Goal: Task Accomplishment & Management: Manage account settings

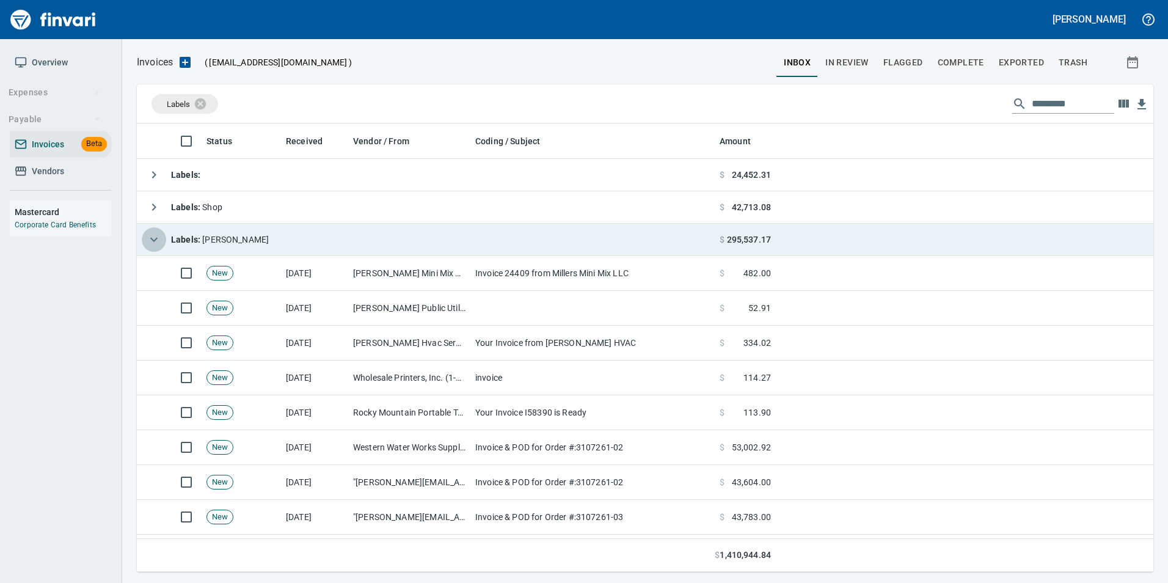
click at [145, 242] on button "button" at bounding box center [154, 239] width 24 height 24
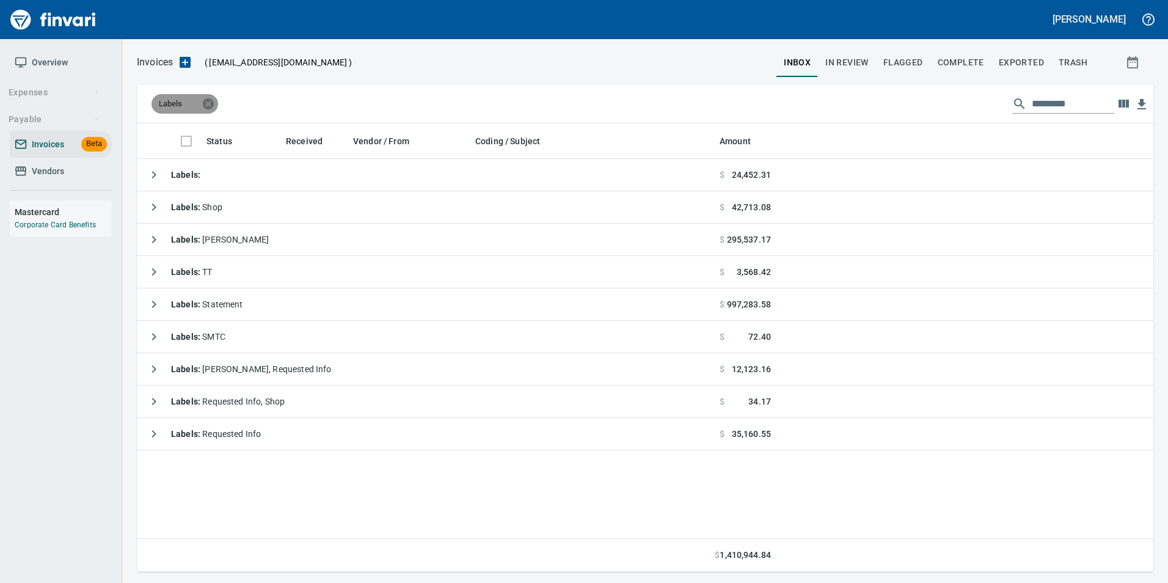
click at [209, 104] on icon at bounding box center [208, 103] width 13 height 13
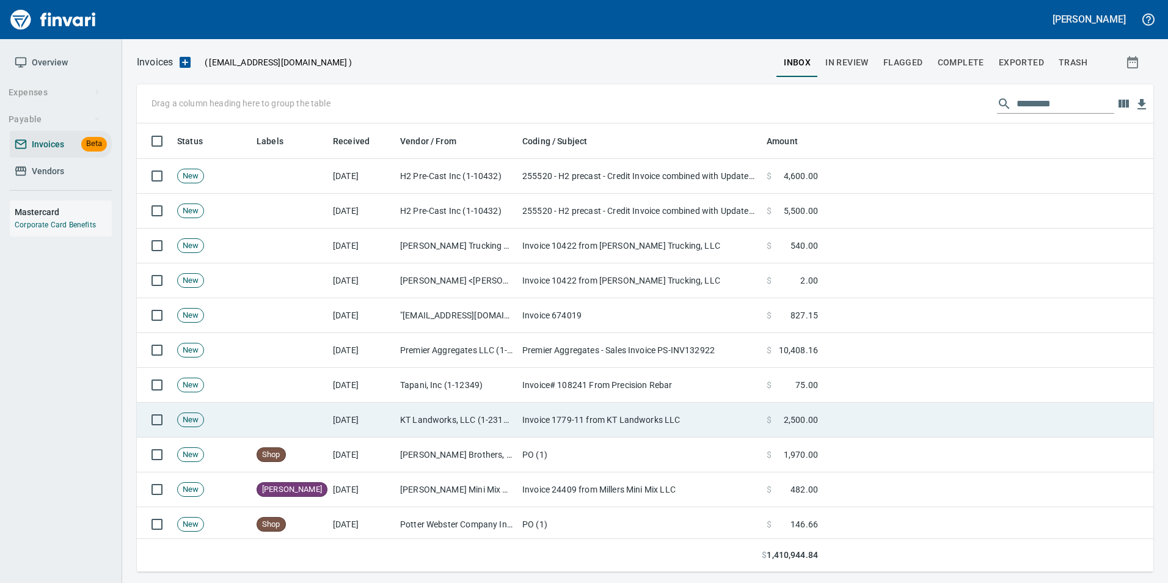
click at [349, 426] on td "[DATE]" at bounding box center [361, 420] width 67 height 35
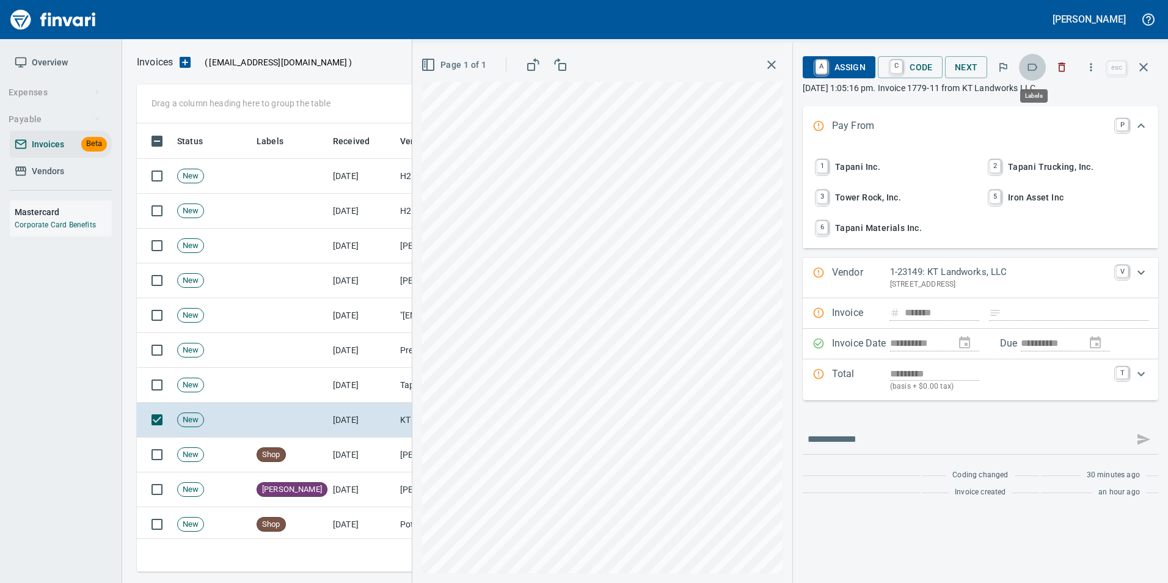
click at [1036, 70] on icon "button" at bounding box center [1033, 67] width 10 height 7
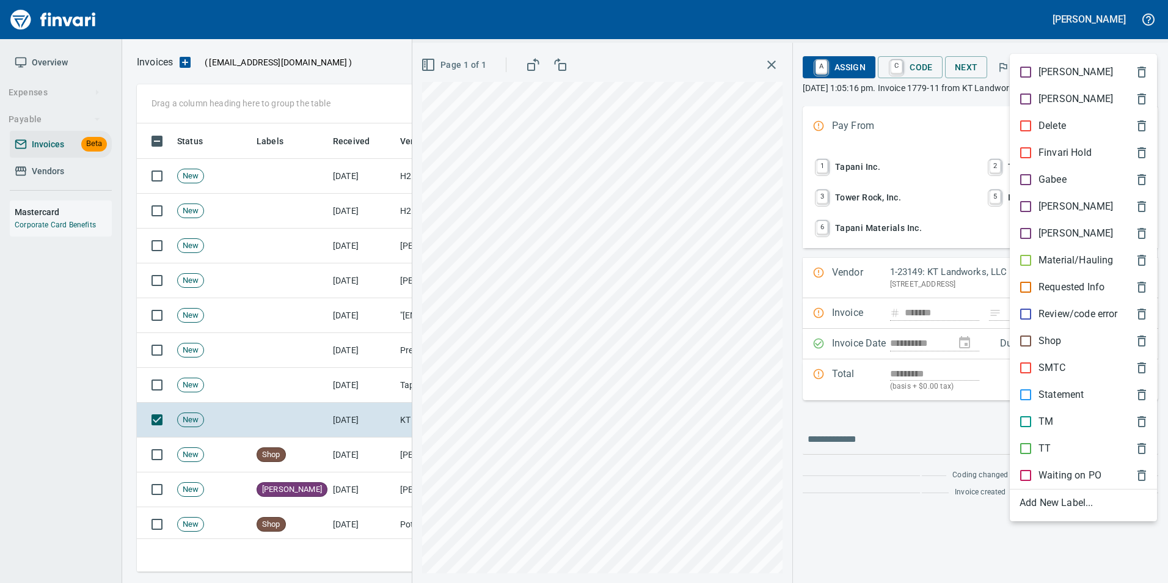
click at [1047, 208] on p "[PERSON_NAME]" at bounding box center [1076, 206] width 75 height 15
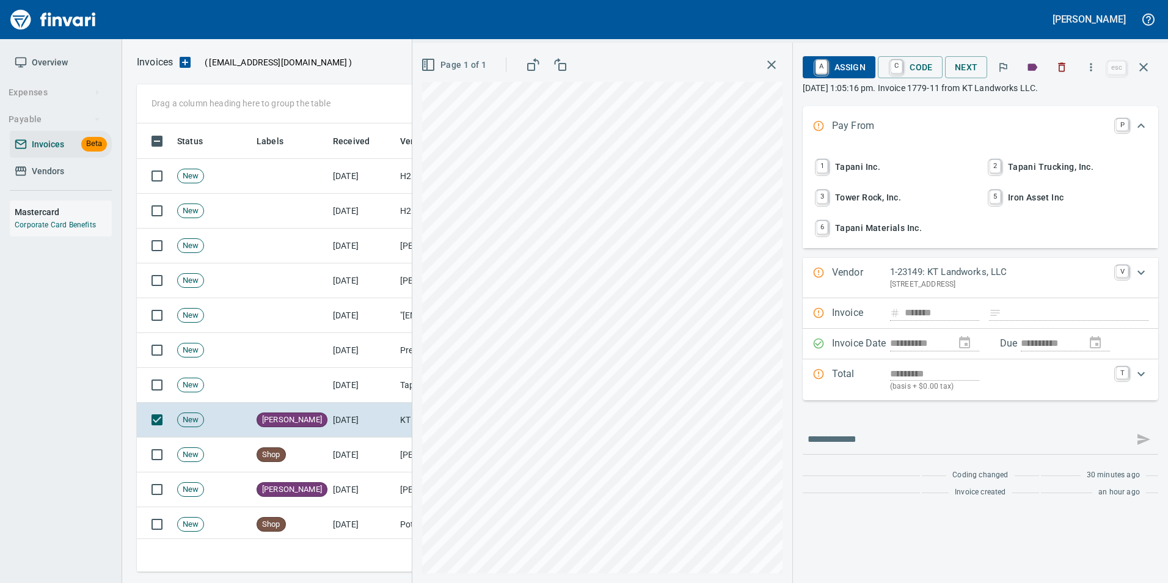
click at [1146, 71] on icon "button" at bounding box center [1143, 67] width 15 height 15
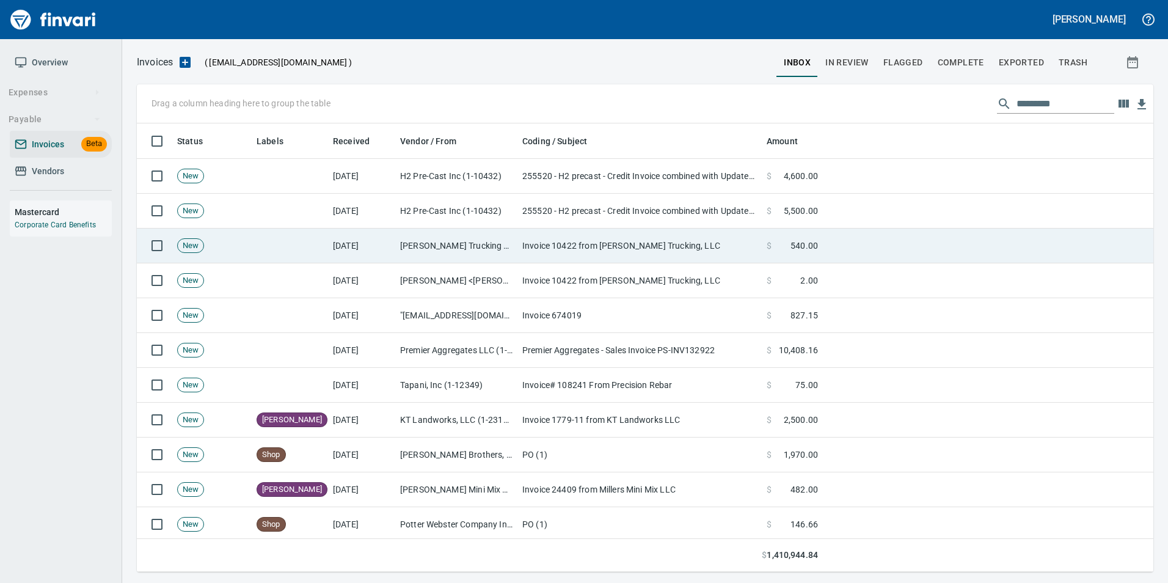
scroll to position [439, 998]
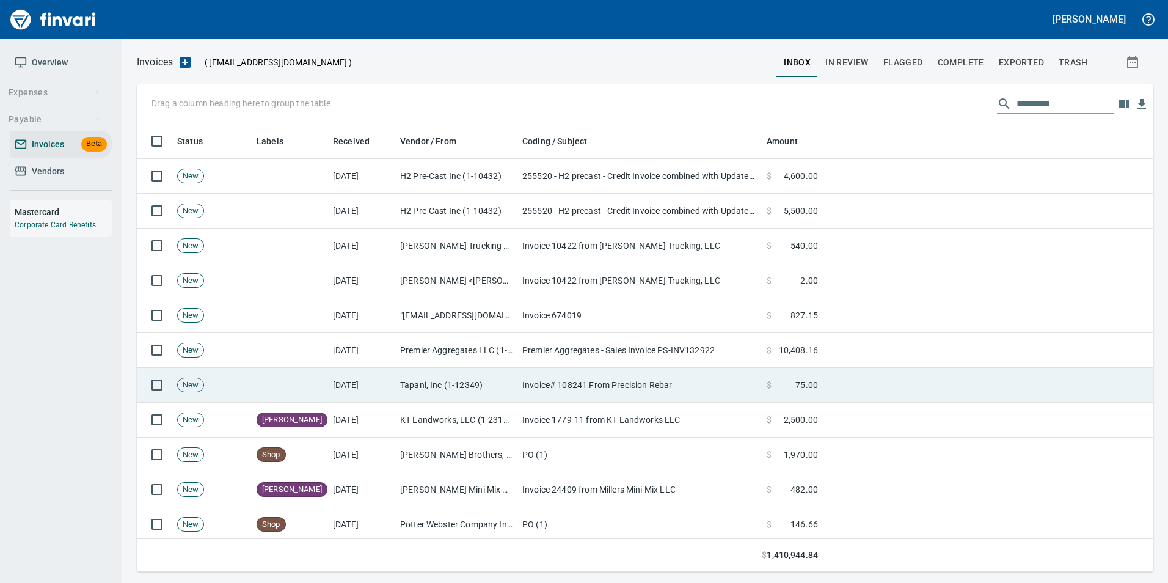
click at [515, 377] on td "Tapani, Inc (1-12349)" at bounding box center [456, 385] width 122 height 35
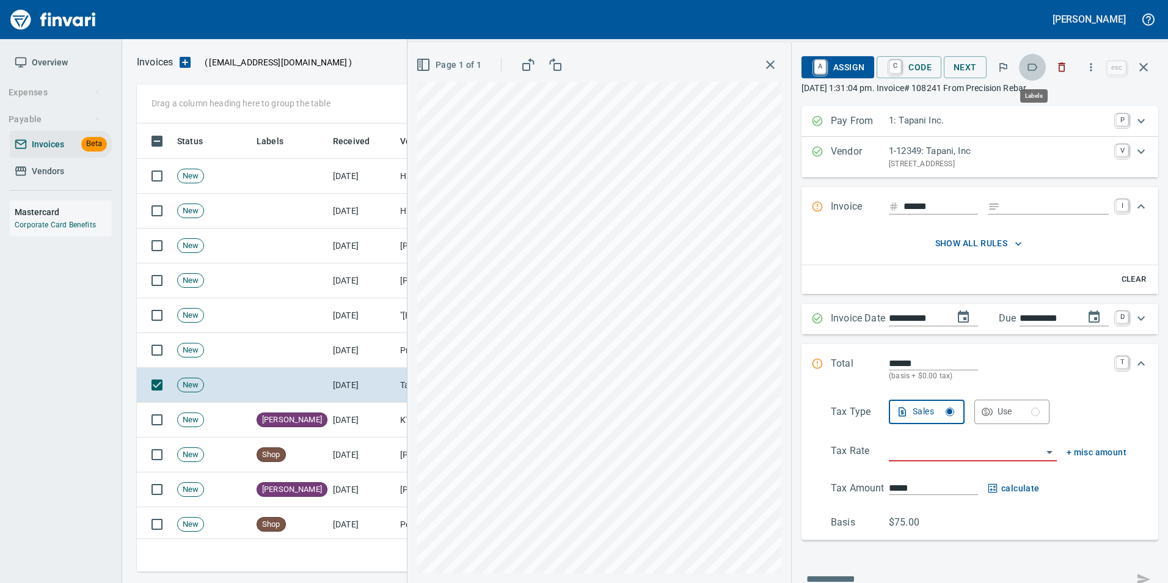
click at [1033, 69] on icon "button" at bounding box center [1032, 67] width 12 height 12
click at [1142, 64] on icon "button" at bounding box center [1143, 67] width 15 height 15
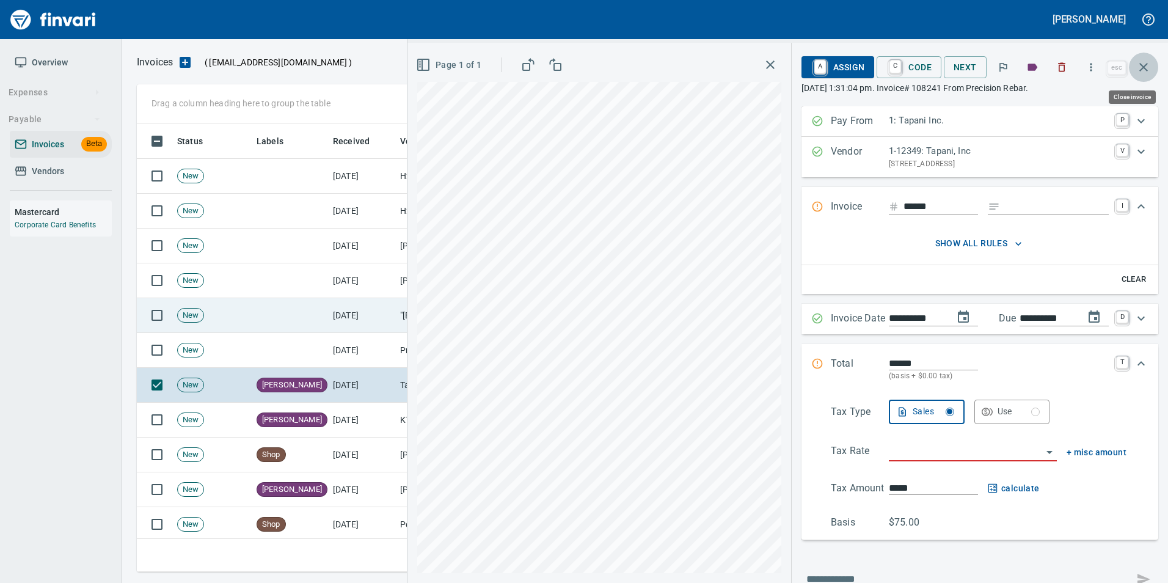
scroll to position [439, 998]
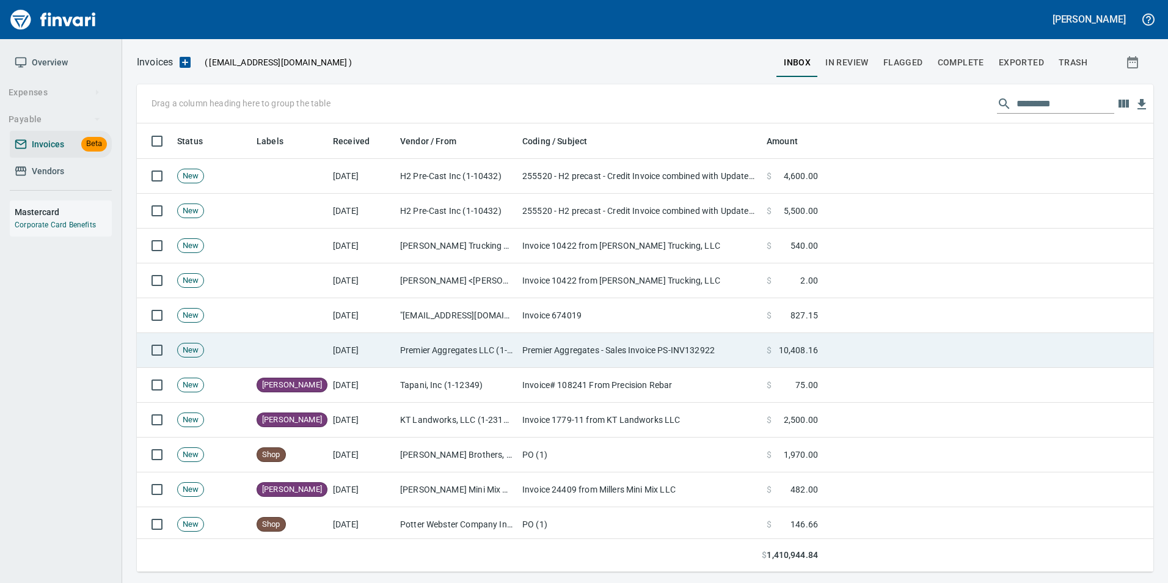
click at [345, 340] on td "[DATE]" at bounding box center [361, 350] width 67 height 35
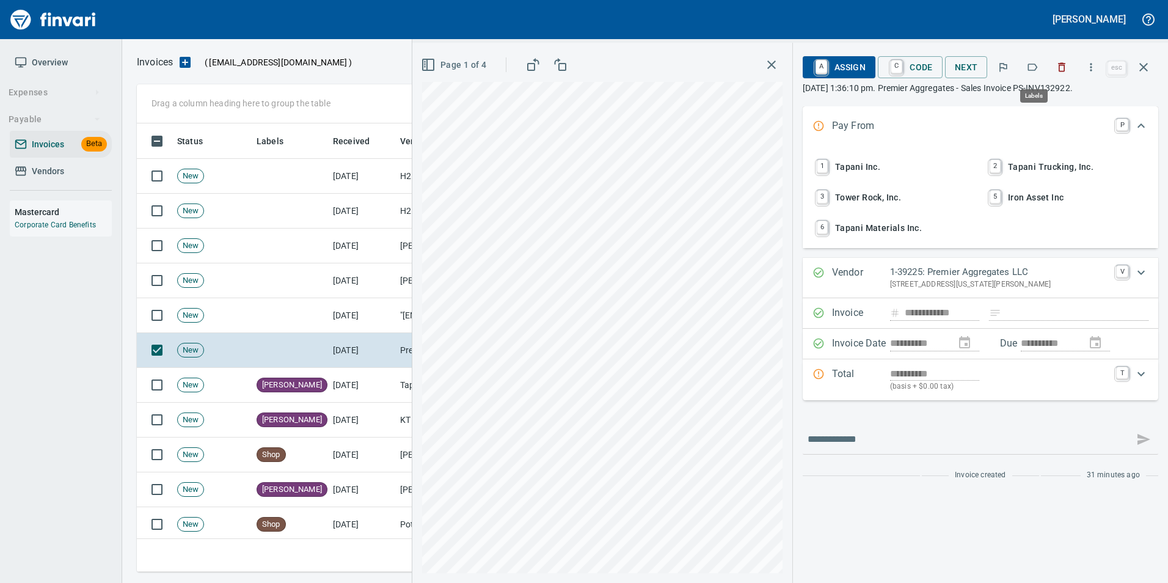
click at [1026, 63] on button "button" at bounding box center [1032, 67] width 27 height 27
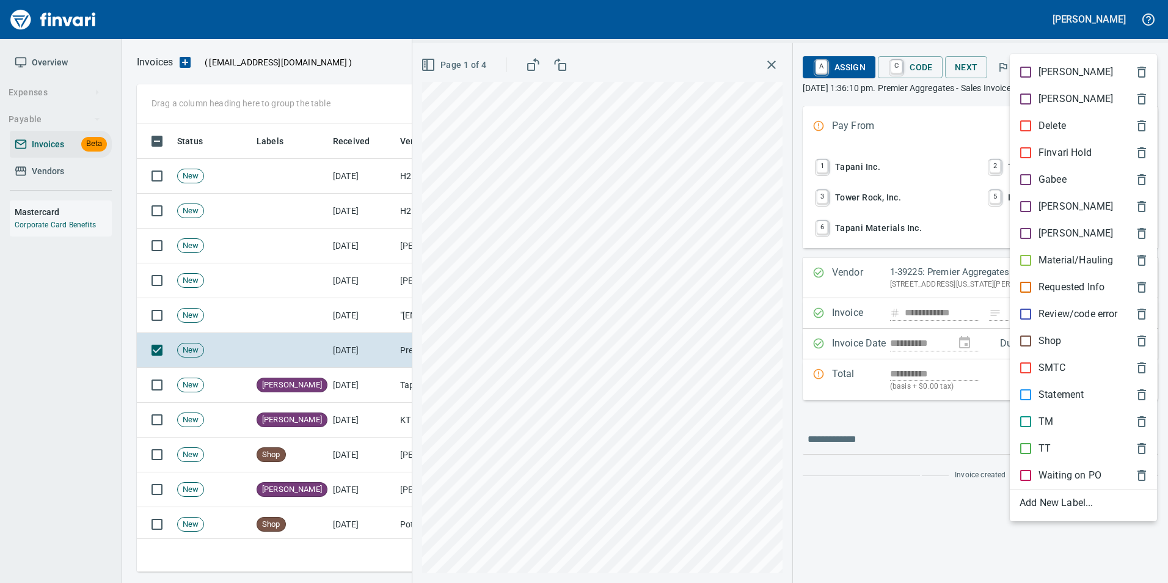
scroll to position [439, 998]
drag, startPoint x: 1060, startPoint y: 266, endPoint x: 1068, endPoint y: 227, distance: 39.9
click at [1059, 259] on p "Material/Hauling" at bounding box center [1076, 260] width 75 height 15
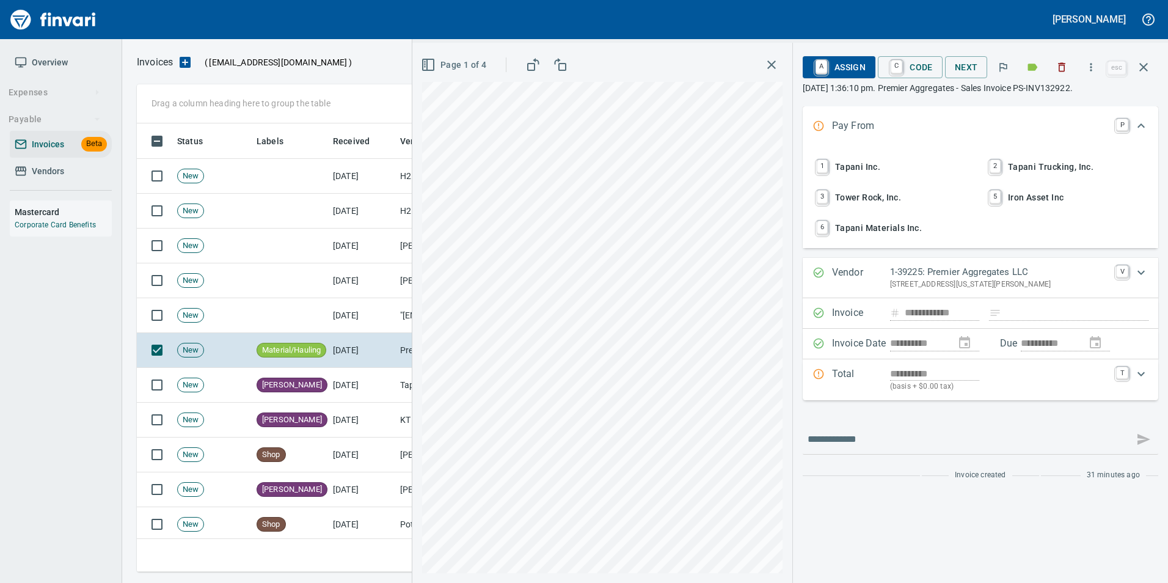
click at [1149, 72] on icon "button" at bounding box center [1143, 67] width 15 height 15
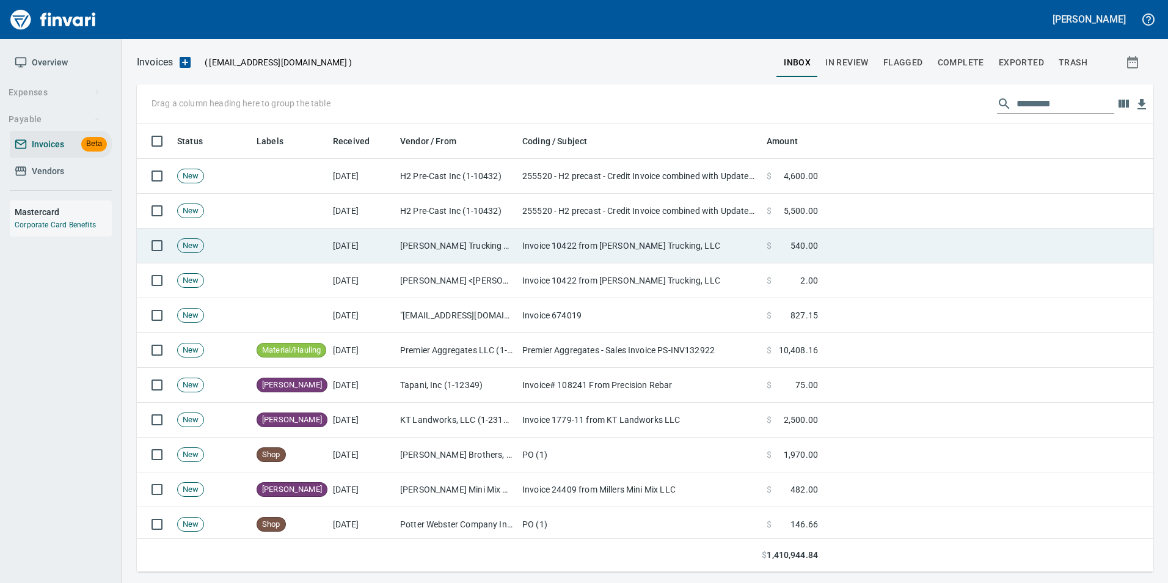
scroll to position [439, 998]
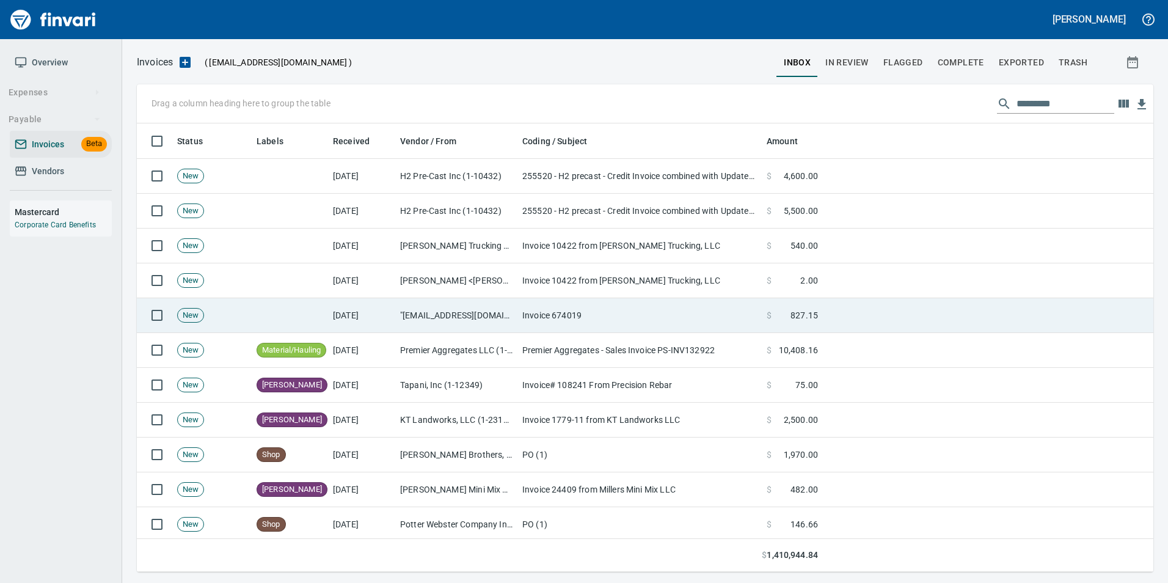
click at [489, 323] on td ""no-reply@cdkmessaging.com" <no-reply@cdkmessaging.com>" at bounding box center [456, 315] width 122 height 35
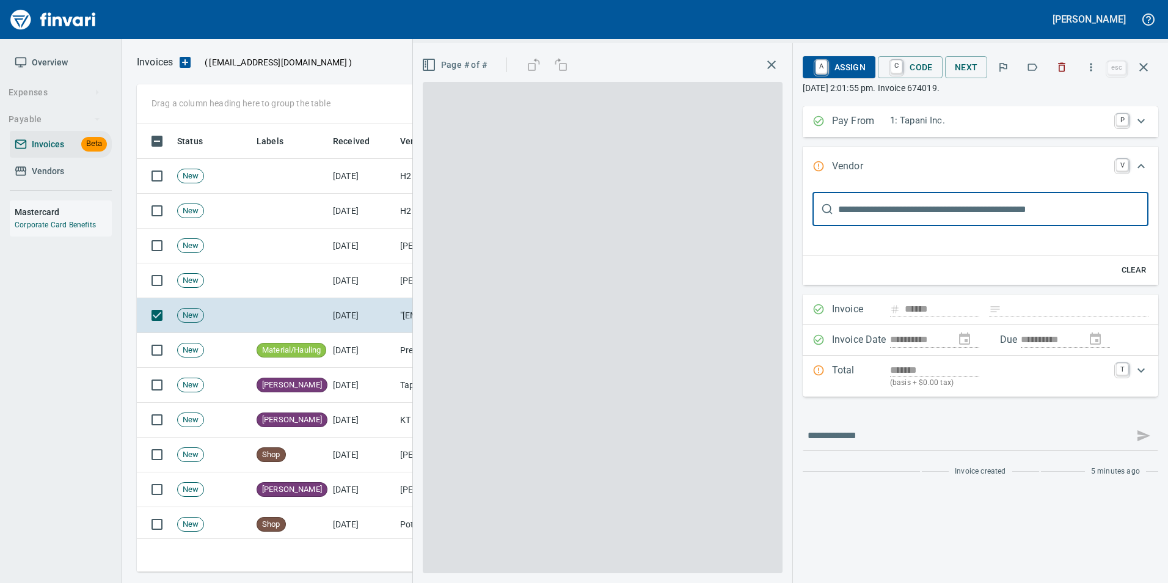
type input "**********"
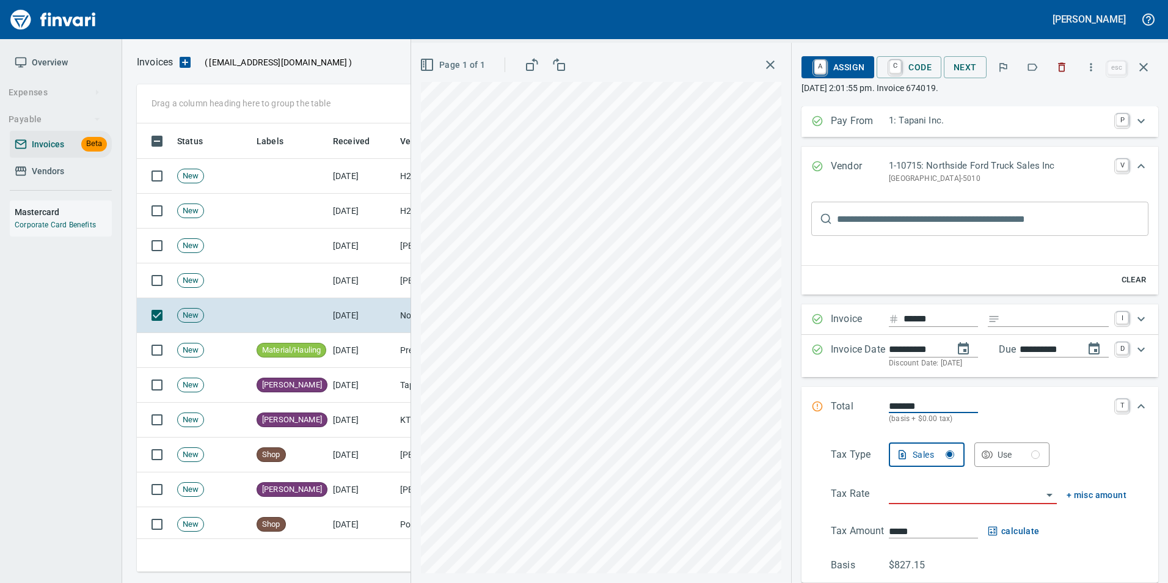
scroll to position [439, 998]
click at [1031, 69] on icon "button" at bounding box center [1032, 67] width 12 height 12
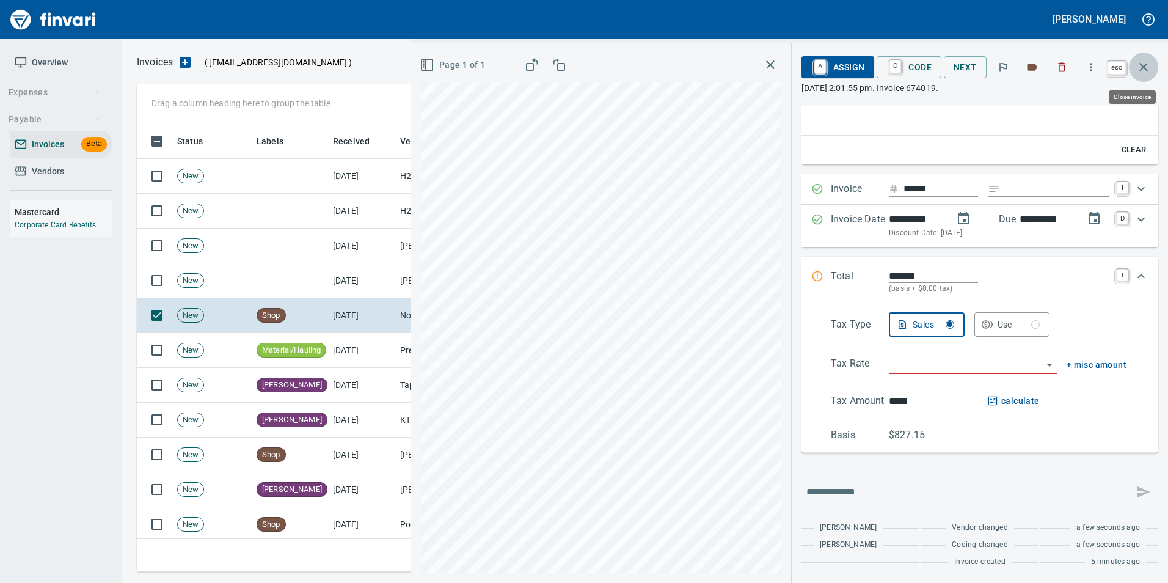
click at [1149, 71] on icon "button" at bounding box center [1143, 67] width 15 height 15
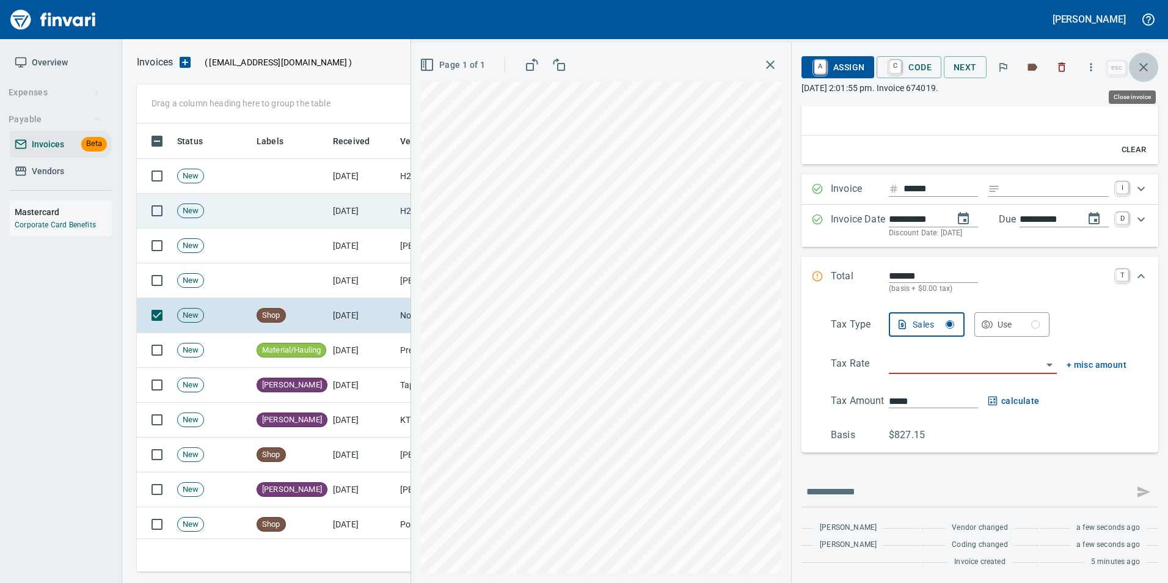
scroll to position [439, 998]
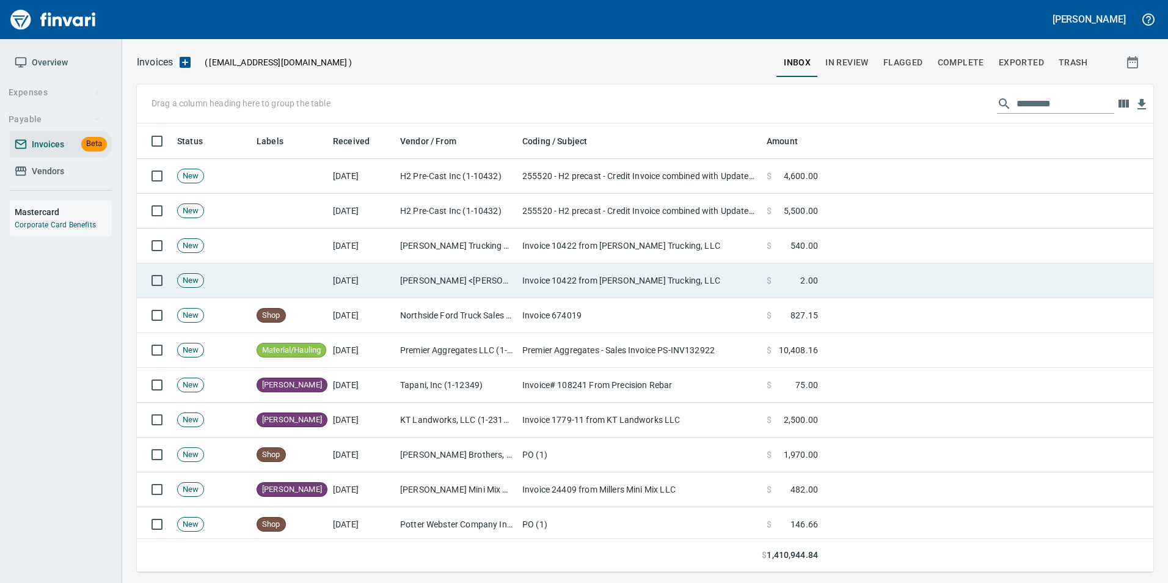
click at [587, 282] on td "Invoice 10422 from Corbin W. Smith Trucking, LLC" at bounding box center [639, 280] width 244 height 35
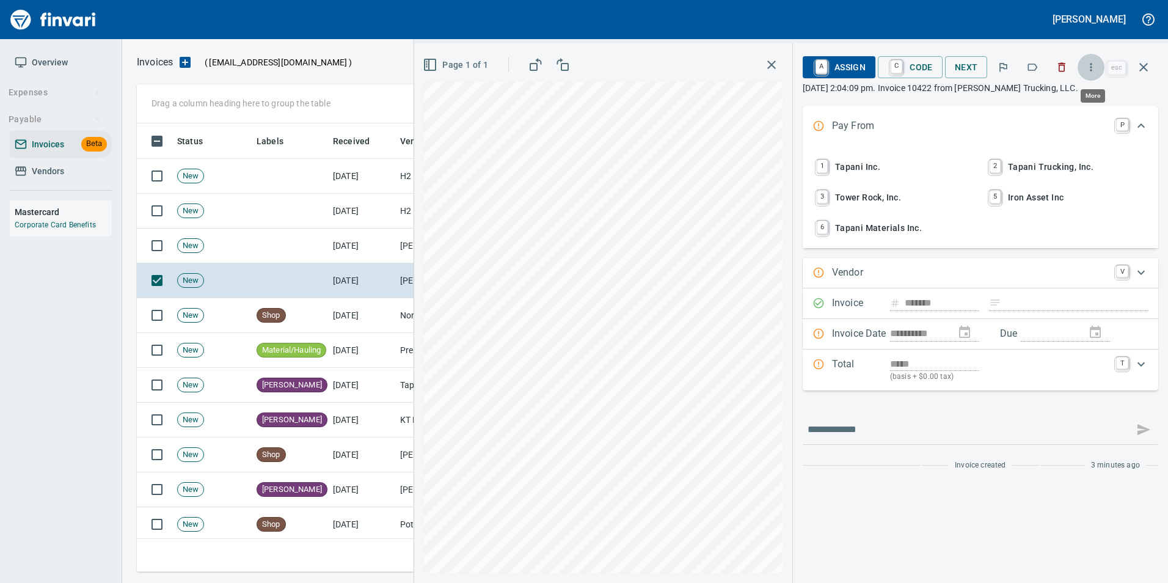
click at [1091, 66] on icon "button" at bounding box center [1091, 67] width 12 height 12
click at [1037, 67] on div at bounding box center [584, 291] width 1168 height 583
click at [1037, 67] on icon "button" at bounding box center [1032, 67] width 12 height 12
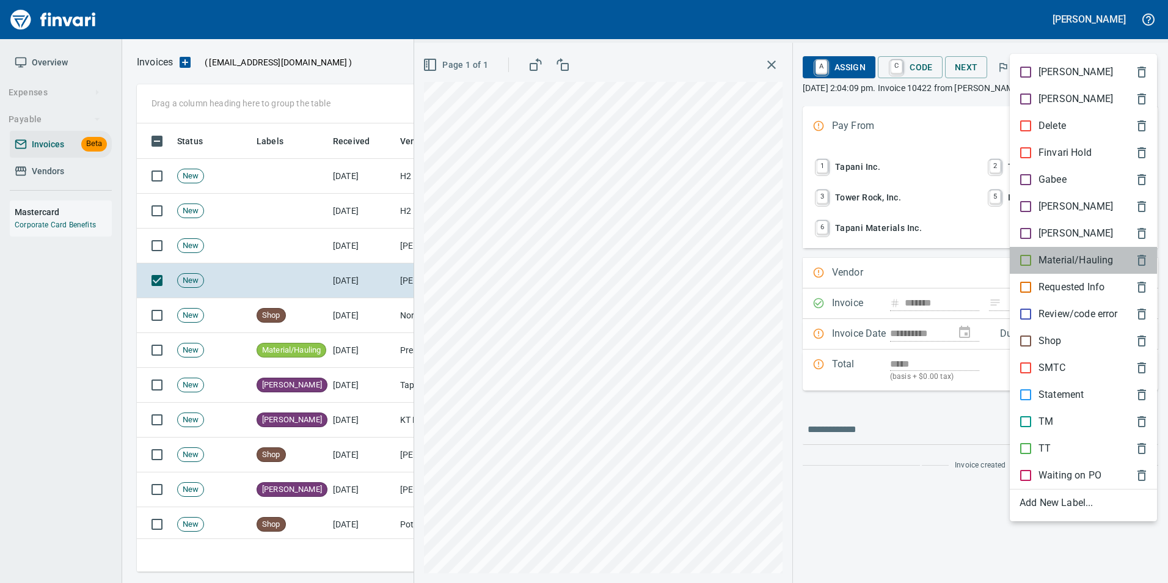
click at [1089, 255] on p "Material/Hauling" at bounding box center [1076, 260] width 75 height 15
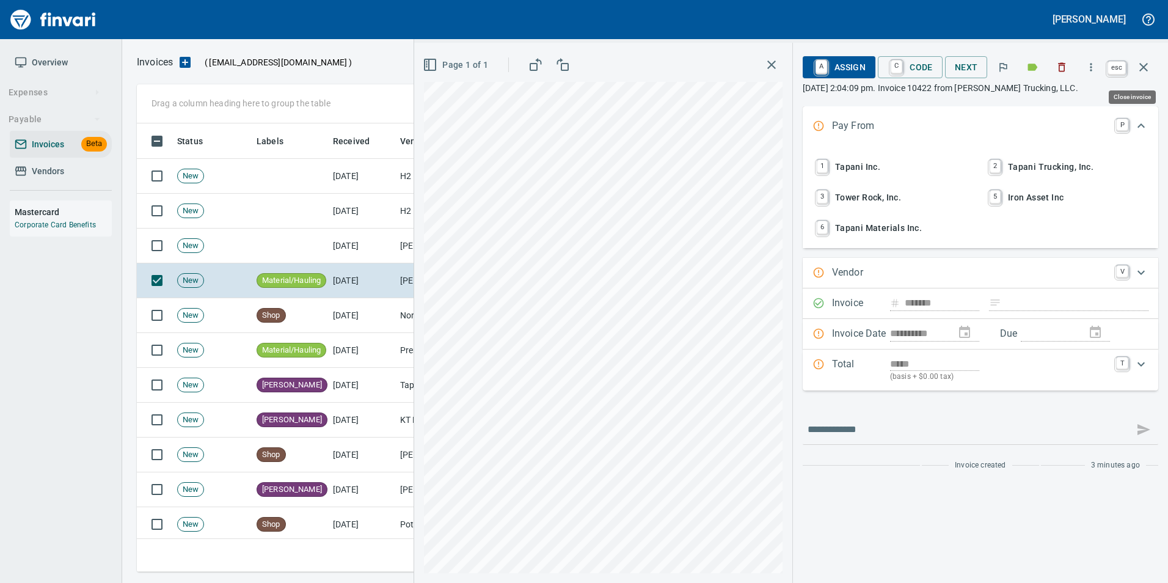
click at [1152, 62] on button "button" at bounding box center [1143, 67] width 29 height 29
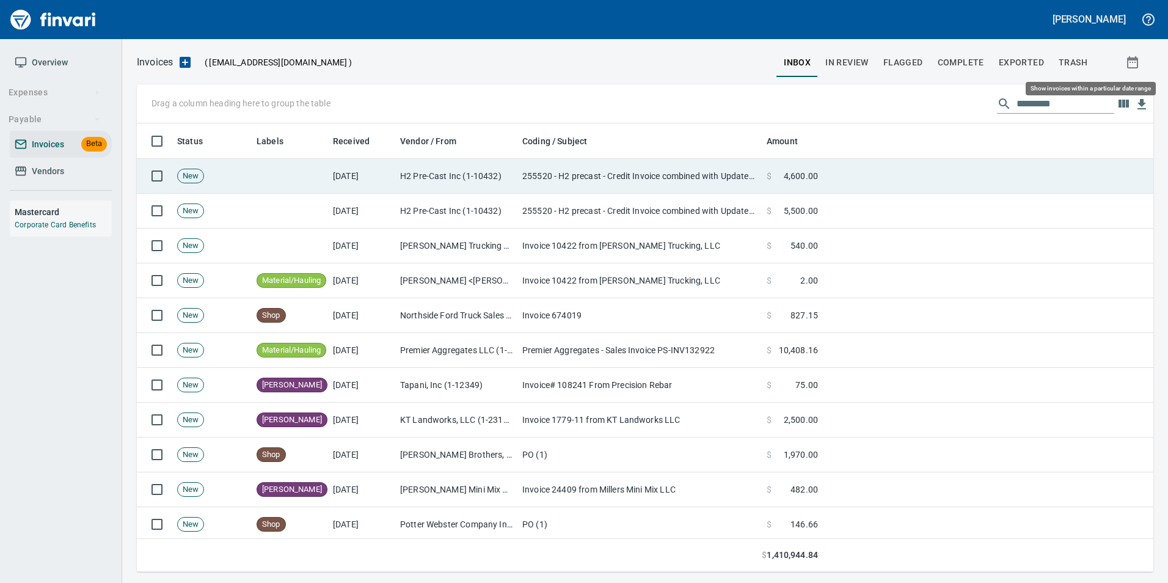
scroll to position [439, 998]
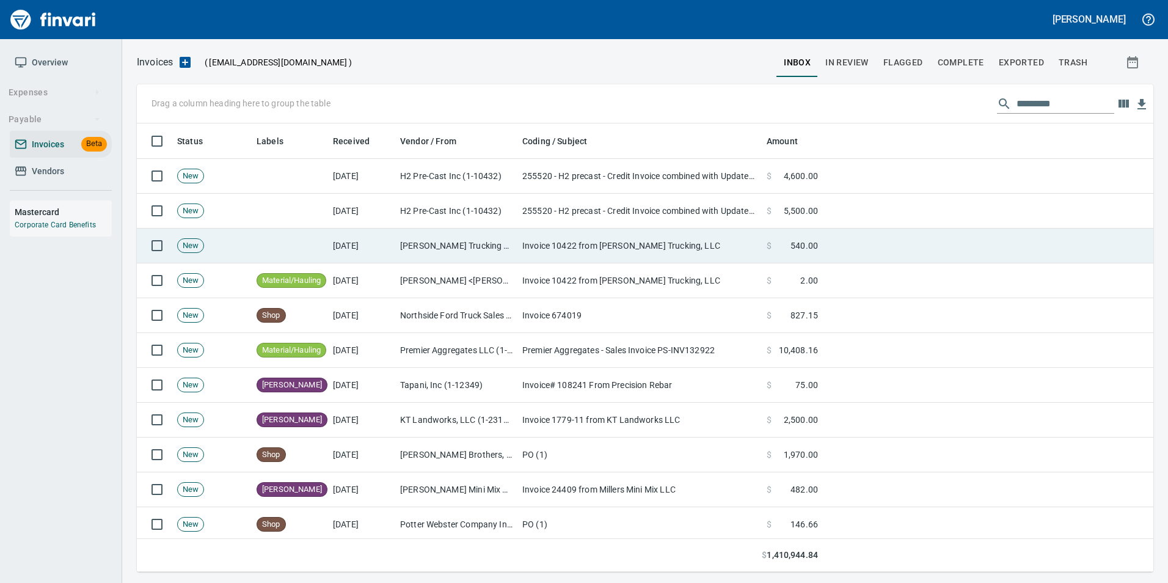
click at [700, 241] on td "Invoice 10422 from [PERSON_NAME] Trucking, LLC" at bounding box center [639, 245] width 244 height 35
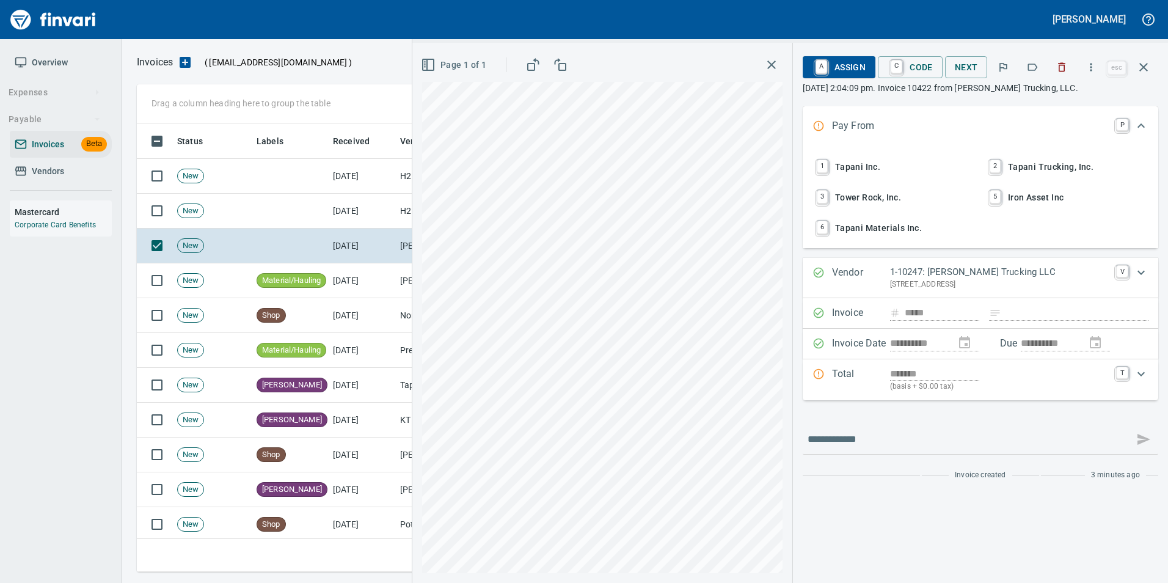
scroll to position [439, 998]
click at [1036, 64] on icon "button" at bounding box center [1033, 67] width 10 height 7
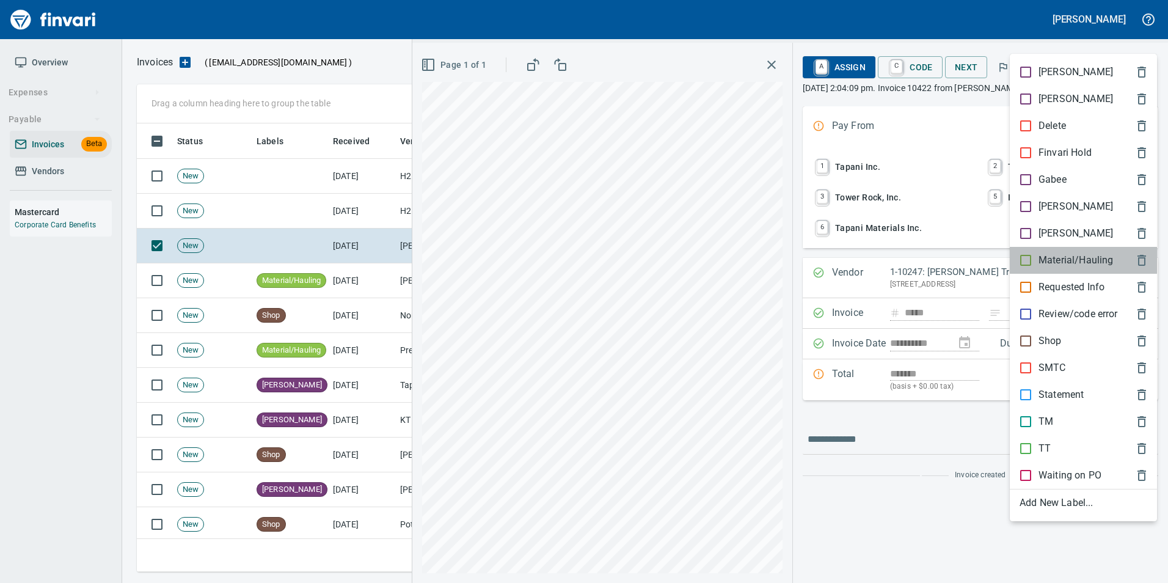
click at [1067, 252] on div "Material/Hauling" at bounding box center [1083, 260] width 147 height 27
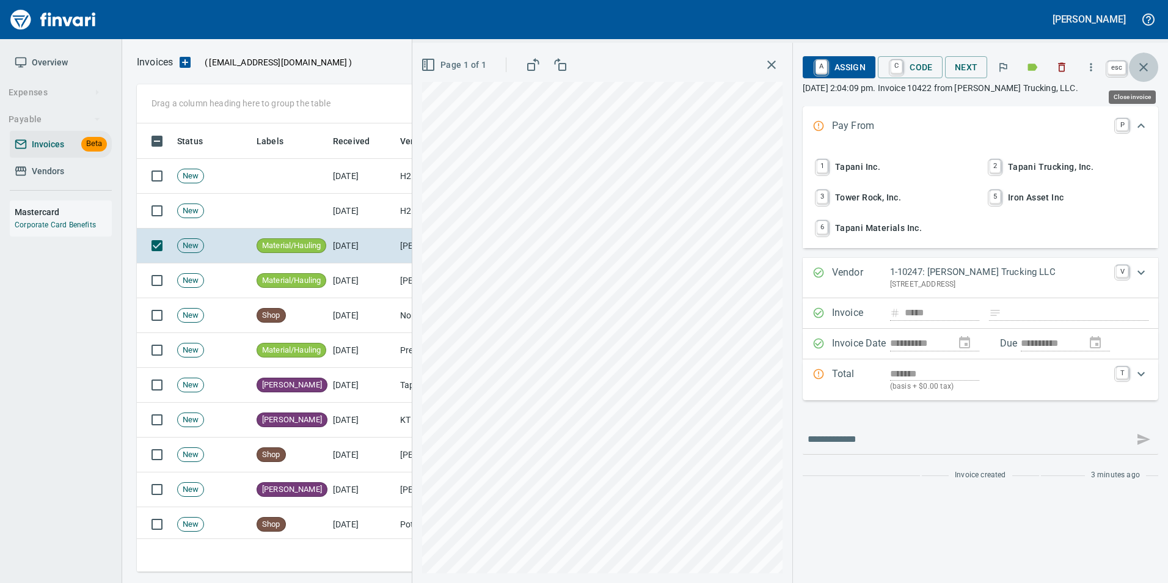
click at [1148, 62] on icon "button" at bounding box center [1143, 67] width 15 height 15
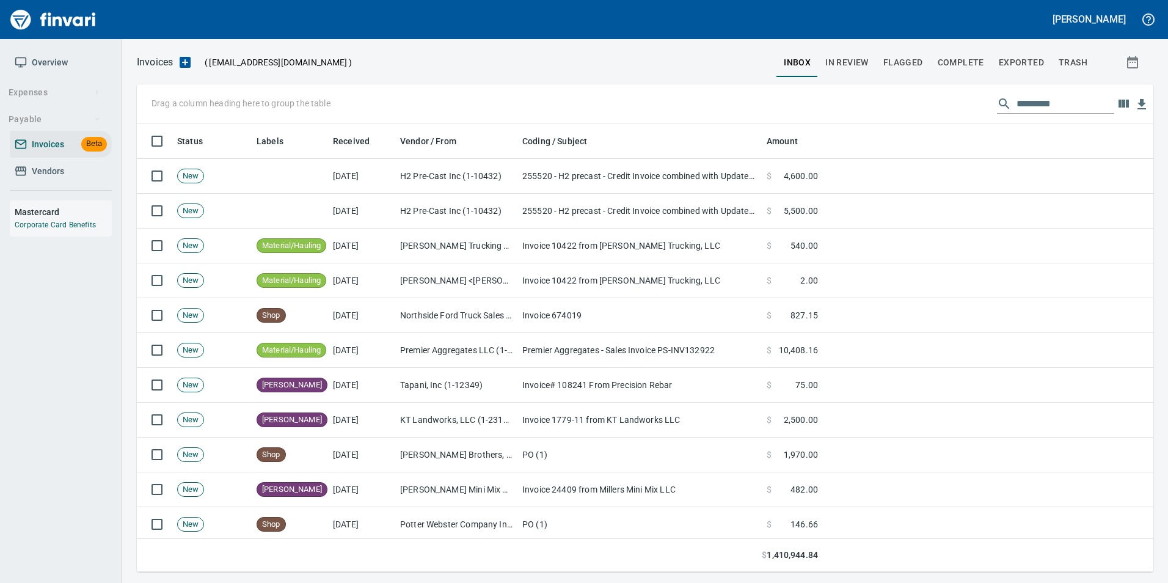
scroll to position [439, 998]
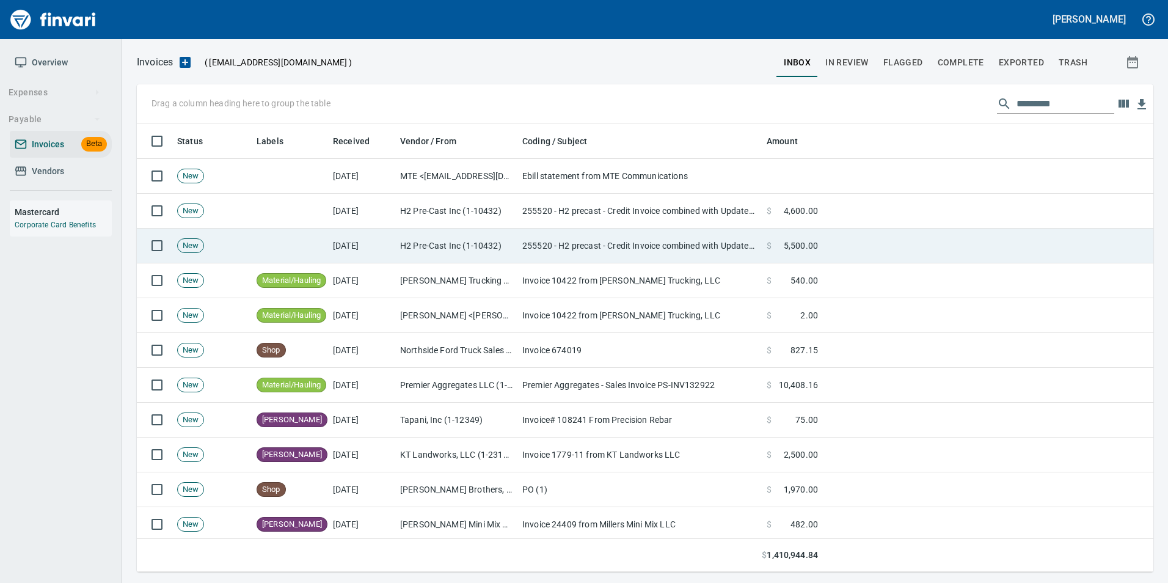
click at [527, 232] on td "255520 - H2 precast - Credit Invoice combined with Updated Invoice" at bounding box center [639, 245] width 244 height 35
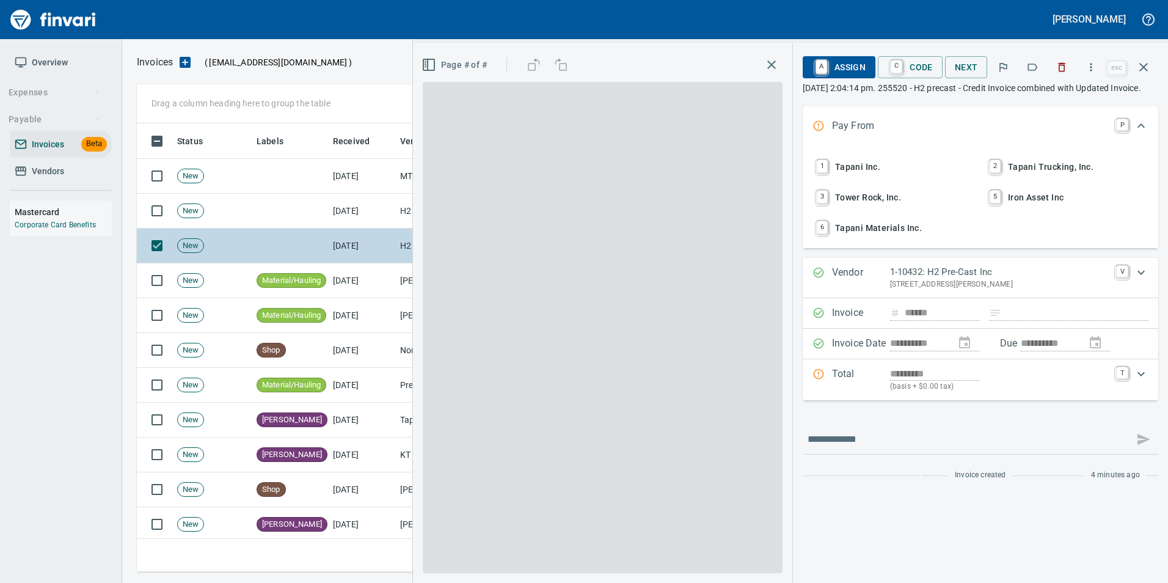
scroll to position [439, 998]
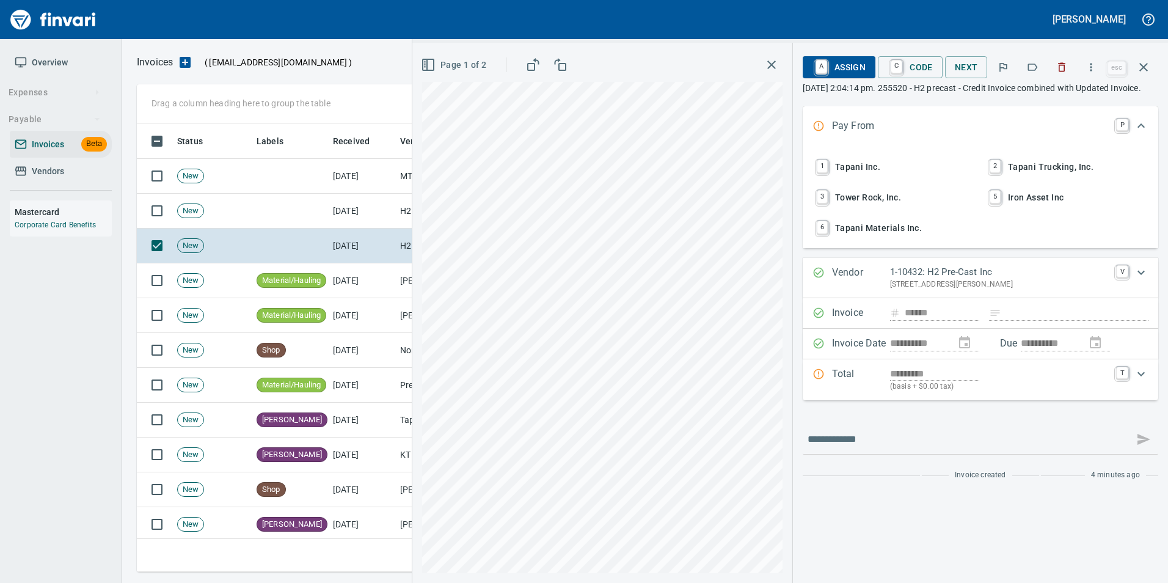
click at [902, 177] on span "1 Tapani Inc." at bounding box center [894, 166] width 161 height 21
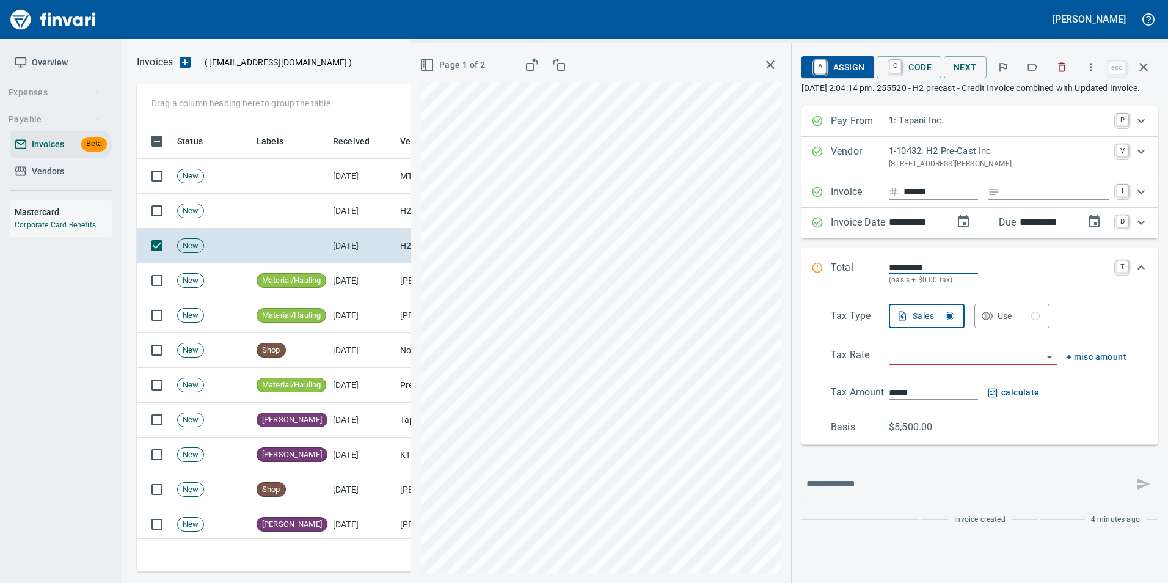
click at [1068, 71] on icon "button" at bounding box center [1062, 67] width 12 height 12
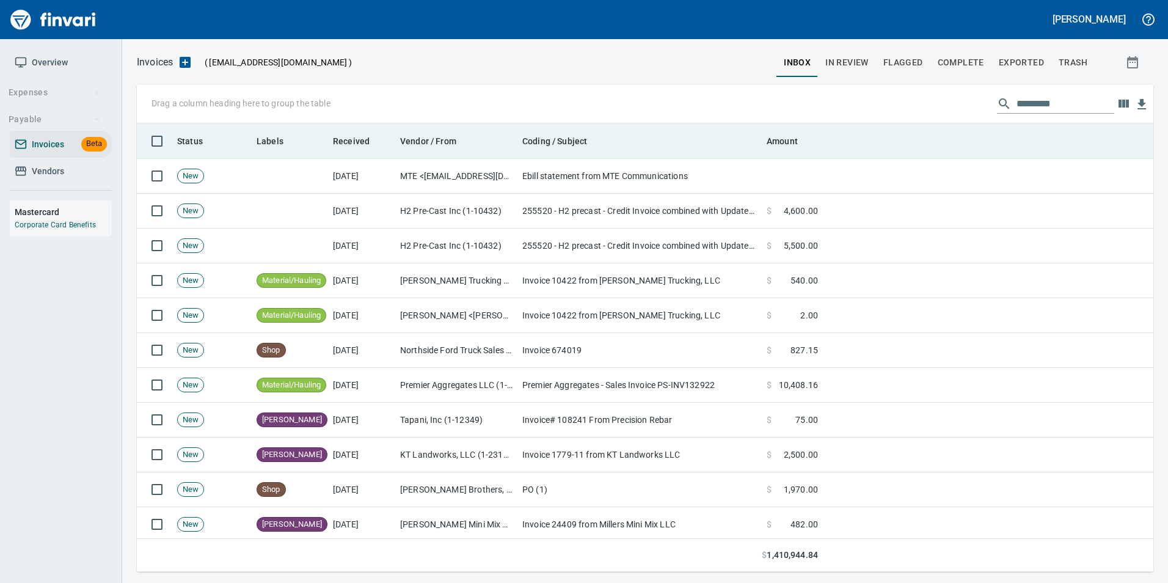
scroll to position [439, 998]
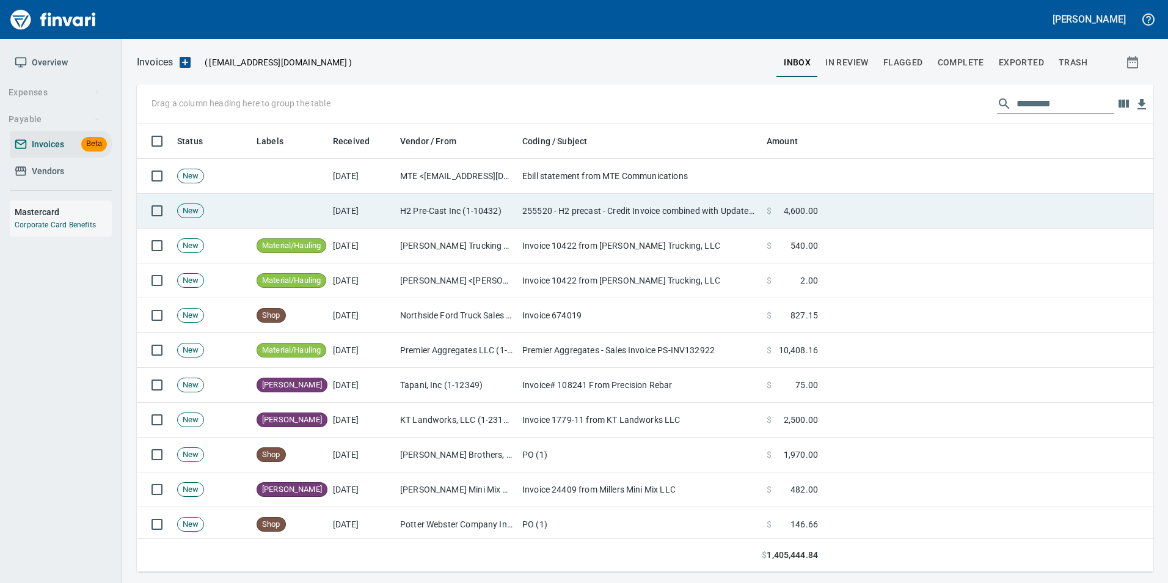
click at [939, 210] on td at bounding box center [988, 211] width 331 height 35
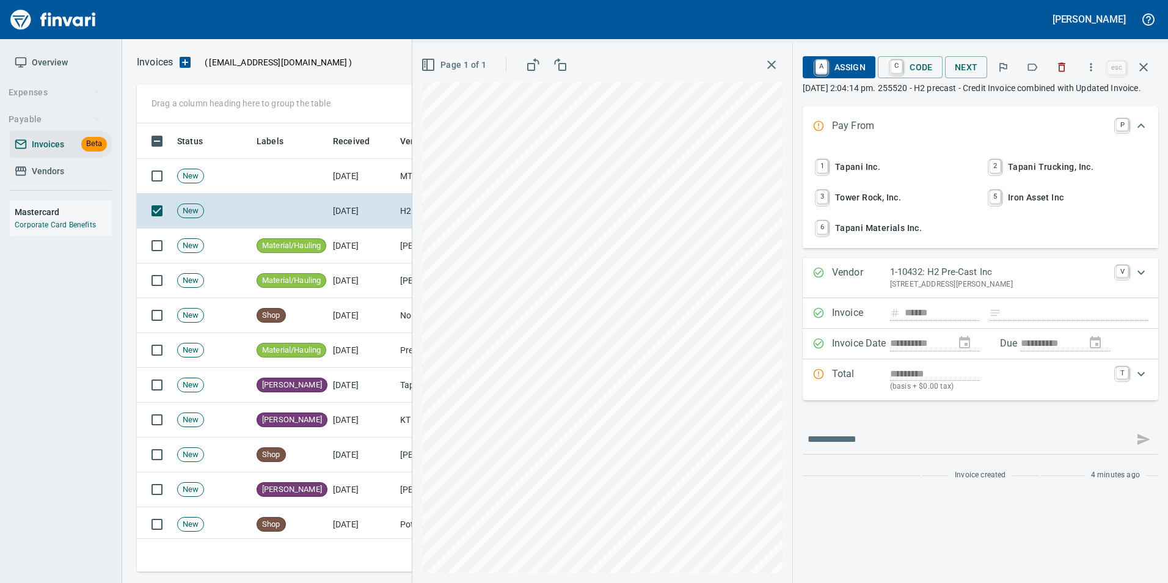
click at [924, 177] on span "1 Tapani Inc." at bounding box center [894, 166] width 161 height 21
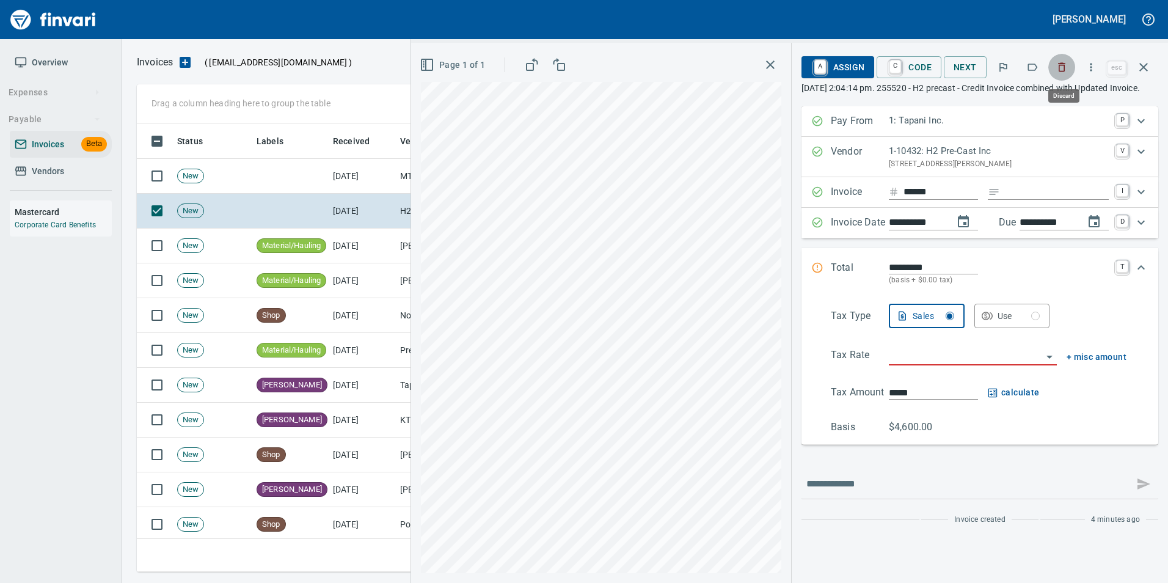
click at [1059, 73] on icon "button" at bounding box center [1062, 67] width 12 height 12
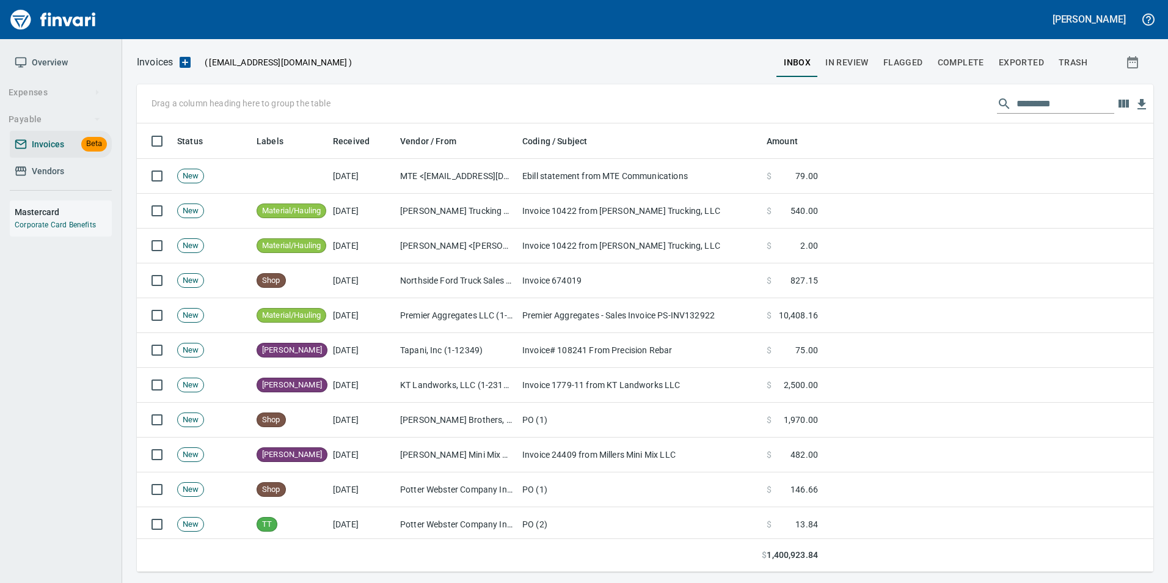
scroll to position [439, 998]
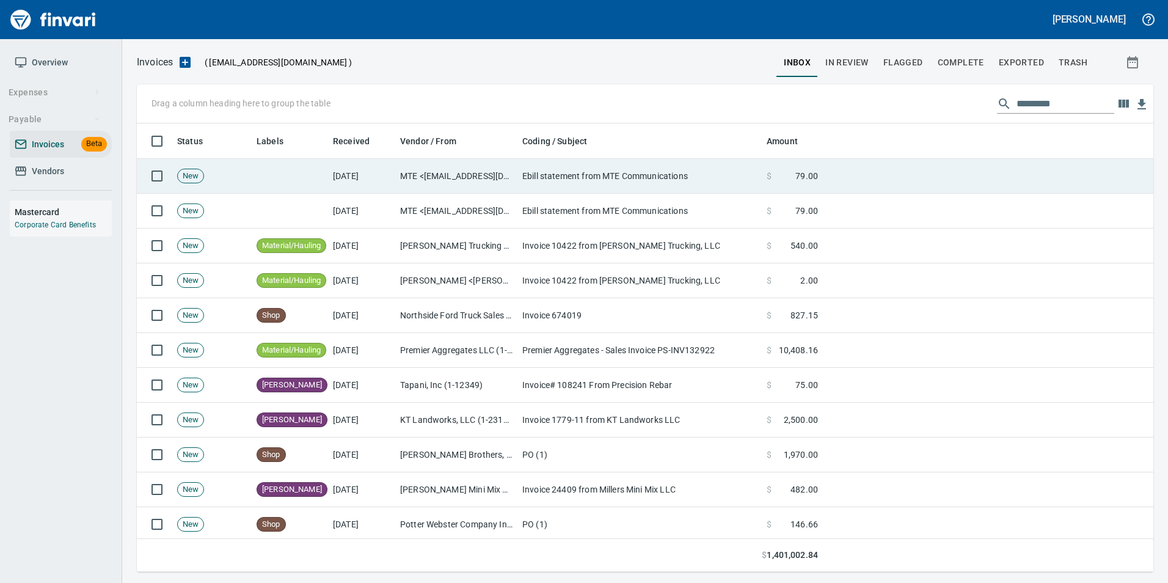
click at [512, 182] on td "MTE <[EMAIL_ADDRESS][DOMAIN_NAME]>" at bounding box center [456, 176] width 122 height 35
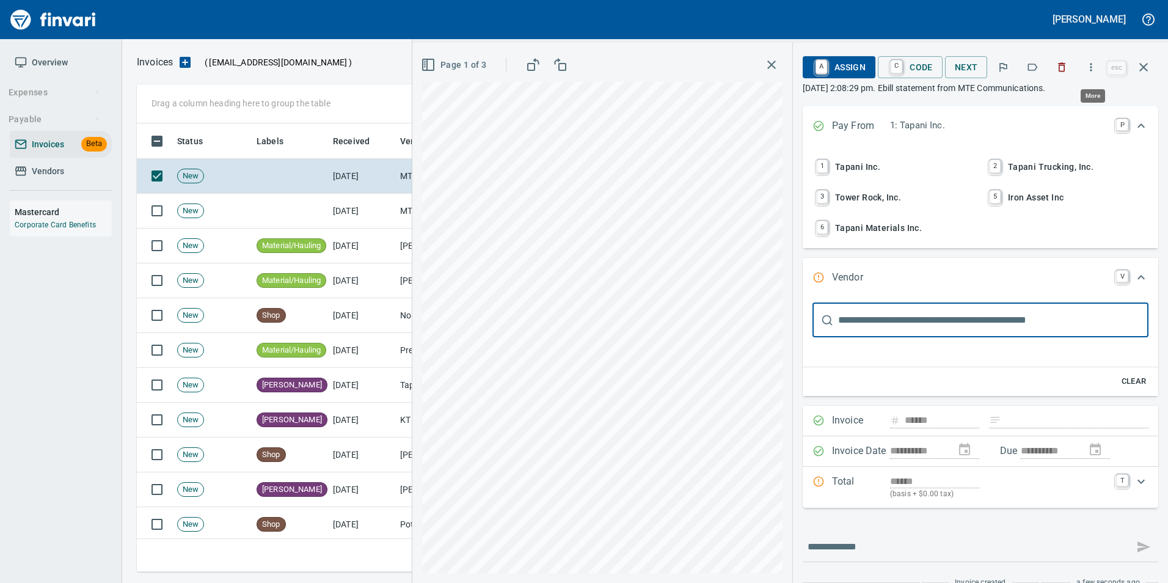
click at [1087, 62] on icon "button" at bounding box center [1091, 67] width 12 height 12
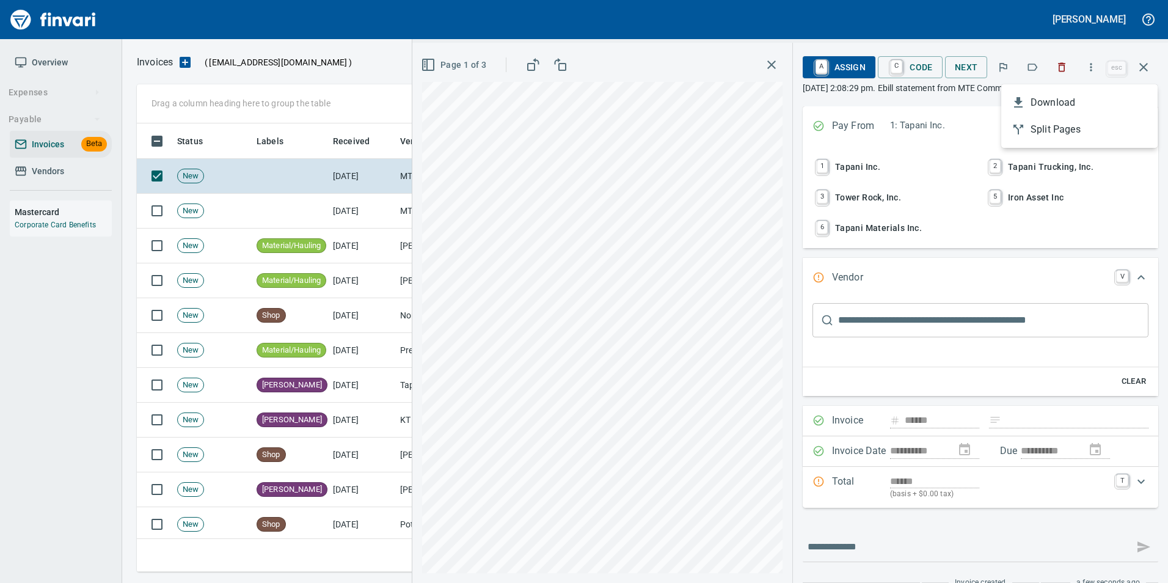
scroll to position [439, 998]
drag, startPoint x: 1108, startPoint y: 48, endPoint x: 1081, endPoint y: 57, distance: 28.4
click at [1108, 48] on div at bounding box center [584, 291] width 1168 height 583
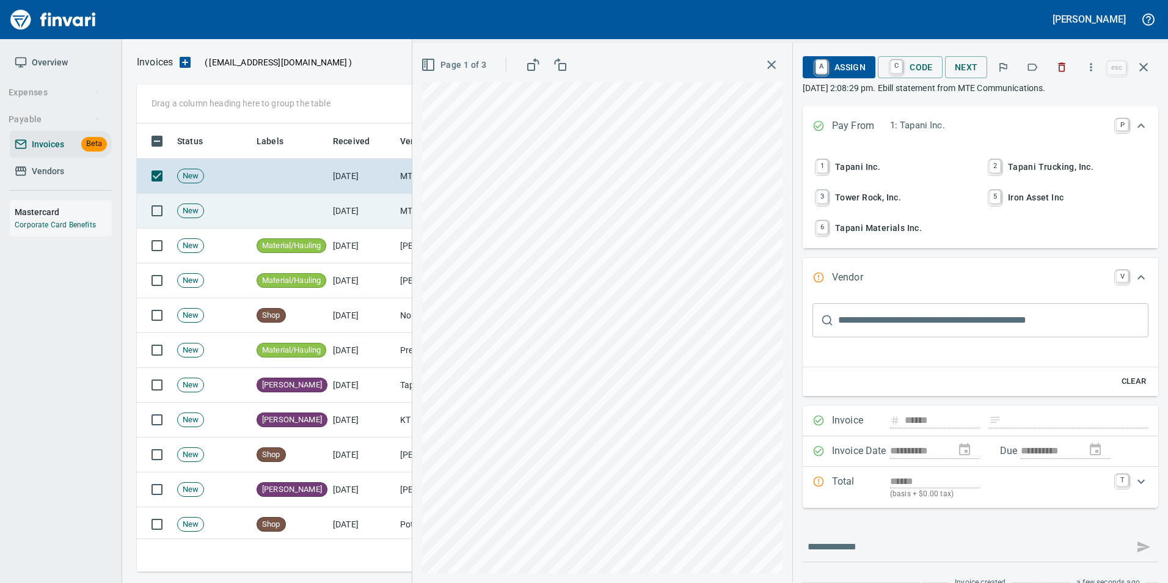
click at [362, 210] on td "[DATE]" at bounding box center [361, 211] width 67 height 35
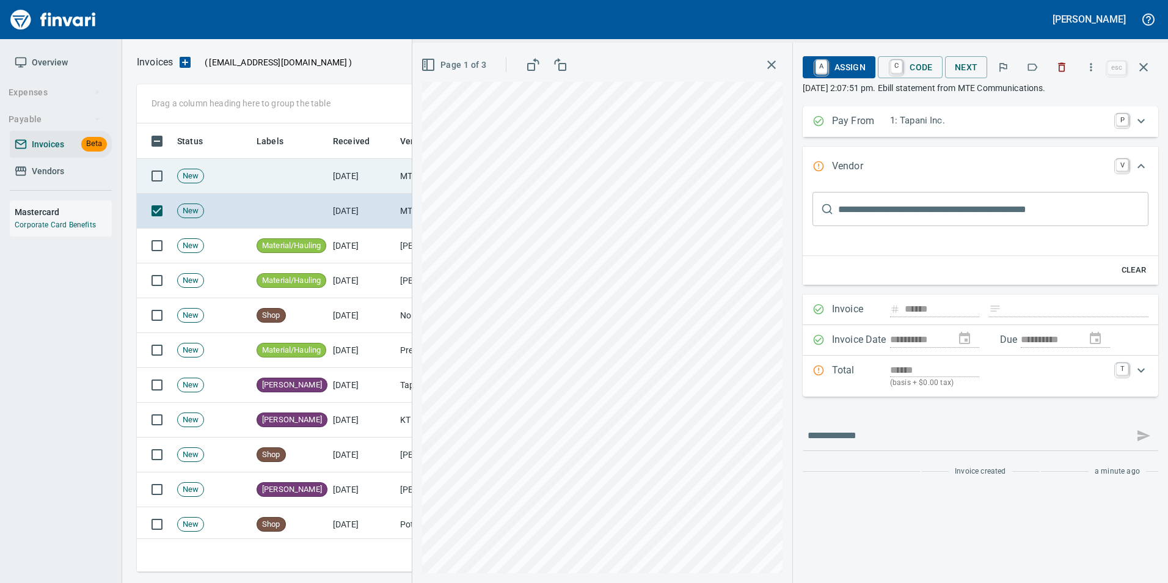
click at [352, 187] on td "[DATE]" at bounding box center [361, 176] width 67 height 35
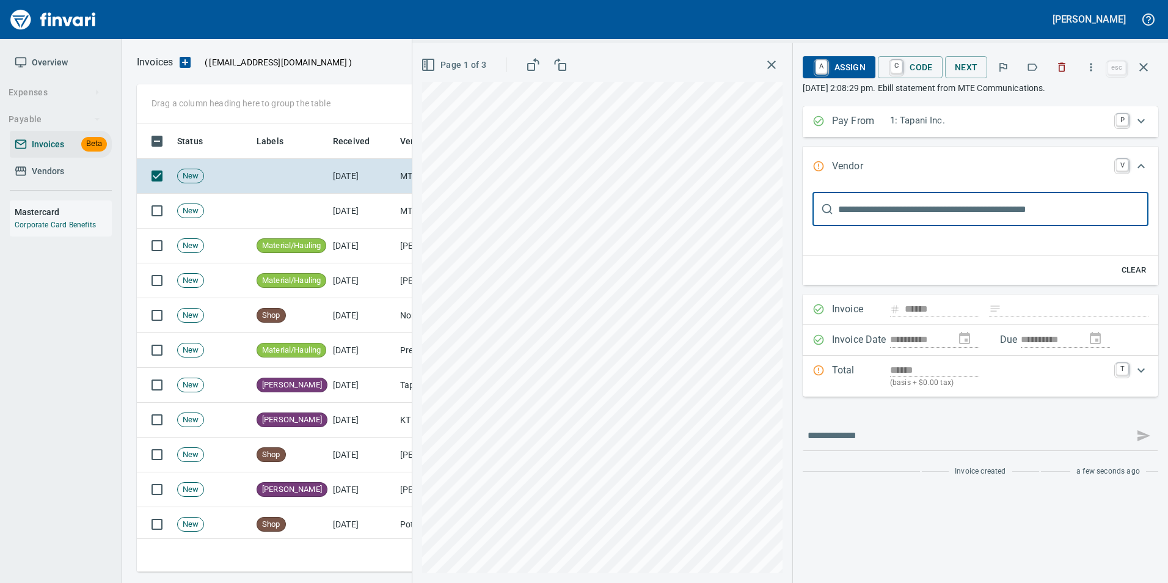
type input "***"
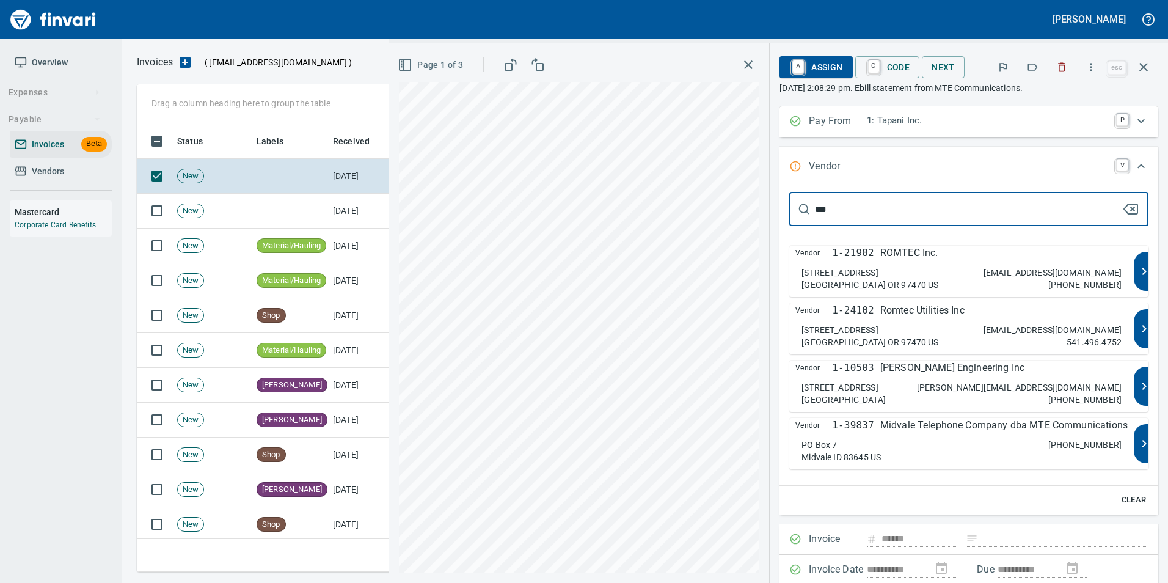
click at [962, 442] on div "PO Box 7 Midvale ID 83645 US 208-355-2211" at bounding box center [962, 451] width 320 height 24
type input "**********"
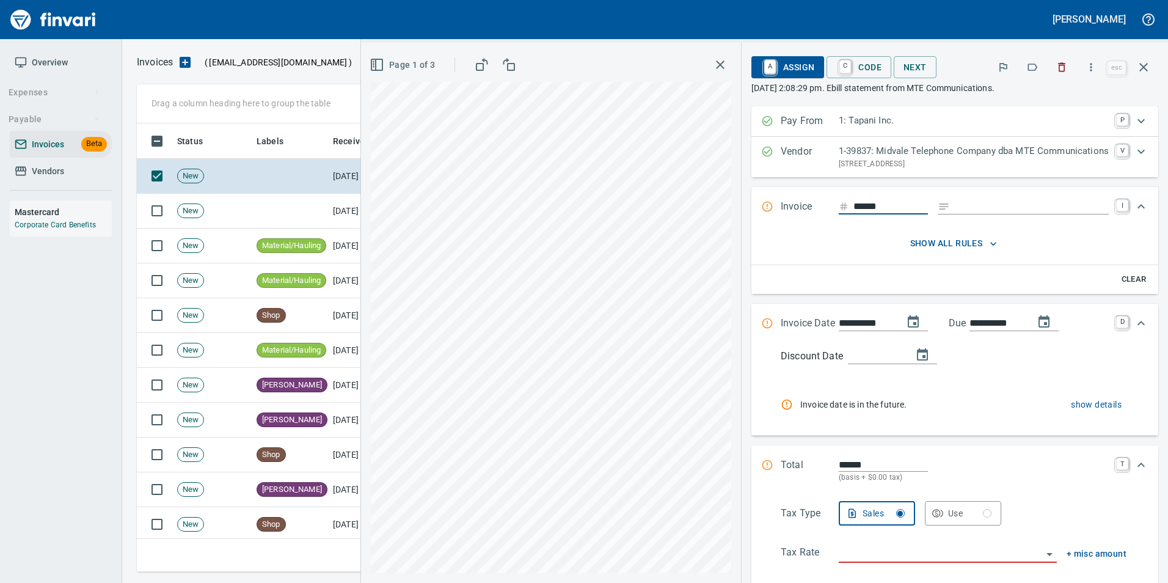
click at [962, 241] on span "show all rules" at bounding box center [954, 243] width 336 height 15
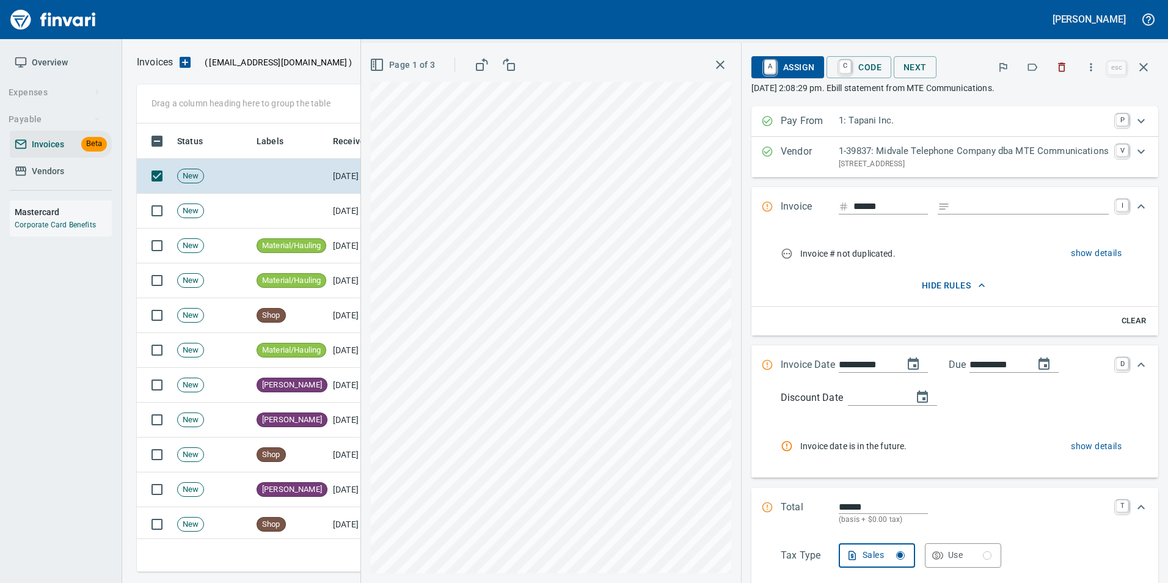
click at [959, 289] on span "hide rules" at bounding box center [954, 285] width 336 height 15
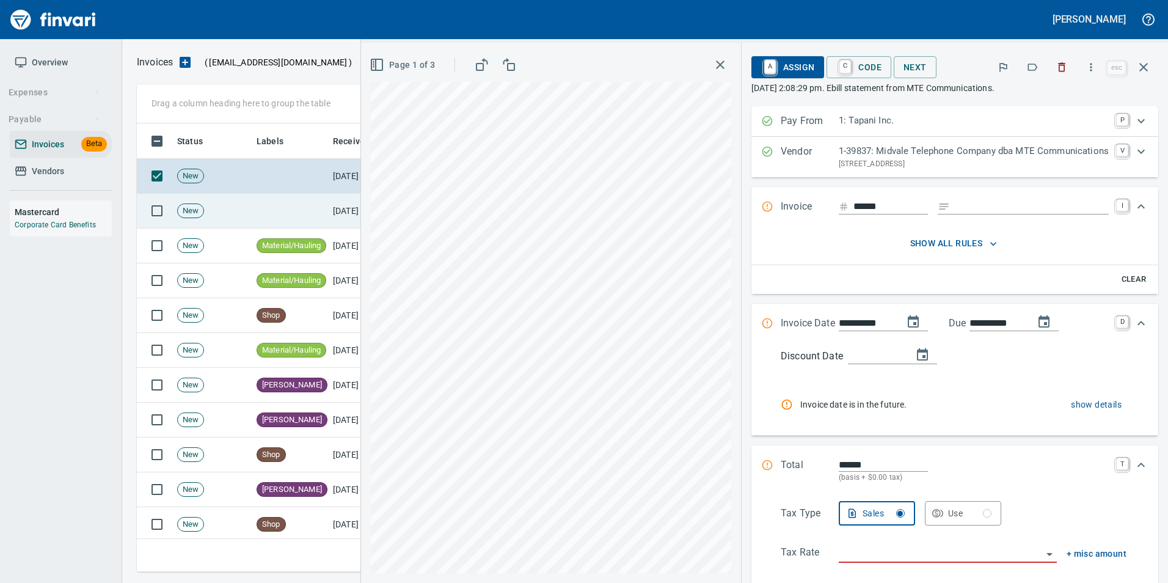
click at [321, 205] on td at bounding box center [290, 211] width 76 height 35
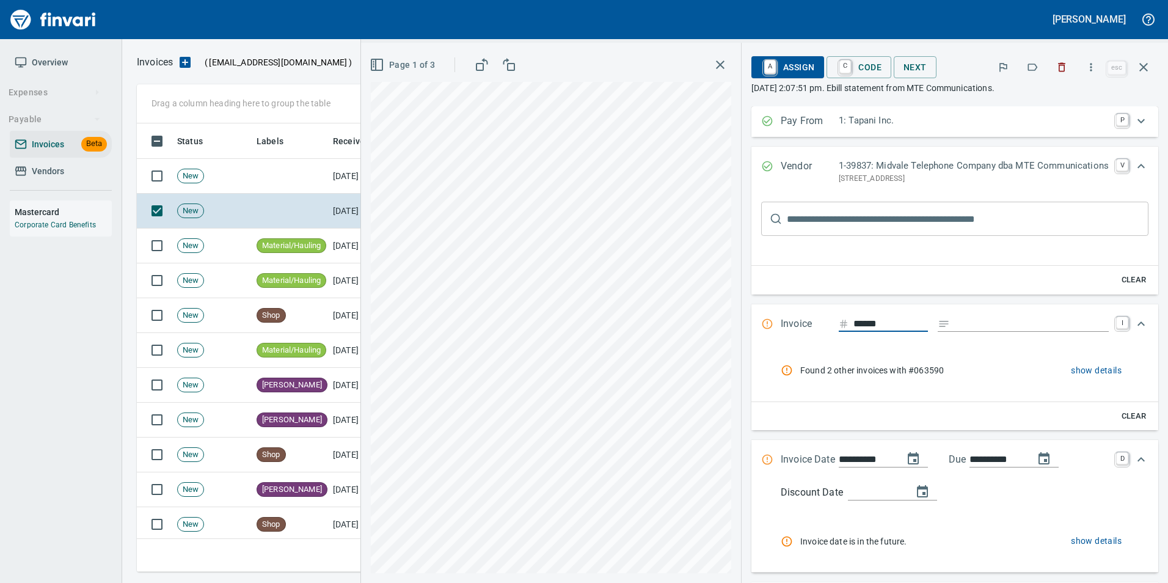
click at [761, 163] on icon "Expand" at bounding box center [767, 166] width 12 height 12
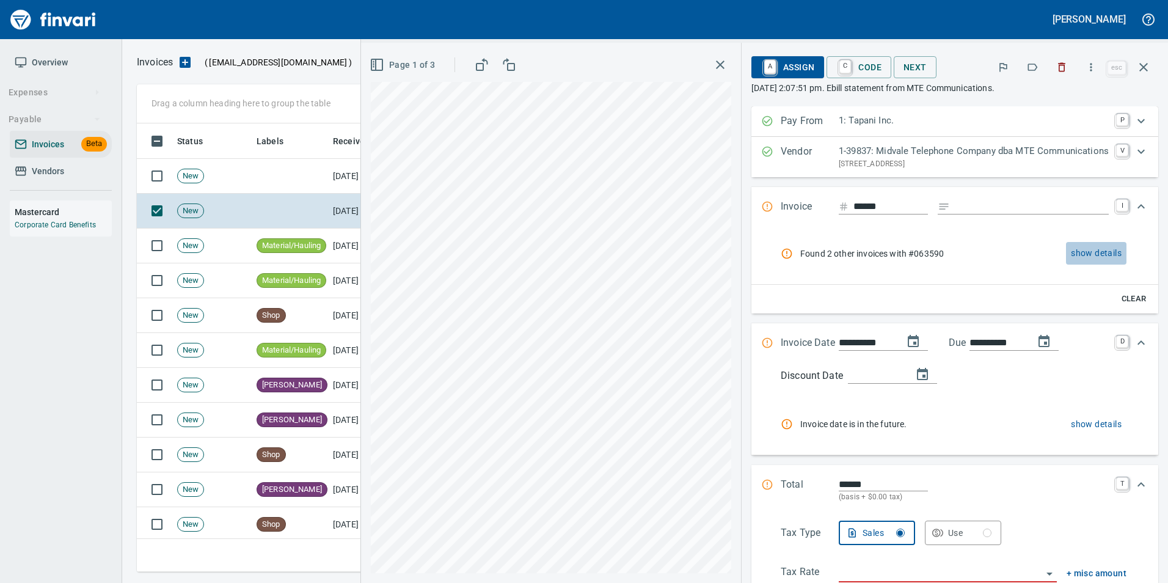
click at [1071, 250] on span "show details" at bounding box center [1096, 253] width 51 height 15
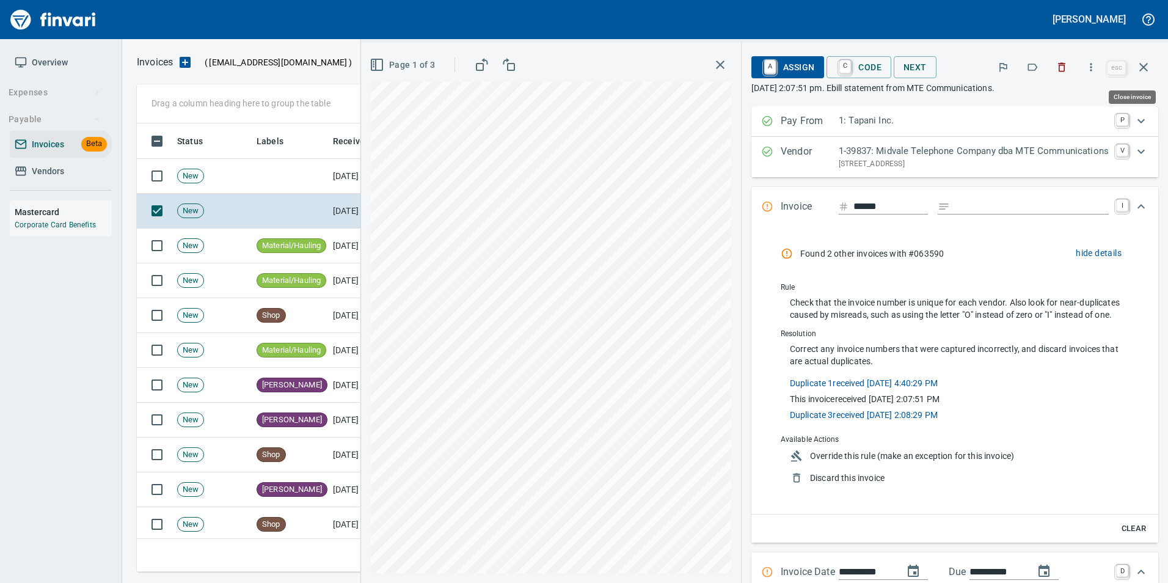
scroll to position [439, 998]
click at [833, 476] on span "Discard this invoice" at bounding box center [963, 478] width 307 height 12
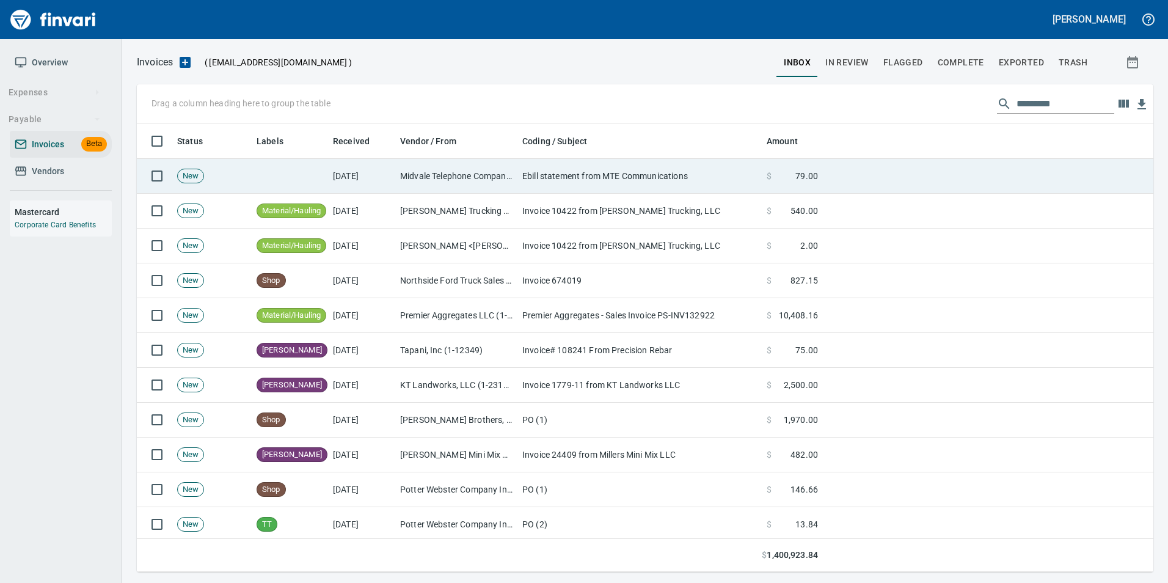
click at [367, 170] on td "[DATE]" at bounding box center [361, 176] width 67 height 35
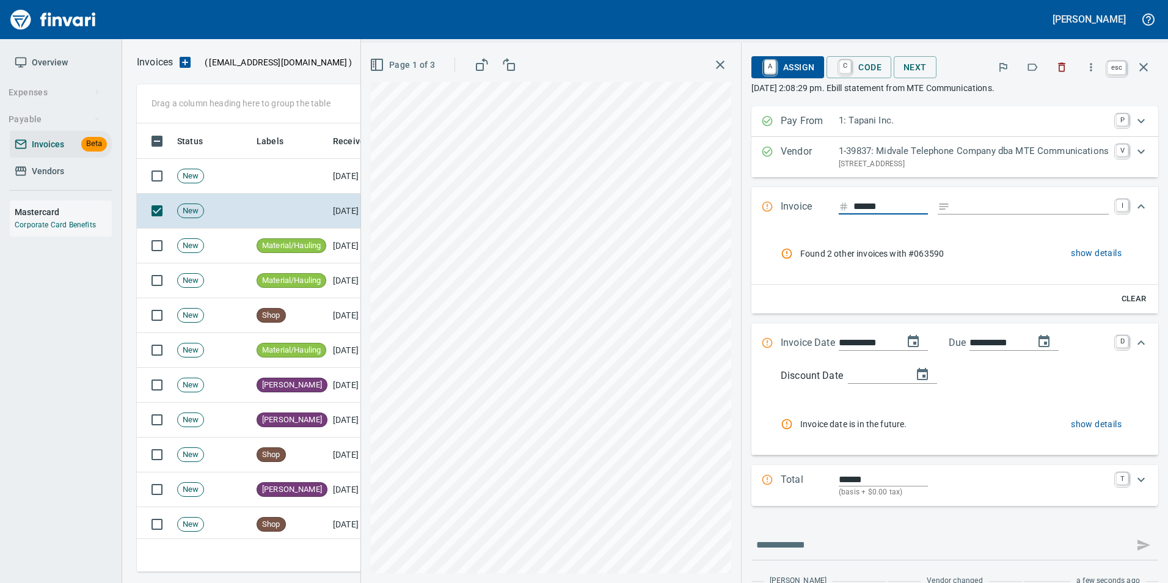
click at [1140, 68] on icon "button" at bounding box center [1143, 67] width 15 height 15
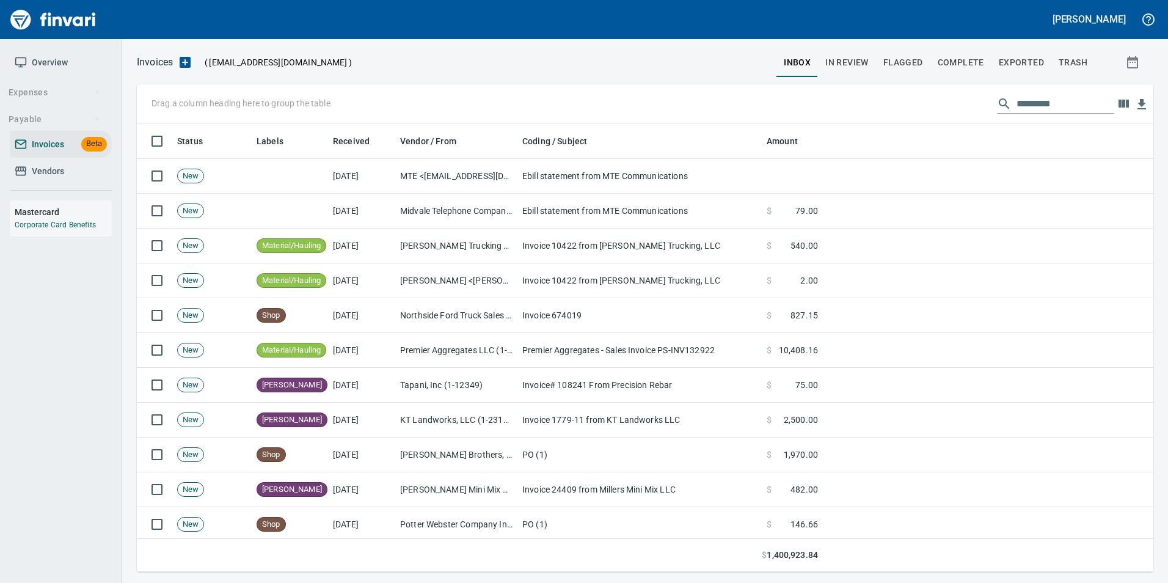
scroll to position [439, 998]
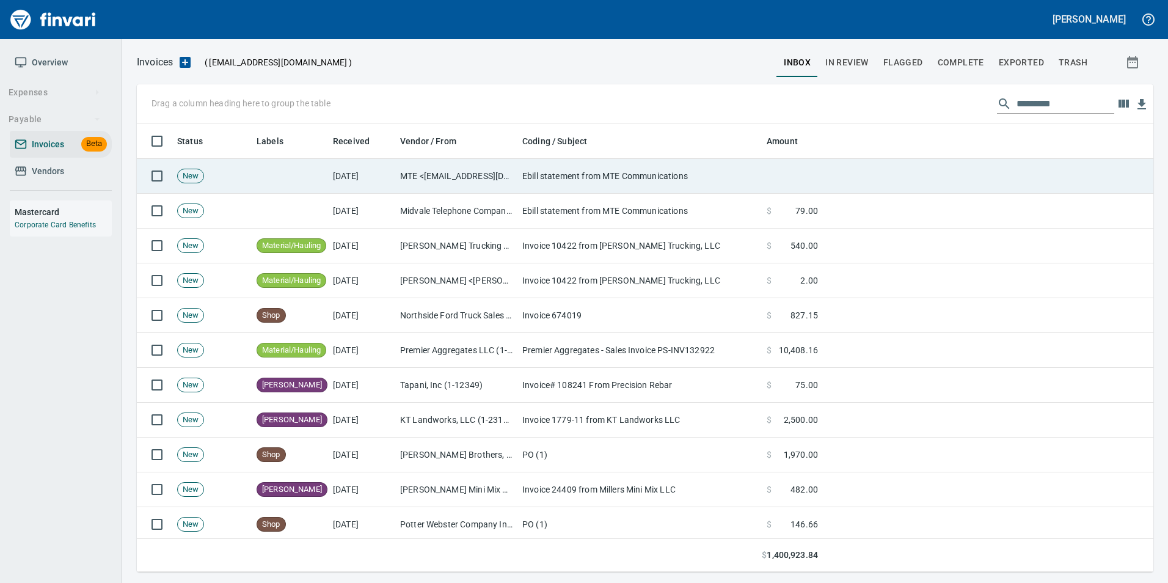
click at [550, 176] on td "Ebill statement from MTE Communications" at bounding box center [639, 176] width 244 height 35
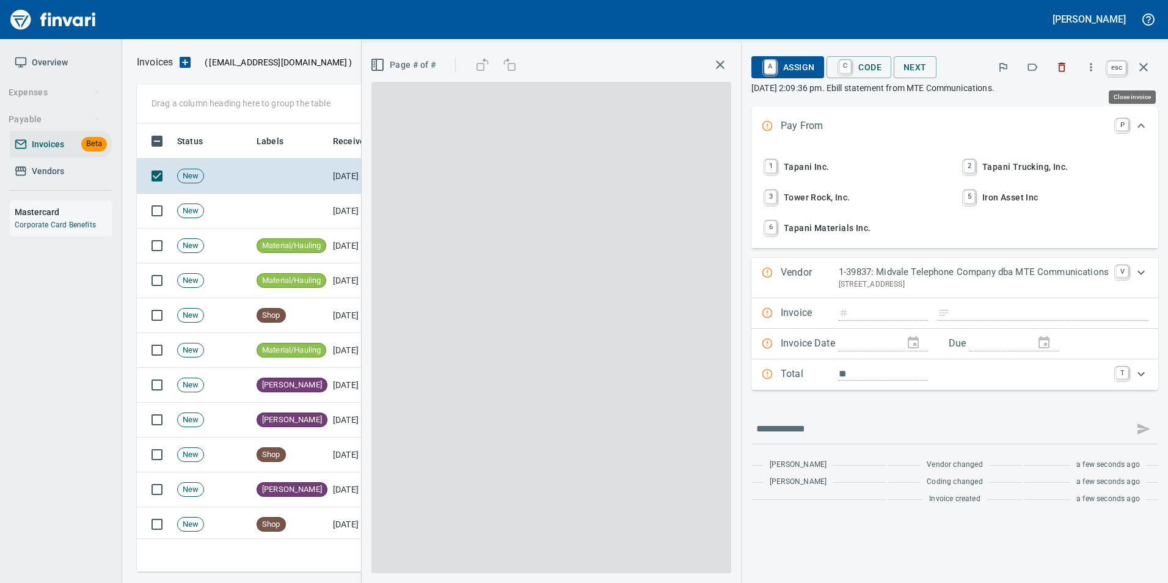
scroll to position [439, 998]
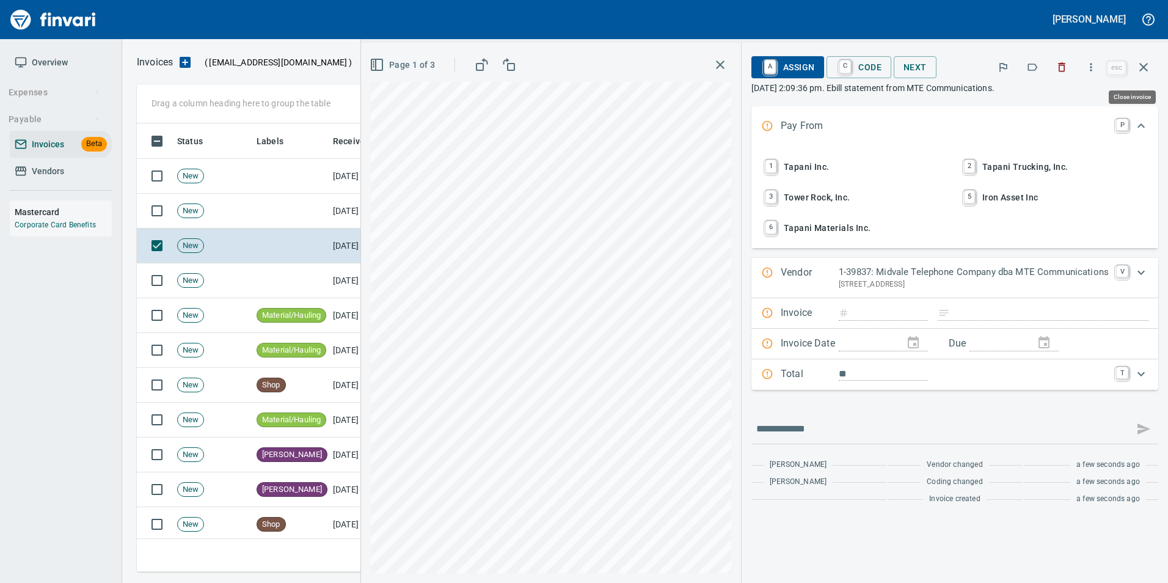
type input "******"
type input "**********"
type input "******"
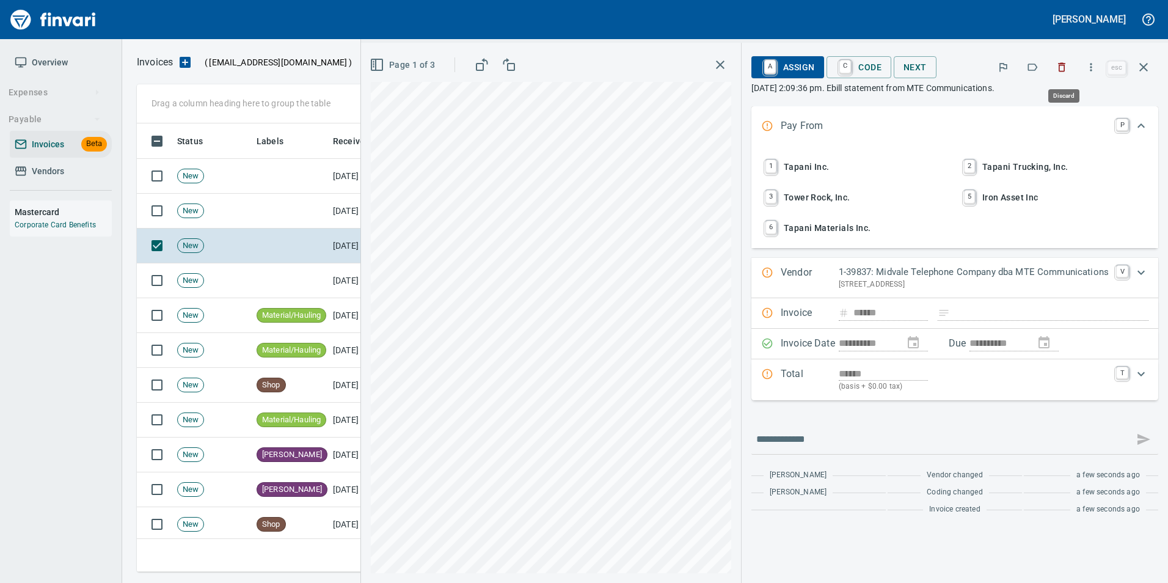
click at [1065, 73] on button "button" at bounding box center [1061, 67] width 27 height 27
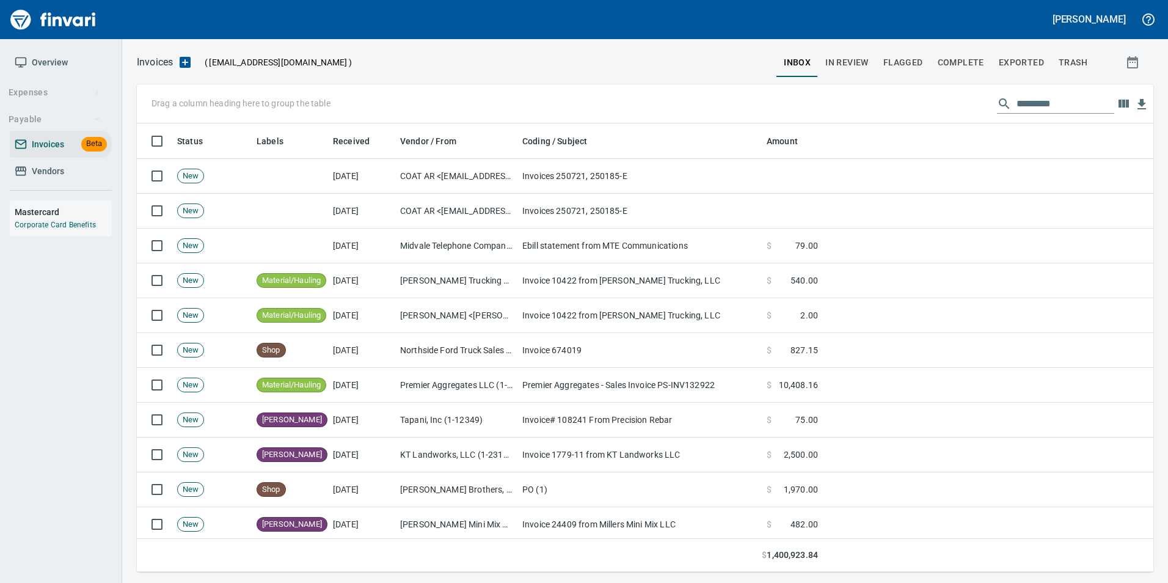
scroll to position [439, 998]
click at [965, 67] on span "Complete" at bounding box center [961, 62] width 46 height 15
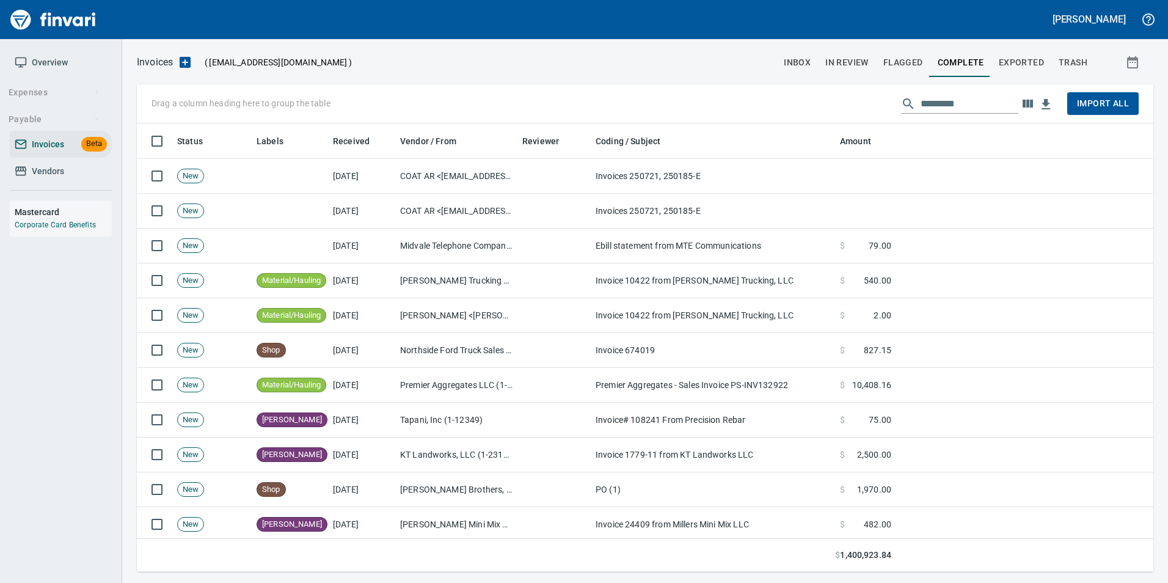
scroll to position [439, 998]
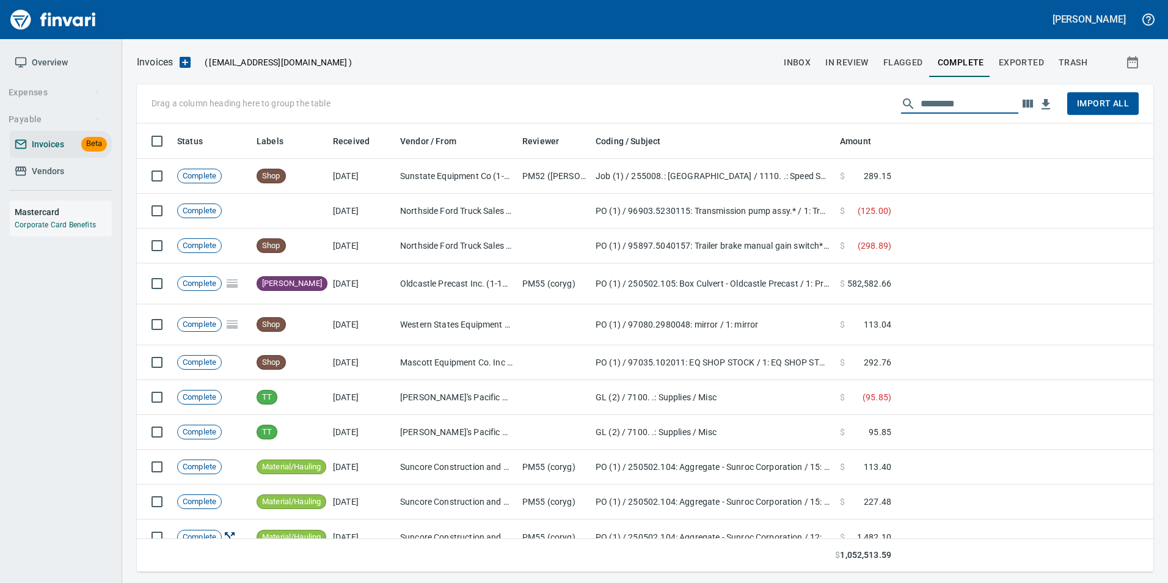
click at [993, 104] on input "text" at bounding box center [970, 104] width 98 height 20
type input "*"
click at [811, 61] on span "inbox" at bounding box center [797, 62] width 27 height 15
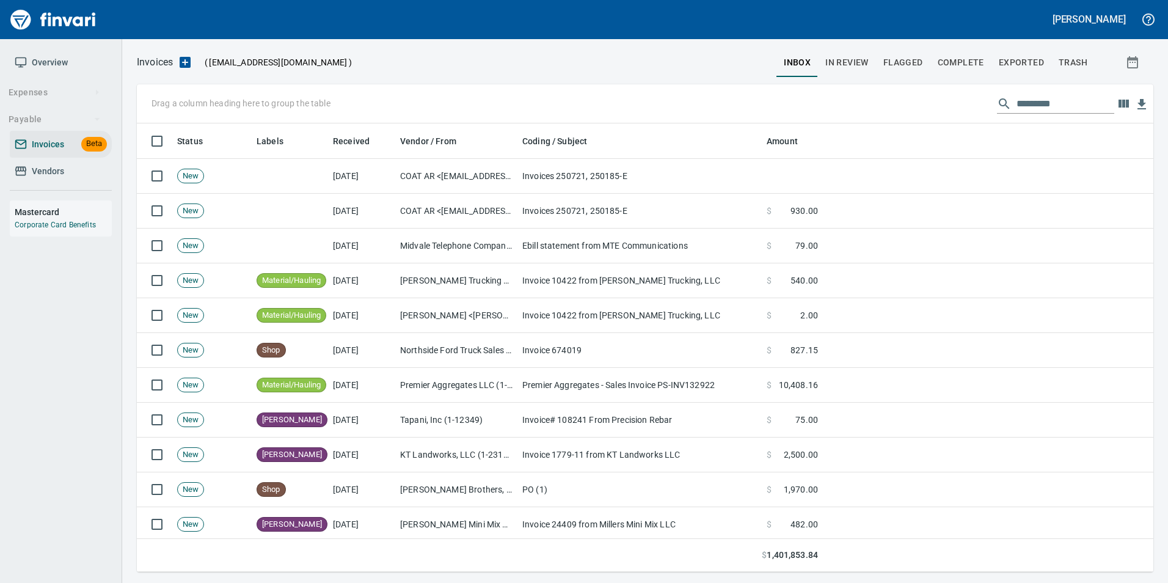
scroll to position [439, 998]
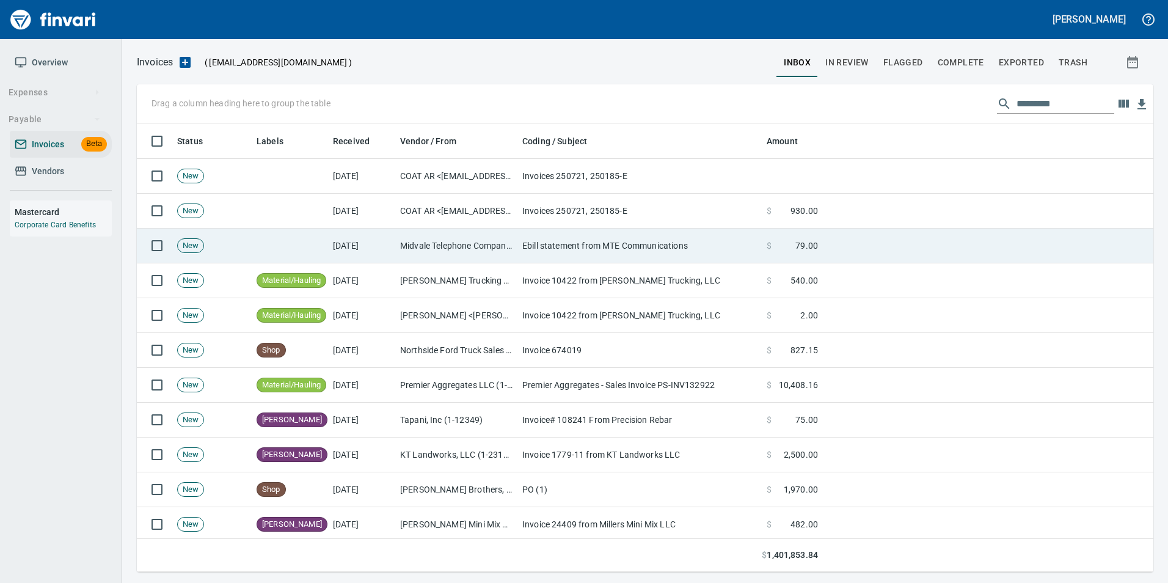
click at [458, 241] on td "Midvale Telephone Company dba MTE Communications (1-39837)" at bounding box center [456, 245] width 122 height 35
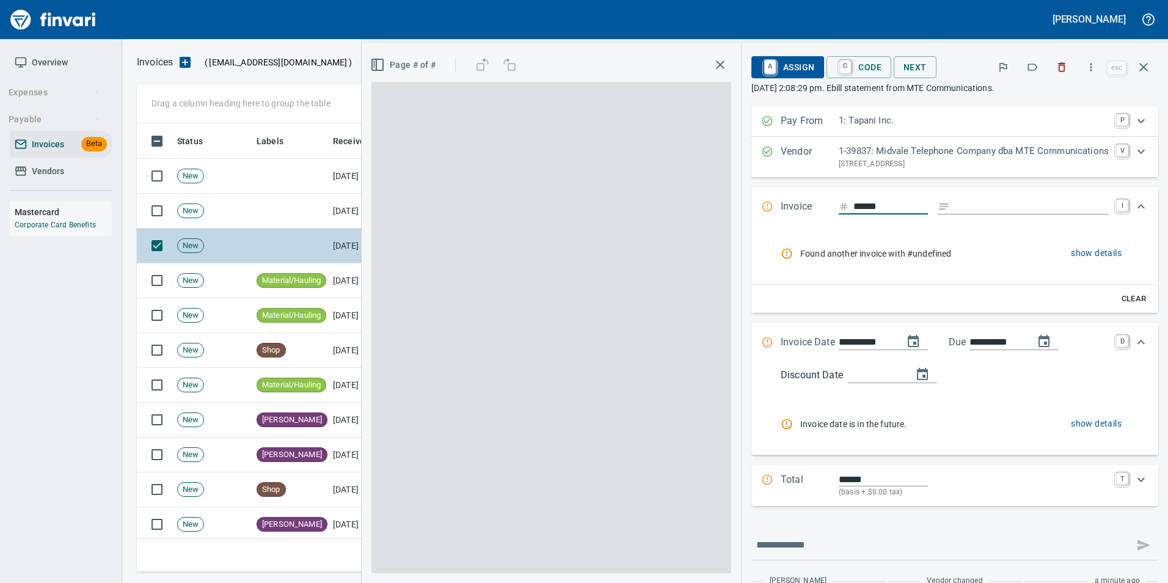
scroll to position [439, 998]
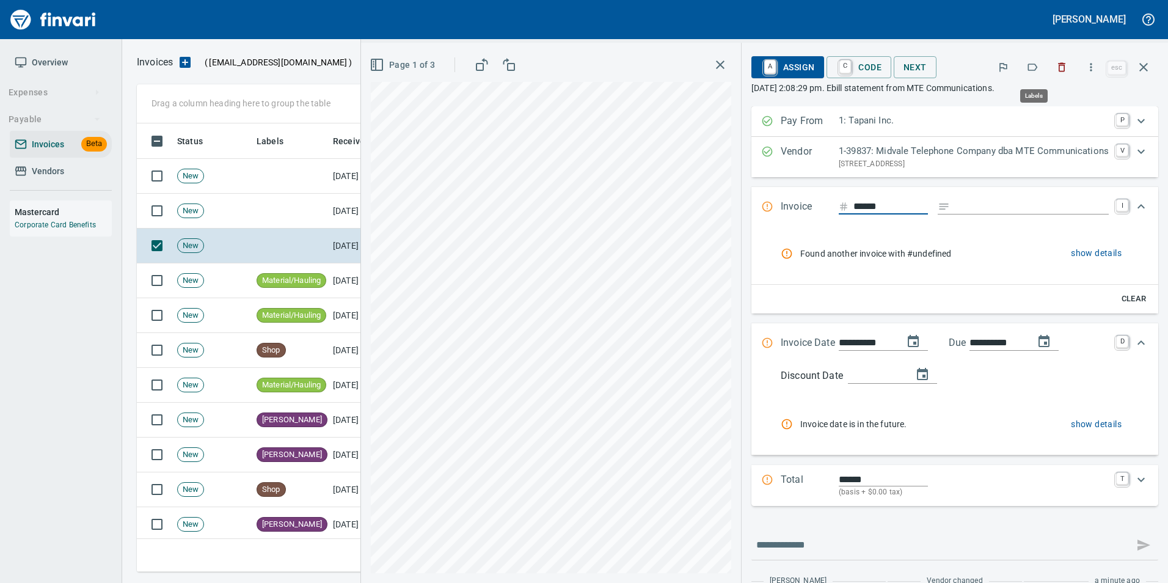
click at [1034, 62] on icon "button" at bounding box center [1032, 67] width 12 height 12
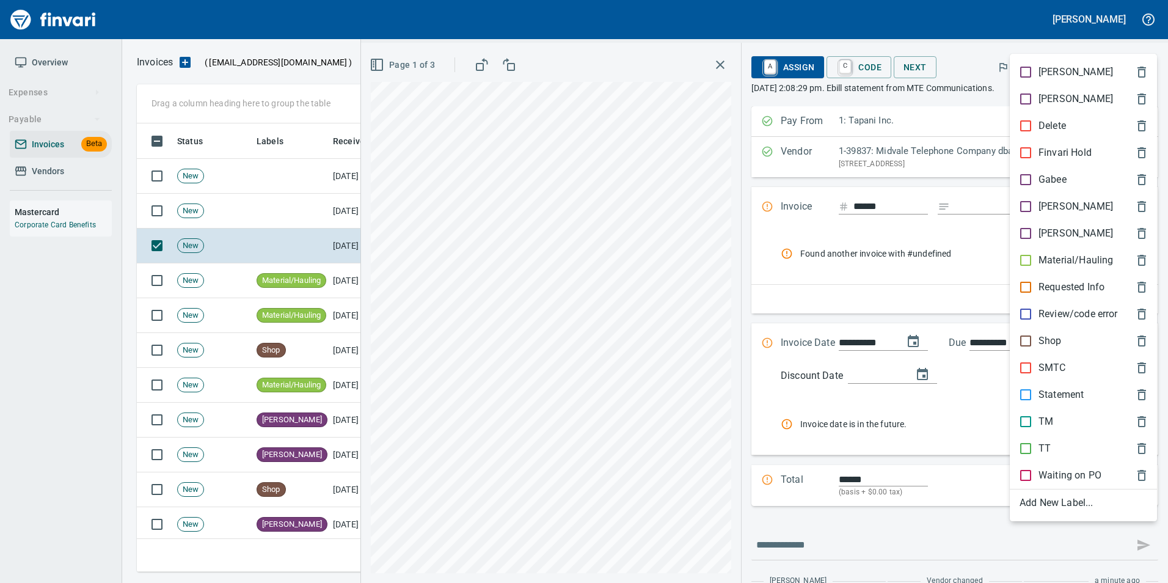
click at [1044, 202] on p "[PERSON_NAME]" at bounding box center [1076, 206] width 75 height 15
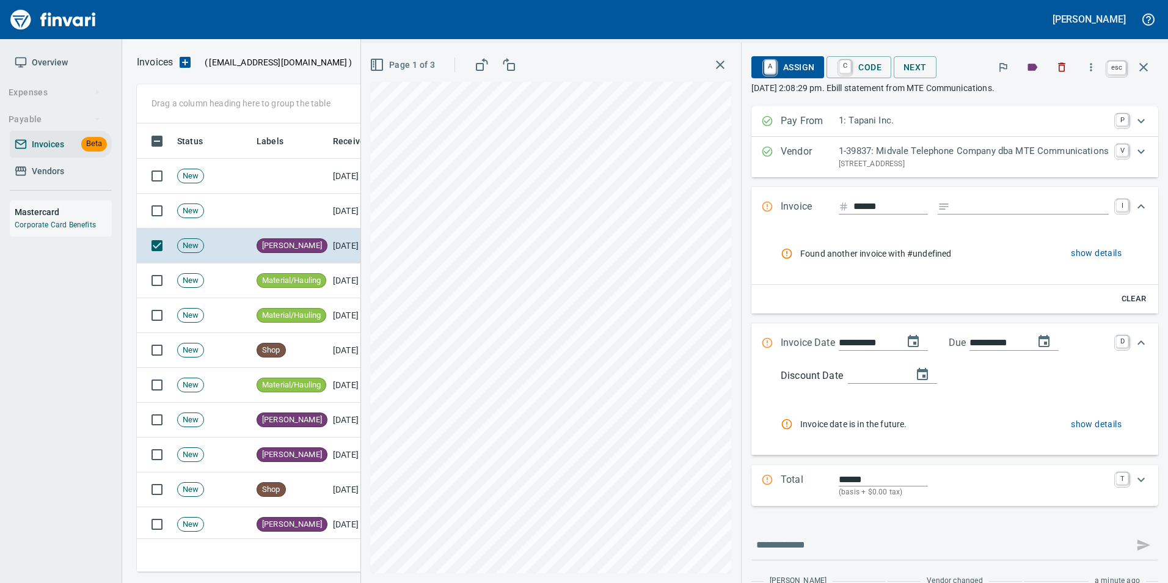
click at [1145, 77] on button "button" at bounding box center [1143, 67] width 29 height 29
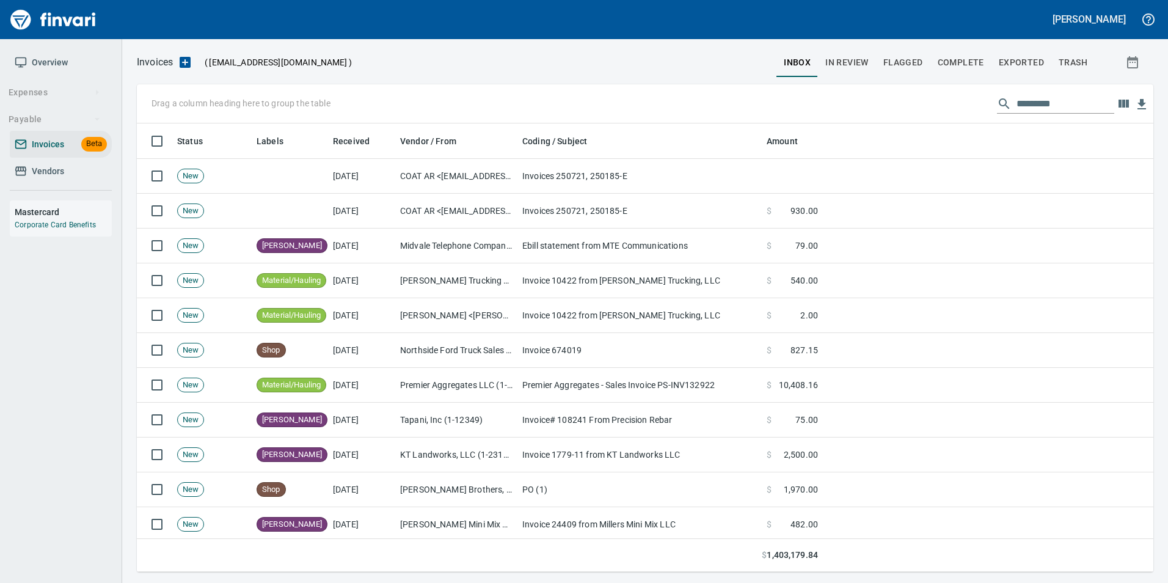
click at [842, 64] on span "In Review" at bounding box center [846, 62] width 43 height 15
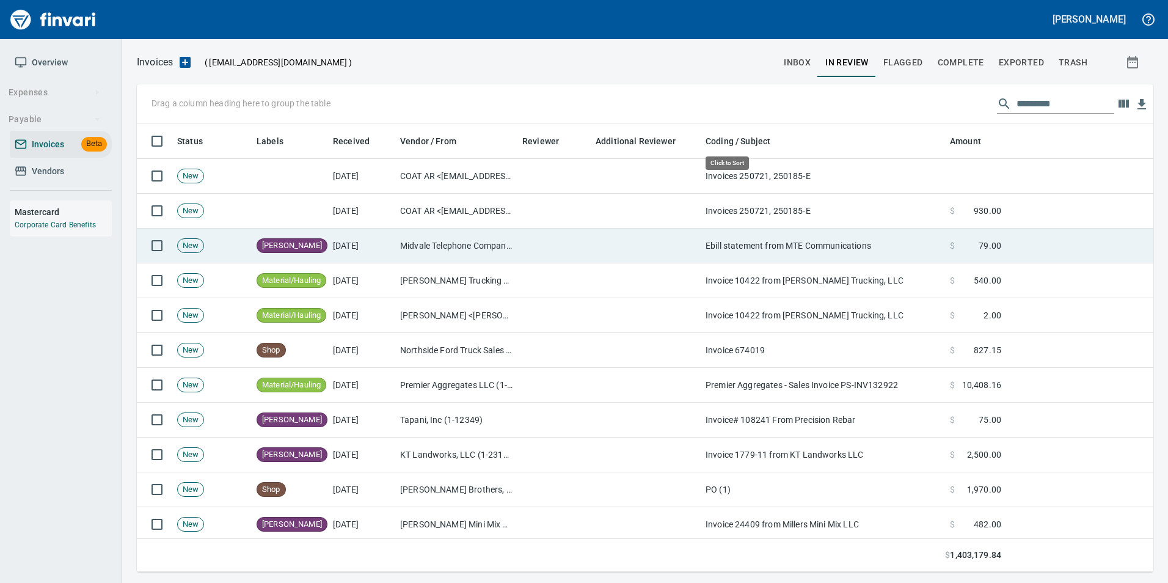
scroll to position [439, 998]
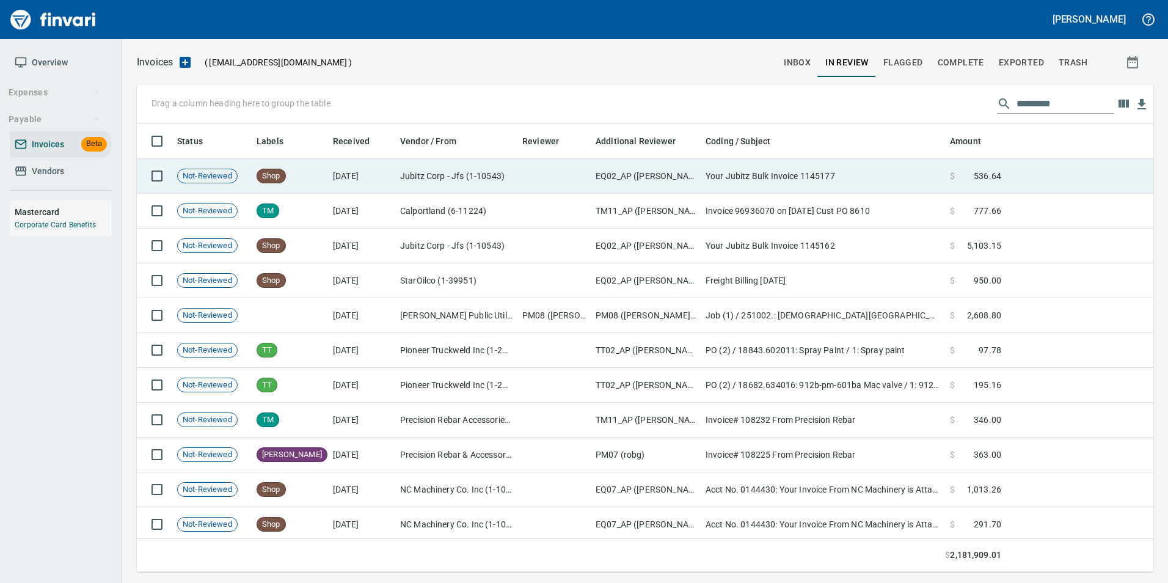
click at [498, 176] on td "Jubitz Corp - Jfs (1-10543)" at bounding box center [456, 176] width 122 height 35
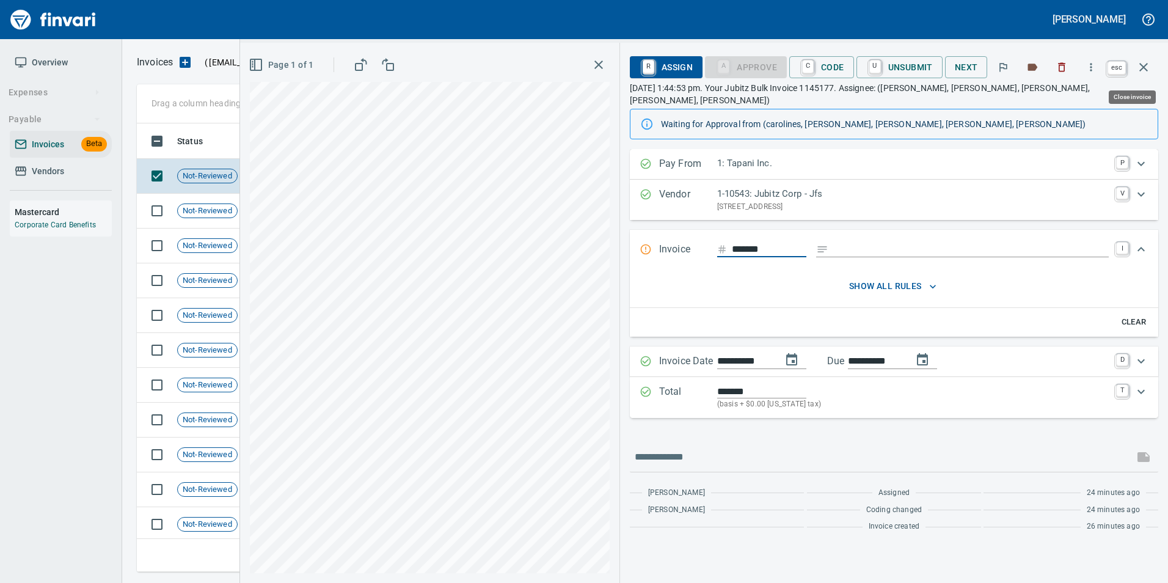
scroll to position [439, 998]
click at [1149, 72] on icon "button" at bounding box center [1143, 67] width 15 height 15
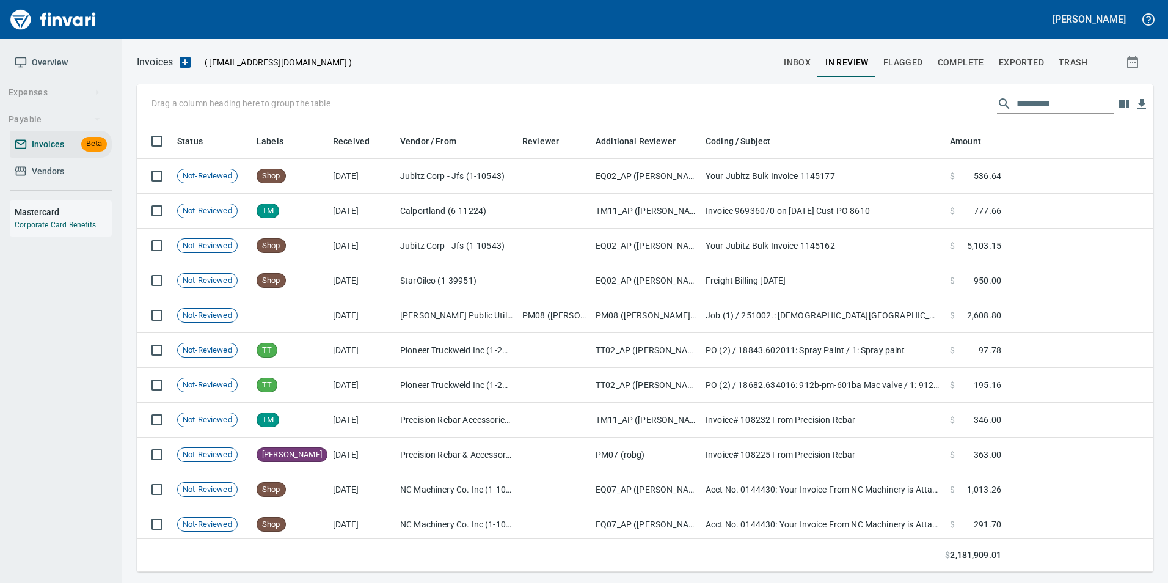
scroll to position [439, 998]
click at [795, 66] on span "inbox" at bounding box center [797, 62] width 27 height 15
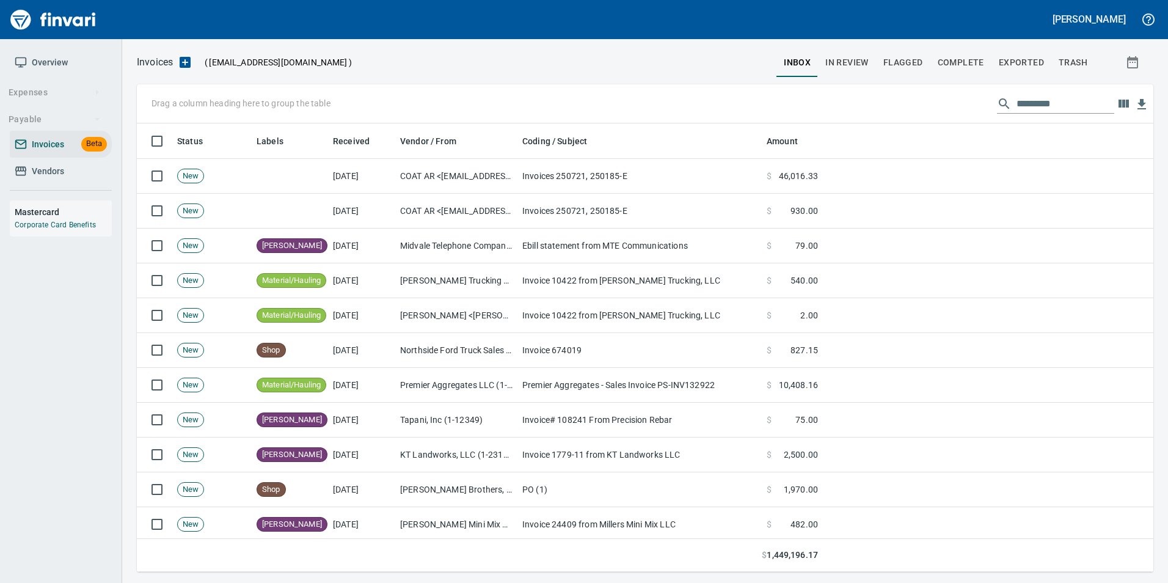
scroll to position [439, 998]
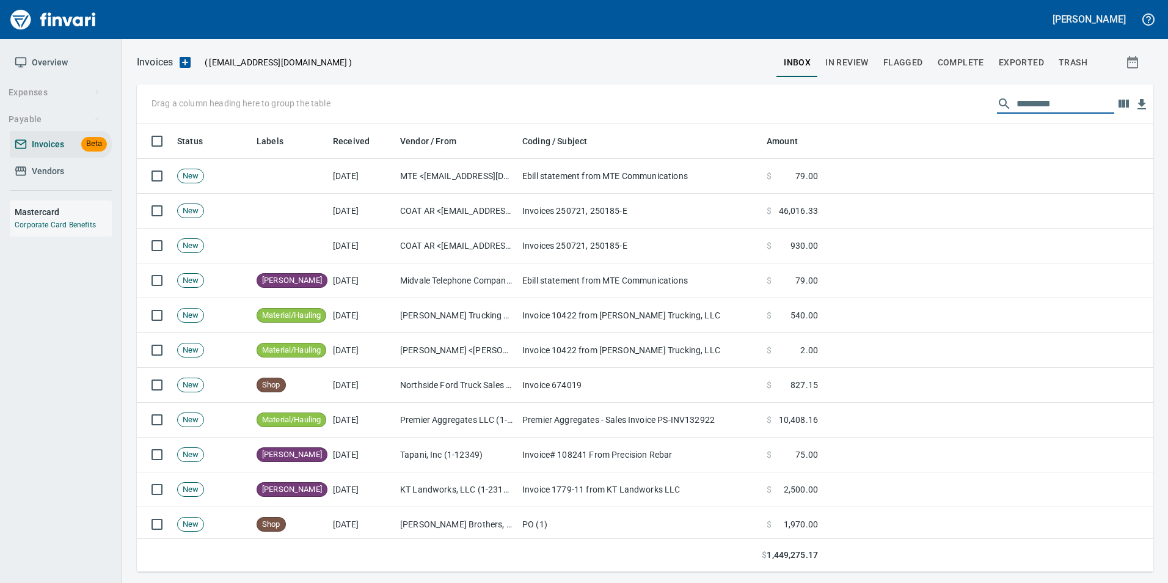
click at [1091, 100] on input "text" at bounding box center [1066, 104] width 98 height 20
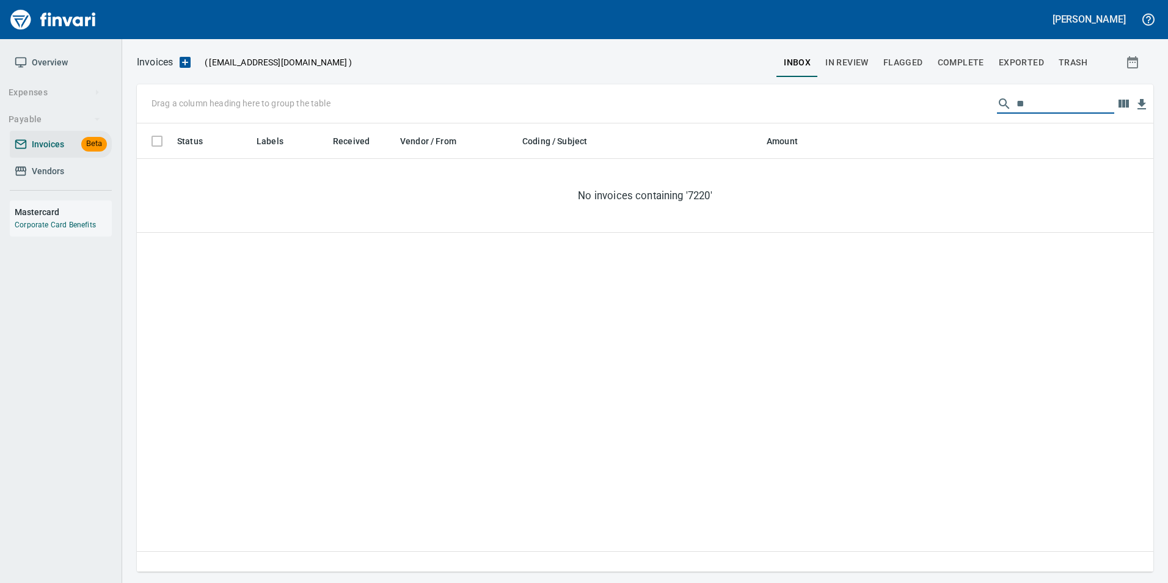
type input "*"
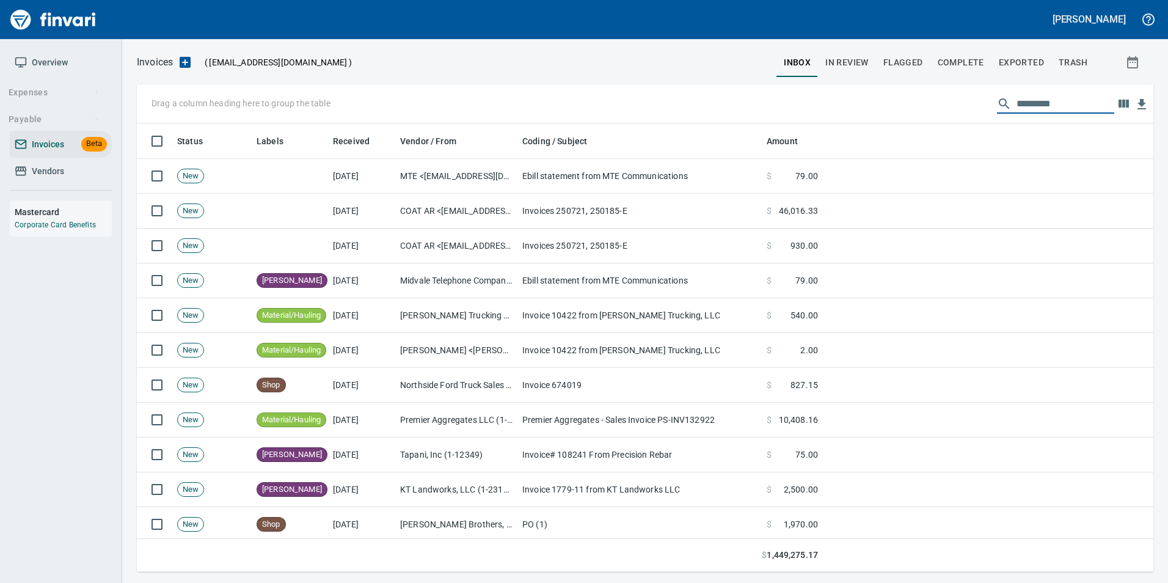
click at [859, 60] on span "In Review" at bounding box center [846, 62] width 43 height 15
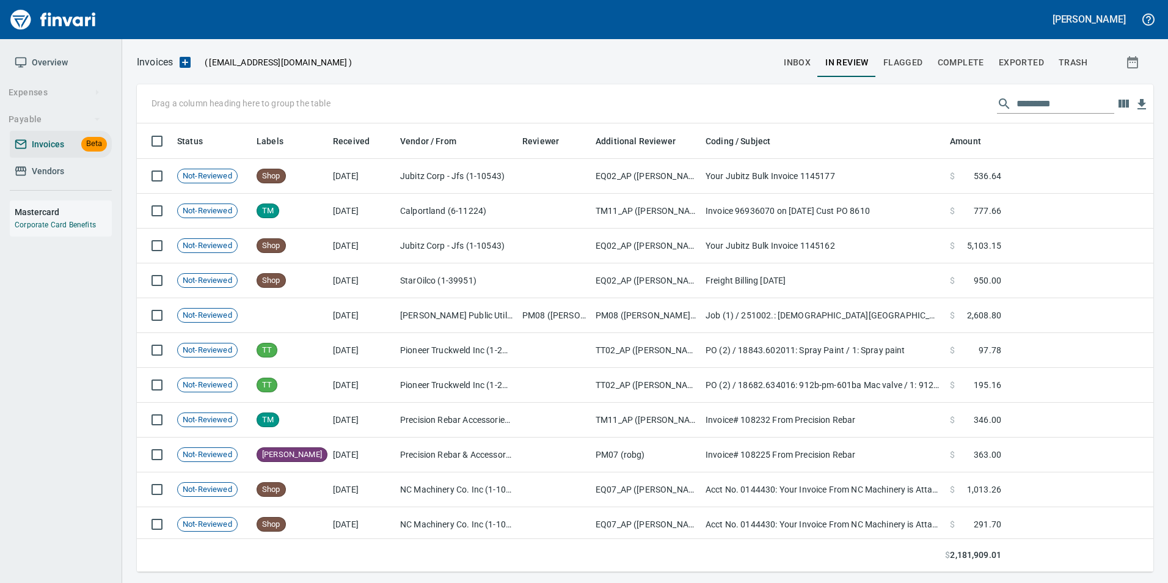
scroll to position [439, 998]
click at [1037, 108] on input "text" at bounding box center [1066, 104] width 98 height 20
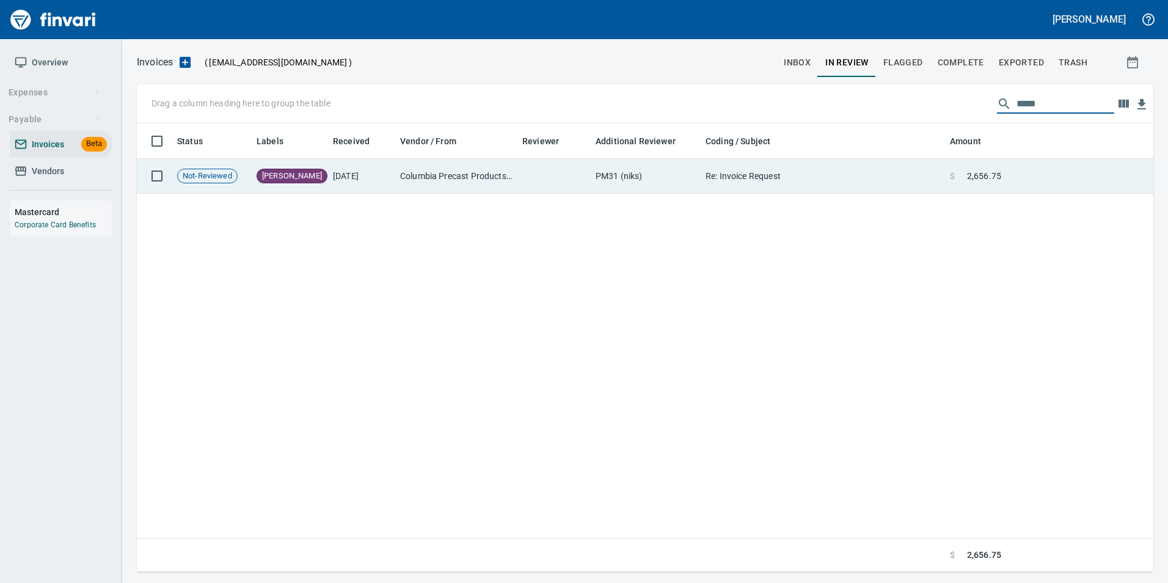
click at [1030, 174] on td at bounding box center [1079, 176] width 147 height 35
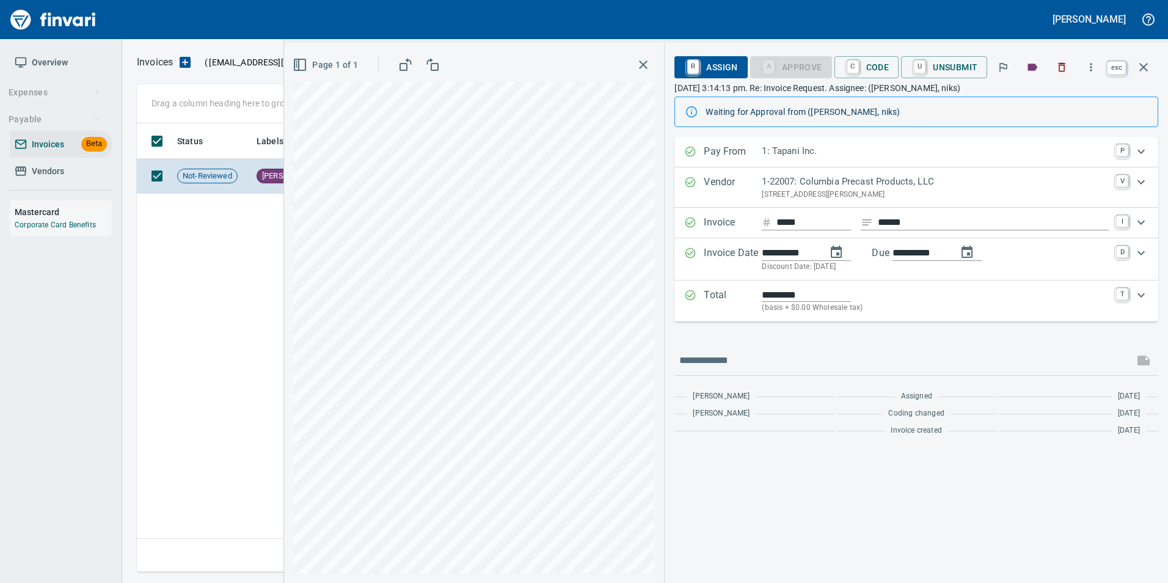
scroll to position [439, 1007]
click at [1155, 71] on button "button" at bounding box center [1143, 67] width 29 height 29
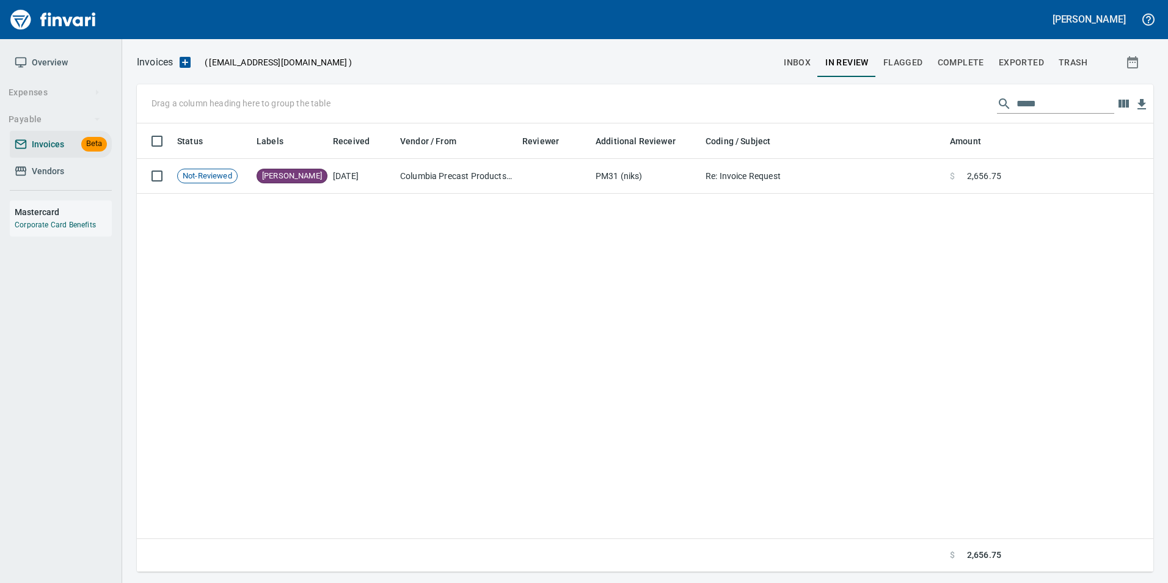
click at [1092, 100] on input "*****" at bounding box center [1066, 104] width 98 height 20
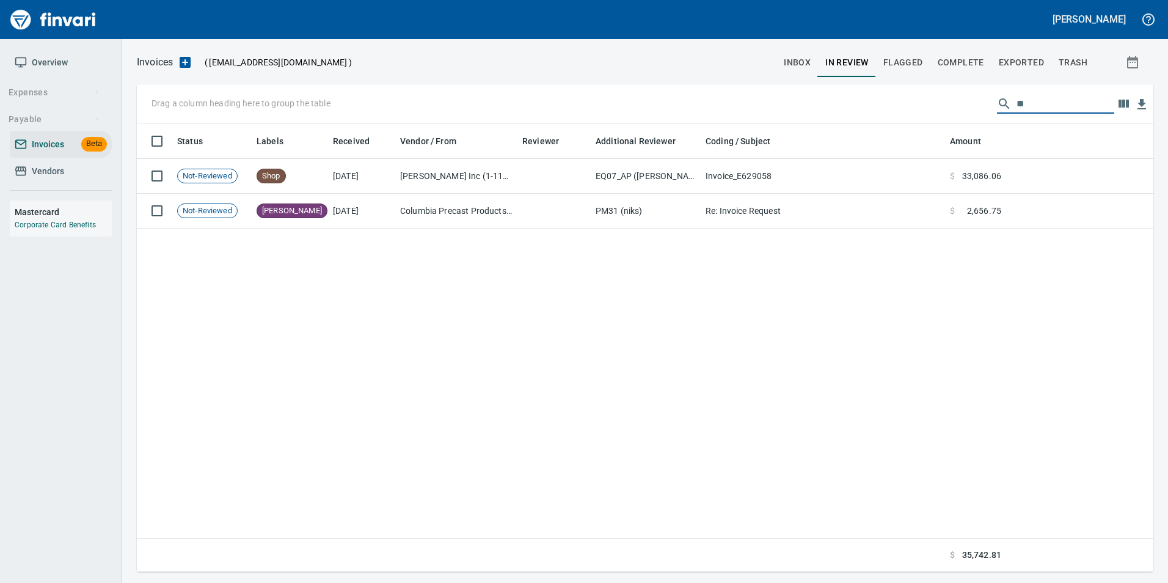
type input "*"
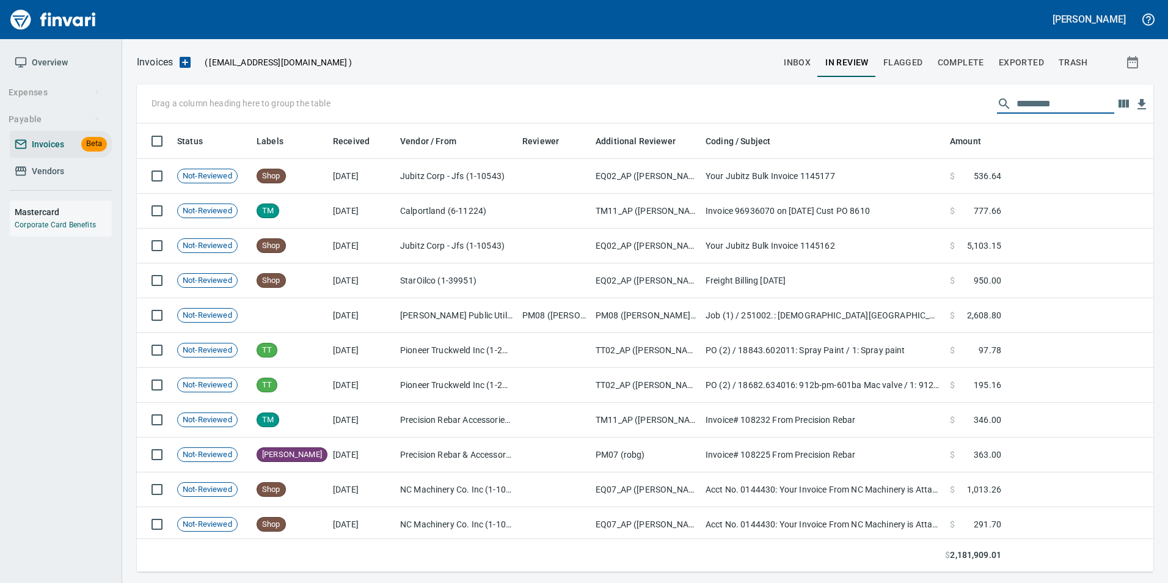
scroll to position [439, 998]
click at [1028, 100] on input "text" at bounding box center [1066, 104] width 98 height 20
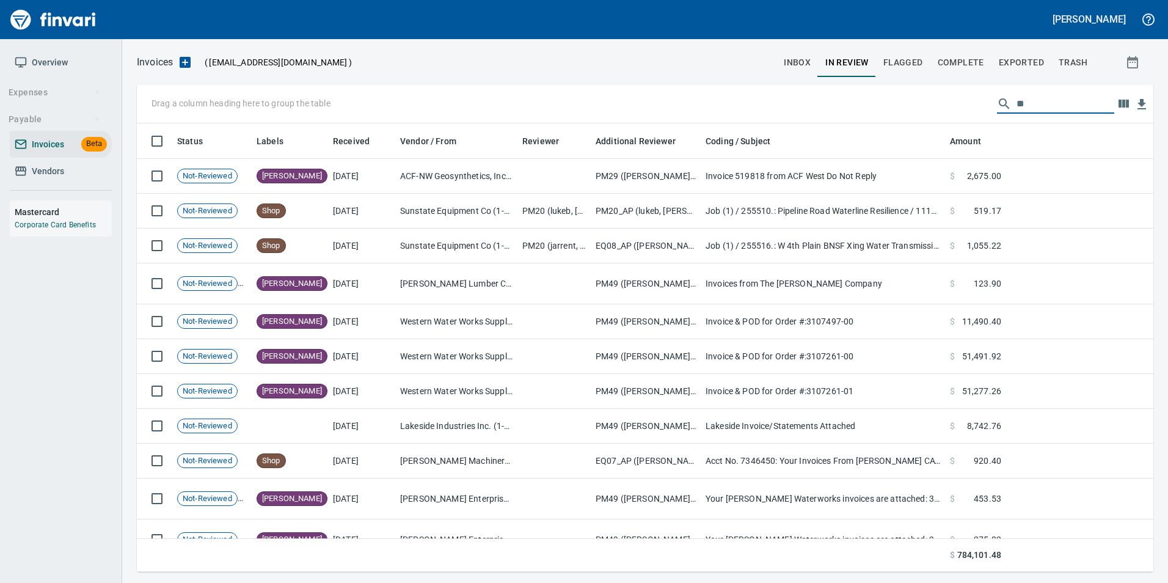
type input "*"
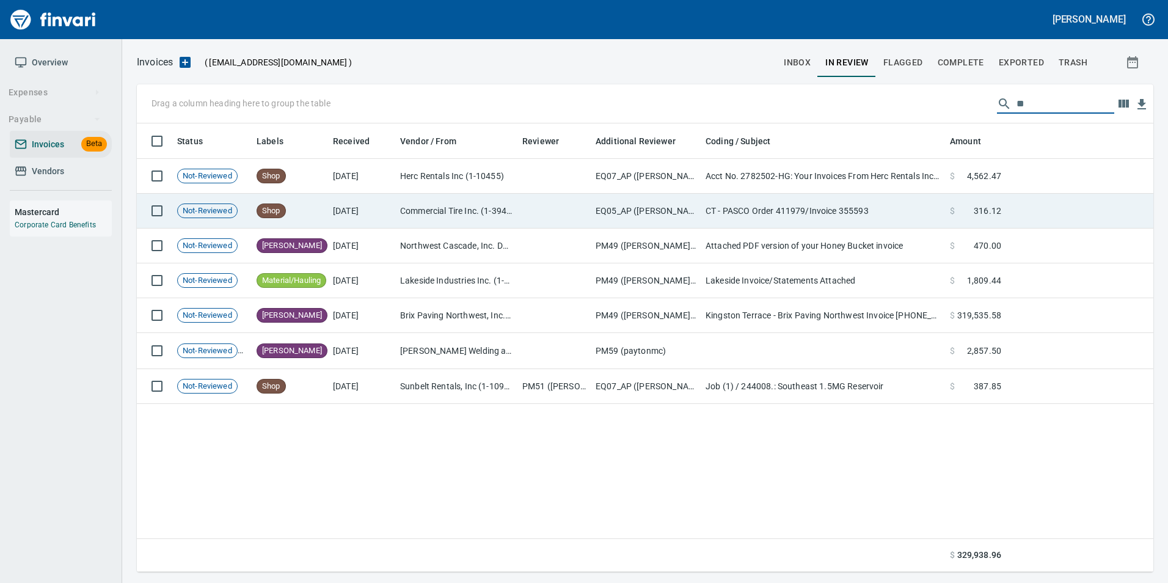
type input "*"
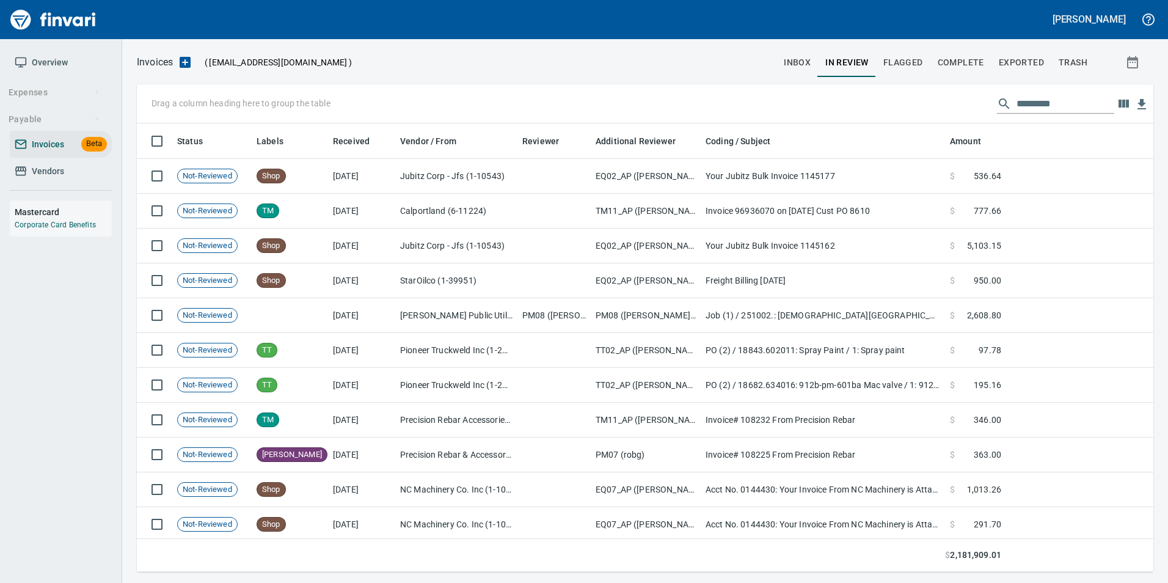
scroll to position [439, 998]
click at [1034, 111] on input "text" at bounding box center [1066, 104] width 98 height 20
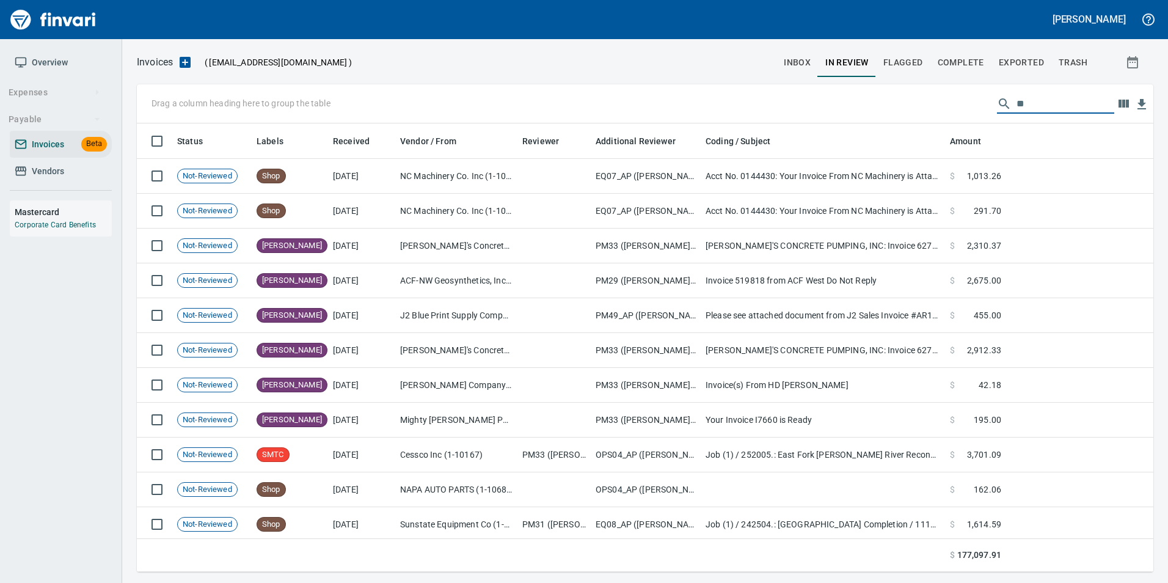
type input "*"
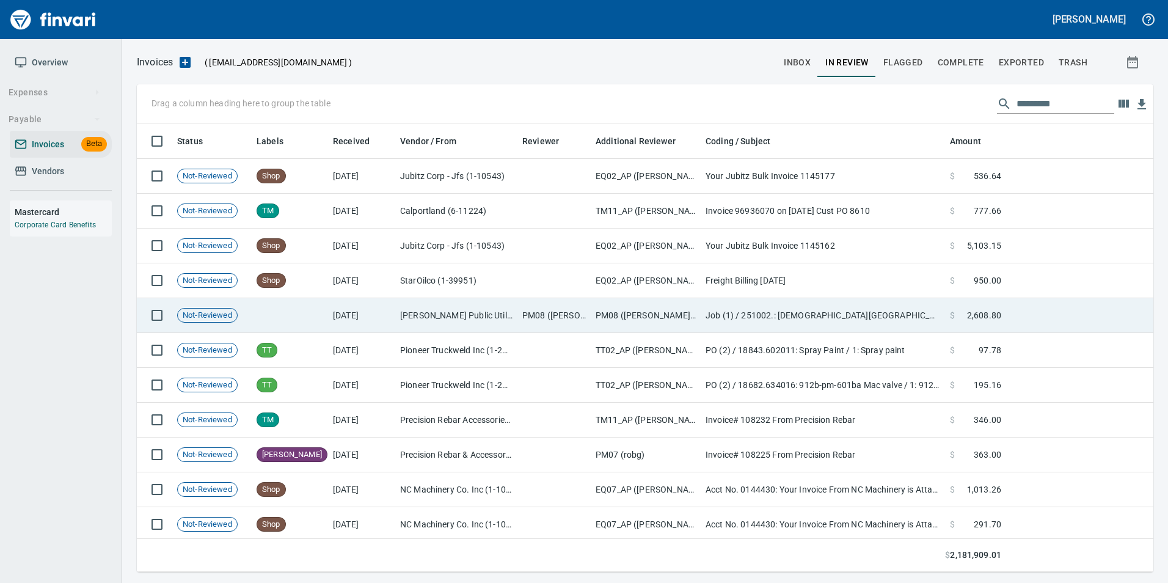
click at [795, 315] on td "Job (1) / 251002.: Westminster Presbyterian Church and Event Center" at bounding box center [823, 315] width 244 height 35
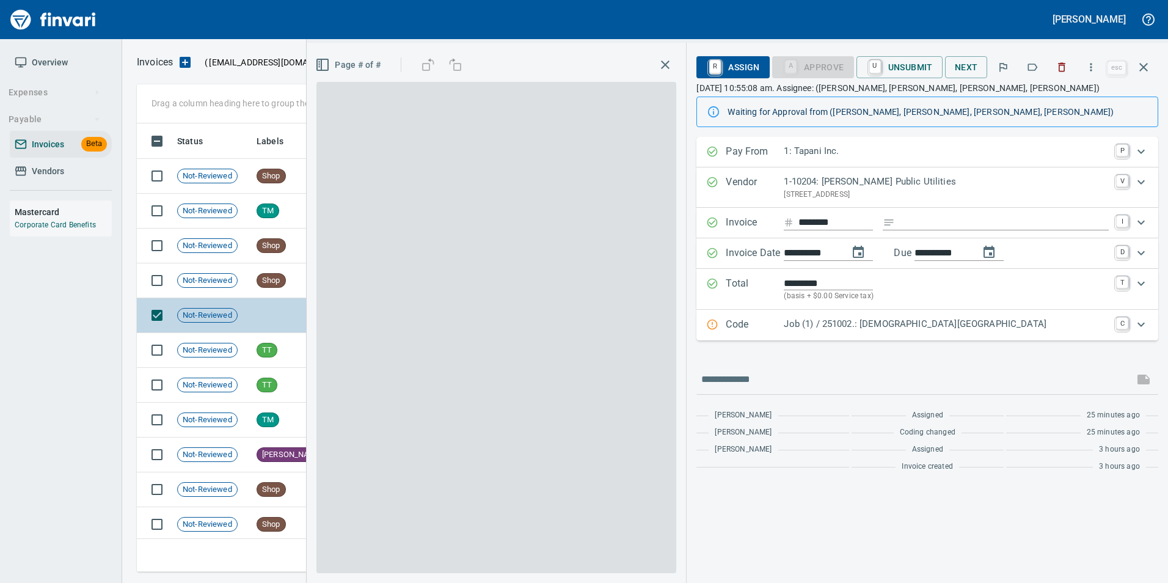
scroll to position [439, 998]
click at [1149, 70] on icon "button" at bounding box center [1143, 67] width 15 height 15
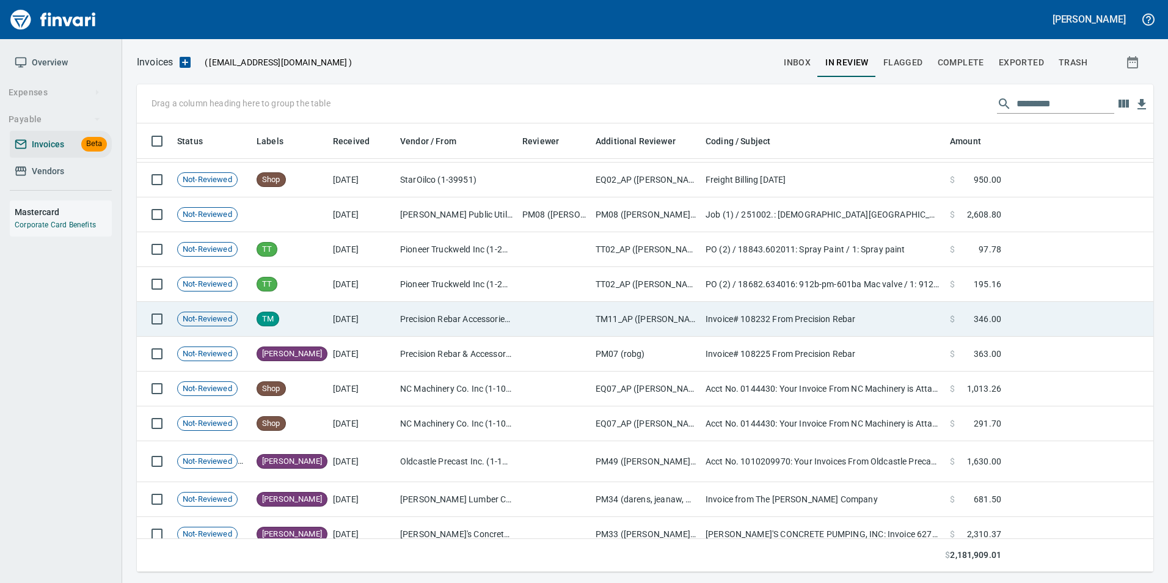
scroll to position [122, 0]
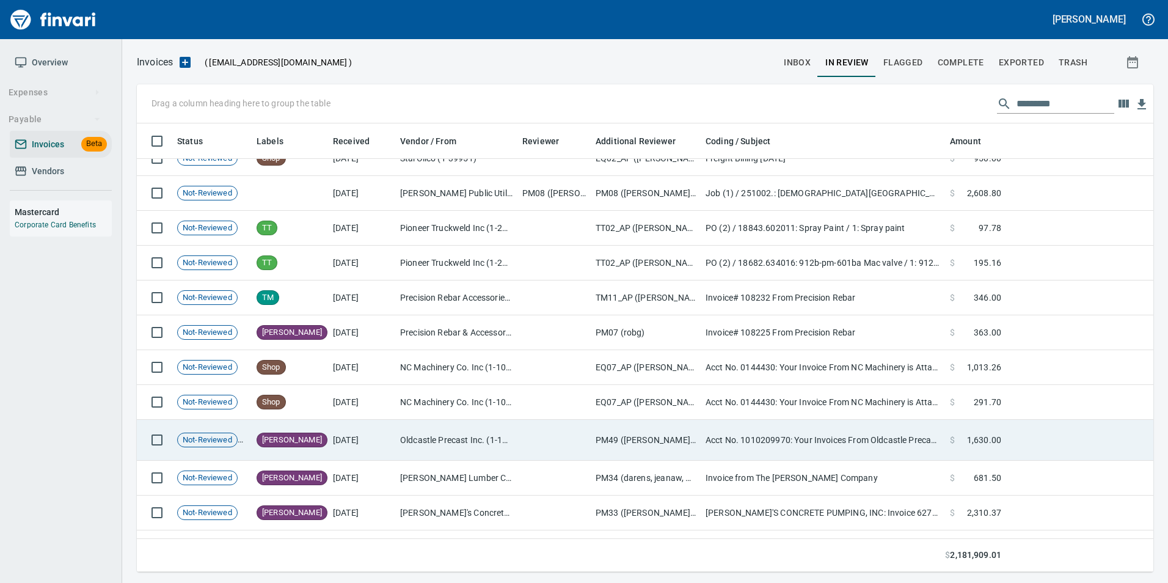
click at [442, 424] on td "Oldcastle Precast Inc. (1-11232)" at bounding box center [456, 440] width 122 height 41
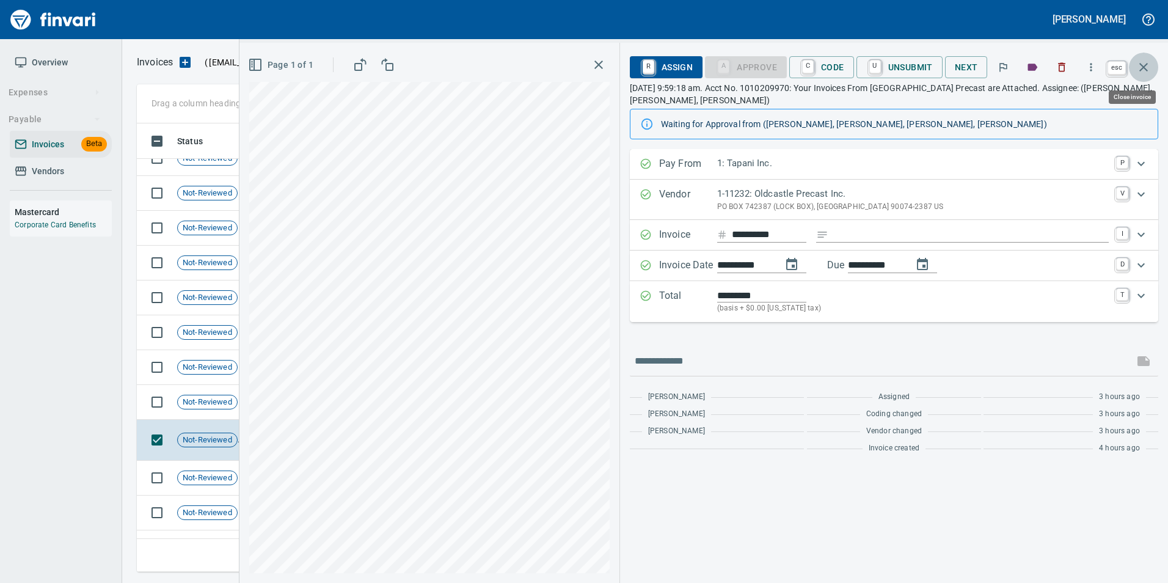
click at [1151, 65] on button "button" at bounding box center [1143, 67] width 29 height 29
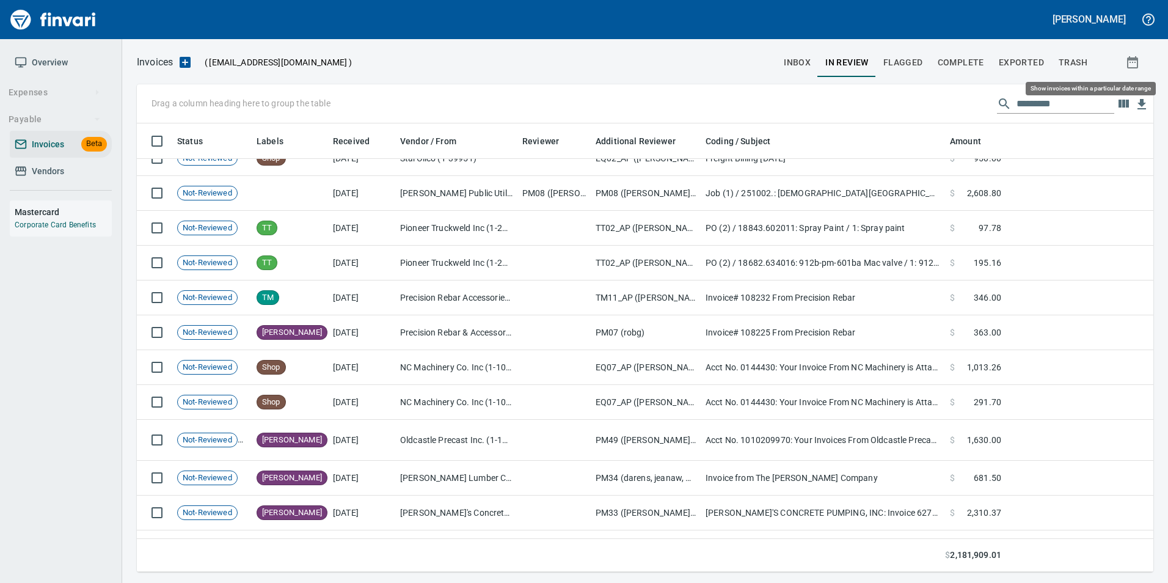
scroll to position [439, 998]
click at [967, 63] on span "Complete" at bounding box center [961, 62] width 46 height 15
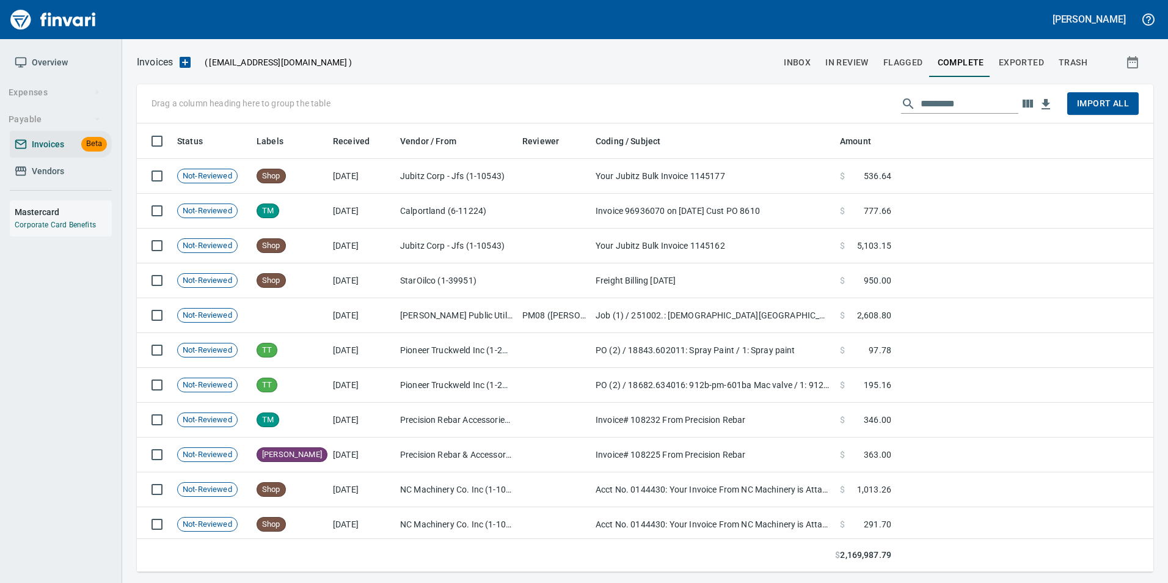
scroll to position [439, 998]
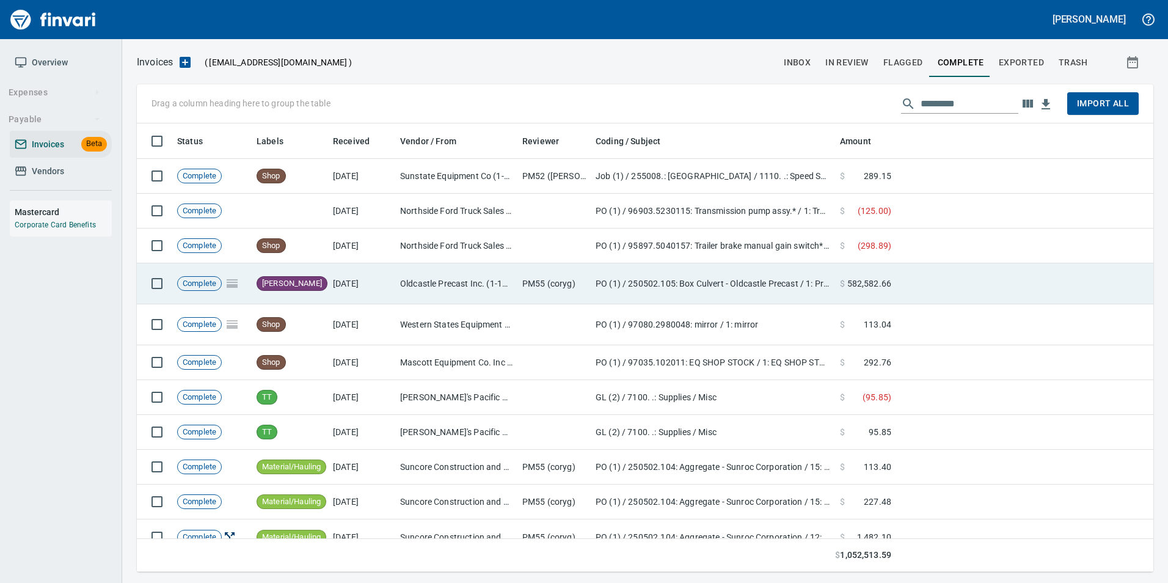
click at [494, 293] on td "Oldcastle Precast Inc. (1-11232)" at bounding box center [456, 283] width 122 height 41
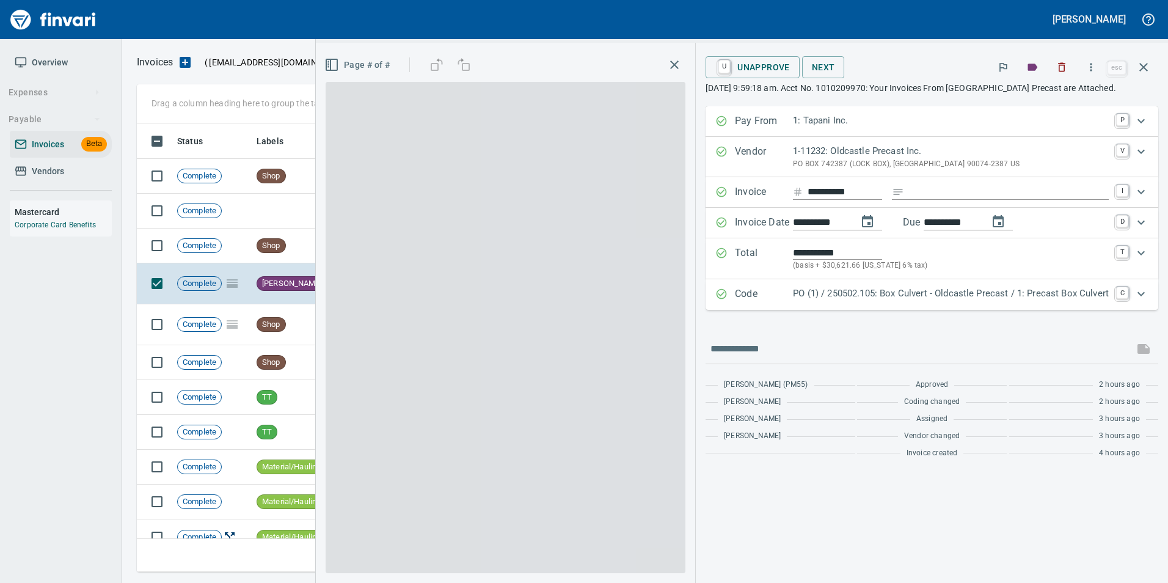
scroll to position [439, 998]
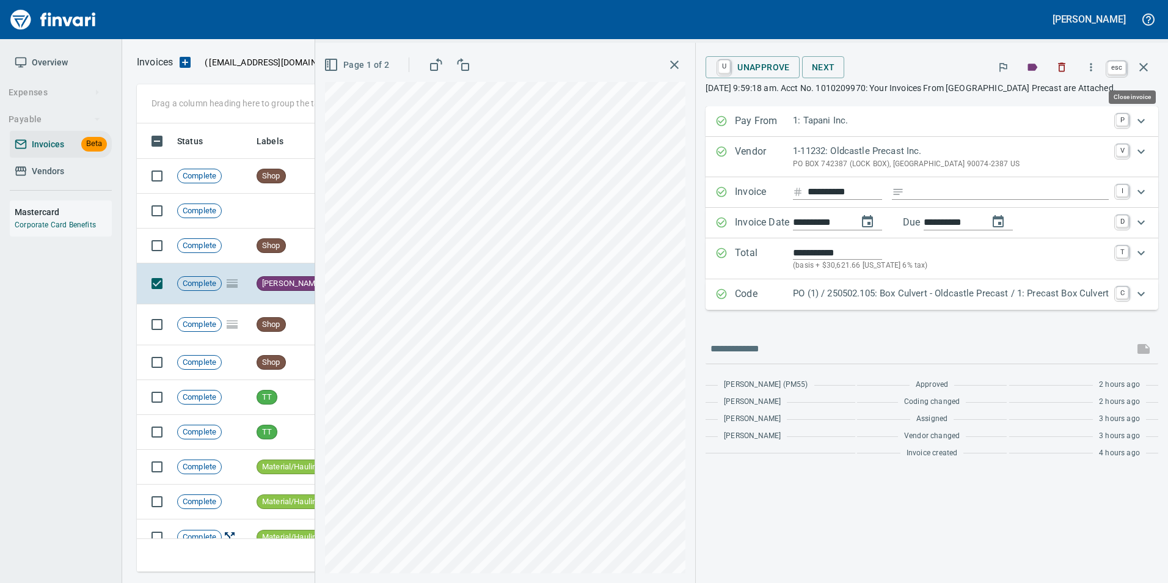
click at [1153, 68] on button "button" at bounding box center [1143, 67] width 29 height 29
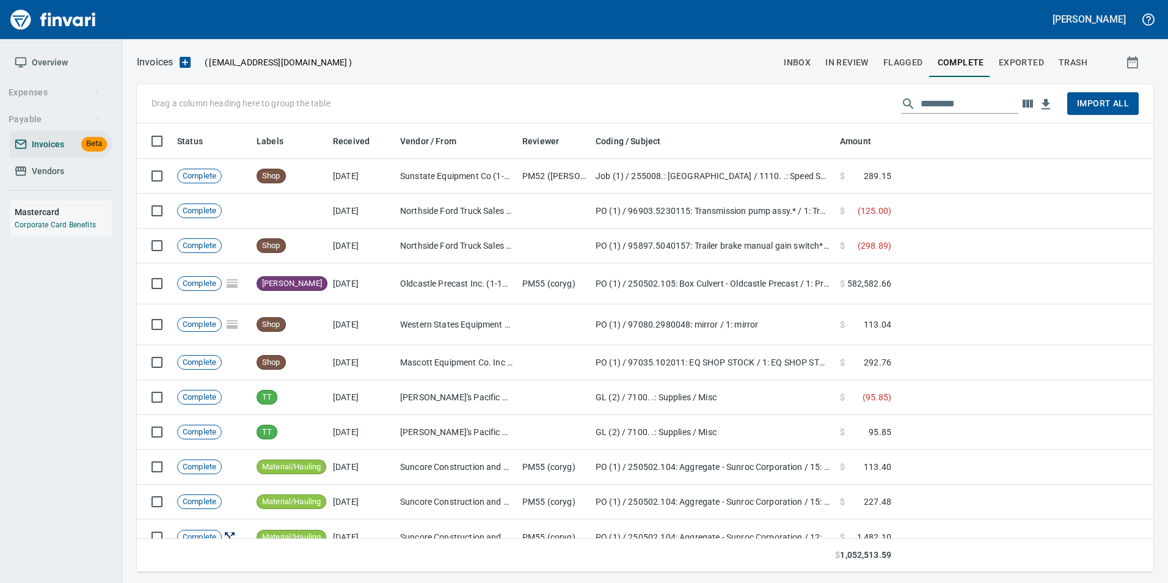
click at [794, 57] on span "inbox" at bounding box center [797, 62] width 27 height 15
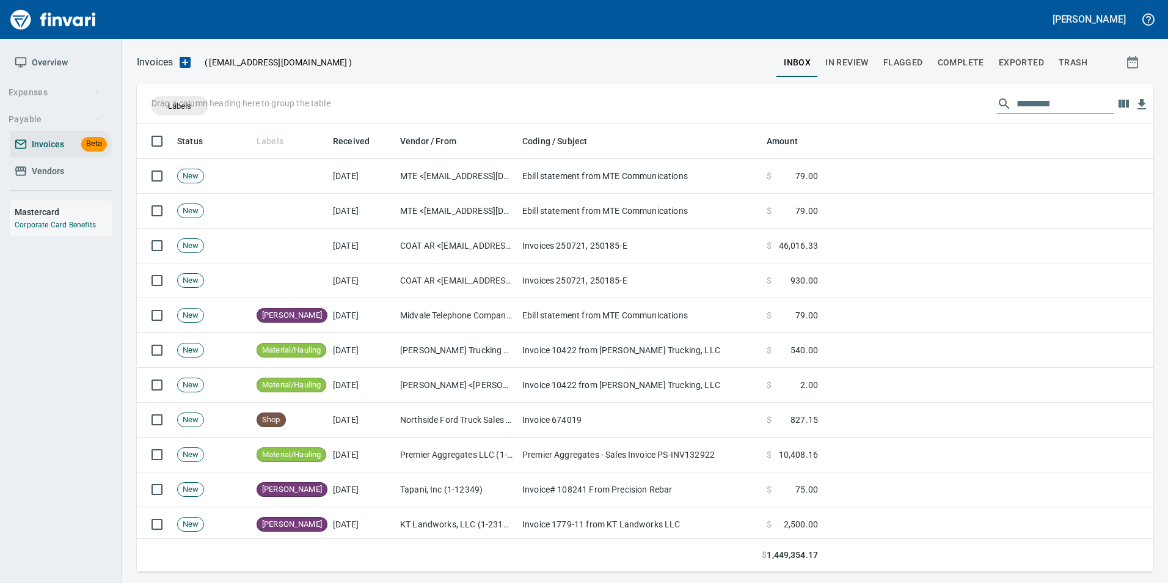
scroll to position [439, 998]
drag, startPoint x: 270, startPoint y: 141, endPoint x: 178, endPoint y: 104, distance: 98.5
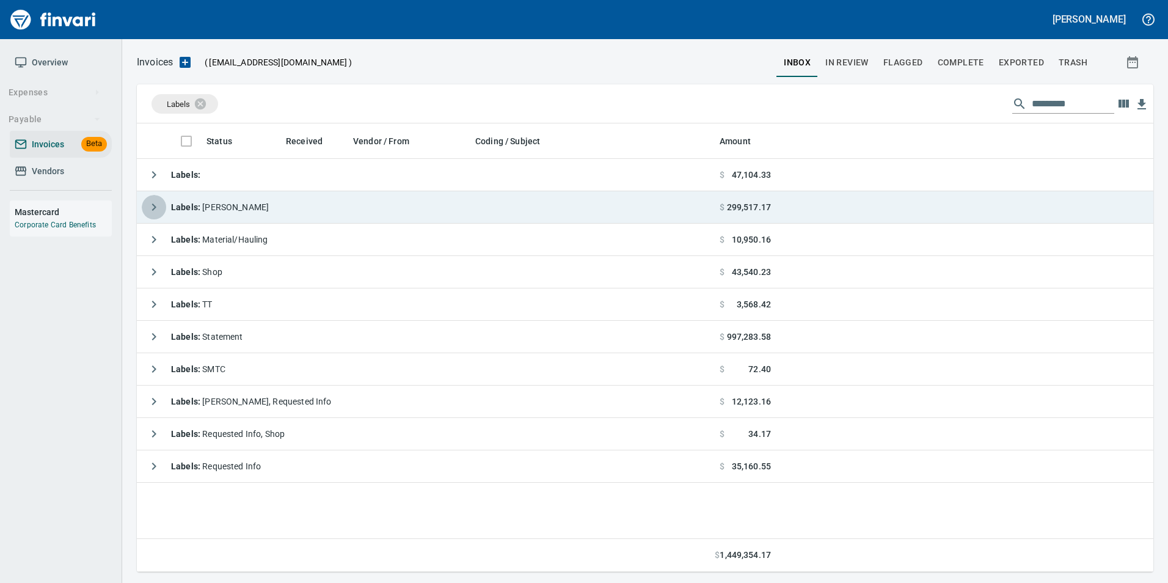
click at [148, 209] on icon "button" at bounding box center [154, 207] width 15 height 15
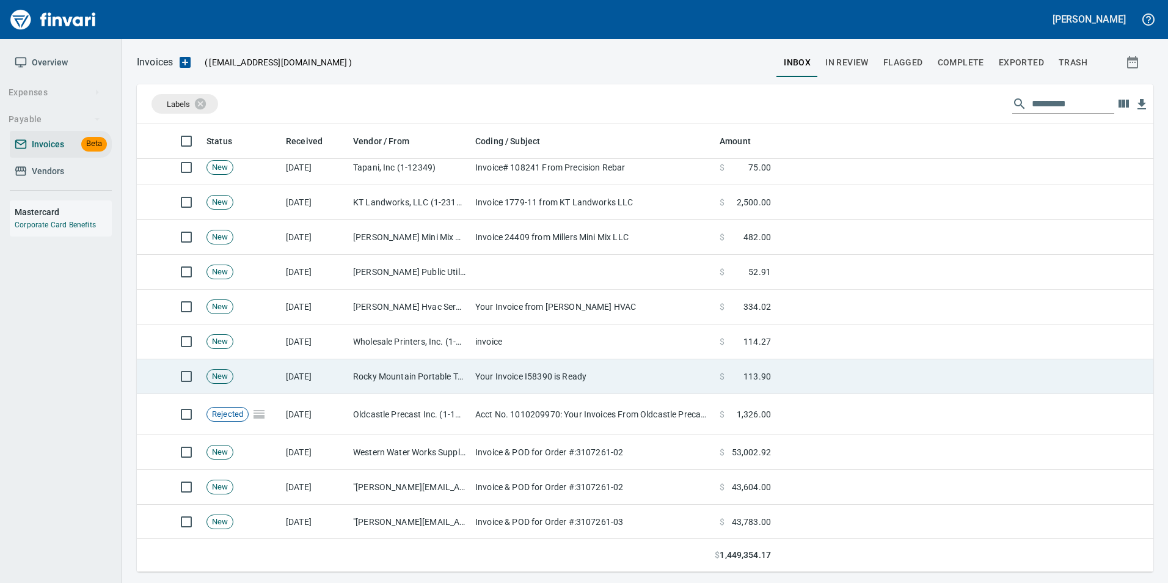
scroll to position [122, 0]
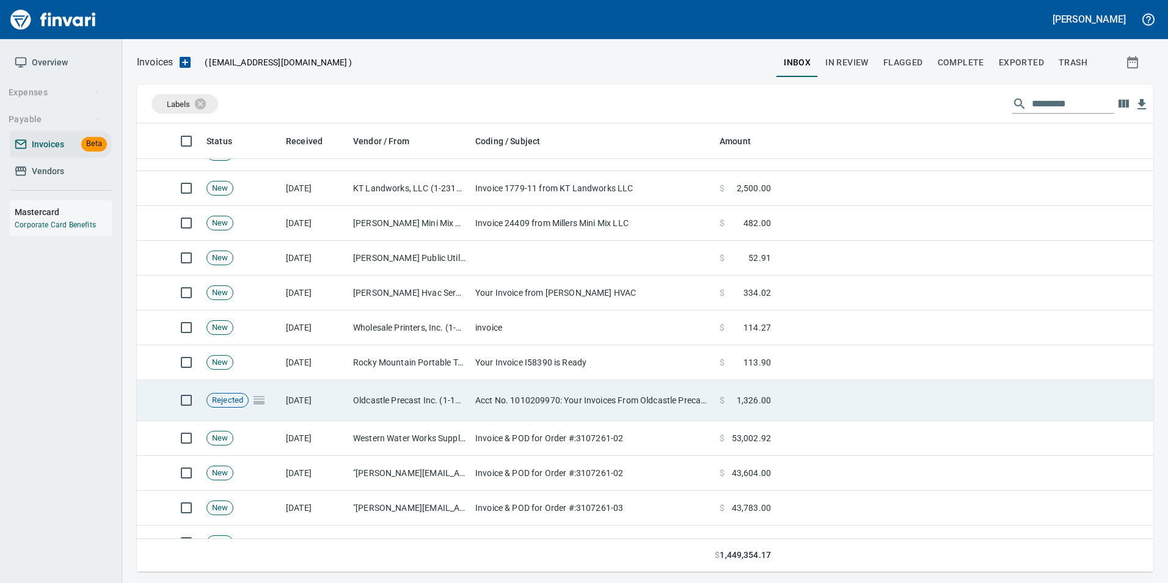
click at [334, 388] on td "[DATE]" at bounding box center [314, 400] width 67 height 41
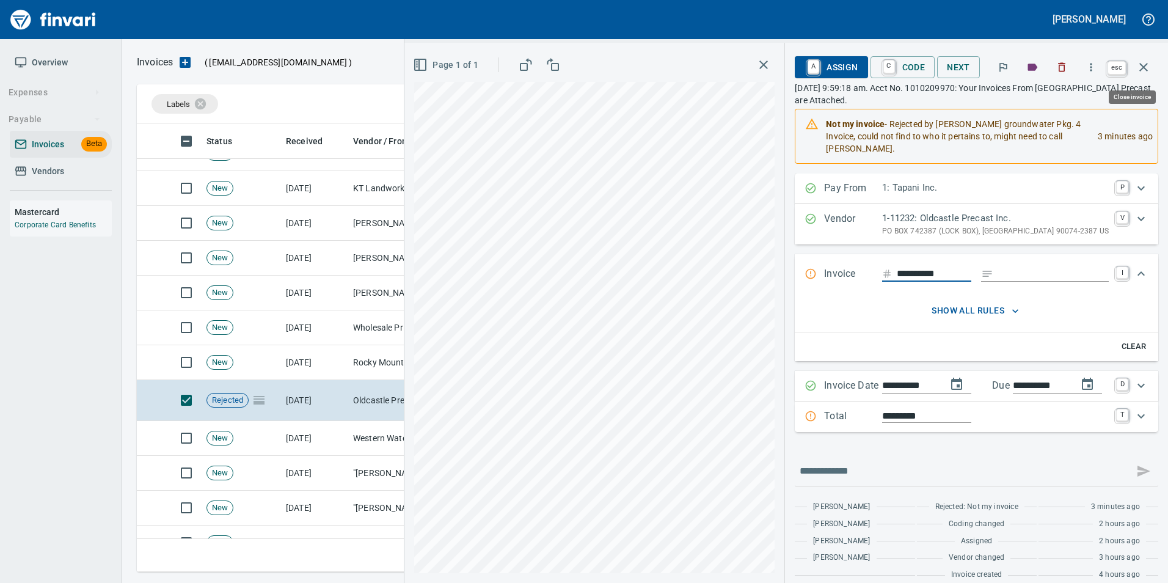
scroll to position [439, 998]
click at [1147, 70] on icon "button" at bounding box center [1143, 67] width 9 height 9
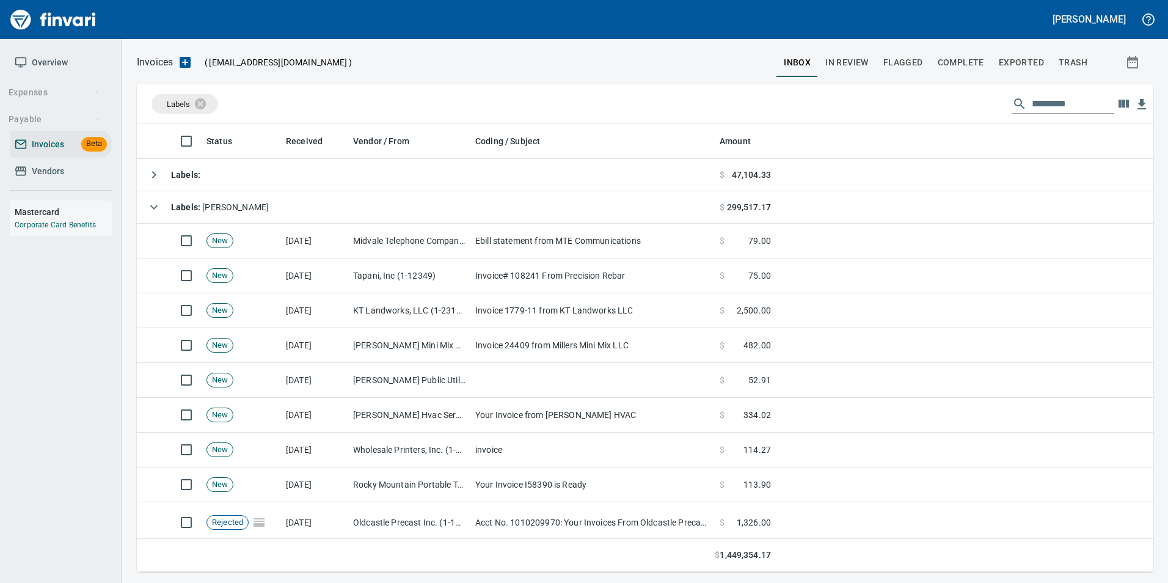
scroll to position [61, 0]
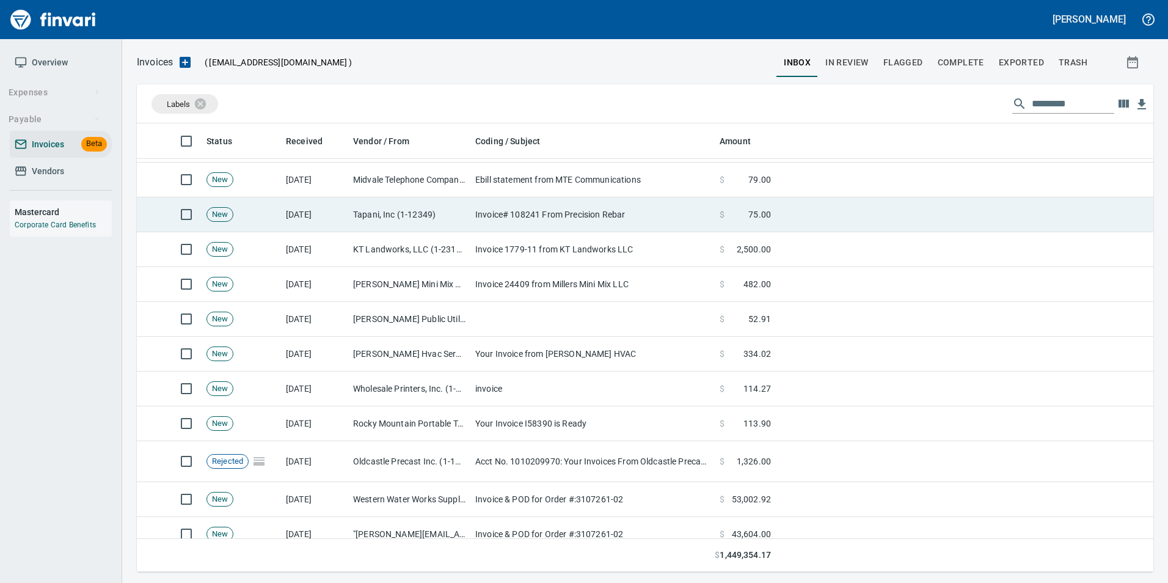
click at [336, 216] on td "[DATE]" at bounding box center [314, 214] width 67 height 35
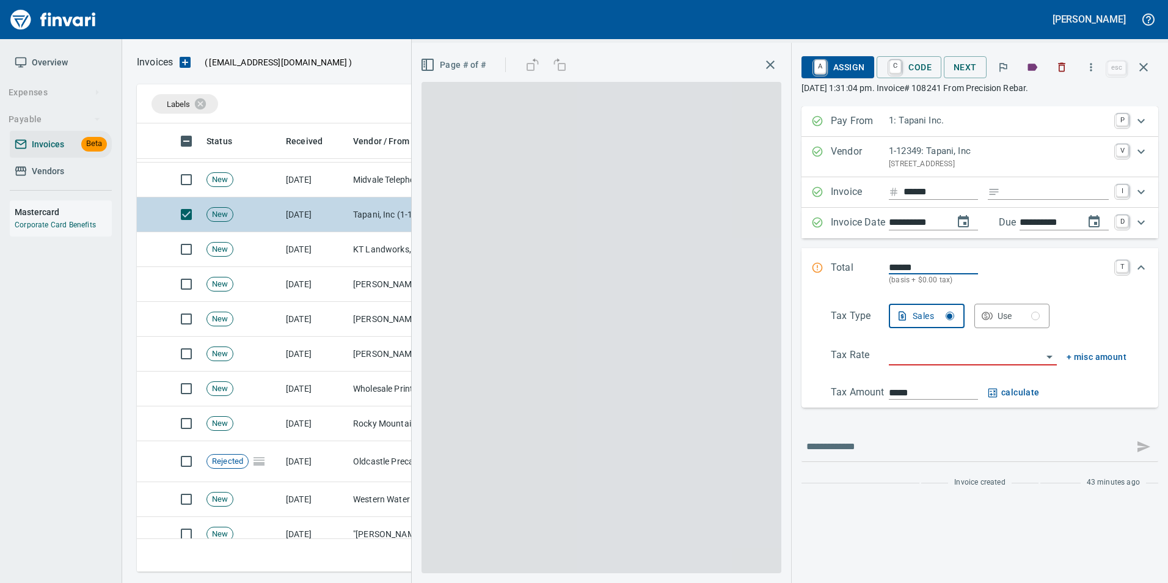
scroll to position [439, 998]
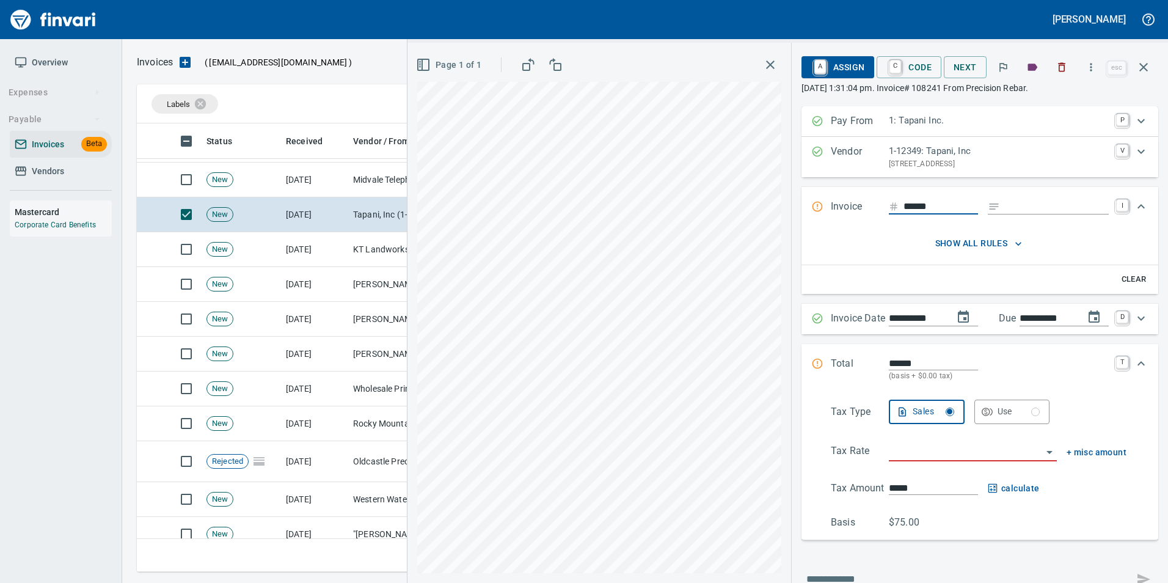
click at [1015, 242] on span "show all rules" at bounding box center [979, 243] width 286 height 15
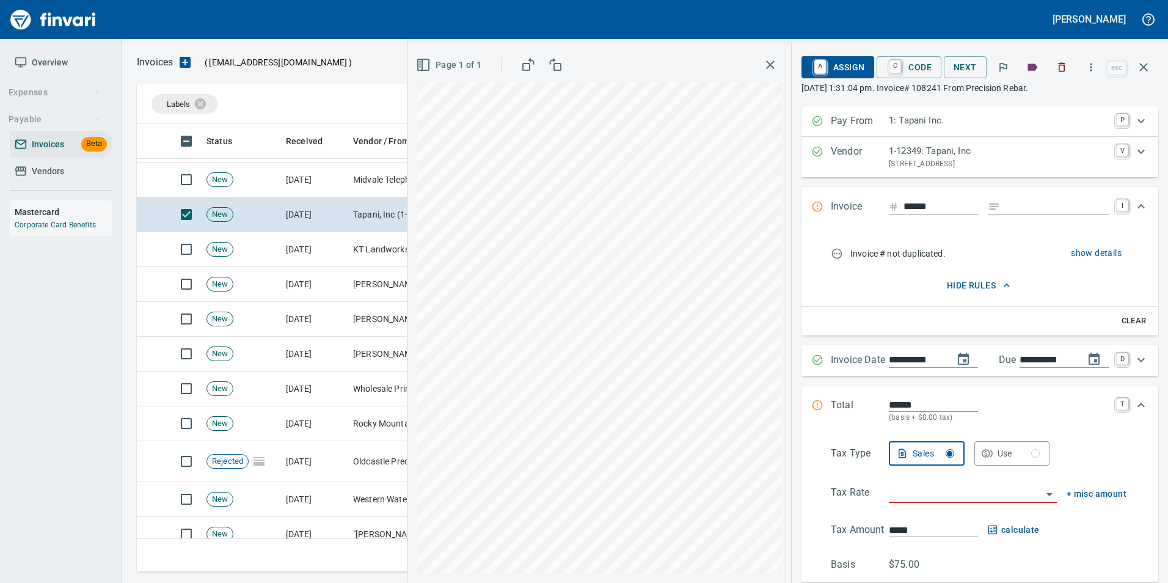
click at [943, 197] on div "Invoice ****** I" at bounding box center [980, 207] width 357 height 40
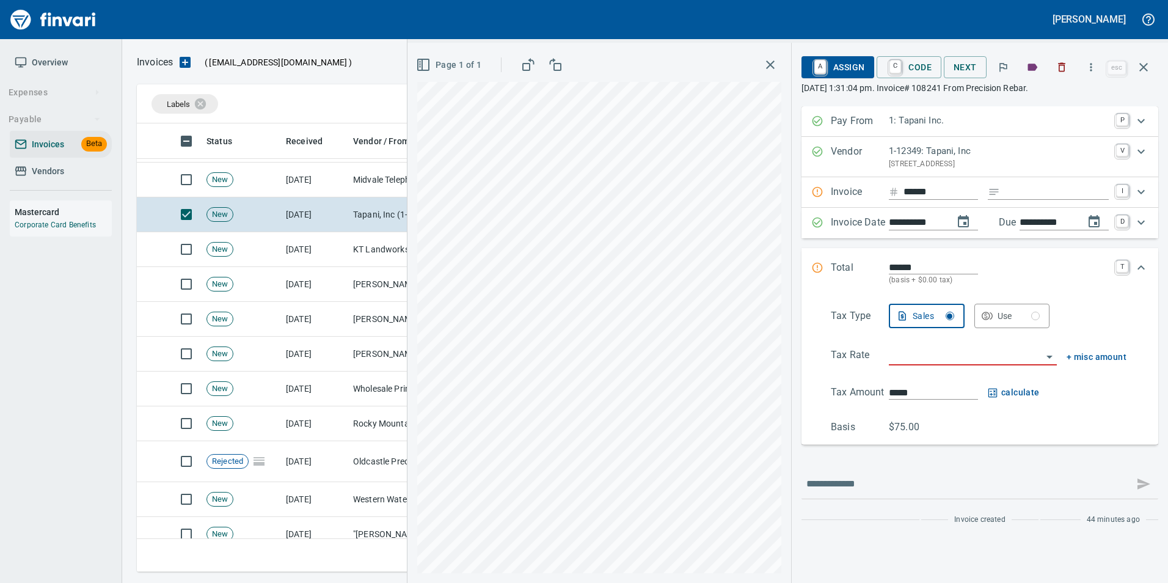
click at [943, 191] on input "******" at bounding box center [941, 192] width 75 height 15
type input "******"
drag, startPoint x: 1026, startPoint y: 221, endPoint x: 1014, endPoint y: 231, distance: 15.6
click at [1014, 231] on div "**********" at bounding box center [999, 223] width 220 height 16
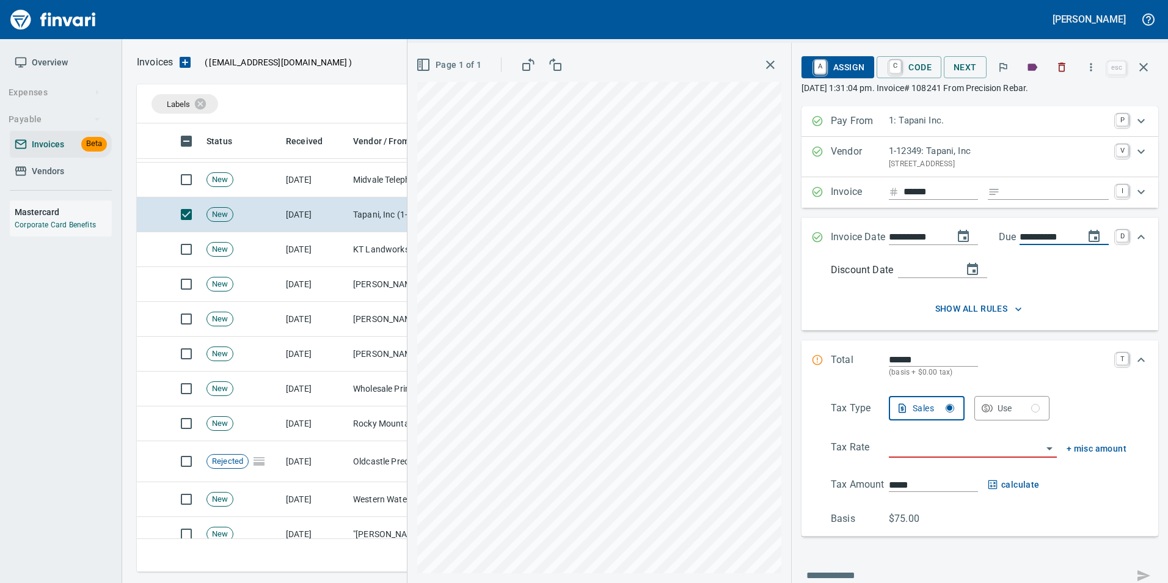
type input "**********"
click at [1047, 337] on div "**********" at bounding box center [980, 321] width 357 height 430
click at [811, 235] on icon "Expand" at bounding box center [817, 237] width 12 height 12
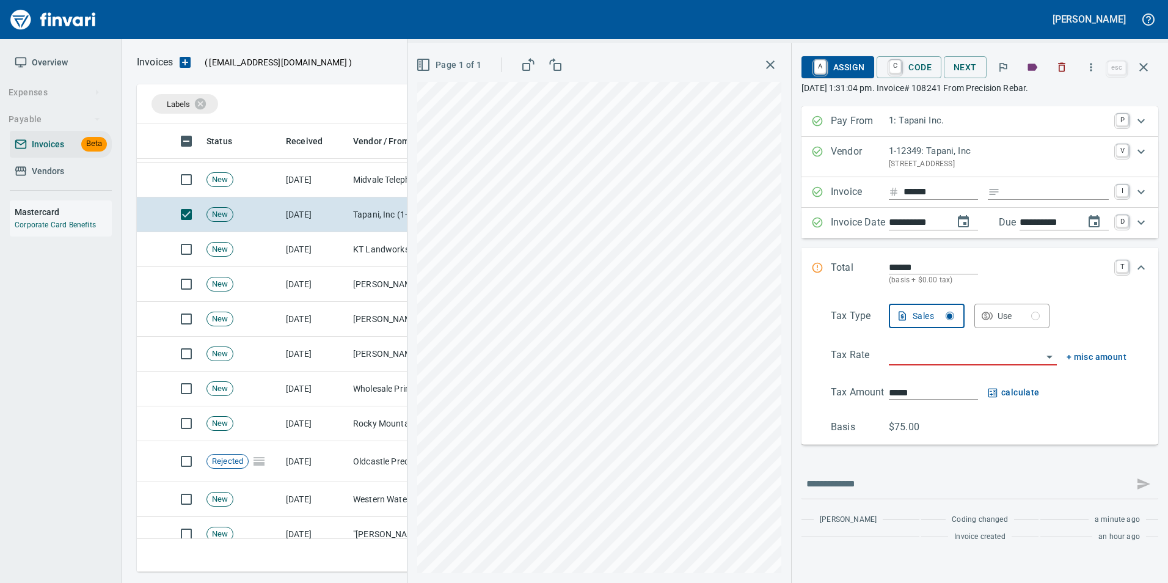
click at [943, 361] on input "search" at bounding box center [965, 356] width 153 height 17
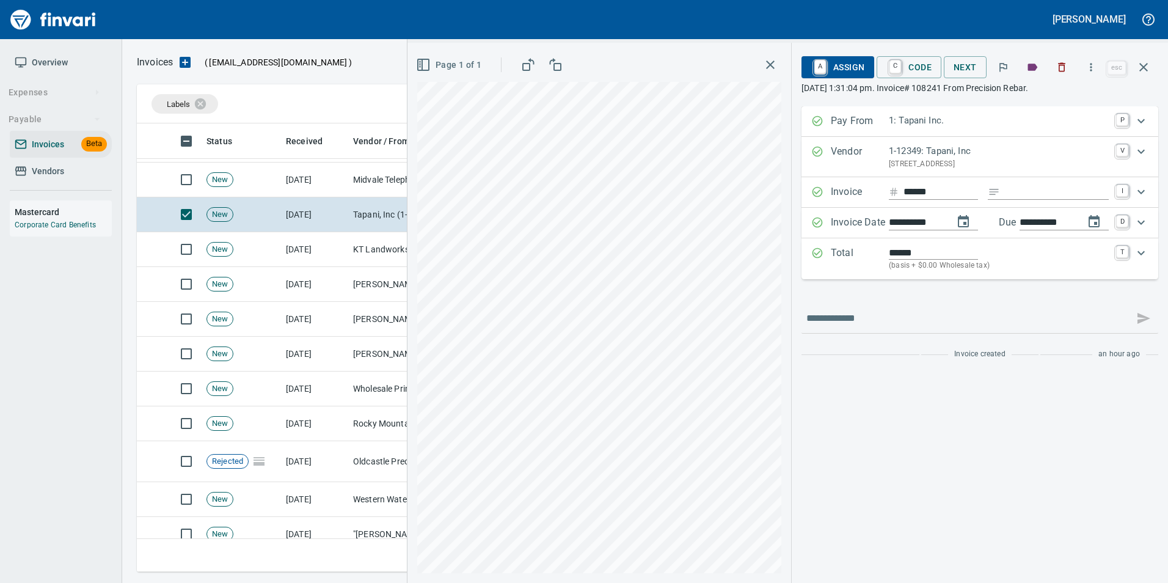
type input "**********"
click at [1017, 196] on input "Expand" at bounding box center [1057, 192] width 104 height 15
type input "******"
click at [919, 294] on div "**********" at bounding box center [980, 244] width 357 height 276
click at [941, 161] on p "PO Box 1900, Battle Ground WA 98604 US" at bounding box center [999, 164] width 220 height 12
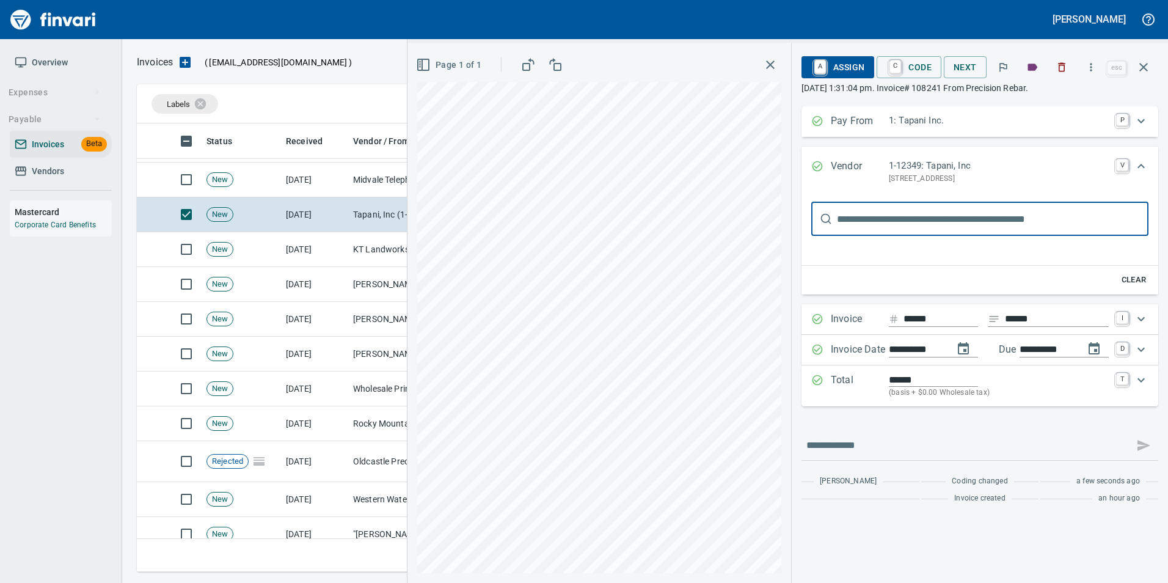
scroll to position [0, 0]
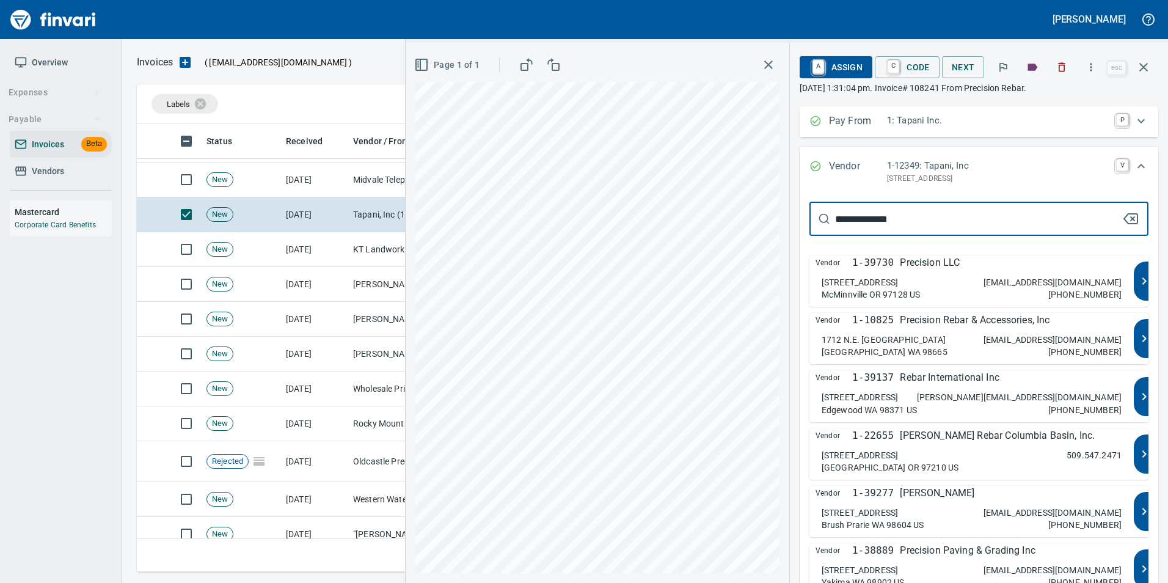
type input "**********"
click at [912, 285] on div "1712 N.E. 99th Street Vancouver WA 98665 eftpra@precisionrebar.com 360-574-1022" at bounding box center [972, 288] width 300 height 24
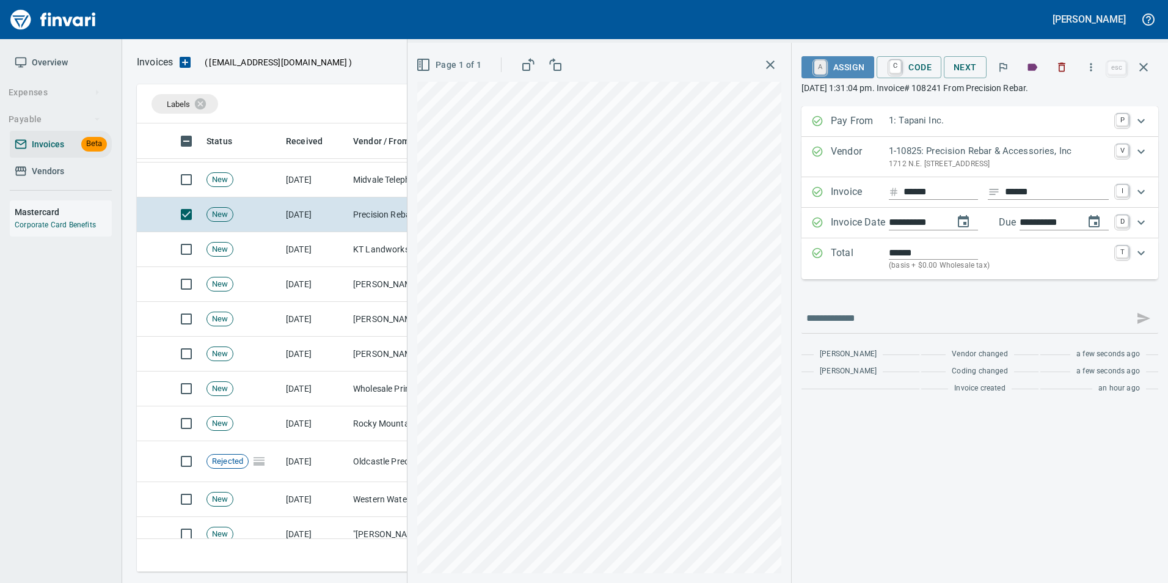
drag, startPoint x: 818, startPoint y: 65, endPoint x: 832, endPoint y: 59, distance: 14.5
click at [819, 64] on link "A" at bounding box center [820, 66] width 12 height 13
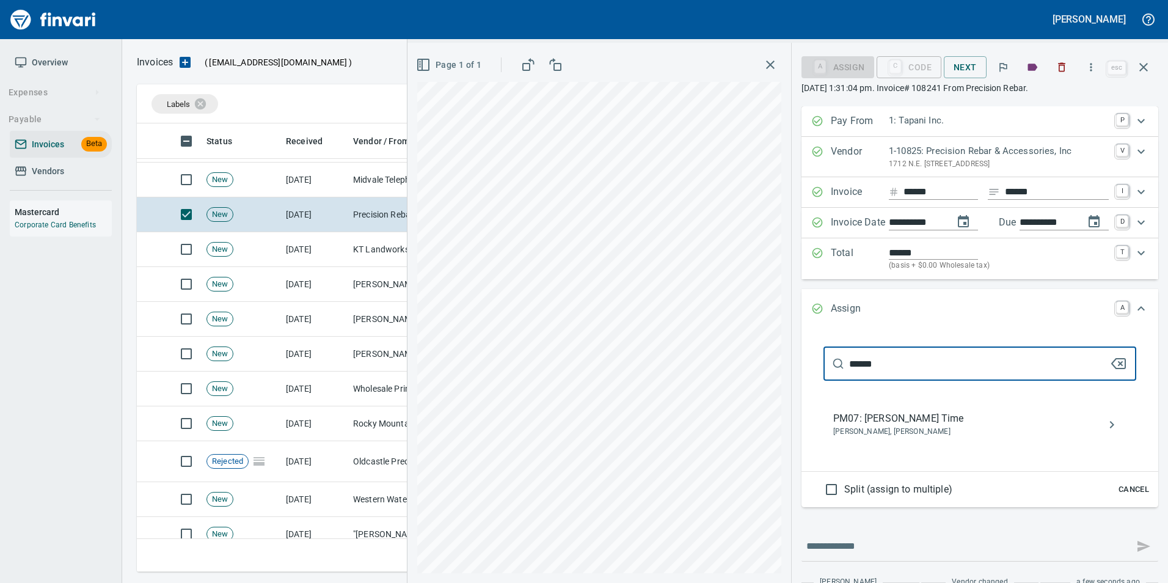
type input "******"
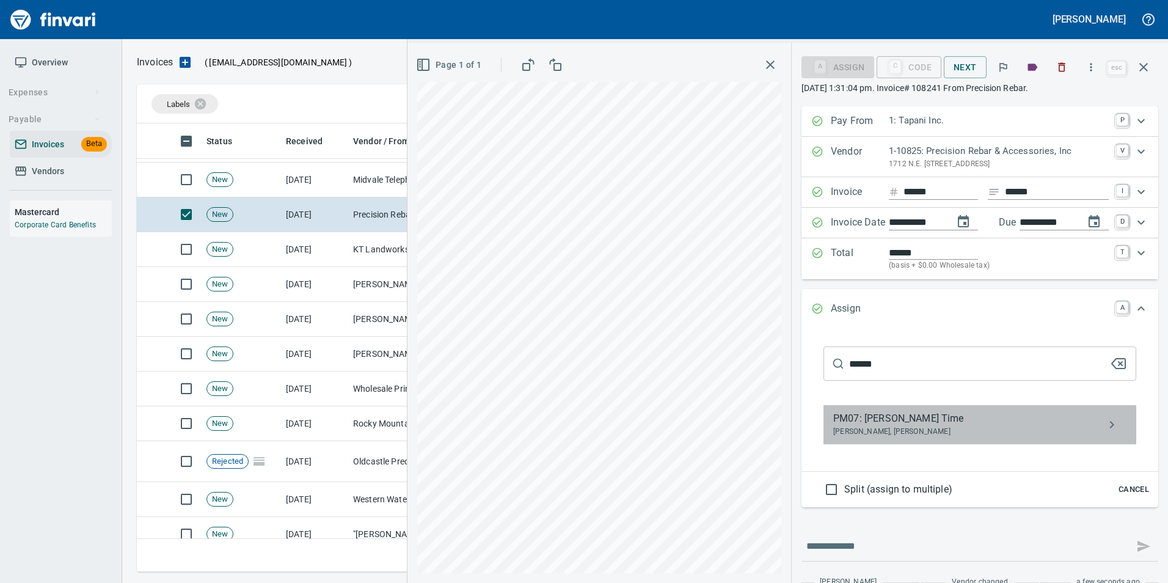
click at [852, 411] on span "PM07: Chad M. Time" at bounding box center [970, 418] width 274 height 15
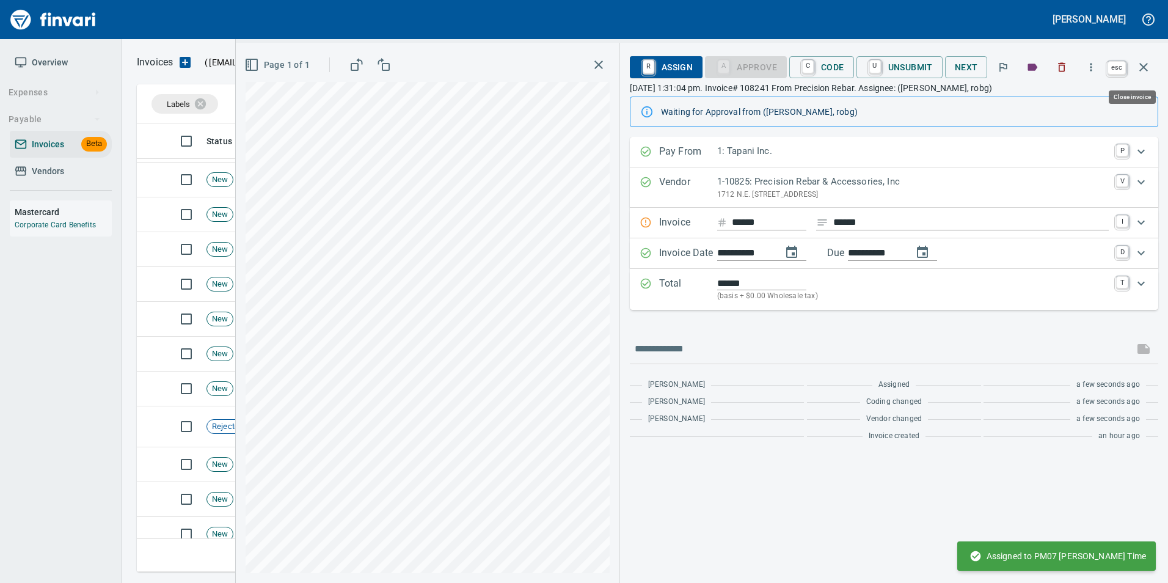
scroll to position [439, 998]
click at [1148, 71] on icon "button" at bounding box center [1143, 67] width 15 height 15
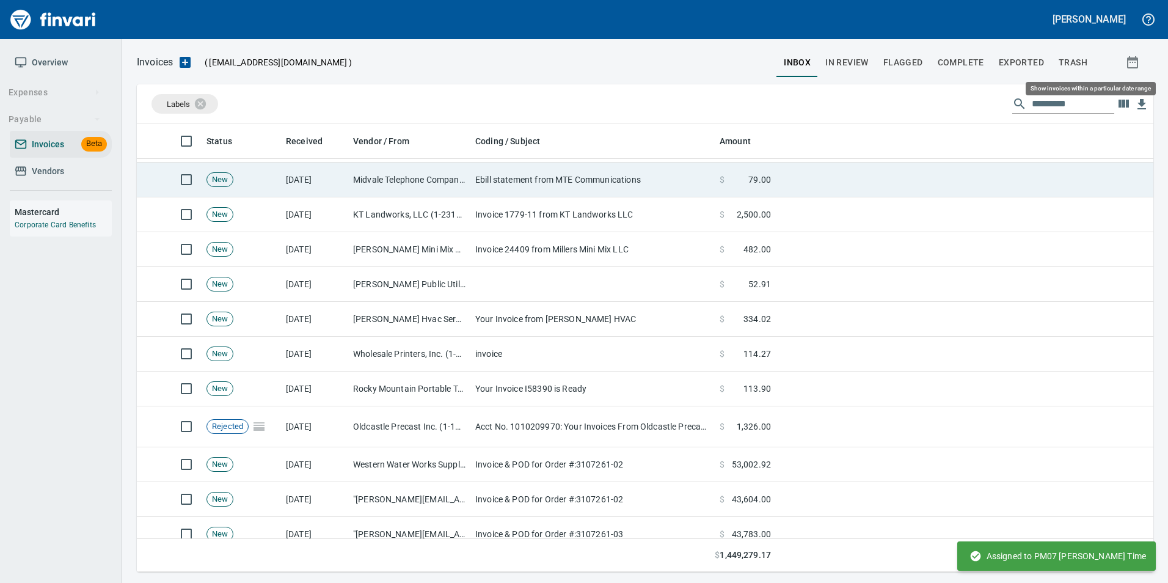
scroll to position [439, 998]
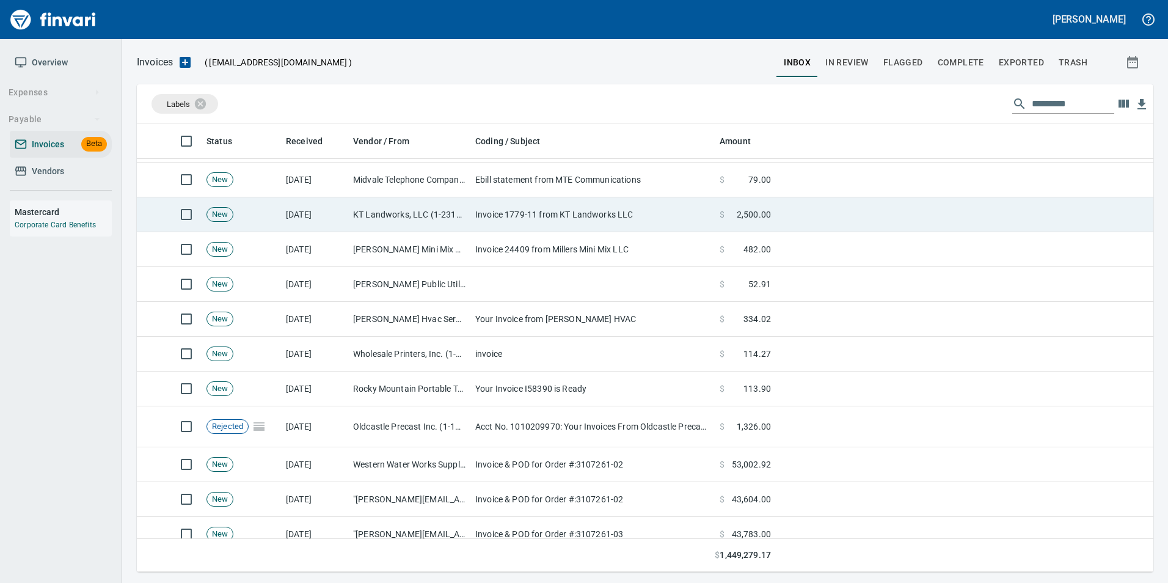
click at [294, 222] on td "[DATE]" at bounding box center [314, 214] width 67 height 35
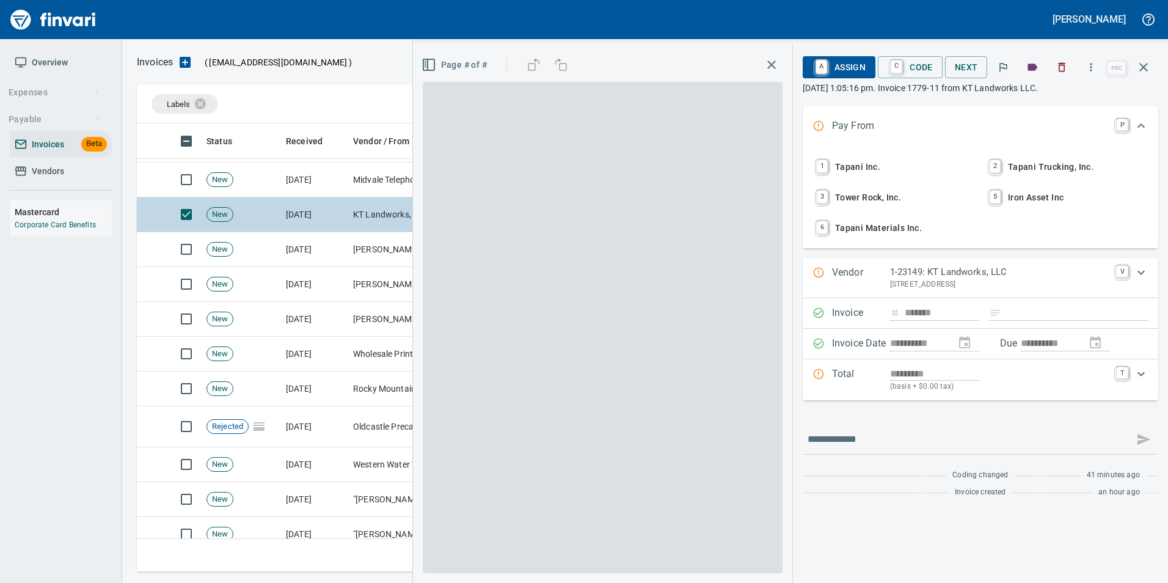
scroll to position [439, 998]
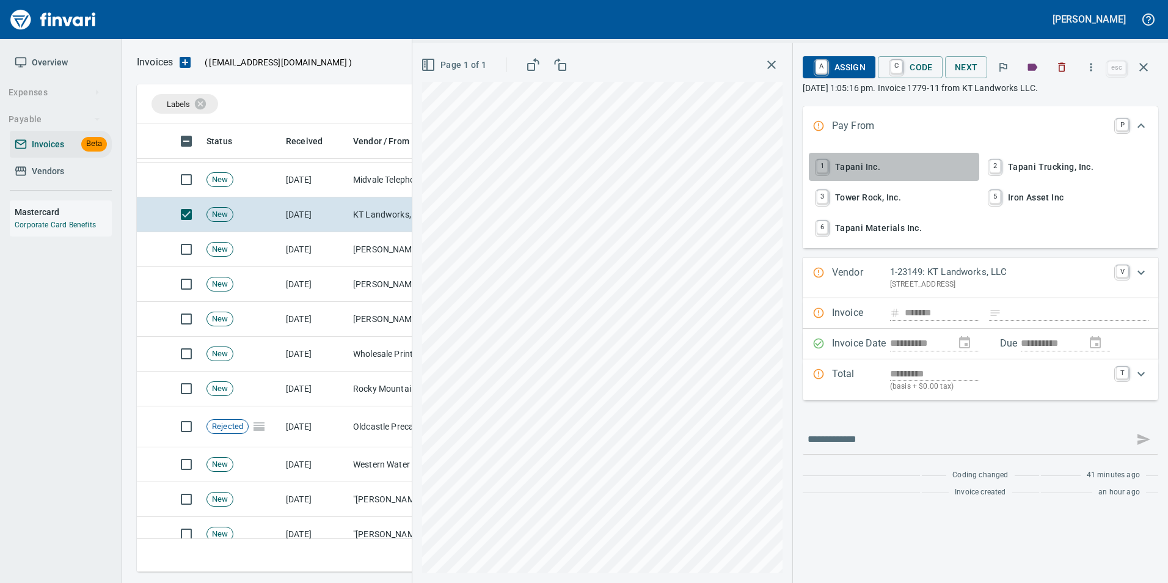
click at [870, 165] on span "1 Tapani Inc." at bounding box center [894, 166] width 161 height 21
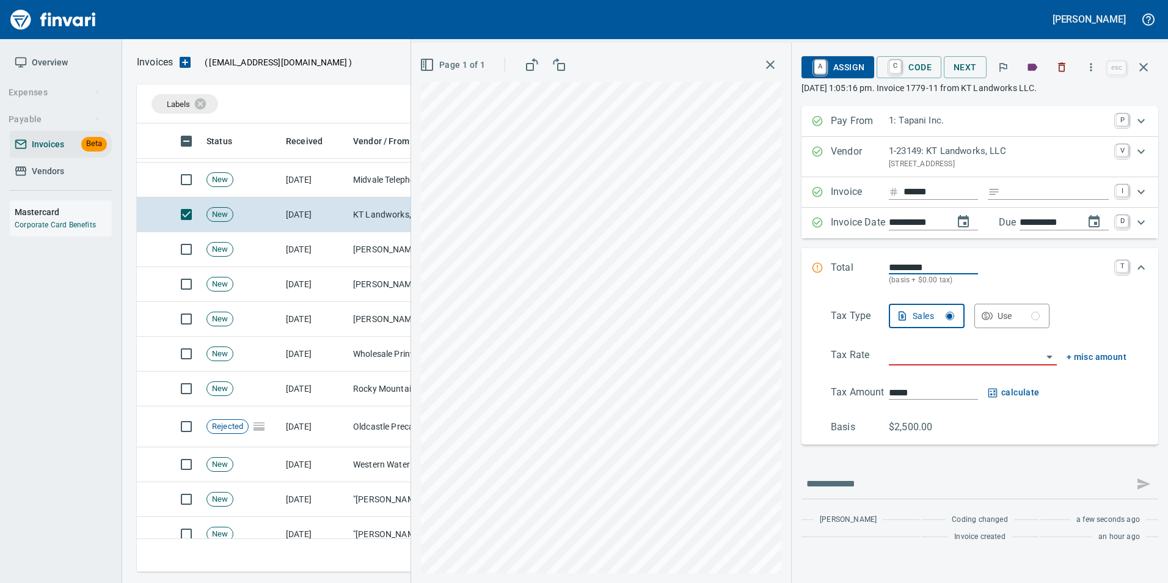
click at [949, 191] on input "******" at bounding box center [941, 192] width 75 height 15
type input "*******"
click at [1037, 194] on input "Expand" at bounding box center [1057, 192] width 104 height 15
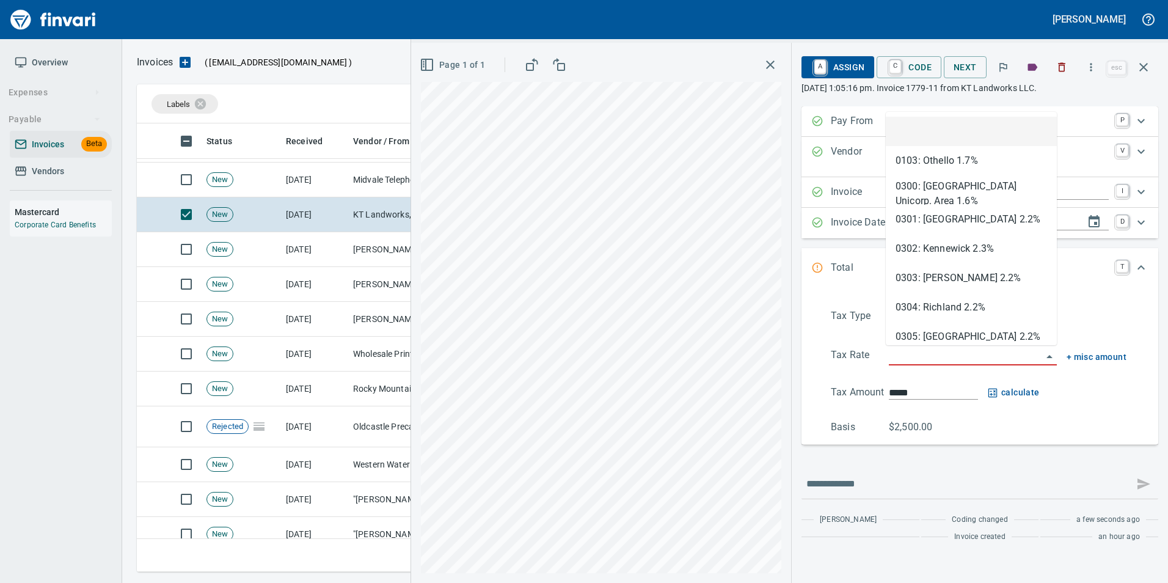
click at [949, 357] on input "search" at bounding box center [965, 356] width 153 height 17
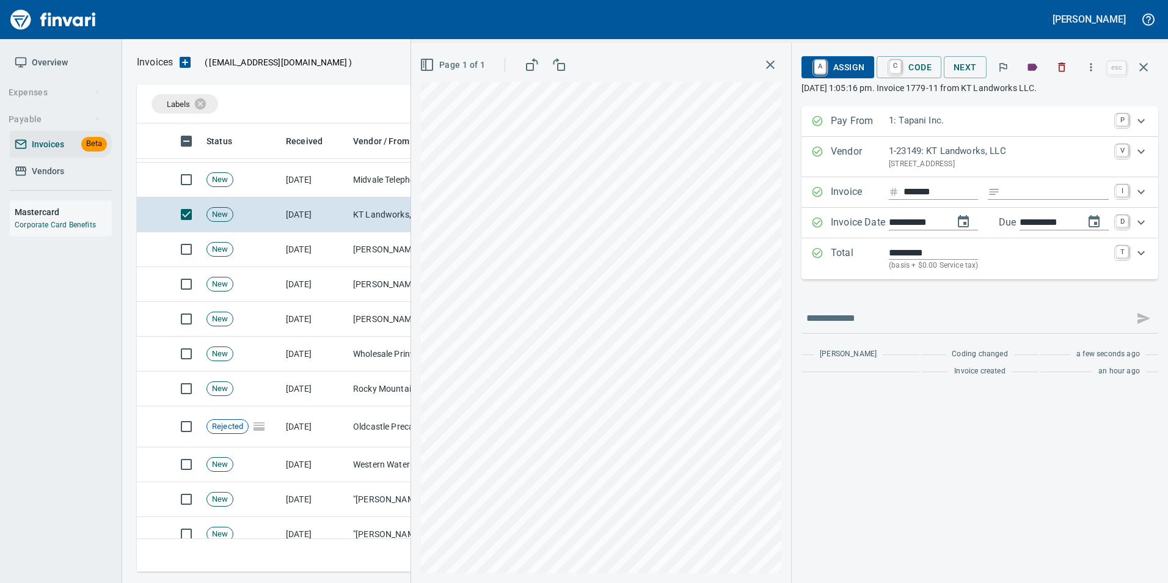
type input "**********"
click at [838, 64] on span "A Assign" at bounding box center [837, 67] width 53 height 21
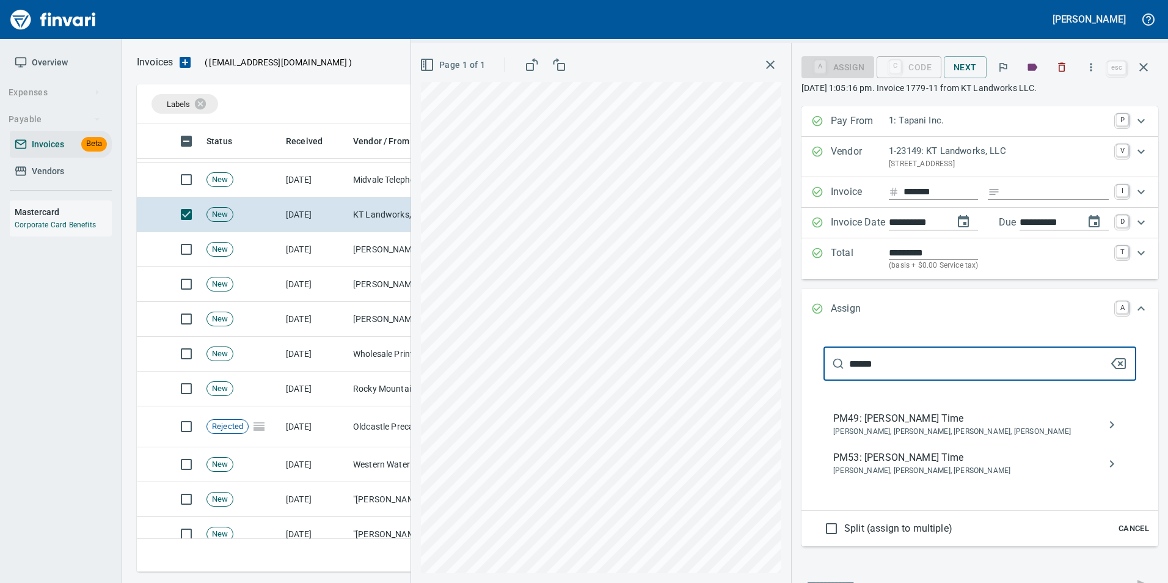
type input "******"
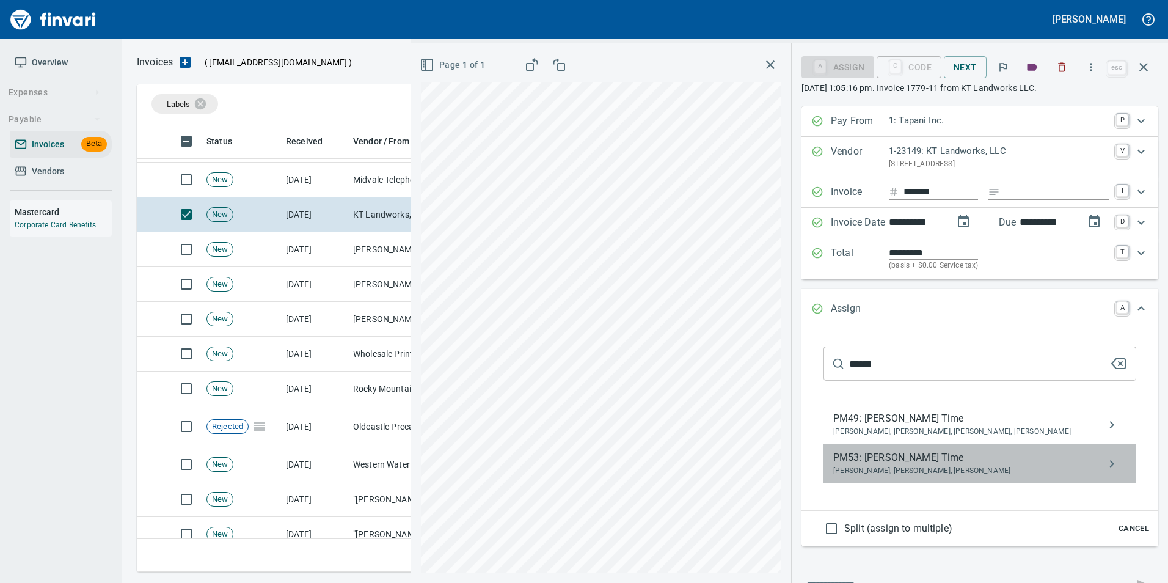
click at [907, 459] on span "PM53: Jon Hardt Time" at bounding box center [970, 457] width 274 height 15
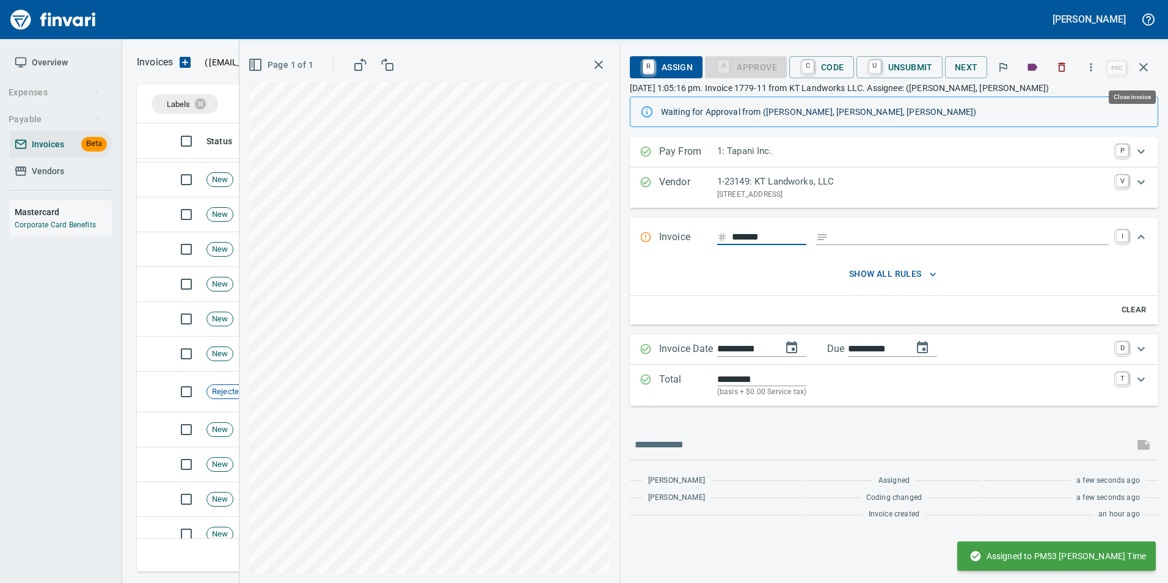
click at [1147, 66] on icon "button" at bounding box center [1143, 67] width 15 height 15
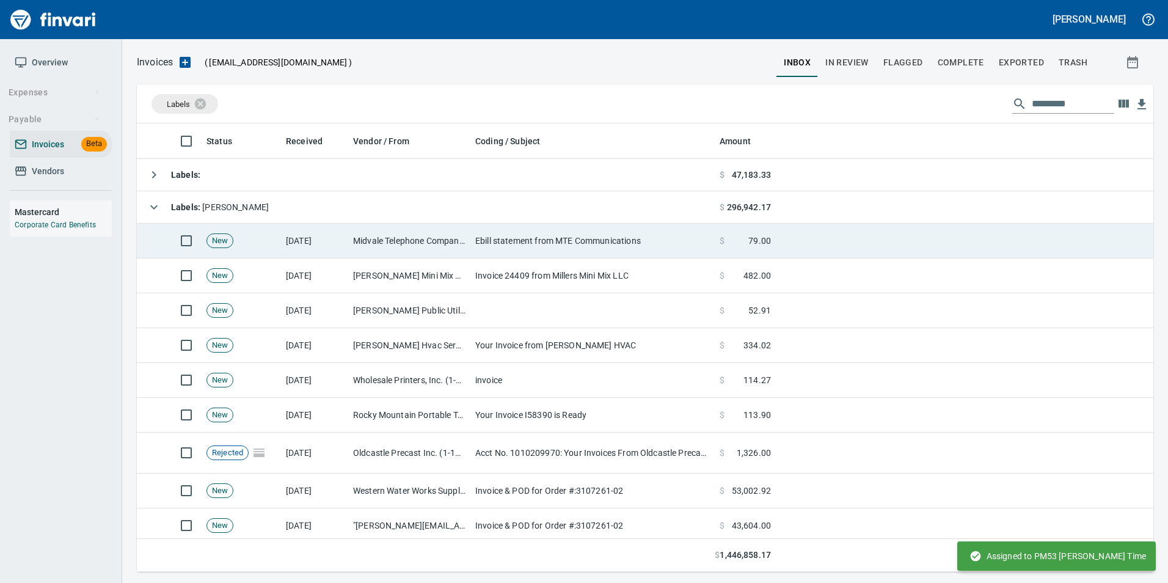
click at [421, 245] on td "Midvale Telephone Company dba MTE Communications (1-39837)" at bounding box center [409, 241] width 122 height 35
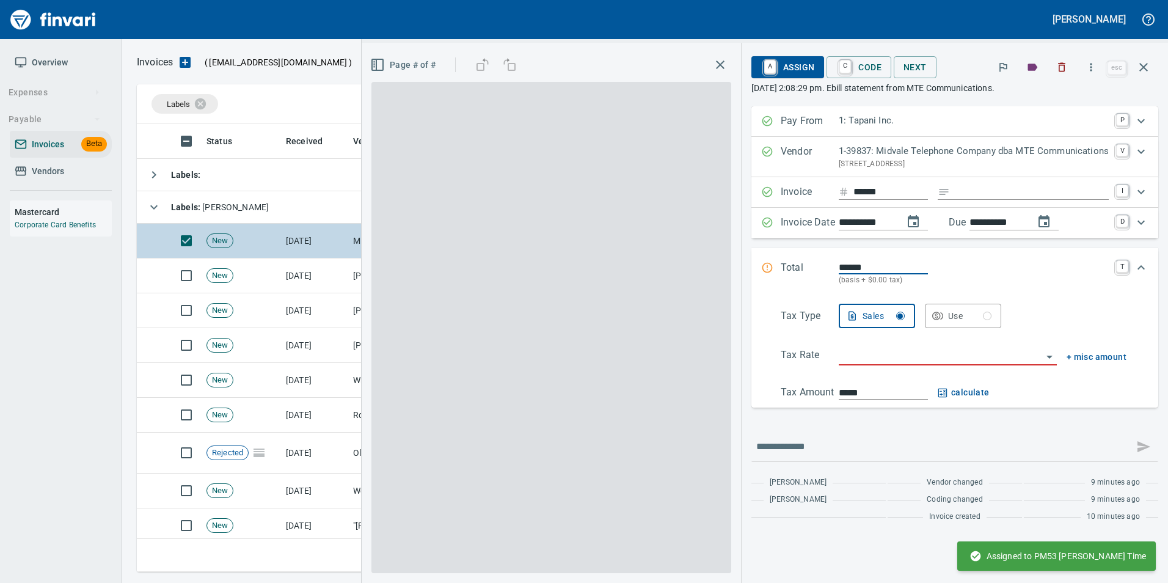
scroll to position [439, 998]
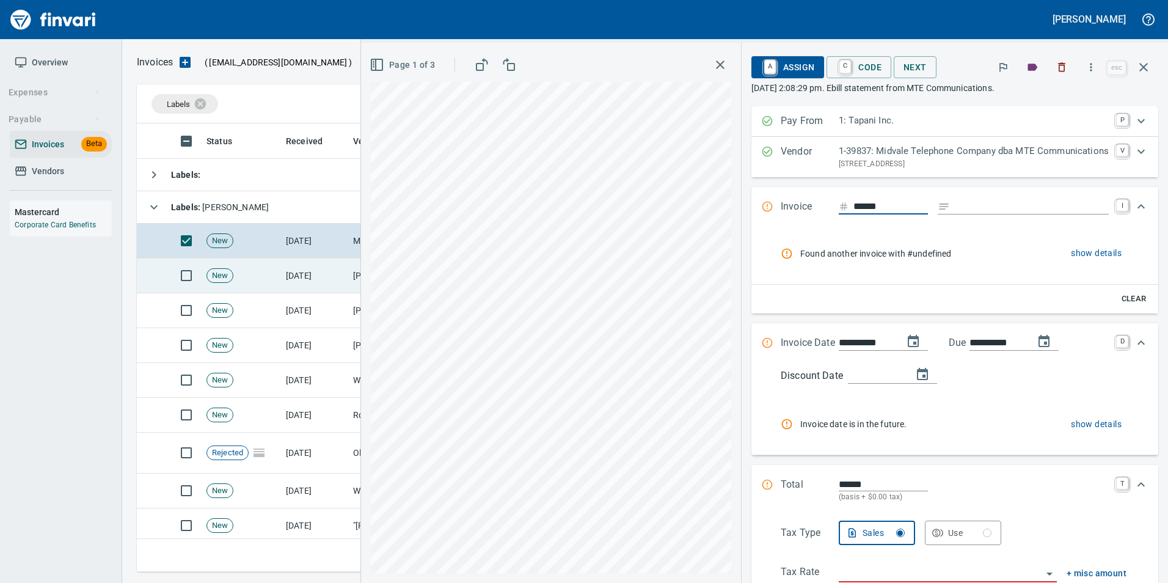
click at [277, 274] on td "New" at bounding box center [241, 275] width 79 height 35
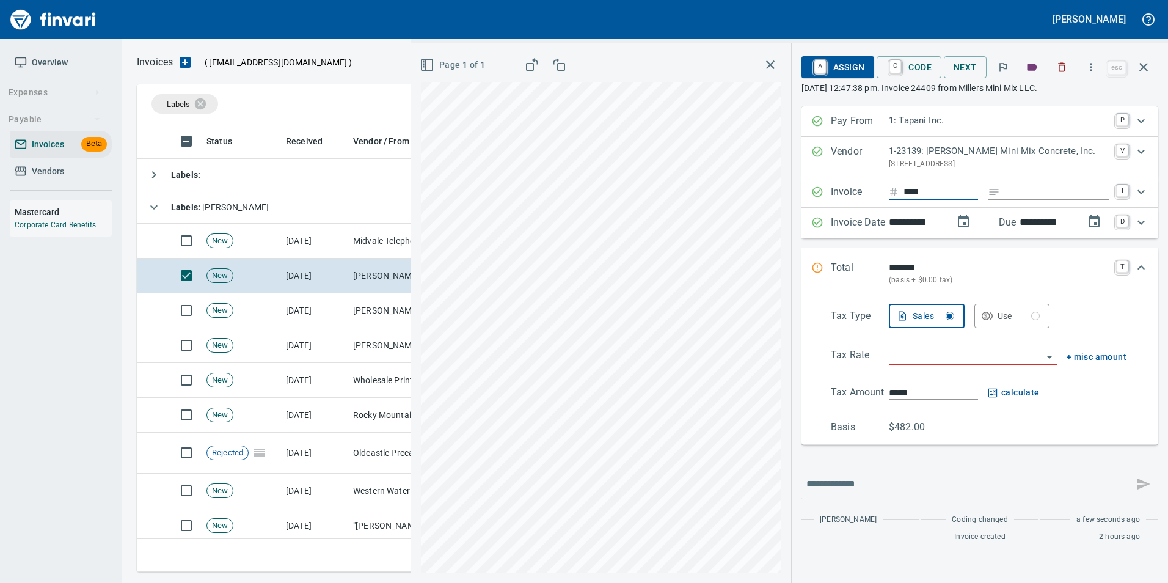
type input "*****"
click at [949, 361] on input "search" at bounding box center [965, 356] width 153 height 17
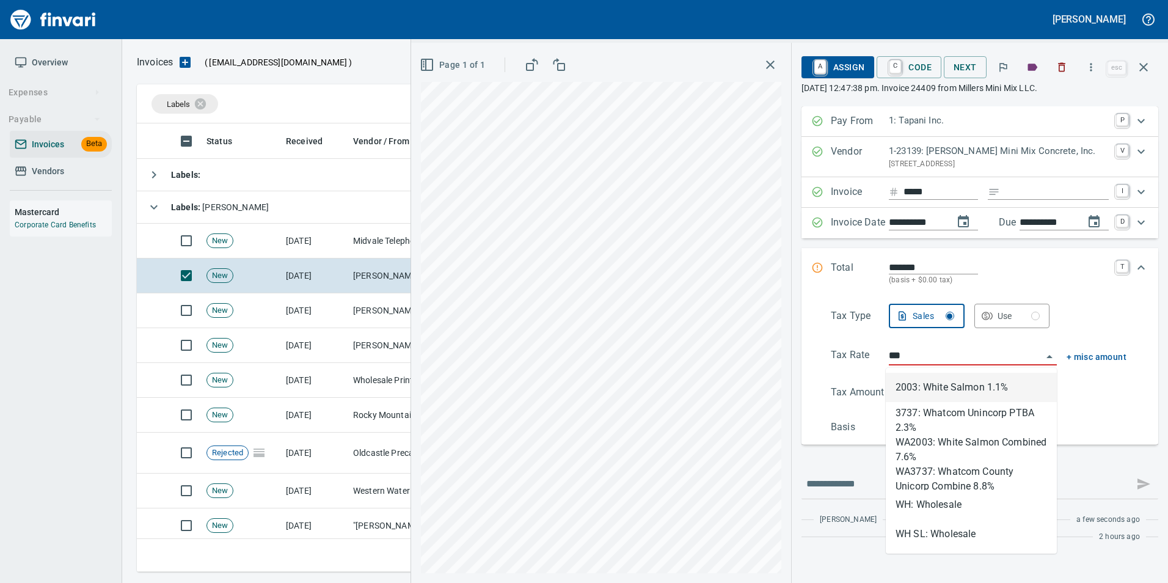
scroll to position [439, 998]
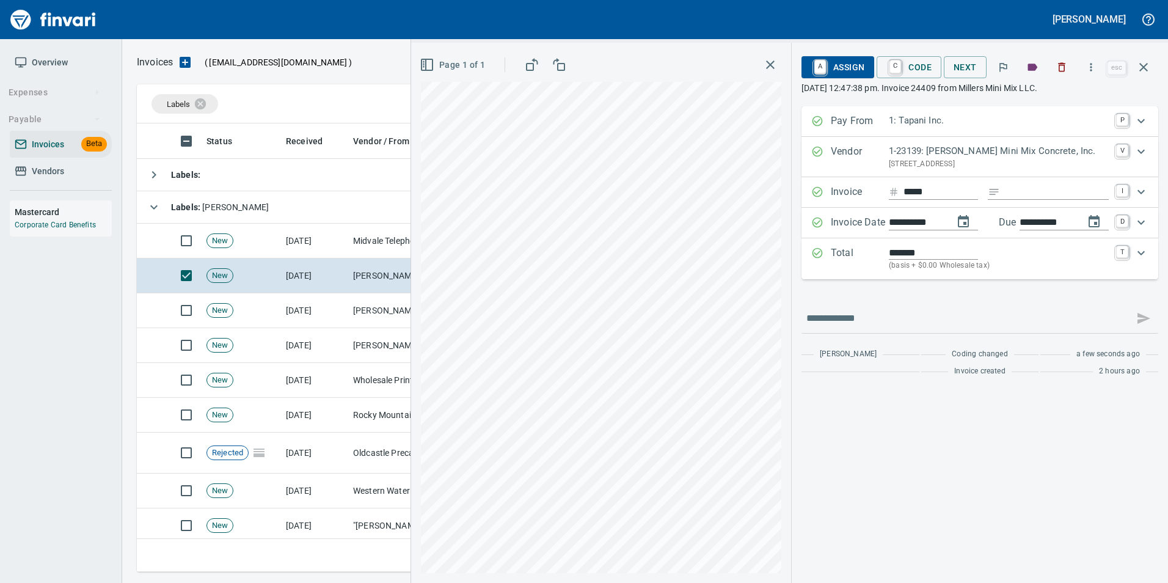
type input "**********"
click at [832, 60] on span "A Assign" at bounding box center [837, 67] width 53 height 21
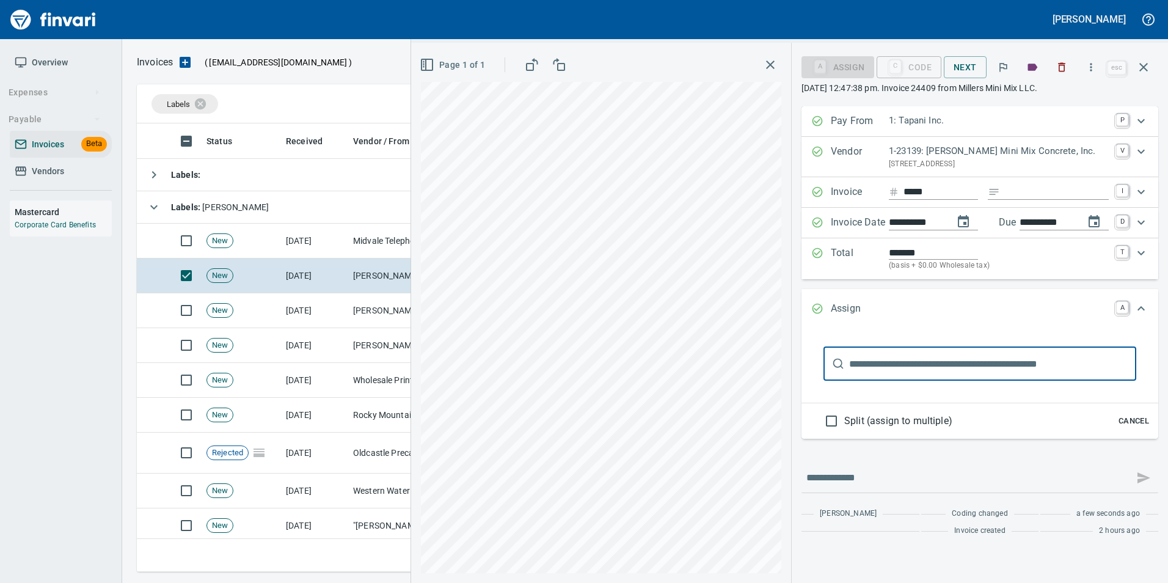
type input "******"
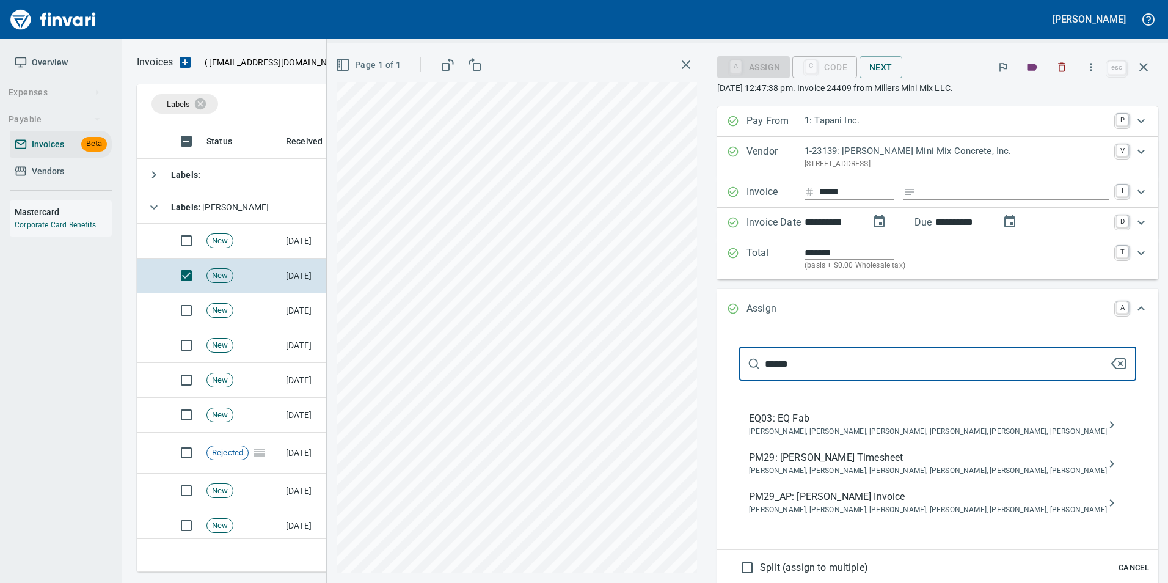
click at [927, 501] on span "PM29_AP: Shane Jundt Invoice" at bounding box center [928, 496] width 358 height 15
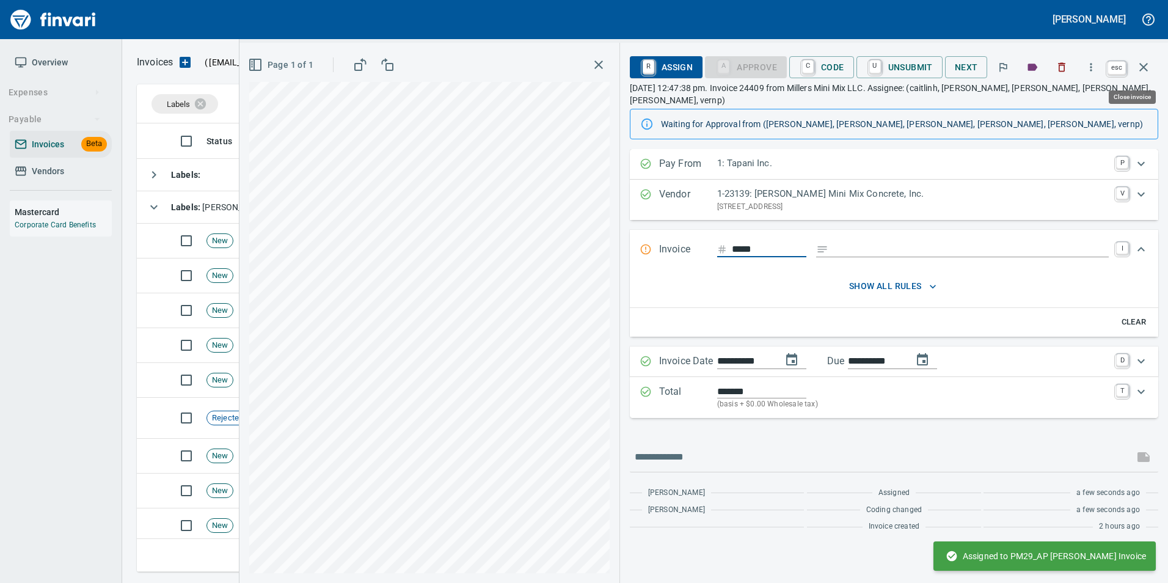
click at [1152, 68] on button "button" at bounding box center [1143, 67] width 29 height 29
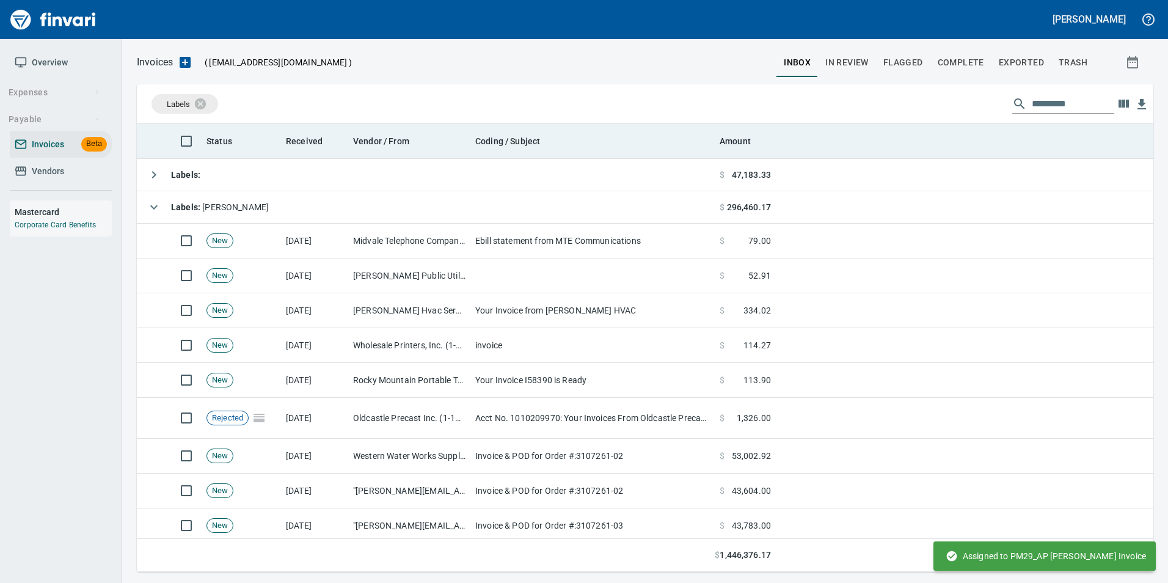
scroll to position [439, 998]
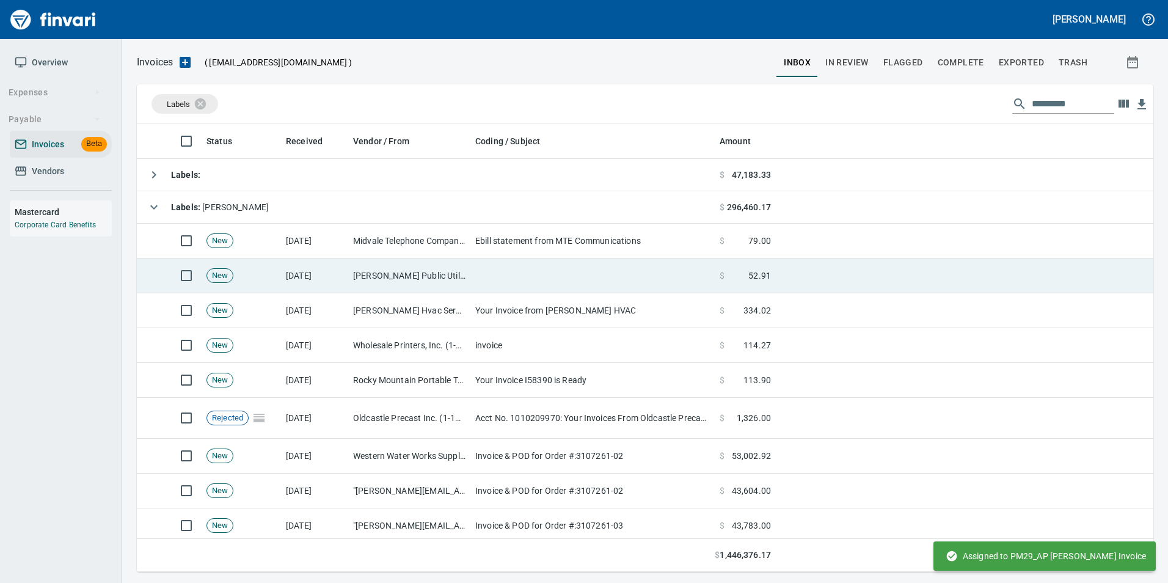
click at [507, 277] on td at bounding box center [592, 275] width 244 height 35
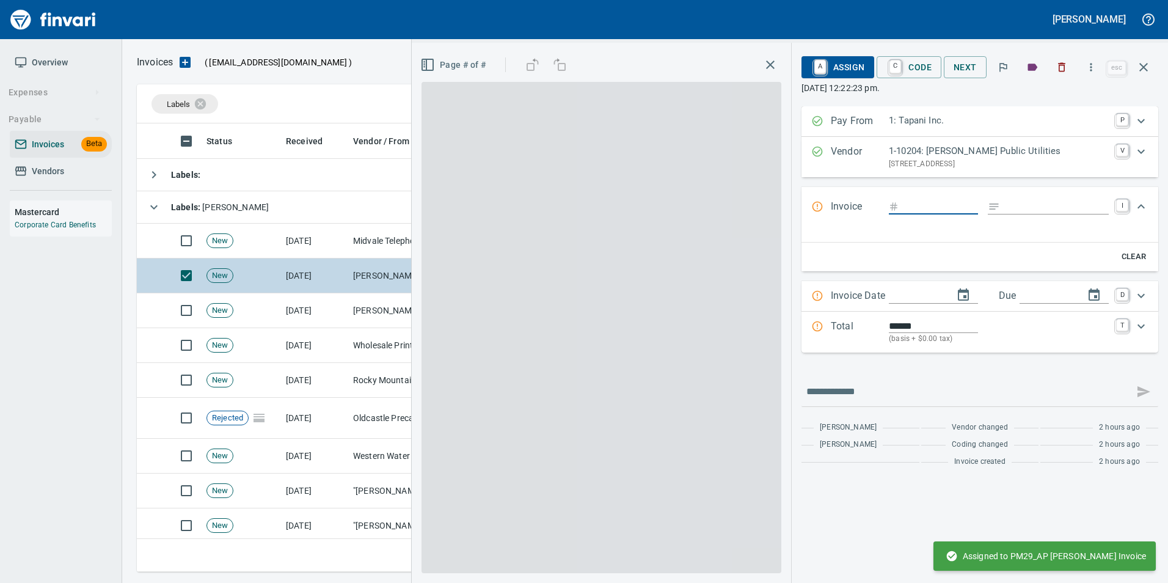
scroll to position [439, 998]
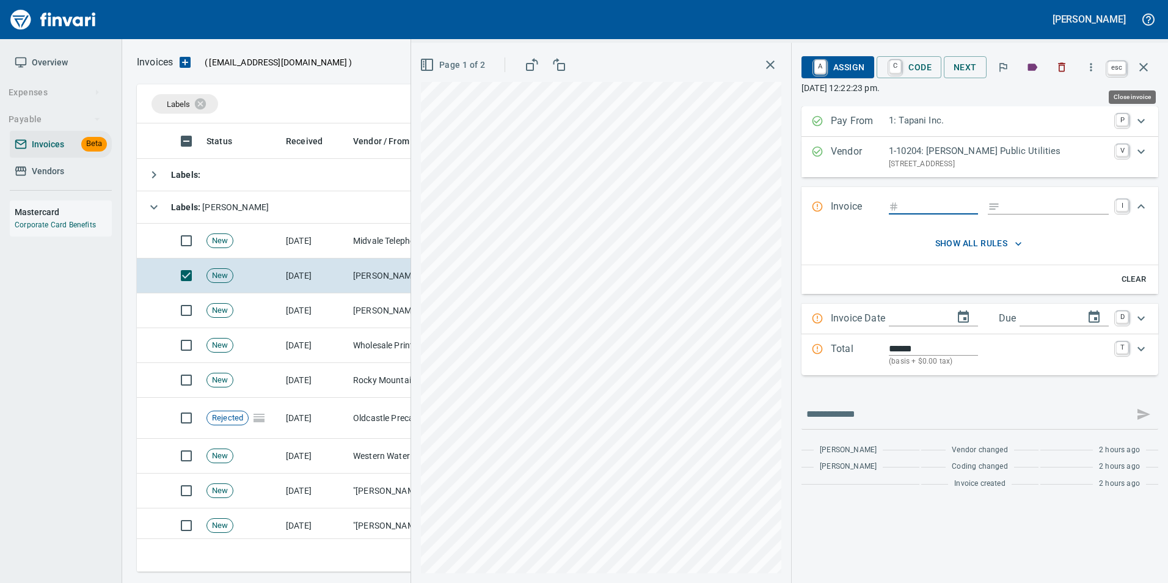
click at [1142, 75] on button "button" at bounding box center [1143, 67] width 29 height 29
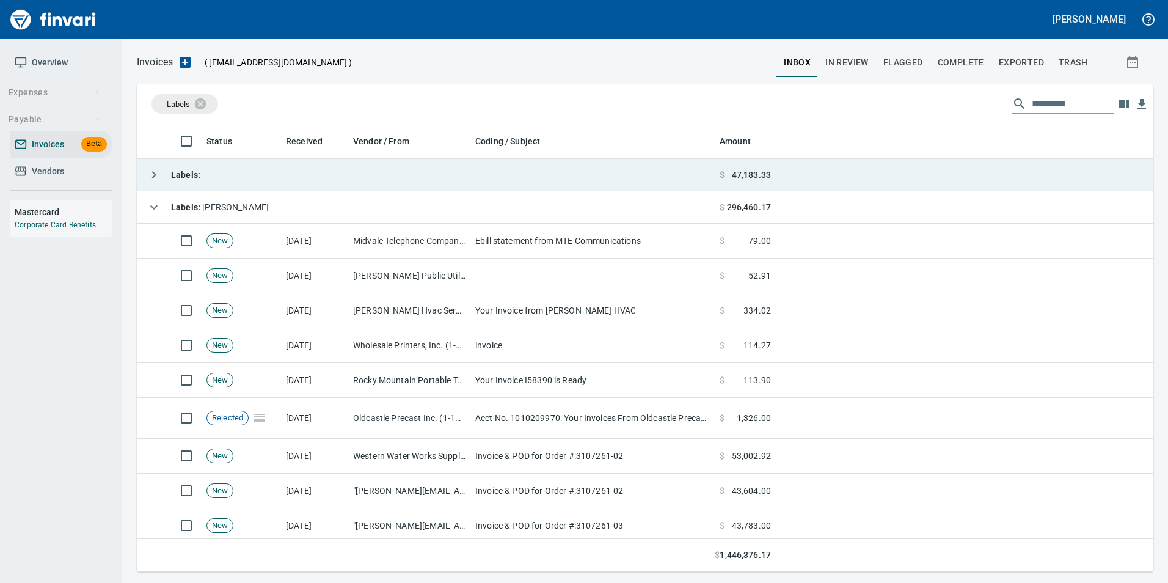
scroll to position [439, 998]
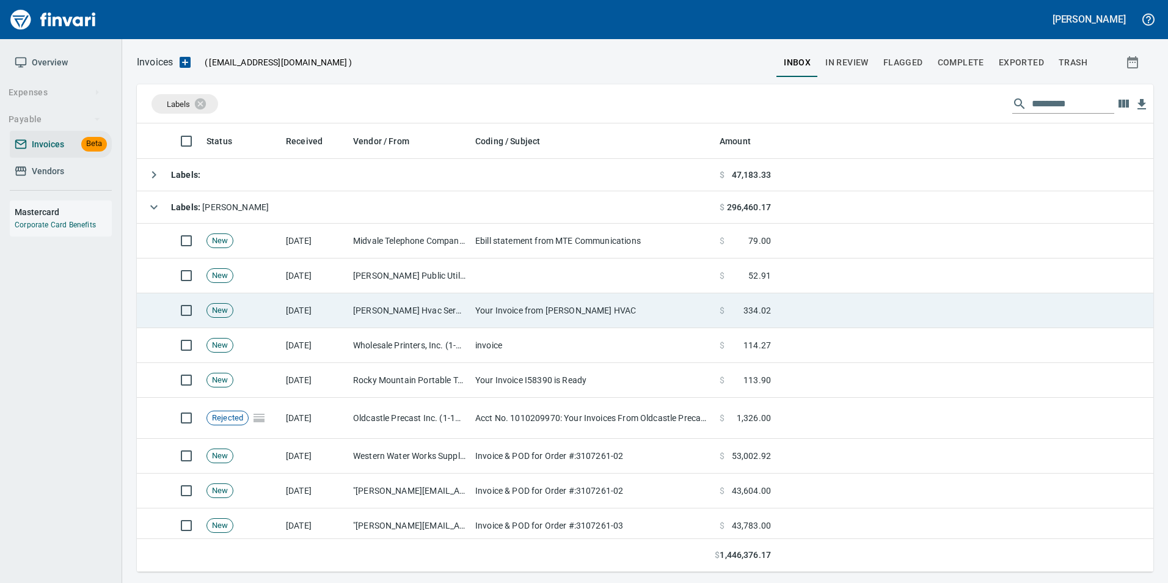
click at [401, 323] on td "Hendrickson Hvac Services Inc (1-10453)" at bounding box center [409, 310] width 122 height 35
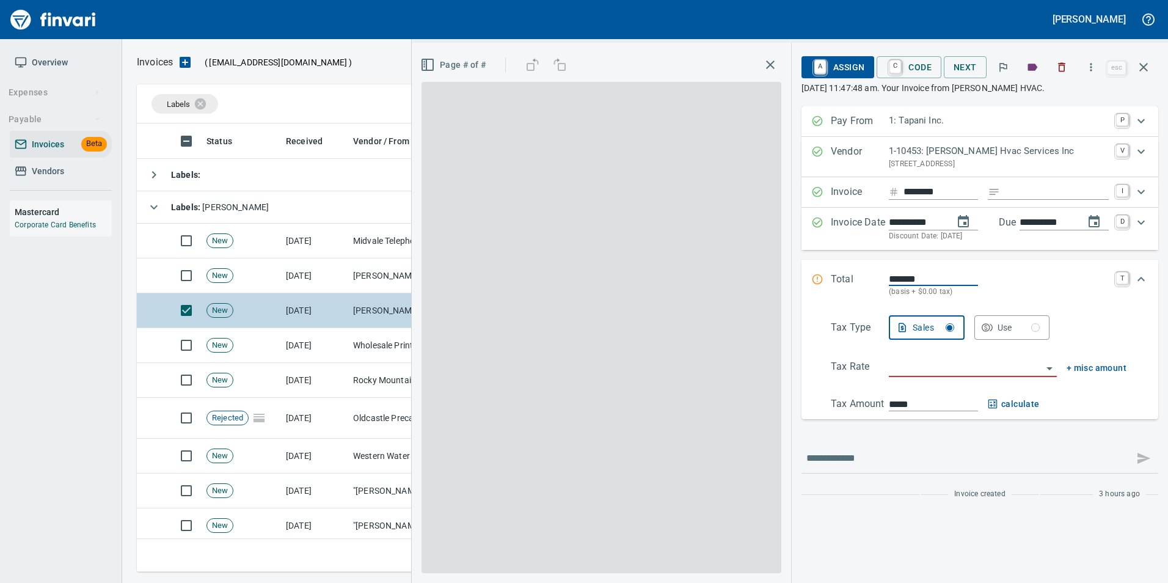
scroll to position [439, 998]
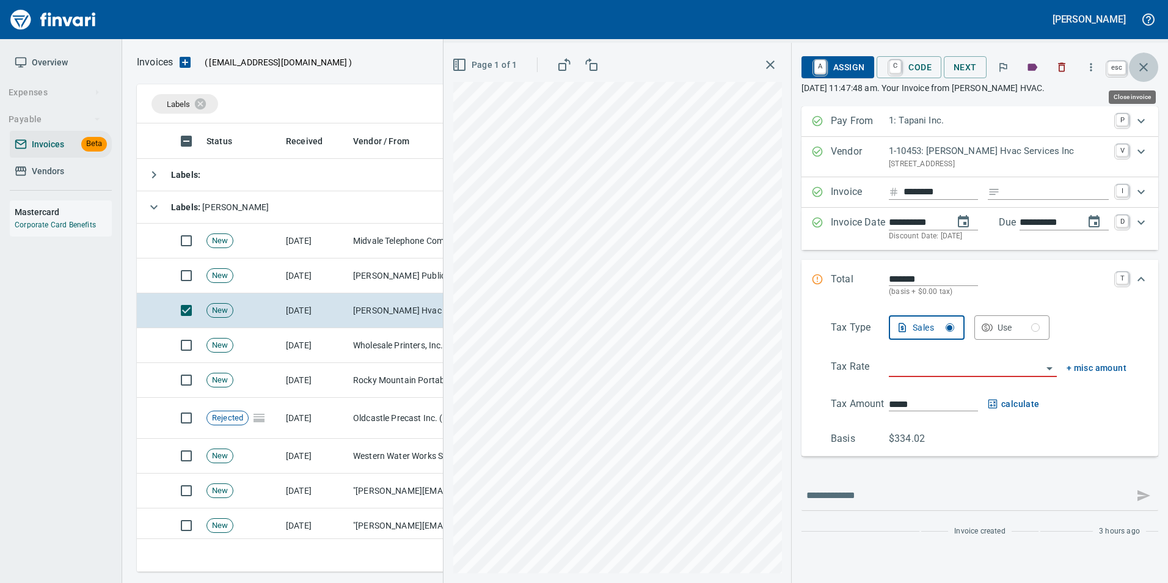
click at [1151, 70] on button "button" at bounding box center [1143, 67] width 29 height 29
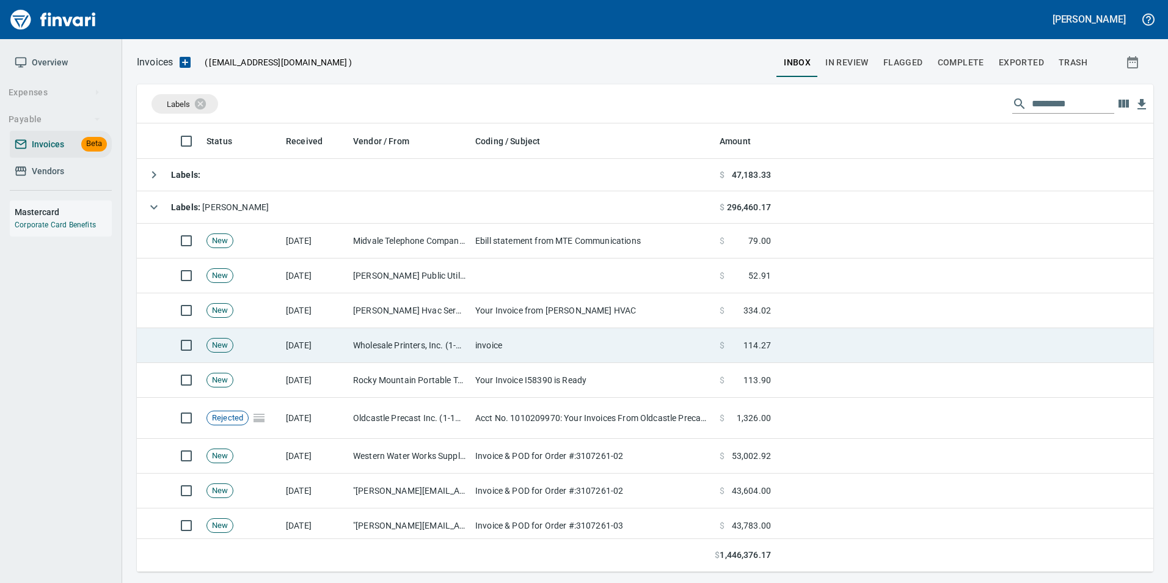
scroll to position [439, 998]
click at [636, 352] on td "invoice" at bounding box center [592, 345] width 244 height 35
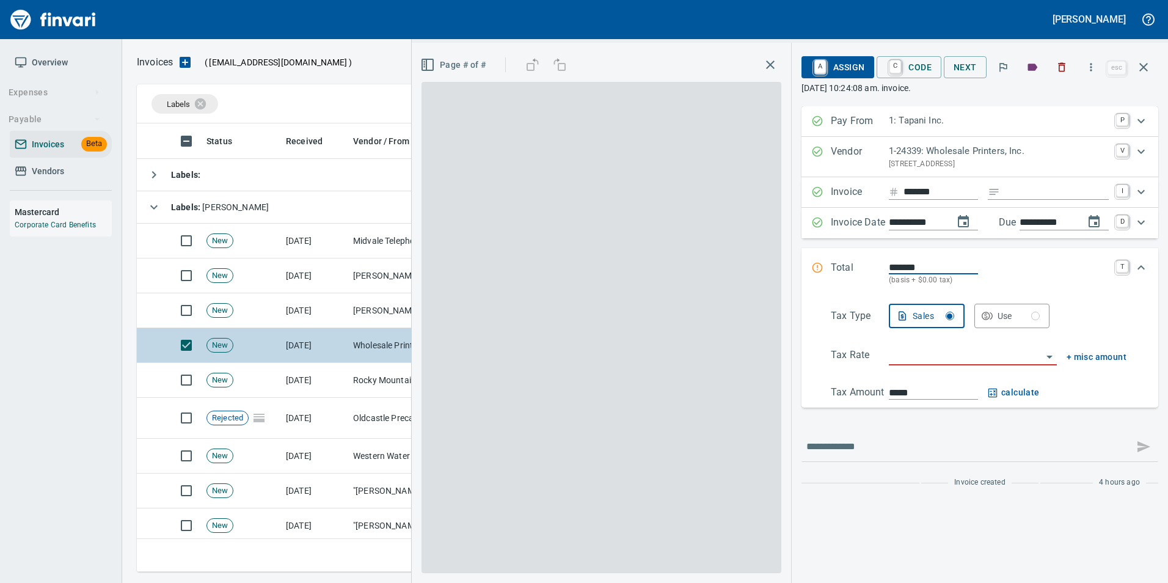
scroll to position [439, 998]
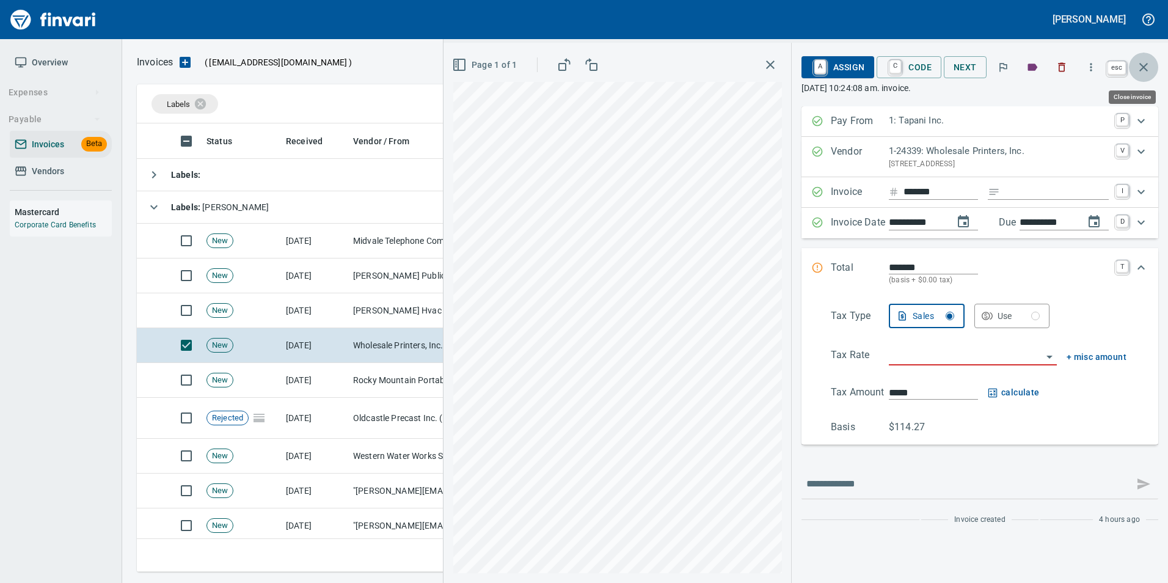
click at [1139, 65] on icon "button" at bounding box center [1143, 67] width 15 height 15
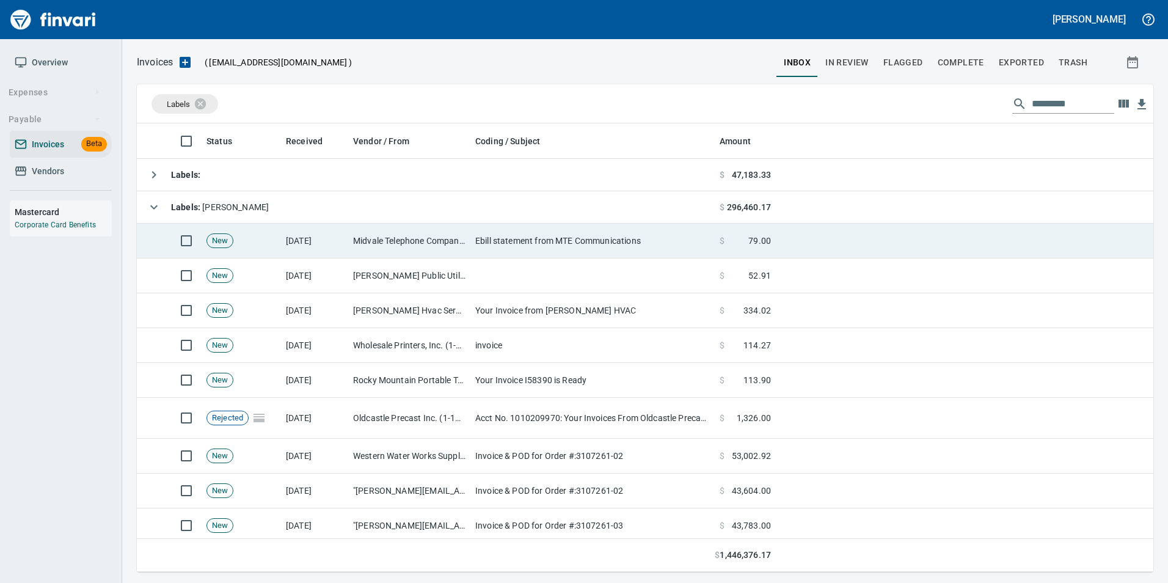
scroll to position [439, 998]
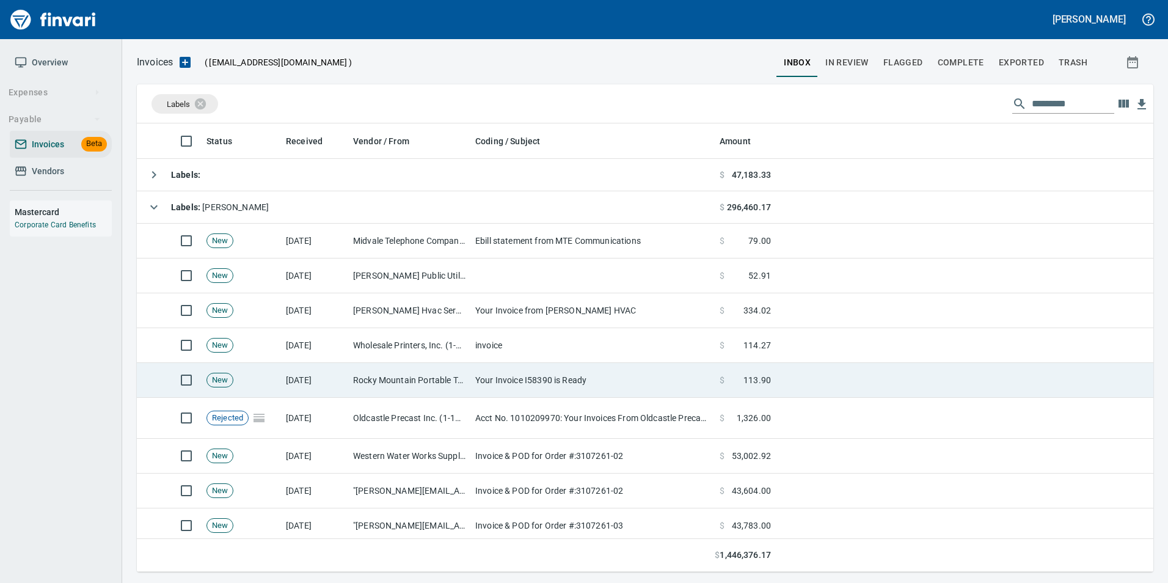
click at [484, 375] on td "Your Invoice I58390 is Ready" at bounding box center [592, 380] width 244 height 35
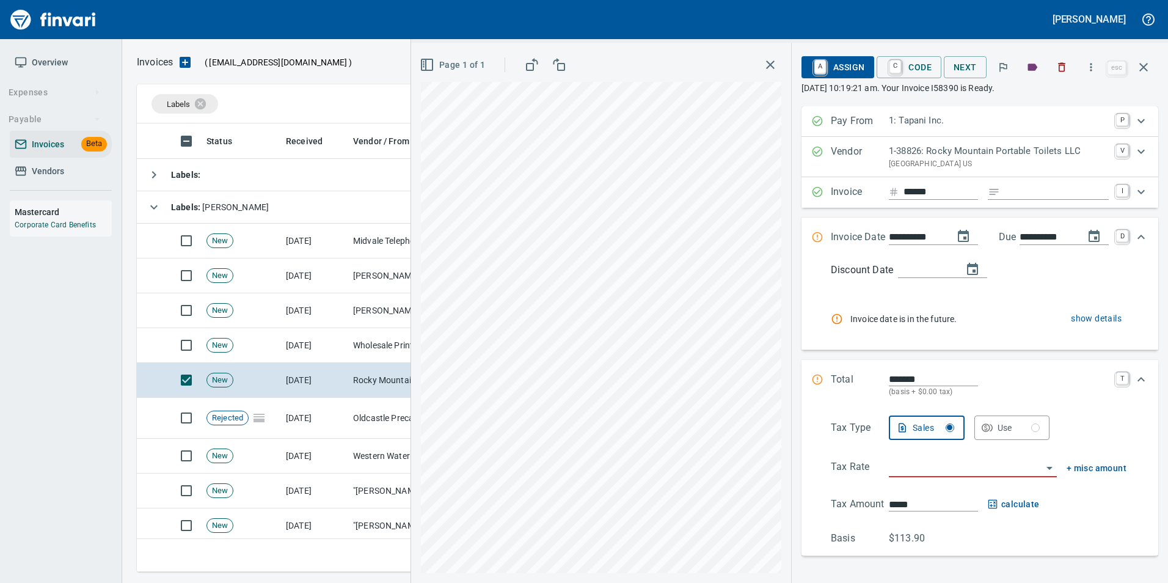
click at [1076, 319] on span "show details" at bounding box center [1096, 318] width 51 height 15
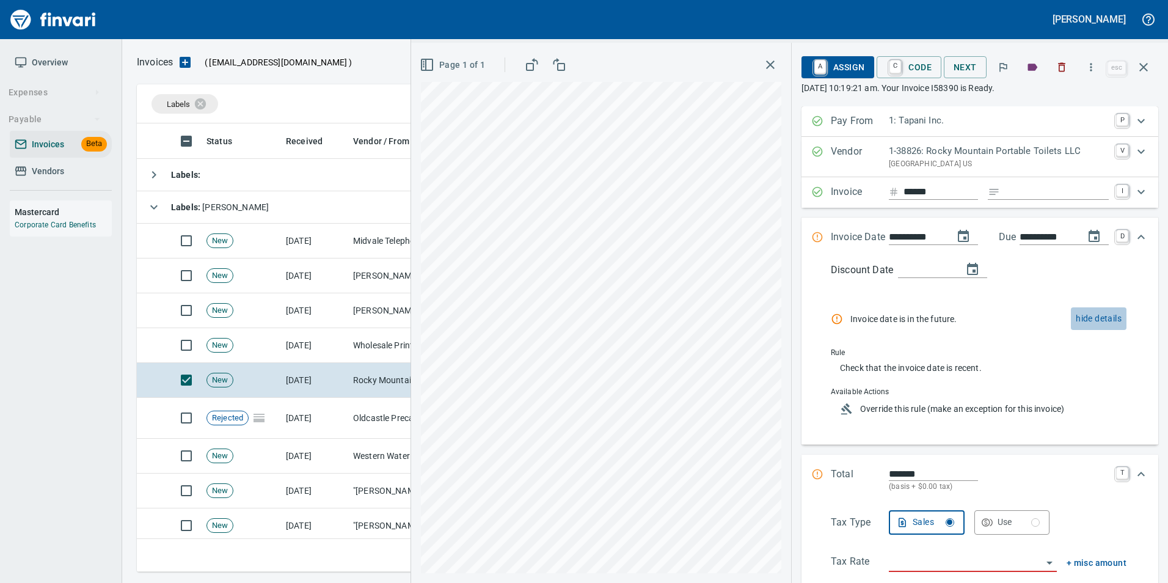
click at [1078, 322] on span "hide details" at bounding box center [1099, 318] width 46 height 15
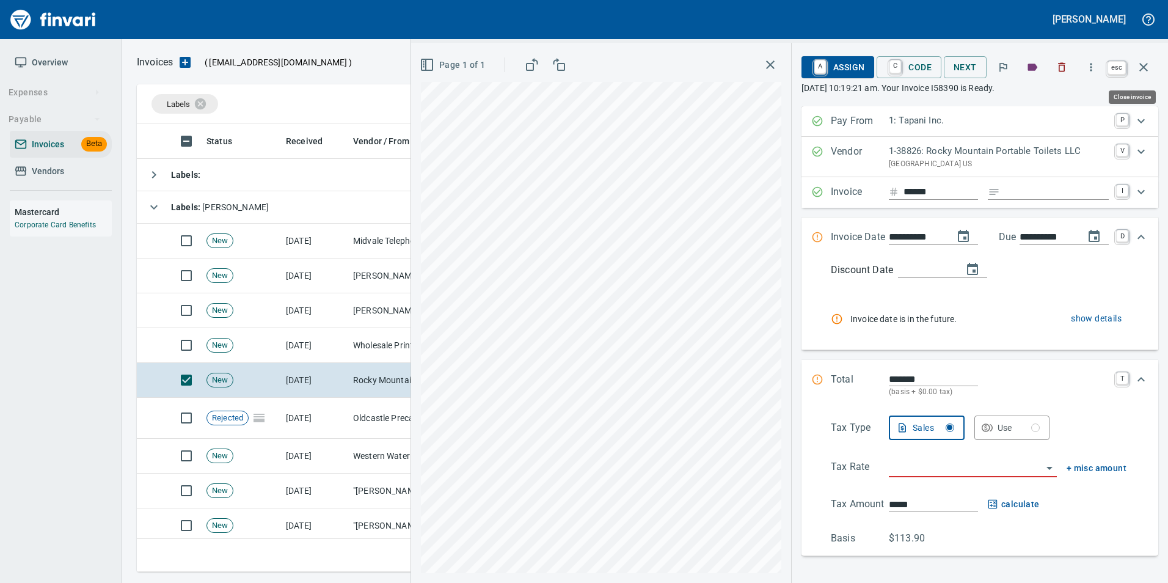
click at [1146, 69] on icon "button" at bounding box center [1143, 67] width 9 height 9
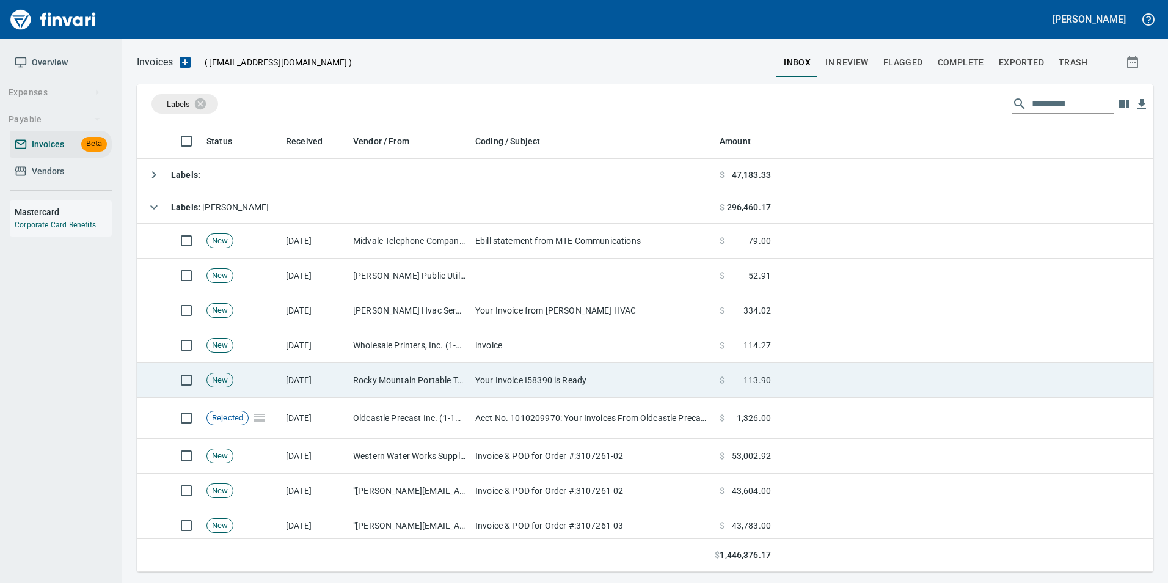
scroll to position [61, 0]
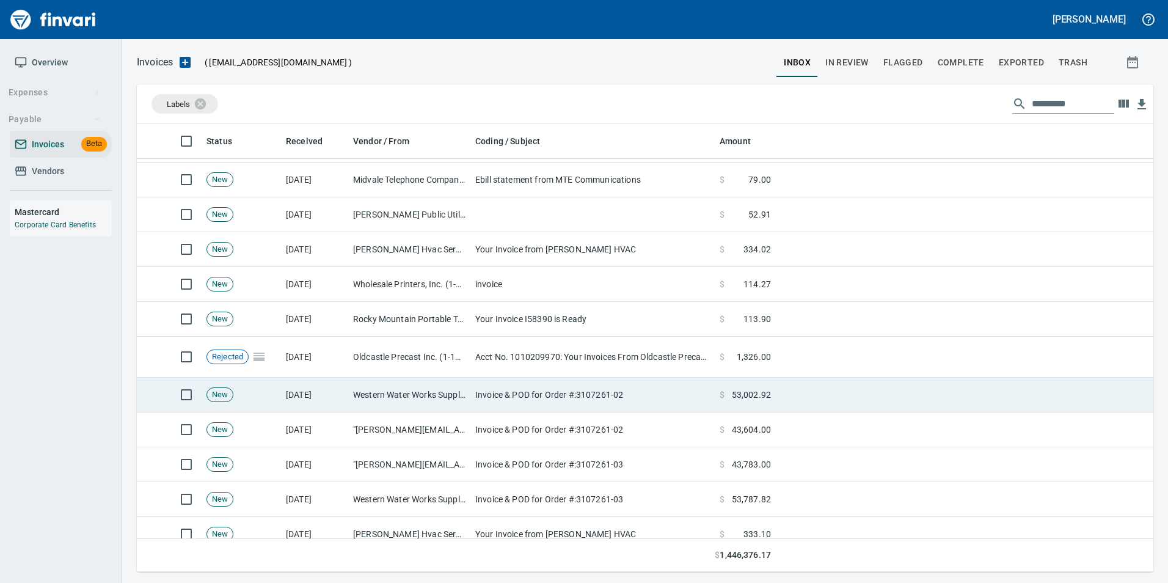
click at [618, 390] on td "Invoice & POD for Order #:3107261-02" at bounding box center [592, 395] width 244 height 35
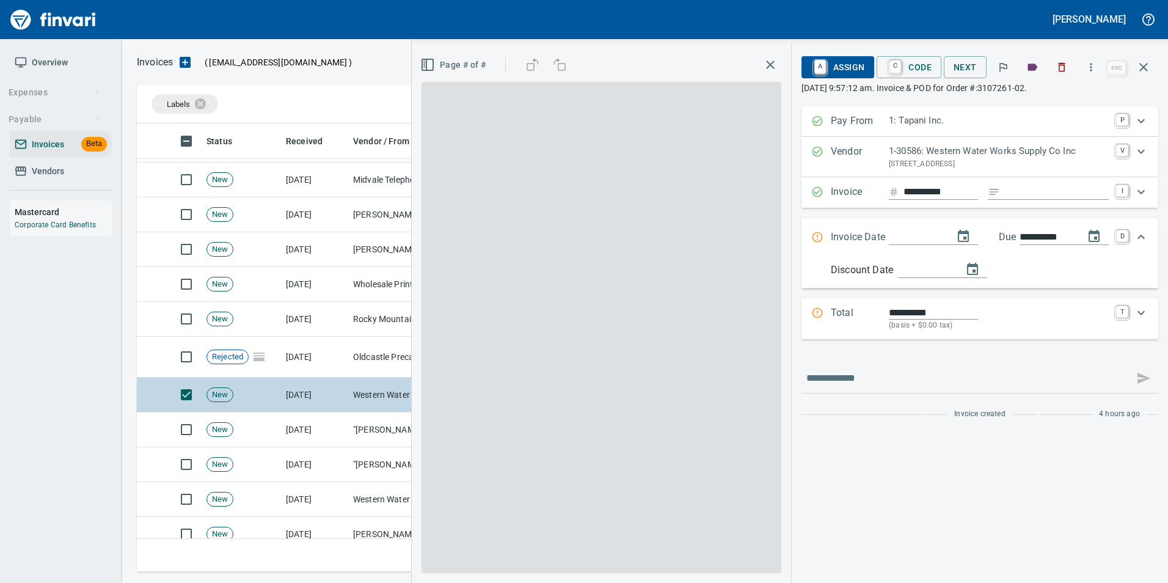
scroll to position [439, 998]
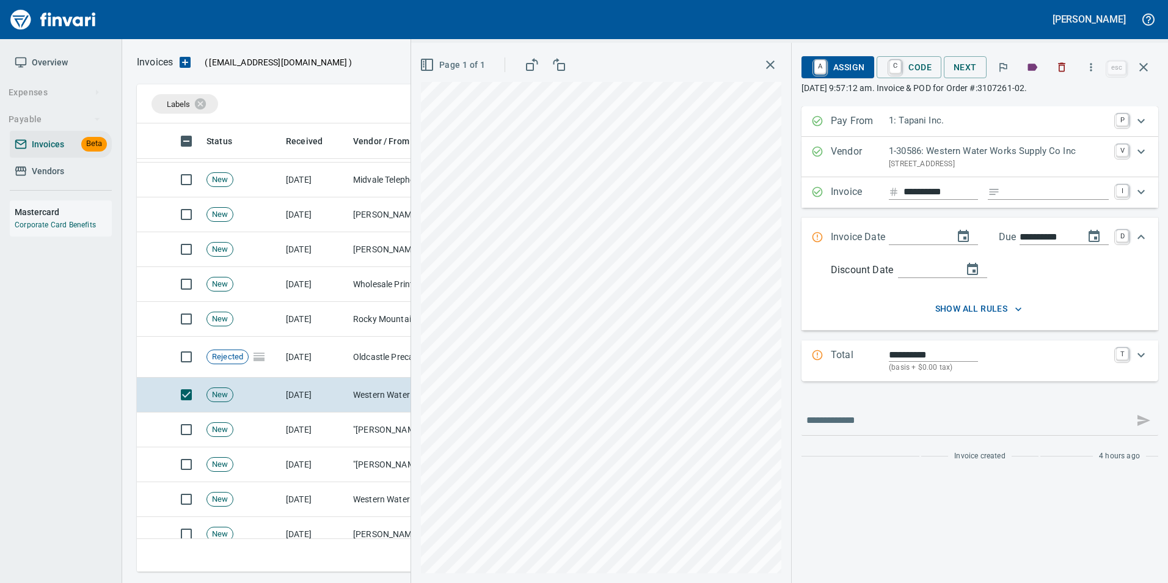
click at [1018, 189] on input "Expand" at bounding box center [1057, 192] width 104 height 15
type input "******"
click at [899, 235] on input "Expand" at bounding box center [916, 237] width 55 height 15
type input "**********"
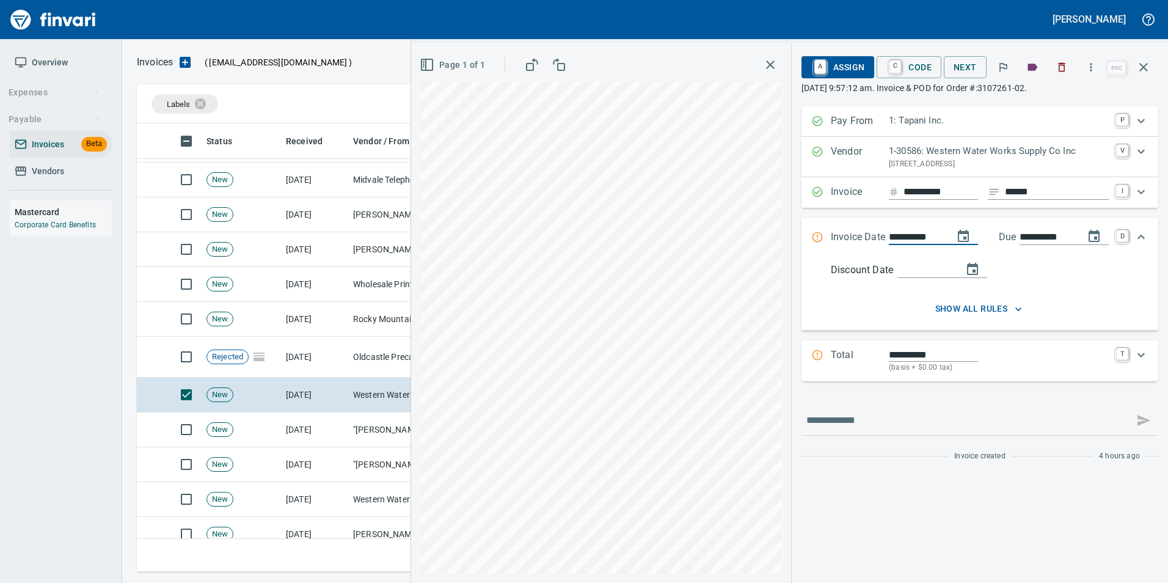
type input "**********"
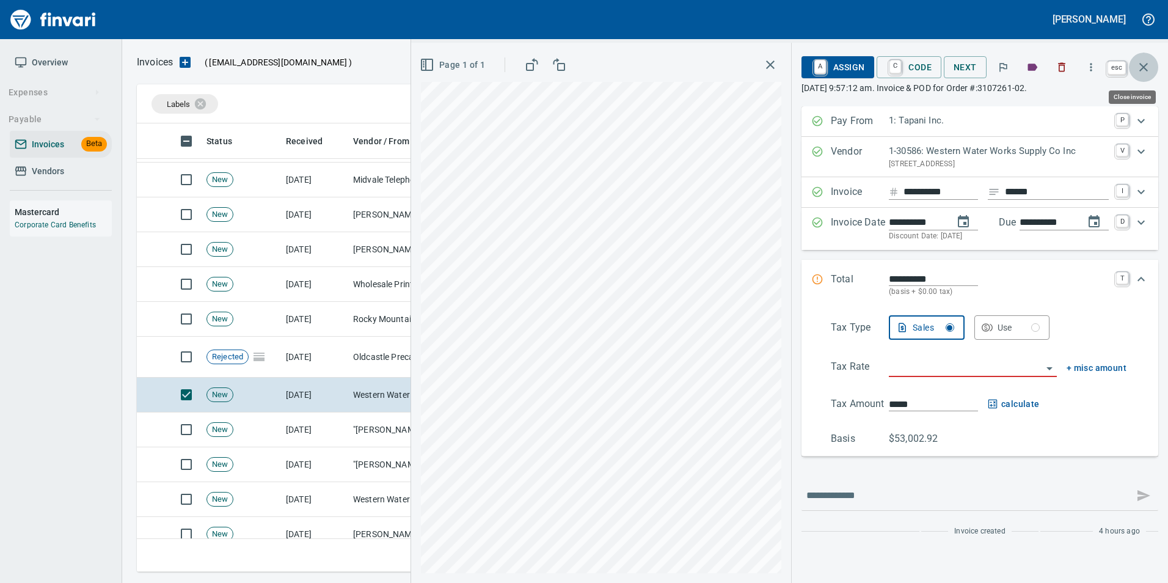
click at [1142, 73] on icon "button" at bounding box center [1143, 67] width 15 height 15
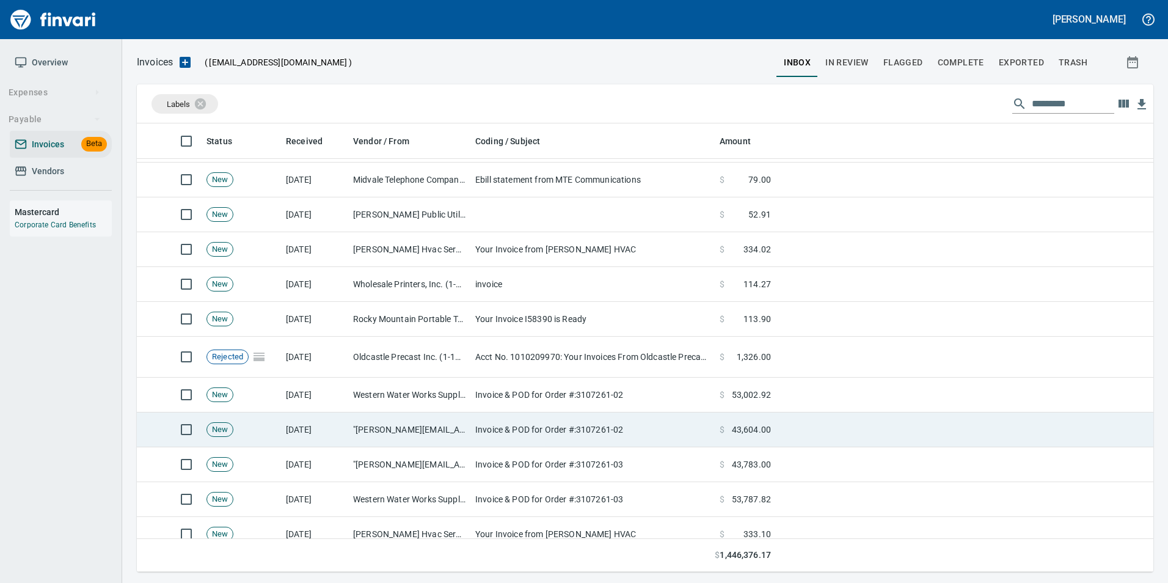
click at [369, 414] on td ""lori.barker@wwwsco.com" <lori.barker@wwwsco.com>" at bounding box center [409, 429] width 122 height 35
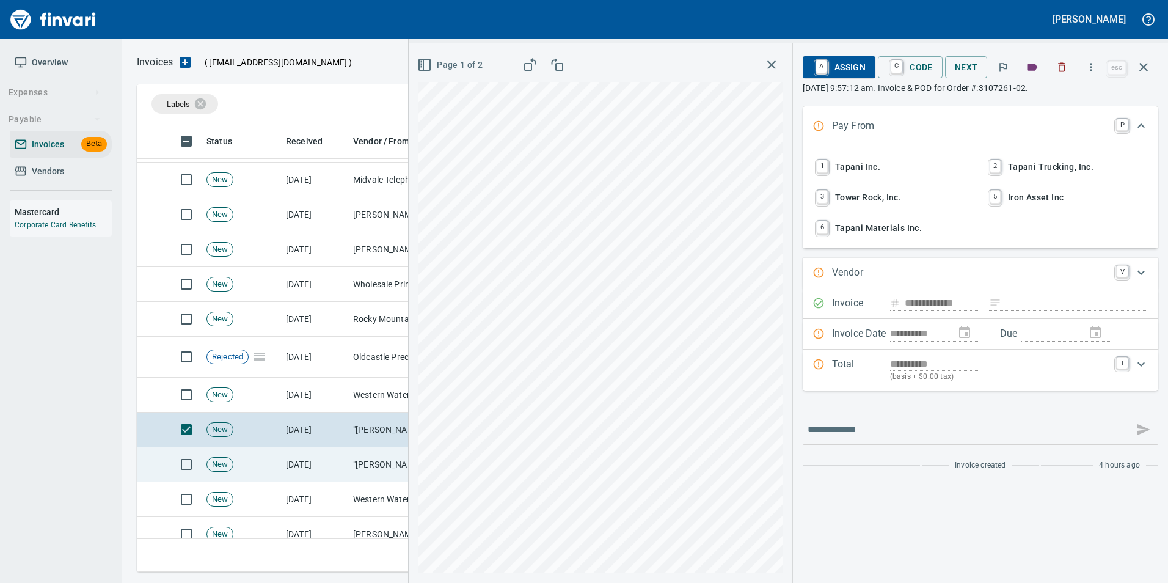
click at [353, 473] on td ""lori.barker@wwwsco.com" <lori.barker@wwwsco.com>" at bounding box center [409, 464] width 122 height 35
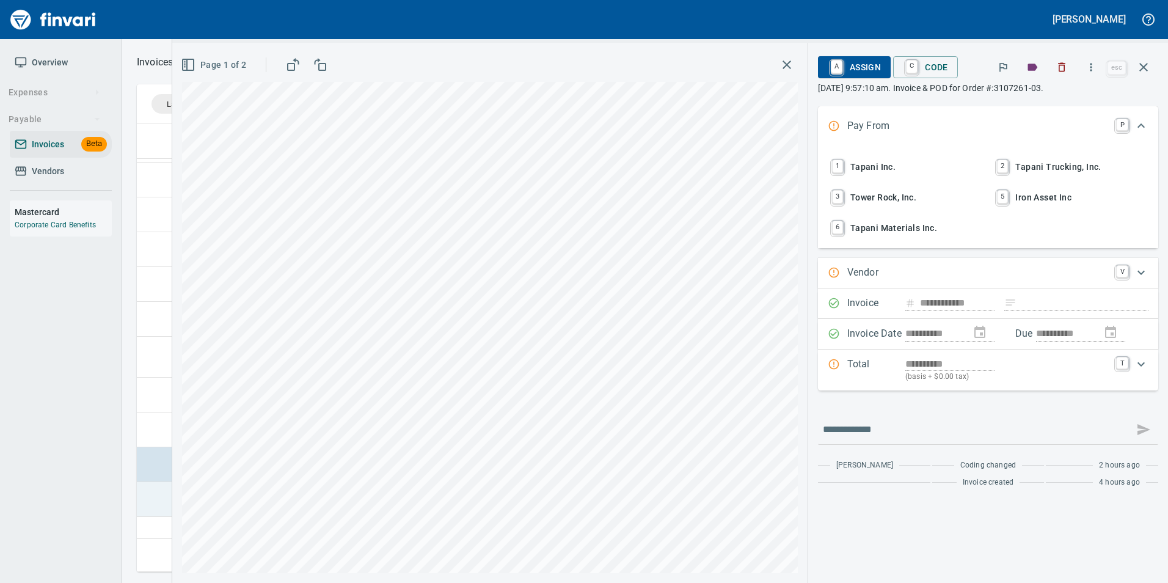
click at [151, 503] on td at bounding box center [151, 499] width 29 height 35
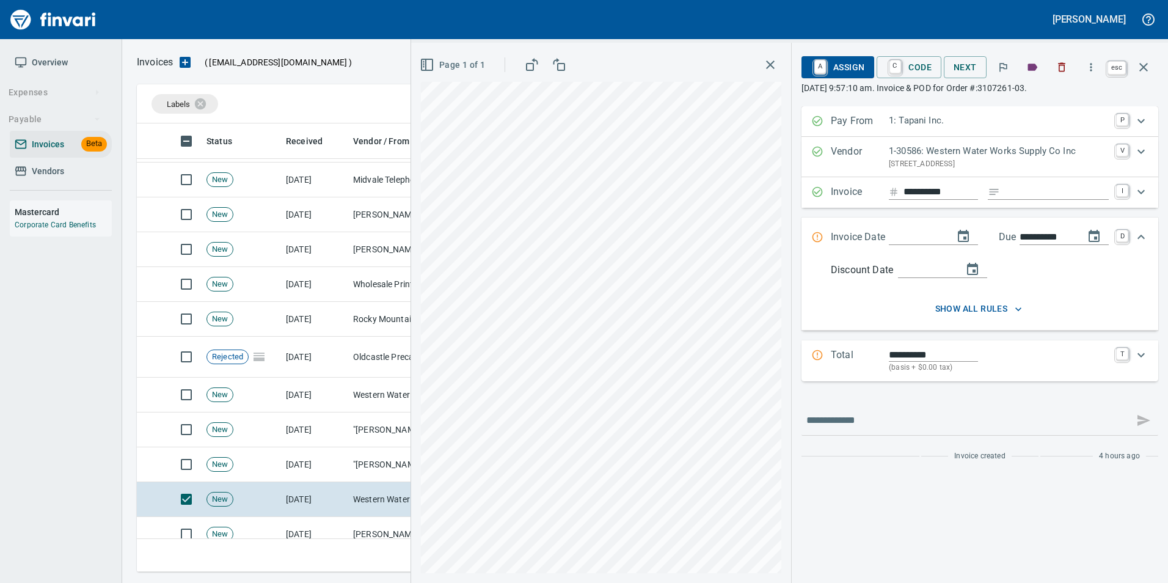
scroll to position [439, 998]
click at [1147, 76] on button "button" at bounding box center [1143, 67] width 29 height 29
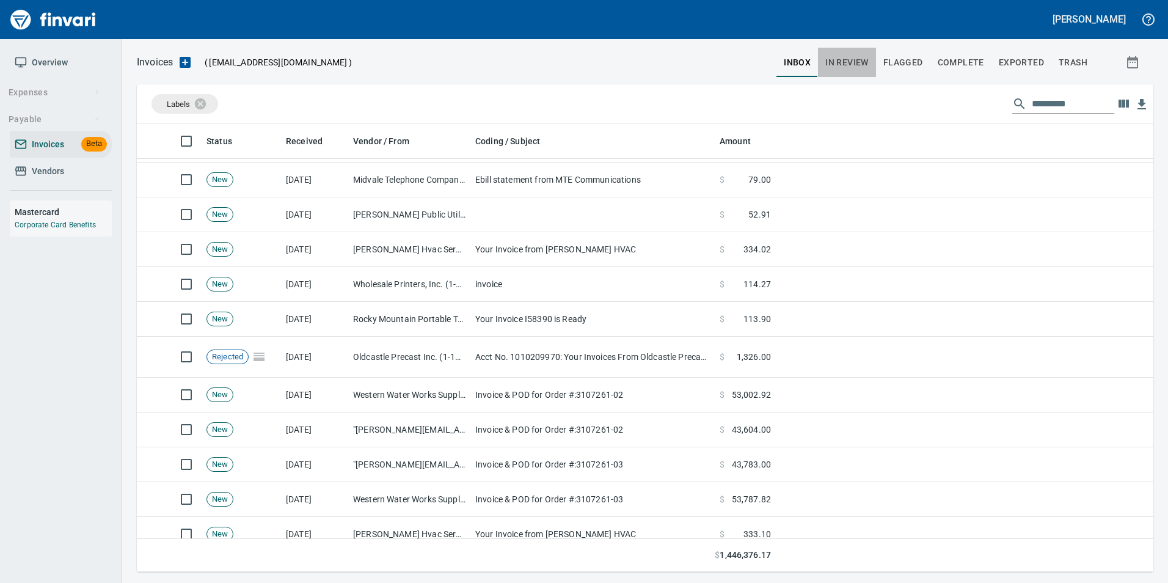
click at [842, 65] on span "In Review" at bounding box center [846, 62] width 43 height 15
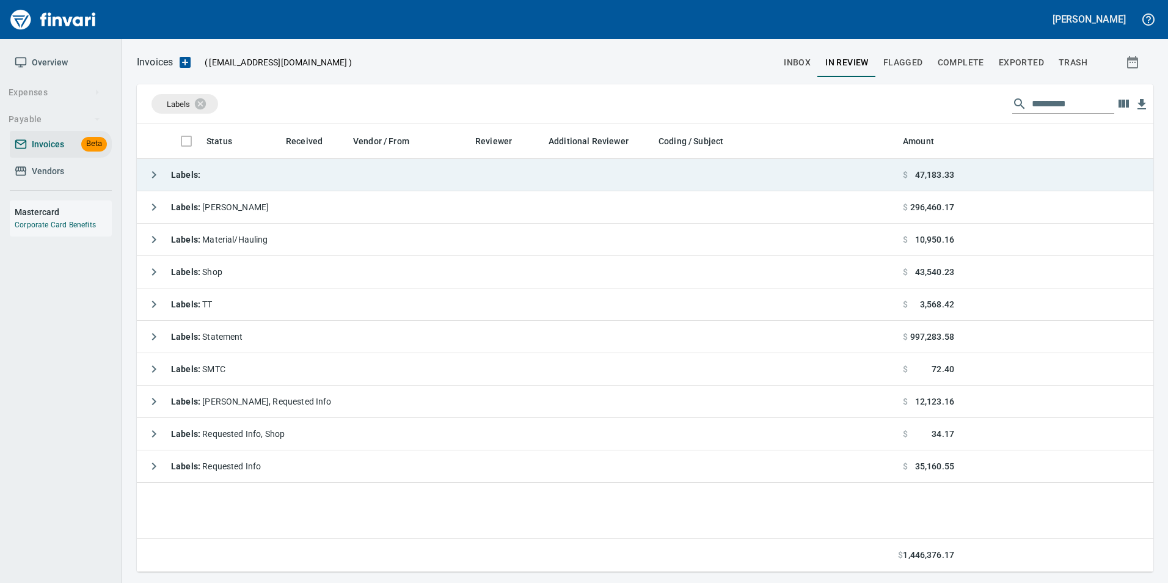
scroll to position [439, 1007]
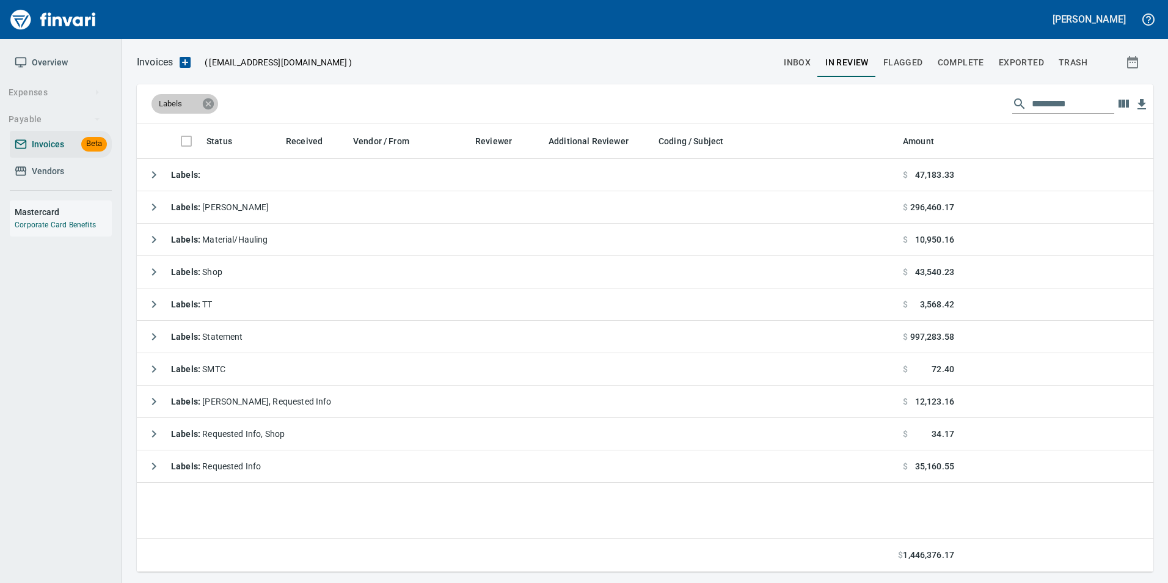
click at [205, 107] on icon at bounding box center [208, 103] width 11 height 11
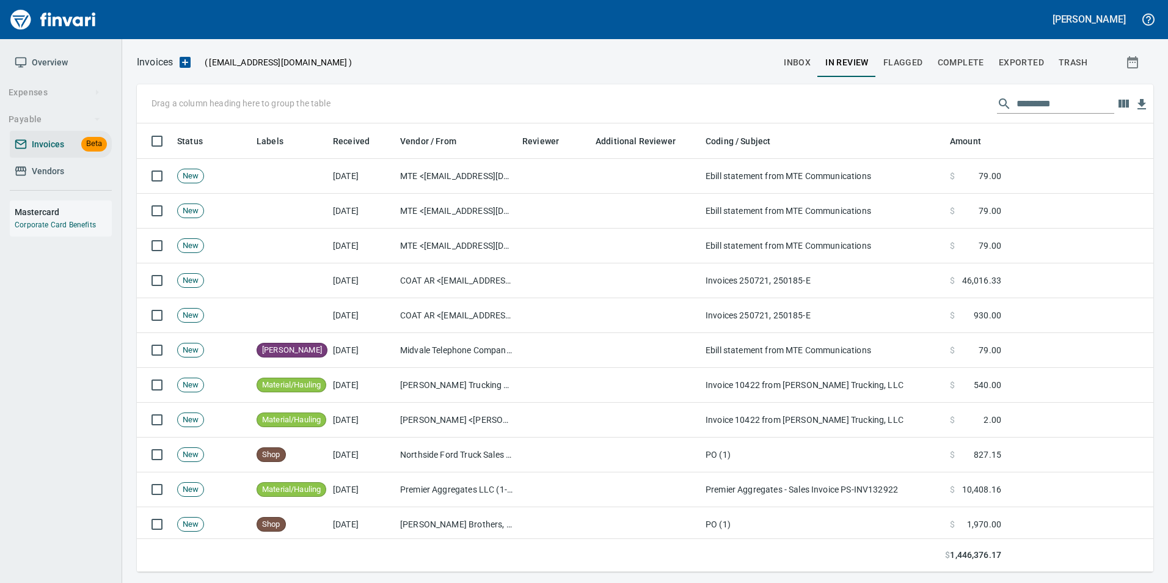
scroll to position [439, 998]
click at [1055, 104] on input "text" at bounding box center [1066, 104] width 98 height 20
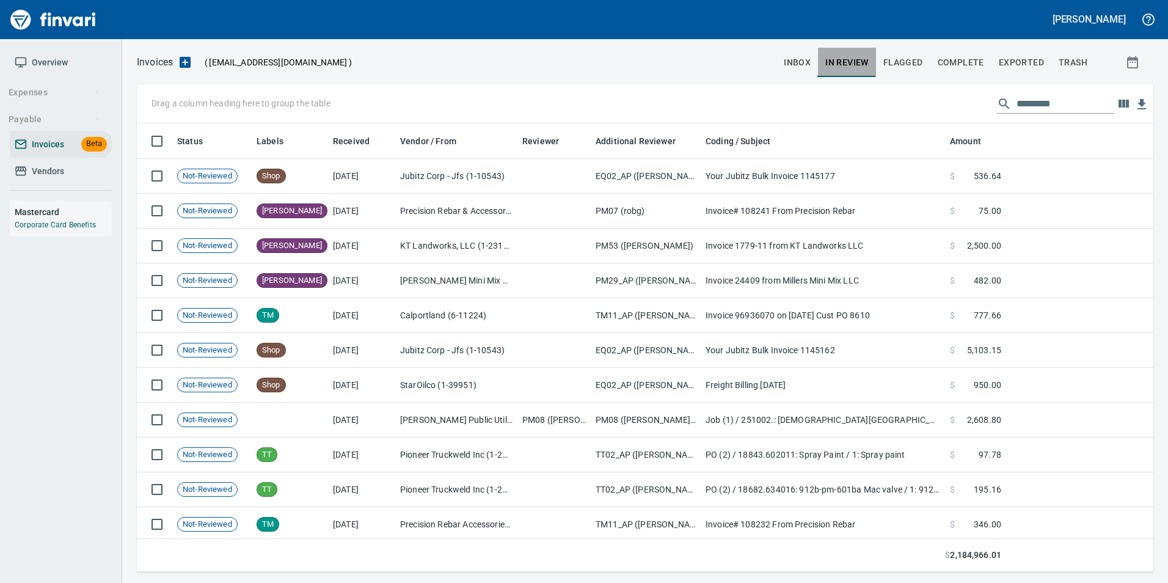
click at [863, 59] on span "In Review" at bounding box center [846, 62] width 43 height 15
click at [1031, 99] on input "text" at bounding box center [1066, 104] width 98 height 20
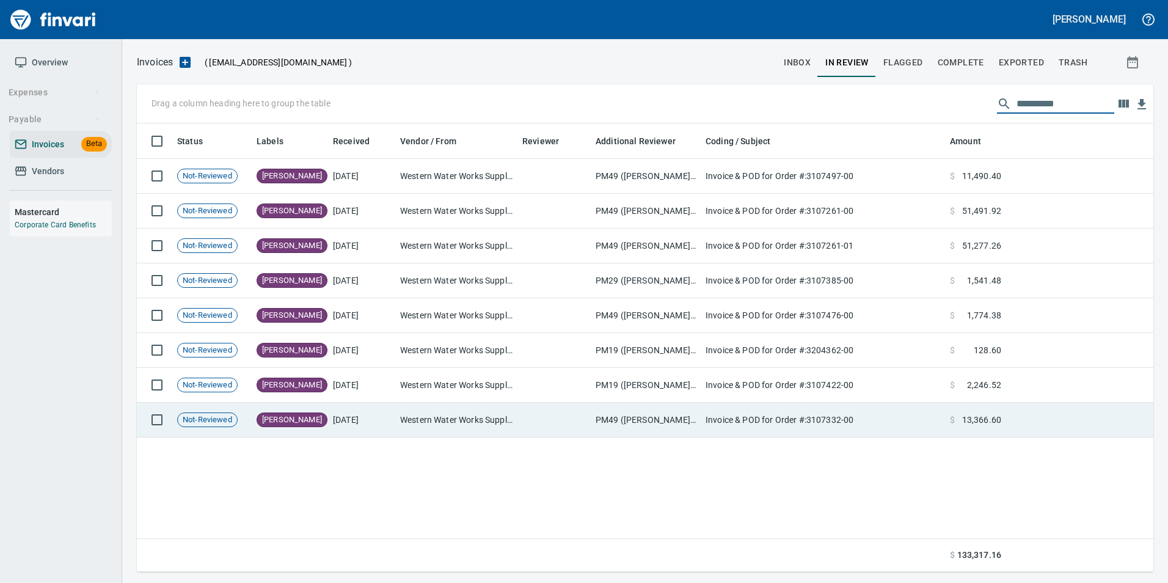
type input "**********"
click at [604, 423] on td "PM49 ([PERSON_NAME], [PERSON_NAME], [PERSON_NAME])" at bounding box center [646, 420] width 110 height 35
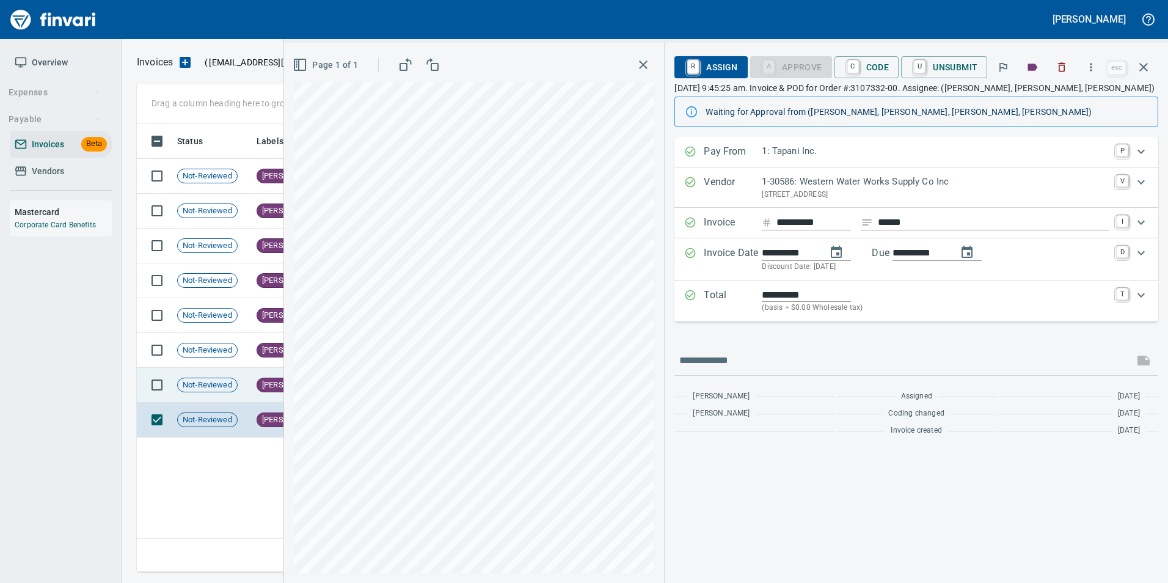
click at [232, 382] on span "Not-Reviewed" at bounding box center [207, 385] width 59 height 12
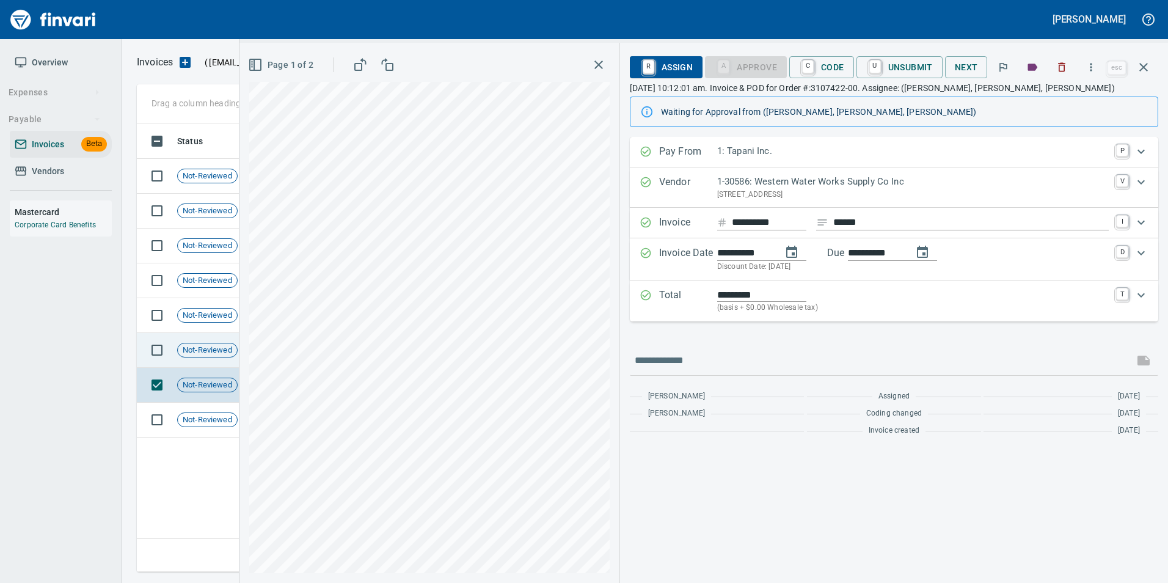
click at [228, 350] on span "Not-Reviewed" at bounding box center [207, 351] width 59 height 12
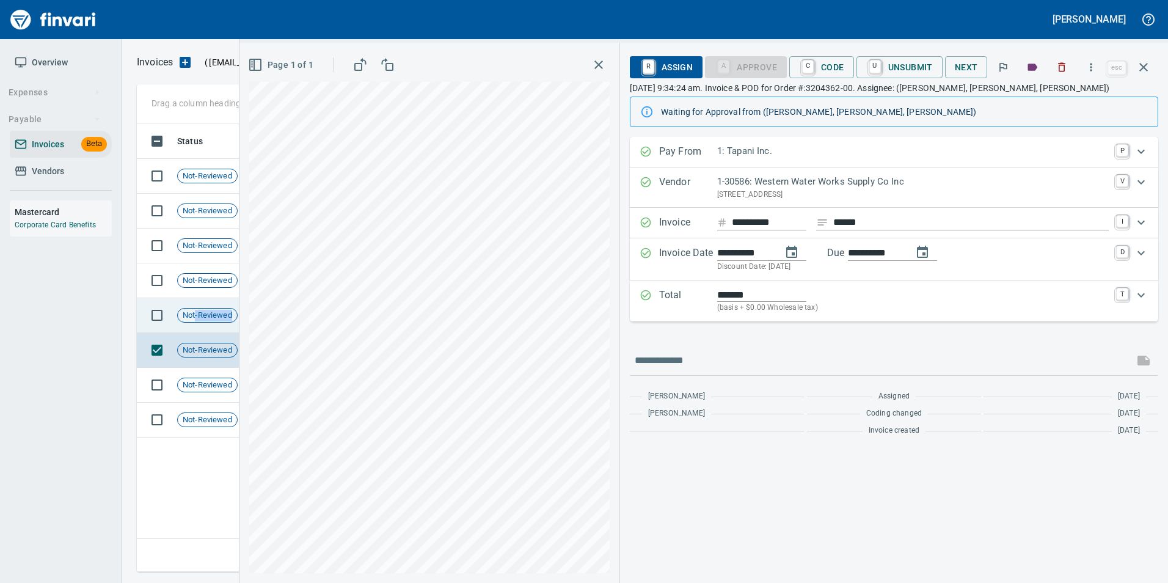
click at [196, 322] on td "Not-Reviewed" at bounding box center [211, 315] width 79 height 35
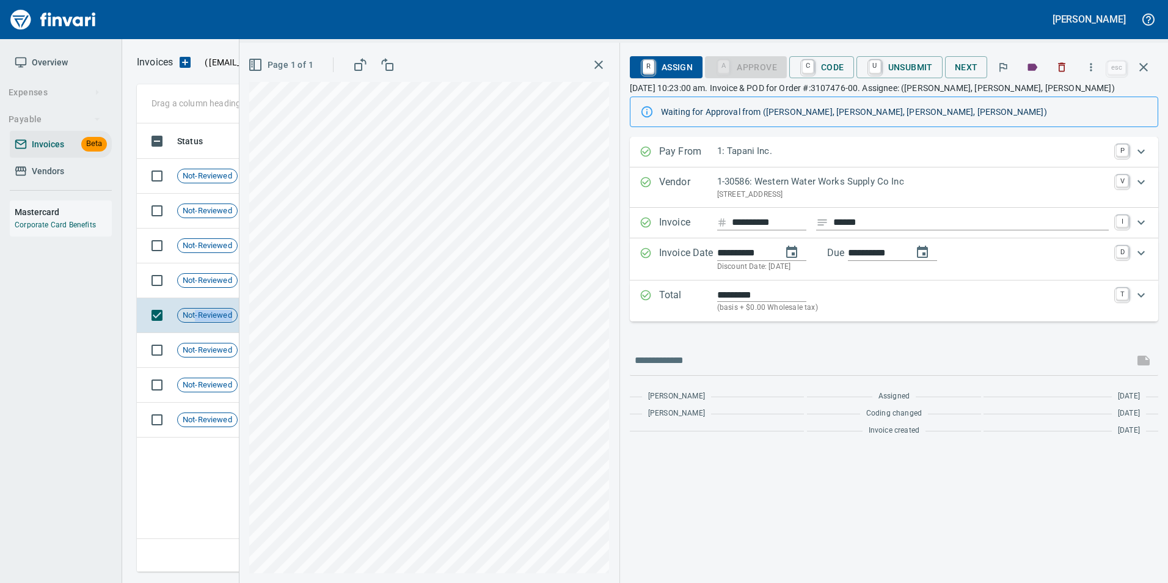
scroll to position [439, 998]
drag, startPoint x: 0, startPoint y: 0, endPoint x: 177, endPoint y: 287, distance: 337.1
click at [177, 287] on td "Not-Reviewed" at bounding box center [211, 280] width 79 height 35
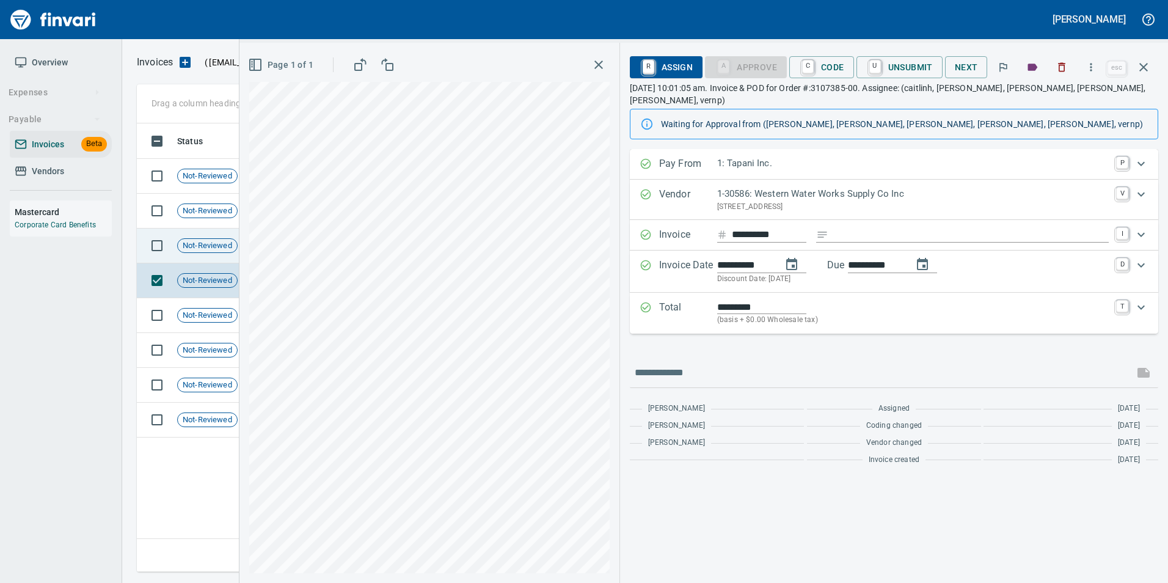
click at [200, 252] on div "Not-Reviewed" at bounding box center [207, 245] width 60 height 15
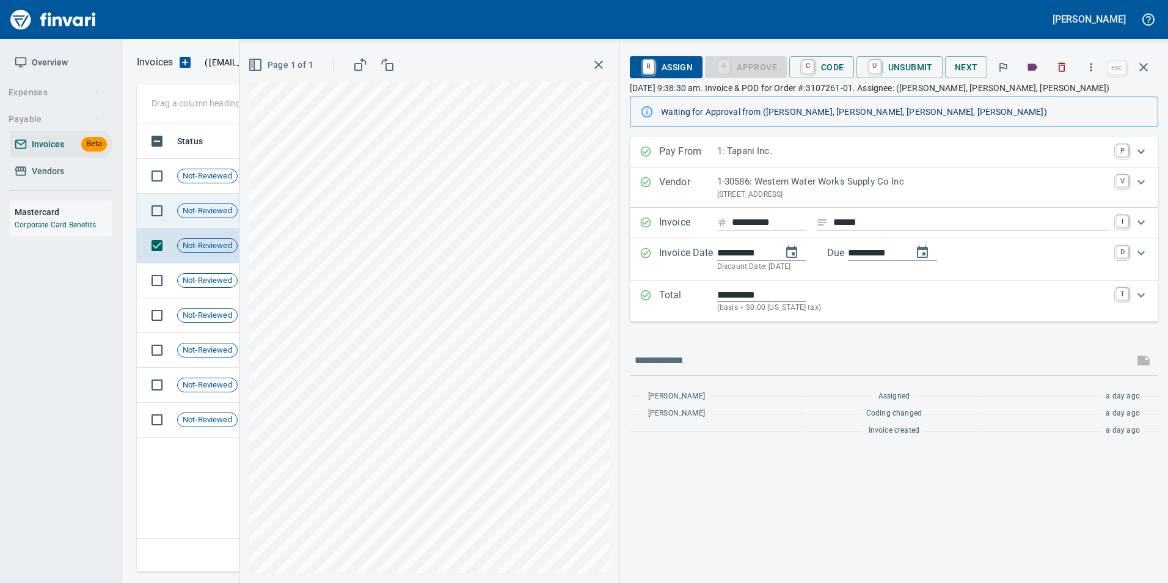
click at [187, 214] on span "Not-Reviewed" at bounding box center [207, 211] width 59 height 12
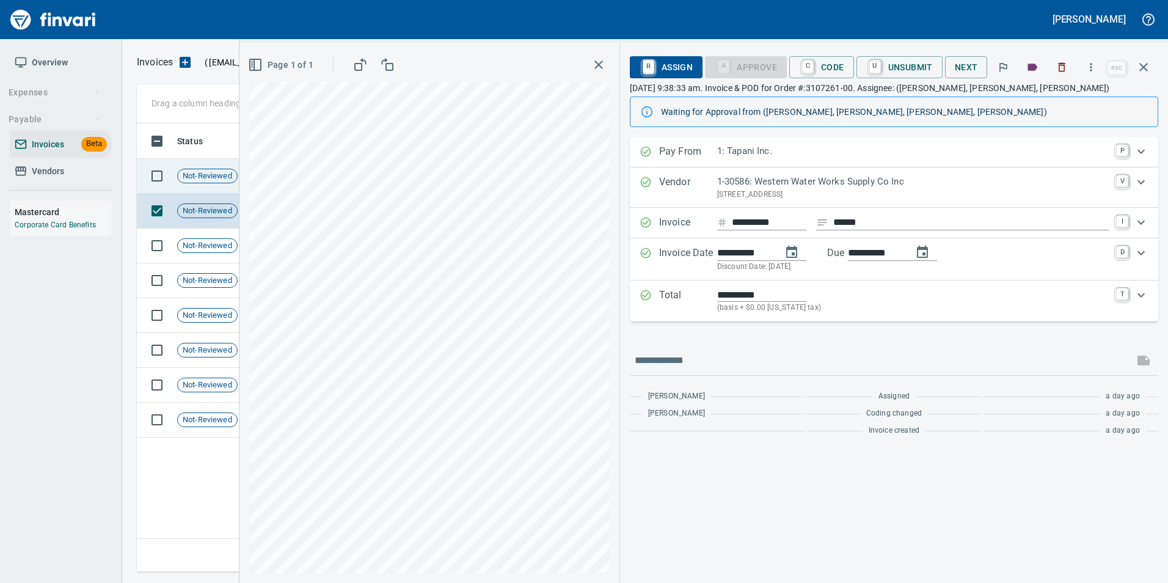
click at [188, 177] on span "Not-Reviewed" at bounding box center [207, 176] width 59 height 12
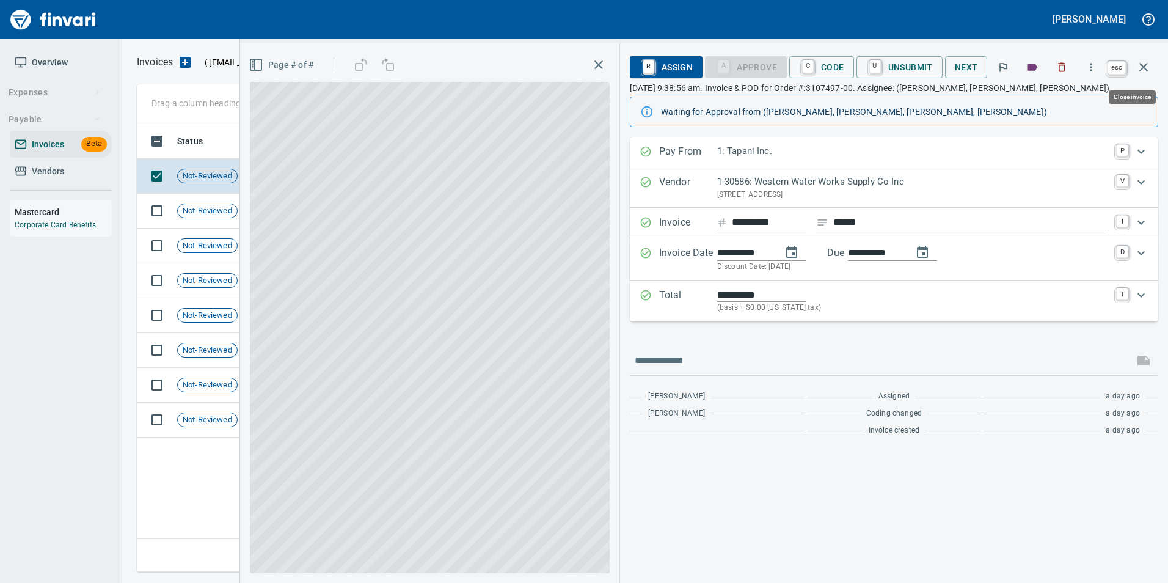
scroll to position [439, 1007]
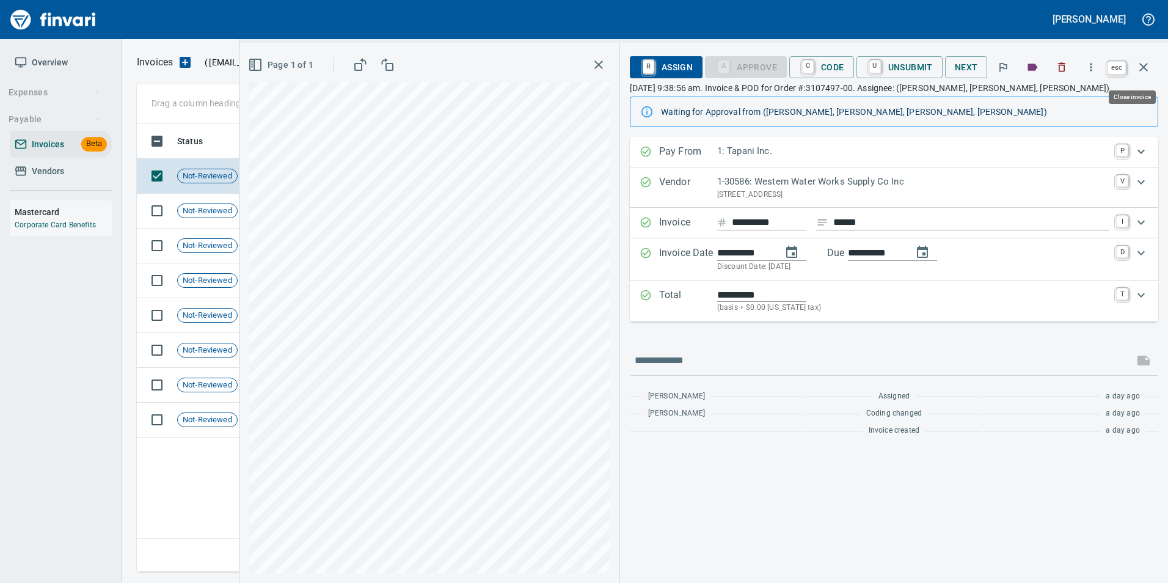
click at [1147, 64] on icon "button" at bounding box center [1143, 67] width 9 height 9
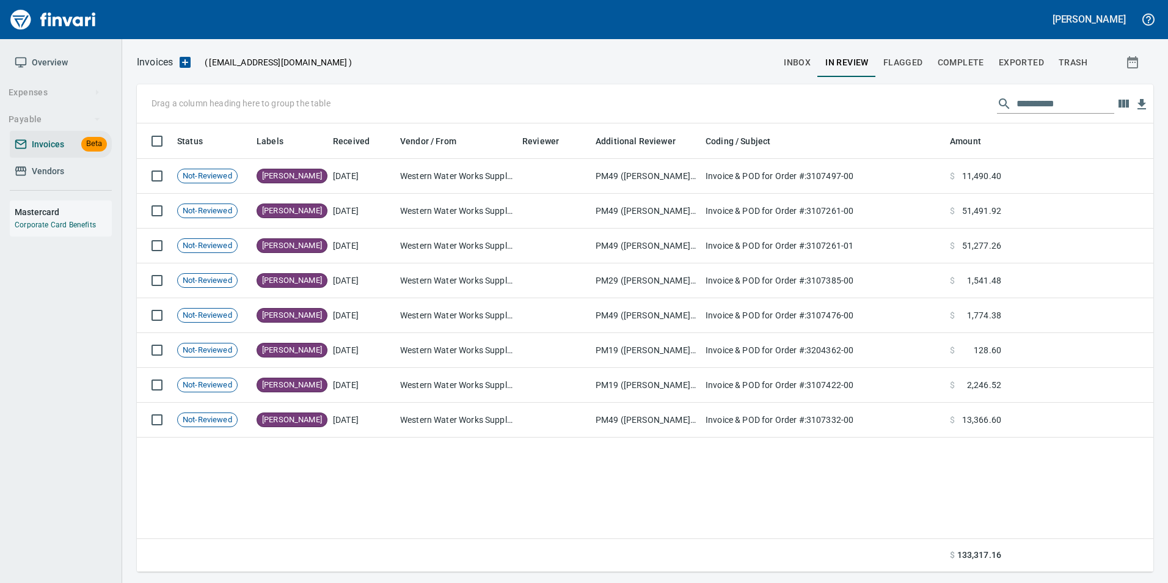
scroll to position [439, 1007]
click at [1080, 104] on input "**********" at bounding box center [1066, 104] width 98 height 20
type input "*"
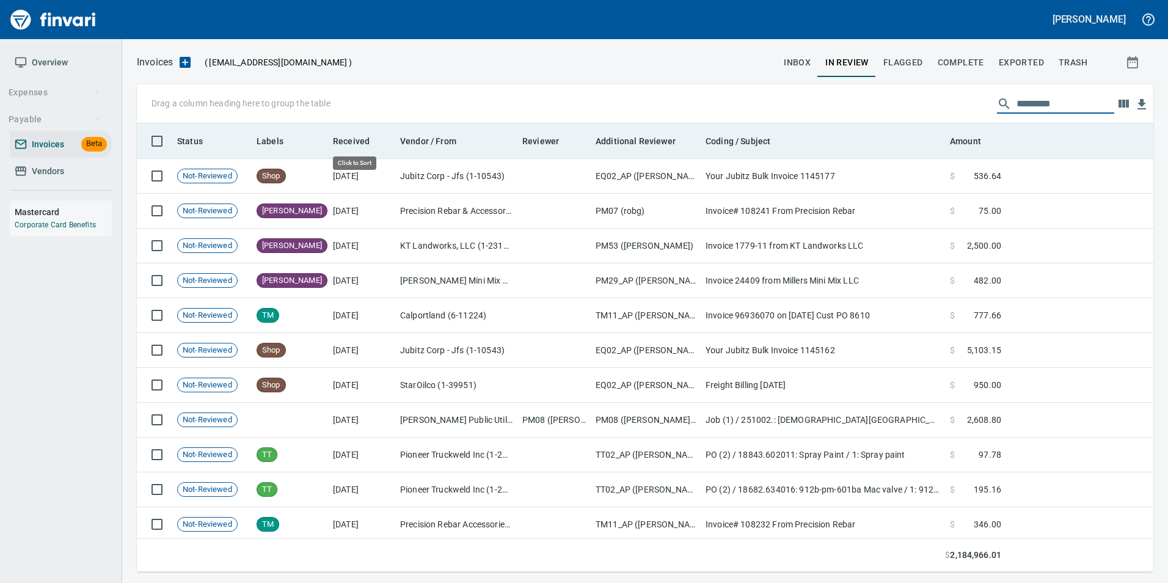
scroll to position [439, 998]
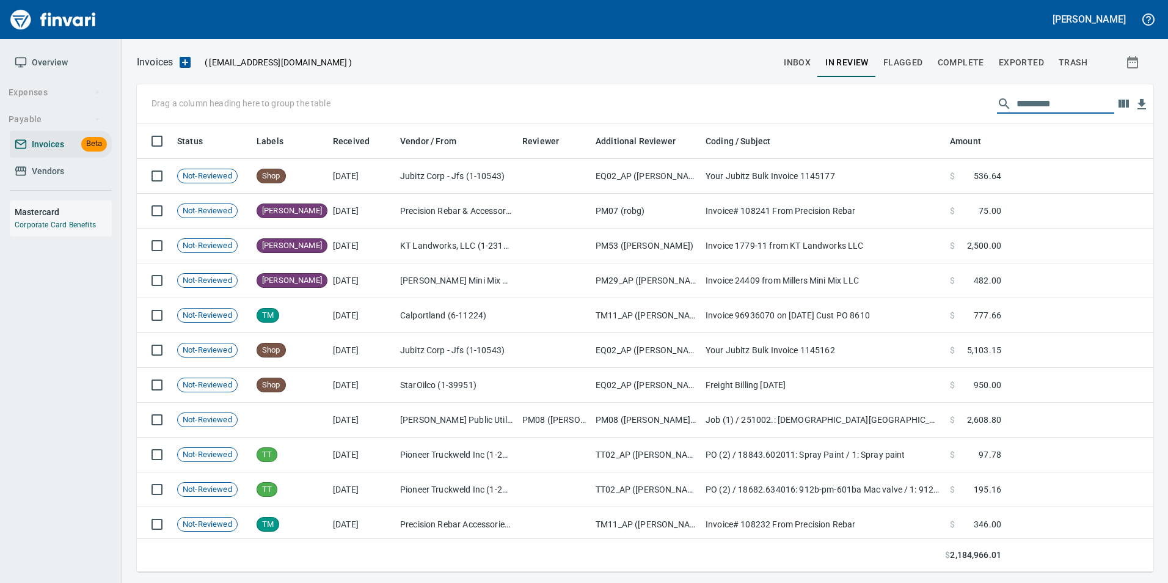
click at [784, 60] on button "inbox" at bounding box center [798, 62] width 42 height 29
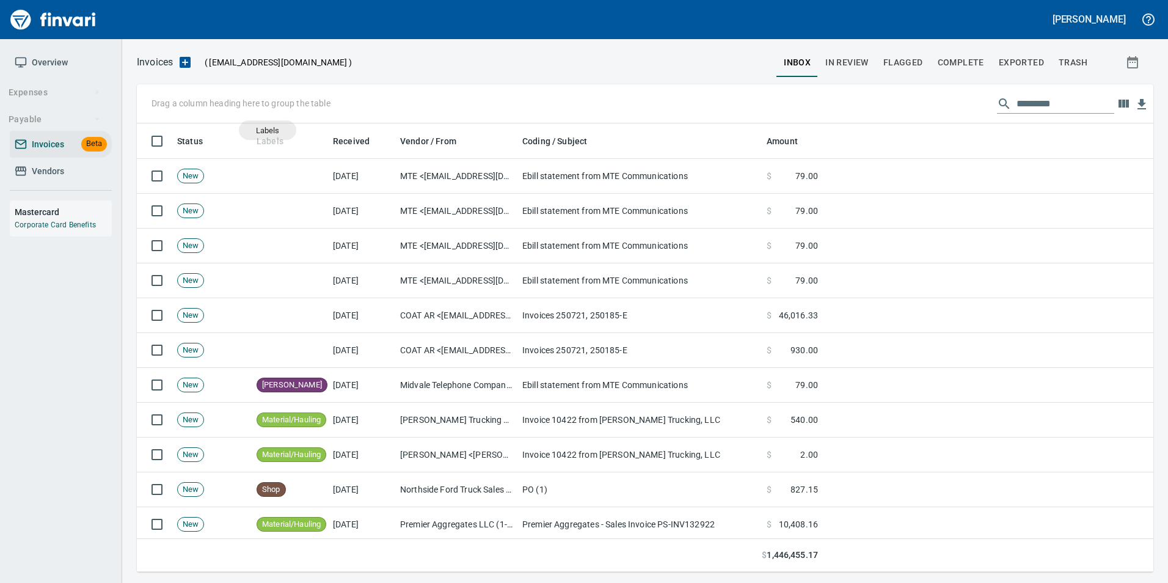
scroll to position [439, 998]
drag, startPoint x: 272, startPoint y: 133, endPoint x: 204, endPoint y: 110, distance: 72.3
click at [204, 110] on body "Gabee Homola Overview Expenses Payable Invoices Beta Vendors Mastercard Corpora…" at bounding box center [584, 291] width 1168 height 583
drag, startPoint x: 265, startPoint y: 133, endPoint x: 213, endPoint y: 103, distance: 59.9
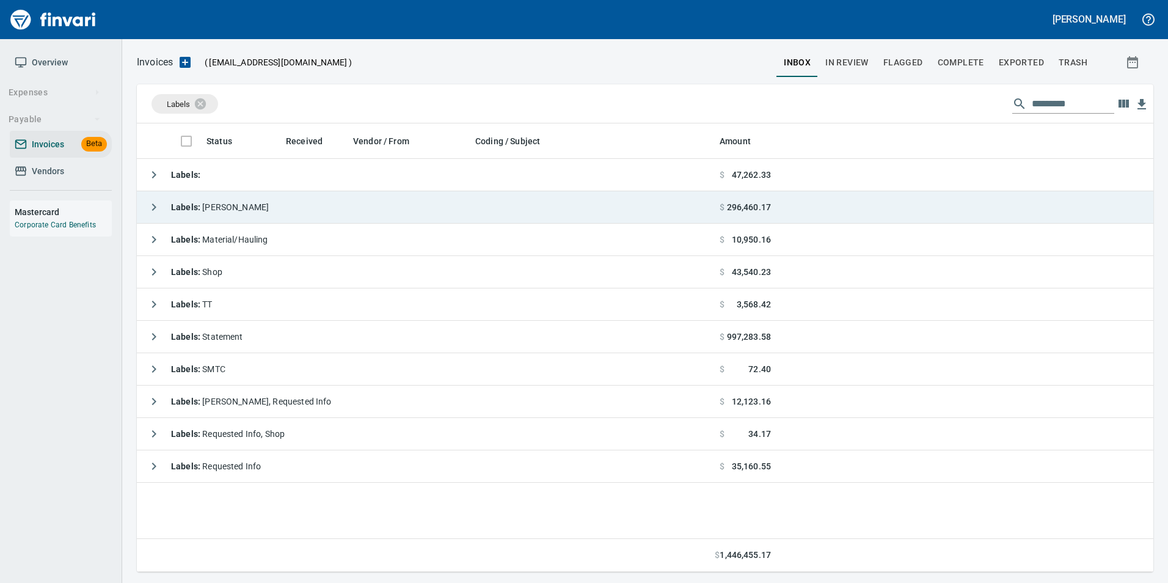
click at [150, 208] on icon "button" at bounding box center [154, 207] width 15 height 15
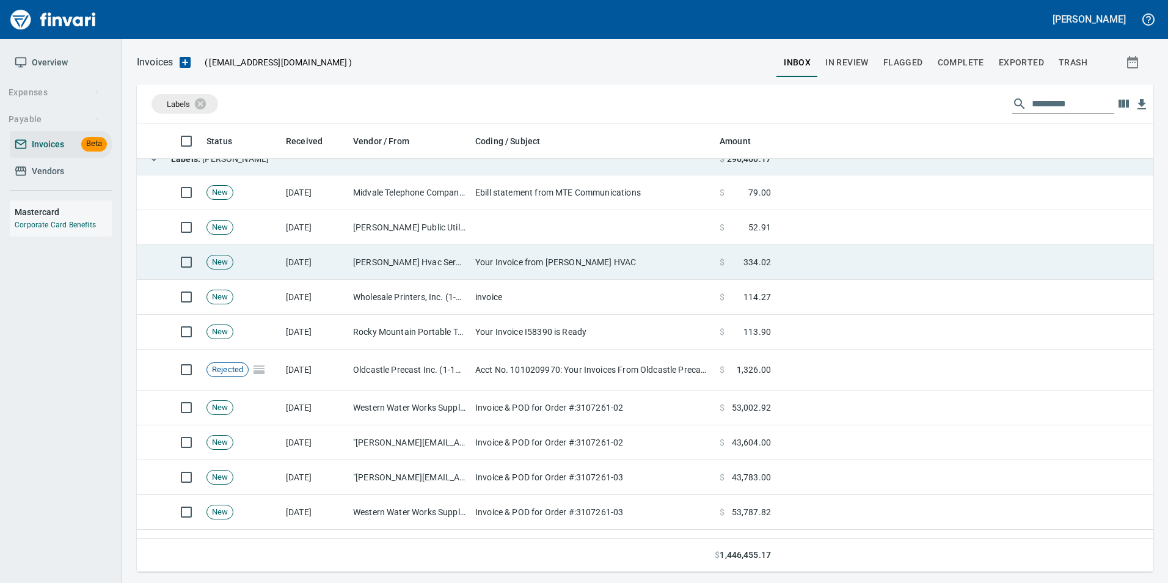
scroll to position [122, 0]
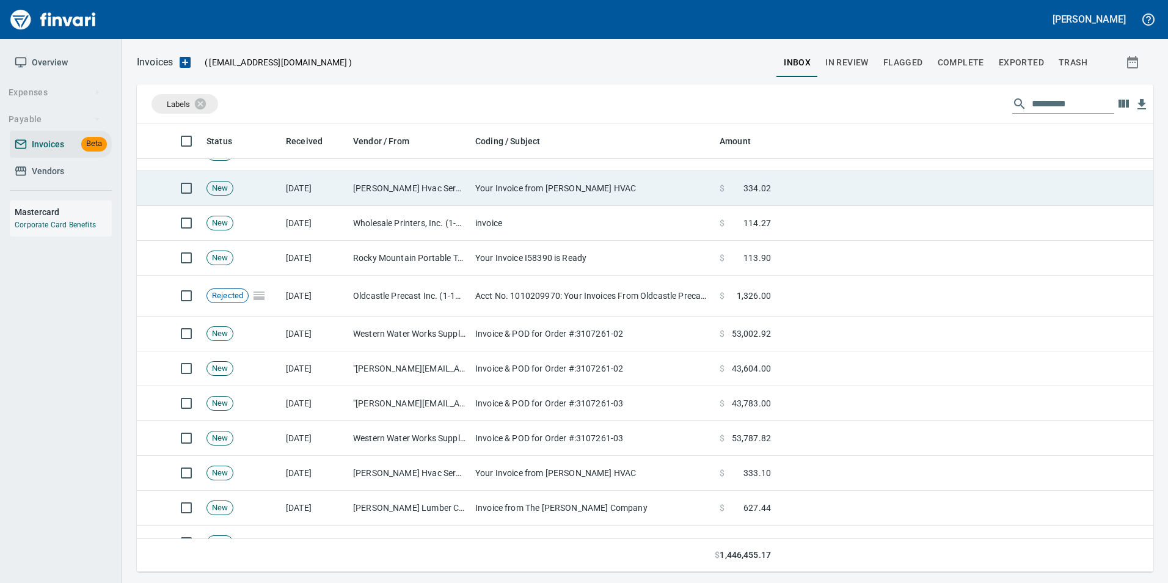
click at [271, 323] on td "New" at bounding box center [241, 333] width 79 height 35
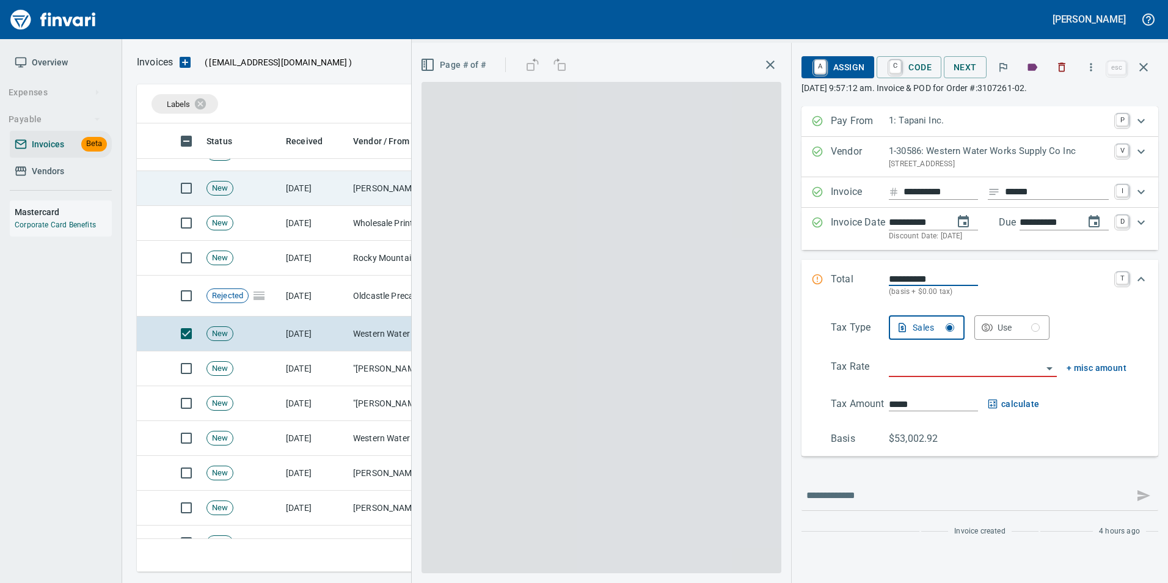
scroll to position [439, 998]
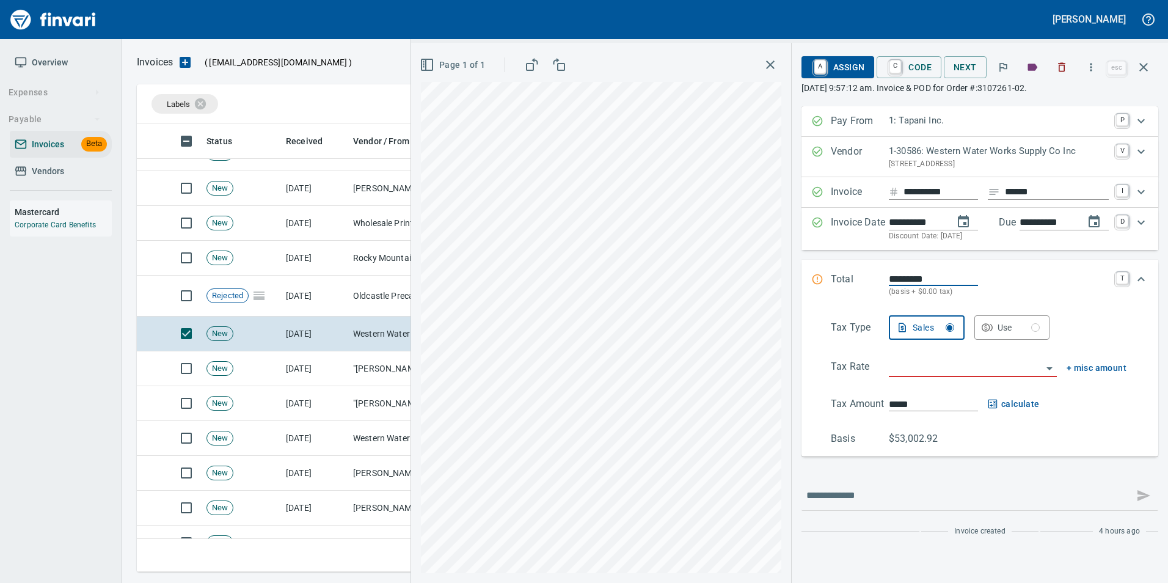
type input "*********"
click at [1070, 68] on button "button" at bounding box center [1061, 67] width 27 height 27
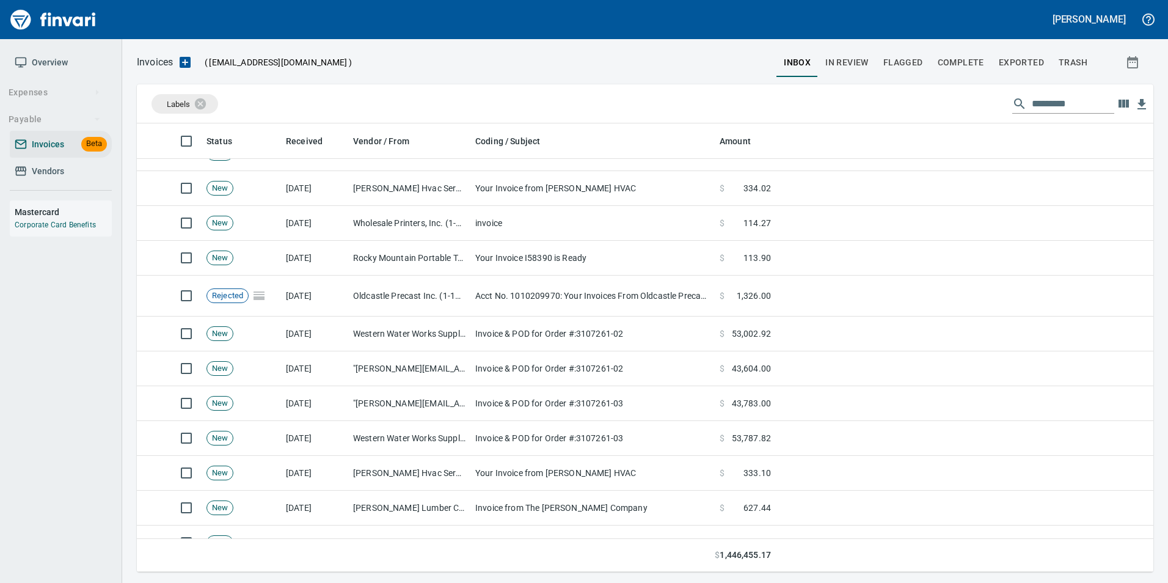
scroll to position [439, 998]
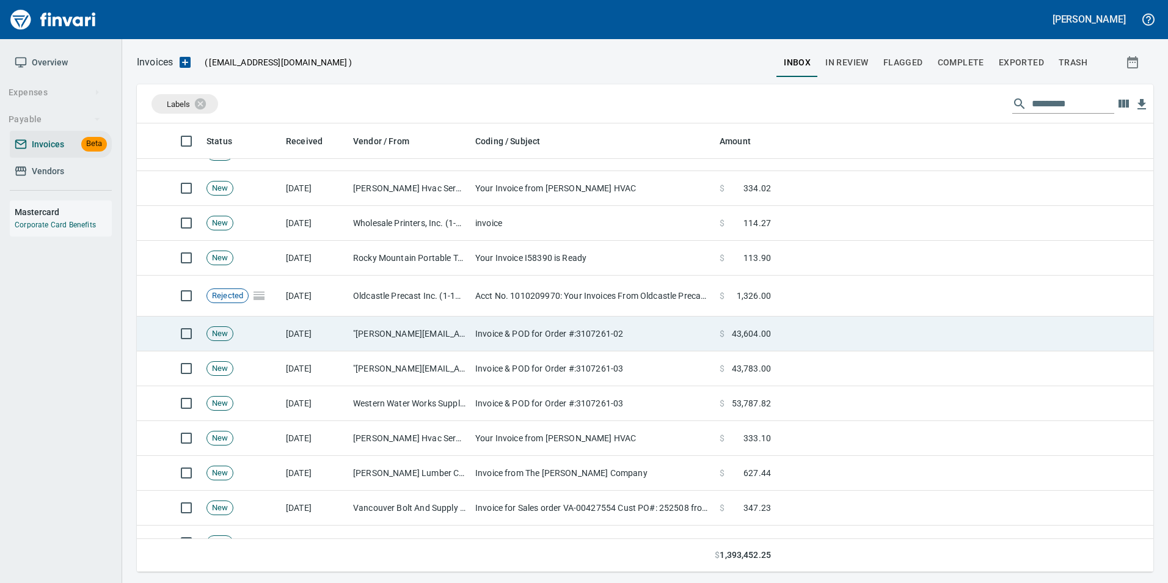
click at [642, 342] on td "Invoice & POD for Order #:3107261-02" at bounding box center [592, 333] width 244 height 35
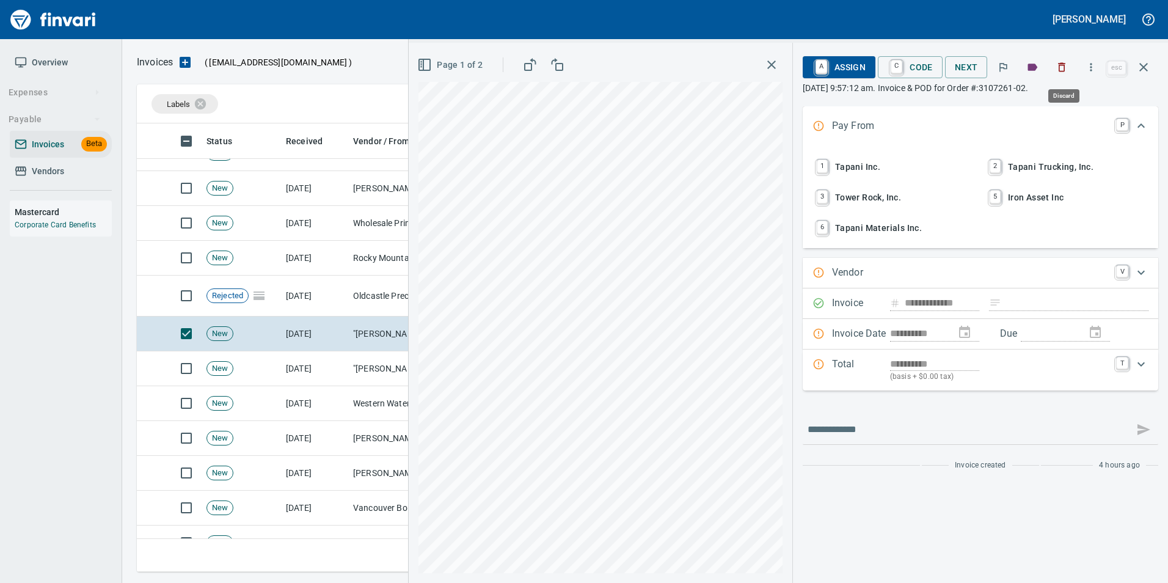
drag, startPoint x: 1062, startPoint y: 74, endPoint x: 1045, endPoint y: 101, distance: 32.7
click at [1062, 73] on button "button" at bounding box center [1061, 67] width 27 height 27
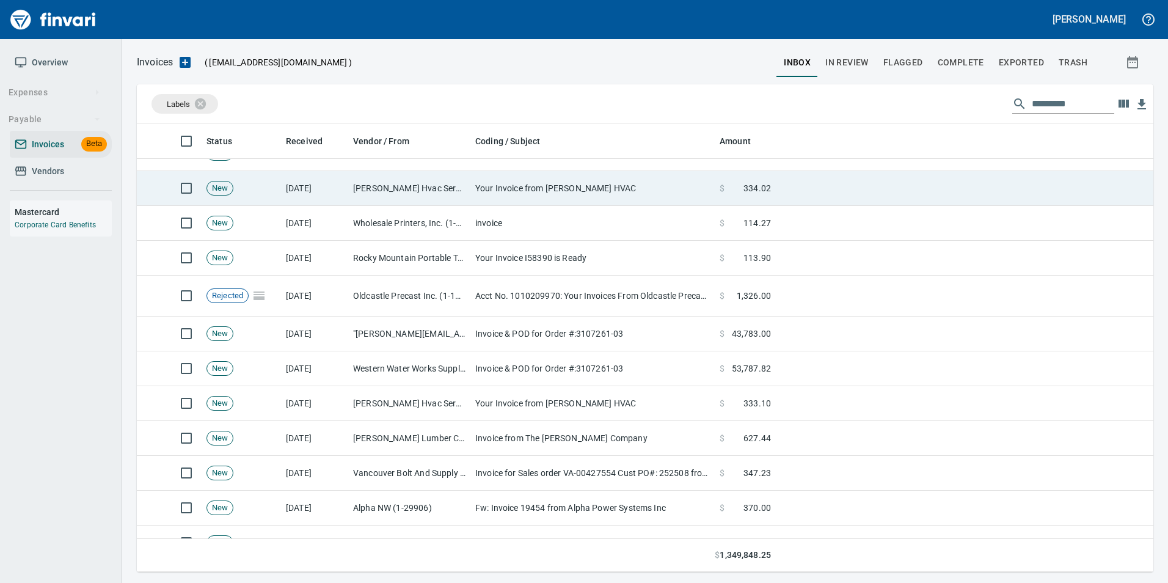
scroll to position [439, 998]
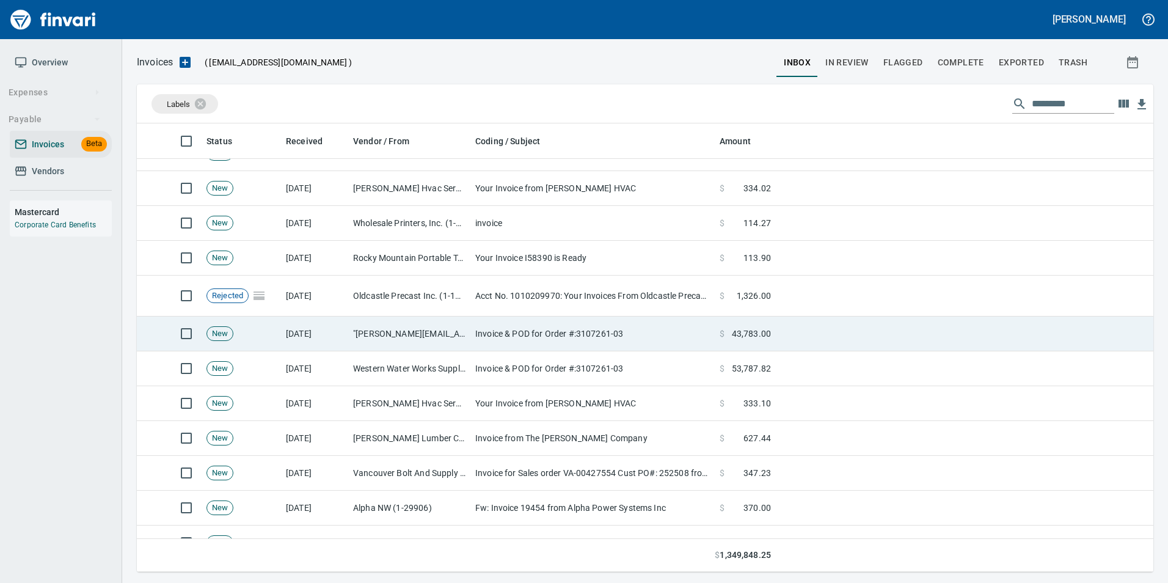
click at [655, 326] on td "Invoice & POD for Order #:3107261-03" at bounding box center [592, 333] width 244 height 35
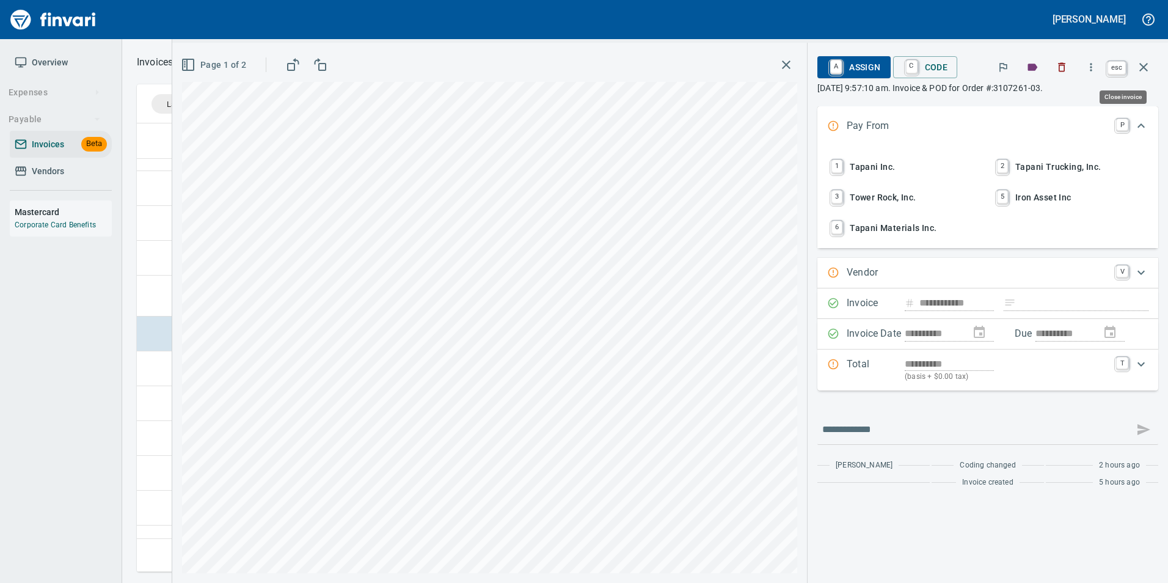
drag, startPoint x: 1149, startPoint y: 63, endPoint x: 932, endPoint y: 231, distance: 274.4
click at [1149, 63] on icon "button" at bounding box center [1143, 67] width 15 height 15
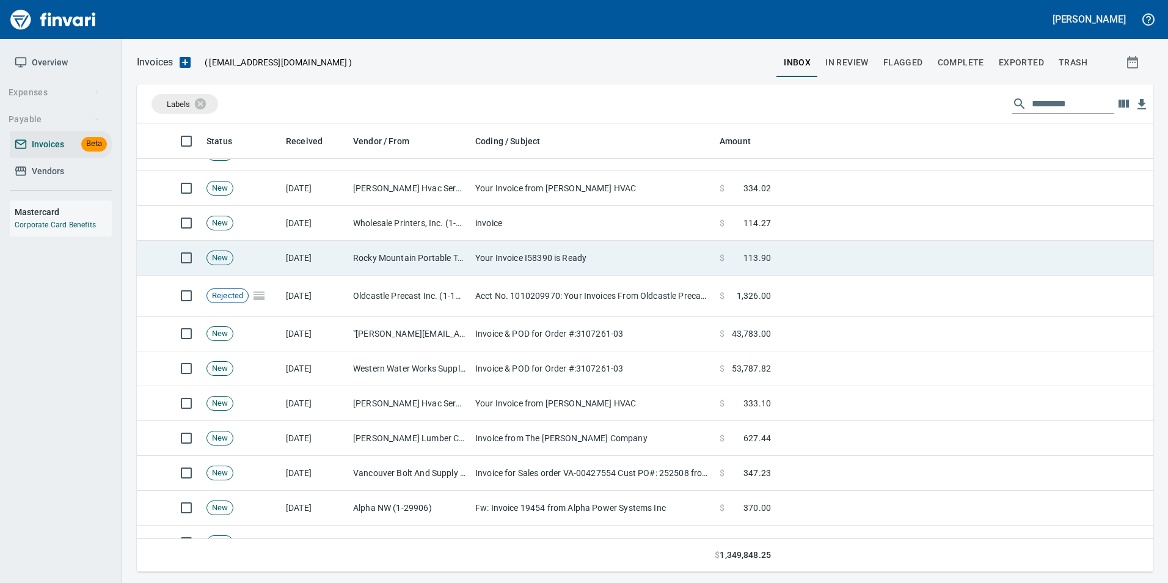
scroll to position [439, 998]
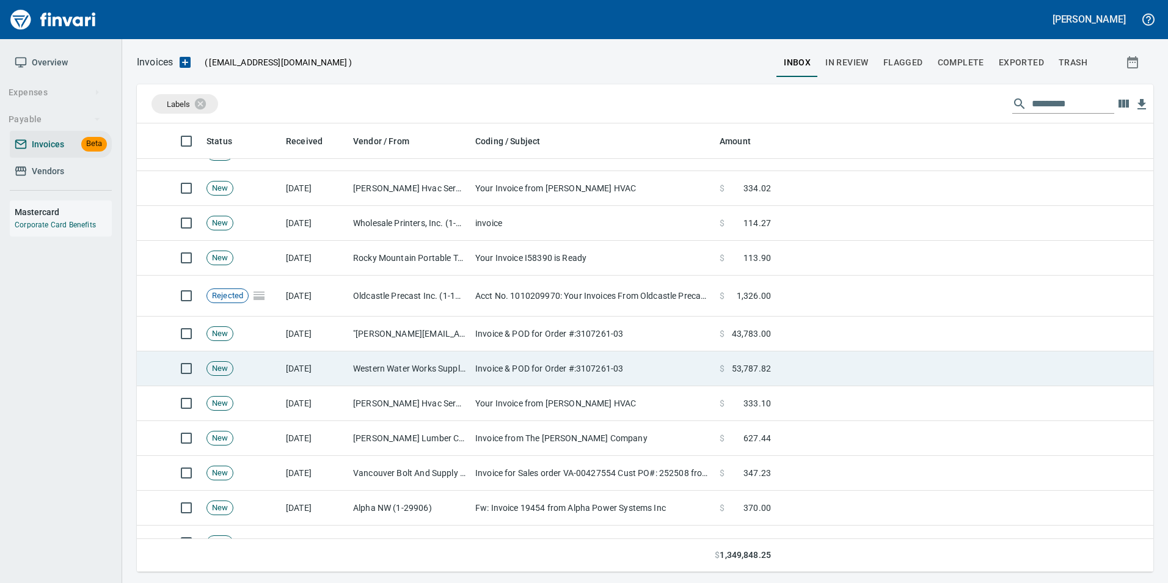
click at [664, 354] on td "Invoice & POD for Order #:3107261-03" at bounding box center [592, 368] width 244 height 35
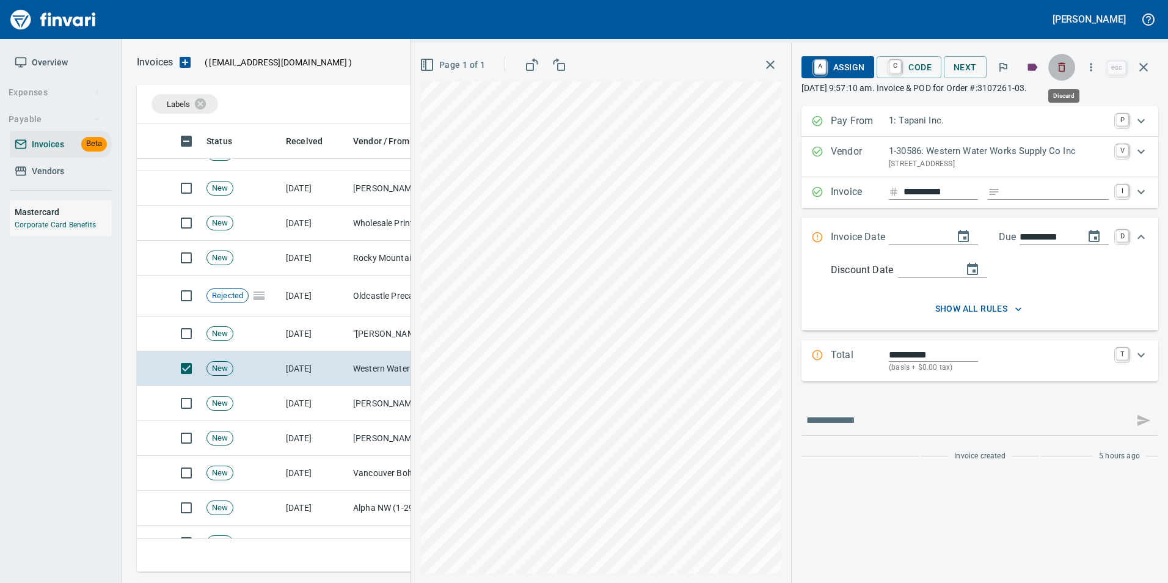
click at [1067, 71] on icon "button" at bounding box center [1062, 67] width 12 height 12
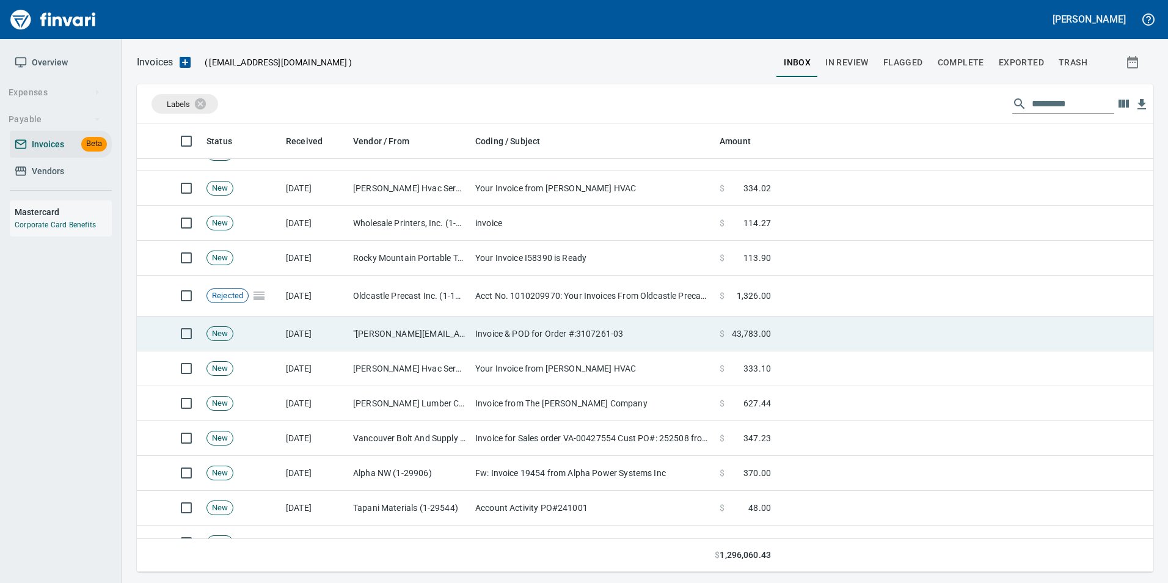
click at [709, 324] on td "Invoice & POD for Order #:3107261-03" at bounding box center [592, 333] width 244 height 35
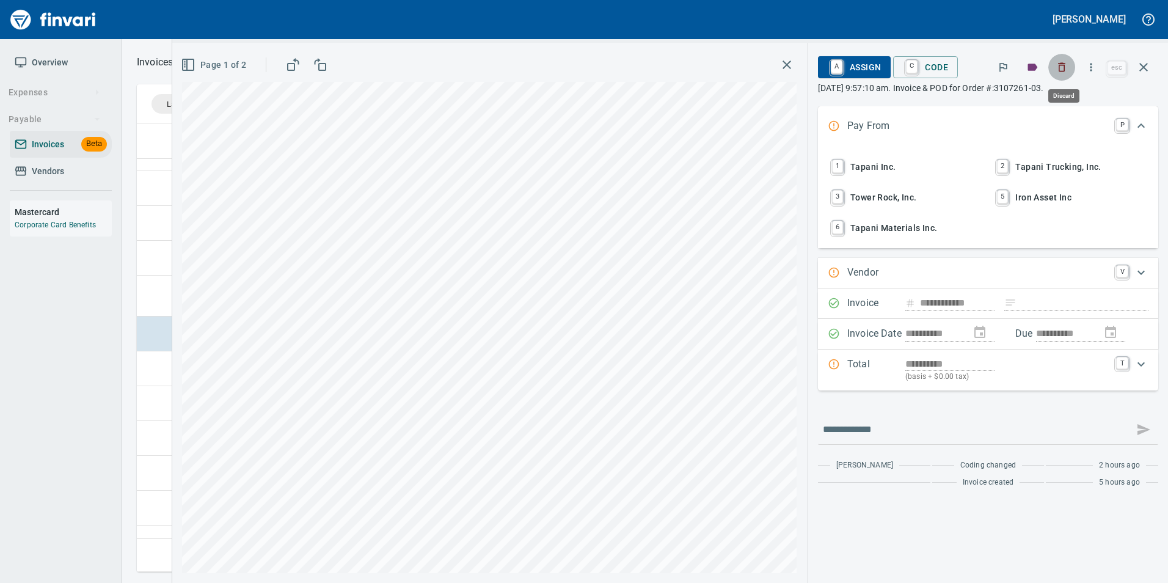
click at [1064, 74] on button "button" at bounding box center [1061, 67] width 27 height 27
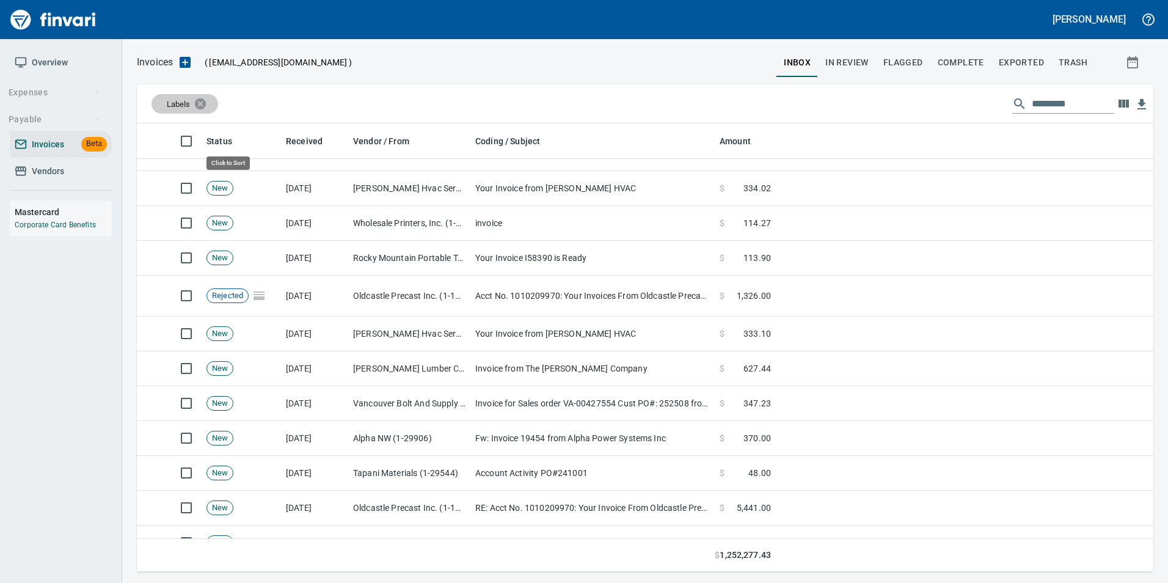
scroll to position [439, 998]
click at [210, 95] on div "Labels" at bounding box center [185, 104] width 67 height 20
click at [209, 103] on icon at bounding box center [208, 103] width 13 height 13
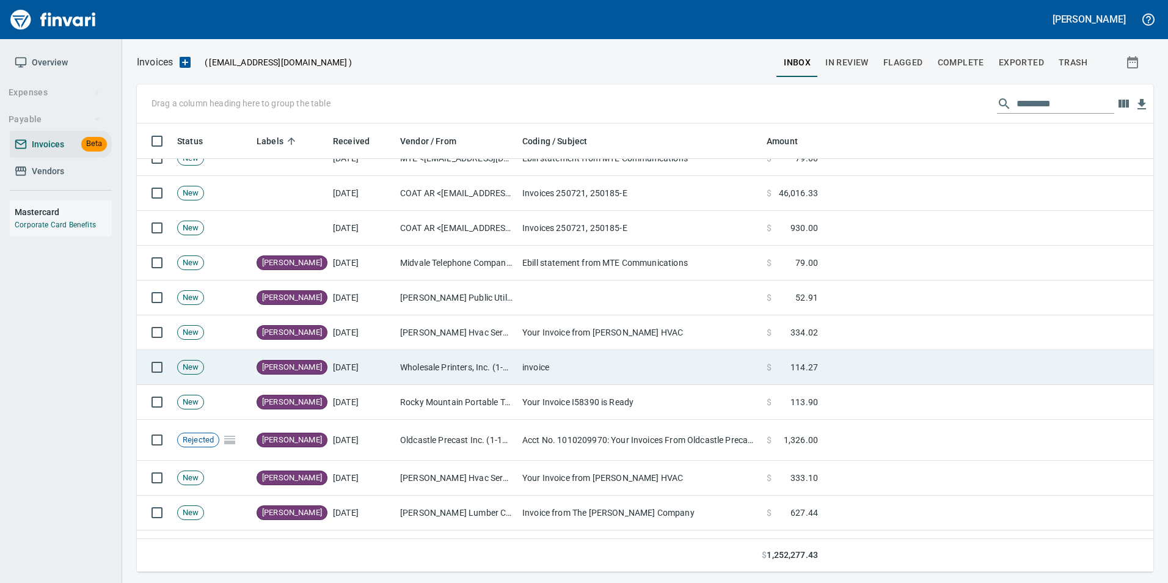
scroll to position [0, 0]
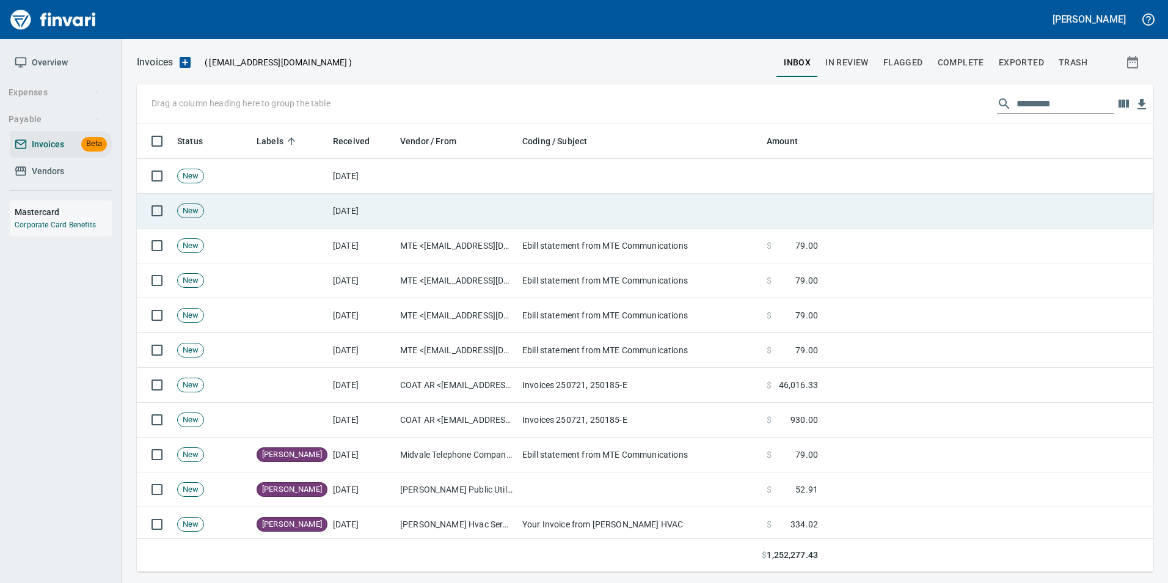
click at [722, 216] on td at bounding box center [639, 211] width 244 height 35
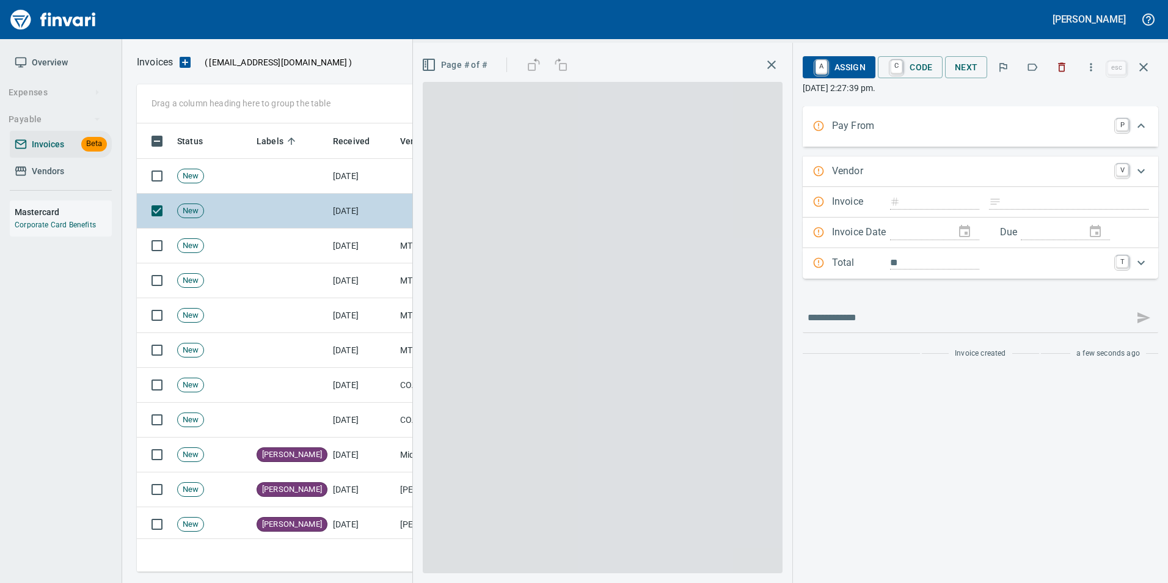
scroll to position [439, 998]
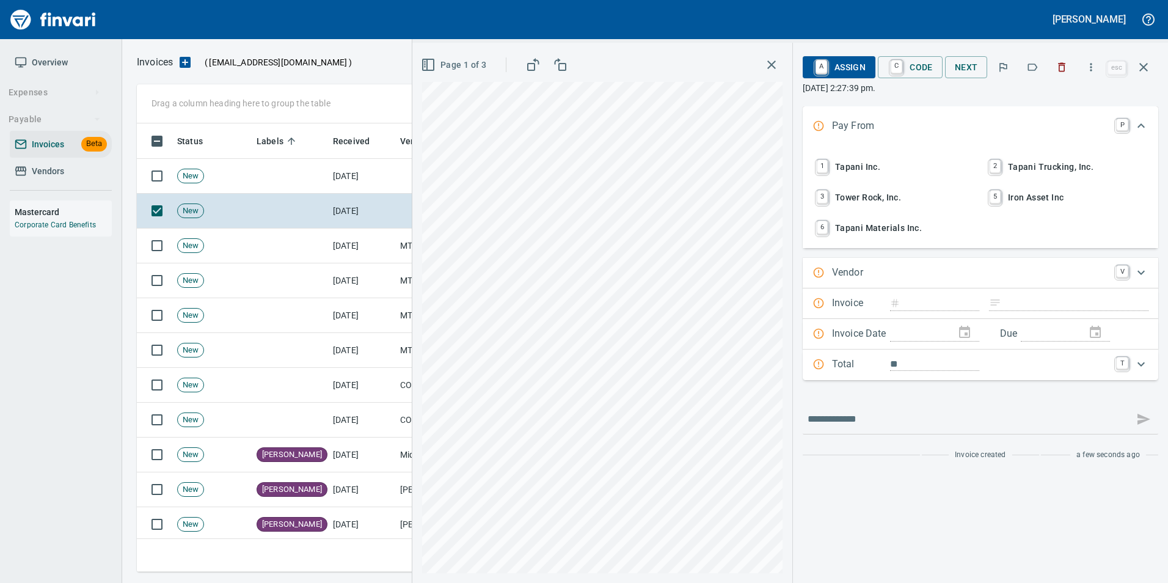
type input "**********"
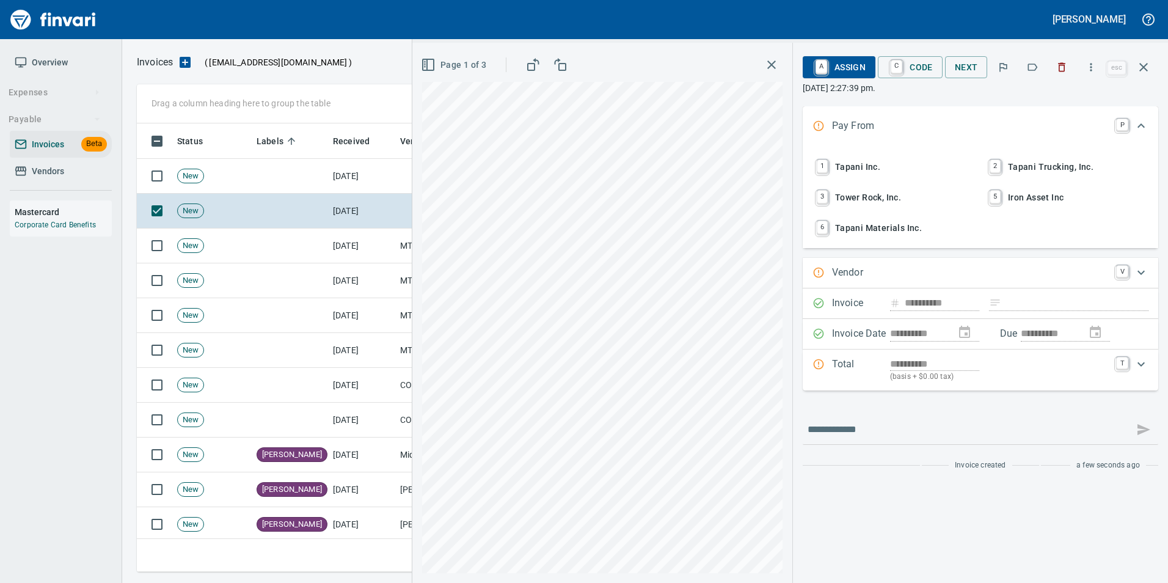
click at [890, 162] on span "1 Tapani Inc." at bounding box center [894, 166] width 161 height 21
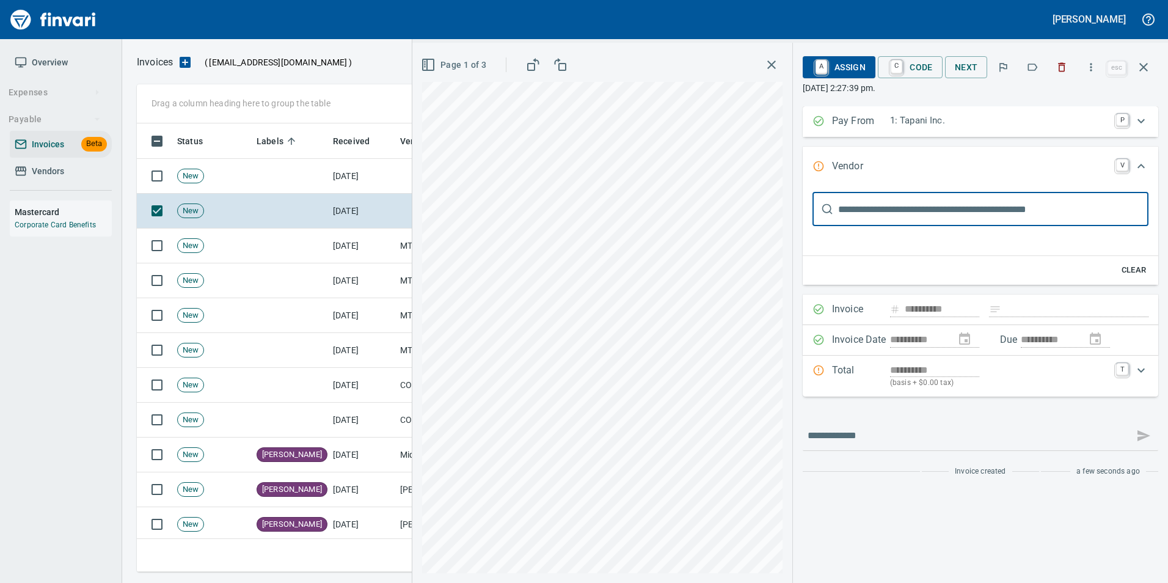
scroll to position [0, 0]
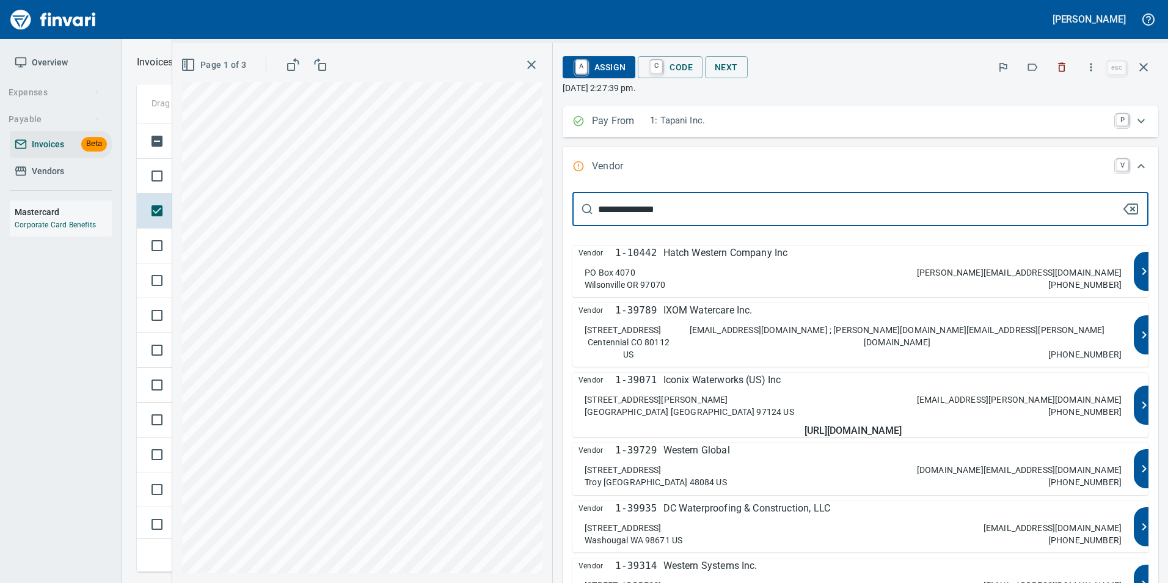
type input "**********"
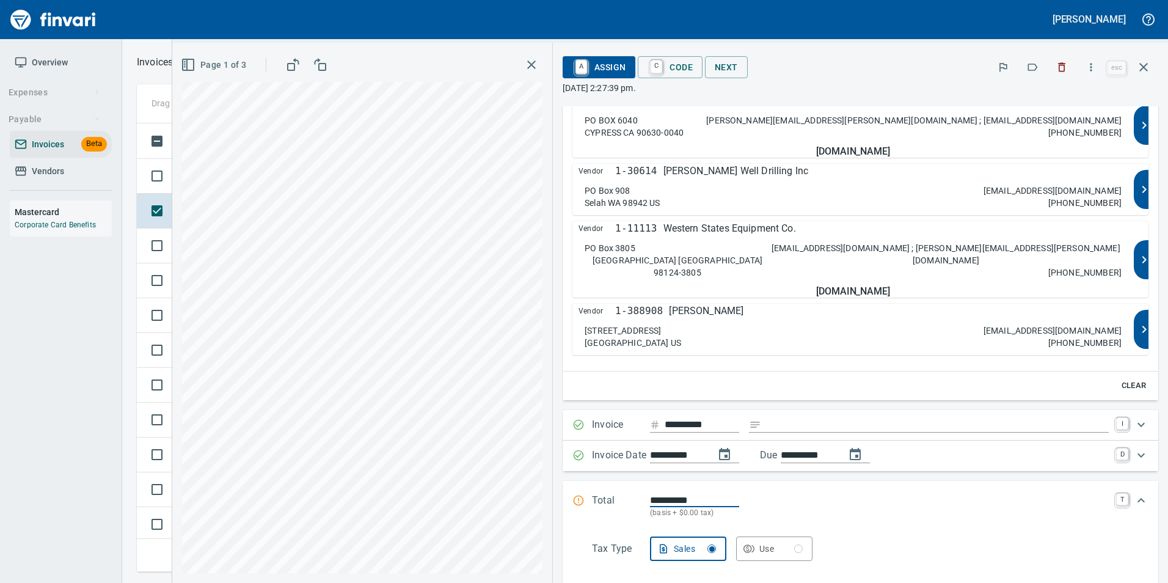
scroll to position [246, 0]
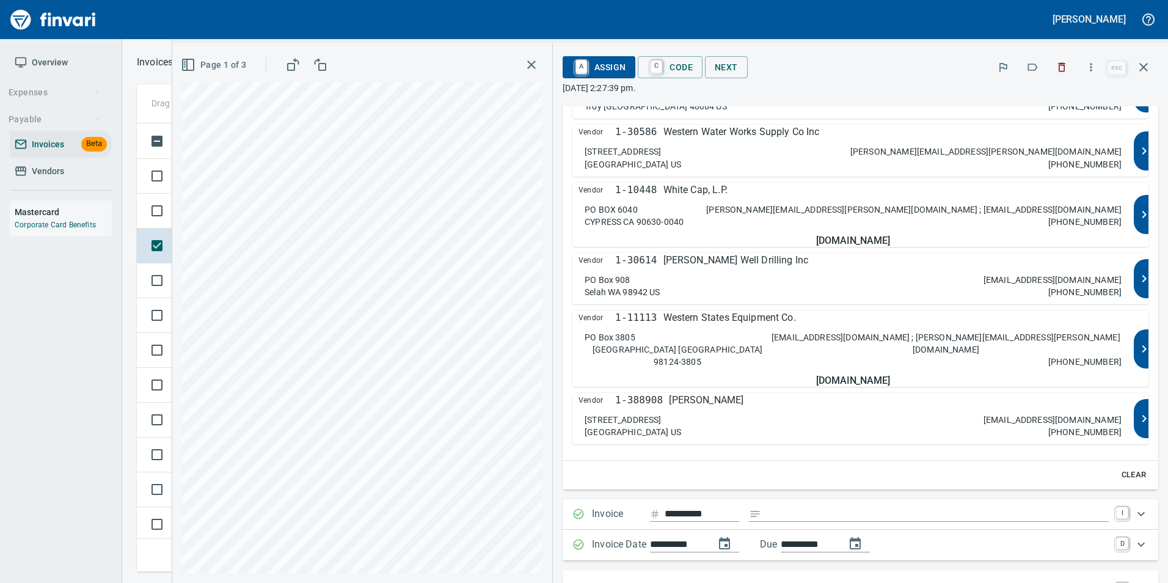
type input "**********"
click at [912, 151] on div "5831 Pine Ave Chino Hills CA 91709 US heather.lawson@wwwsco.com 909-597-7000" at bounding box center [853, 157] width 537 height 24
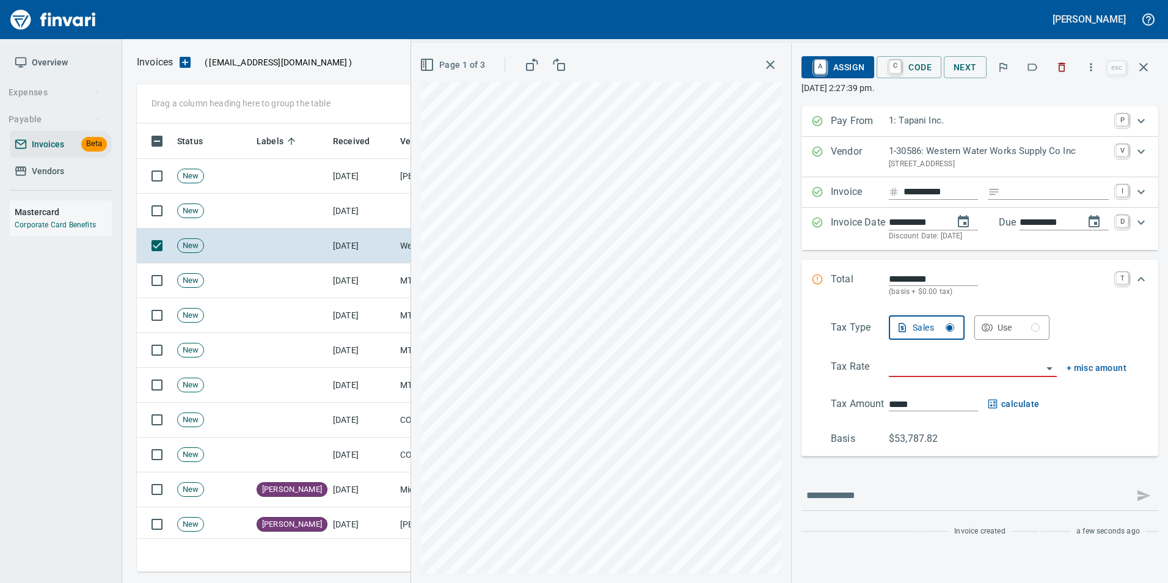
type input "**********"
click at [1141, 76] on button "button" at bounding box center [1143, 67] width 29 height 29
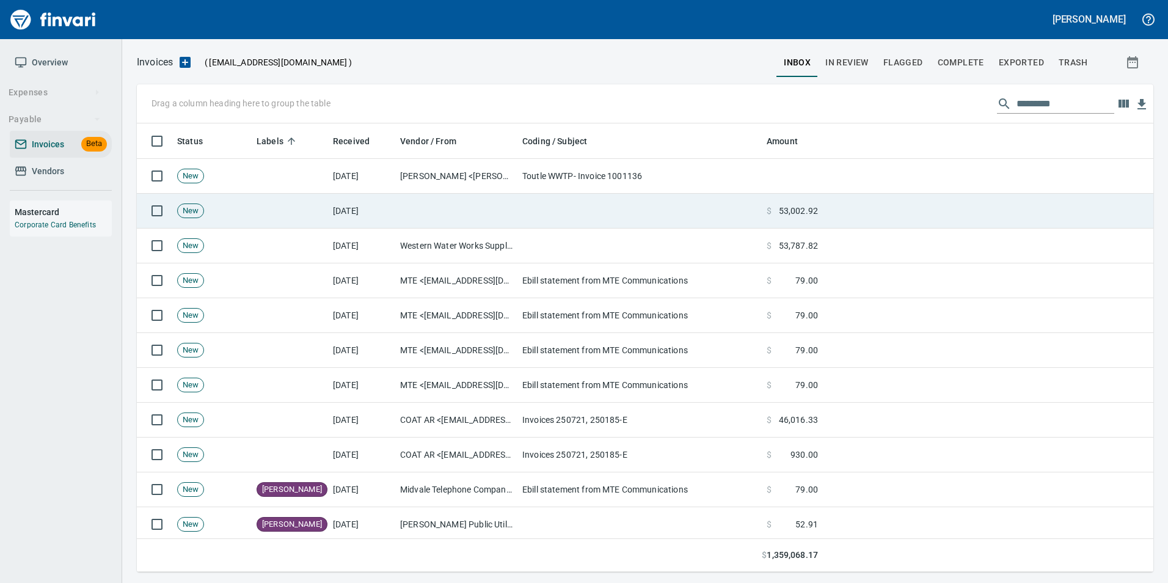
click at [667, 214] on td at bounding box center [639, 211] width 244 height 35
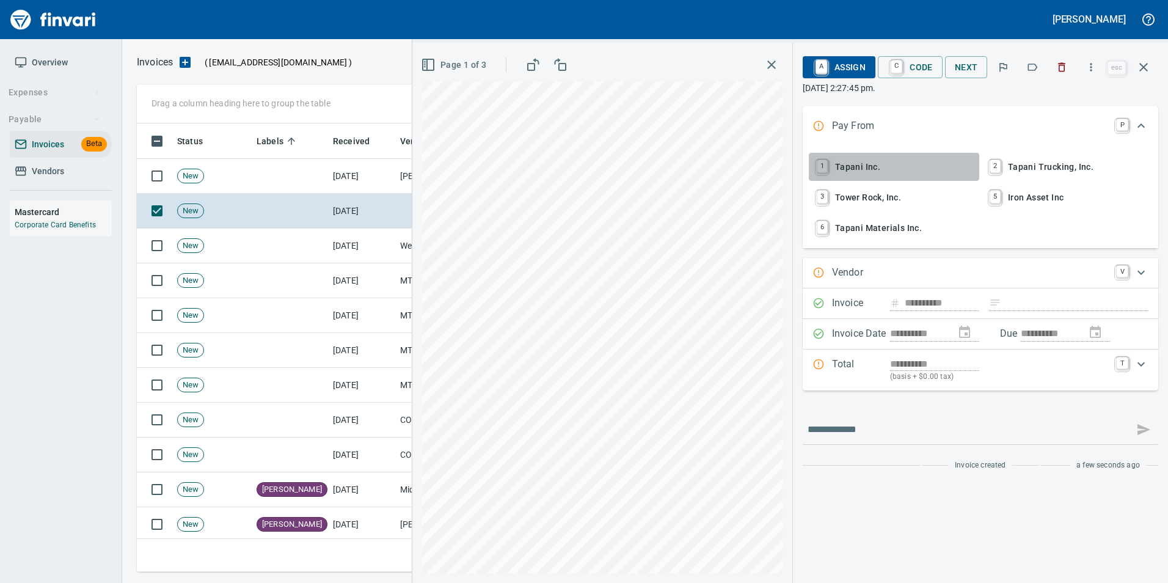
click at [890, 169] on span "1 Tapani Inc." at bounding box center [894, 166] width 161 height 21
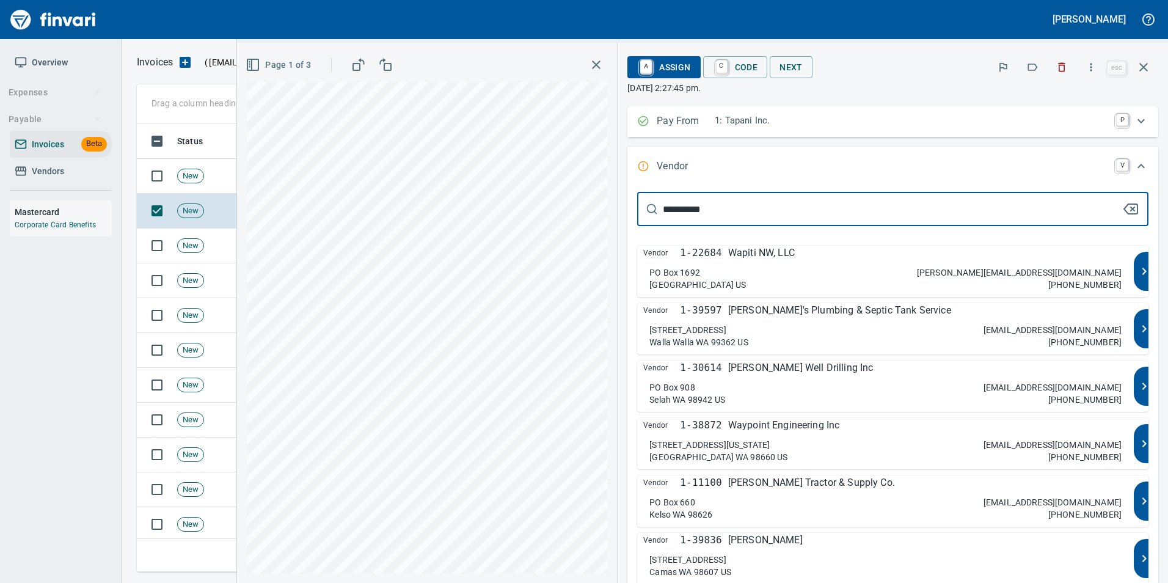
type input "**********"
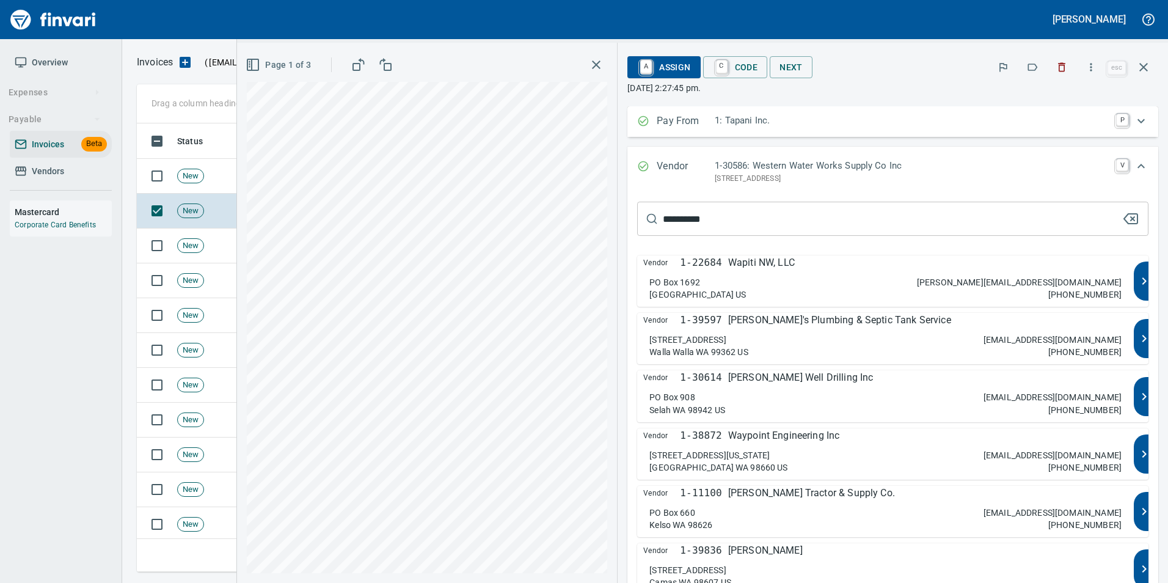
type input "**********"
click at [842, 167] on p "1-30586: Western Water Works Supply Co Inc" at bounding box center [912, 166] width 394 height 14
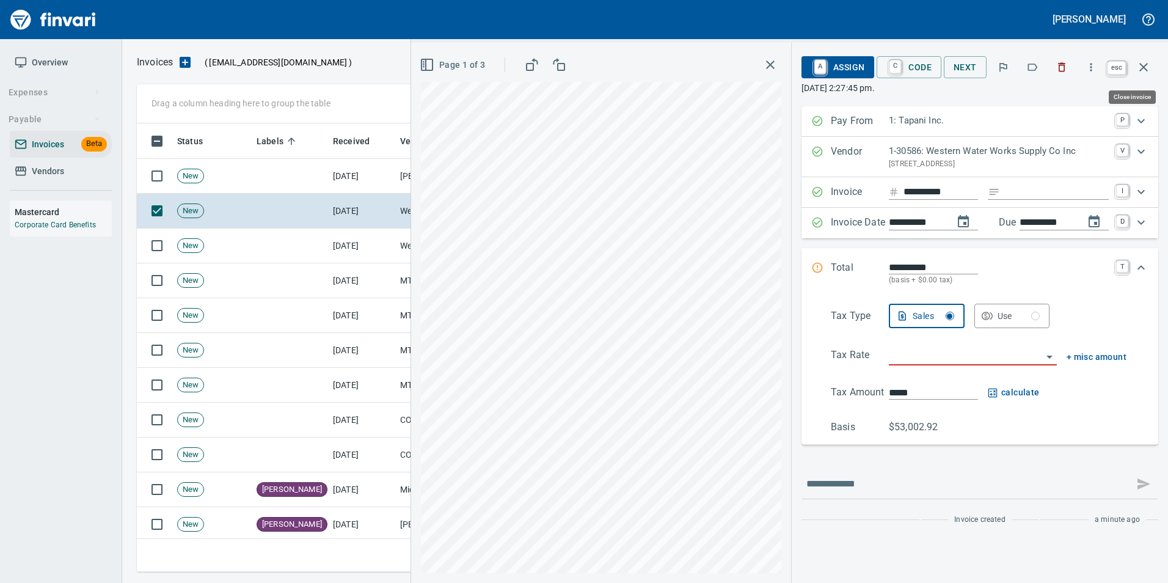
scroll to position [439, 998]
click at [1149, 68] on icon "button" at bounding box center [1143, 67] width 15 height 15
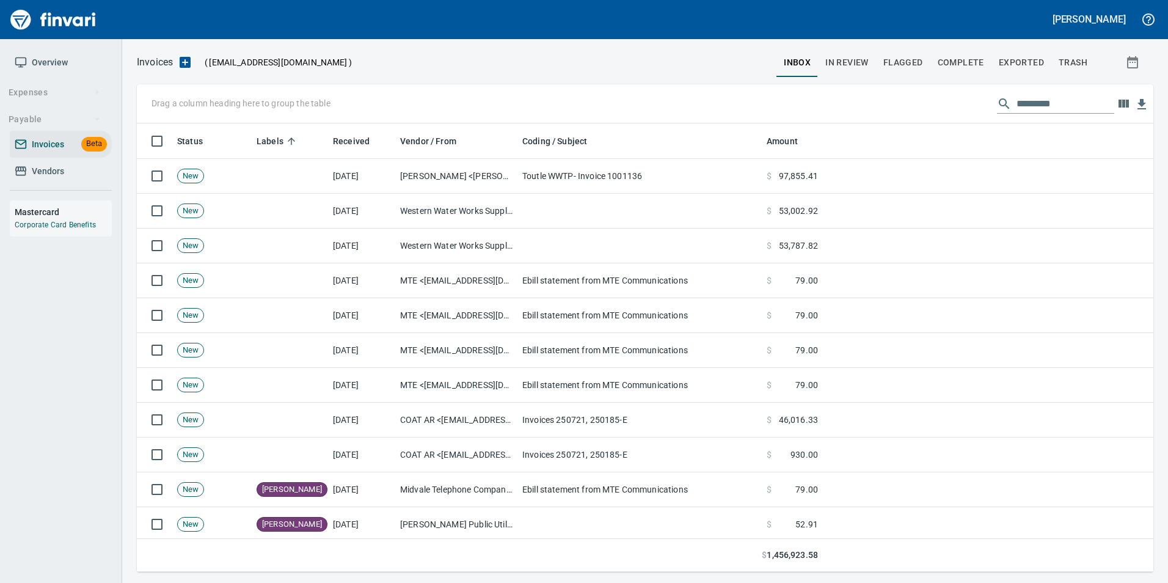
scroll to position [439, 998]
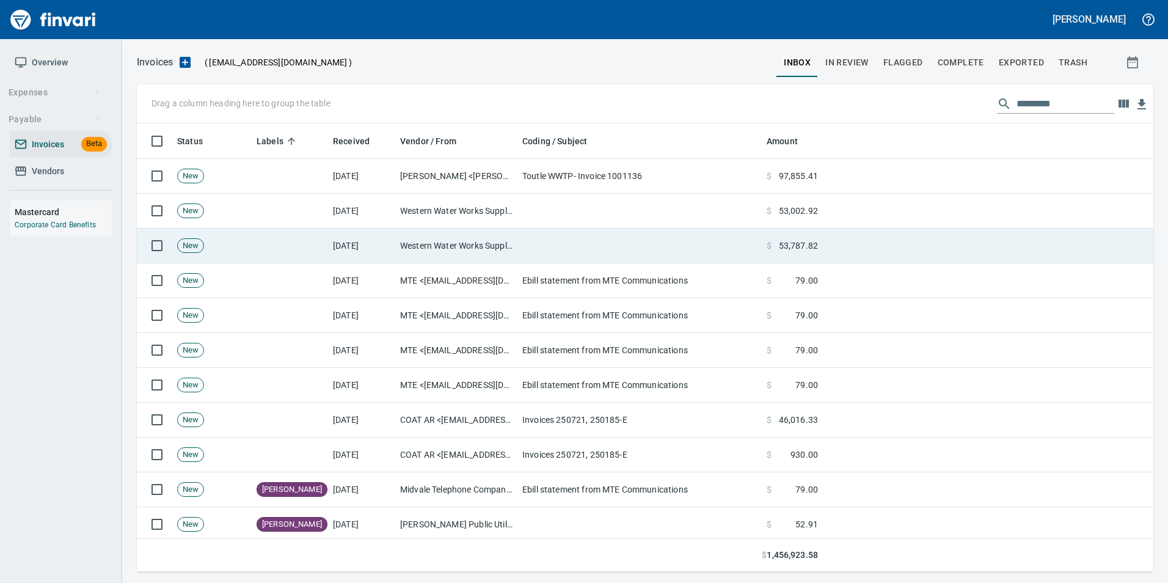
click at [931, 230] on td at bounding box center [988, 245] width 331 height 35
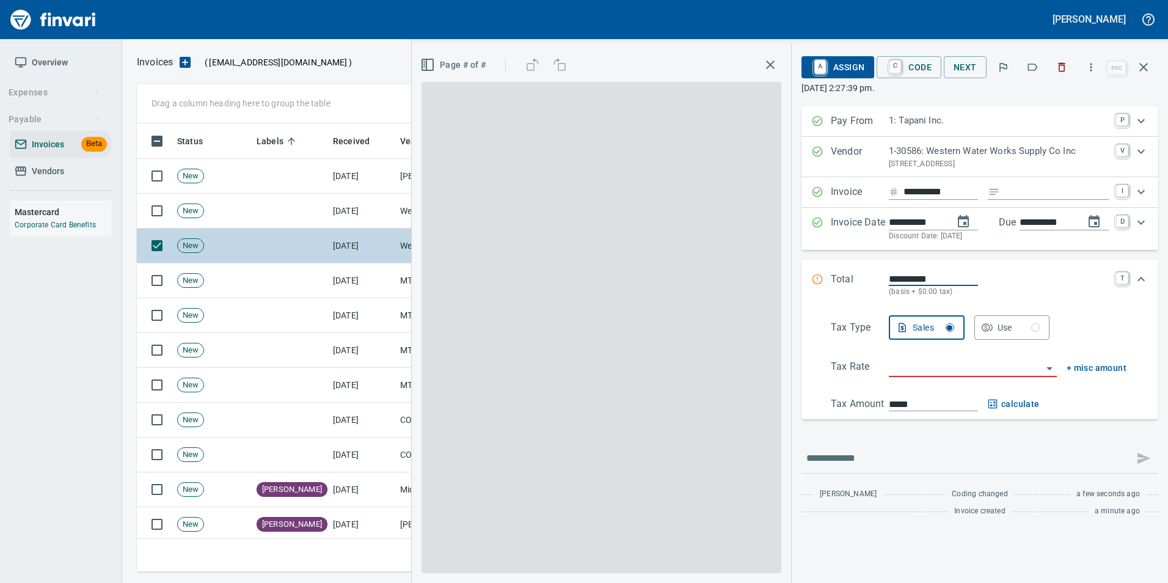
scroll to position [439, 998]
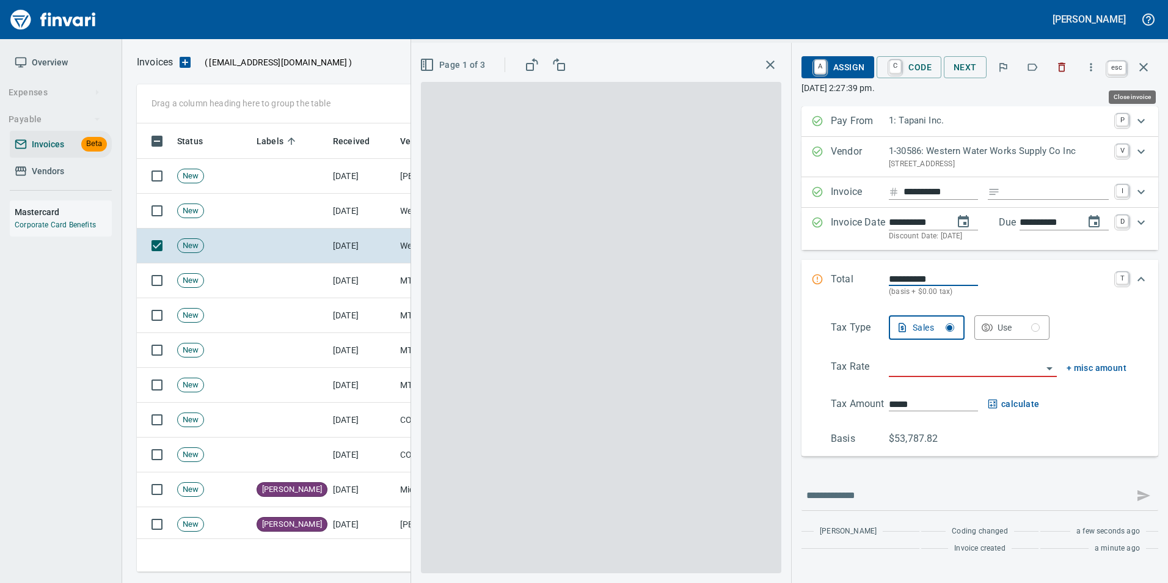
click at [1144, 72] on icon "button" at bounding box center [1143, 67] width 15 height 15
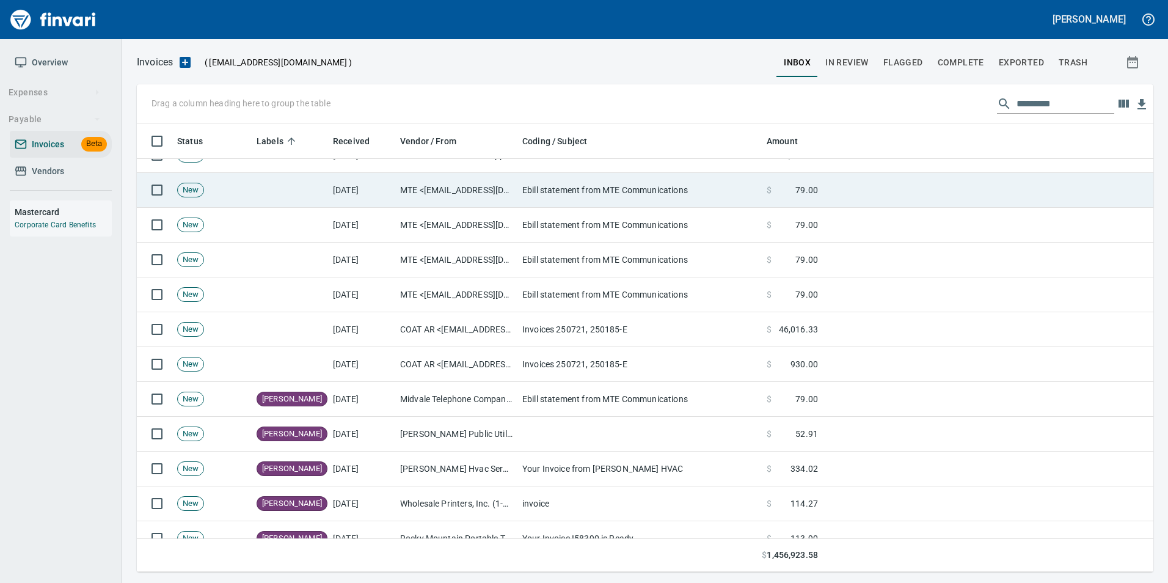
scroll to position [61, 0]
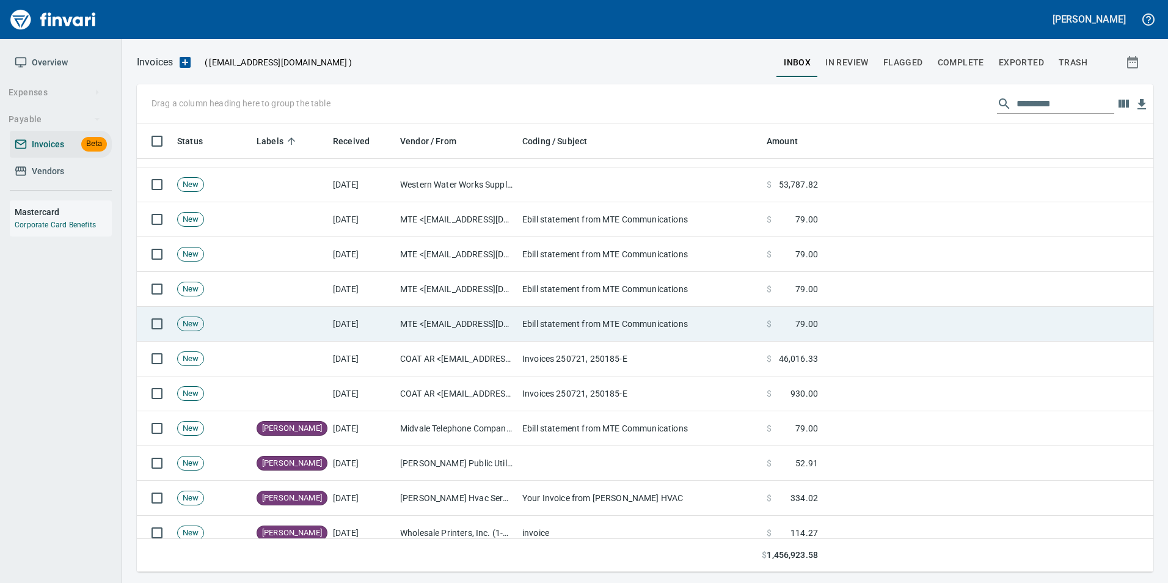
click at [352, 321] on td "[DATE]" at bounding box center [361, 324] width 67 height 35
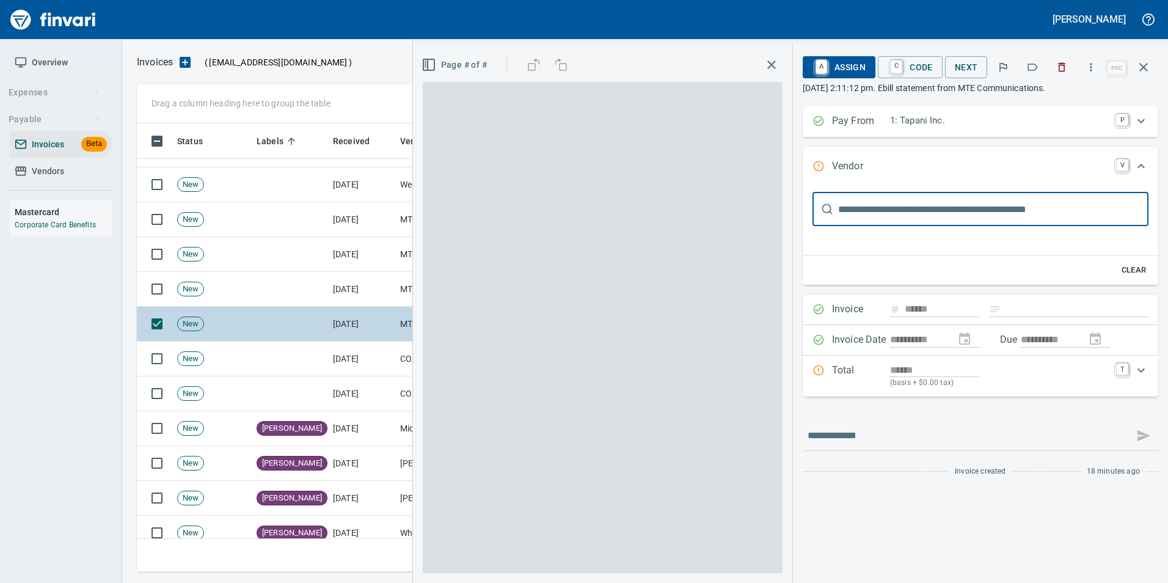
type input "**********"
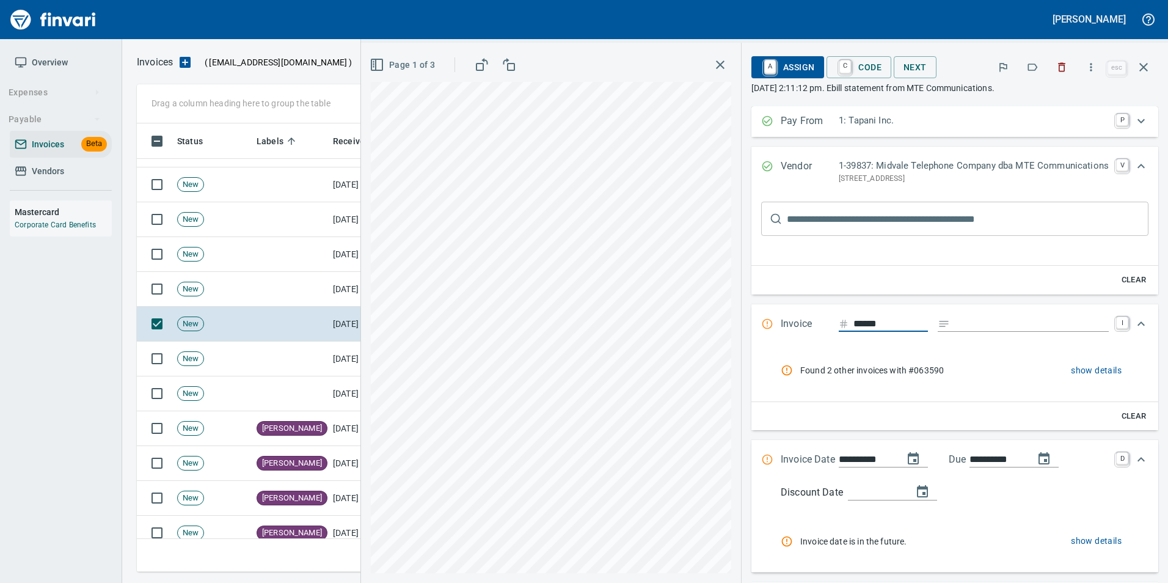
scroll to position [439, 998]
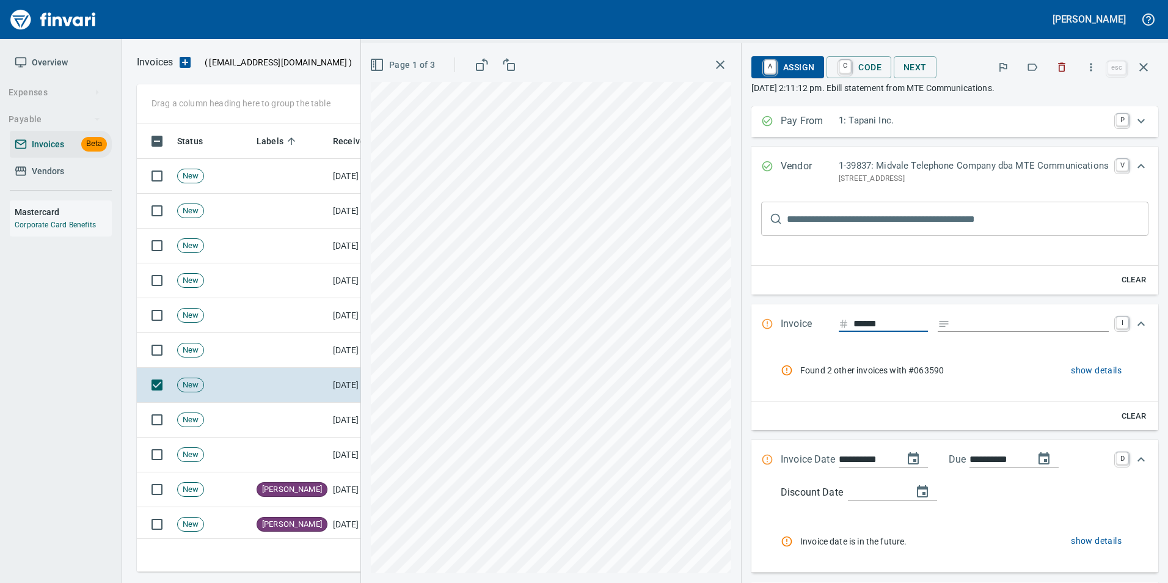
scroll to position [439, 998]
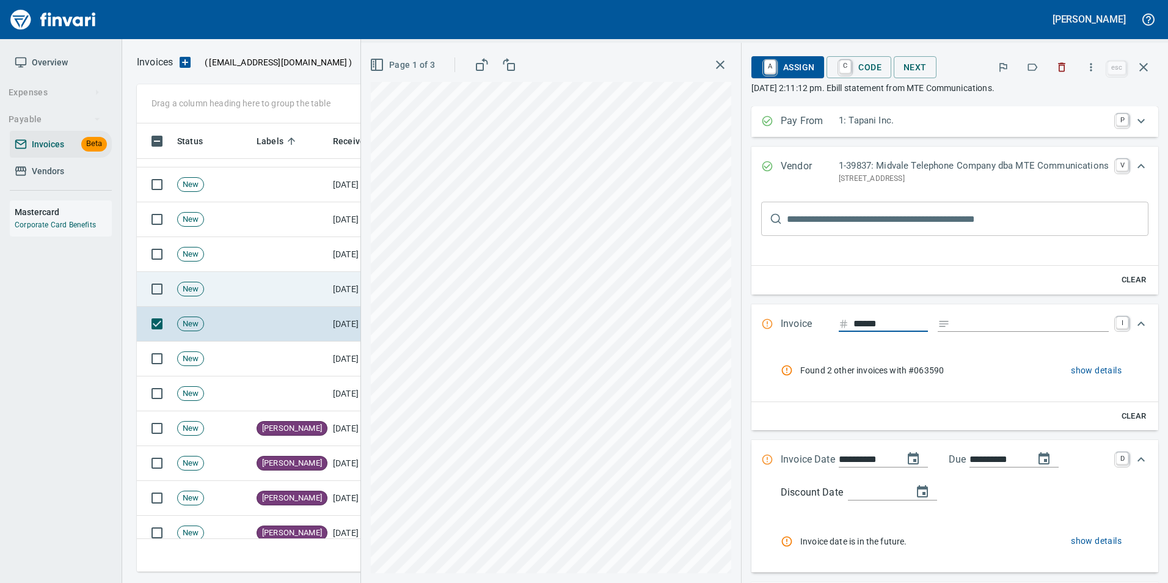
click at [334, 282] on td "[DATE]" at bounding box center [361, 289] width 67 height 35
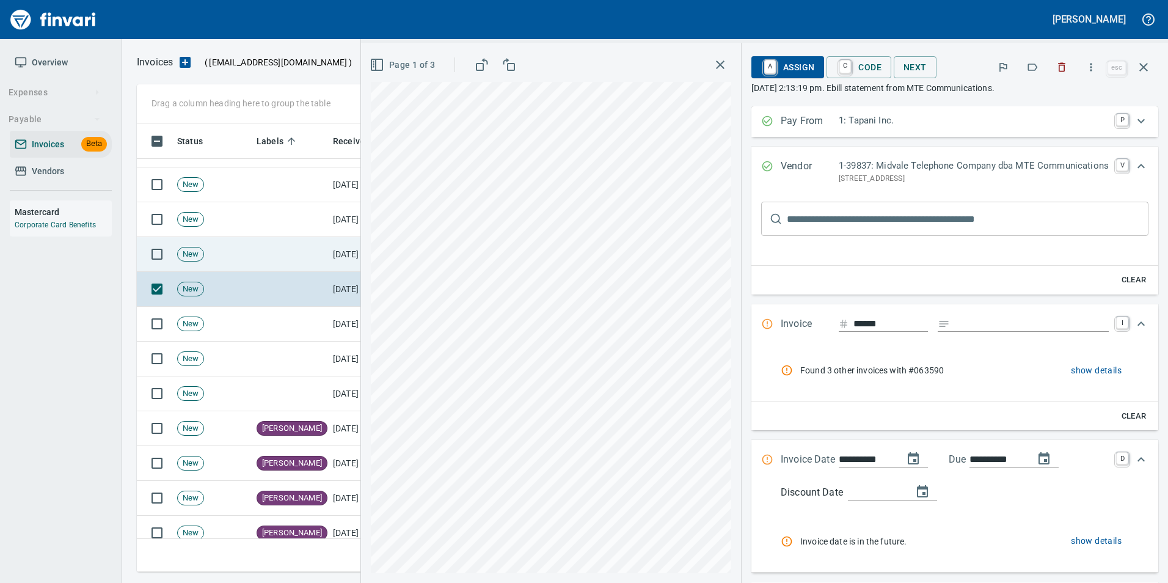
click at [325, 252] on td at bounding box center [290, 254] width 76 height 35
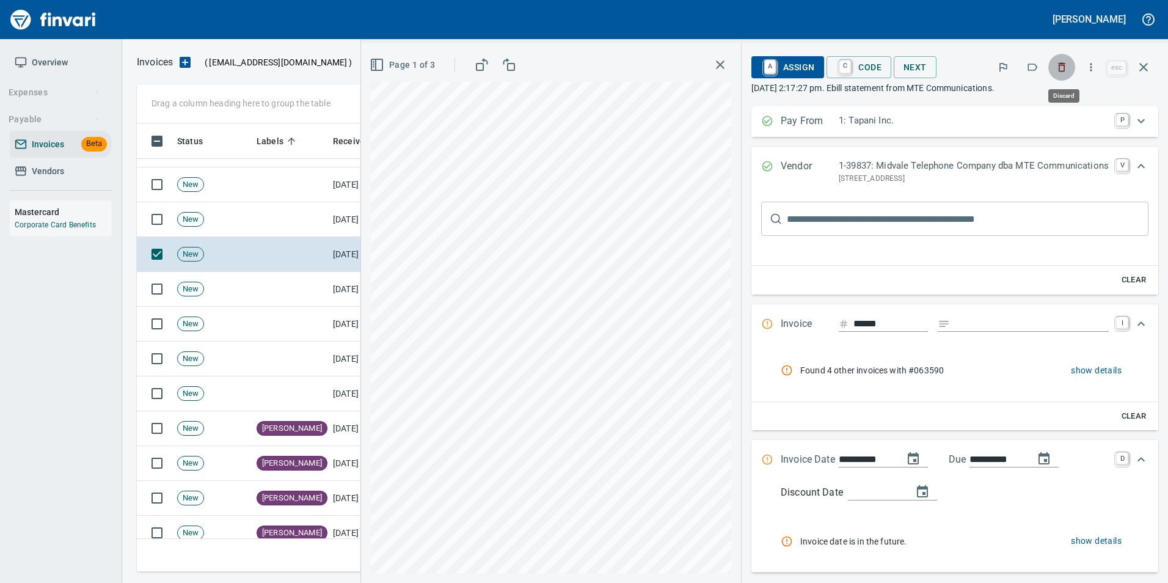
click at [1059, 64] on icon "button" at bounding box center [1062, 67] width 12 height 12
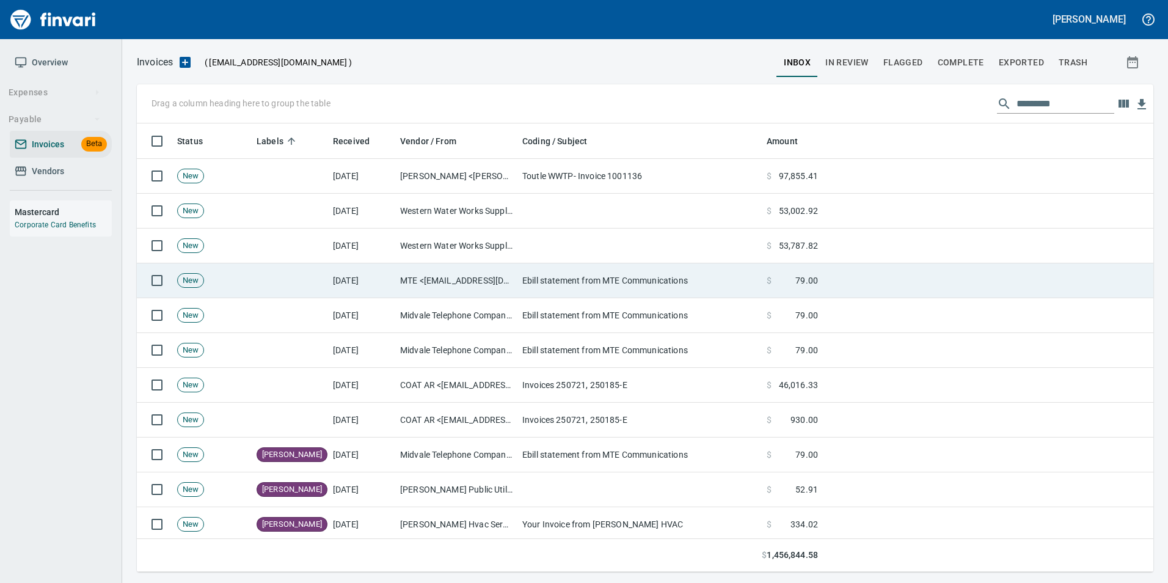
click at [843, 276] on td at bounding box center [988, 280] width 331 height 35
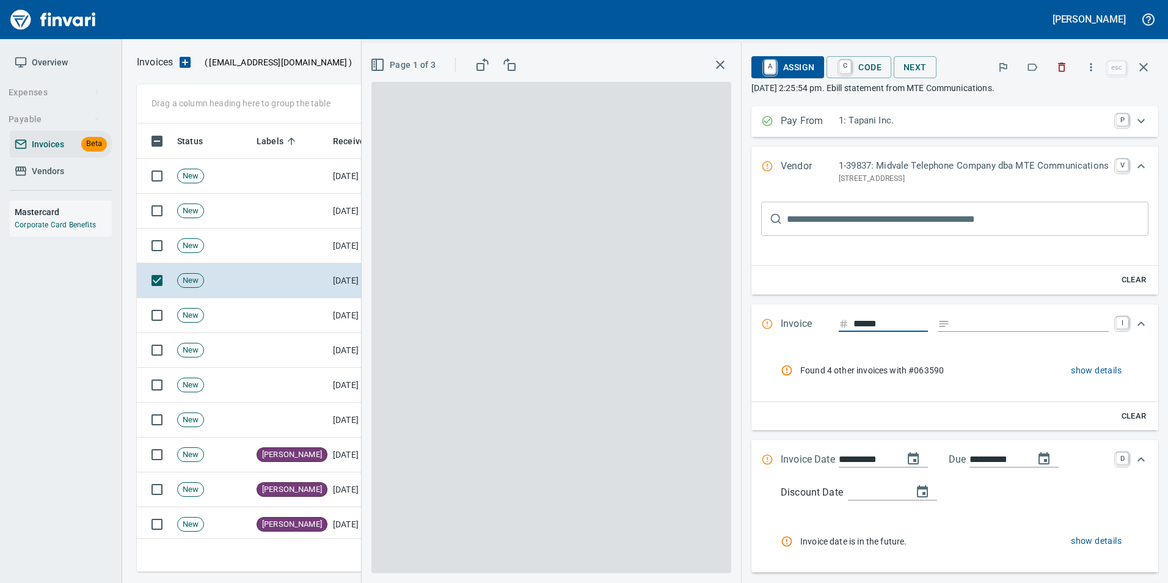
click at [1064, 72] on icon "button" at bounding box center [1062, 67] width 12 height 12
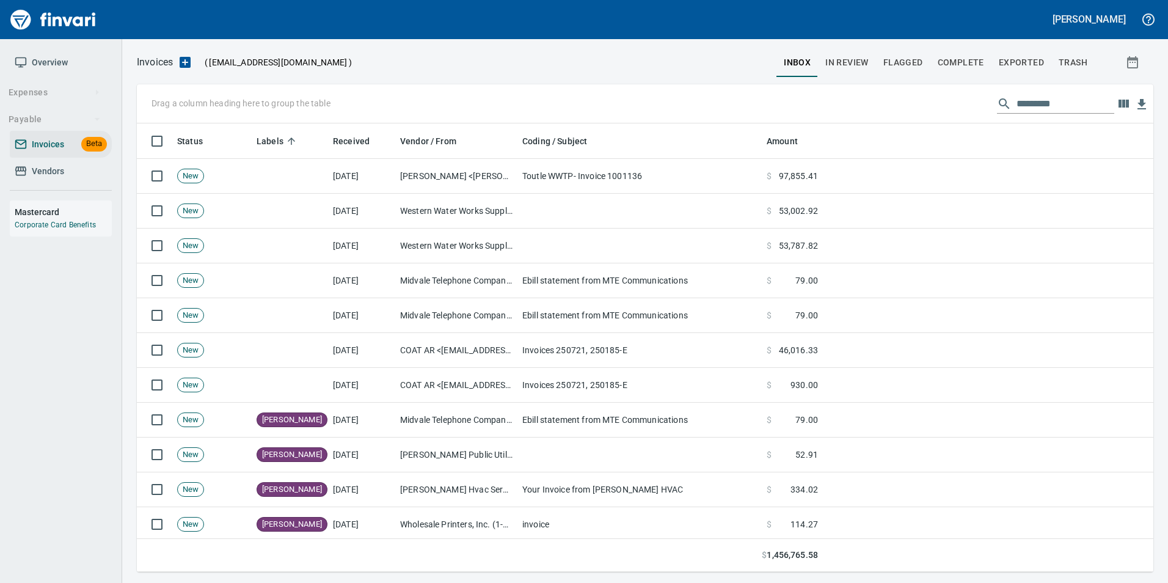
click at [879, 270] on td at bounding box center [988, 280] width 331 height 35
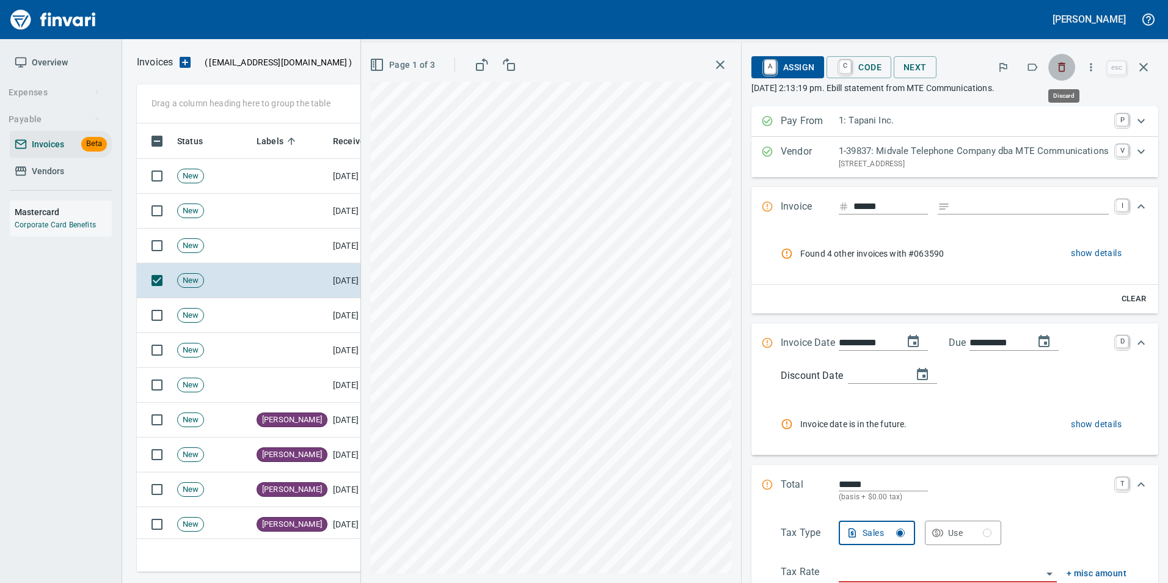
click at [1063, 71] on icon "button" at bounding box center [1062, 67] width 7 height 9
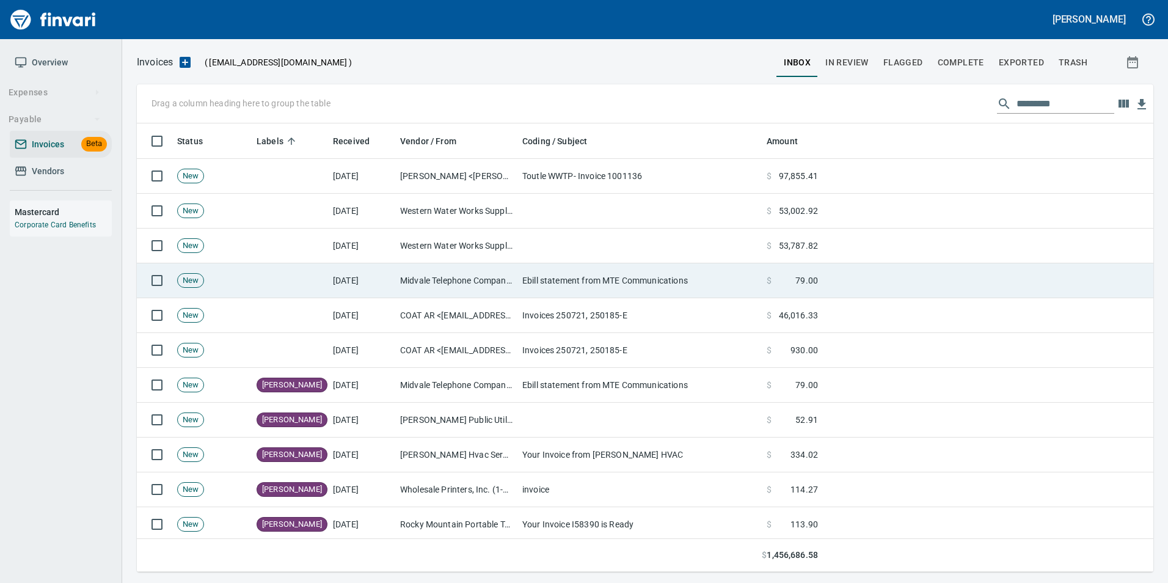
click at [871, 285] on td at bounding box center [988, 280] width 331 height 35
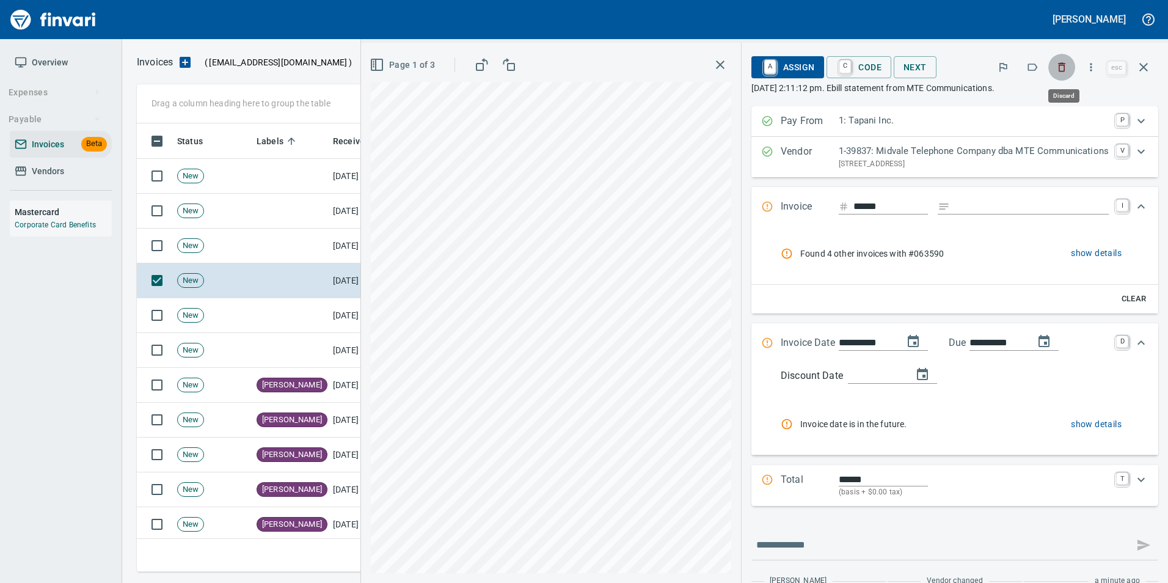
scroll to position [439, 998]
click at [1061, 66] on icon "button" at bounding box center [1062, 67] width 7 height 9
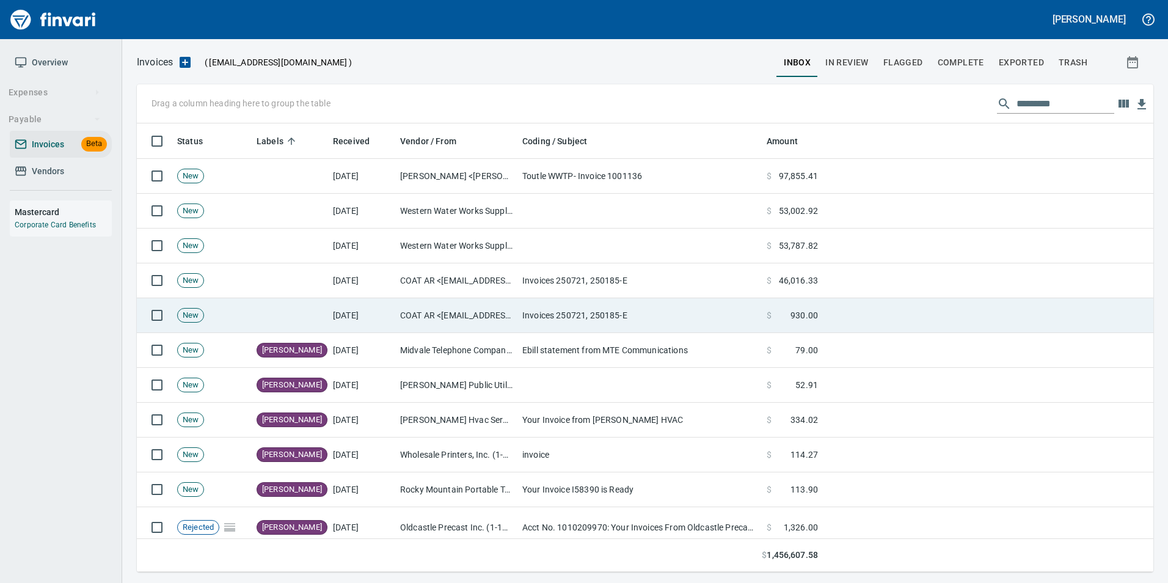
click at [478, 307] on td "COAT AR <[EMAIL_ADDRESS][DOMAIN_NAME]>" at bounding box center [456, 315] width 122 height 35
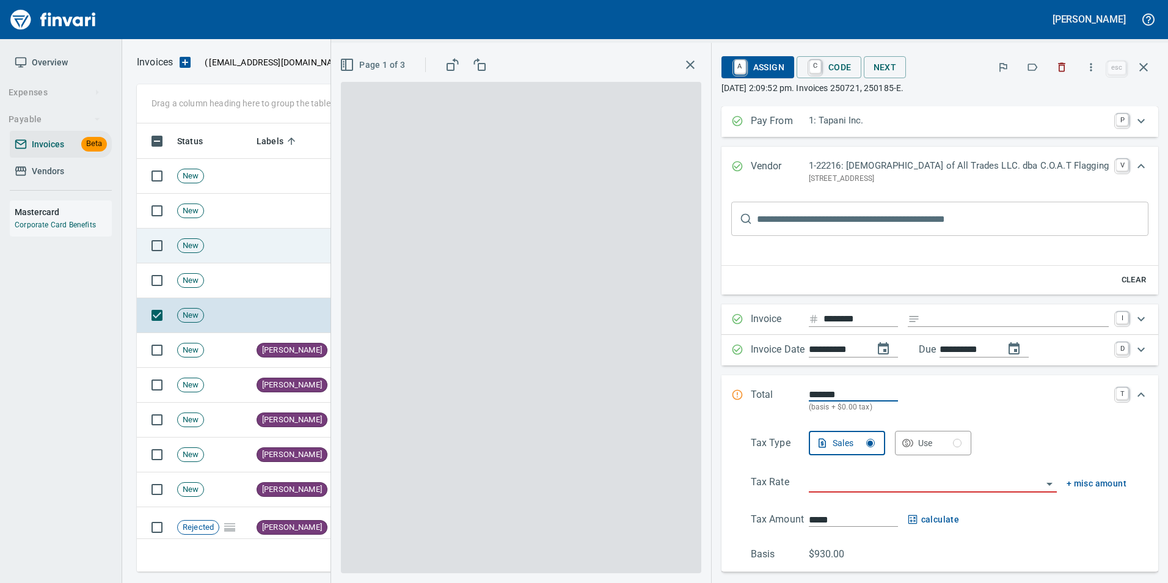
click at [1146, 64] on icon "button" at bounding box center [1143, 67] width 15 height 15
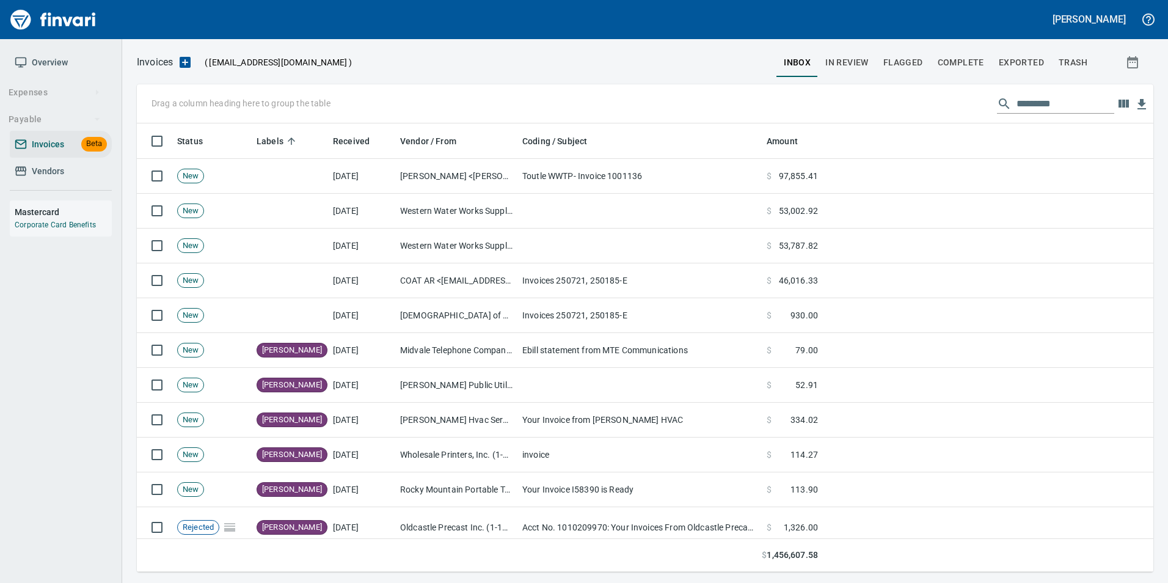
click at [977, 64] on span "Complete" at bounding box center [961, 62] width 46 height 15
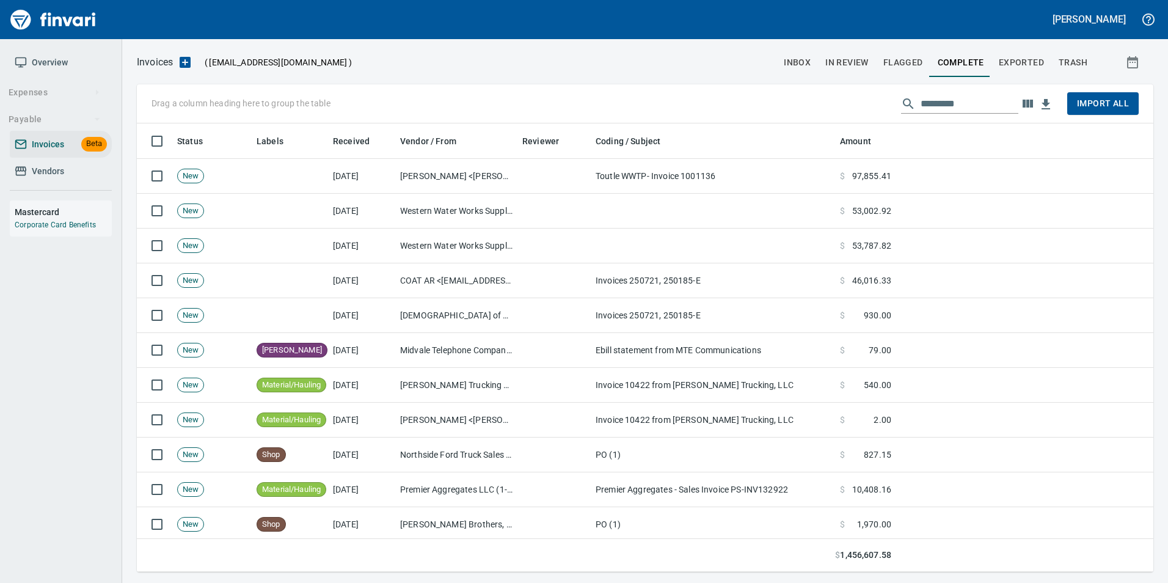
scroll to position [439, 998]
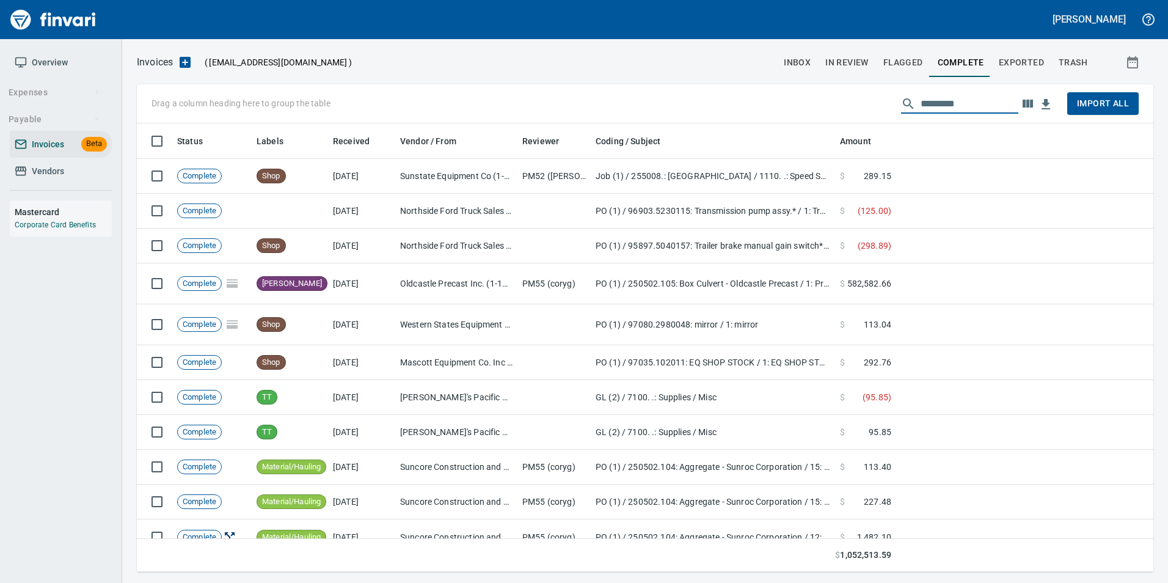
click at [957, 106] on input "text" at bounding box center [970, 104] width 98 height 20
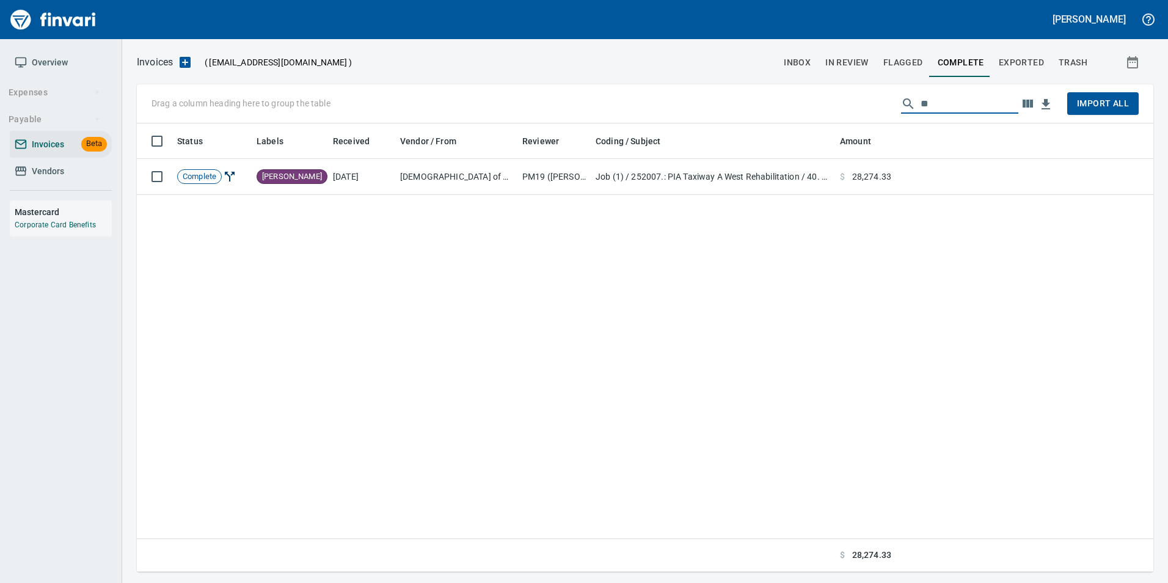
type input "*"
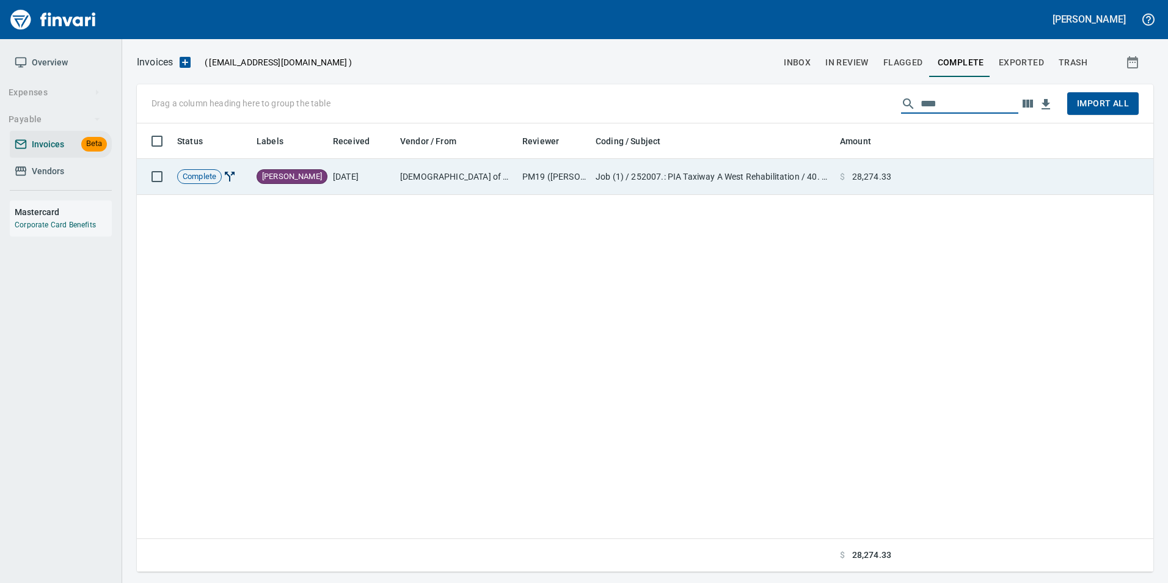
type input "****"
click at [1003, 162] on td at bounding box center [1024, 177] width 257 height 36
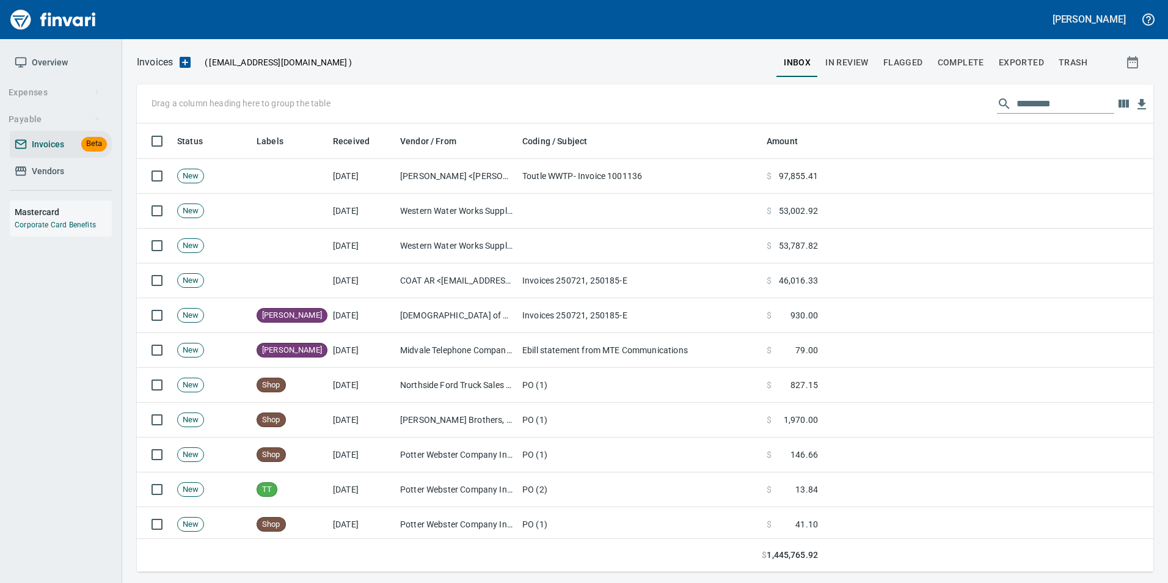
scroll to position [439, 998]
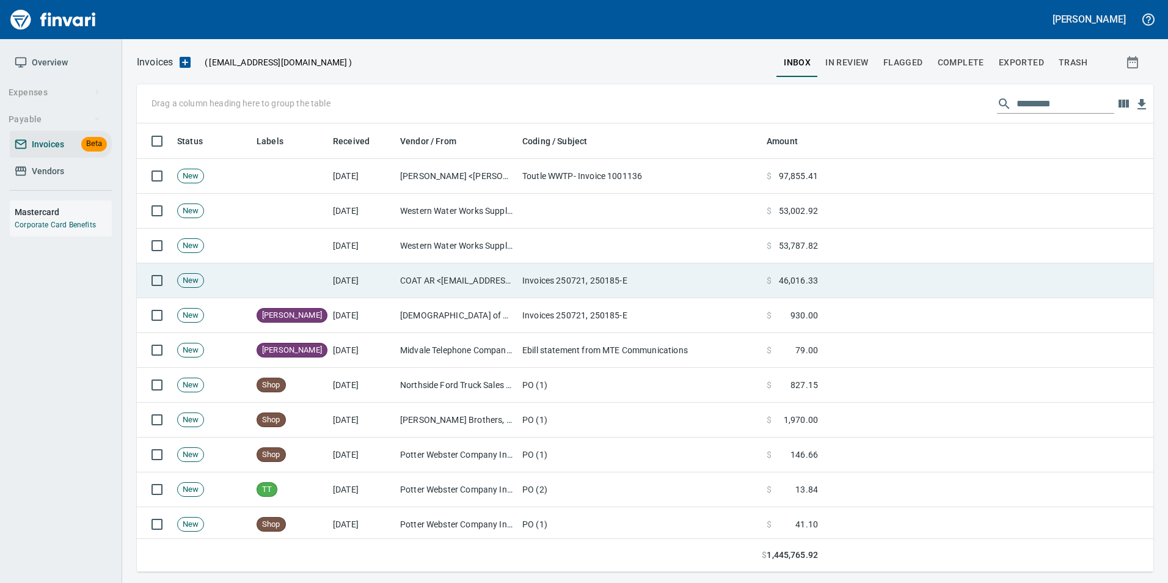
click at [493, 277] on td "COAT AR <[EMAIL_ADDRESS][DOMAIN_NAME]>" at bounding box center [456, 280] width 122 height 35
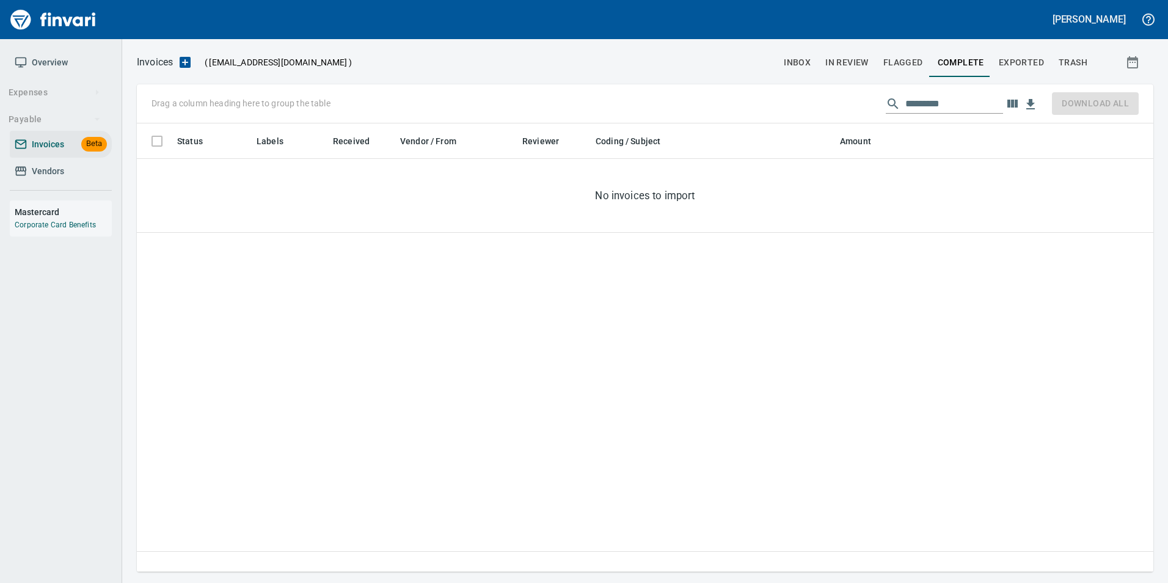
scroll to position [439, 1007]
click at [1017, 62] on span "Exported" at bounding box center [1021, 62] width 45 height 15
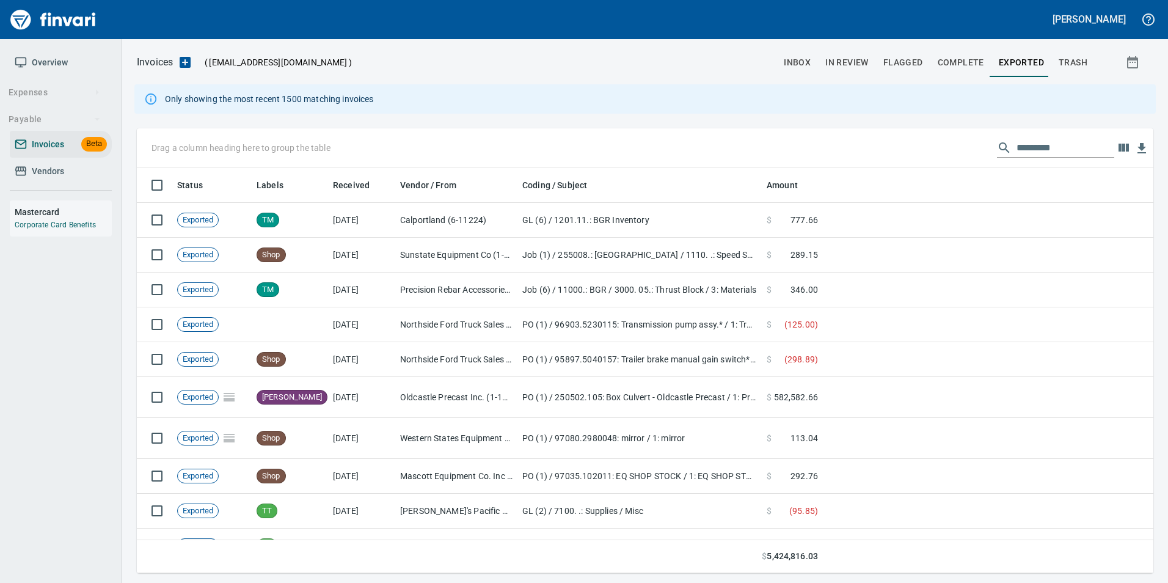
scroll to position [397, 998]
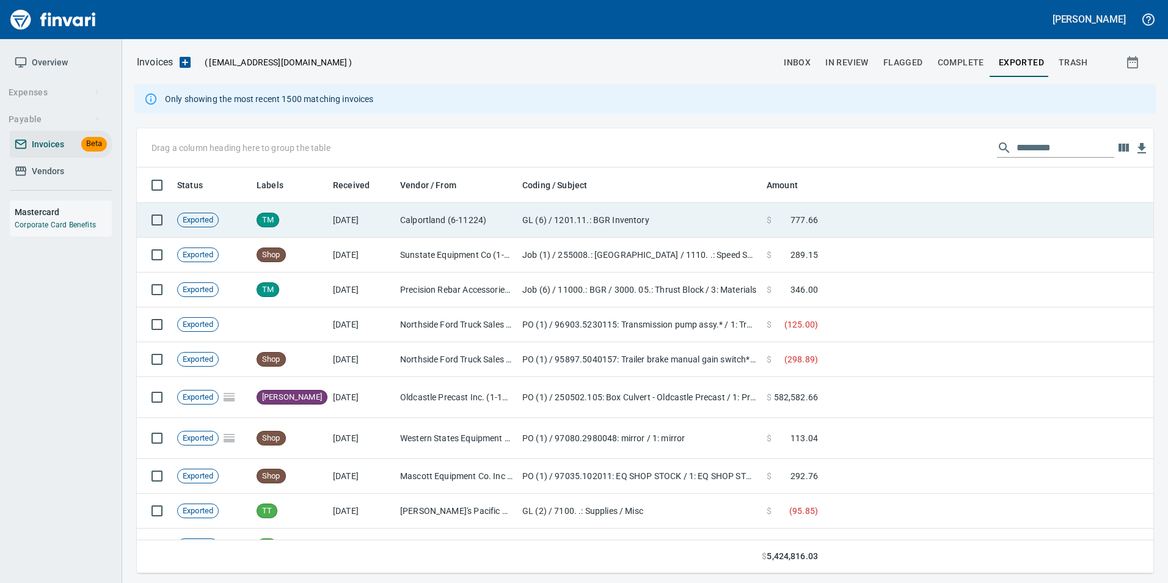
click at [571, 208] on td "GL (6) / 1201.11.: BGR Inventory" at bounding box center [639, 220] width 244 height 35
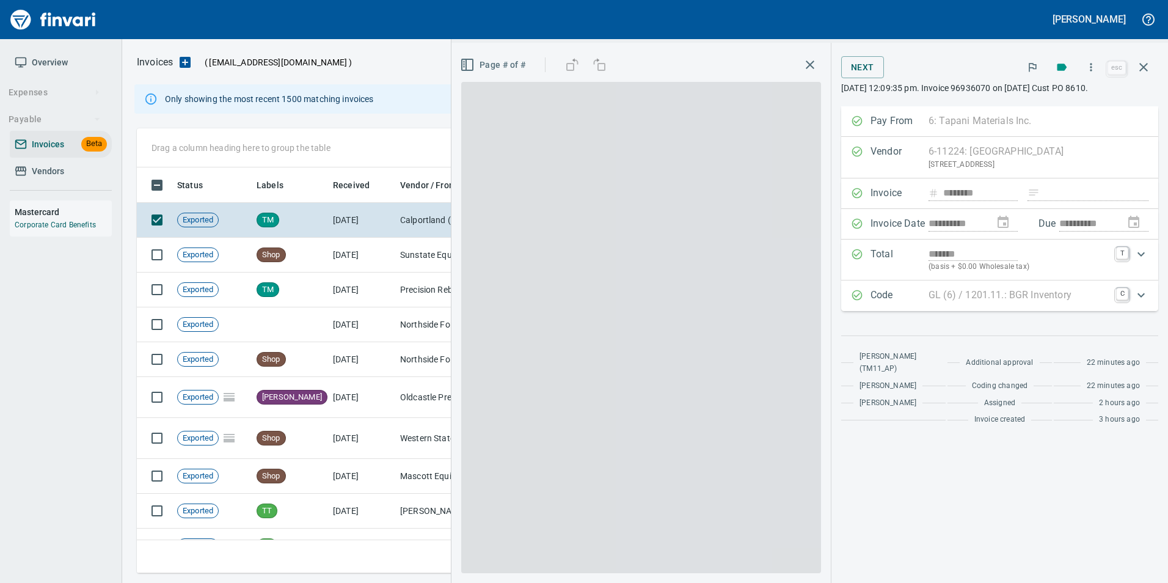
scroll to position [397, 998]
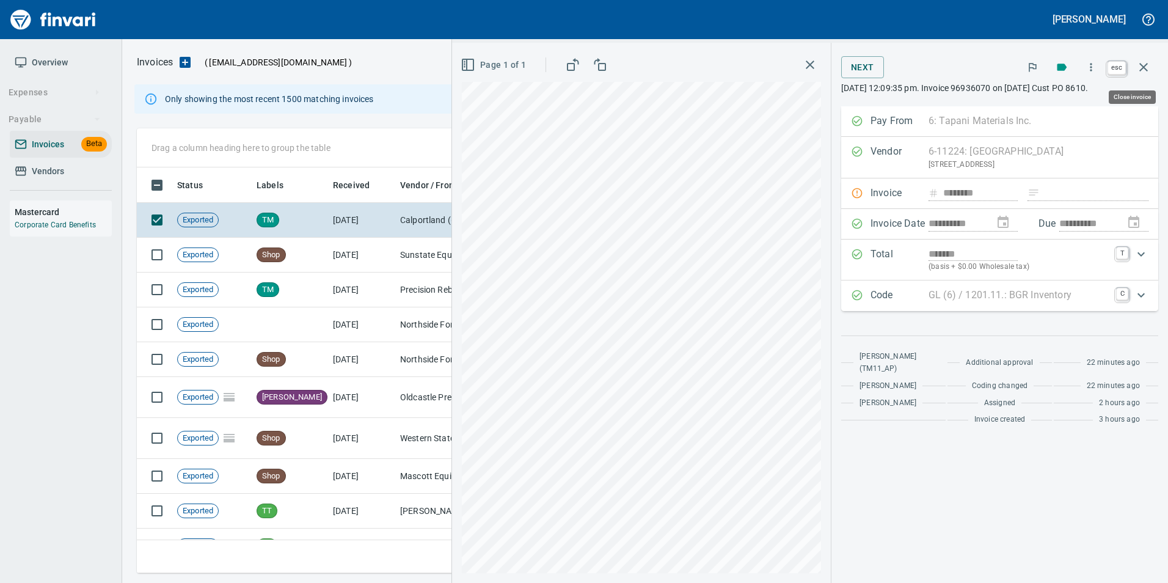
click at [1147, 69] on icon "button" at bounding box center [1143, 67] width 15 height 15
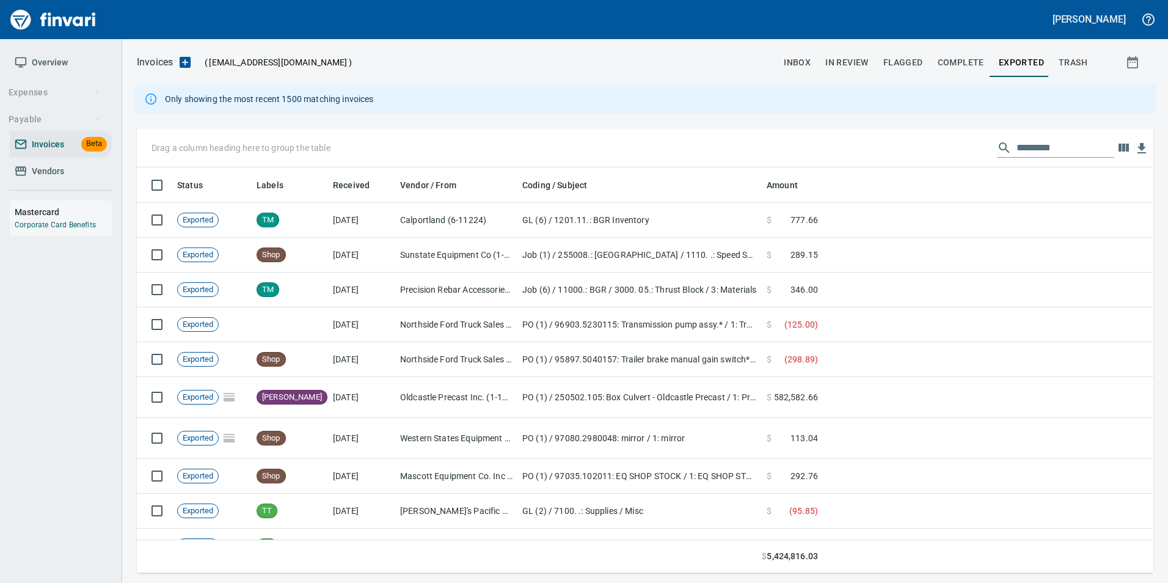
click at [839, 61] on span "In Review" at bounding box center [846, 62] width 43 height 15
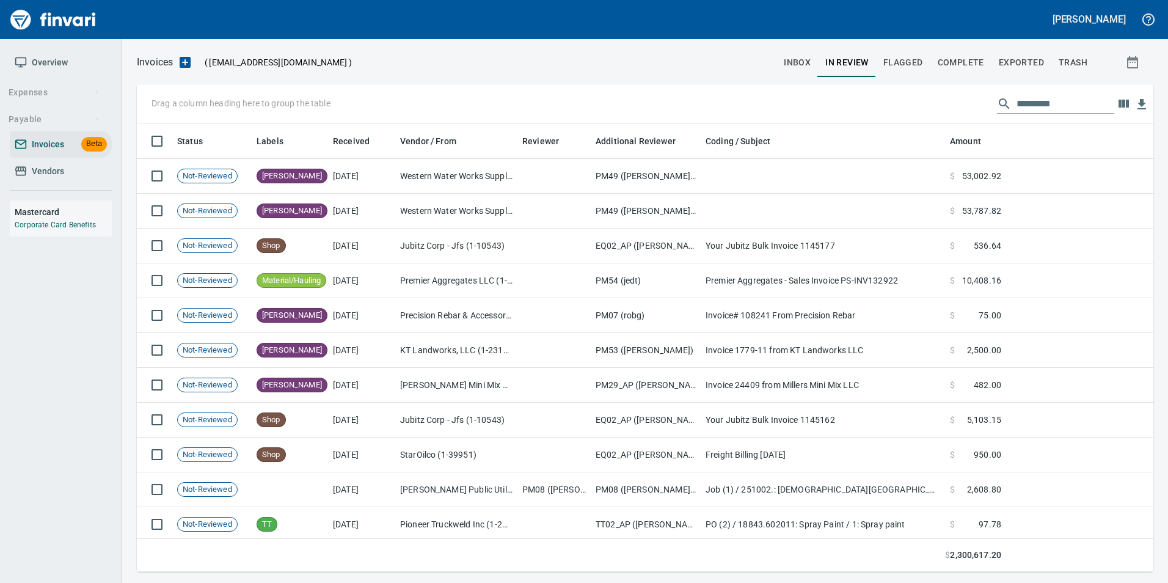
scroll to position [439, 998]
click at [1056, 142] on th at bounding box center [1079, 140] width 147 height 35
click at [1045, 102] on input "text" at bounding box center [1066, 104] width 98 height 20
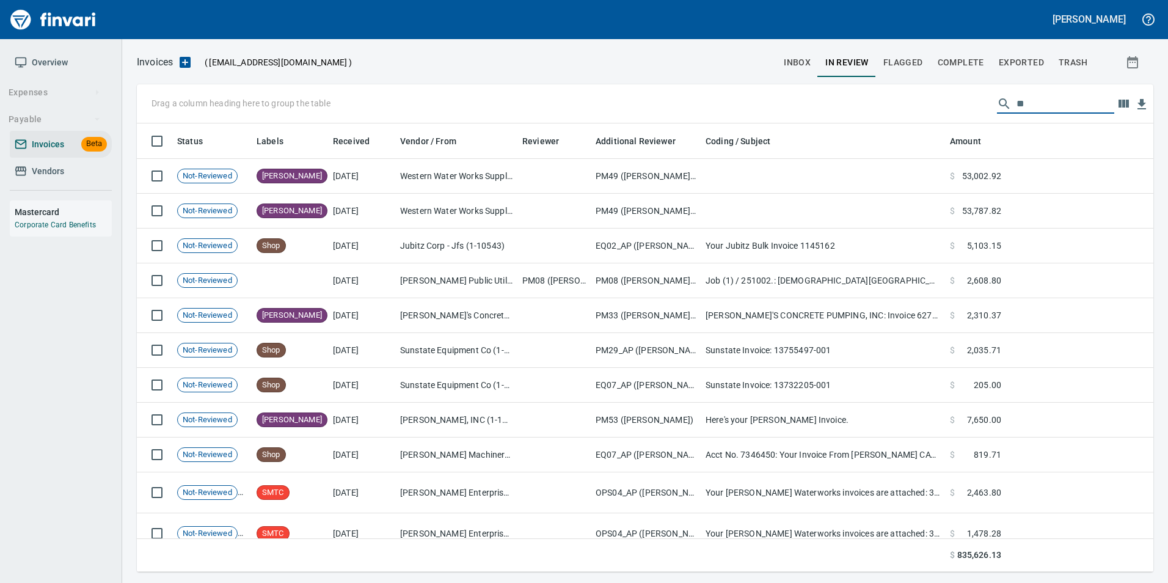
click at [1037, 107] on input "**" at bounding box center [1066, 104] width 98 height 20
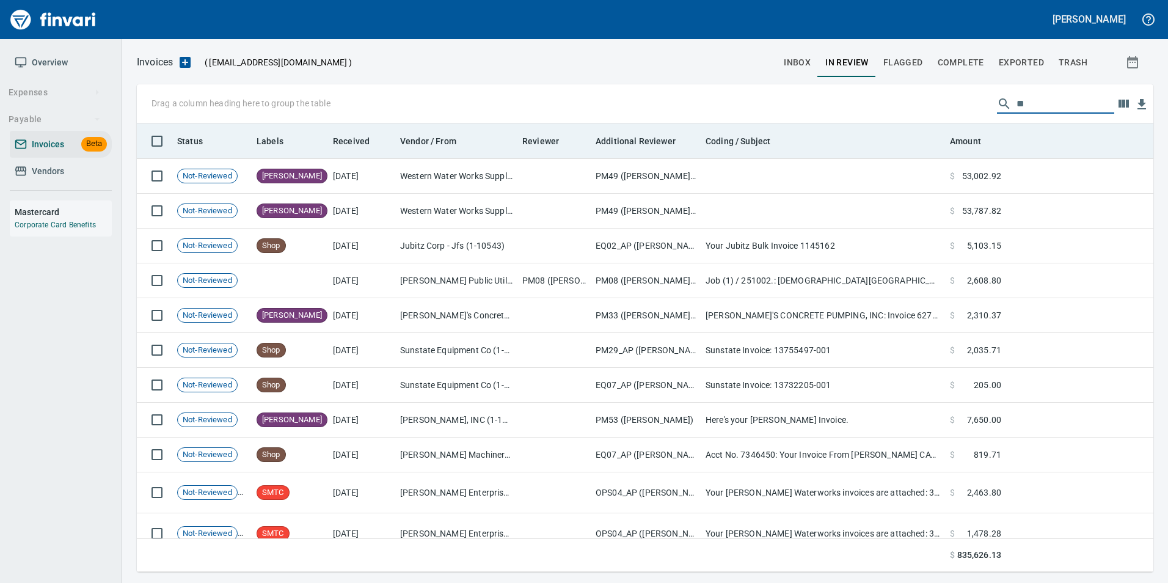
type input "*"
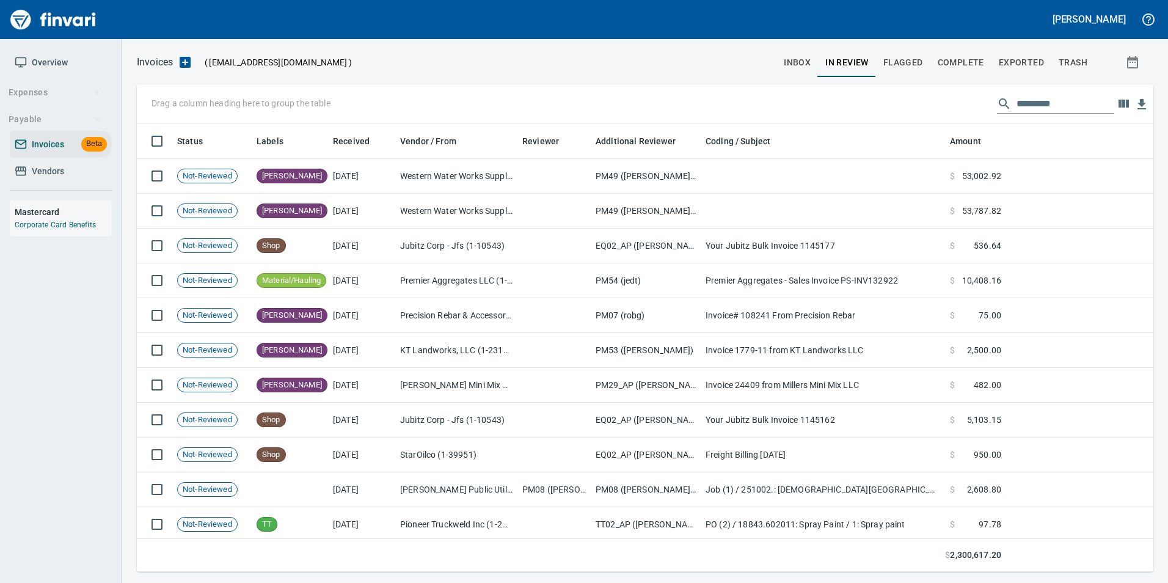
click at [1070, 101] on input "text" at bounding box center [1066, 104] width 98 height 20
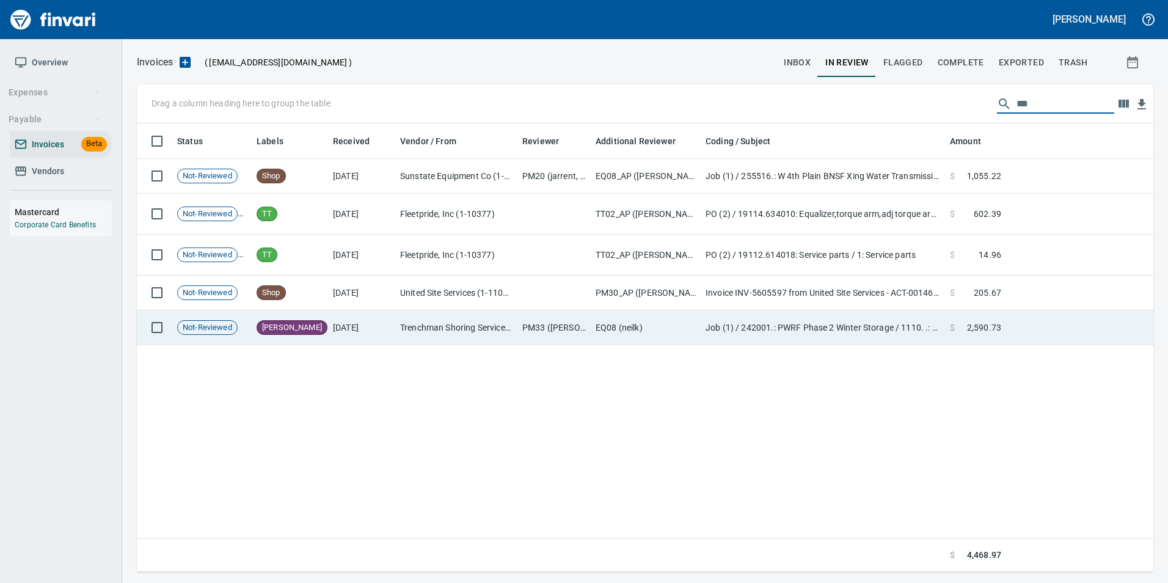
type input "***"
click at [1040, 316] on td at bounding box center [1079, 327] width 147 height 35
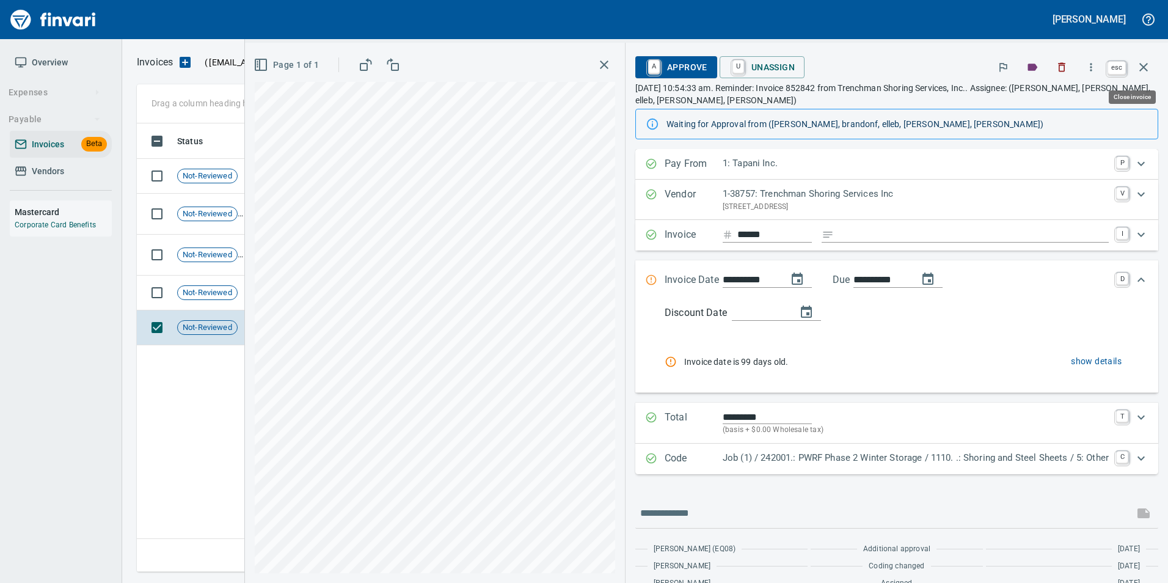
click at [1136, 59] on button "button" at bounding box center [1143, 67] width 29 height 29
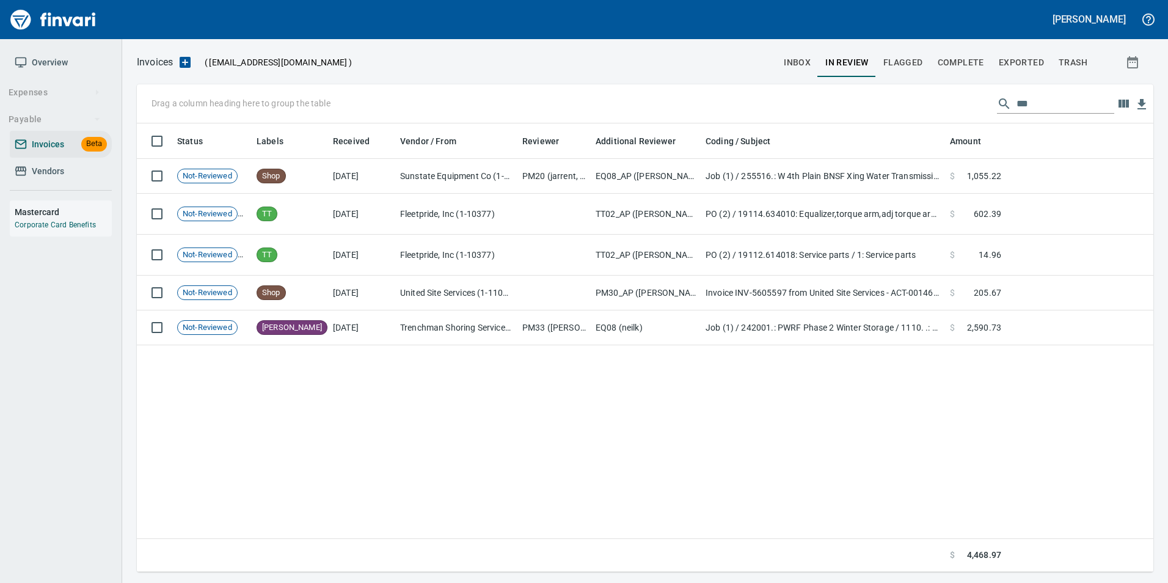
scroll to position [439, 1007]
click at [972, 67] on span "Complete" at bounding box center [961, 62] width 46 height 15
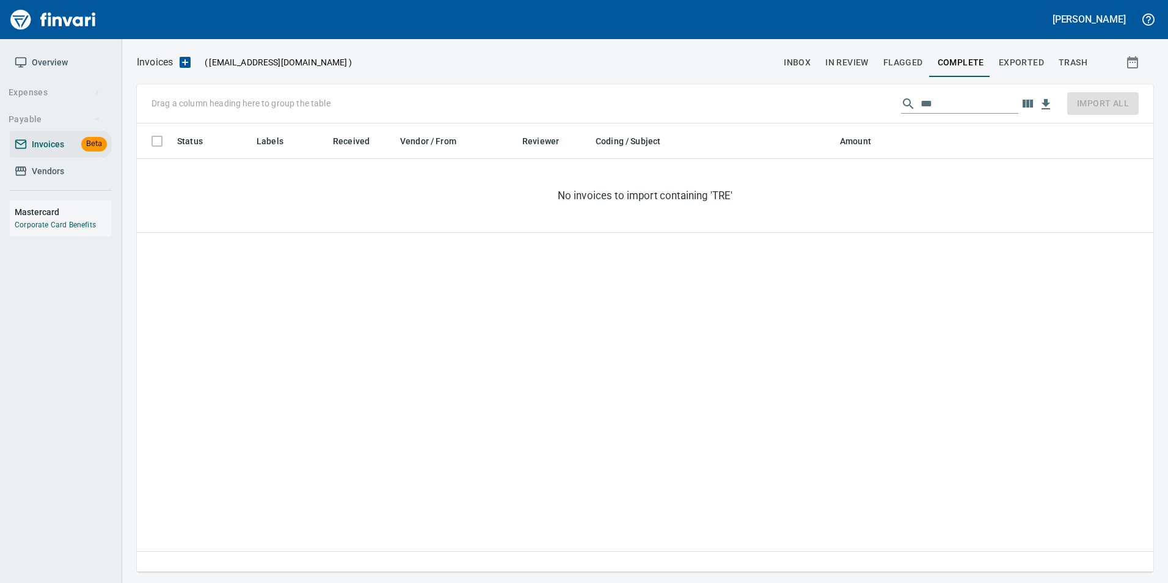
scroll to position [439, 1007]
click at [1028, 62] on span "Exported" at bounding box center [1021, 62] width 45 height 15
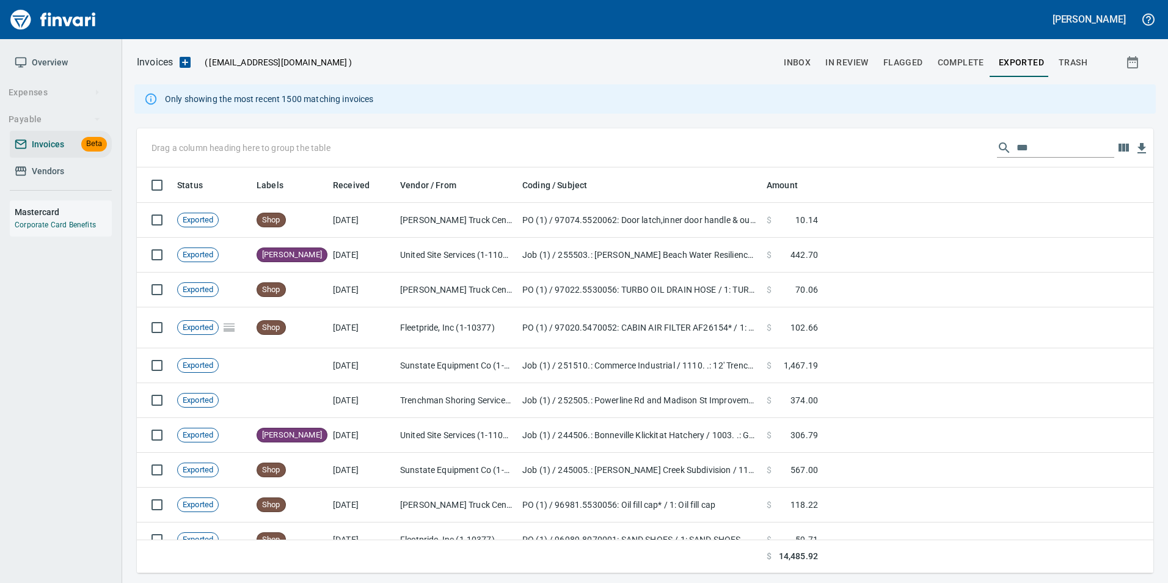
scroll to position [397, 998]
click at [1073, 149] on input "***" at bounding box center [1066, 148] width 98 height 20
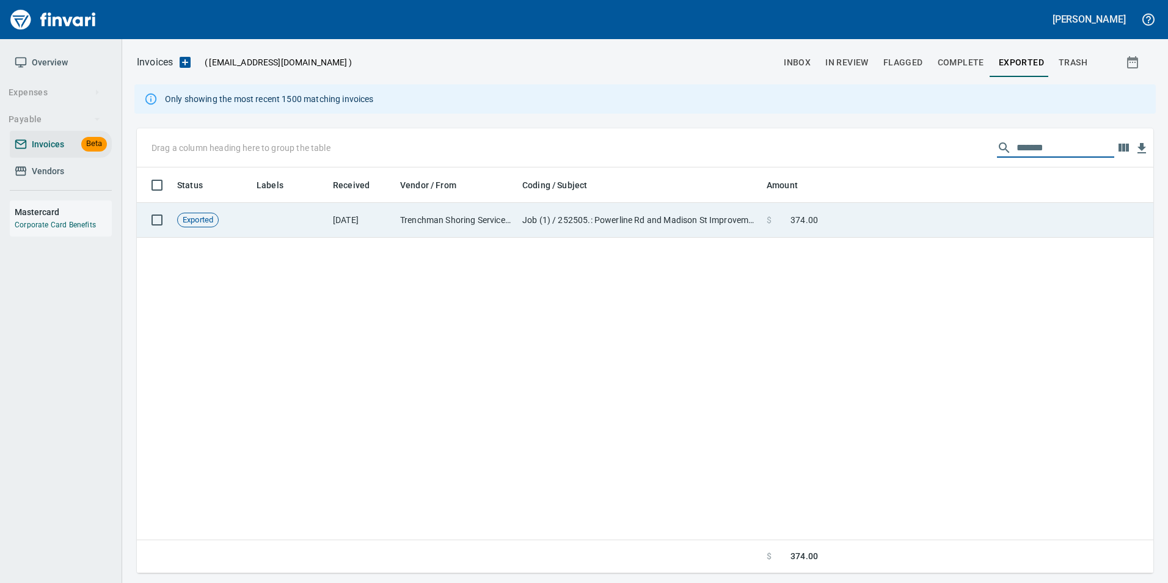
type input "*******"
click at [997, 220] on td at bounding box center [988, 220] width 331 height 35
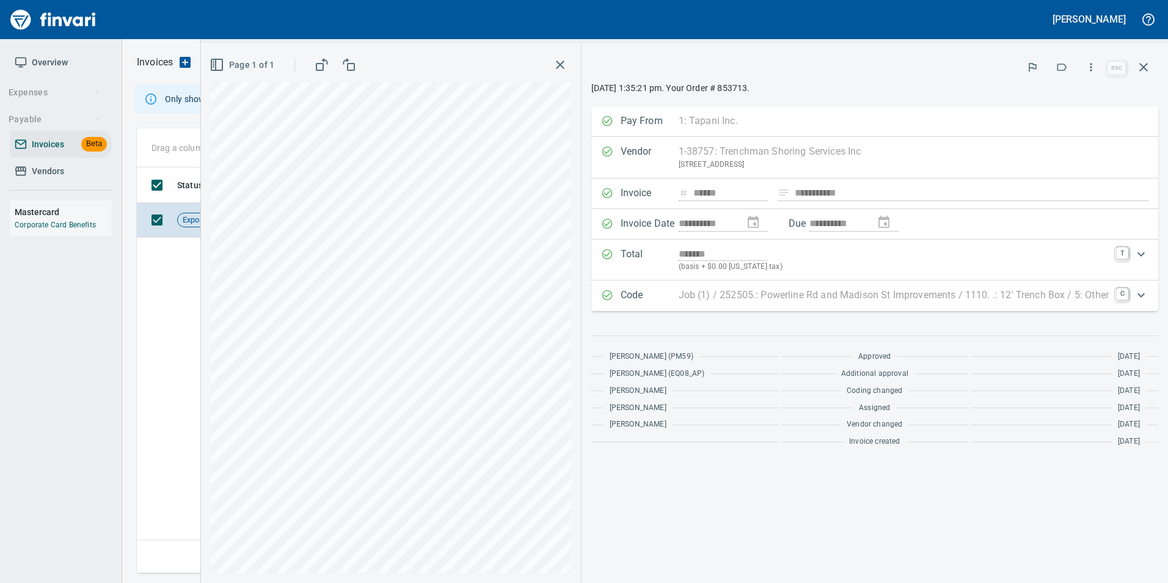
click at [1147, 62] on icon "button" at bounding box center [1143, 67] width 15 height 15
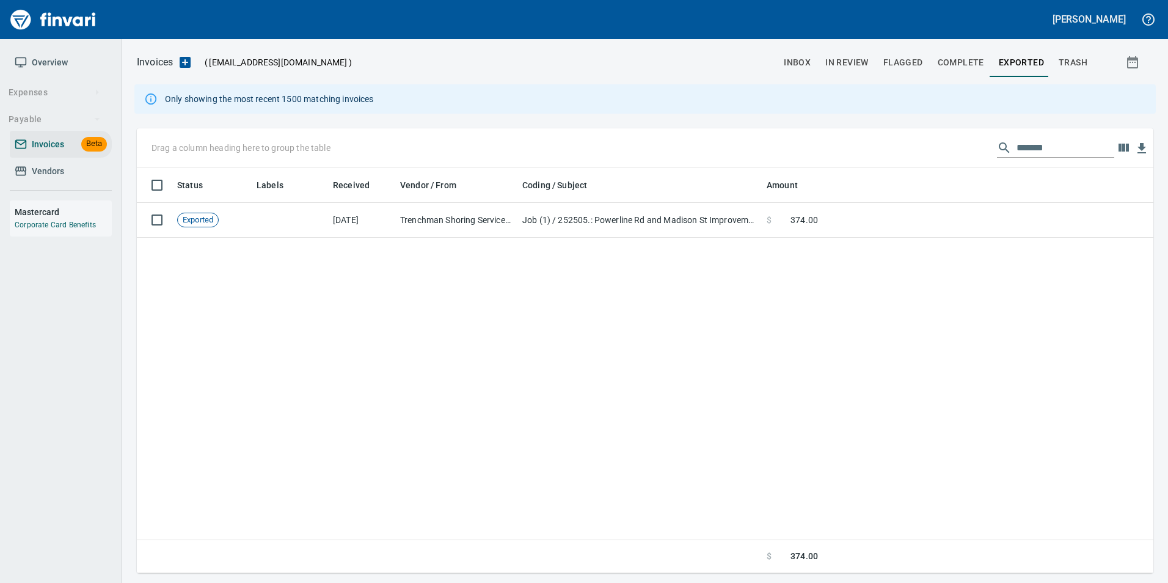
scroll to position [397, 1007]
click at [951, 62] on span "Complete" at bounding box center [961, 62] width 46 height 15
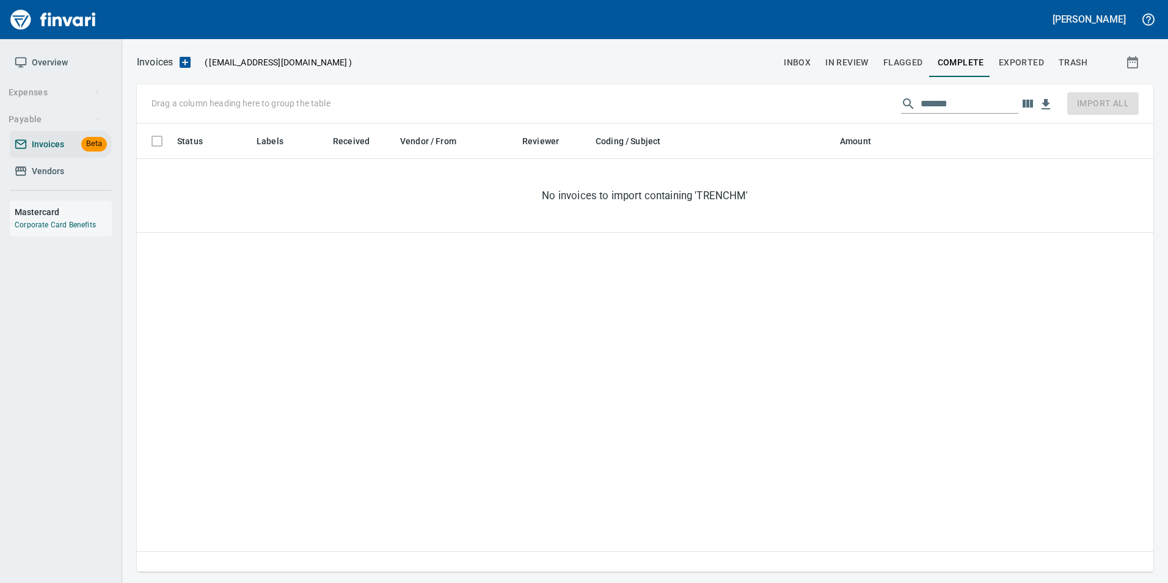
scroll to position [439, 1007]
click at [841, 57] on span "In Review" at bounding box center [846, 62] width 43 height 15
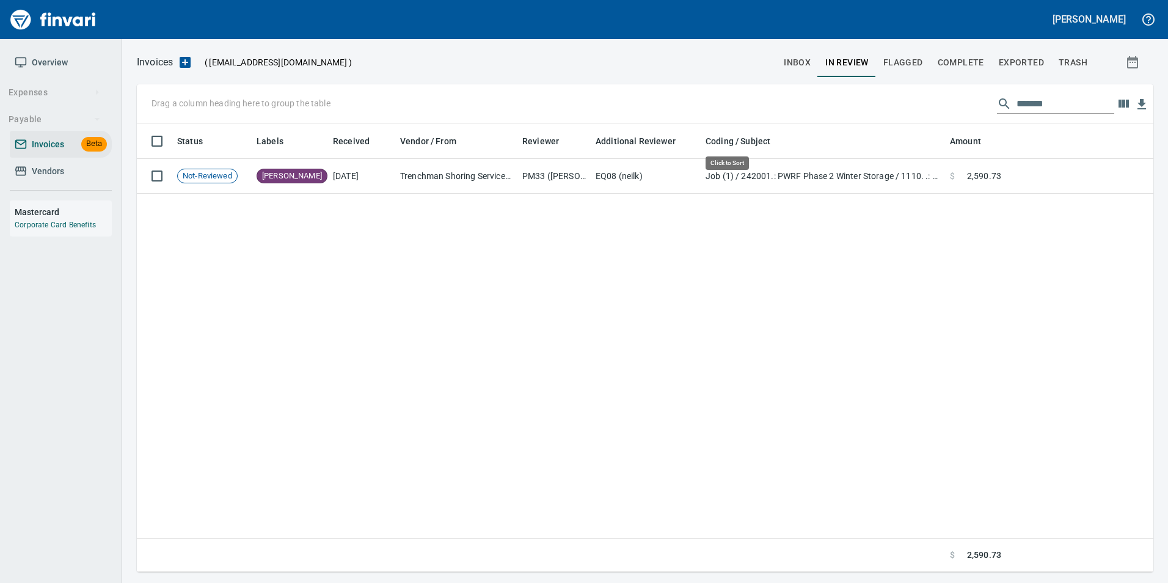
scroll to position [439, 1007]
click at [798, 67] on span "inbox" at bounding box center [797, 62] width 27 height 15
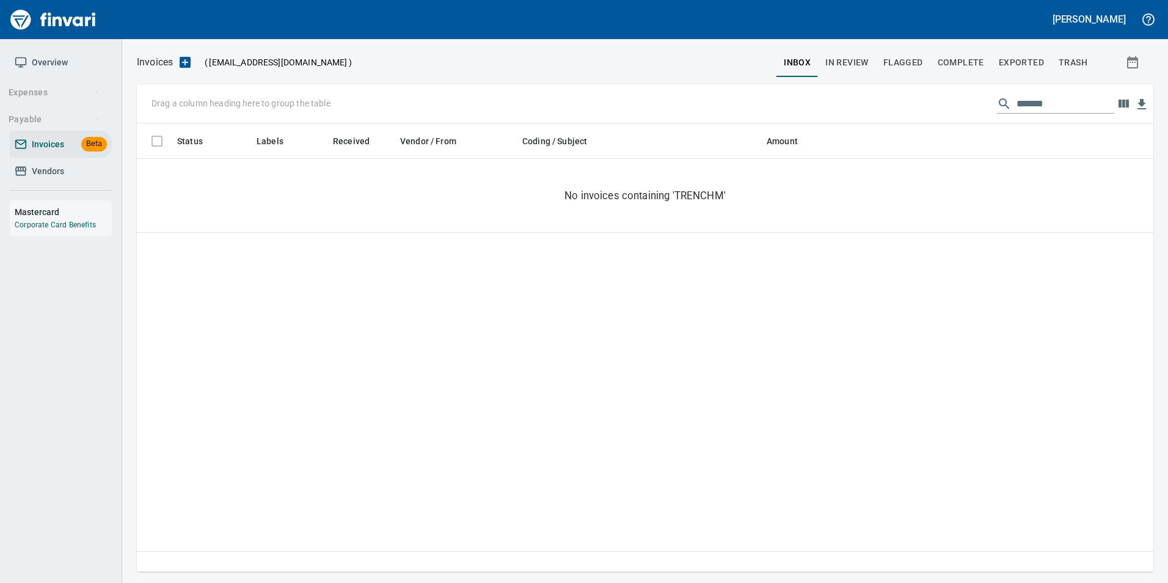
scroll to position [439, 1007]
click at [1063, 100] on input "*******" at bounding box center [1066, 104] width 98 height 20
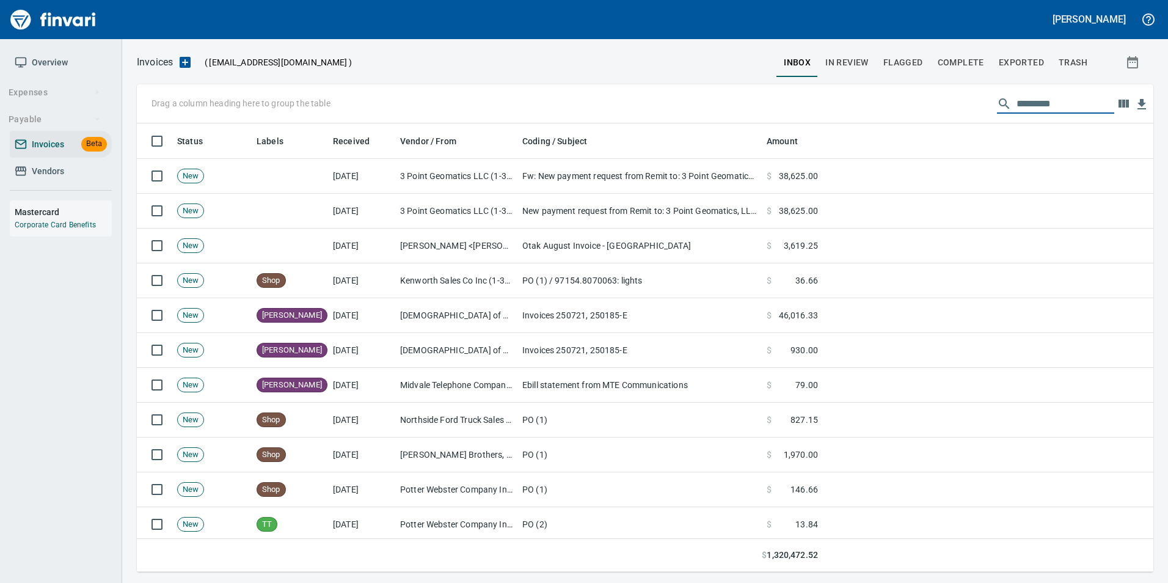
scroll to position [439, 998]
click at [1057, 102] on input "text" at bounding box center [1066, 104] width 98 height 20
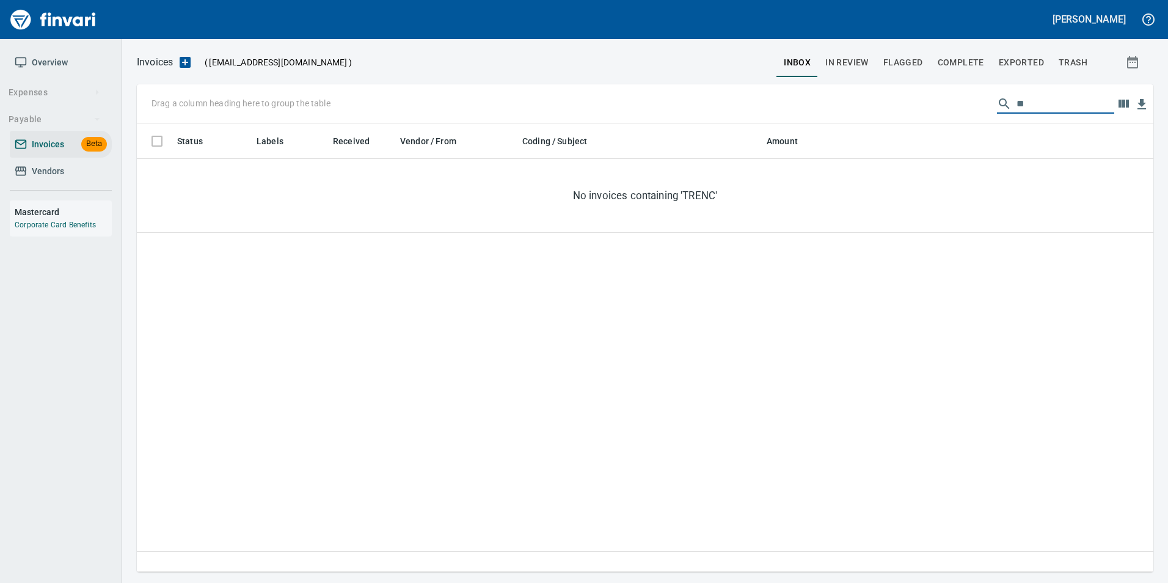
type input "*"
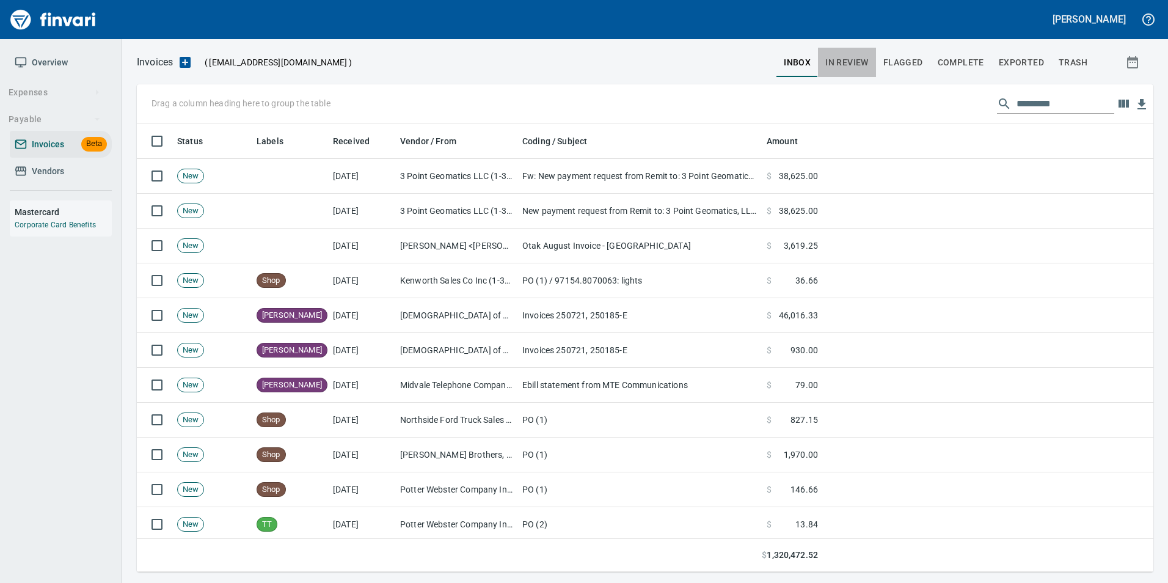
click at [862, 53] on button "In Review" at bounding box center [847, 62] width 58 height 29
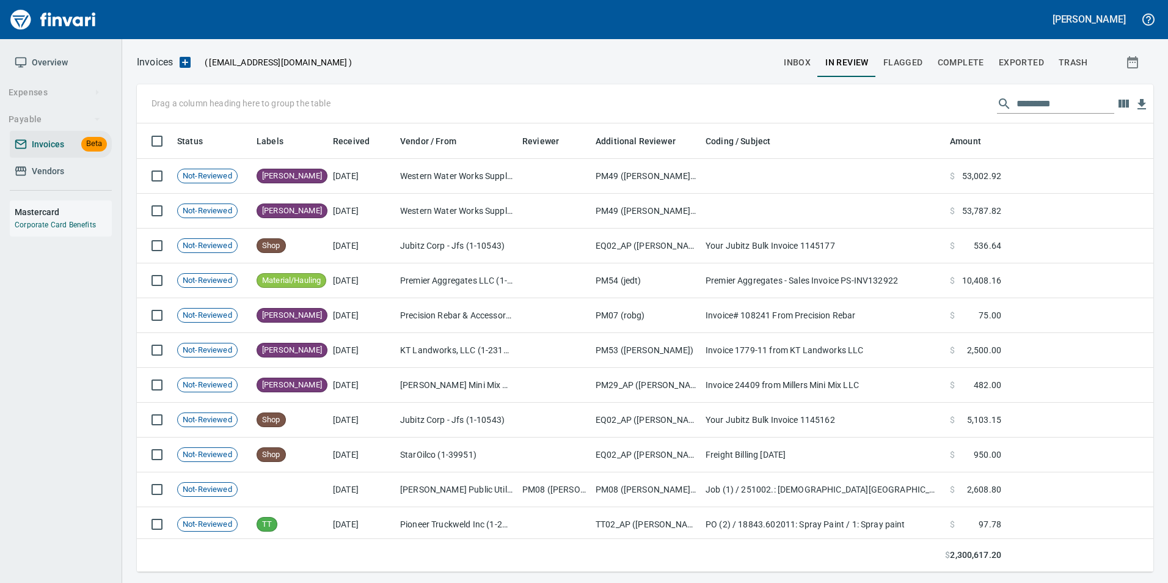
scroll to position [439, 998]
click at [1045, 101] on input "text" at bounding box center [1066, 104] width 98 height 20
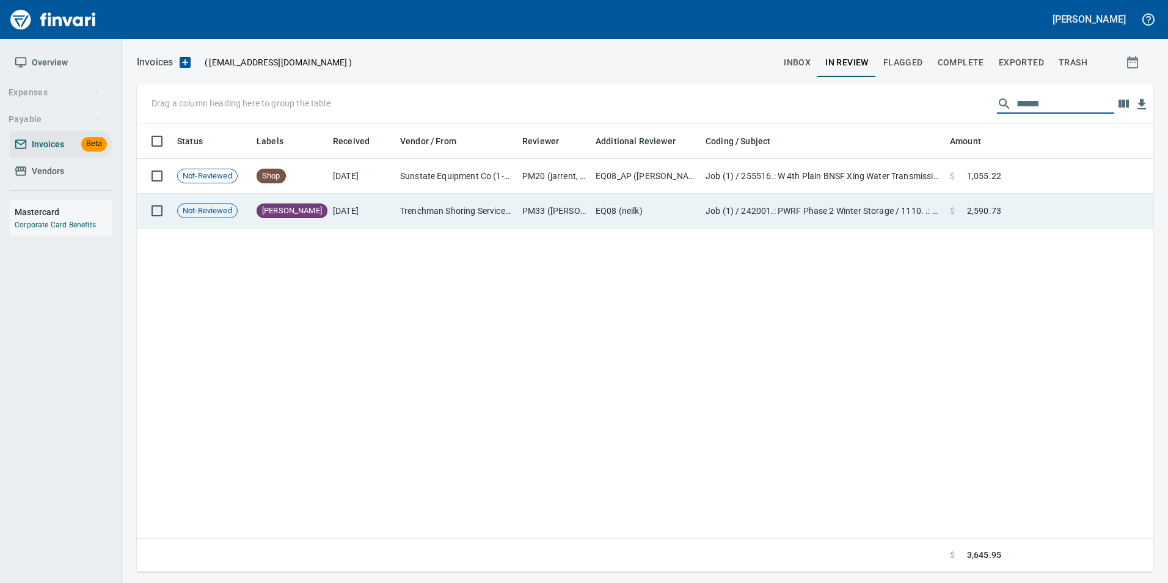
type input "******"
click at [1053, 211] on td at bounding box center [1079, 211] width 147 height 35
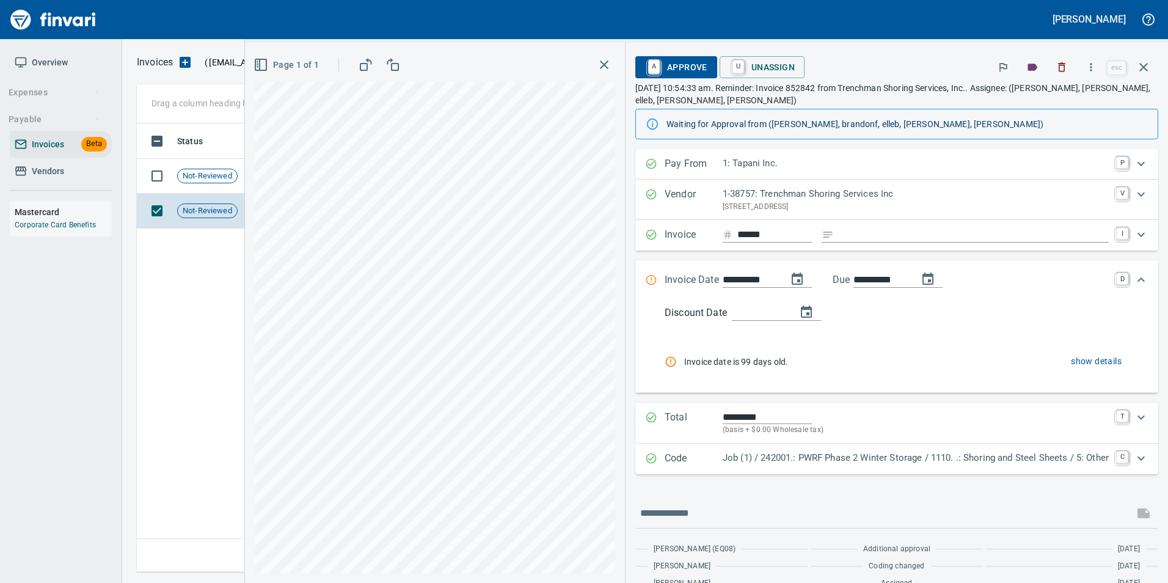
click at [1142, 70] on icon "button" at bounding box center [1143, 67] width 15 height 15
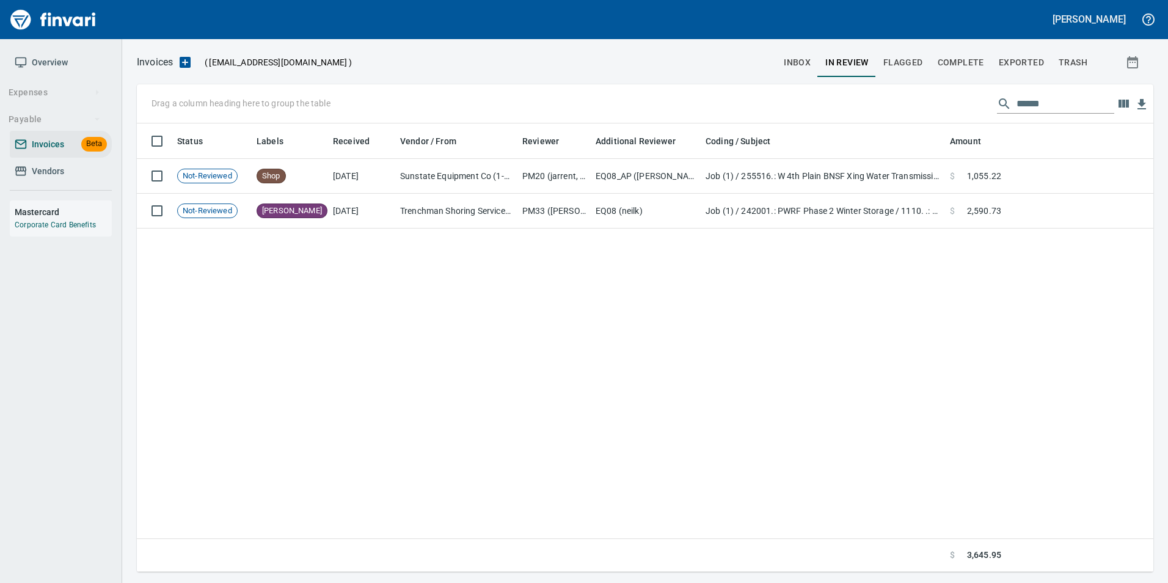
scroll to position [439, 1007]
click at [1032, 101] on input "******" at bounding box center [1066, 104] width 98 height 20
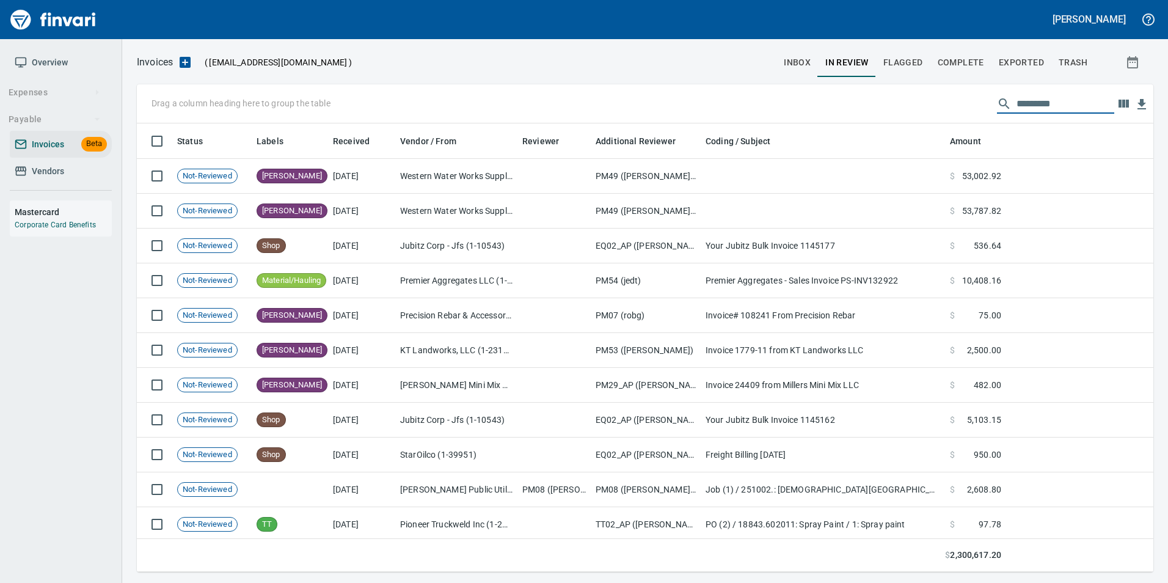
scroll to position [439, 998]
click at [982, 62] on span "Complete" at bounding box center [961, 62] width 46 height 15
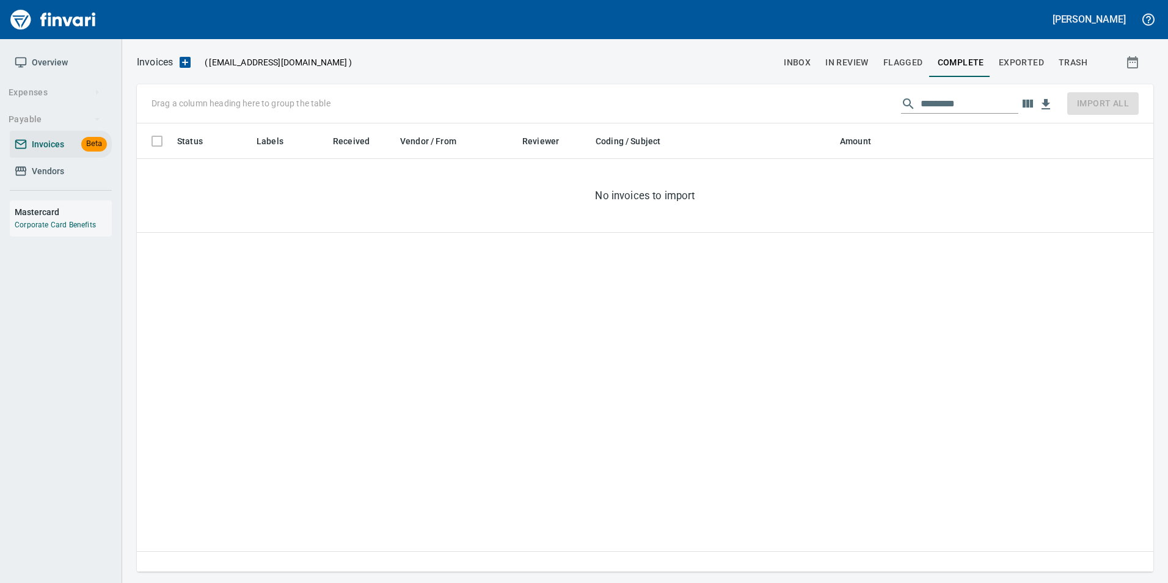
scroll to position [439, 1007]
click at [908, 57] on span "Flagged" at bounding box center [903, 62] width 40 height 15
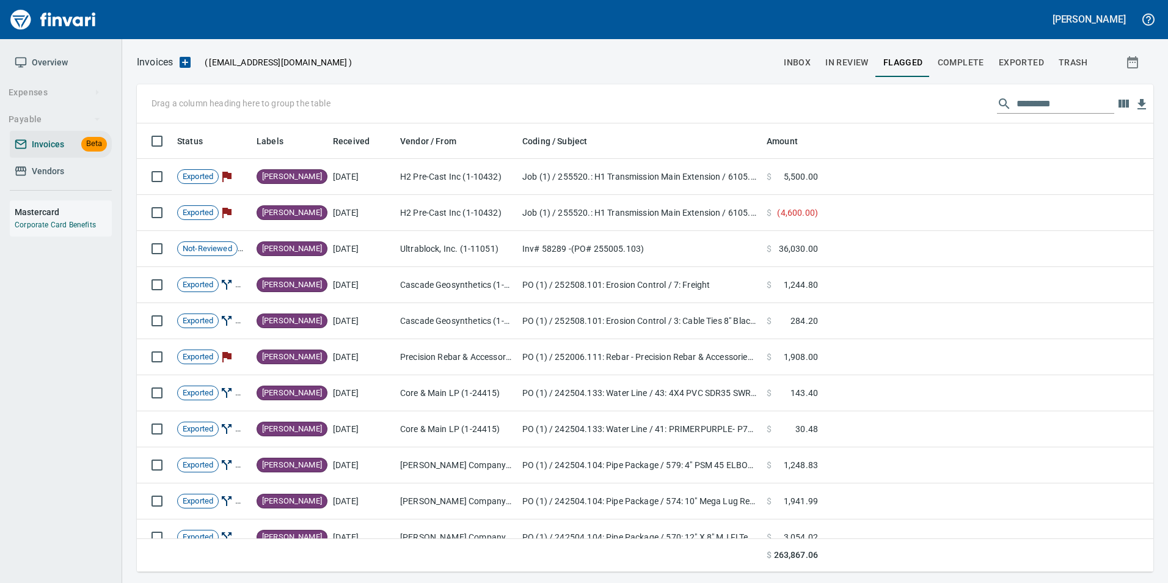
scroll to position [439, 998]
click at [1034, 105] on input "text" at bounding box center [1066, 104] width 98 height 20
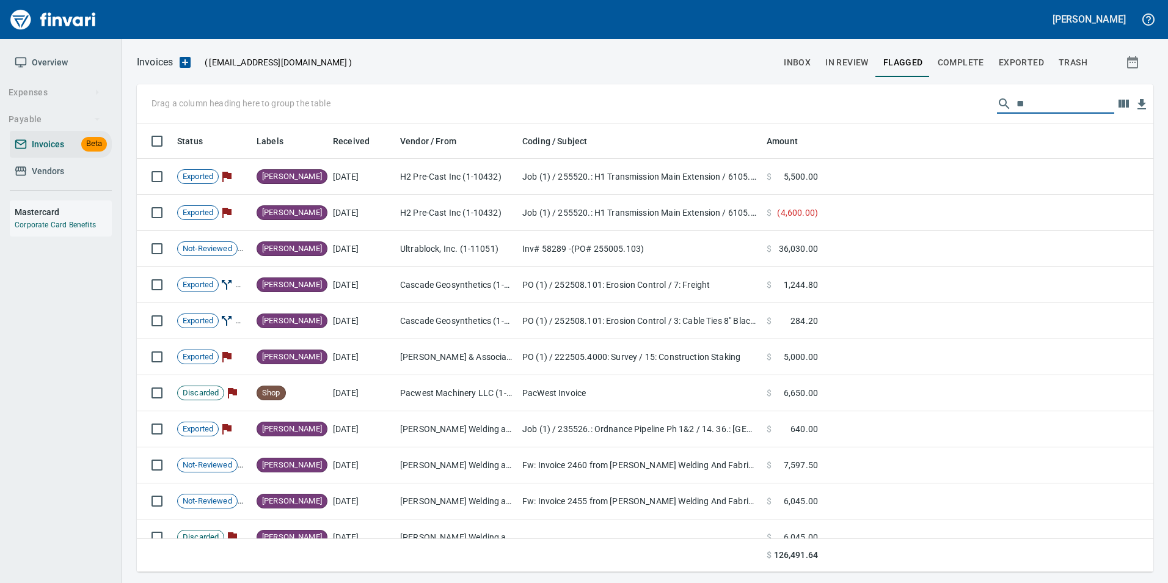
type input "*"
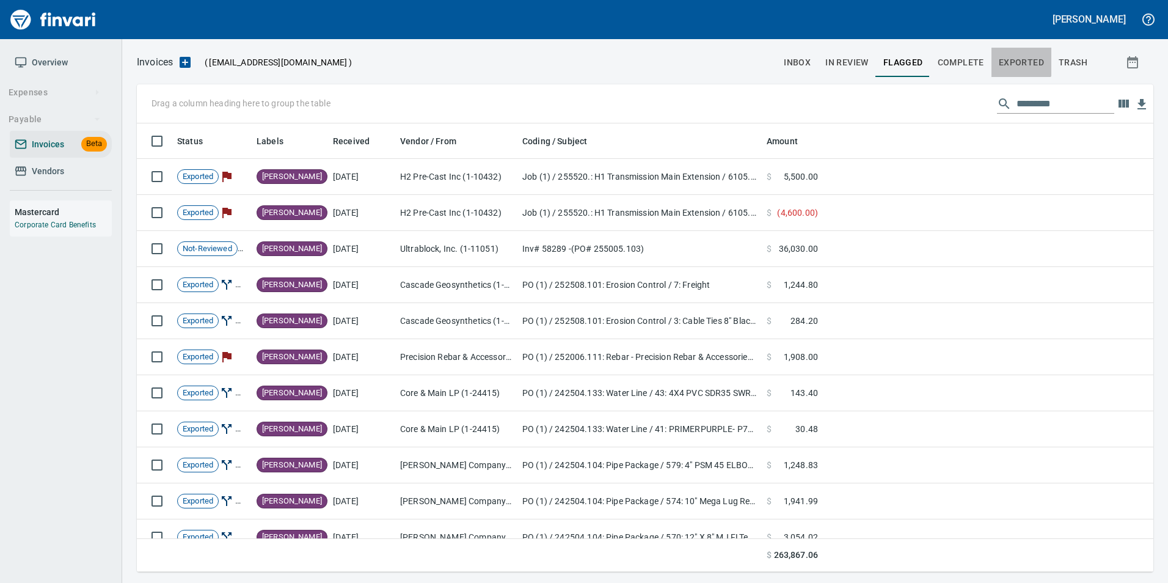
click at [1015, 60] on span "Exported" at bounding box center [1021, 62] width 45 height 15
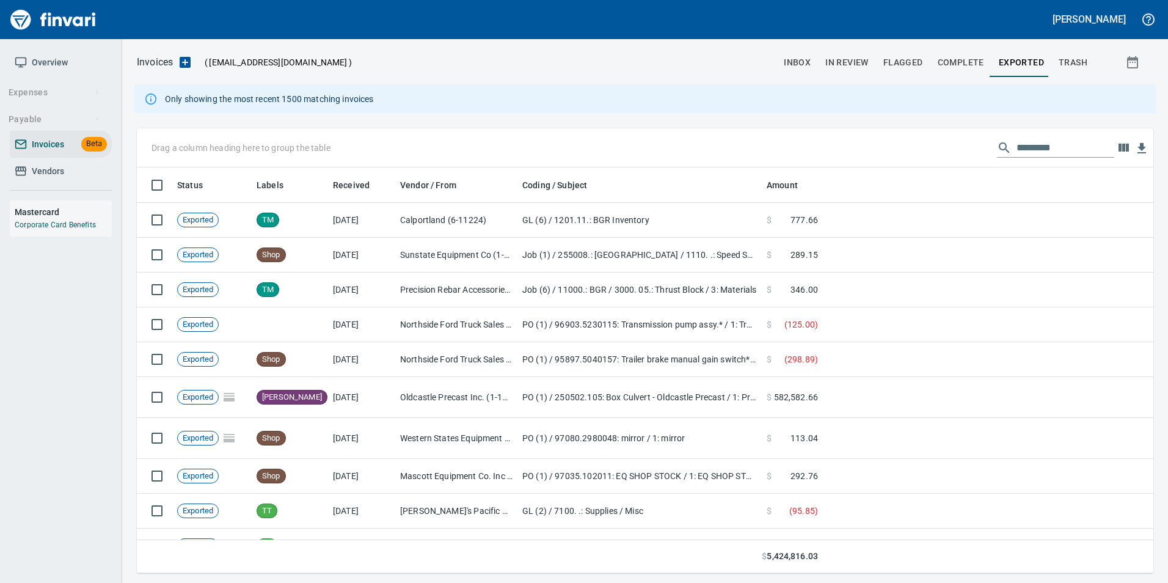
scroll to position [397, 998]
click at [1053, 144] on input "text" at bounding box center [1066, 148] width 98 height 20
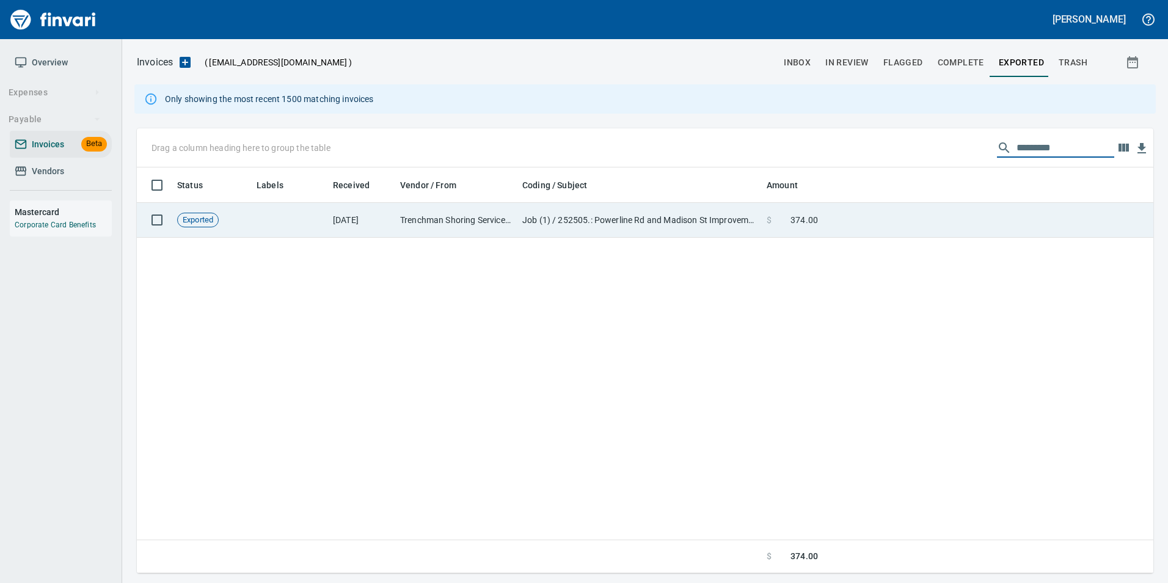
type input "*********"
click at [851, 218] on td at bounding box center [988, 220] width 331 height 35
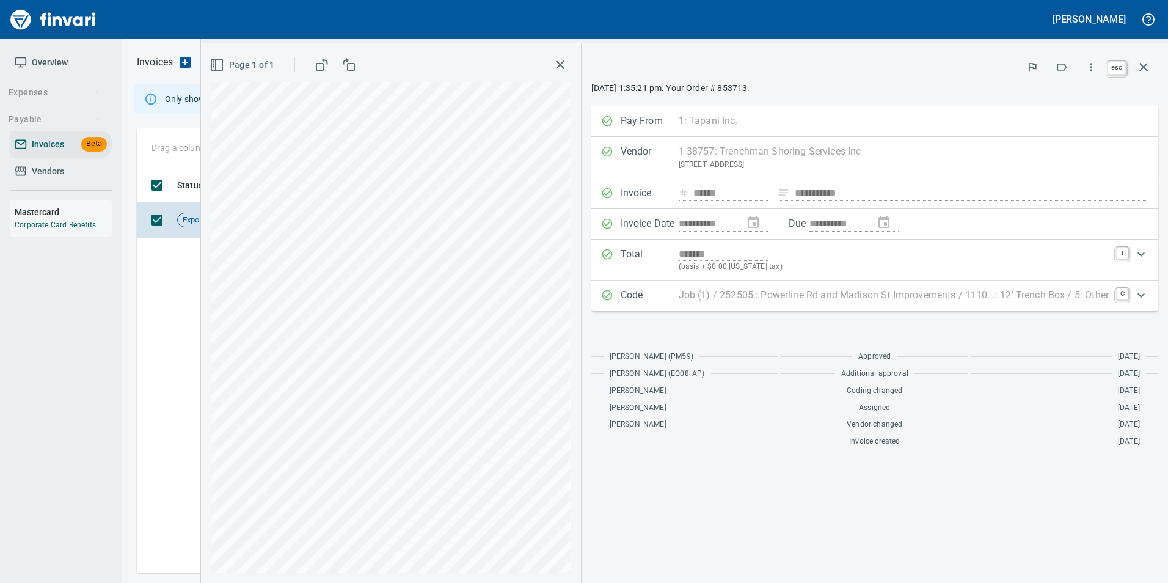
scroll to position [397, 1007]
click at [1150, 76] on button "button" at bounding box center [1143, 67] width 29 height 29
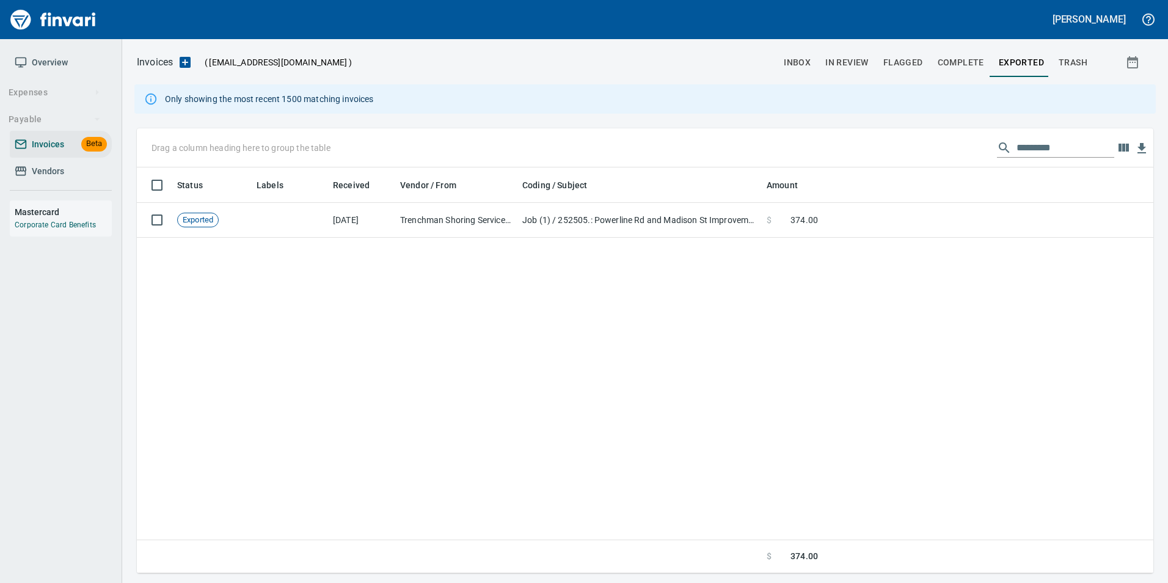
scroll to position [397, 1007]
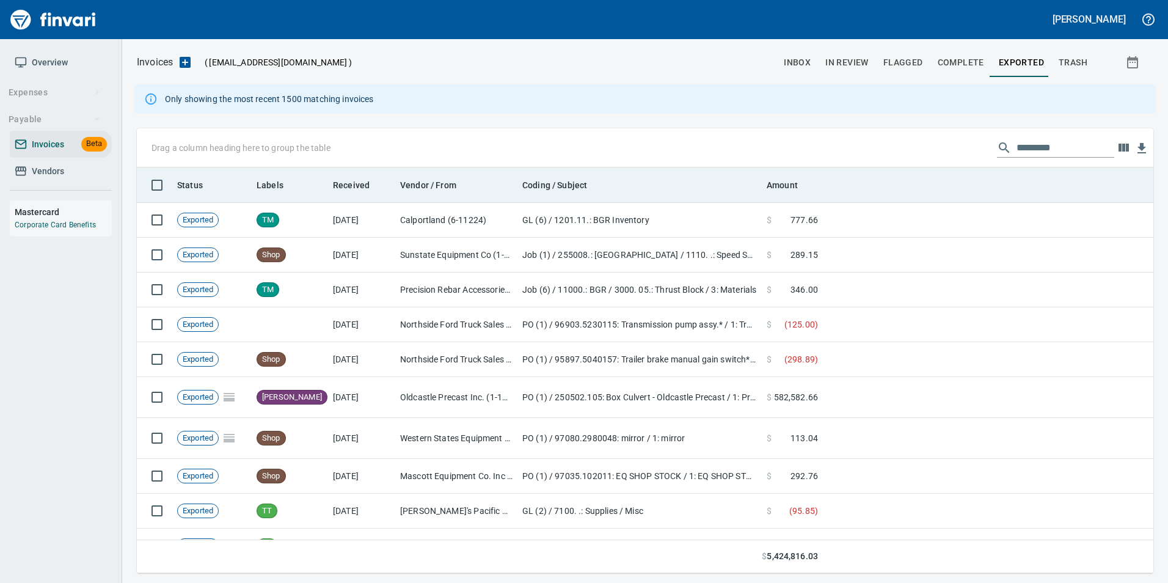
scroll to position [397, 998]
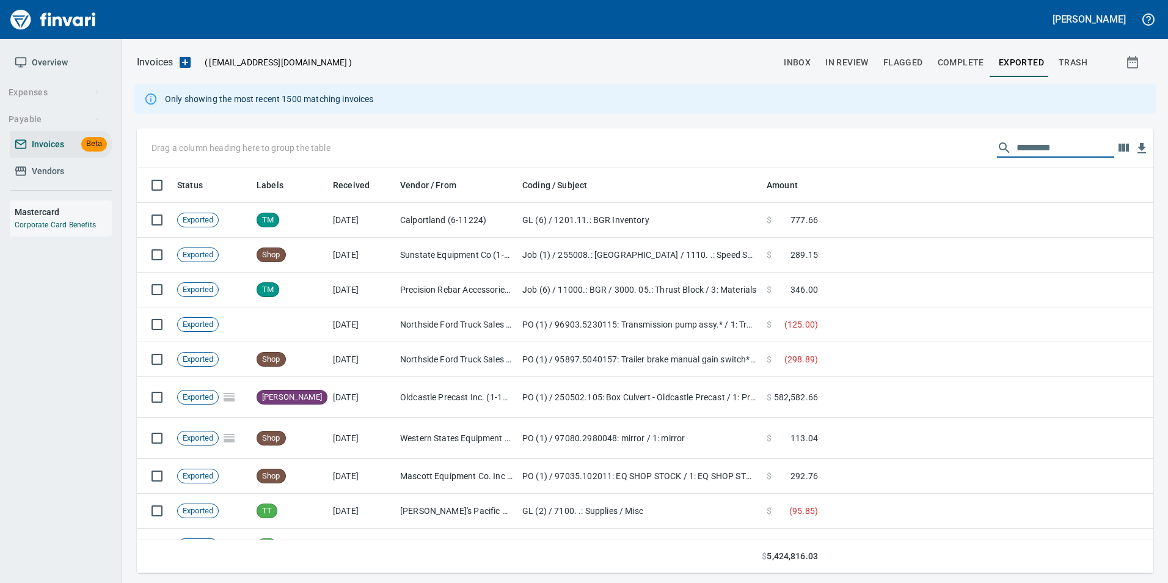
click at [1020, 148] on input "text" at bounding box center [1066, 148] width 98 height 20
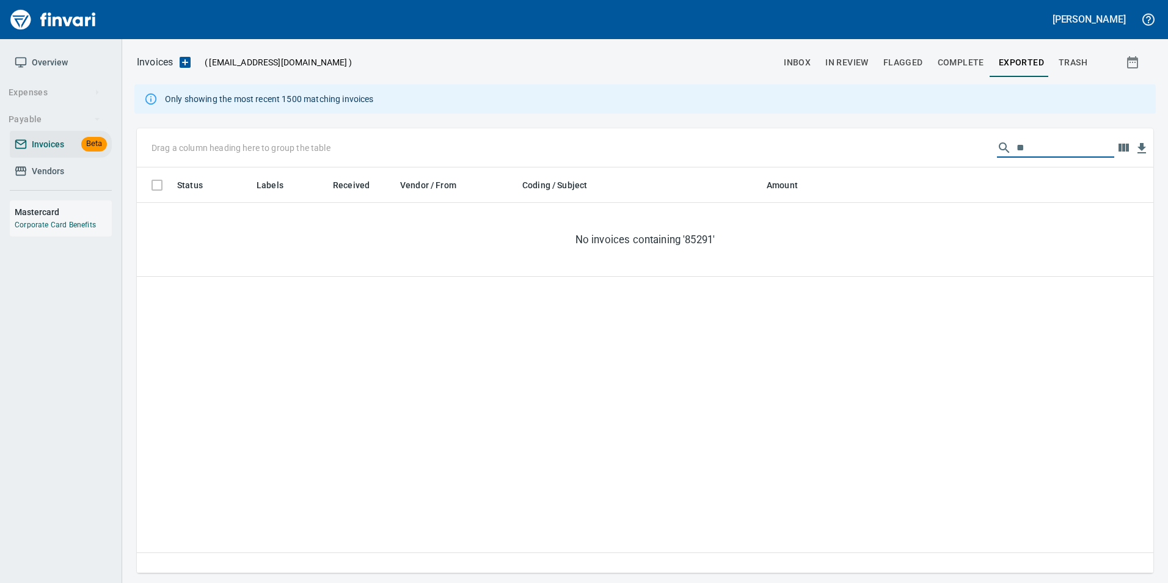
type input "*"
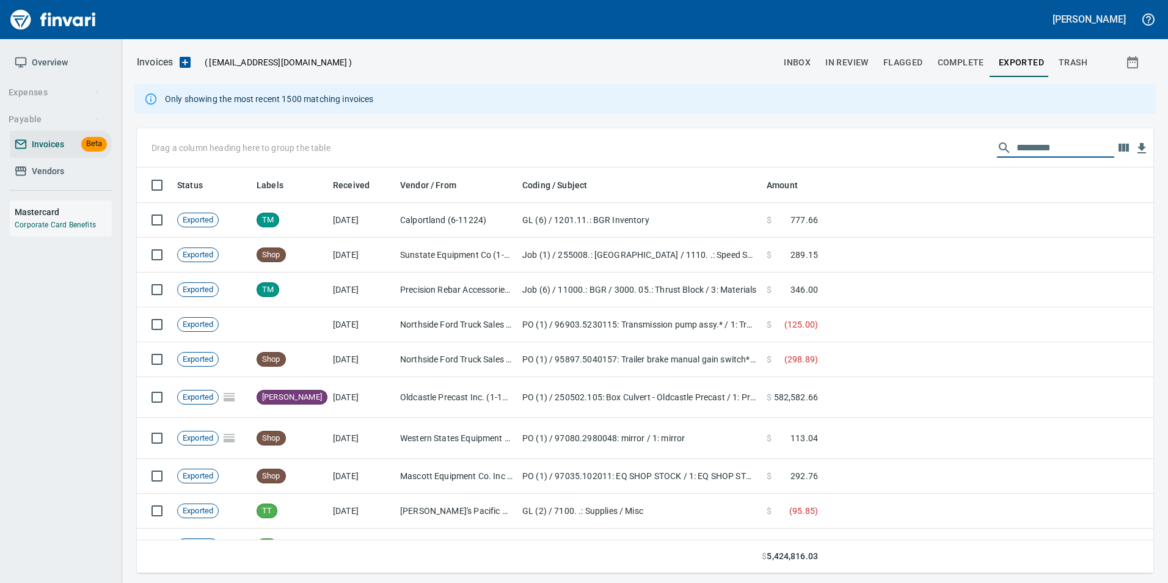
click at [63, 175] on span "Vendors" at bounding box center [48, 171] width 32 height 15
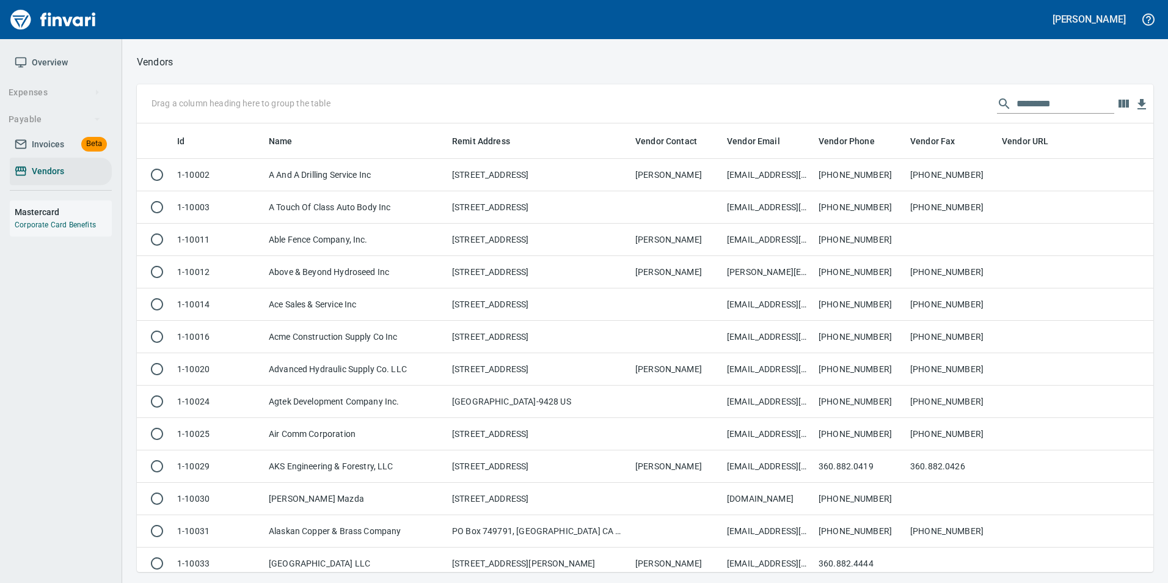
scroll to position [439, 998]
click at [1063, 104] on input "text" at bounding box center [1066, 104] width 98 height 20
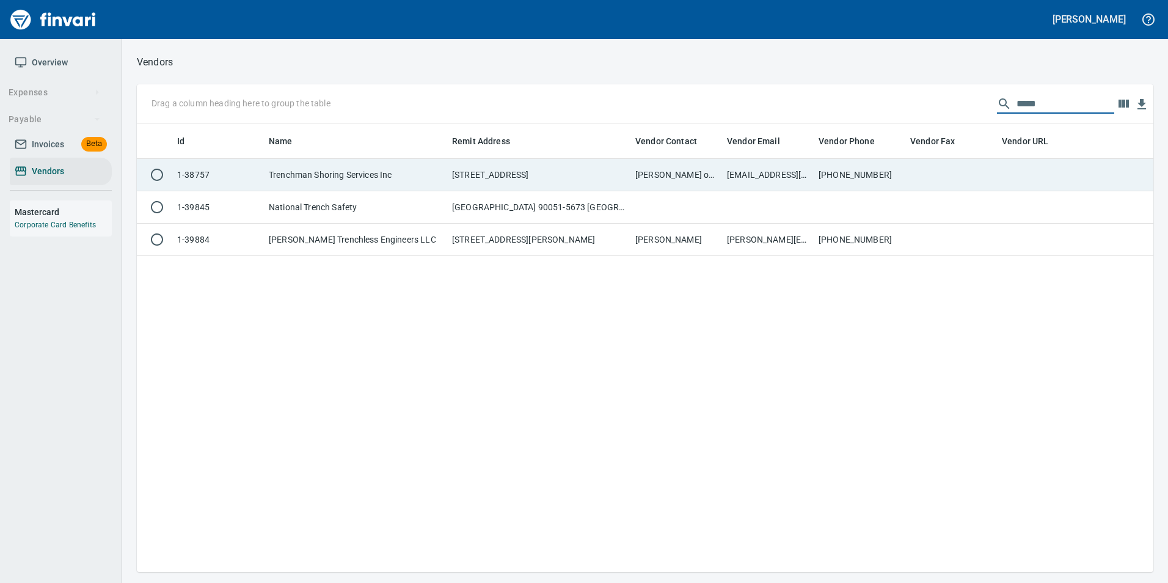
type input "*****"
click at [993, 173] on td at bounding box center [951, 175] width 92 height 32
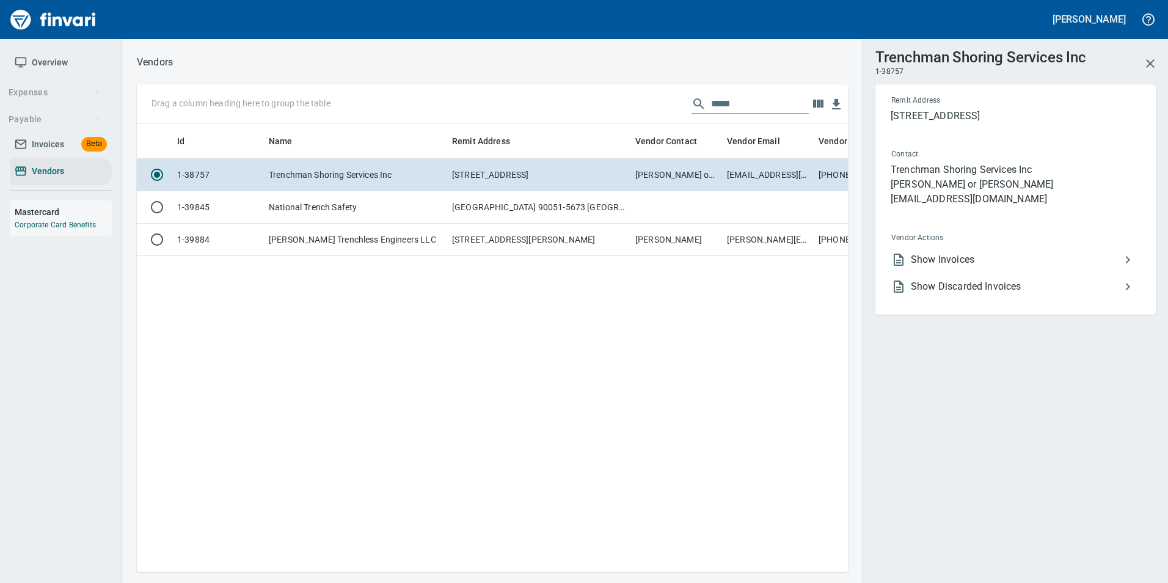
scroll to position [430, 693]
click at [1022, 264] on span "Show Invoices" at bounding box center [1016, 259] width 210 height 15
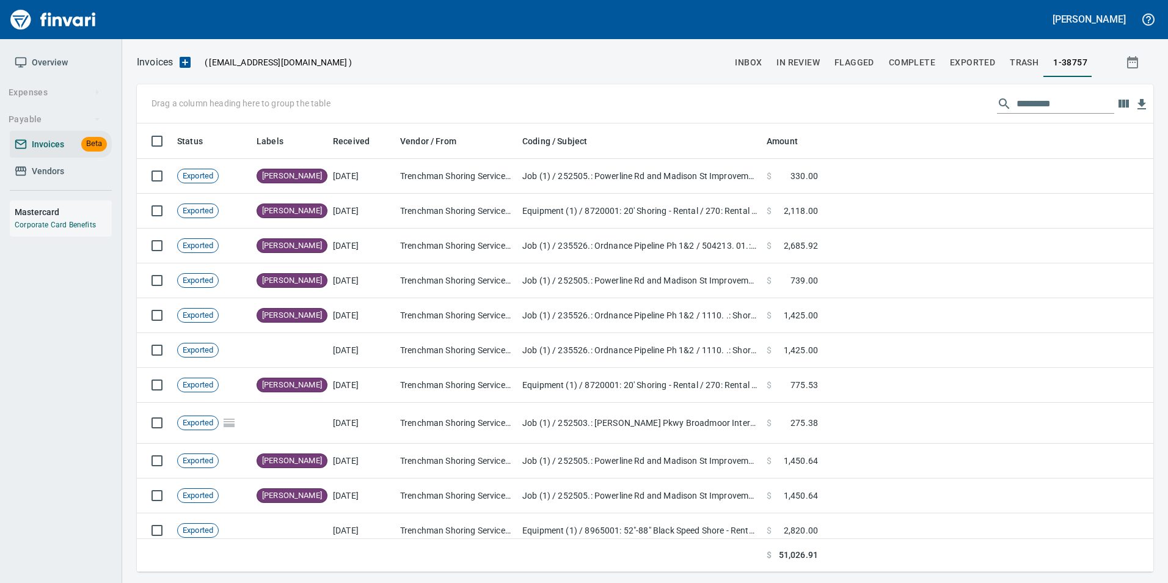
scroll to position [439, 998]
click at [1045, 103] on input "text" at bounding box center [1066, 104] width 98 height 20
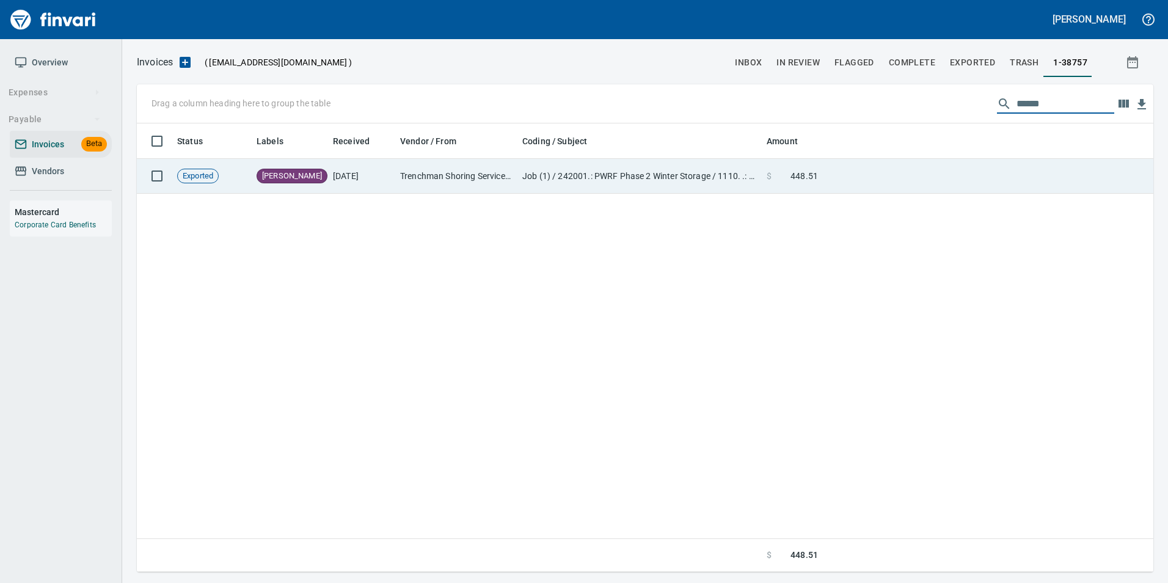
type input "******"
click at [974, 180] on td at bounding box center [988, 176] width 331 height 35
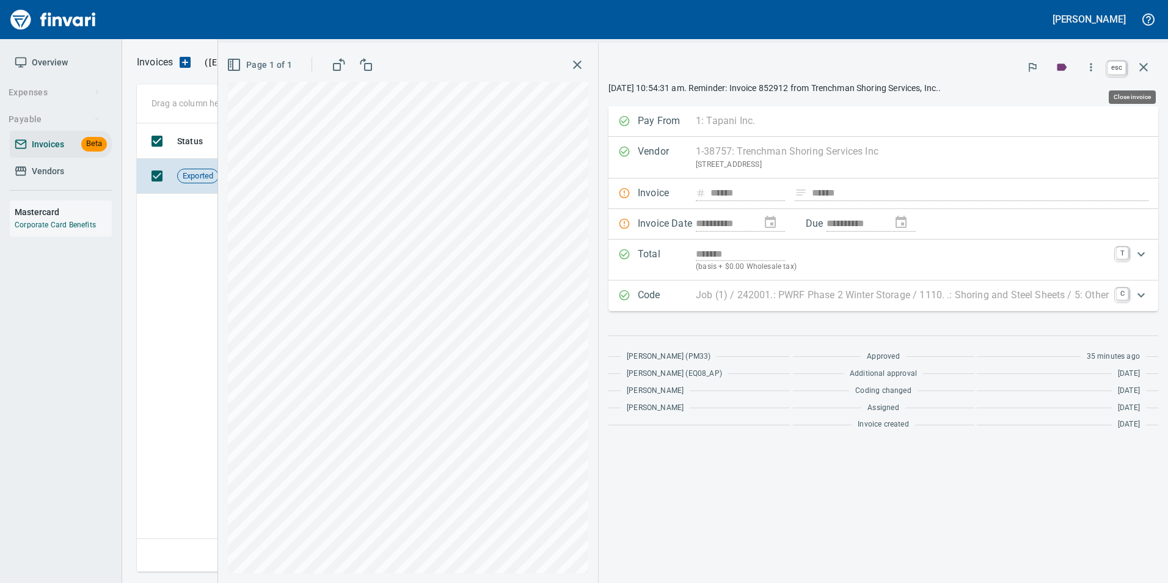
click at [1137, 68] on icon "button" at bounding box center [1143, 67] width 15 height 15
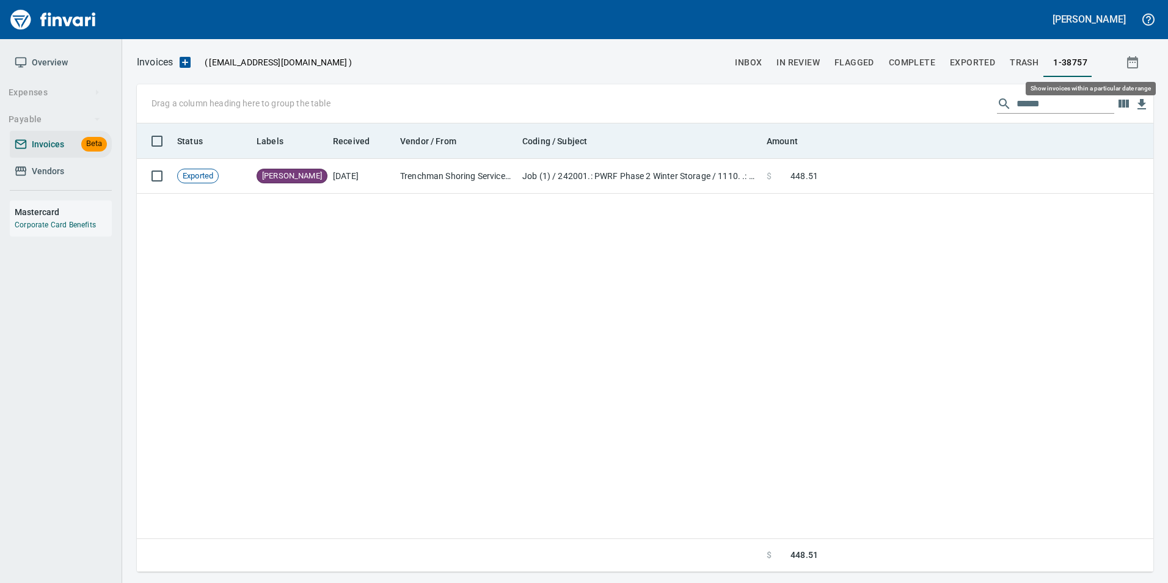
scroll to position [439, 1007]
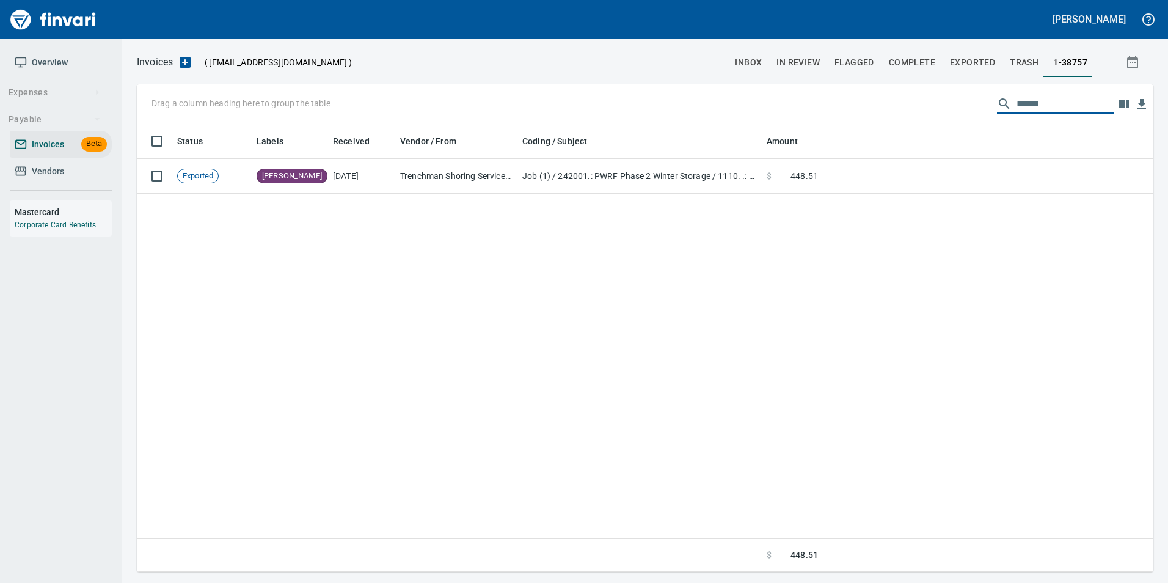
click at [1017, 99] on input "******" at bounding box center [1066, 104] width 98 height 20
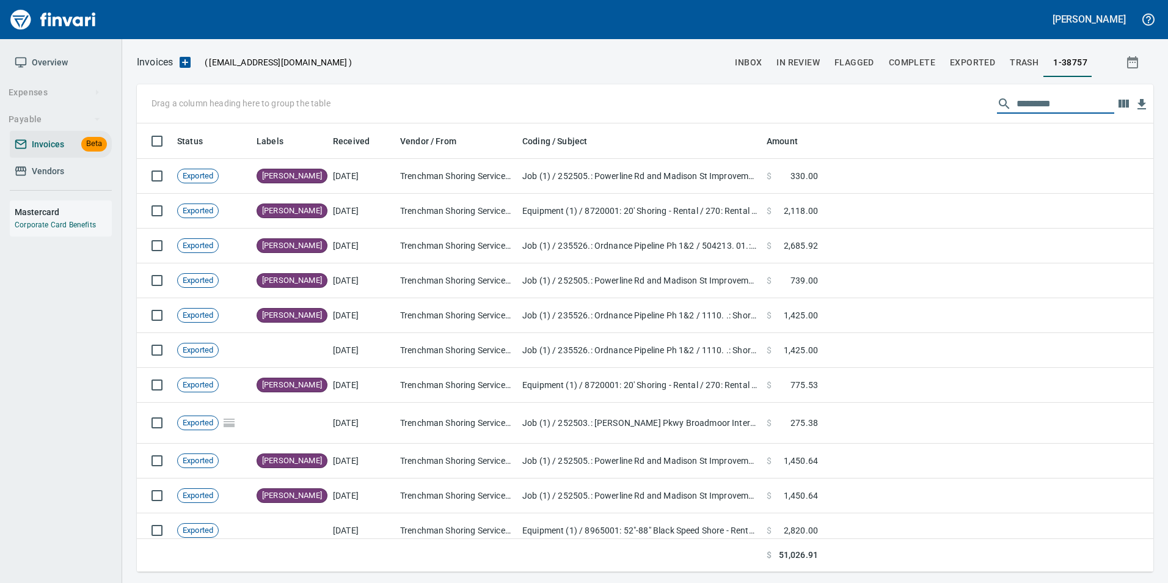
click at [805, 69] on span "In Review" at bounding box center [798, 62] width 43 height 15
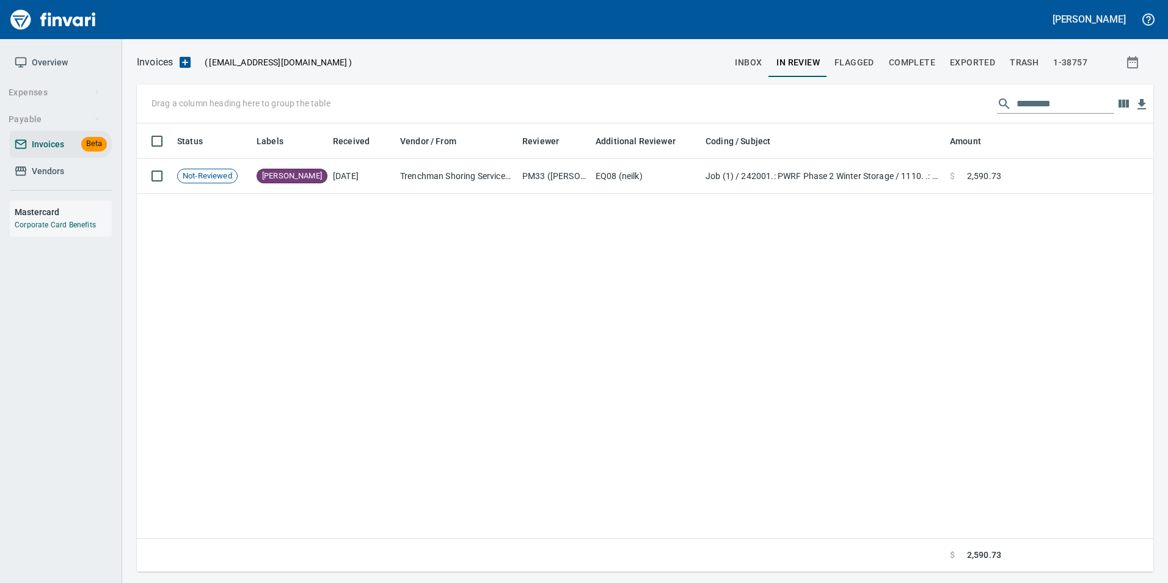
scroll to position [439, 998]
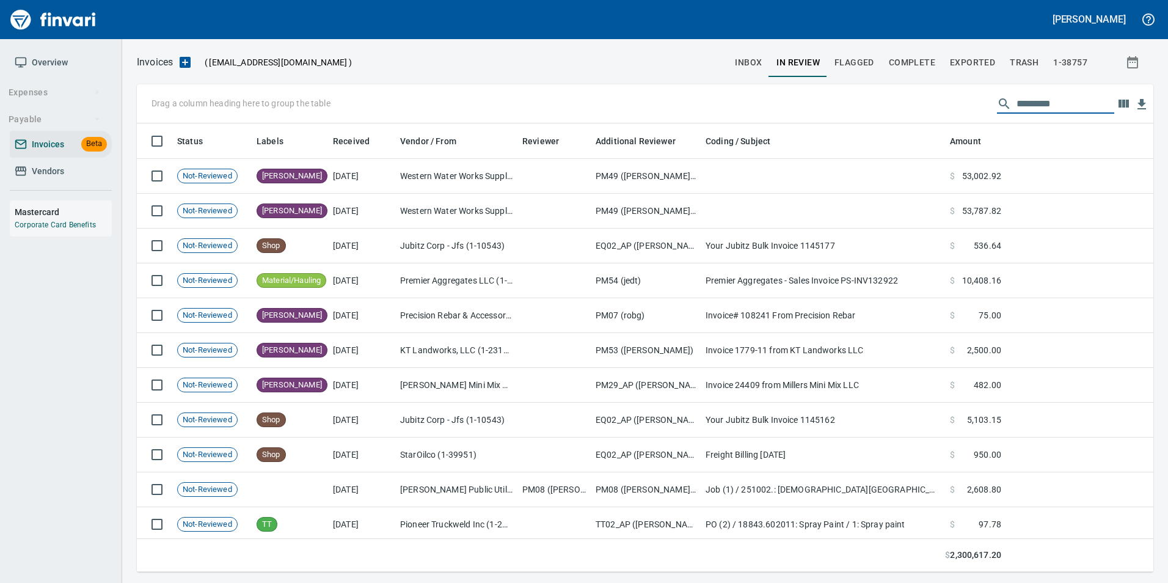
click at [1045, 103] on input "text" at bounding box center [1066, 104] width 98 height 20
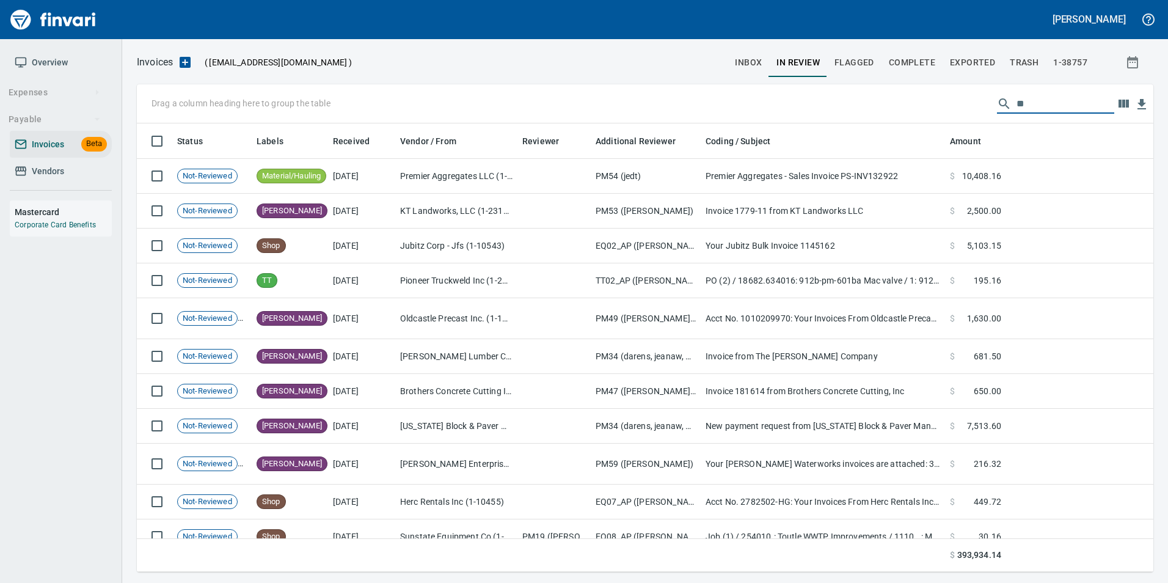
type input "*"
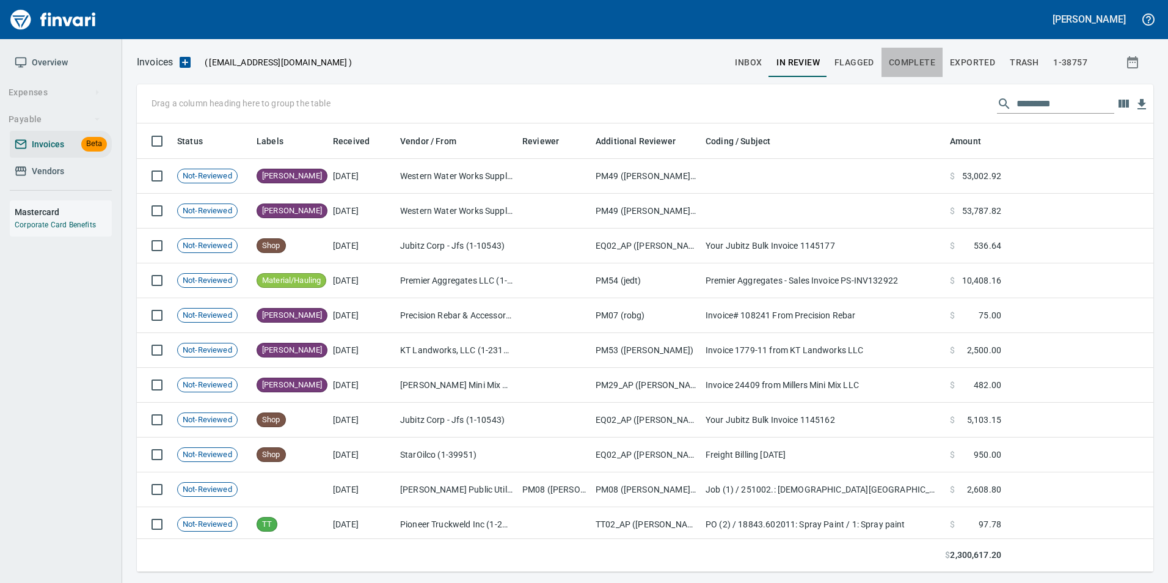
click at [901, 69] on span "Complete" at bounding box center [912, 62] width 46 height 15
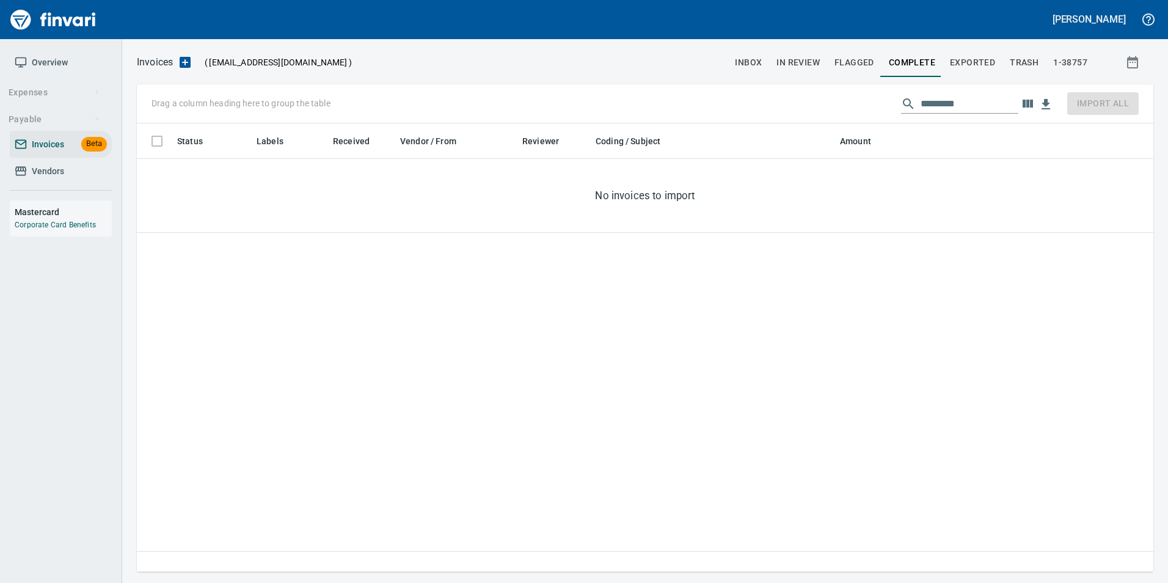
scroll to position [439, 998]
click at [960, 63] on span "Exported" at bounding box center [972, 62] width 45 height 15
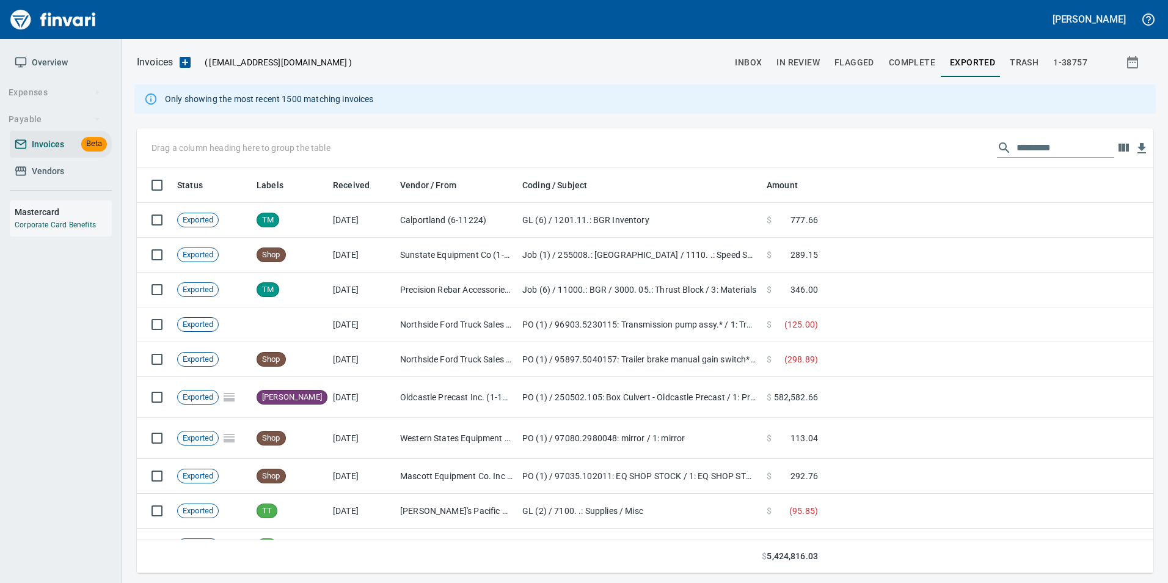
scroll to position [397, 998]
click at [793, 64] on span "In Review" at bounding box center [798, 62] width 43 height 15
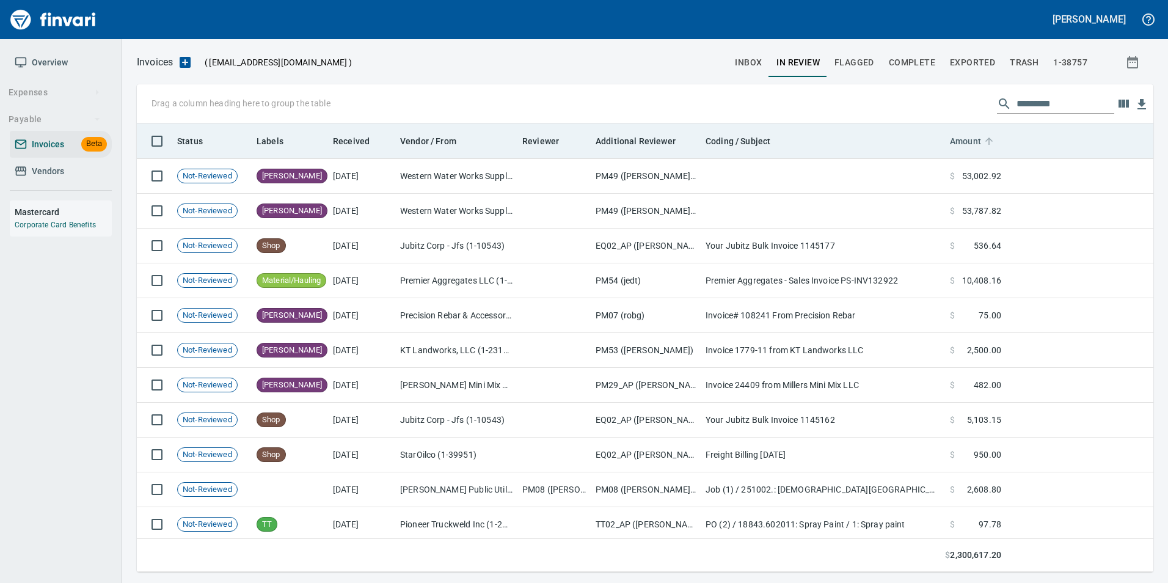
scroll to position [439, 998]
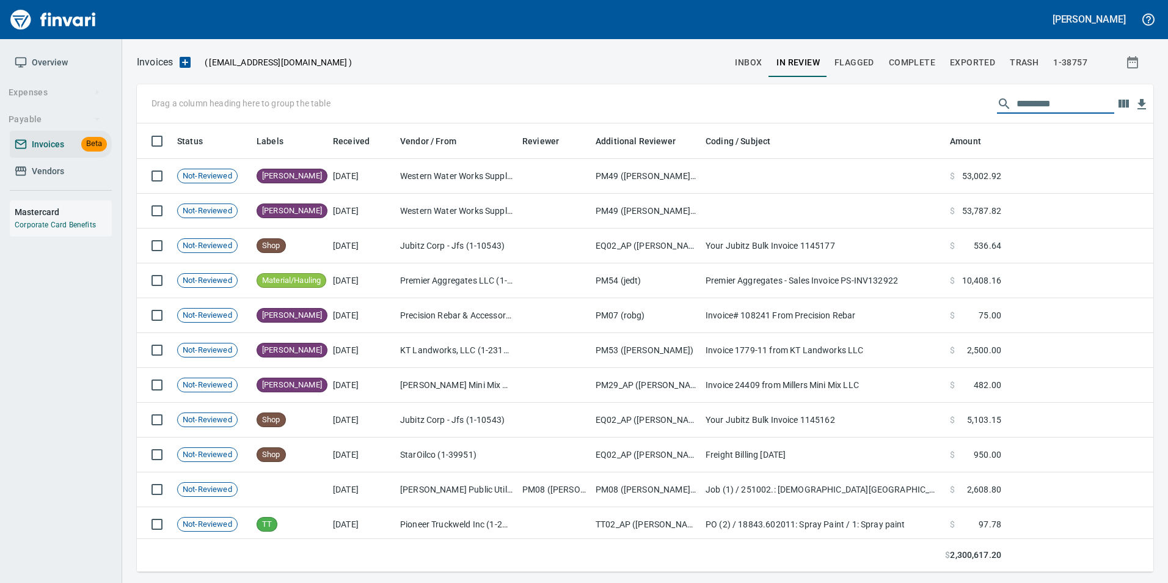
click at [1034, 104] on input "text" at bounding box center [1066, 104] width 98 height 20
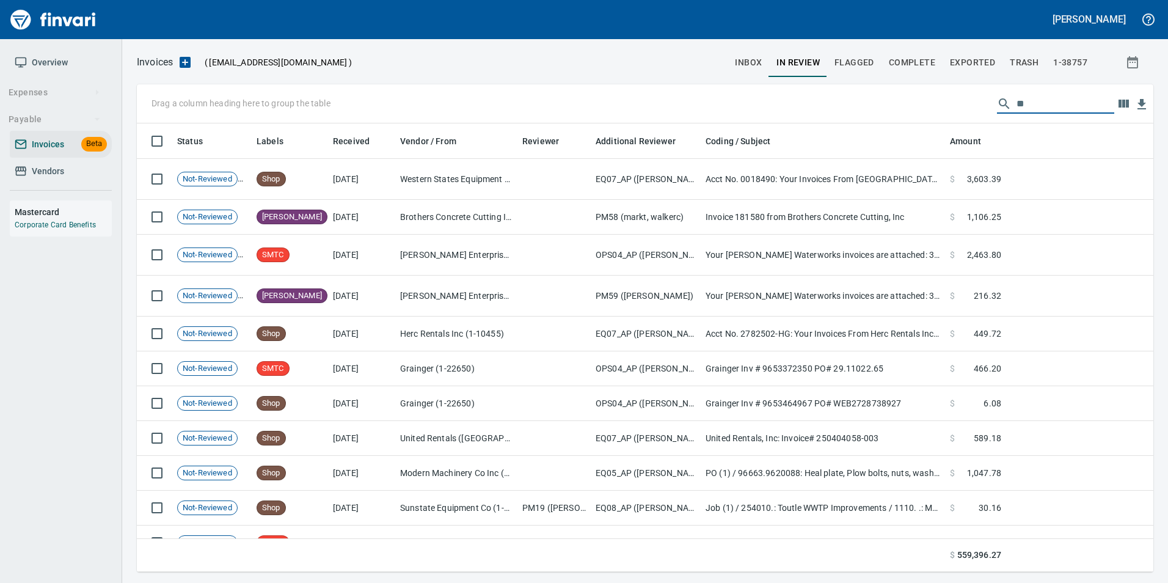
type input "*"
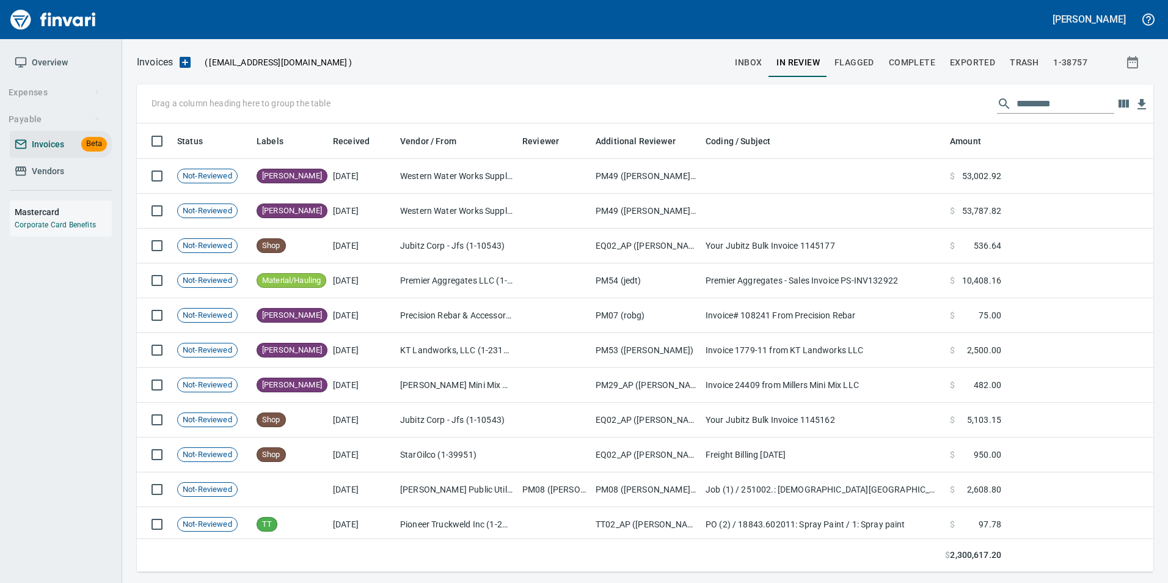
click at [1033, 104] on input "text" at bounding box center [1066, 104] width 98 height 20
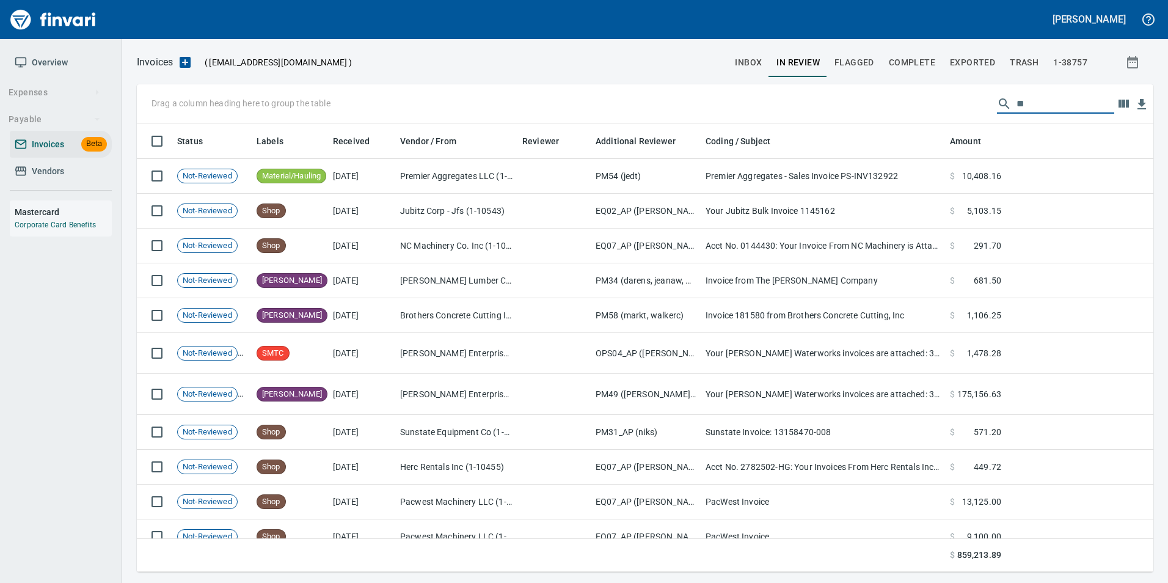
type input "*"
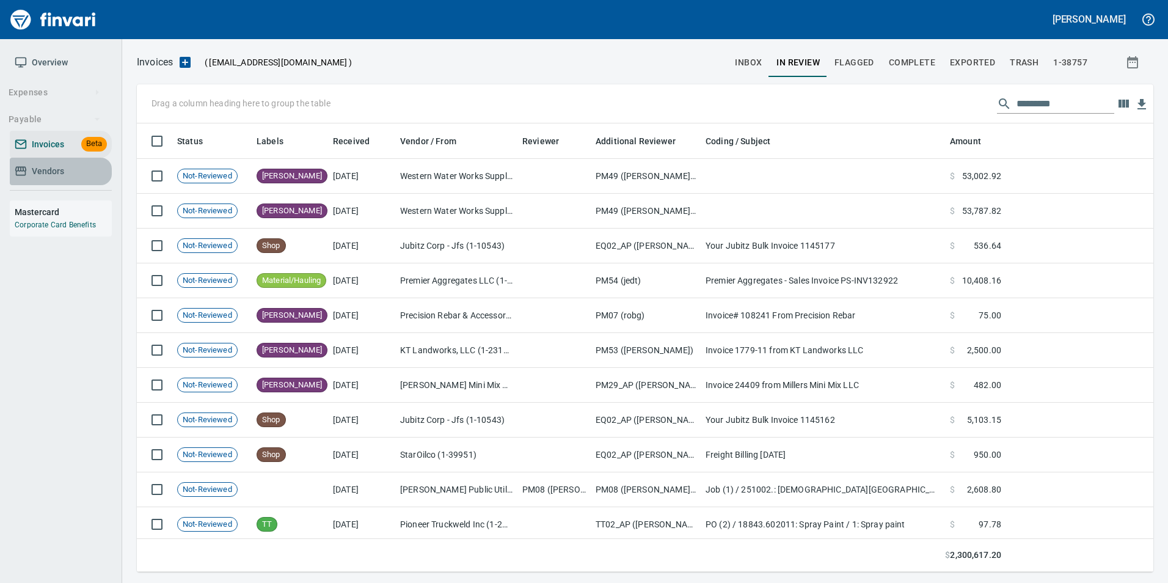
click at [49, 183] on link "Vendors" at bounding box center [61, 171] width 102 height 27
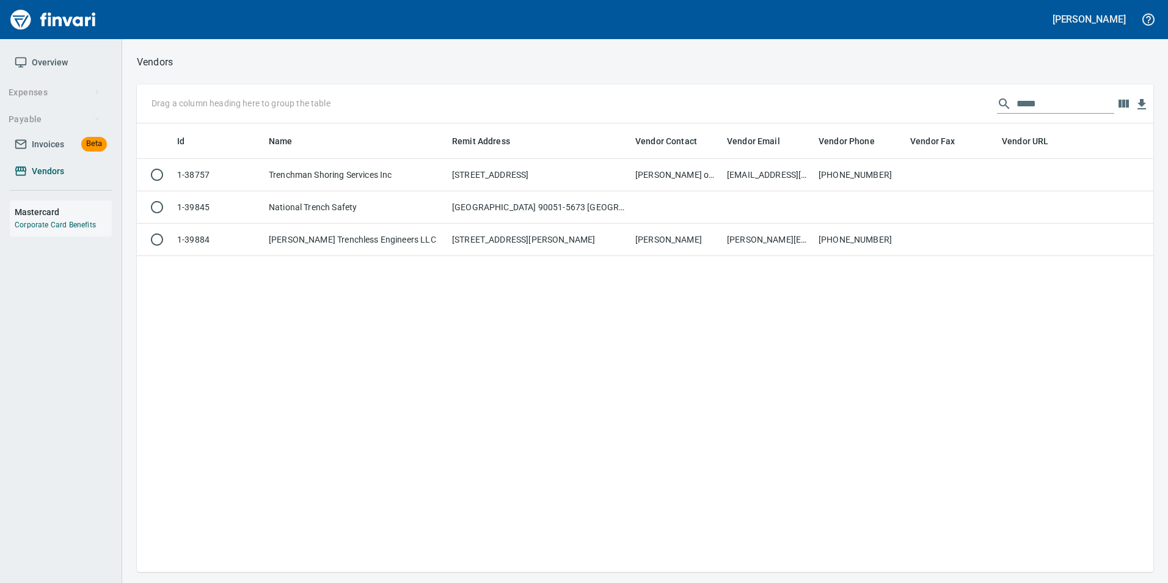
scroll to position [439, 1007]
click at [1055, 103] on input "*****" at bounding box center [1066, 104] width 98 height 20
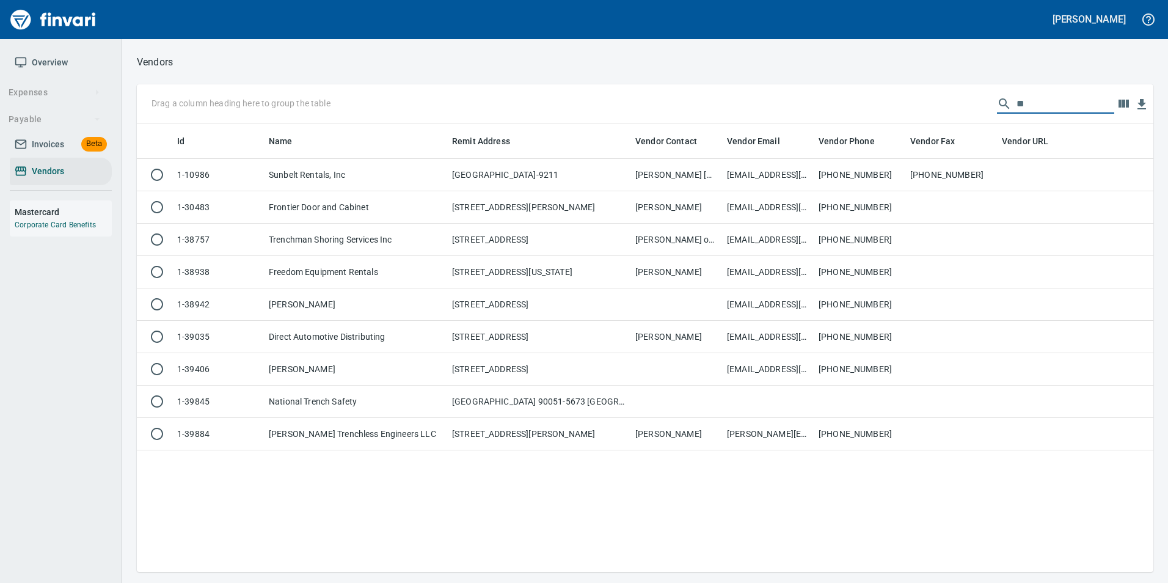
type input "*"
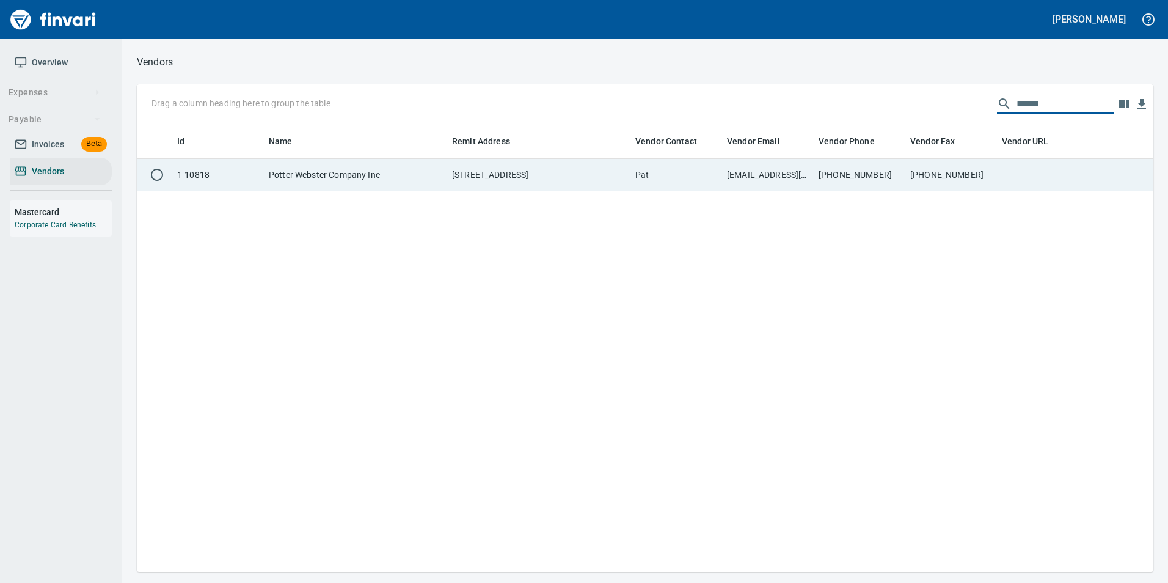
type input "******"
click at [1076, 172] on td at bounding box center [1043, 175] width 92 height 32
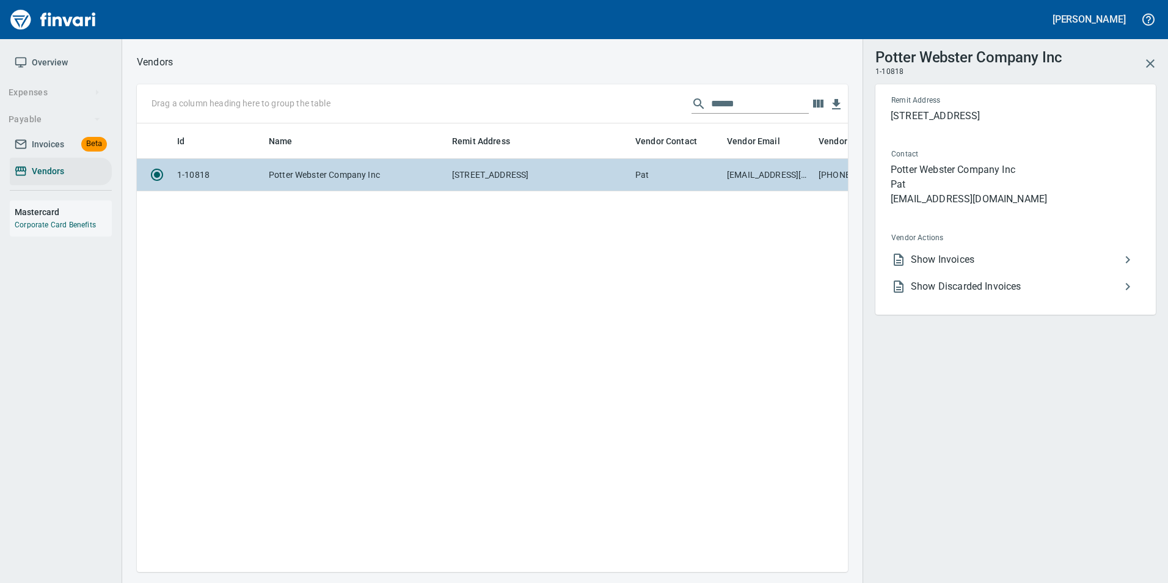
scroll to position [430, 702]
click at [1024, 256] on span "Show Invoices" at bounding box center [1016, 259] width 210 height 15
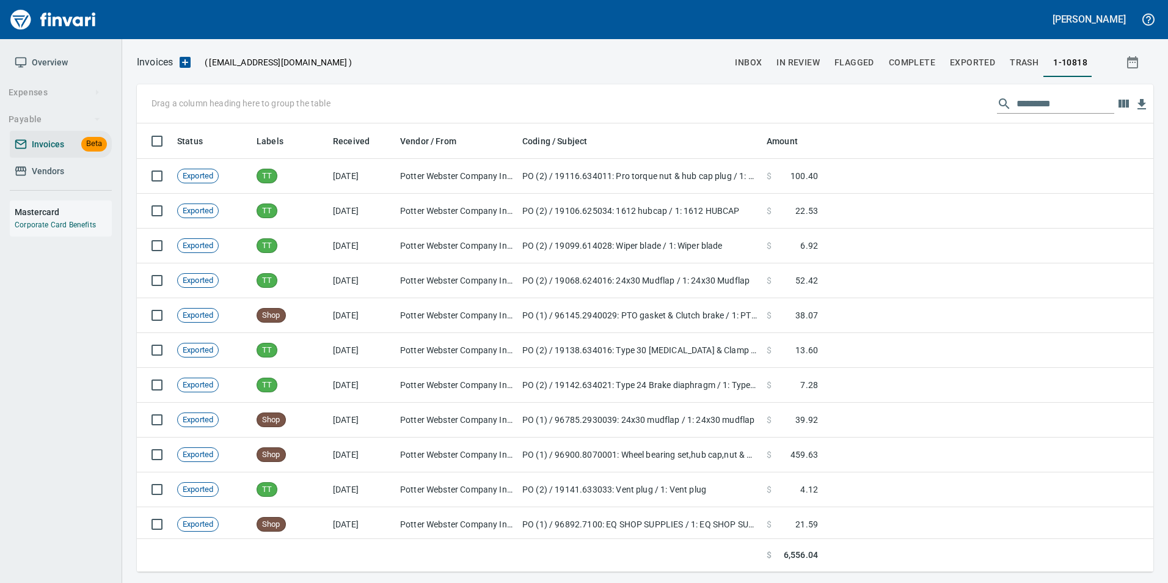
scroll to position [439, 998]
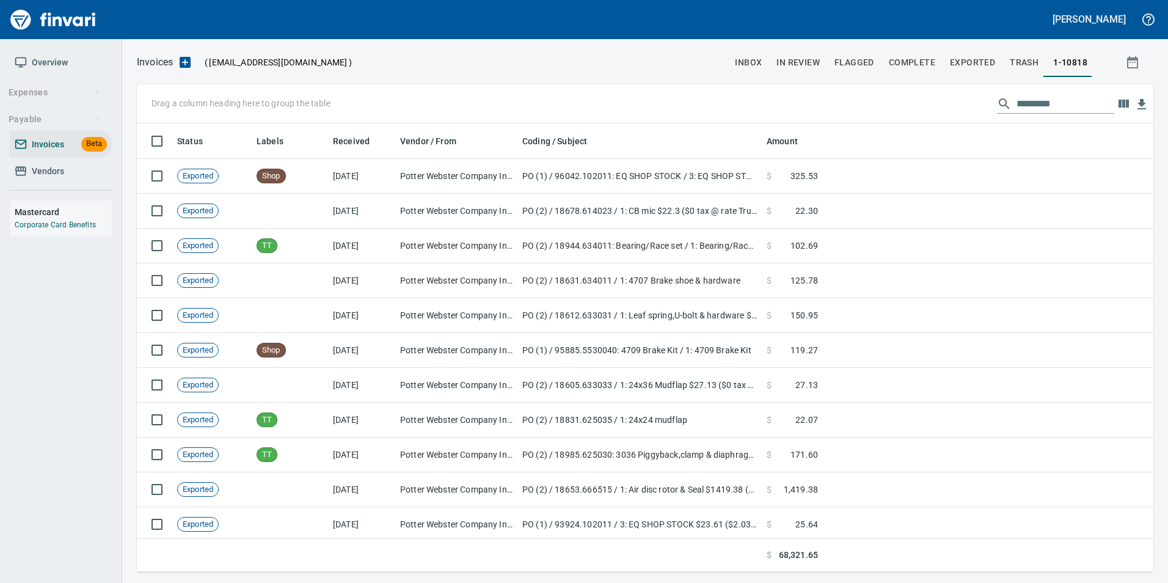
click at [1051, 100] on input "text" at bounding box center [1066, 104] width 98 height 20
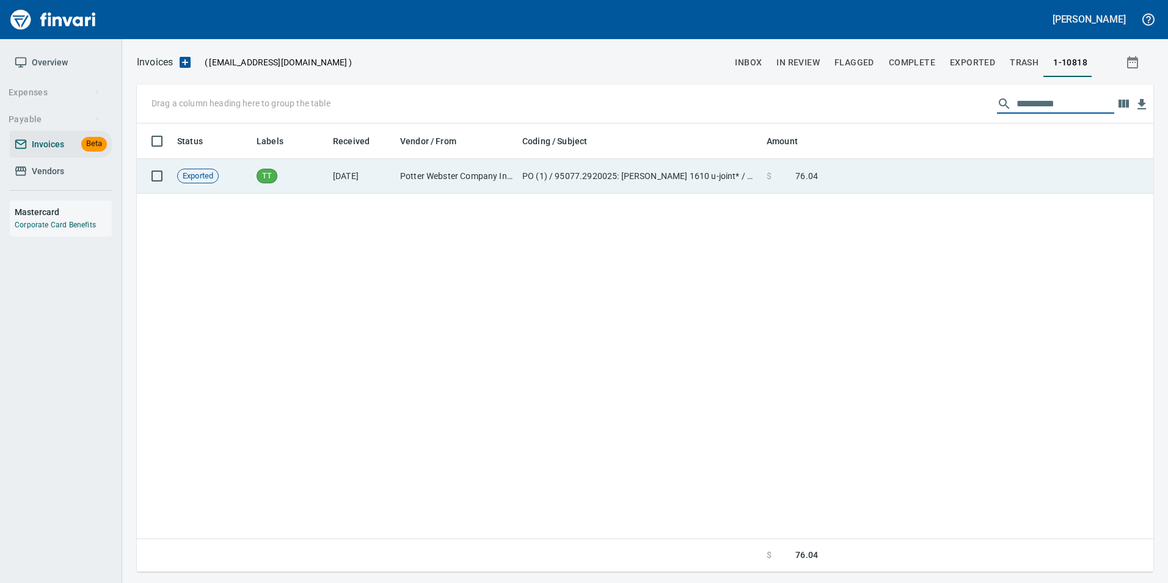
type input "**********"
click at [1004, 161] on td at bounding box center [988, 176] width 331 height 35
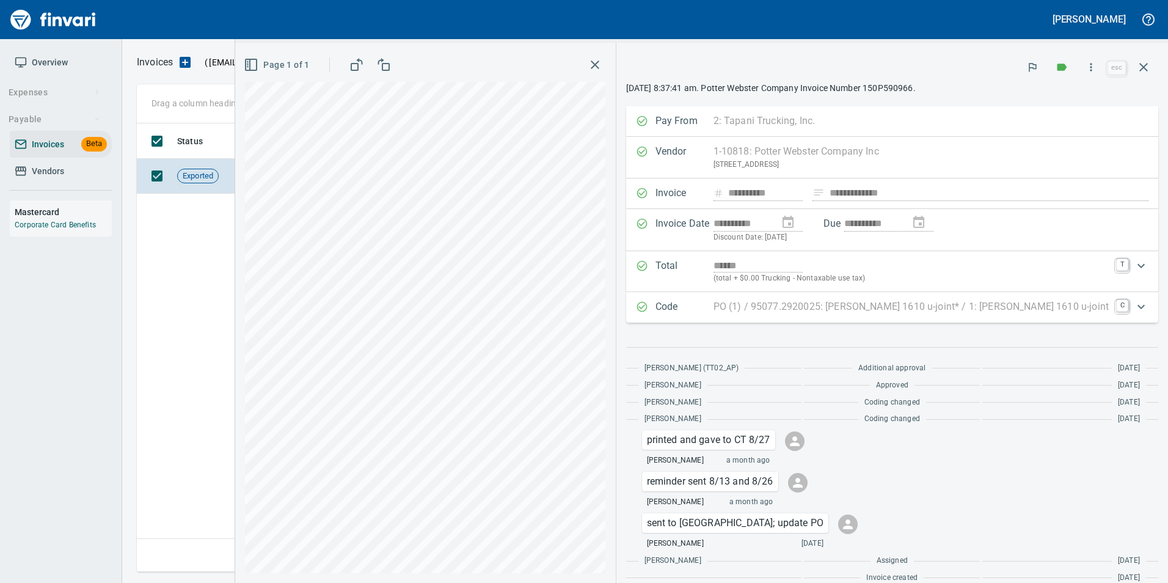
click at [1150, 76] on button "button" at bounding box center [1143, 67] width 29 height 29
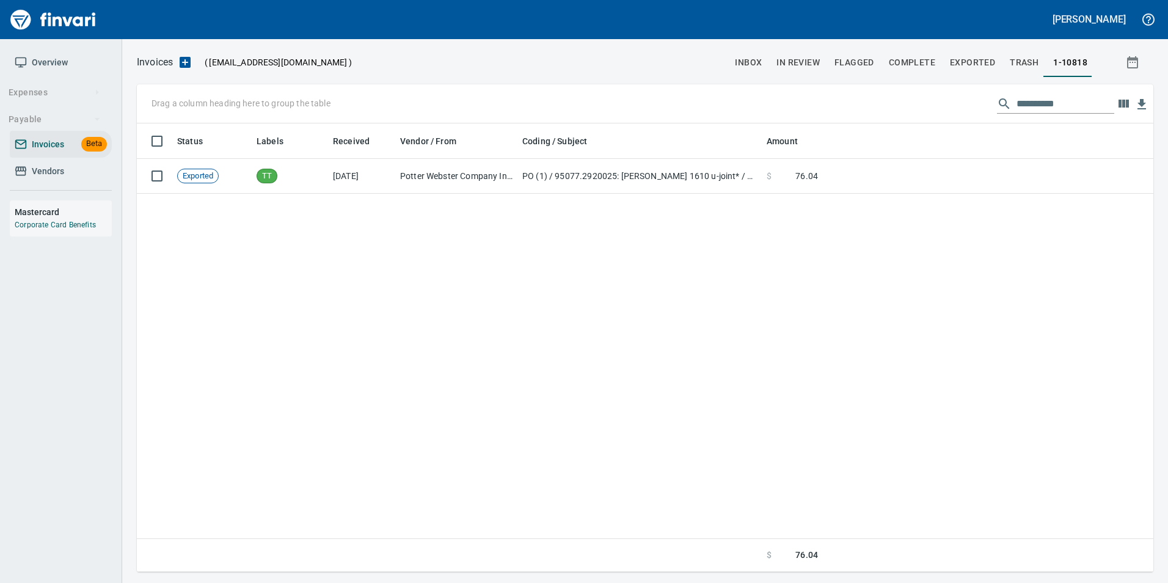
scroll to position [439, 1007]
click at [803, 54] on button "In Review" at bounding box center [798, 62] width 58 height 29
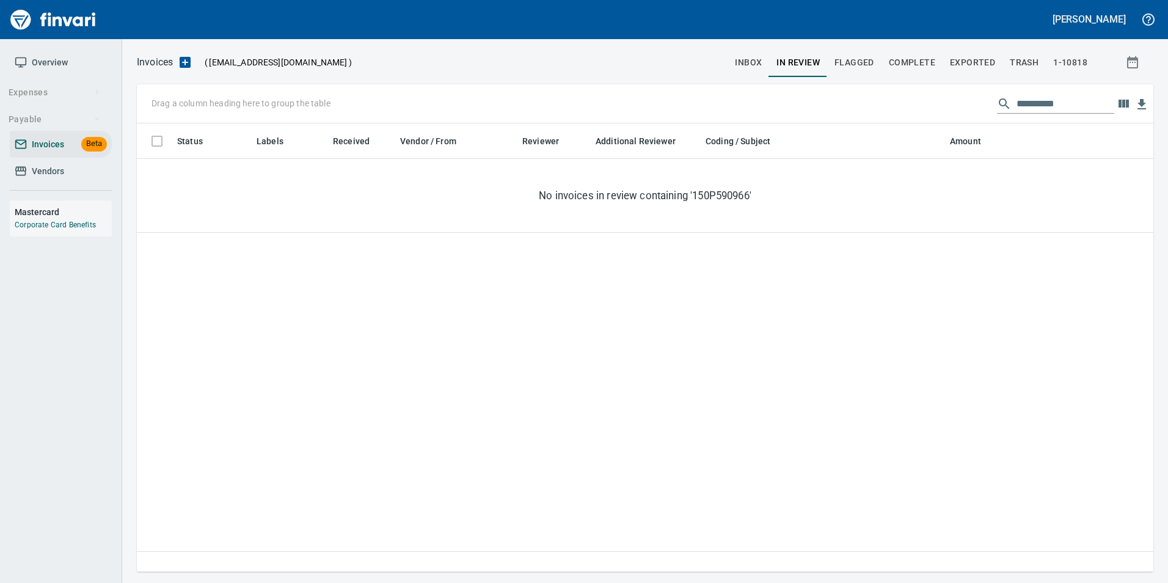
scroll to position [439, 1007]
click at [1051, 97] on input "**********" at bounding box center [1066, 104] width 98 height 20
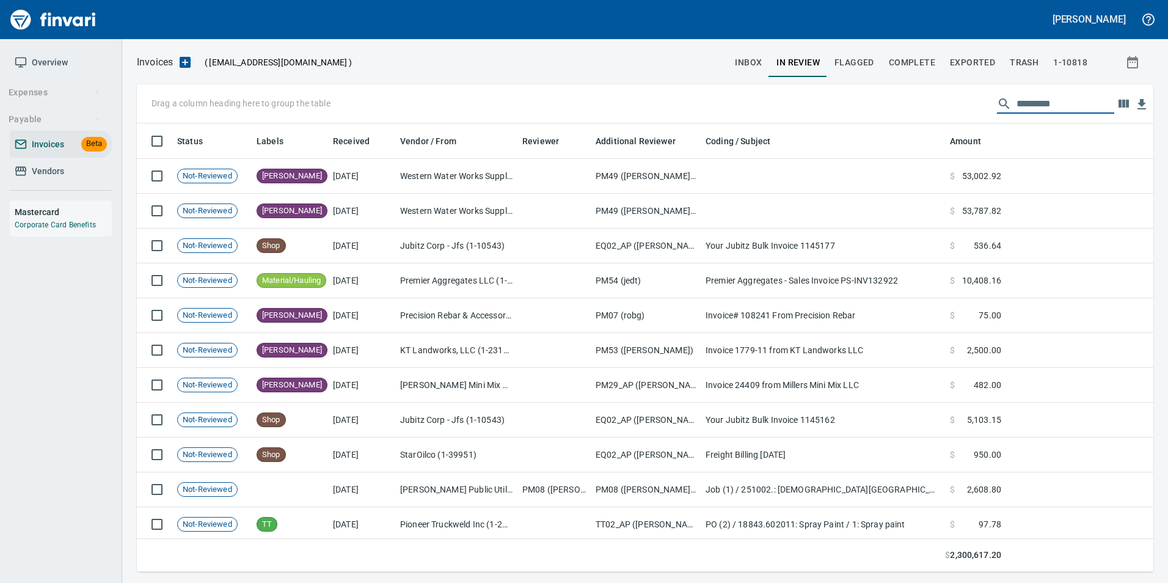
scroll to position [439, 998]
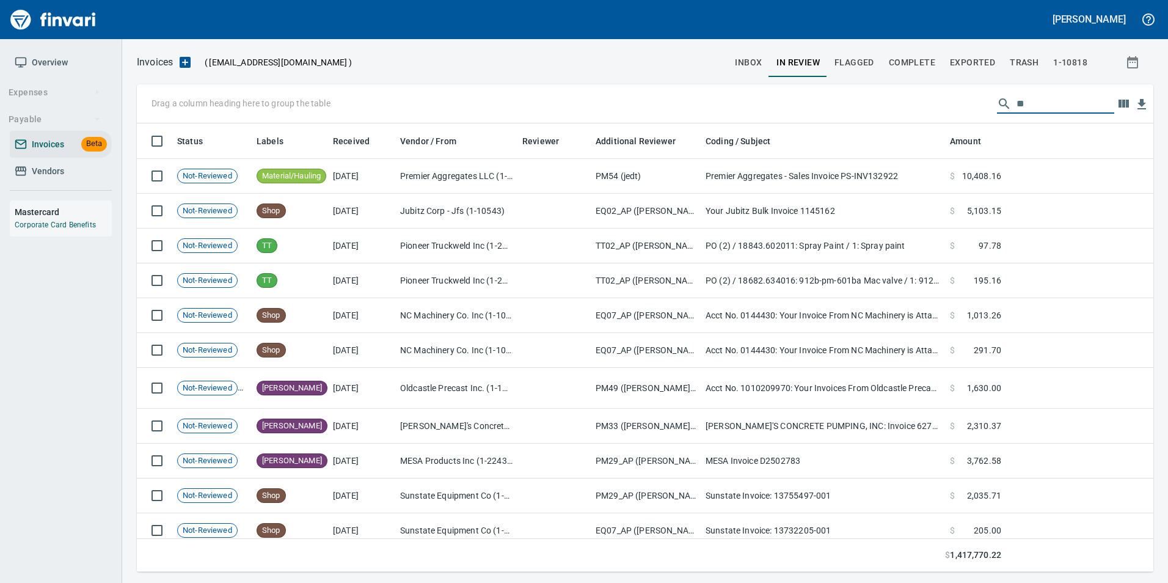
type input "*"
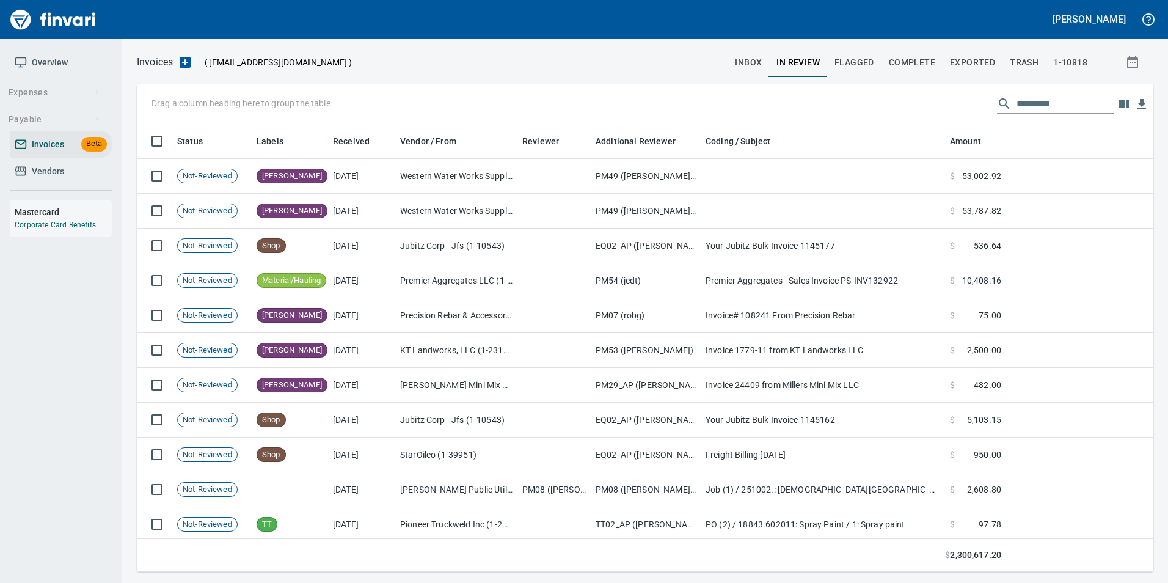
click at [1017, 104] on input "text" at bounding box center [1066, 104] width 98 height 20
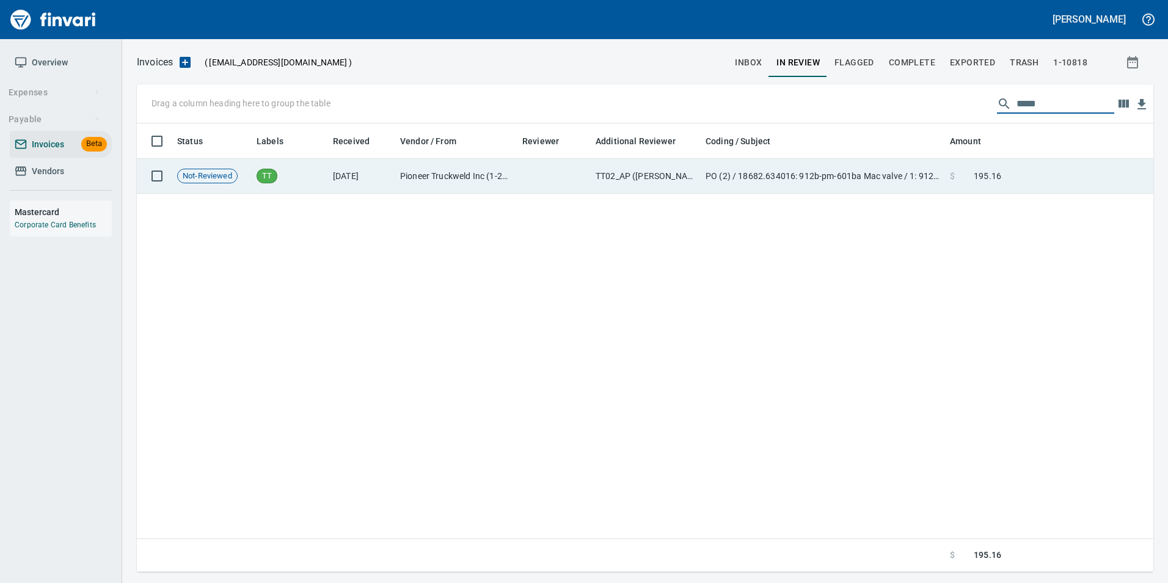
click at [1024, 163] on td at bounding box center [1079, 176] width 147 height 35
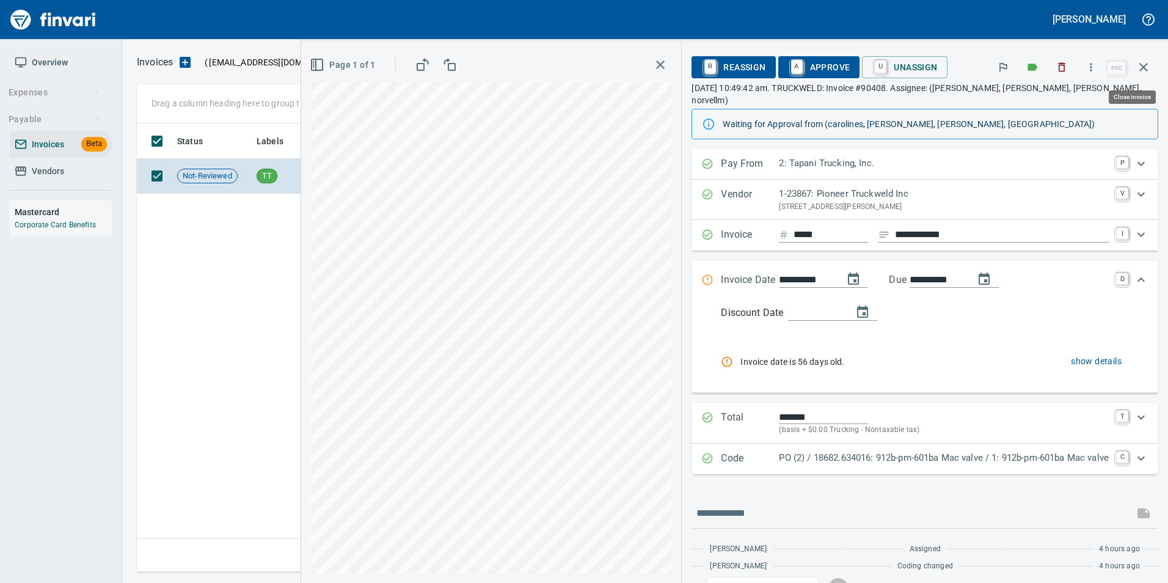
click at [1146, 63] on icon "button" at bounding box center [1143, 67] width 15 height 15
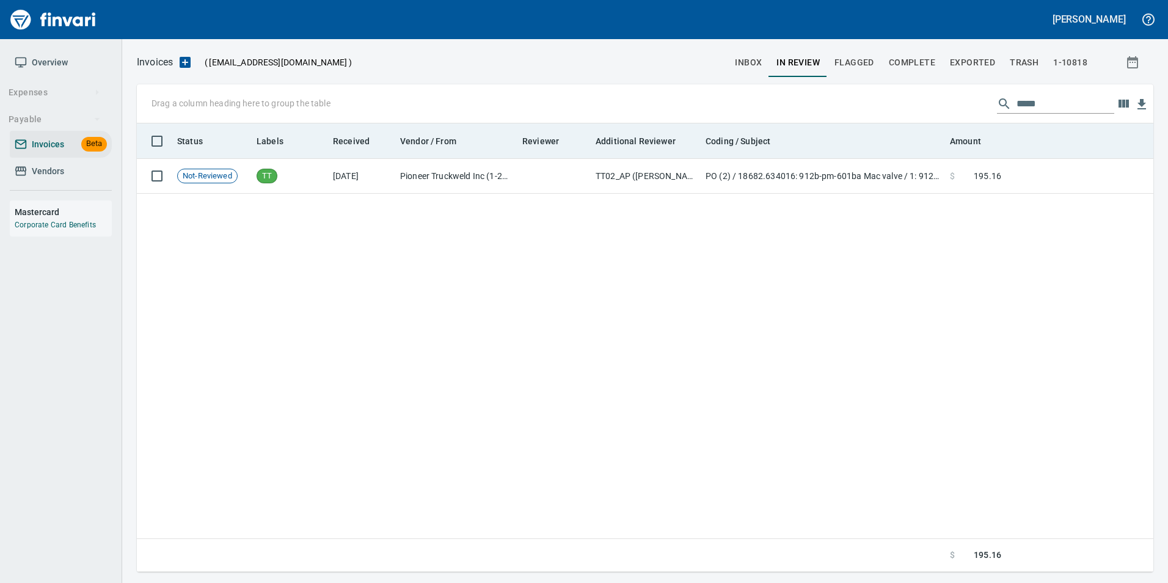
scroll to position [439, 1007]
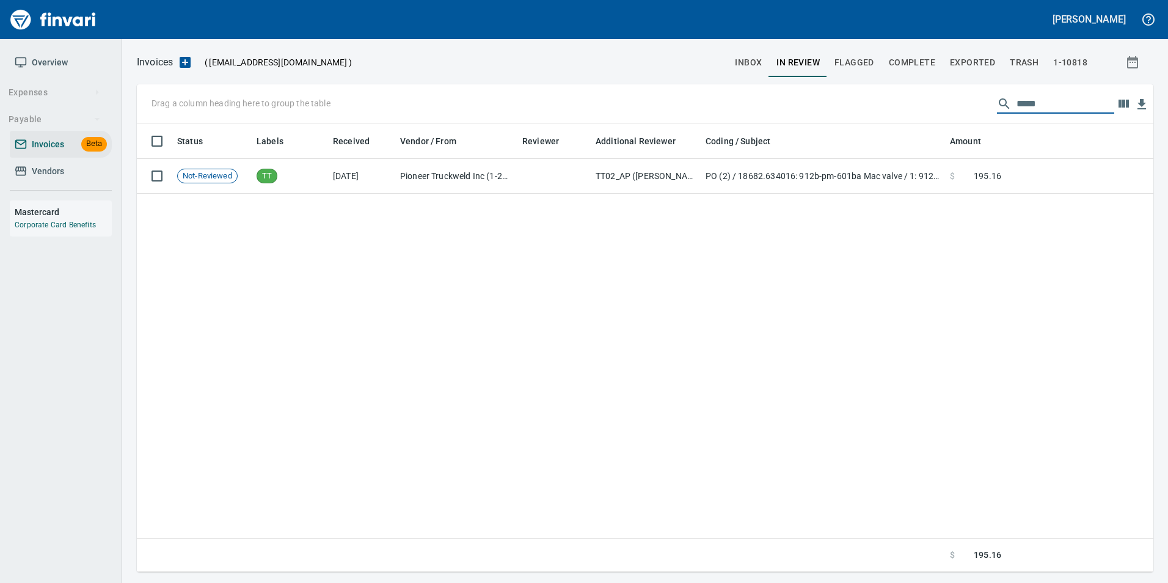
click at [1078, 103] on input "*****" at bounding box center [1066, 104] width 98 height 20
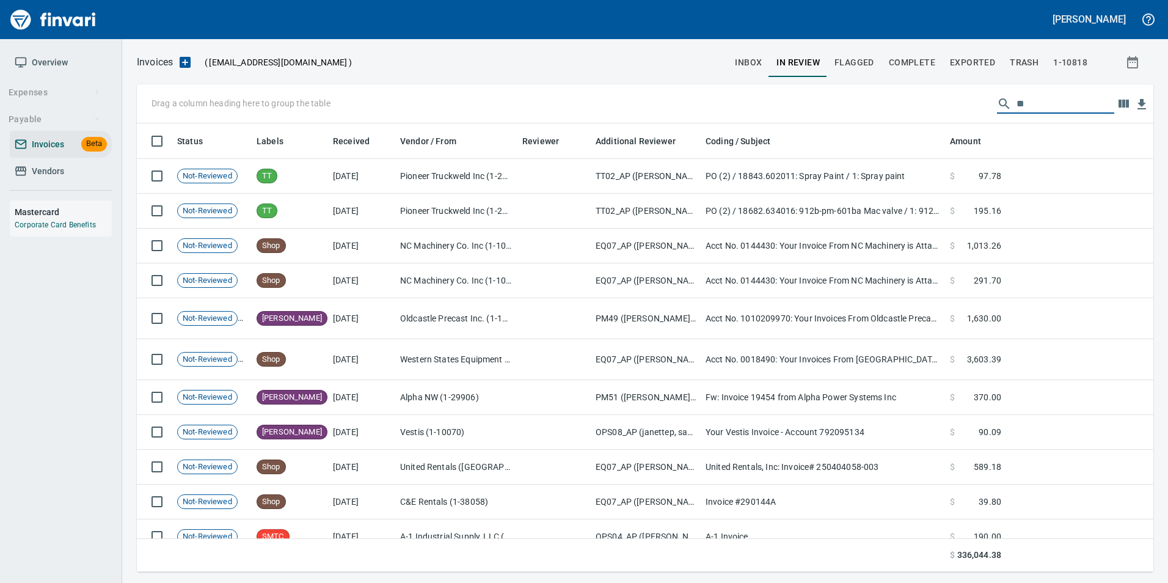
scroll to position [439, 998]
type input "*"
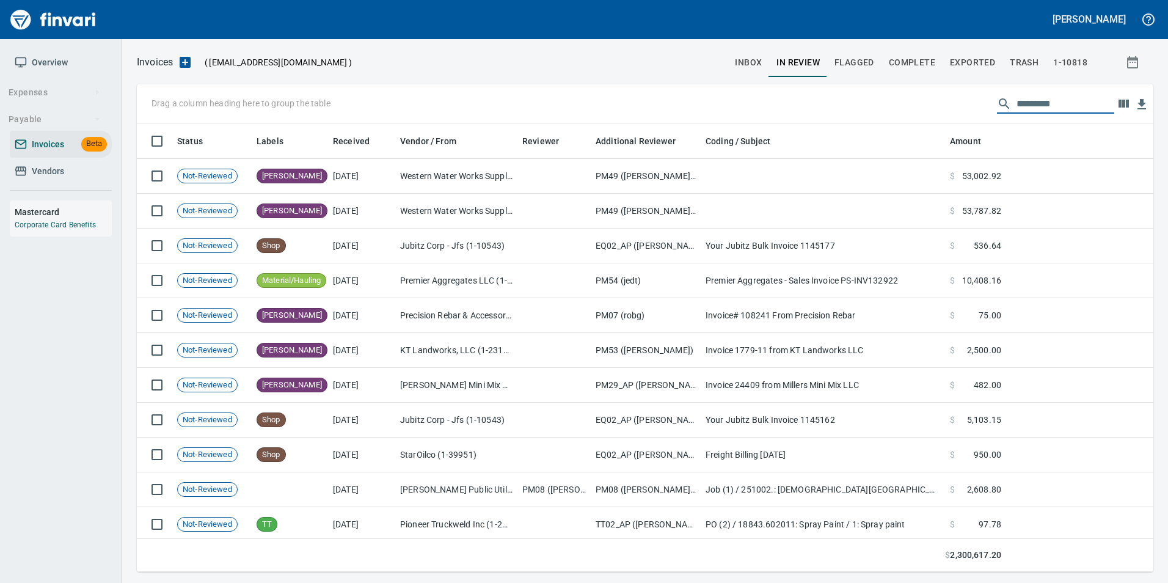
click at [1040, 108] on input "text" at bounding box center [1066, 104] width 98 height 20
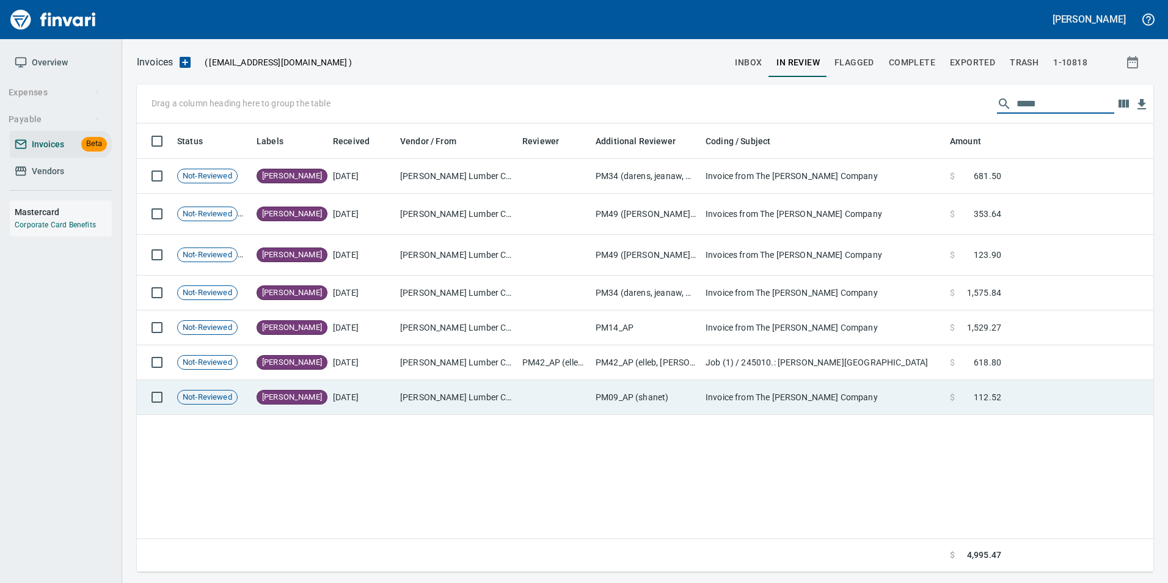
type input "****"
click at [973, 405] on td "$ 112.52" at bounding box center [975, 397] width 61 height 35
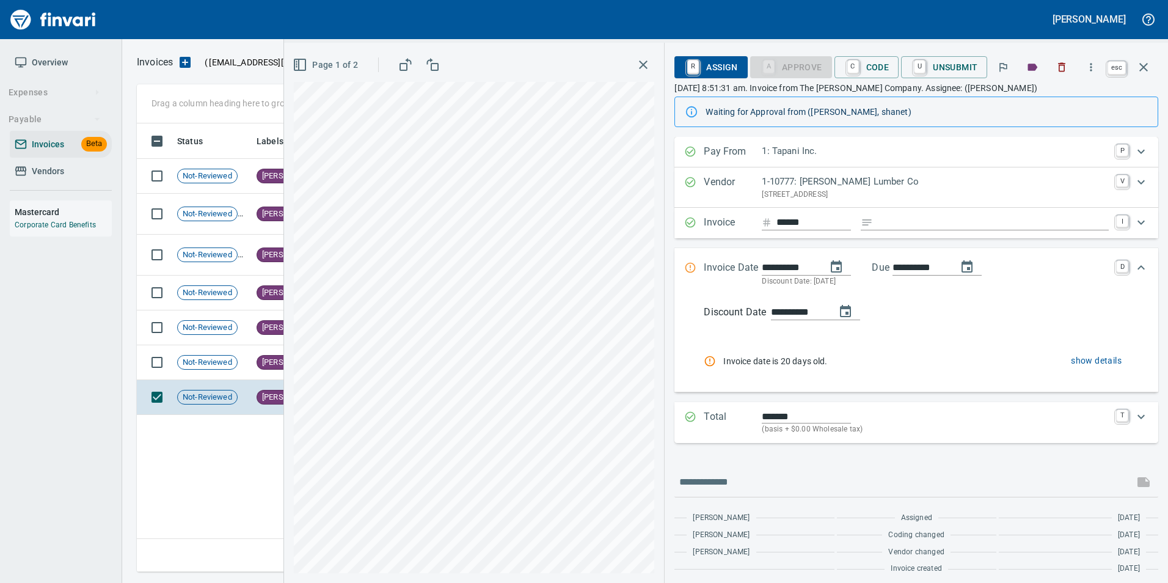
drag, startPoint x: 1147, startPoint y: 79, endPoint x: 1043, endPoint y: 123, distance: 112.8
click at [1147, 79] on button "button" at bounding box center [1143, 67] width 29 height 29
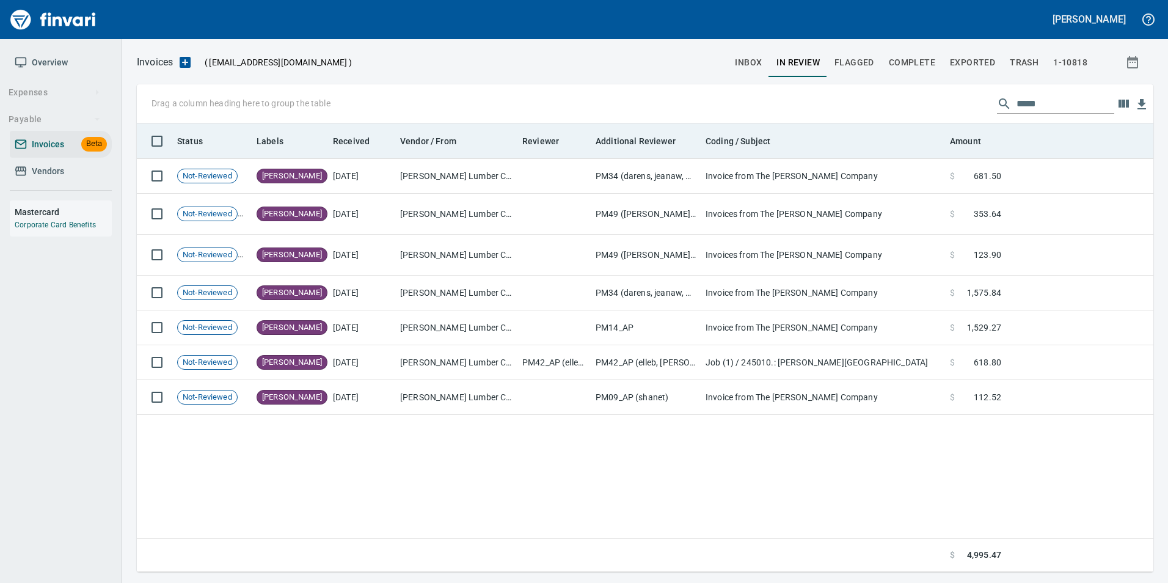
scroll to position [439, 1007]
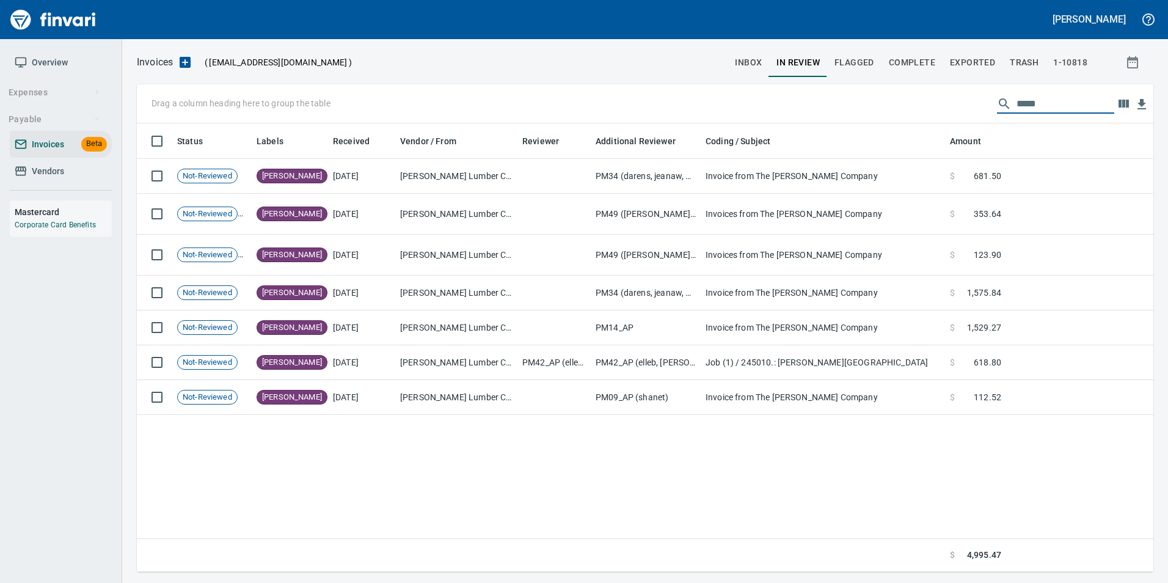
click at [1026, 101] on input "****" at bounding box center [1066, 104] width 98 height 20
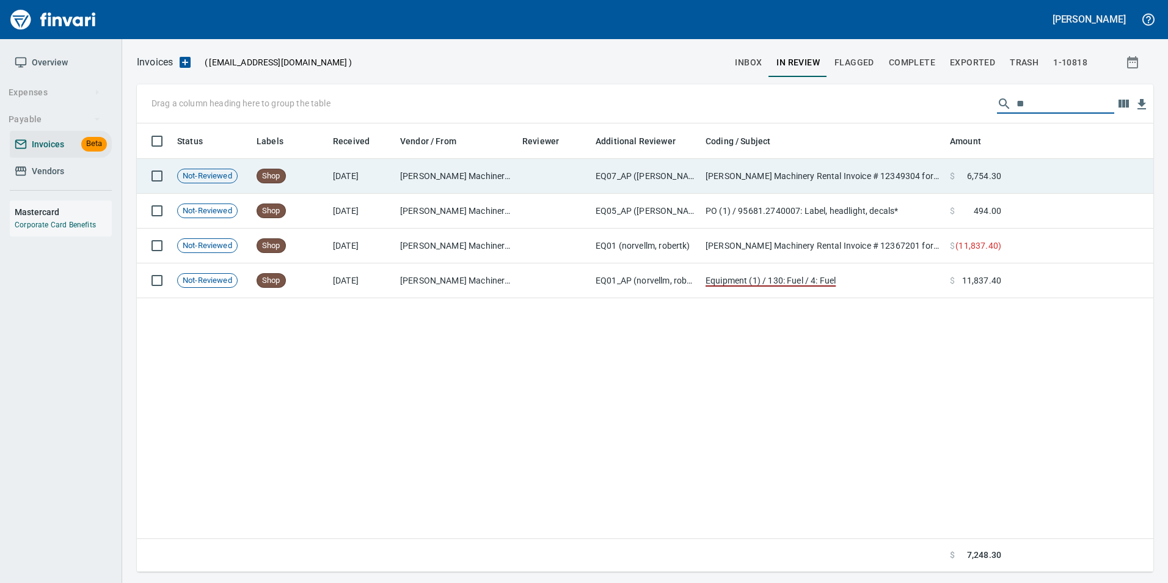
type input "*"
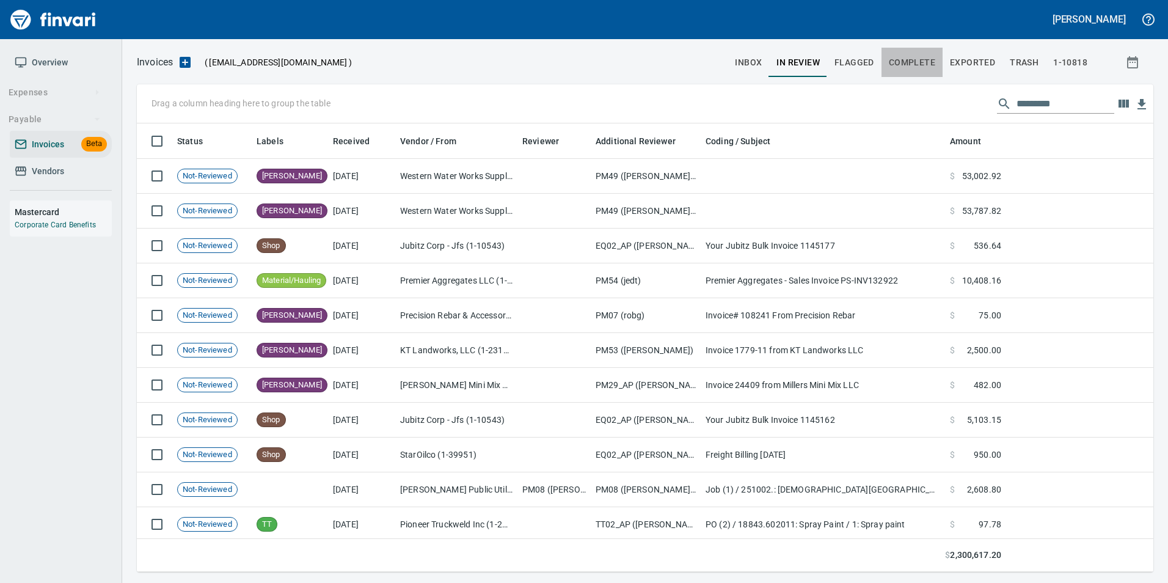
click at [921, 63] on span "Complete" at bounding box center [912, 62] width 46 height 15
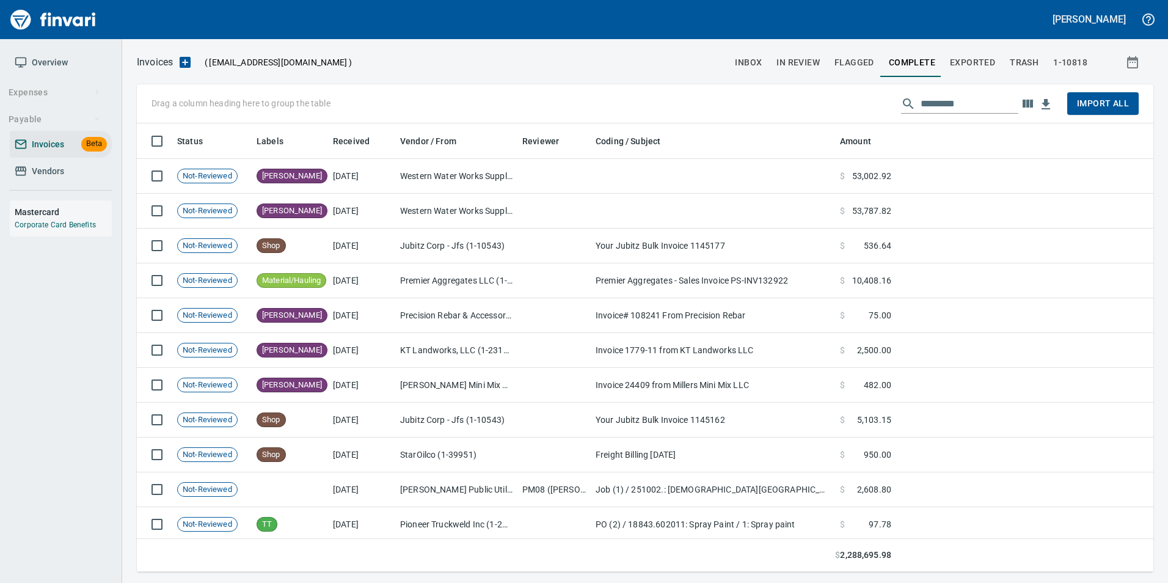
scroll to position [439, 998]
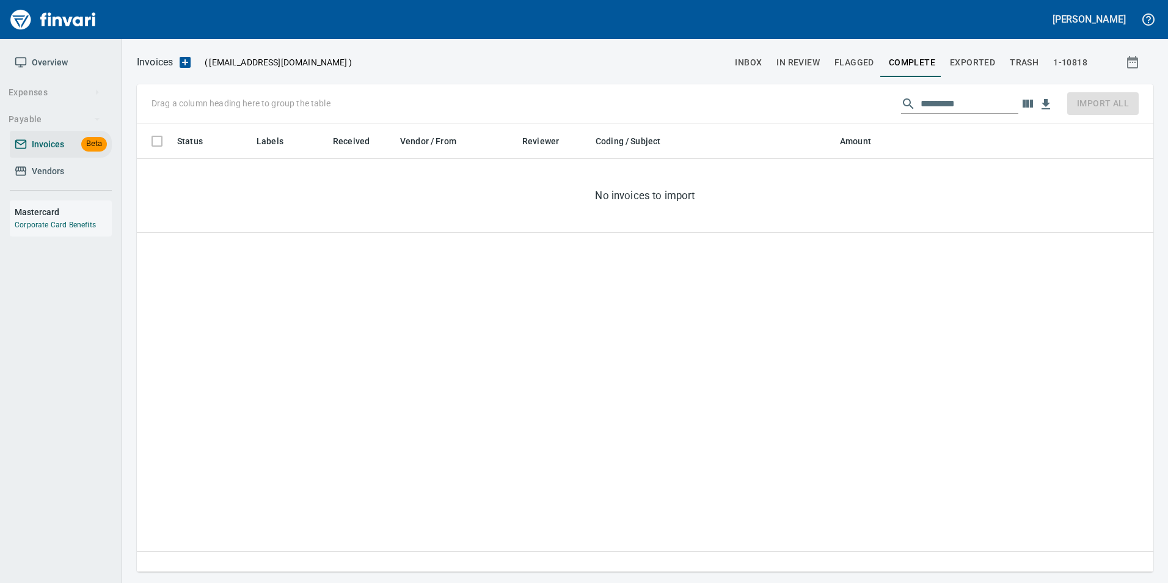
click at [976, 64] on span "Exported" at bounding box center [972, 62] width 45 height 15
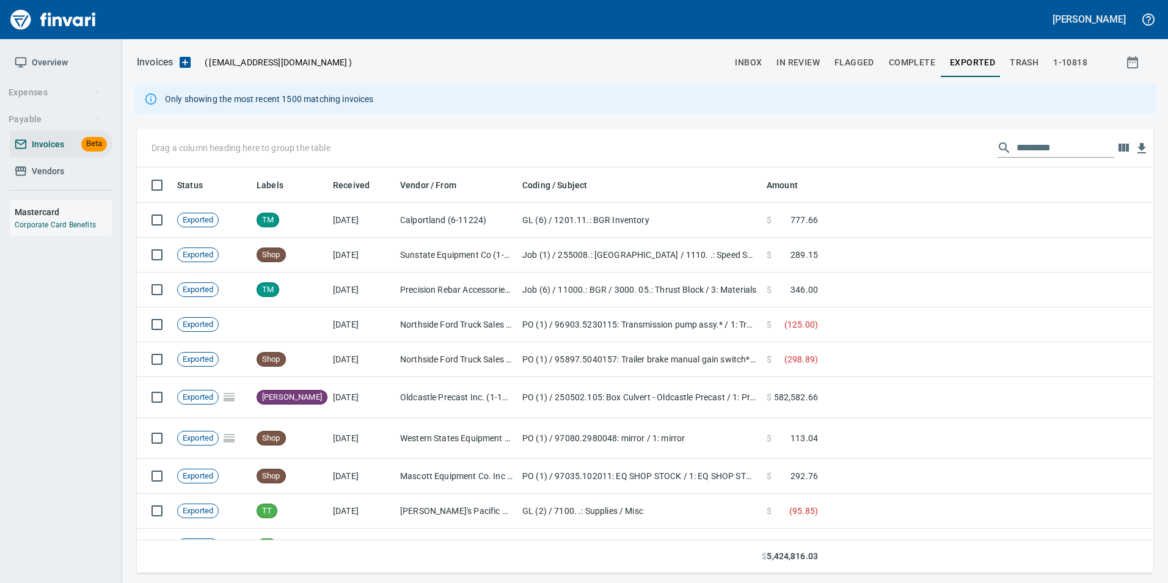
scroll to position [397, 998]
drag, startPoint x: 1051, startPoint y: 109, endPoint x: 1036, endPoint y: 103, distance: 15.7
click at [1036, 103] on div "Only showing the most recent 1500 matching invoices" at bounding box center [645, 98] width 1022 height 29
click at [1039, 151] on input "text" at bounding box center [1066, 148] width 98 height 20
type input "*"
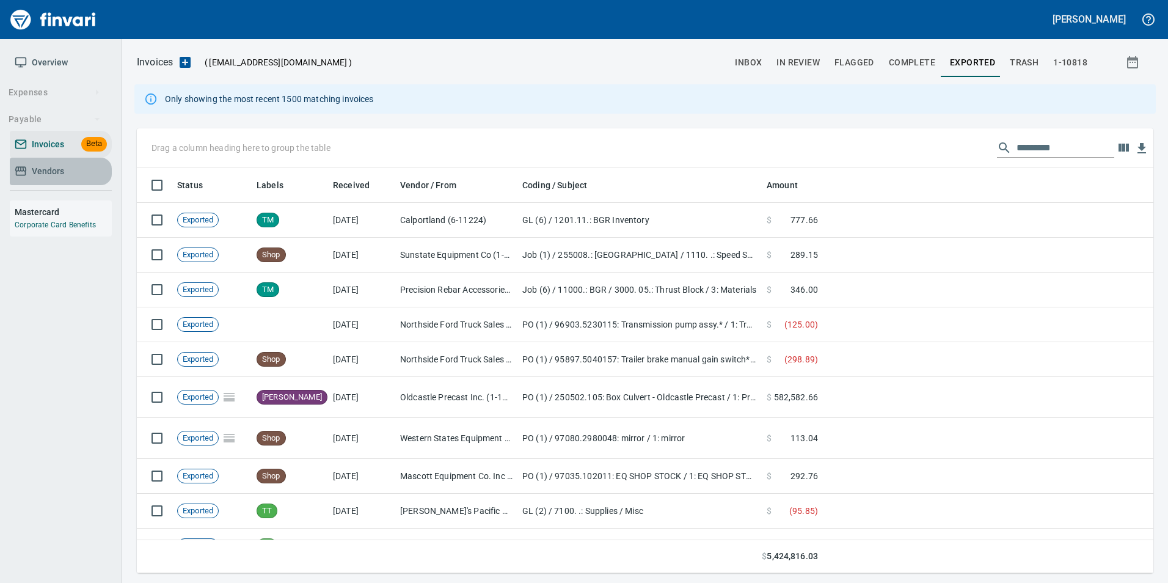
click at [40, 167] on span "Vendors" at bounding box center [48, 171] width 32 height 15
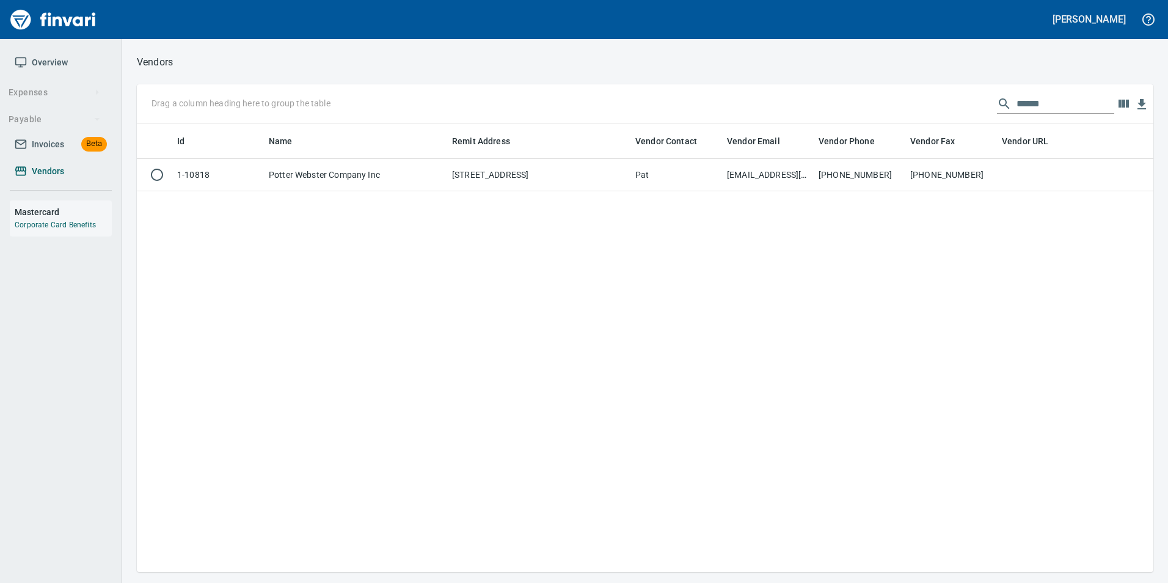
scroll to position [439, 1007]
click at [1024, 108] on input "******" at bounding box center [1066, 104] width 98 height 20
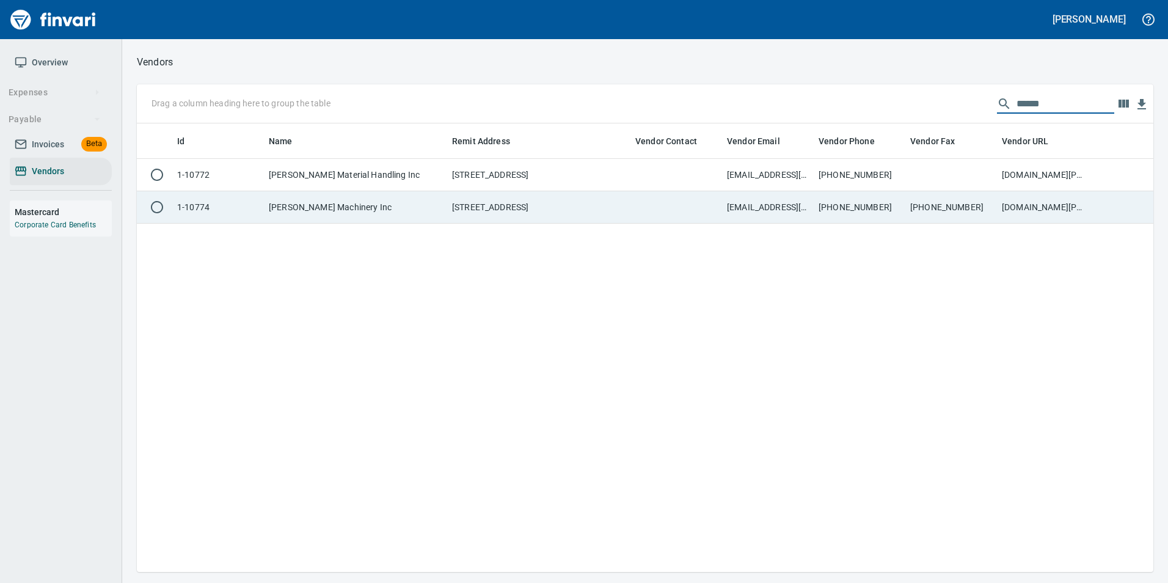
type input "******"
click at [556, 206] on td "[STREET_ADDRESS]" at bounding box center [538, 207] width 183 height 32
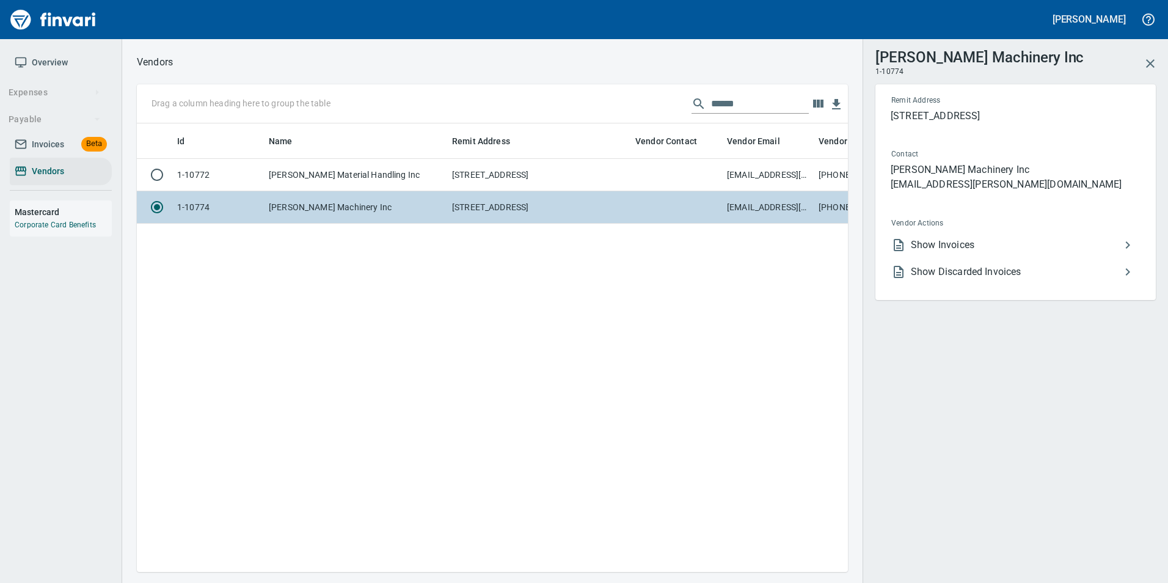
scroll to position [430, 702]
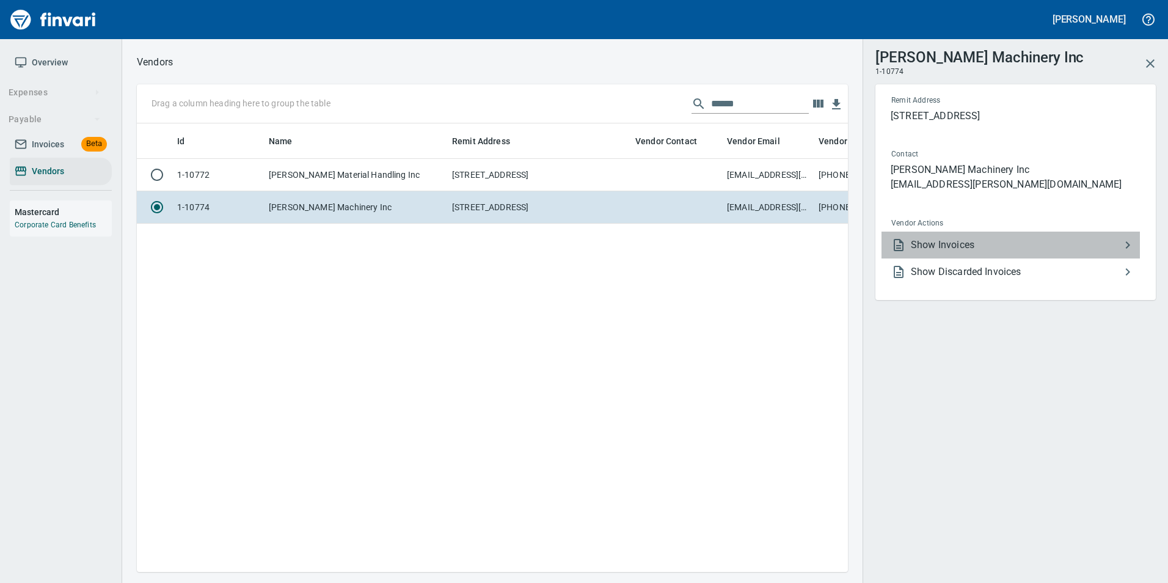
click at [1033, 239] on span "Show Invoices" at bounding box center [1016, 245] width 210 height 15
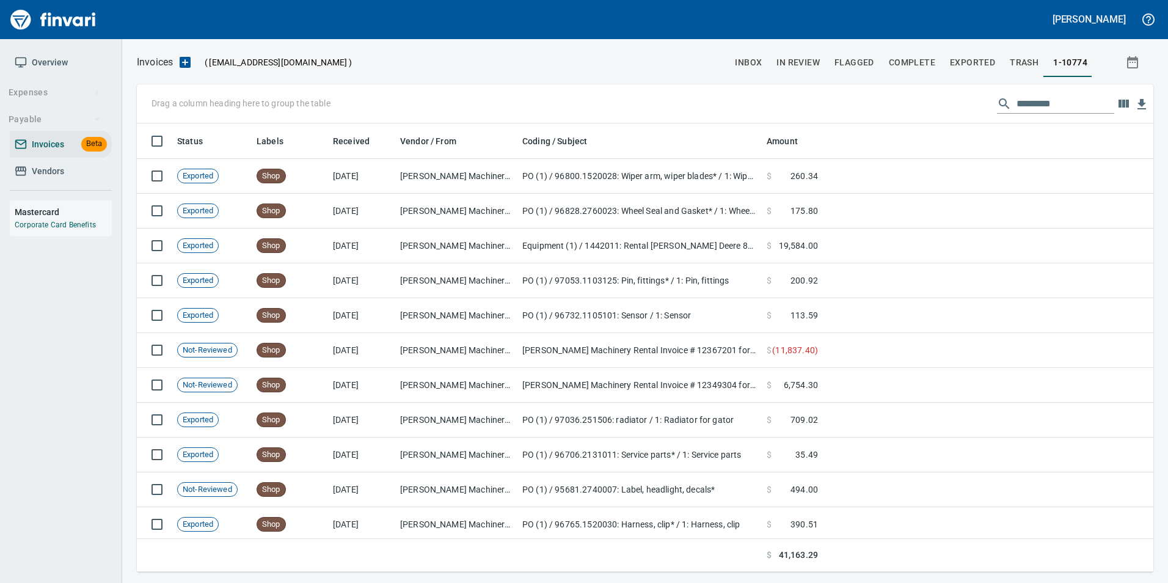
scroll to position [439, 998]
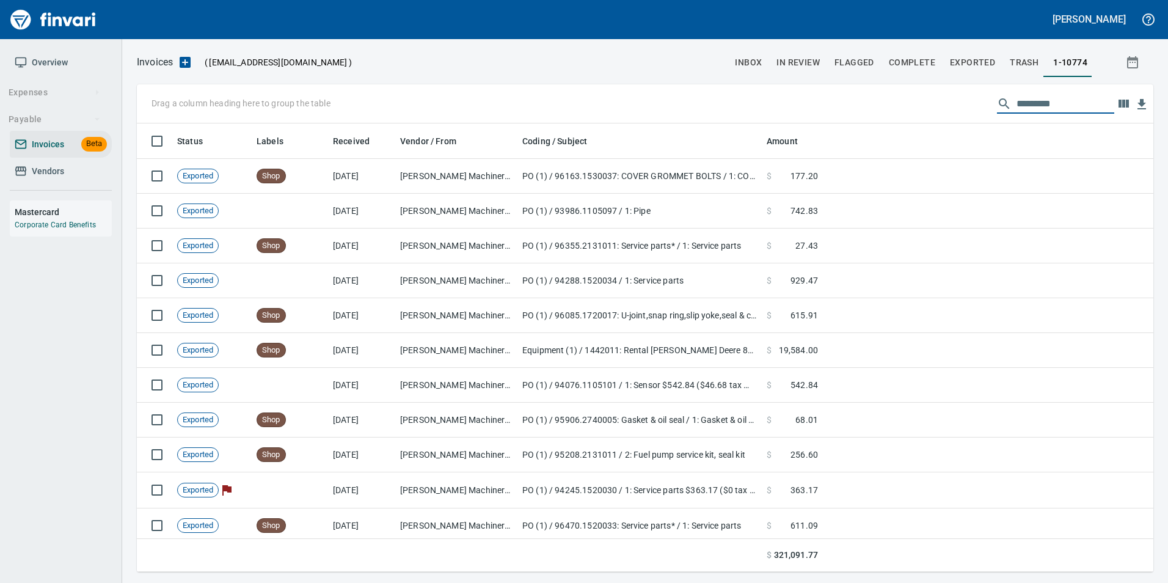
click at [1051, 103] on input "text" at bounding box center [1066, 104] width 98 height 20
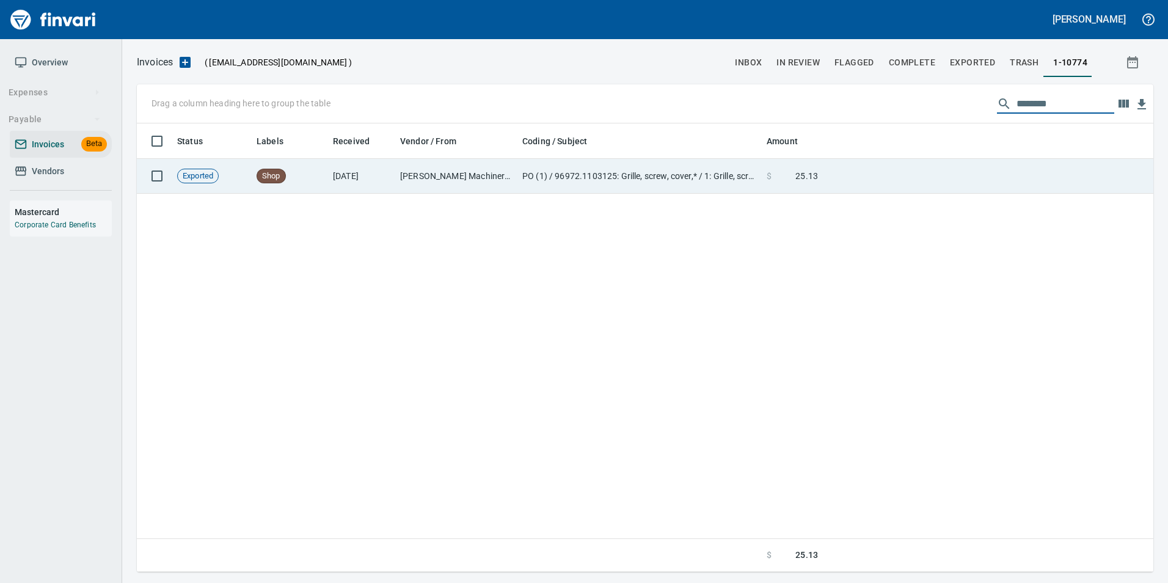
click at [1004, 184] on td at bounding box center [988, 176] width 331 height 35
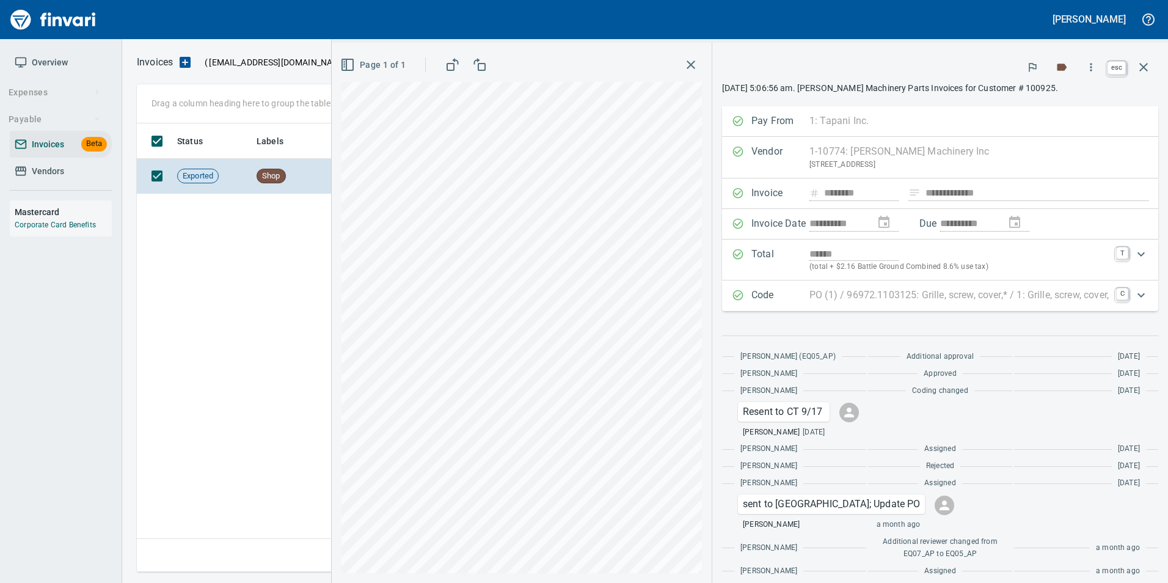
drag, startPoint x: 1146, startPoint y: 64, endPoint x: 1120, endPoint y: 95, distance: 40.4
click at [1147, 64] on icon "button" at bounding box center [1143, 67] width 15 height 15
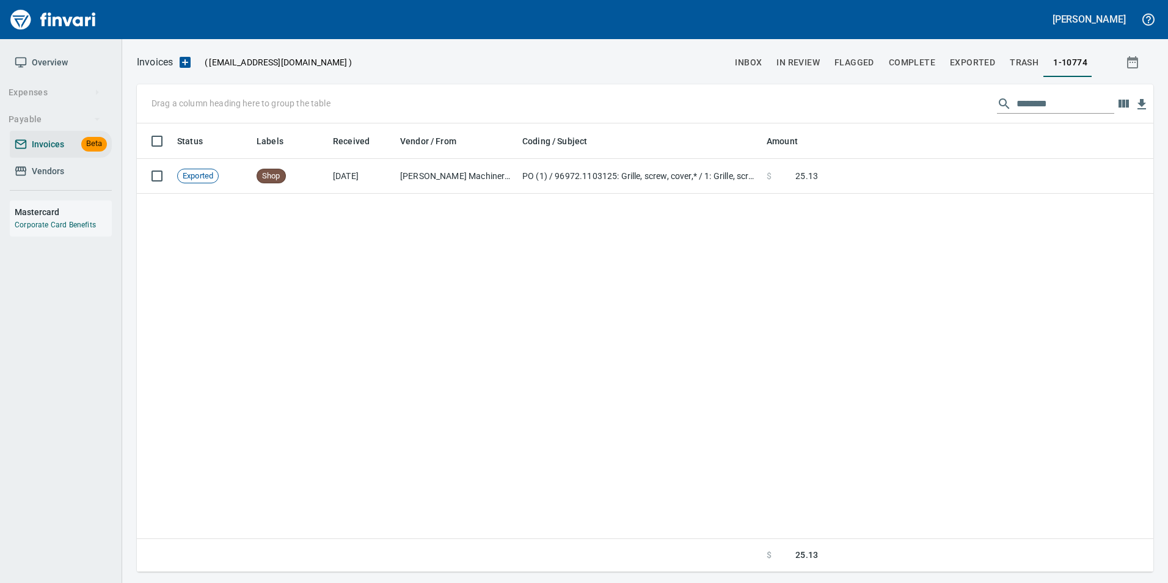
click at [1047, 102] on input "********" at bounding box center [1066, 104] width 98 height 20
click at [1047, 101] on input "********" at bounding box center [1066, 104] width 98 height 20
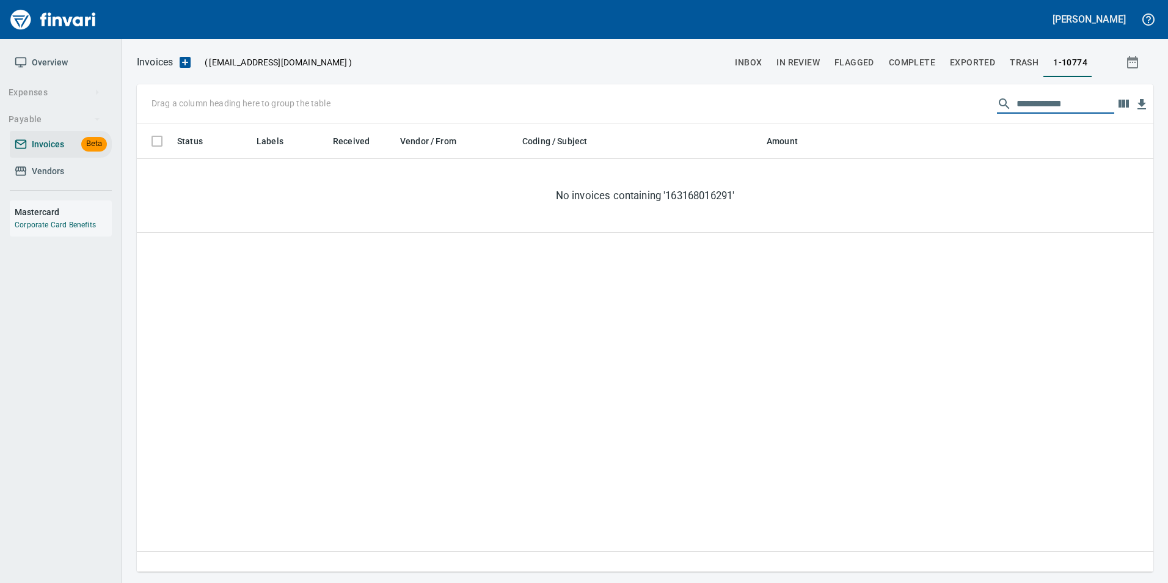
click at [1080, 106] on input "**********" at bounding box center [1066, 104] width 98 height 20
type input "*"
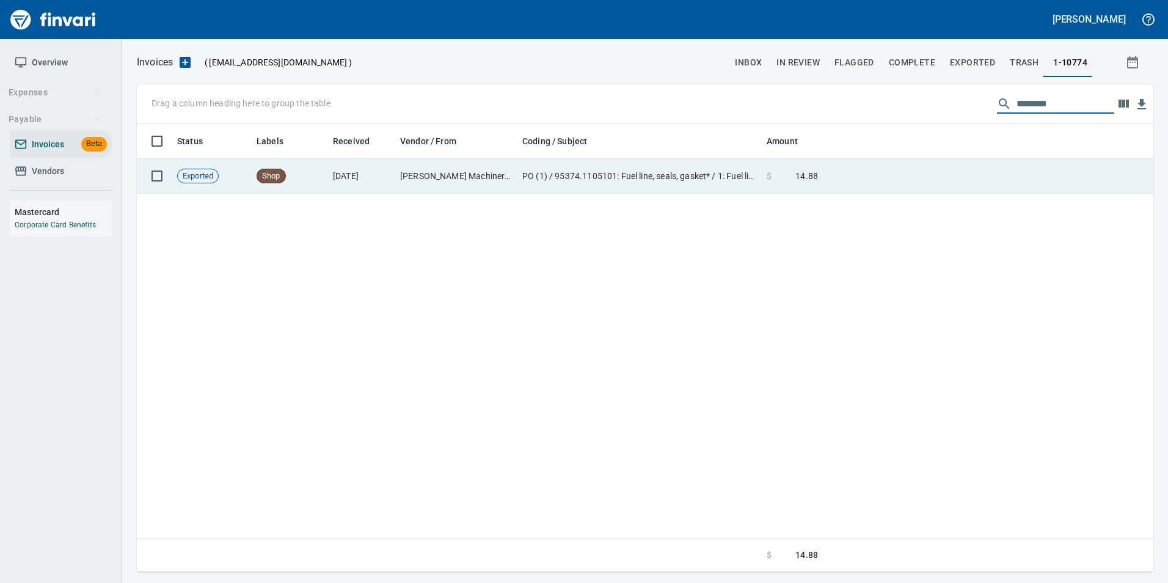
click at [958, 181] on td at bounding box center [988, 176] width 331 height 35
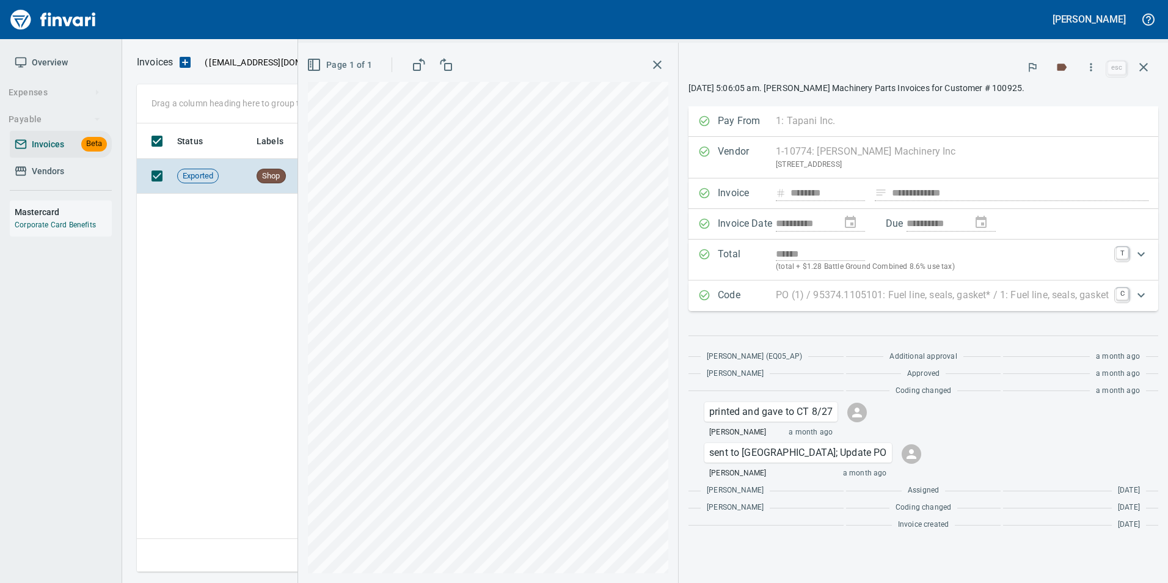
click at [1163, 71] on div "**********" at bounding box center [923, 313] width 489 height 540
click at [1155, 68] on button "button" at bounding box center [1143, 67] width 29 height 29
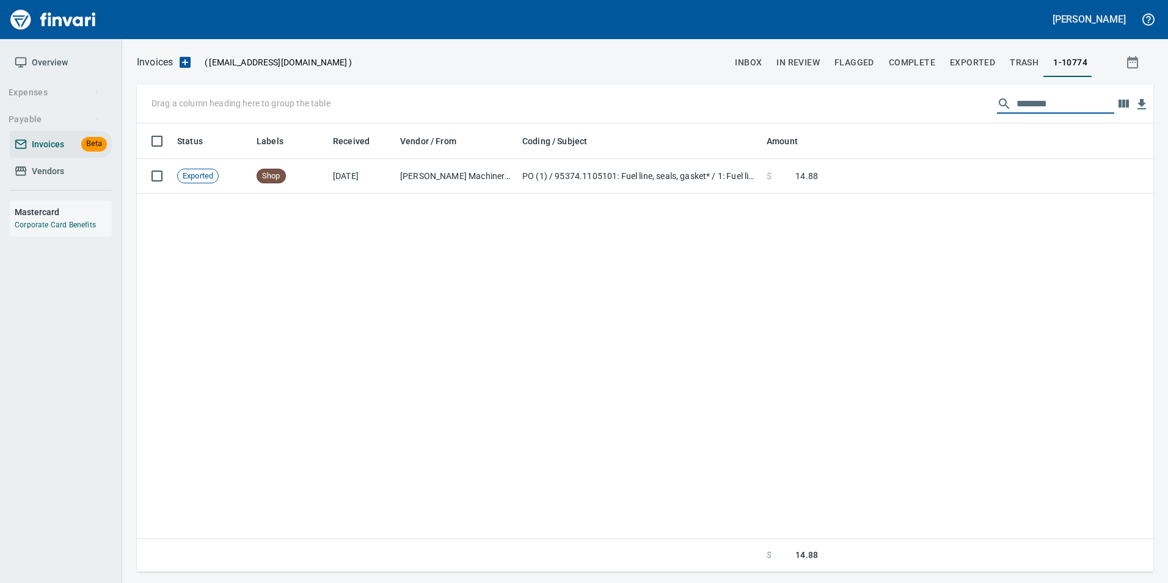
click at [1096, 106] on input "********" at bounding box center [1066, 104] width 98 height 20
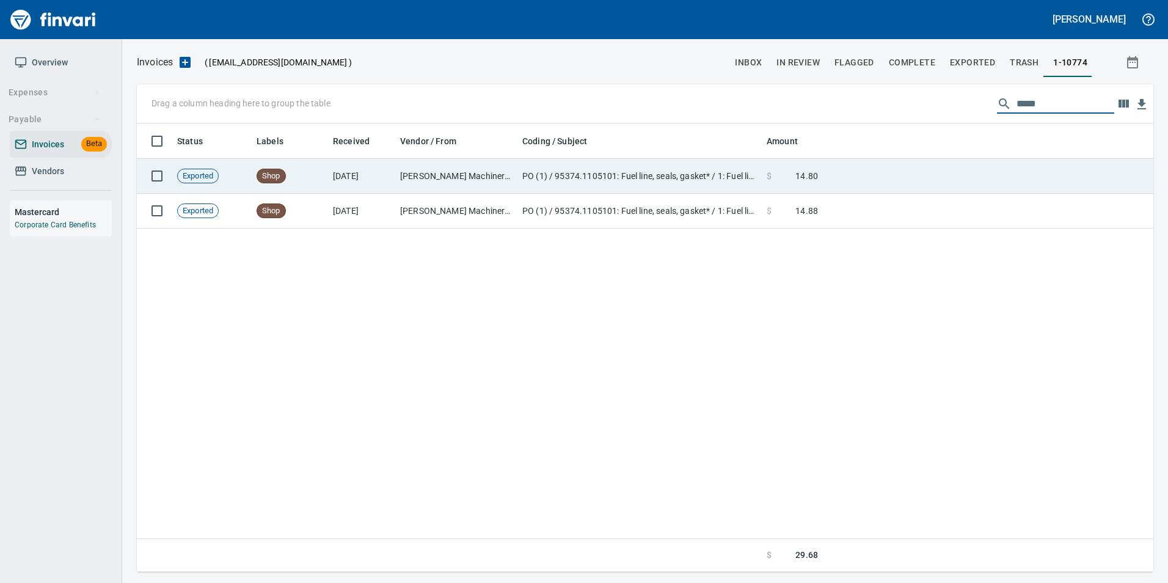
scroll to position [439, 1007]
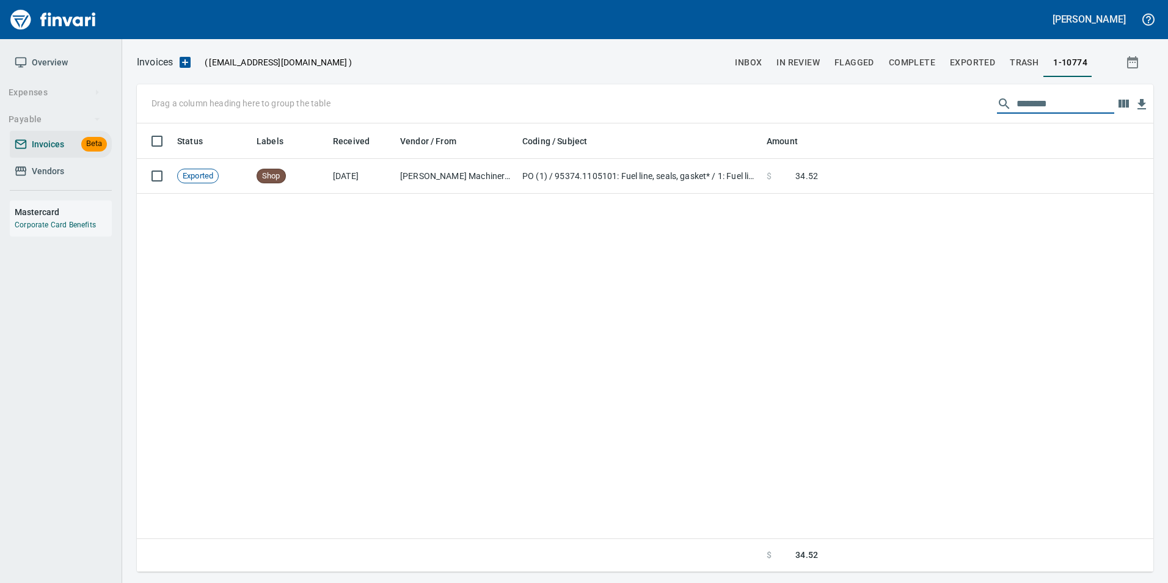
click at [1029, 174] on td at bounding box center [988, 176] width 331 height 35
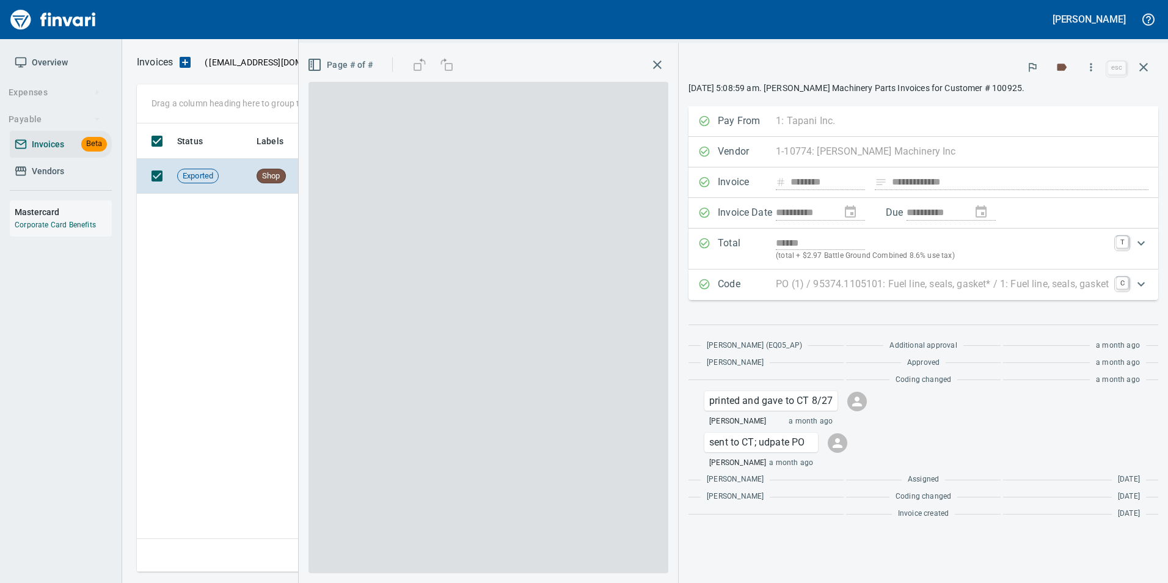
scroll to position [439, 1007]
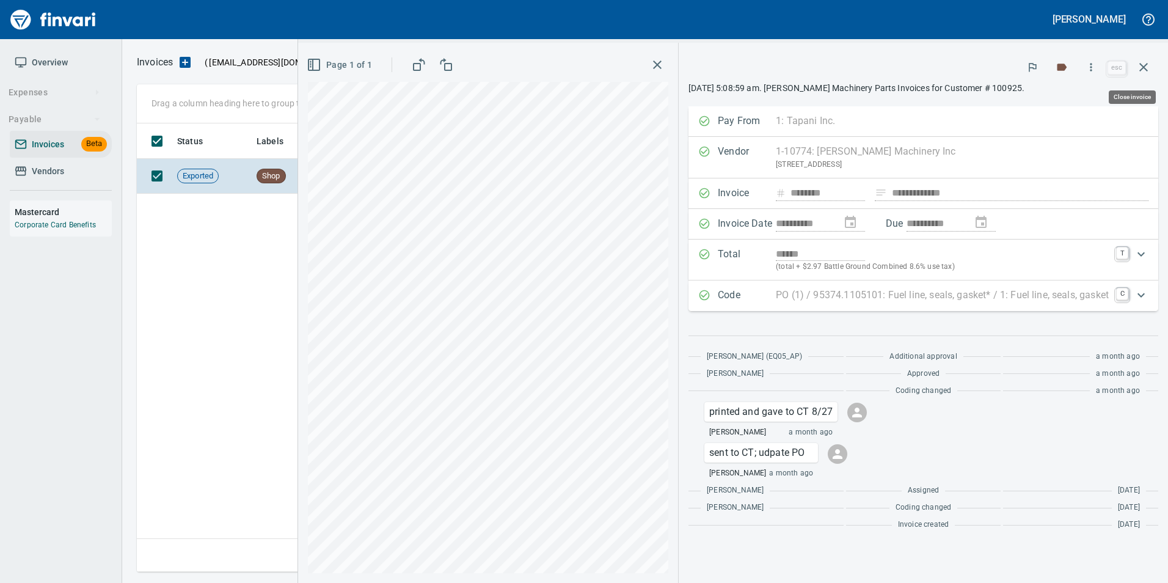
click at [1143, 63] on icon "button" at bounding box center [1143, 67] width 15 height 15
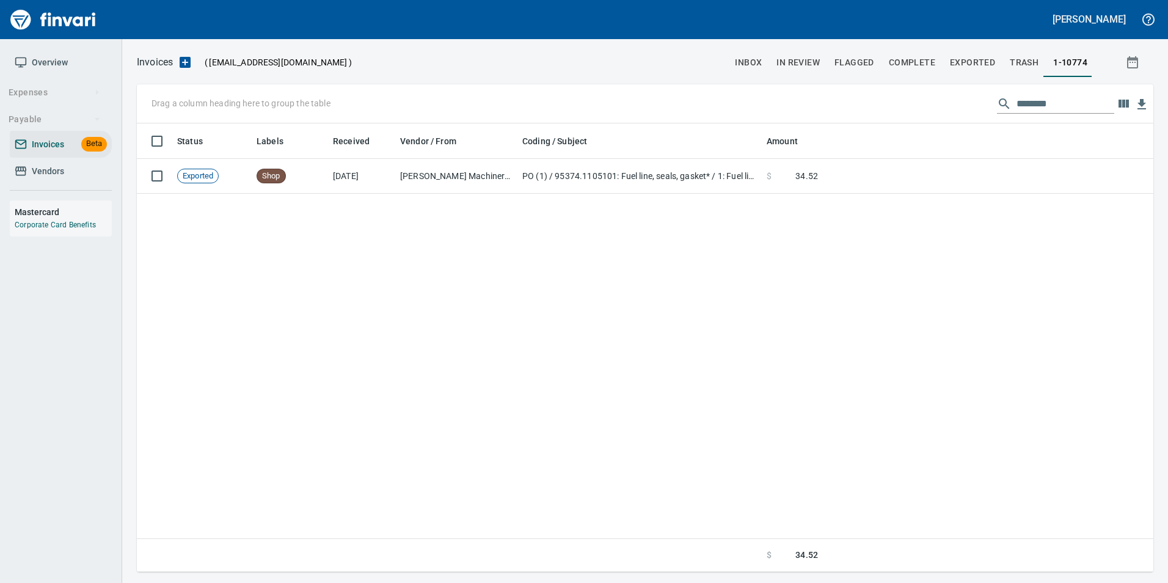
scroll to position [439, 1007]
click at [1039, 103] on input "********" at bounding box center [1066, 104] width 98 height 20
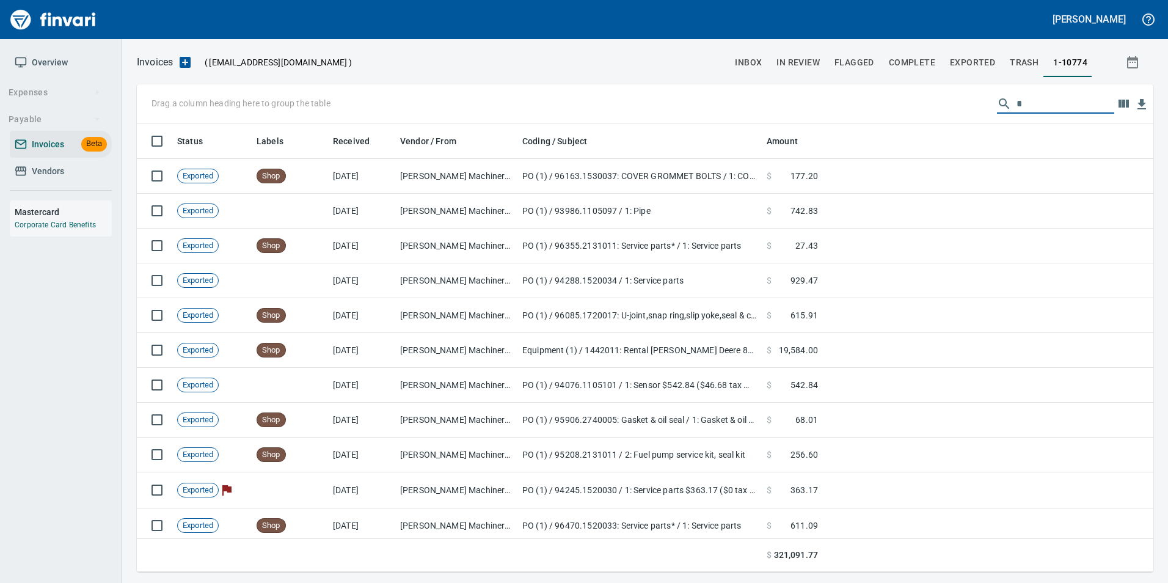
scroll to position [439, 998]
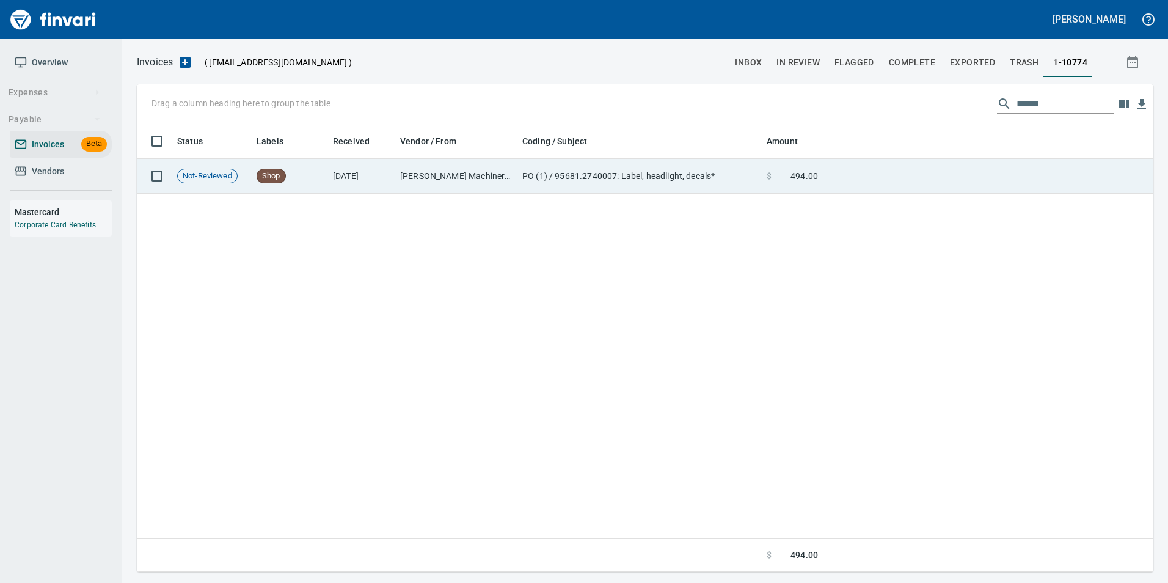
click at [985, 172] on td at bounding box center [988, 176] width 331 height 35
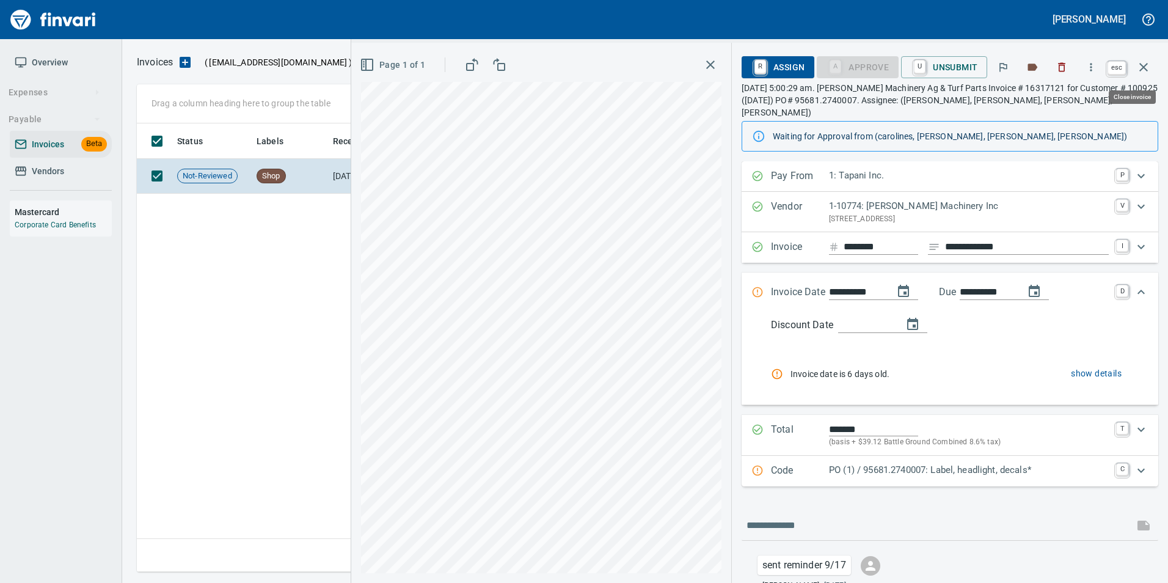
click at [1145, 71] on icon "button" at bounding box center [1143, 67] width 15 height 15
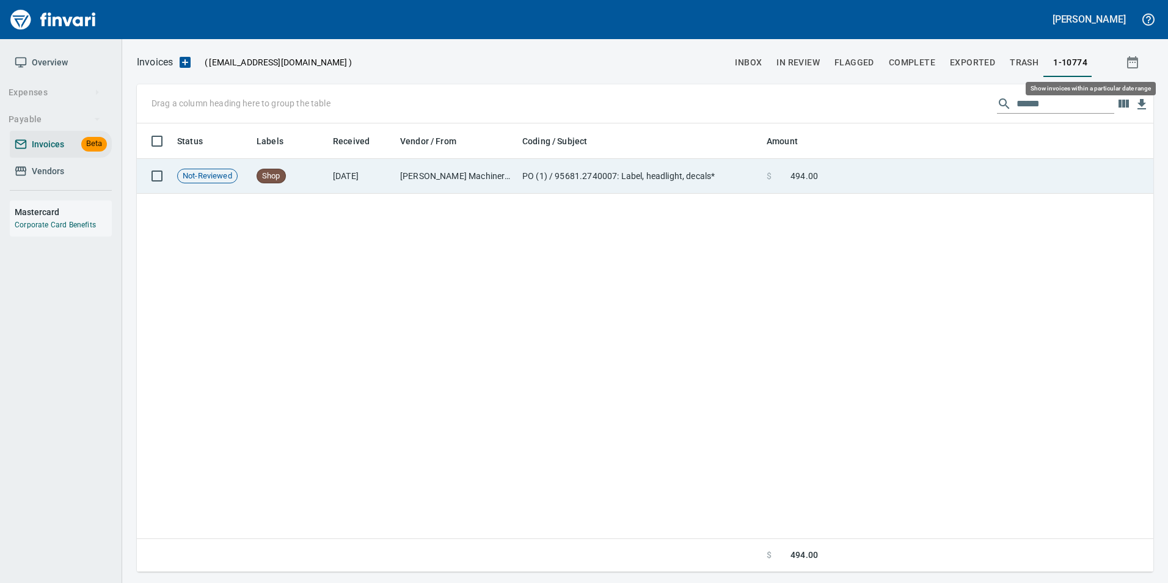
scroll to position [439, 1007]
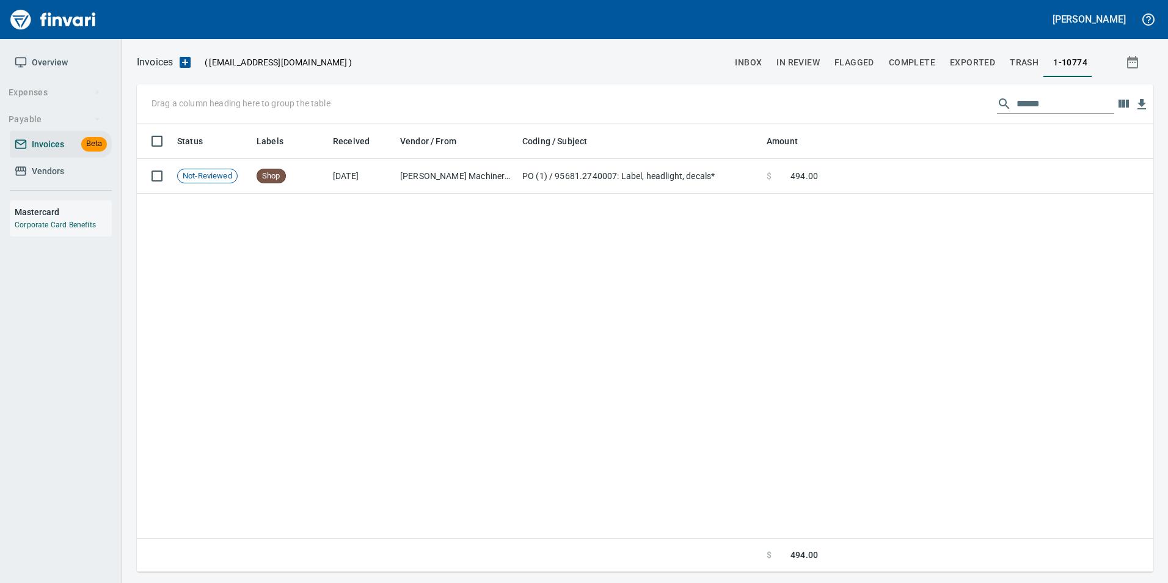
click at [1026, 97] on input "******" at bounding box center [1066, 104] width 98 height 20
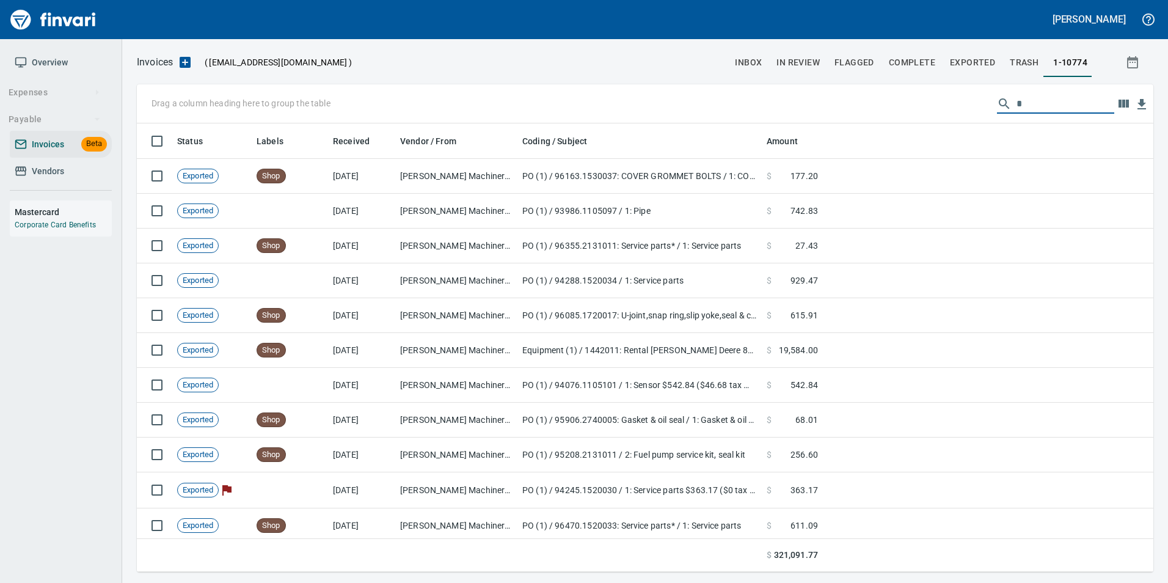
scroll to position [439, 998]
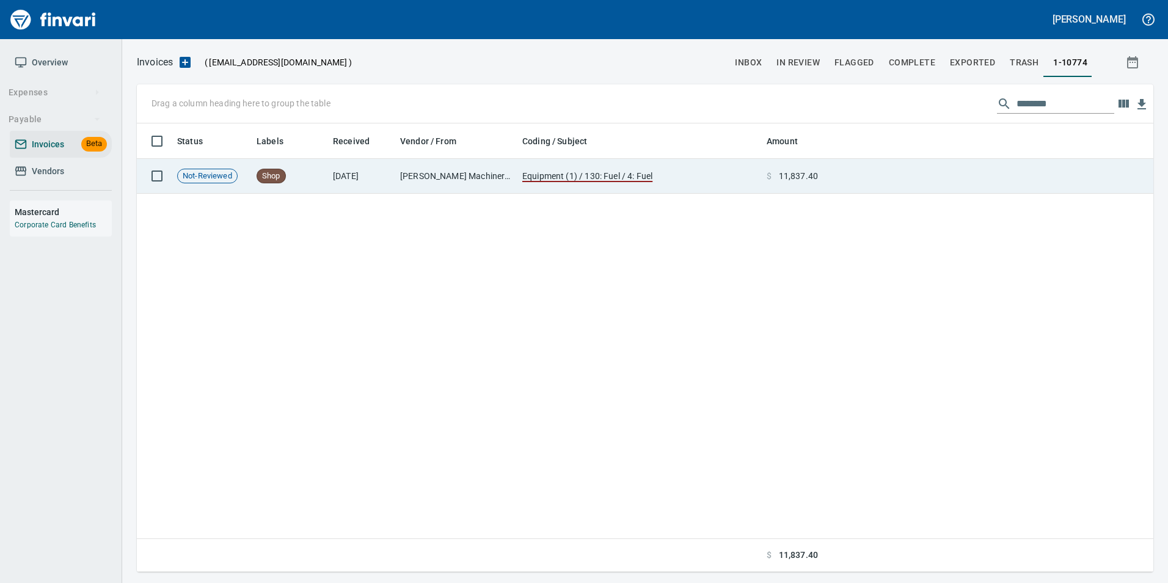
click at [1081, 189] on td at bounding box center [988, 176] width 331 height 35
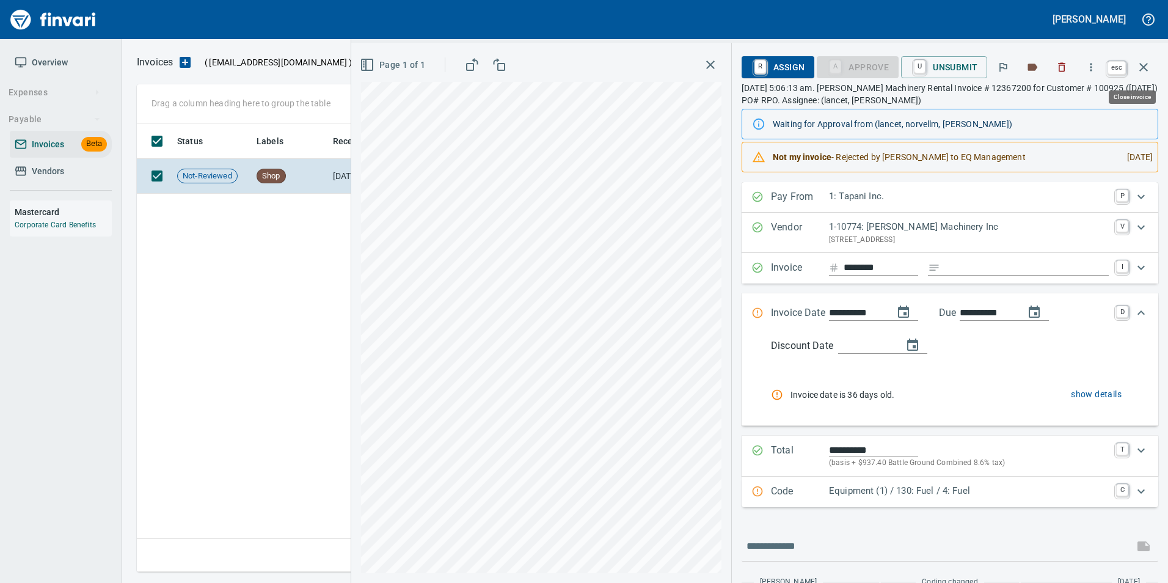
click at [1148, 64] on icon "button" at bounding box center [1143, 67] width 15 height 15
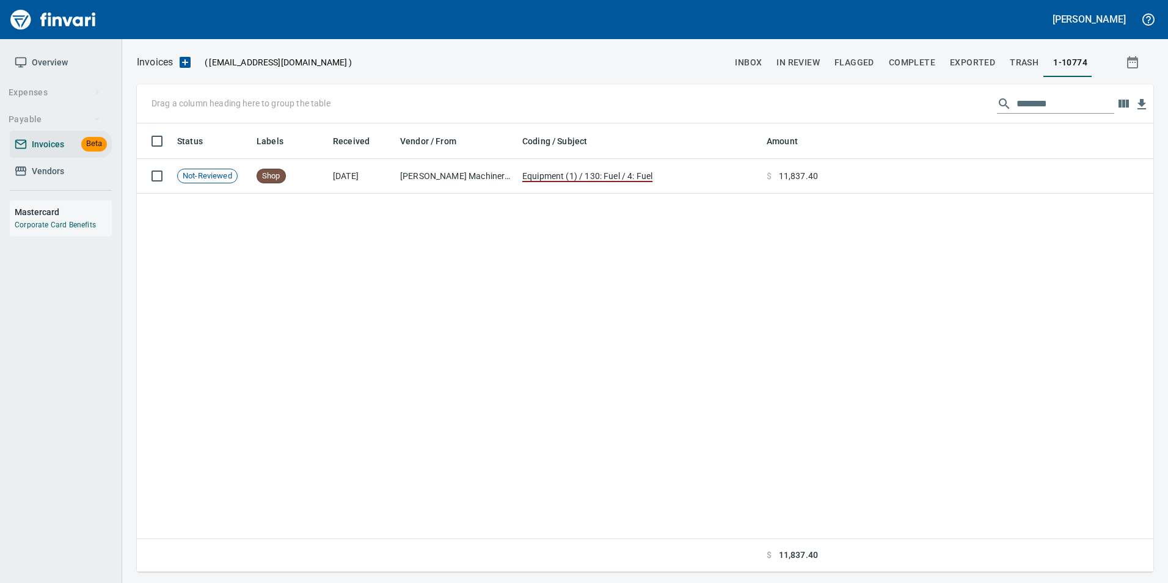
scroll to position [439, 1007]
click at [1069, 106] on input "********" at bounding box center [1066, 104] width 98 height 20
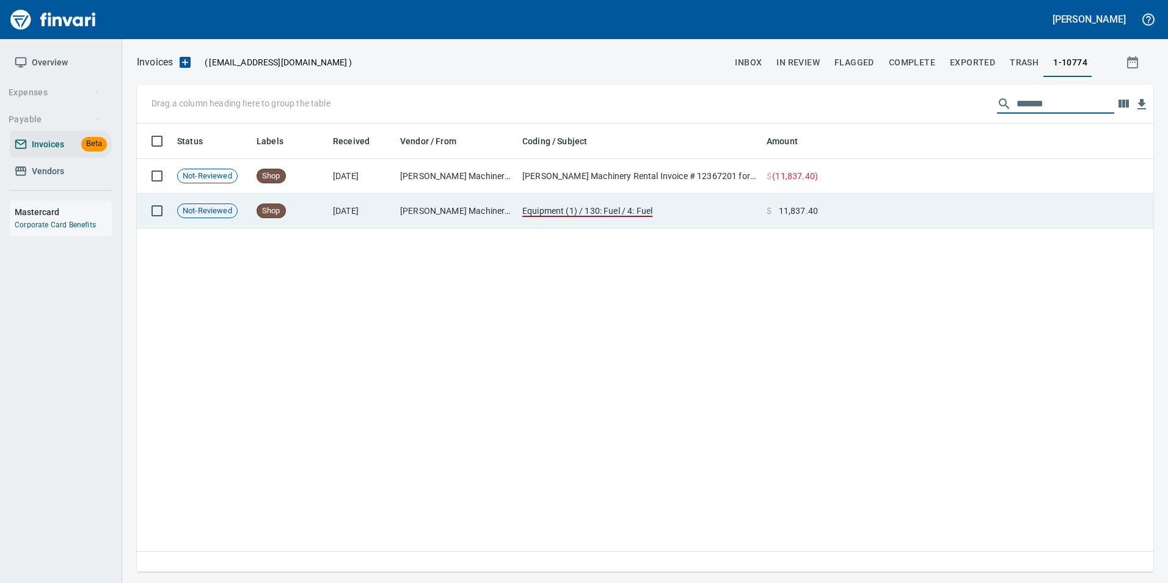
type input "*******"
click at [1037, 209] on td at bounding box center [988, 211] width 331 height 35
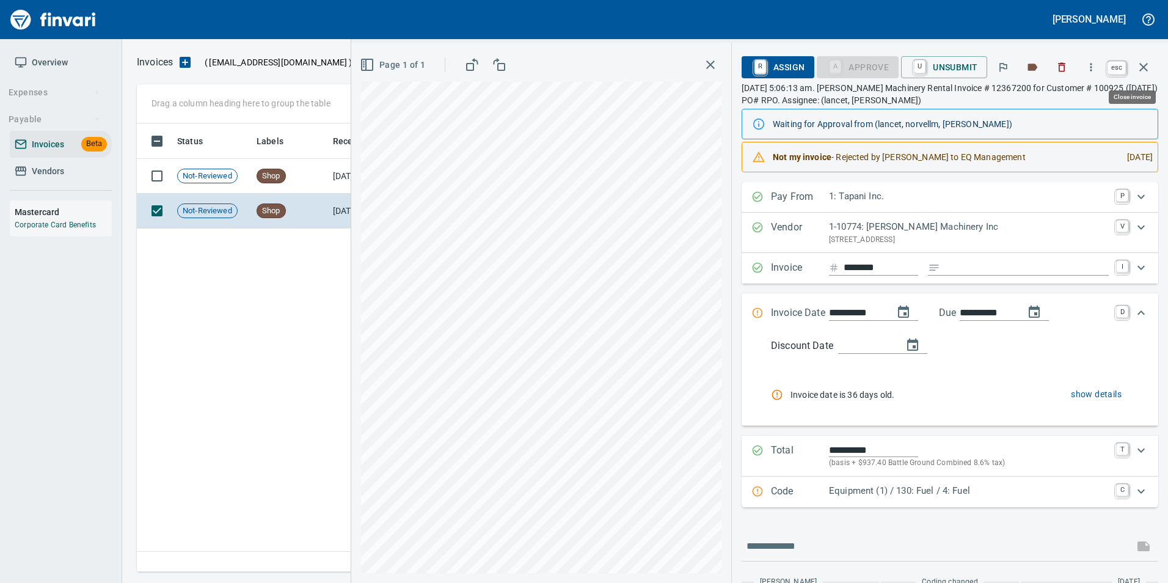
click at [1135, 70] on button "button" at bounding box center [1143, 67] width 29 height 29
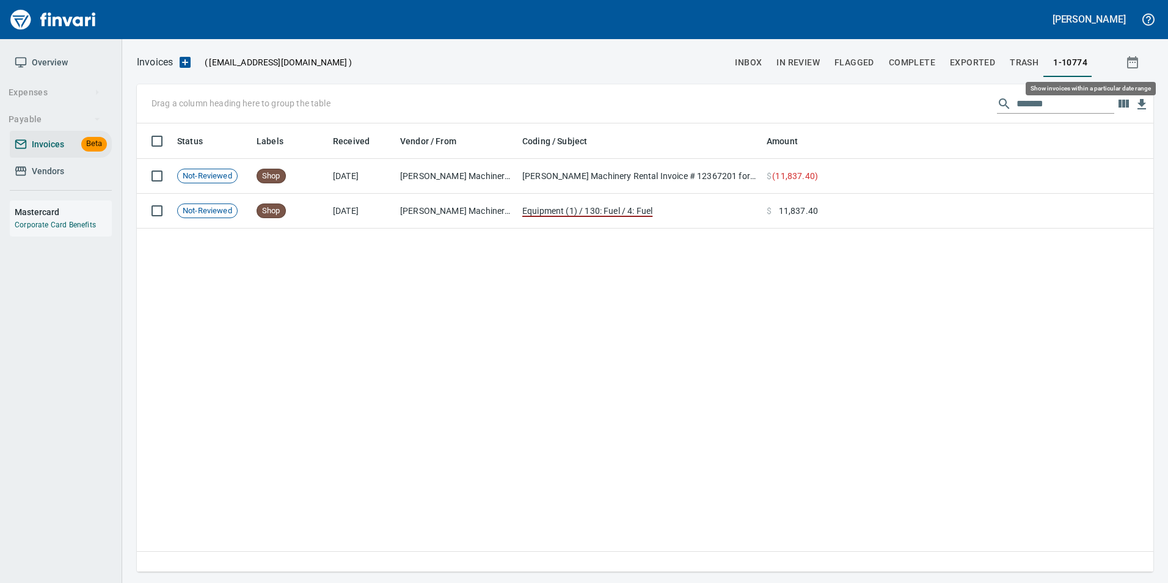
scroll to position [439, 1007]
click at [1017, 100] on input "*******" at bounding box center [1066, 104] width 98 height 20
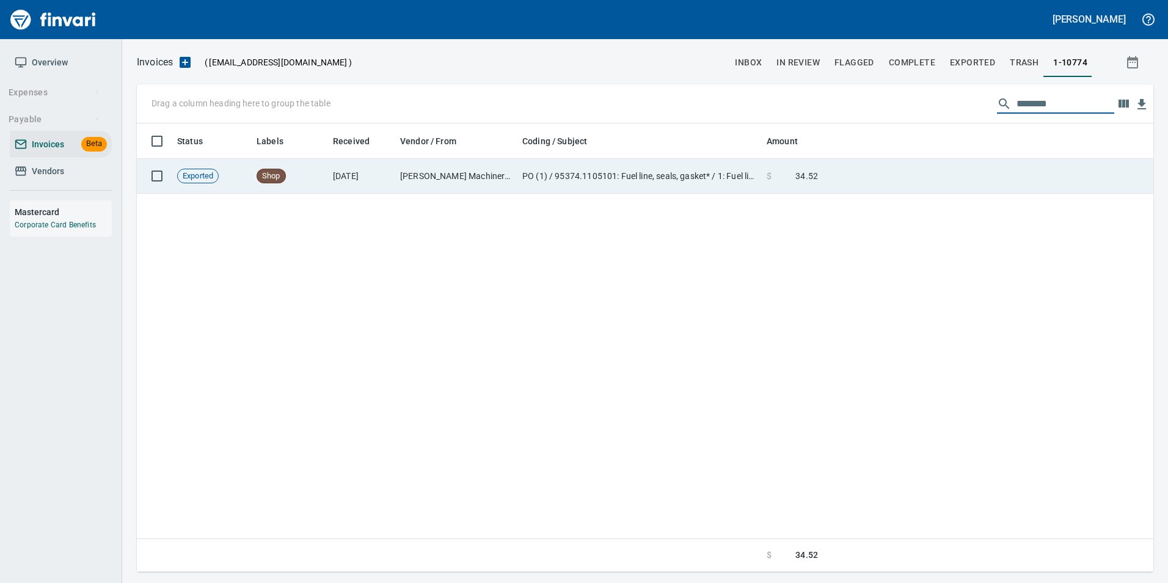
type input "********"
drag, startPoint x: 803, startPoint y: 169, endPoint x: 798, endPoint y: 174, distance: 7.4
click at [803, 170] on span "34.52" at bounding box center [806, 176] width 23 height 12
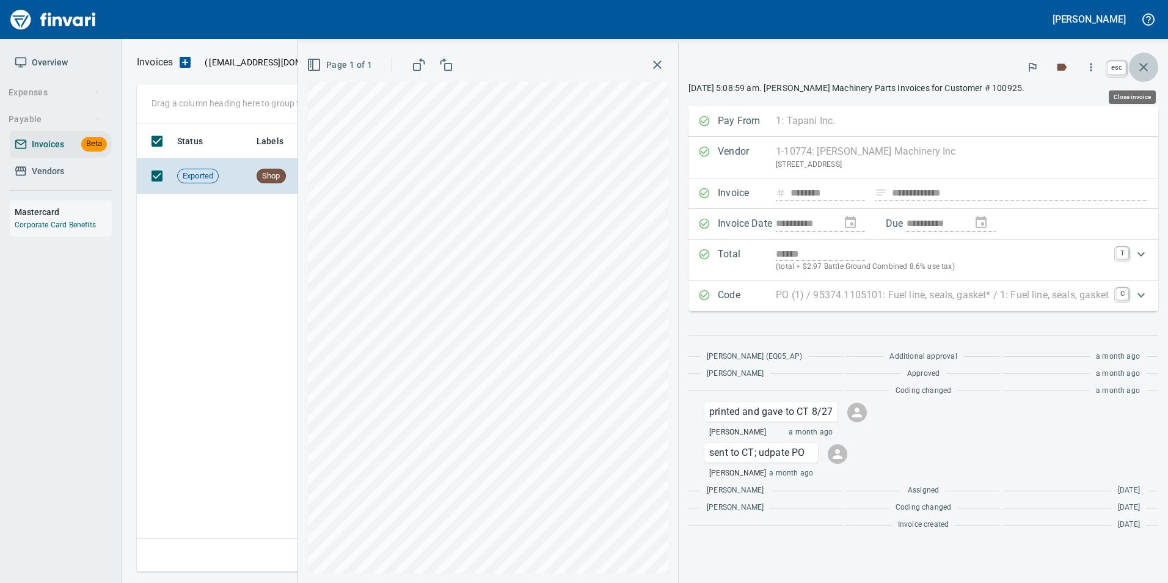
click at [1148, 68] on icon "button" at bounding box center [1143, 67] width 15 height 15
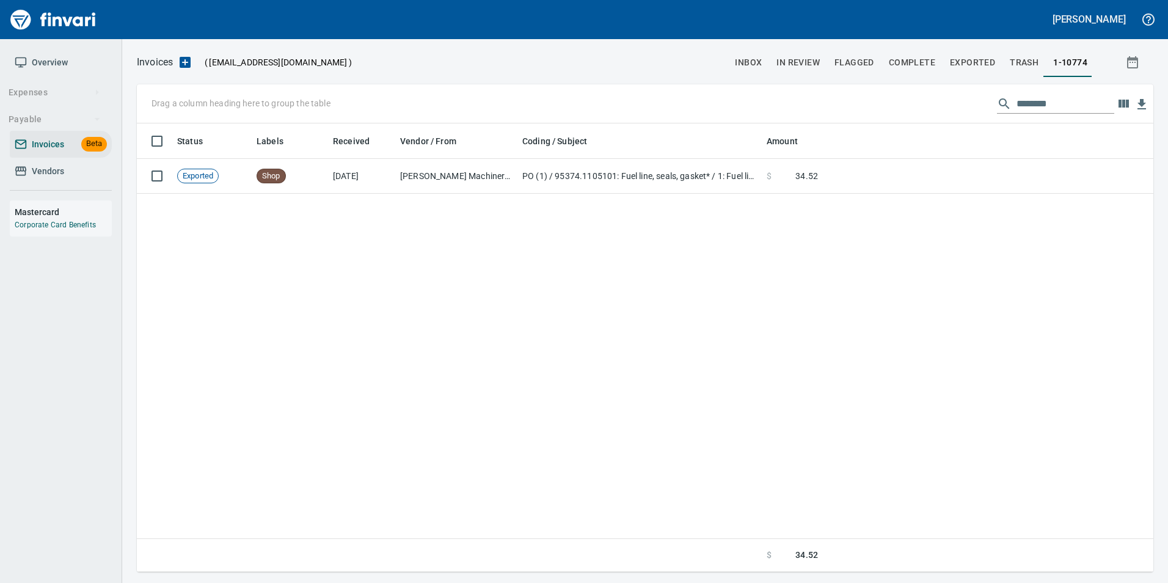
scroll to position [439, 1007]
click at [850, 375] on div "Status Labels Received Vendor / From Coding / Subject Amount Exported Shop 7/28…" at bounding box center [645, 347] width 1017 height 449
click at [799, 60] on span "In Review" at bounding box center [798, 62] width 43 height 15
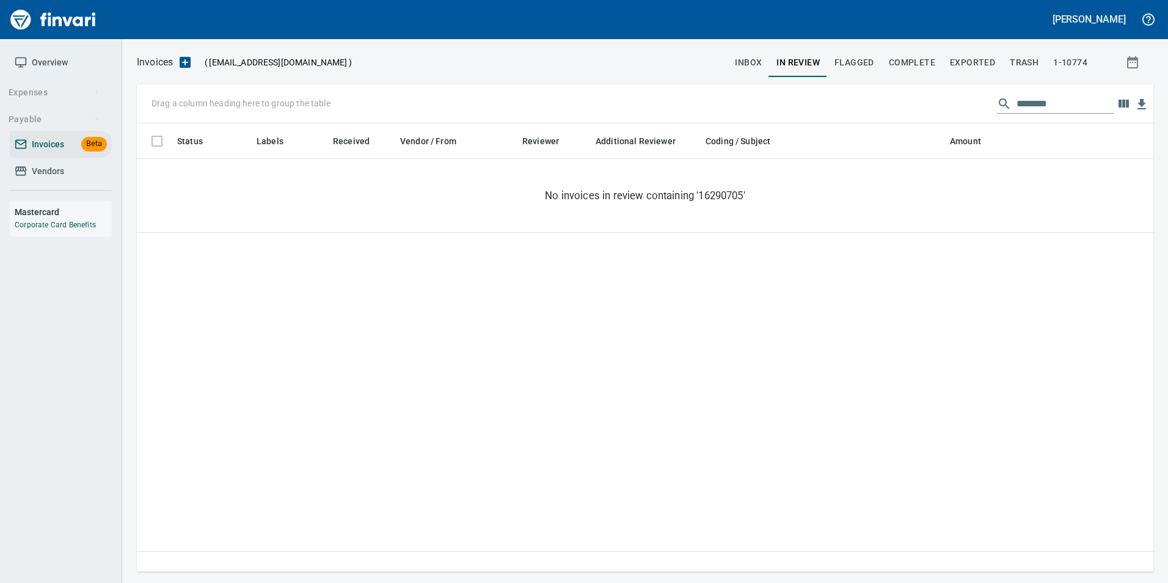
scroll to position [1, 1]
click at [1048, 51] on button "1-10774" at bounding box center [1070, 62] width 49 height 29
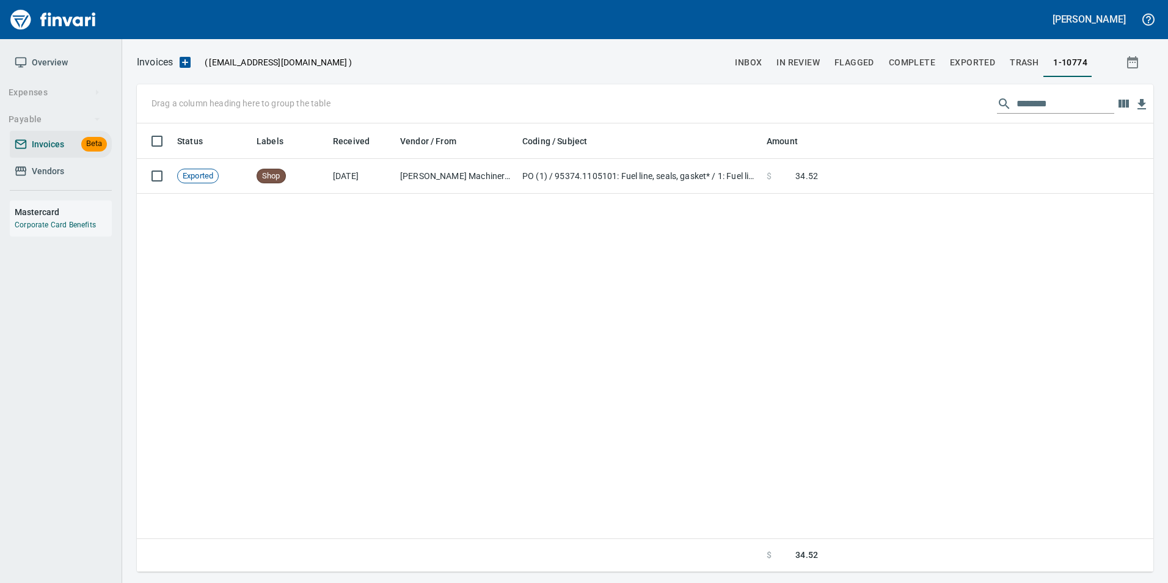
scroll to position [439, 1007]
click at [1029, 109] on input "********" at bounding box center [1066, 104] width 98 height 20
click at [62, 169] on span "Vendors" at bounding box center [48, 171] width 32 height 15
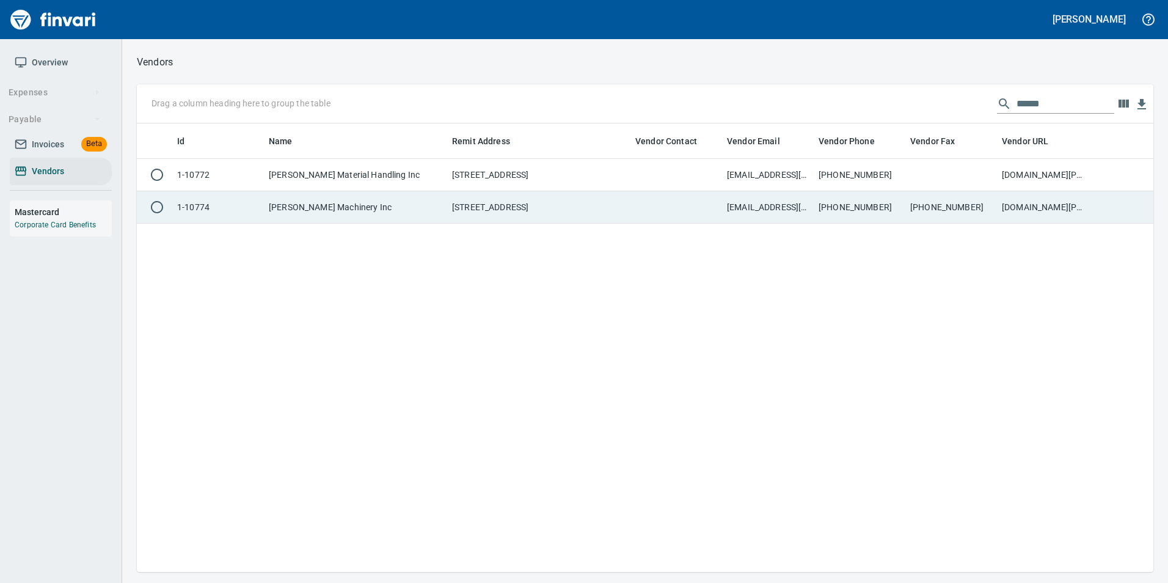
scroll to position [439, 1007]
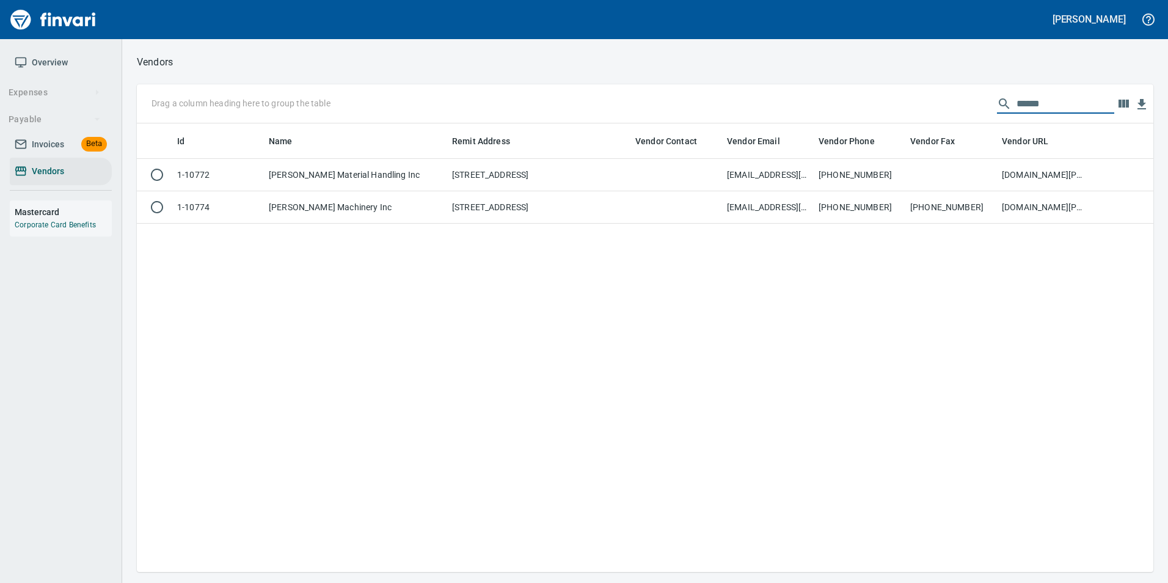
click at [1065, 104] on input "******" at bounding box center [1066, 104] width 98 height 20
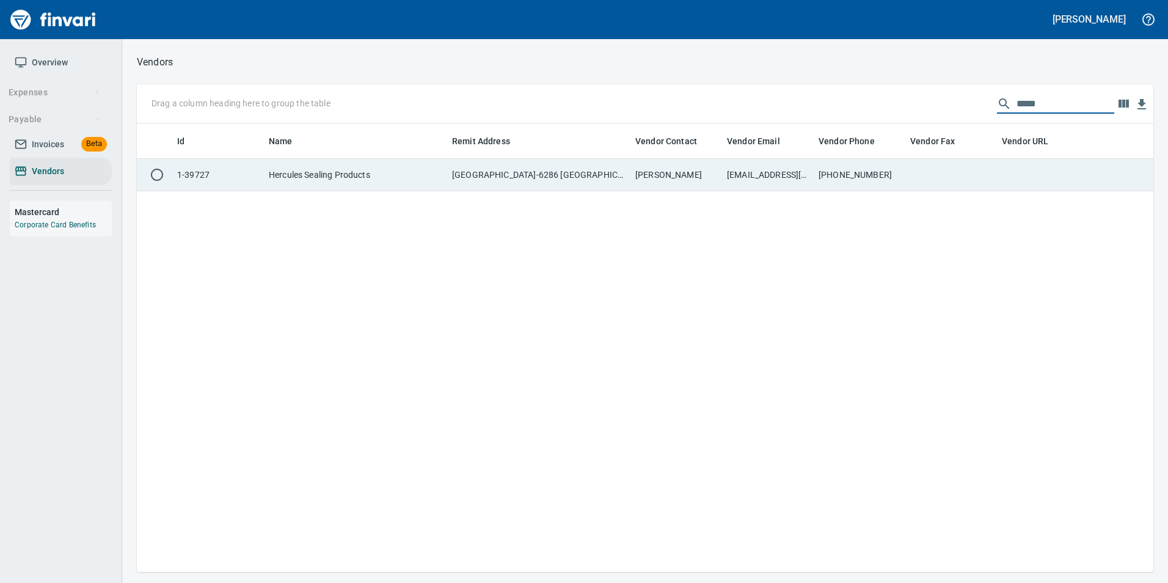
type input "*****"
click at [1006, 174] on td at bounding box center [1043, 175] width 92 height 32
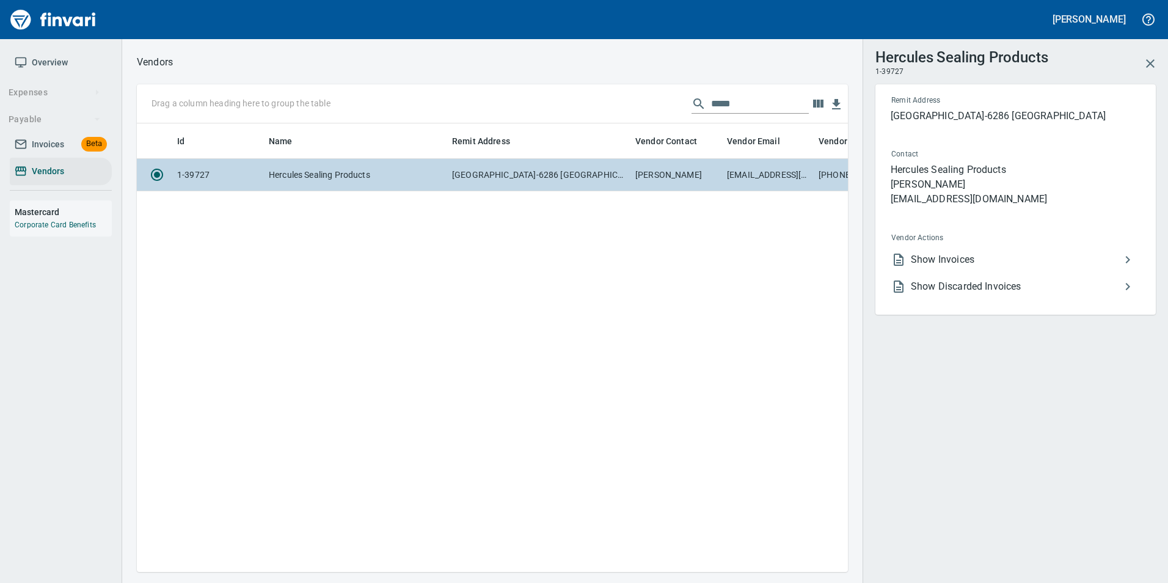
scroll to position [430, 702]
click at [1012, 255] on span "Show Invoices" at bounding box center [1016, 259] width 210 height 15
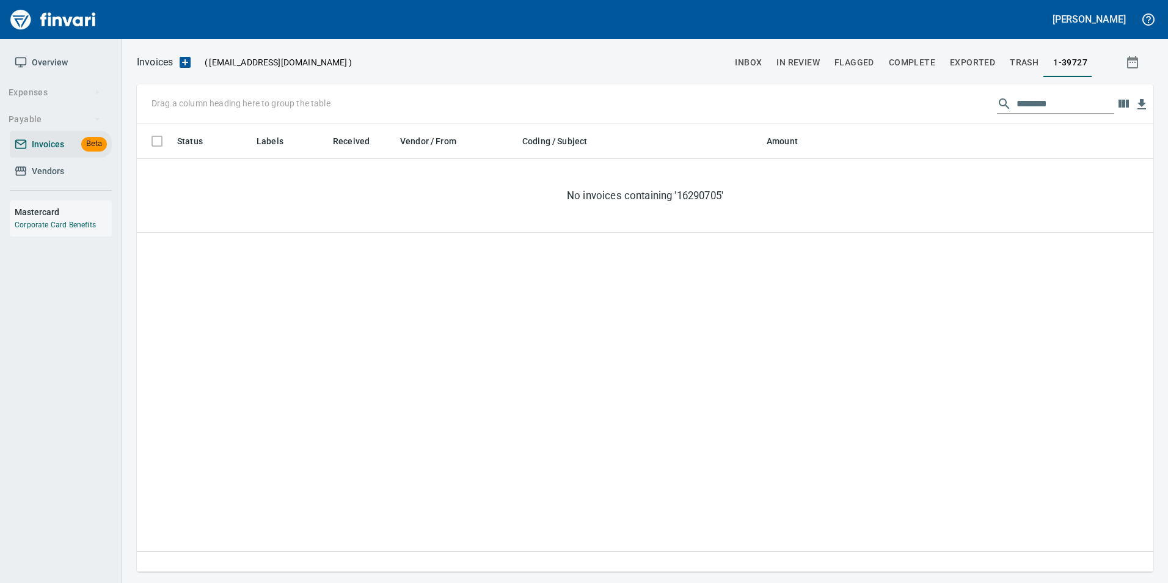
scroll to position [439, 1007]
click at [1033, 101] on input "********" at bounding box center [1066, 104] width 98 height 20
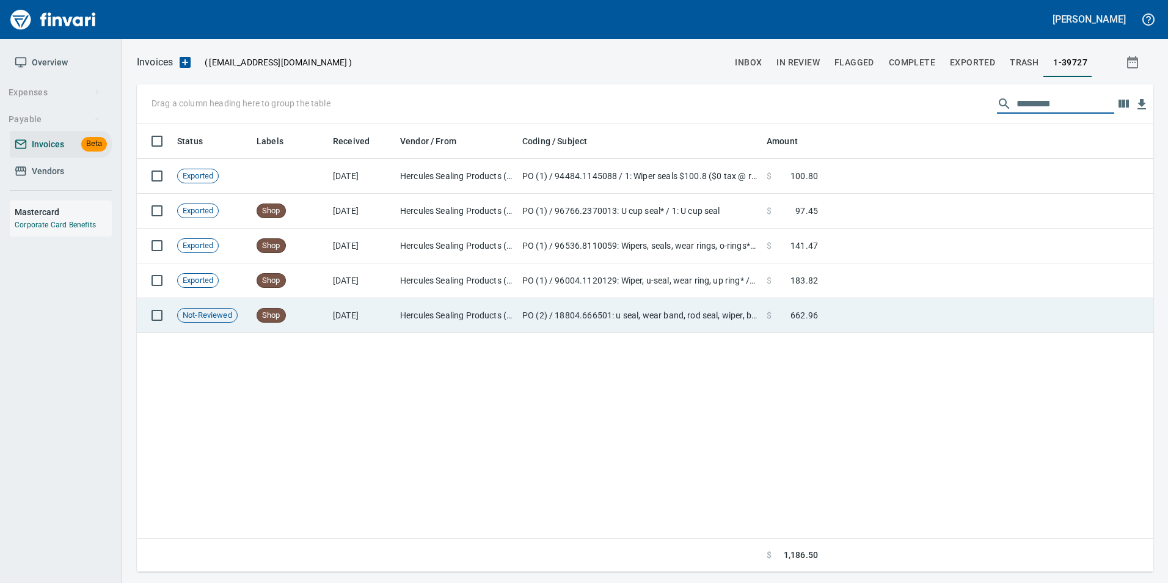
click at [968, 327] on td at bounding box center [988, 315] width 331 height 35
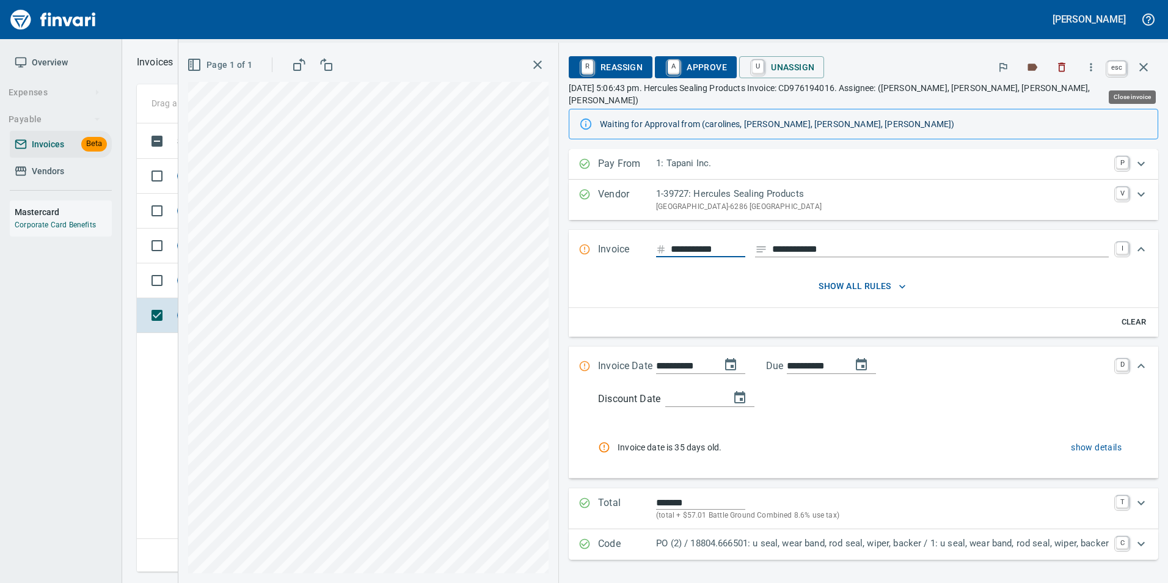
click at [1144, 70] on icon "button" at bounding box center [1143, 67] width 15 height 15
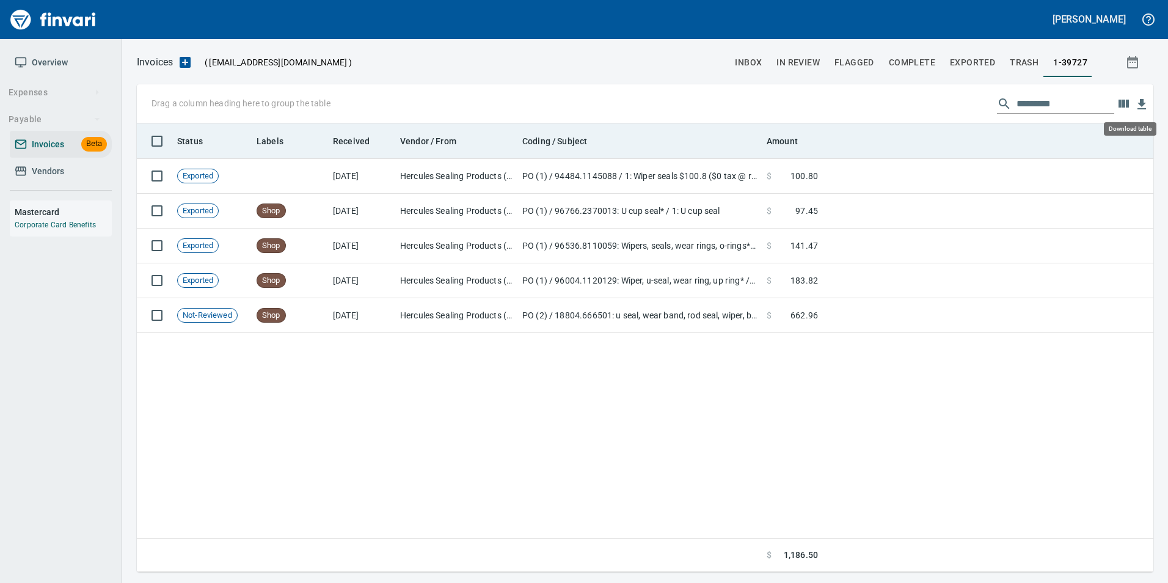
scroll to position [439, 1007]
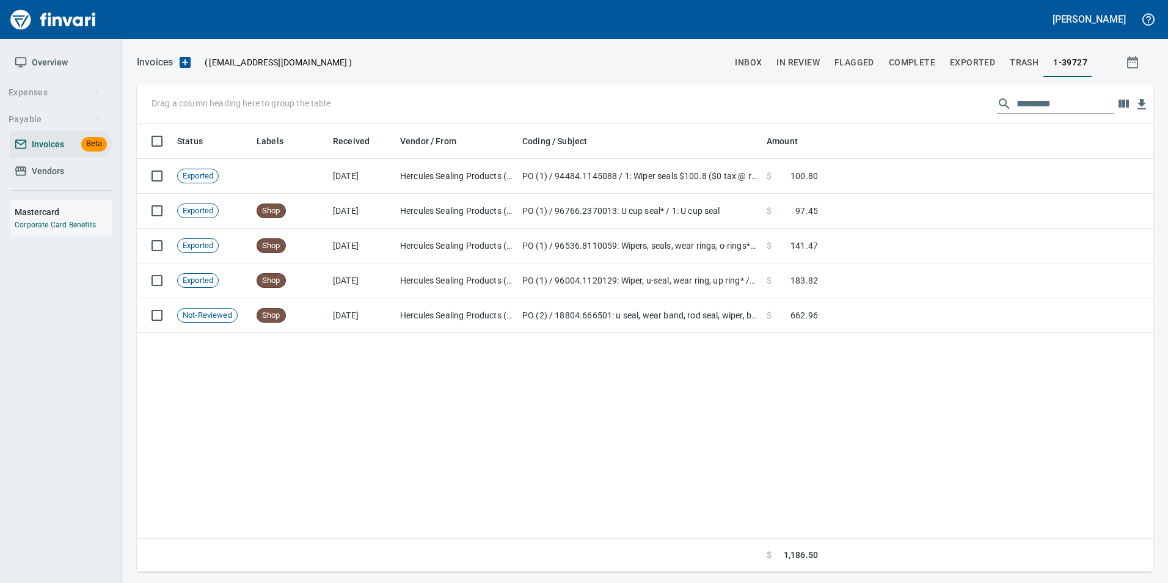
click at [803, 68] on span "In Review" at bounding box center [798, 62] width 43 height 15
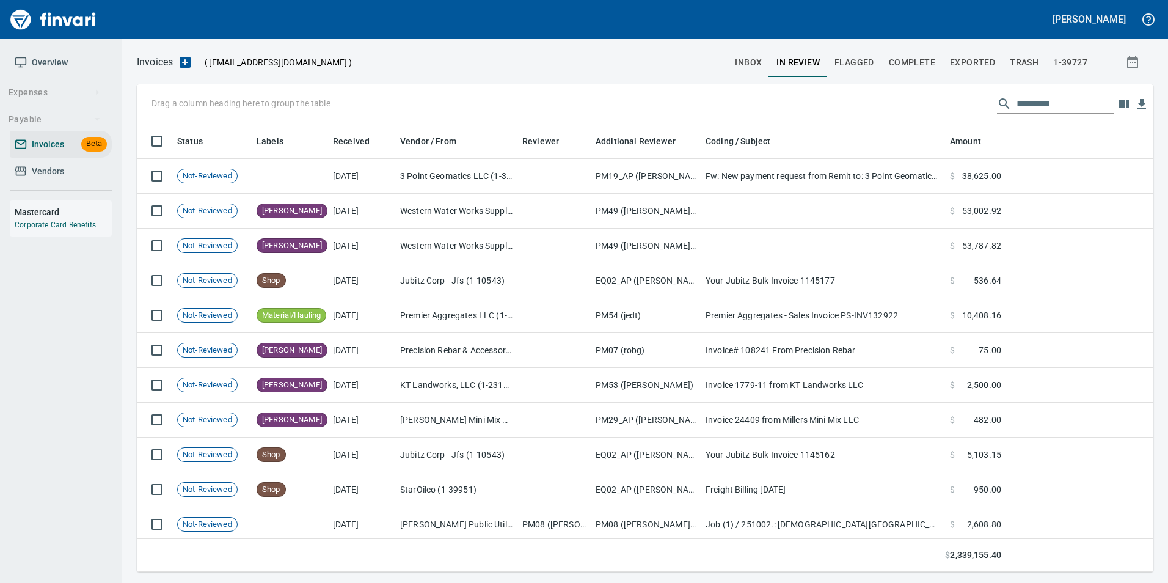
scroll to position [439, 998]
click at [1067, 102] on input "text" at bounding box center [1066, 104] width 98 height 20
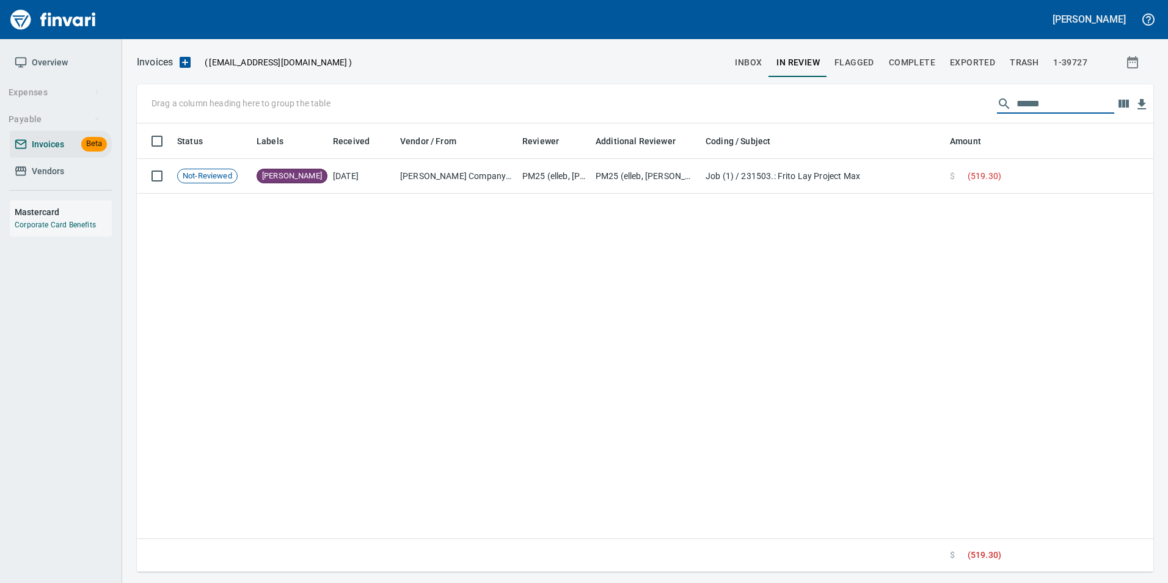
type input "******"
click at [1031, 105] on input "******" at bounding box center [1066, 104] width 98 height 20
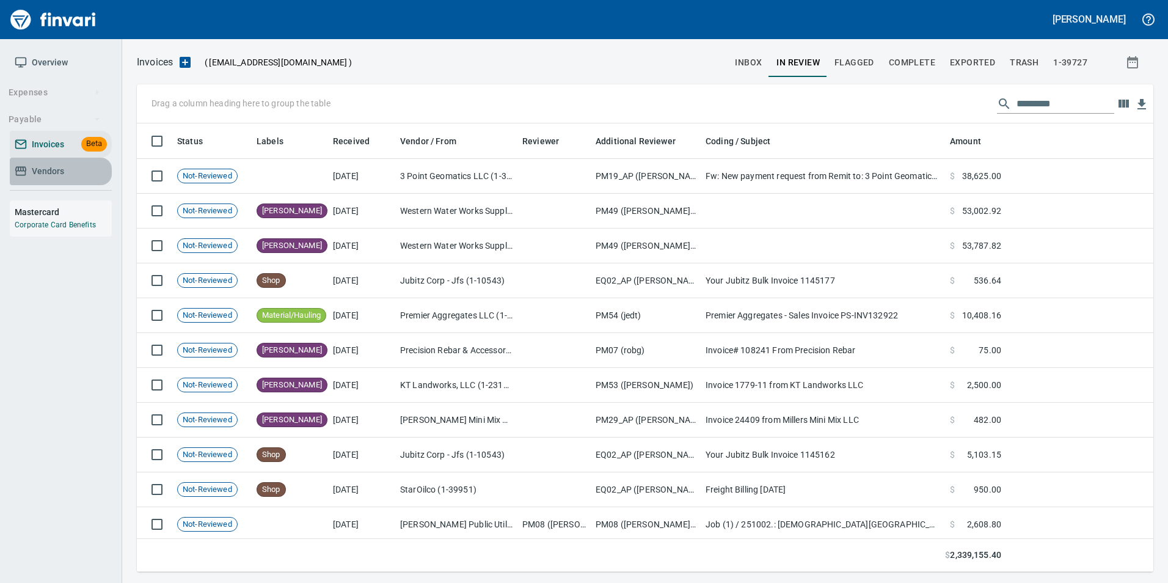
click at [78, 168] on span "Vendors" at bounding box center [61, 171] width 92 height 15
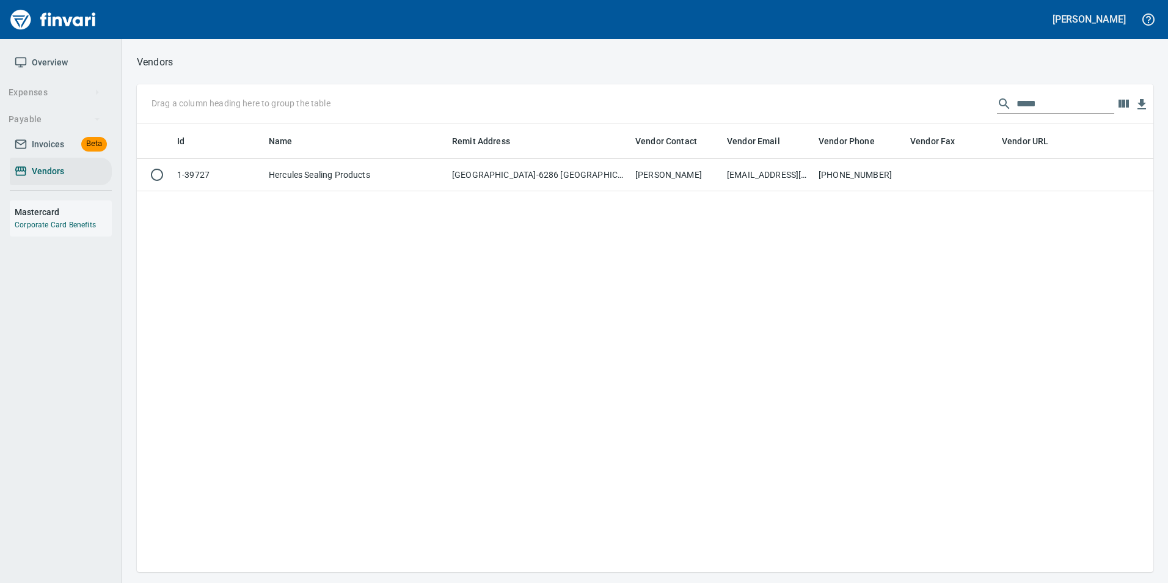
scroll to position [439, 1007]
click at [1034, 103] on input "*****" at bounding box center [1066, 104] width 98 height 20
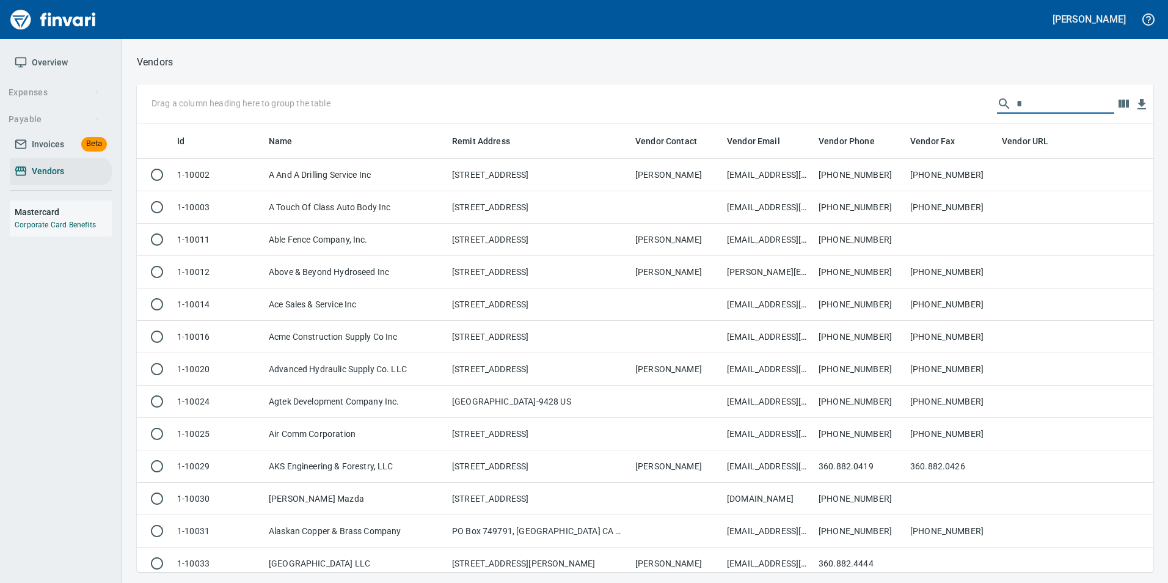
scroll to position [439, 998]
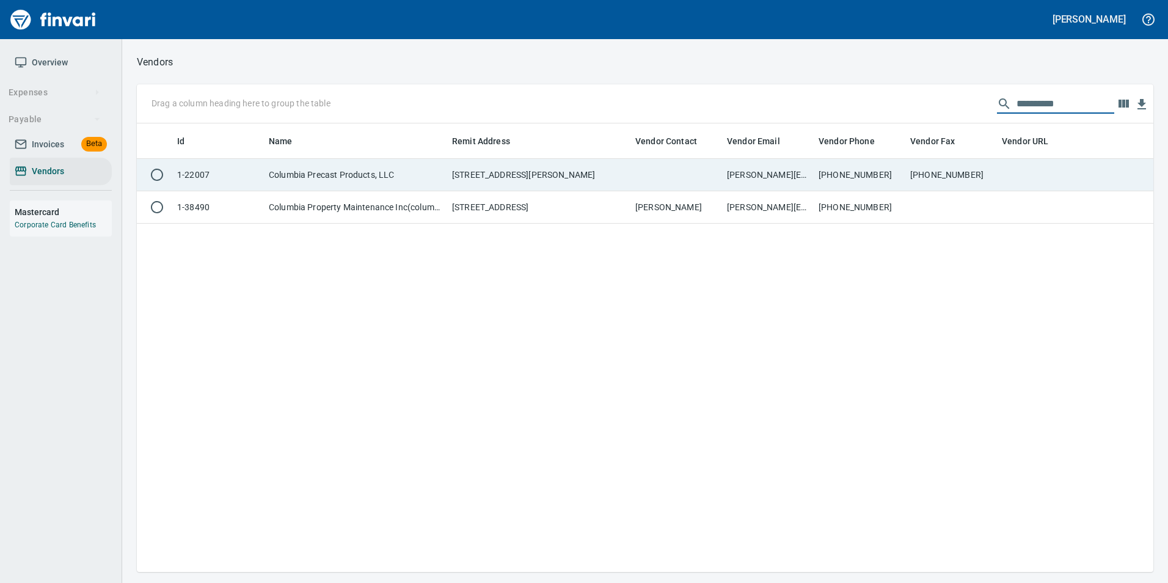
type input "**********"
click at [1047, 180] on td at bounding box center [1043, 175] width 92 height 32
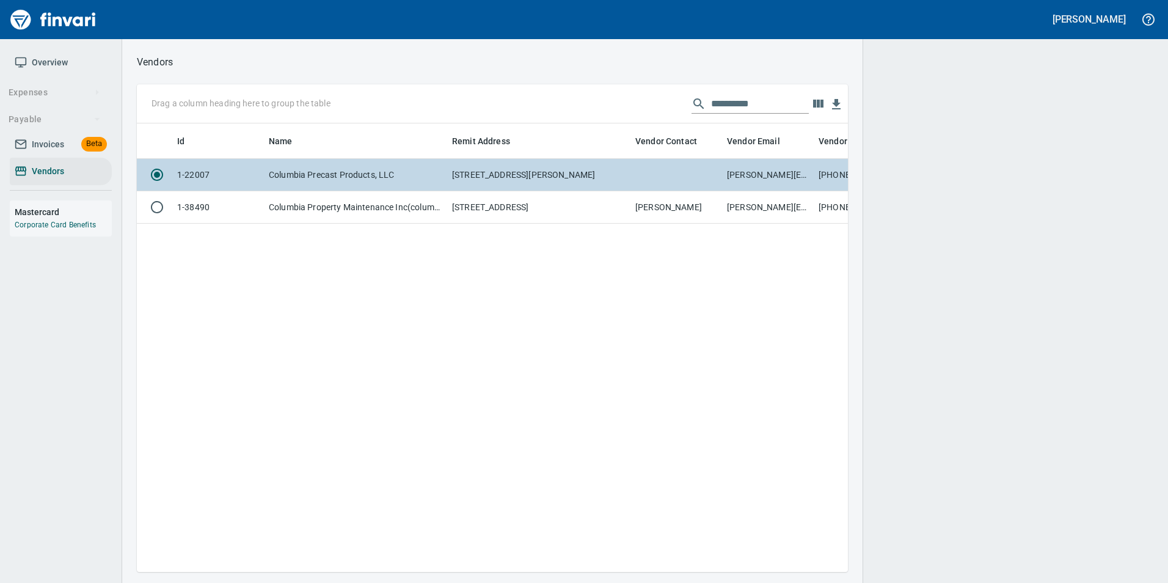
scroll to position [430, 702]
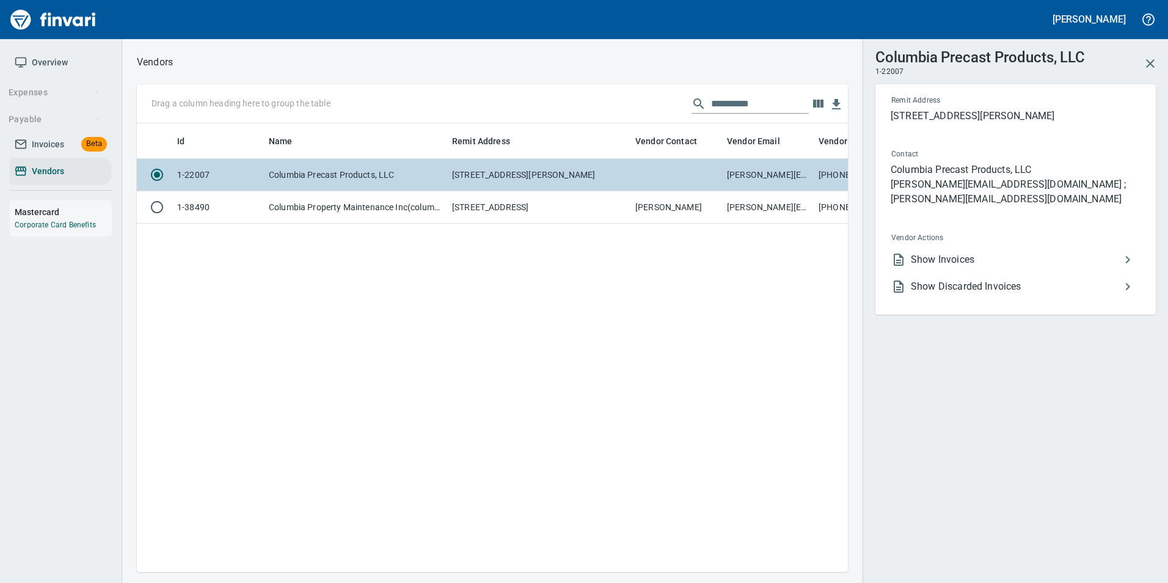
click at [1045, 246] on li "Show Invoices" at bounding box center [1011, 259] width 258 height 27
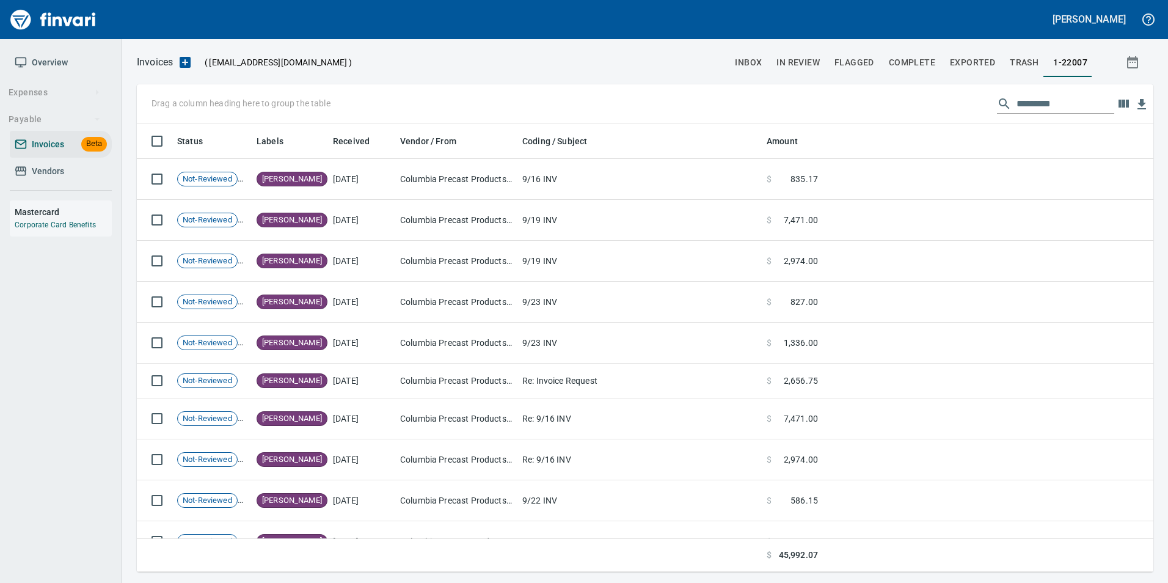
scroll to position [439, 998]
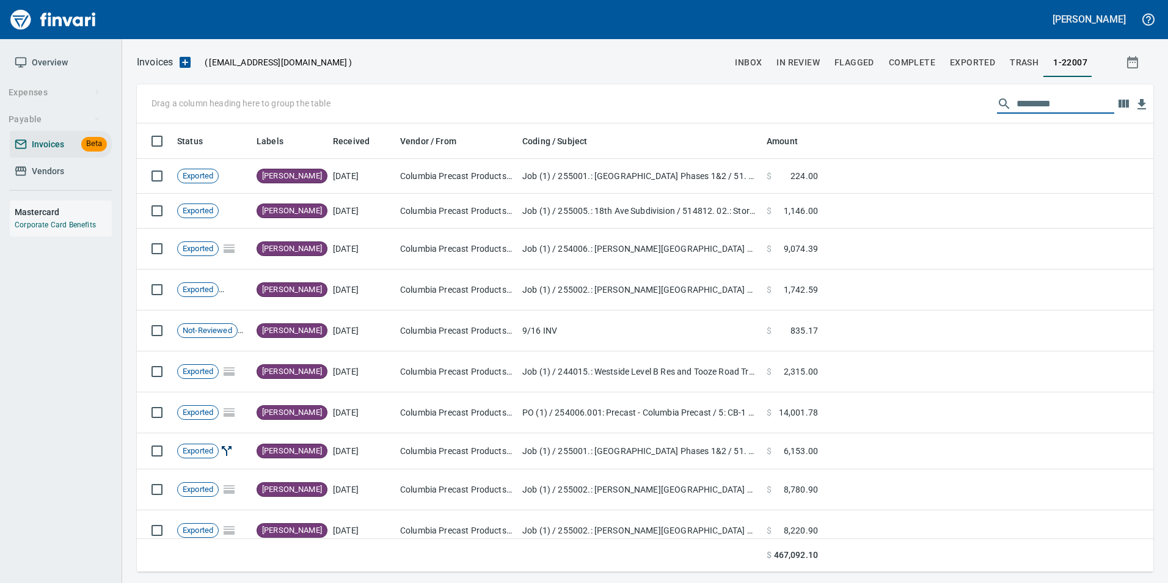
click at [1018, 101] on input "text" at bounding box center [1066, 104] width 98 height 20
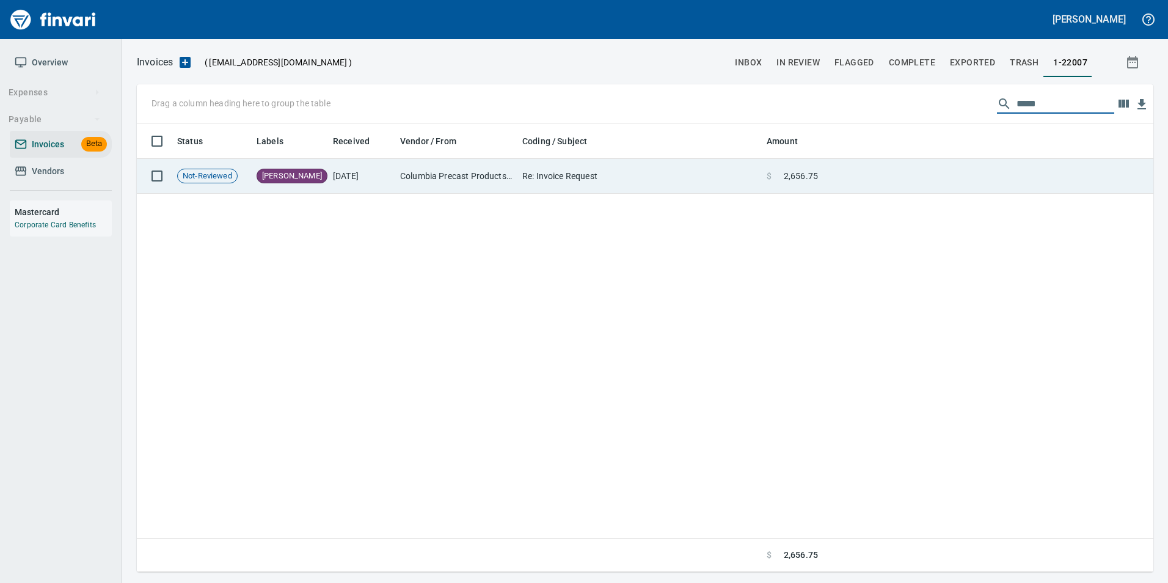
type input "*****"
click at [938, 181] on td at bounding box center [988, 176] width 331 height 35
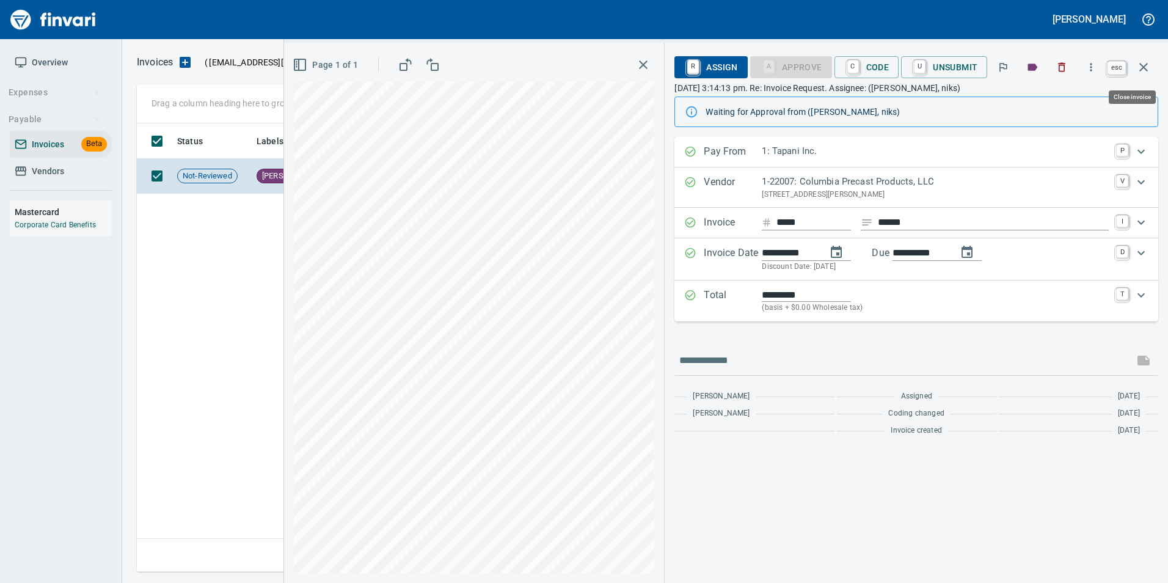
click at [1150, 68] on icon "button" at bounding box center [1143, 67] width 15 height 15
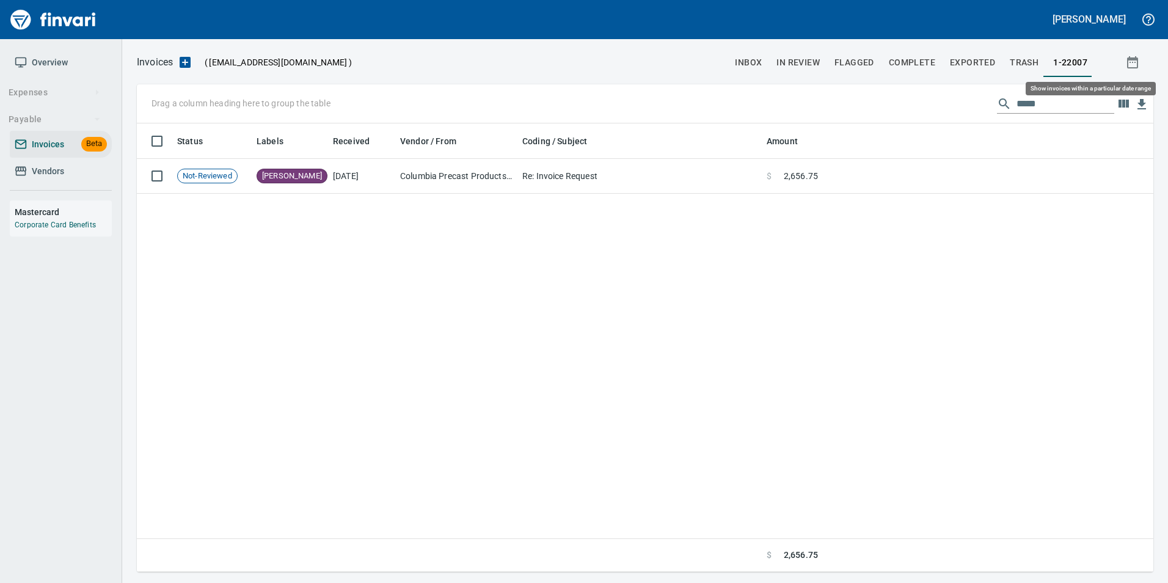
scroll to position [439, 1007]
click at [1027, 96] on input "*****" at bounding box center [1066, 104] width 98 height 20
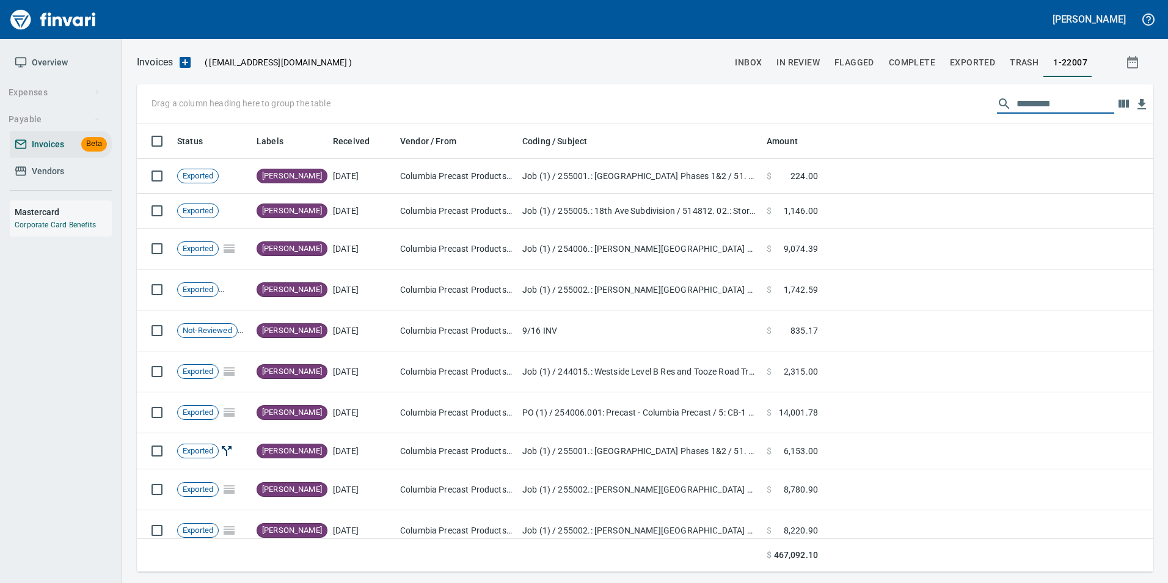
click at [37, 188] on ul "Payable Invoices Beta Vendors" at bounding box center [61, 149] width 102 height 82
click at [31, 180] on link "Vendors" at bounding box center [61, 171] width 102 height 27
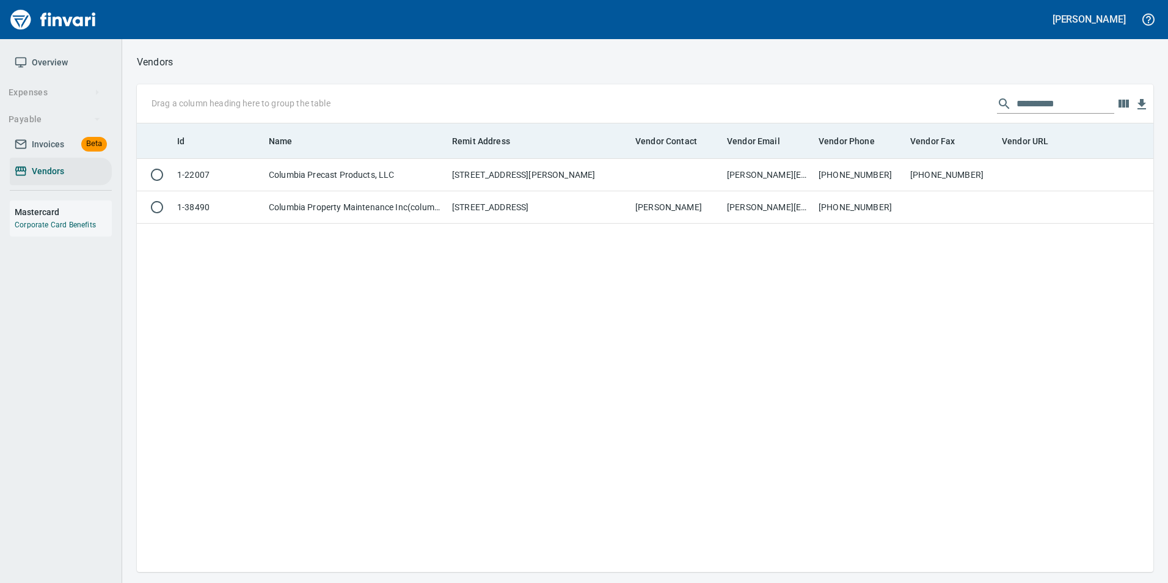
scroll to position [439, 1007]
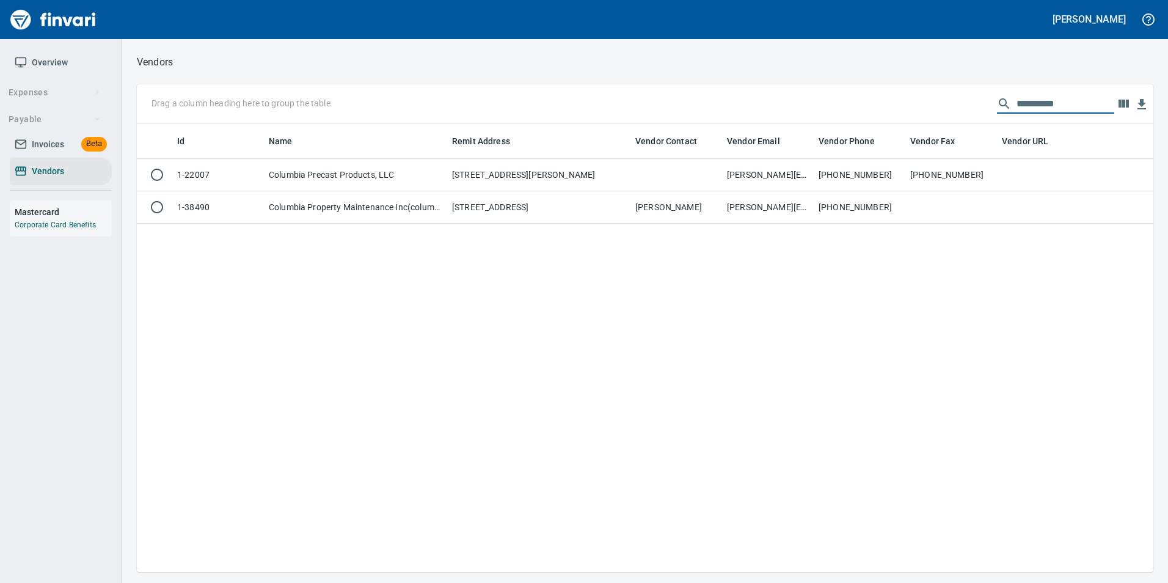
click at [1099, 101] on input "**********" at bounding box center [1066, 104] width 98 height 20
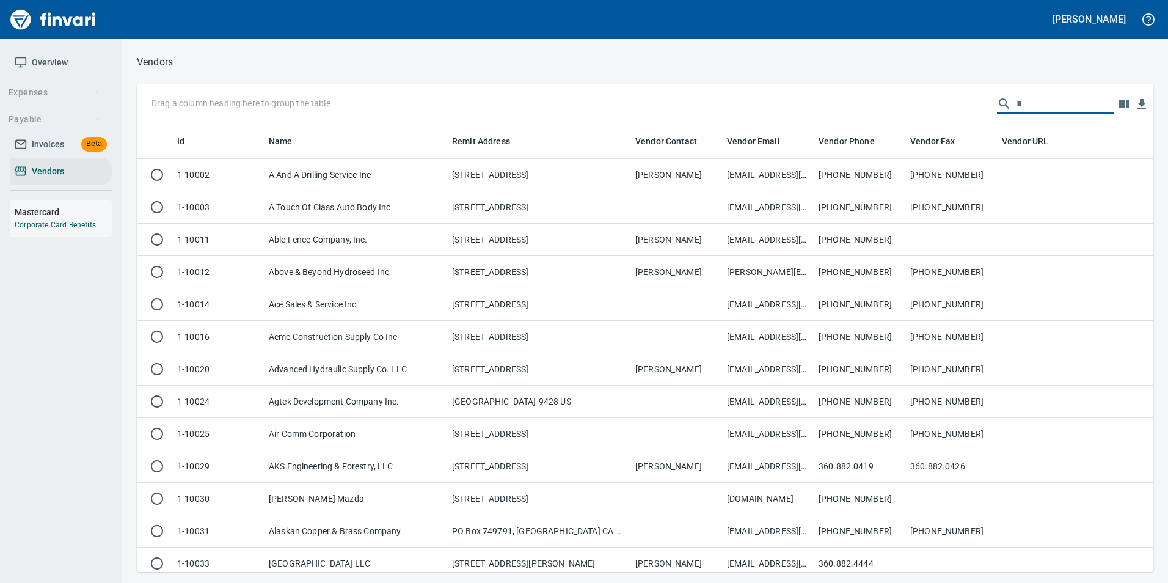
scroll to position [439, 998]
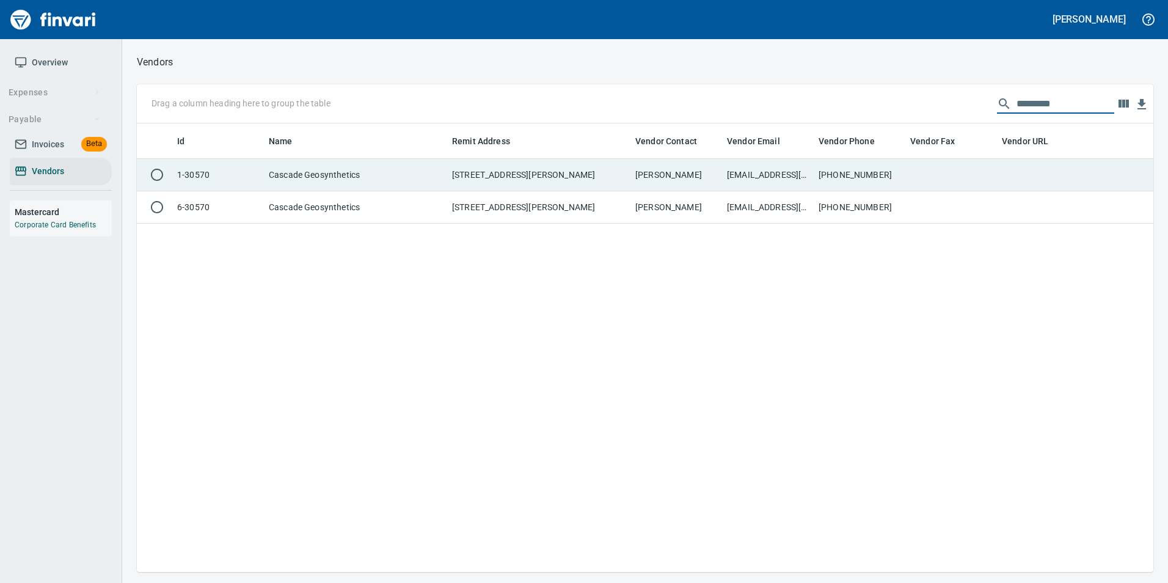
type input "*********"
click at [1005, 186] on td at bounding box center [1043, 175] width 92 height 32
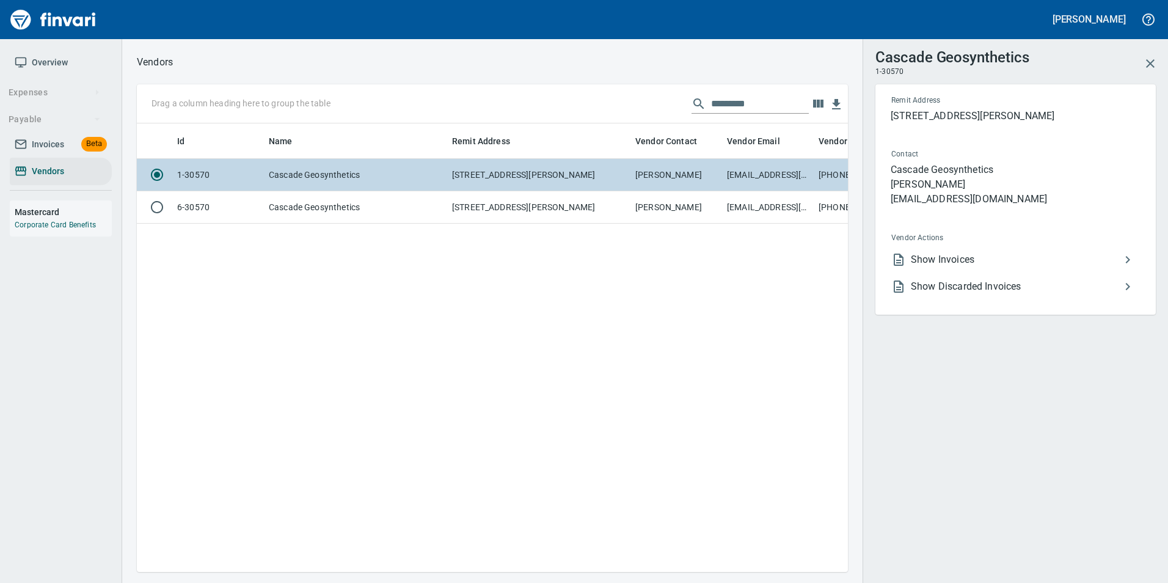
scroll to position [430, 702]
click at [1003, 263] on span "Show Invoices" at bounding box center [1016, 259] width 210 height 15
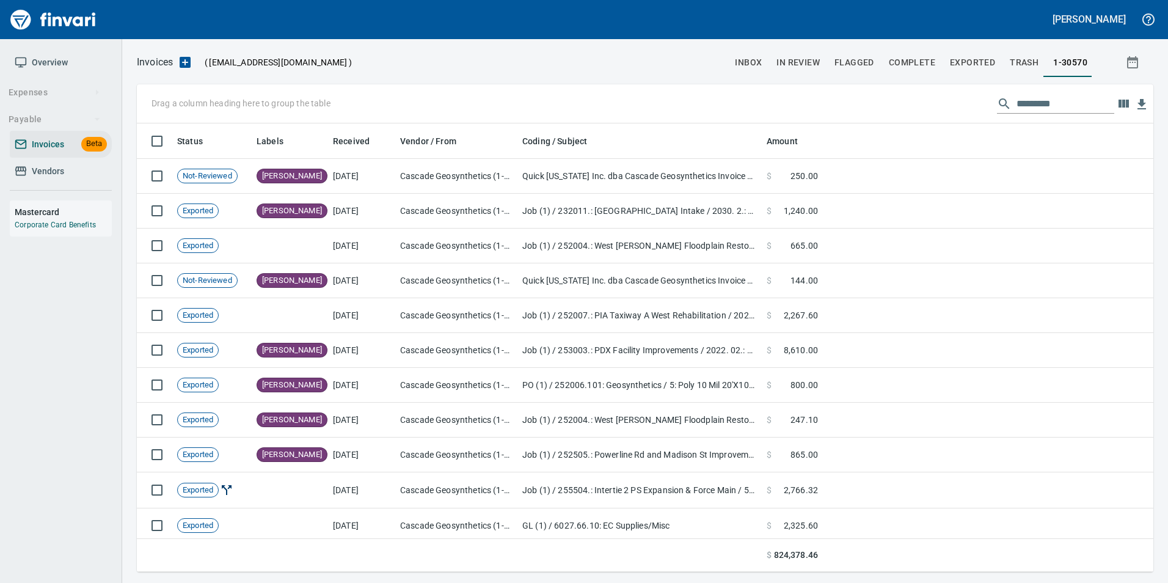
scroll to position [439, 998]
click at [1029, 108] on input "text" at bounding box center [1066, 104] width 98 height 20
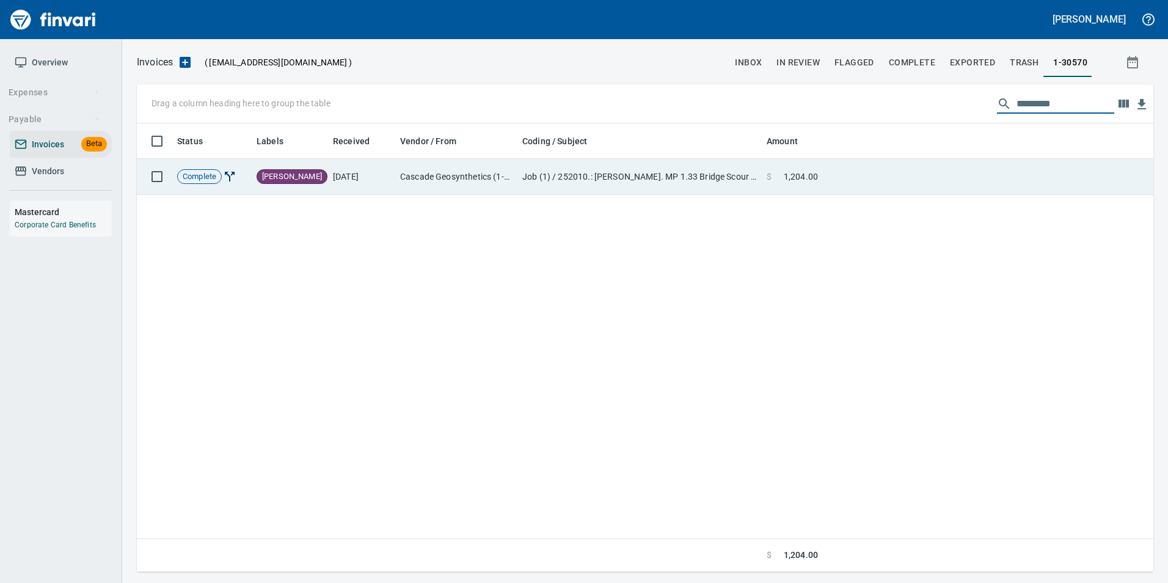
type input "*********"
click at [988, 170] on td at bounding box center [988, 177] width 331 height 36
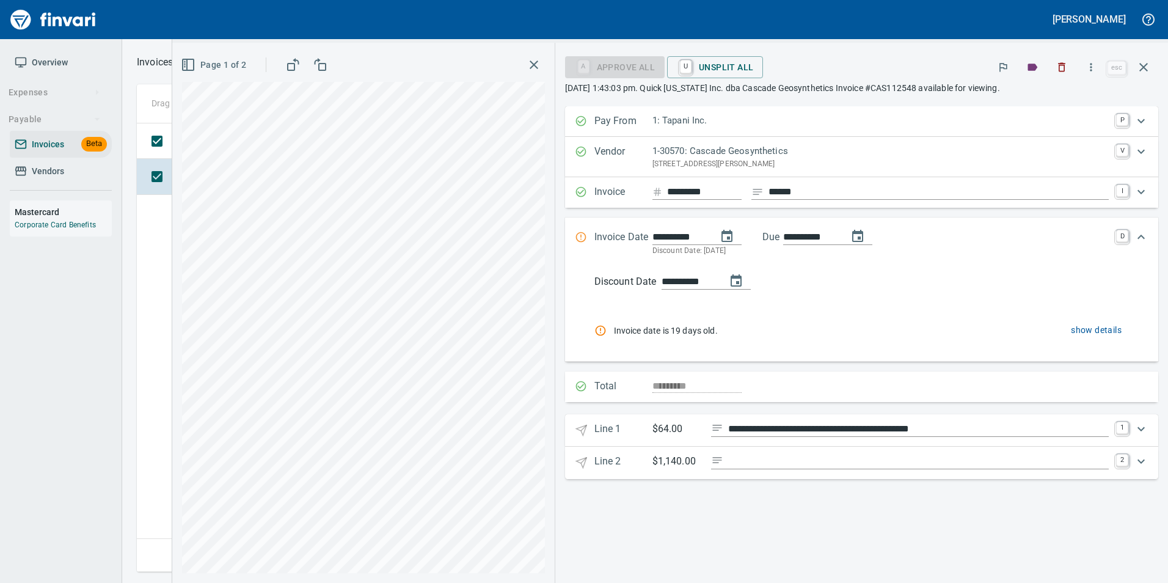
click at [1152, 67] on button "button" at bounding box center [1143, 67] width 29 height 29
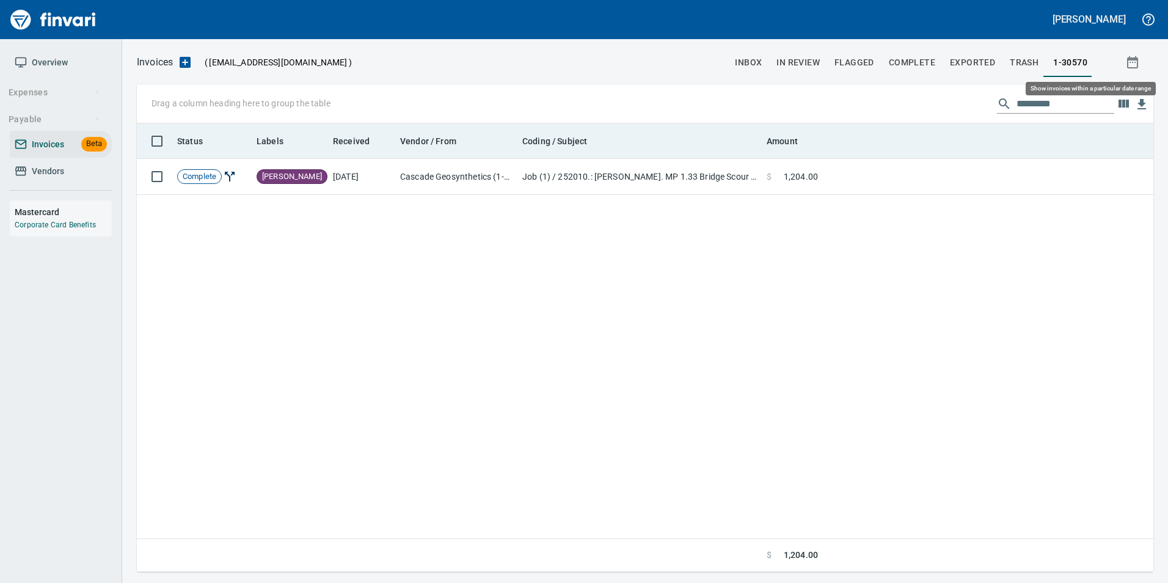
scroll to position [439, 1007]
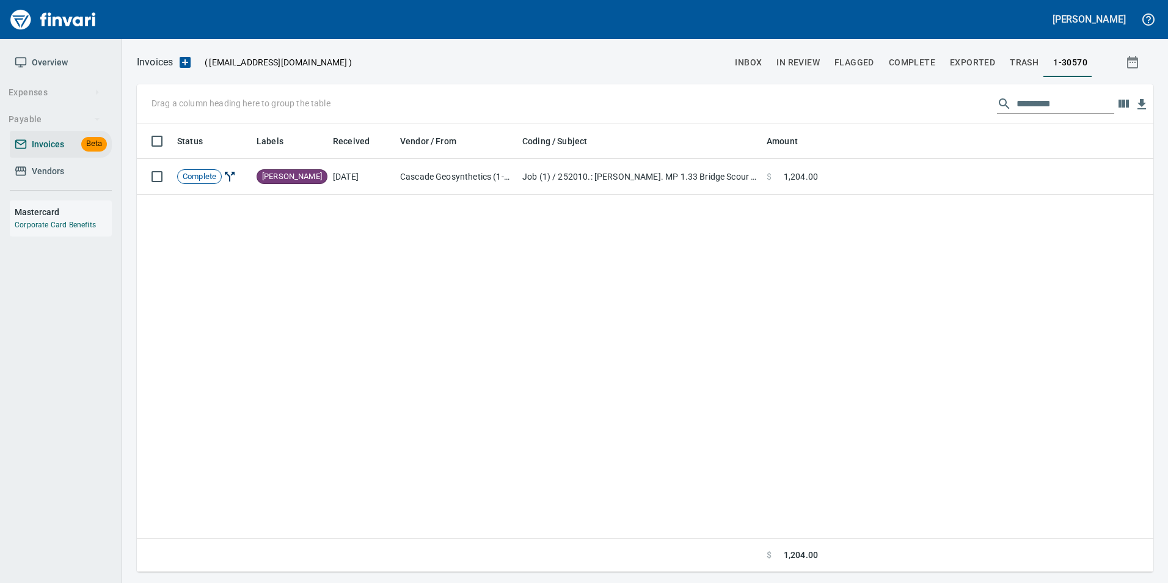
click at [912, 55] on span "Complete" at bounding box center [912, 62] width 46 height 15
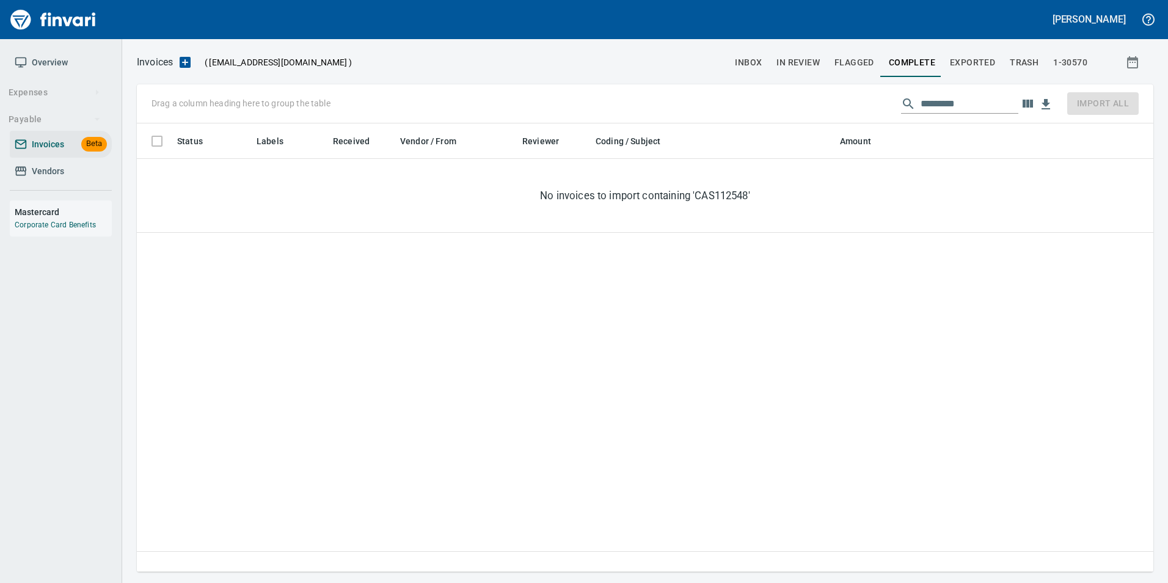
scroll to position [439, 1007]
click at [1059, 62] on span "1-30570" at bounding box center [1070, 62] width 34 height 15
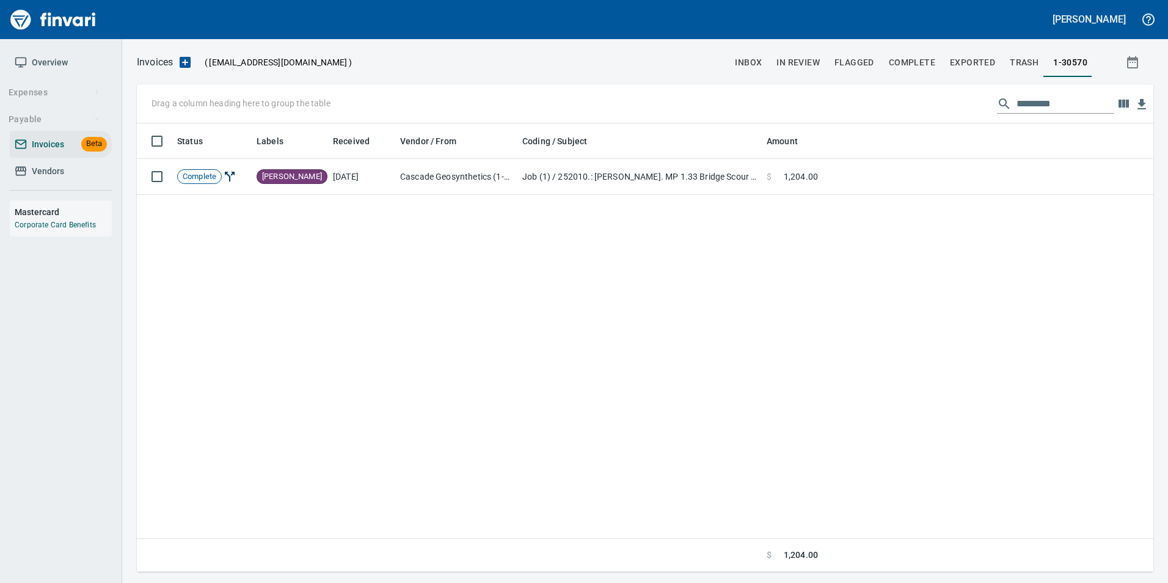
scroll to position [439, 1007]
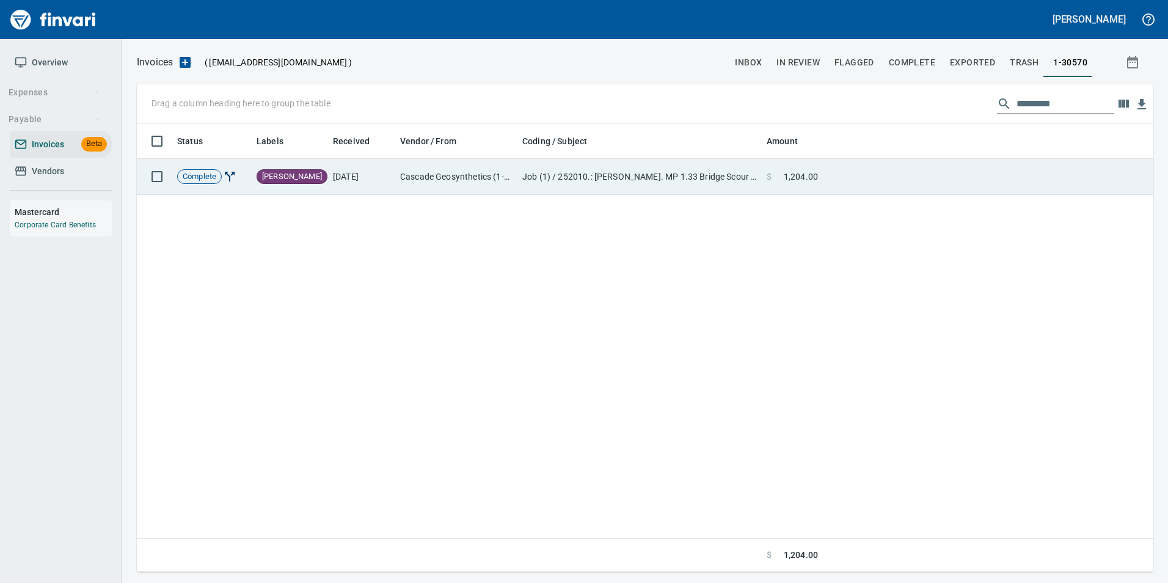
click at [953, 169] on td at bounding box center [988, 177] width 331 height 36
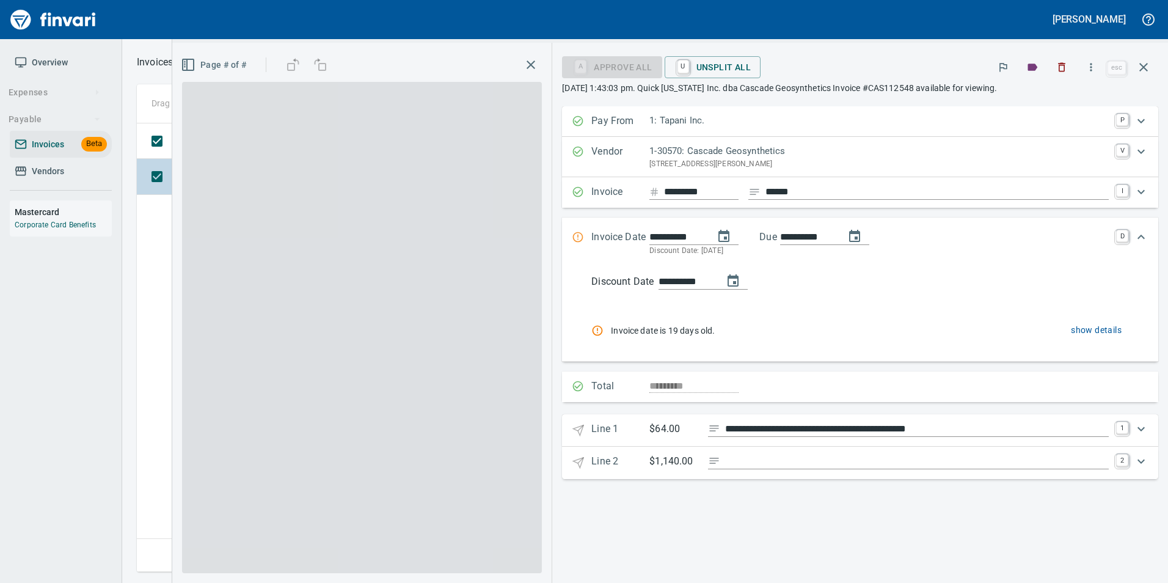
scroll to position [439, 1007]
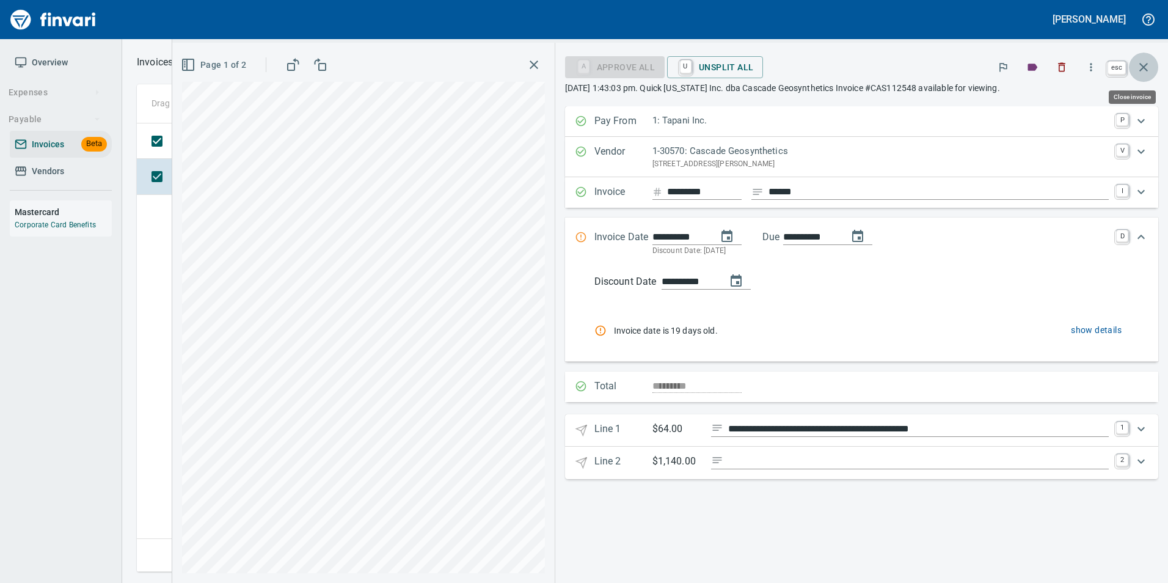
click at [1147, 71] on icon "button" at bounding box center [1143, 67] width 9 height 9
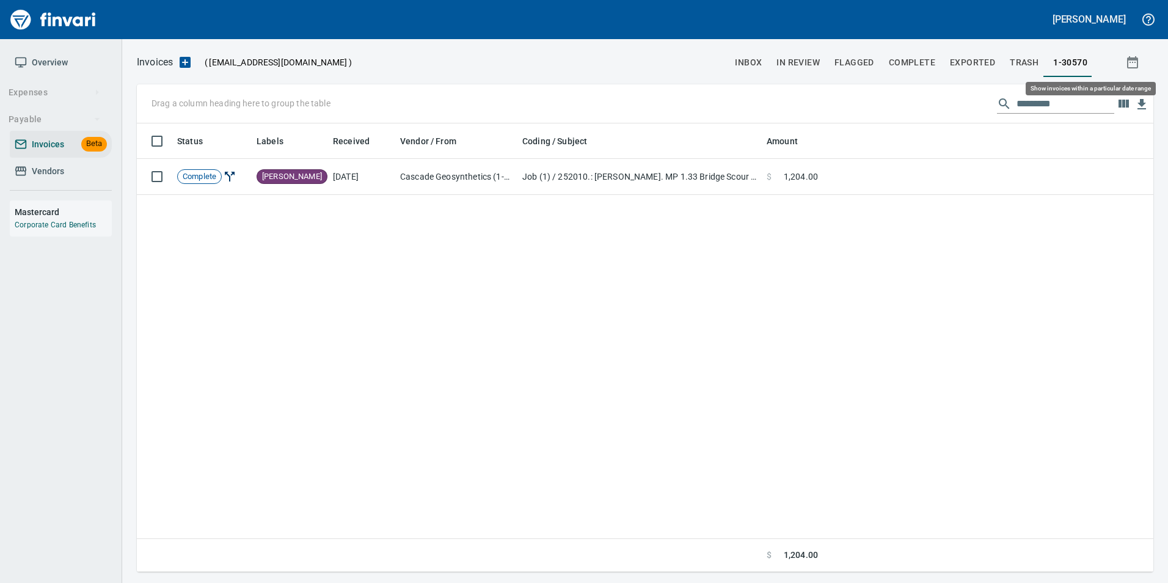
scroll to position [439, 1007]
click at [819, 56] on span "In Review" at bounding box center [798, 62] width 43 height 15
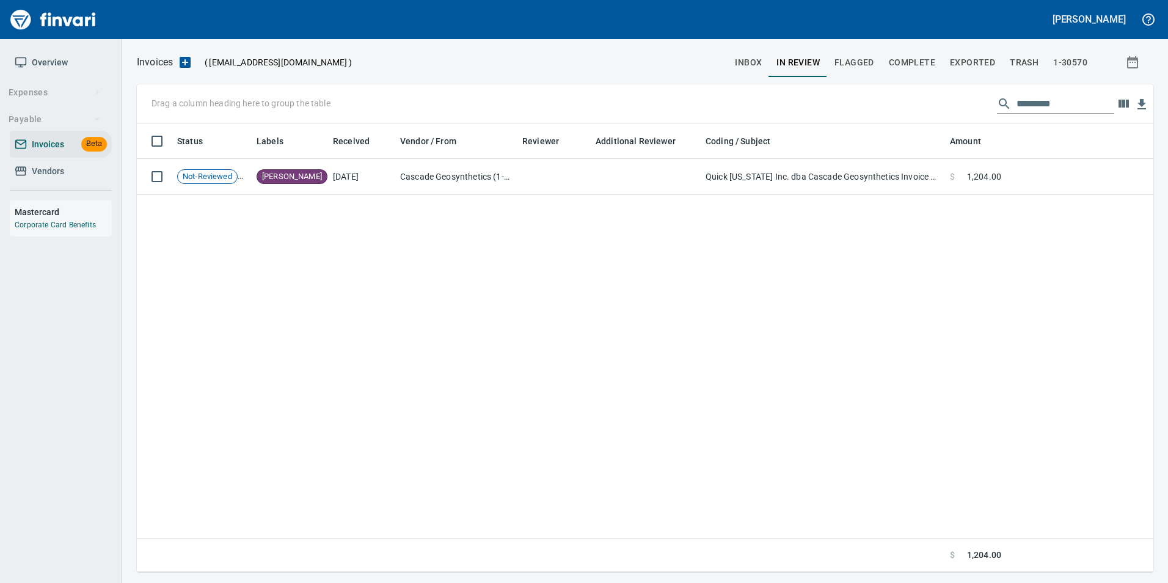
scroll to position [439, 1007]
click at [1044, 97] on input "*********" at bounding box center [1066, 104] width 98 height 20
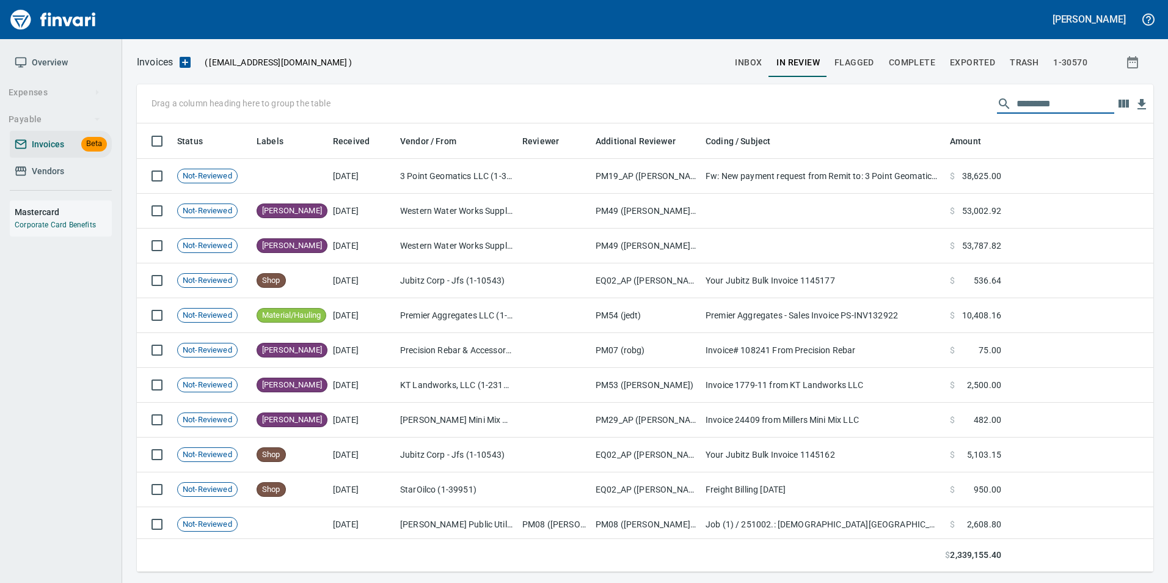
scroll to position [439, 998]
click at [1034, 106] on input "text" at bounding box center [1066, 104] width 98 height 20
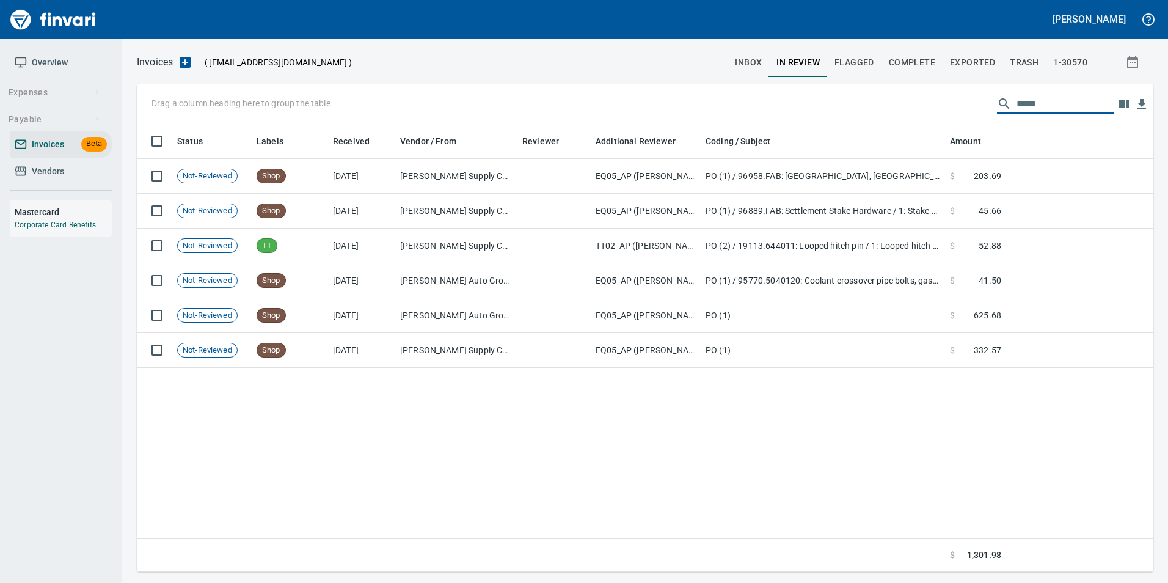
type input "****"
click at [1029, 100] on input "****" at bounding box center [1066, 104] width 98 height 20
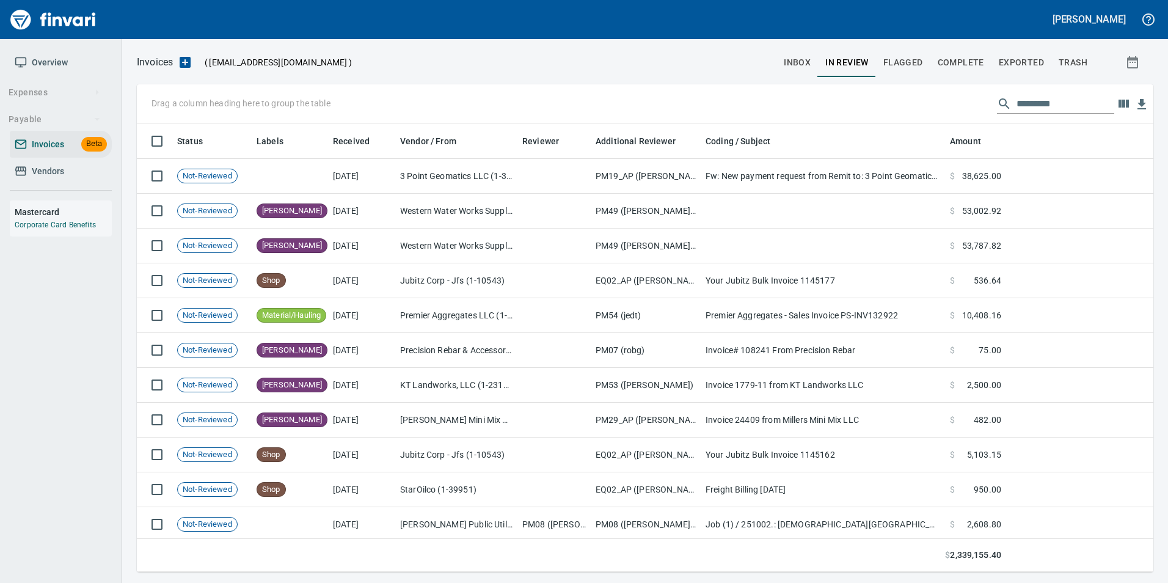
scroll to position [1, 1]
click at [791, 60] on span "inbox" at bounding box center [797, 62] width 27 height 15
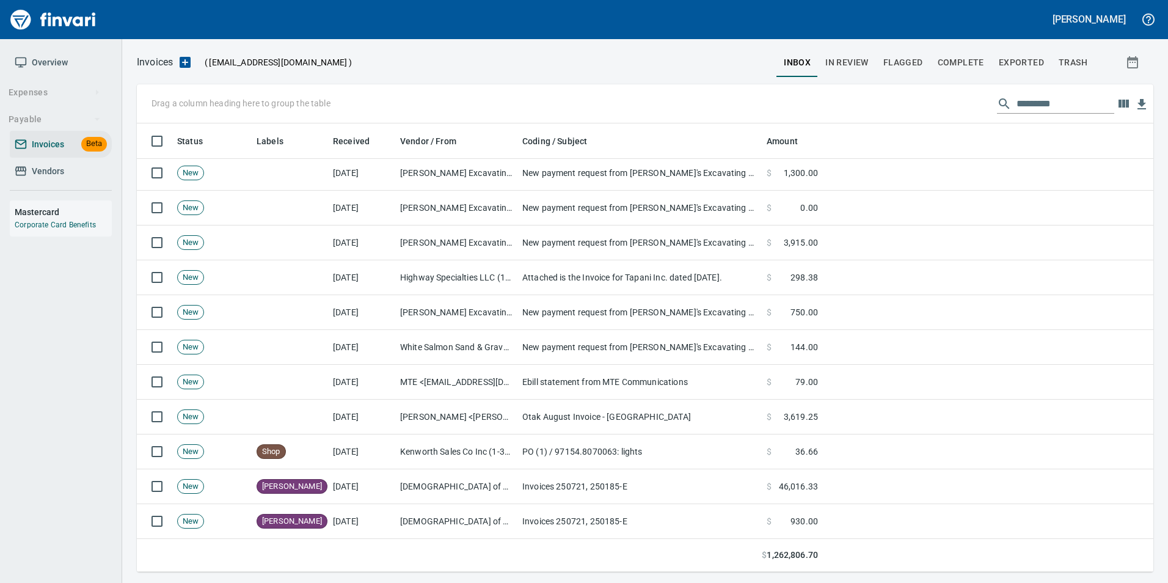
scroll to position [61, 0]
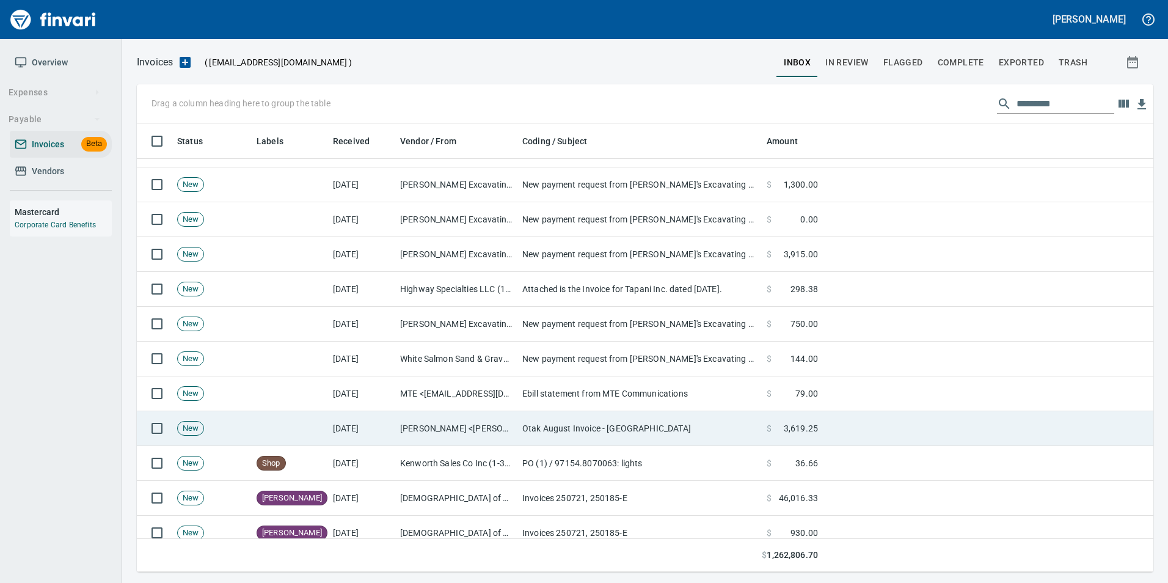
click at [434, 429] on td "[PERSON_NAME] <[PERSON_NAME][EMAIL_ADDRESS][PERSON_NAME][DOMAIN_NAME]>" at bounding box center [456, 428] width 122 height 35
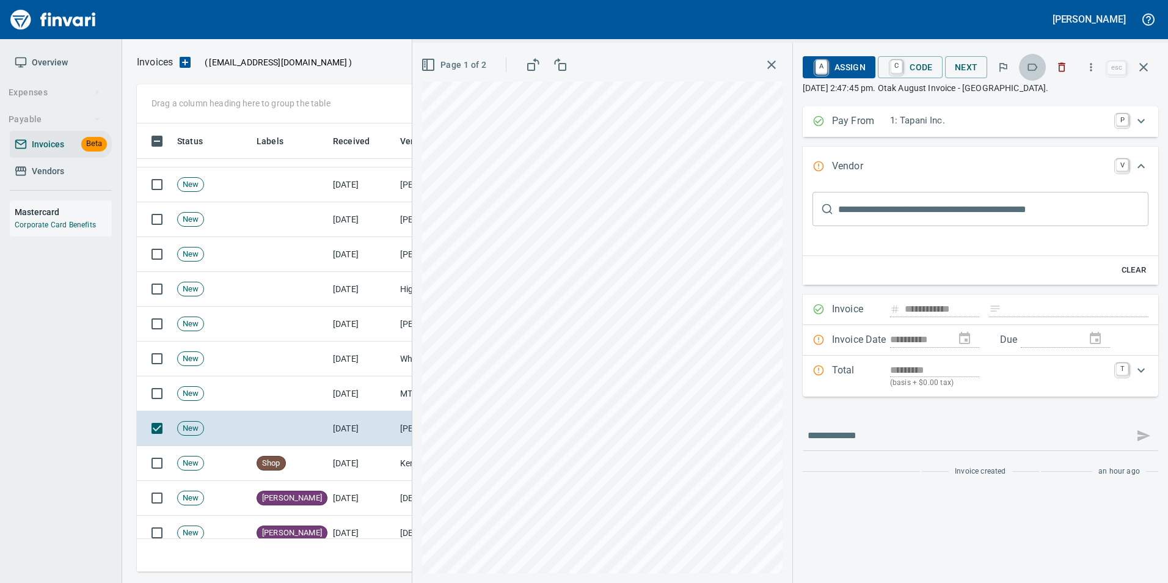
click at [1035, 64] on icon "button" at bounding box center [1032, 67] width 12 height 12
type input "****"
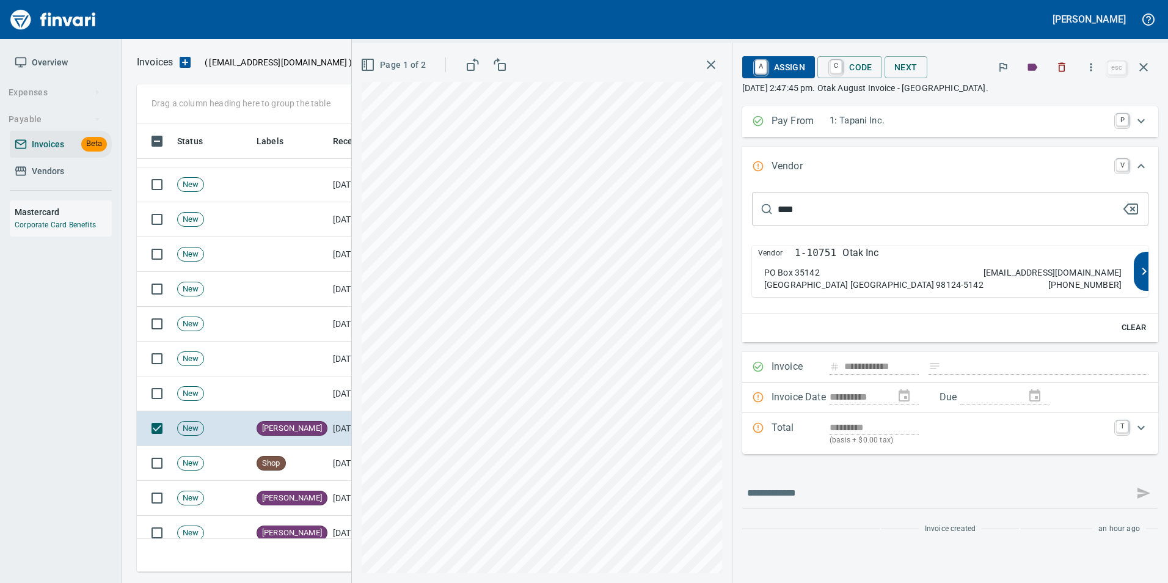
click at [929, 285] on div "[GEOGRAPHIC_DATA] 98124-5142 [EMAIL_ADDRESS][DOMAIN_NAME] [PHONE_NUMBER]" at bounding box center [942, 278] width 357 height 24
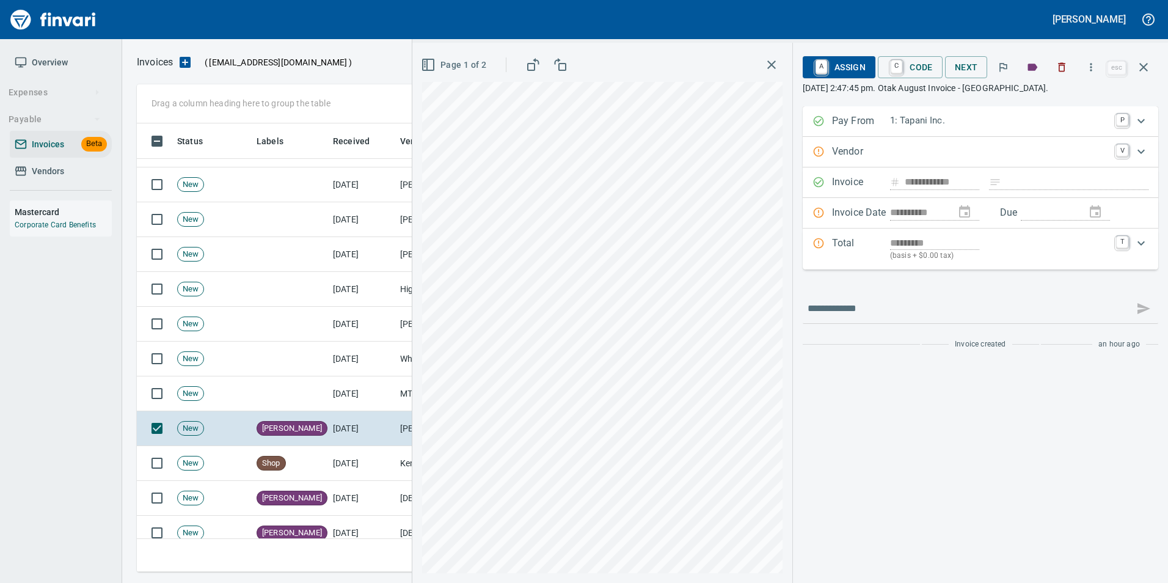
type input "**********"
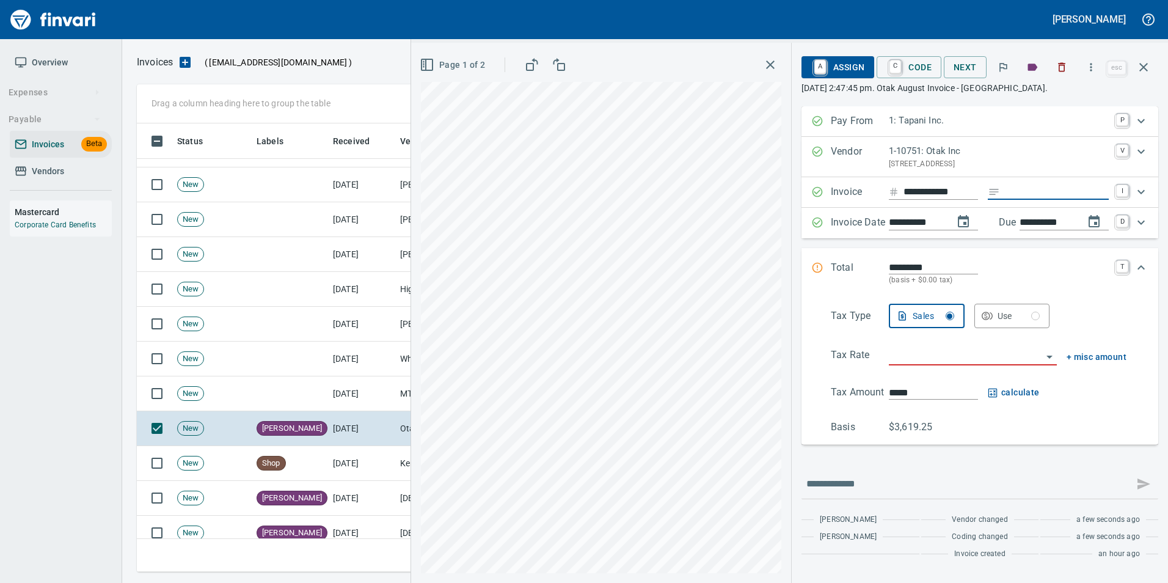
click at [1068, 191] on input "Expand" at bounding box center [1057, 192] width 104 height 15
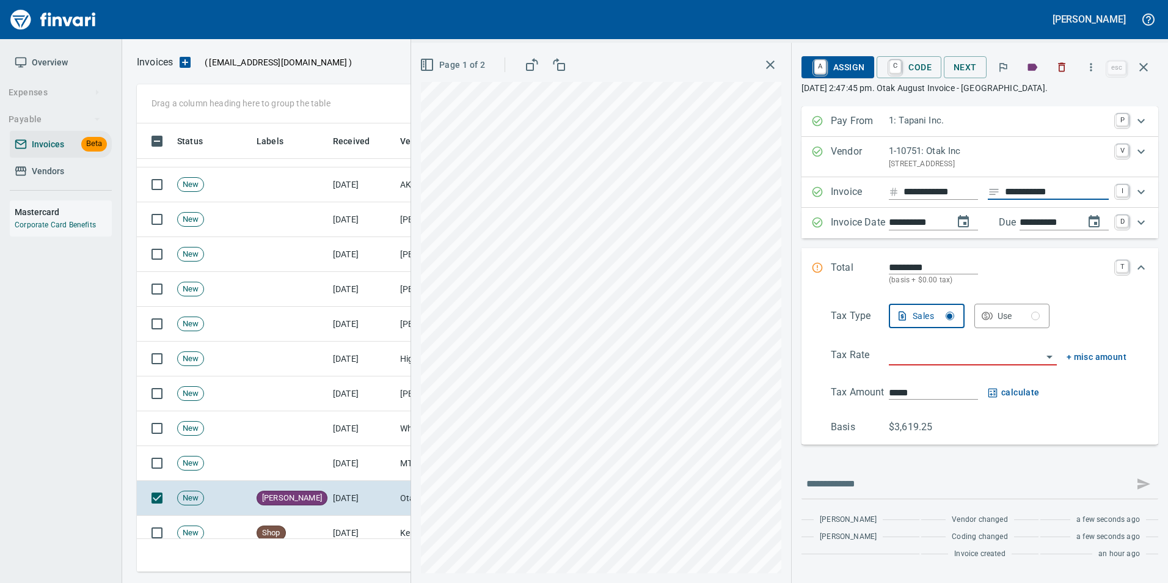
type input "**********"
click at [465, 65] on span "Page 1 of 2" at bounding box center [453, 64] width 63 height 15
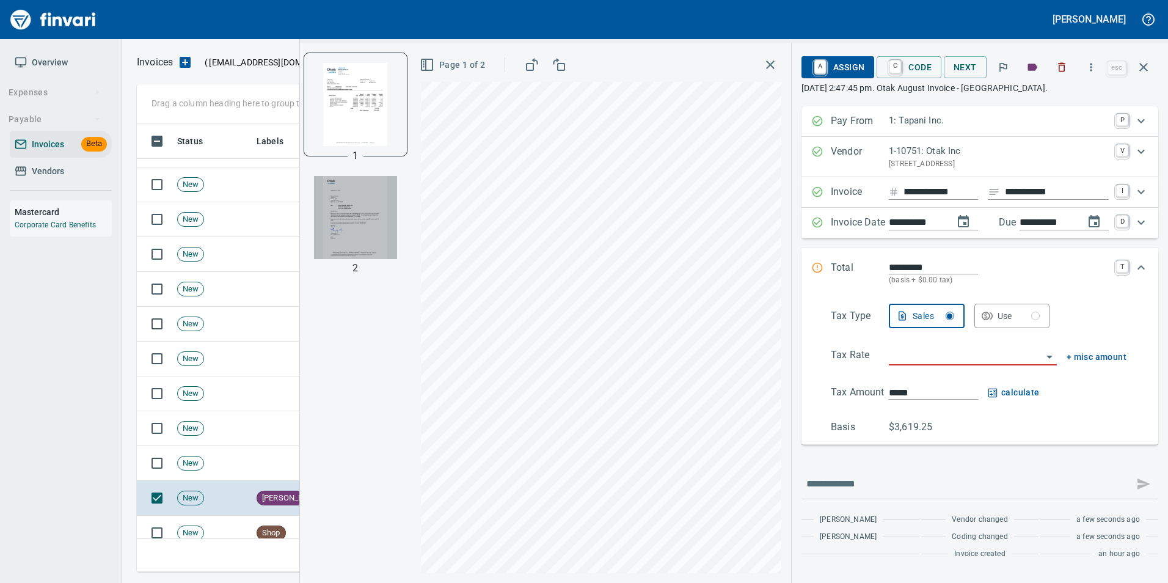
click at [370, 207] on img "button" at bounding box center [355, 217] width 83 height 83
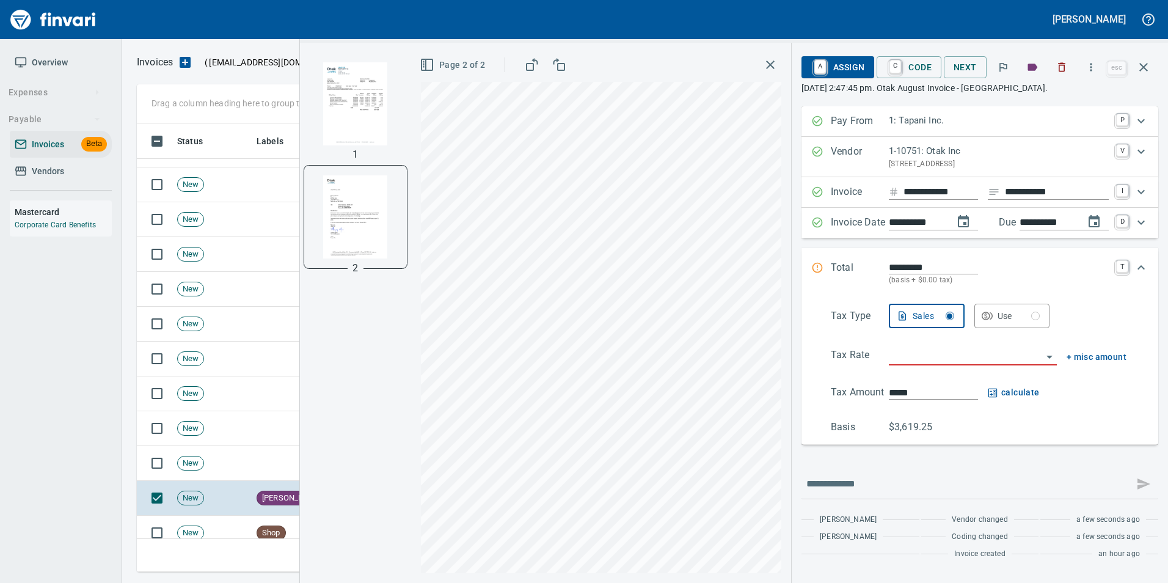
click at [338, 116] on img "button" at bounding box center [355, 103] width 83 height 83
click at [1064, 191] on input "**********" at bounding box center [1057, 192] width 104 height 15
click at [1150, 75] on button "button" at bounding box center [1143, 67] width 29 height 29
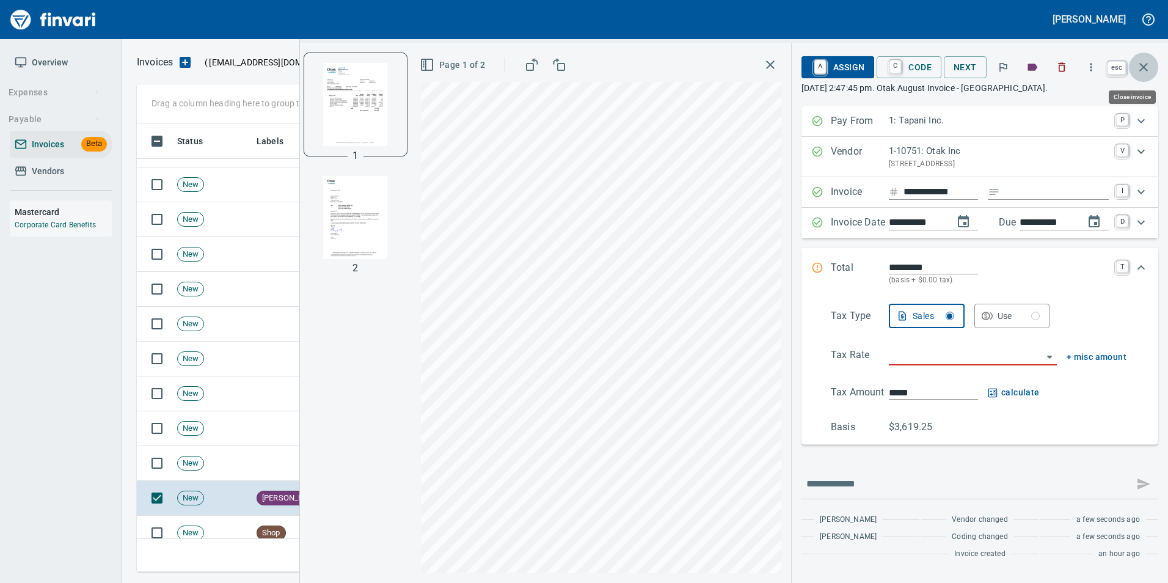
scroll to position [439, 998]
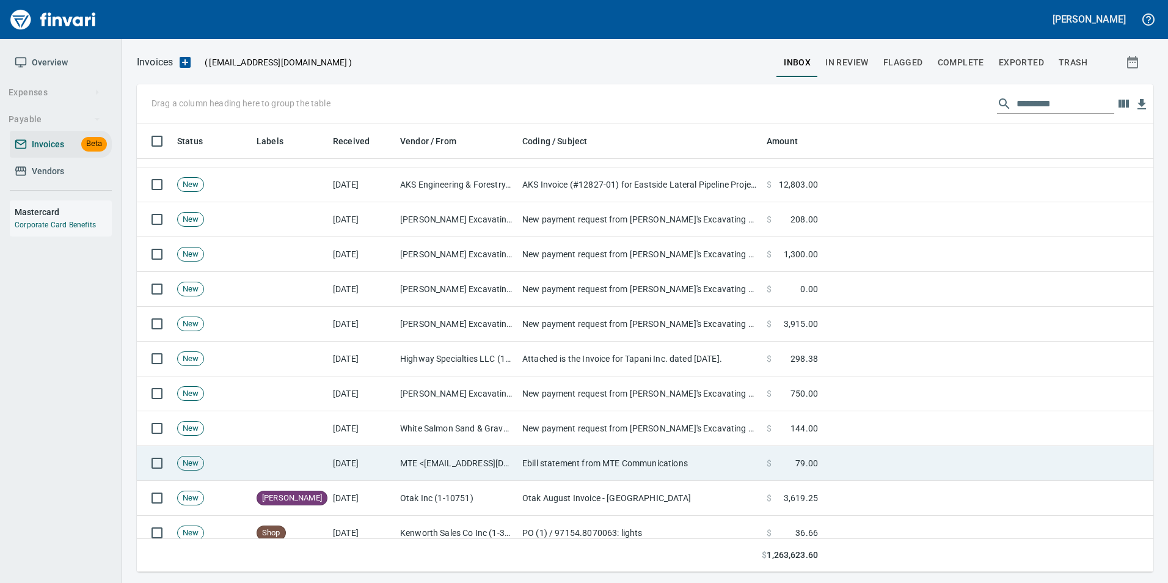
click at [380, 450] on td "[DATE]" at bounding box center [361, 463] width 67 height 35
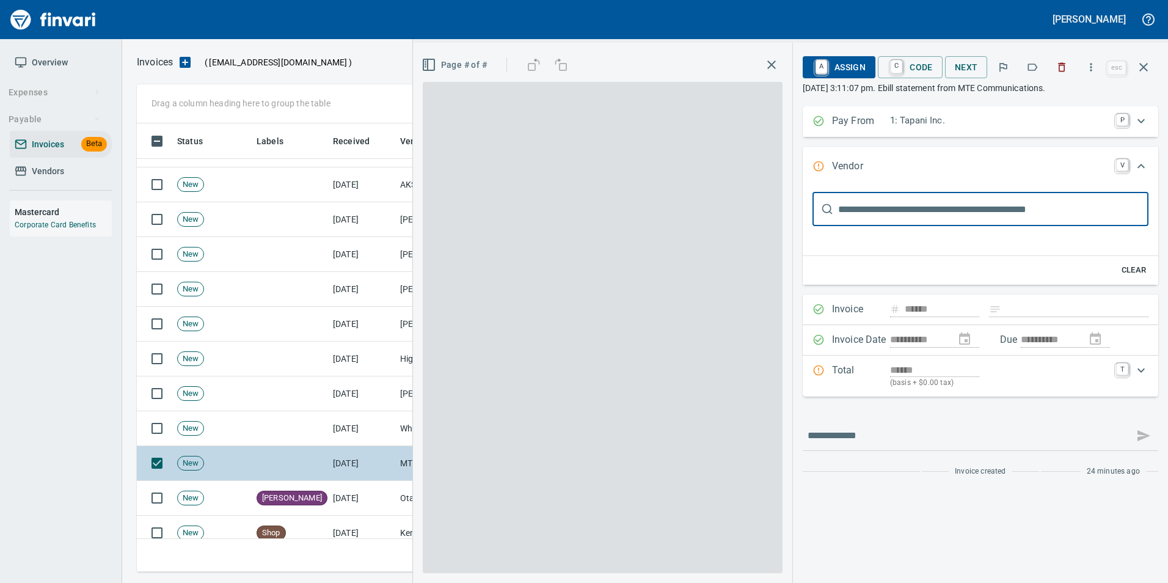
scroll to position [15, 0]
type input "**********"
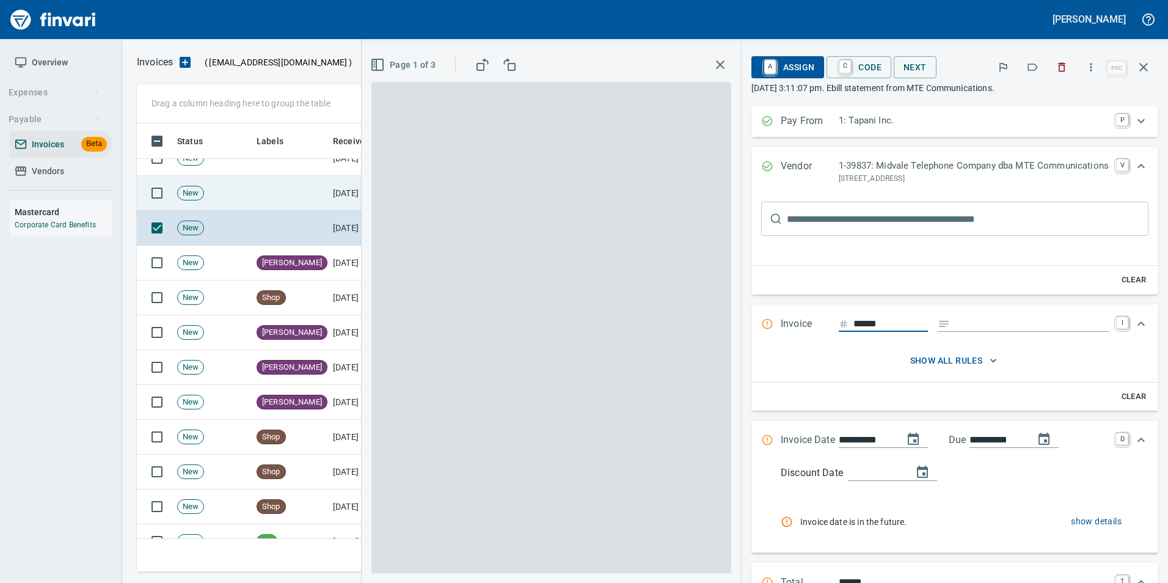
scroll to position [305, 0]
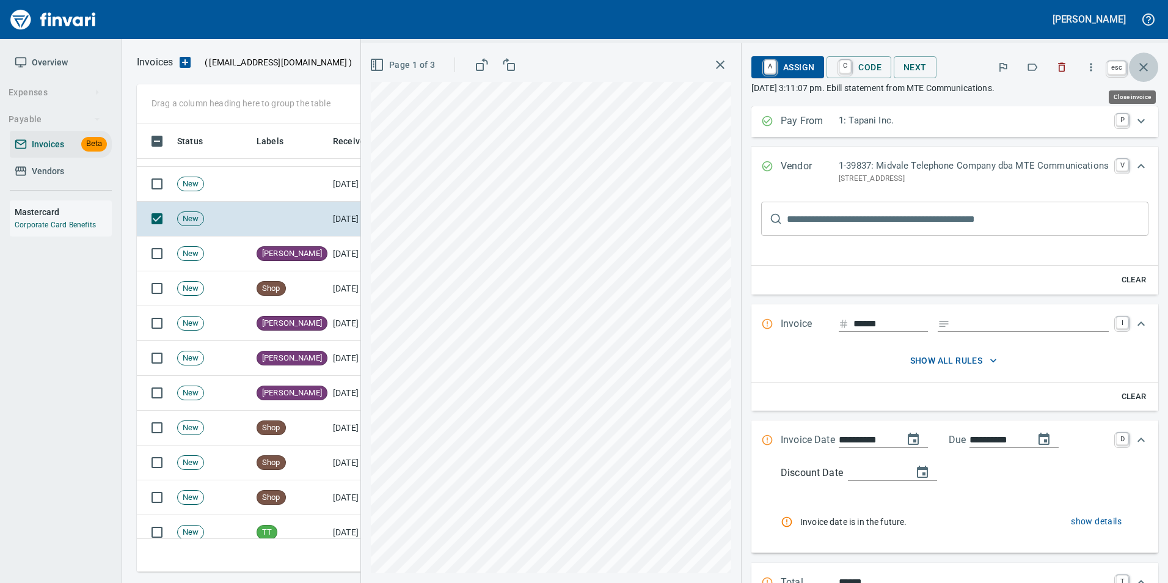
click at [1155, 66] on button "button" at bounding box center [1143, 67] width 29 height 29
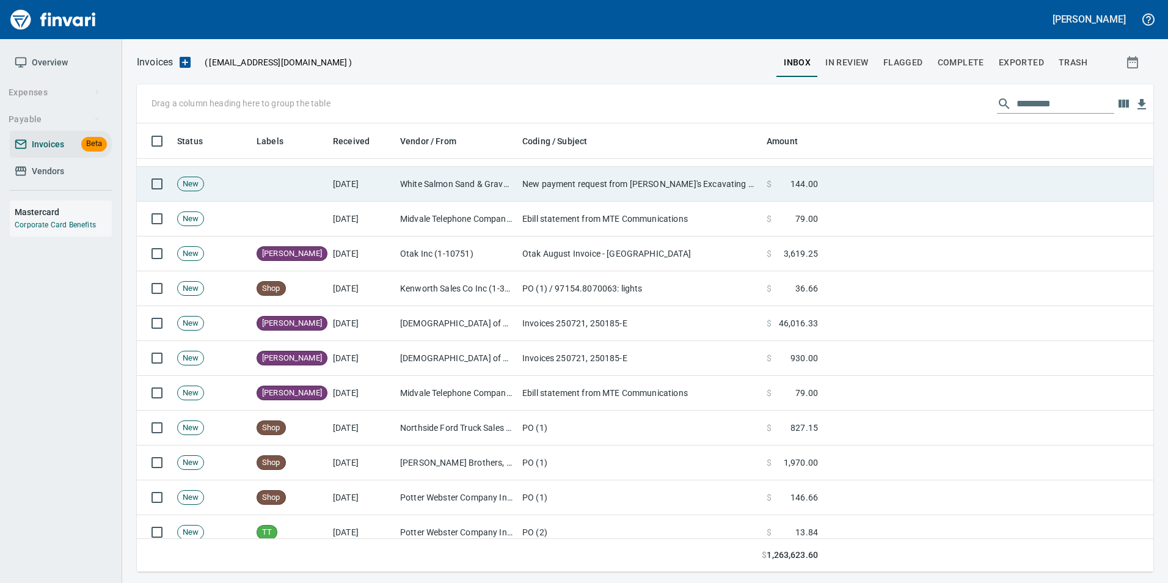
scroll to position [439, 998]
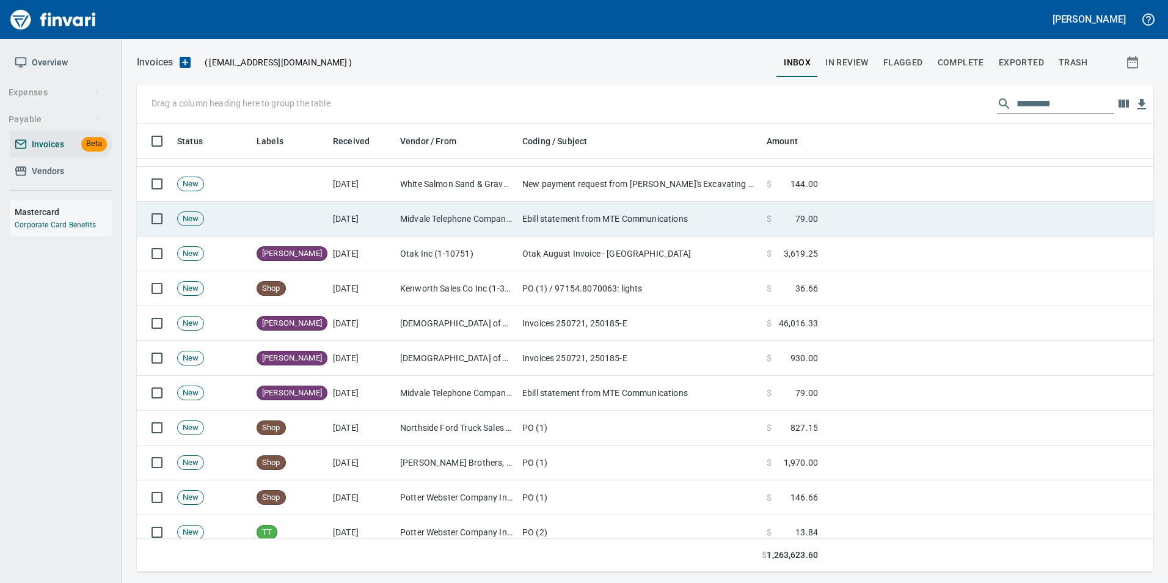
click at [411, 223] on td "Midvale Telephone Company dba MTE Communications (1-39837)" at bounding box center [456, 219] width 122 height 35
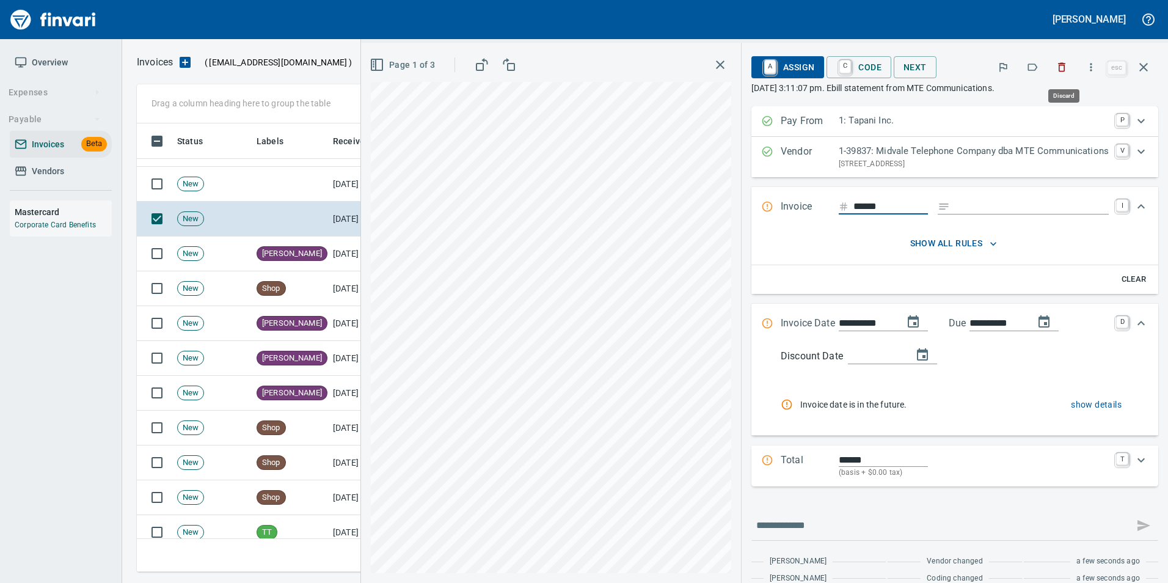
scroll to position [439, 998]
click at [1063, 70] on icon "button" at bounding box center [1062, 67] width 12 height 12
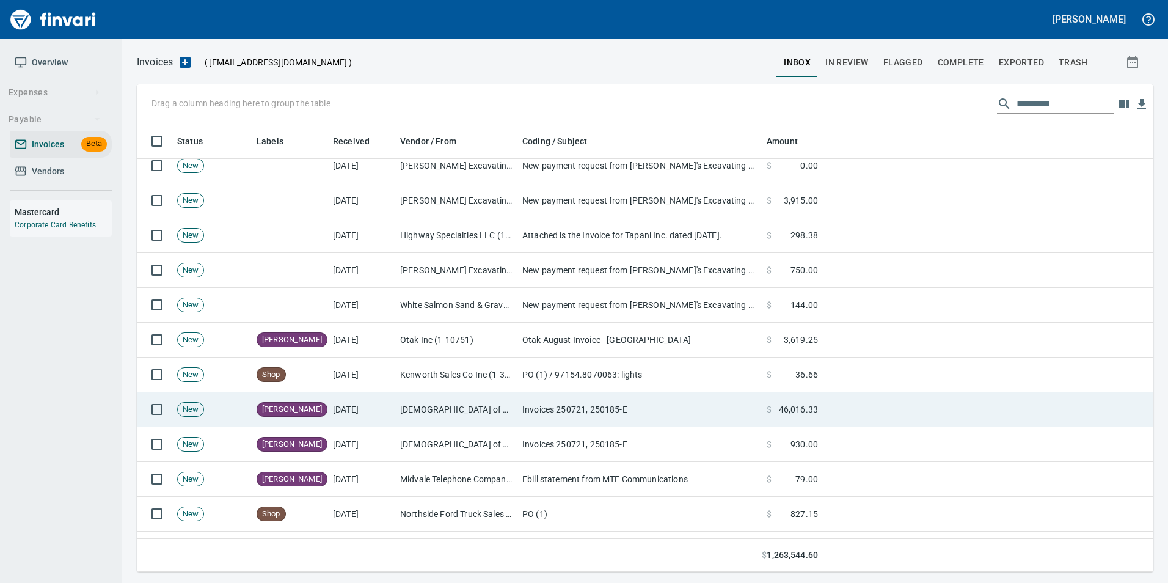
scroll to position [183, 0]
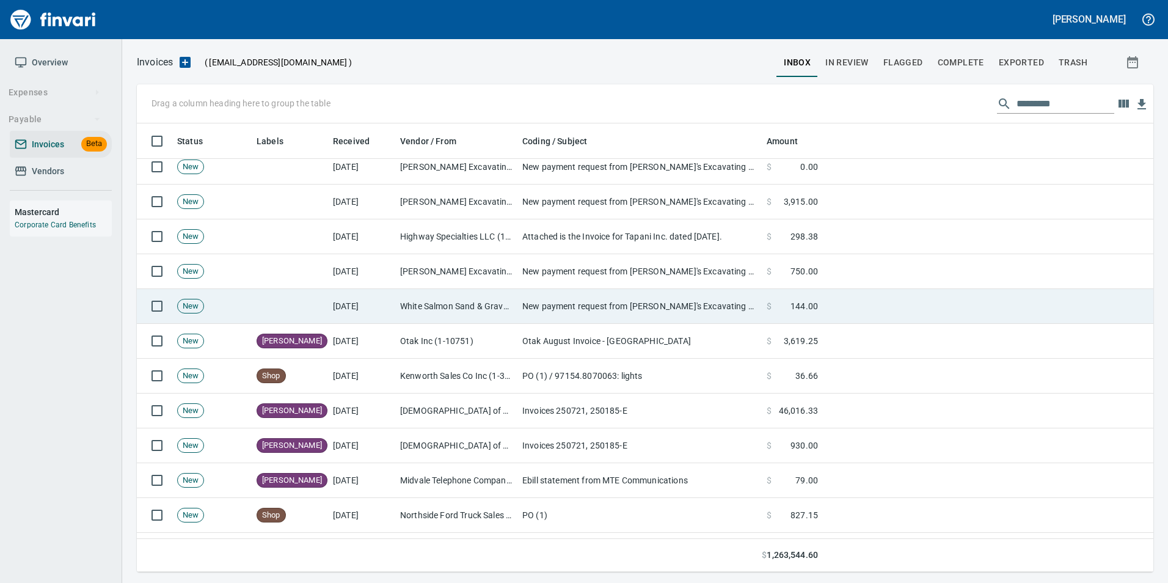
click at [486, 313] on td "White Salmon Sand & Gravel LLC (1-39998)" at bounding box center [456, 306] width 122 height 35
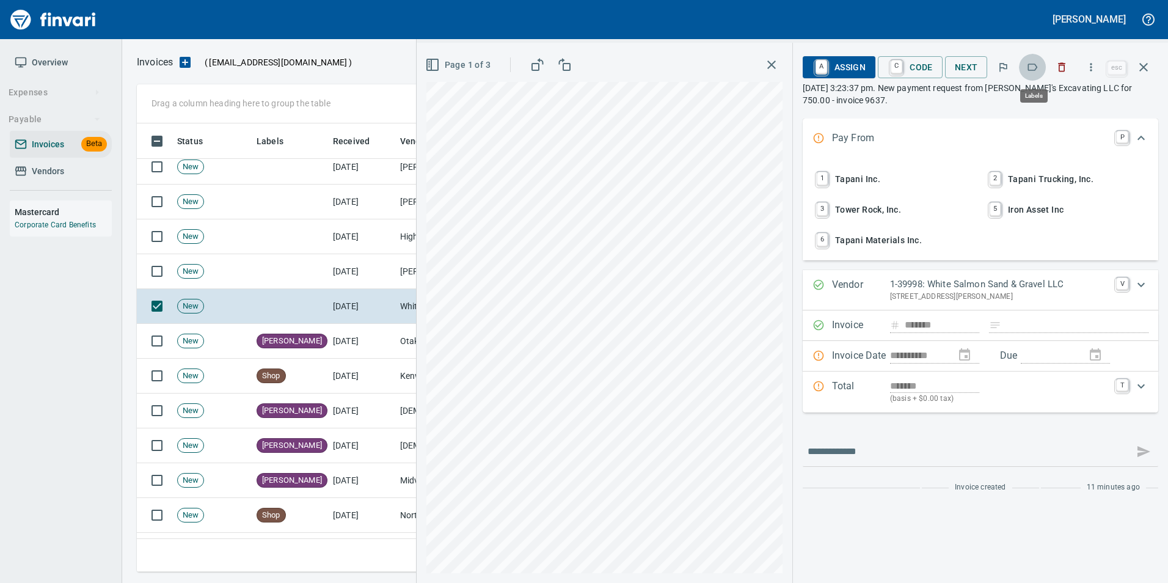
click at [1037, 66] on icon "button" at bounding box center [1032, 67] width 12 height 12
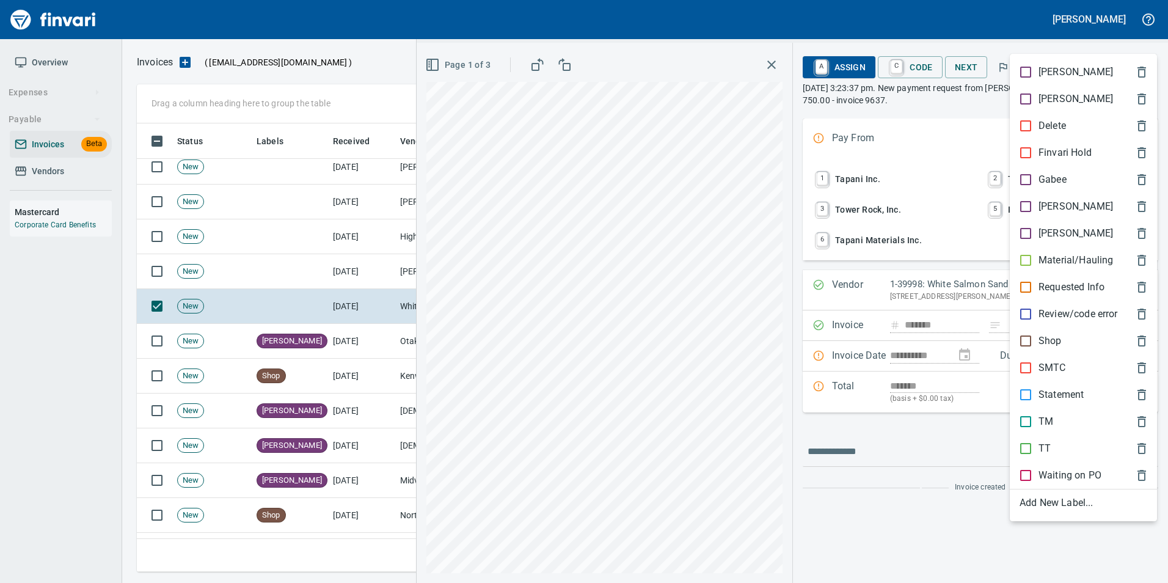
click at [1091, 251] on div "Material/Hauling" at bounding box center [1083, 260] width 147 height 27
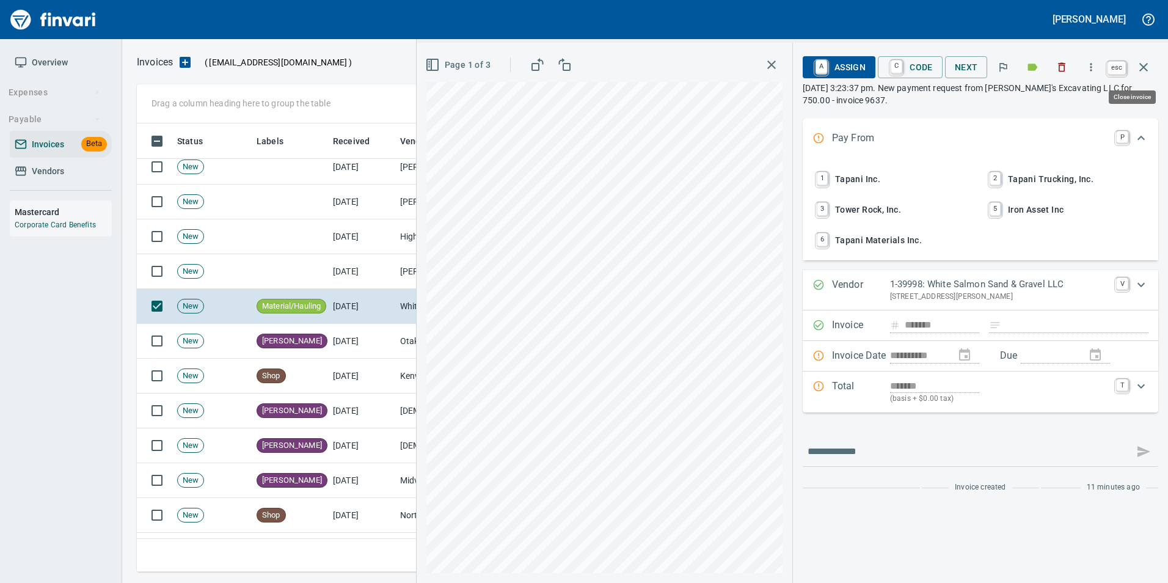
drag, startPoint x: 1156, startPoint y: 60, endPoint x: 1131, endPoint y: 83, distance: 33.7
click at [1155, 60] on button "button" at bounding box center [1143, 67] width 29 height 29
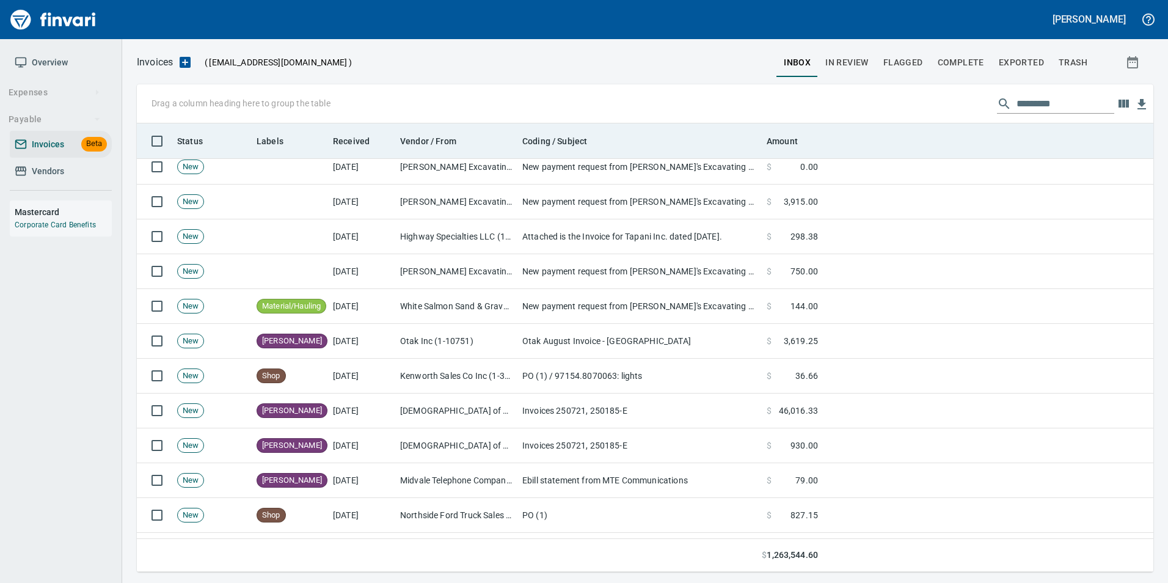
scroll to position [439, 998]
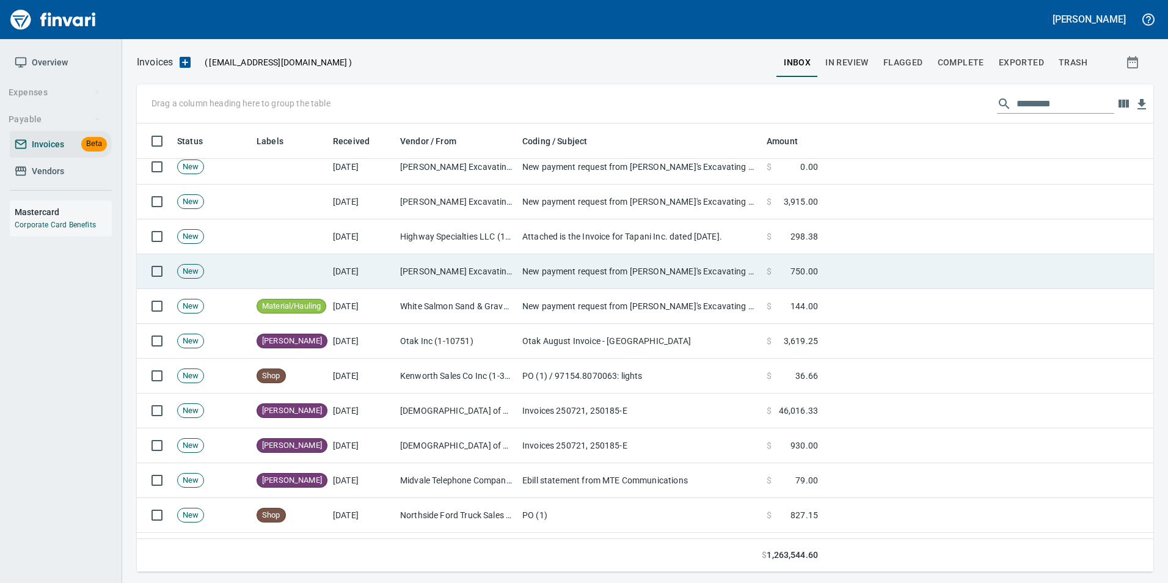
click at [658, 265] on td "New payment request from [PERSON_NAME]'s Excavating LLC for 750.00 - invoice 96…" at bounding box center [639, 271] width 244 height 35
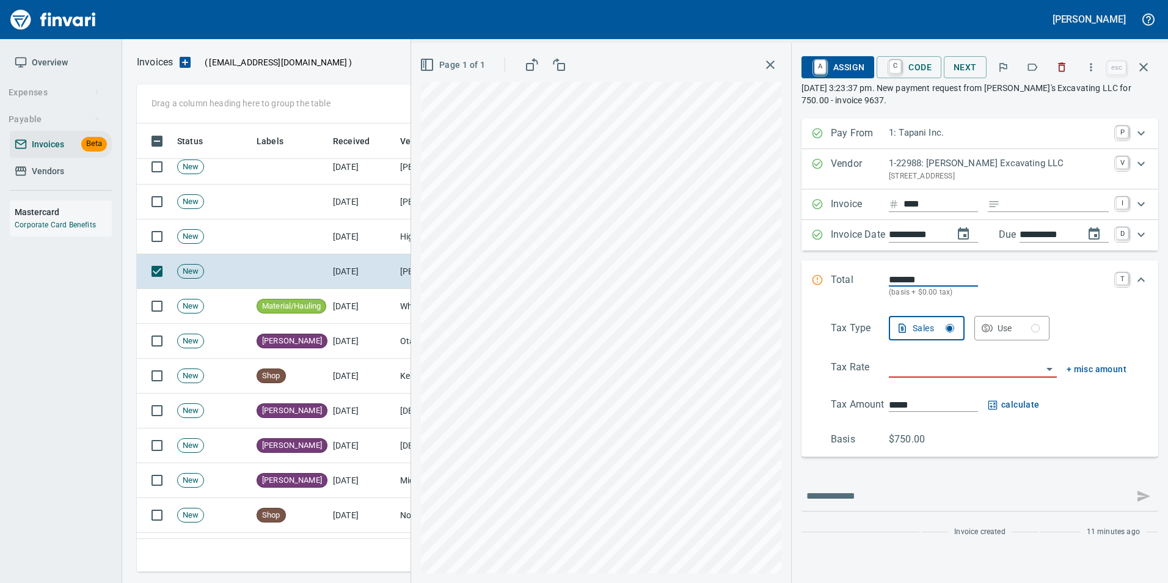
scroll to position [439, 998]
click at [1062, 73] on icon "button" at bounding box center [1062, 67] width 12 height 12
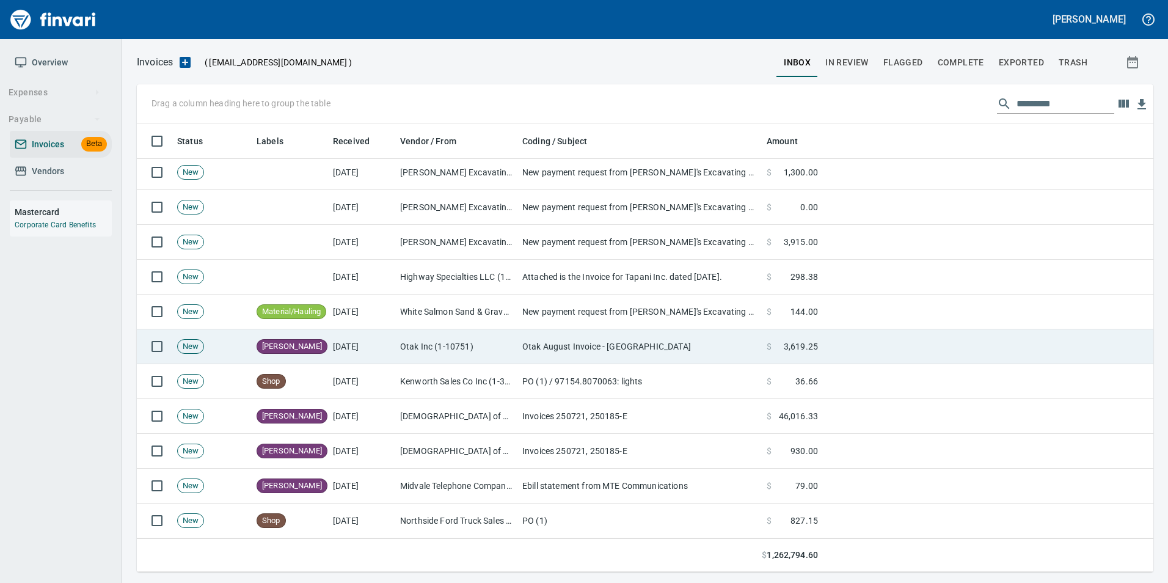
scroll to position [122, 0]
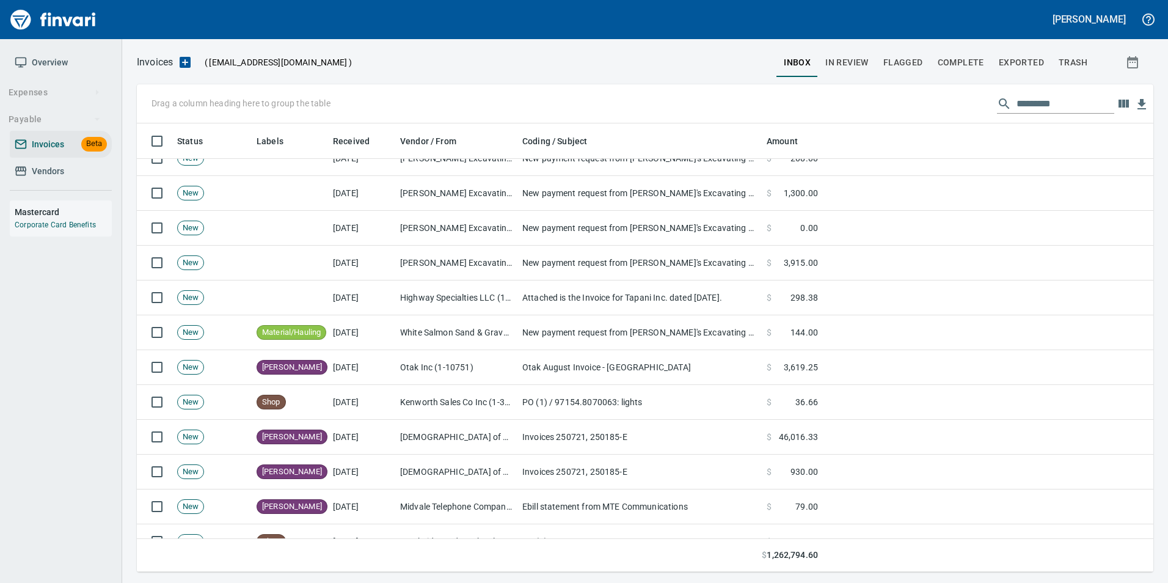
click at [1070, 62] on span "trash" at bounding box center [1073, 62] width 29 height 15
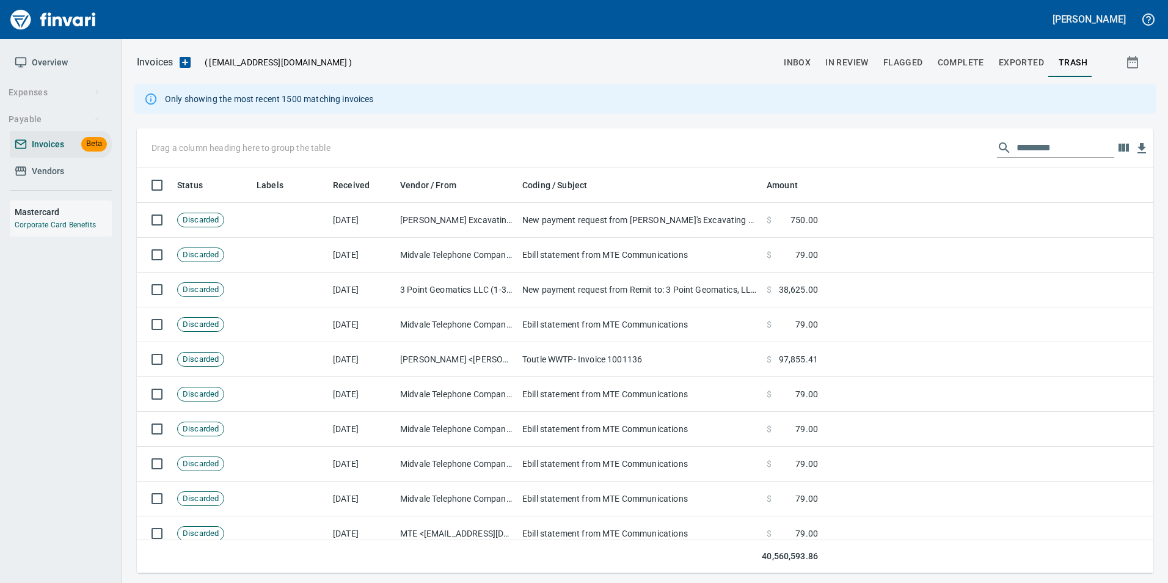
scroll to position [397, 998]
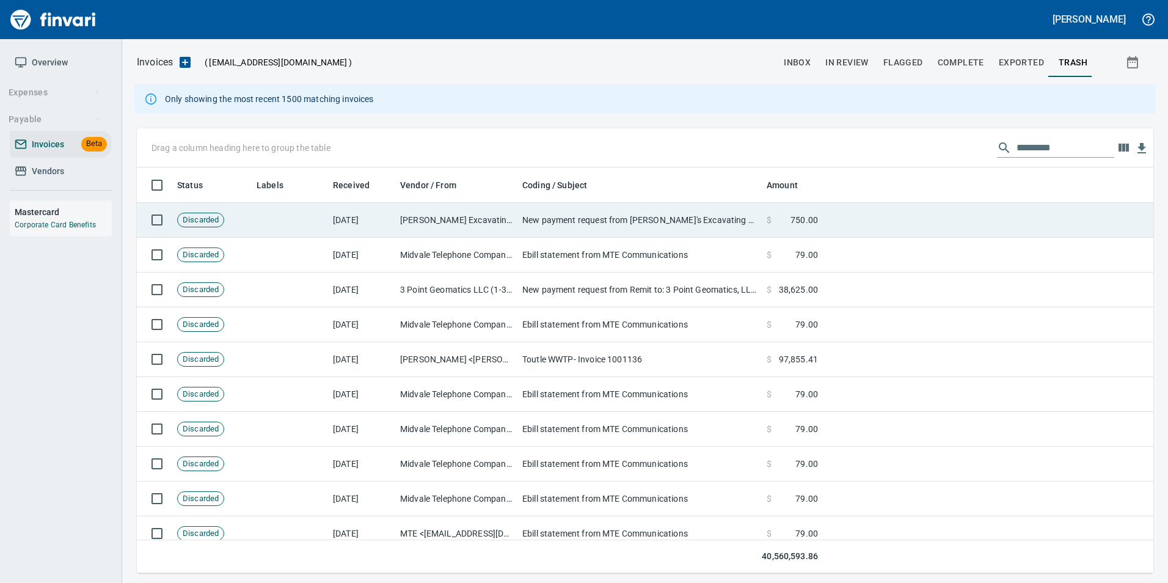
click at [860, 215] on td at bounding box center [988, 220] width 331 height 35
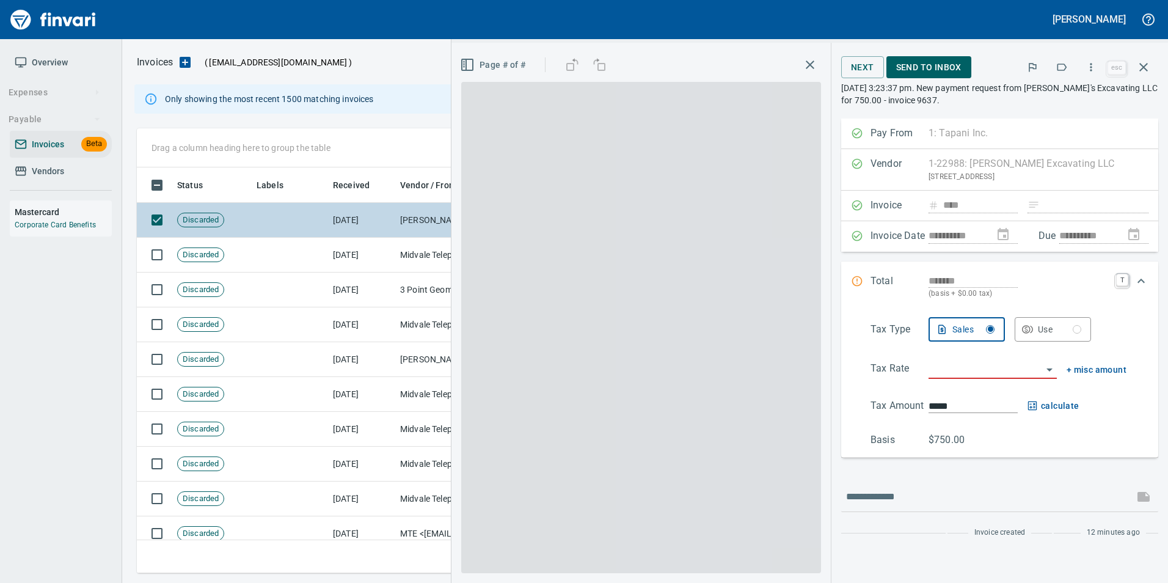
scroll to position [397, 998]
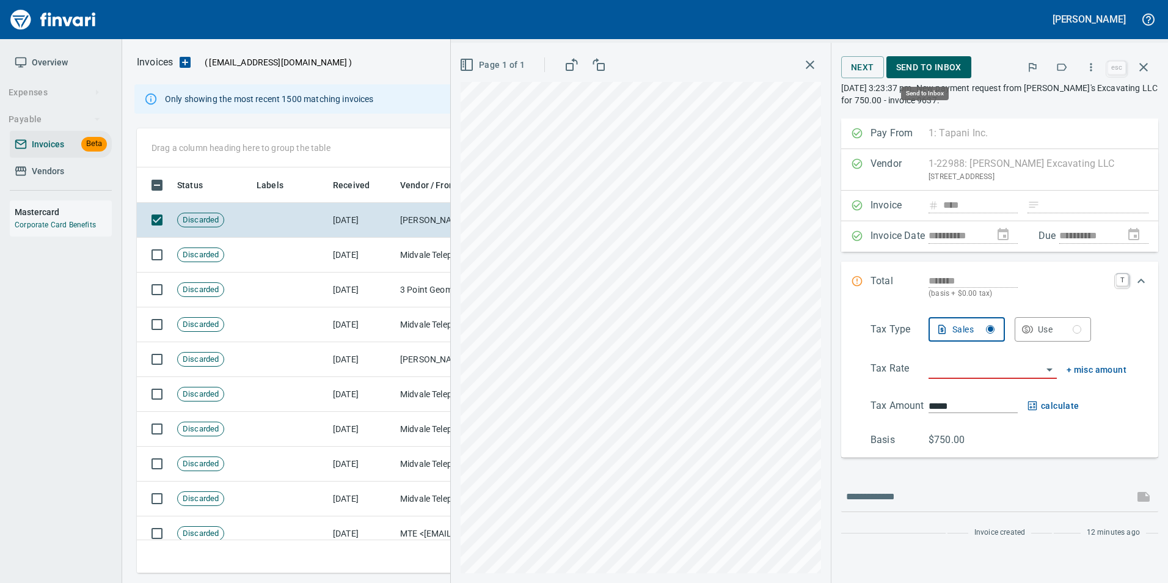
click at [917, 69] on span "Send to Inbox" at bounding box center [928, 67] width 65 height 15
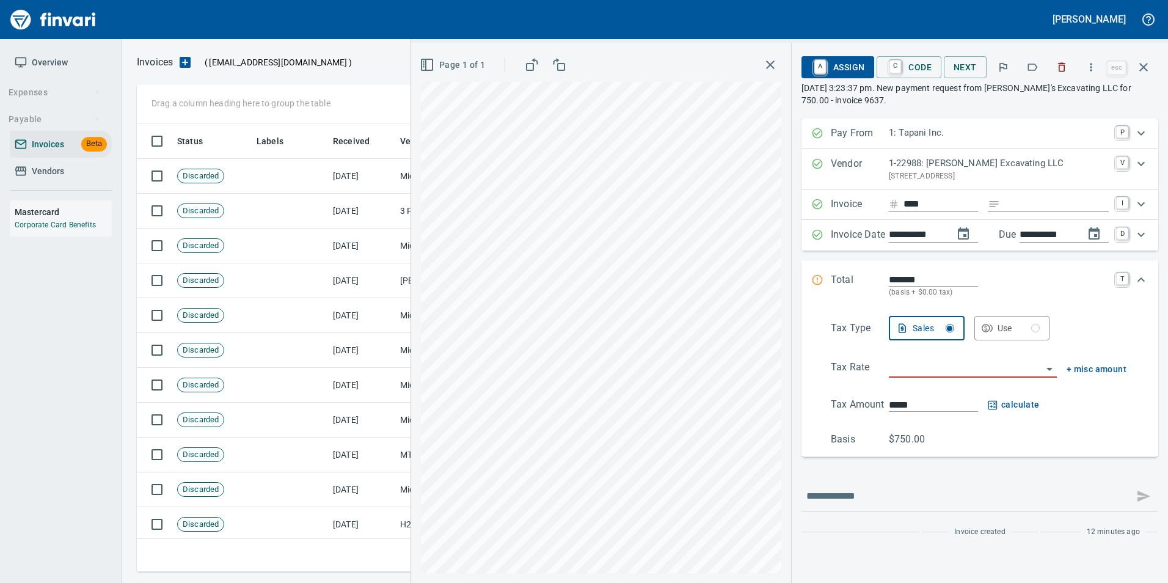
scroll to position [1, 1]
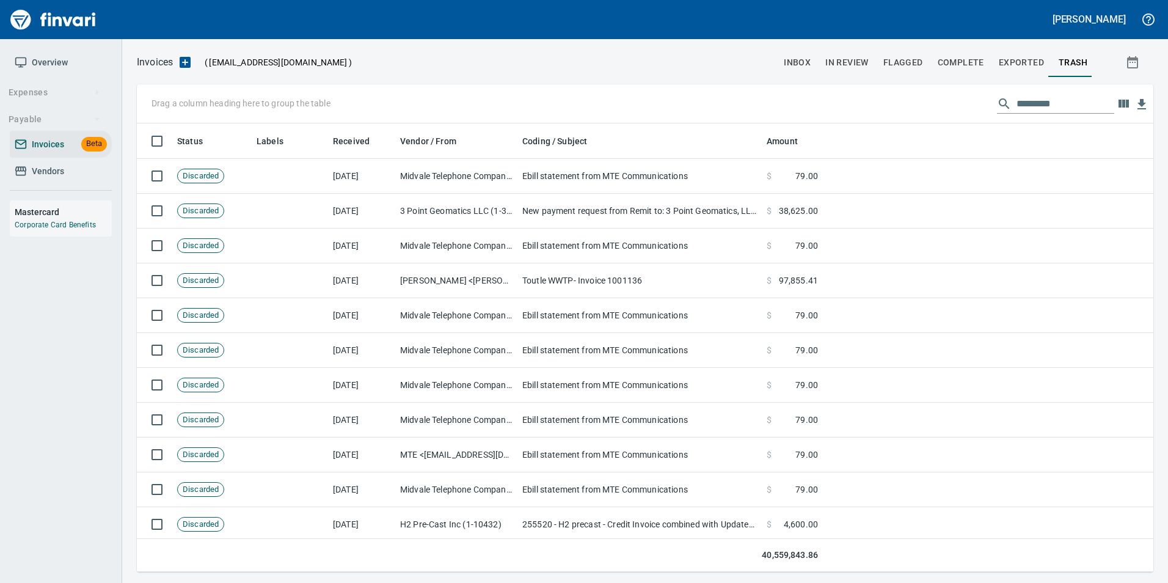
click at [796, 77] on div "Invoices ( [EMAIL_ADDRESS][DOMAIN_NAME] ) inbox In Review Flagged Complete Expo…" at bounding box center [645, 313] width 1046 height 518
click at [791, 70] on span "inbox" at bounding box center [797, 62] width 27 height 15
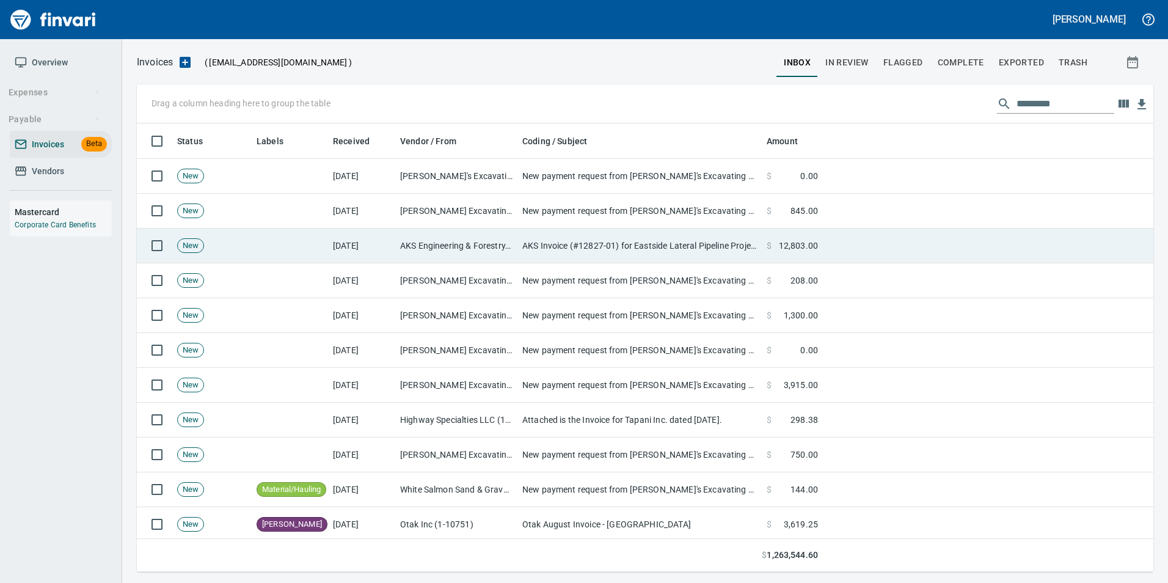
scroll to position [439, 998]
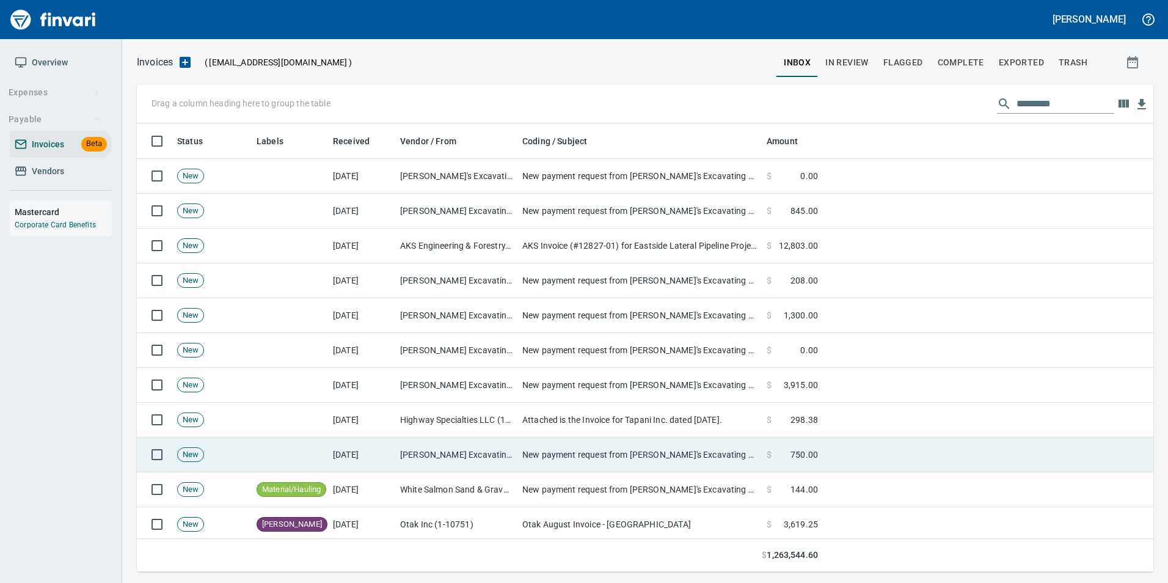
click at [483, 448] on td "[PERSON_NAME] Excavating LLC (1-22988)" at bounding box center [456, 454] width 122 height 35
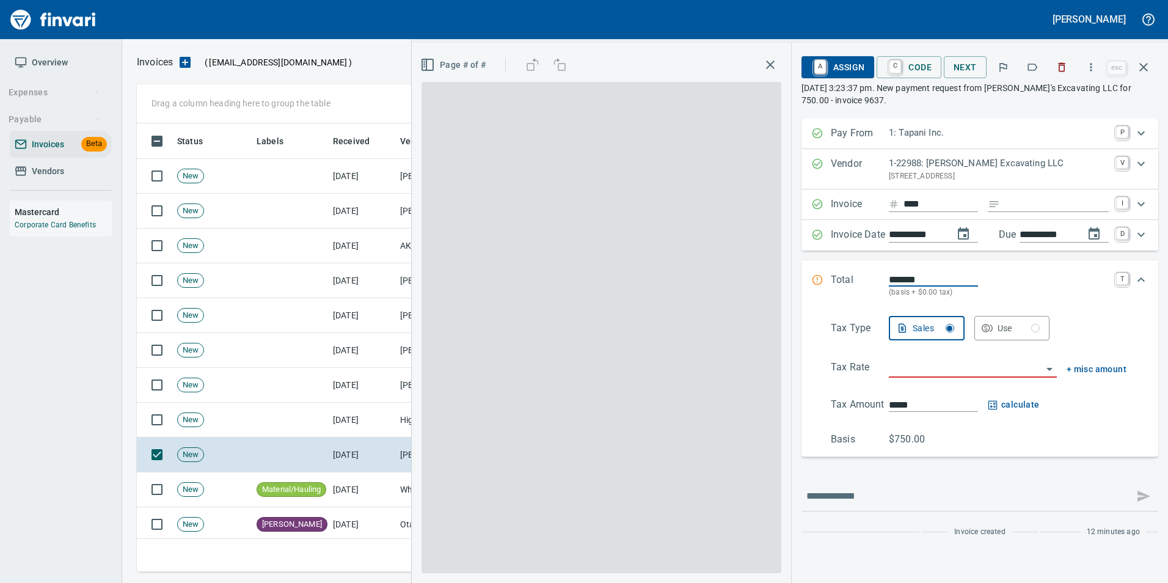
scroll to position [439, 998]
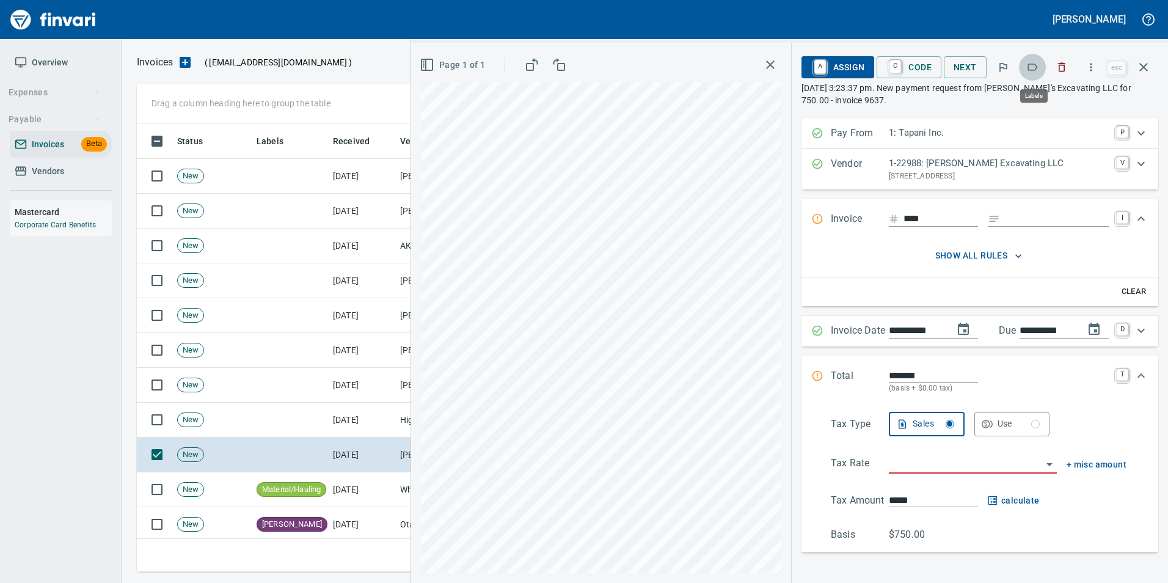
click at [1028, 75] on button "button" at bounding box center [1032, 67] width 27 height 27
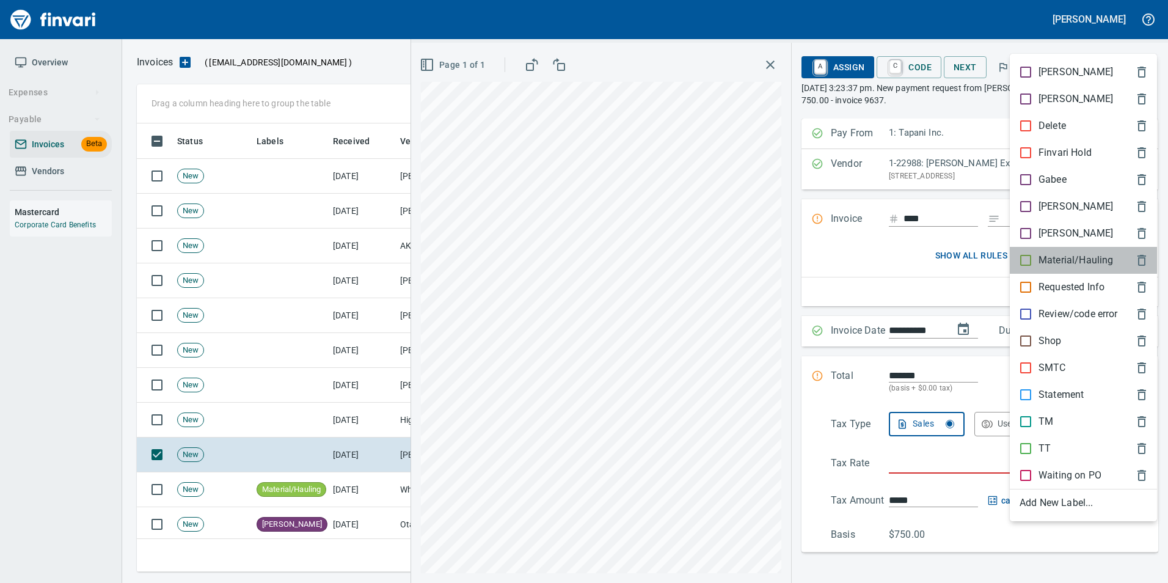
click at [1057, 261] on p "Material/Hauling" at bounding box center [1076, 260] width 75 height 15
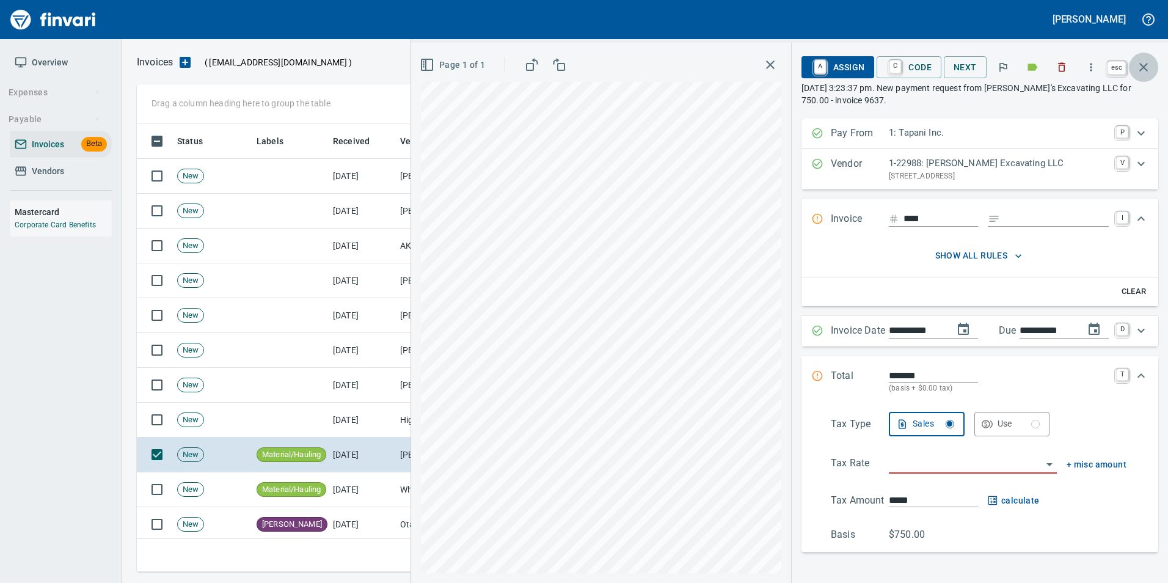
click at [1140, 57] on button "button" at bounding box center [1143, 67] width 29 height 29
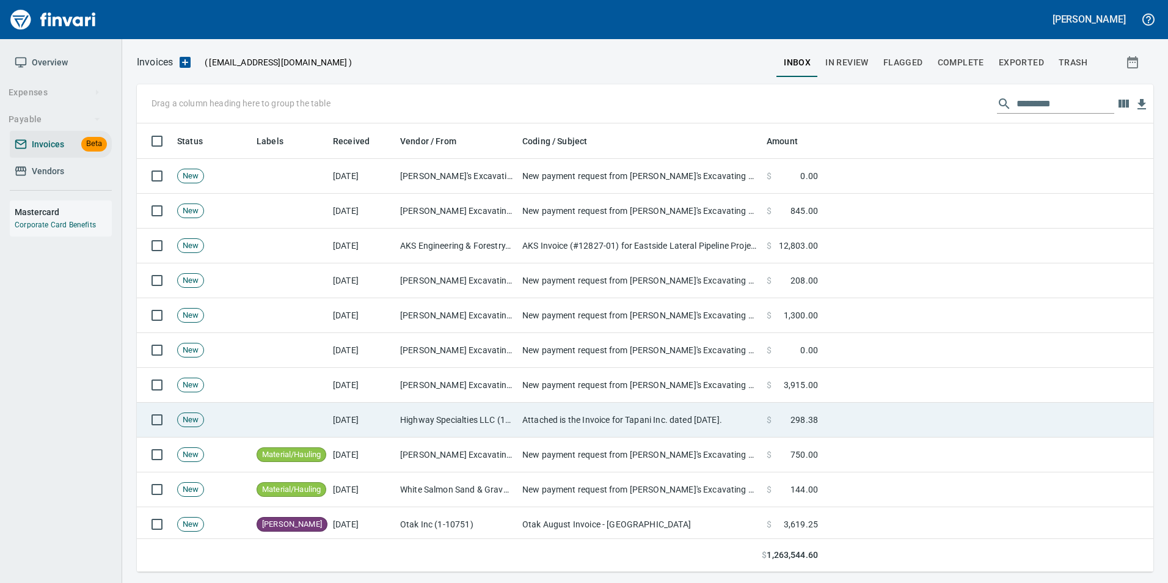
click at [590, 423] on td "Attached is the Invoice for Tapani Inc. dated [DATE]." at bounding box center [639, 420] width 244 height 35
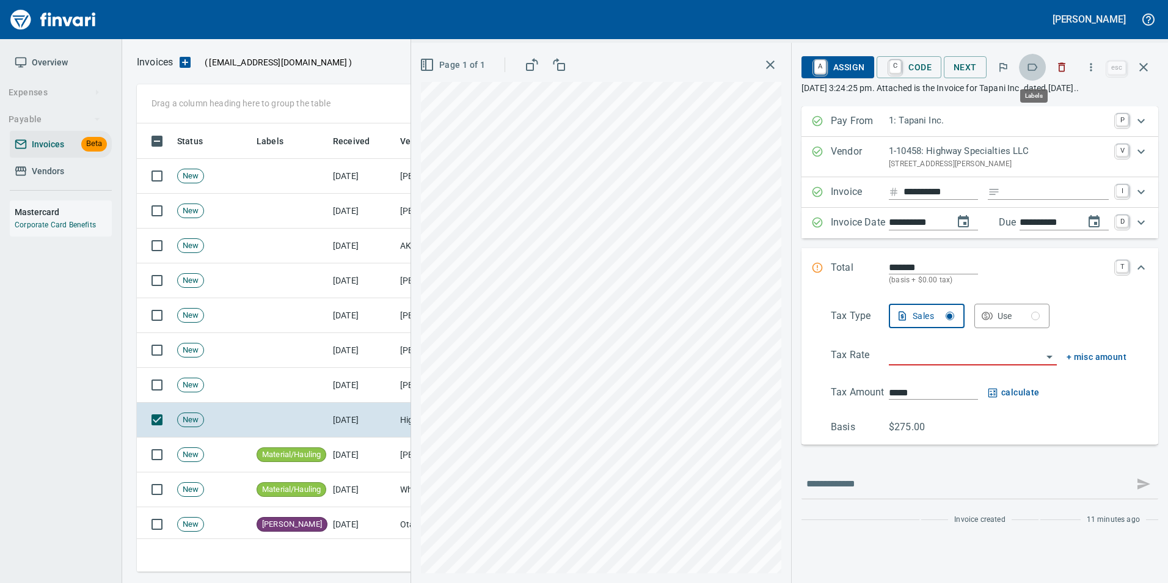
click at [1033, 67] on icon "button" at bounding box center [1032, 67] width 12 height 12
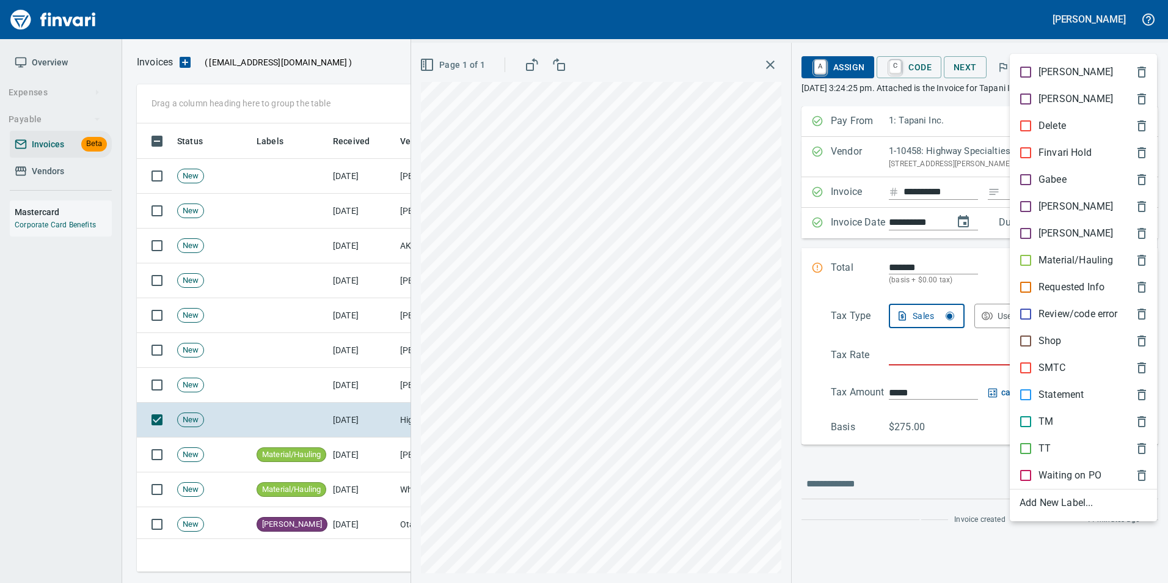
click at [534, 343] on div at bounding box center [584, 291] width 1168 height 583
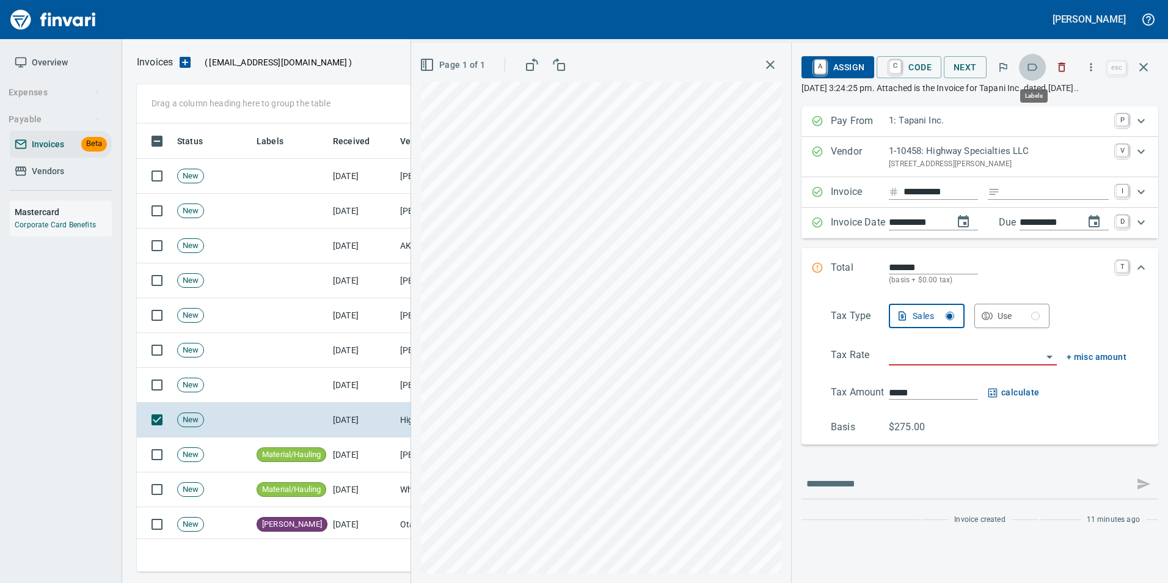
click at [1029, 70] on icon "button" at bounding box center [1032, 67] width 12 height 12
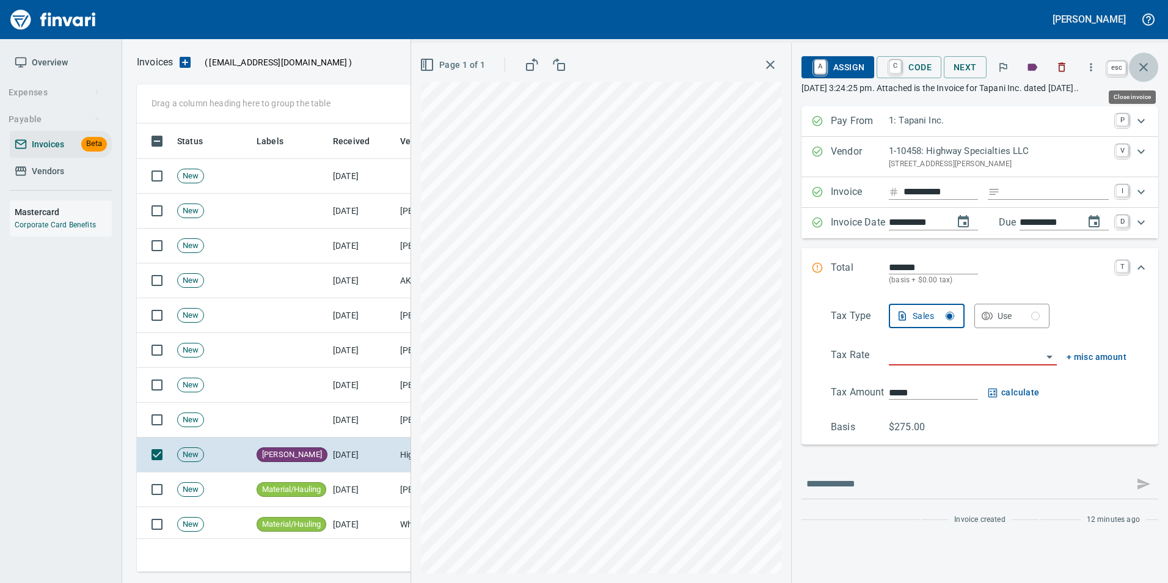
click at [1147, 70] on icon "button" at bounding box center [1143, 67] width 9 height 9
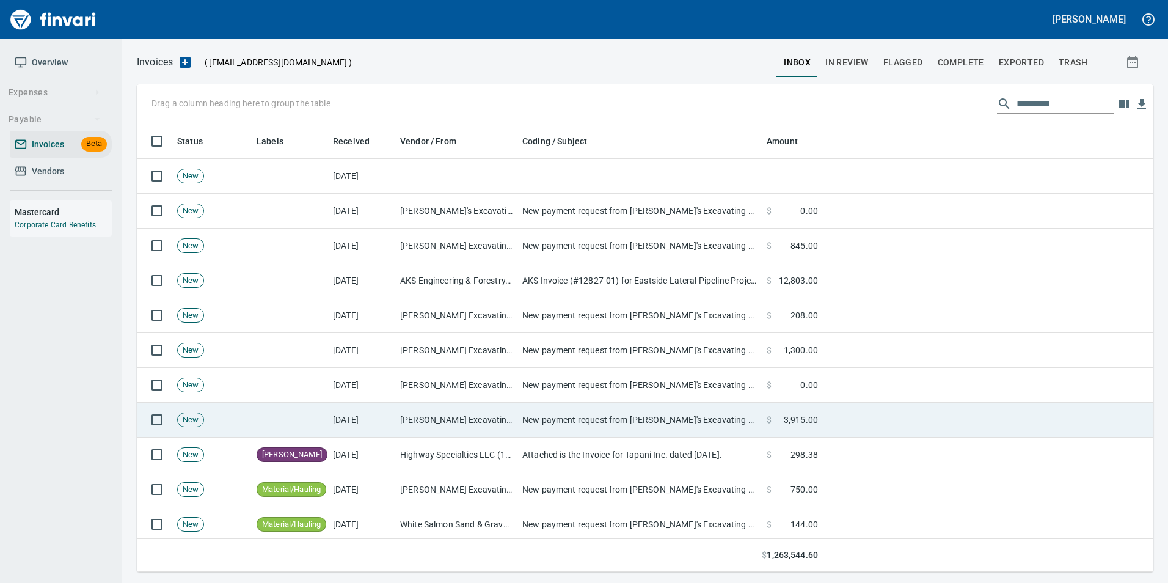
click at [556, 414] on td "New payment request from [PERSON_NAME]'s Excavating LLC for 3915.00 - invoice 9…" at bounding box center [639, 420] width 244 height 35
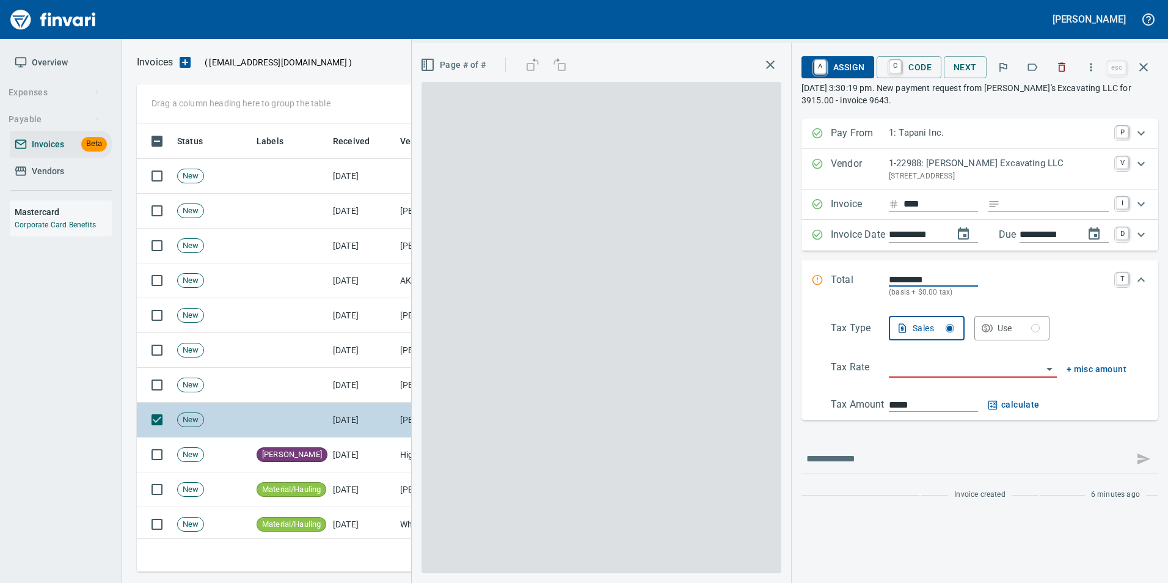
scroll to position [439, 998]
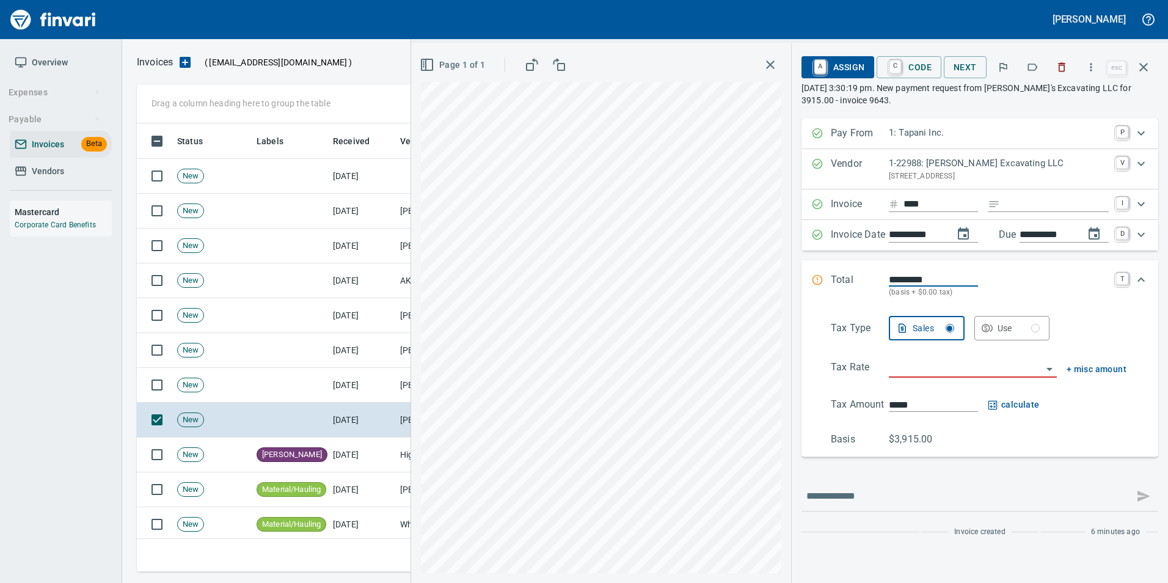
click at [1029, 70] on icon "button" at bounding box center [1032, 67] width 12 height 12
click at [1147, 68] on icon "button" at bounding box center [1143, 67] width 15 height 15
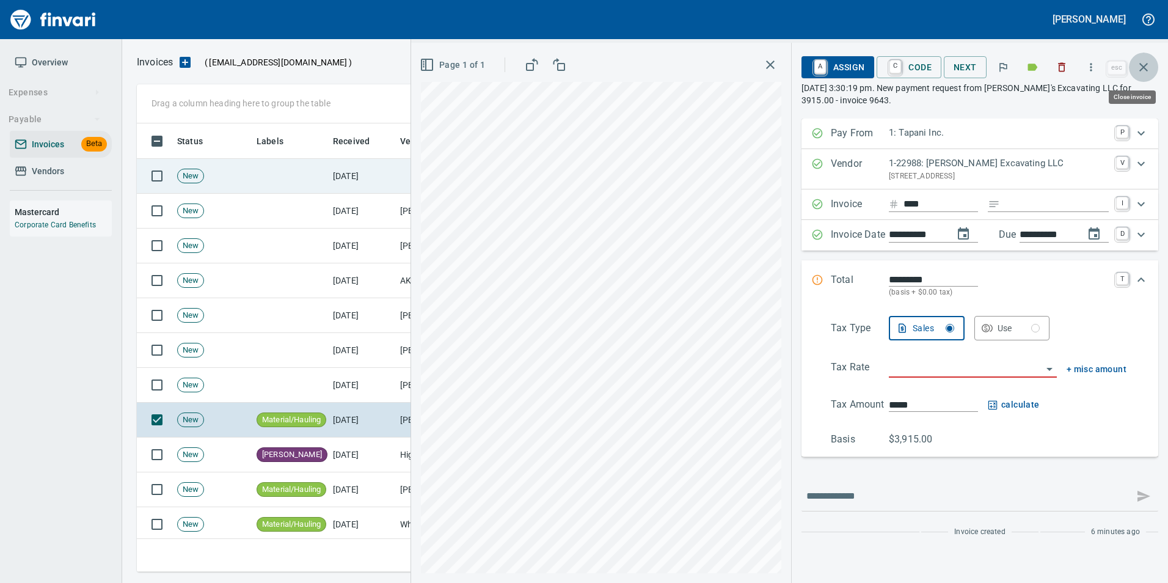
scroll to position [439, 998]
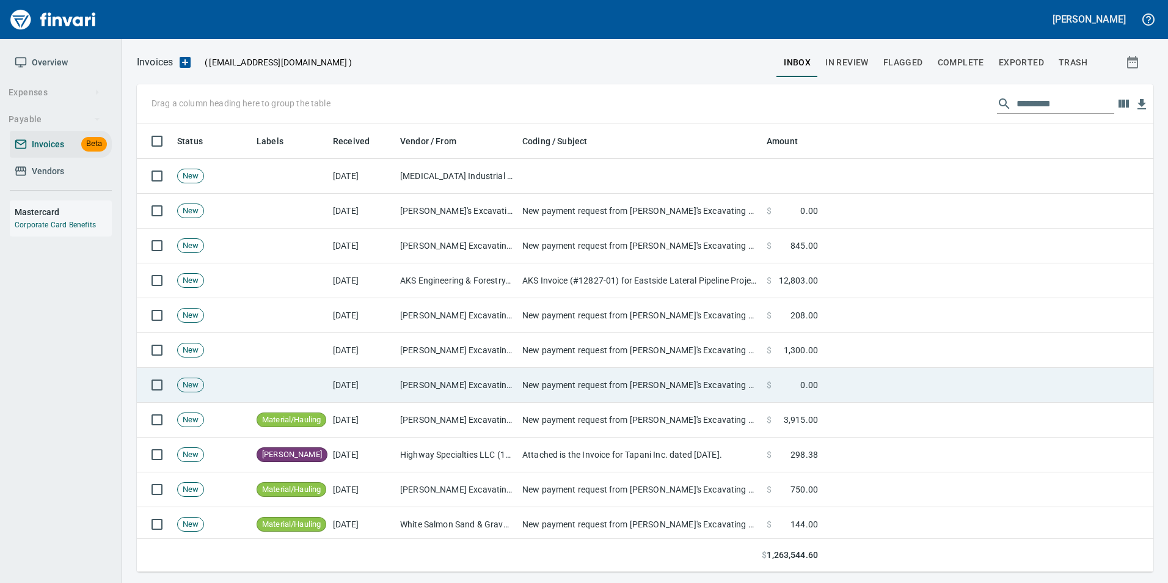
click at [569, 387] on td "New payment request from [PERSON_NAME]'s Excavating LLC for 3915.00 - invoice 9…" at bounding box center [639, 385] width 244 height 35
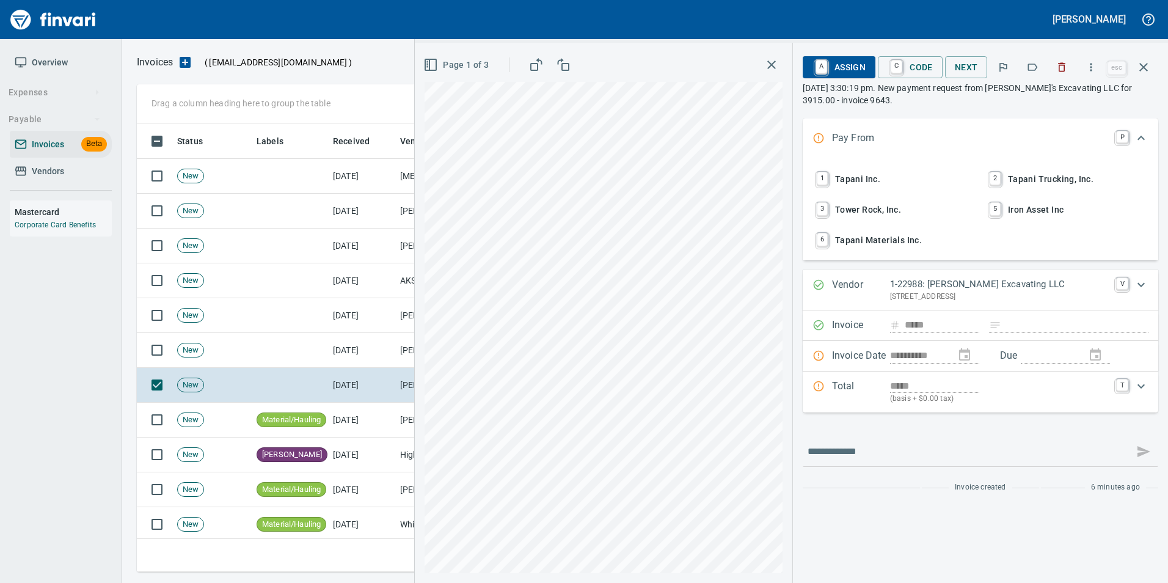
click at [1031, 68] on icon "button" at bounding box center [1032, 67] width 12 height 12
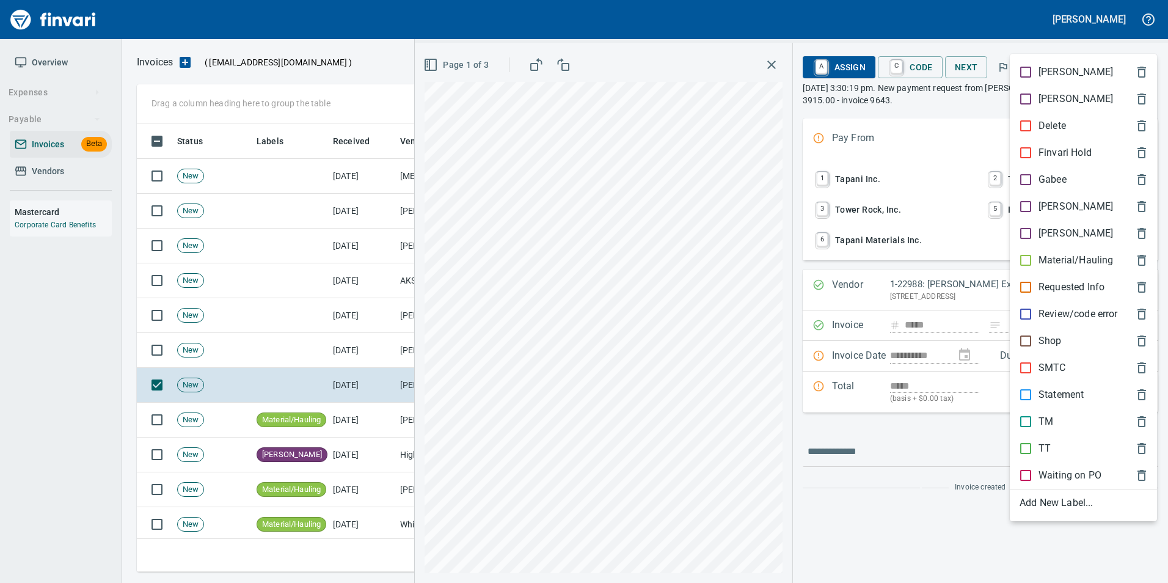
scroll to position [439, 998]
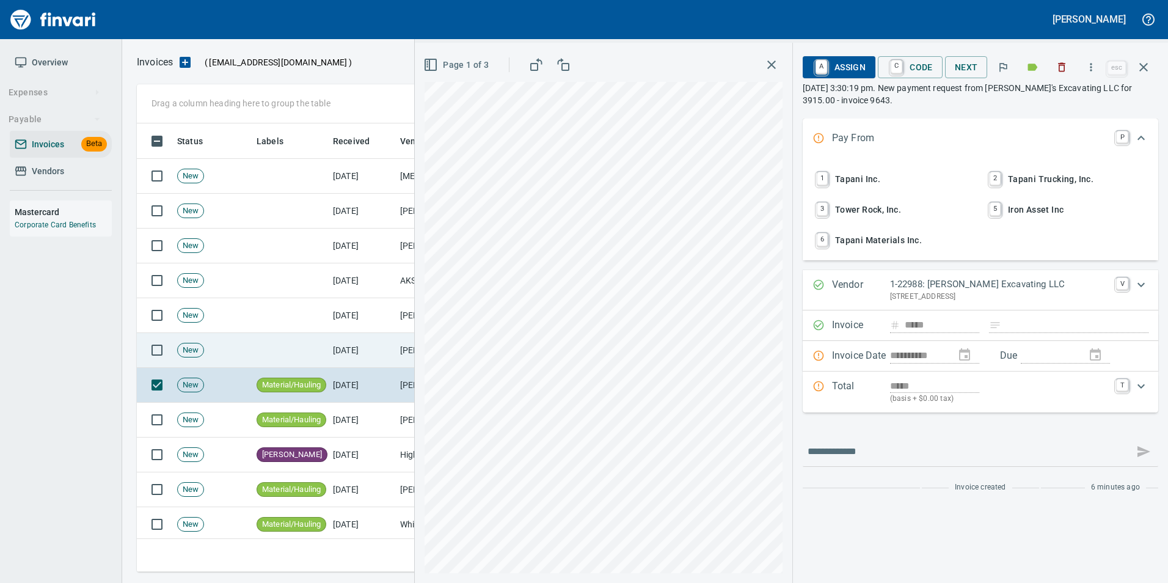
click at [370, 348] on td "[DATE]" at bounding box center [361, 350] width 67 height 35
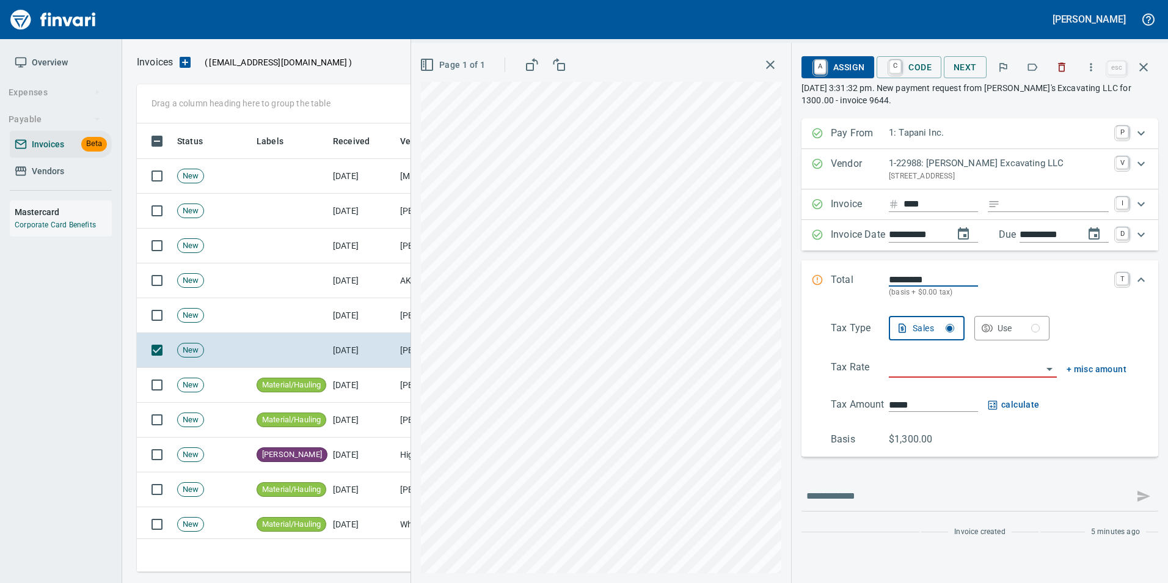
click at [1033, 73] on icon "button" at bounding box center [1032, 67] width 12 height 12
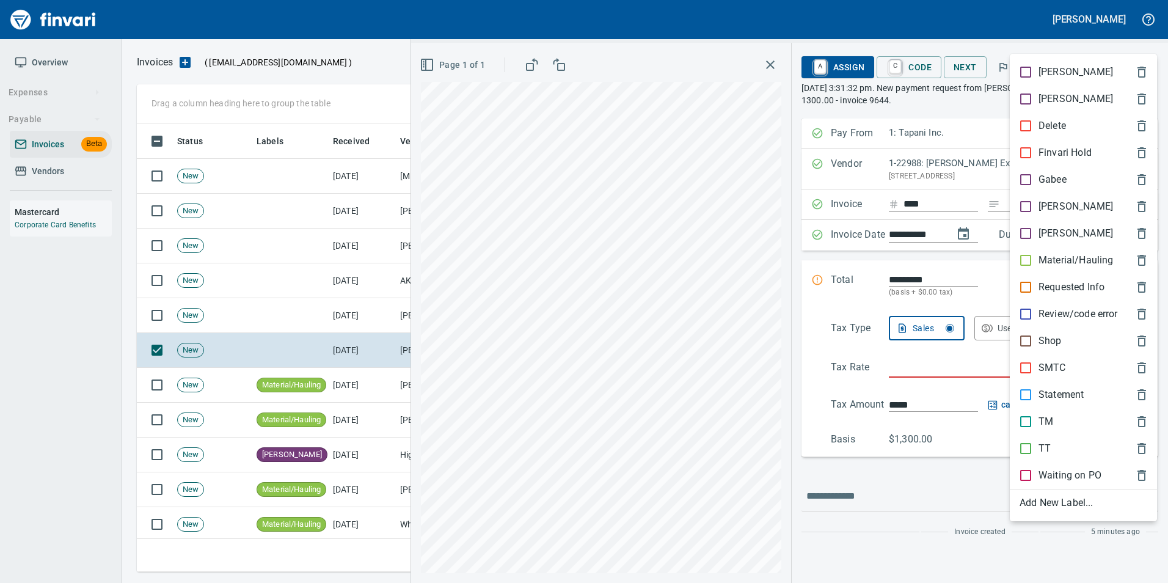
scroll to position [439, 998]
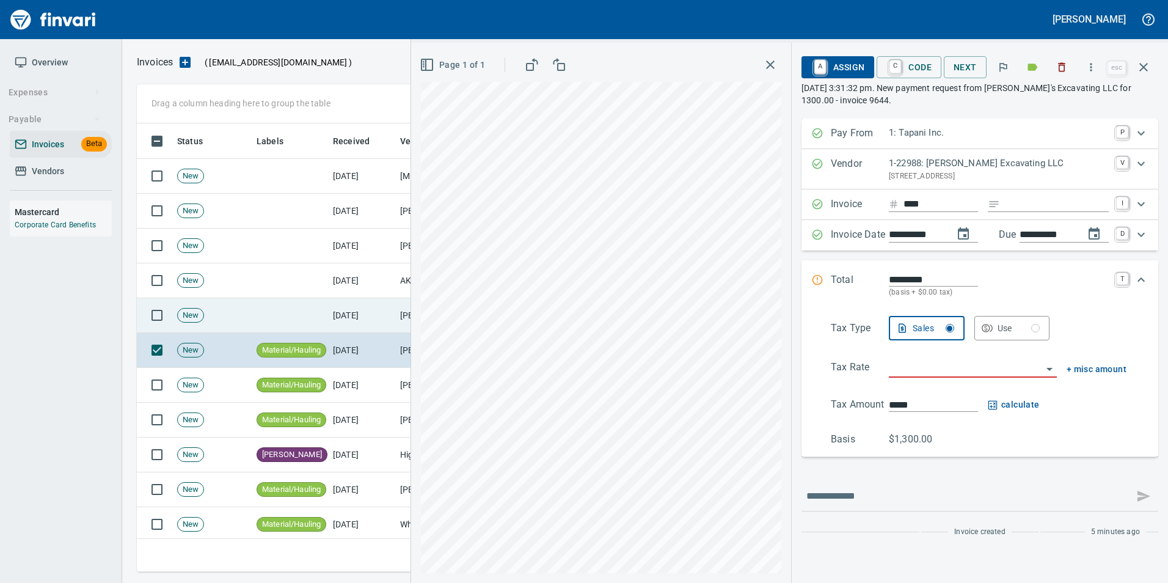
click at [397, 321] on td "[PERSON_NAME] Excavating LLC (1-22988)" at bounding box center [456, 315] width 122 height 35
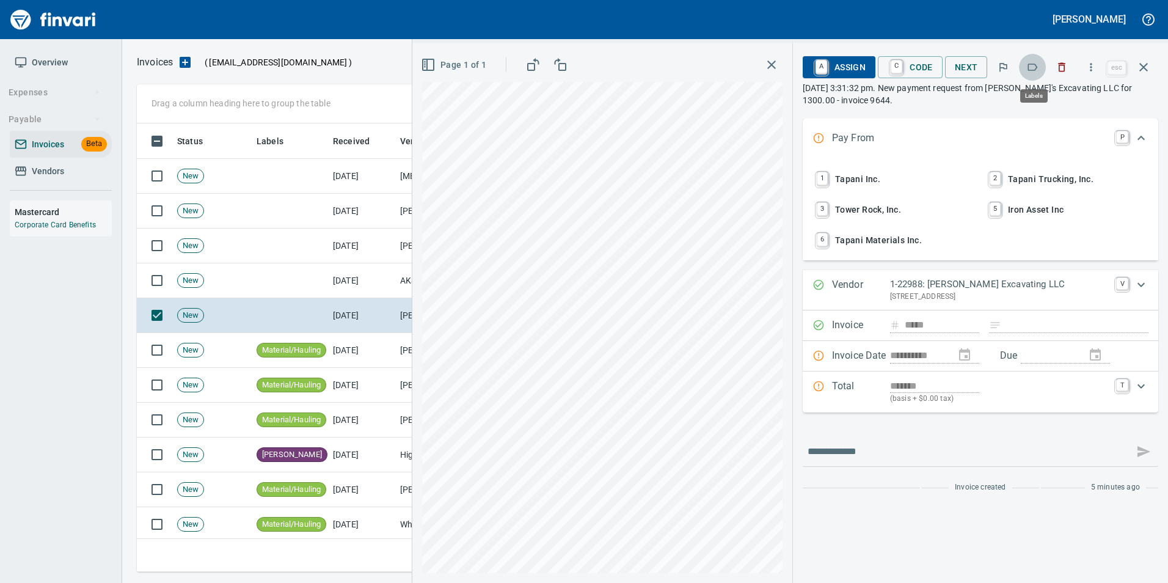
scroll to position [439, 998]
click at [1032, 72] on icon "button" at bounding box center [1032, 67] width 12 height 12
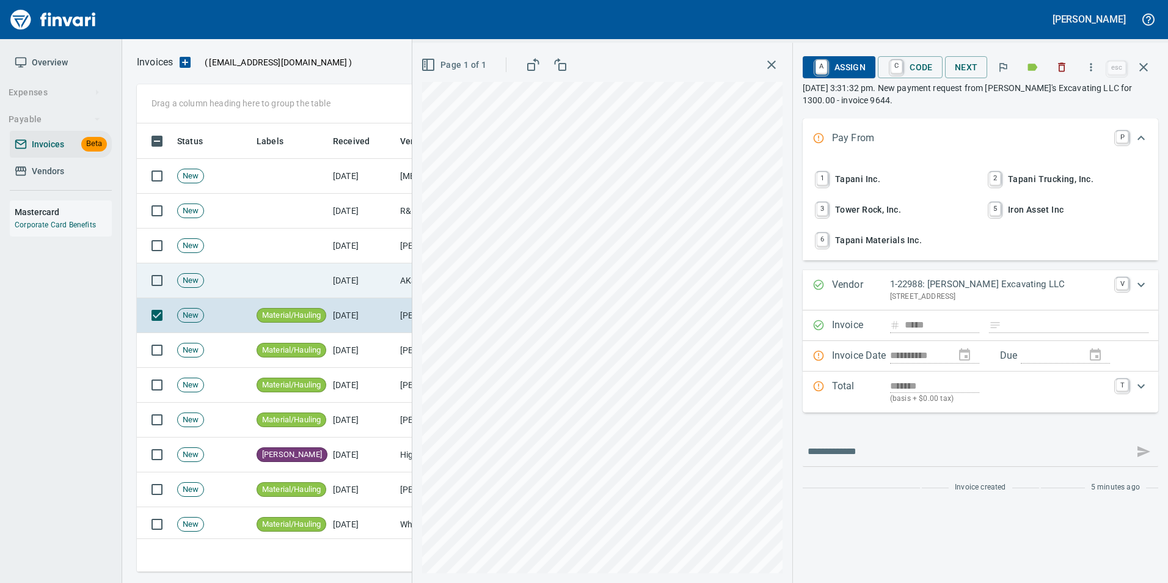
click at [389, 282] on td "[DATE]" at bounding box center [361, 280] width 67 height 35
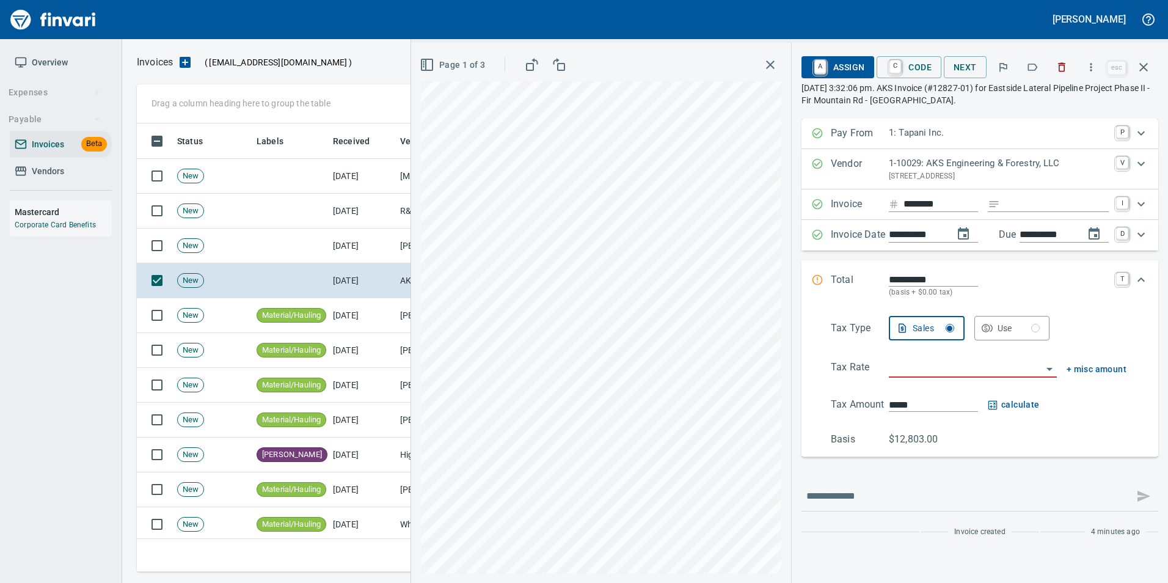
type input "**********"
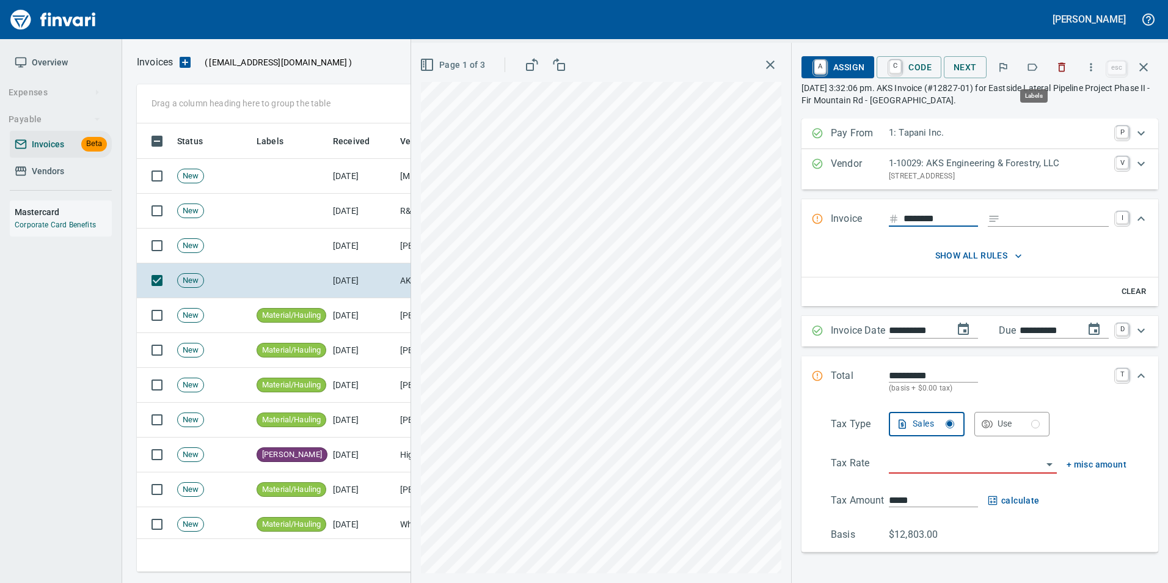
click at [1037, 66] on icon "button" at bounding box center [1032, 67] width 12 height 12
click at [1138, 67] on icon "button" at bounding box center [1143, 67] width 15 height 15
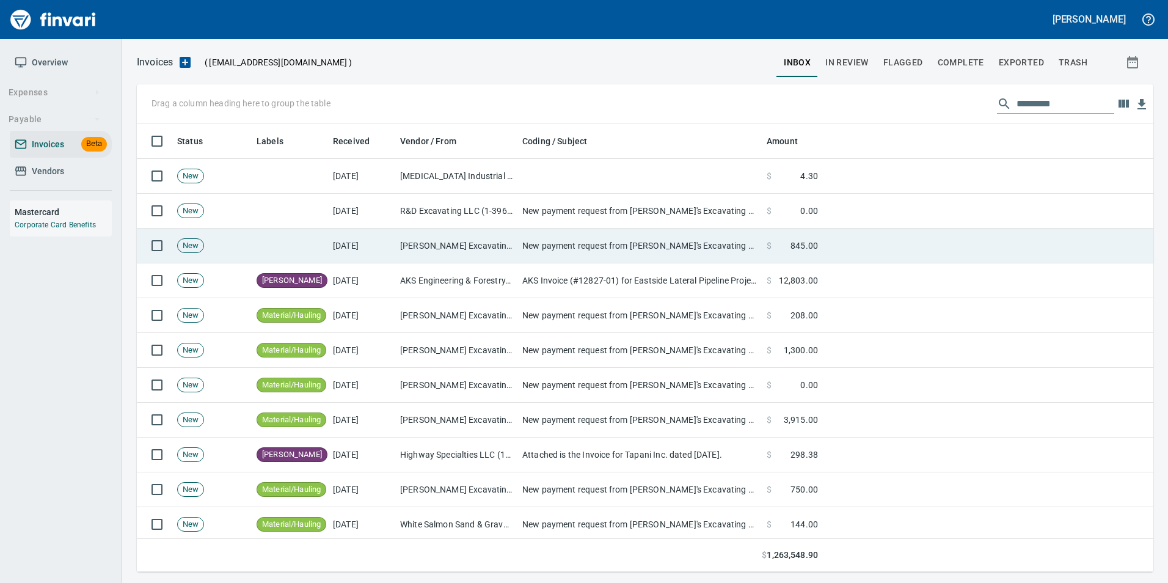
click at [474, 258] on td "[PERSON_NAME] Excavating LLC (1-22988)" at bounding box center [456, 245] width 122 height 35
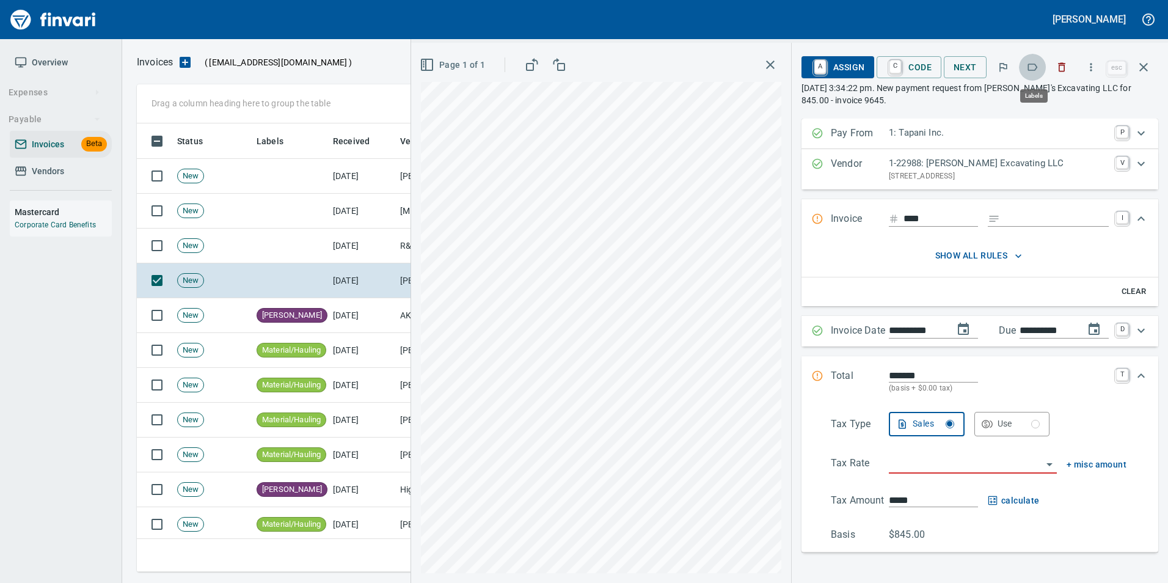
click at [1038, 67] on icon "button" at bounding box center [1033, 67] width 10 height 7
click at [1146, 65] on icon "button" at bounding box center [1143, 67] width 9 height 9
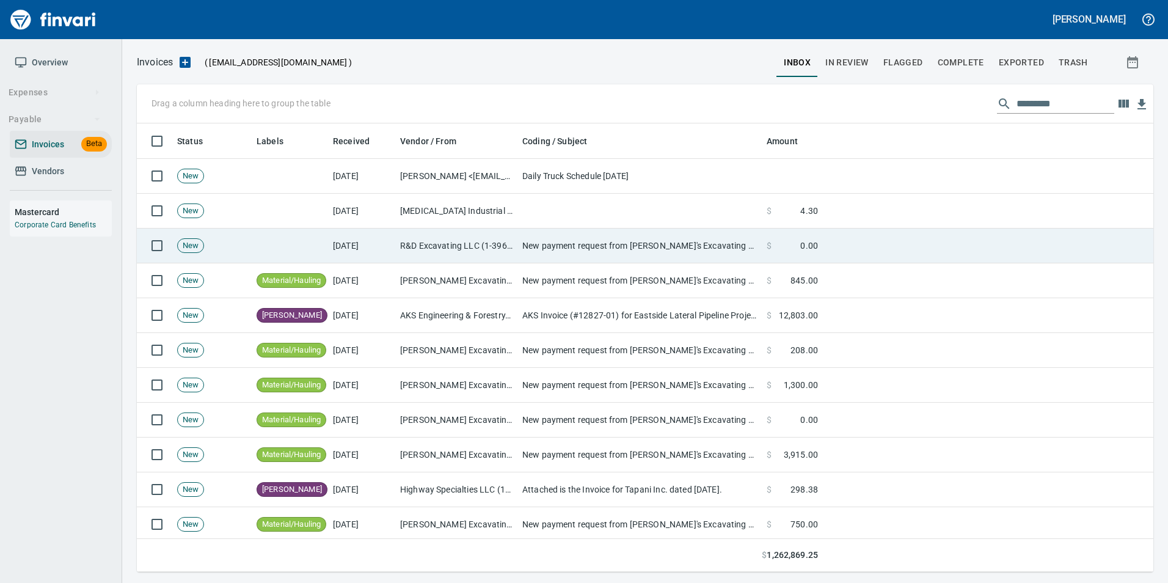
click at [520, 246] on td "New payment request from [PERSON_NAME]'s Excavating LLC for 845.00 - invoice 96…" at bounding box center [639, 245] width 244 height 35
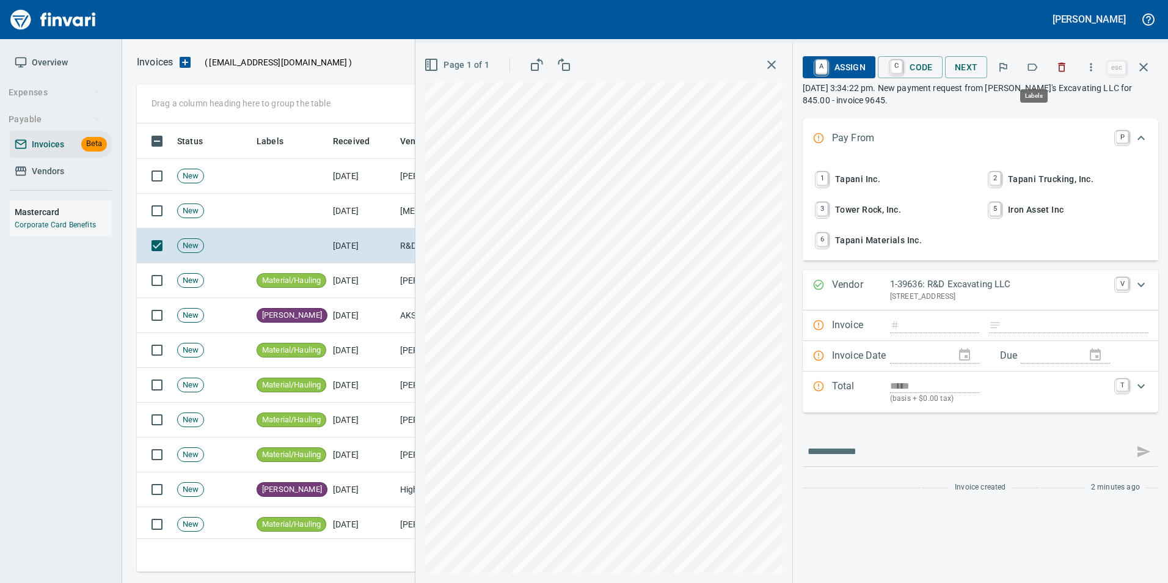
scroll to position [439, 998]
click at [1038, 68] on icon "button" at bounding box center [1033, 67] width 10 height 7
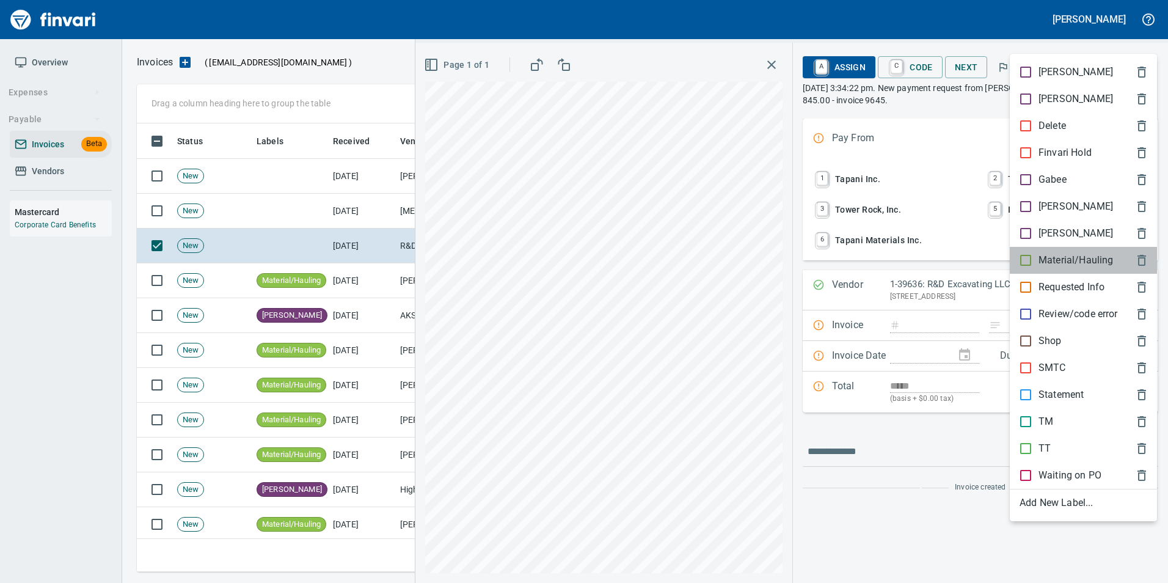
click at [1088, 257] on p "Material/Hauling" at bounding box center [1076, 260] width 75 height 15
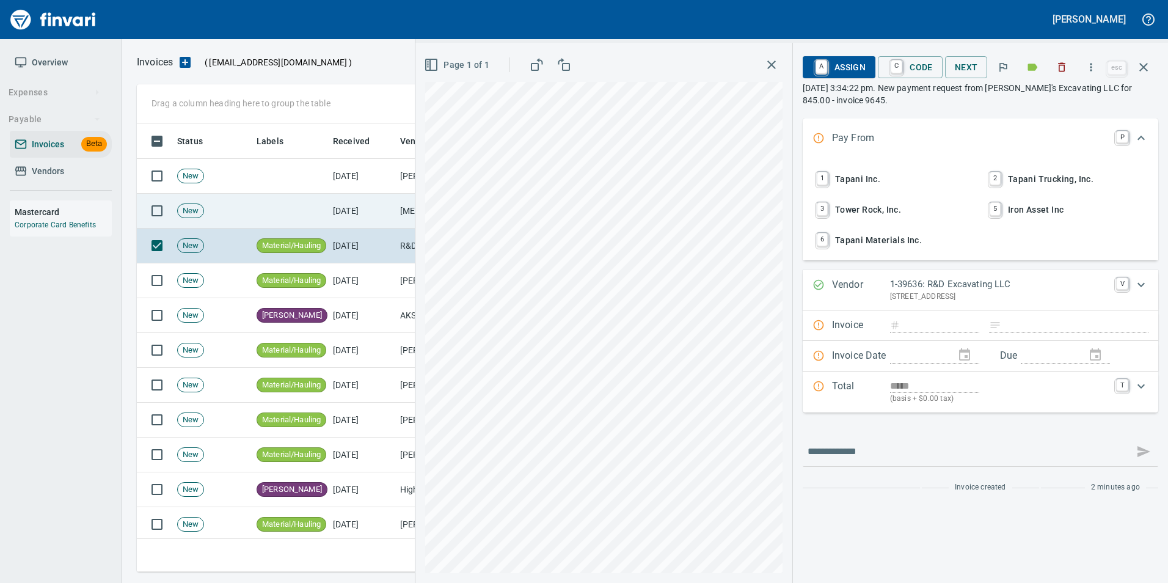
click at [1139, 71] on icon "button" at bounding box center [1143, 67] width 15 height 15
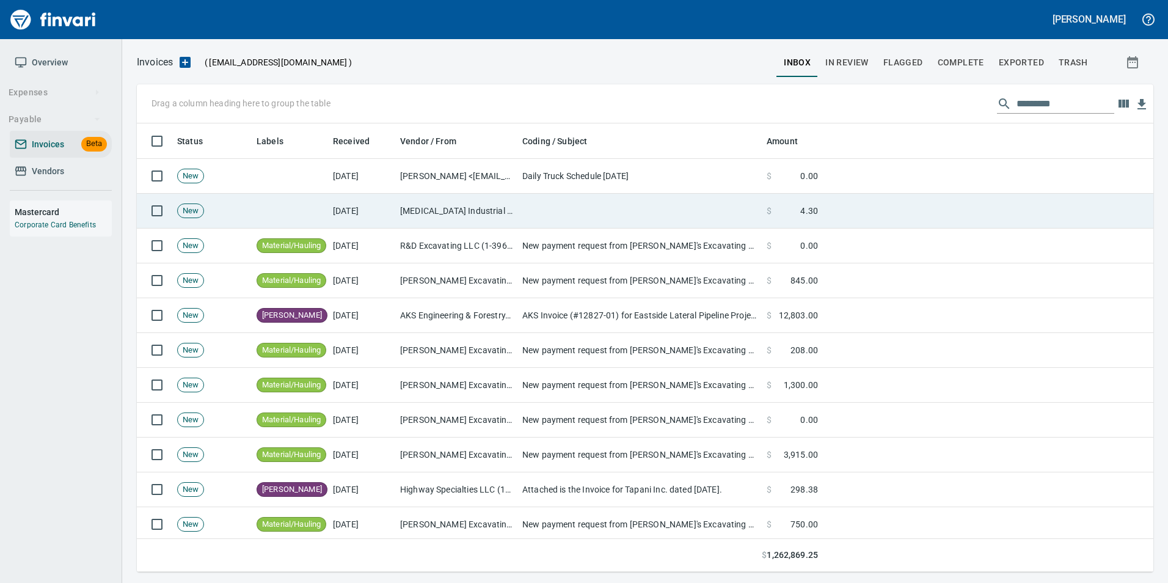
click at [409, 217] on td "[MEDICAL_DATA] Industrial (1-30405)" at bounding box center [456, 211] width 122 height 35
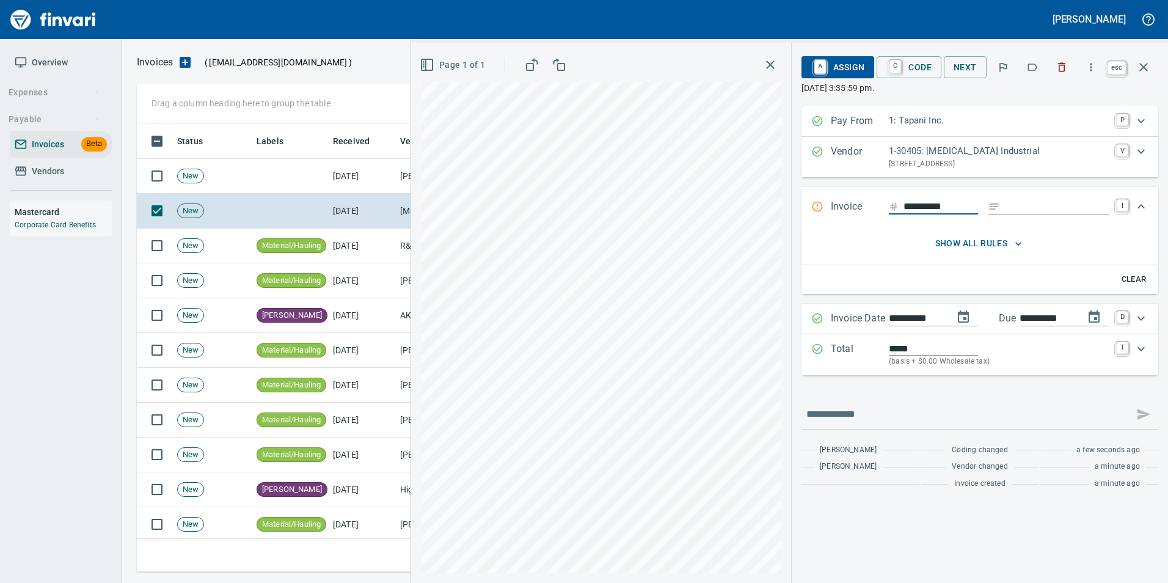
scroll to position [439, 998]
click at [1145, 66] on icon "button" at bounding box center [1143, 67] width 9 height 9
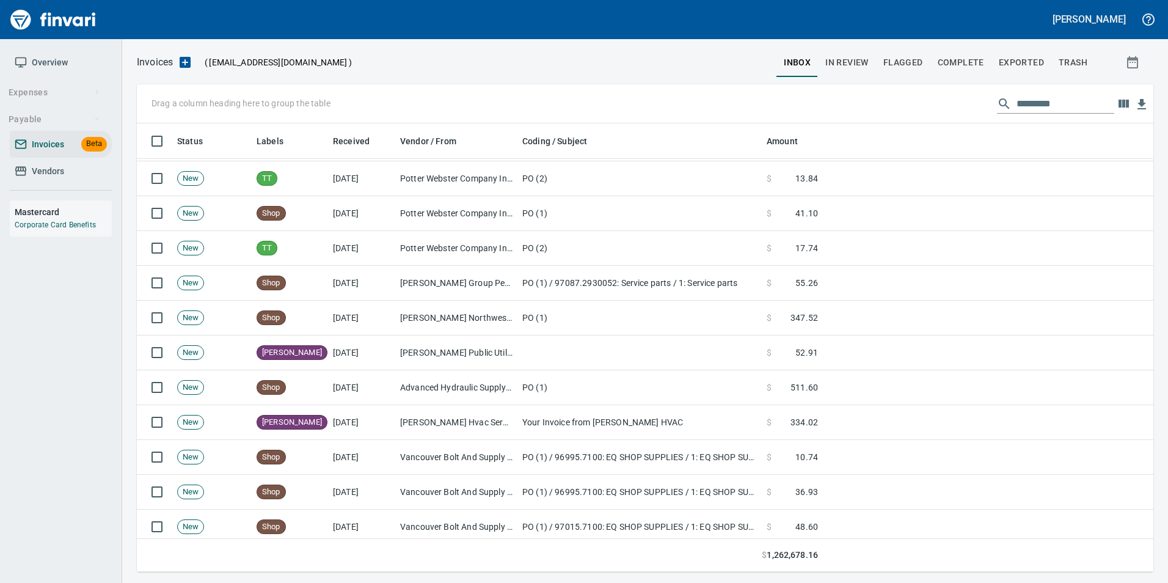
scroll to position [672, 0]
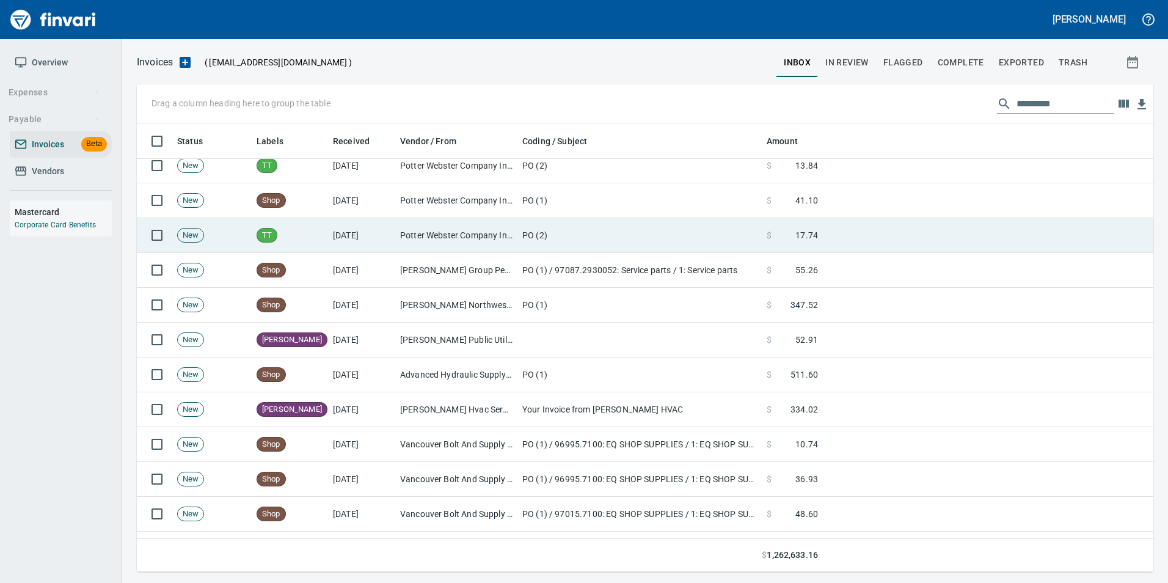
click at [514, 238] on td "Potter Webster Company Inc (1-10818)" at bounding box center [456, 235] width 122 height 35
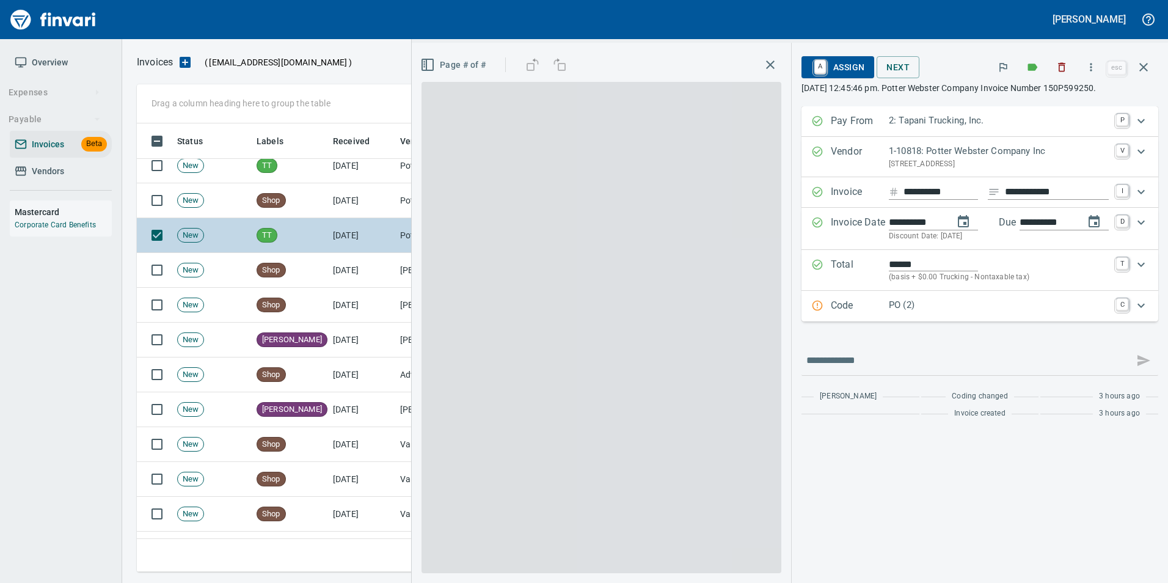
scroll to position [439, 998]
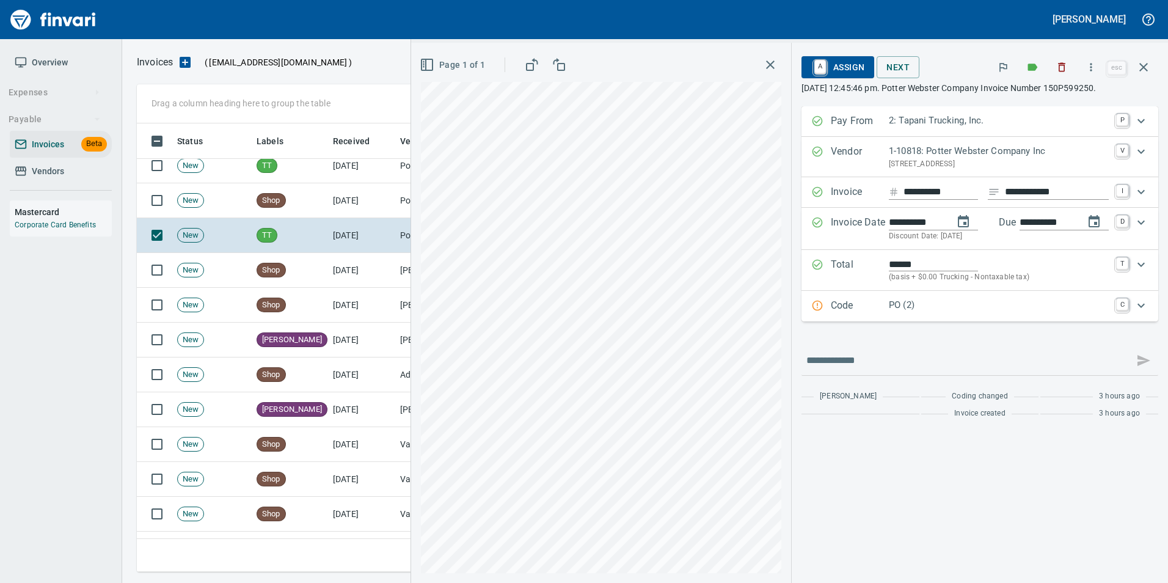
click at [850, 304] on p "Code" at bounding box center [860, 306] width 58 height 16
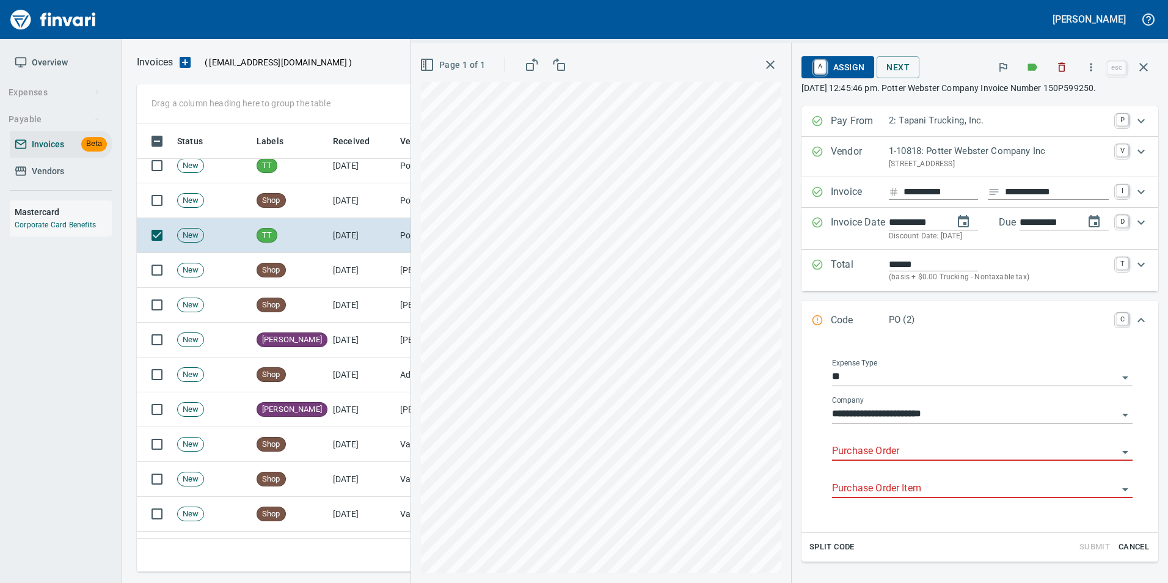
click at [863, 446] on input "Purchase Order" at bounding box center [975, 451] width 286 height 17
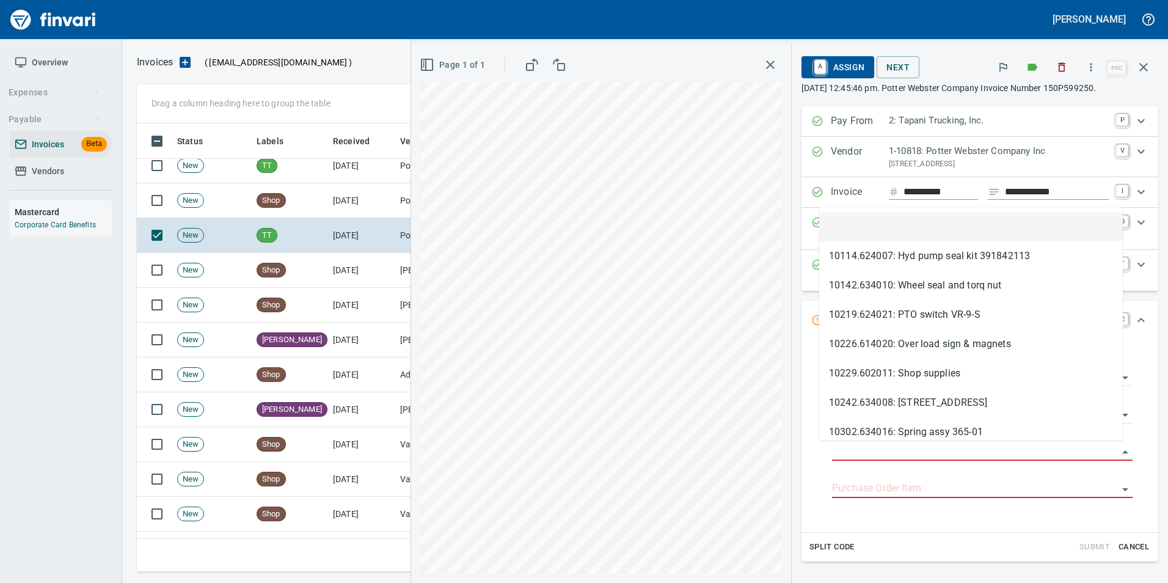
type input "**********"
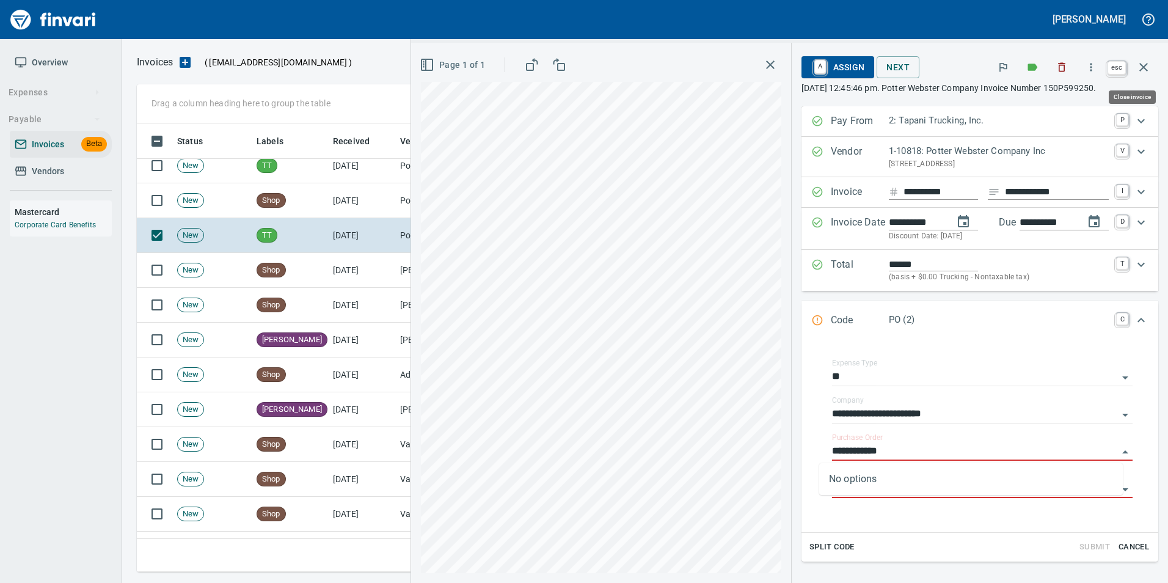
click at [1148, 71] on icon "button" at bounding box center [1143, 67] width 15 height 15
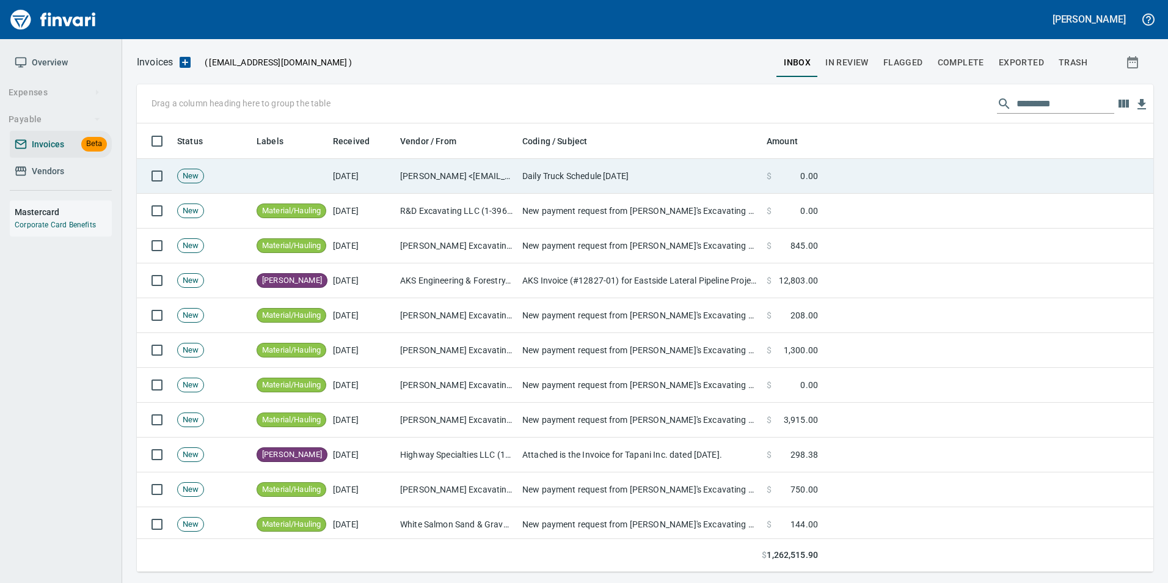
click at [557, 182] on td "Daily Truck Schedule [DATE]" at bounding box center [639, 176] width 244 height 35
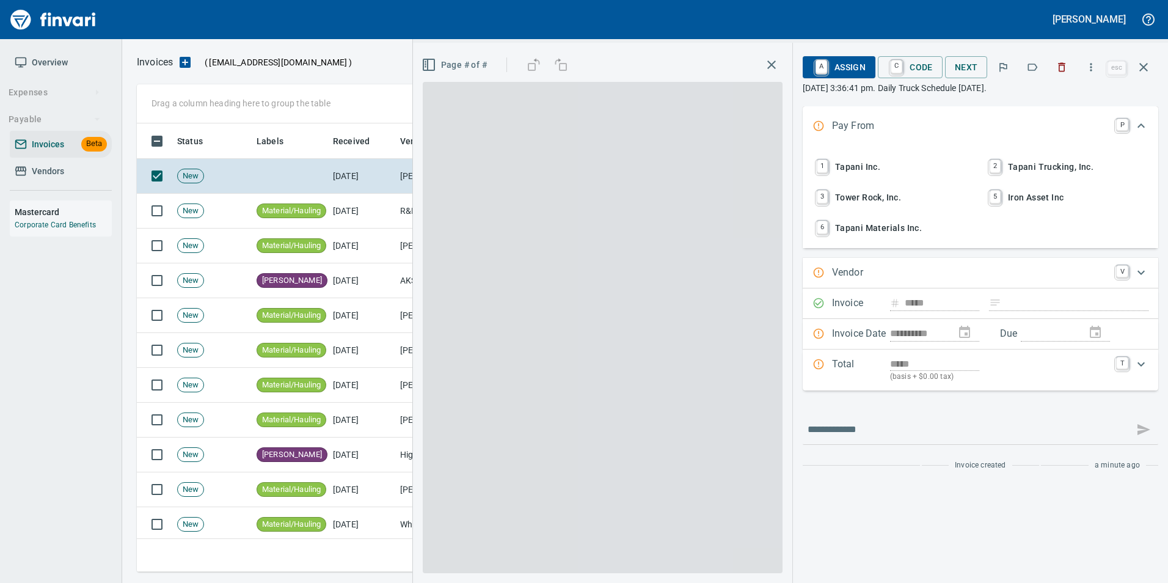
scroll to position [439, 998]
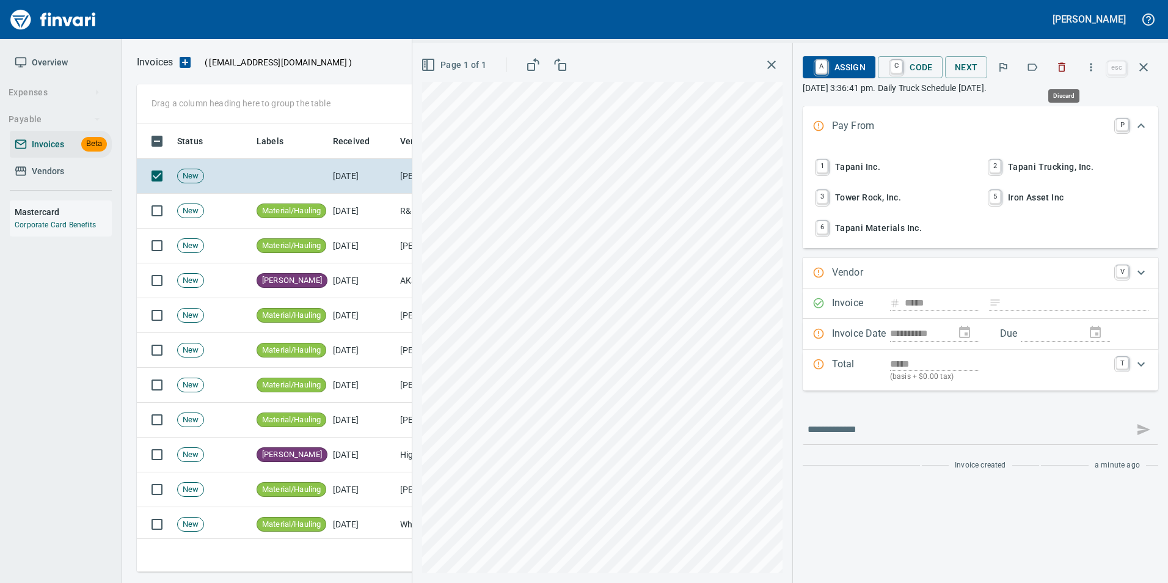
click at [1066, 63] on icon "button" at bounding box center [1062, 67] width 12 height 12
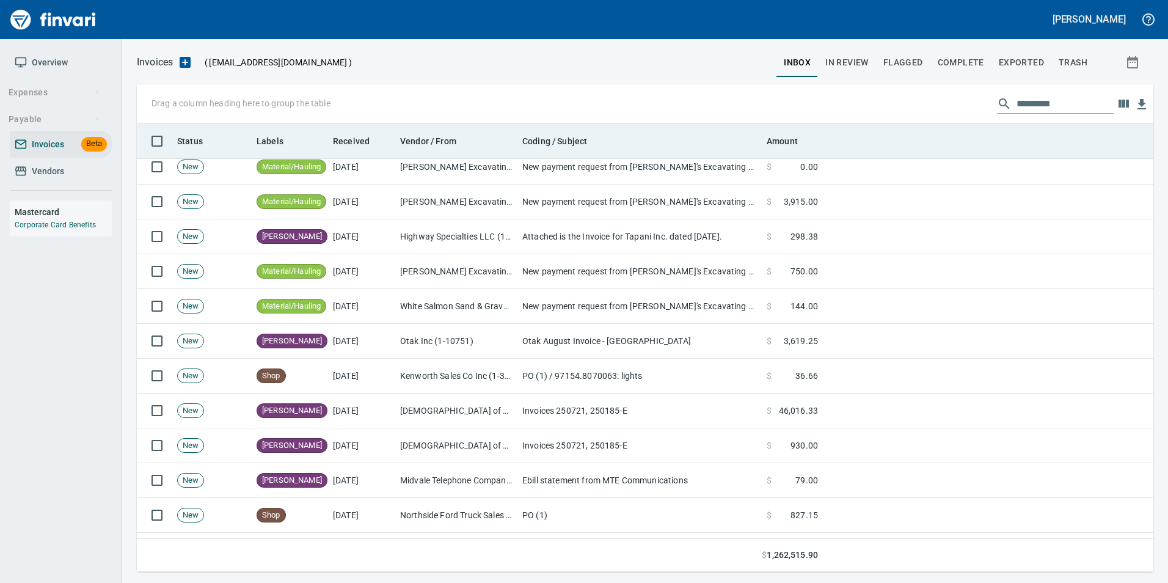
scroll to position [439, 998]
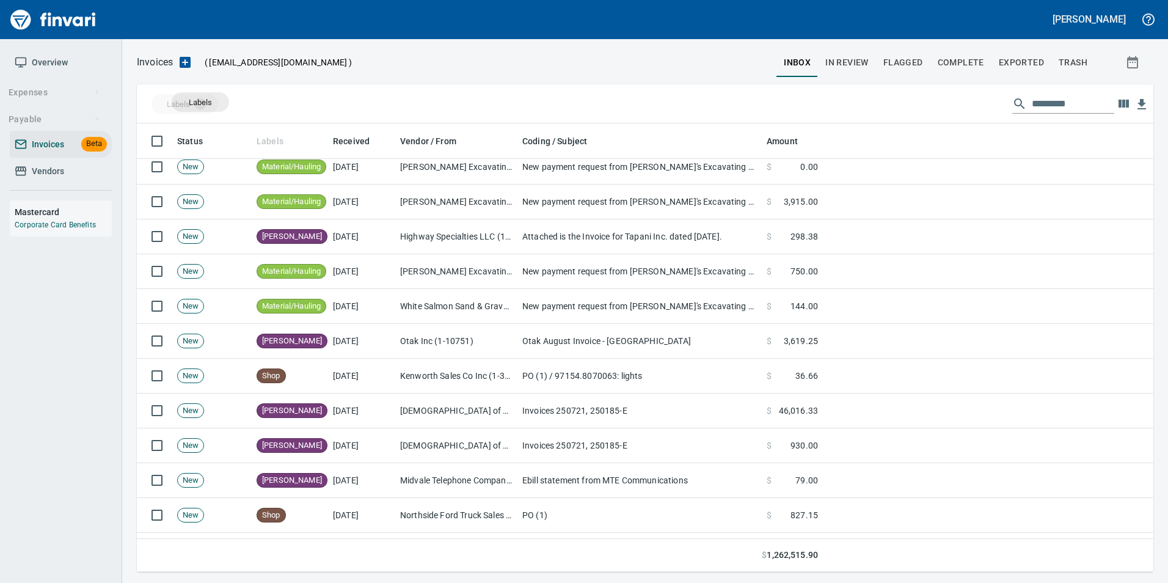
drag, startPoint x: 276, startPoint y: 130, endPoint x: 265, endPoint y: 122, distance: 13.9
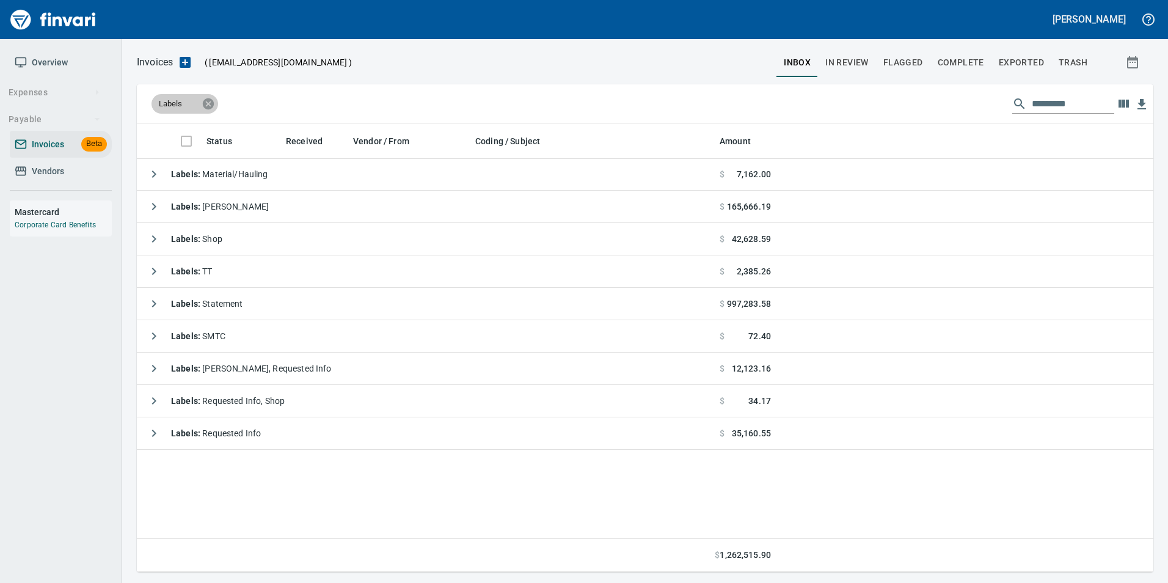
scroll to position [0, 0]
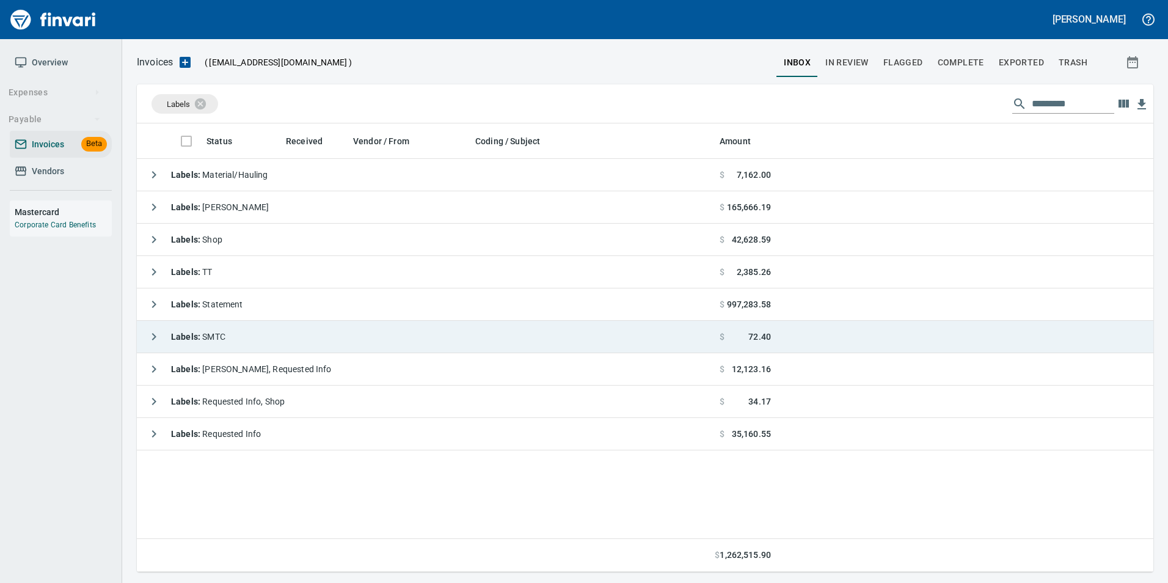
click at [144, 336] on button "button" at bounding box center [154, 336] width 24 height 24
click at [152, 334] on icon "button" at bounding box center [154, 336] width 15 height 15
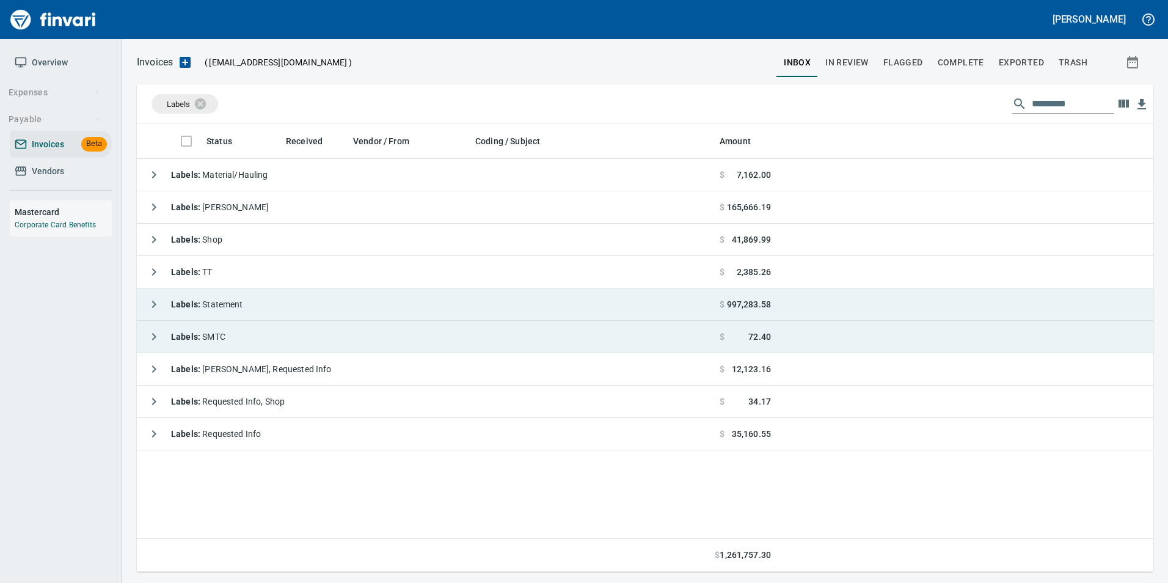
click at [150, 296] on button "button" at bounding box center [154, 304] width 24 height 24
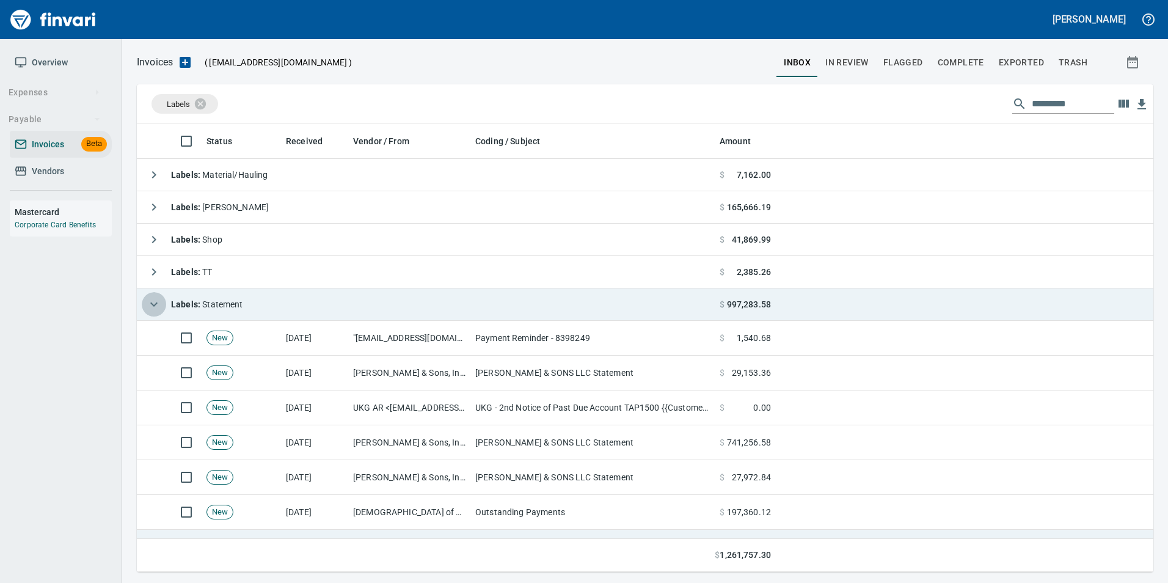
click at [150, 296] on button "button" at bounding box center [154, 304] width 24 height 24
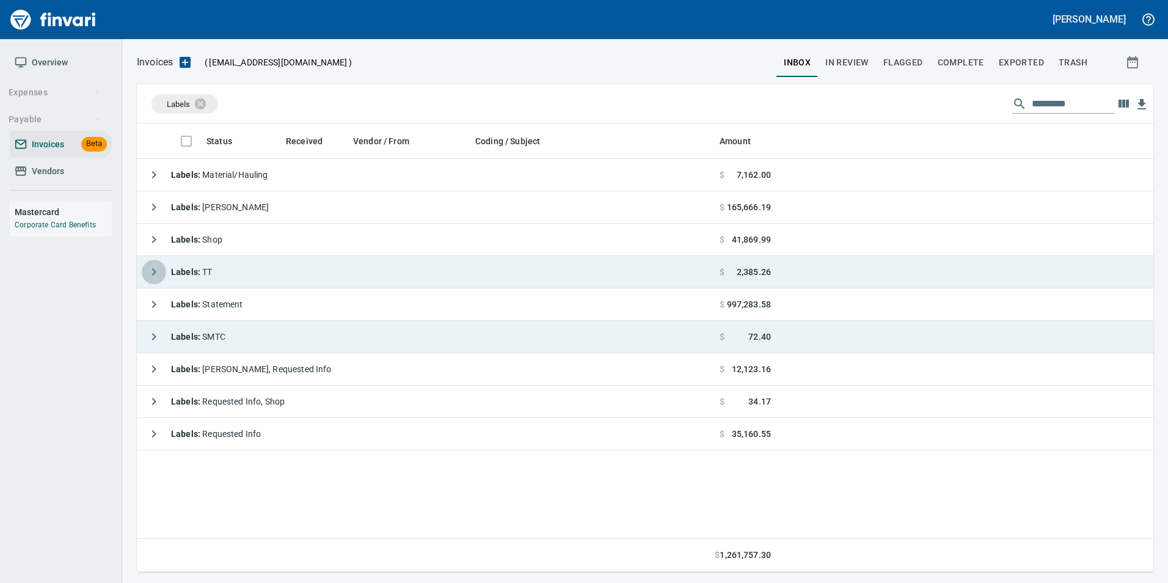
click at [153, 271] on icon "button" at bounding box center [154, 272] width 15 height 15
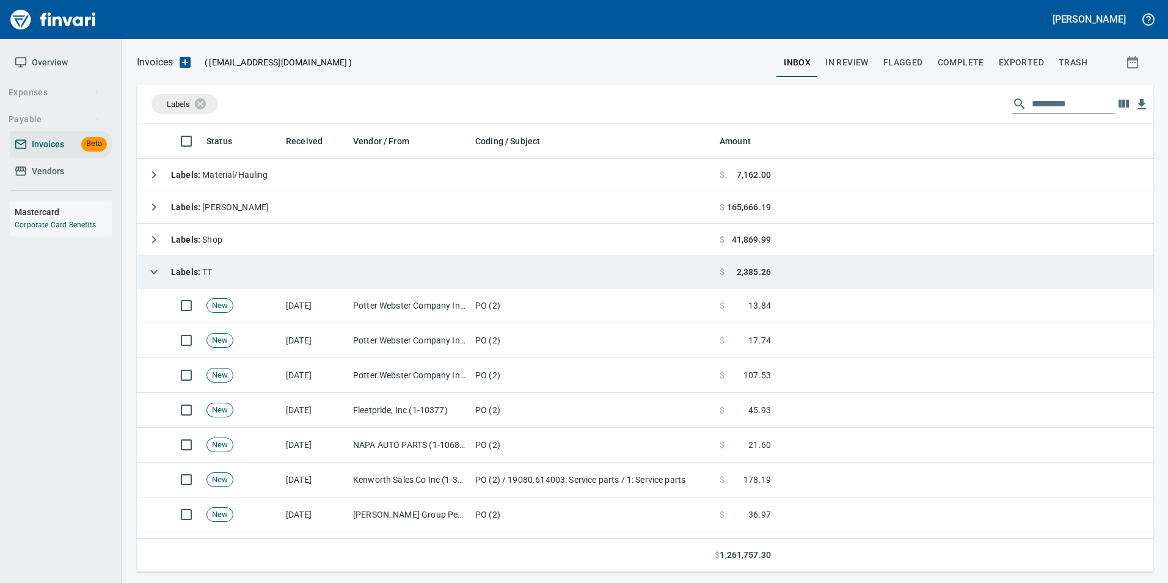
click at [155, 272] on icon "button" at bounding box center [153, 272] width 7 height 4
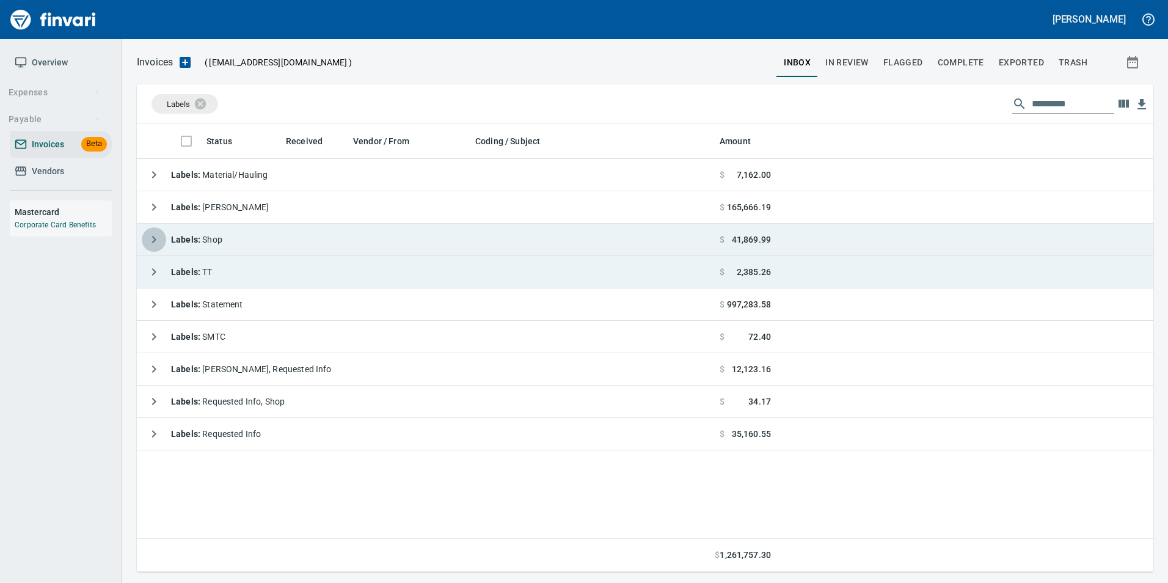
click at [153, 233] on icon "button" at bounding box center [154, 239] width 15 height 15
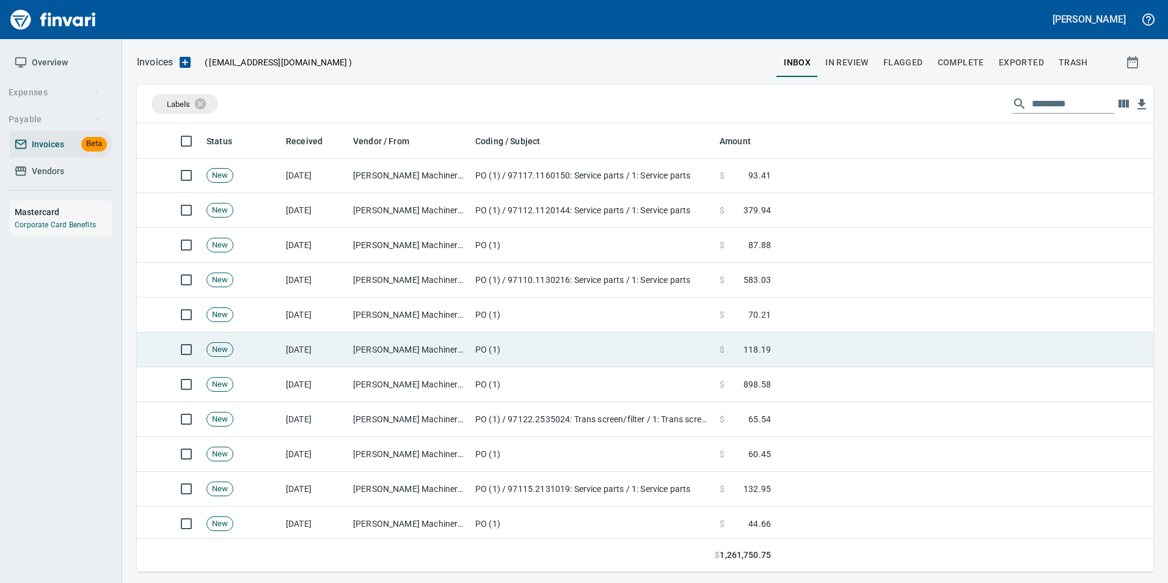
scroll to position [489, 0]
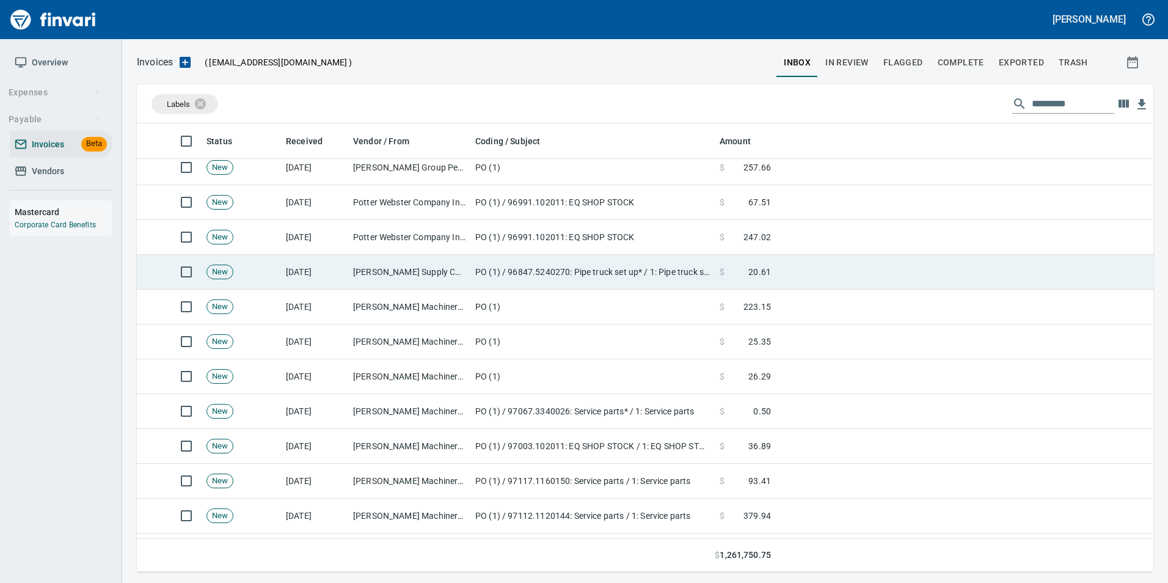
click at [433, 274] on td "[PERSON_NAME] Supply Company (1-10645)" at bounding box center [409, 272] width 122 height 35
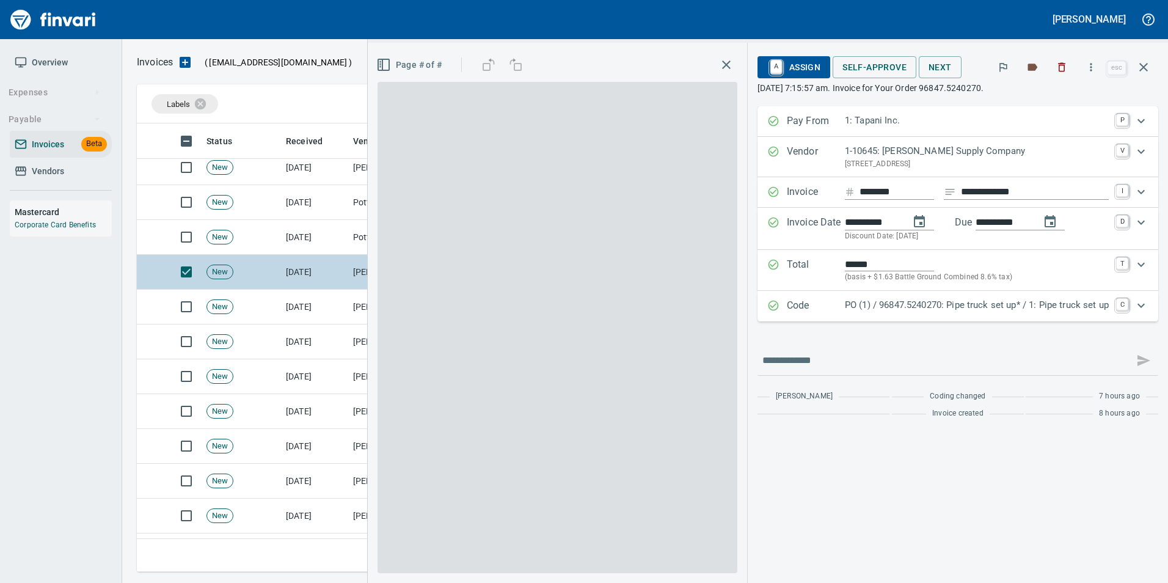
scroll to position [439, 998]
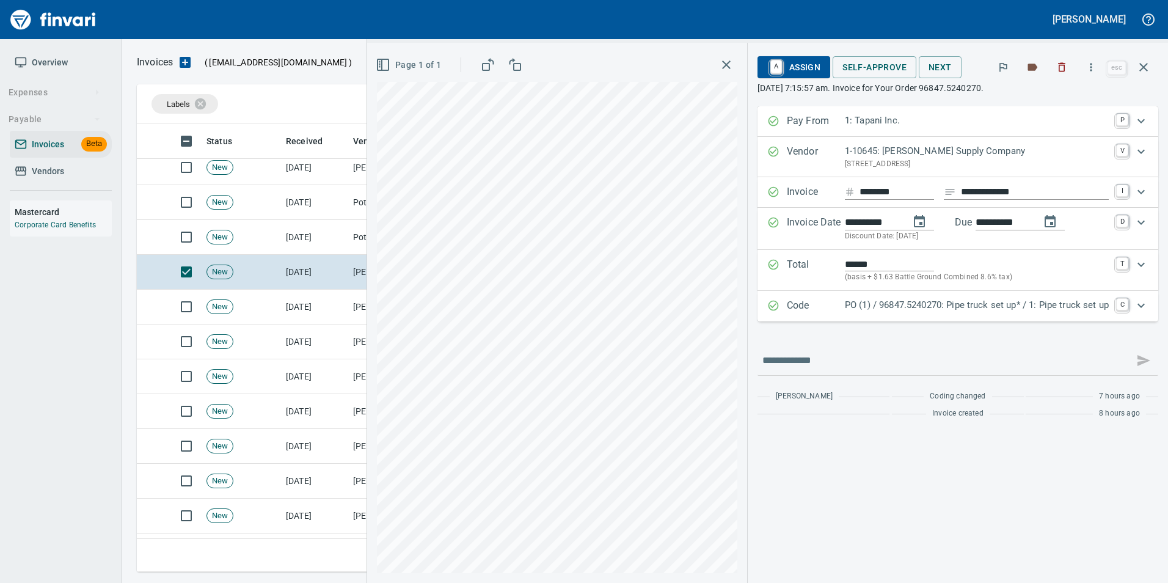
click at [831, 302] on p "Code" at bounding box center [816, 306] width 58 height 16
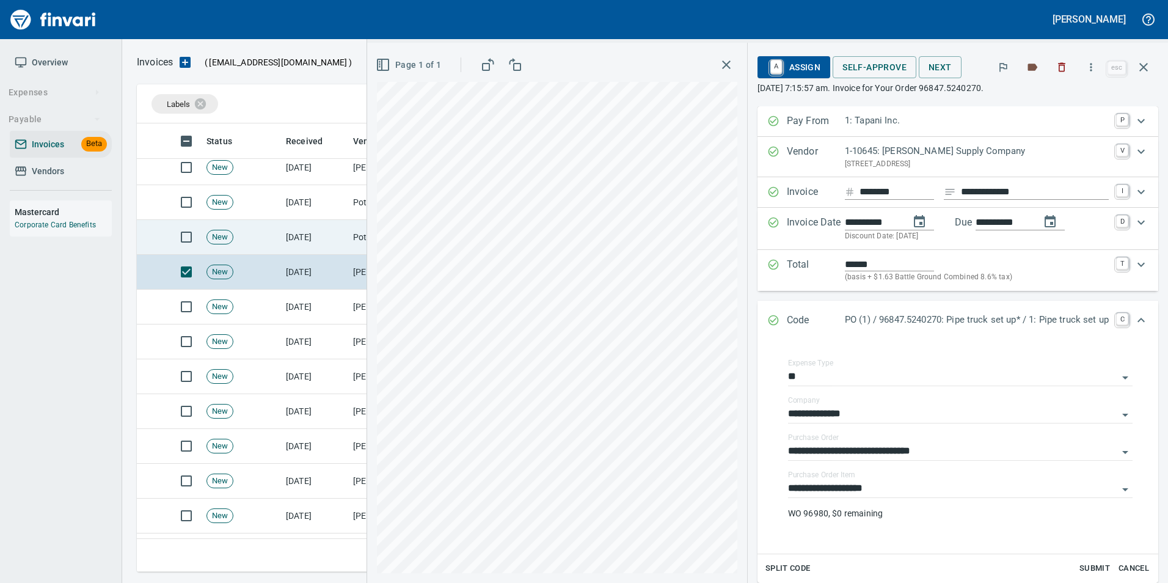
click at [321, 239] on td "[DATE]" at bounding box center [314, 237] width 67 height 35
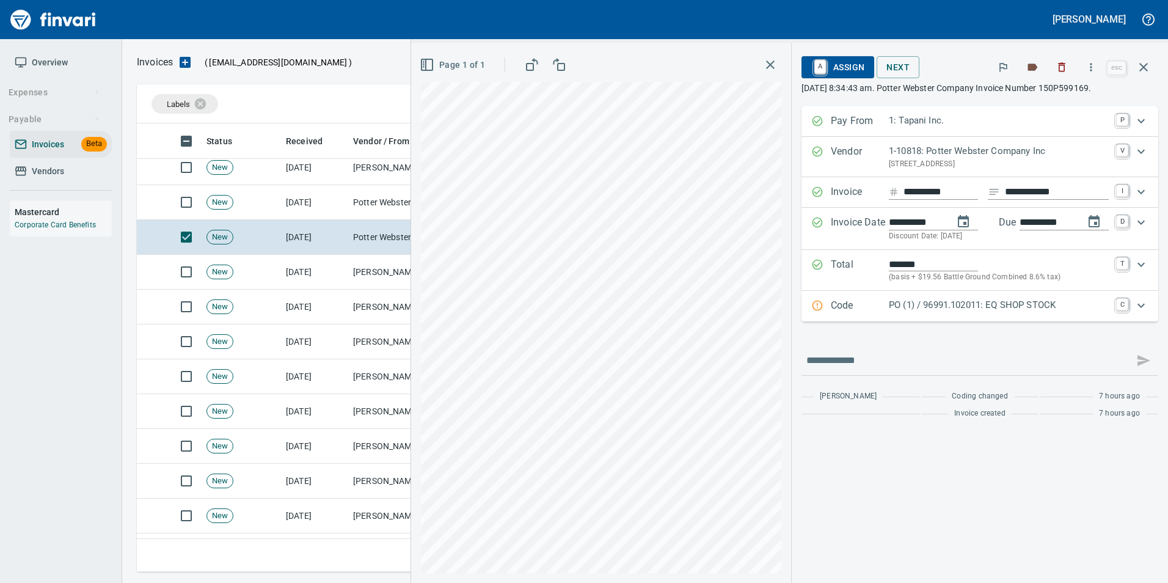
click at [832, 302] on p "Code" at bounding box center [860, 306] width 58 height 16
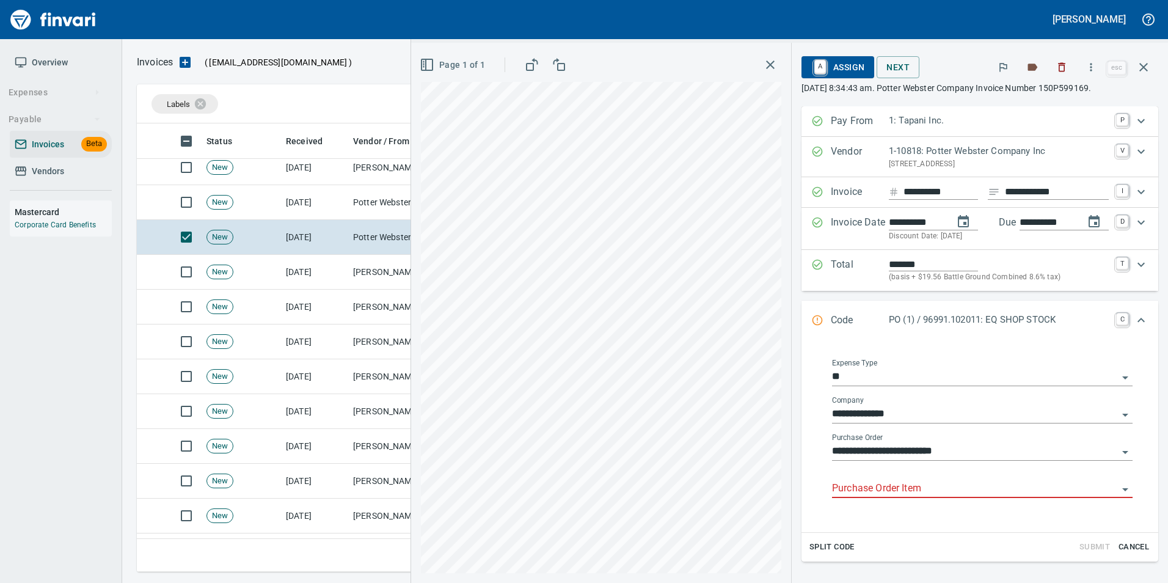
click at [895, 488] on input "Purchase Order Item" at bounding box center [975, 488] width 286 height 17
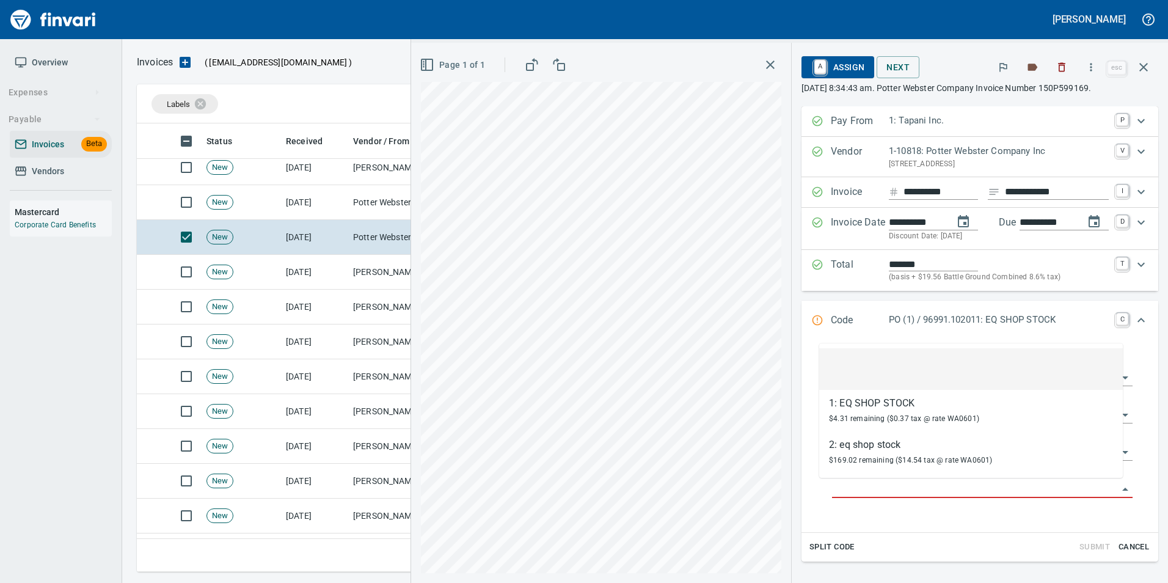
scroll to position [439, 998]
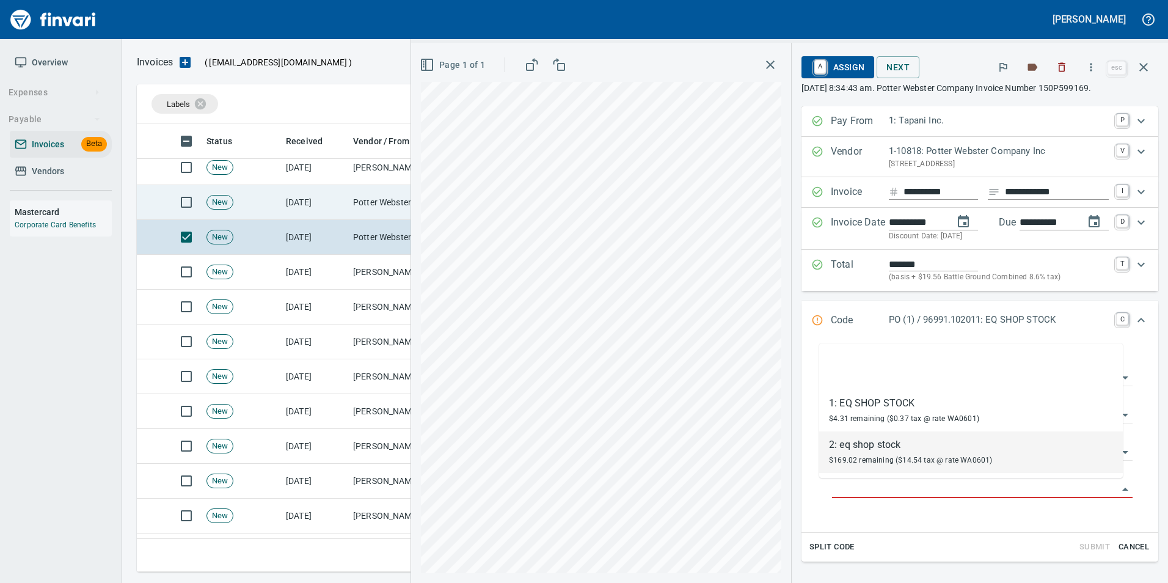
click at [315, 206] on td "[DATE]" at bounding box center [314, 202] width 67 height 35
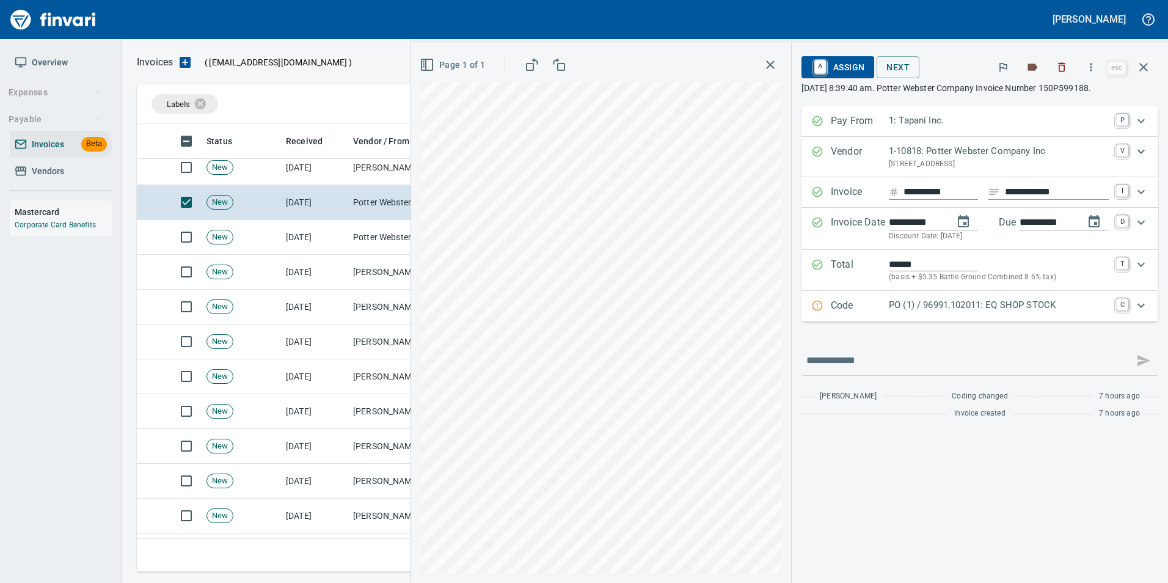
click at [848, 304] on p "Code" at bounding box center [860, 306] width 58 height 16
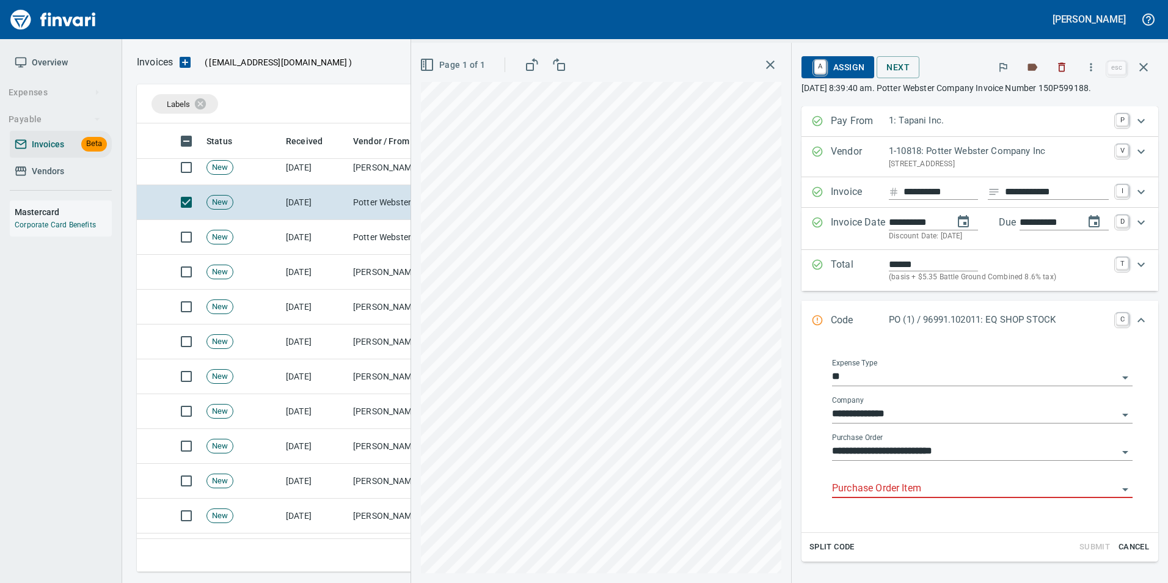
click at [859, 492] on input "Purchase Order Item" at bounding box center [975, 488] width 286 height 17
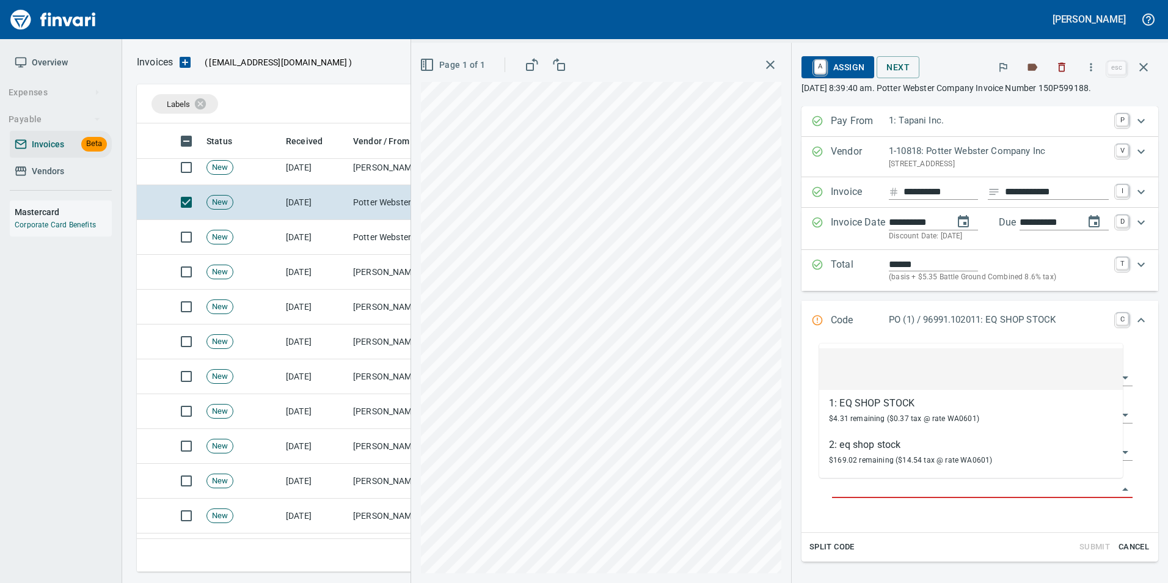
scroll to position [439, 998]
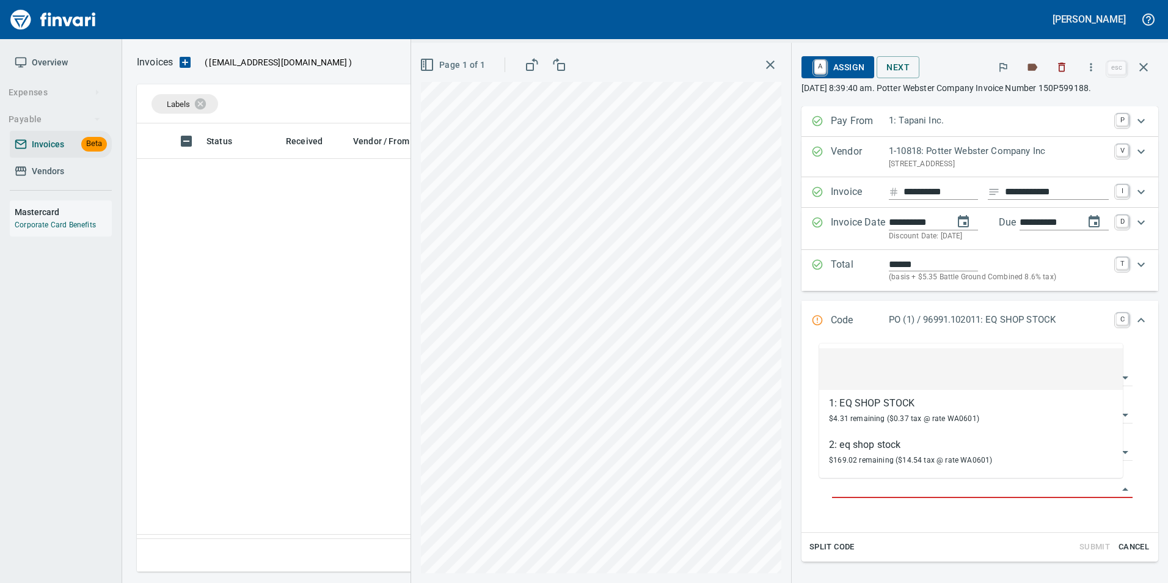
scroll to position [439, 998]
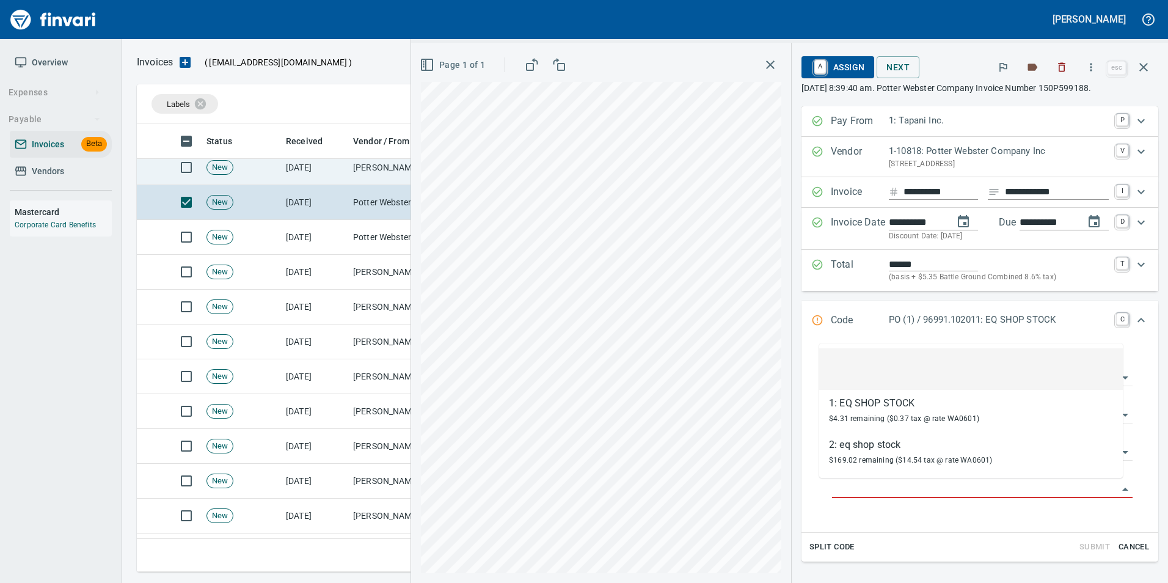
click at [327, 176] on td "[DATE]" at bounding box center [314, 167] width 67 height 35
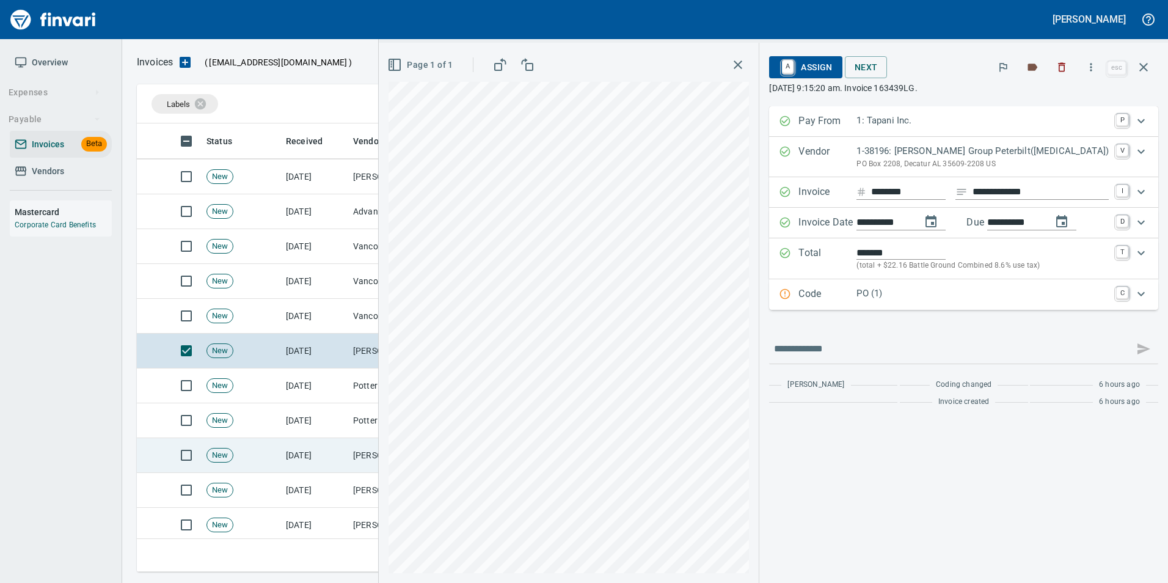
scroll to position [244, 0]
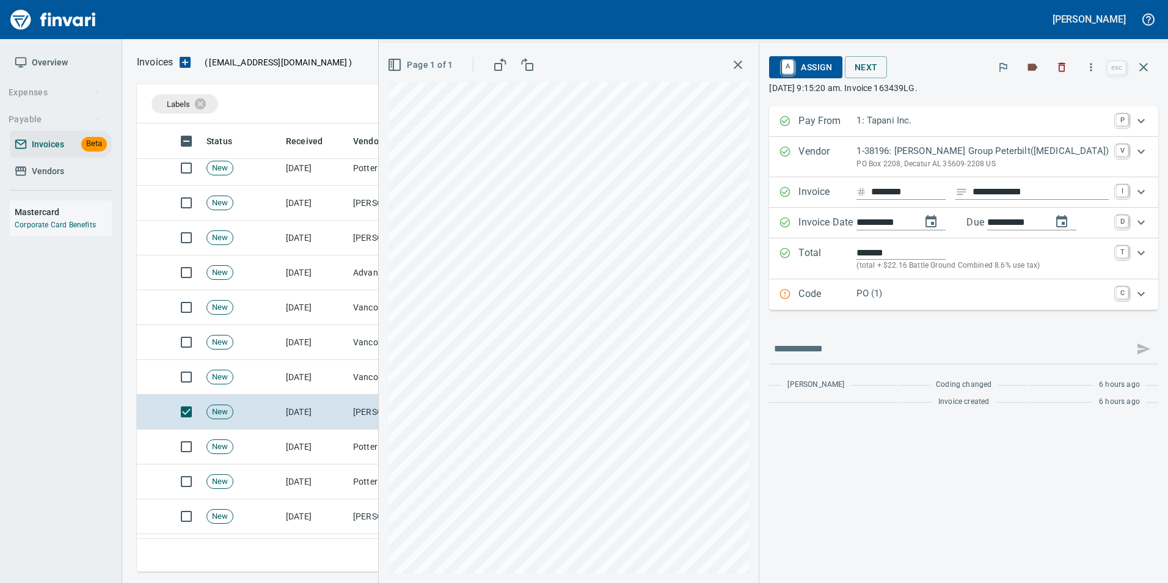
click at [837, 282] on div "Code PO (1) C" at bounding box center [963, 294] width 389 height 31
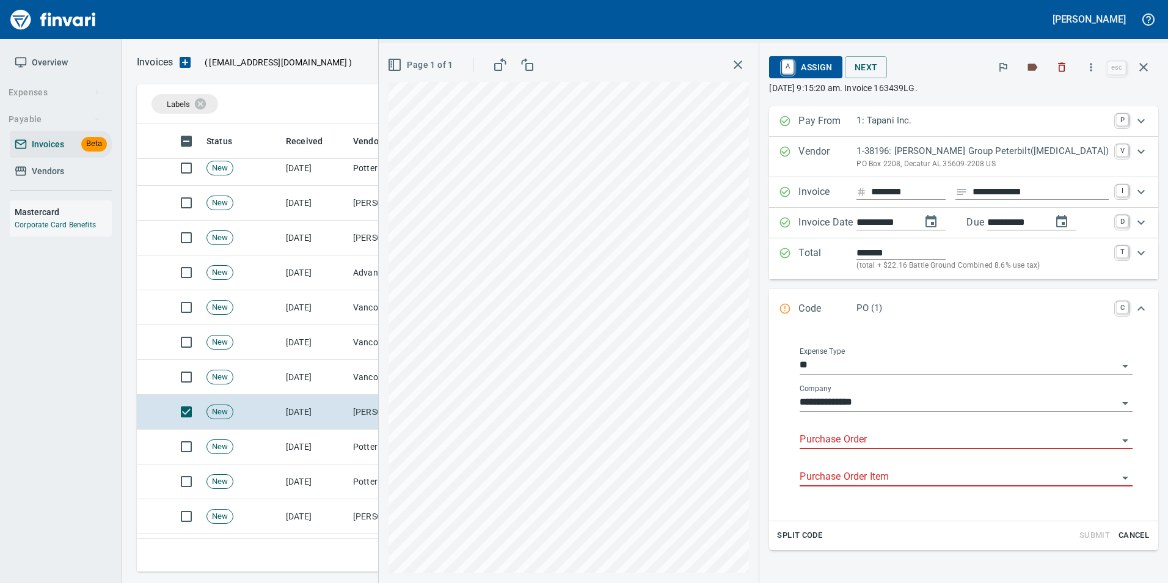
click at [864, 439] on input "Purchase Order" at bounding box center [959, 439] width 318 height 17
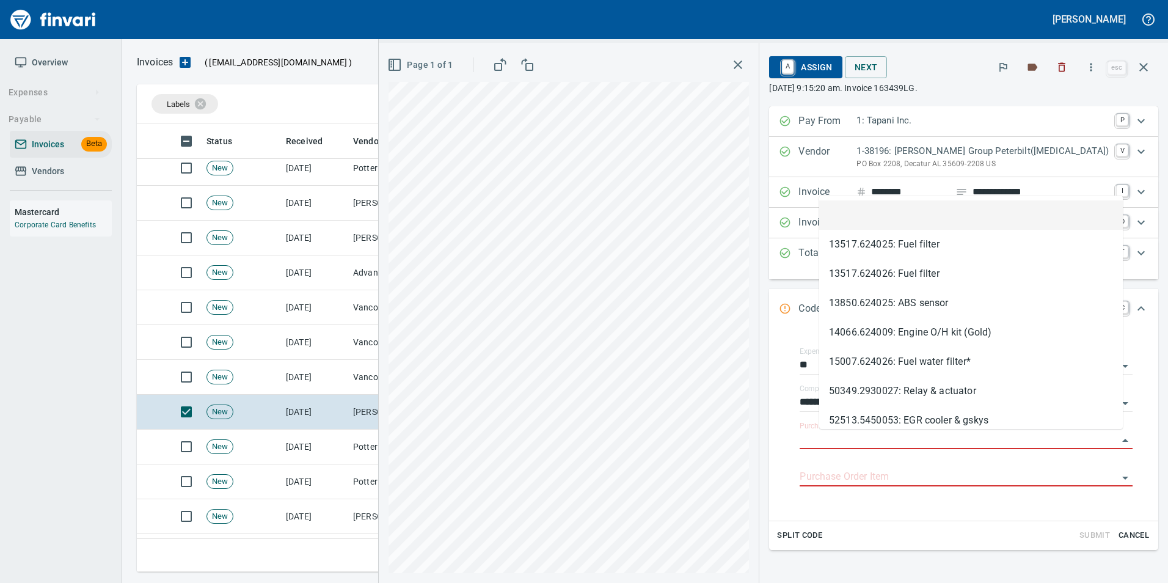
scroll to position [439, 998]
type input "**********"
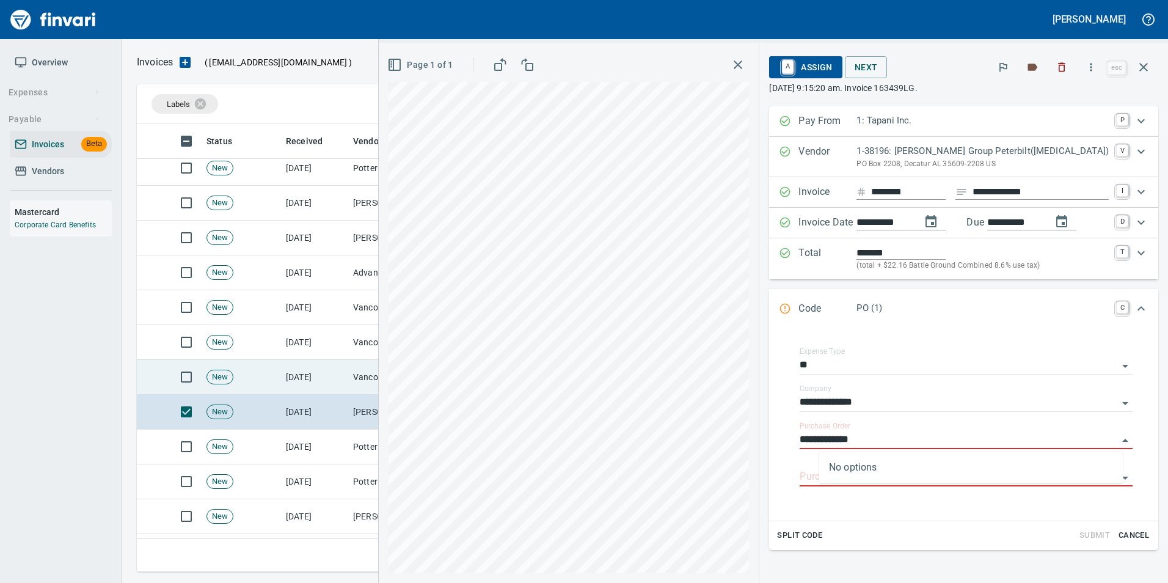
click at [375, 384] on td "Vancouver Bolt And Supply Inc (1-11067)" at bounding box center [409, 377] width 122 height 35
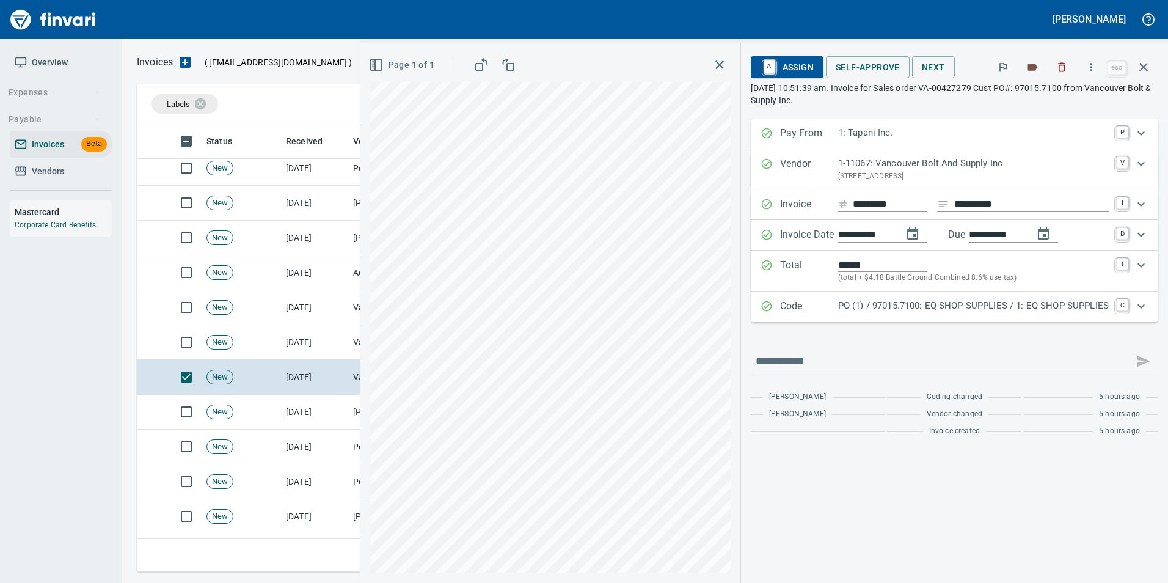
click at [782, 310] on p "Code" at bounding box center [809, 307] width 58 height 16
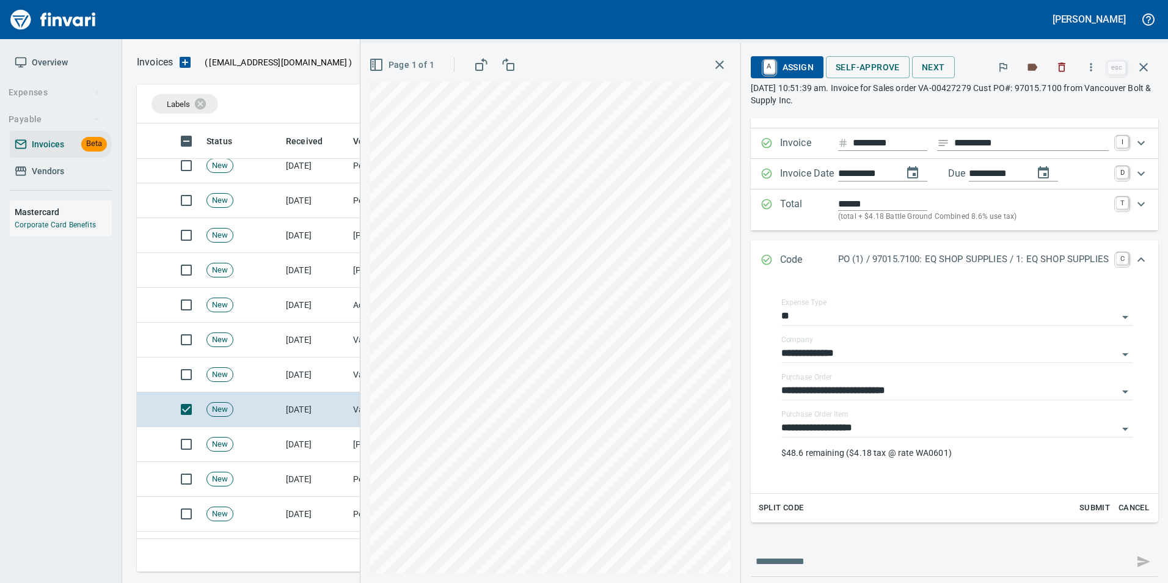
scroll to position [131, 0]
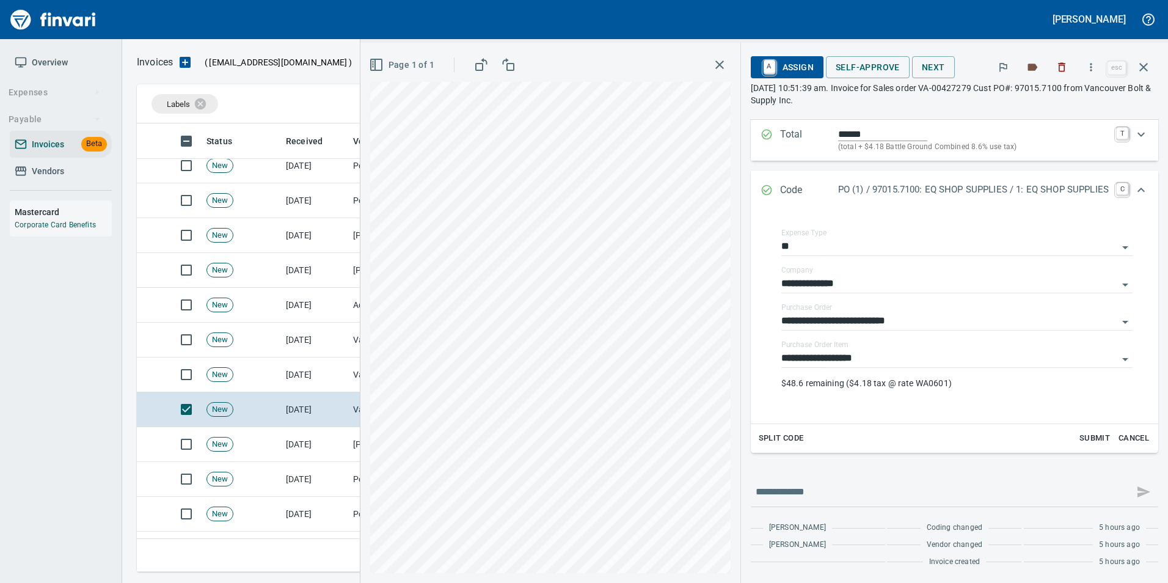
click at [761, 186] on icon "Expand" at bounding box center [767, 190] width 12 height 12
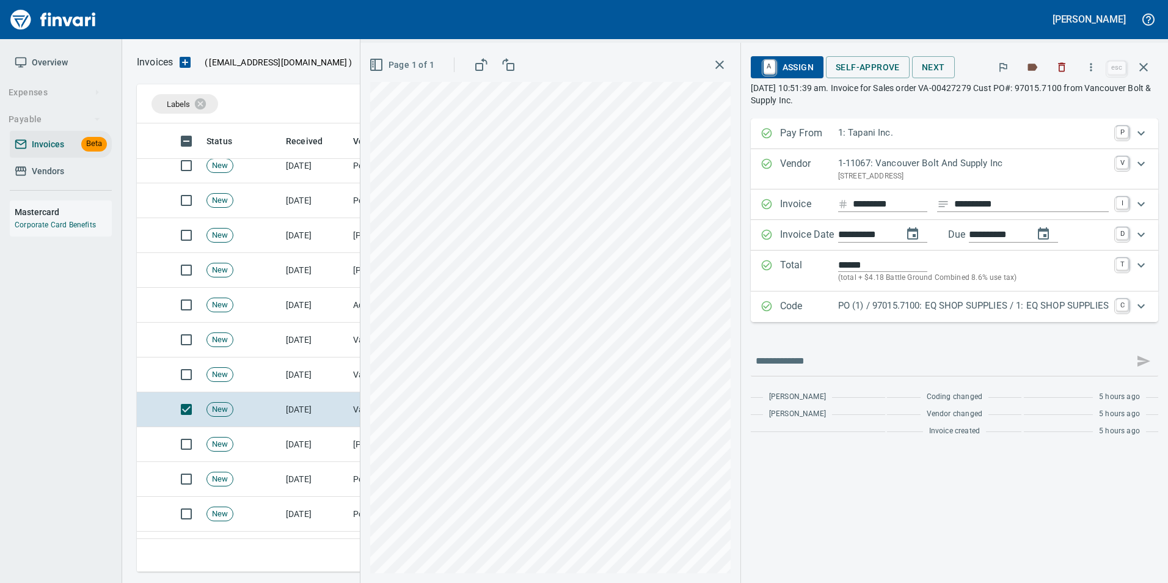
click at [766, 298] on div "Code PO (1) / 97015.7100: EQ SHOP SUPPLIES / 1: EQ SHOP SUPPLIES C" at bounding box center [955, 306] width 408 height 31
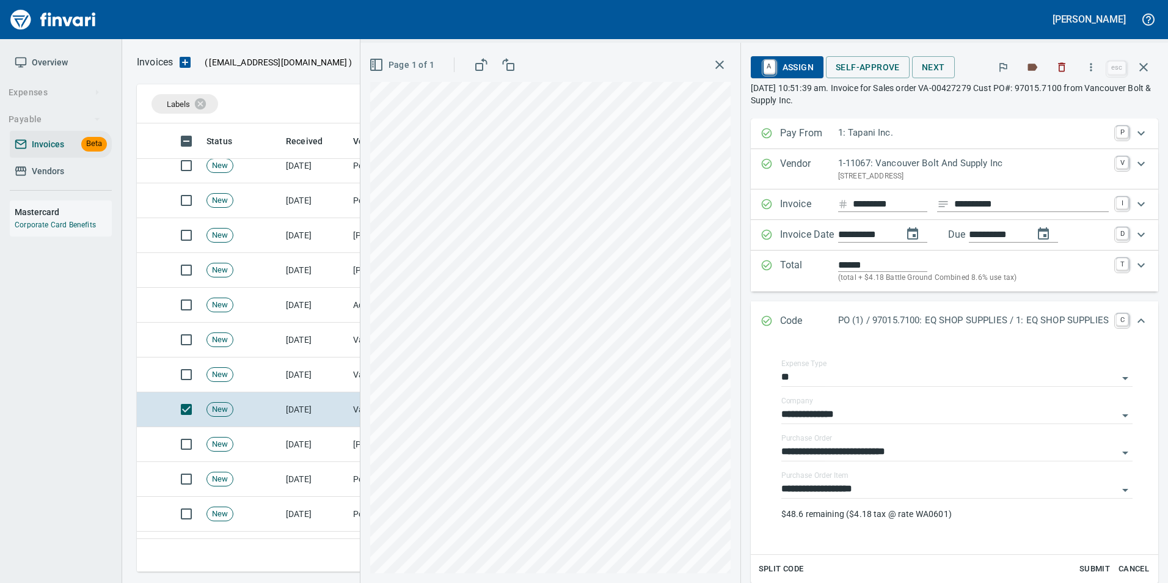
click at [761, 324] on icon "Expand" at bounding box center [766, 321] width 10 height 10
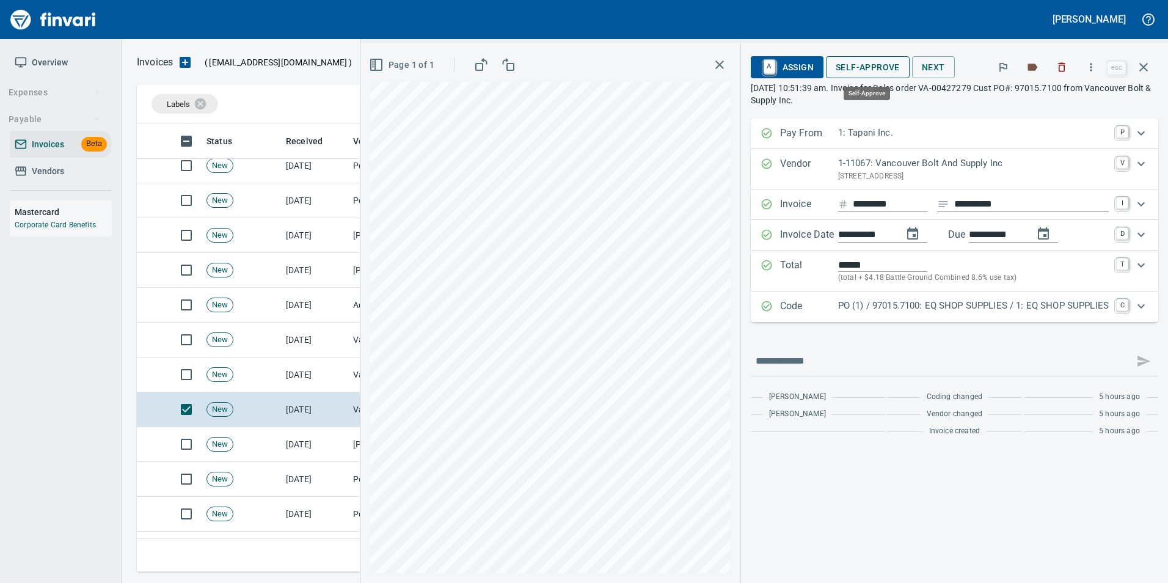
scroll to position [439, 998]
click at [864, 63] on span "Self-Approve" at bounding box center [868, 67] width 64 height 15
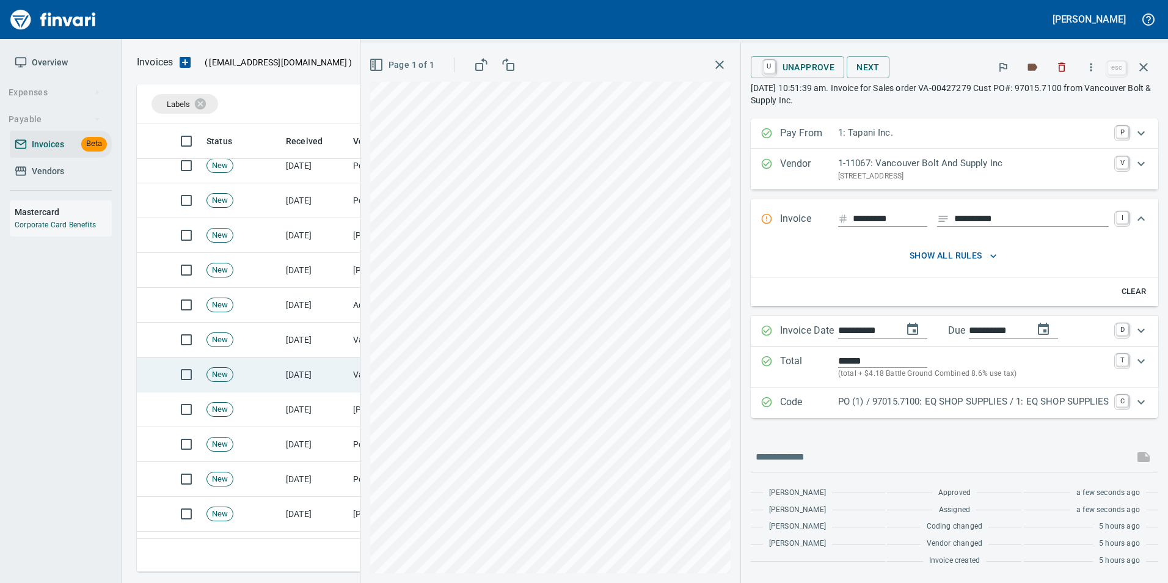
click at [317, 378] on td "[DATE]" at bounding box center [314, 374] width 67 height 35
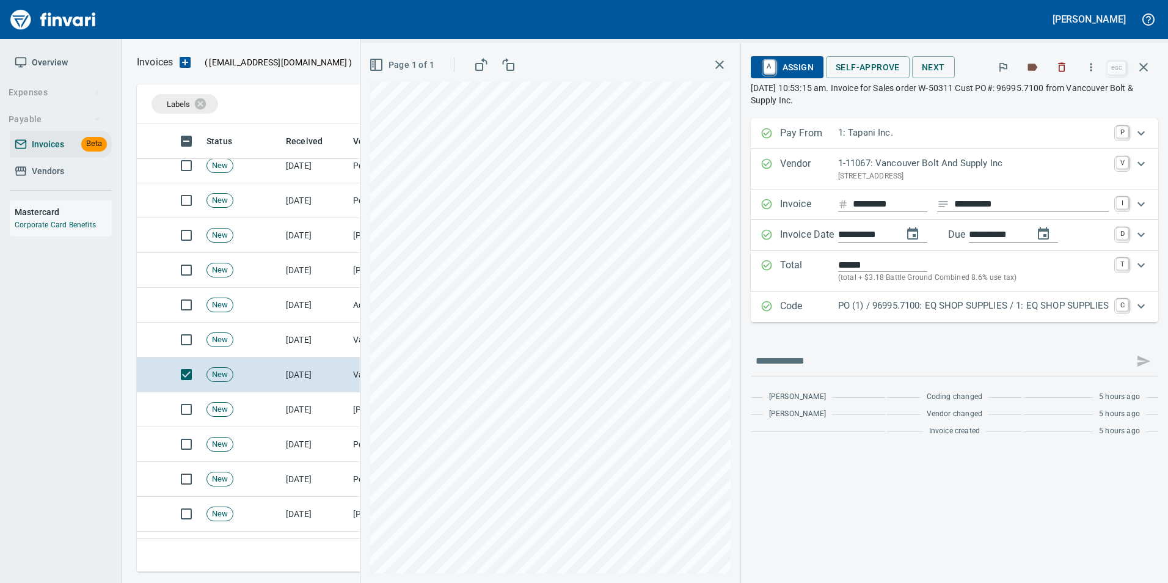
click at [815, 305] on p "Code" at bounding box center [809, 307] width 58 height 16
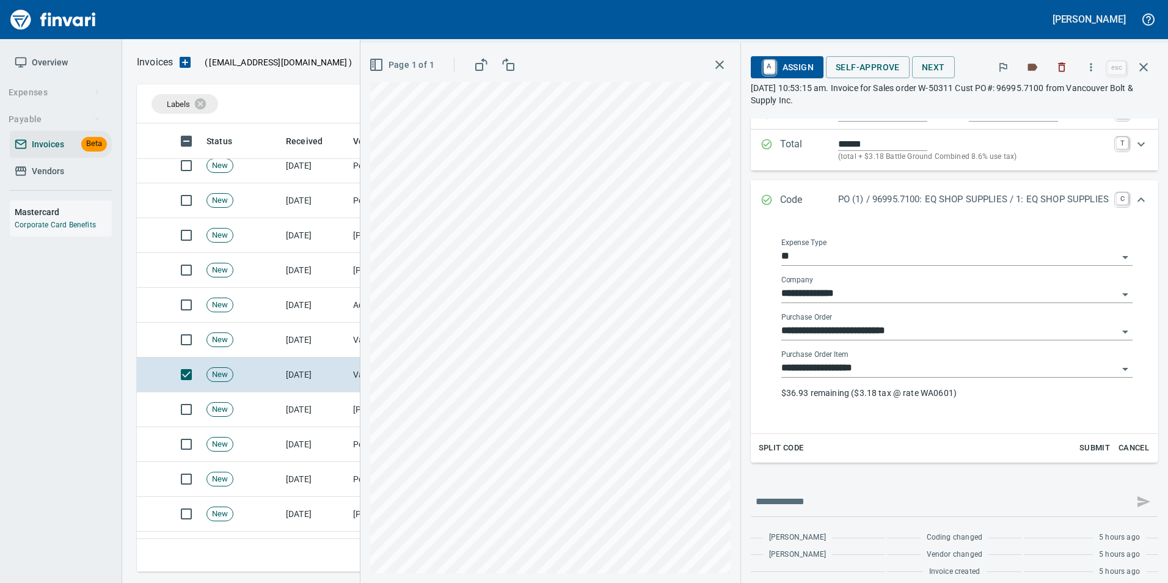
scroll to position [131, 0]
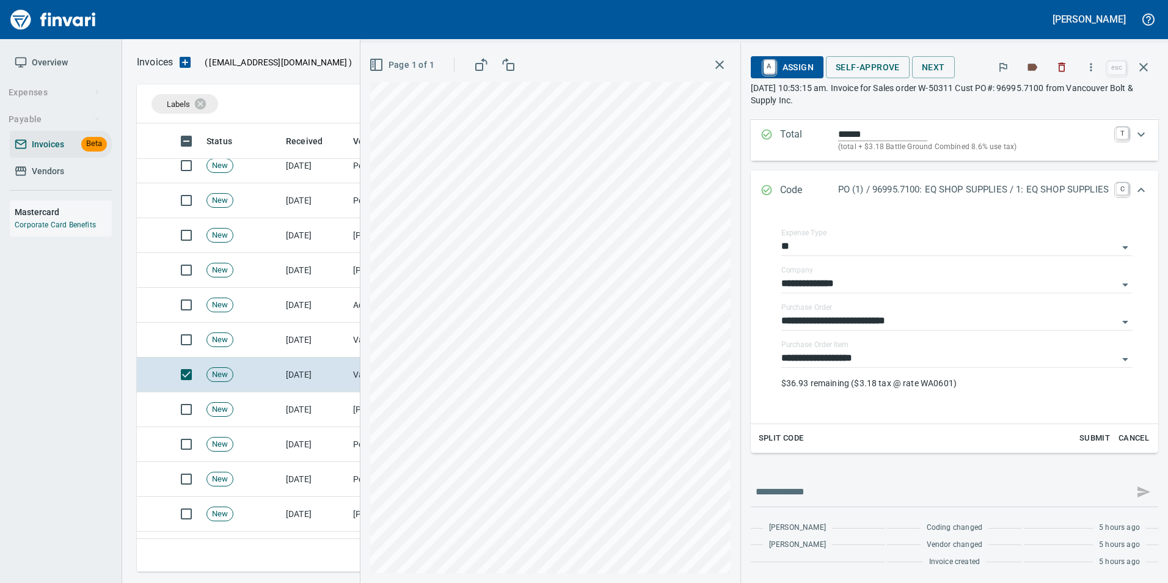
click at [761, 189] on icon "Expand" at bounding box center [767, 190] width 12 height 12
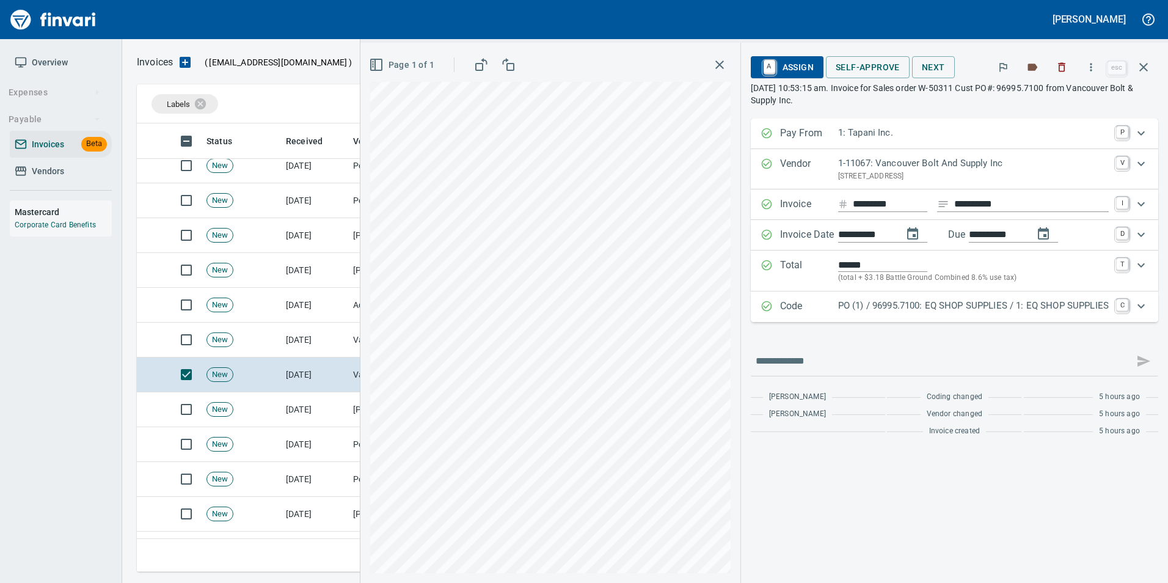
scroll to position [0, 0]
click at [860, 73] on span "Self-Approve" at bounding box center [868, 67] width 64 height 15
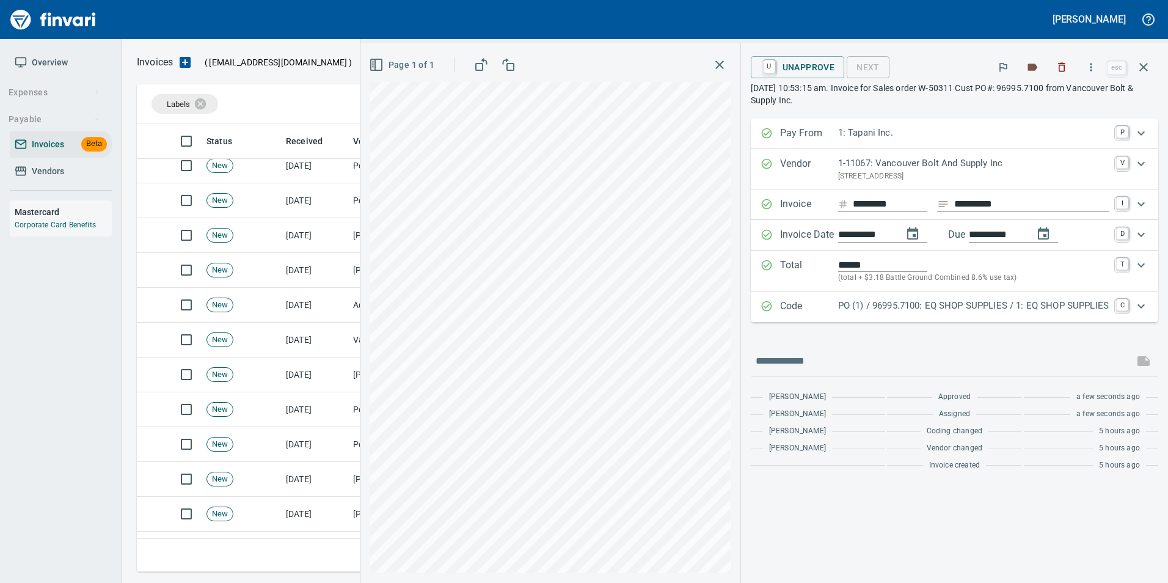
scroll to position [439, 998]
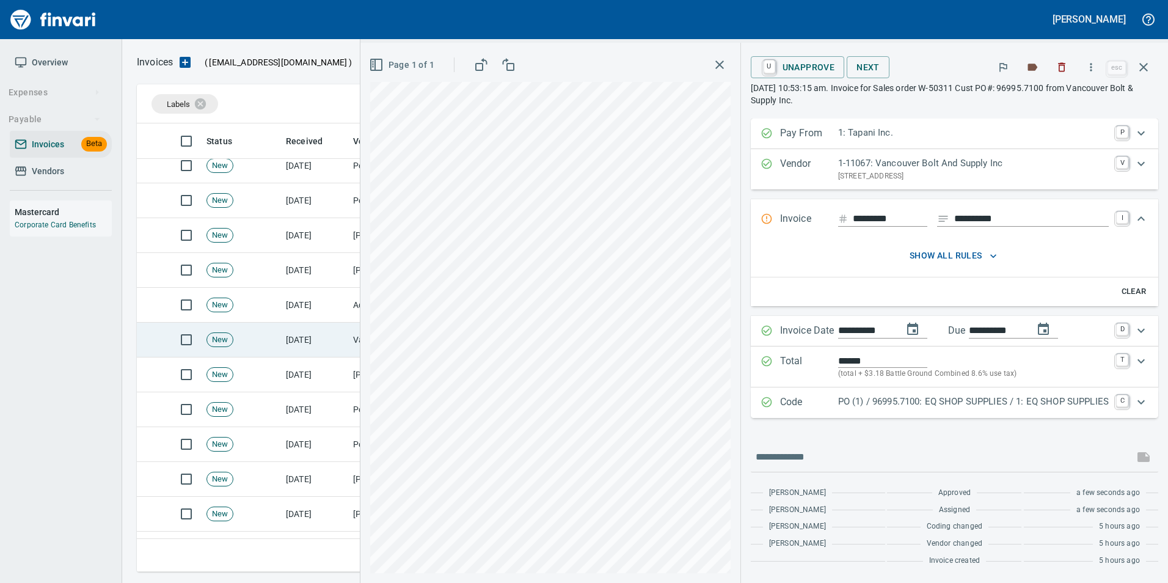
click at [340, 343] on td "[DATE]" at bounding box center [314, 340] width 67 height 35
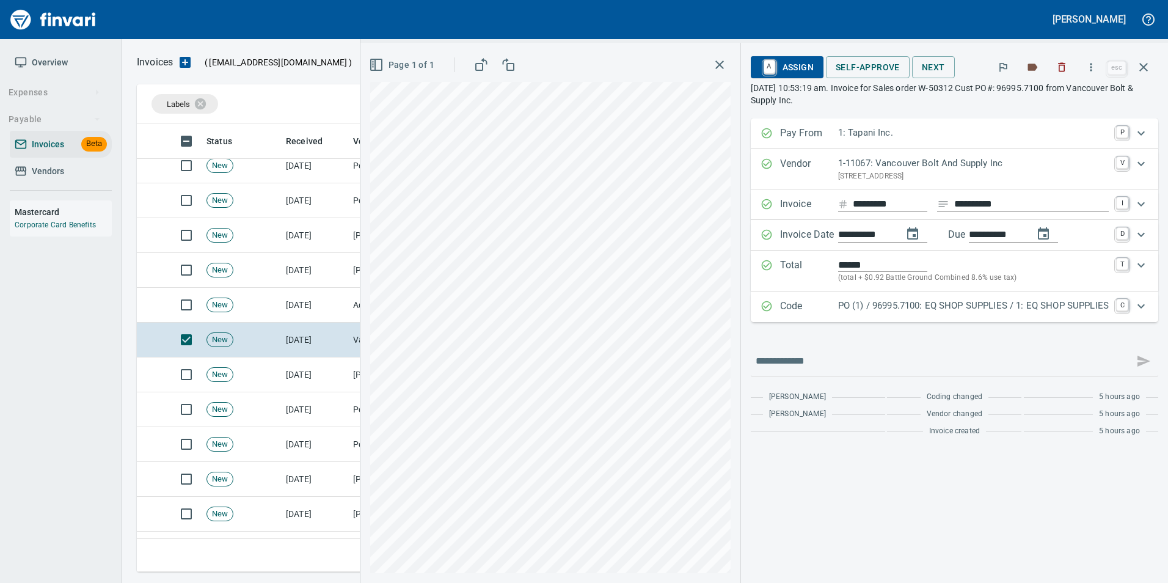
click at [808, 308] on p "Code" at bounding box center [809, 307] width 58 height 16
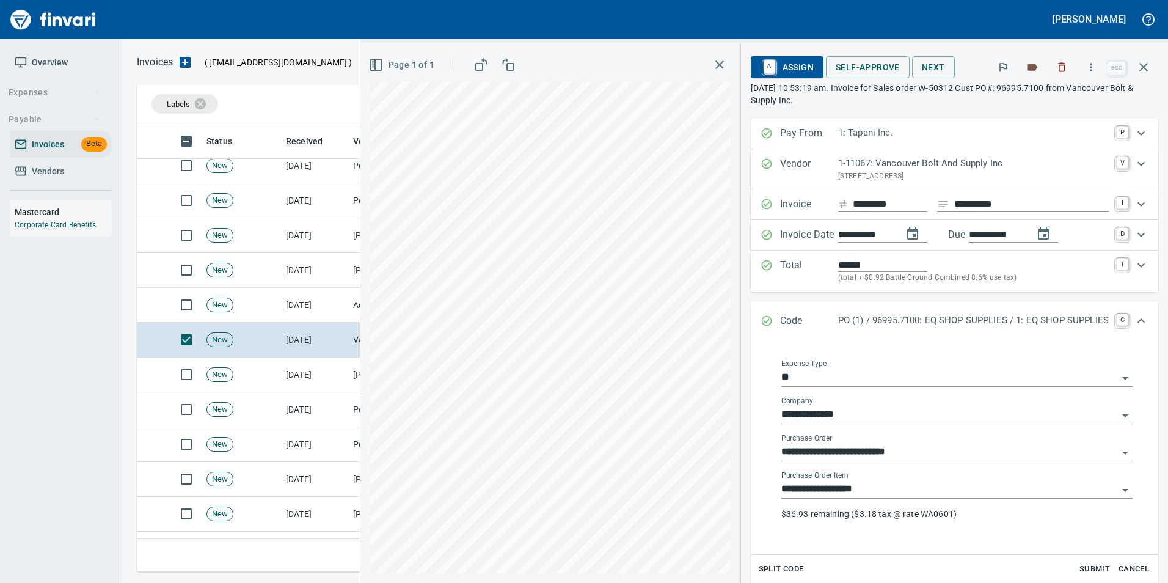
click at [884, 486] on input "**********" at bounding box center [949, 489] width 337 height 17
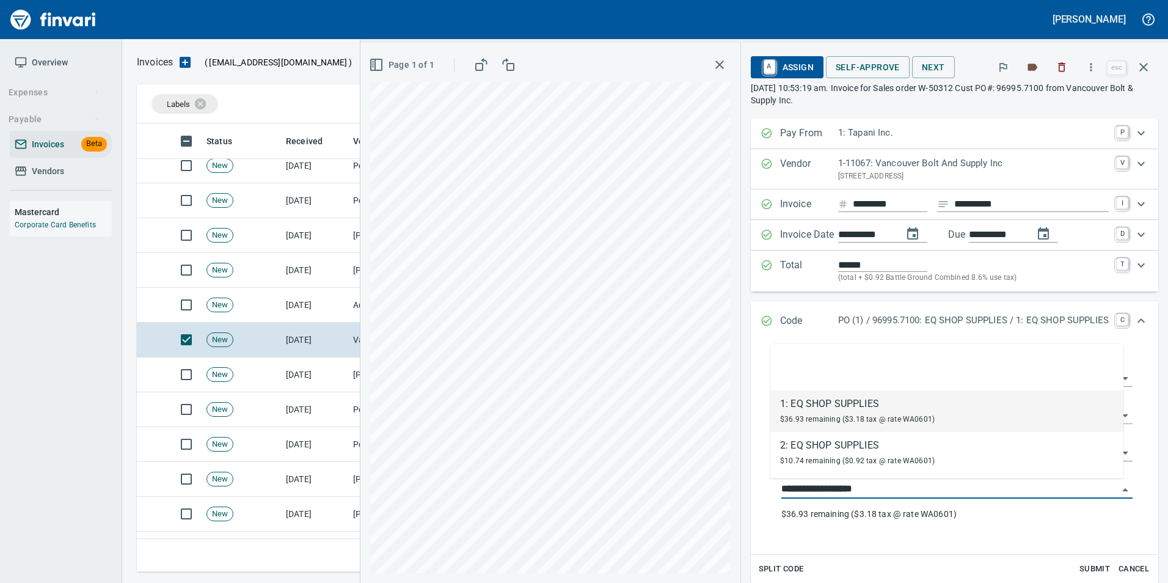
scroll to position [439, 998]
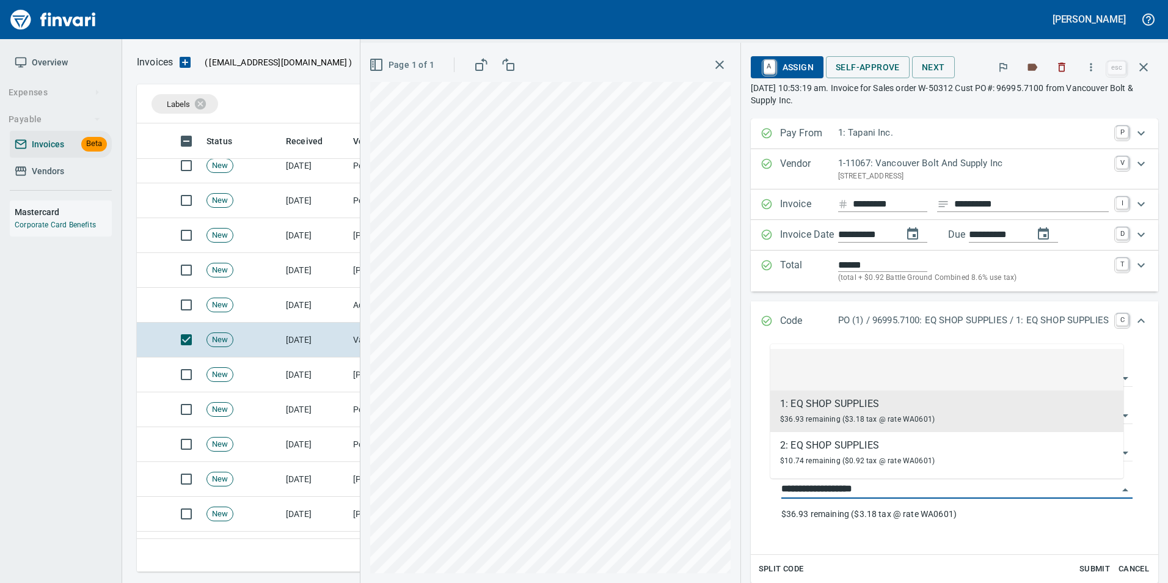
click at [828, 367] on li at bounding box center [946, 370] width 353 height 42
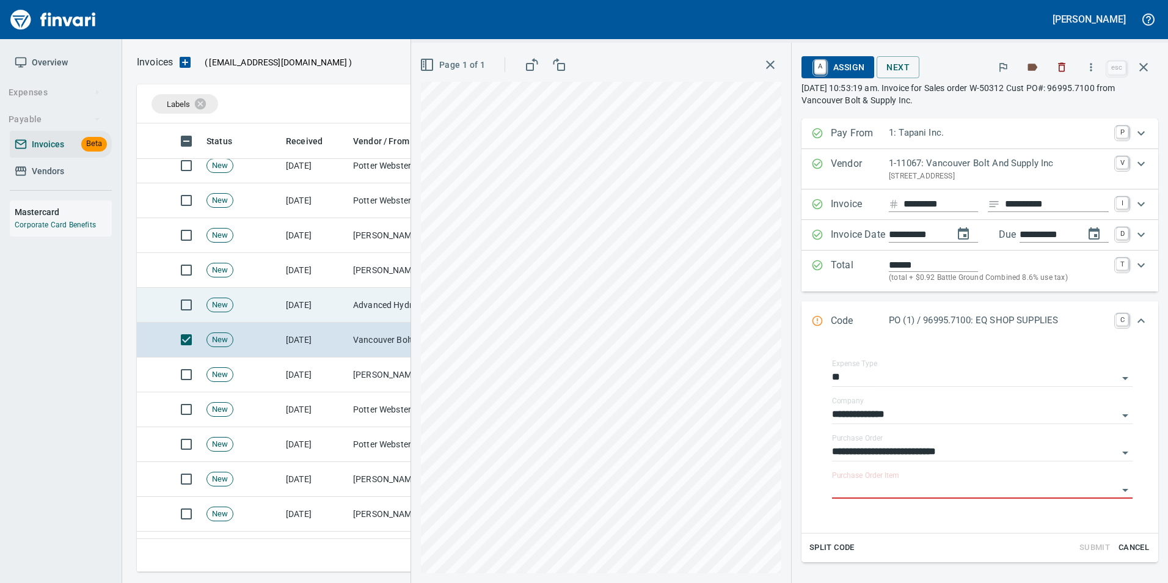
click at [368, 302] on td "Advanced Hydraulic Supply Co. LLC (1-10020)" at bounding box center [409, 305] width 122 height 35
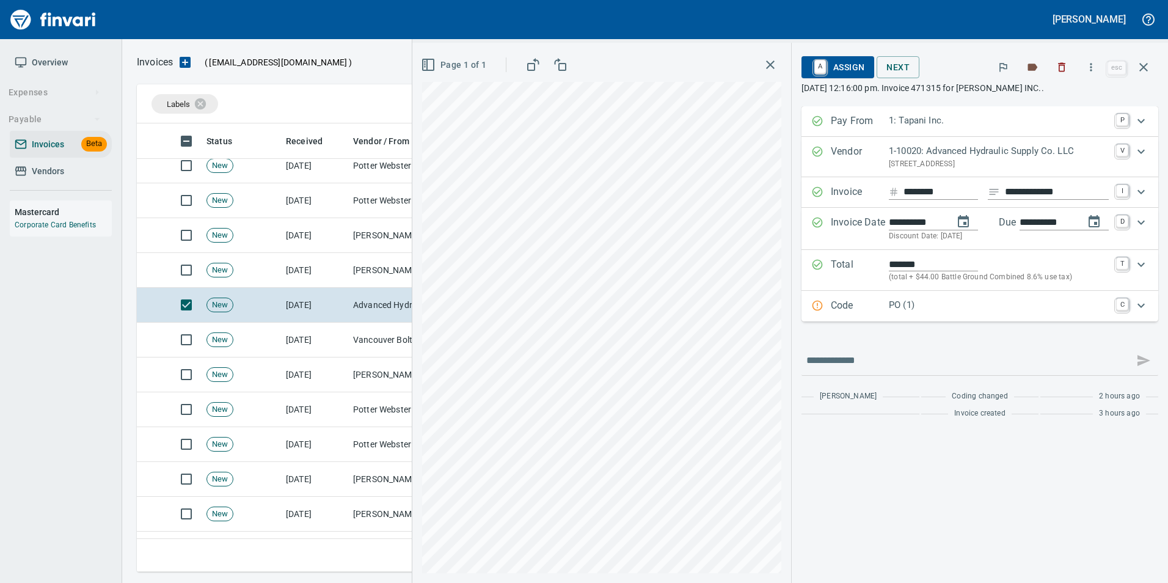
click at [866, 310] on p "Code" at bounding box center [860, 306] width 58 height 16
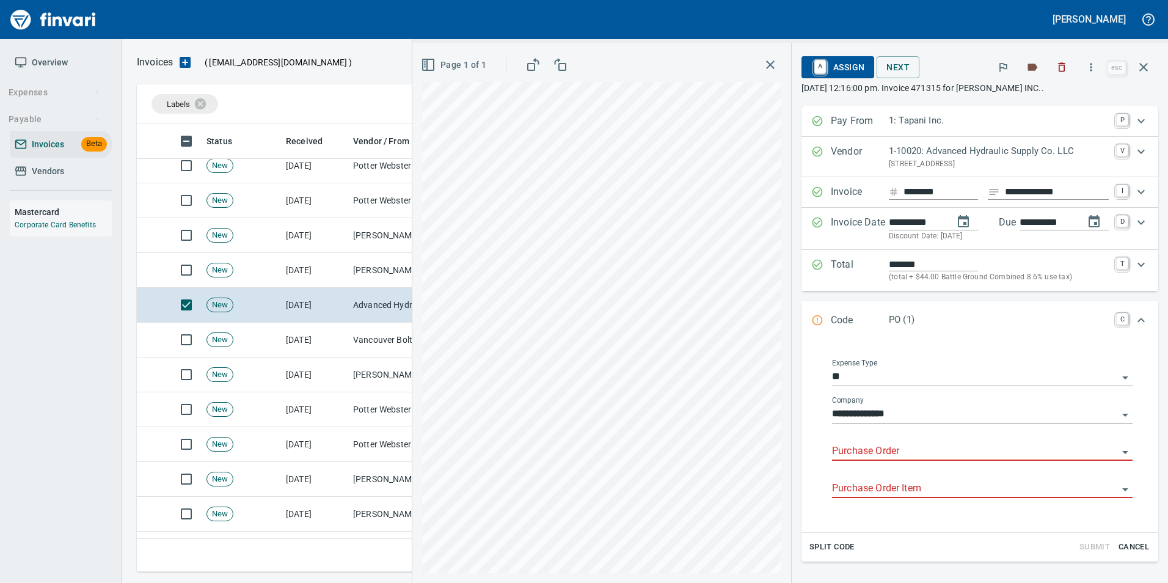
click at [860, 450] on input "Purchase Order" at bounding box center [975, 451] width 286 height 17
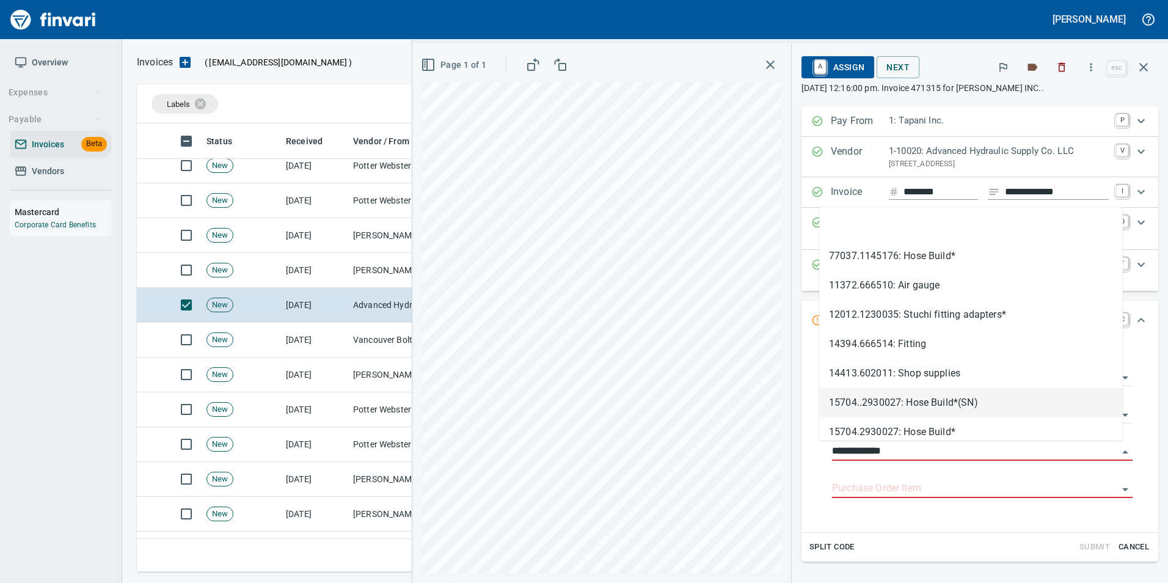
scroll to position [439, 998]
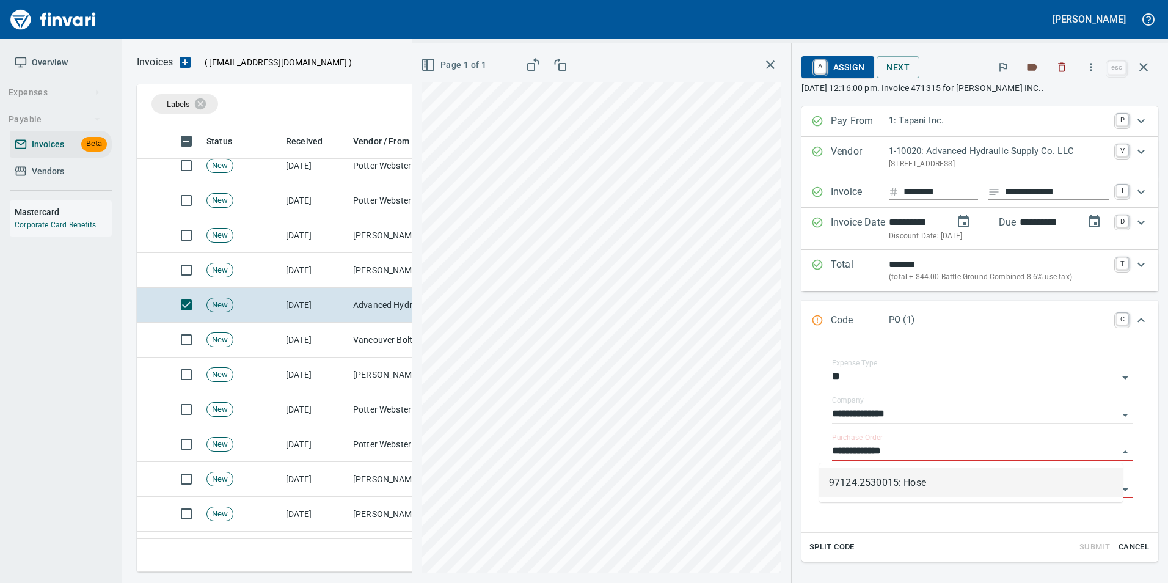
click at [852, 489] on li "97124.2530015: Hose" at bounding box center [971, 482] width 304 height 29
type input "**********"
type input "*******"
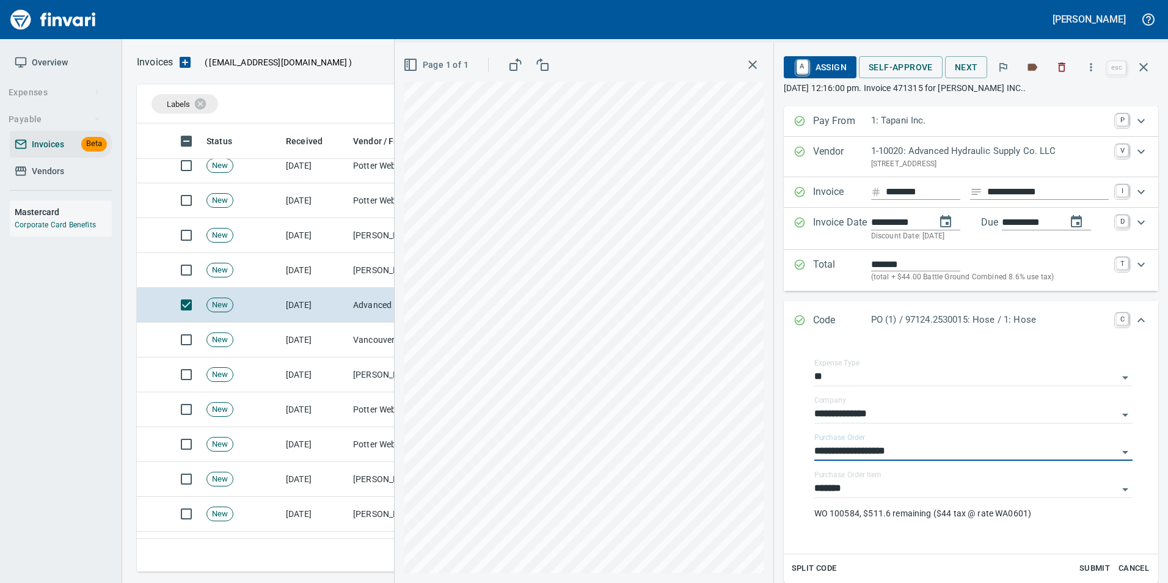
click at [797, 319] on icon "Expand" at bounding box center [799, 320] width 10 height 10
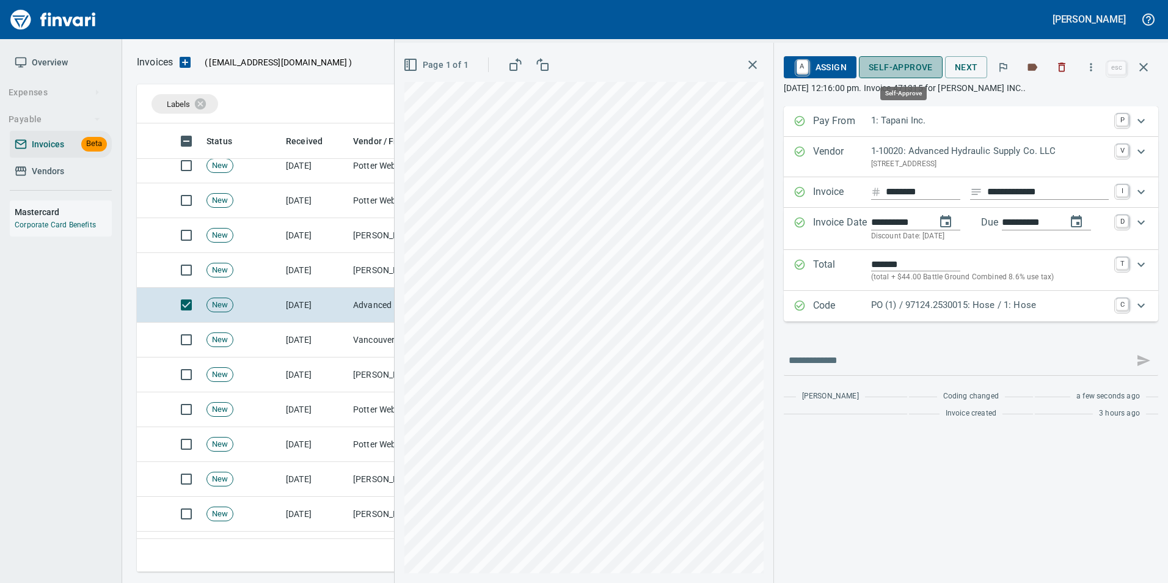
click at [892, 64] on span "Self-Approve" at bounding box center [901, 67] width 64 height 15
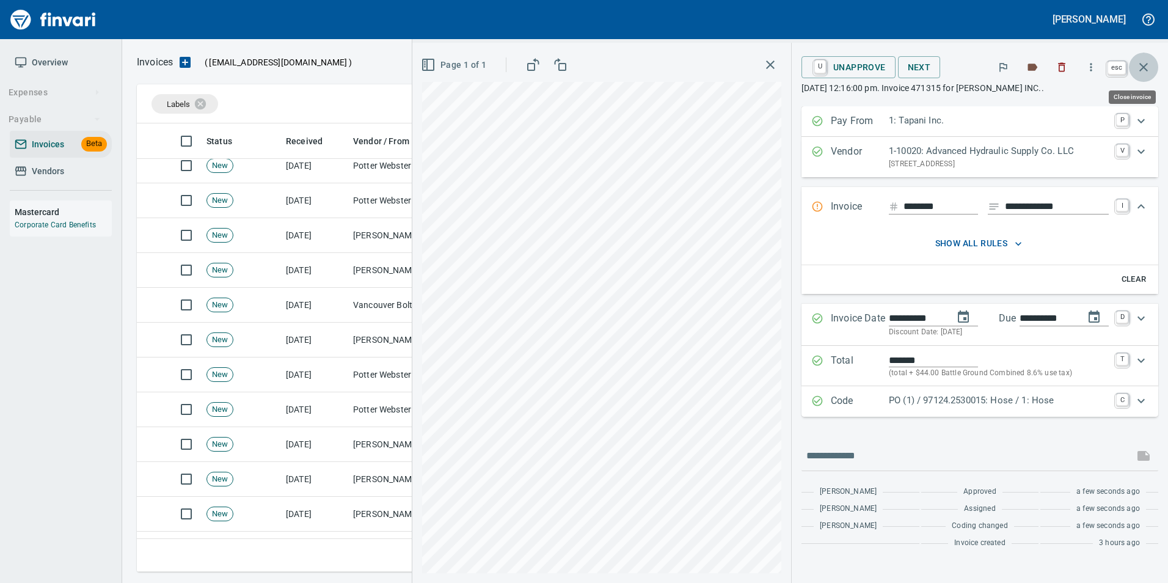
click at [1152, 65] on button "button" at bounding box center [1143, 67] width 29 height 29
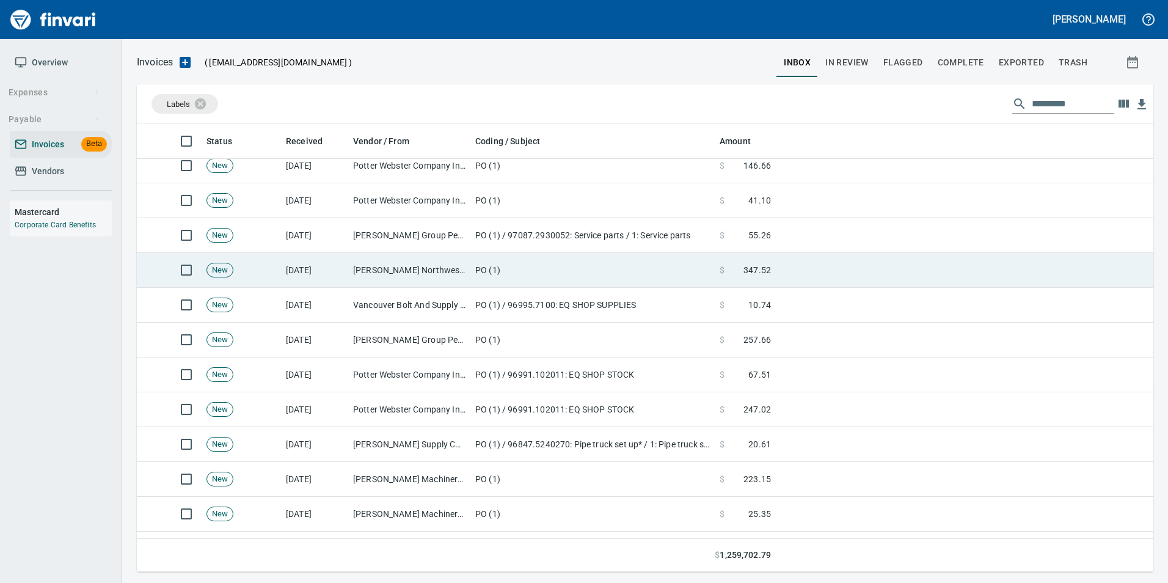
click at [423, 280] on td "Landa Northwest Inc (1-22820)" at bounding box center [409, 270] width 122 height 35
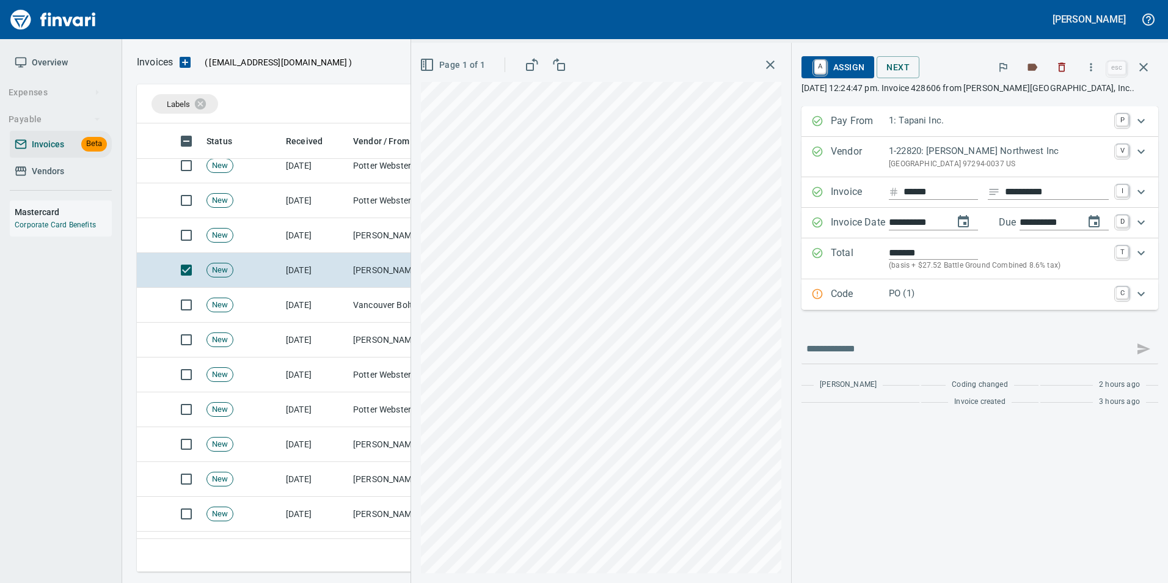
click at [831, 294] on p "Code" at bounding box center [860, 295] width 58 height 16
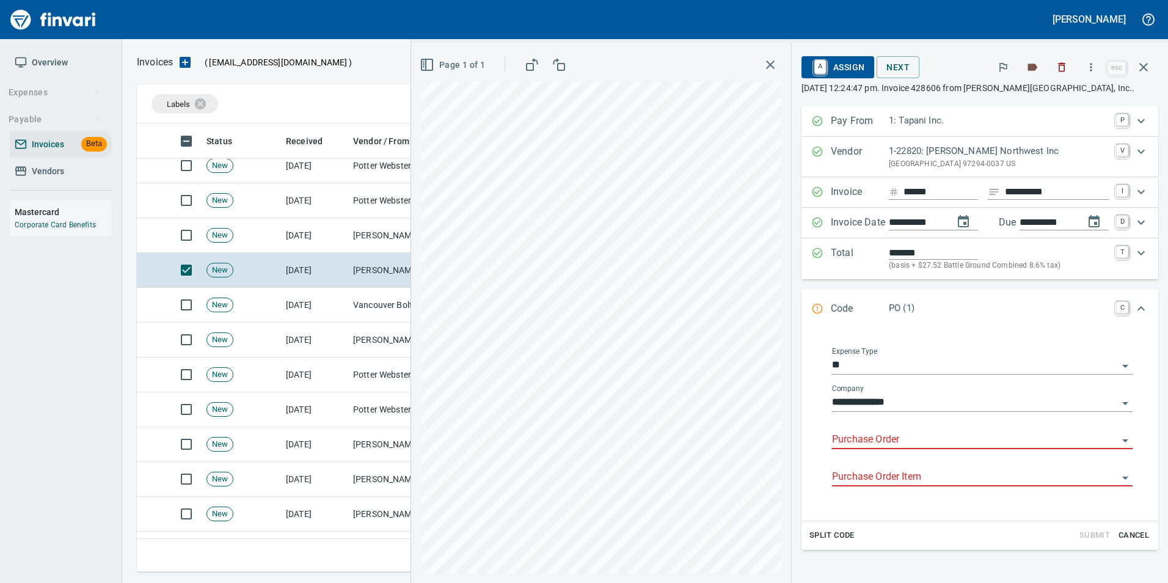
click at [859, 431] on input "Purchase Order" at bounding box center [975, 439] width 286 height 17
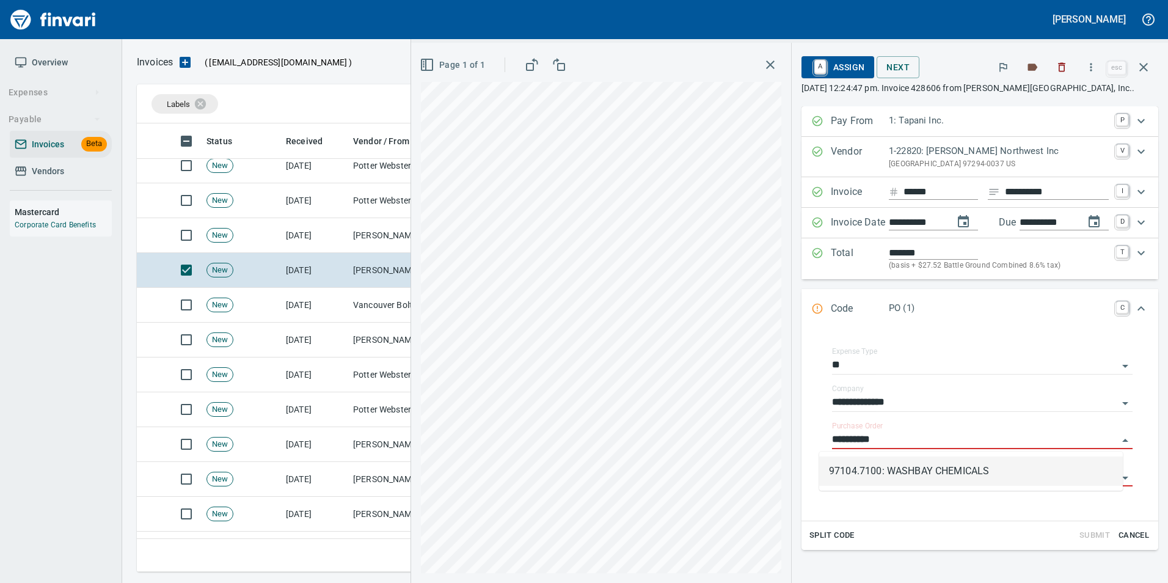
scroll to position [439, 998]
click at [984, 474] on li "97104.7100: WASHBAY CHEMICALS" at bounding box center [971, 470] width 304 height 29
type input "**********"
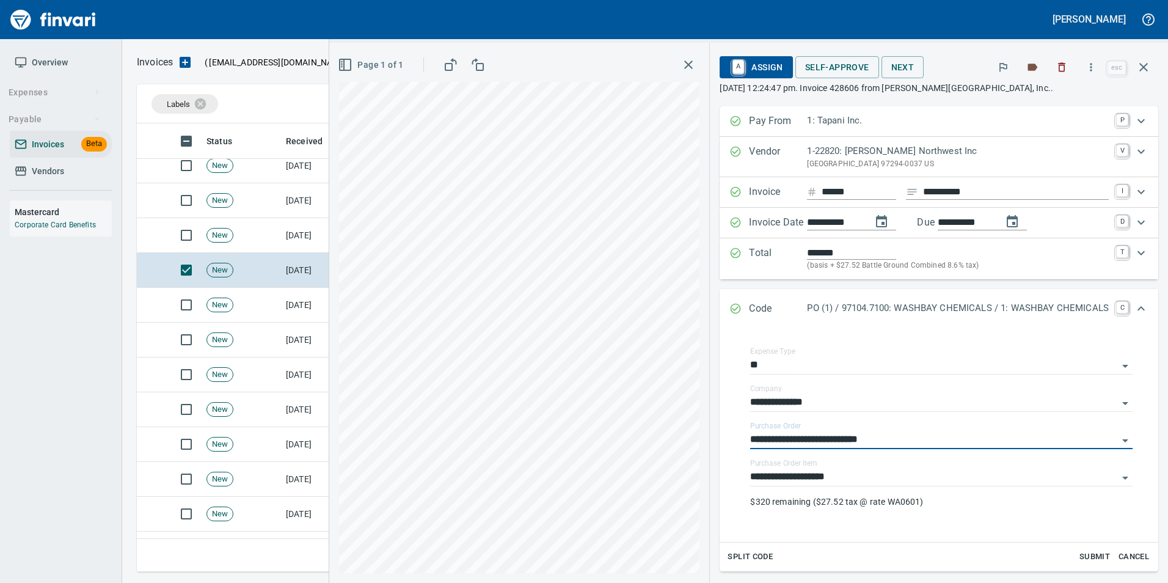
click at [731, 304] on icon "Expand" at bounding box center [735, 308] width 12 height 12
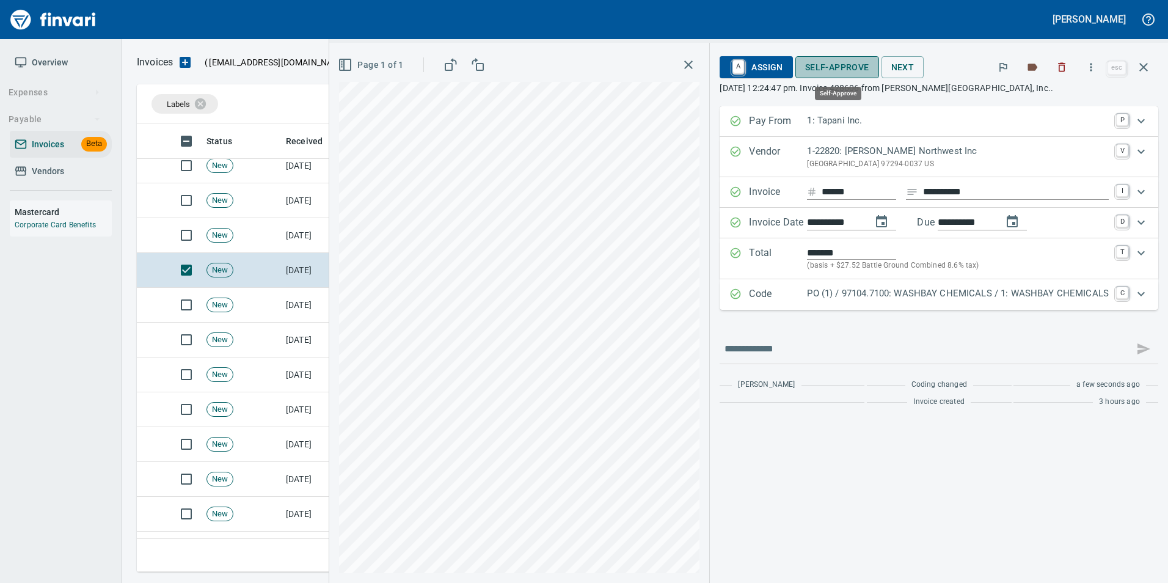
click at [822, 73] on span "Self-Approve" at bounding box center [837, 67] width 64 height 15
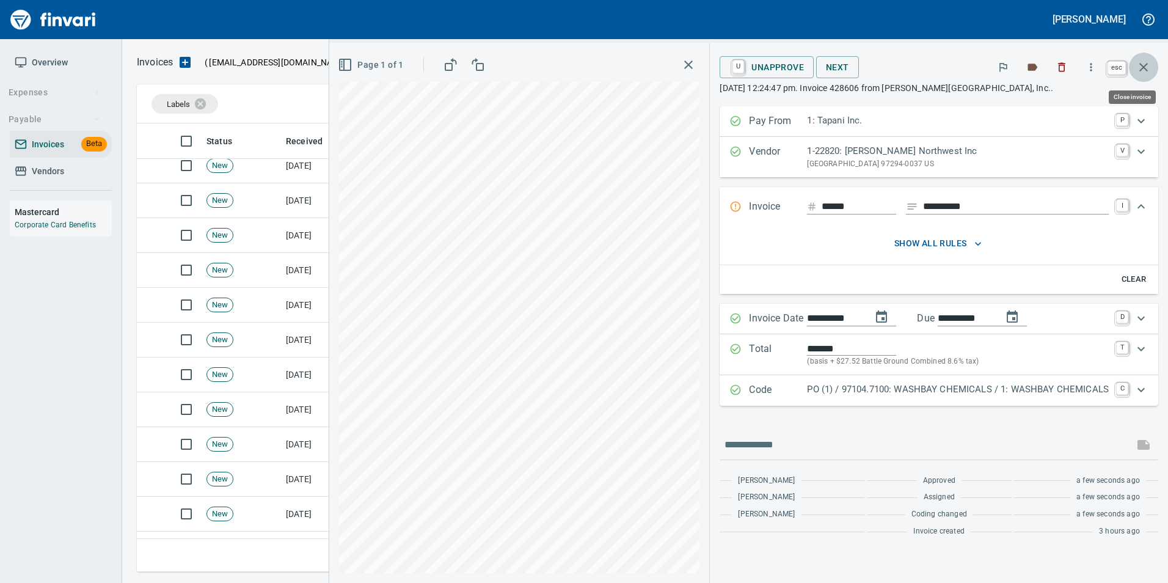
click at [1148, 65] on icon "button" at bounding box center [1143, 67] width 15 height 15
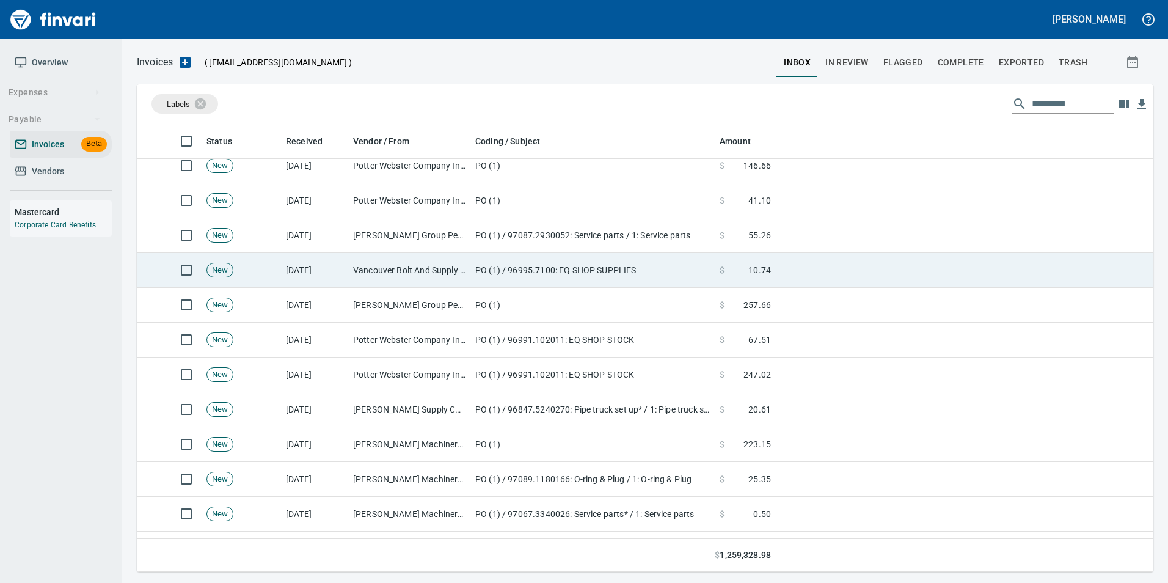
scroll to position [439, 998]
click at [364, 272] on td "Vancouver Bolt And Supply Inc (1-11067)" at bounding box center [409, 270] width 122 height 35
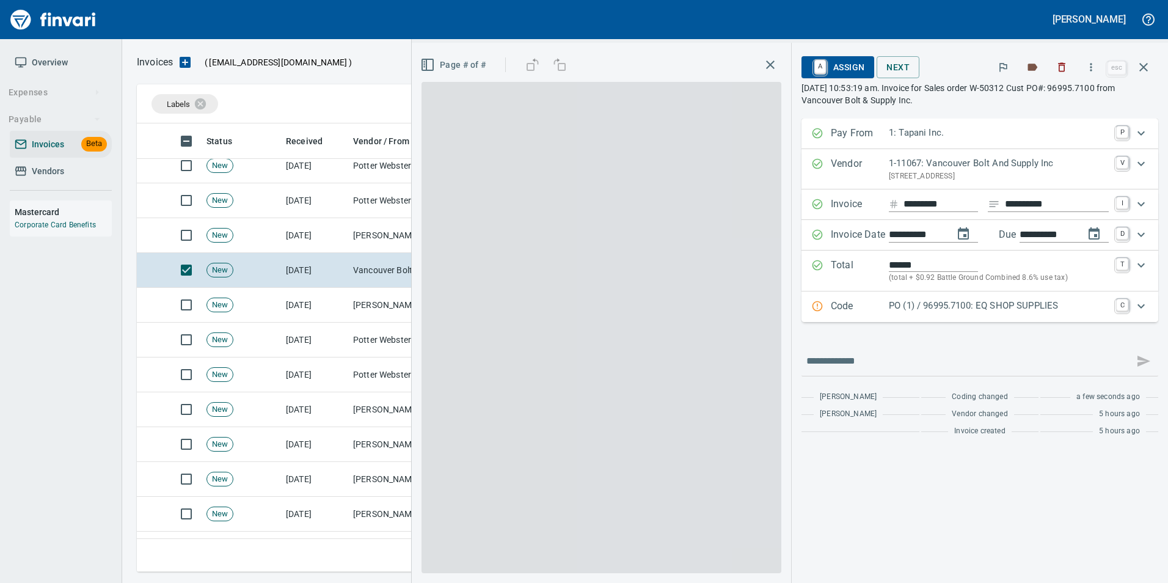
scroll to position [439, 998]
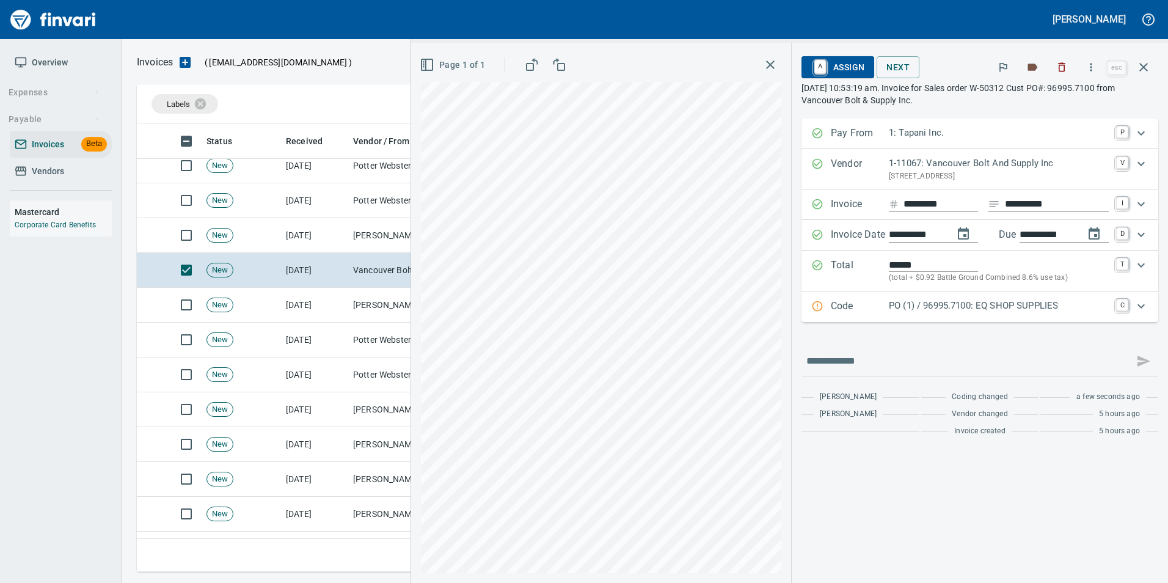
click at [894, 303] on p "PO (1) / 96995.7100: EQ SHOP SUPPLIES" at bounding box center [999, 306] width 220 height 14
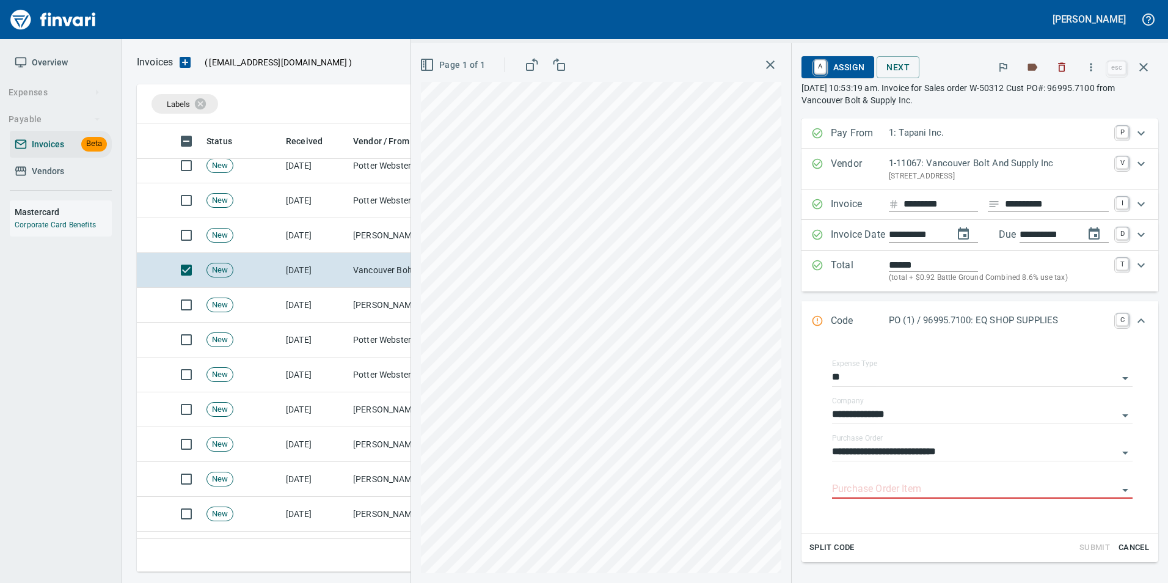
click at [1144, 60] on icon "button" at bounding box center [1143, 67] width 15 height 15
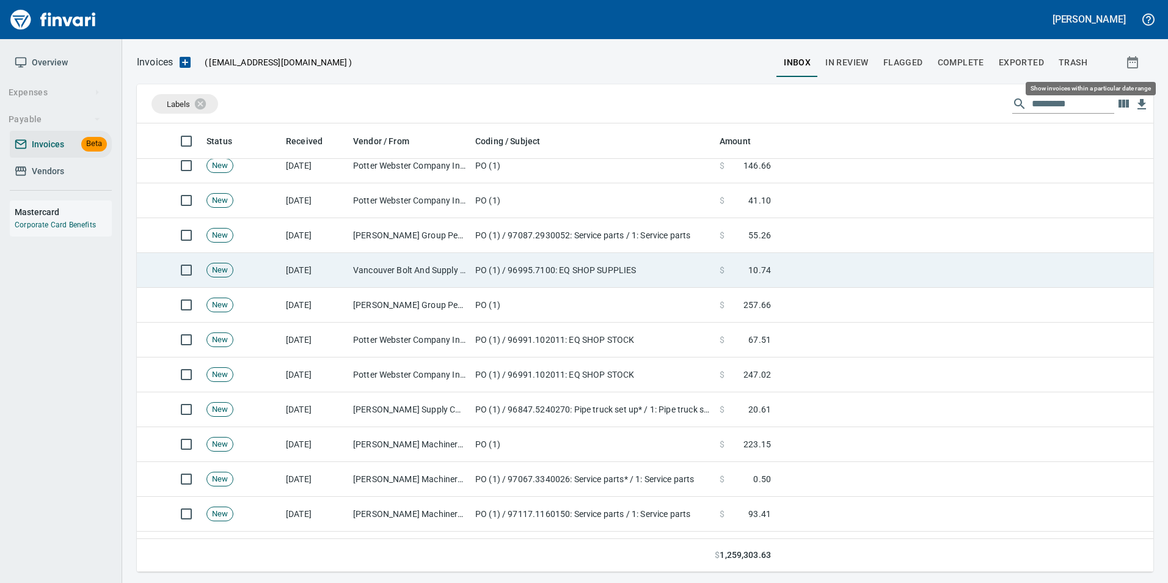
scroll to position [439, 998]
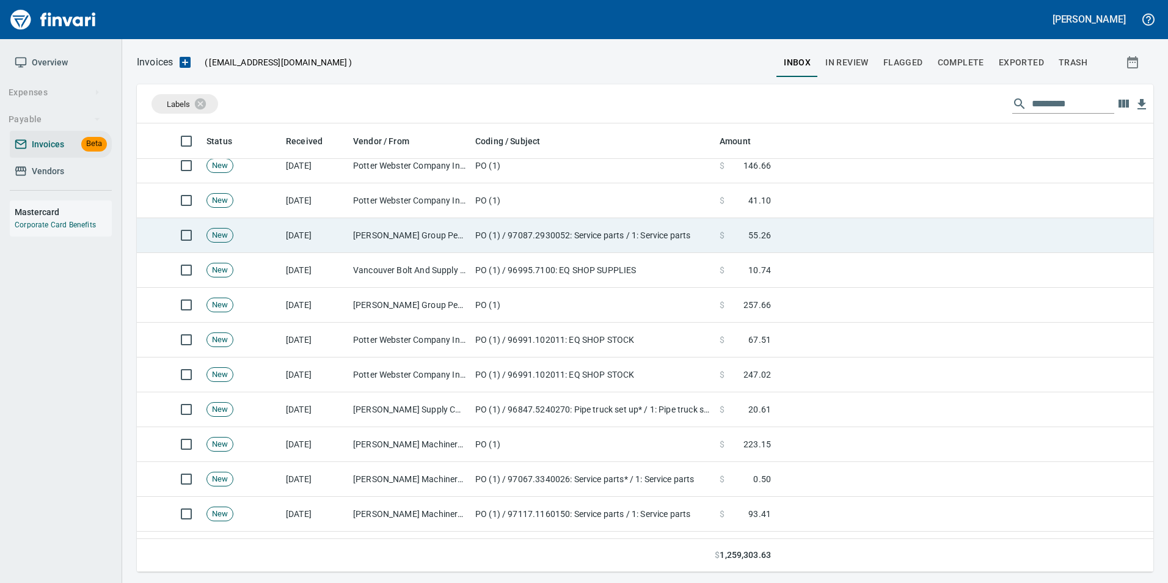
click at [276, 234] on td "New" at bounding box center [241, 235] width 79 height 35
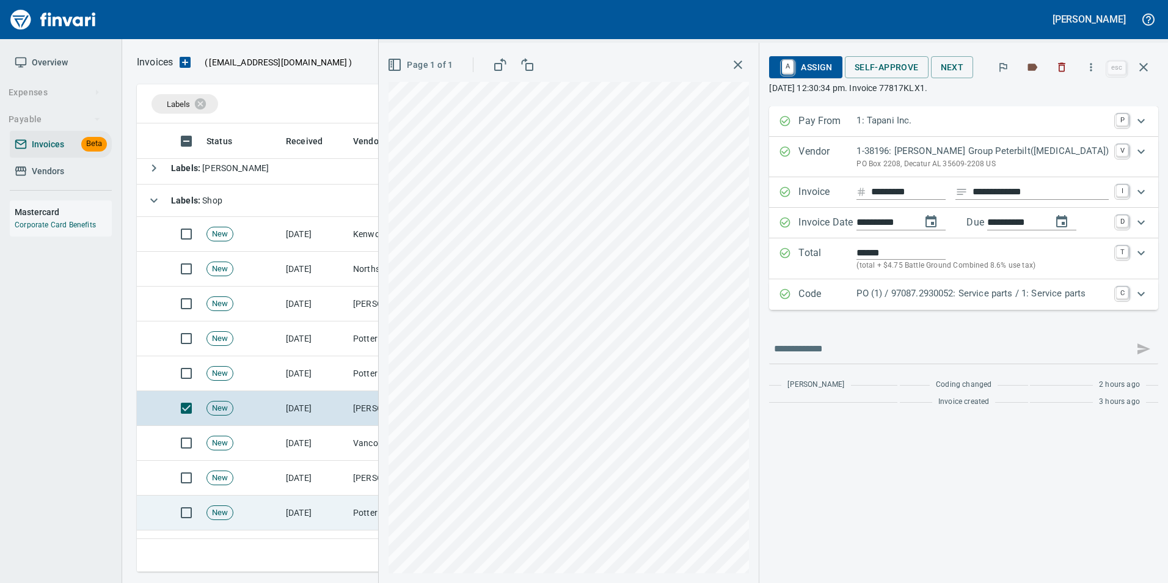
scroll to position [61, 0]
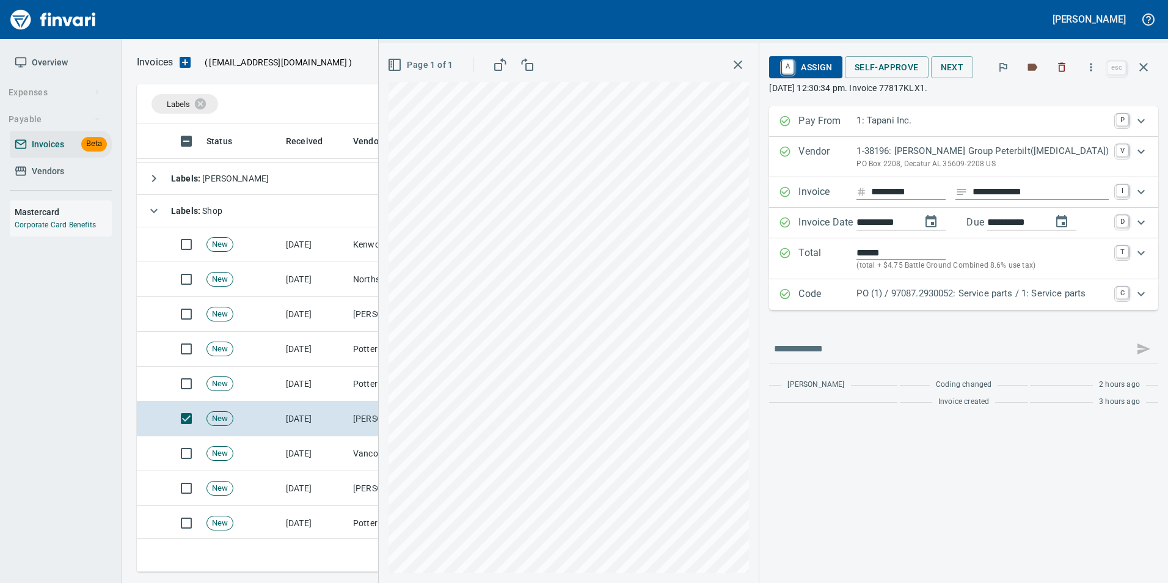
click at [857, 298] on p "Code" at bounding box center [828, 295] width 58 height 16
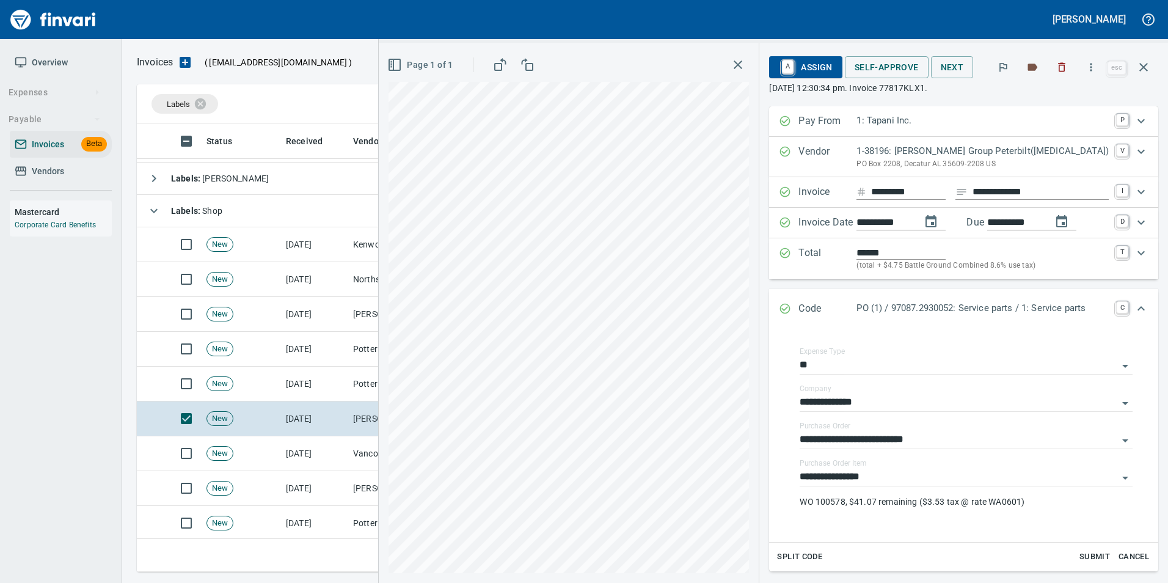
click at [833, 300] on div "Code PO (1) / 97087.2930052: Service parts / 1: Service parts C" at bounding box center [963, 309] width 389 height 40
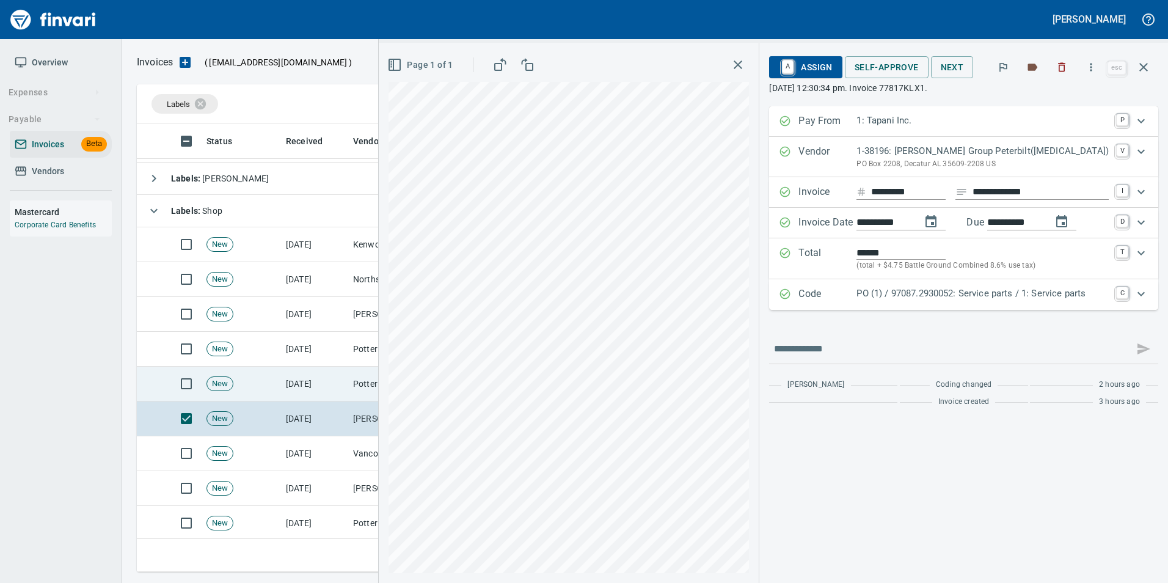
click at [333, 388] on td "[DATE]" at bounding box center [314, 384] width 67 height 35
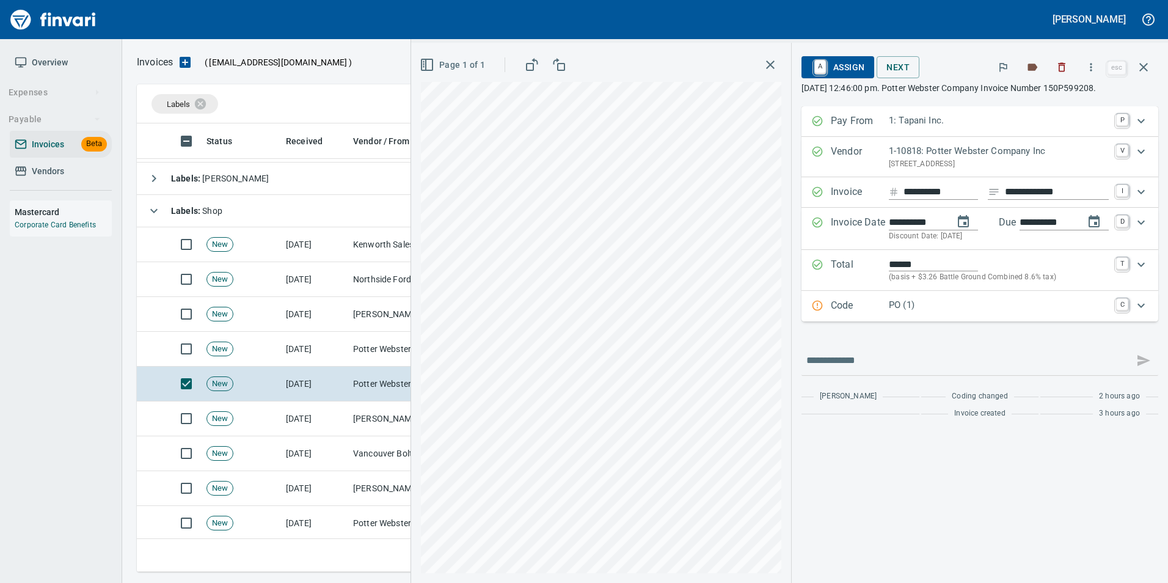
click at [900, 294] on div "Code PO (1) C" at bounding box center [980, 306] width 357 height 31
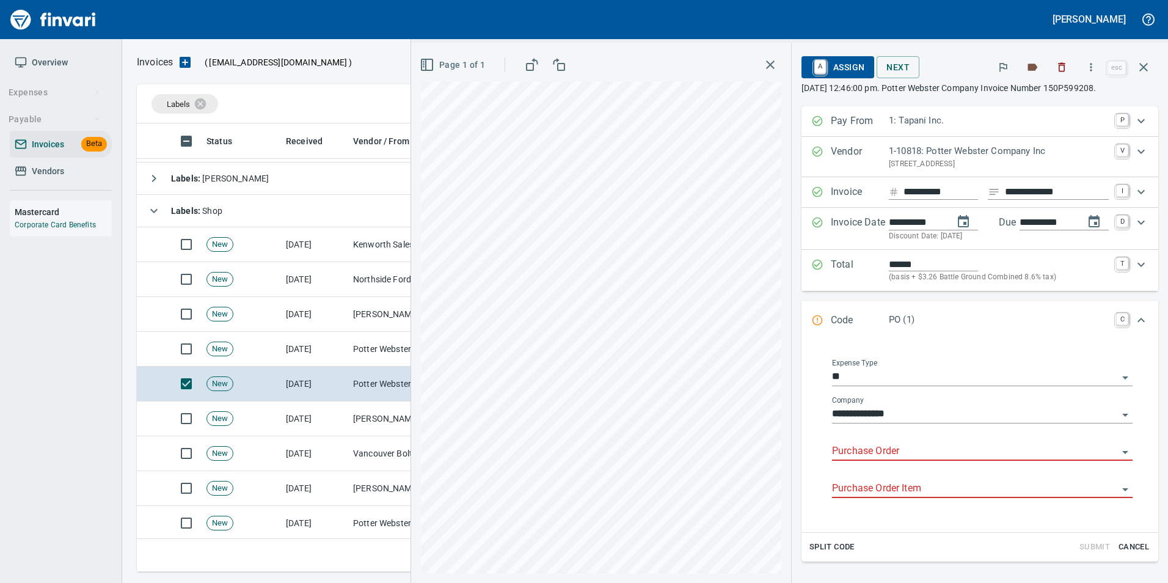
click at [888, 444] on input "Purchase Order" at bounding box center [975, 451] width 286 height 17
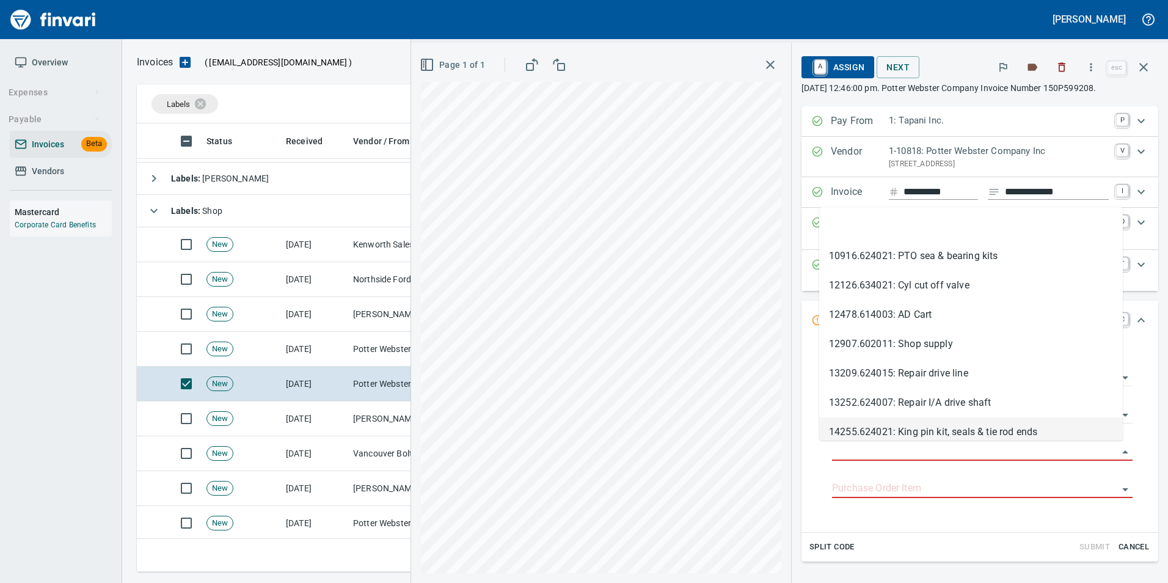
scroll to position [439, 998]
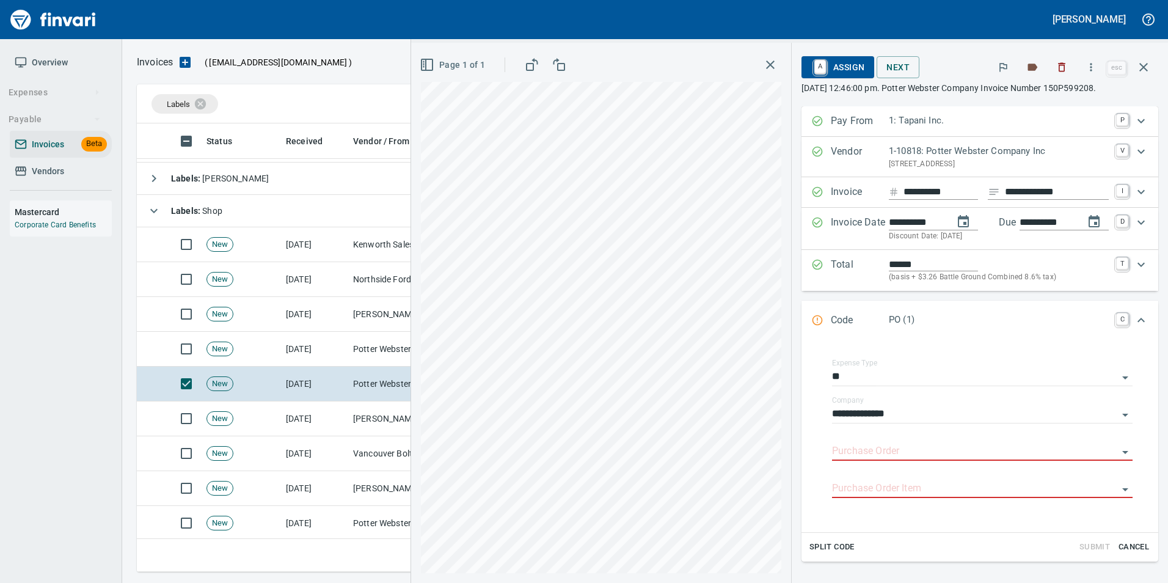
type input "**********"
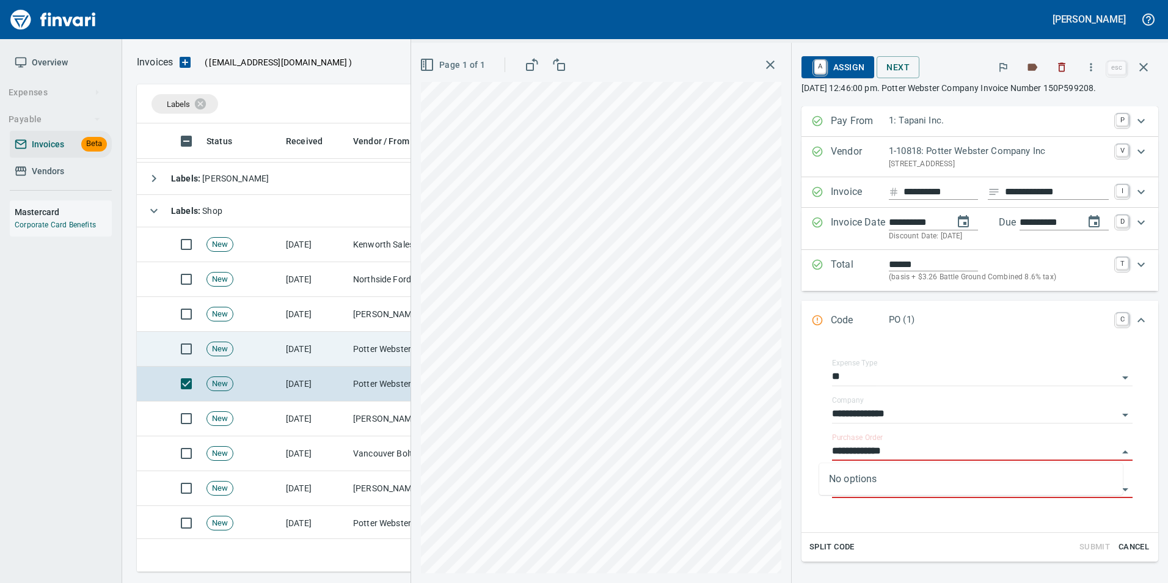
click at [371, 353] on td "Potter Webster Company Inc (1-10818)" at bounding box center [409, 349] width 122 height 35
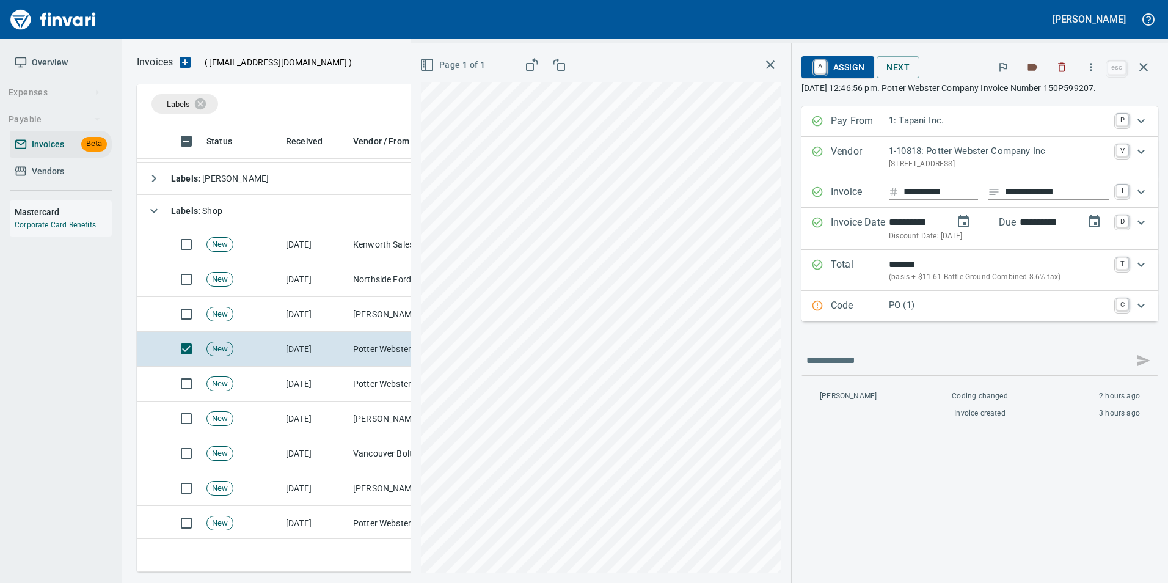
click at [826, 302] on div "Code PO (1) C" at bounding box center [968, 306] width 315 height 16
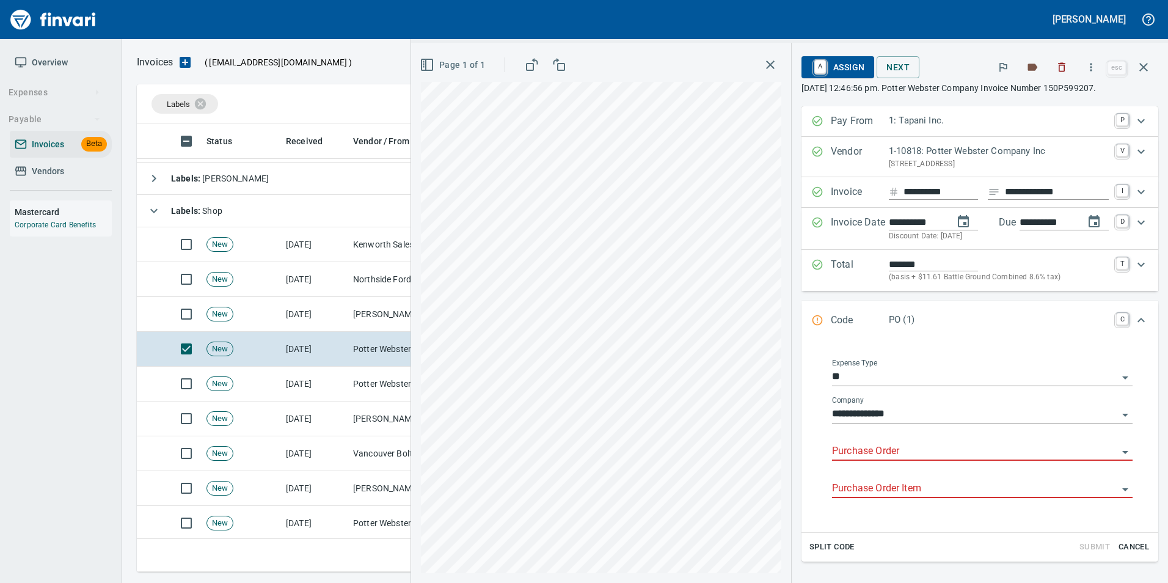
click at [839, 446] on input "Purchase Order" at bounding box center [975, 451] width 286 height 17
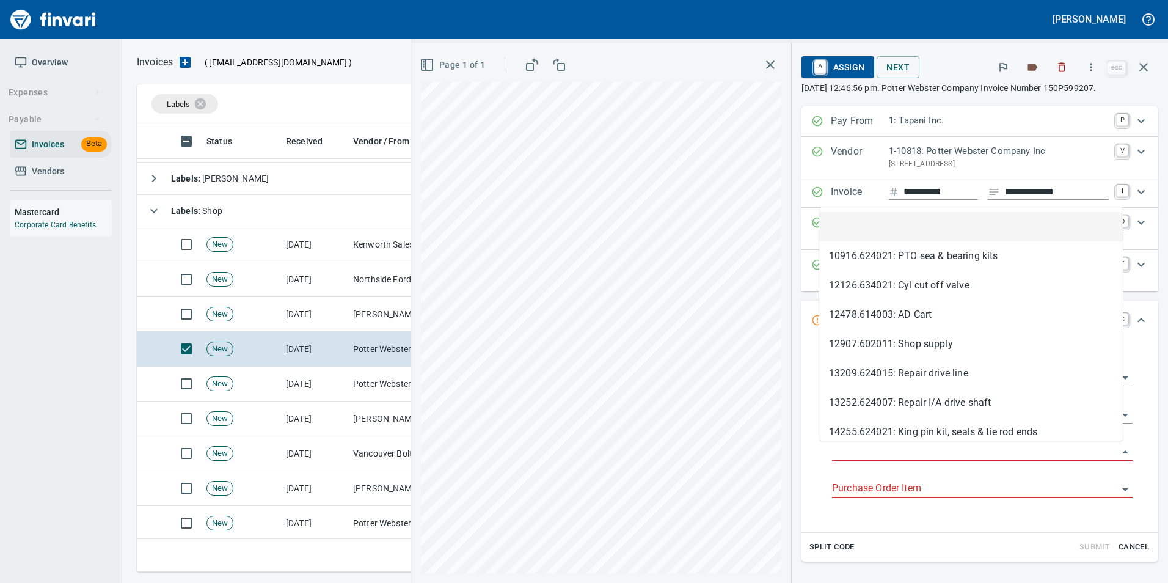
scroll to position [439, 998]
type input "**********"
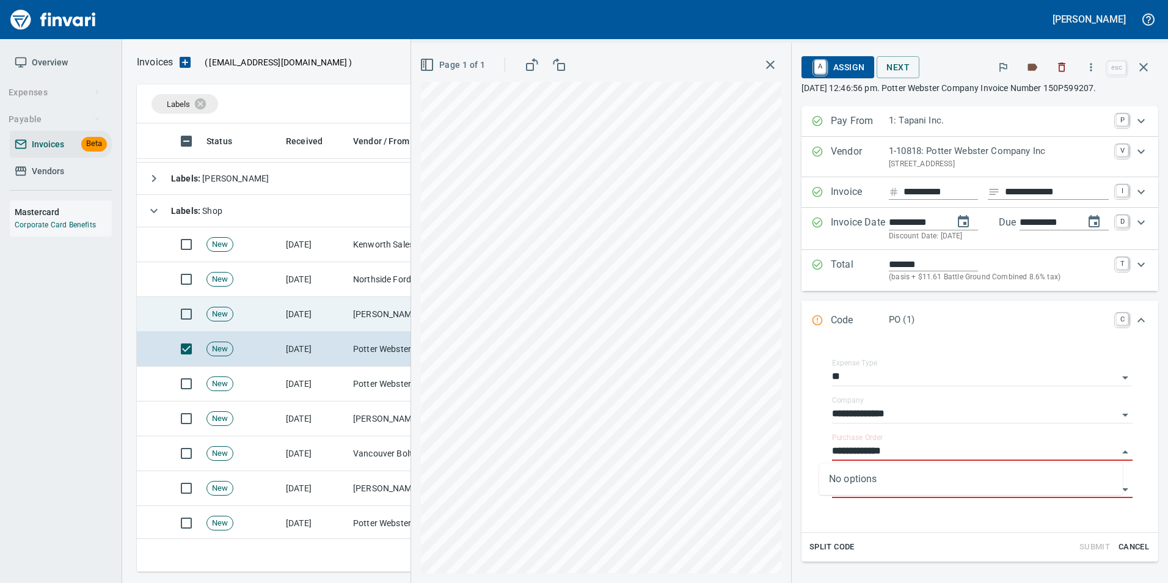
click at [356, 309] on td "[PERSON_NAME] Brothers, Inc. (1-10059)" at bounding box center [409, 314] width 122 height 35
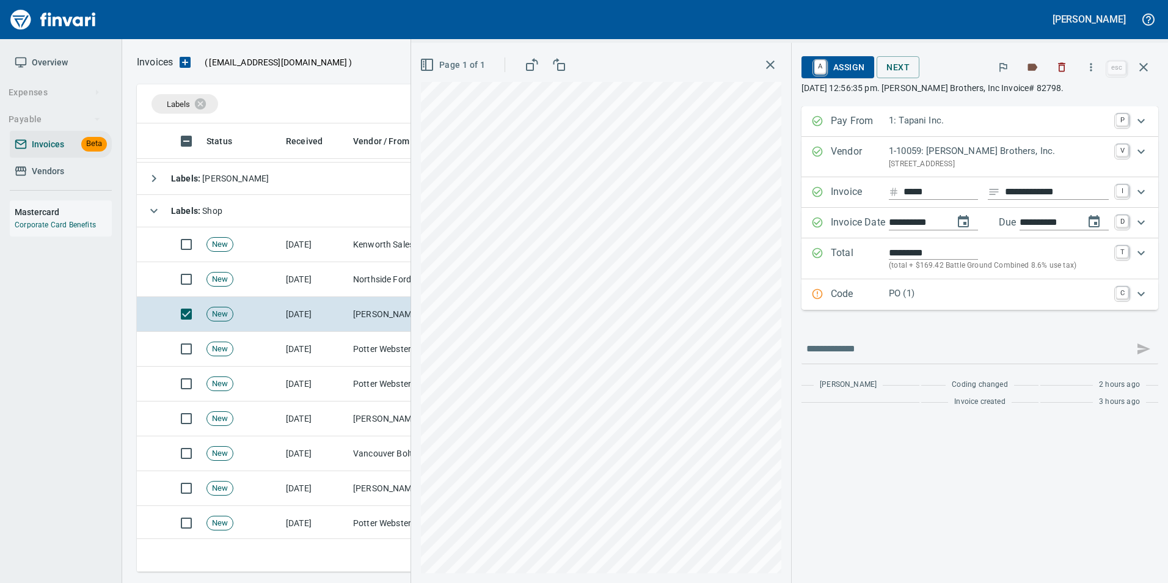
click at [855, 301] on p "Code" at bounding box center [860, 295] width 58 height 16
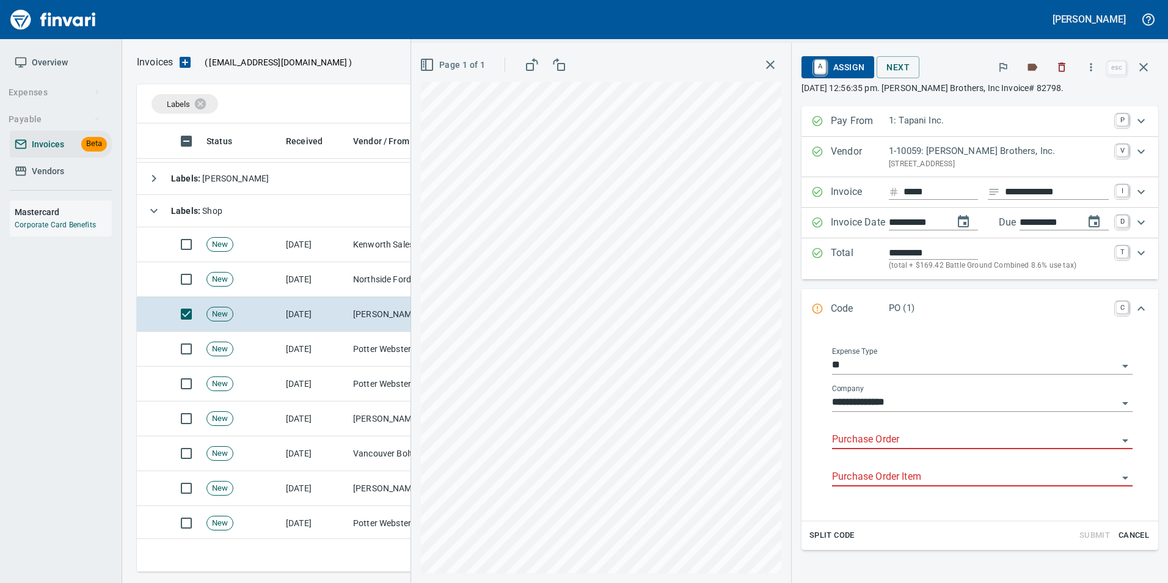
click at [867, 451] on div "Purchase Order" at bounding box center [982, 440] width 301 height 37
click at [854, 436] on input "Purchase Order" at bounding box center [975, 439] width 286 height 17
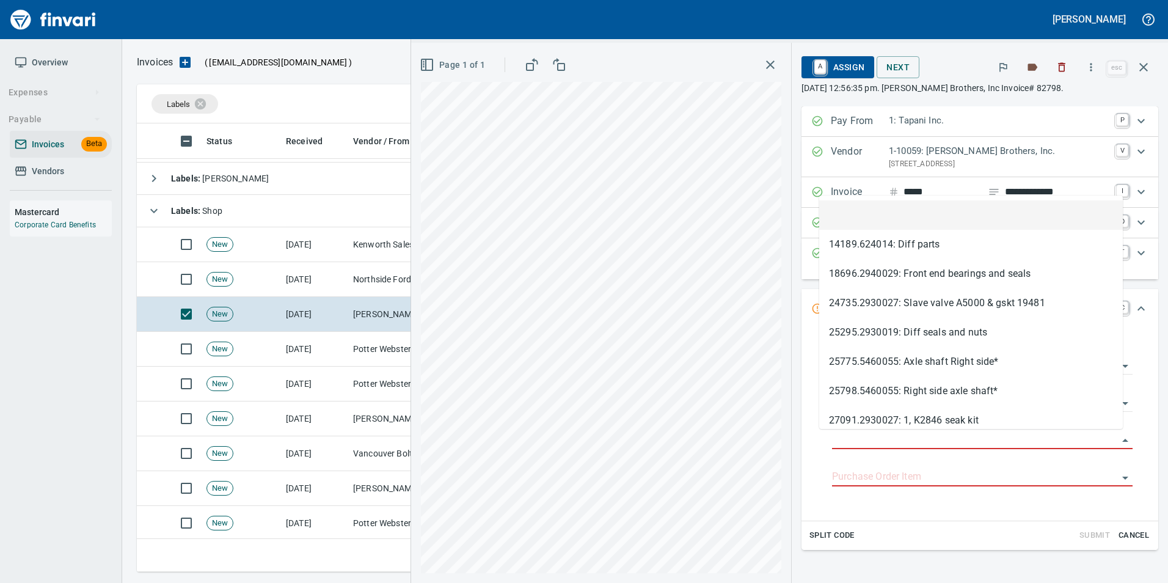
scroll to position [439, 998]
type input "**********"
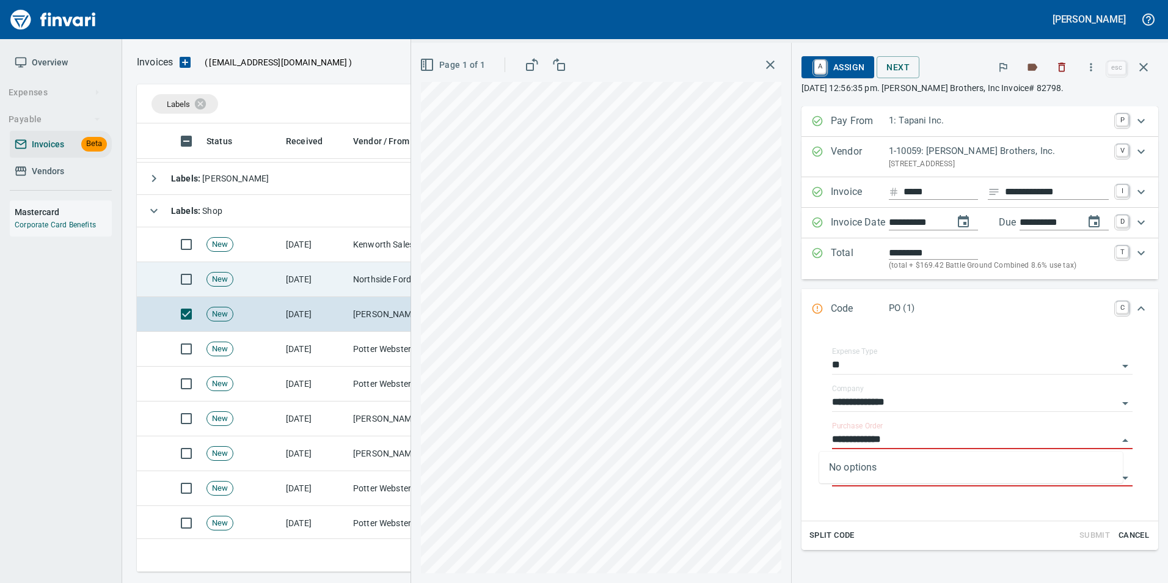
click at [362, 271] on td "Northside Ford Truck Sales Inc (1-10715)" at bounding box center [409, 279] width 122 height 35
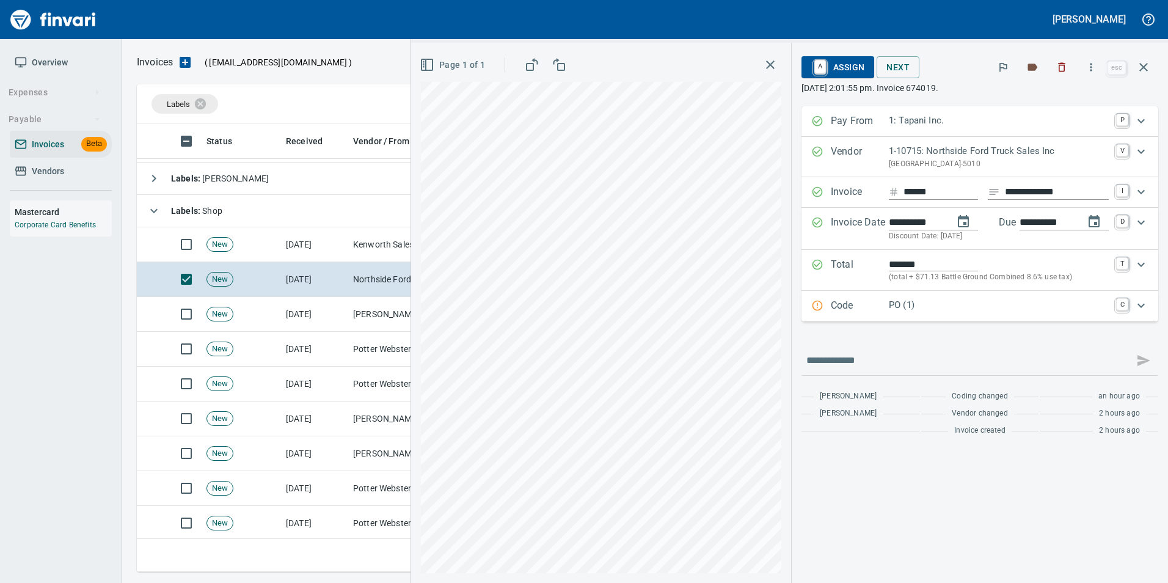
click at [838, 318] on div "Code PO (1) C" at bounding box center [980, 306] width 357 height 31
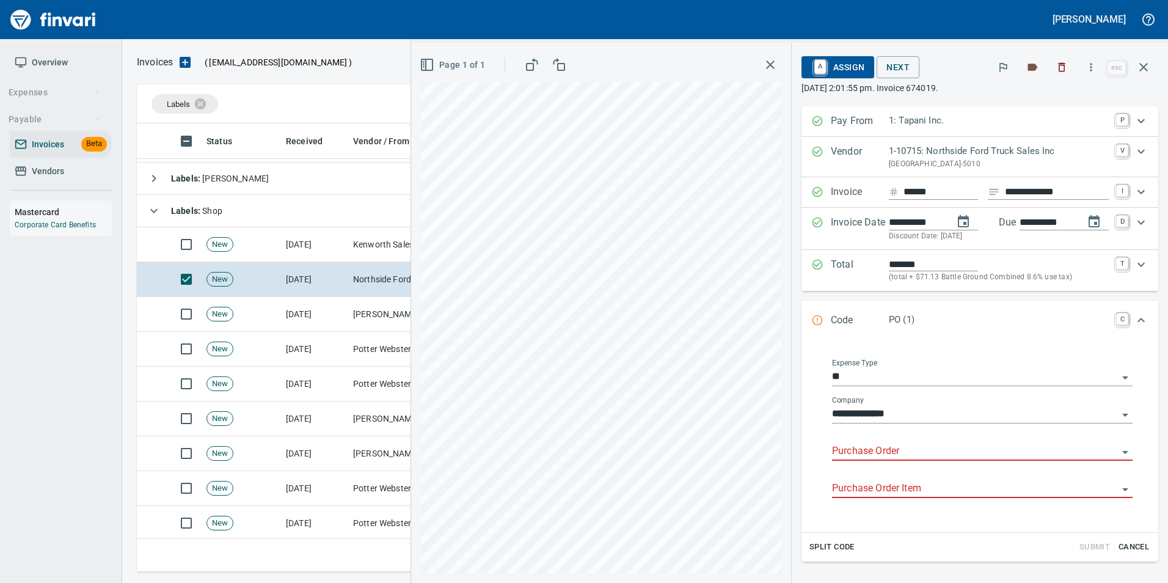
click at [843, 450] on input "Purchase Order" at bounding box center [975, 451] width 286 height 17
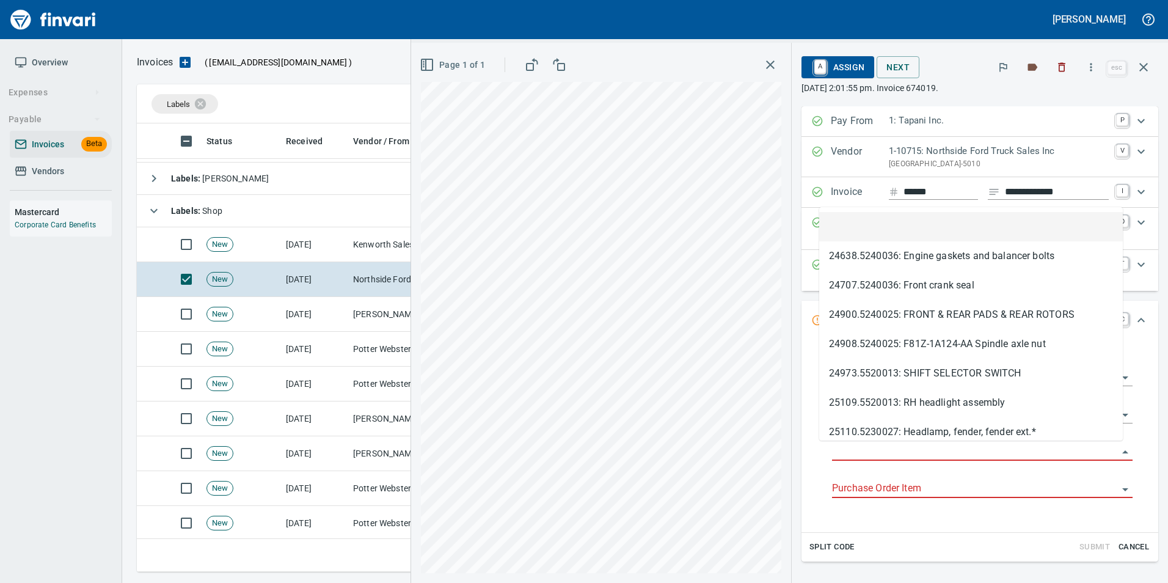
scroll to position [439, 998]
type input "**********"
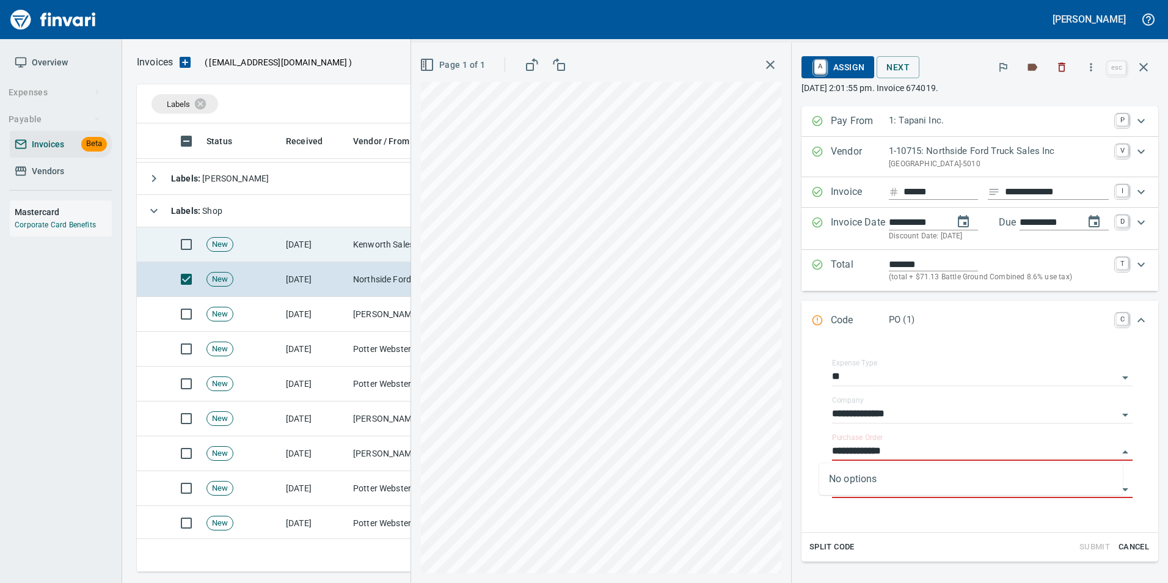
click at [371, 246] on td "Kenworth Sales Co Inc (1-38304)" at bounding box center [409, 244] width 122 height 35
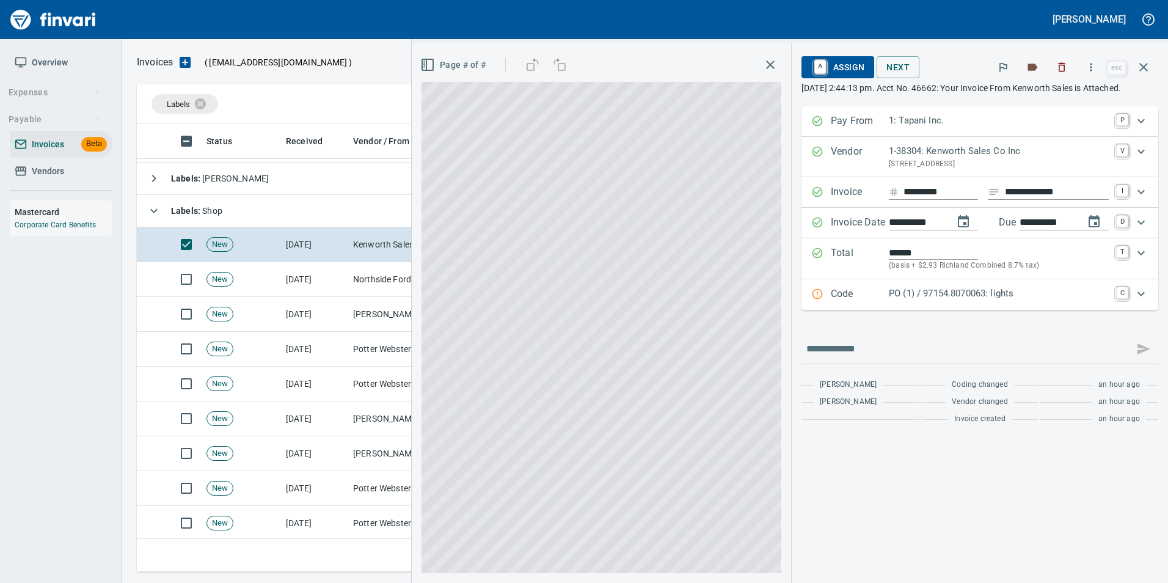
click at [863, 302] on p "Code" at bounding box center [860, 295] width 58 height 16
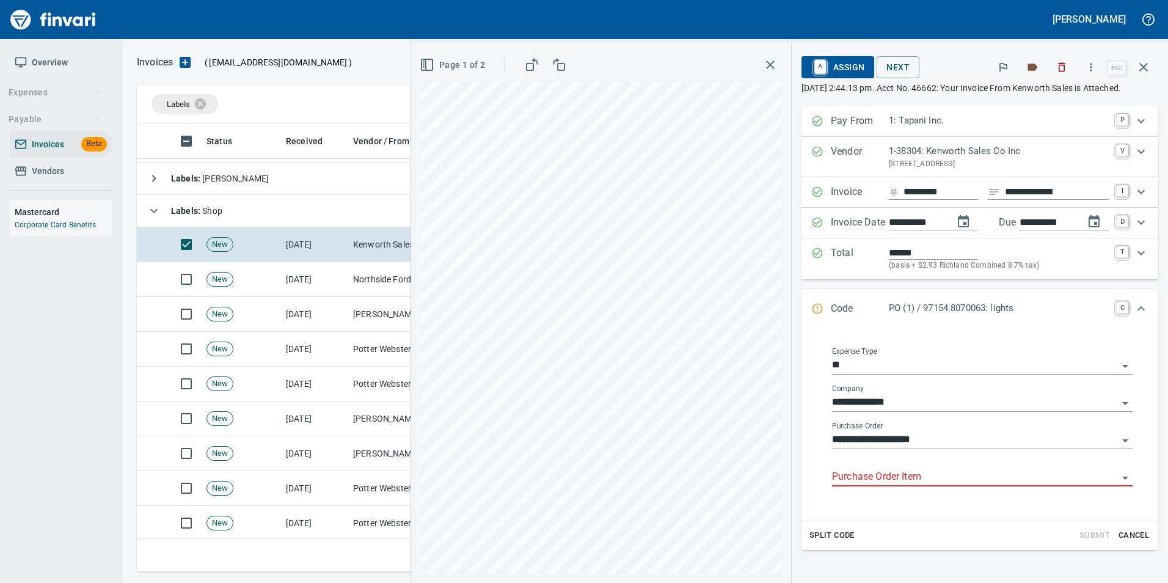
click at [869, 486] on input "Purchase Order Item" at bounding box center [975, 477] width 286 height 17
click at [870, 516] on li at bounding box center [971, 520] width 304 height 29
click at [1141, 70] on icon "button" at bounding box center [1143, 67] width 9 height 9
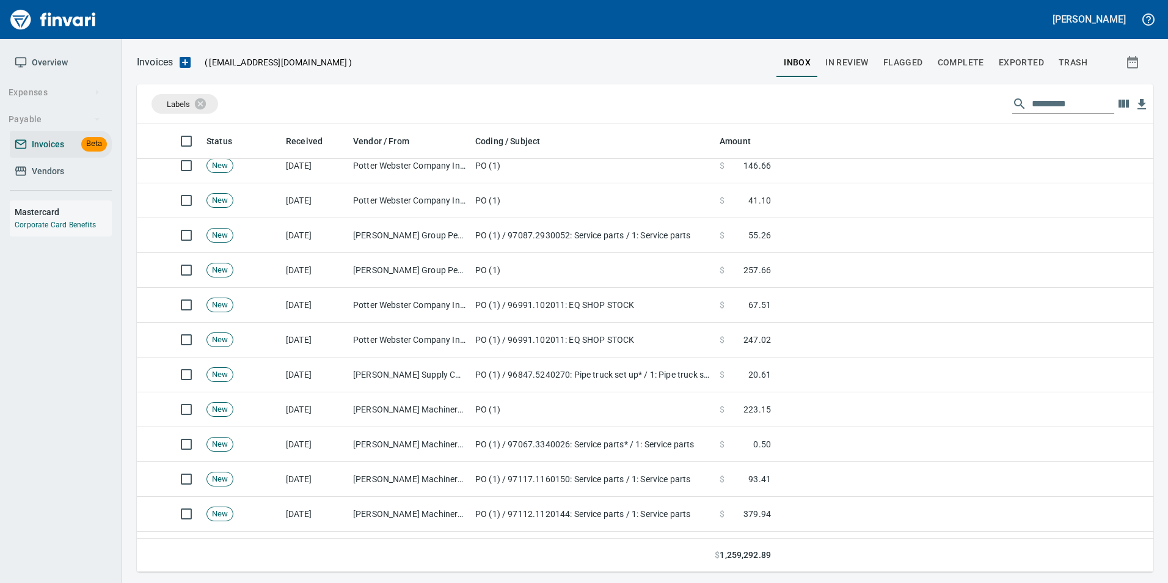
scroll to position [305, 0]
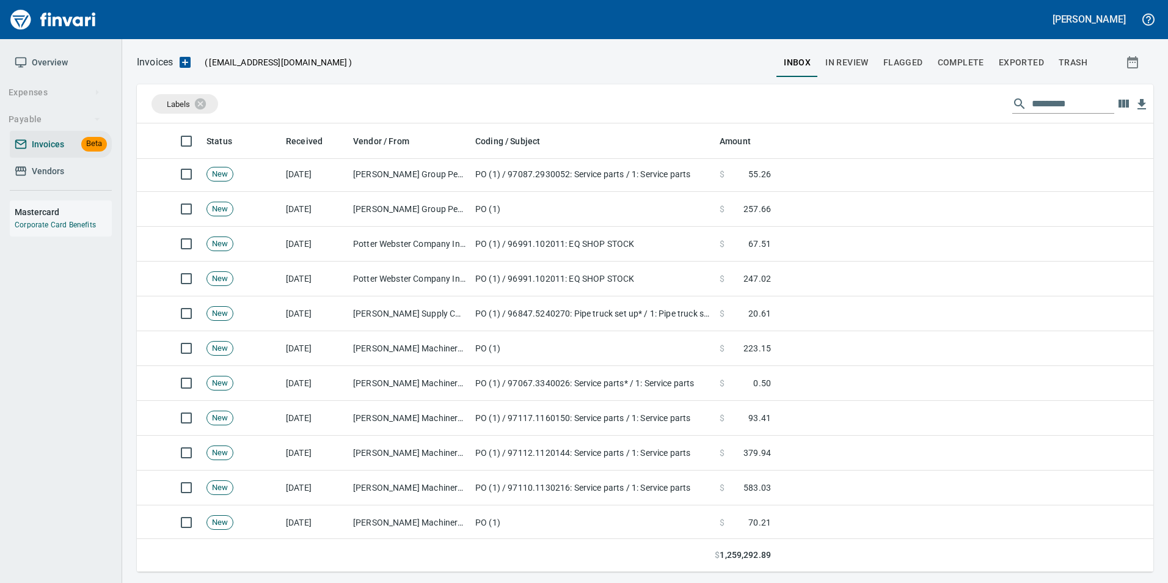
click at [507, 330] on td "PO (1) / 96847.5240270: Pipe truck set up* / 1: Pipe truck set up" at bounding box center [592, 313] width 244 height 35
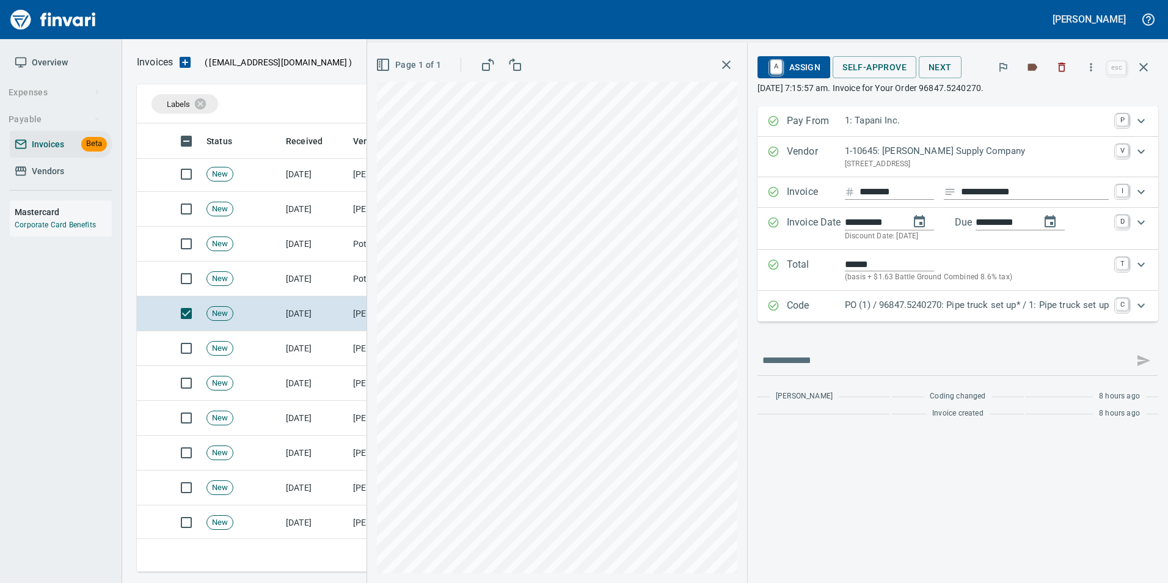
click at [793, 313] on p "Code" at bounding box center [816, 306] width 58 height 16
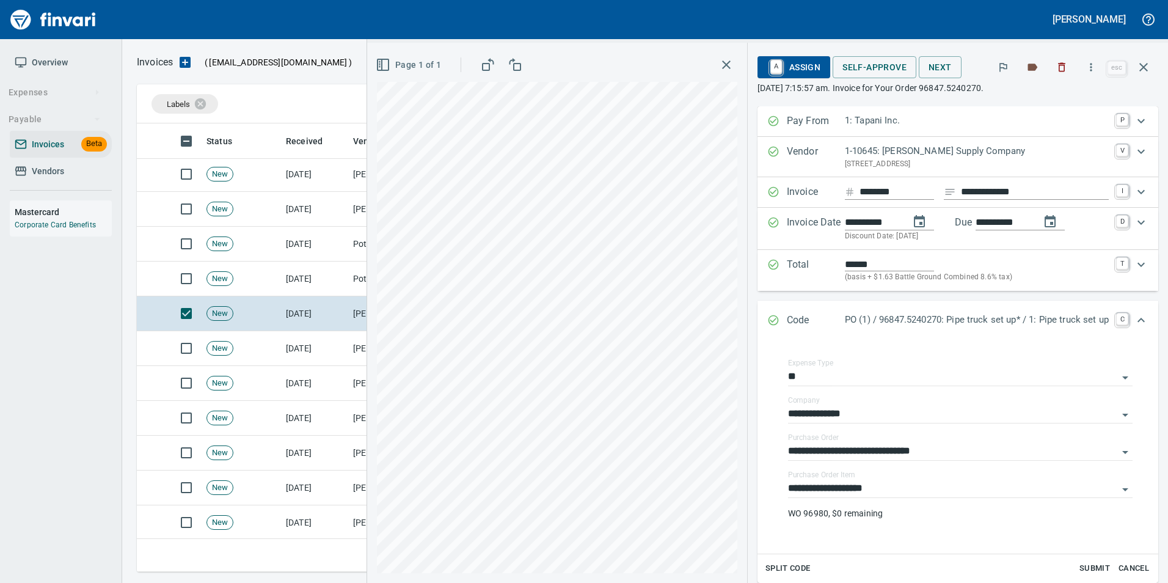
click at [793, 313] on p "Code" at bounding box center [816, 321] width 58 height 16
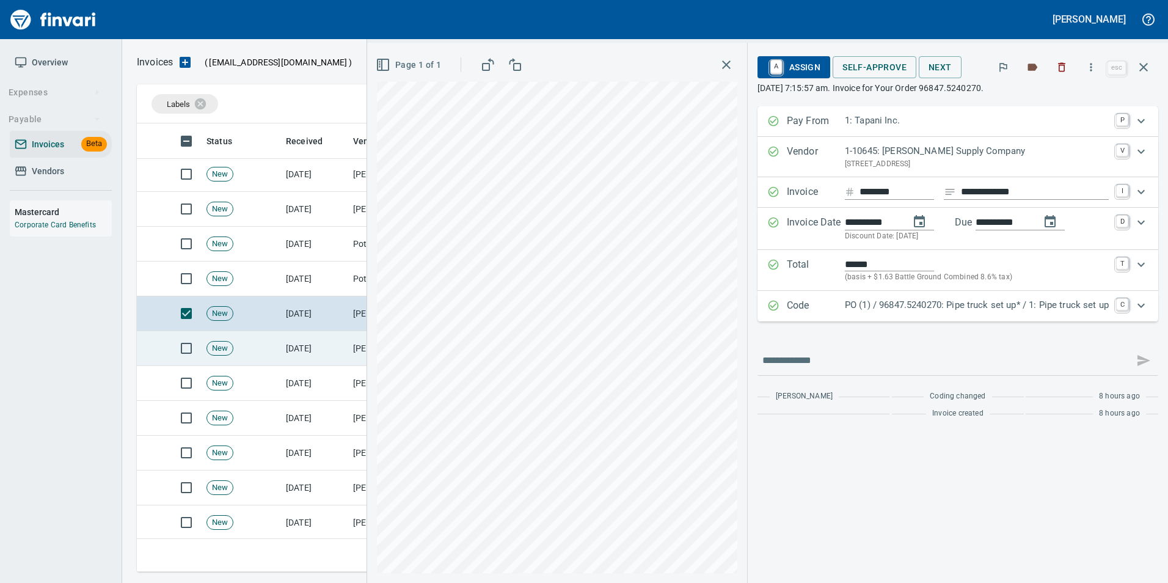
click at [313, 361] on td "[DATE]" at bounding box center [314, 348] width 67 height 35
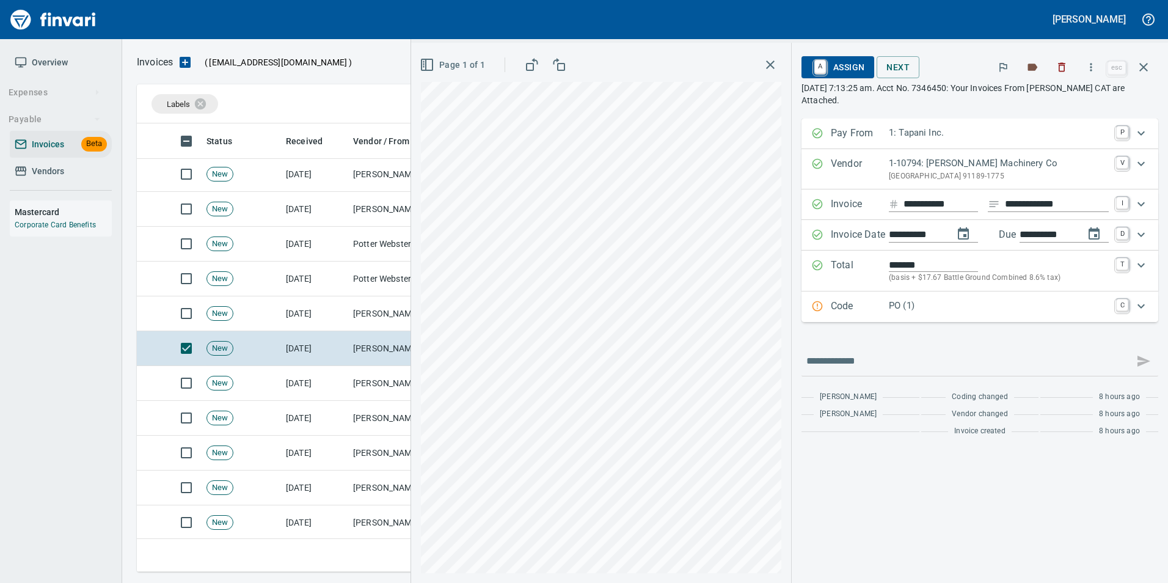
click at [878, 329] on div "**********" at bounding box center [980, 281] width 357 height 324
click at [868, 315] on div "Code PO (1) C" at bounding box center [980, 306] width 357 height 31
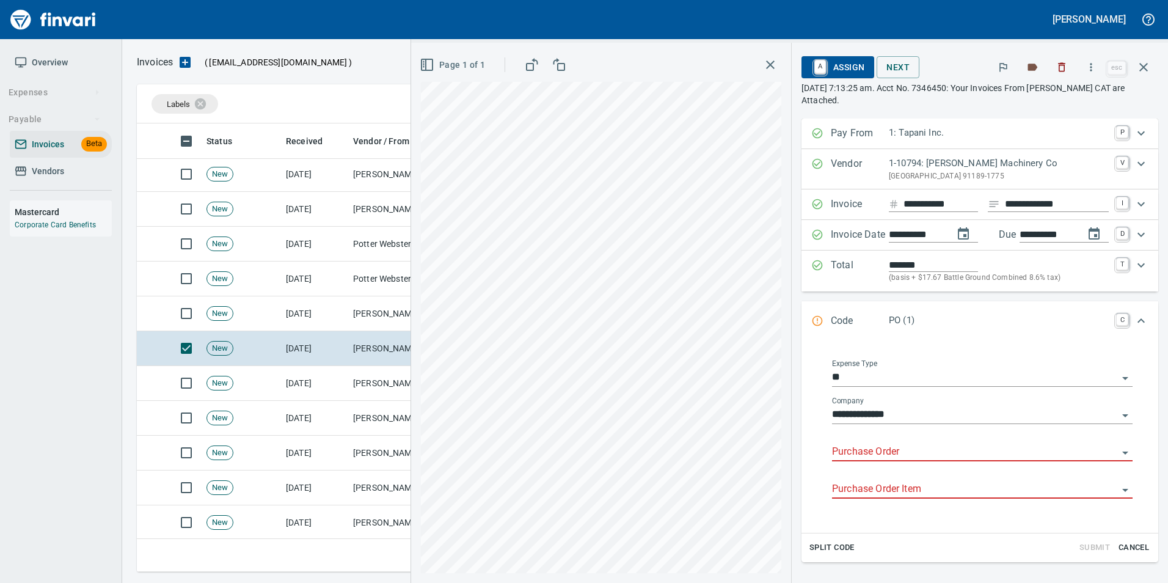
click at [861, 447] on input "Purchase Order" at bounding box center [975, 452] width 286 height 17
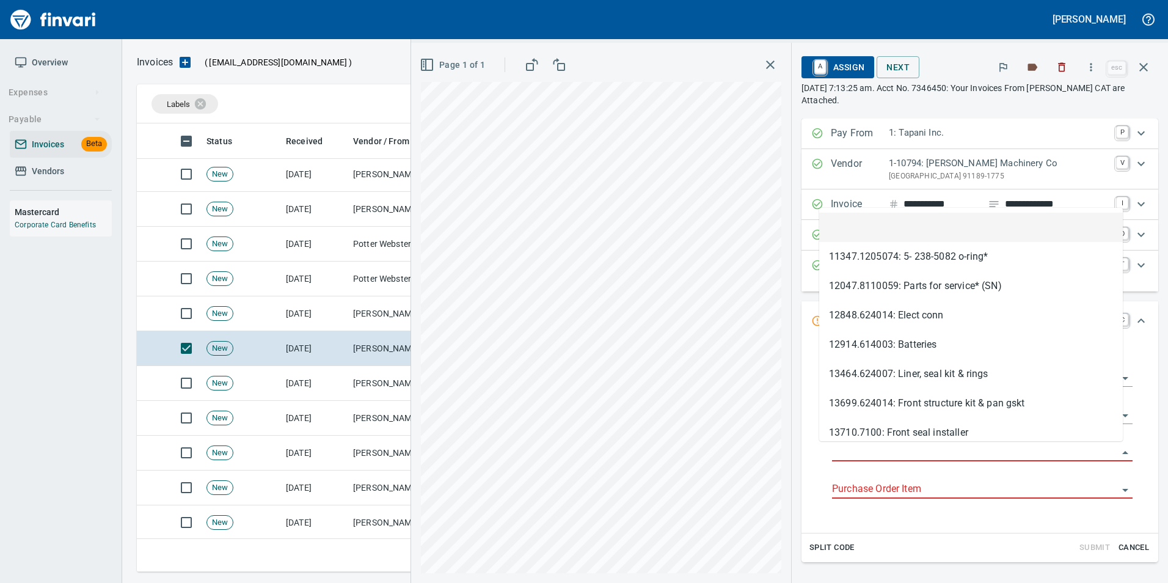
type input "**********"
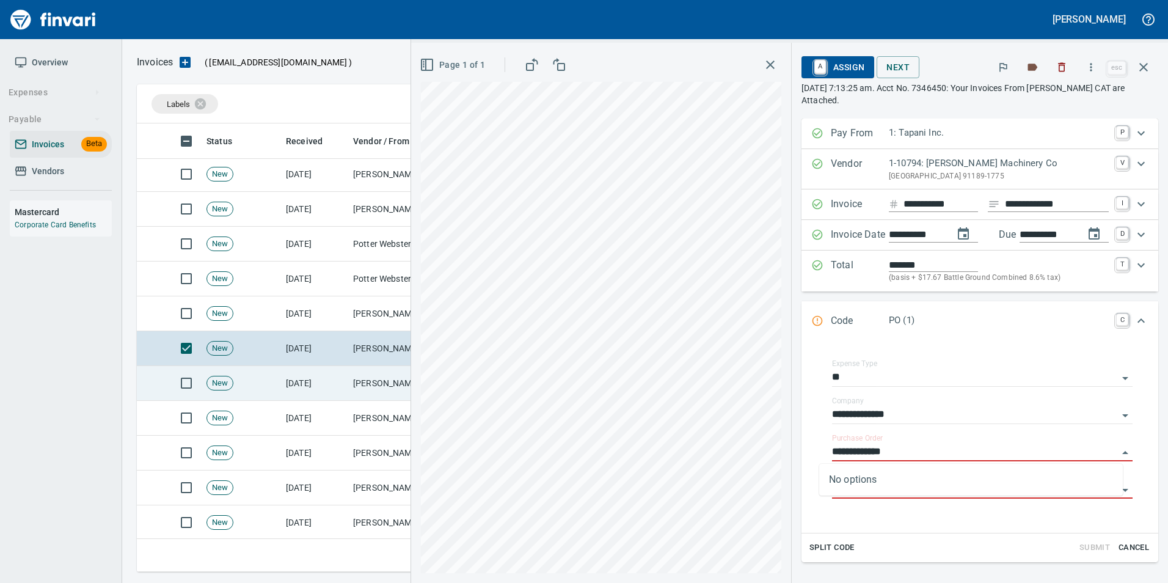
click at [366, 371] on td "[PERSON_NAME] Machinery Co (1-10794)" at bounding box center [409, 383] width 122 height 35
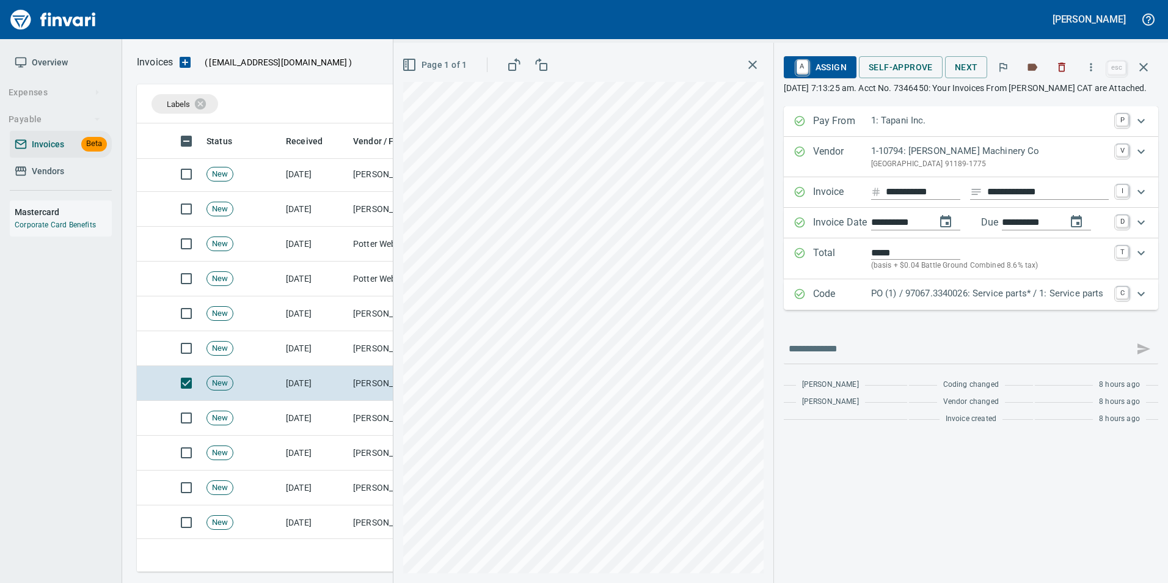
click at [864, 300] on p "Code" at bounding box center [842, 295] width 58 height 16
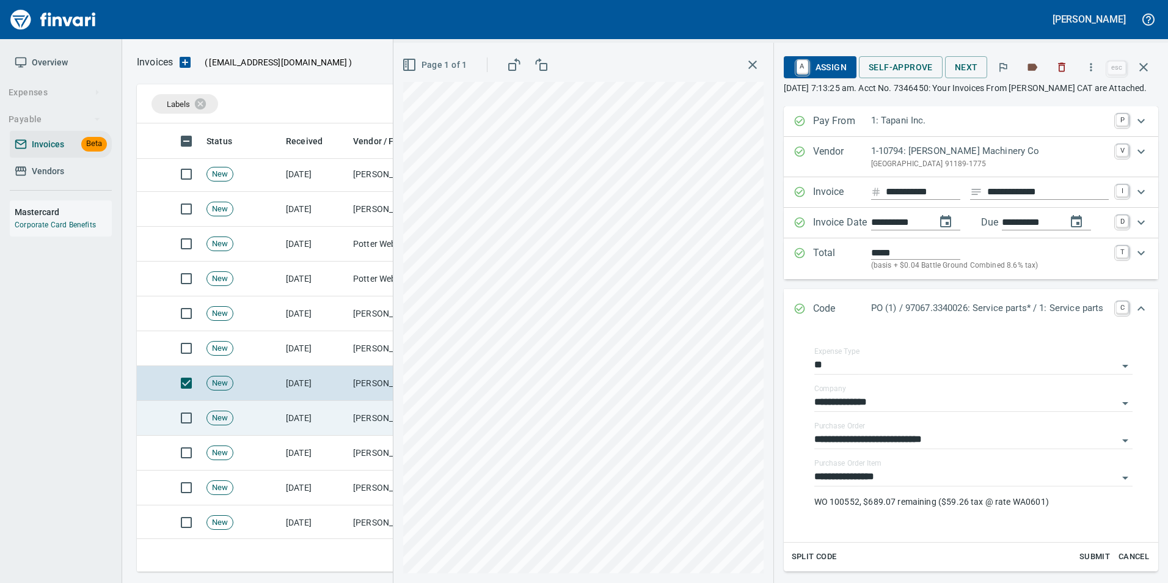
click at [365, 417] on td "[PERSON_NAME] Machinery Co (1-10794)" at bounding box center [409, 418] width 122 height 35
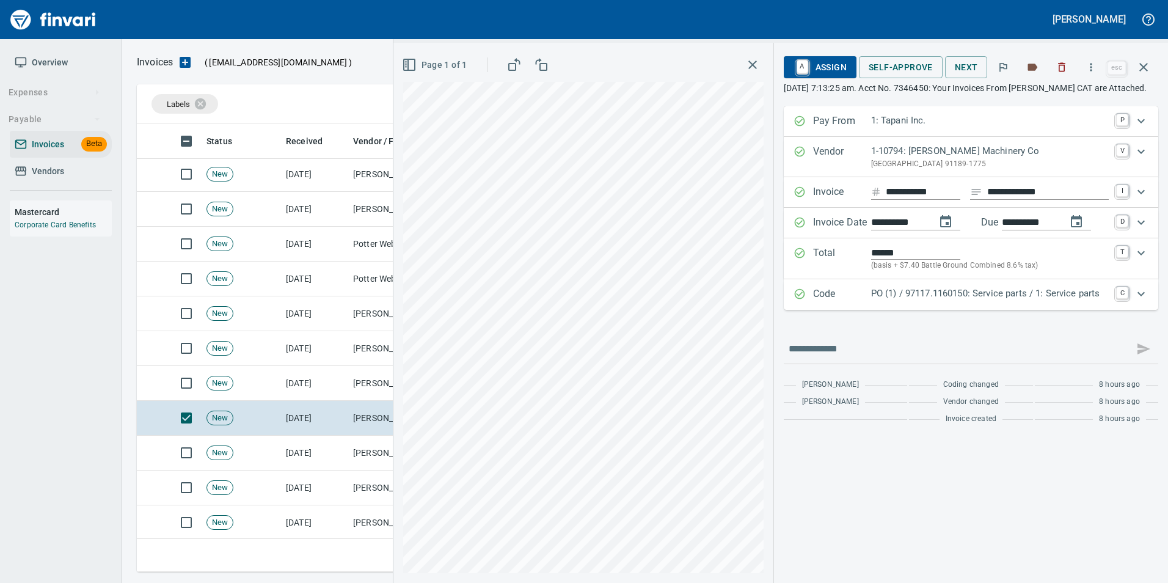
click at [817, 302] on p "Code" at bounding box center [842, 295] width 58 height 16
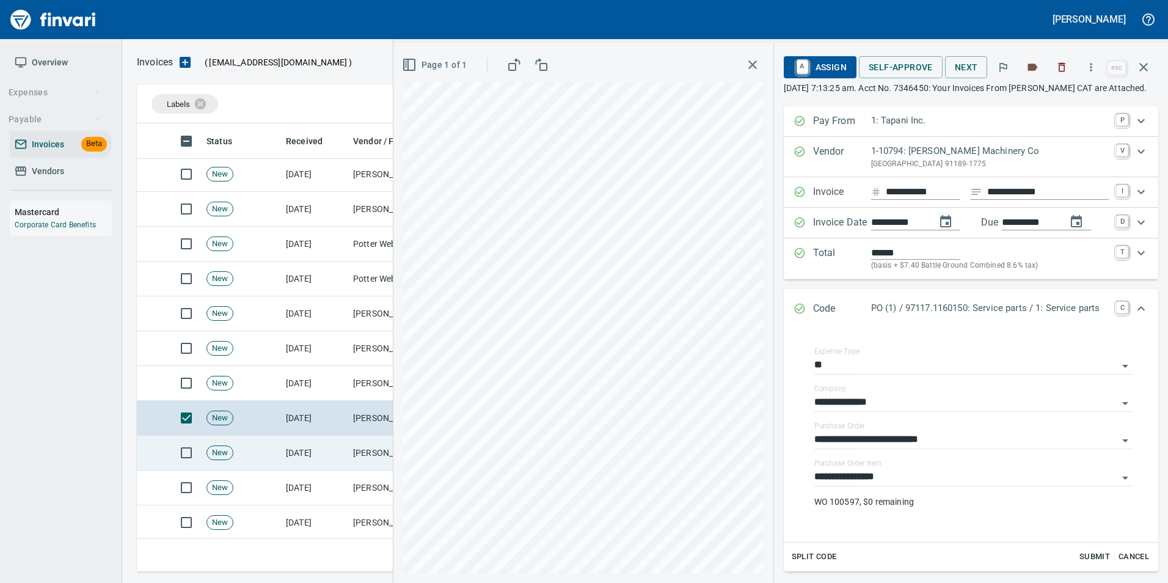
click at [349, 451] on td "[PERSON_NAME] Machinery Co (1-10794)" at bounding box center [409, 453] width 122 height 35
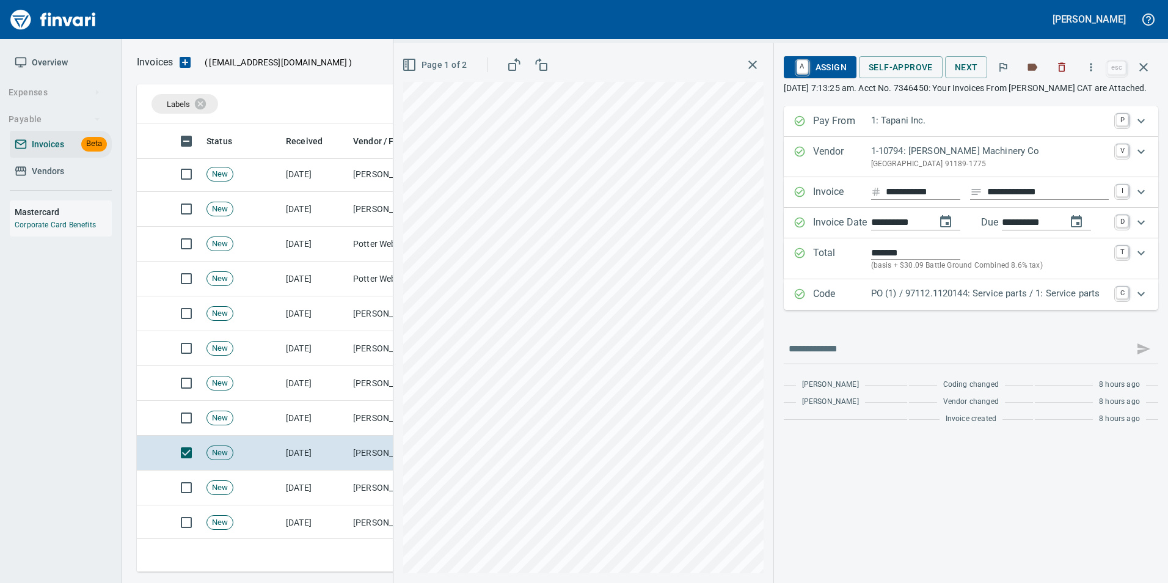
click at [836, 310] on div "Code PO (1) / 97112.1120144: Service parts / 1: Service parts C" at bounding box center [971, 294] width 375 height 31
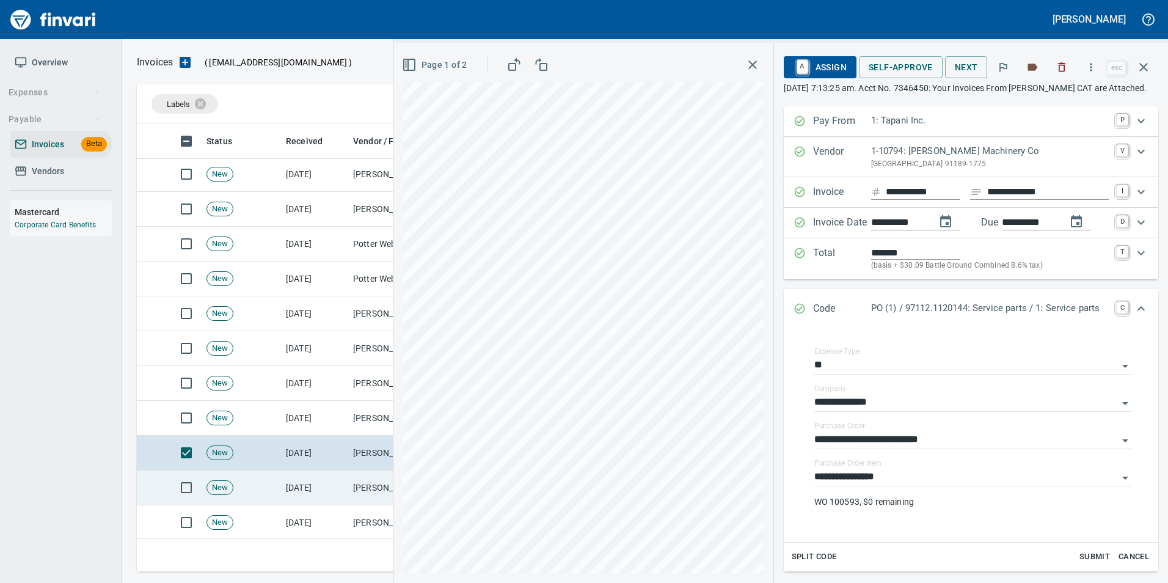
click at [327, 494] on td "[DATE]" at bounding box center [314, 487] width 67 height 35
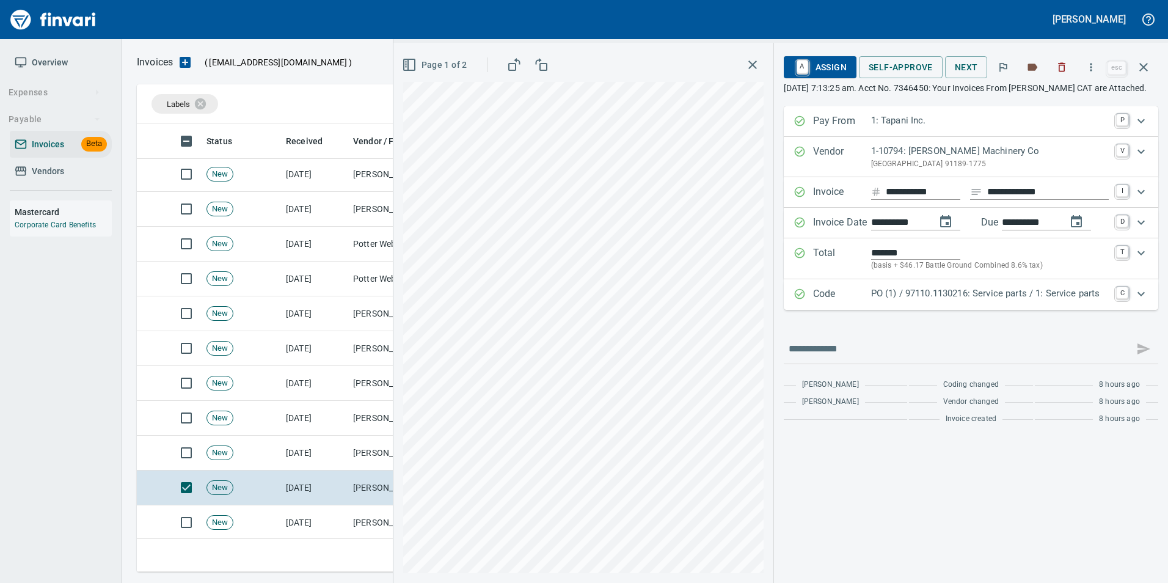
click at [916, 301] on p "PO (1) / 97110.1130216: Service parts / 1: Service parts" at bounding box center [990, 294] width 238 height 14
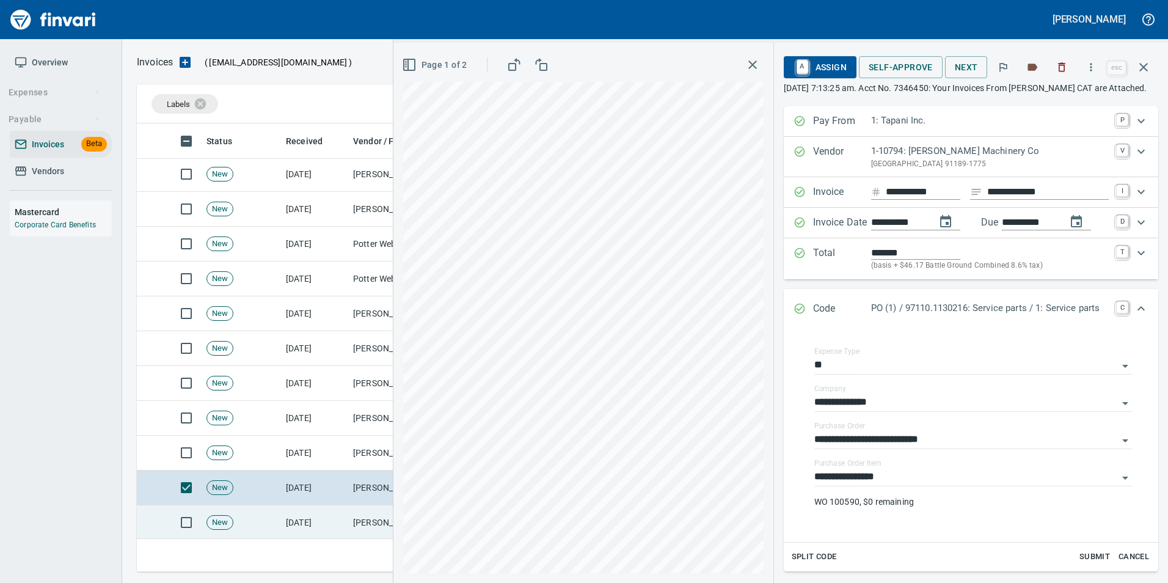
click at [367, 525] on td "[PERSON_NAME] Machinery Co (1-10794)" at bounding box center [409, 522] width 122 height 35
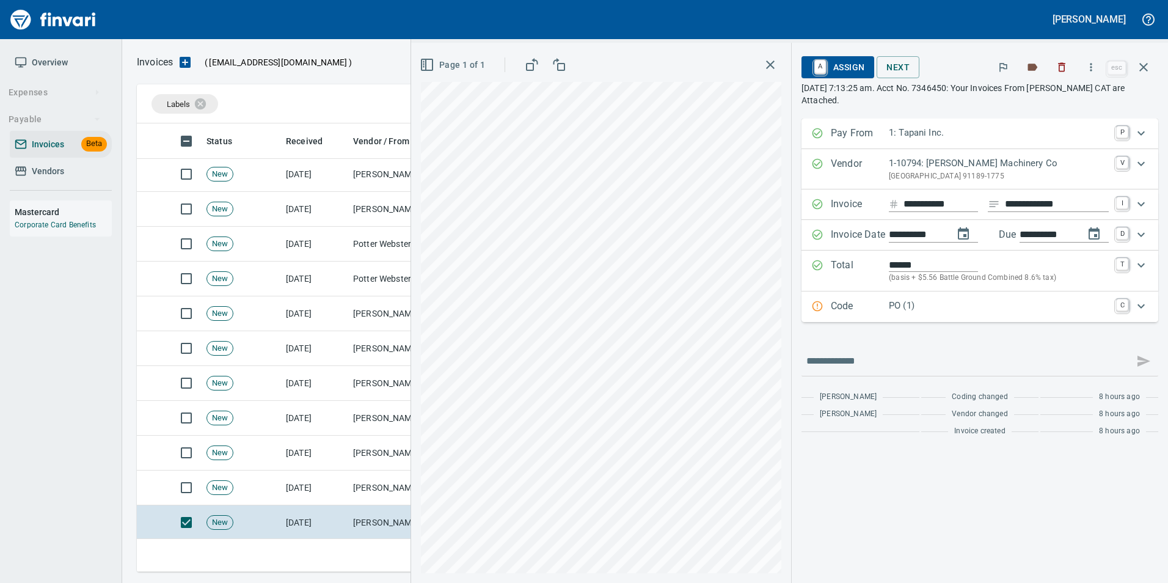
click at [805, 315] on div "Code PO (1) C" at bounding box center [980, 306] width 357 height 31
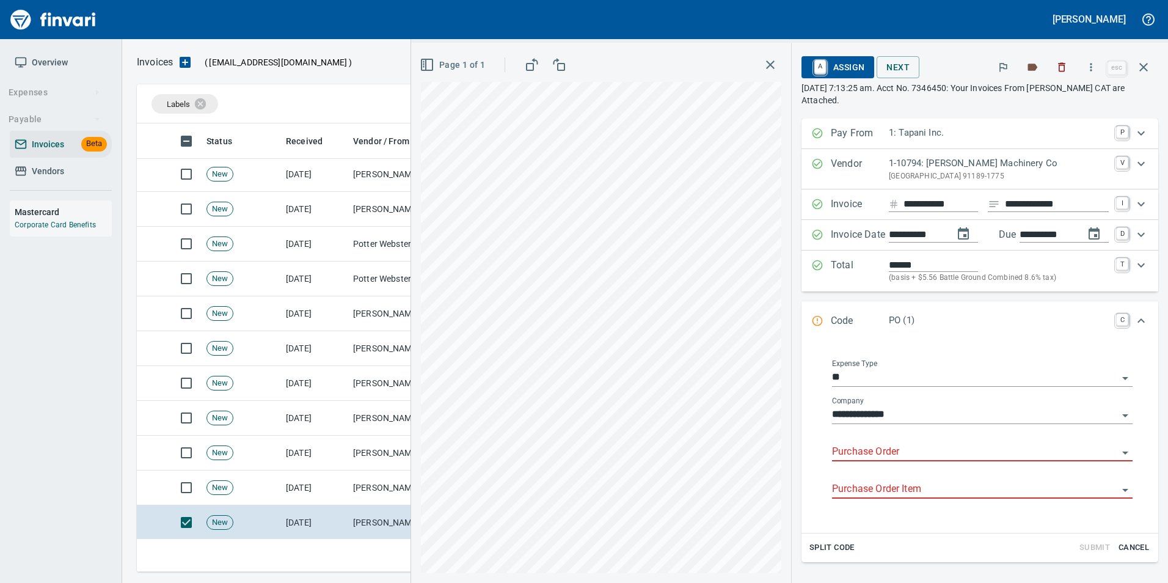
click at [833, 454] on input "Purchase Order" at bounding box center [975, 452] width 286 height 17
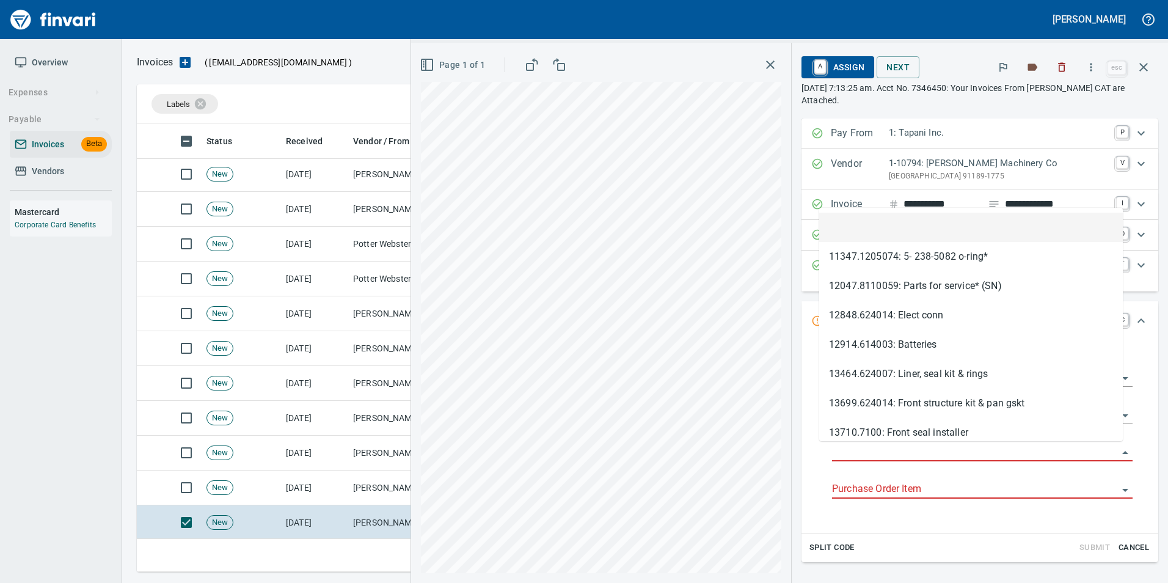
scroll to position [439, 998]
type input "**********"
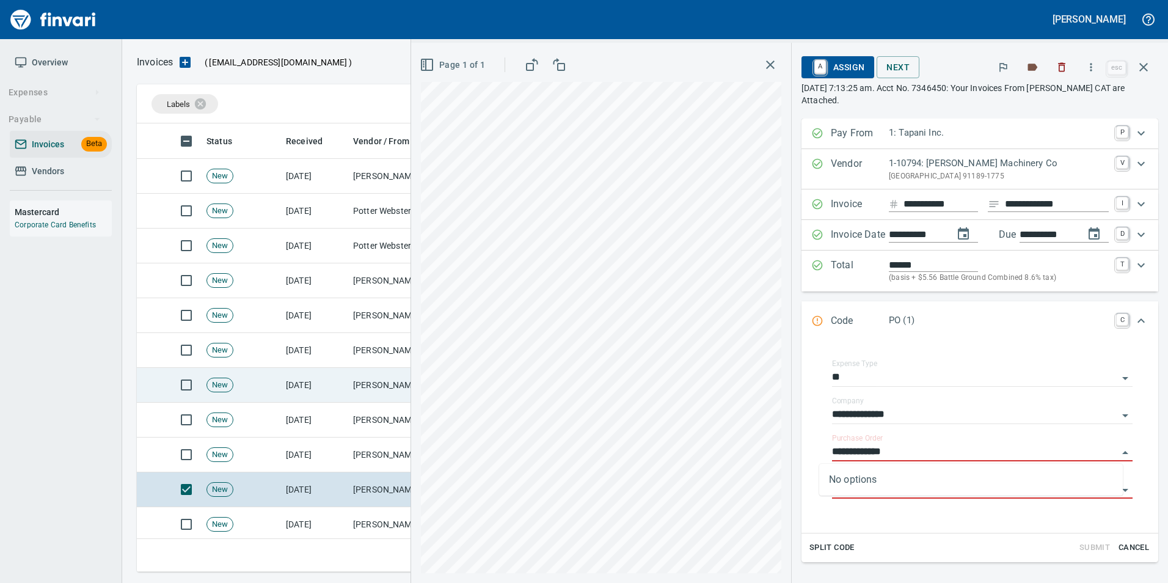
scroll to position [367, 0]
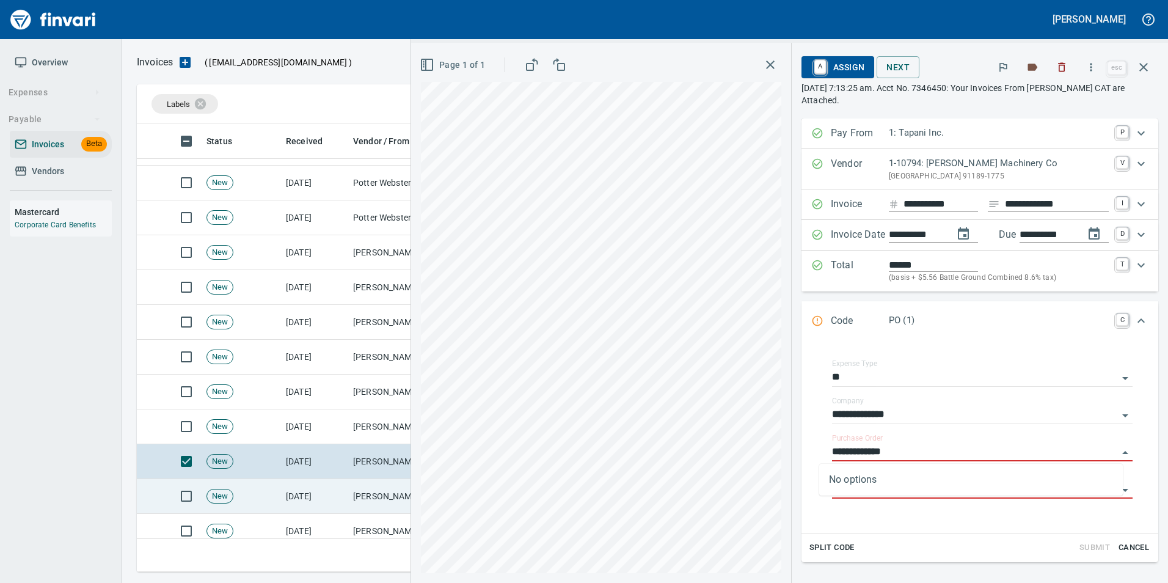
click at [358, 489] on td "[PERSON_NAME] Machinery Co (1-10794)" at bounding box center [409, 496] width 122 height 35
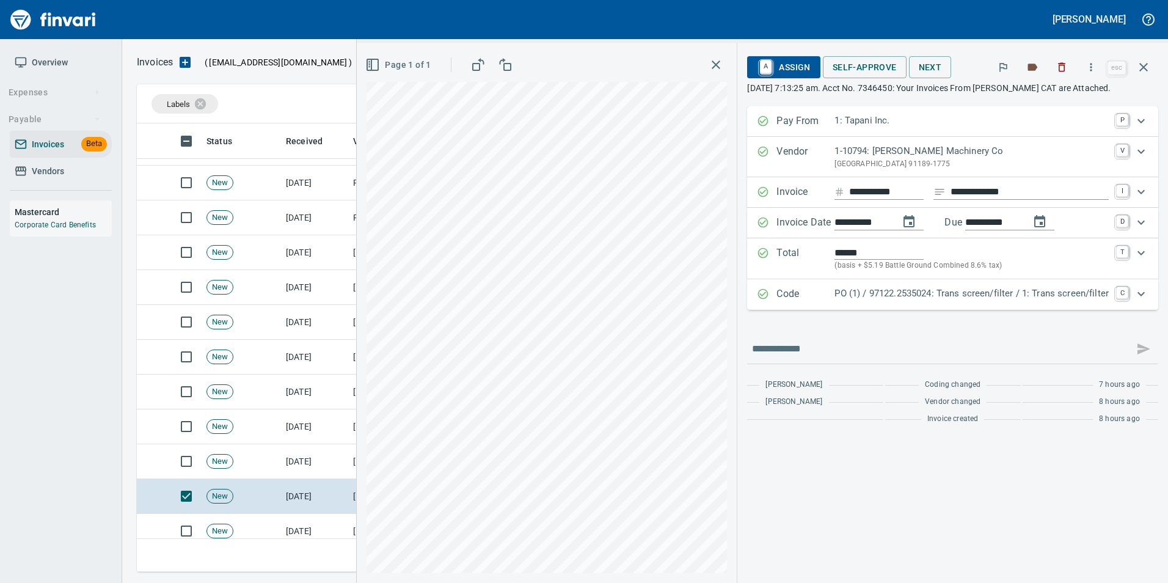
click at [795, 294] on p "Code" at bounding box center [806, 295] width 58 height 16
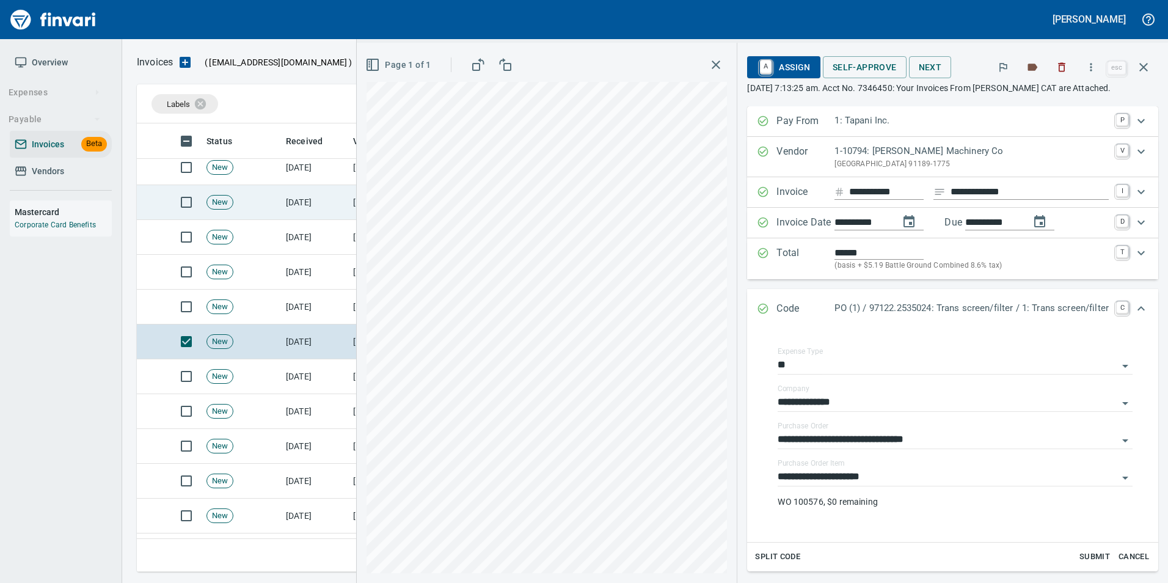
scroll to position [550, 0]
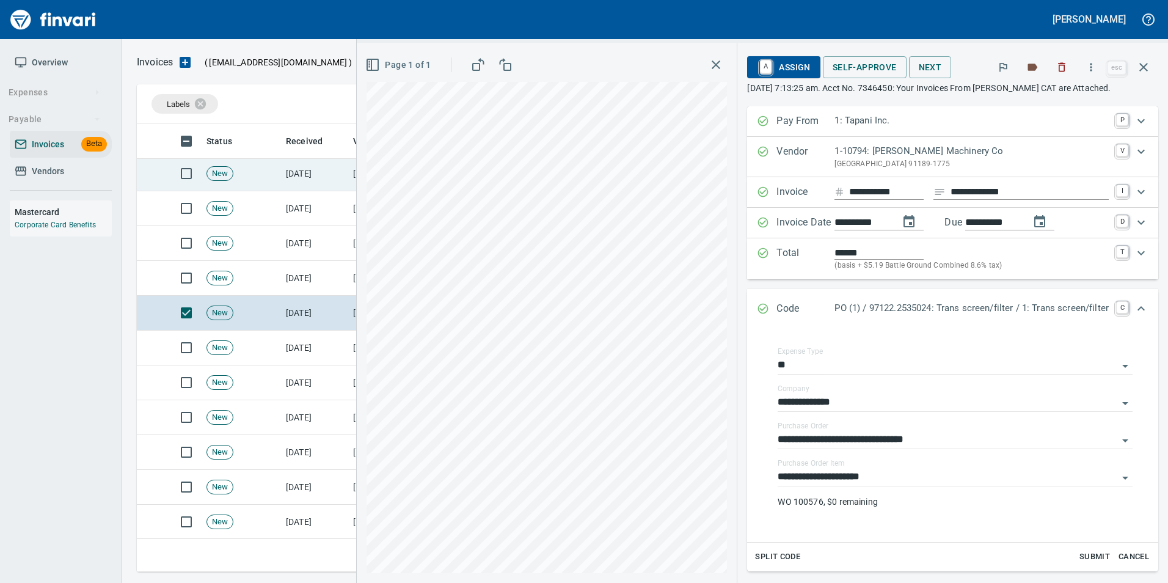
click at [320, 357] on td "[DATE]" at bounding box center [314, 348] width 67 height 35
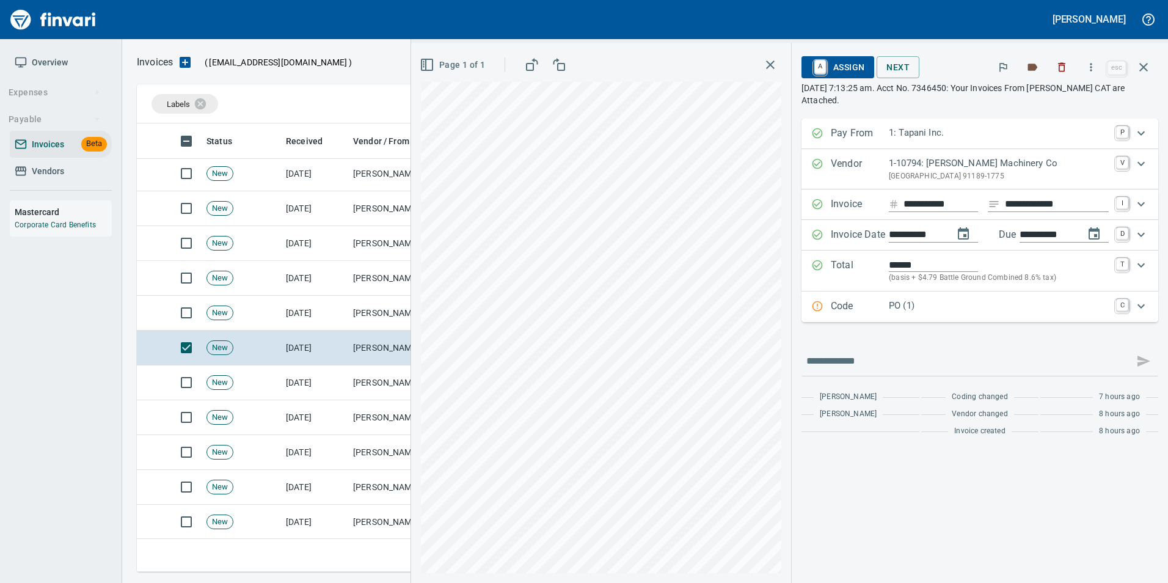
click at [866, 302] on p "Code" at bounding box center [860, 307] width 58 height 16
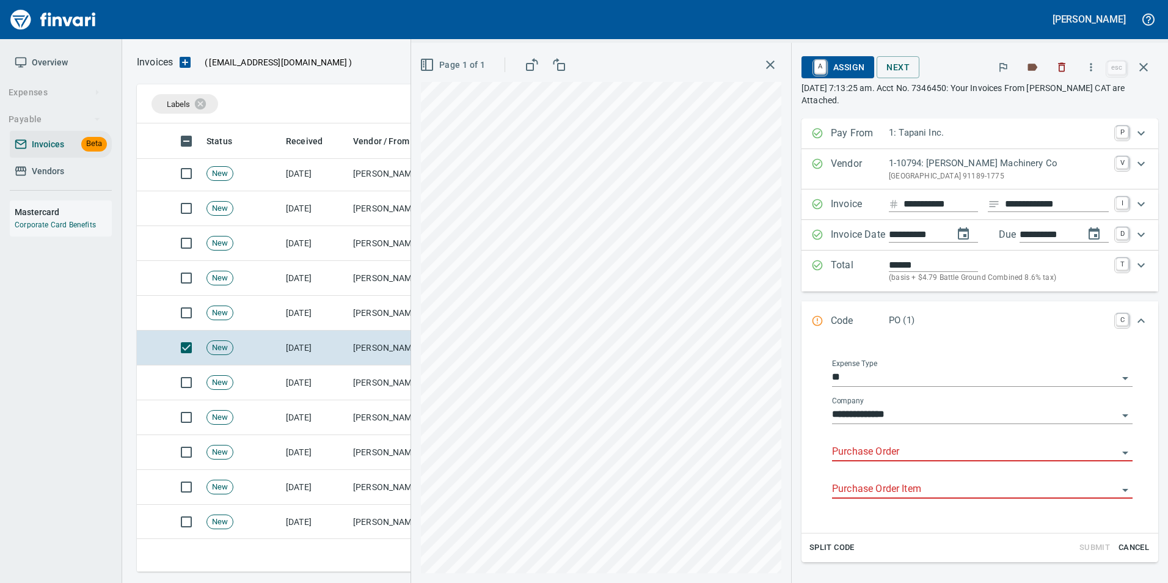
click at [871, 461] on input "Purchase Order" at bounding box center [975, 452] width 286 height 17
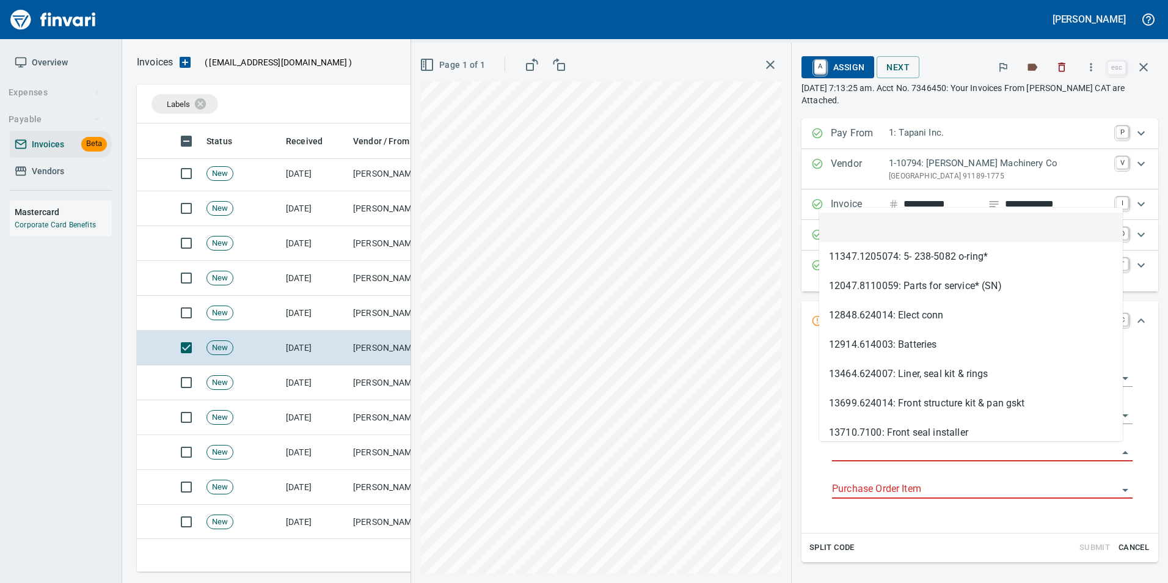
scroll to position [439, 998]
type input "**********"
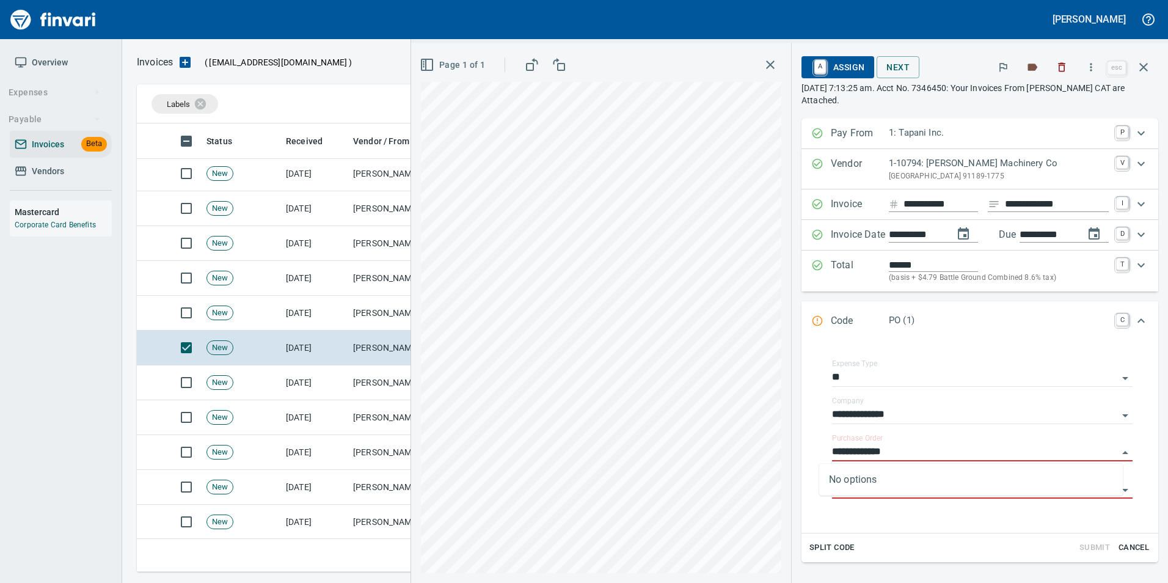
click at [384, 378] on td "[PERSON_NAME] Machinery Co (1-10794)" at bounding box center [409, 382] width 122 height 35
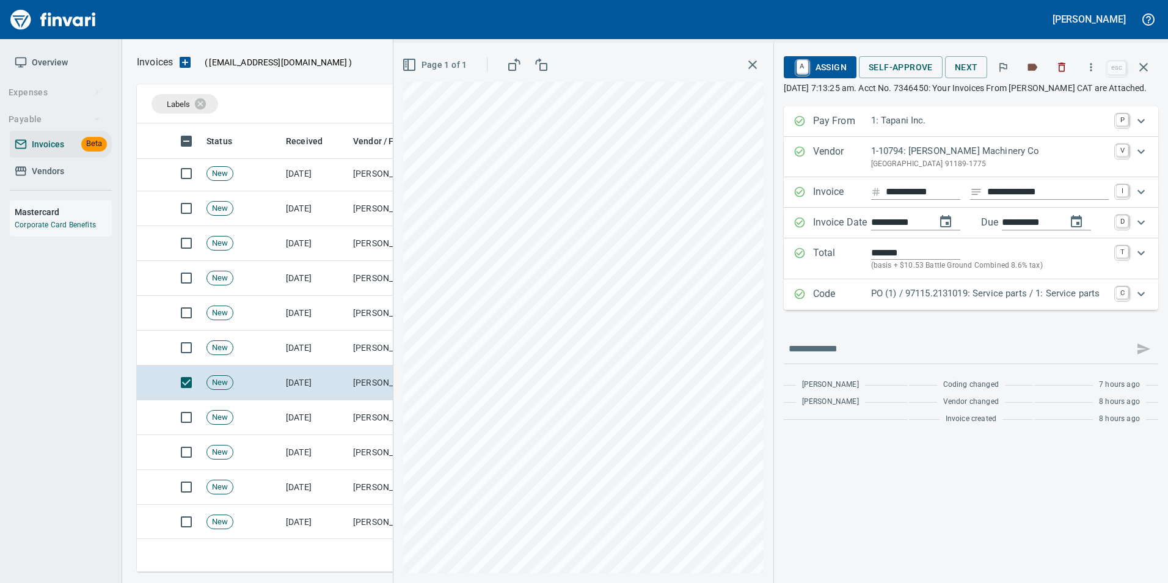
click at [889, 310] on div "Code PO (1) / 97115.2131019: Service parts / 1: Service parts C" at bounding box center [971, 294] width 375 height 31
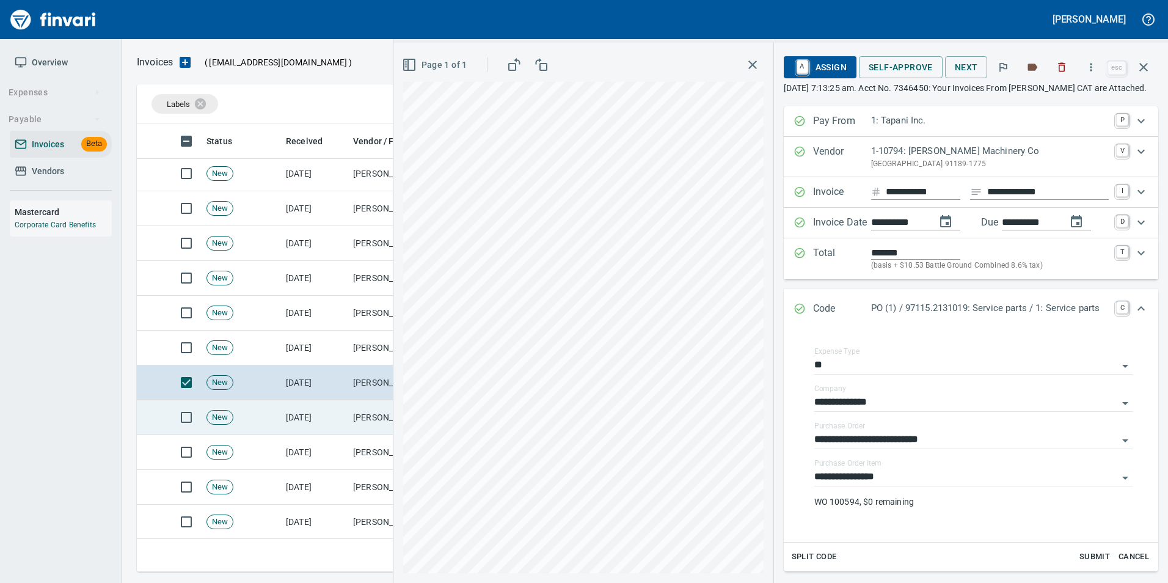
click at [329, 414] on td "[DATE]" at bounding box center [314, 417] width 67 height 35
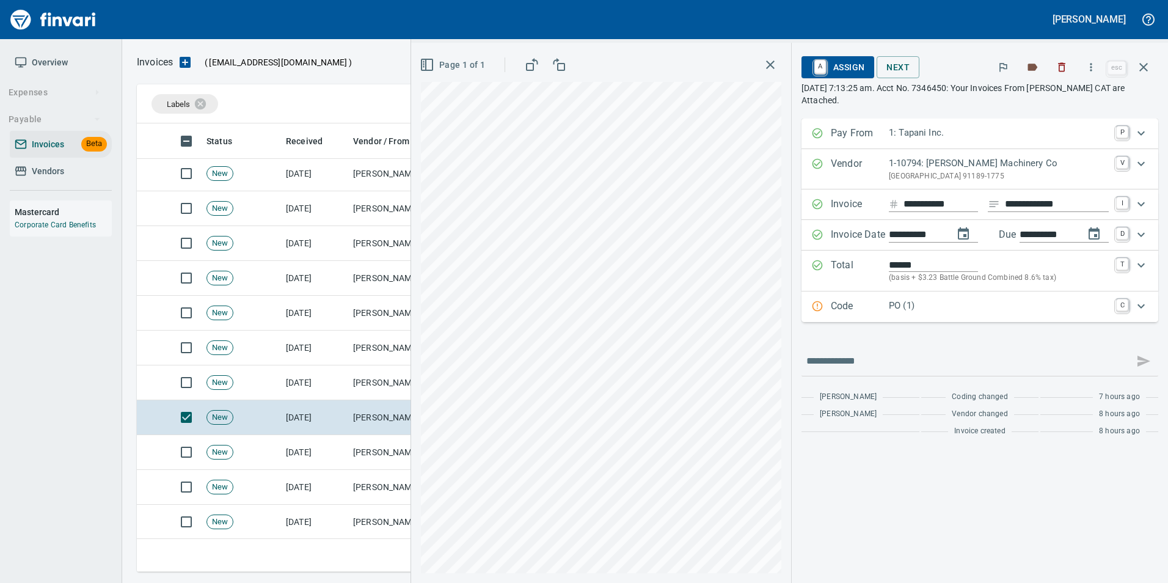
click at [832, 310] on p "Code" at bounding box center [860, 307] width 58 height 16
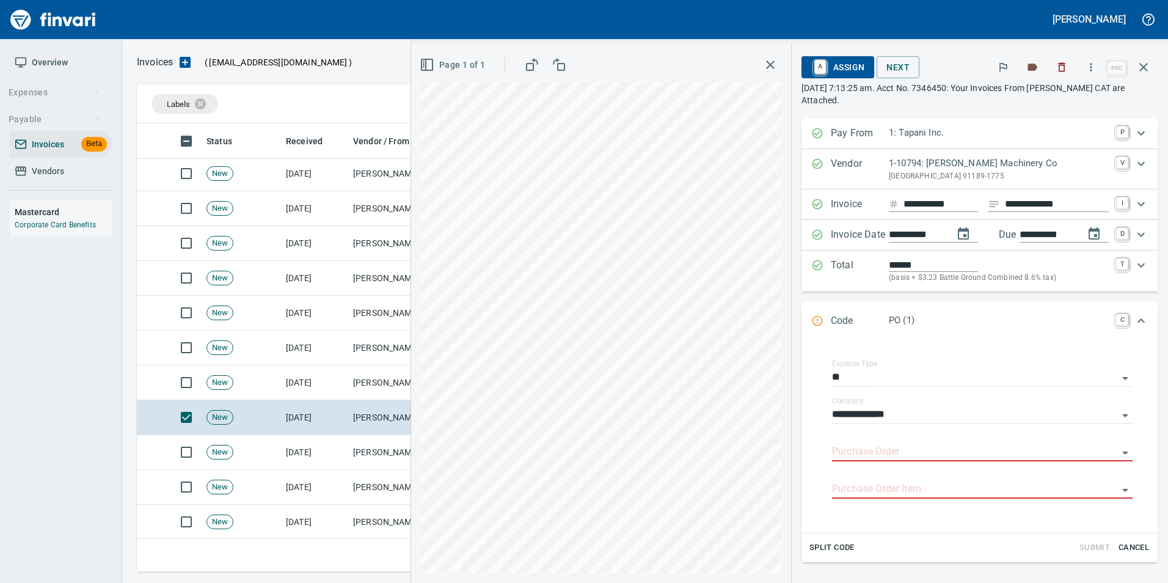
click at [852, 451] on input "Purchase Order" at bounding box center [975, 452] width 286 height 17
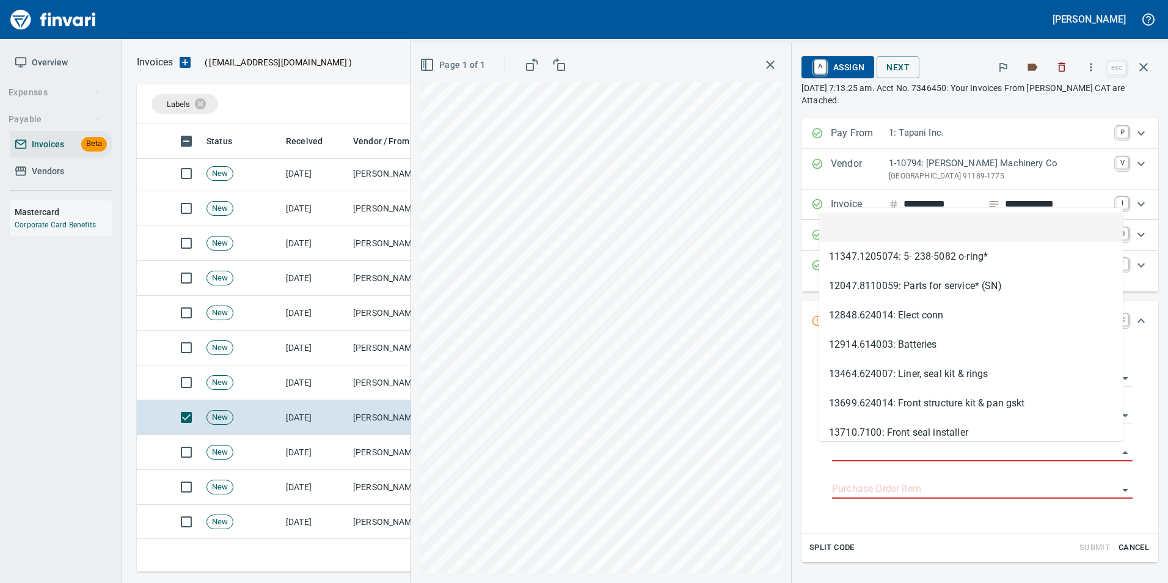
scroll to position [439, 998]
type input "**********"
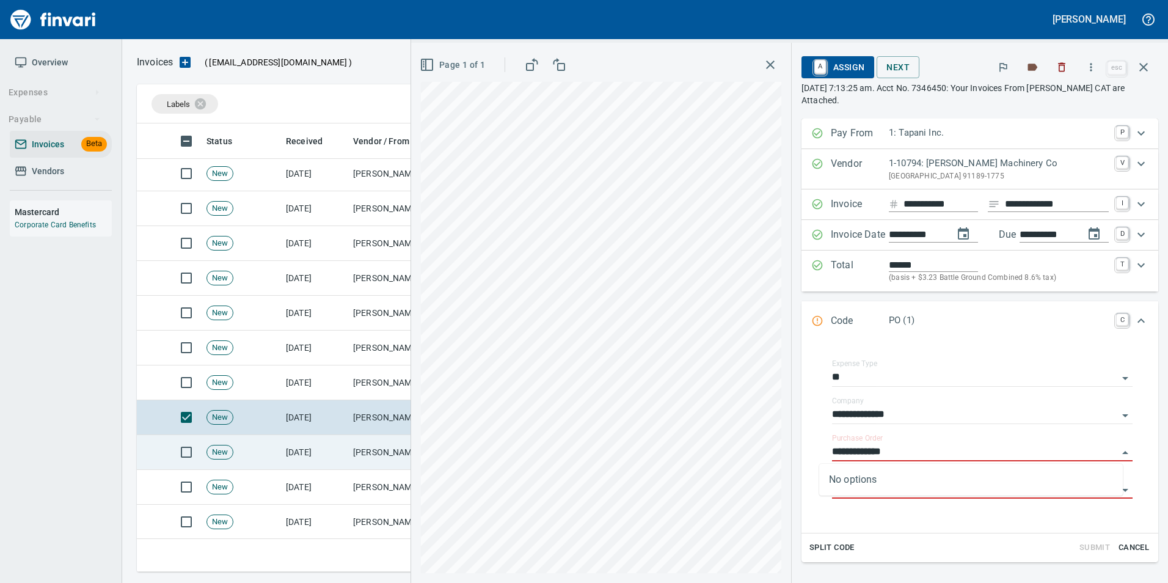
click at [343, 445] on td "[DATE]" at bounding box center [314, 452] width 67 height 35
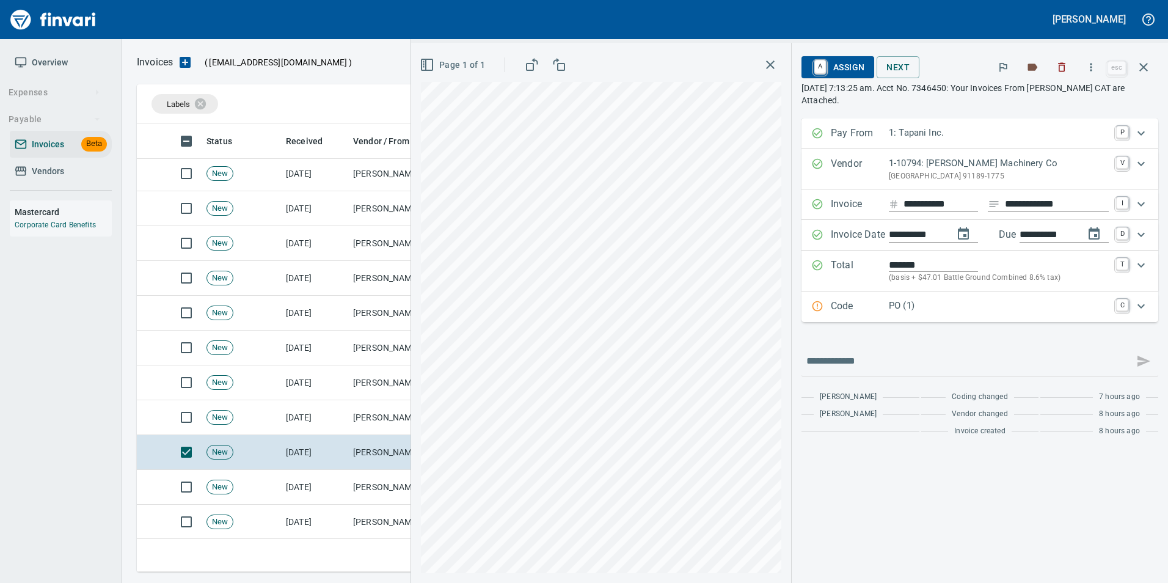
click at [811, 308] on icon "Expand" at bounding box center [817, 306] width 12 height 12
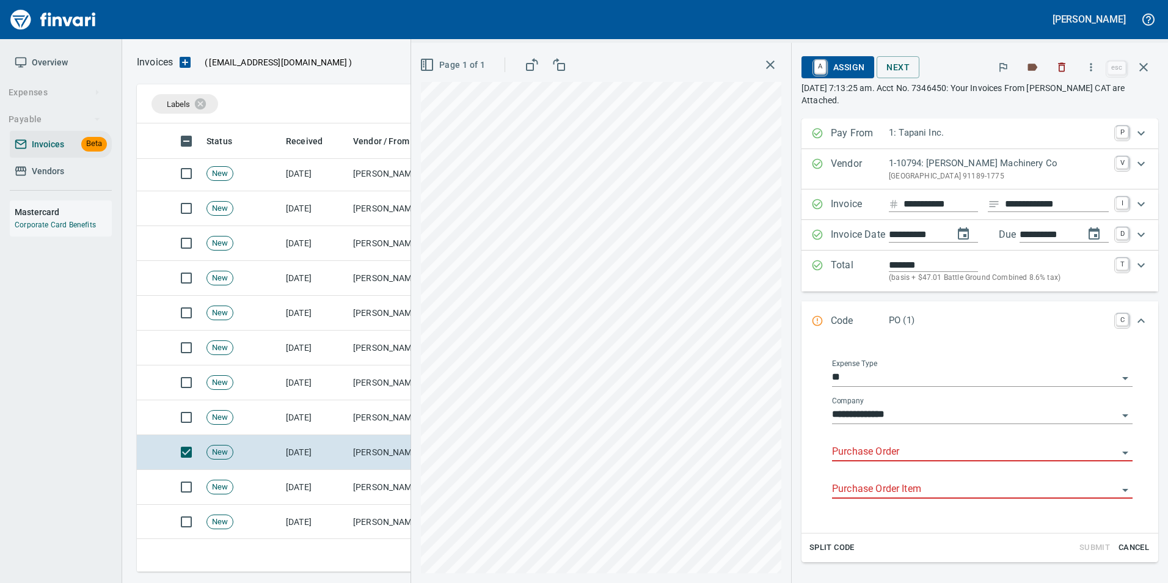
click at [857, 453] on input "Purchase Order" at bounding box center [975, 452] width 286 height 17
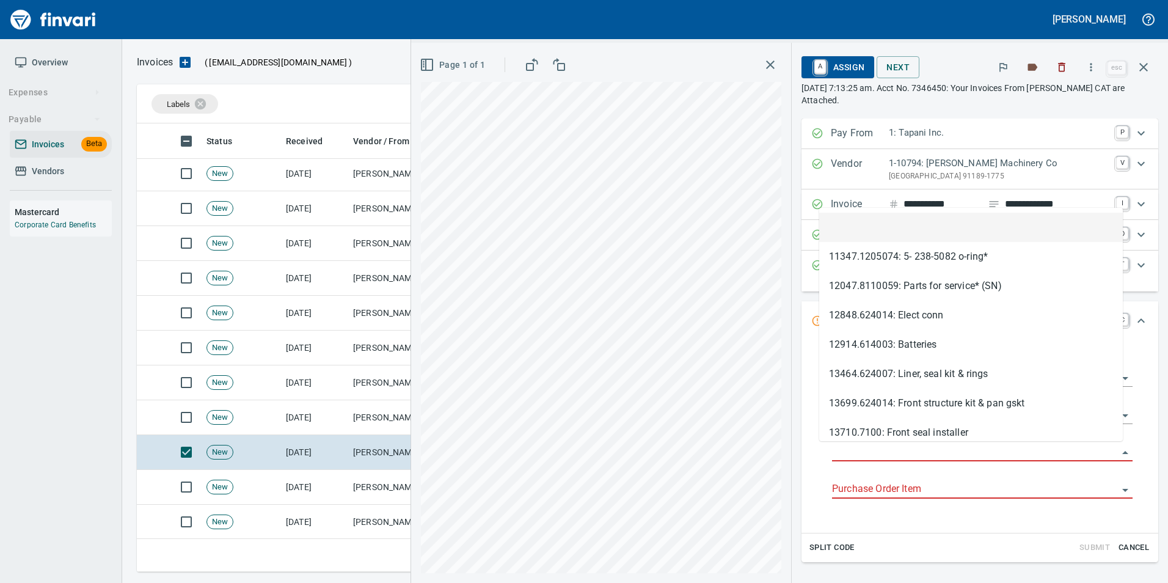
scroll to position [439, 998]
type input "**********"
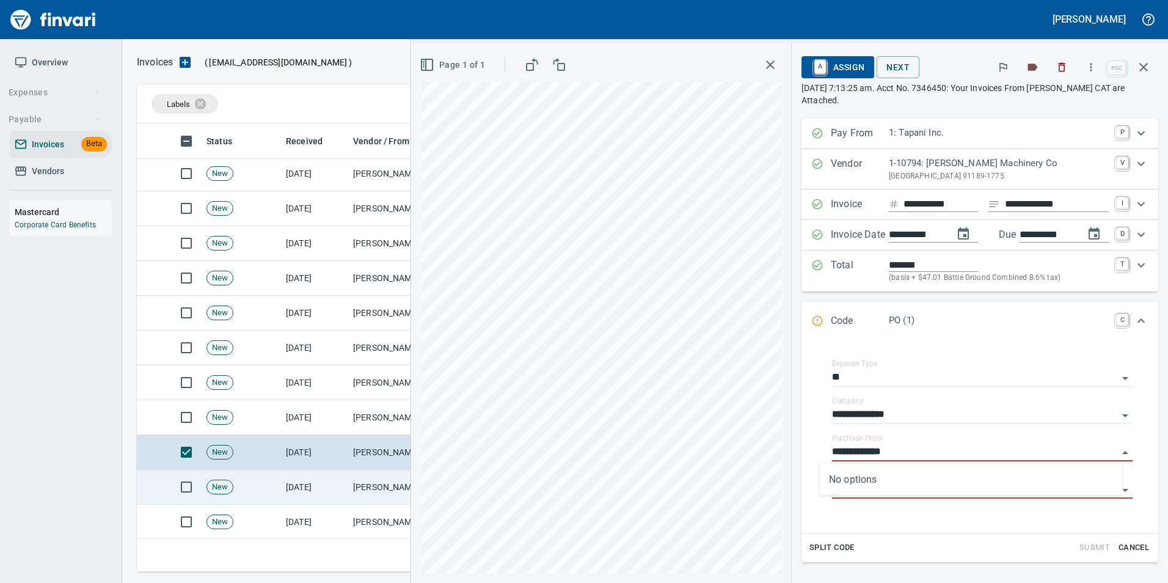
click at [324, 481] on td "[DATE]" at bounding box center [314, 487] width 67 height 35
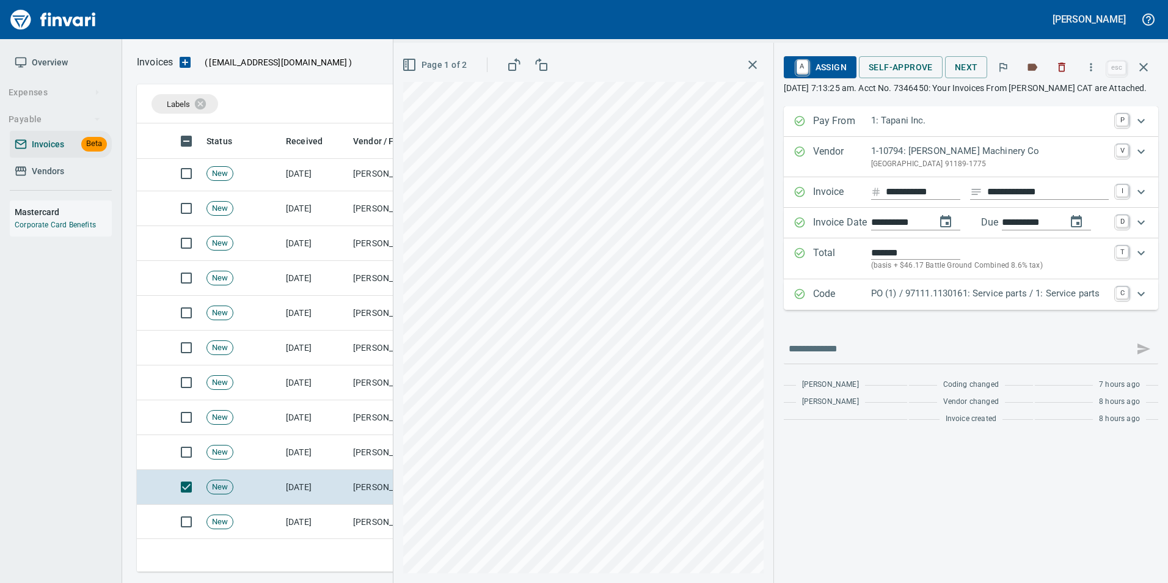
click at [868, 302] on p "Code" at bounding box center [842, 295] width 58 height 16
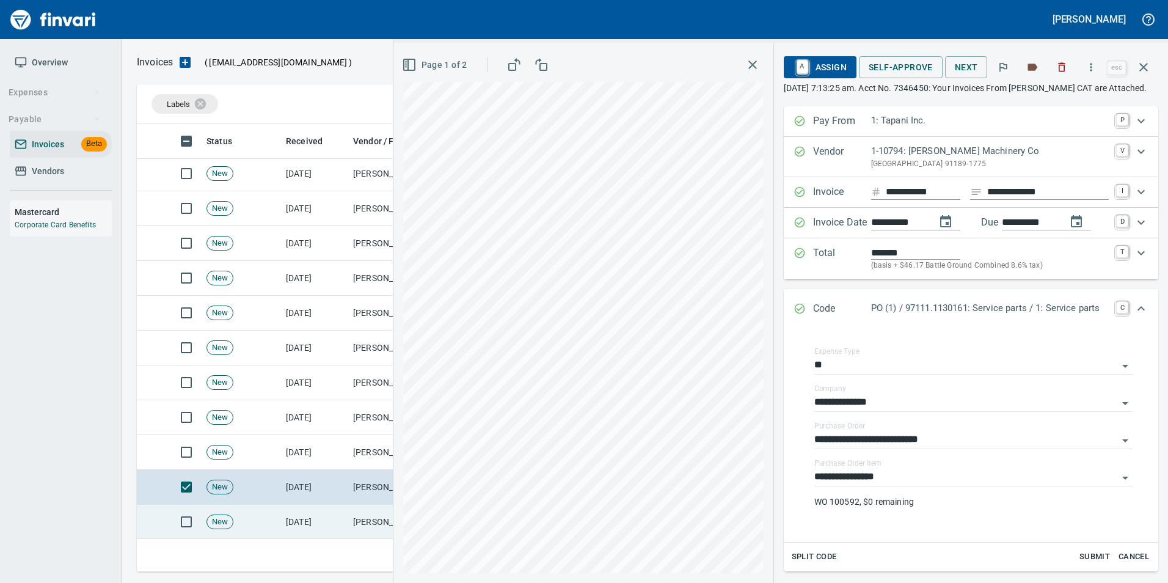
click at [376, 516] on td "[PERSON_NAME] Machinery Inc (1-10774)" at bounding box center [409, 522] width 122 height 35
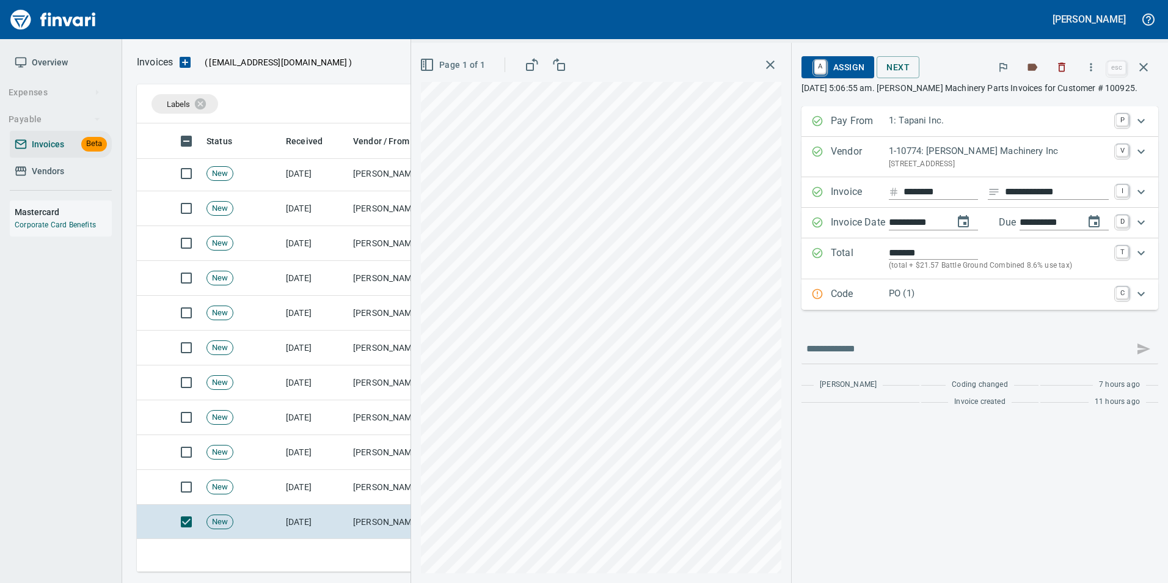
click at [869, 289] on p "Code" at bounding box center [860, 295] width 58 height 16
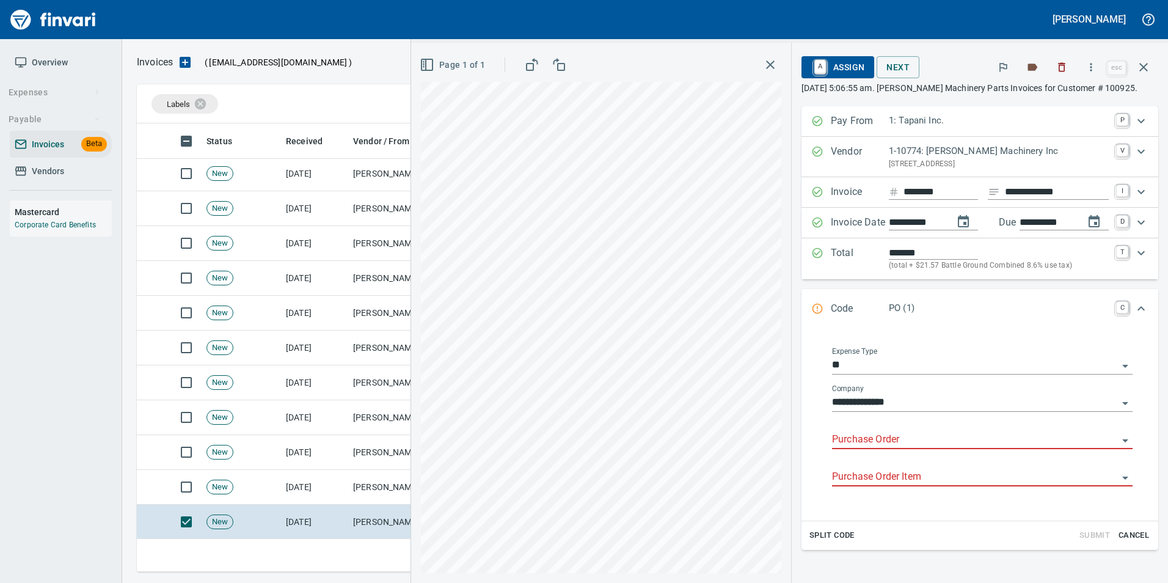
click at [863, 439] on input "Purchase Order" at bounding box center [975, 439] width 286 height 17
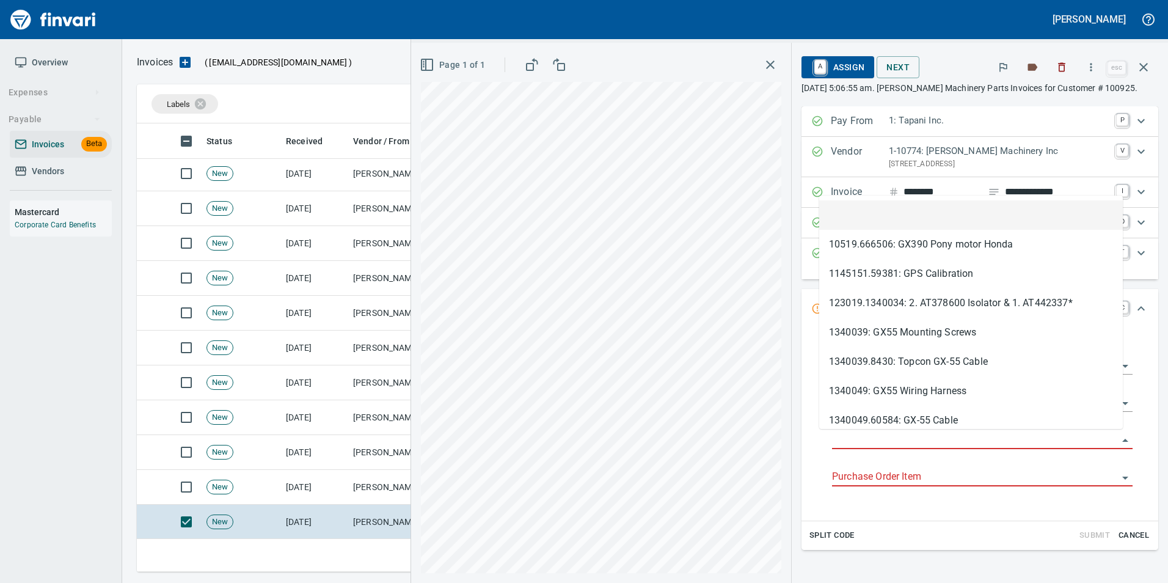
scroll to position [439, 998]
type input "**********"
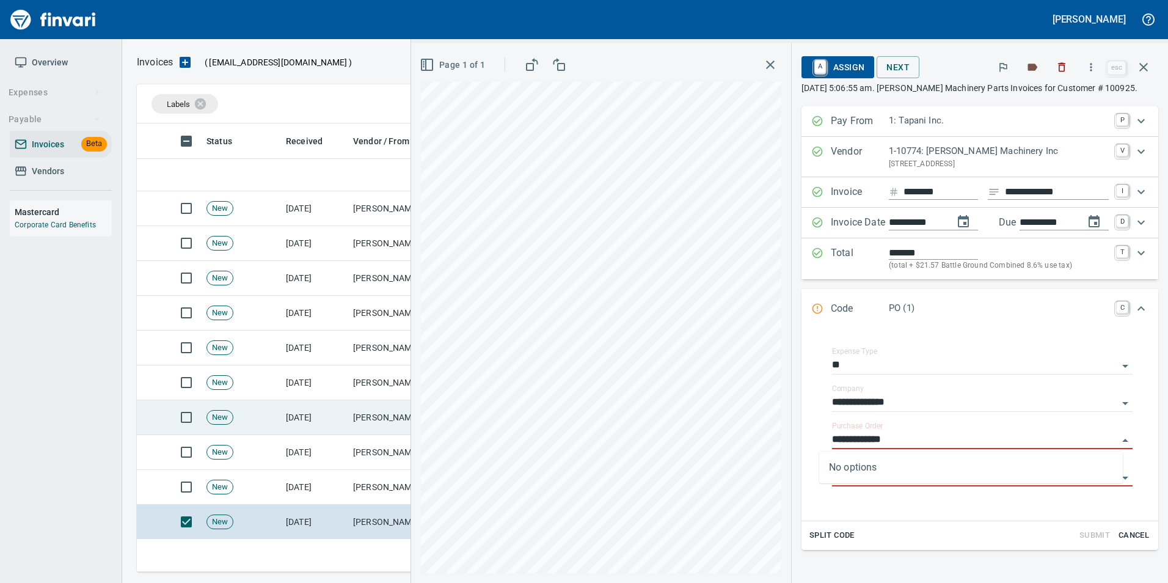
scroll to position [794, 0]
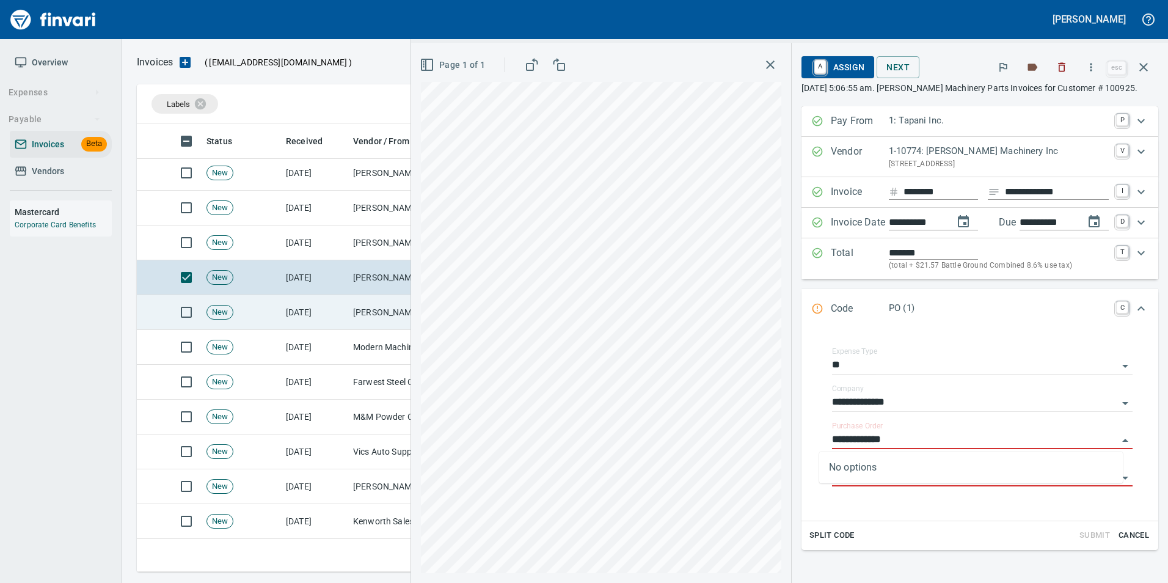
click at [339, 313] on td "[DATE]" at bounding box center [314, 312] width 67 height 35
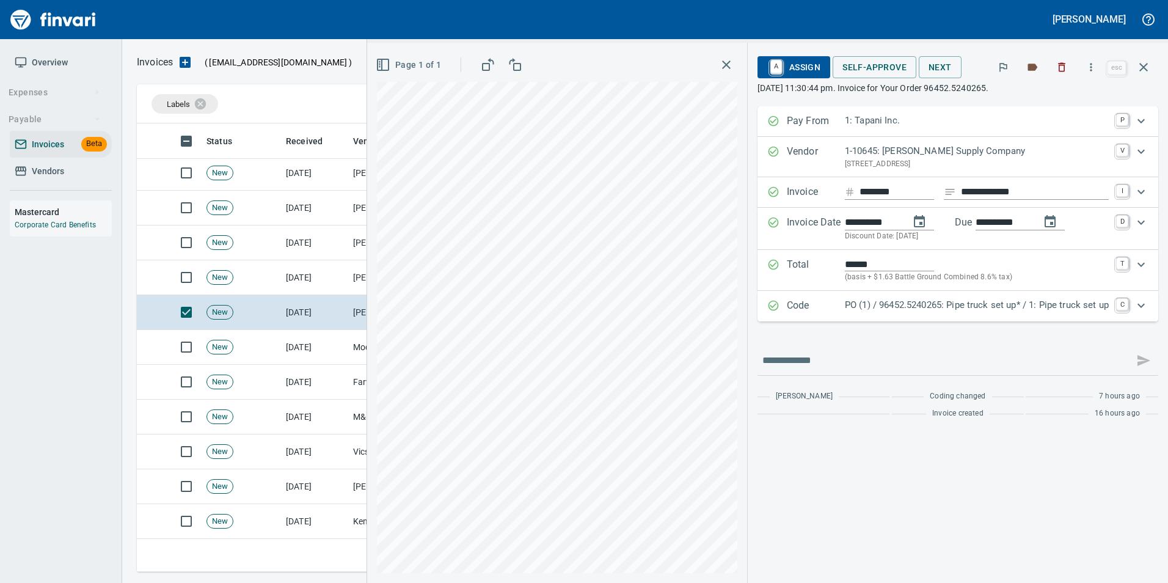
click at [841, 305] on p "Code" at bounding box center [816, 306] width 58 height 16
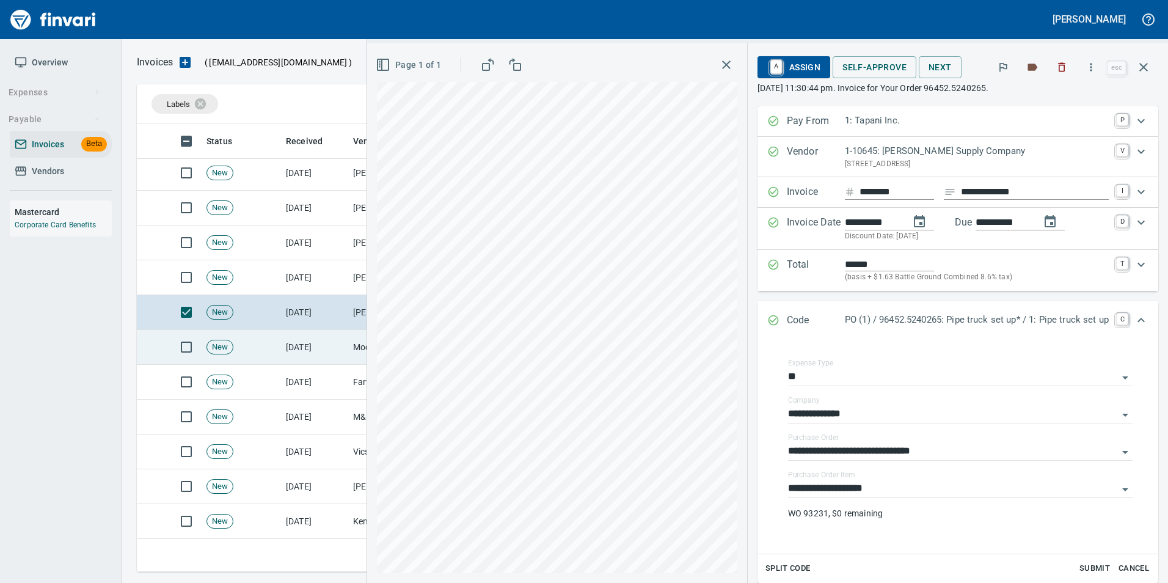
click at [326, 354] on td "[DATE]" at bounding box center [314, 347] width 67 height 35
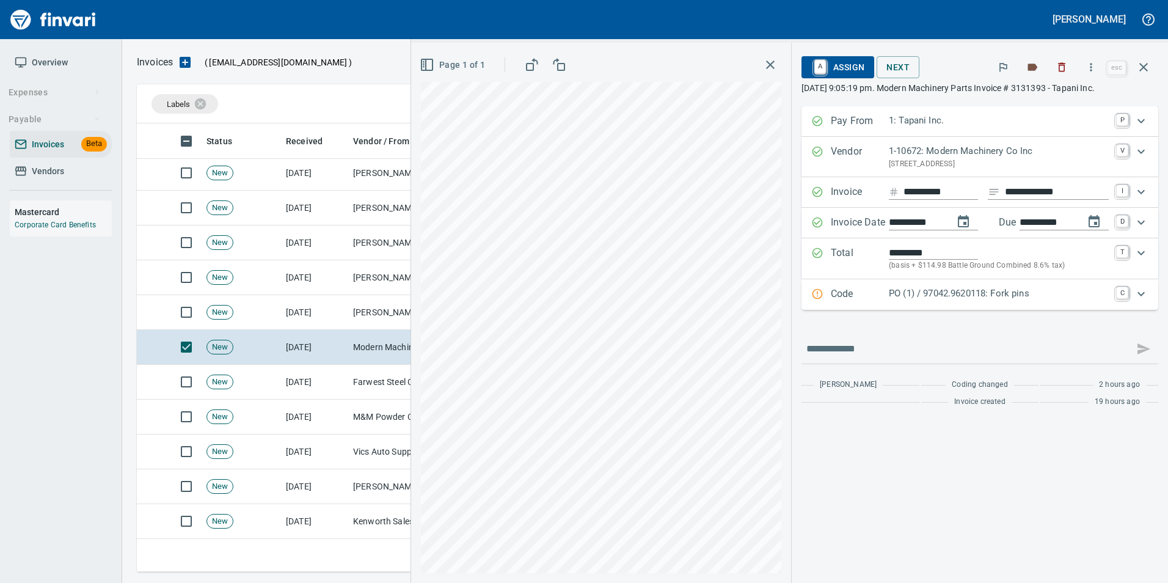
click at [857, 296] on p "Code" at bounding box center [860, 295] width 58 height 16
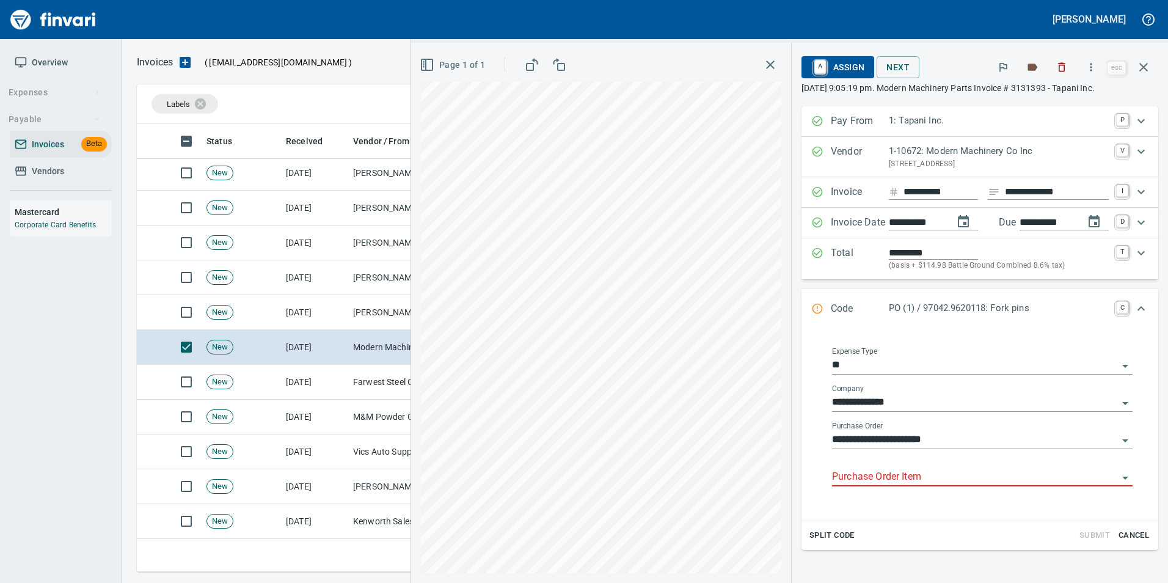
click at [887, 480] on input "Purchase Order Item" at bounding box center [975, 477] width 286 height 17
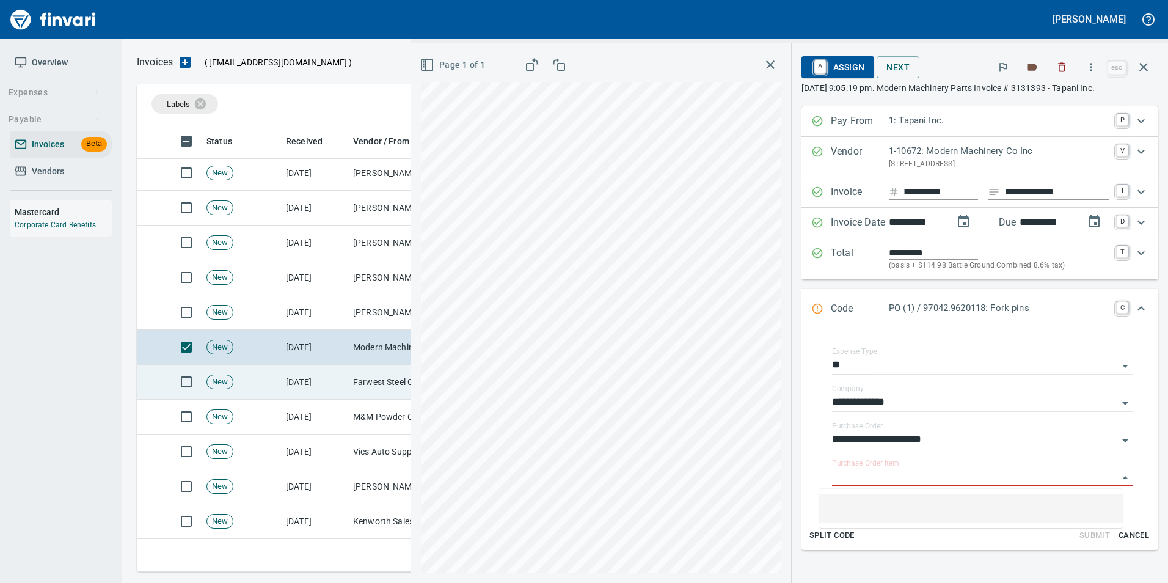
click at [367, 372] on td "Farwest Steel Corporation (1-10362)" at bounding box center [409, 382] width 122 height 35
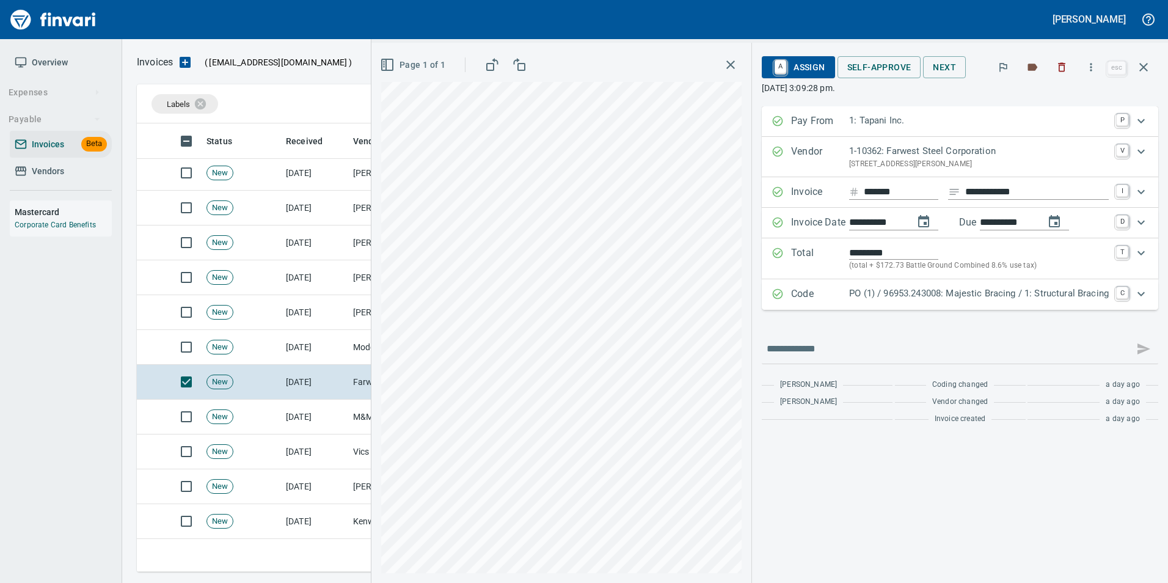
click at [916, 290] on p "PO (1) / 96953.243008: Majestic Bracing / 1: Structural Bracing" at bounding box center [979, 294] width 260 height 14
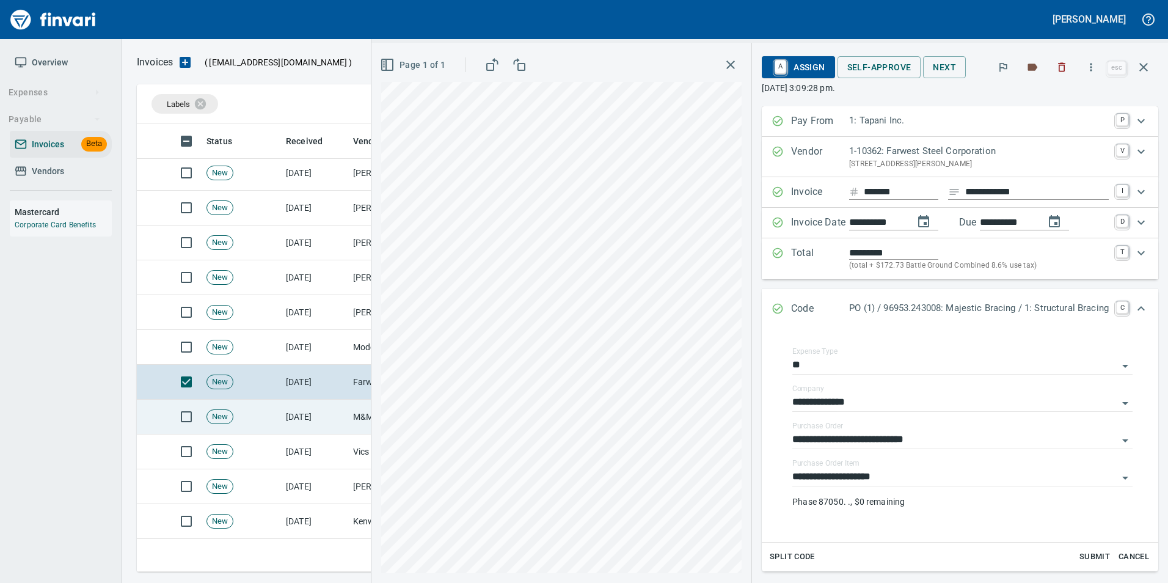
click at [321, 418] on td "[DATE]" at bounding box center [314, 417] width 67 height 35
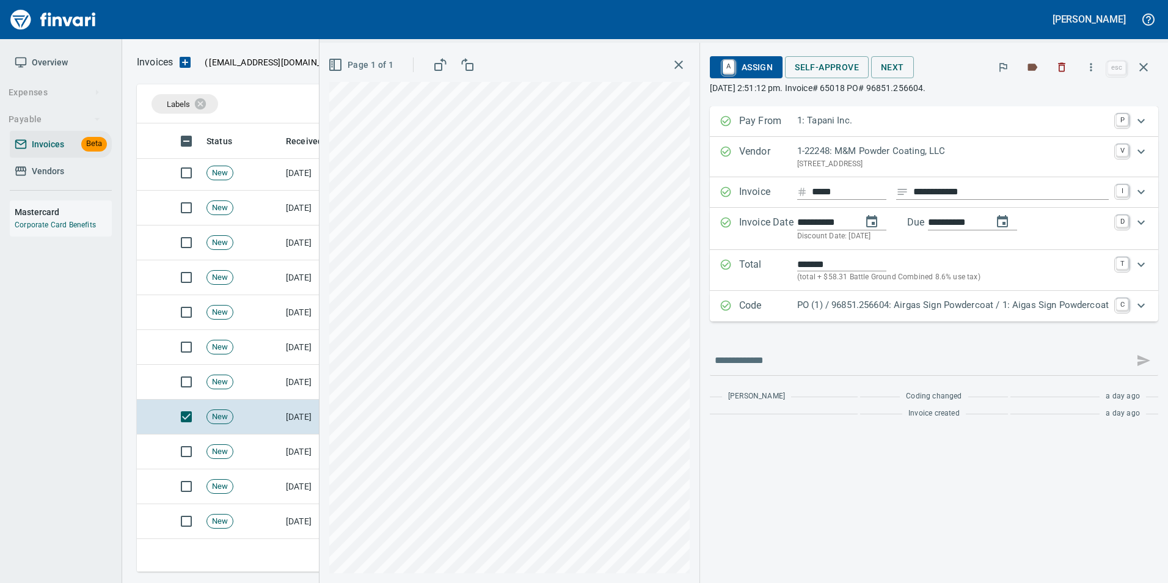
click at [864, 308] on p "PO (1) / 96851.256604: Airgas Sign Powdercoat / 1: Aigas Sign Powdercoat" at bounding box center [953, 305] width 312 height 14
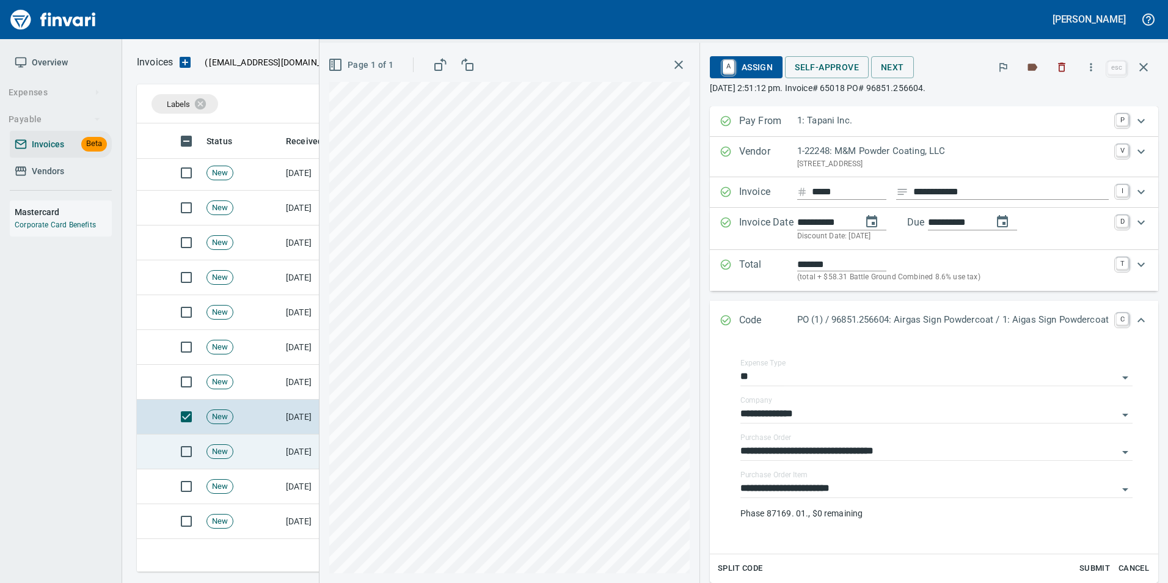
click at [280, 454] on td "New" at bounding box center [241, 451] width 79 height 35
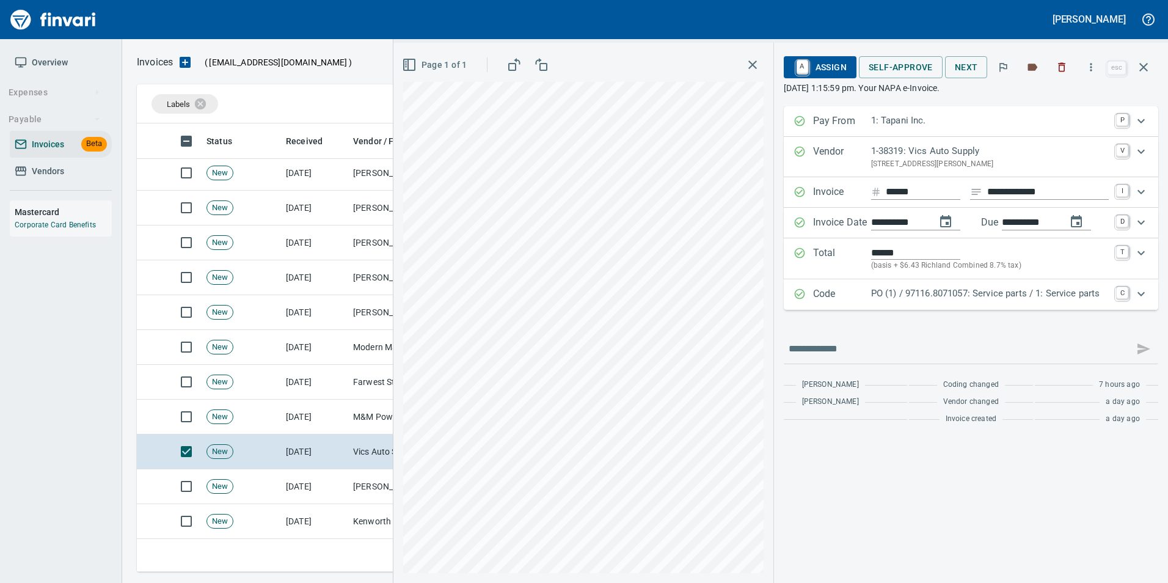
click at [1025, 292] on p "PO (1) / 97116.8071057: Service parts / 1: Service parts" at bounding box center [990, 294] width 238 height 14
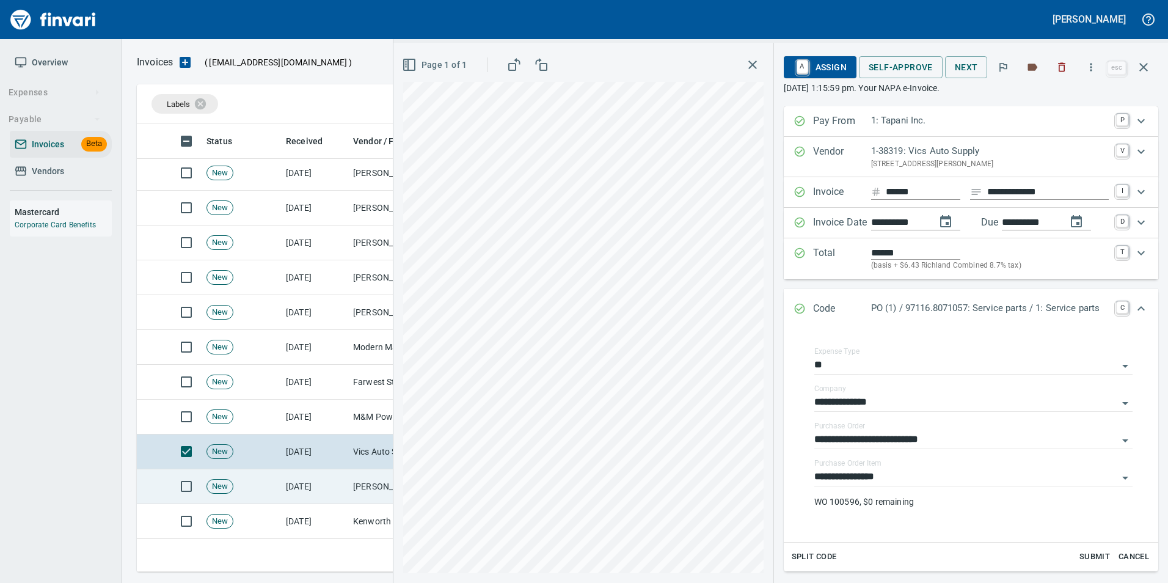
click at [364, 484] on td "[PERSON_NAME] Oil Co Inc (1-38025)" at bounding box center [409, 486] width 122 height 35
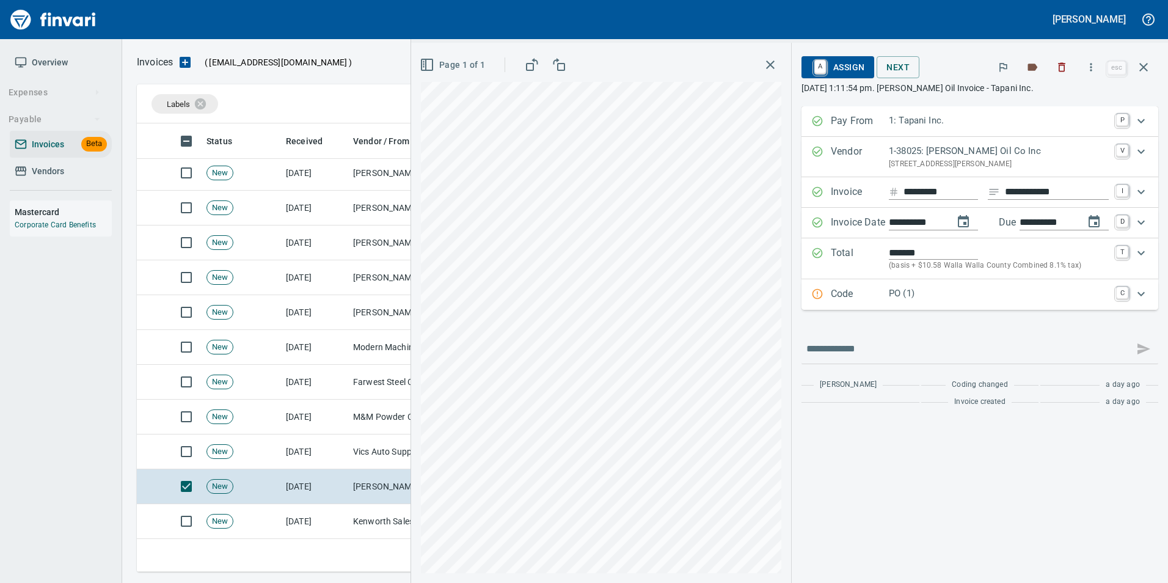
click at [818, 289] on icon "Expand" at bounding box center [817, 294] width 12 height 12
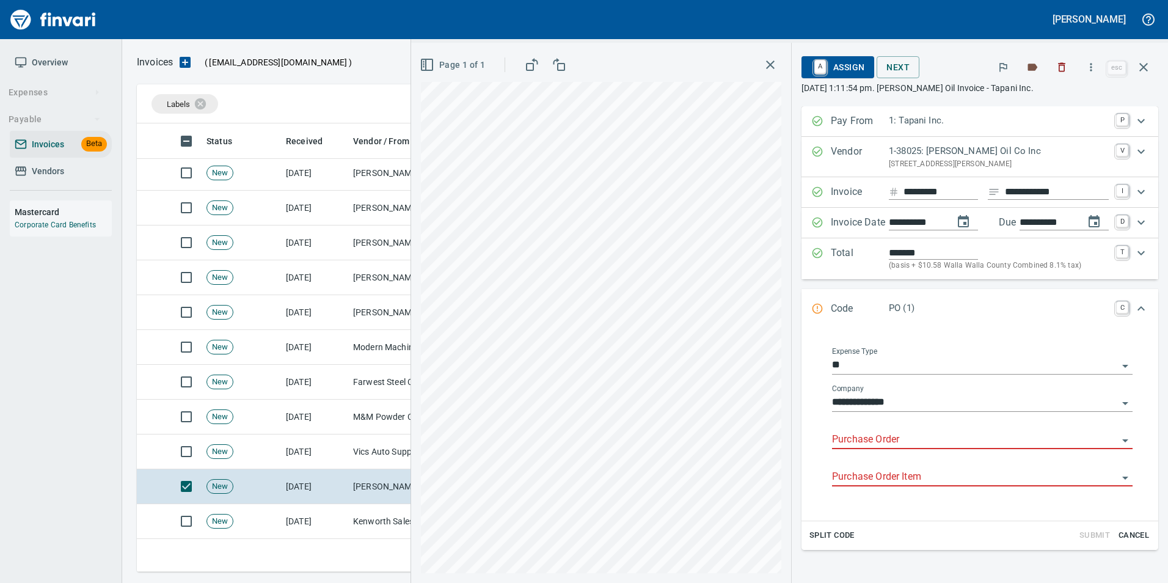
click at [864, 436] on input "Purchase Order" at bounding box center [975, 439] width 286 height 17
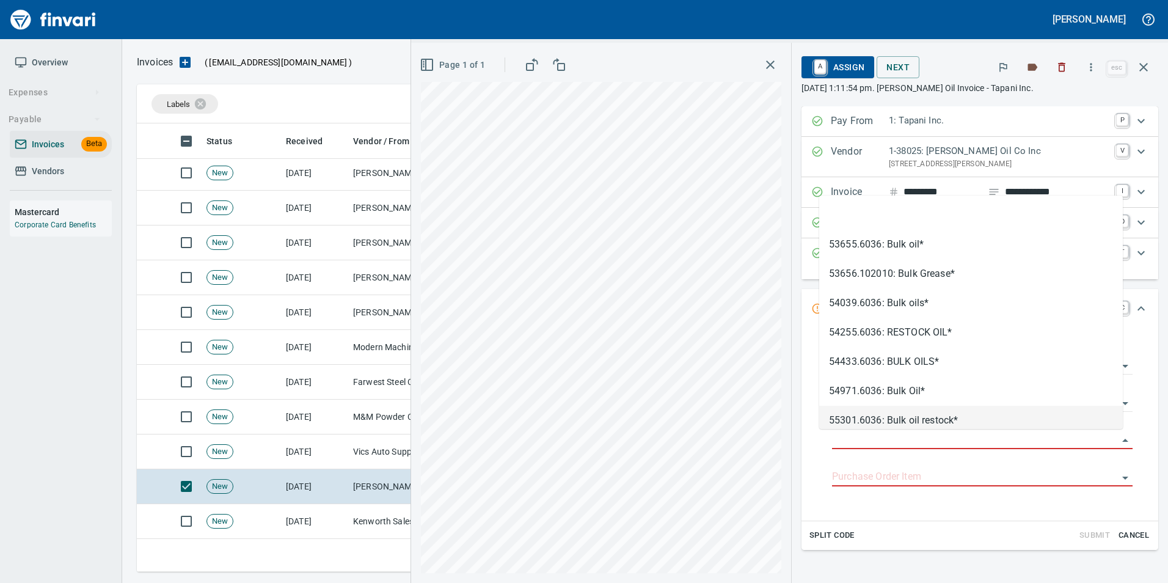
scroll to position [439, 998]
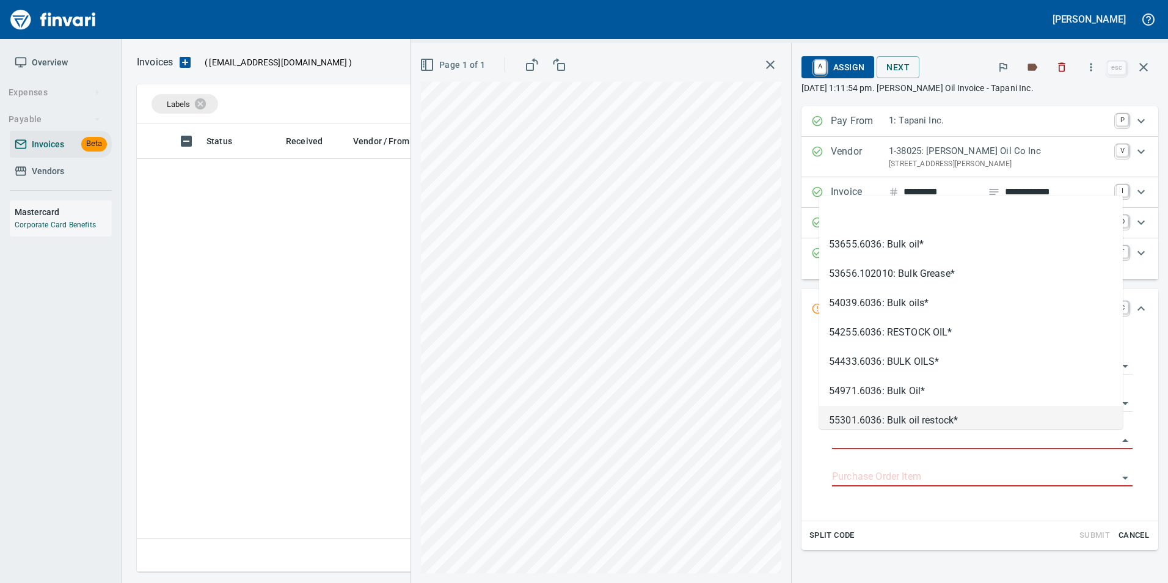
scroll to position [1, 1]
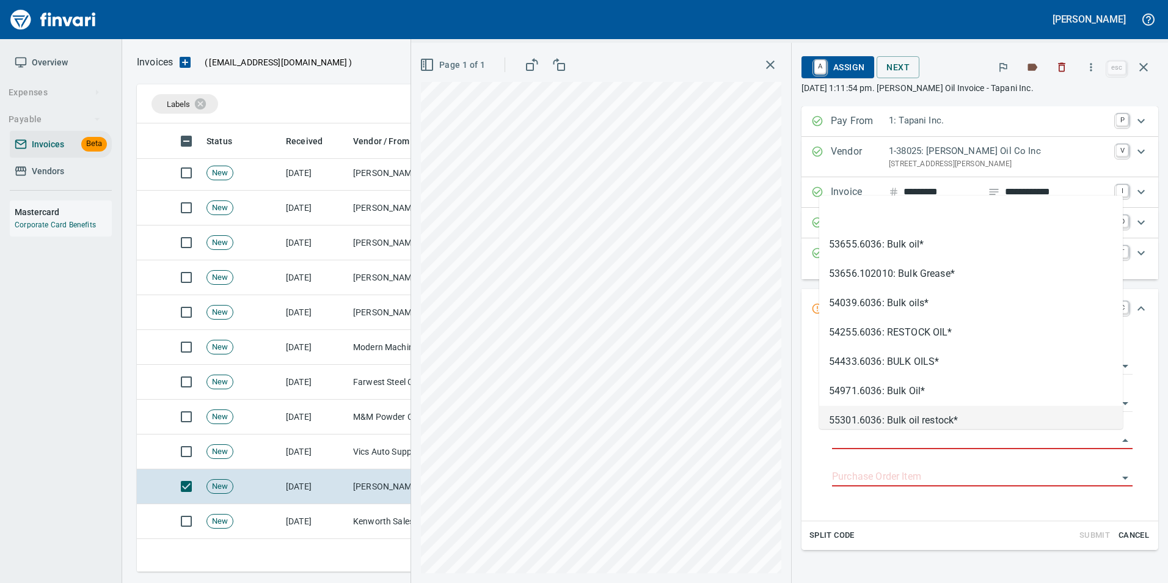
type input "**********"
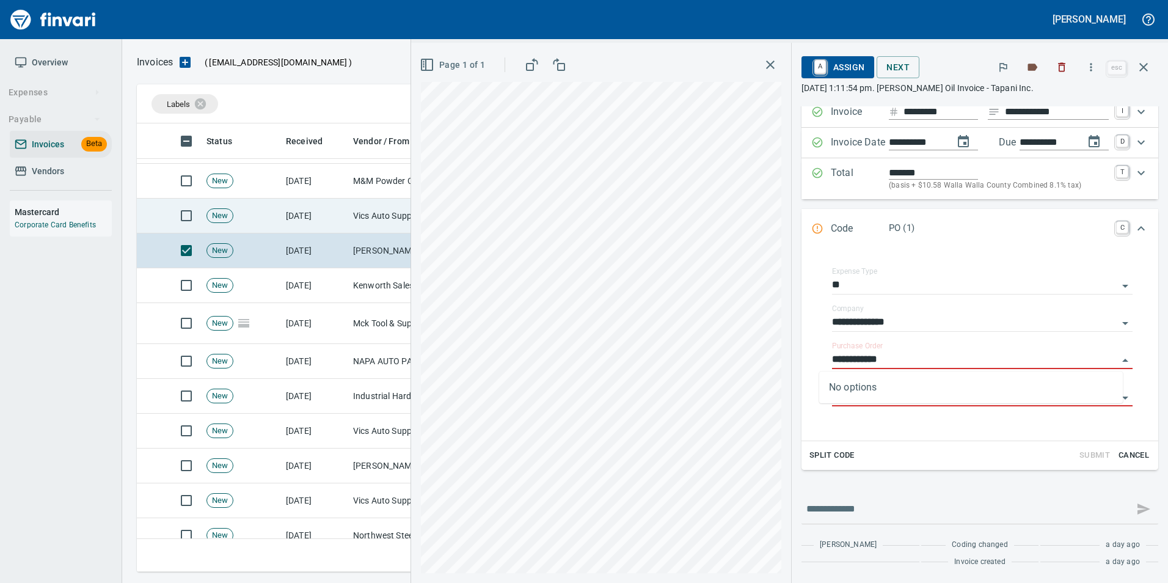
scroll to position [1100, 0]
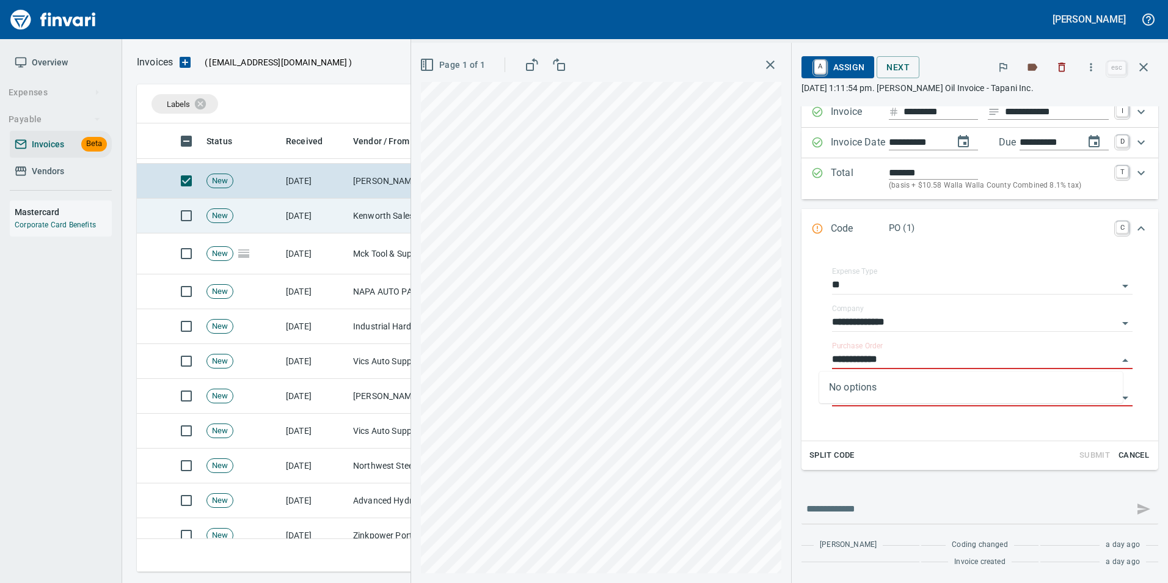
click at [337, 224] on td "[DATE]" at bounding box center [314, 216] width 67 height 35
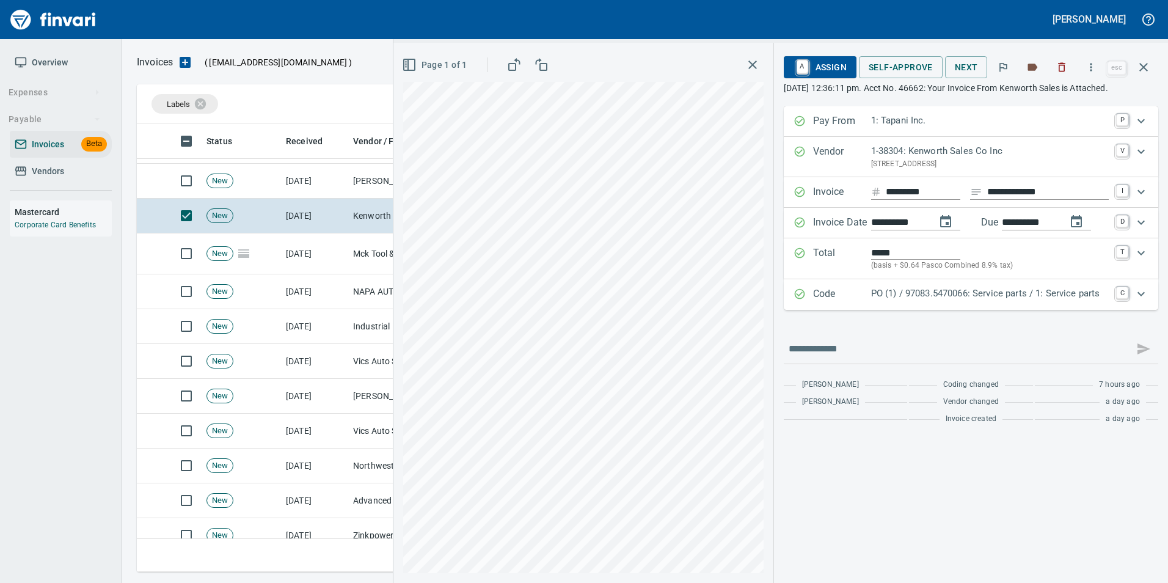
click at [837, 302] on p "Code" at bounding box center [842, 295] width 58 height 16
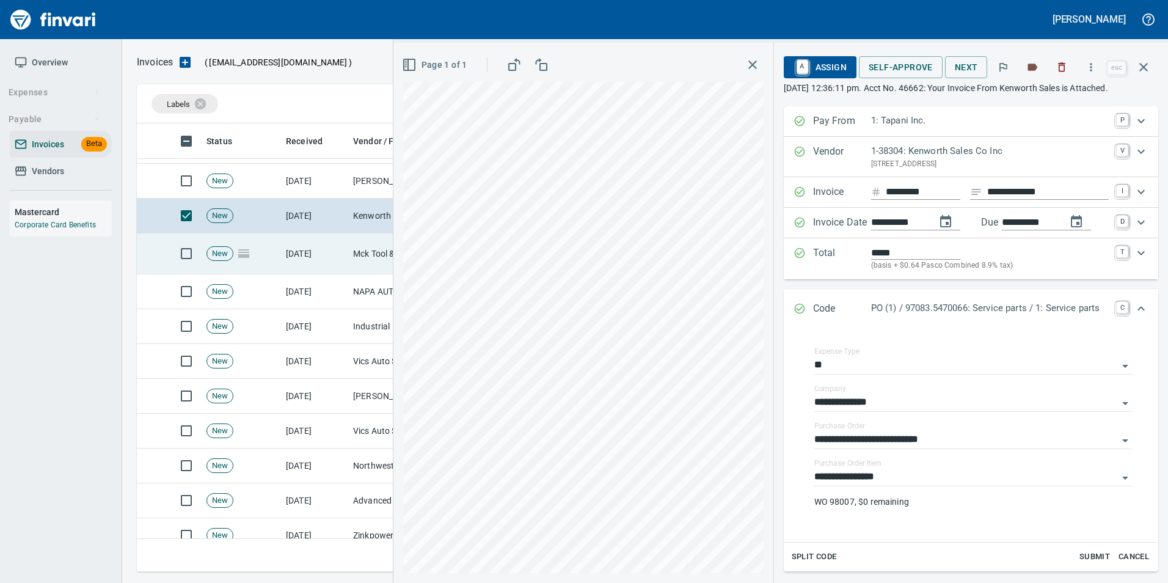
click at [353, 261] on td "Mck Tool & Supply Inc (1-10644)" at bounding box center [409, 253] width 122 height 41
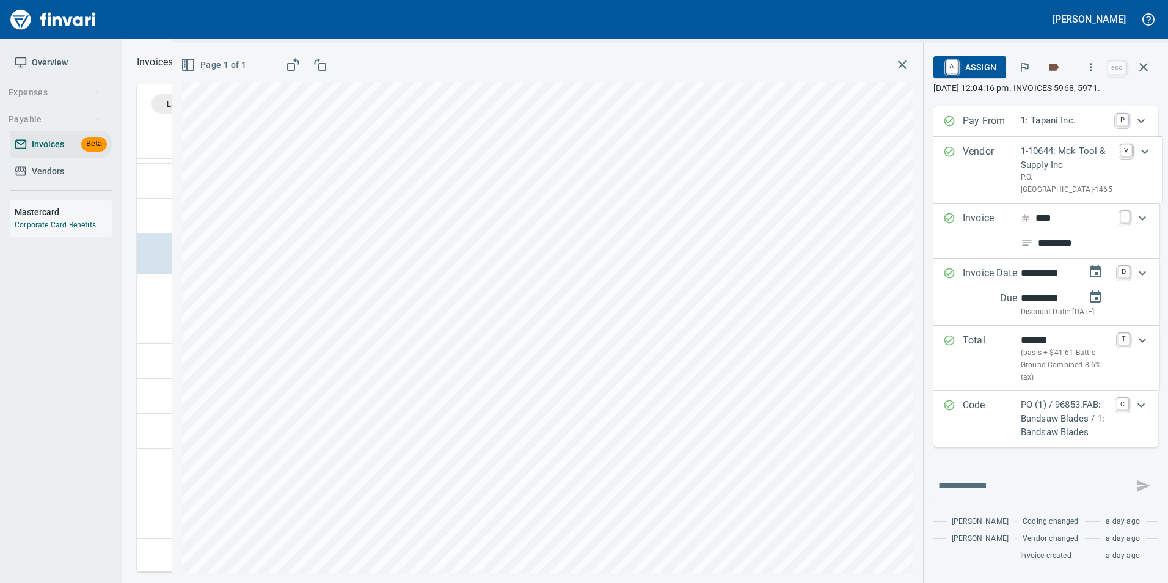
click at [974, 439] on p "Code" at bounding box center [992, 419] width 58 height 42
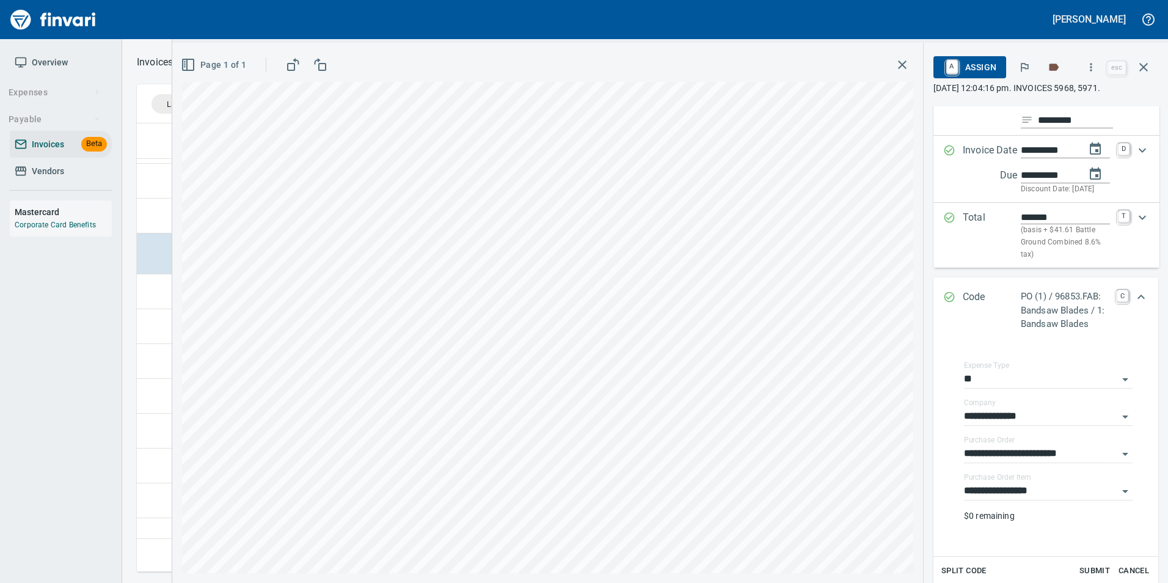
scroll to position [244, 0]
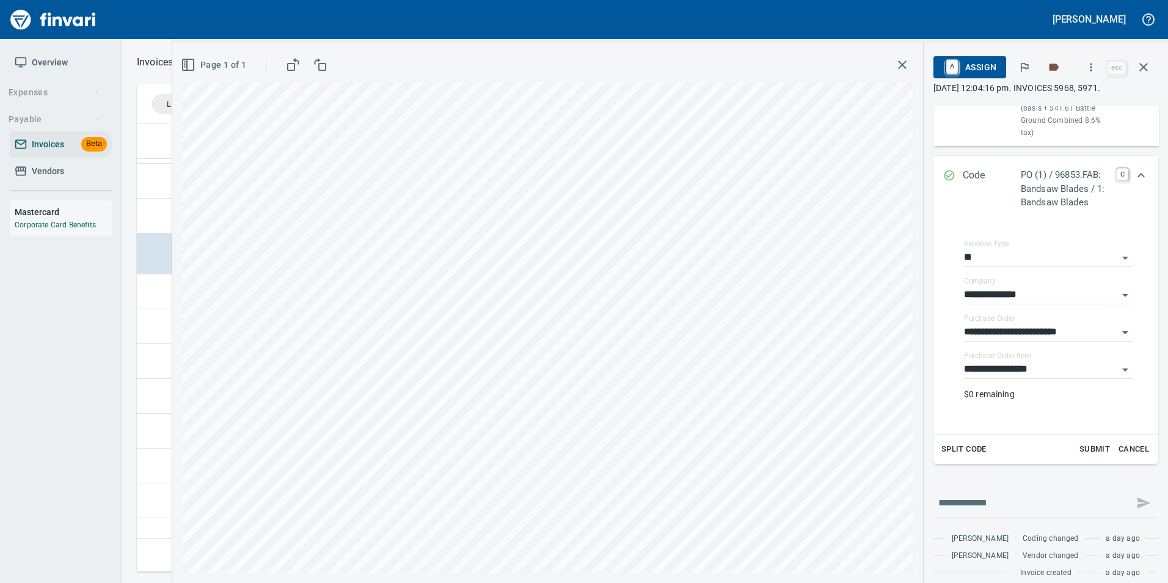
click at [955, 181] on icon "Expand" at bounding box center [949, 175] width 12 height 12
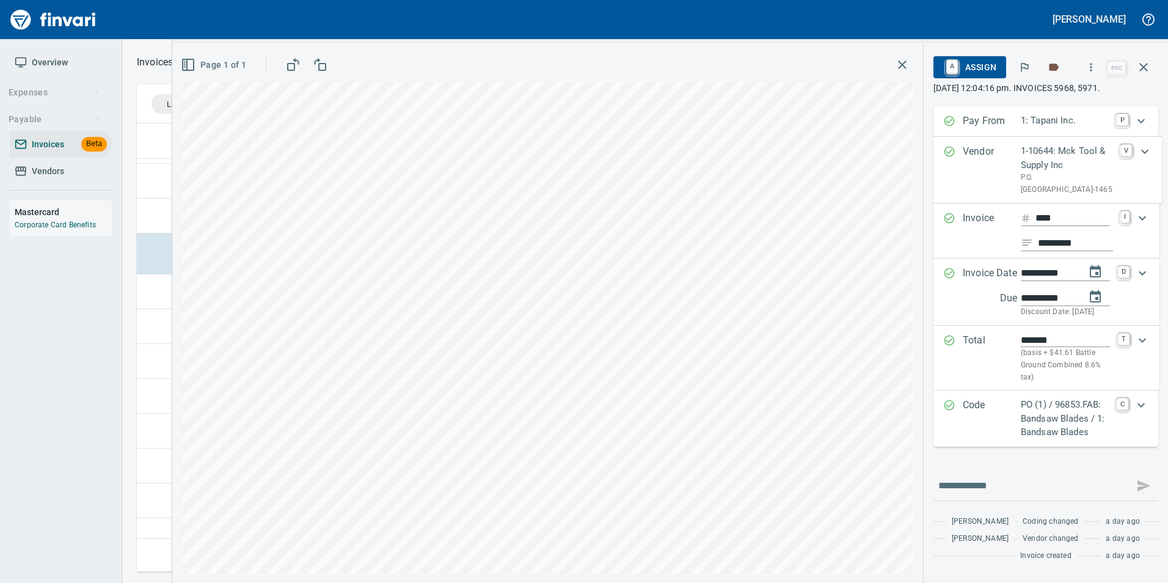
scroll to position [65, 0]
drag, startPoint x: 1144, startPoint y: 60, endPoint x: 1142, endPoint y: 69, distance: 8.7
click at [1145, 60] on icon "button" at bounding box center [1143, 67] width 15 height 15
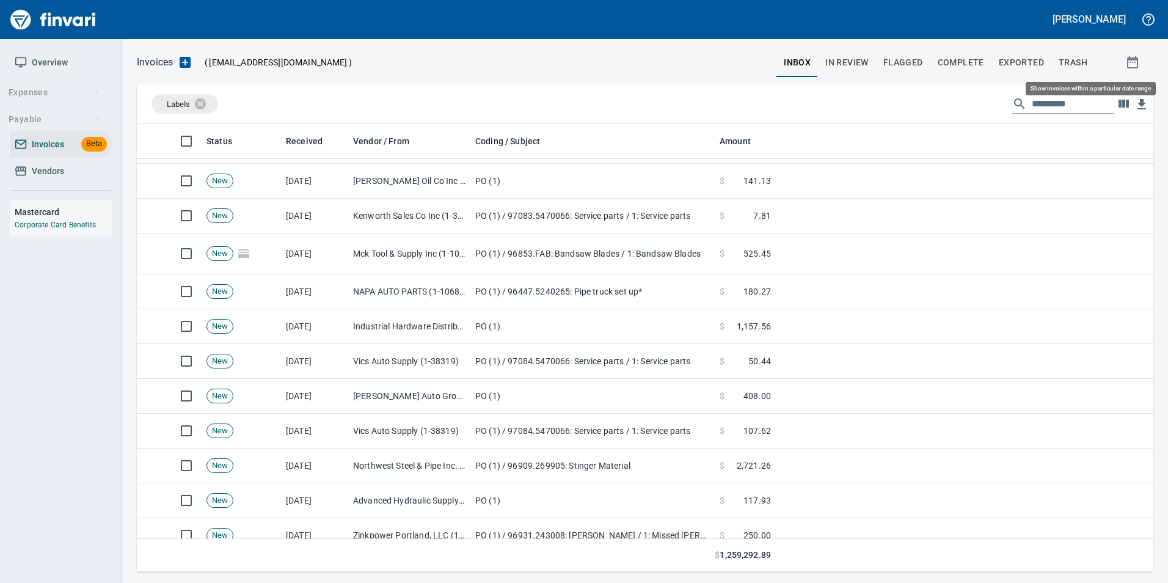
scroll to position [439, 998]
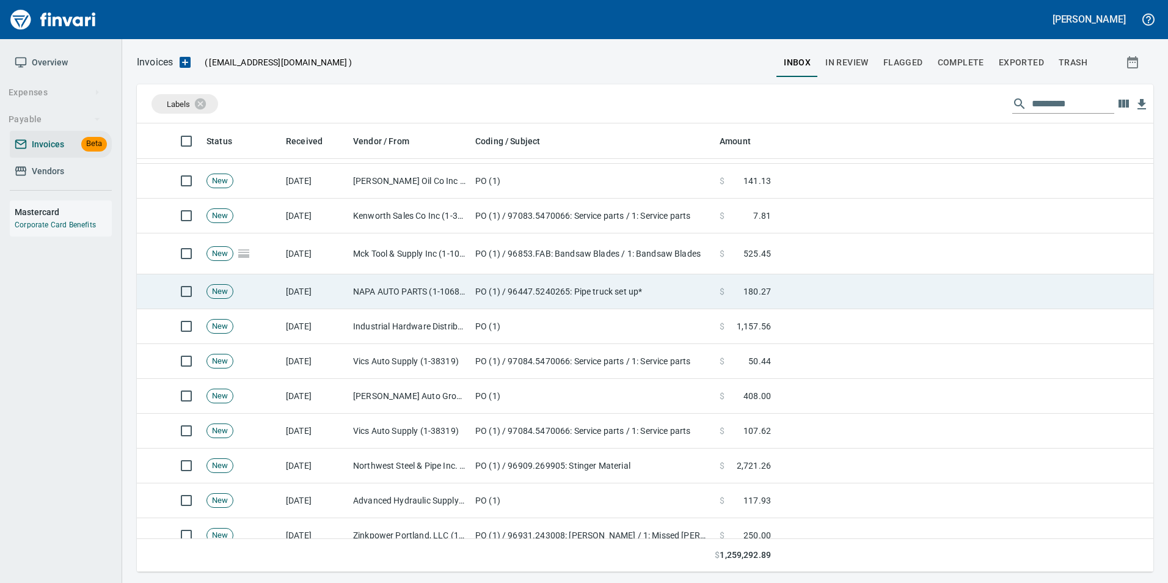
click at [484, 291] on td "PO (1) / 96447.5240265: Pipe truck set up*" at bounding box center [592, 291] width 244 height 35
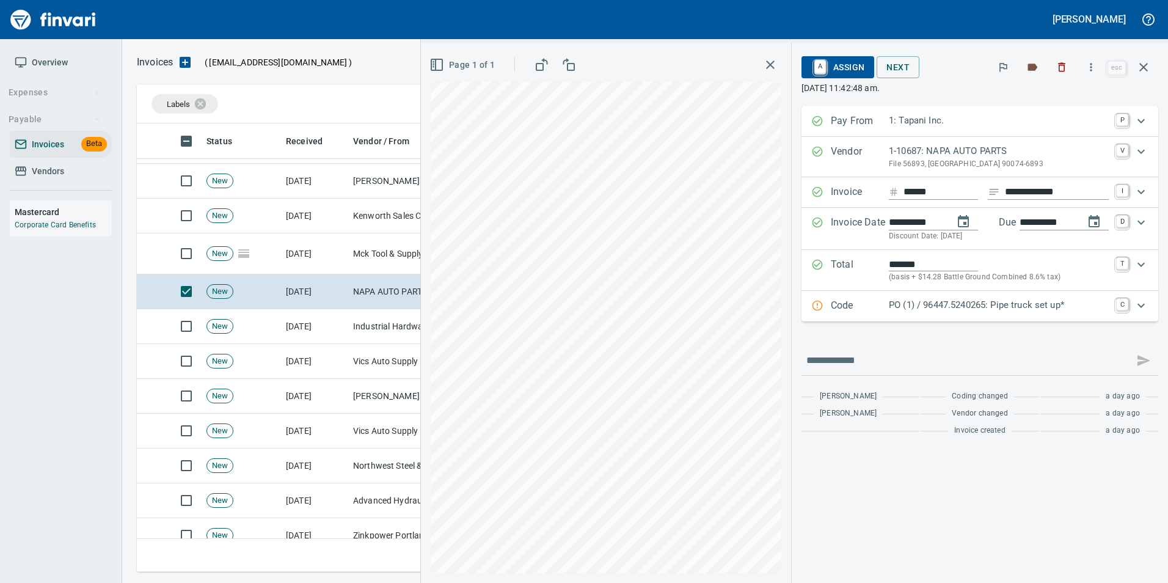
click at [890, 302] on p "PO (1) / 96447.5240265: Pipe truck set up*" at bounding box center [999, 305] width 220 height 14
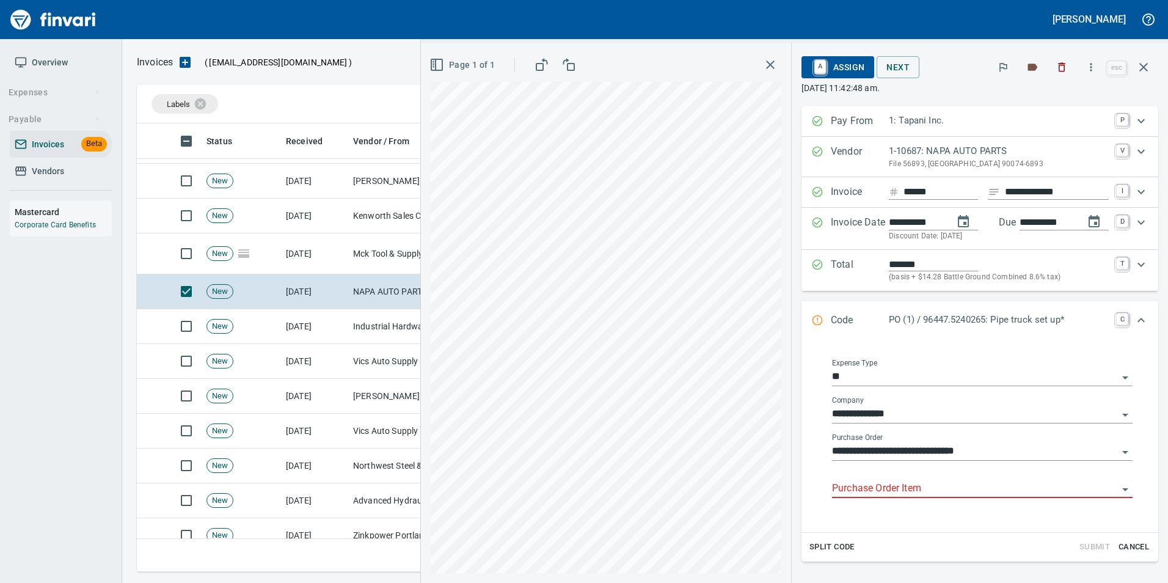
click at [849, 488] on input "Purchase Order Item" at bounding box center [975, 488] width 286 height 17
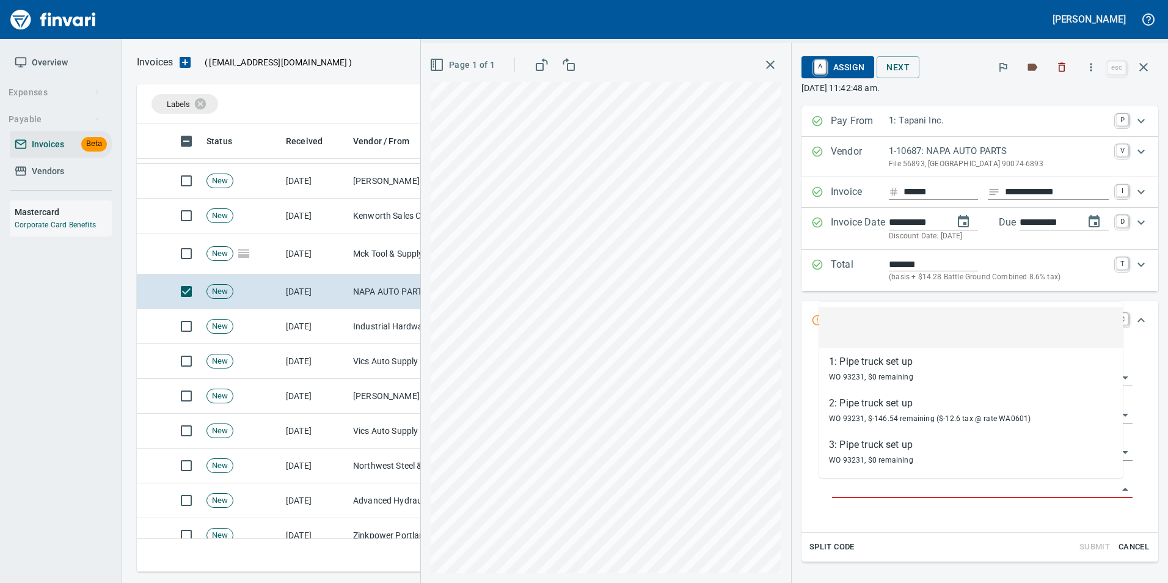
scroll to position [439, 998]
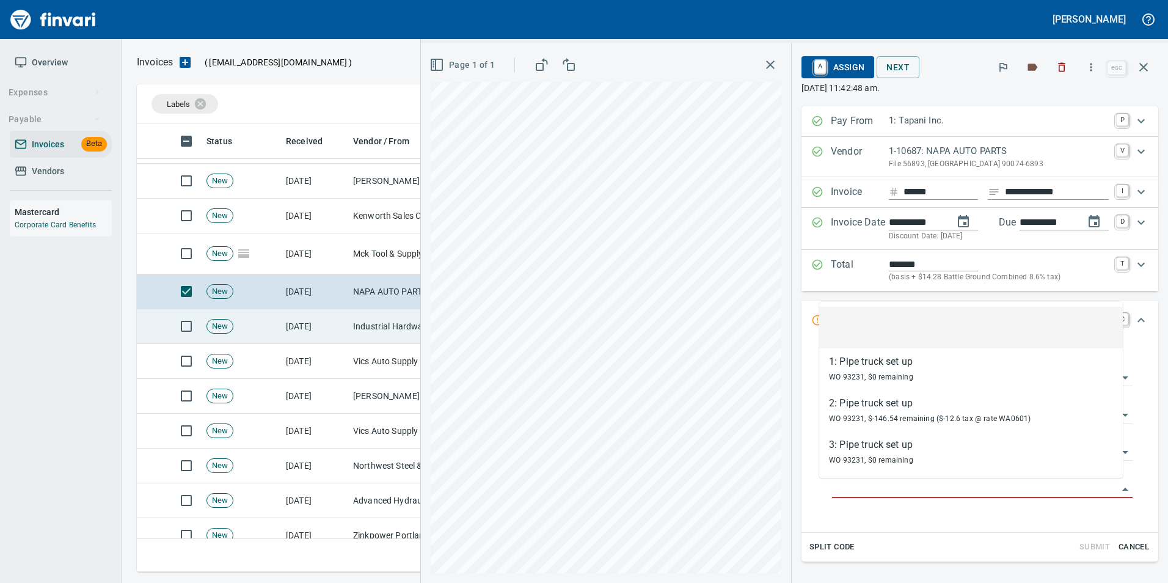
click at [334, 335] on td "[DATE]" at bounding box center [314, 326] width 67 height 35
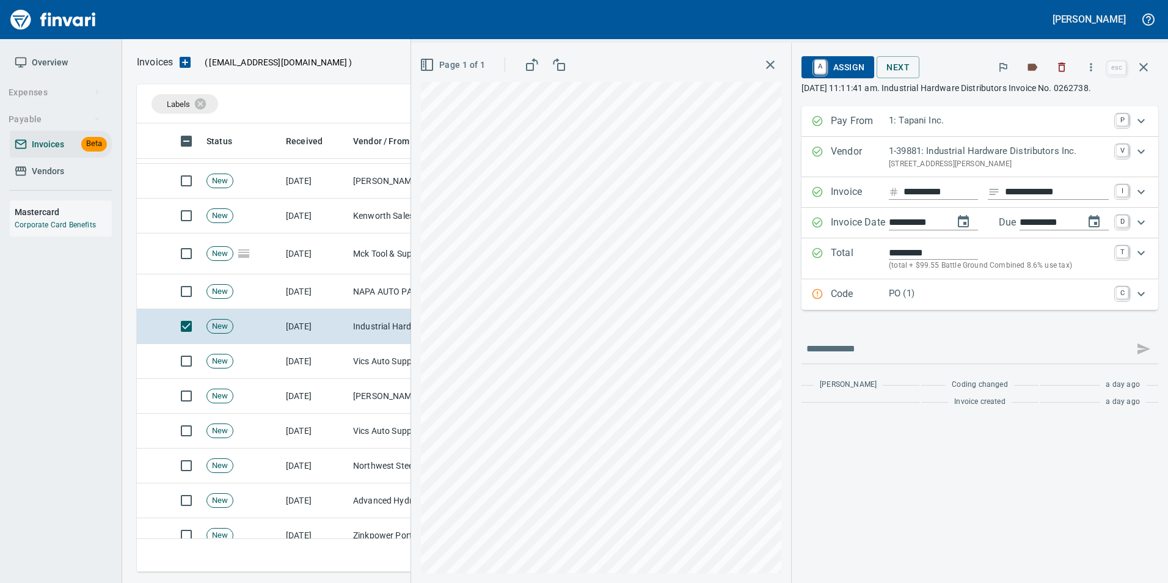
click at [824, 302] on div "Code PO (1) C" at bounding box center [968, 295] width 315 height 16
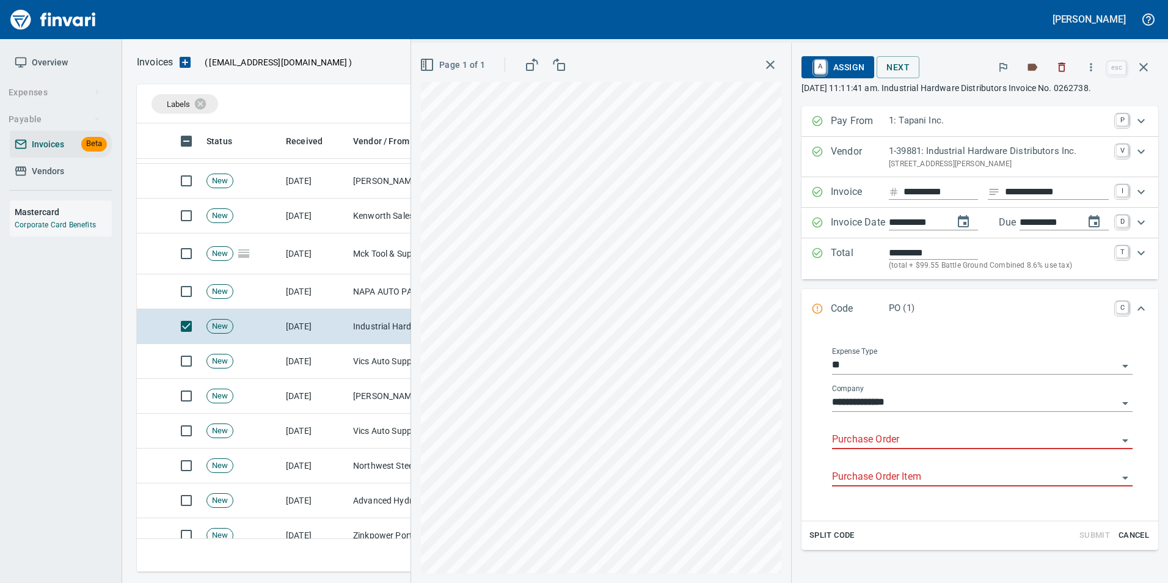
click at [848, 445] on input "Purchase Order" at bounding box center [975, 439] width 286 height 17
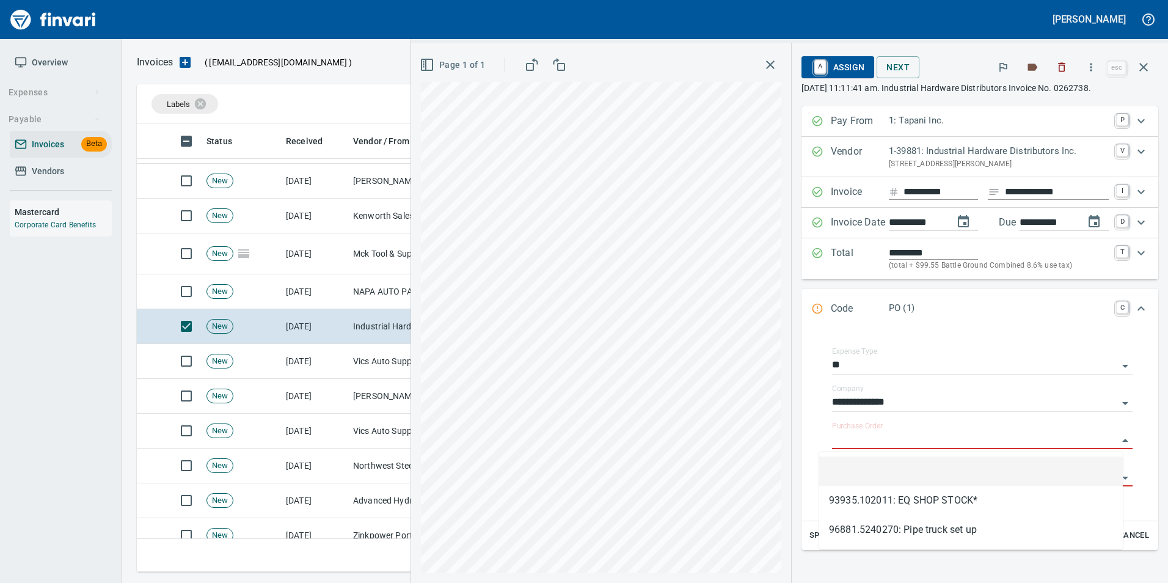
scroll to position [439, 998]
type input "**********"
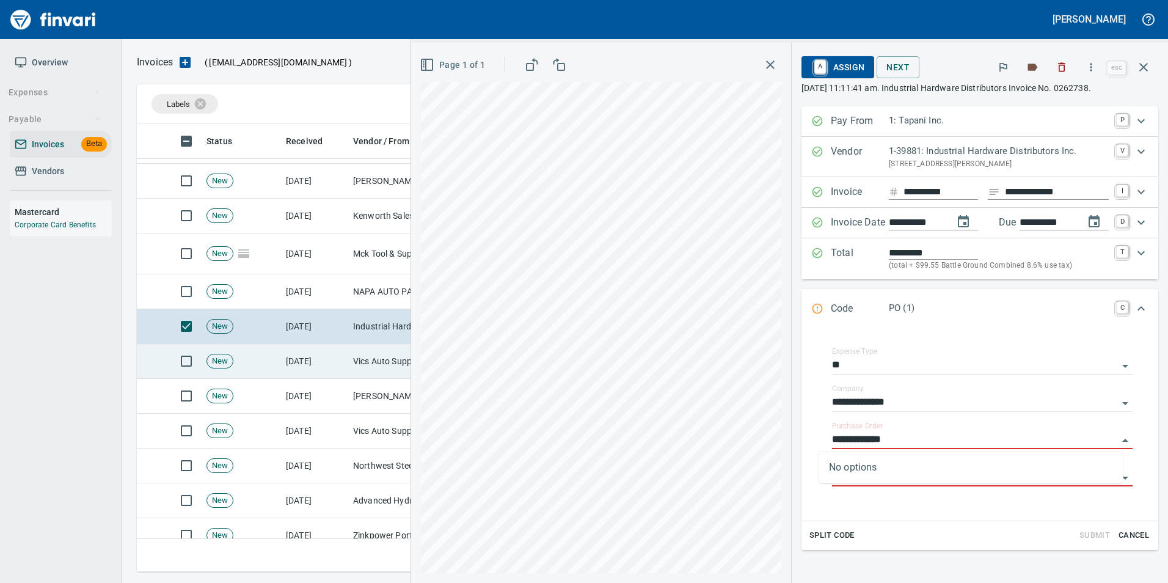
click at [350, 360] on td "Vics Auto Supply (1-38319)" at bounding box center [409, 361] width 122 height 35
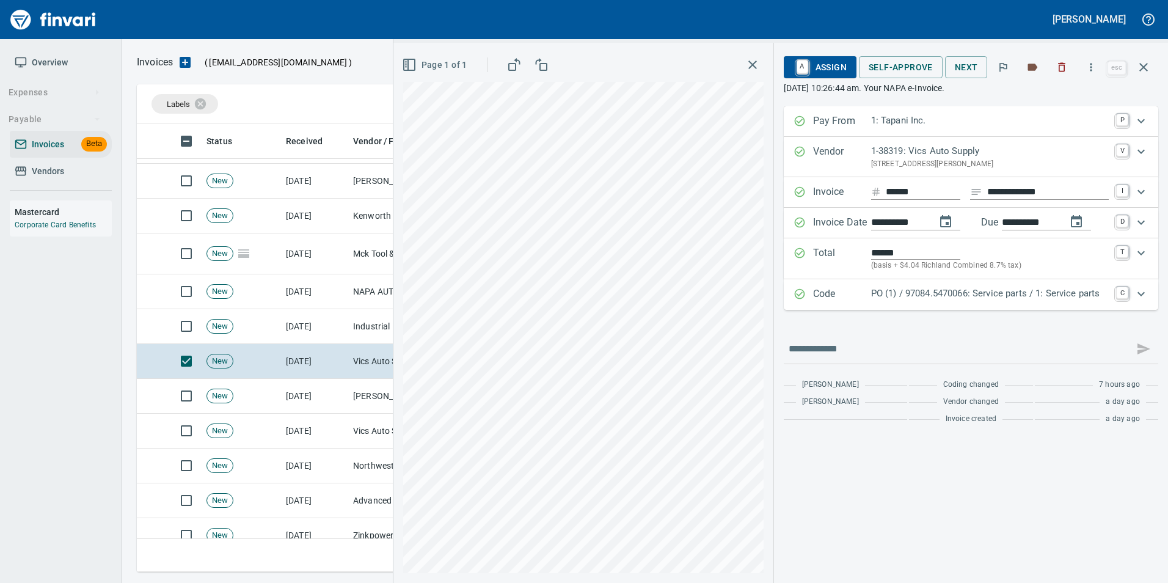
click at [860, 305] on div "Code PO (1) / 97084.5470066: Service parts / 1: Service parts C" at bounding box center [971, 294] width 375 height 31
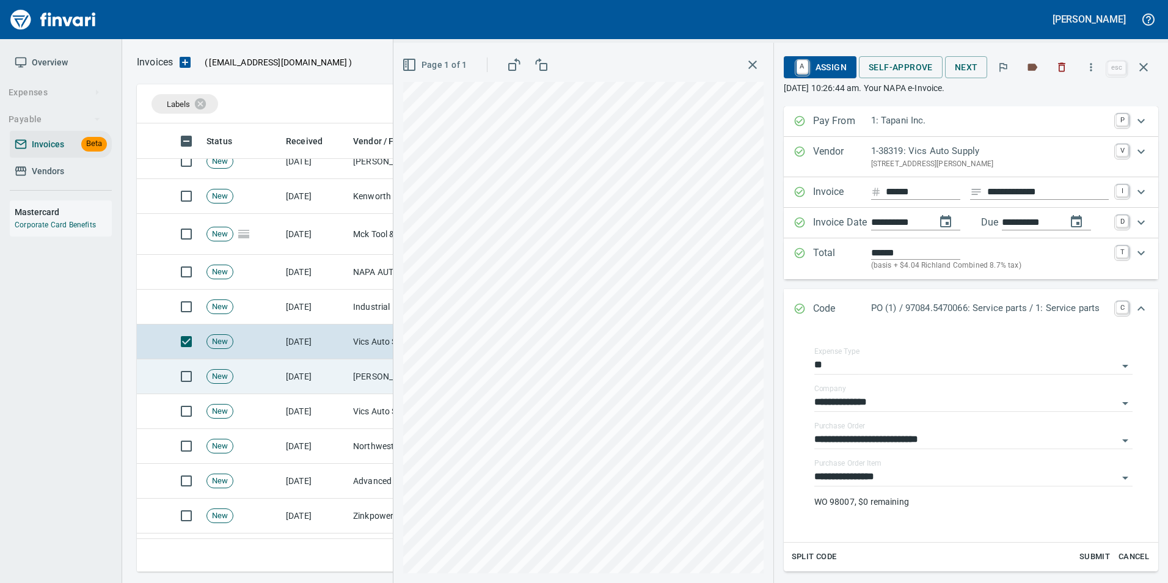
click at [365, 387] on td "[PERSON_NAME] Auto Group (1-38308)" at bounding box center [409, 376] width 122 height 35
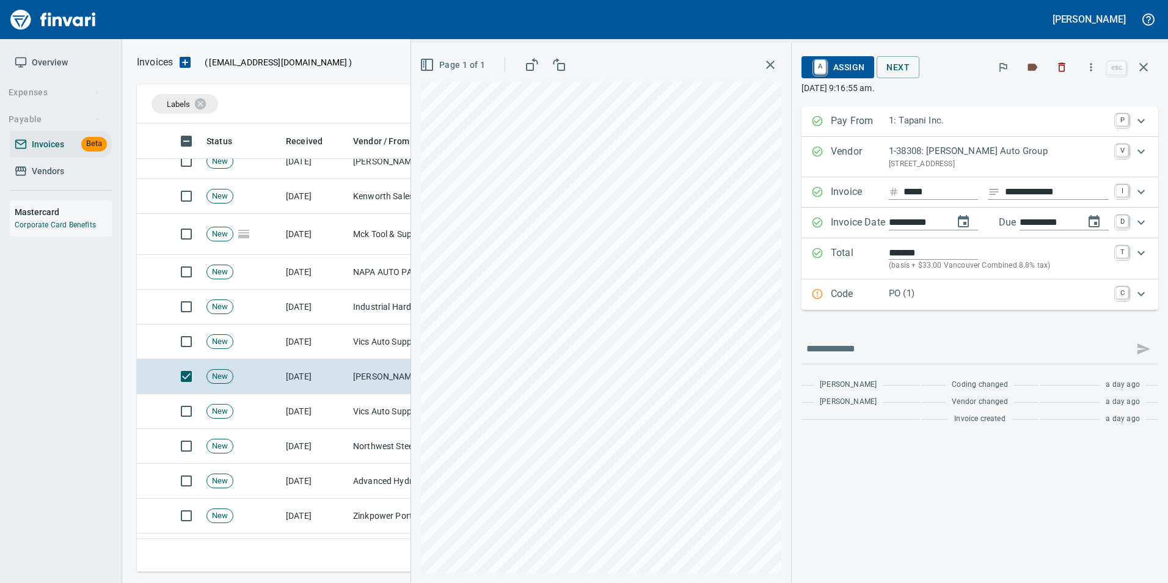
click at [827, 299] on div "Code PO (1) C" at bounding box center [968, 295] width 315 height 16
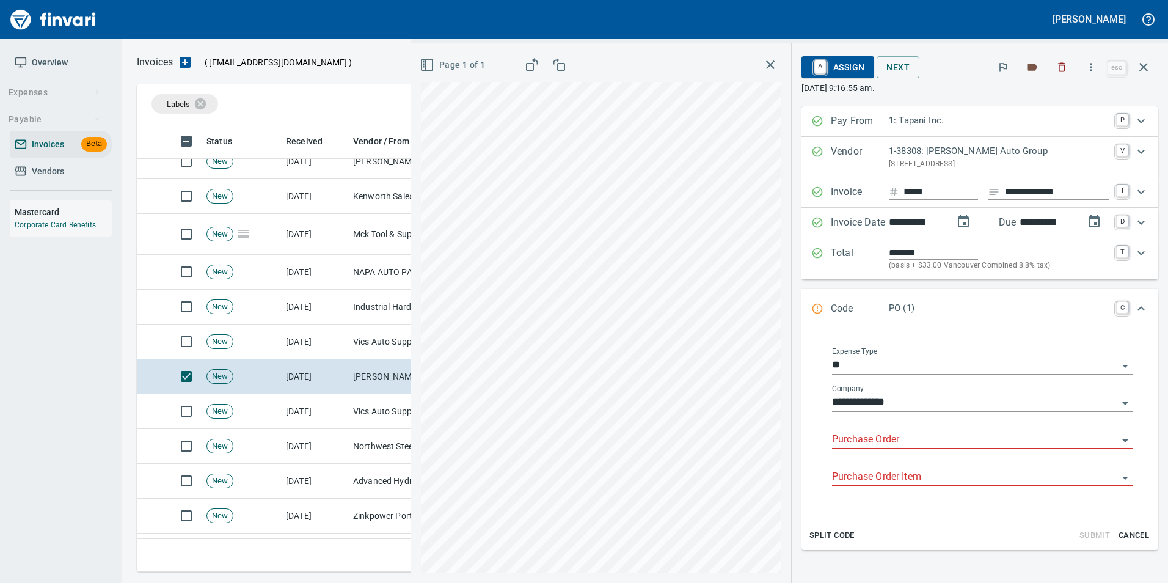
click at [862, 434] on input "Purchase Order" at bounding box center [975, 439] width 286 height 17
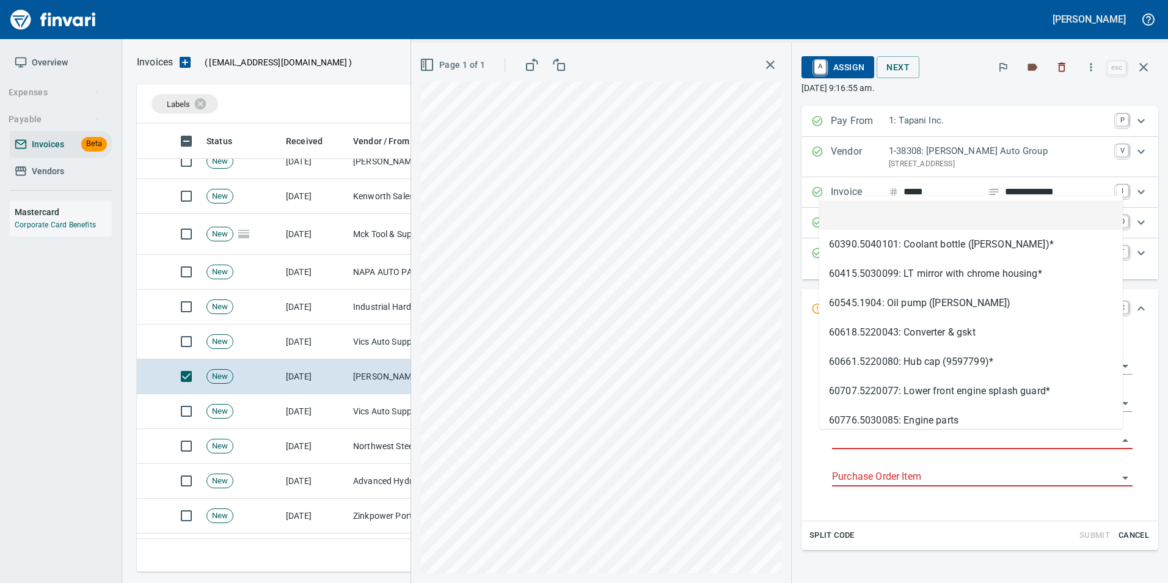
scroll to position [439, 998]
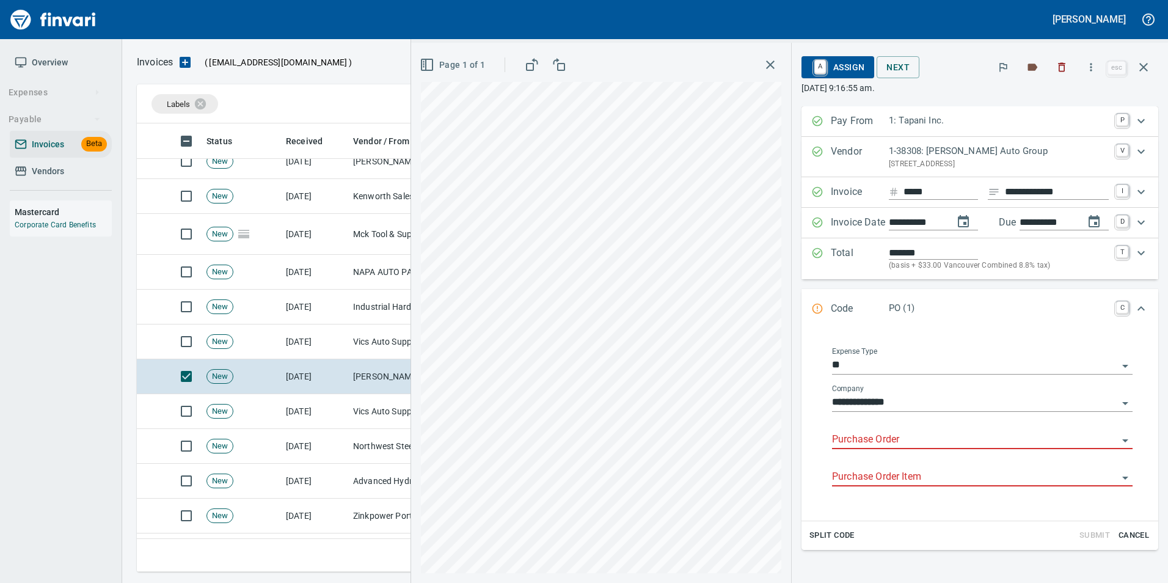
click at [861, 433] on input "Purchase Order" at bounding box center [975, 439] width 286 height 17
click at [872, 440] on input "Purchase Order" at bounding box center [975, 439] width 286 height 17
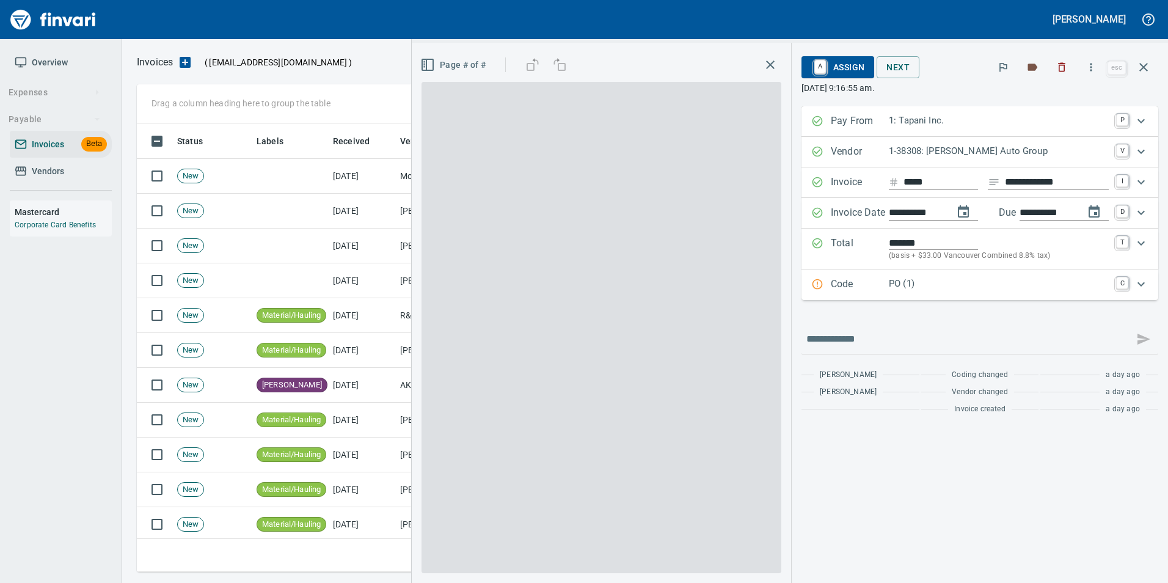
scroll to position [439, 998]
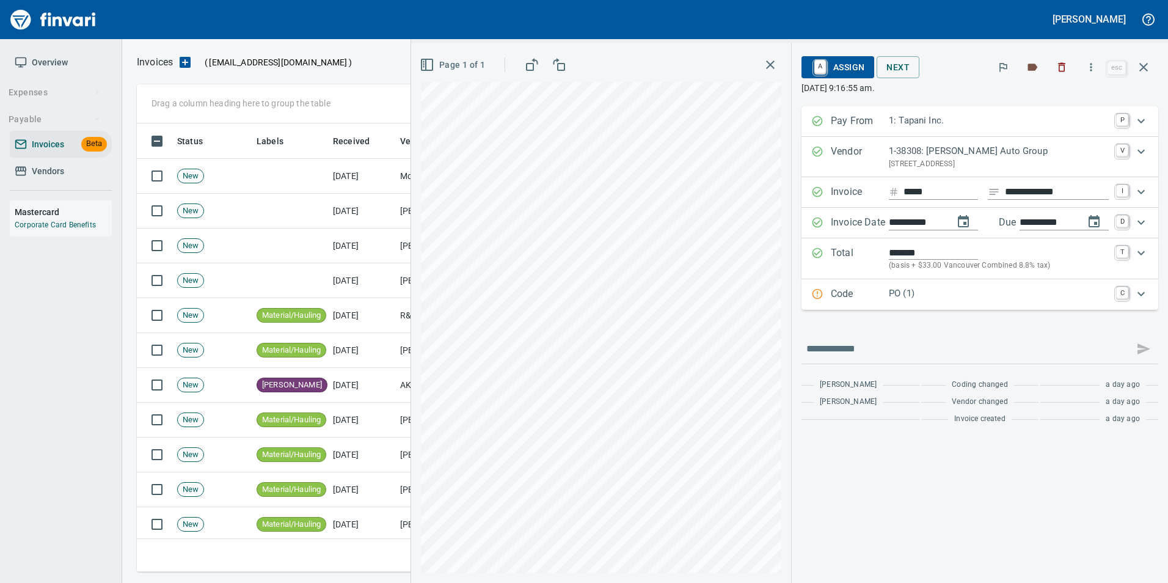
drag, startPoint x: 841, startPoint y: 290, endPoint x: 841, endPoint y: 299, distance: 9.2
click at [841, 290] on p "Code" at bounding box center [860, 295] width 58 height 16
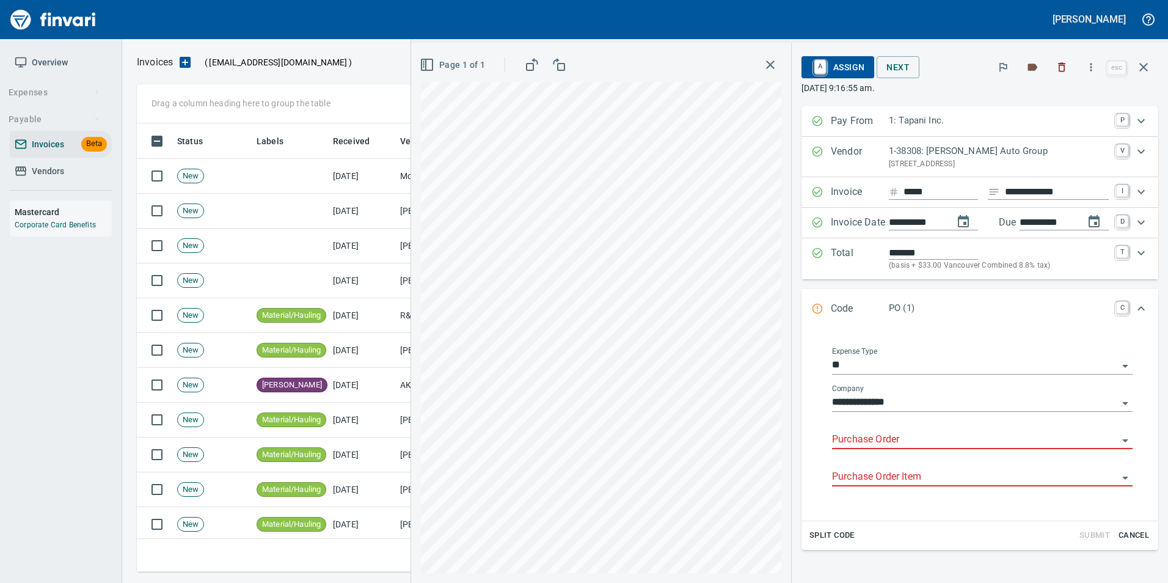
click at [836, 439] on input "Purchase Order" at bounding box center [975, 439] width 286 height 17
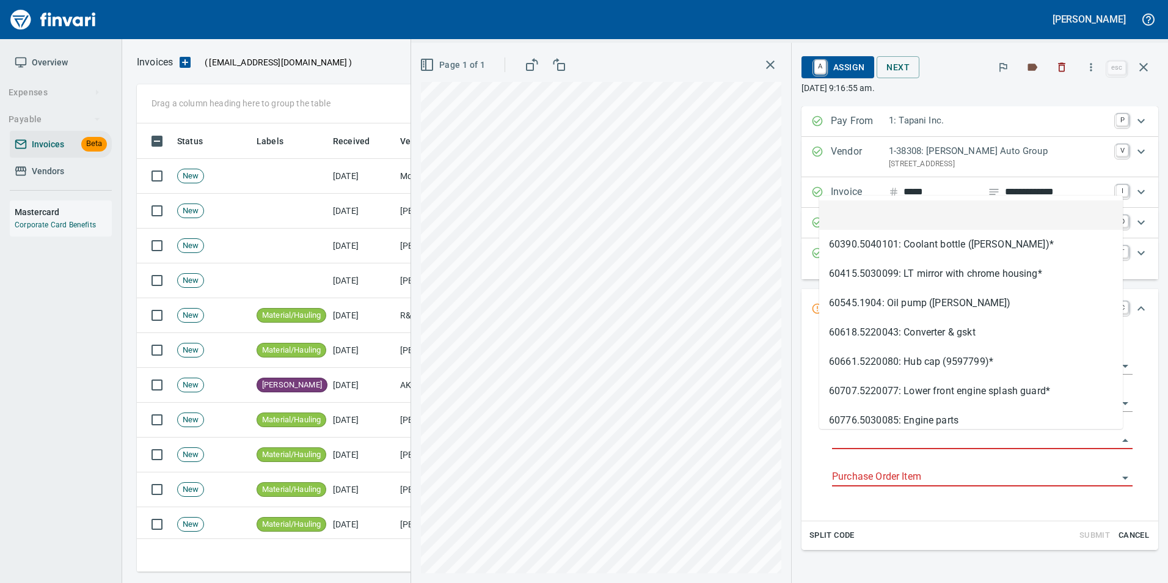
type input "**********"
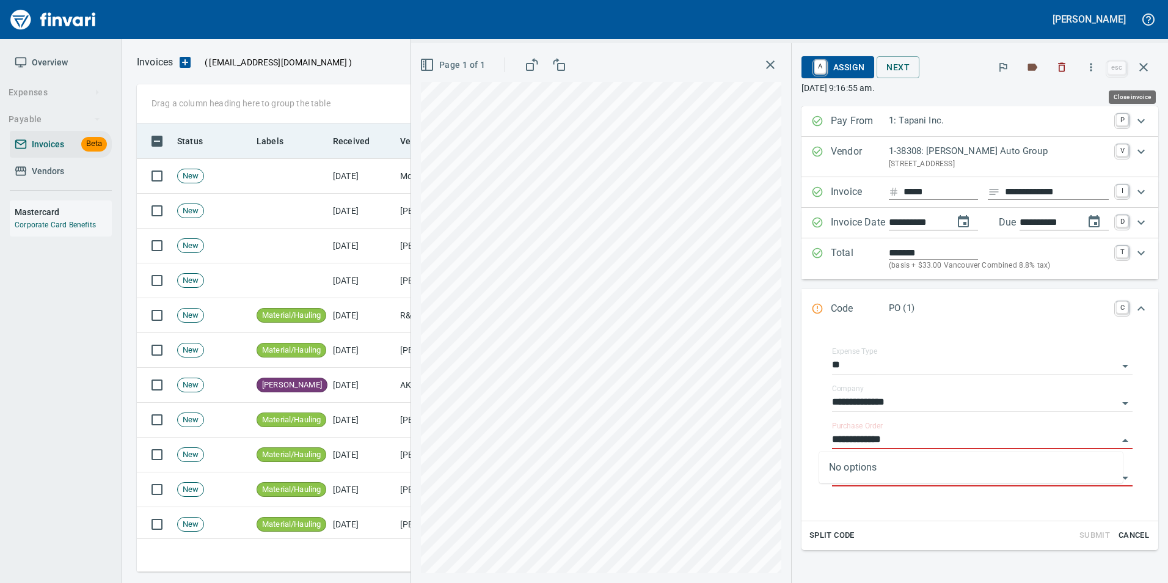
click at [1142, 70] on icon "button" at bounding box center [1143, 67] width 15 height 15
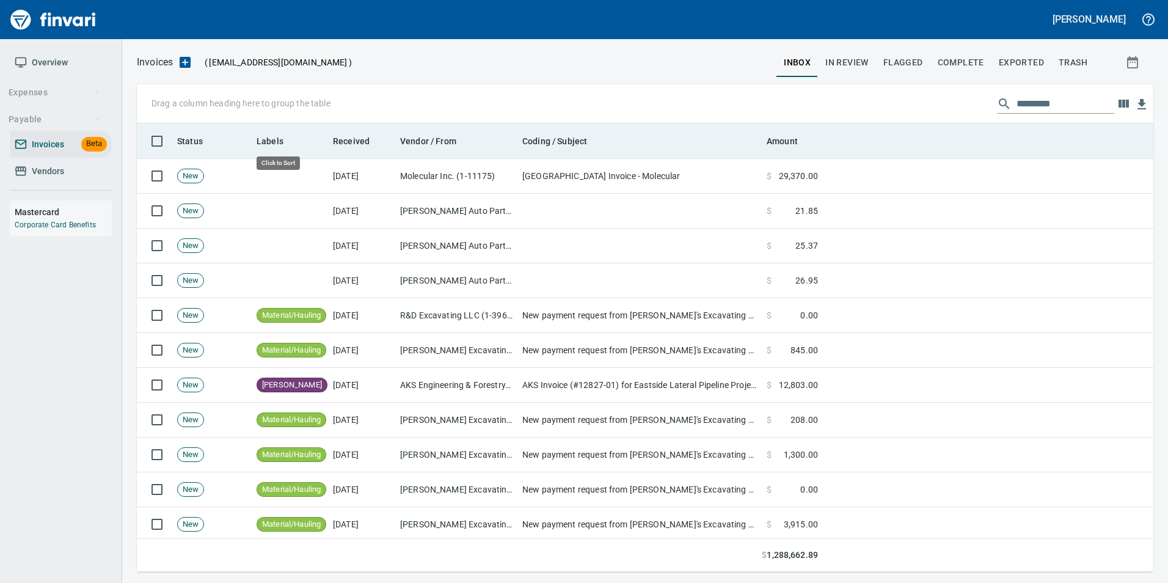
scroll to position [439, 998]
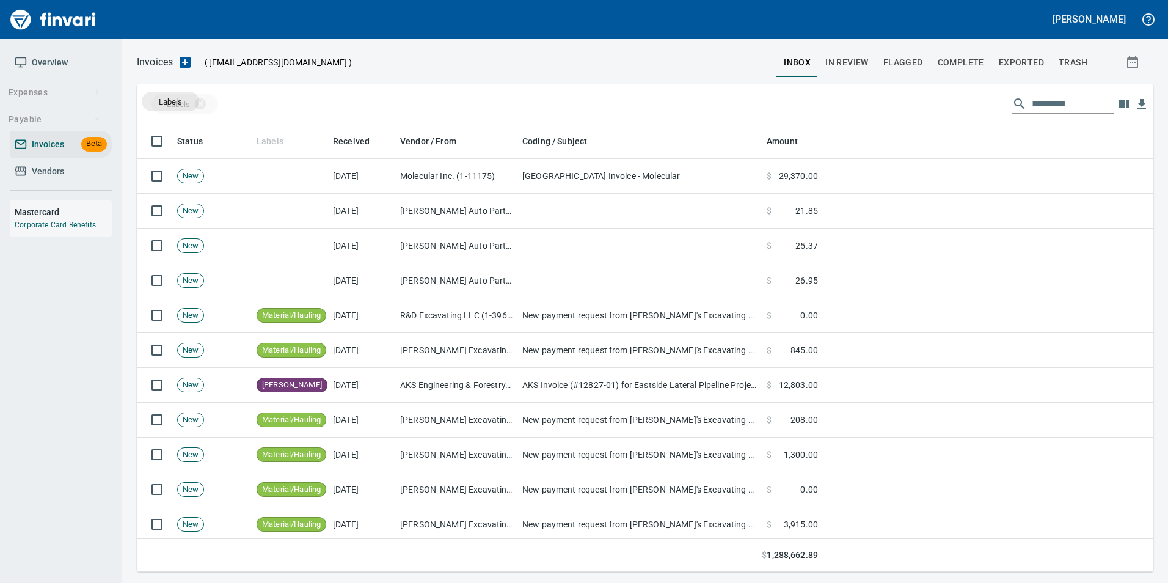
drag, startPoint x: 266, startPoint y: 135, endPoint x: 170, endPoint y: 101, distance: 101.6
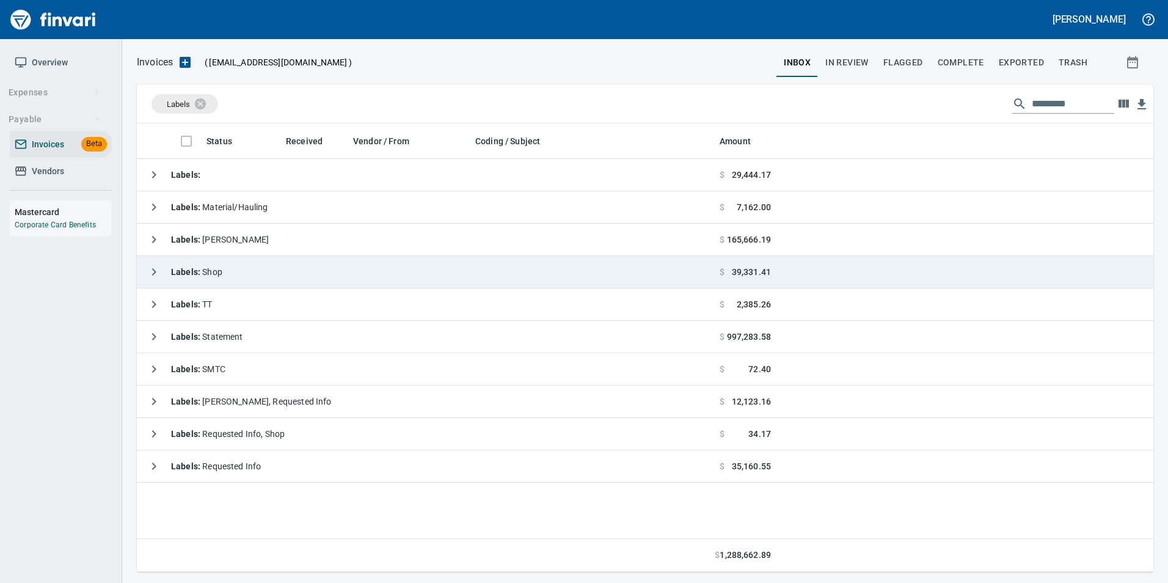
click at [159, 267] on icon "button" at bounding box center [154, 272] width 15 height 15
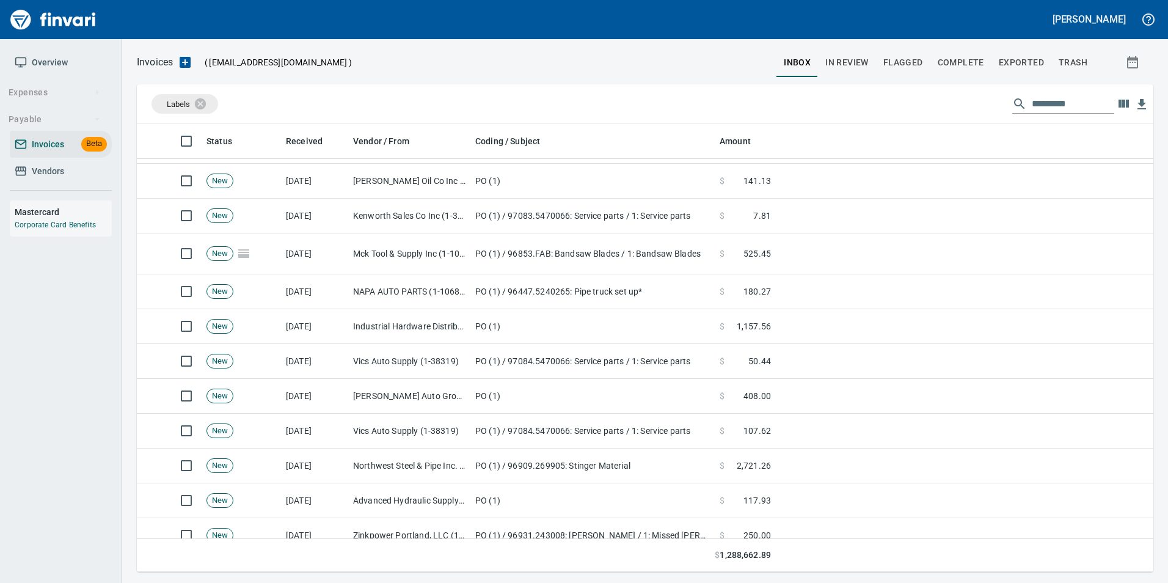
scroll to position [1161, 0]
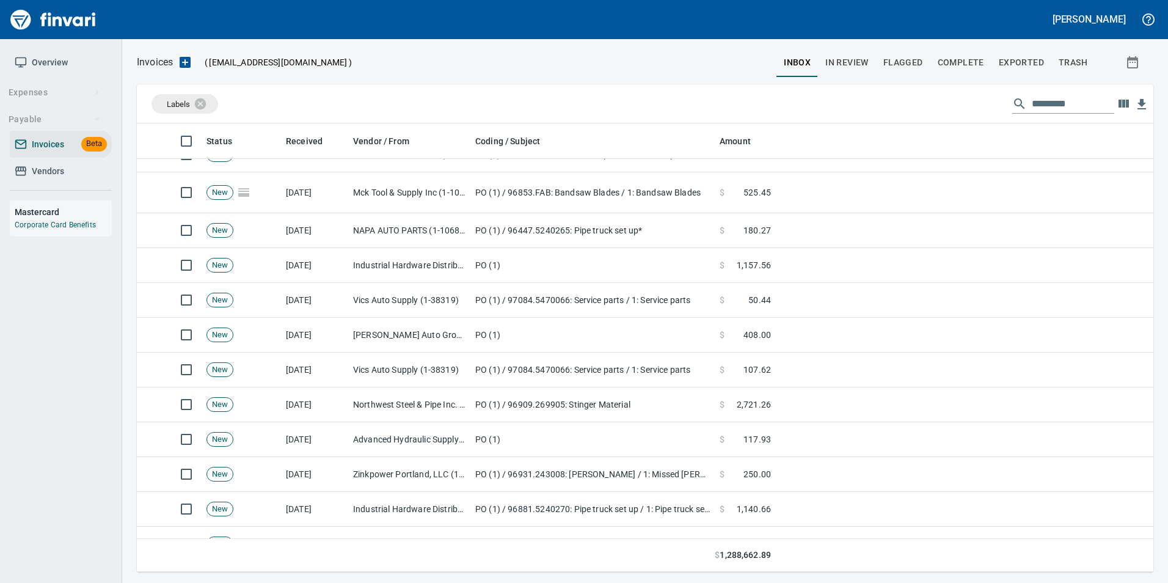
click at [358, 376] on td "Vics Auto Supply (1-38319)" at bounding box center [409, 370] width 122 height 35
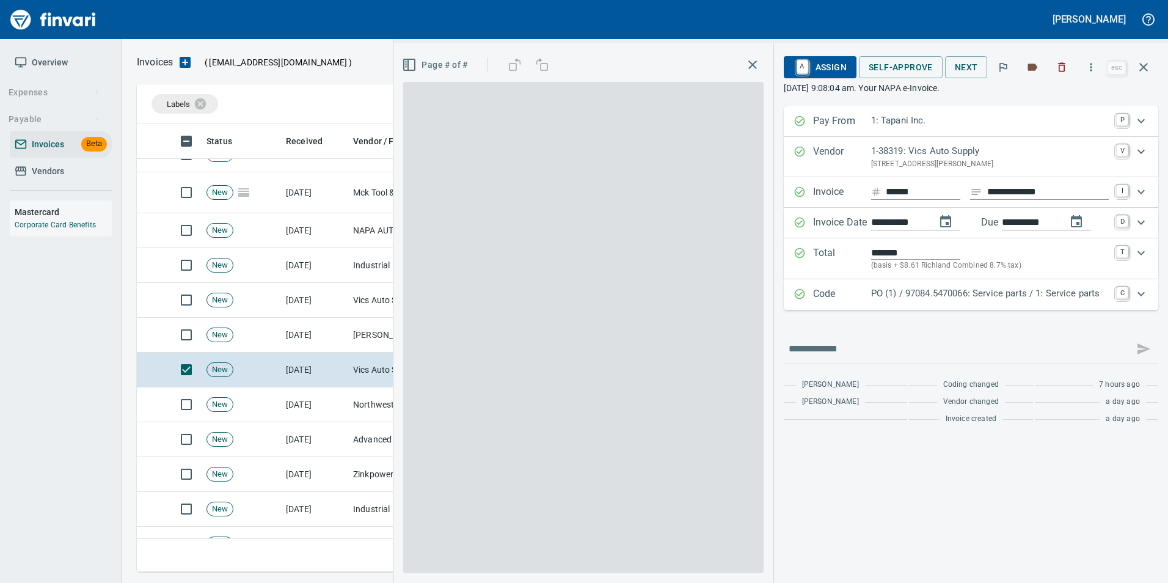
scroll to position [439, 998]
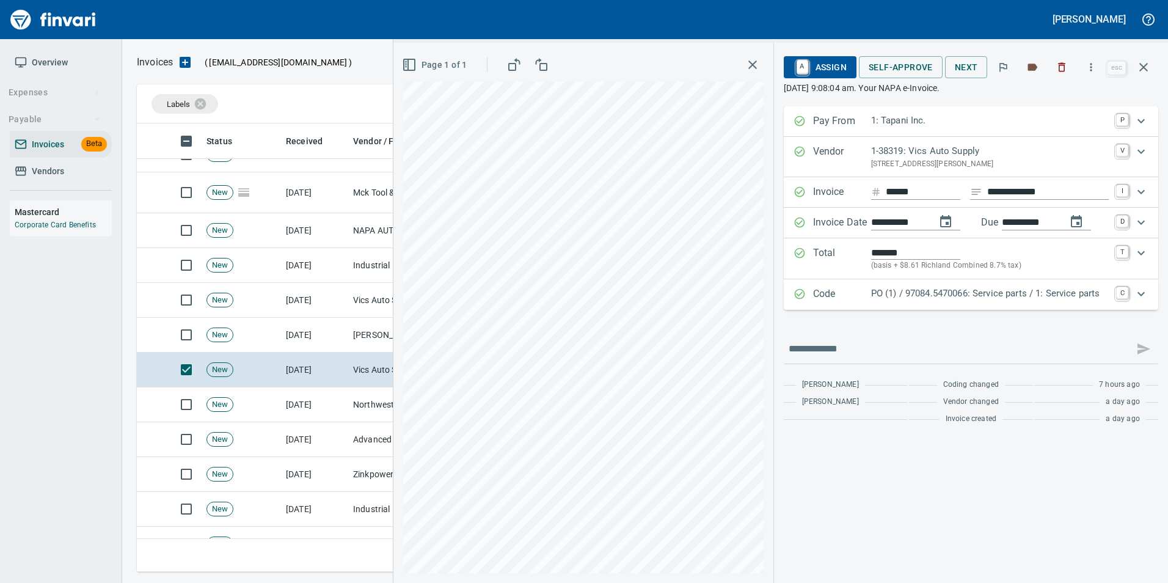
click at [946, 295] on p "PO (1) / 97084.5470066: Service parts / 1: Service parts" at bounding box center [990, 294] width 238 height 14
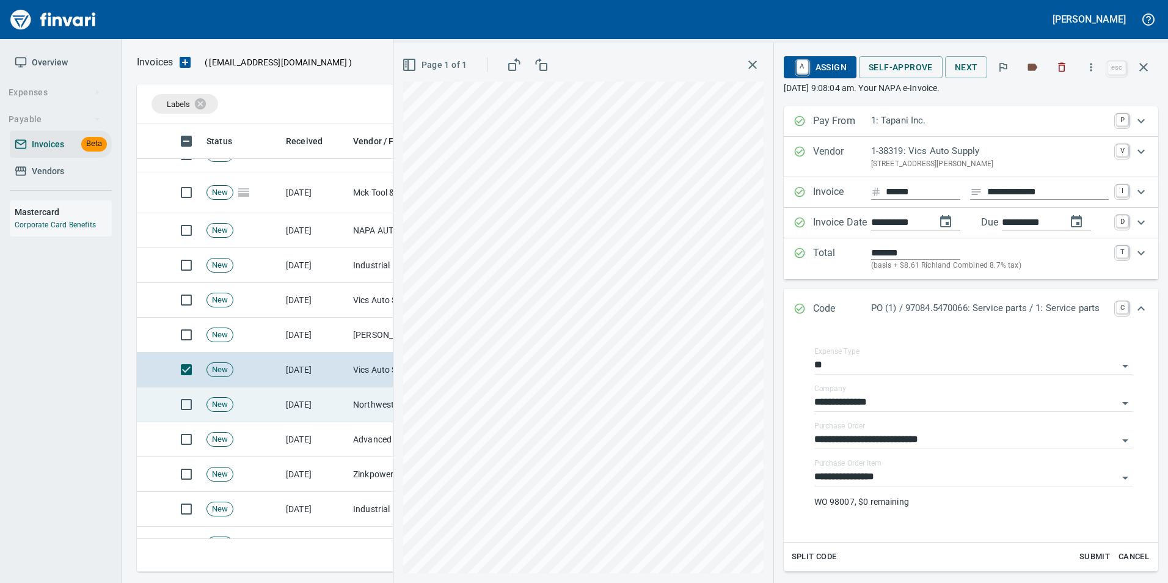
click at [316, 398] on td "[DATE]" at bounding box center [314, 404] width 67 height 35
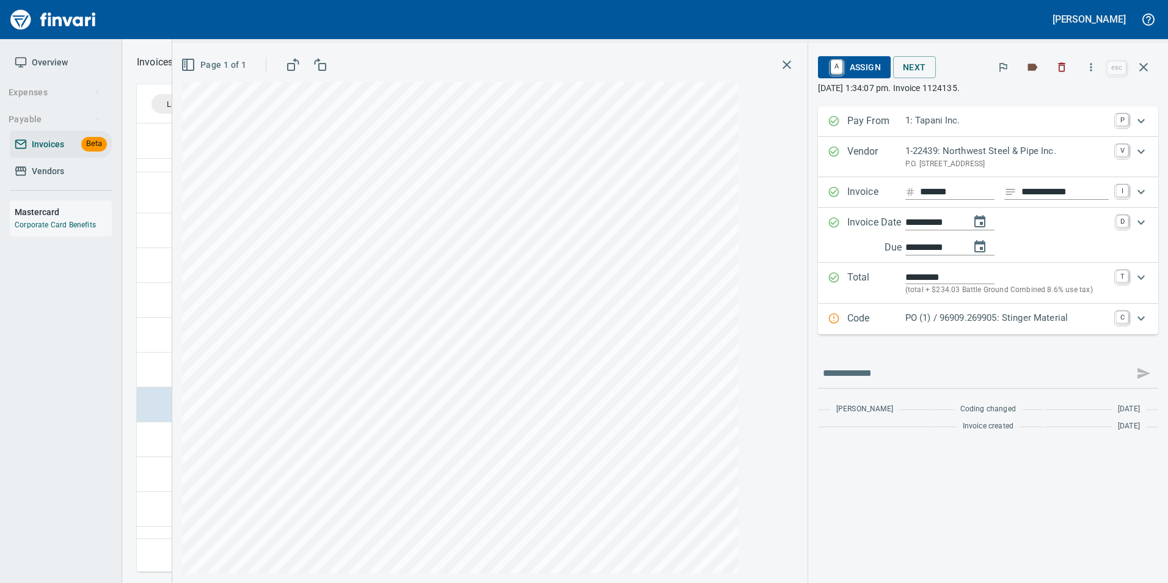
click at [847, 311] on p "Code" at bounding box center [876, 319] width 58 height 16
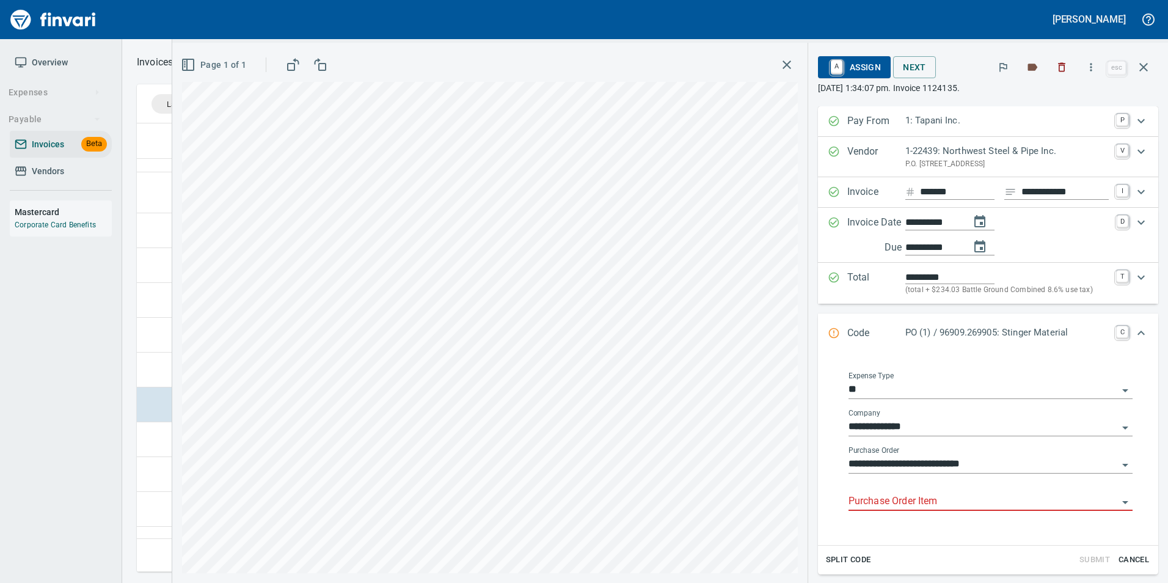
click at [902, 499] on input "Purchase Order Item" at bounding box center [983, 501] width 269 height 17
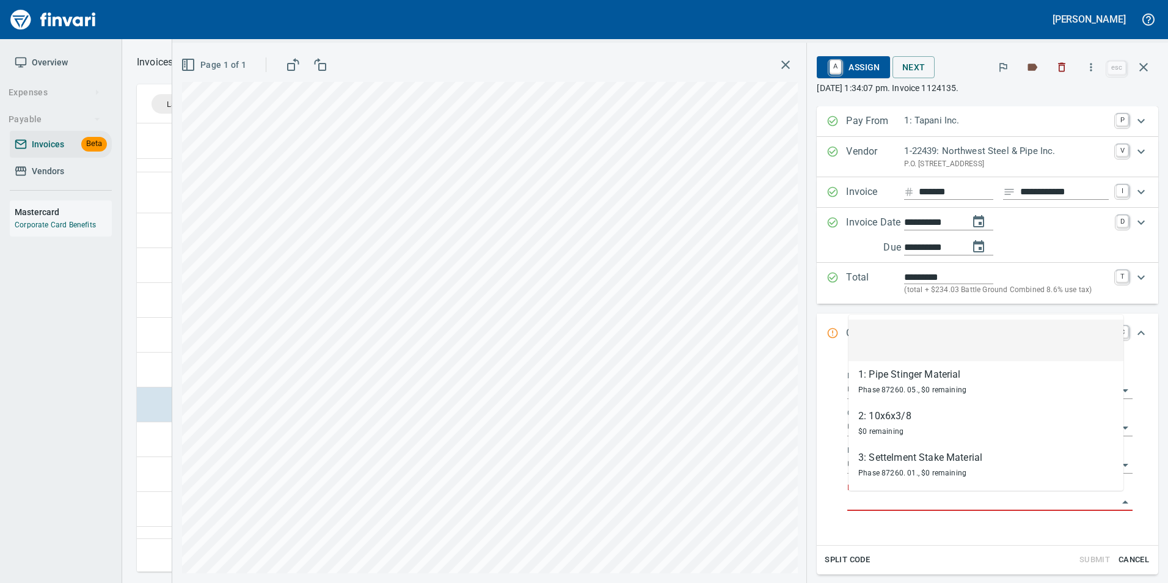
scroll to position [439, 998]
click at [146, 439] on td at bounding box center [151, 439] width 29 height 35
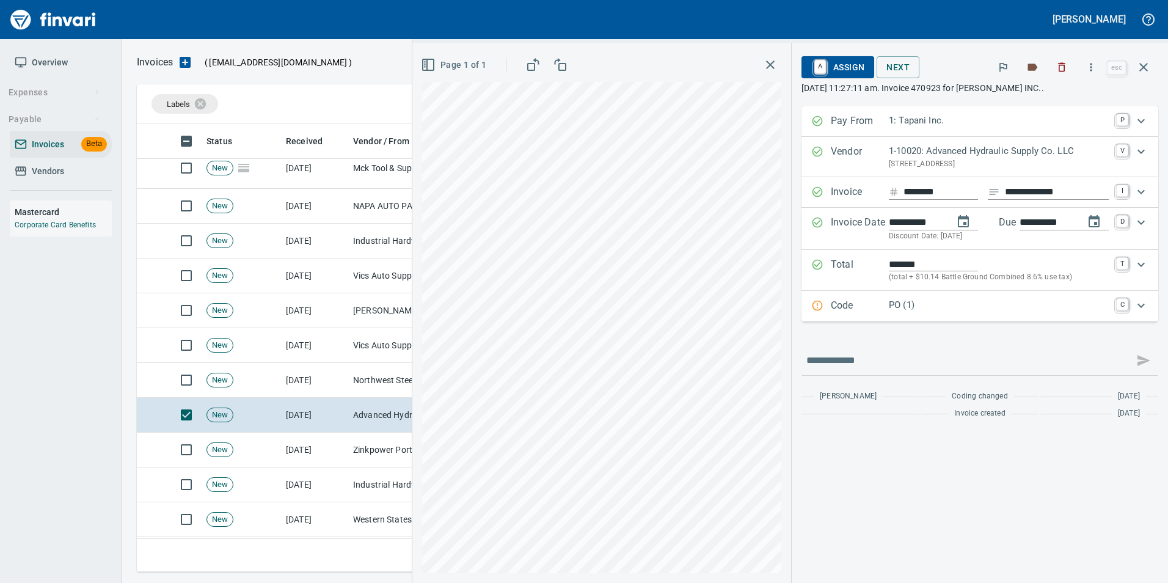
click at [869, 309] on p "Code" at bounding box center [860, 306] width 58 height 16
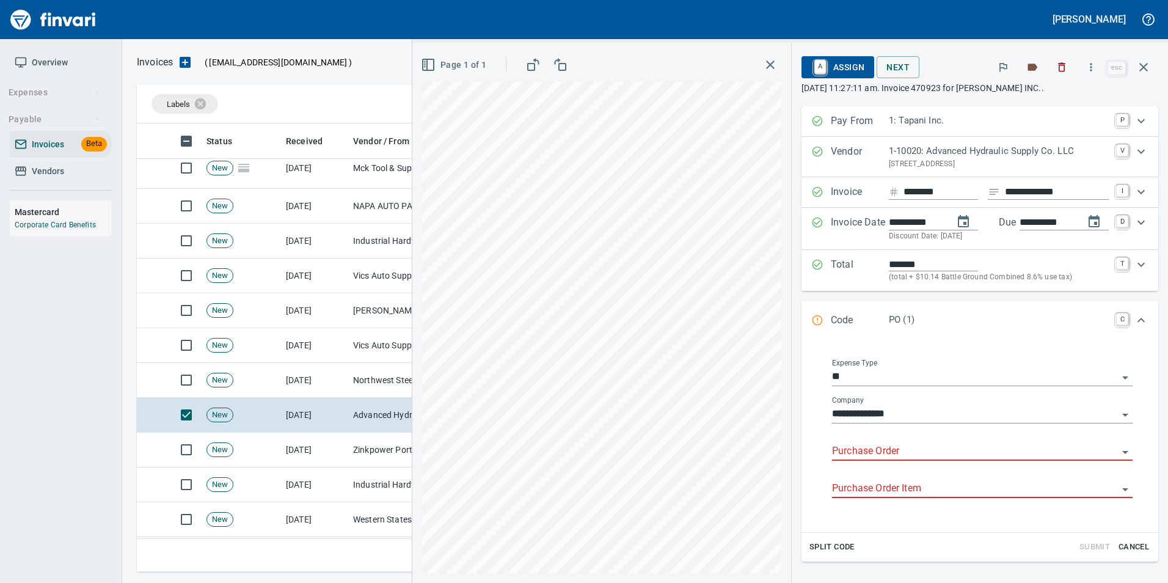
click at [888, 451] on input "Purchase Order" at bounding box center [975, 451] width 286 height 17
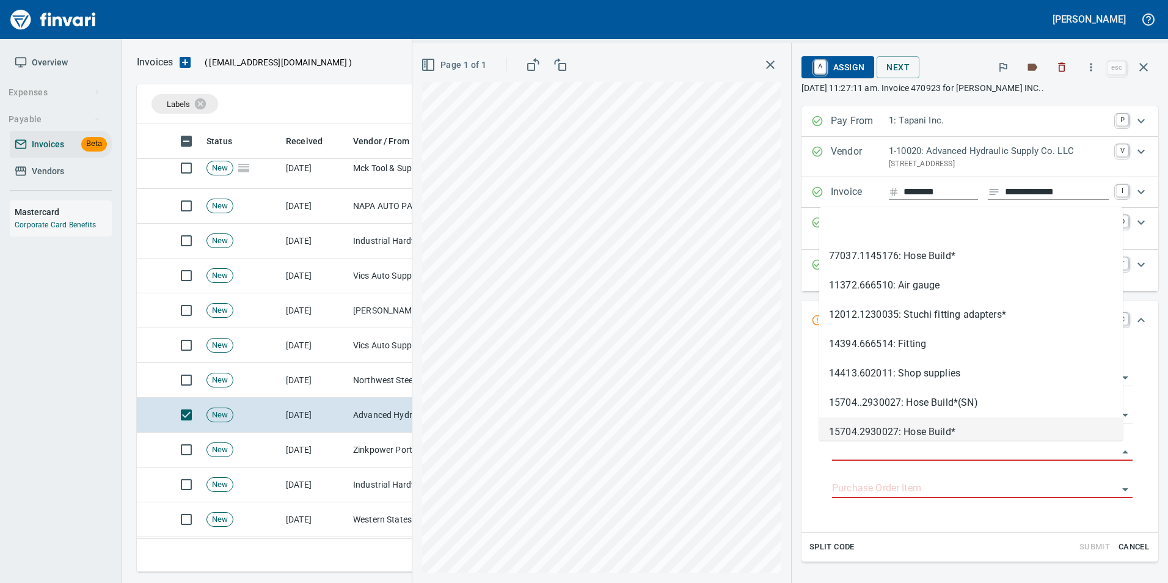
scroll to position [439, 998]
type input "**********"
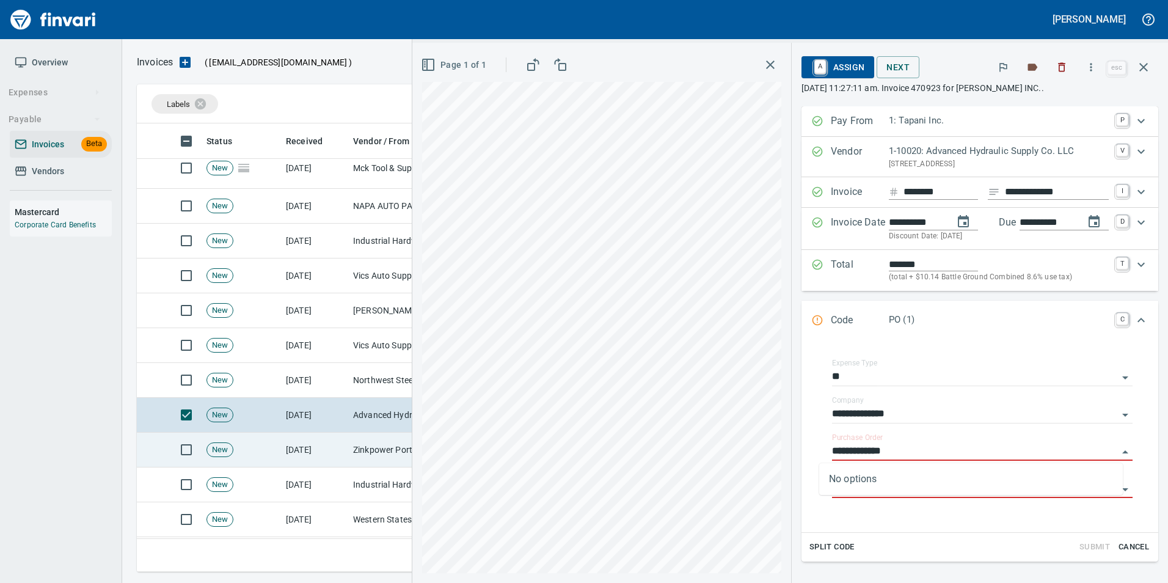
click at [371, 459] on td "Zinkpower Portland, LLC (1-10397)" at bounding box center [409, 450] width 122 height 35
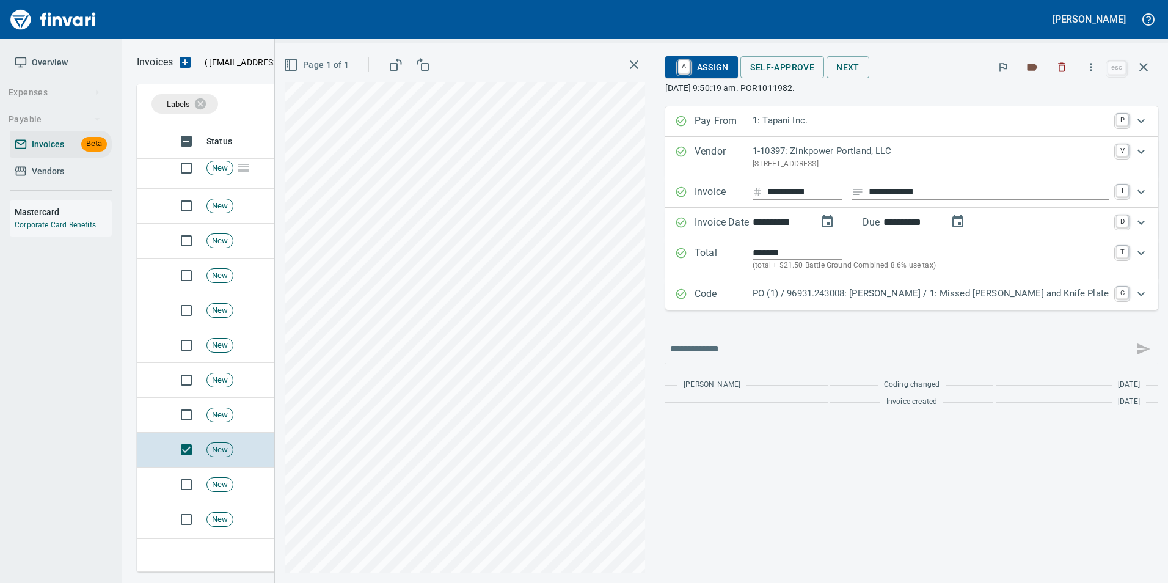
click at [872, 290] on p "PO (1) / 96931.243008: [PERSON_NAME] / 1: Missed [PERSON_NAME] and Knife Plate" at bounding box center [931, 294] width 356 height 14
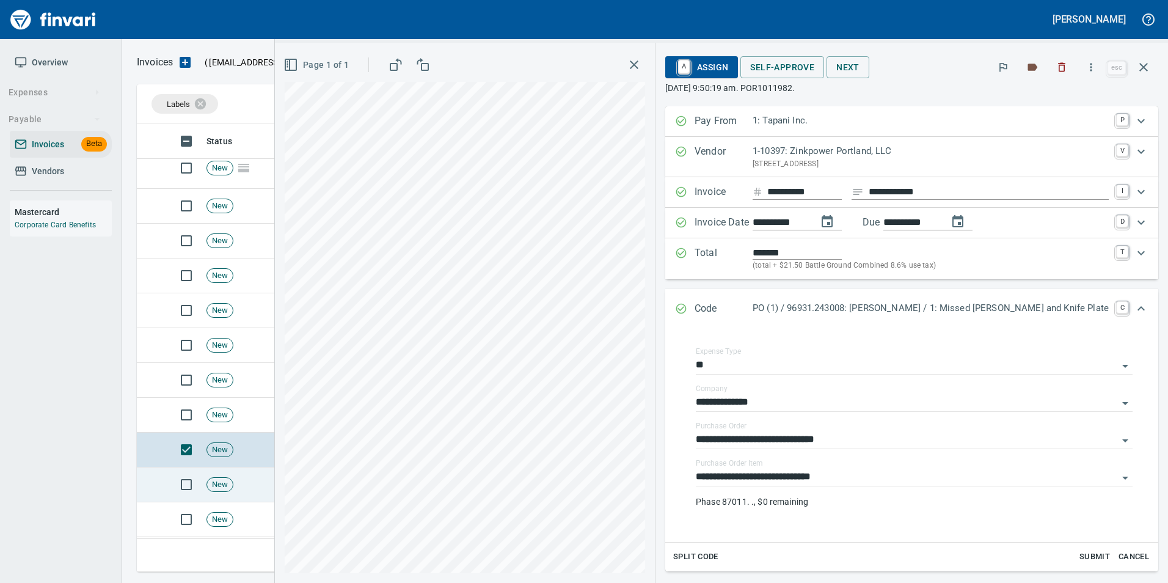
click at [261, 481] on td "New" at bounding box center [241, 484] width 79 height 35
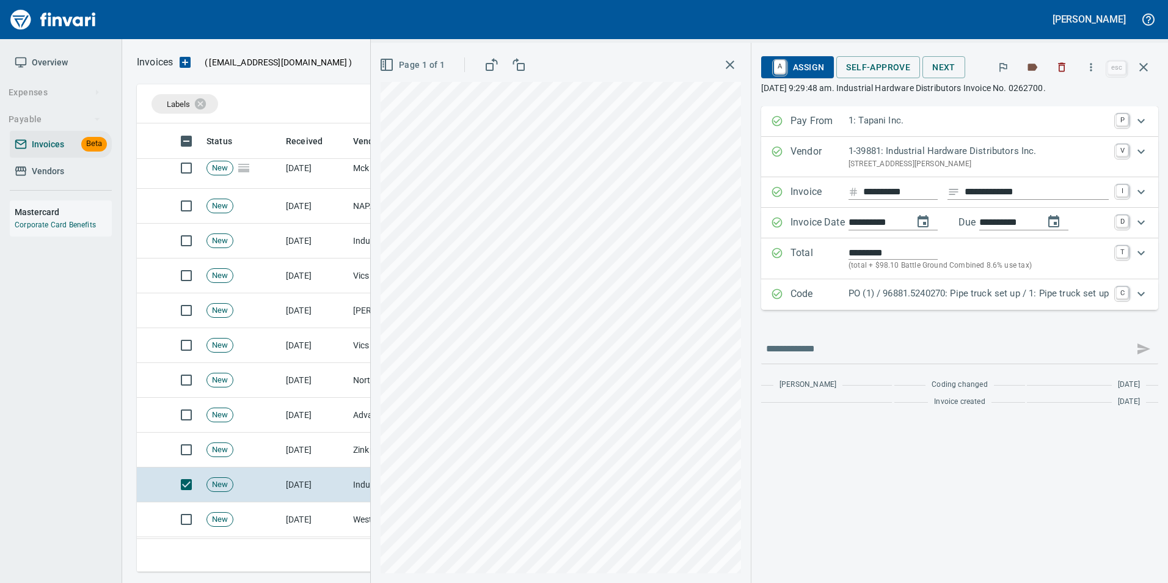
click at [854, 290] on p "PO (1) / 96881.5240270: Pipe truck set up / 1: Pipe truck set up" at bounding box center [979, 294] width 260 height 14
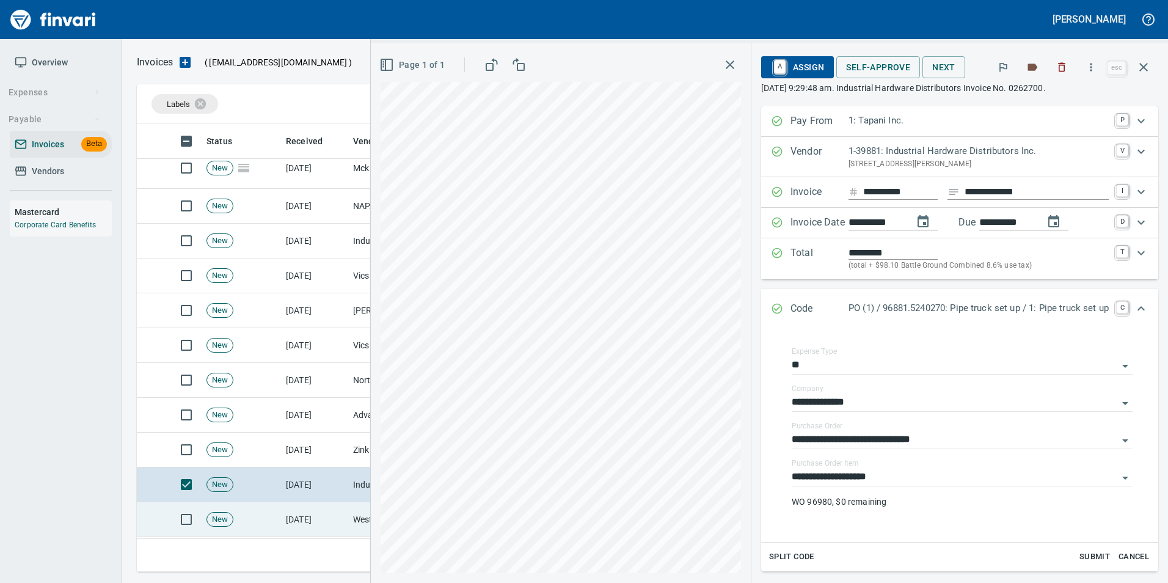
click at [313, 518] on td "[DATE]" at bounding box center [314, 519] width 67 height 35
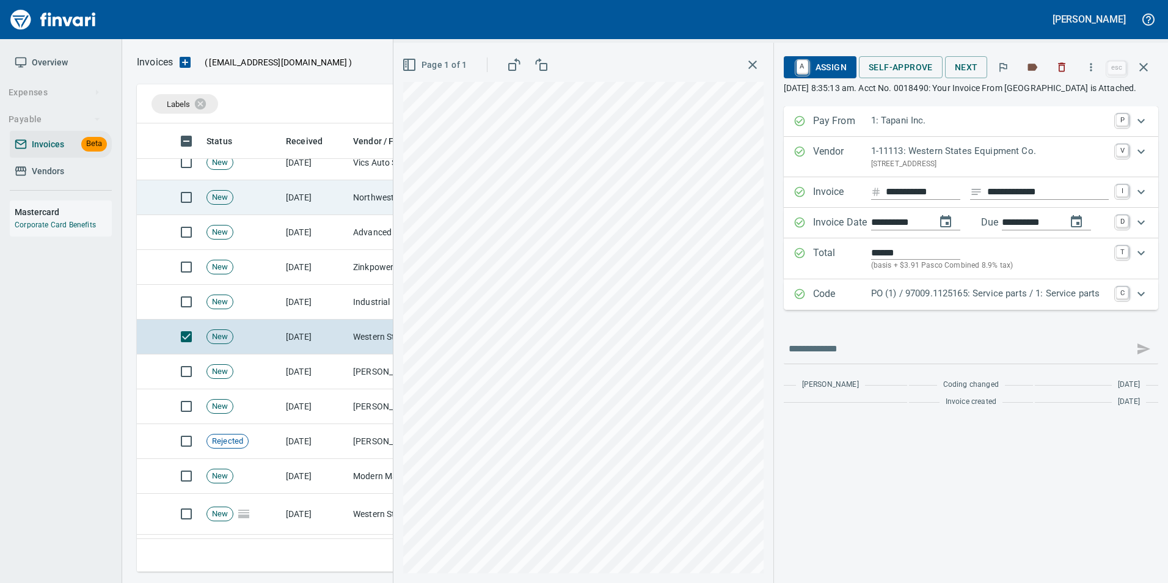
scroll to position [1344, 0]
click at [286, 365] on td "[DATE]" at bounding box center [314, 371] width 67 height 35
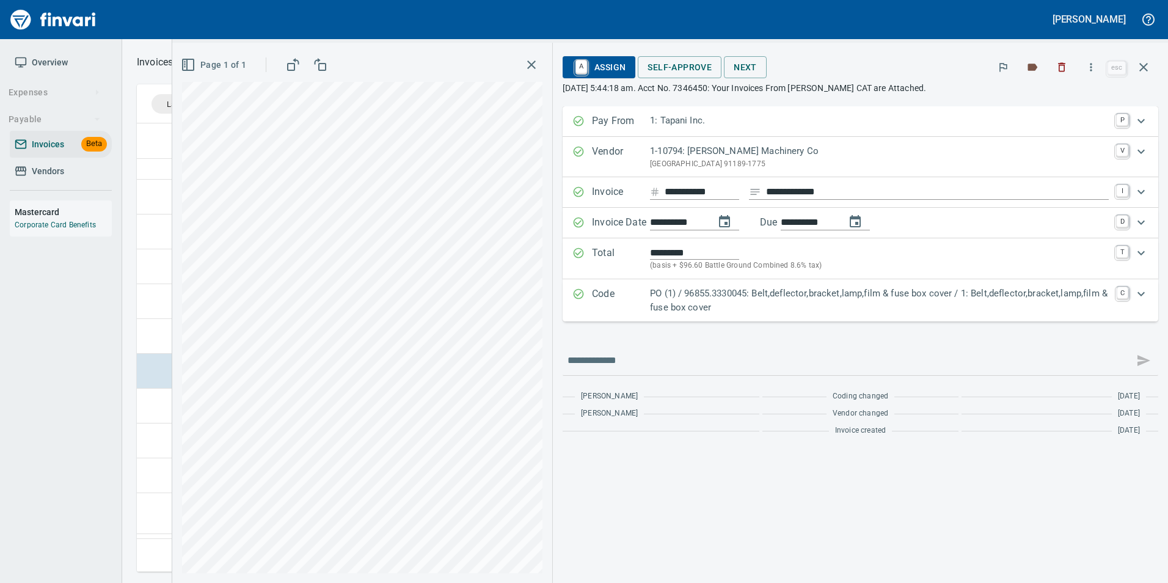
click at [734, 301] on p "PO (1) / 96855.3330045: Belt,deflector,bracket,lamp,film & fuse box cover / 1: …" at bounding box center [879, 300] width 459 height 27
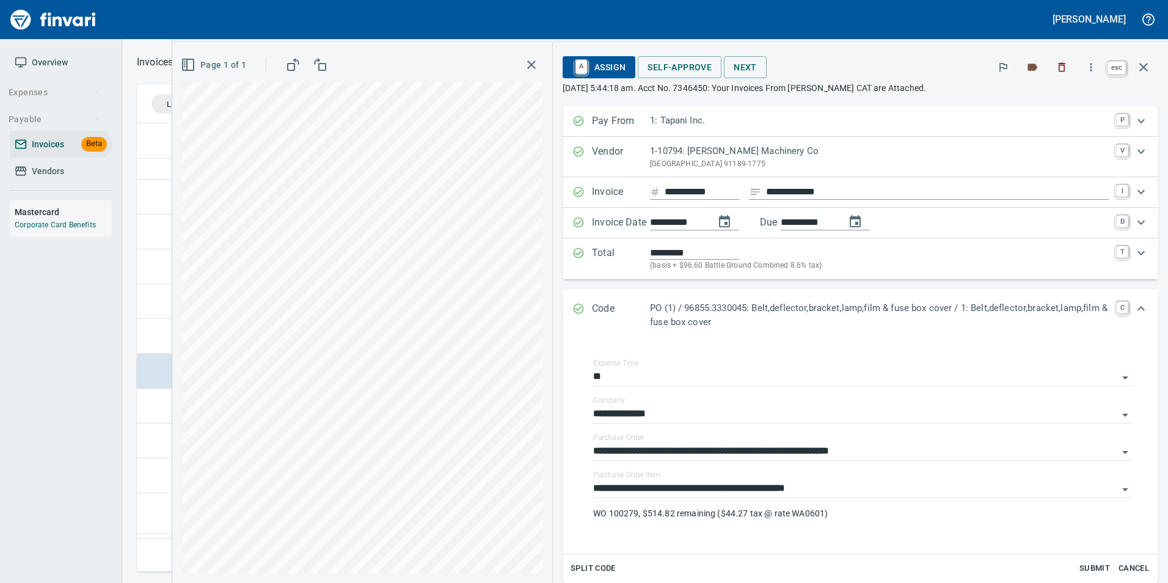
scroll to position [439, 998]
click at [1144, 71] on icon "button" at bounding box center [1143, 67] width 15 height 15
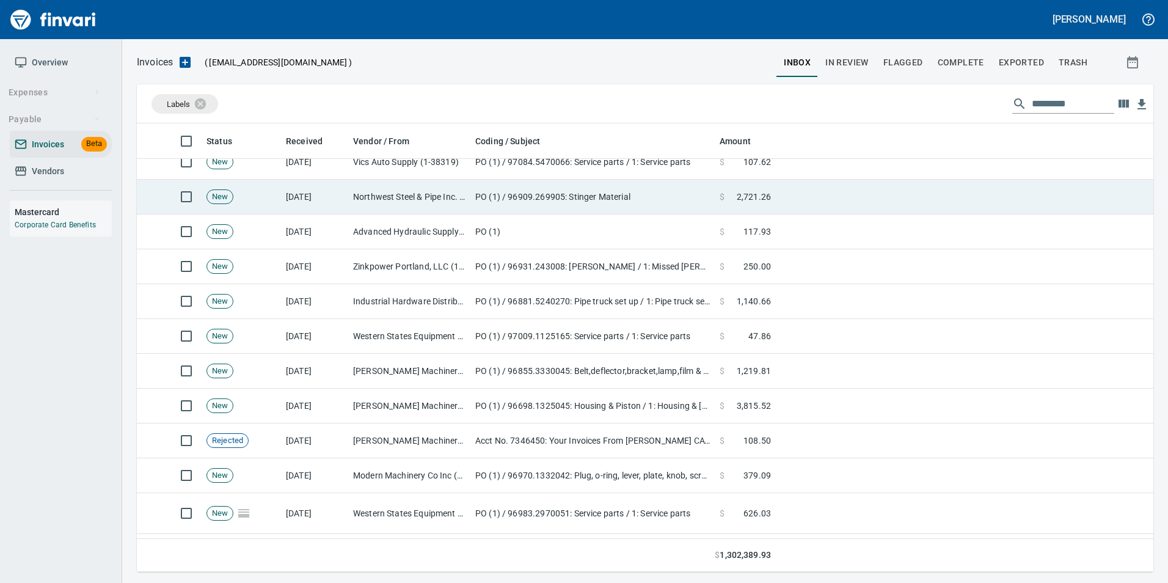
scroll to position [439, 998]
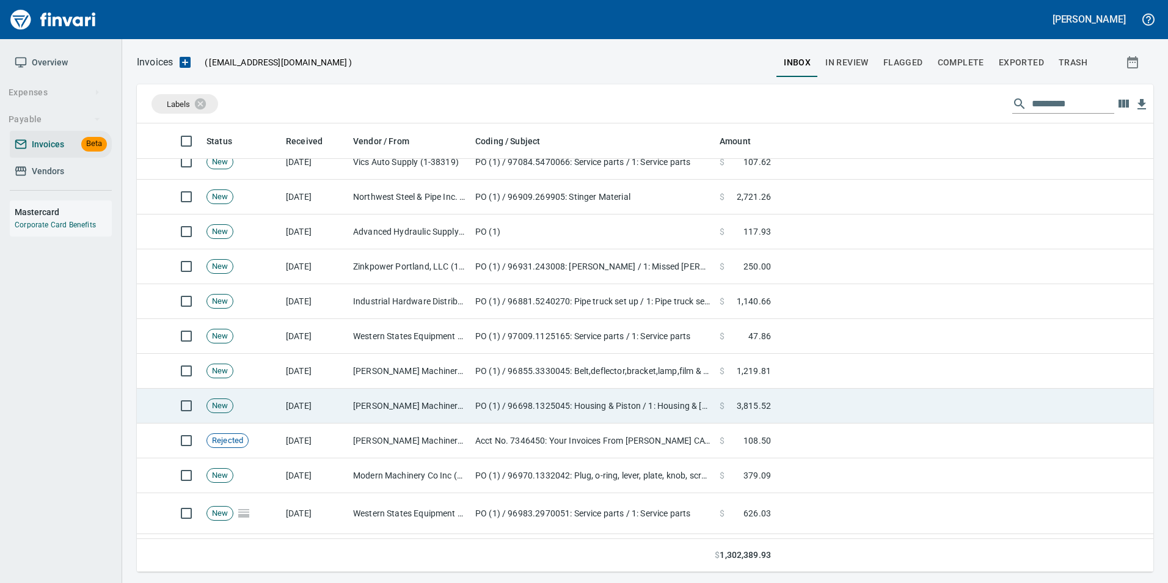
click at [472, 412] on td "PO (1) / 96698.1325045: Housing & Piston / 1: Housing & [GEOGRAPHIC_DATA]" at bounding box center [592, 406] width 244 height 35
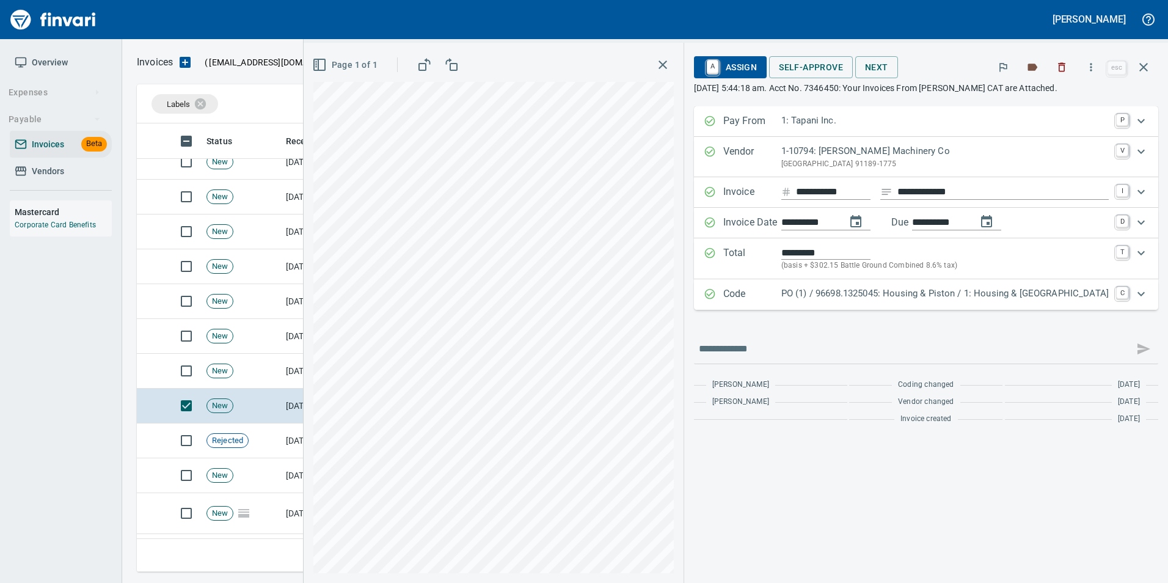
click at [914, 290] on p "PO (1) / 96698.1325045: Housing & Piston / 1: Housing & [GEOGRAPHIC_DATA]" at bounding box center [944, 294] width 327 height 14
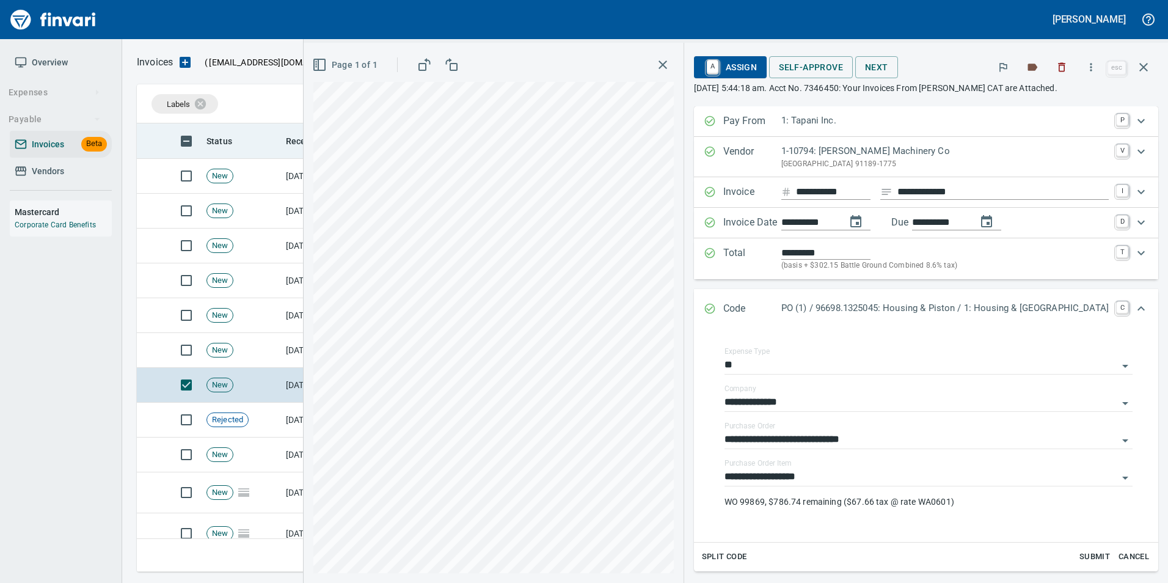
click at [1148, 69] on icon "button" at bounding box center [1143, 67] width 15 height 15
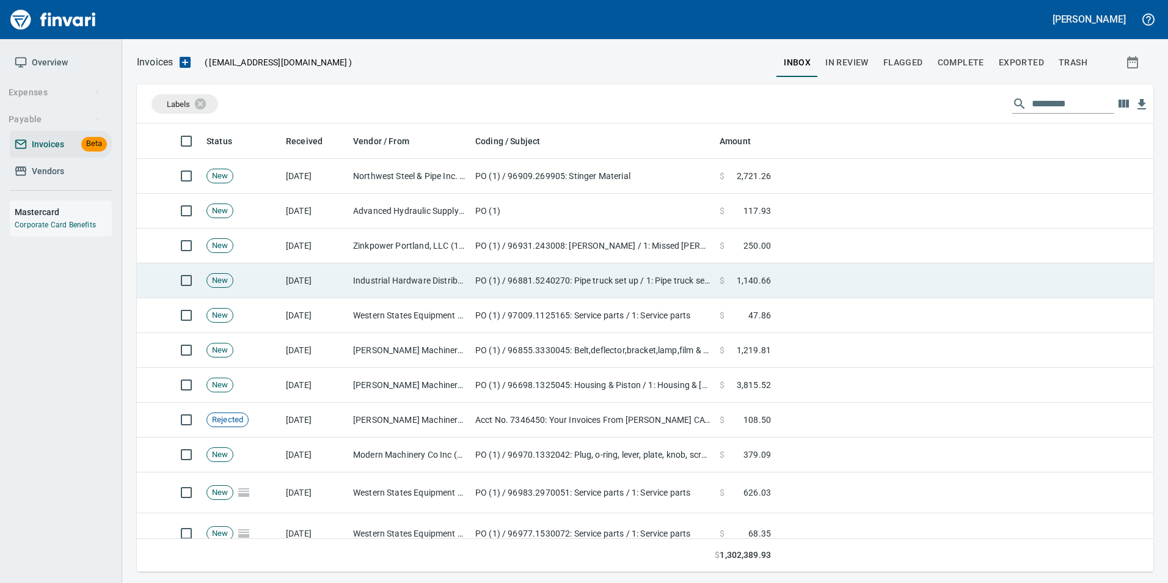
scroll to position [439, 998]
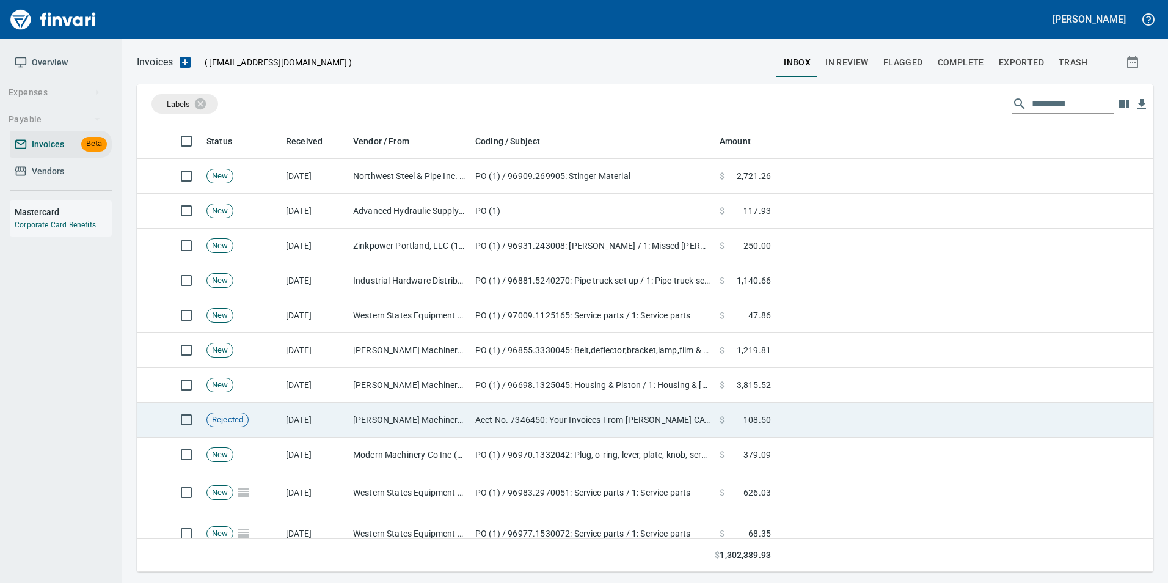
click at [755, 409] on td "$ 108.50" at bounding box center [745, 420] width 61 height 35
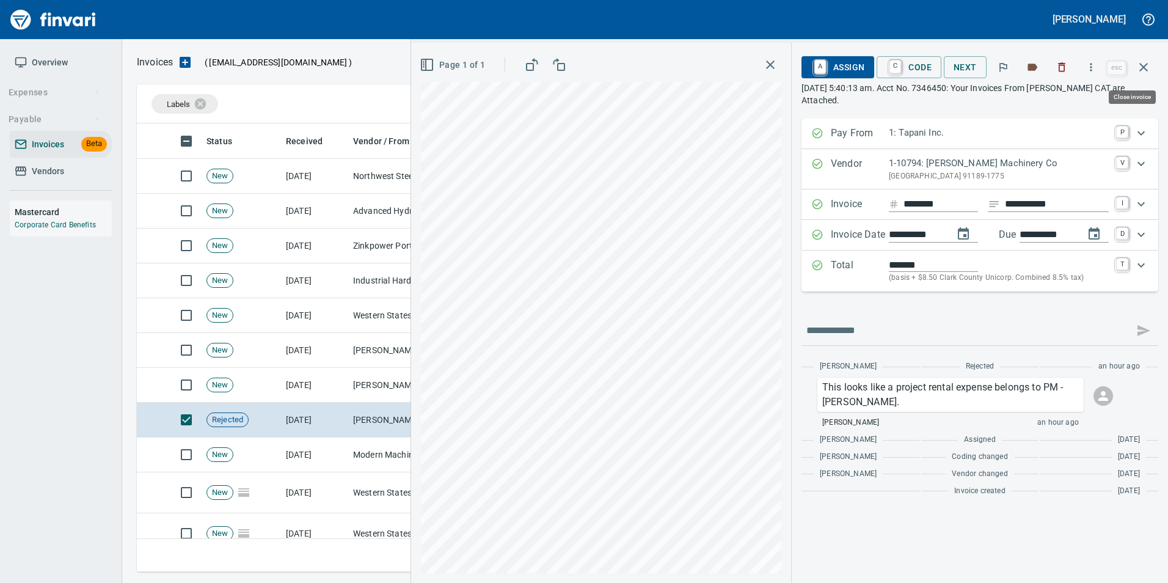
click at [1146, 68] on icon "button" at bounding box center [1143, 67] width 15 height 15
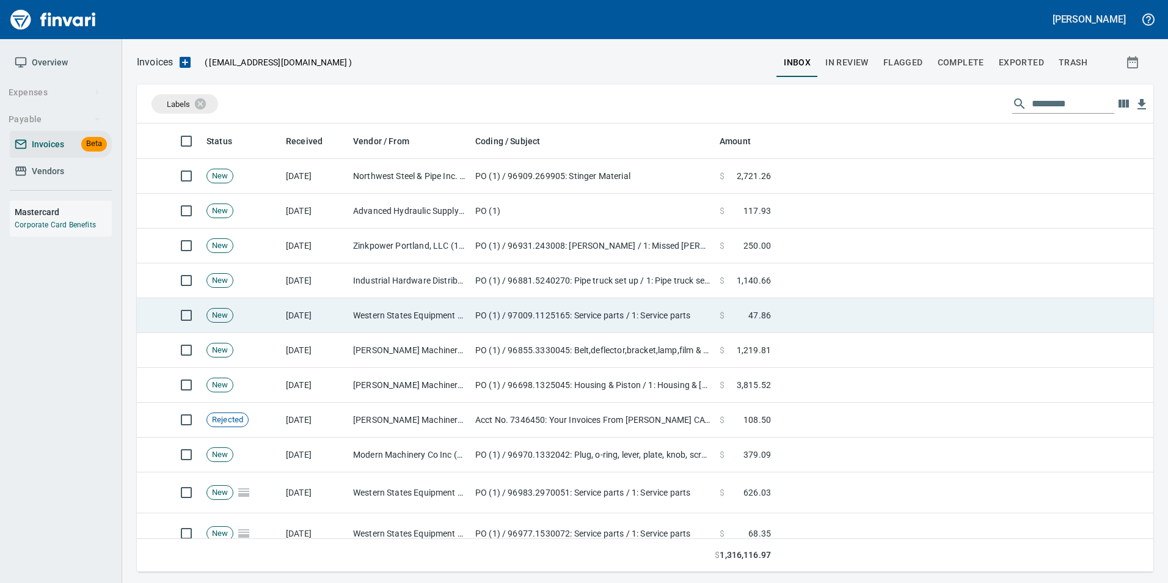
scroll to position [439, 998]
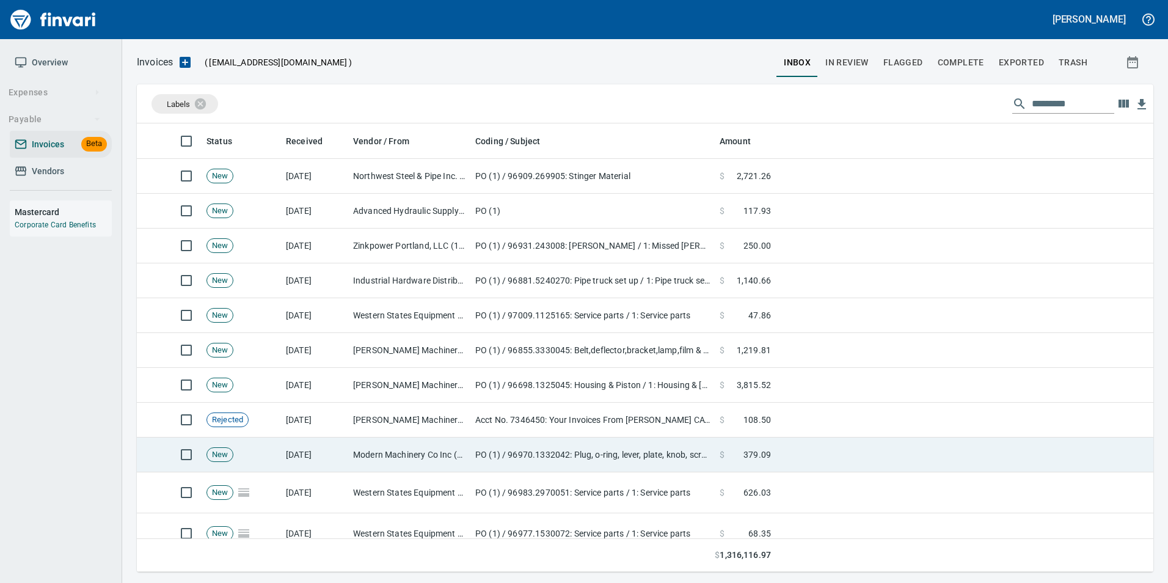
click at [357, 454] on td "Modern Machinery Co Inc (1-10672)" at bounding box center [409, 454] width 122 height 35
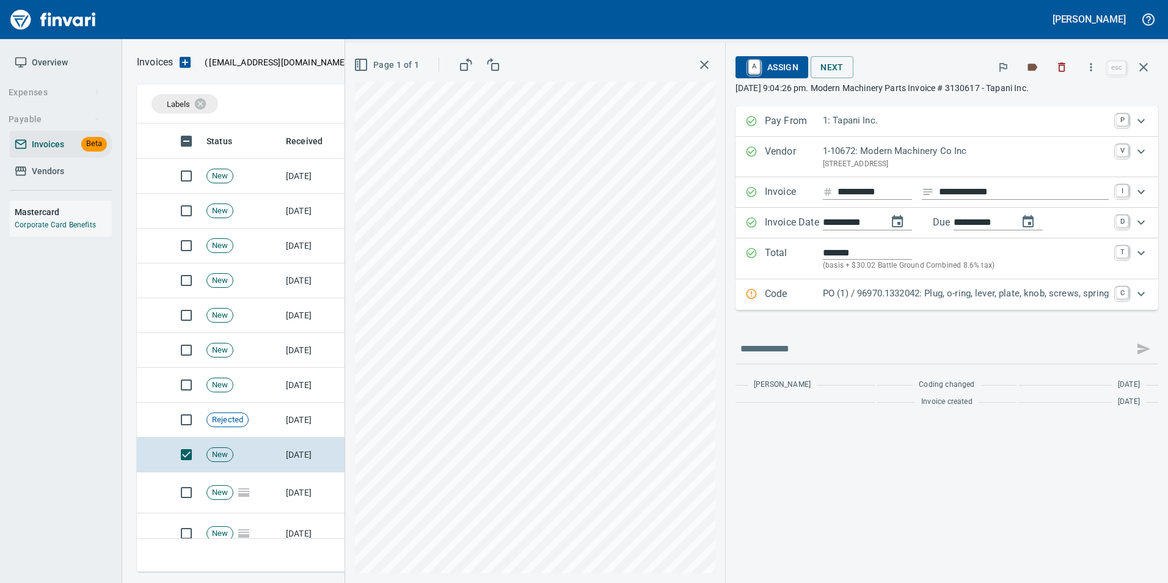
click at [849, 288] on p "PO (1) / 96970.1332042: Plug, o-ring, lever, plate, knob, screws, spring" at bounding box center [966, 294] width 286 height 14
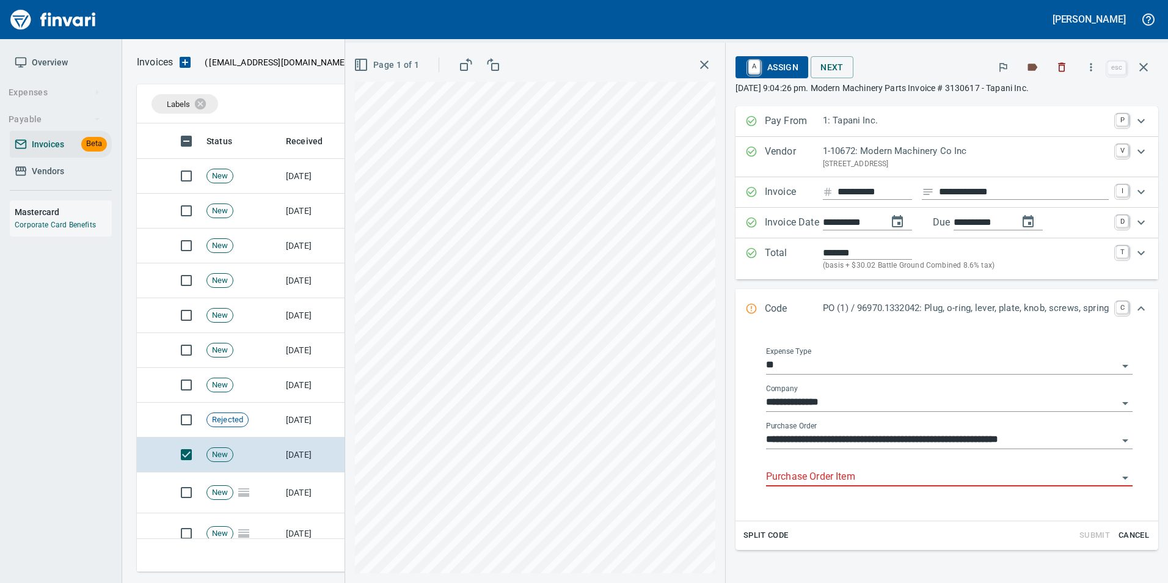
click at [835, 470] on input "Purchase Order Item" at bounding box center [942, 477] width 352 height 17
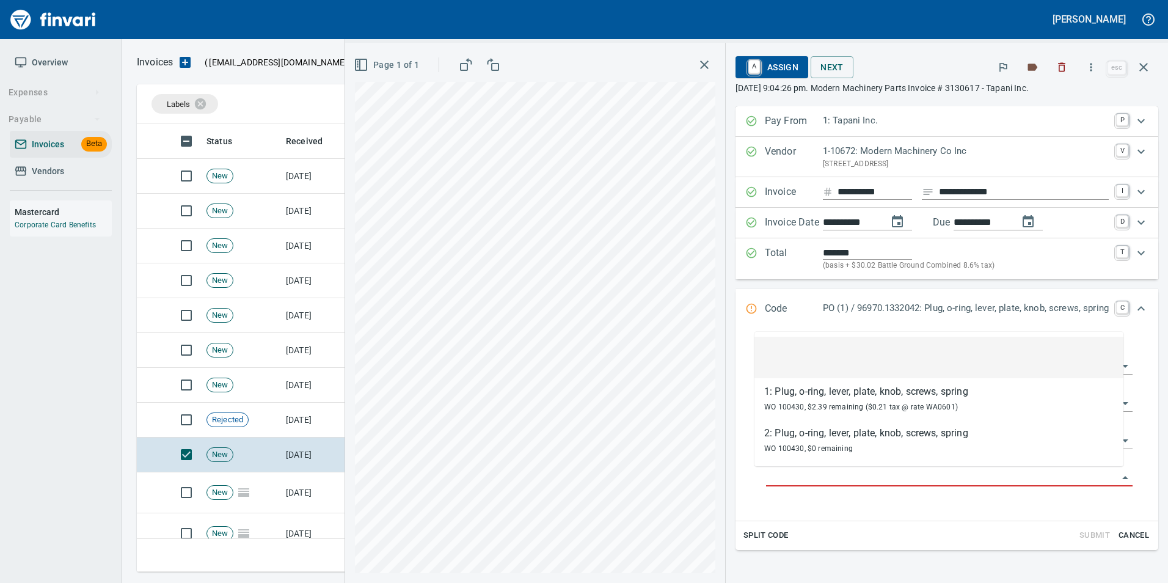
scroll to position [439, 998]
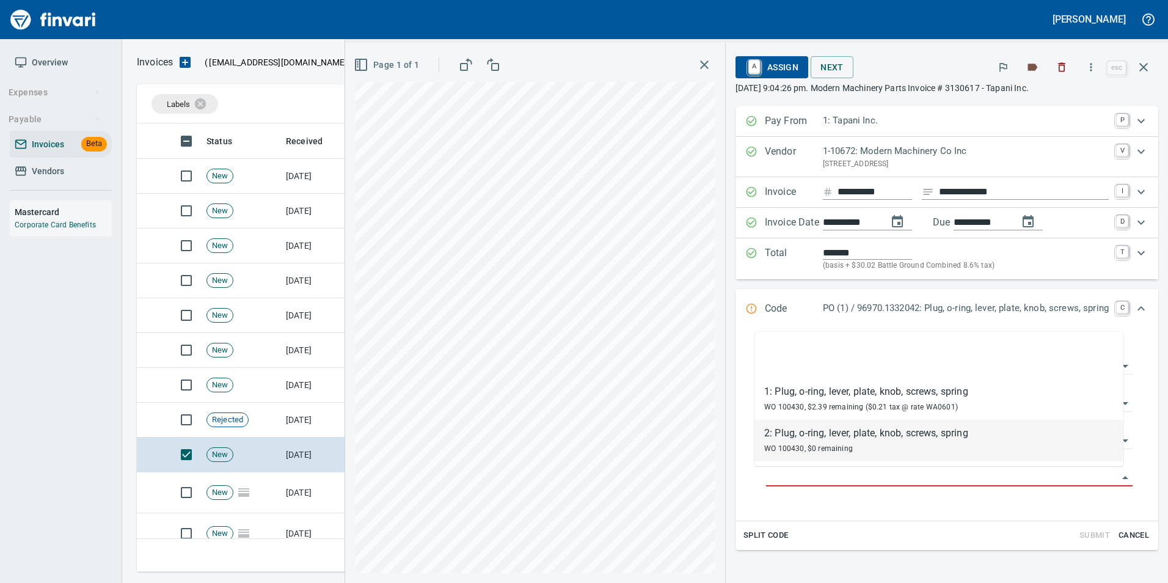
type input "**********"
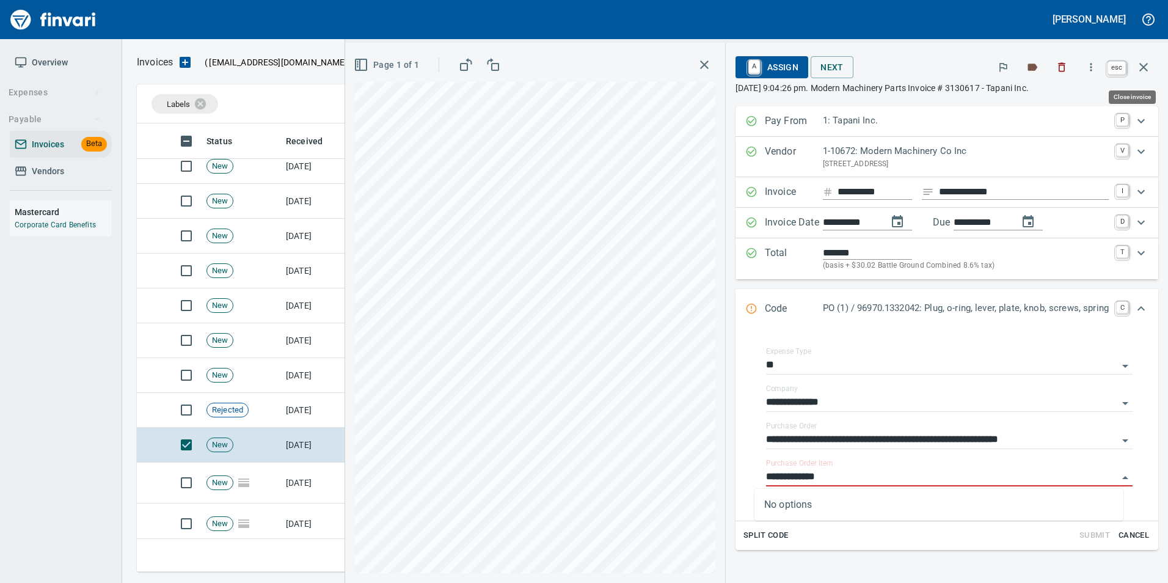
click at [1142, 60] on icon "button" at bounding box center [1143, 67] width 15 height 15
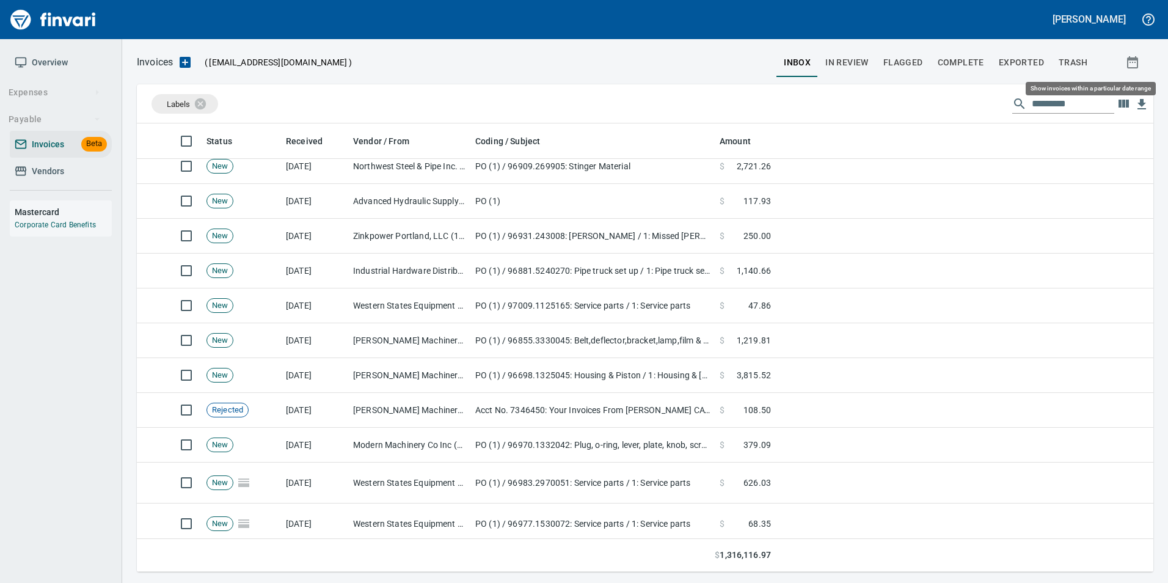
scroll to position [439, 998]
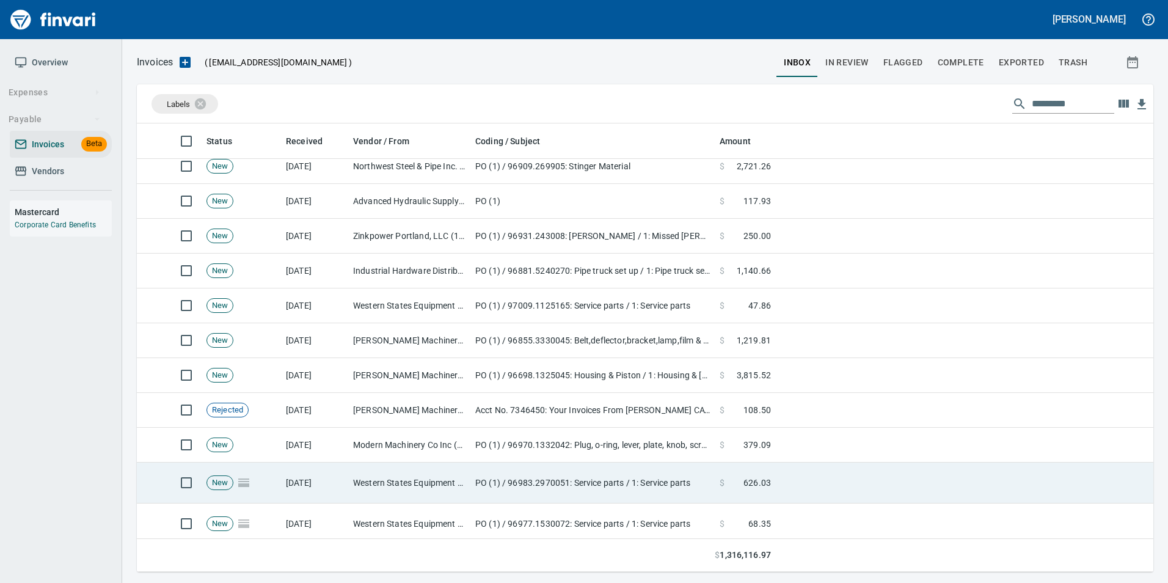
click at [354, 478] on td "Western States Equipment Co. (1-11113)" at bounding box center [409, 482] width 122 height 41
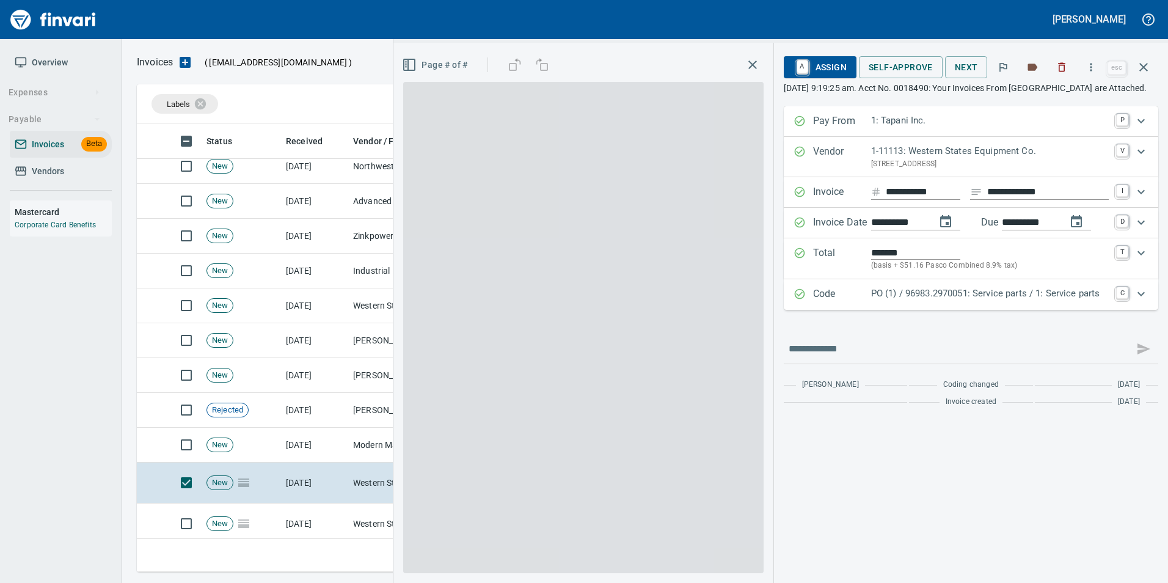
scroll to position [439, 998]
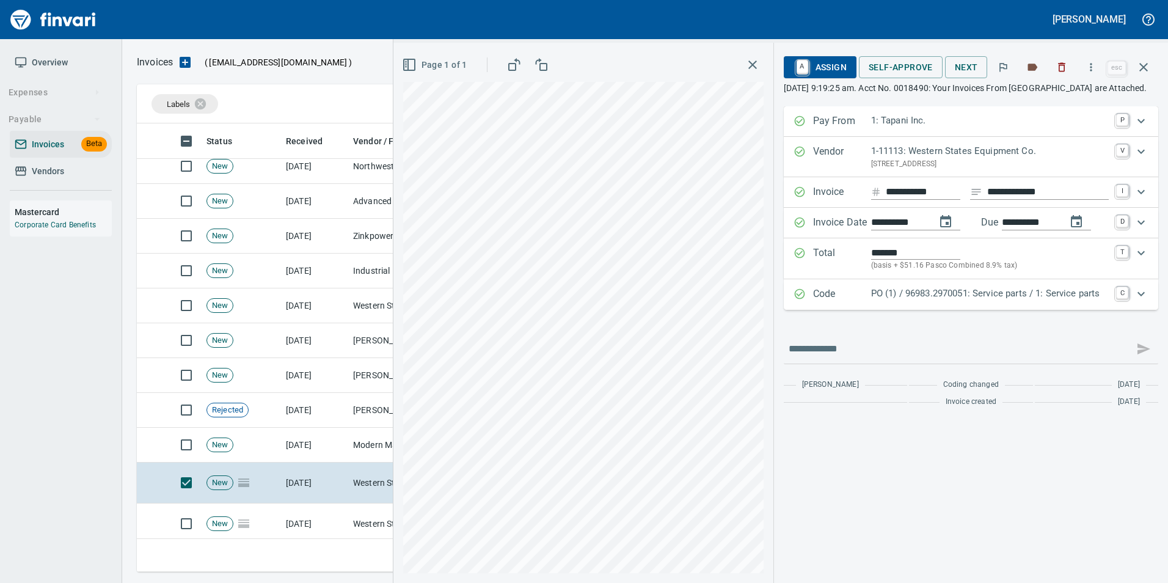
click at [913, 298] on div "Code PO (1) / 96983.2970051: Service parts / 1: Service parts C" at bounding box center [971, 294] width 375 height 31
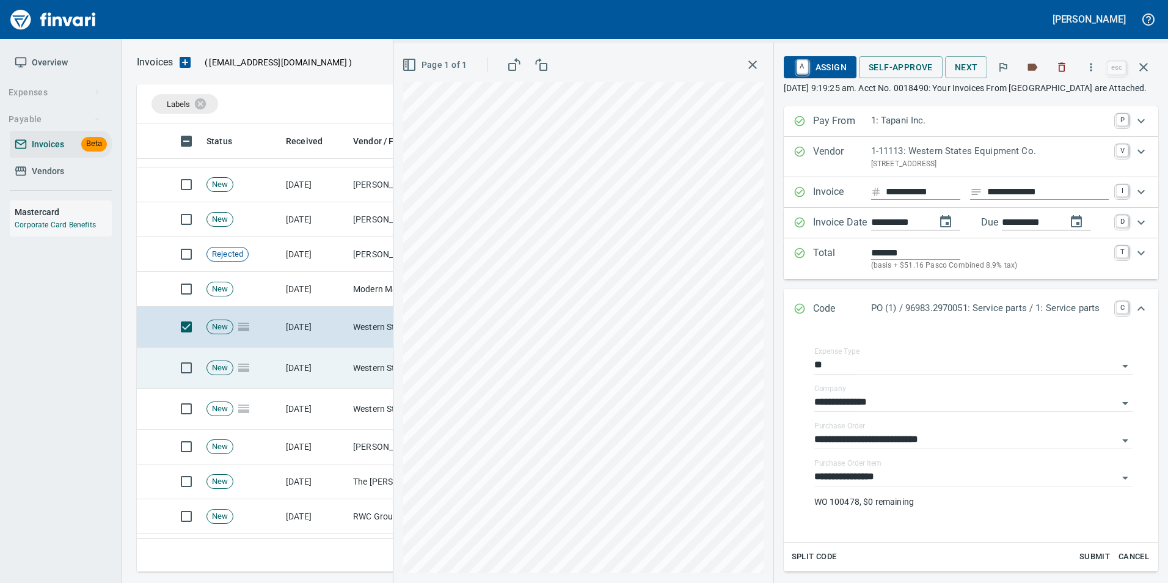
scroll to position [1527, 0]
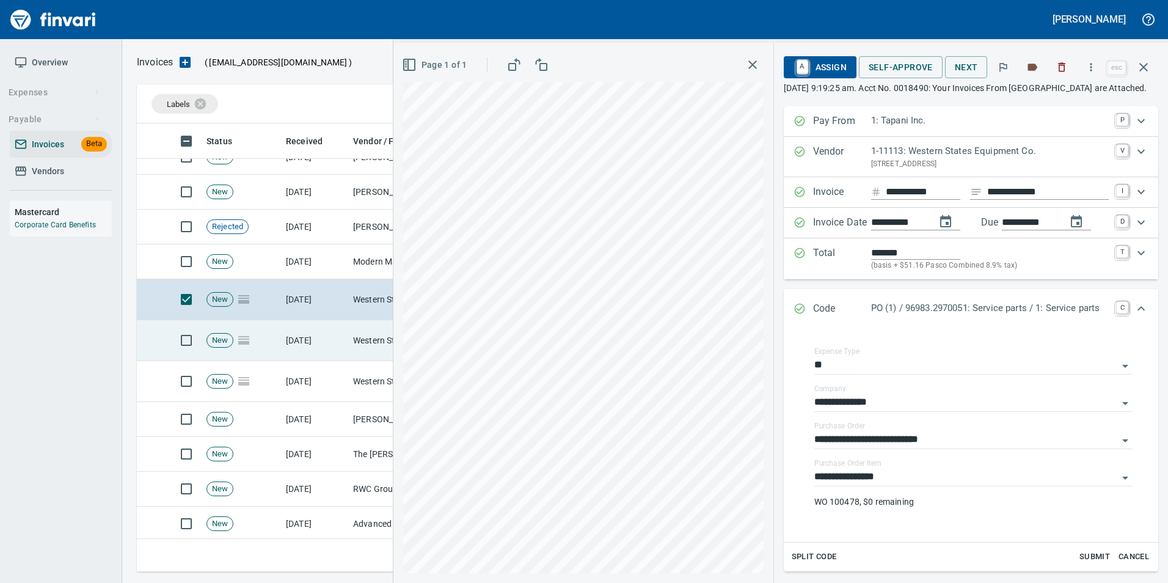
click at [320, 340] on td "[DATE]" at bounding box center [314, 340] width 67 height 41
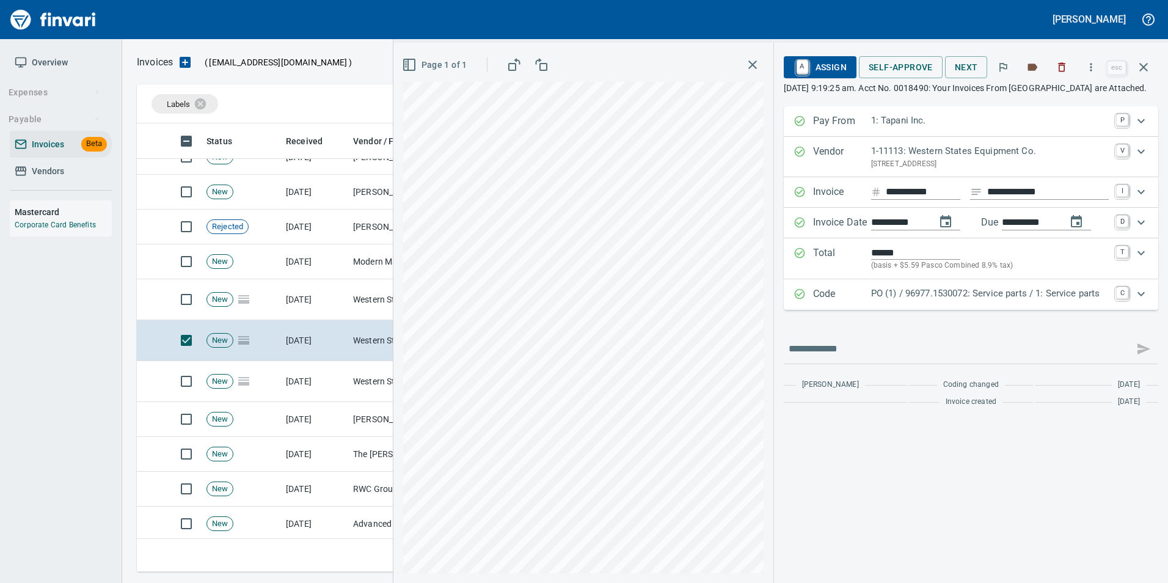
click at [802, 300] on icon "Expand" at bounding box center [800, 294] width 12 height 12
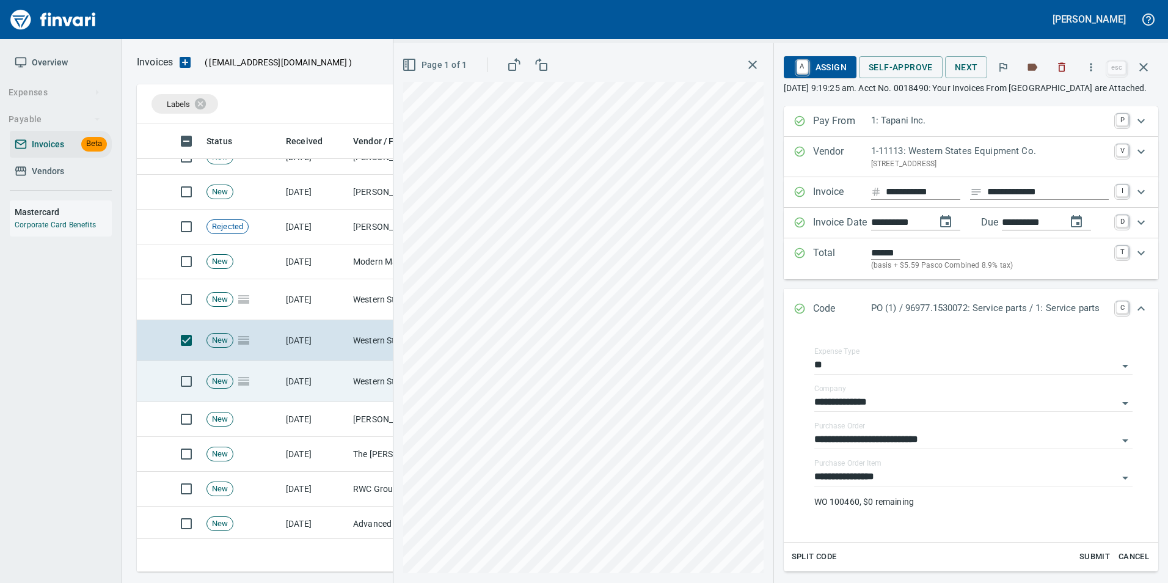
click at [330, 391] on td "[DATE]" at bounding box center [314, 381] width 67 height 41
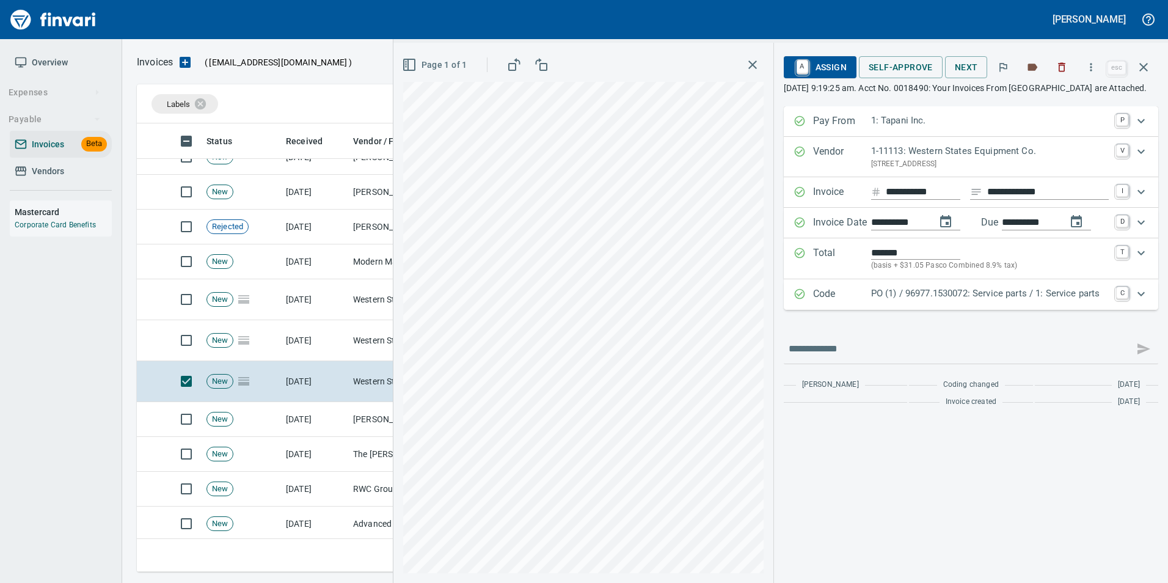
click at [838, 302] on p "Code" at bounding box center [842, 295] width 58 height 16
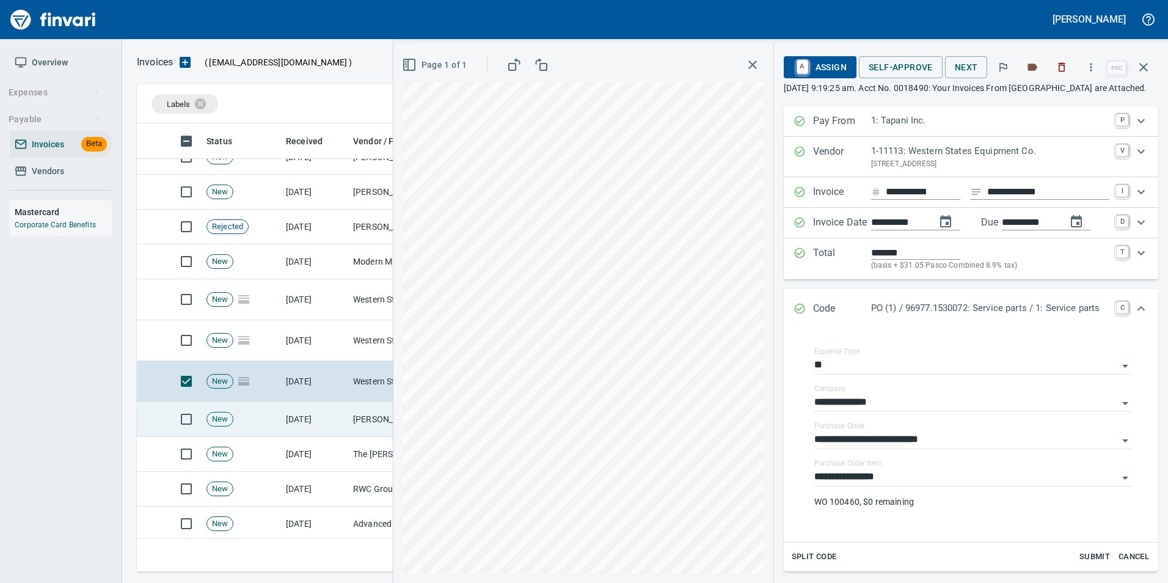
click at [346, 416] on td "[DATE]" at bounding box center [314, 419] width 67 height 35
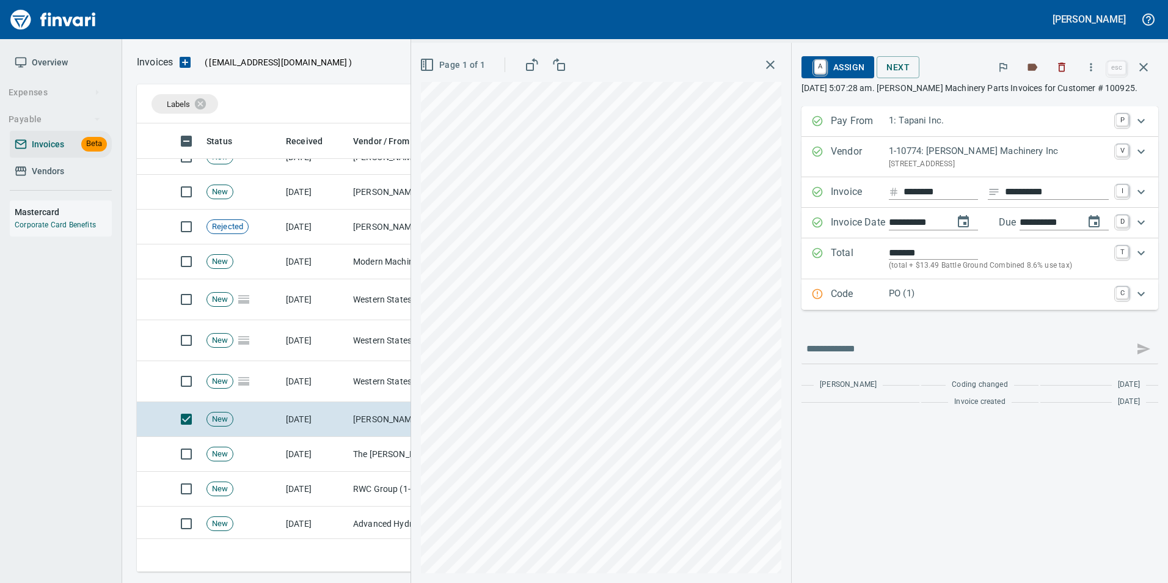
click at [853, 298] on p "Code" at bounding box center [860, 295] width 58 height 16
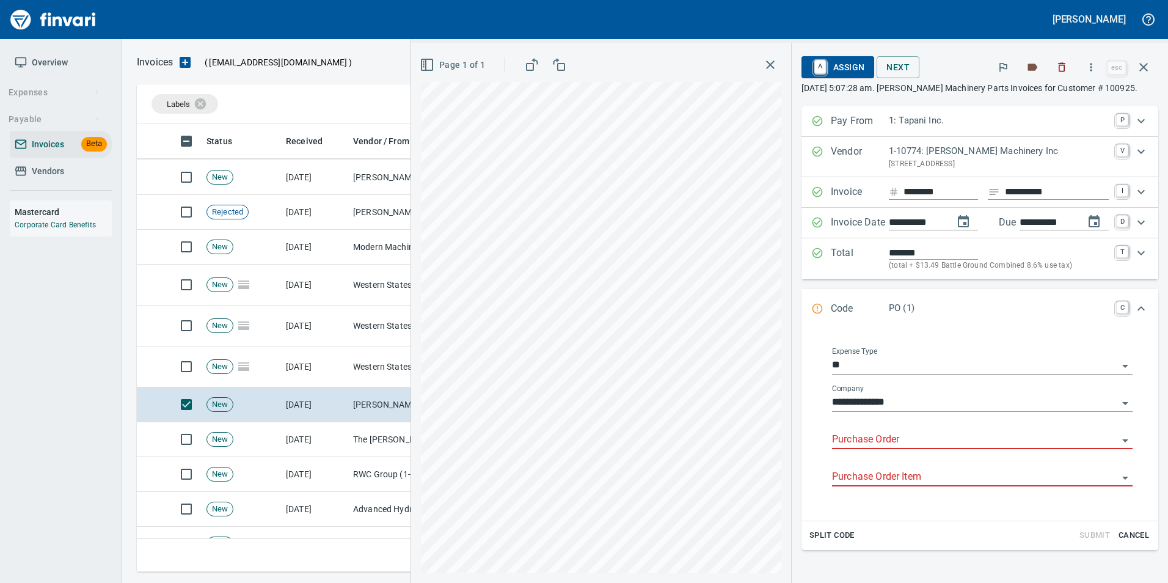
click at [844, 433] on input "Purchase Order" at bounding box center [975, 439] width 286 height 17
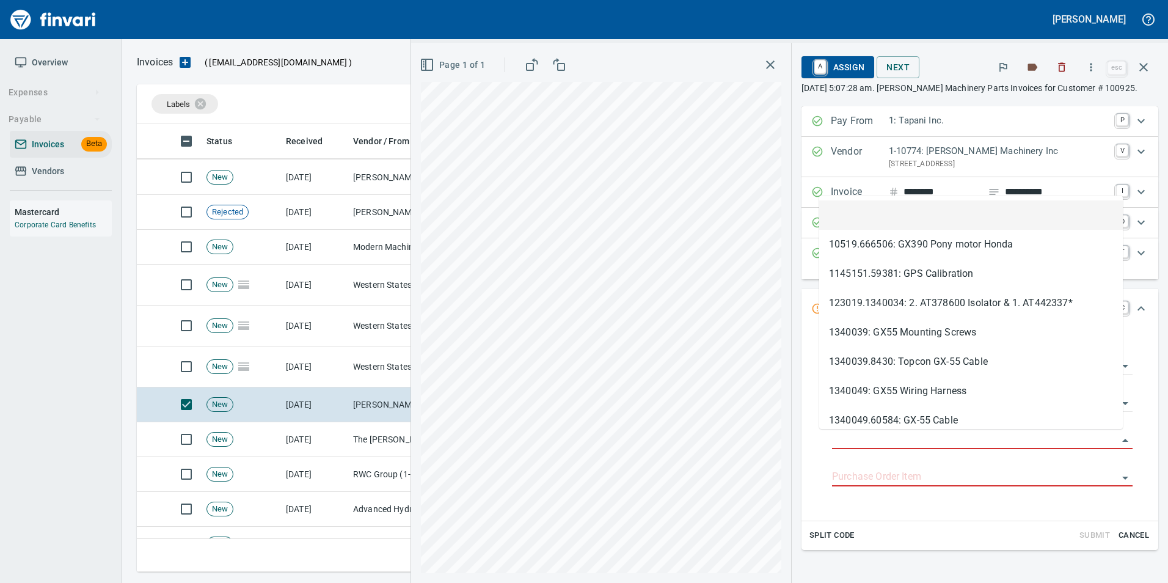
scroll to position [439, 998]
type input "**********"
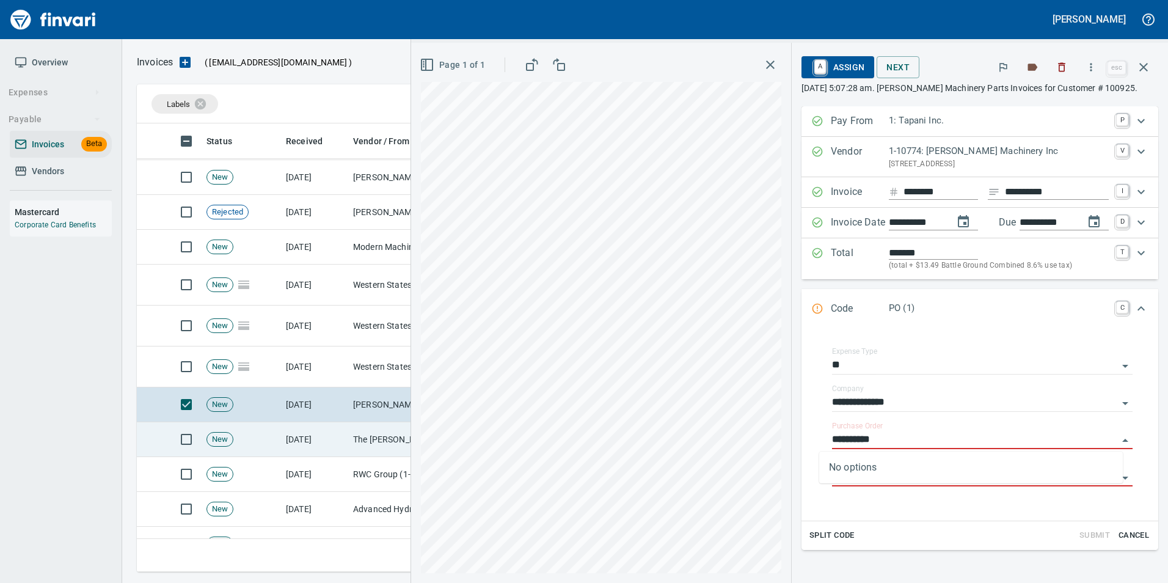
click at [367, 440] on td "The [PERSON_NAME] Co. (1-10943)" at bounding box center [409, 439] width 122 height 35
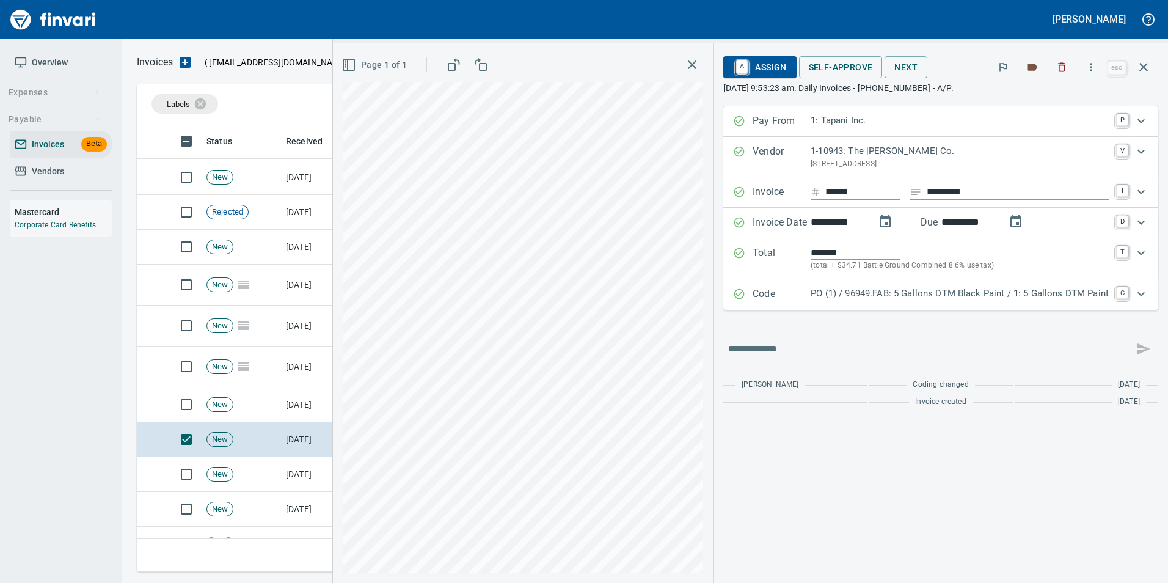
click at [858, 299] on p "PO (1) / 96949.FAB: 5 Gallons DTM Black Paint / 1: 5 Gallons DTM Paint" at bounding box center [960, 294] width 298 height 14
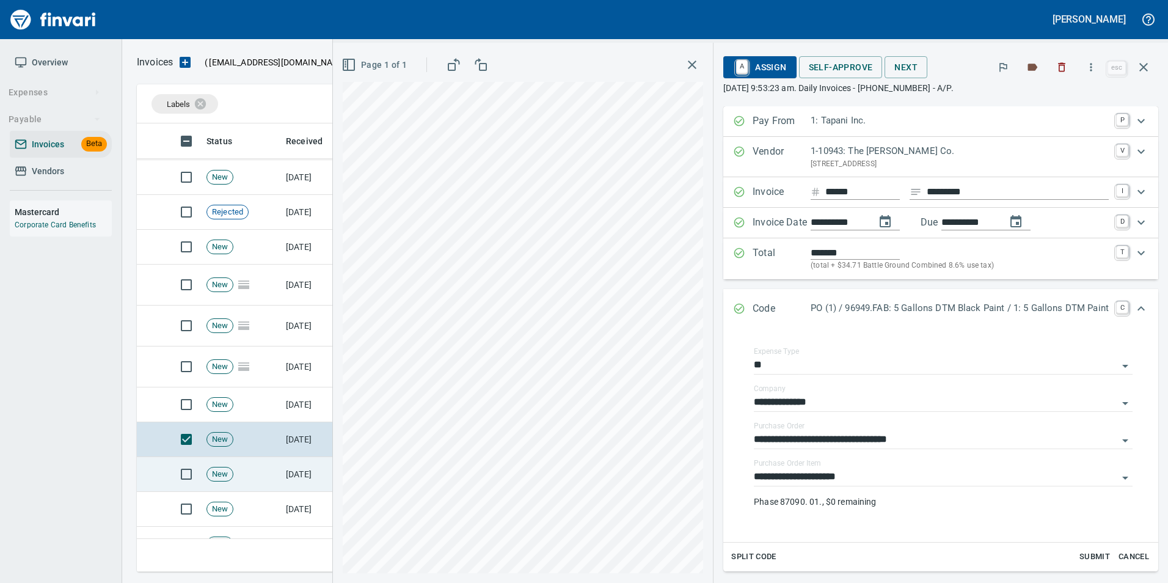
click at [282, 476] on td "[DATE]" at bounding box center [314, 474] width 67 height 35
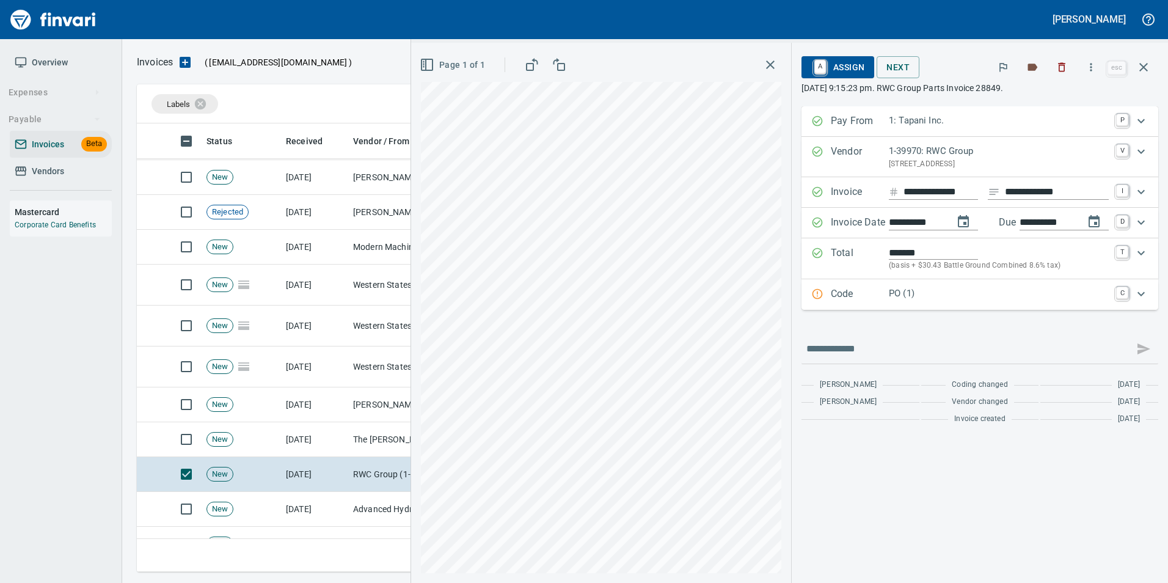
click at [827, 291] on div "Code PO (1) C" at bounding box center [968, 295] width 315 height 16
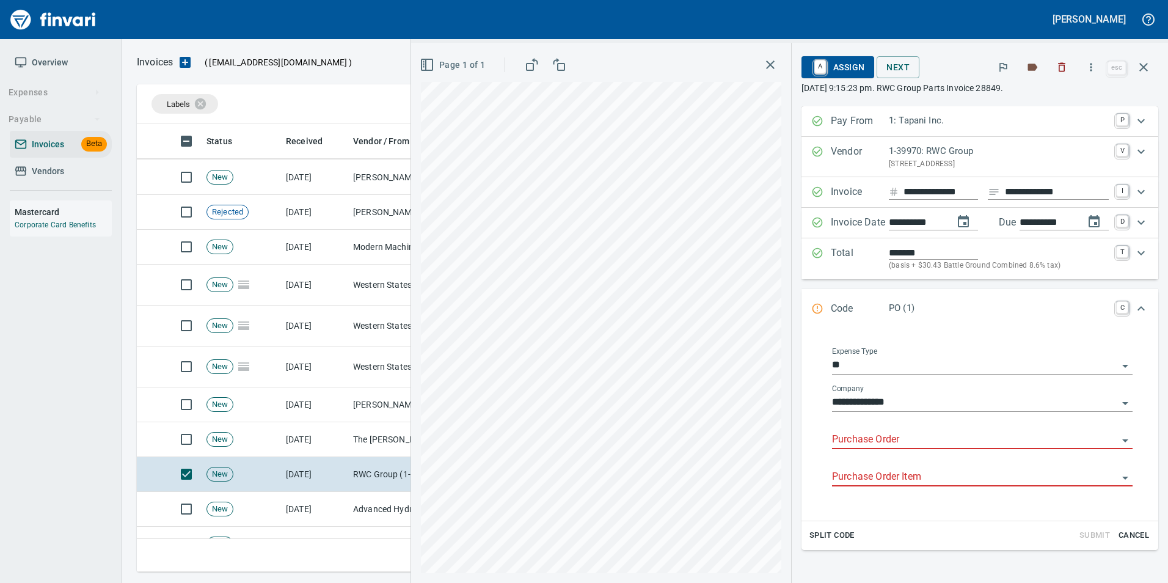
click at [845, 439] on input "Purchase Order" at bounding box center [975, 439] width 286 height 17
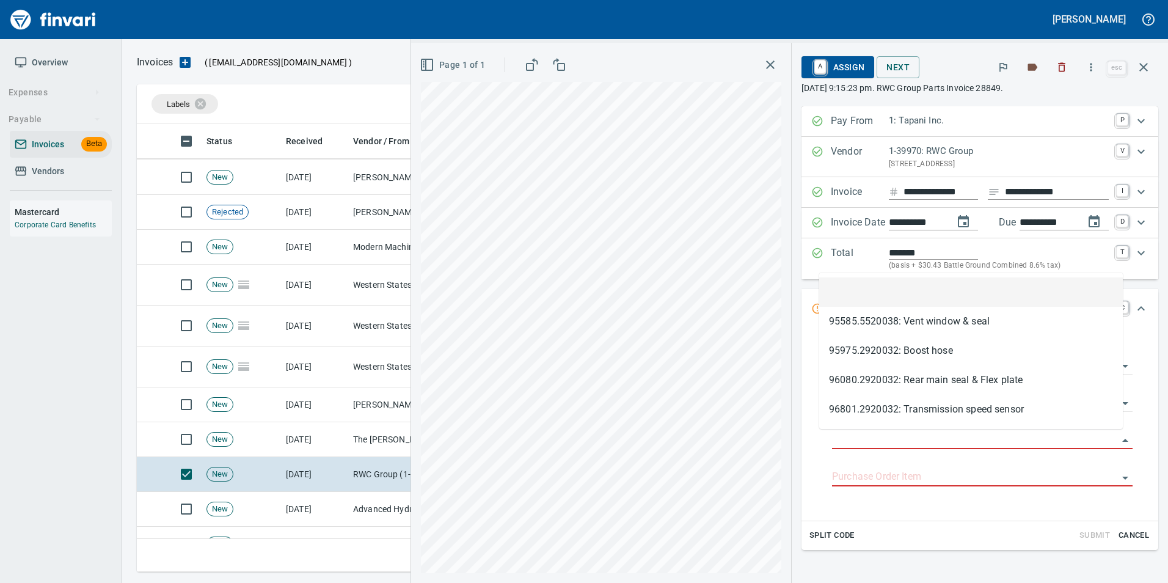
scroll to position [439, 998]
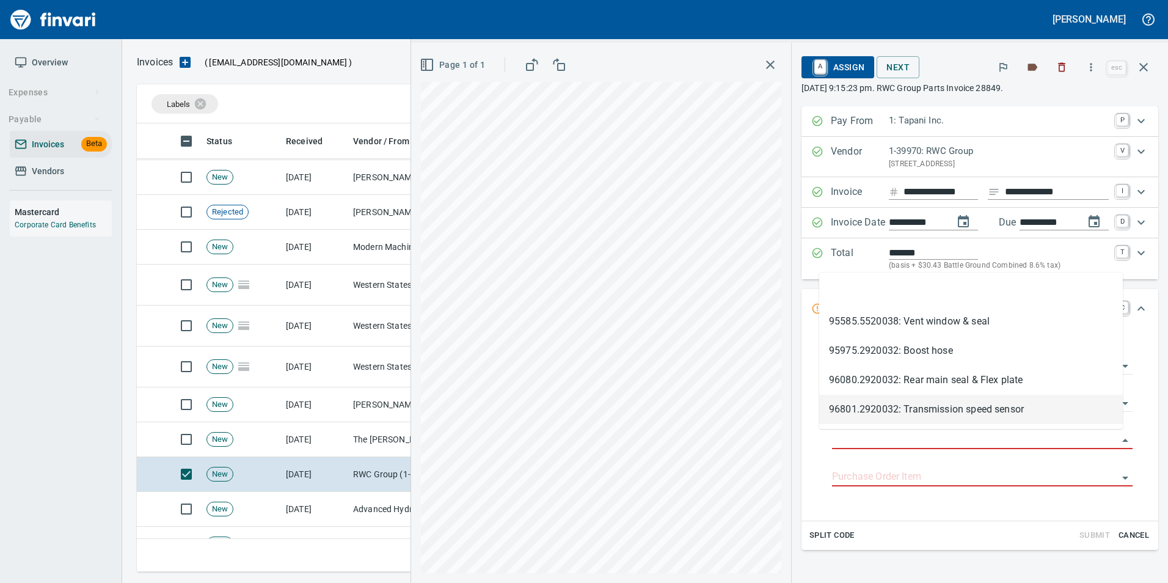
type input "**********"
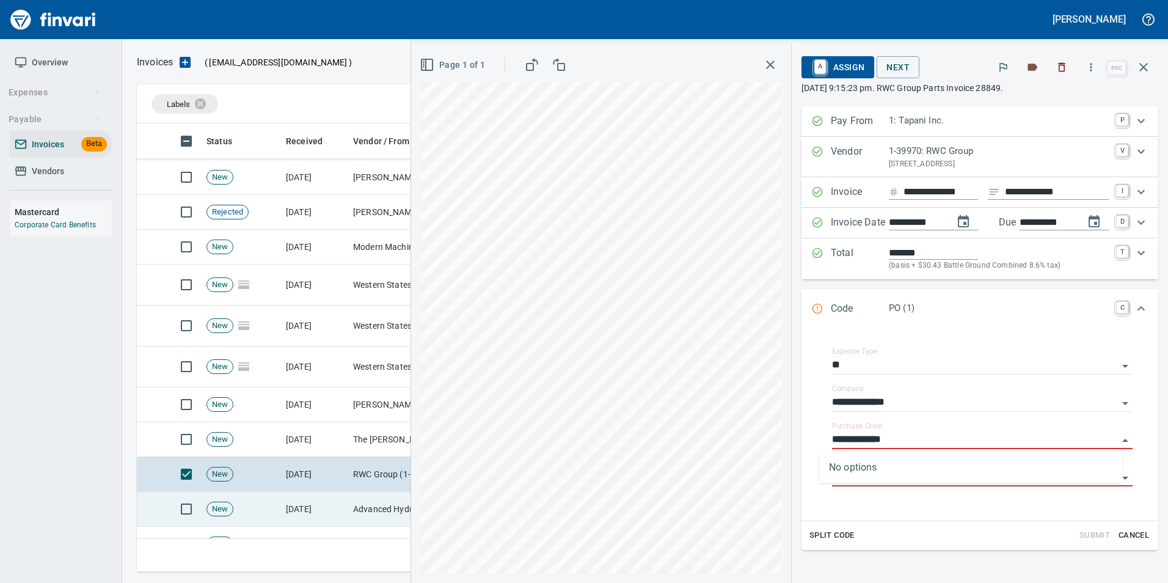
click at [390, 501] on td "Advanced Hydraulic Supply Co. LLC (1-10020)" at bounding box center [409, 509] width 122 height 35
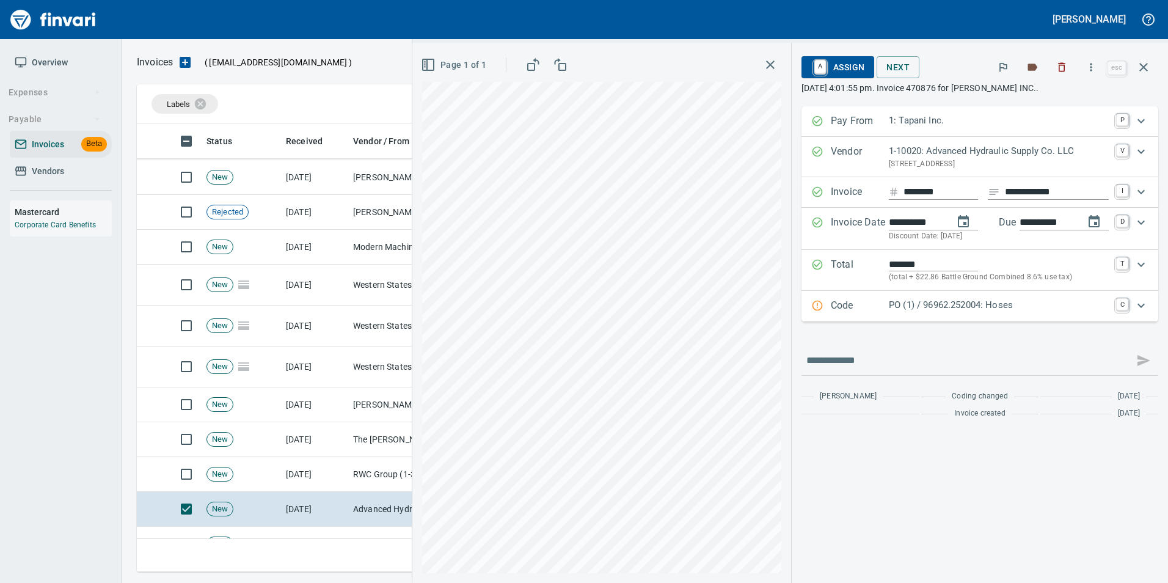
click at [898, 310] on p "PO (1) / 96962.252004: Hoses" at bounding box center [999, 305] width 220 height 14
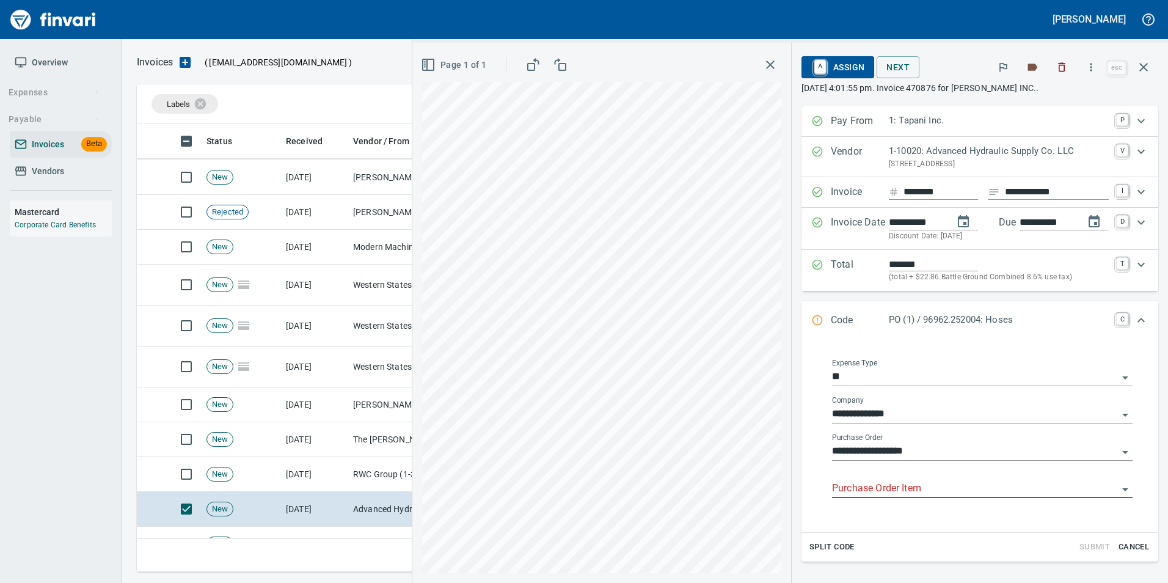
click at [901, 492] on input "Purchase Order Item" at bounding box center [975, 488] width 286 height 17
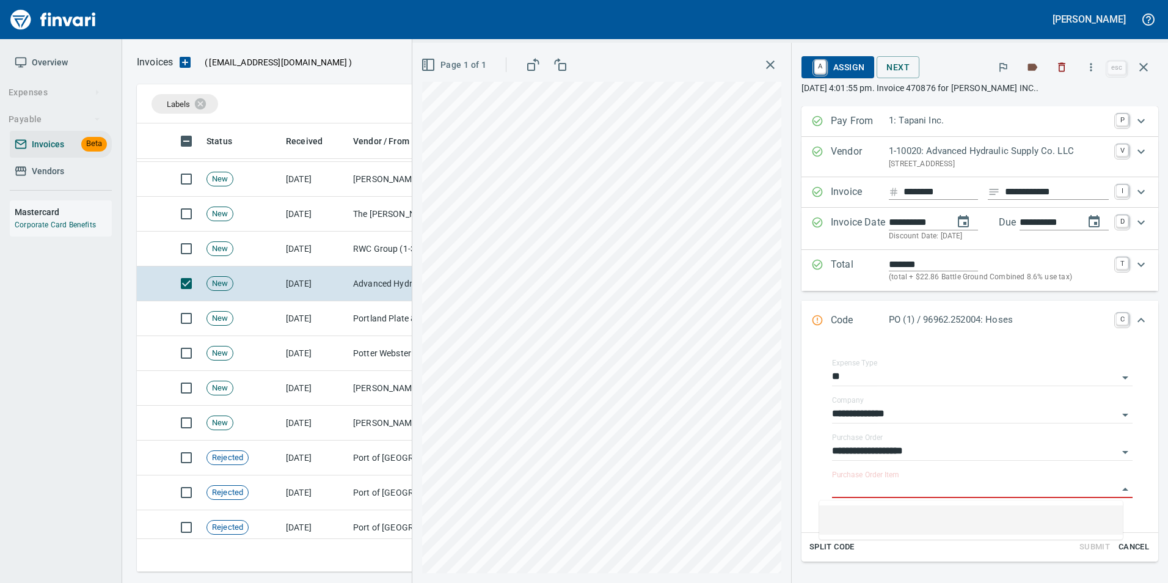
scroll to position [1717, 0]
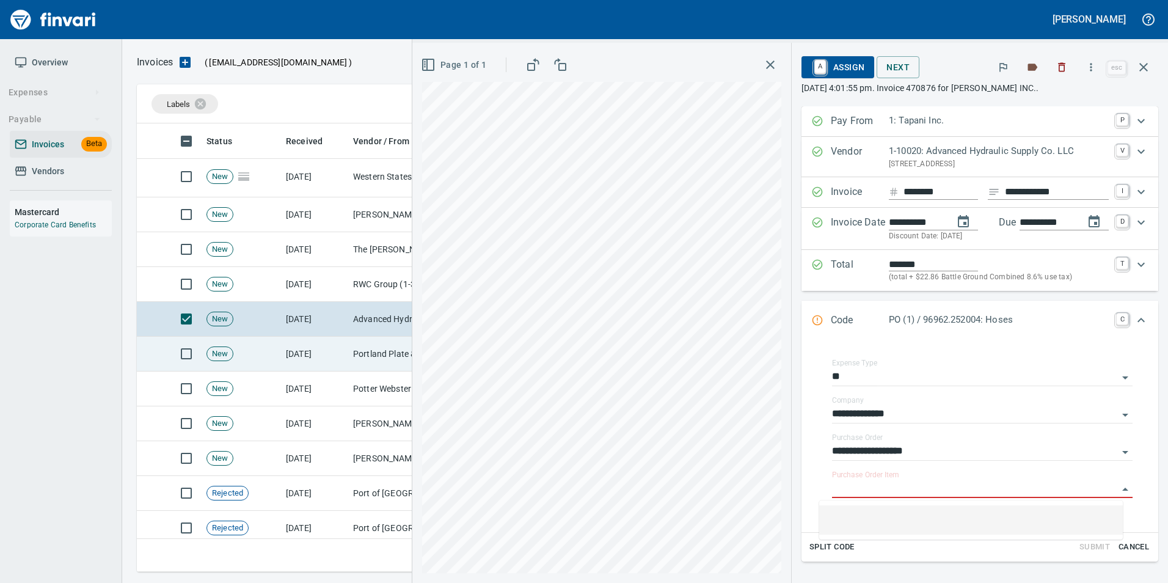
click at [340, 354] on td "[DATE]" at bounding box center [314, 354] width 67 height 35
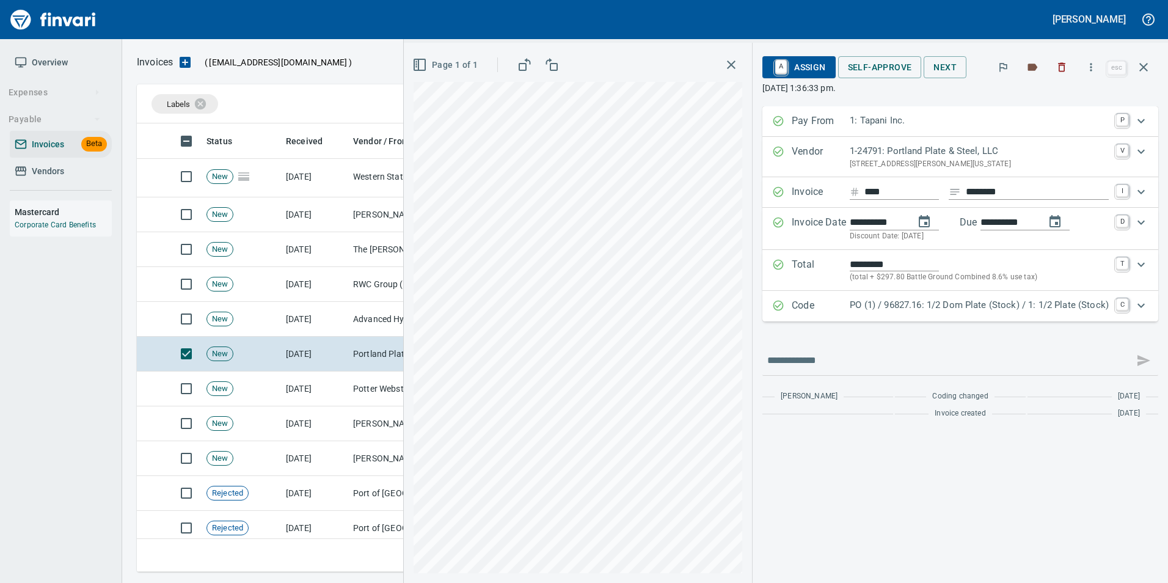
click at [772, 312] on div "Expand" at bounding box center [778, 306] width 12 height 16
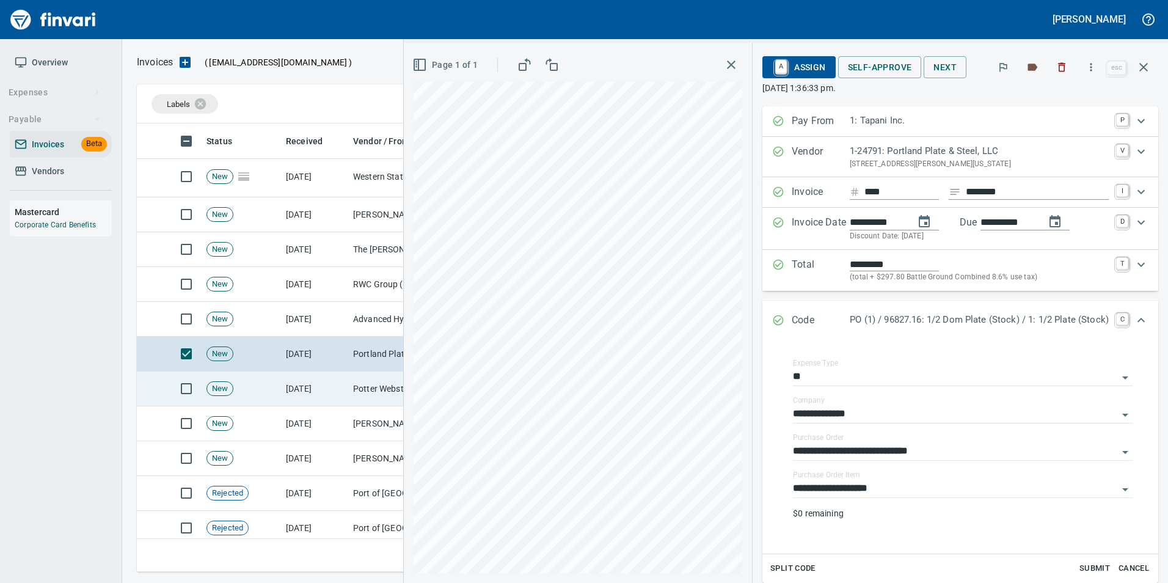
click at [378, 401] on td "Potter Webster Company Inc (1-10818)" at bounding box center [409, 388] width 122 height 35
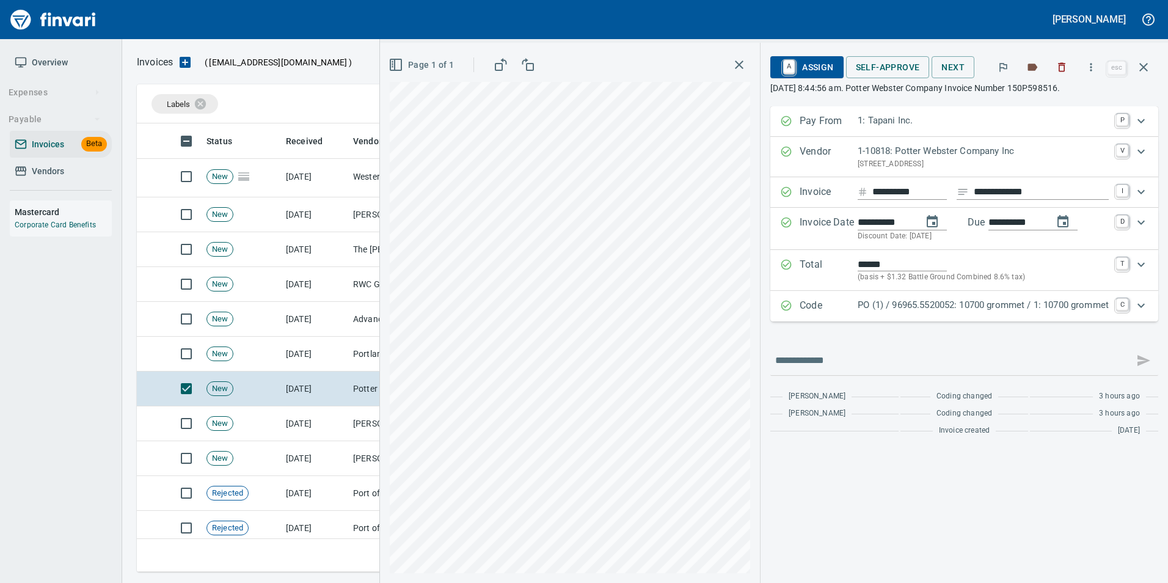
click at [780, 304] on icon "Expand" at bounding box center [786, 305] width 12 height 12
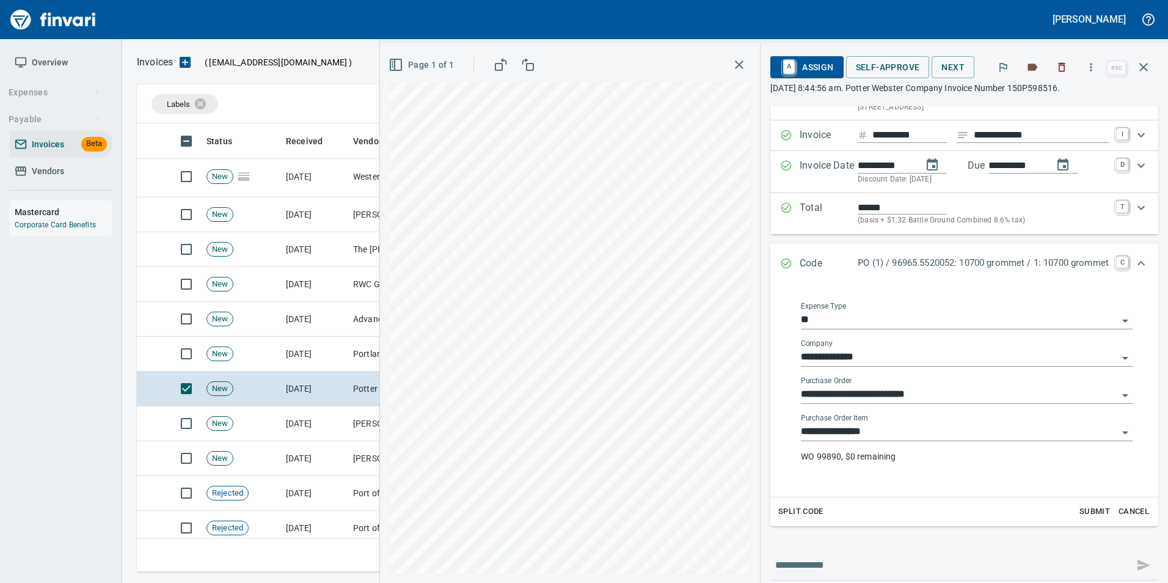
scroll to position [130, 0]
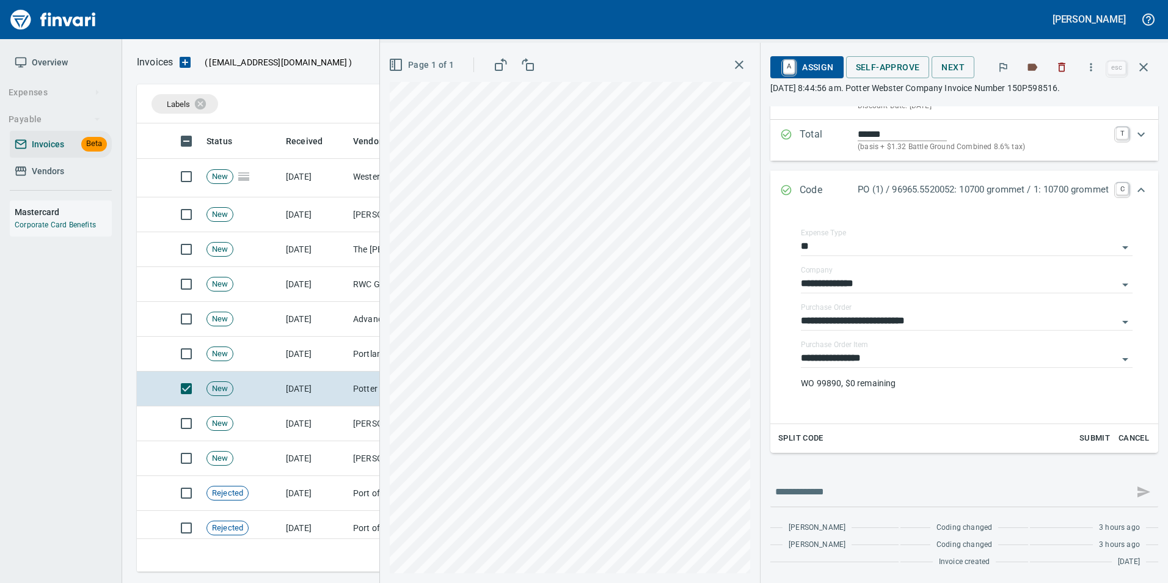
click at [780, 187] on icon "Expand" at bounding box center [786, 190] width 12 height 12
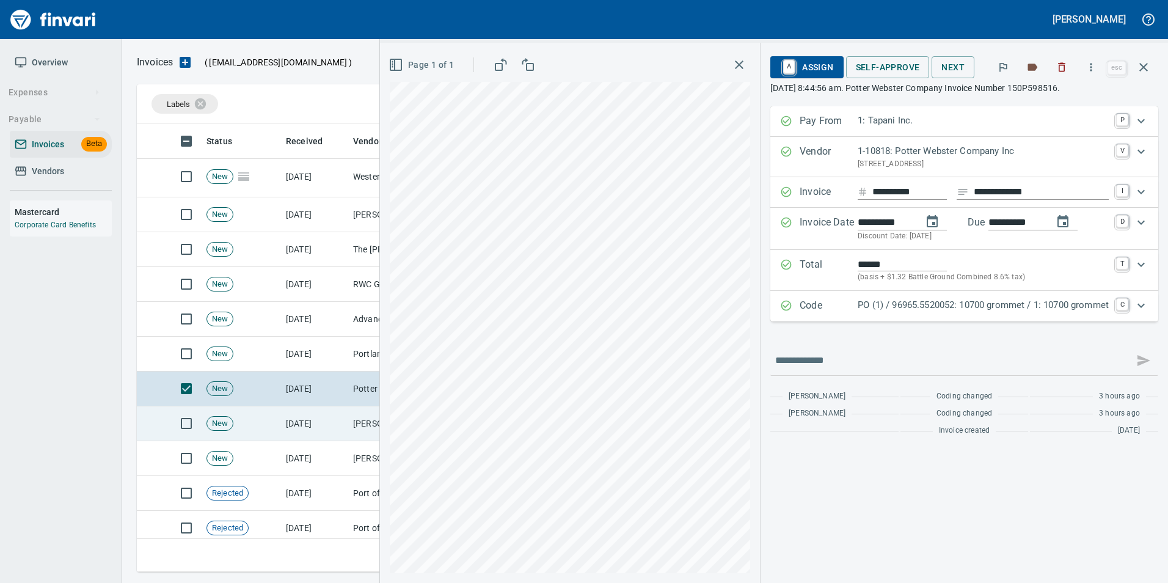
click at [275, 412] on td "New" at bounding box center [241, 423] width 79 height 35
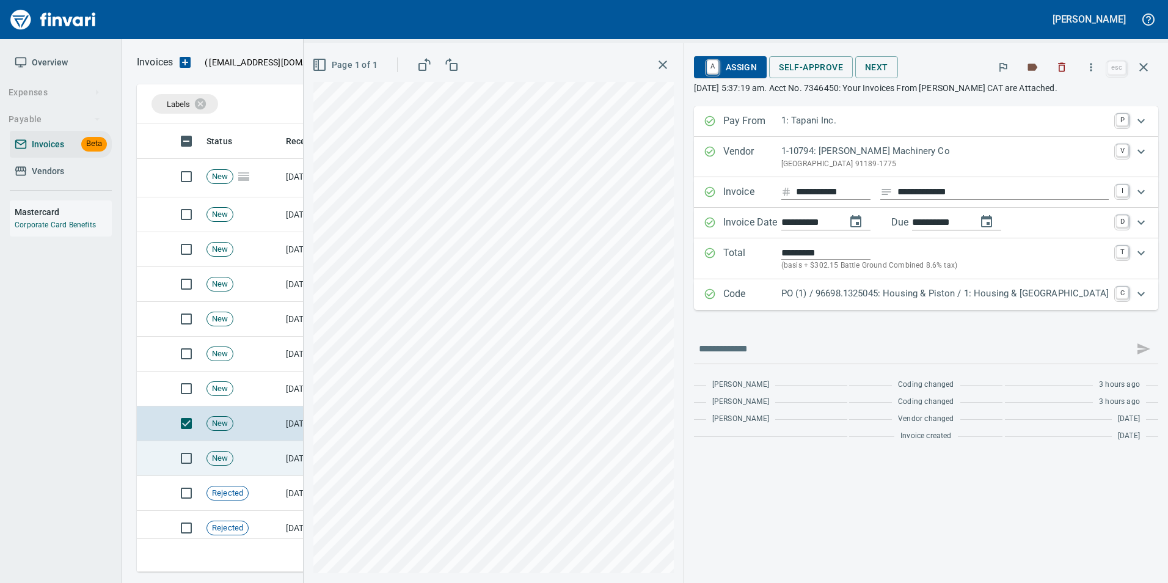
click at [329, 457] on td "[DATE]" at bounding box center [314, 458] width 67 height 35
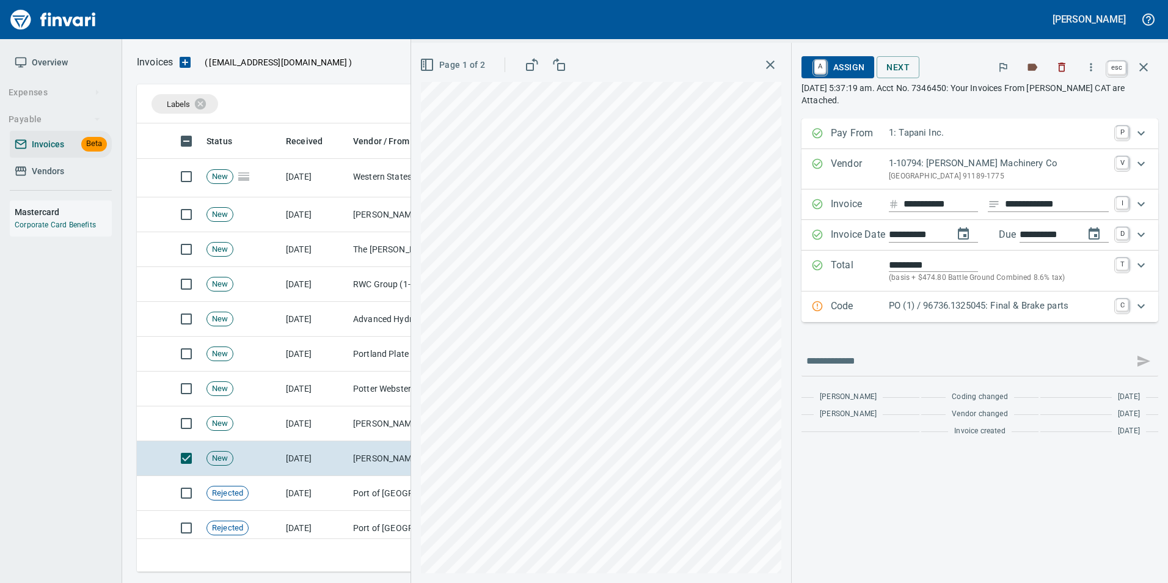
drag, startPoint x: 1144, startPoint y: 69, endPoint x: 1111, endPoint y: 114, distance: 55.1
click at [1144, 70] on icon "button" at bounding box center [1143, 67] width 15 height 15
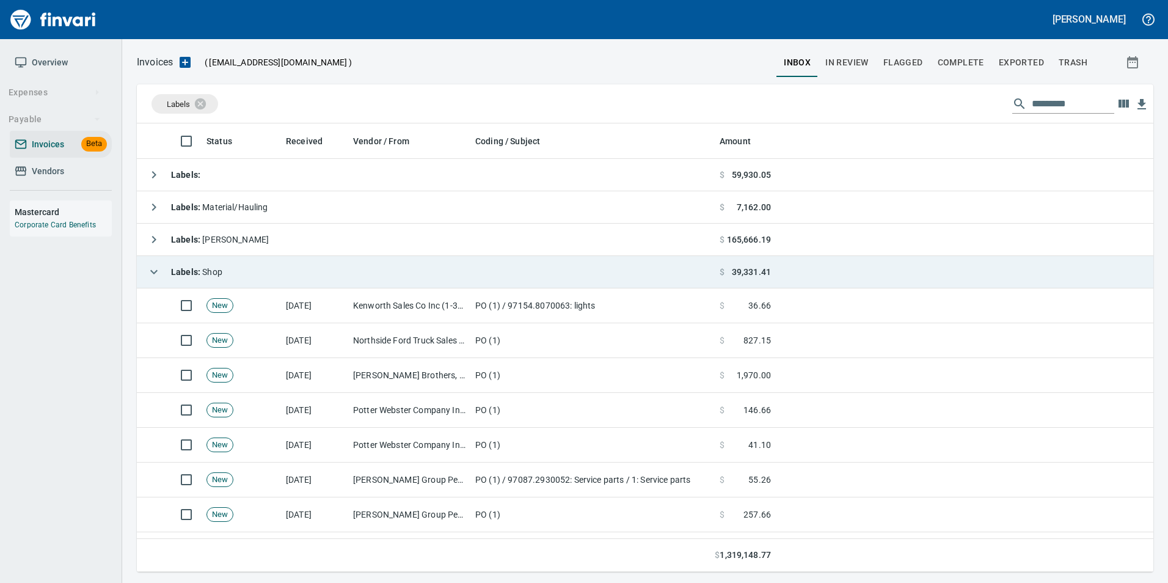
click at [151, 271] on icon "button" at bounding box center [154, 272] width 15 height 15
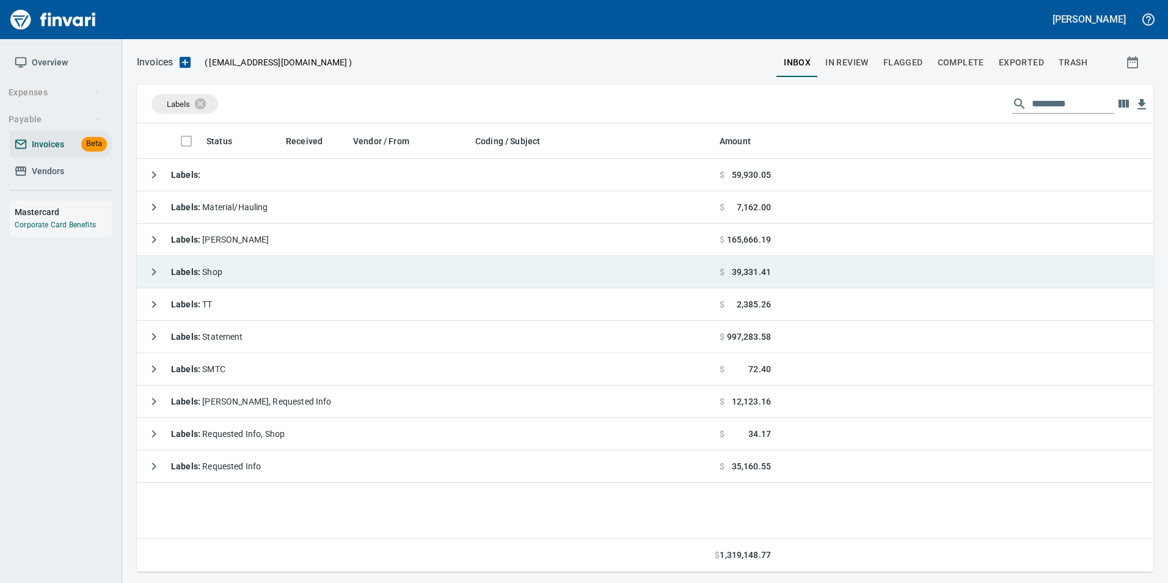
scroll to position [439, 1007]
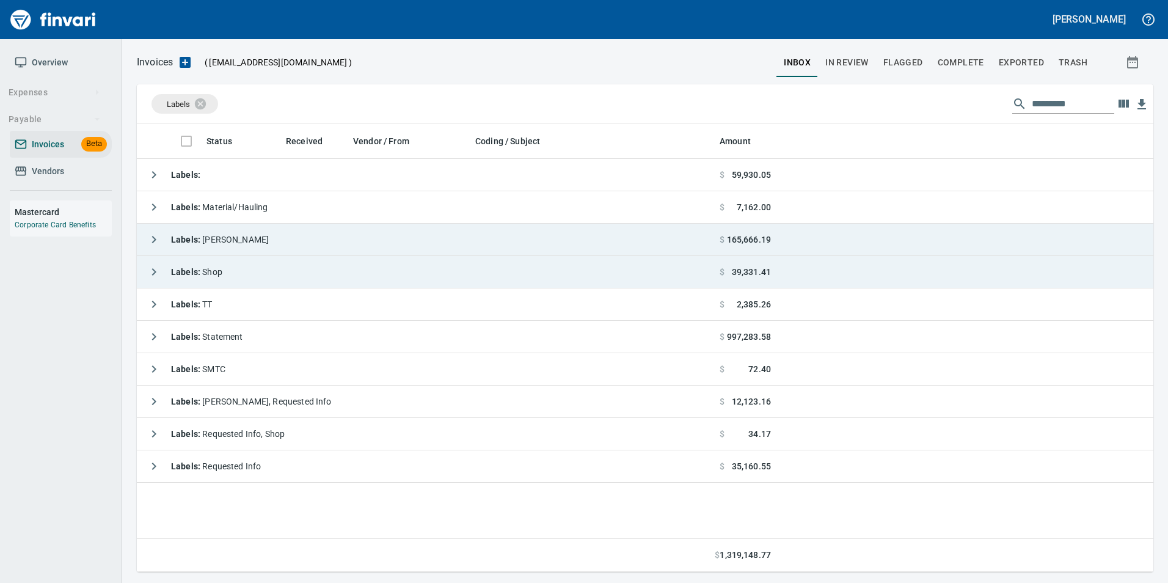
click at [161, 230] on button "button" at bounding box center [154, 239] width 24 height 24
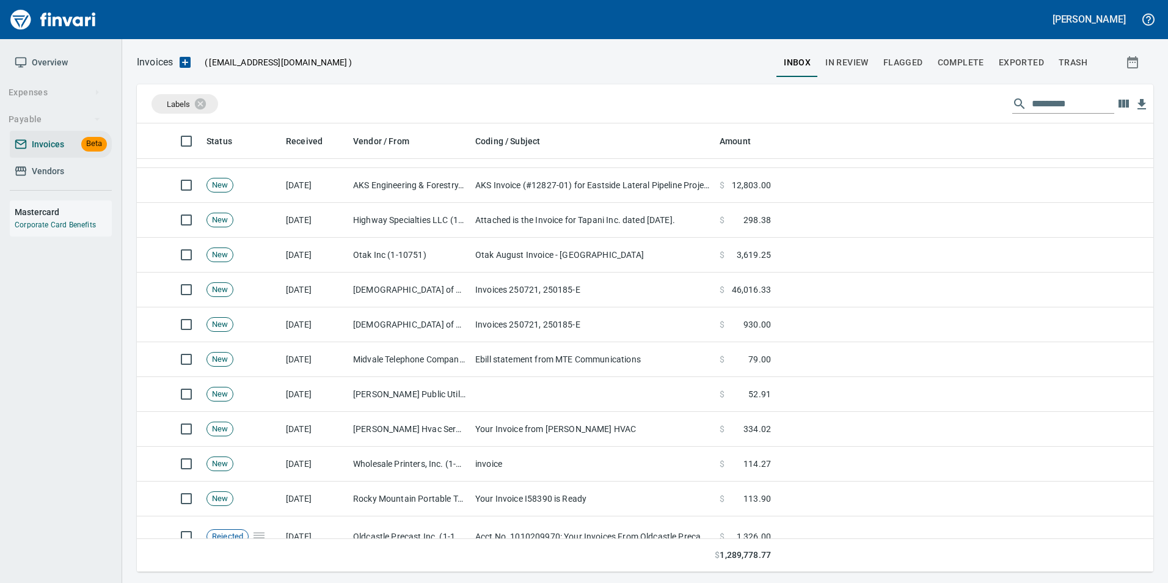
scroll to position [0, 0]
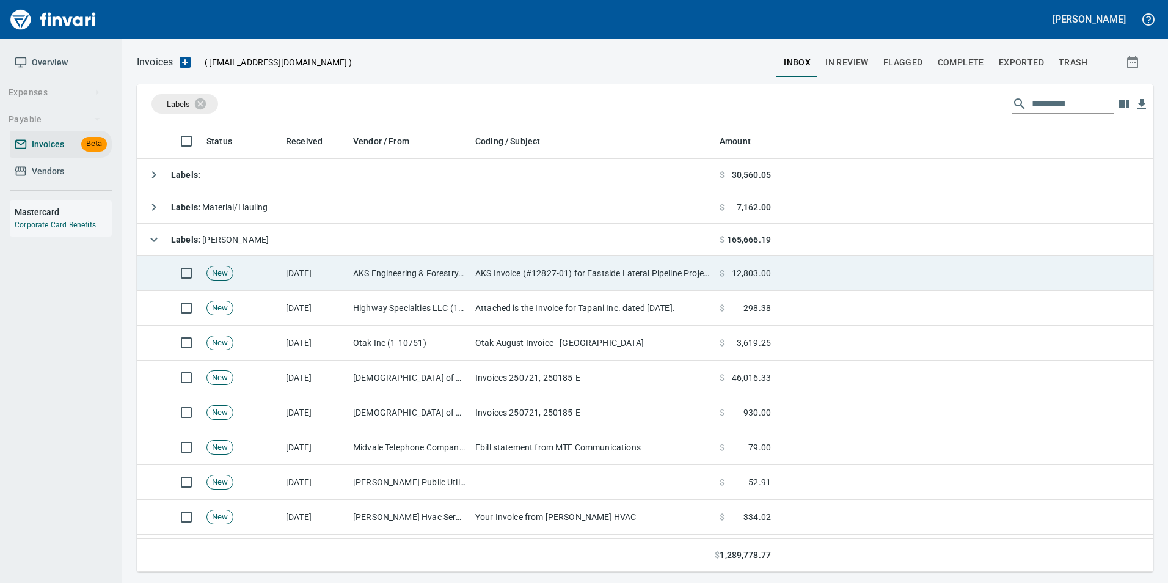
click at [408, 276] on td "AKS Engineering & Forestry, LLC (1-10029)" at bounding box center [409, 273] width 122 height 35
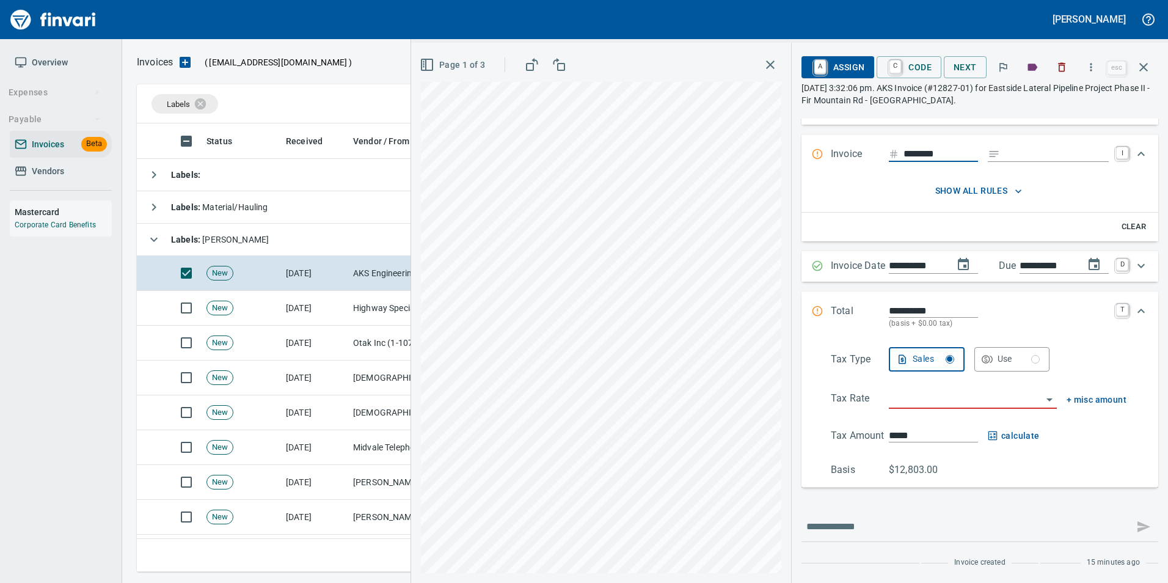
scroll to position [65, 0]
click at [337, 312] on td "[DATE]" at bounding box center [314, 308] width 67 height 35
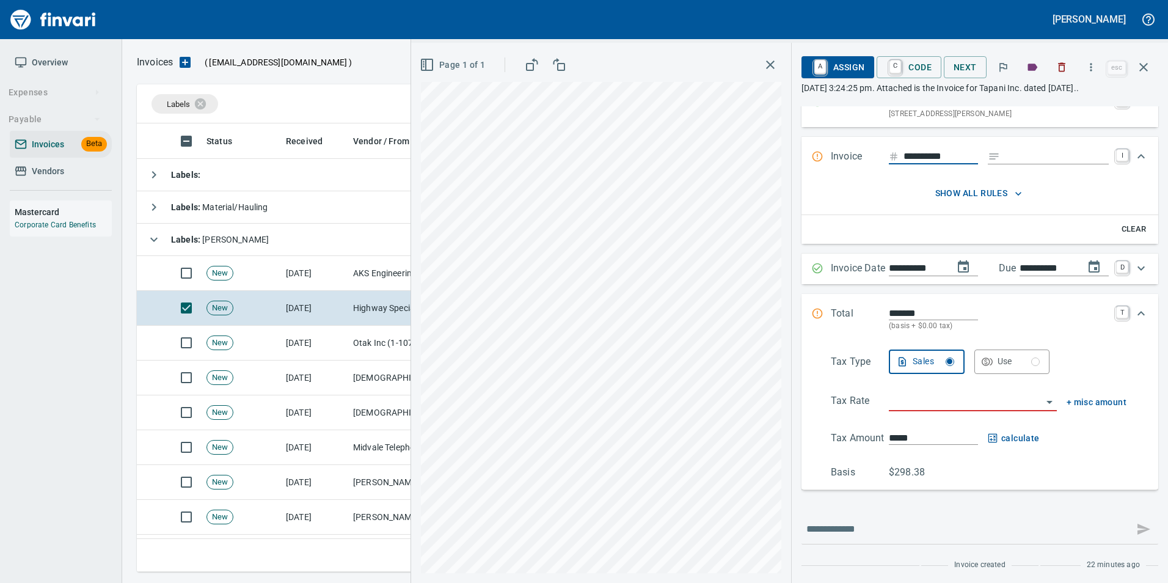
scroll to position [53, 0]
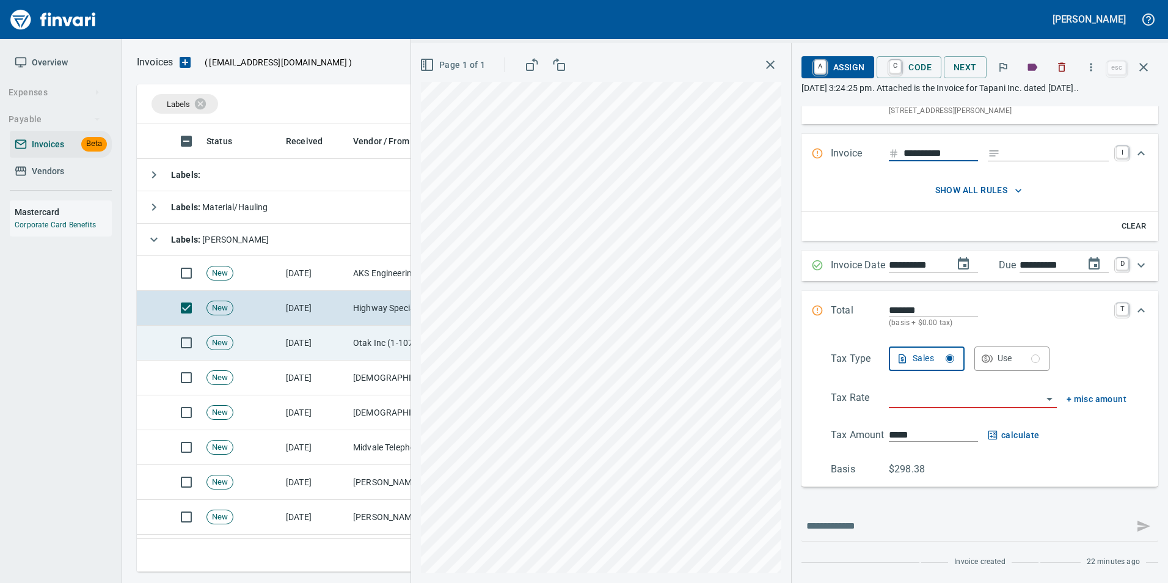
click at [333, 353] on td "[DATE]" at bounding box center [314, 343] width 67 height 35
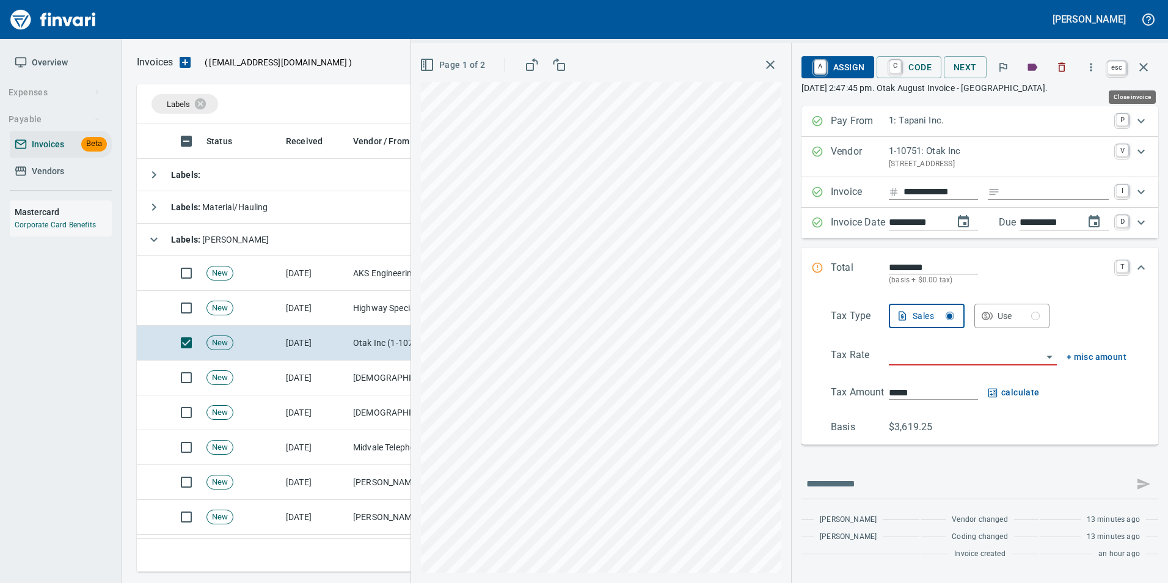
click at [1146, 64] on icon "button" at bounding box center [1143, 67] width 15 height 15
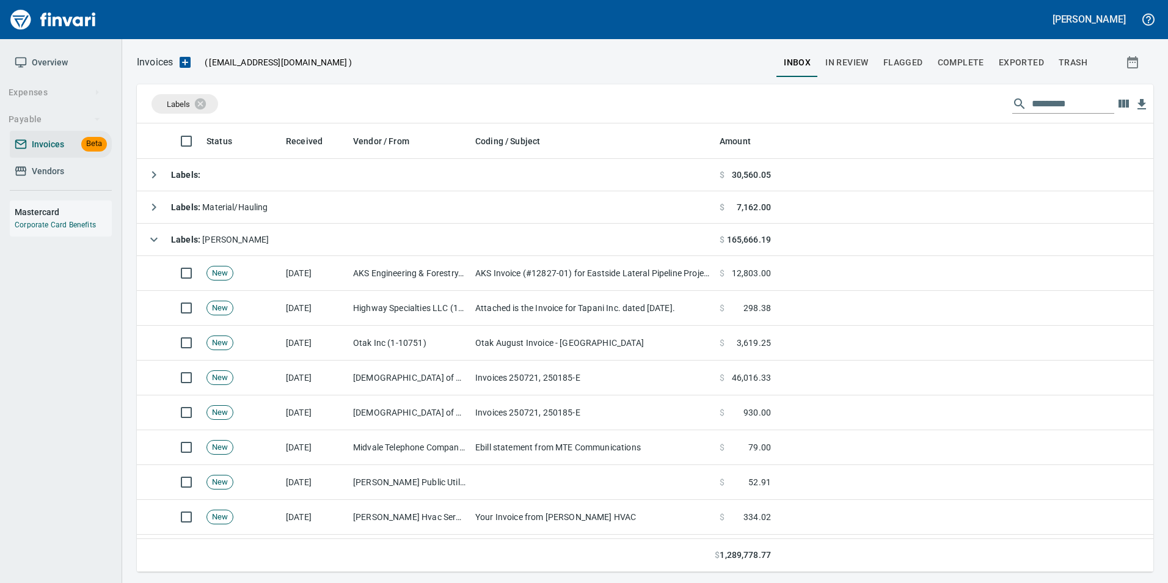
scroll to position [439, 998]
click at [1033, 59] on span "Exported" at bounding box center [1021, 62] width 45 height 15
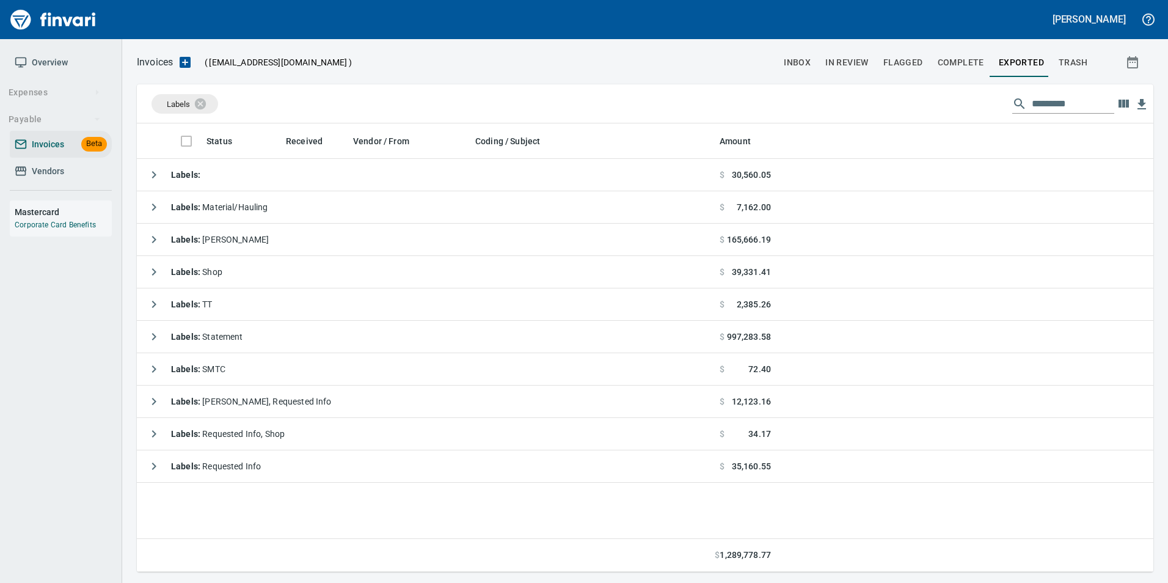
scroll to position [439, 1007]
click at [207, 103] on icon at bounding box center [208, 103] width 11 height 11
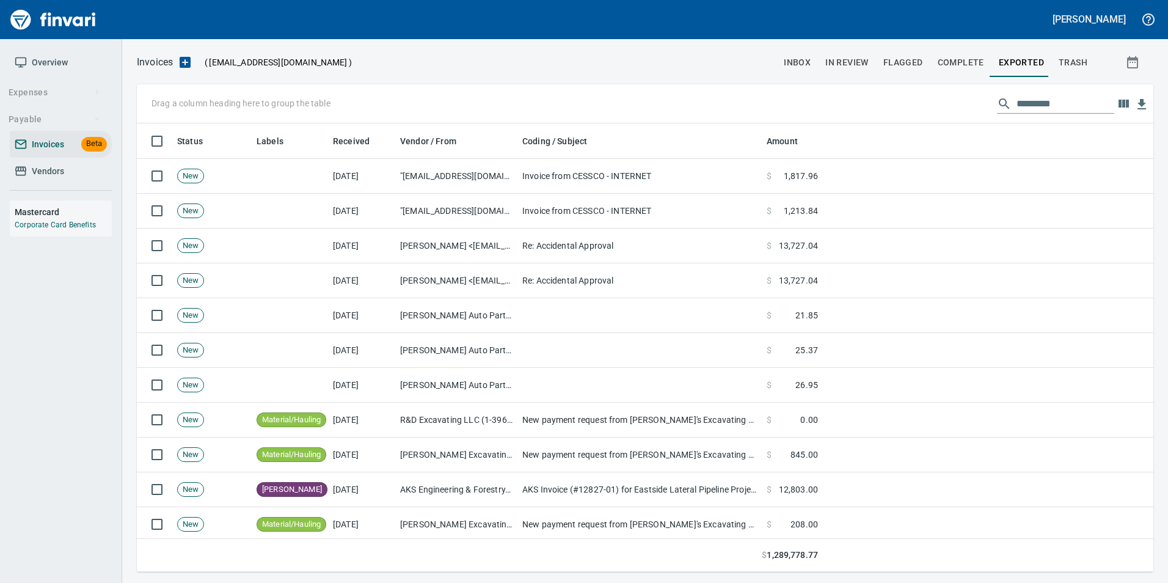
scroll to position [439, 998]
click at [66, 171] on span "Vendors" at bounding box center [61, 171] width 92 height 15
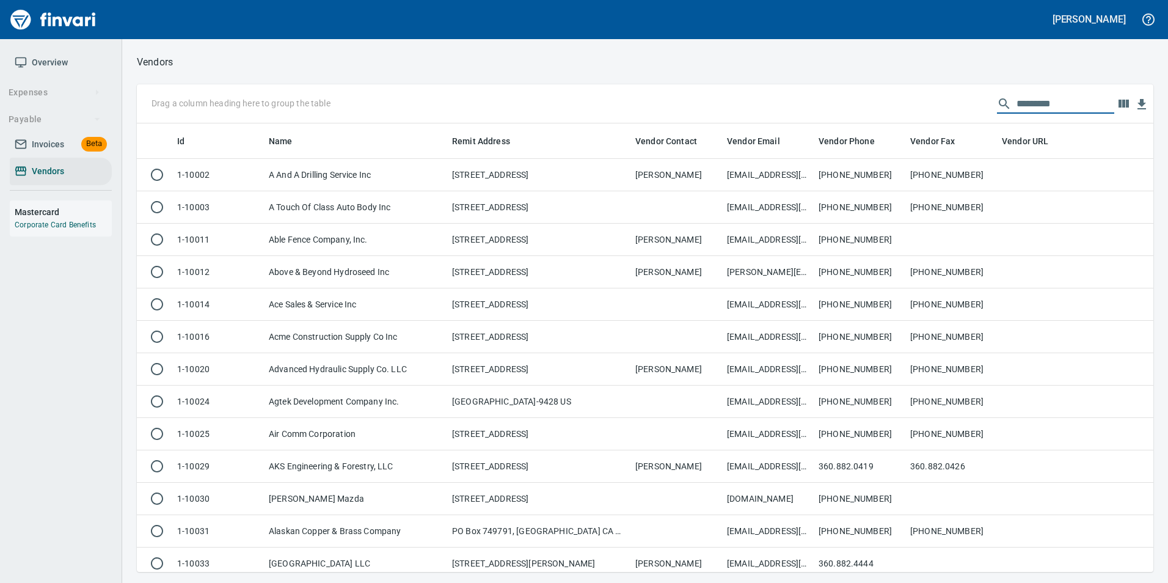
click at [1053, 104] on input "text" at bounding box center [1066, 104] width 98 height 20
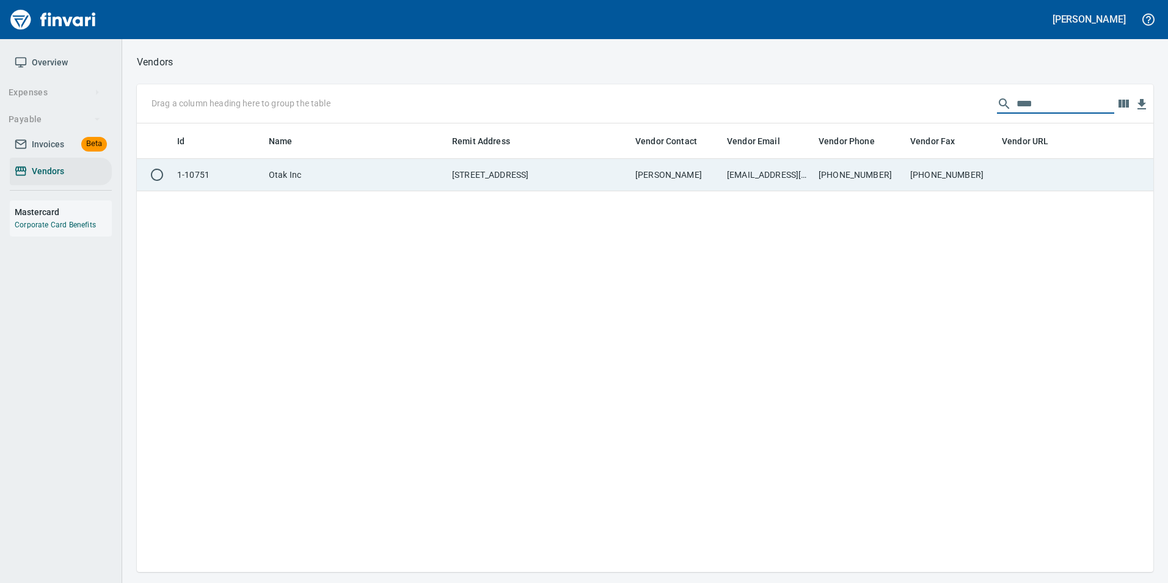
type input "****"
click at [1006, 185] on td at bounding box center [1043, 175] width 92 height 32
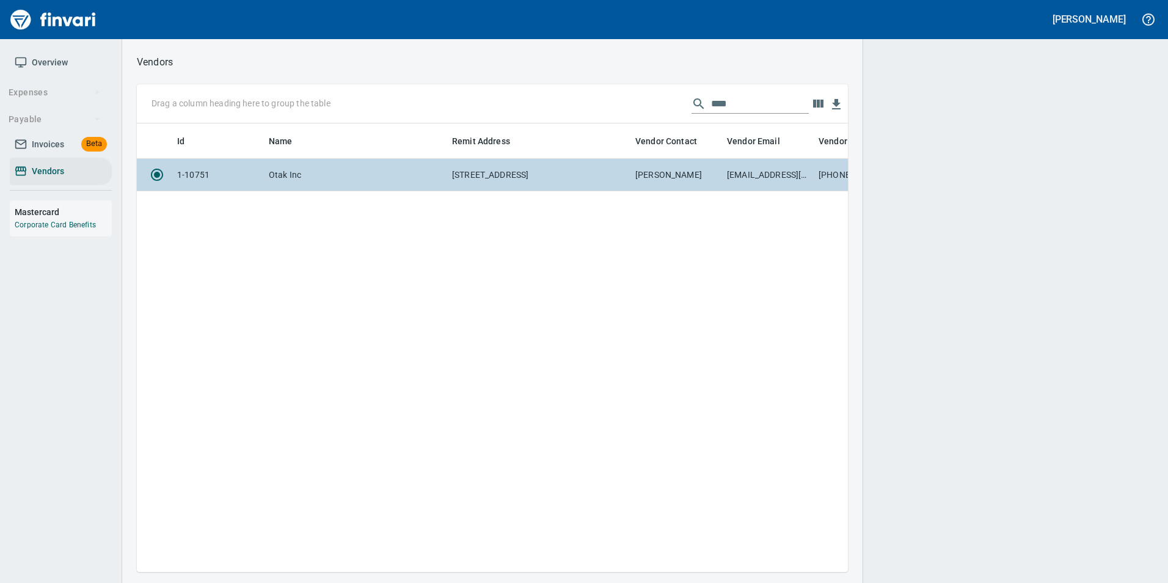
scroll to position [430, 693]
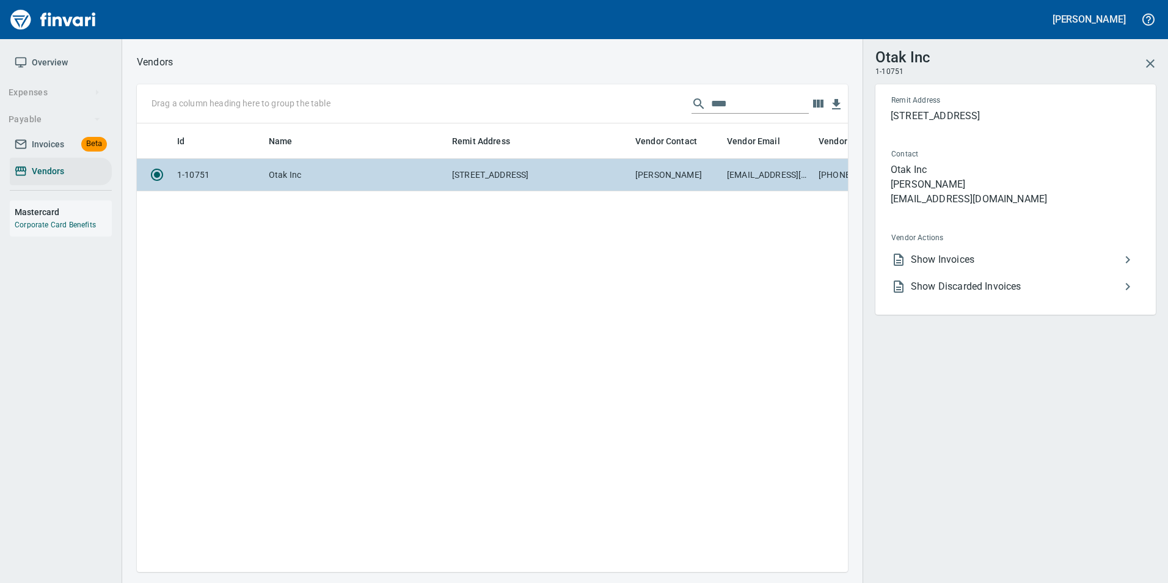
click at [1003, 262] on span "Show Invoices" at bounding box center [1016, 259] width 210 height 15
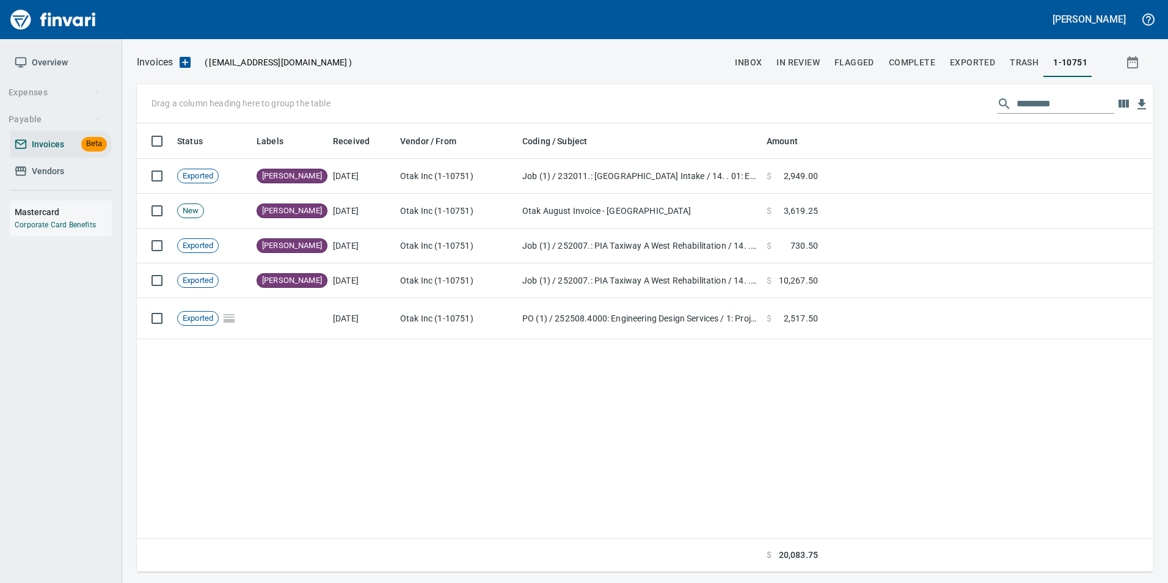
scroll to position [1, 1]
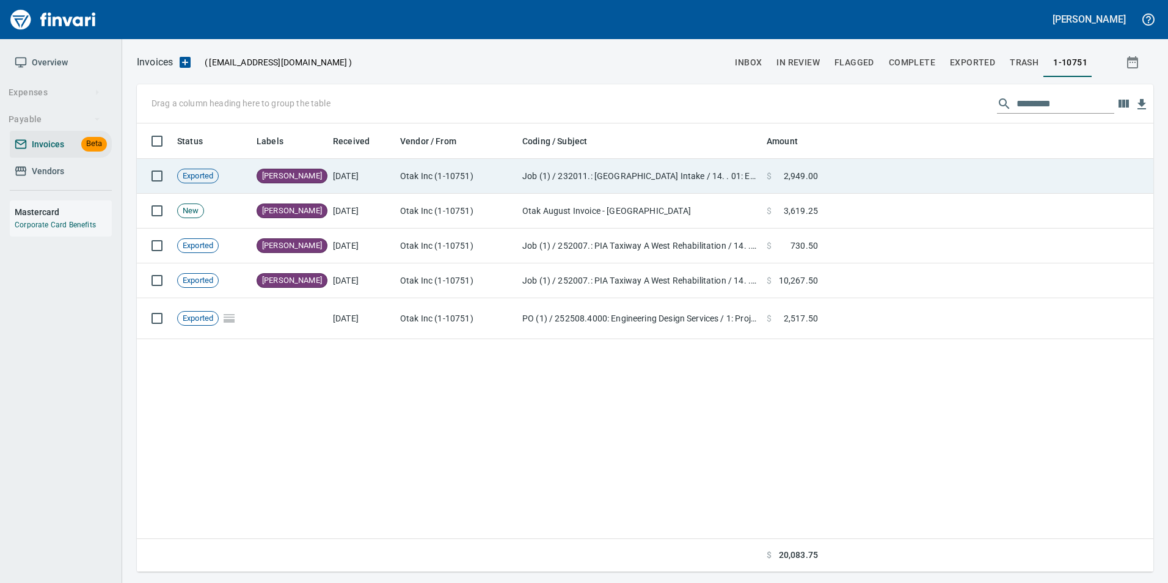
click at [921, 167] on td at bounding box center [988, 176] width 331 height 35
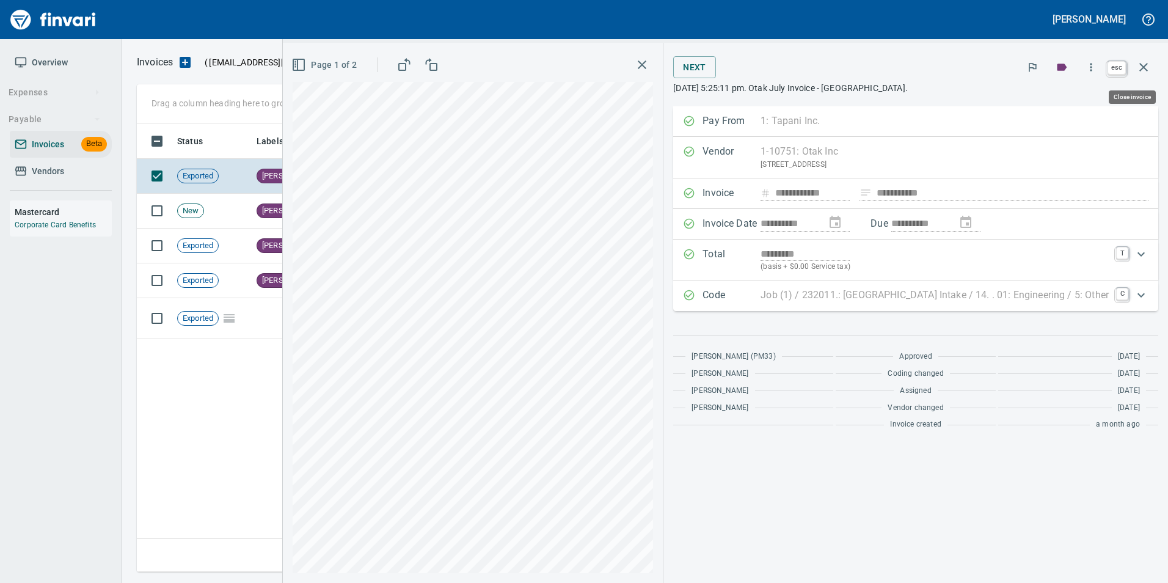
scroll to position [439, 1007]
click at [1149, 65] on icon "button" at bounding box center [1143, 67] width 15 height 15
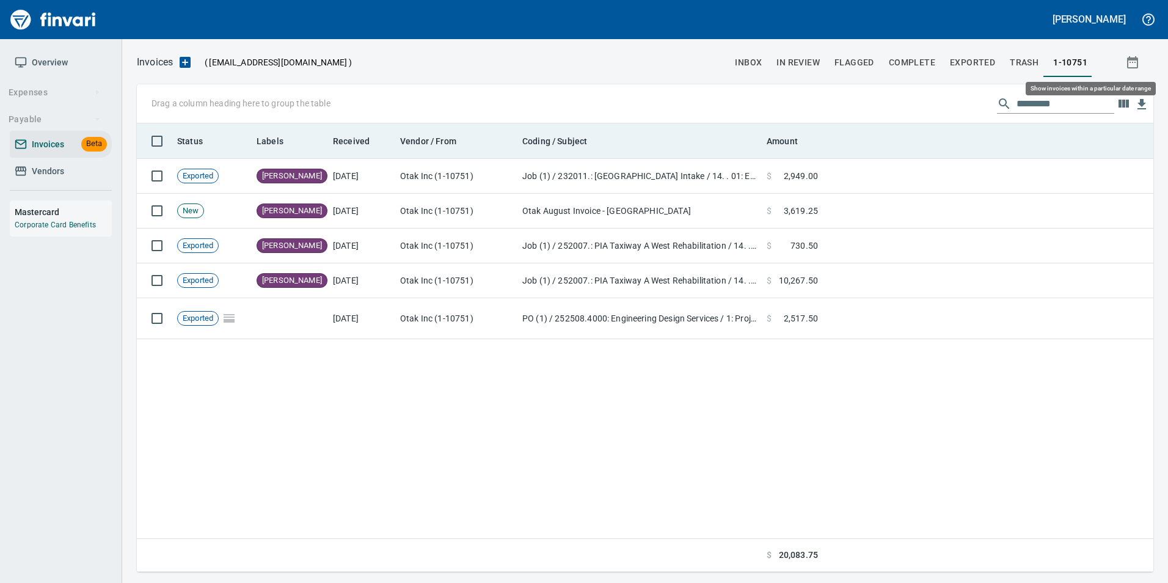
scroll to position [439, 1007]
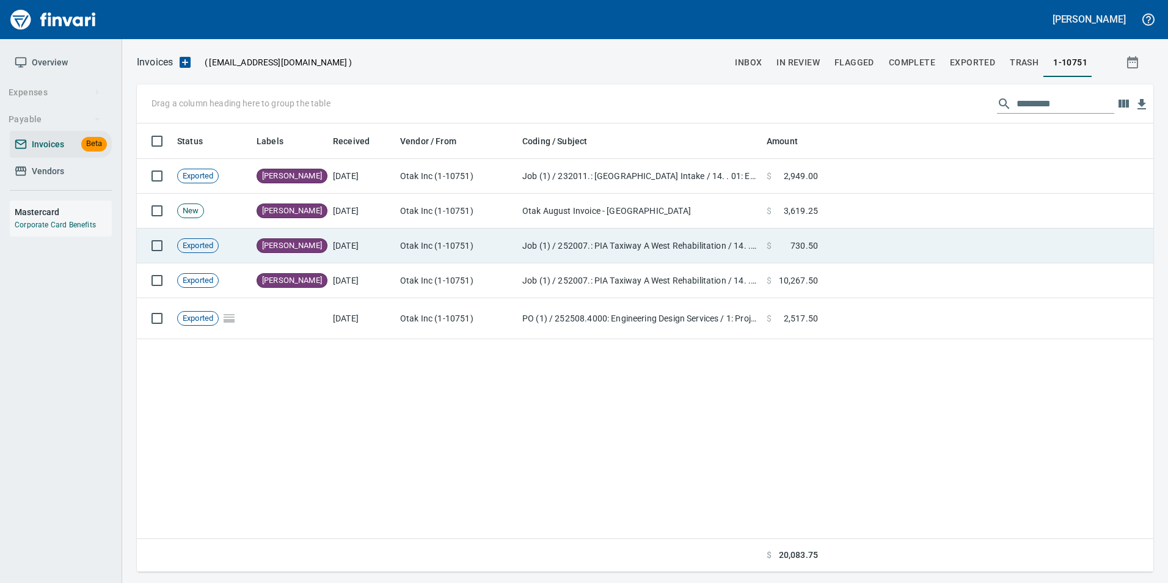
click at [904, 243] on td at bounding box center [988, 245] width 331 height 35
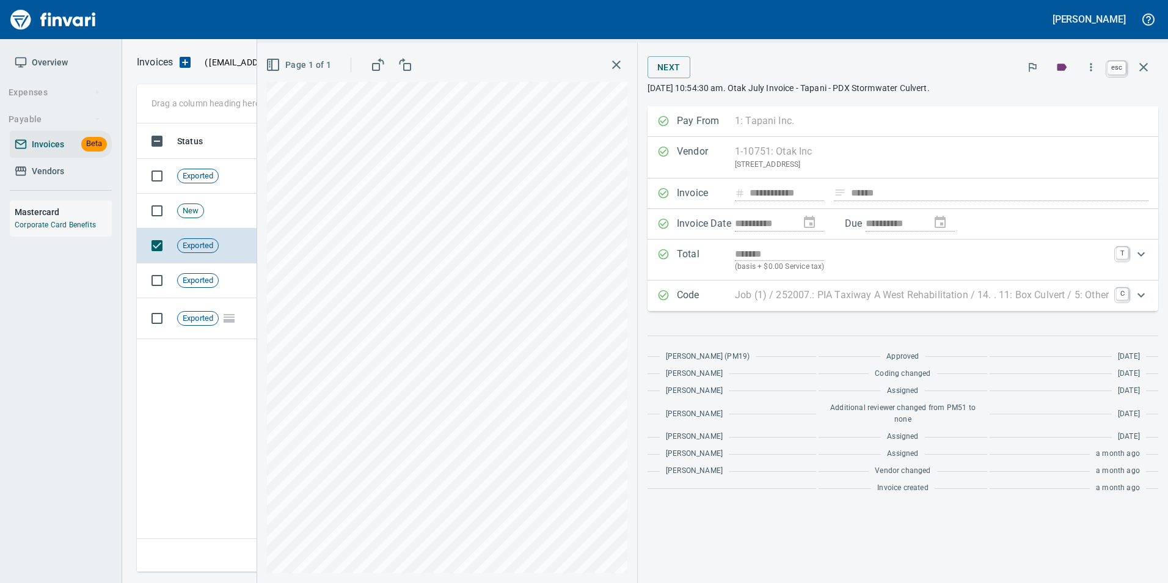
scroll to position [439, 1007]
click at [1152, 73] on button "button" at bounding box center [1143, 67] width 29 height 29
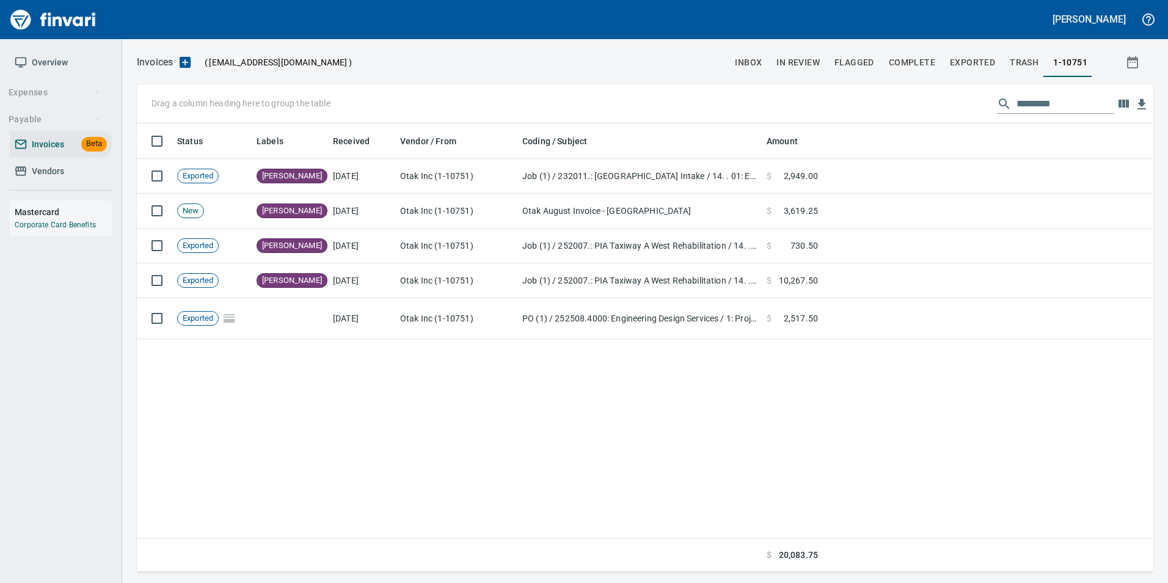
scroll to position [439, 1007]
click at [750, 53] on button "inbox" at bounding box center [749, 62] width 42 height 29
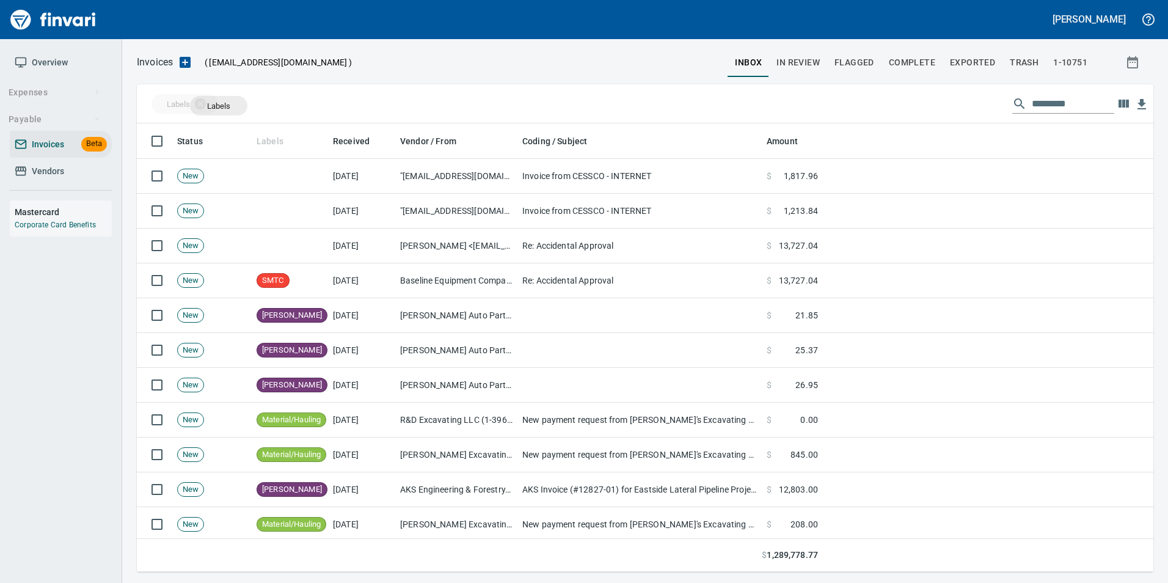
scroll to position [439, 998]
drag, startPoint x: 272, startPoint y: 137, endPoint x: 203, endPoint y: 107, distance: 75.2
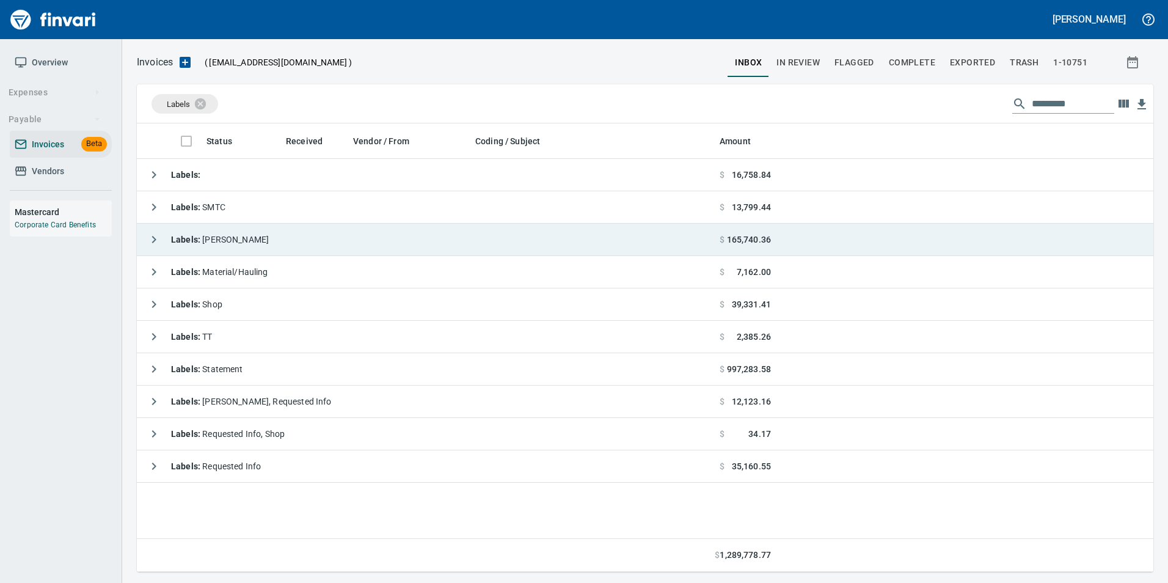
click at [150, 236] on icon "button" at bounding box center [154, 239] width 15 height 15
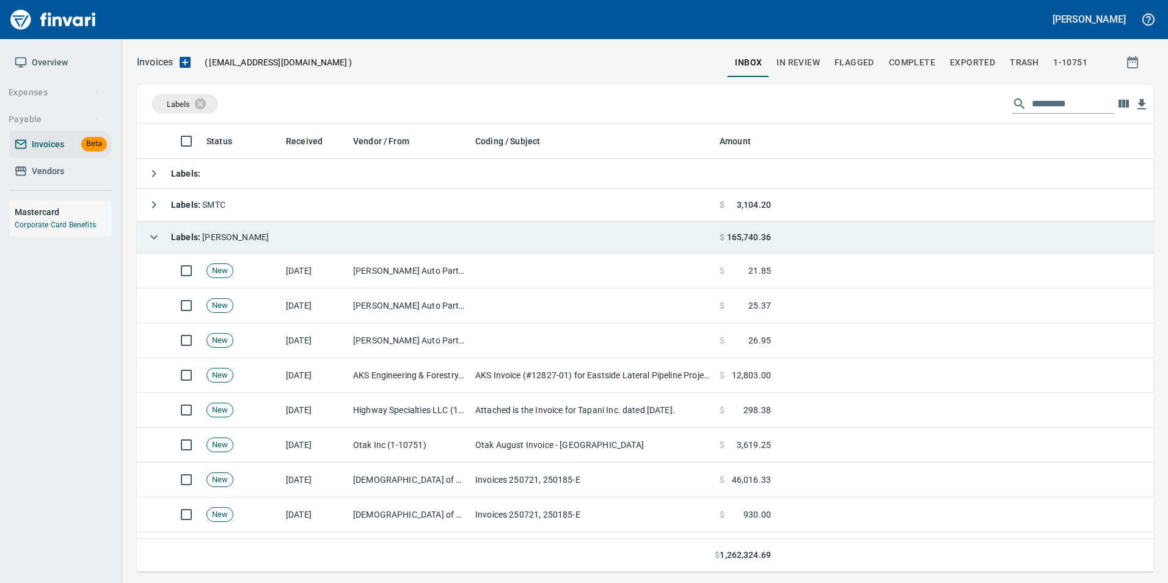
click at [348, 418] on td "[DATE]" at bounding box center [314, 410] width 67 height 35
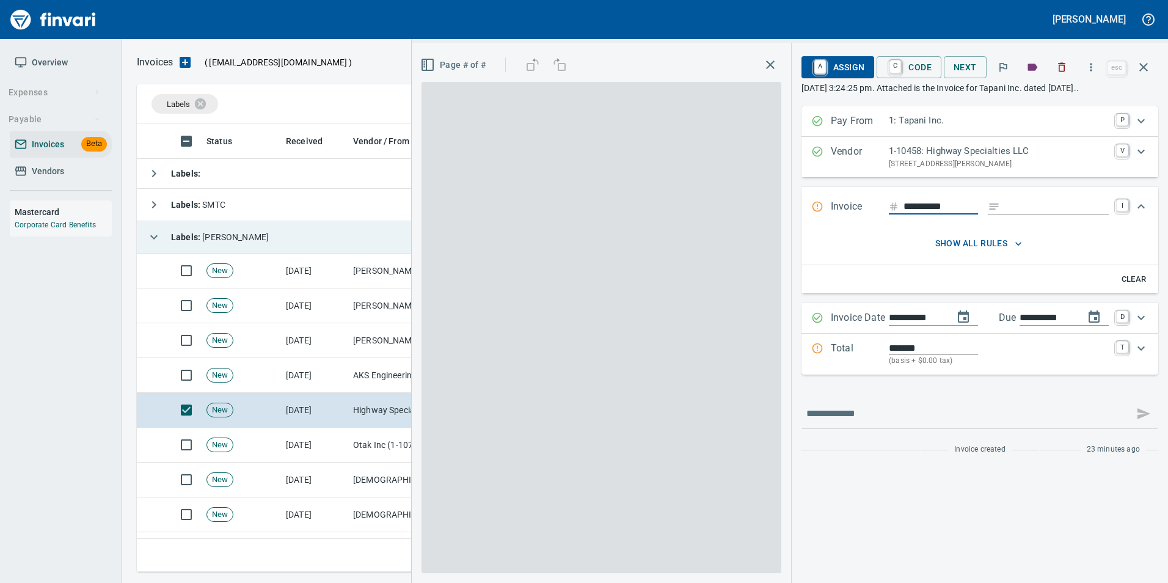
scroll to position [439, 998]
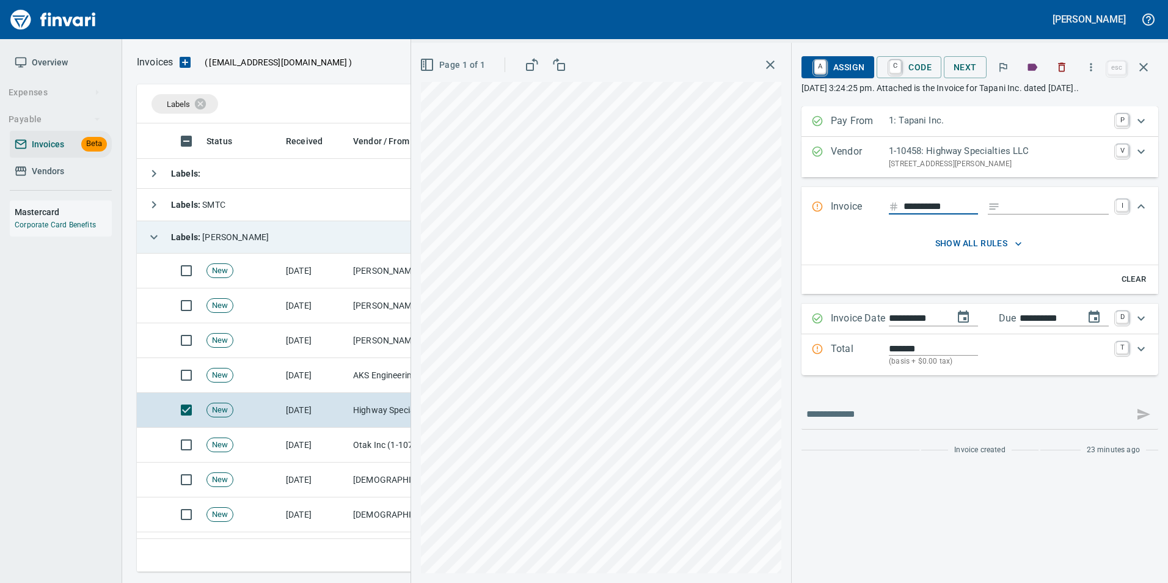
click at [1142, 68] on icon "button" at bounding box center [1143, 67] width 9 height 9
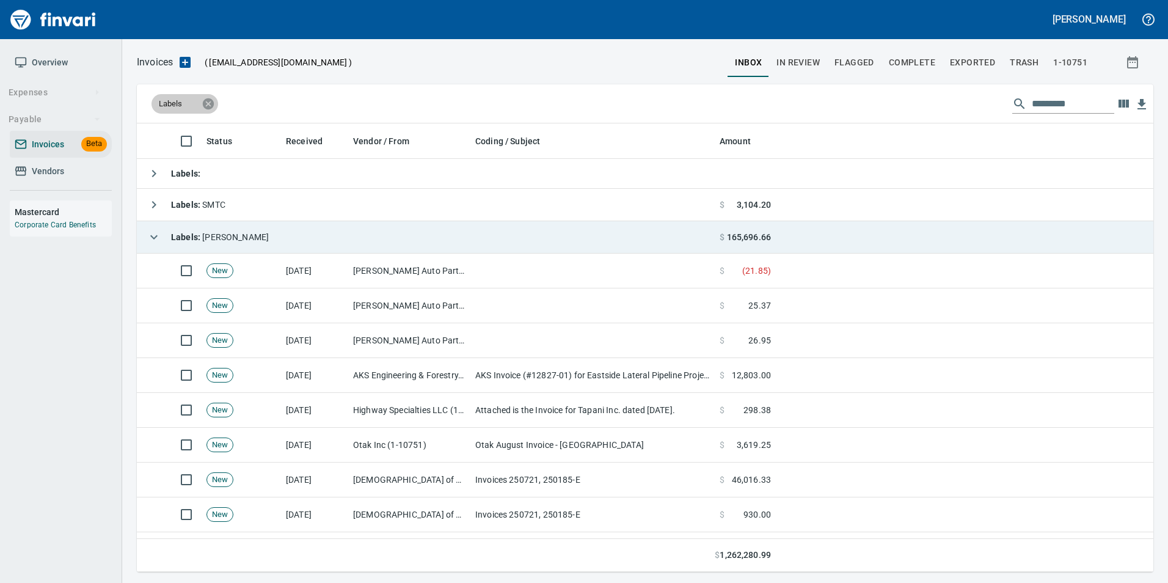
click at [210, 101] on icon at bounding box center [208, 103] width 11 height 11
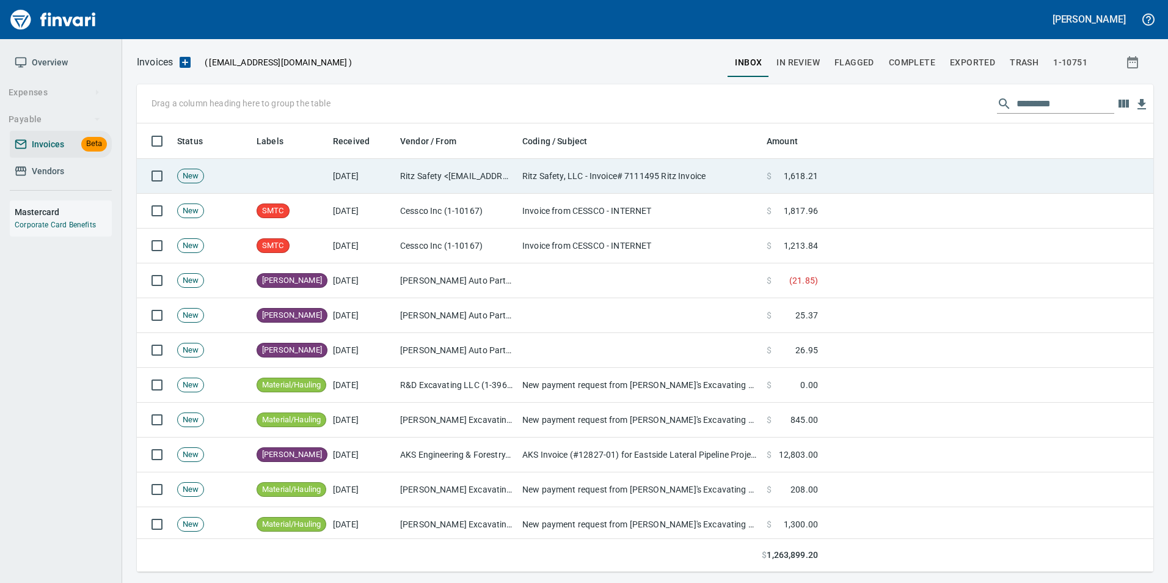
click at [321, 173] on td at bounding box center [290, 176] width 76 height 35
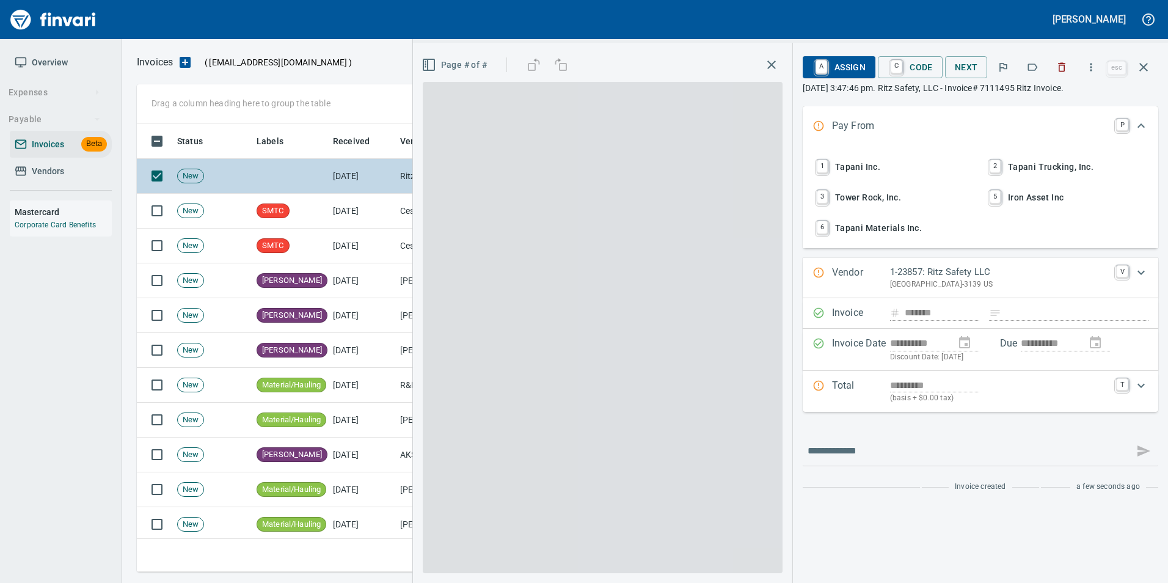
type input "**********"
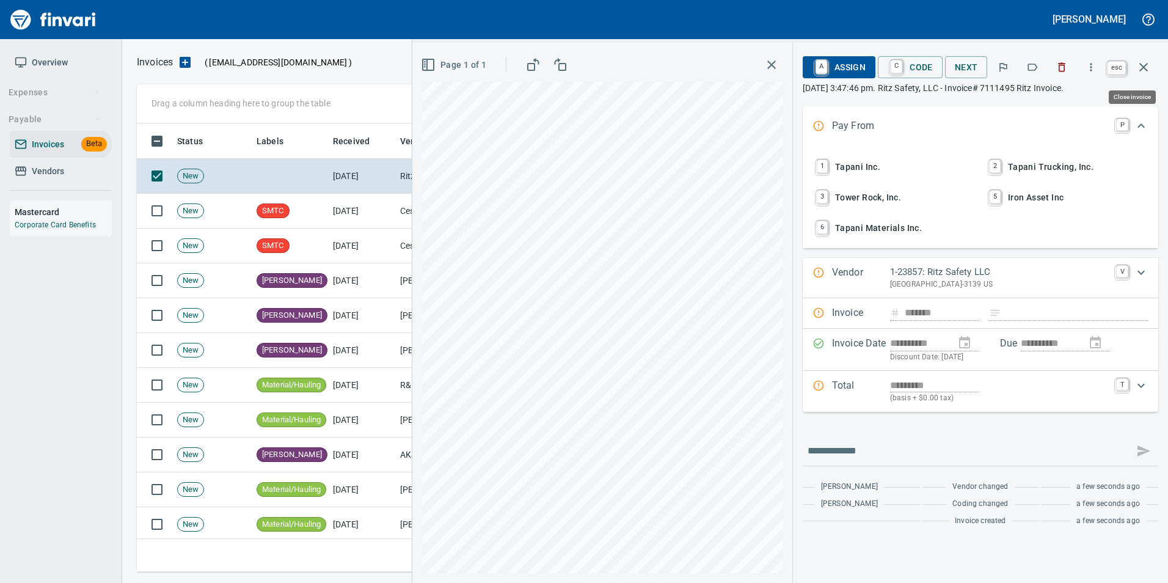
click at [1152, 69] on button "button" at bounding box center [1143, 67] width 29 height 29
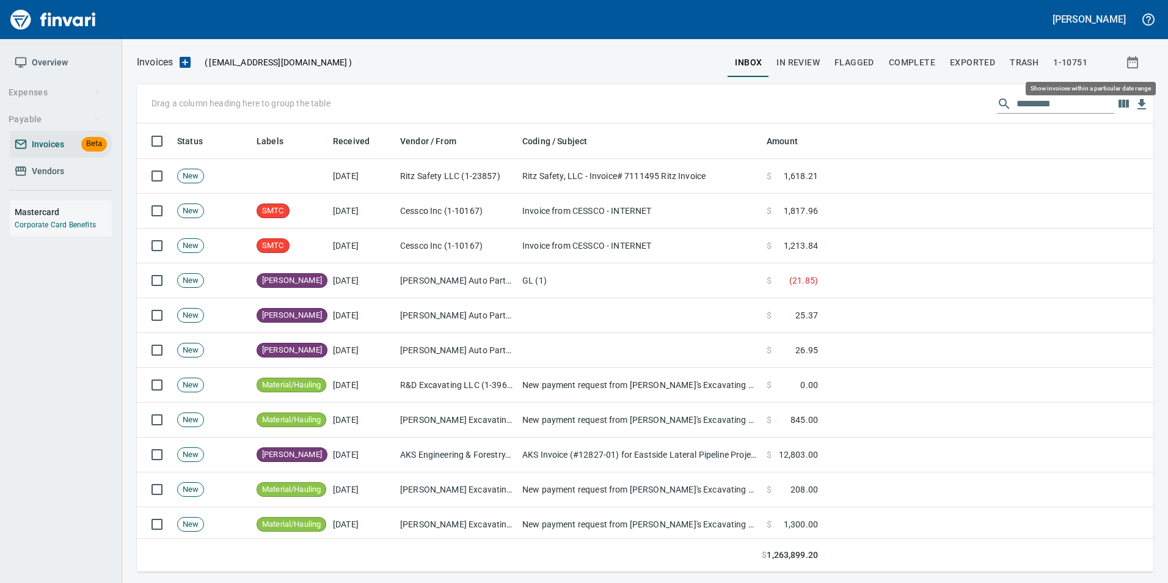
scroll to position [439, 998]
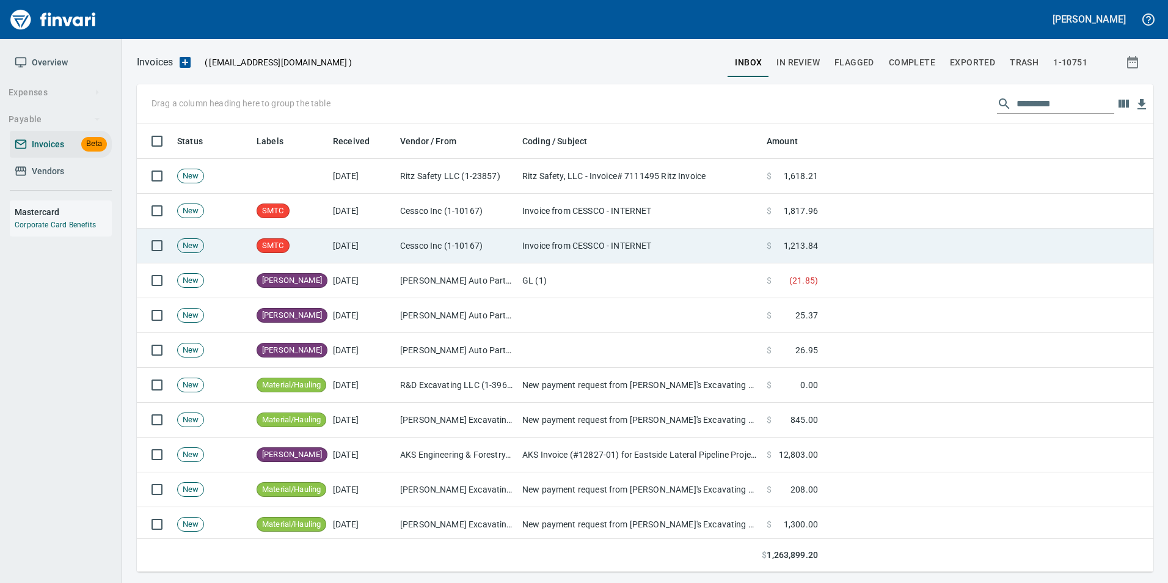
click at [437, 234] on td "Cessco Inc (1-10167)" at bounding box center [456, 245] width 122 height 35
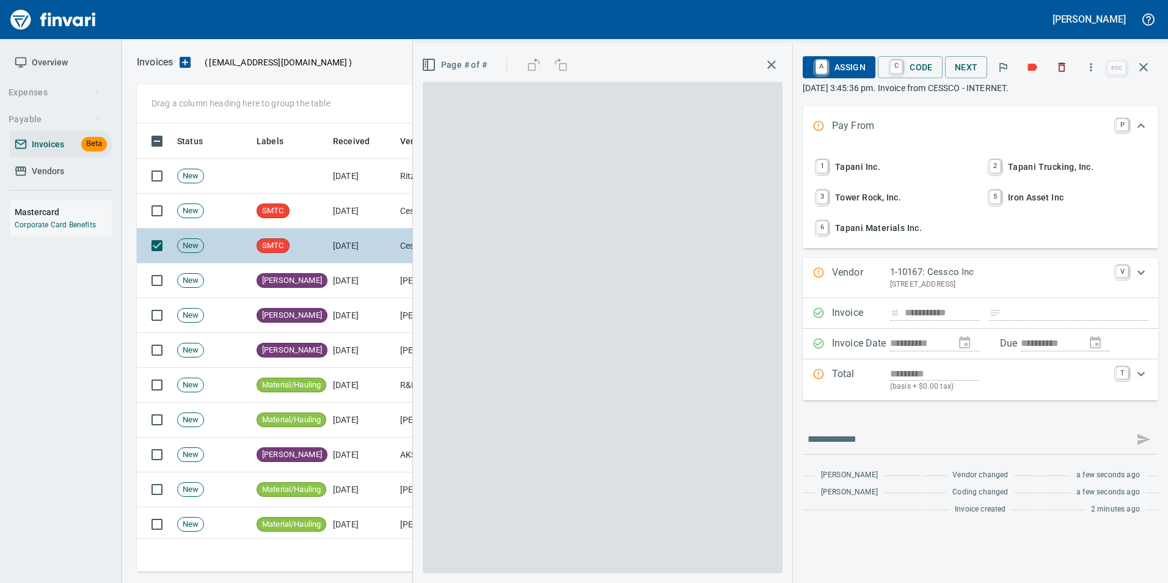
scroll to position [439, 998]
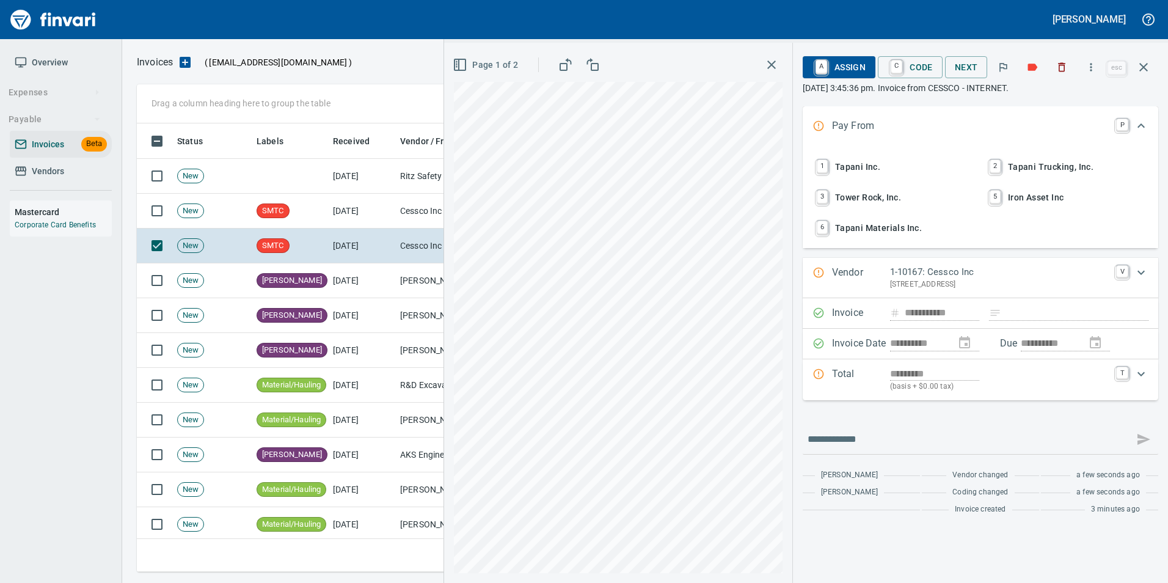
click at [895, 172] on span "1 Tapani Inc." at bounding box center [894, 166] width 161 height 21
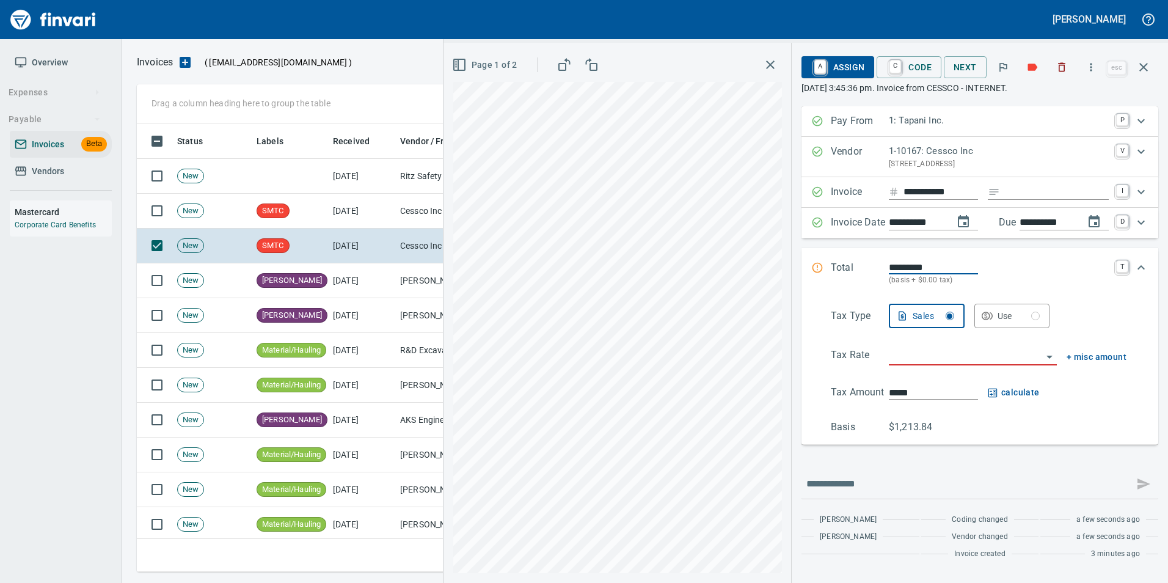
click at [1051, 192] on input "Expand" at bounding box center [1057, 192] width 104 height 15
type input "**********"
click at [477, 69] on span "Page 1 of 2" at bounding box center [486, 64] width 63 height 15
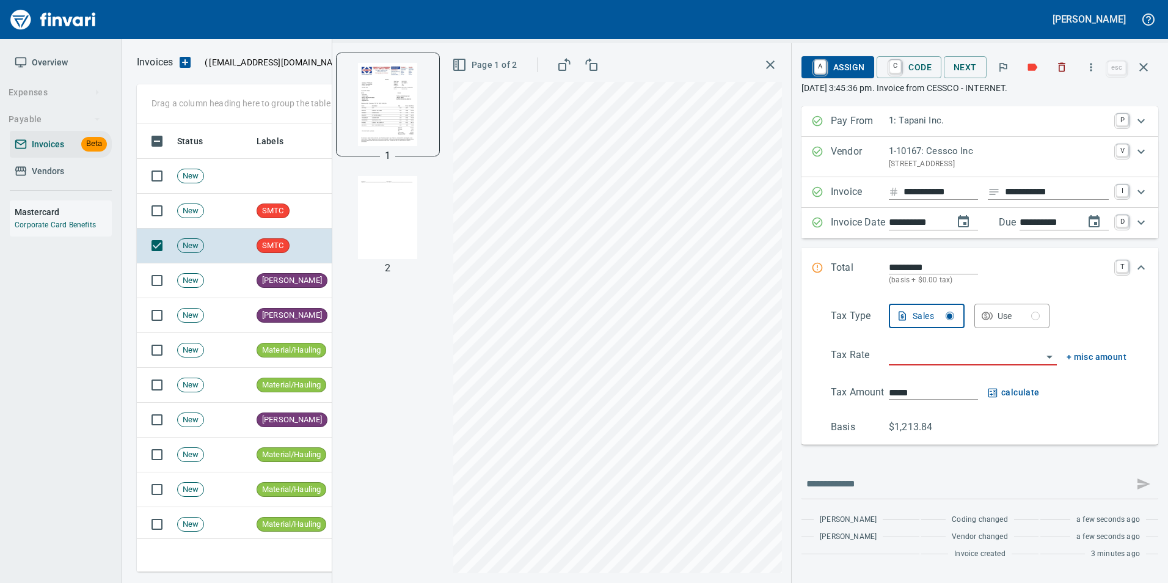
click at [392, 216] on img "button" at bounding box center [387, 217] width 83 height 83
click at [411, 100] on img "button" at bounding box center [387, 103] width 83 height 83
click at [930, 359] on input "search" at bounding box center [965, 356] width 153 height 17
click at [974, 423] on li "WA0601: Battle Ground Combined 8.6%" at bounding box center [970, 416] width 175 height 29
type input "**********"
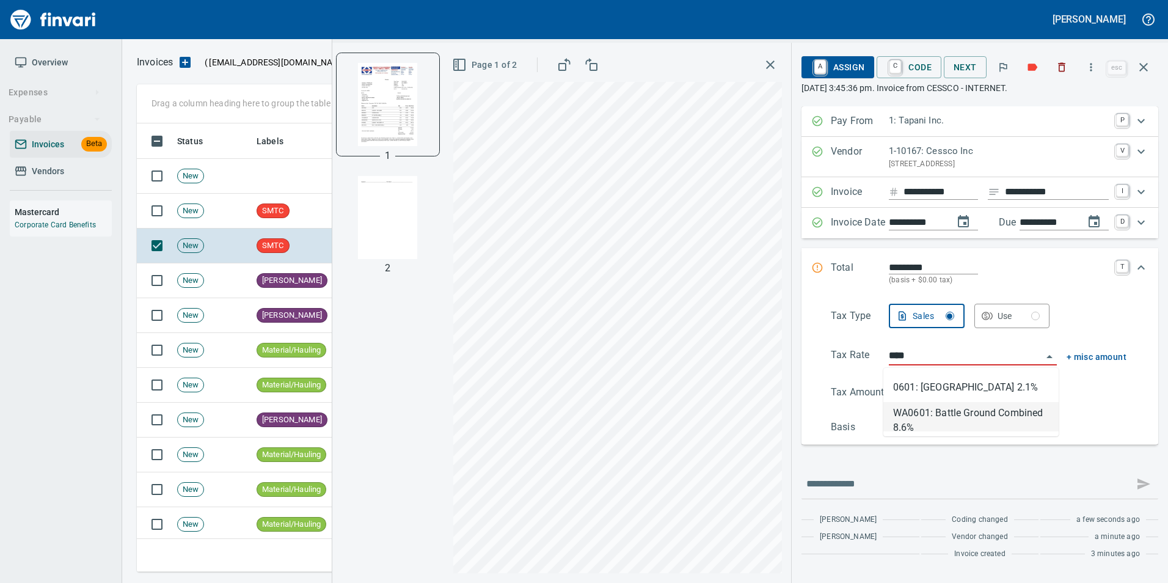
type input "******"
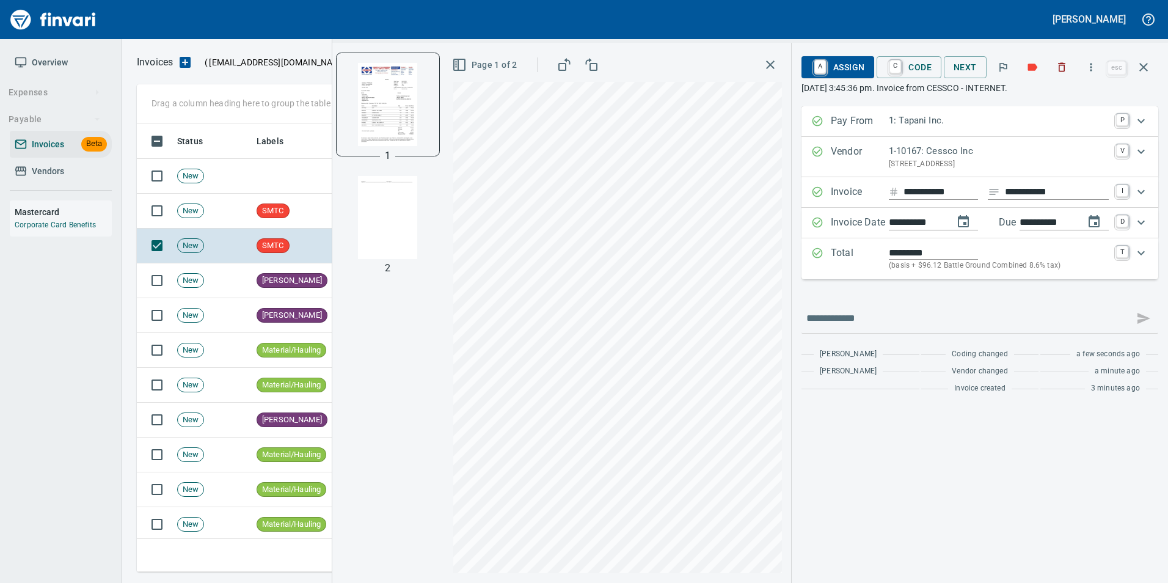
type input "**********"
click at [1142, 70] on icon "button" at bounding box center [1143, 67] width 15 height 15
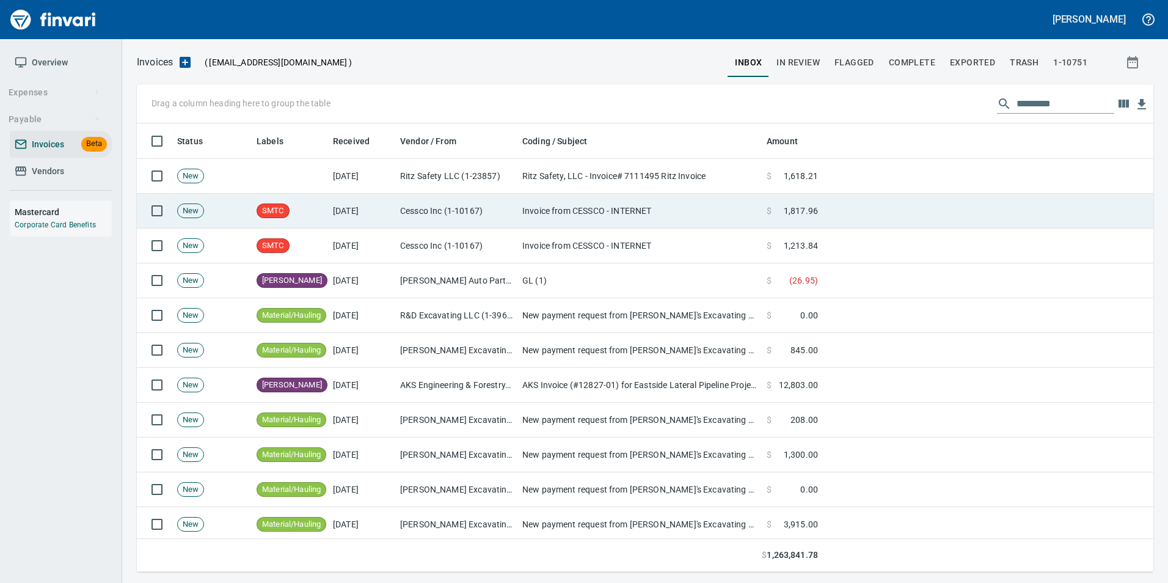
click at [521, 205] on td "Invoice from CESSCO - INTERNET" at bounding box center [639, 211] width 244 height 35
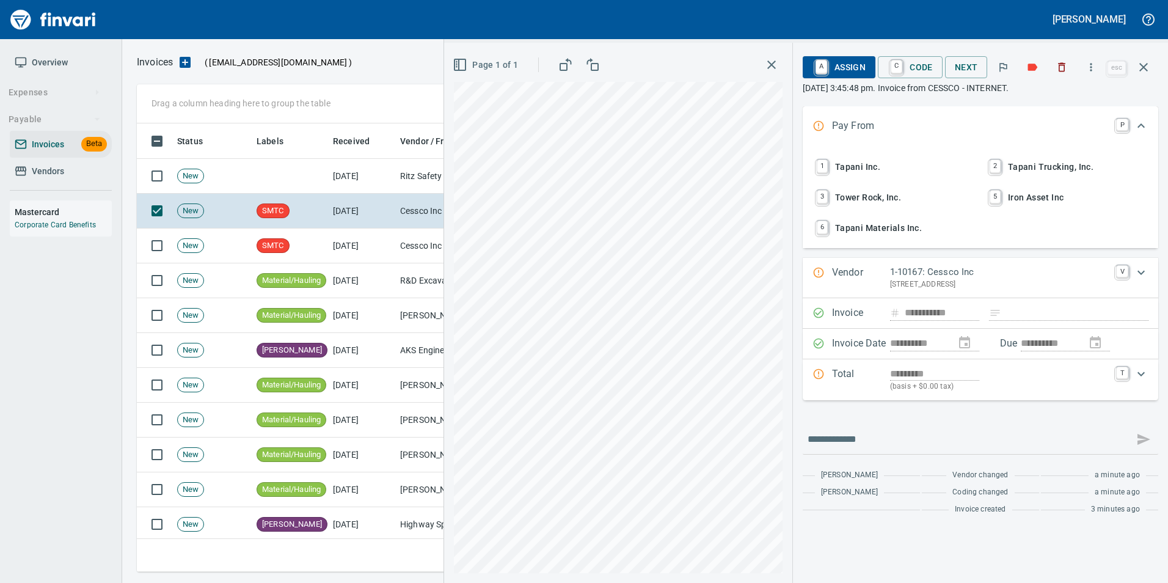
click at [869, 164] on span "1 Tapani Inc." at bounding box center [894, 166] width 161 height 21
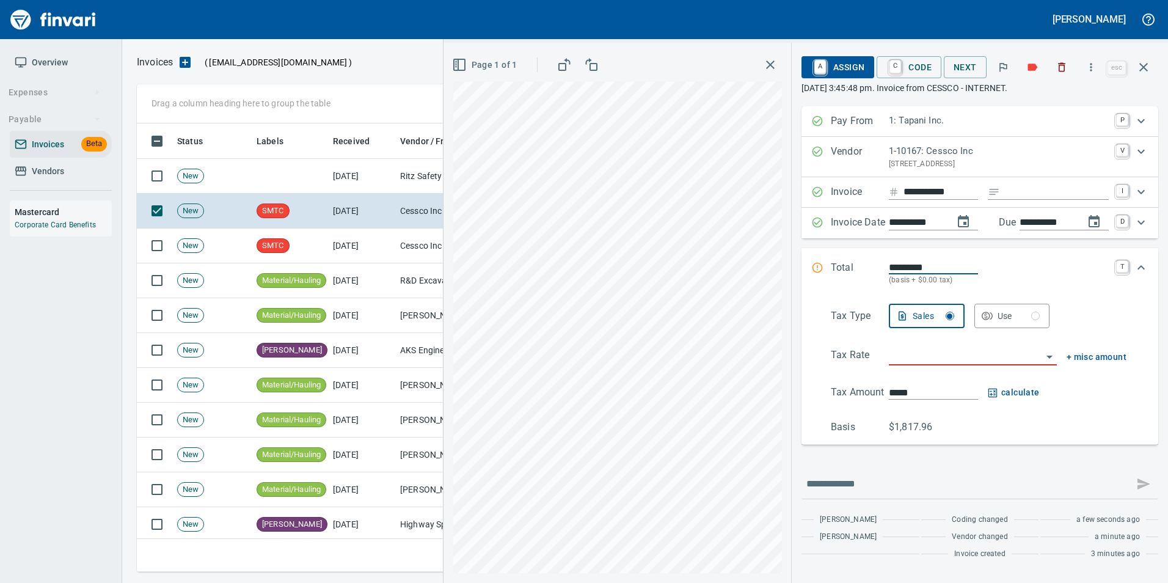
click at [1022, 187] on input "Expand" at bounding box center [1057, 192] width 104 height 15
type input "**********"
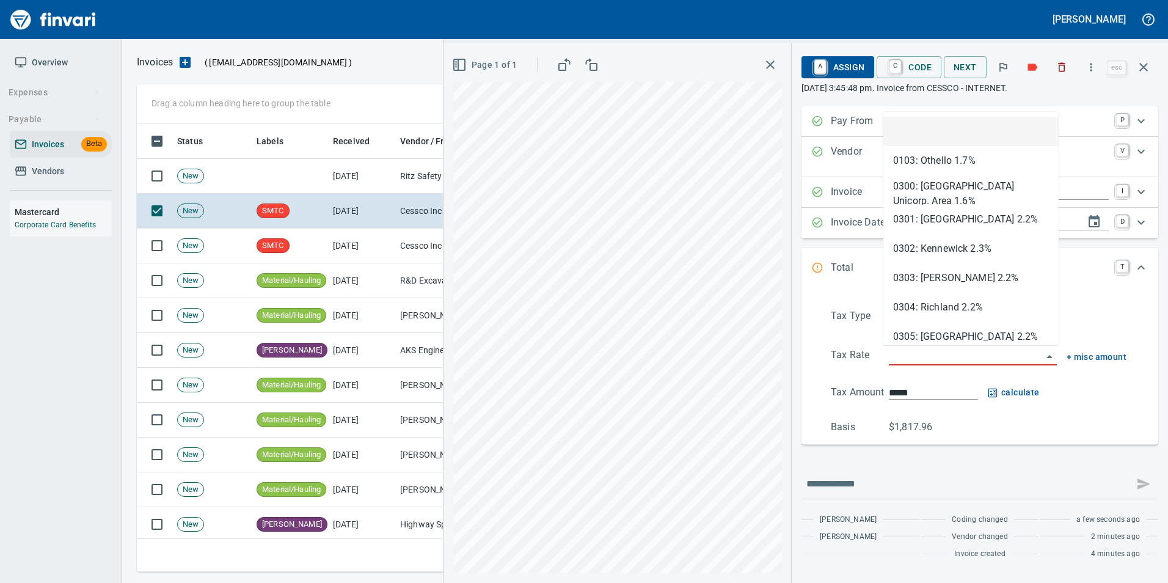
click at [950, 362] on input "search" at bounding box center [965, 356] width 153 height 17
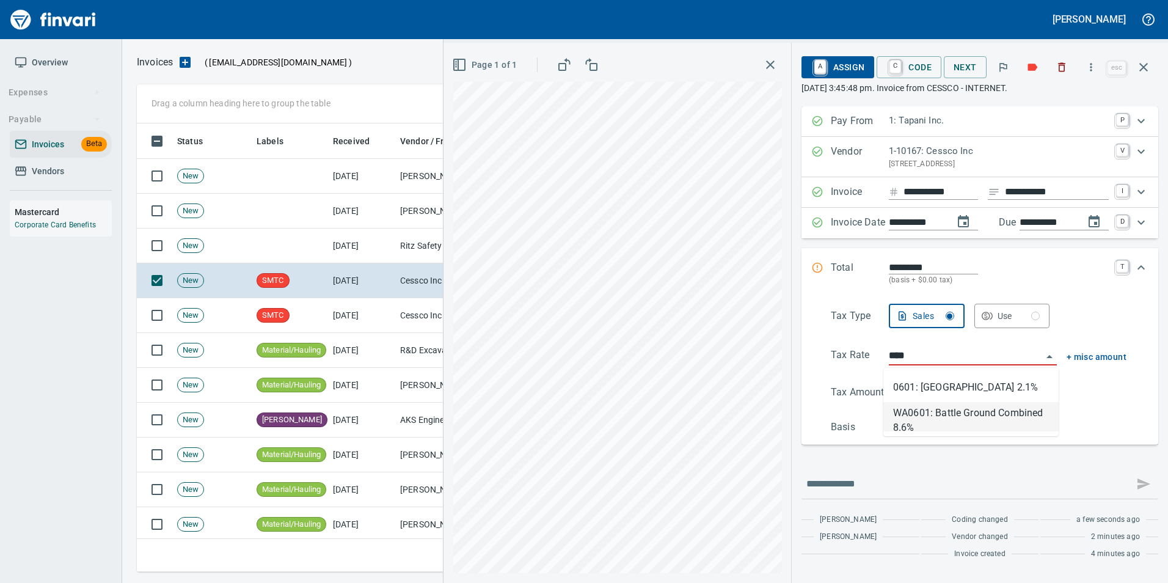
click at [998, 408] on li "WA0601: Battle Ground Combined 8.6%" at bounding box center [970, 416] width 175 height 29
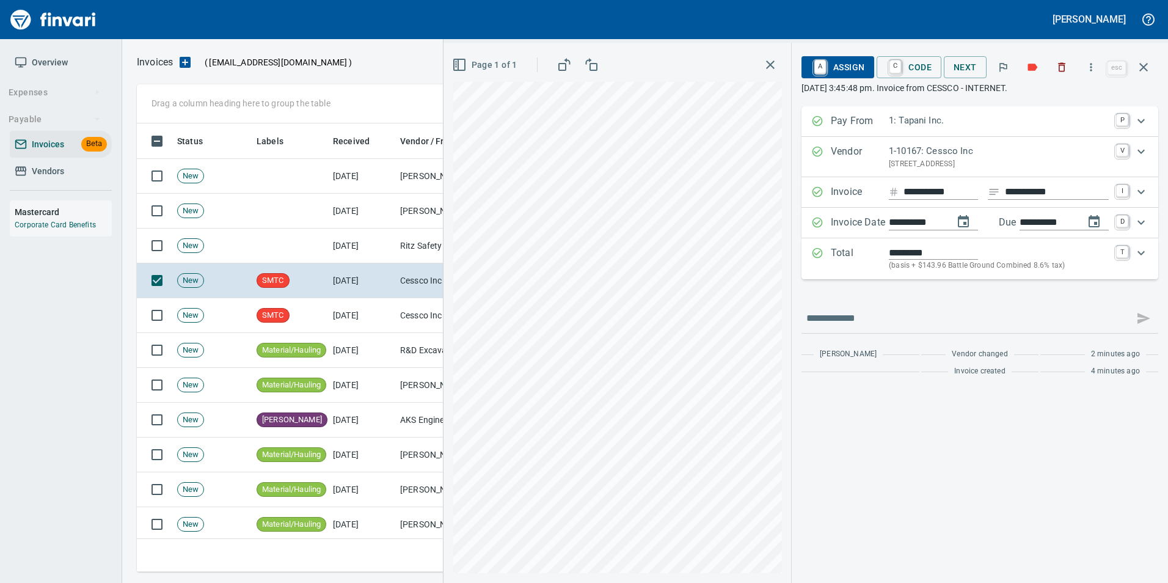
type input "**********"
type input "*******"
type input "**********"
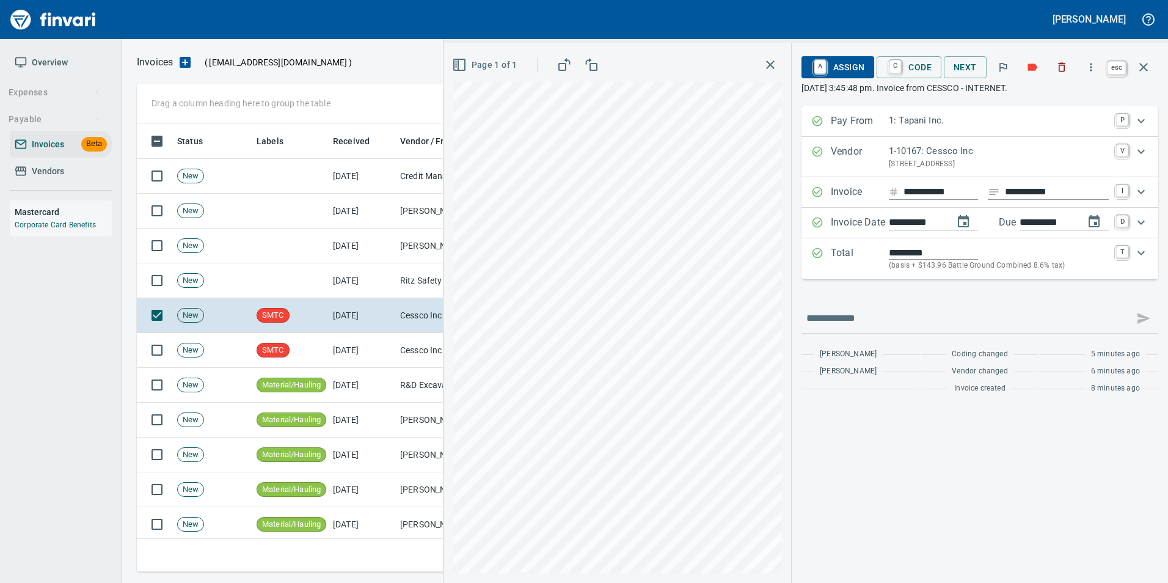
click at [1146, 68] on icon "button" at bounding box center [1143, 67] width 9 height 9
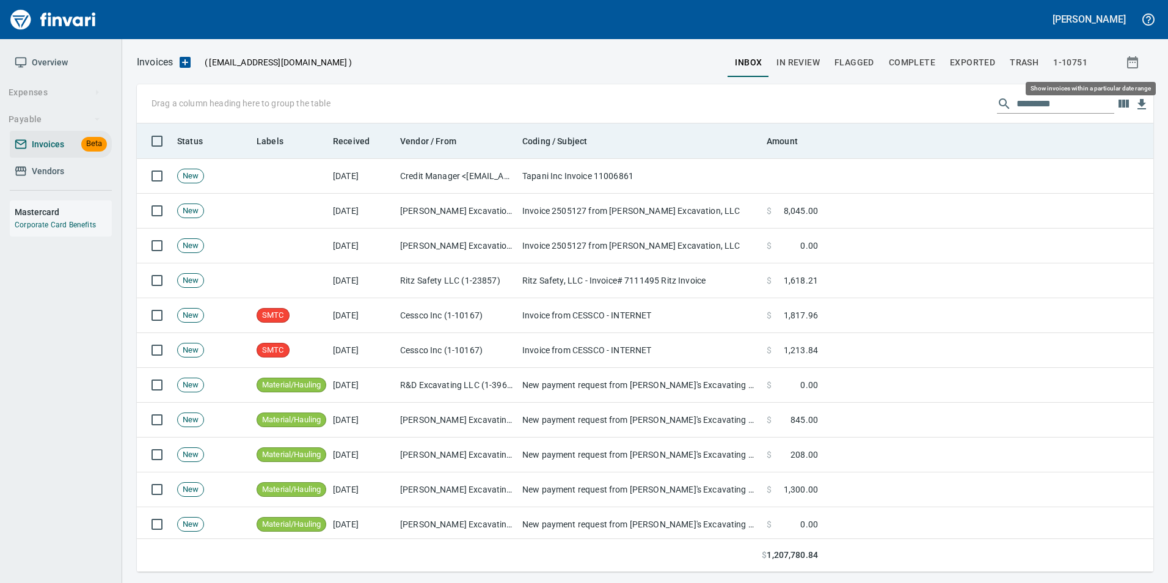
scroll to position [439, 998]
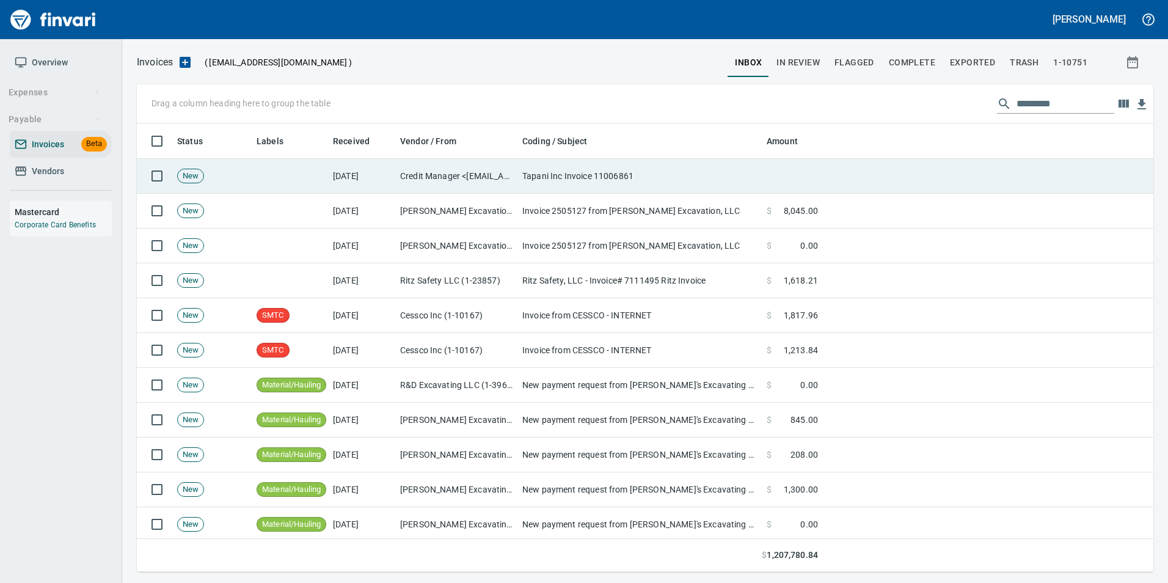
click at [312, 175] on td at bounding box center [290, 176] width 76 height 35
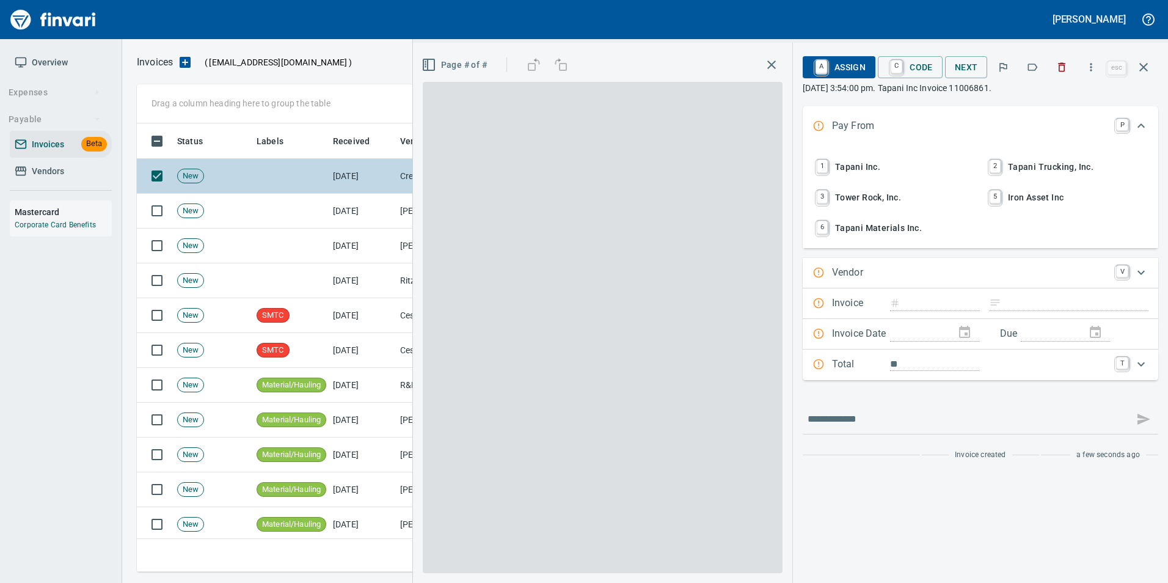
scroll to position [439, 998]
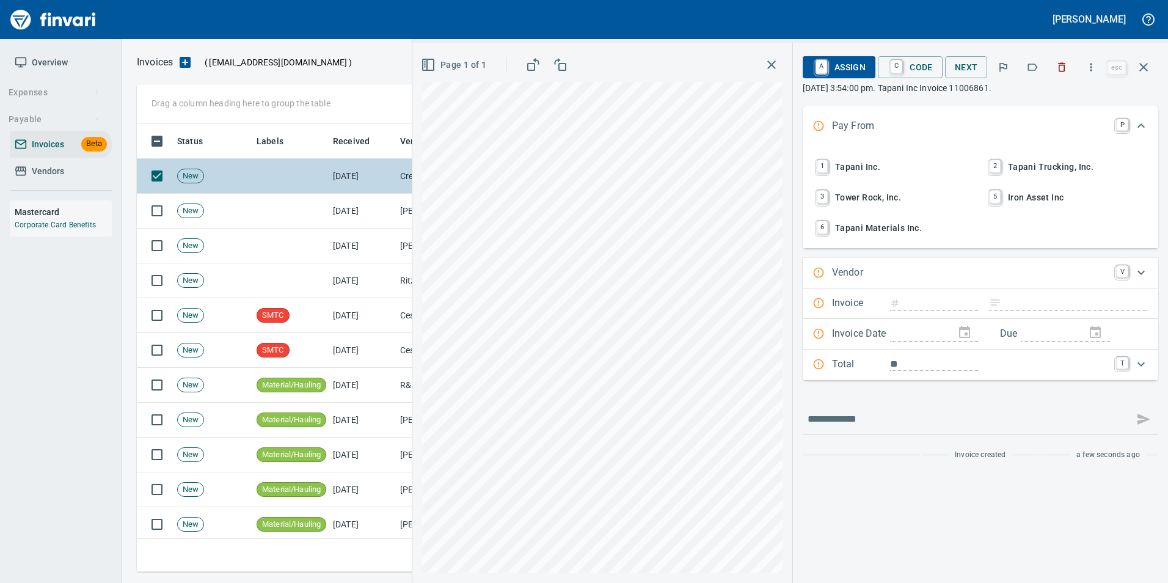
type input "********"
type input "**********"
type input "*********"
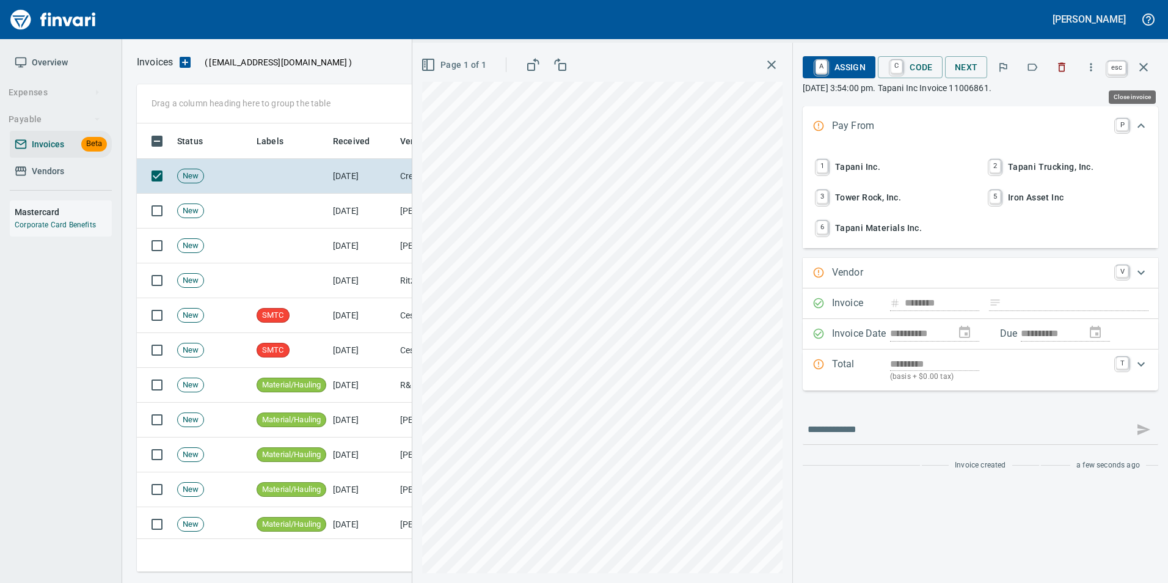
click at [1147, 73] on icon "button" at bounding box center [1143, 67] width 15 height 15
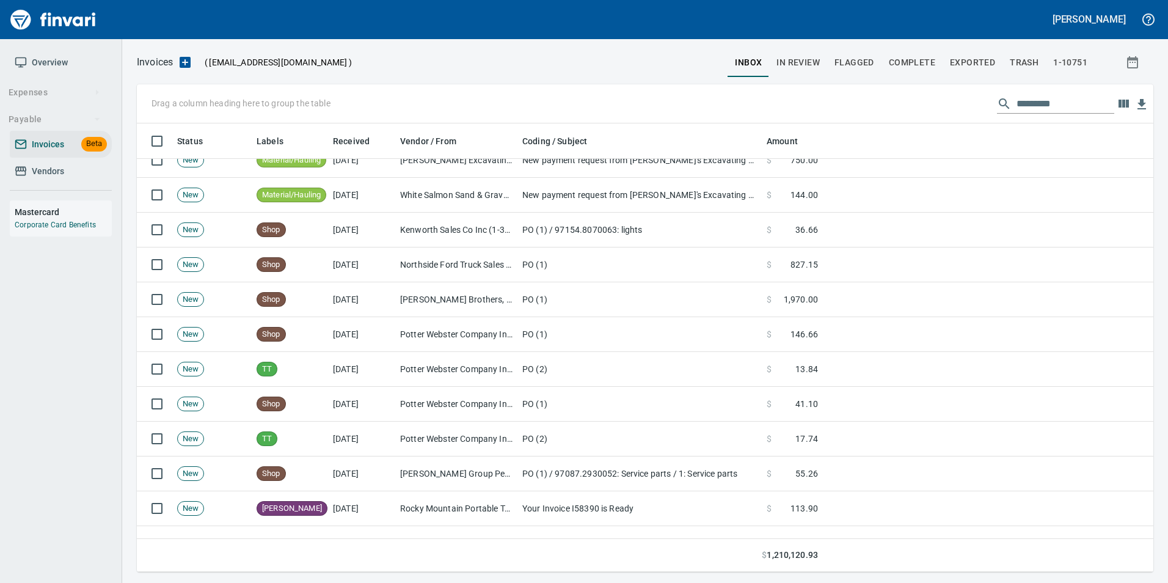
scroll to position [428, 0]
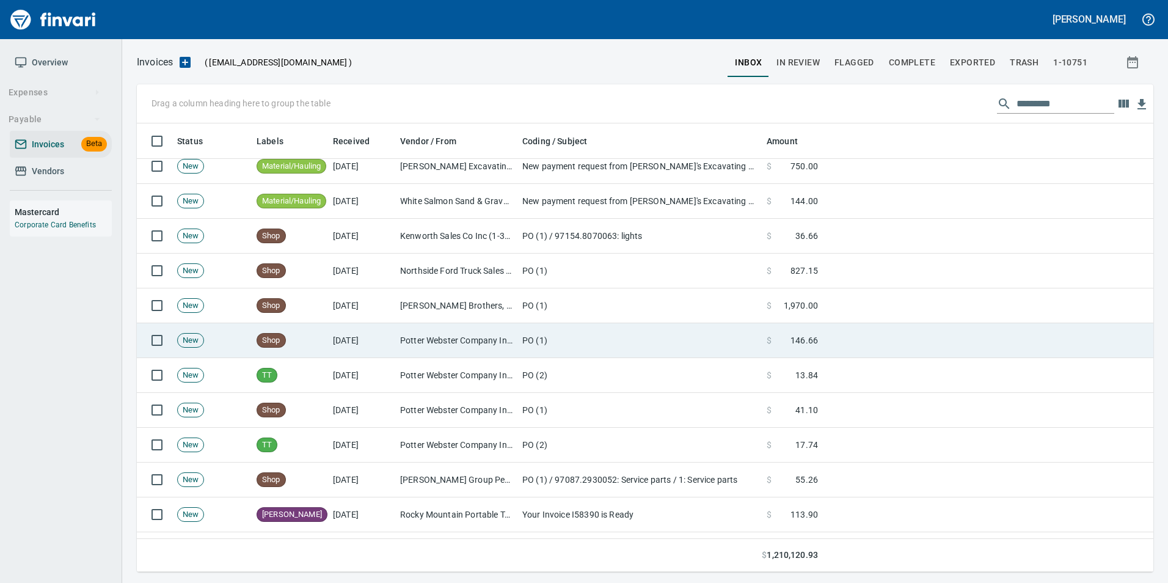
click at [492, 337] on td "Potter Webster Company Inc (1-10818)" at bounding box center [456, 340] width 122 height 35
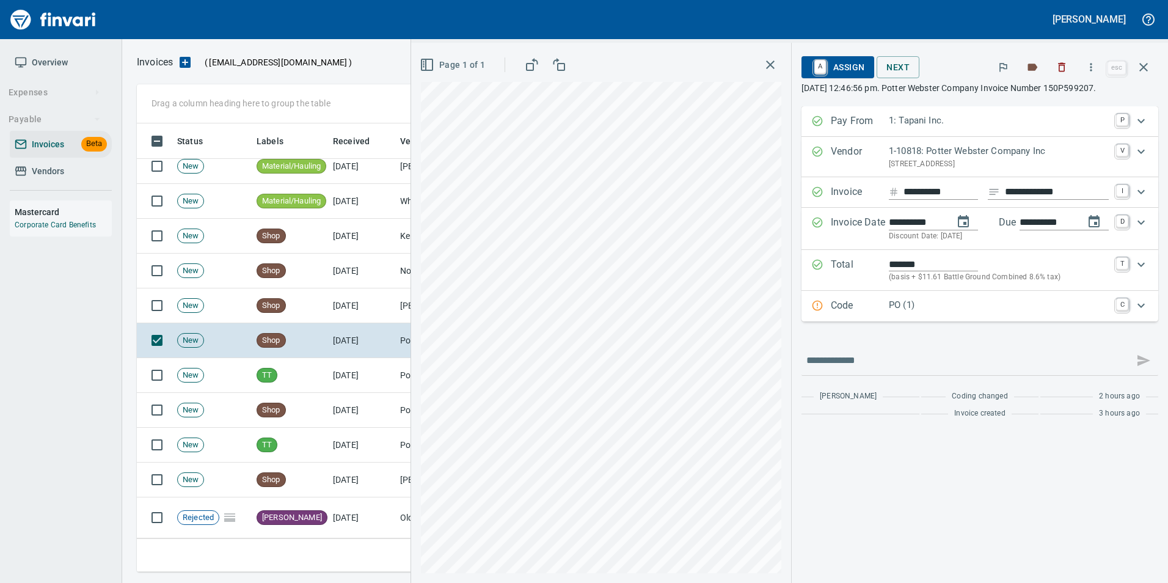
click at [1151, 65] on button "button" at bounding box center [1143, 67] width 29 height 29
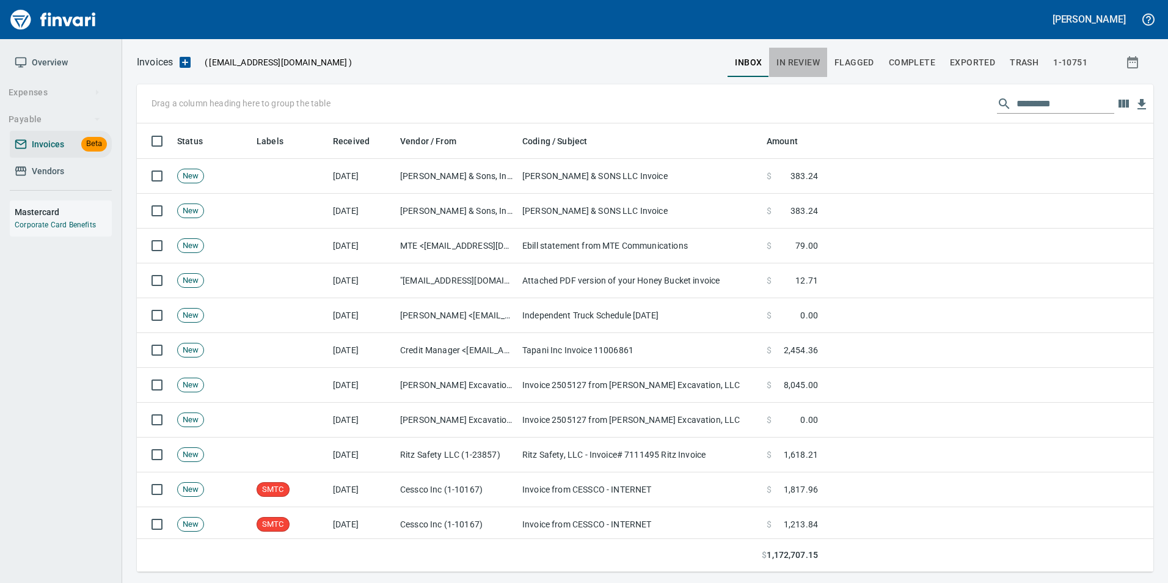
click at [808, 61] on span "In Review" at bounding box center [798, 62] width 43 height 15
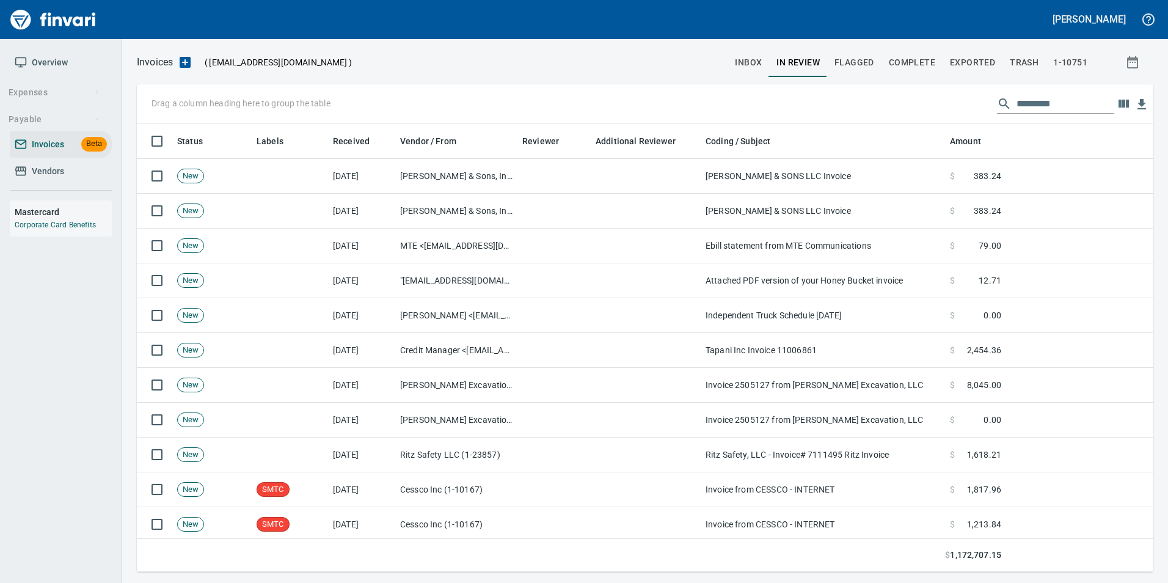
scroll to position [439, 998]
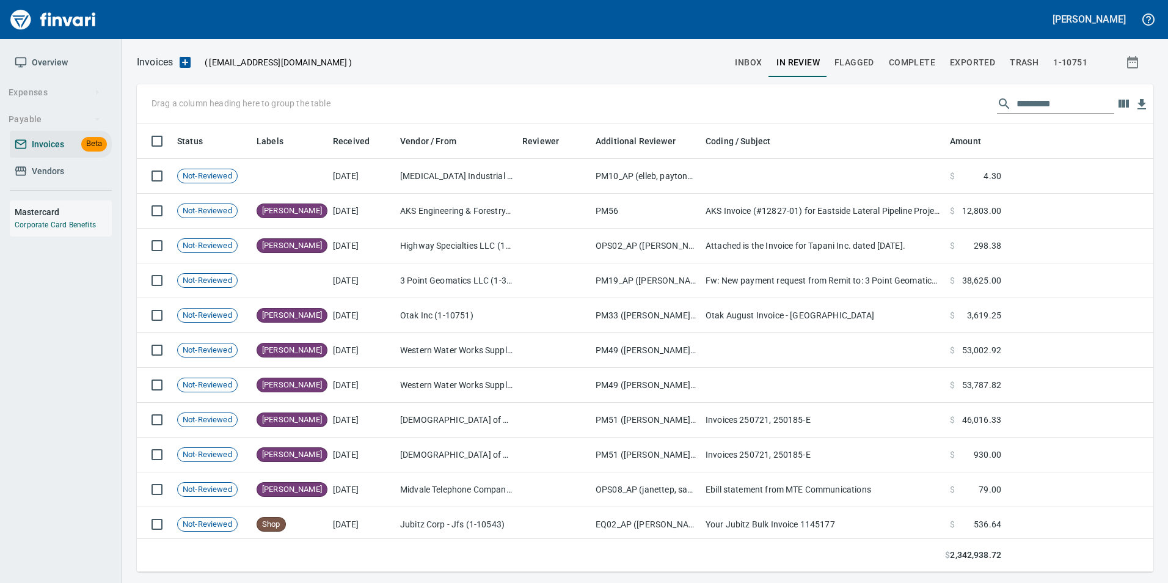
scroll to position [439, 998]
click at [1069, 100] on input "text" at bounding box center [1066, 104] width 98 height 20
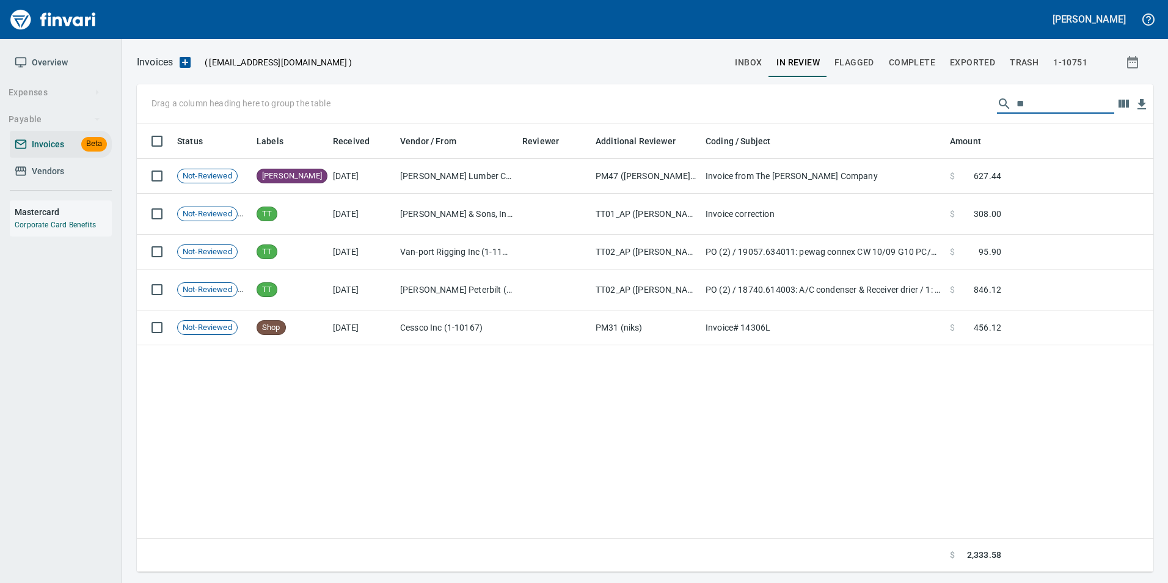
type input "*"
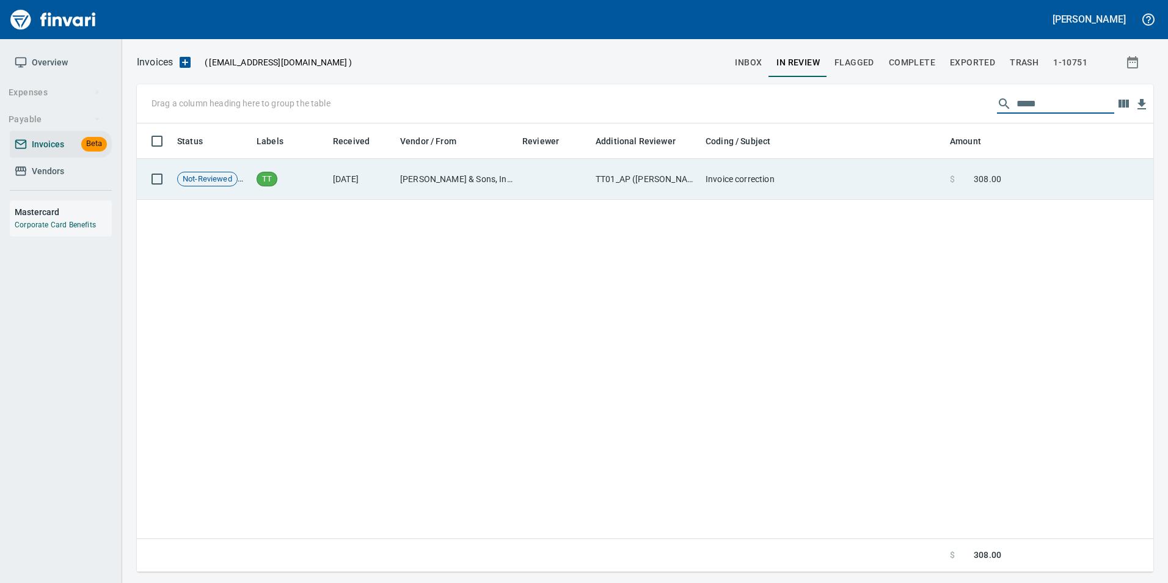
type input "*****"
click at [986, 166] on td "$ 308.00" at bounding box center [975, 179] width 61 height 41
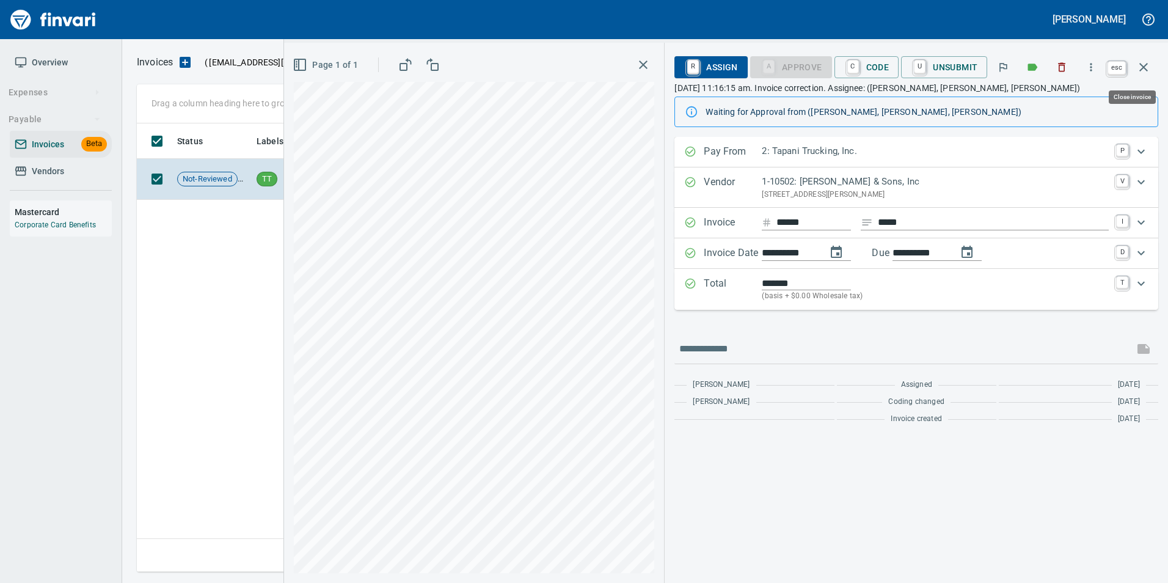
click at [1135, 59] on button "button" at bounding box center [1143, 67] width 29 height 29
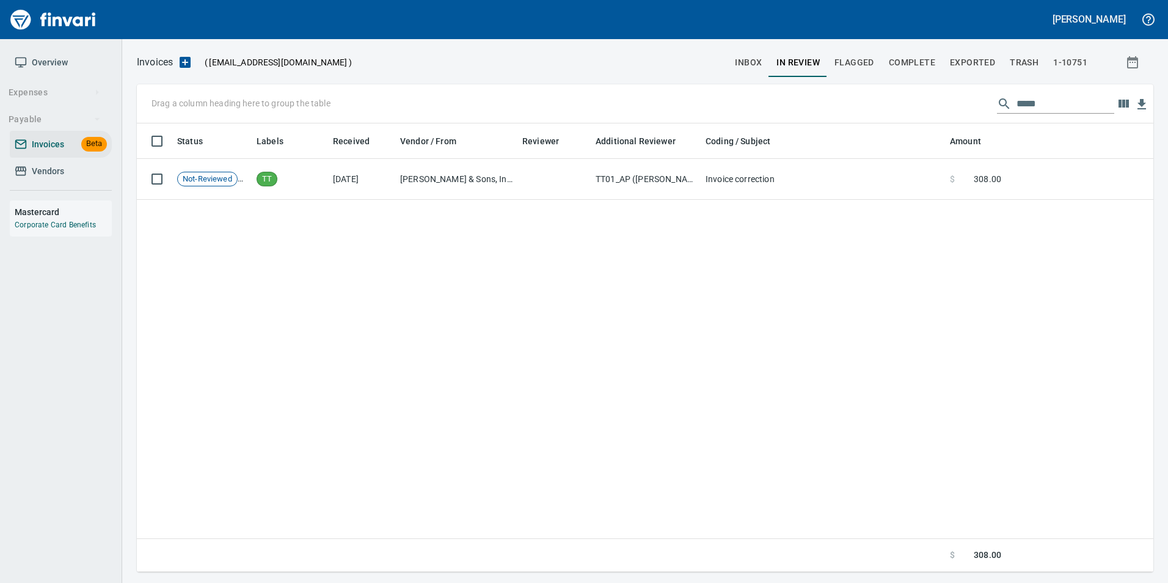
scroll to position [439, 1007]
click at [1017, 103] on input "*****" at bounding box center [1066, 104] width 98 height 20
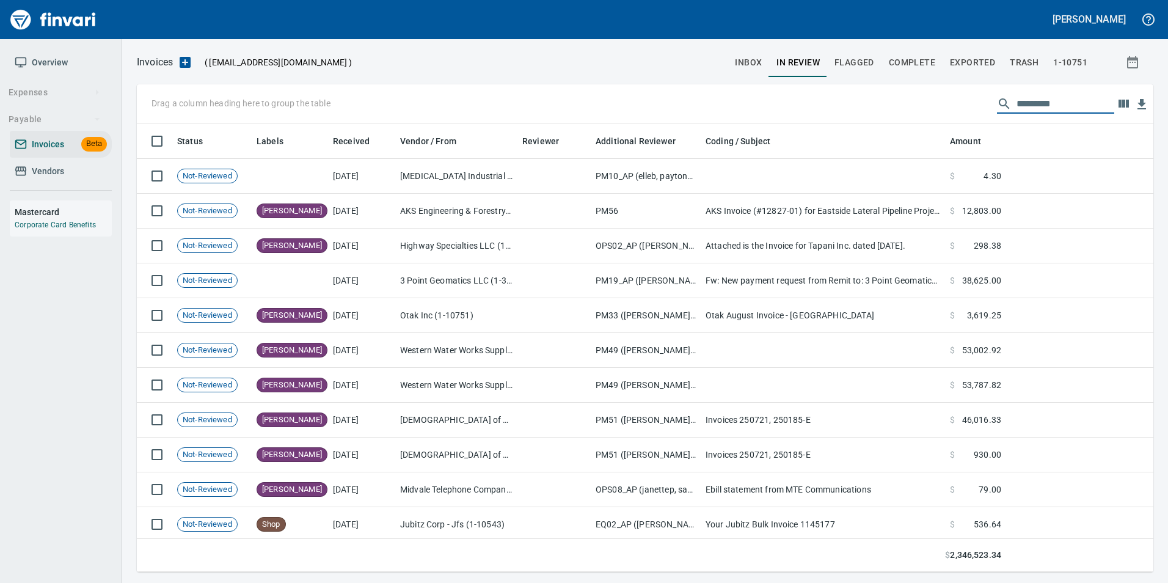
scroll to position [439, 998]
click at [758, 63] on span "inbox" at bounding box center [748, 62] width 27 height 15
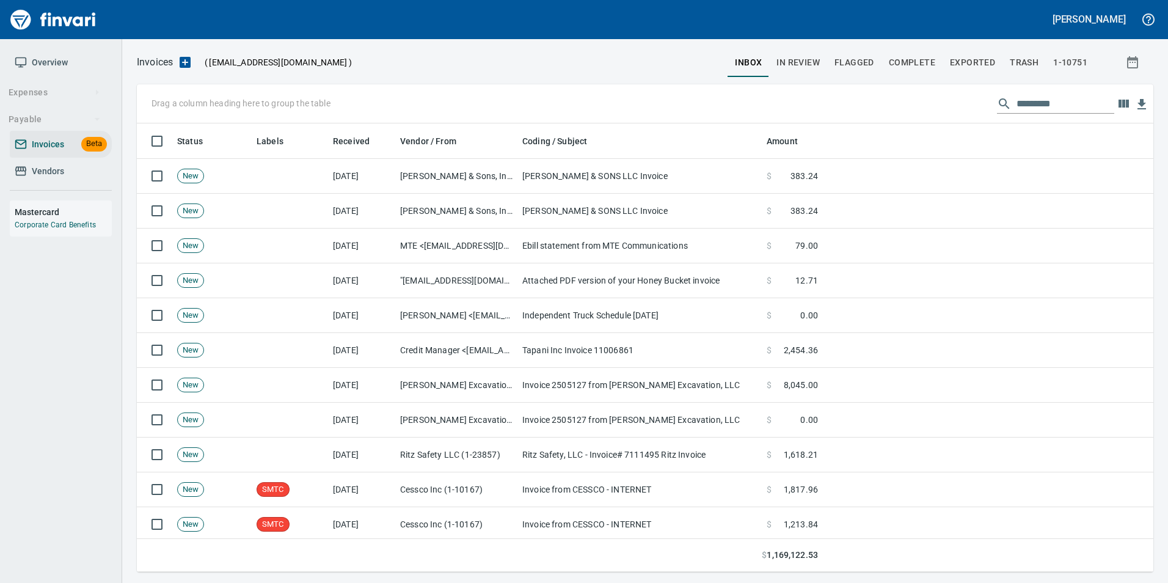
scroll to position [439, 998]
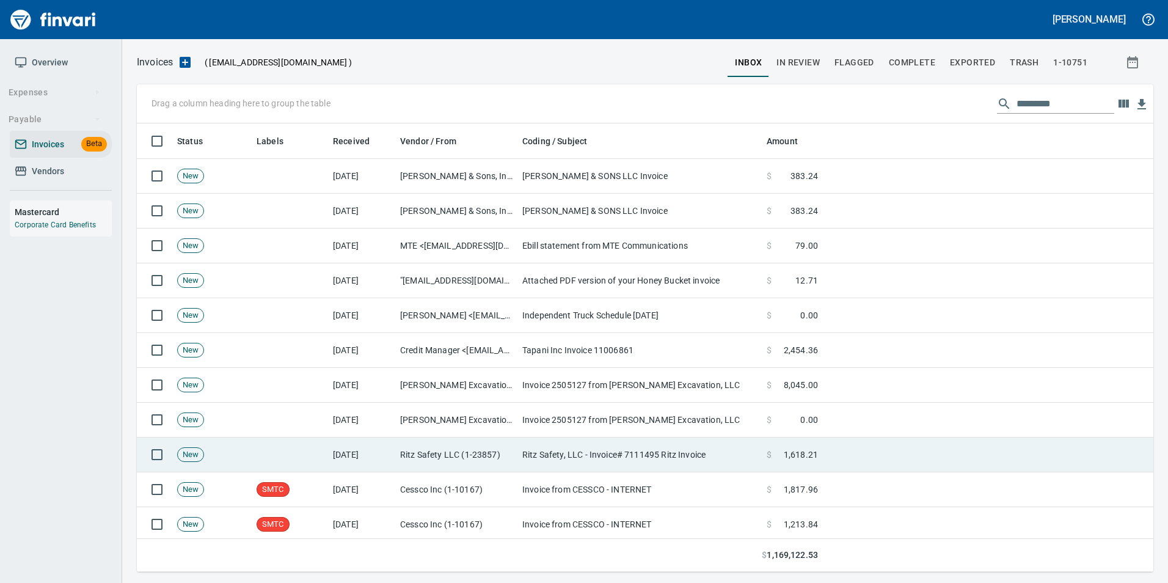
click at [444, 460] on td "Ritz Safety LLC (1-23857)" at bounding box center [456, 454] width 122 height 35
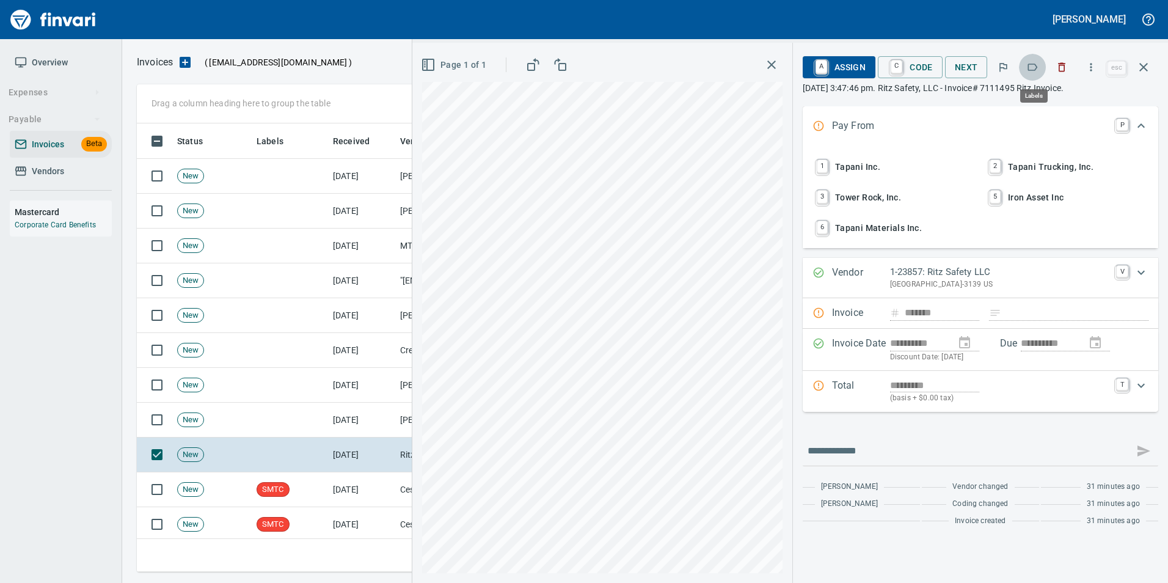
scroll to position [439, 998]
click at [1034, 67] on icon "button" at bounding box center [1032, 67] width 12 height 12
click at [1151, 57] on button "button" at bounding box center [1143, 67] width 29 height 29
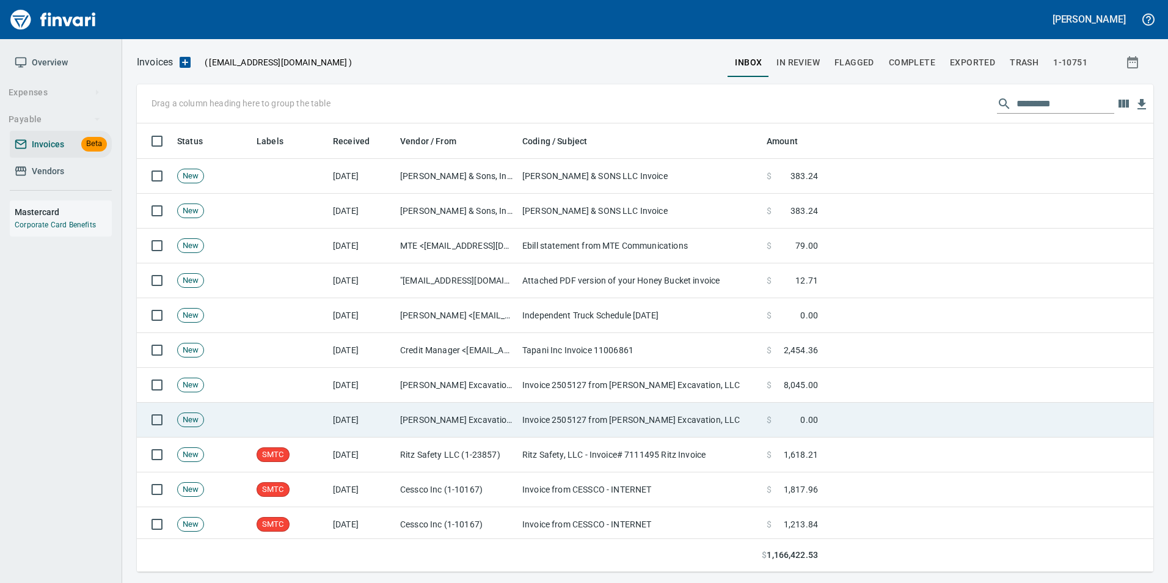
click at [528, 419] on td "Invoice 2505127 from [PERSON_NAME] Excavation, LLC" at bounding box center [639, 420] width 244 height 35
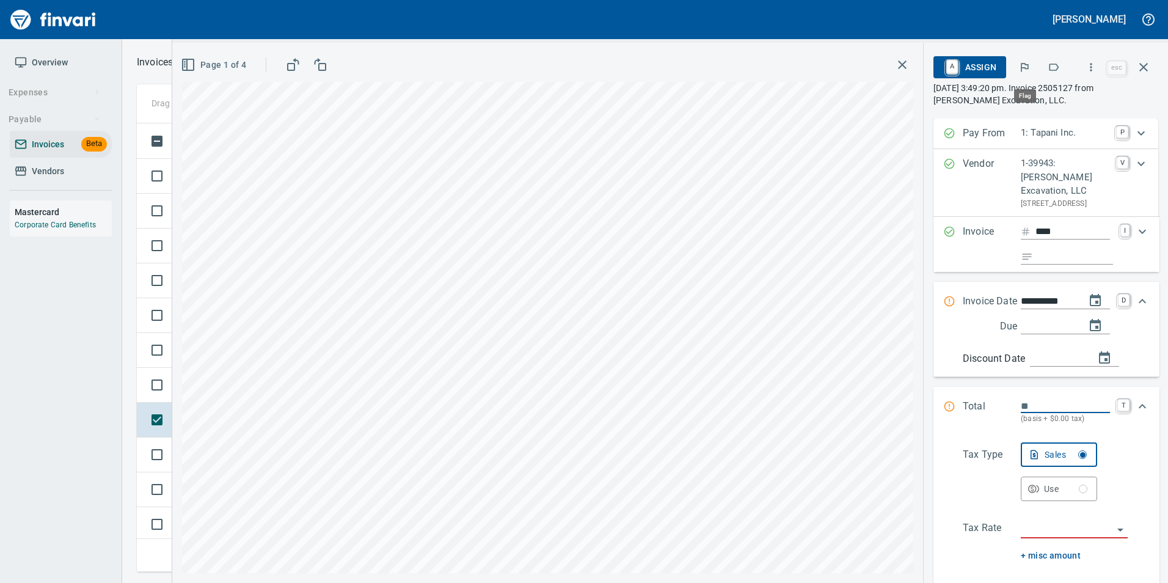
click at [1034, 66] on button "button" at bounding box center [1024, 67] width 27 height 27
click at [1062, 62] on button "button" at bounding box center [1053, 67] width 27 height 27
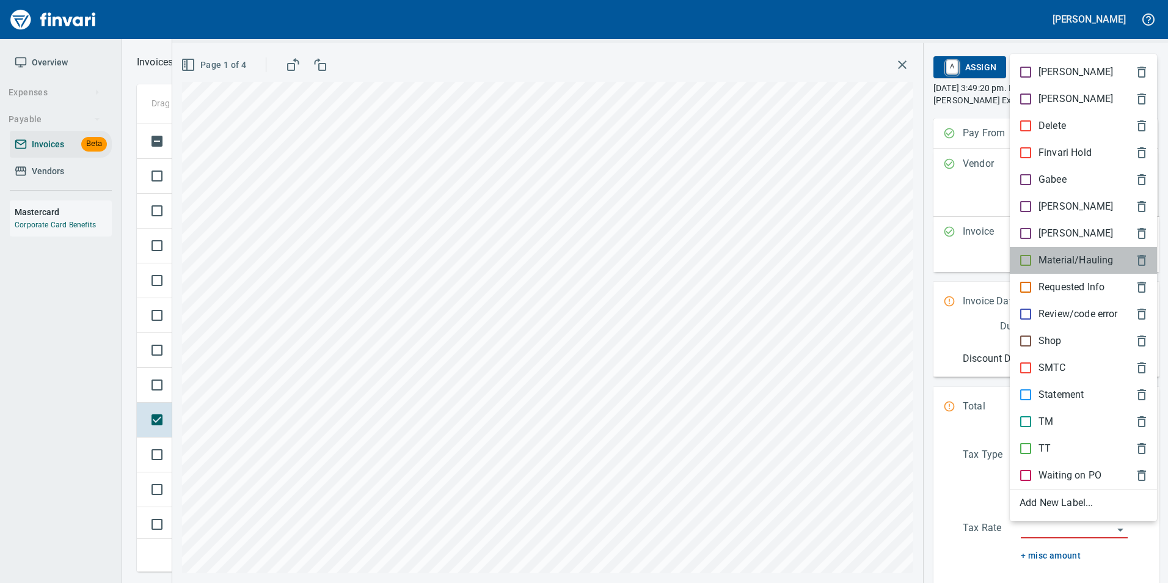
click at [1076, 258] on p "Material/Hauling" at bounding box center [1076, 260] width 75 height 15
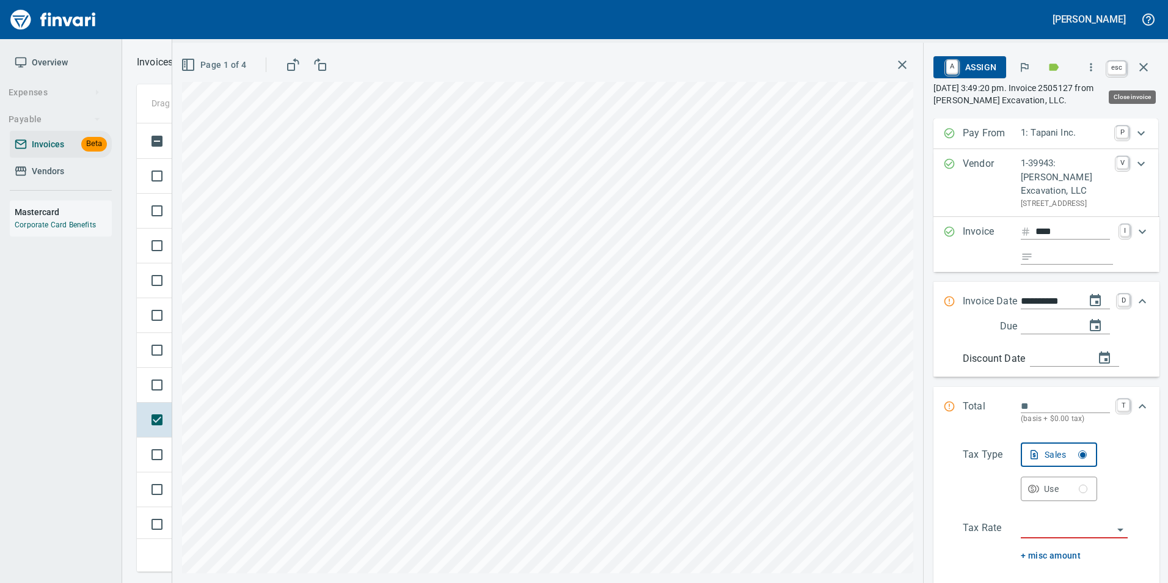
click at [1149, 70] on icon "button" at bounding box center [1143, 67] width 15 height 15
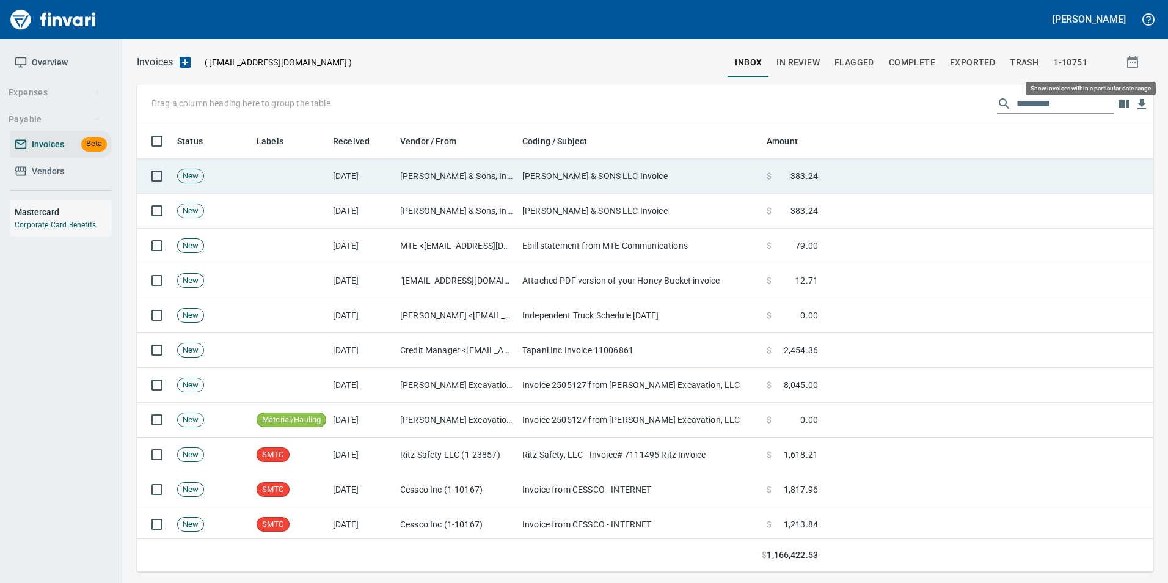
scroll to position [439, 998]
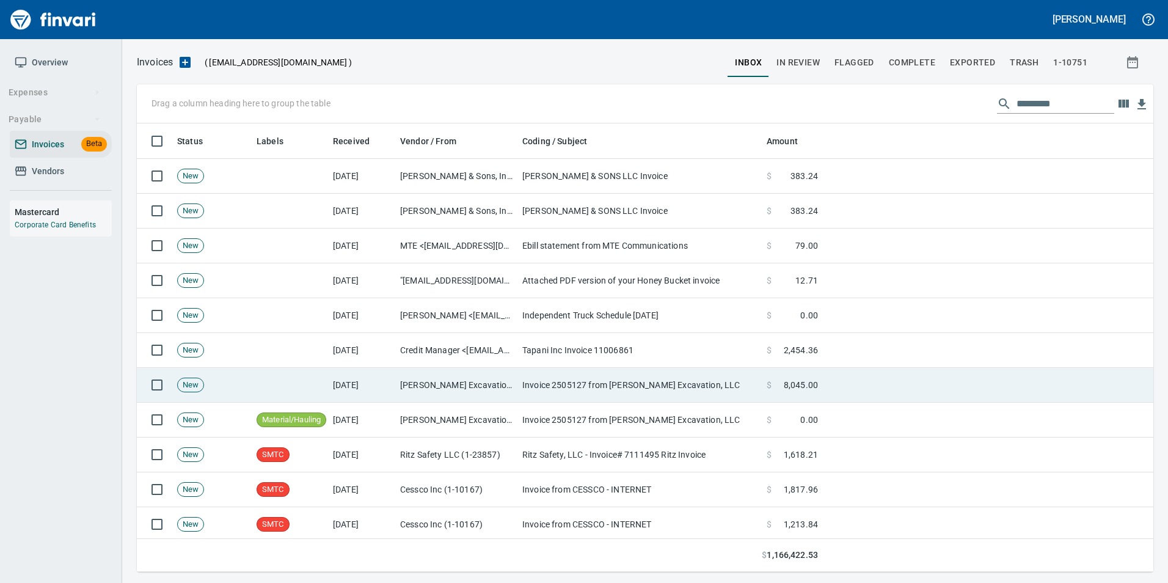
click at [545, 370] on td "Invoice 2505127 from [PERSON_NAME] Excavation, LLC" at bounding box center [639, 385] width 244 height 35
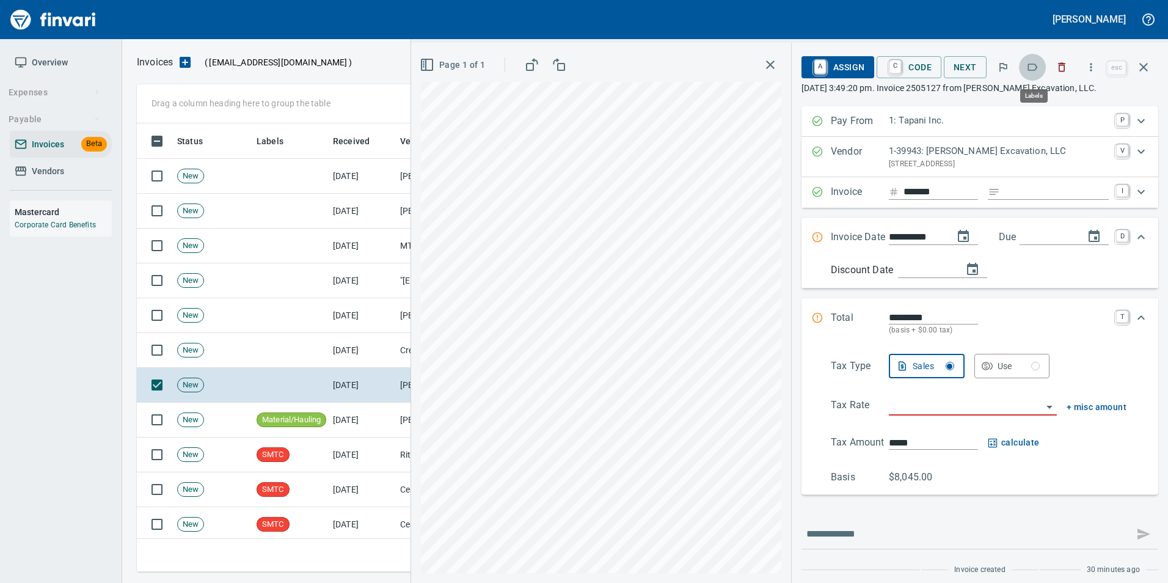
click at [1032, 65] on icon "button" at bounding box center [1032, 67] width 12 height 12
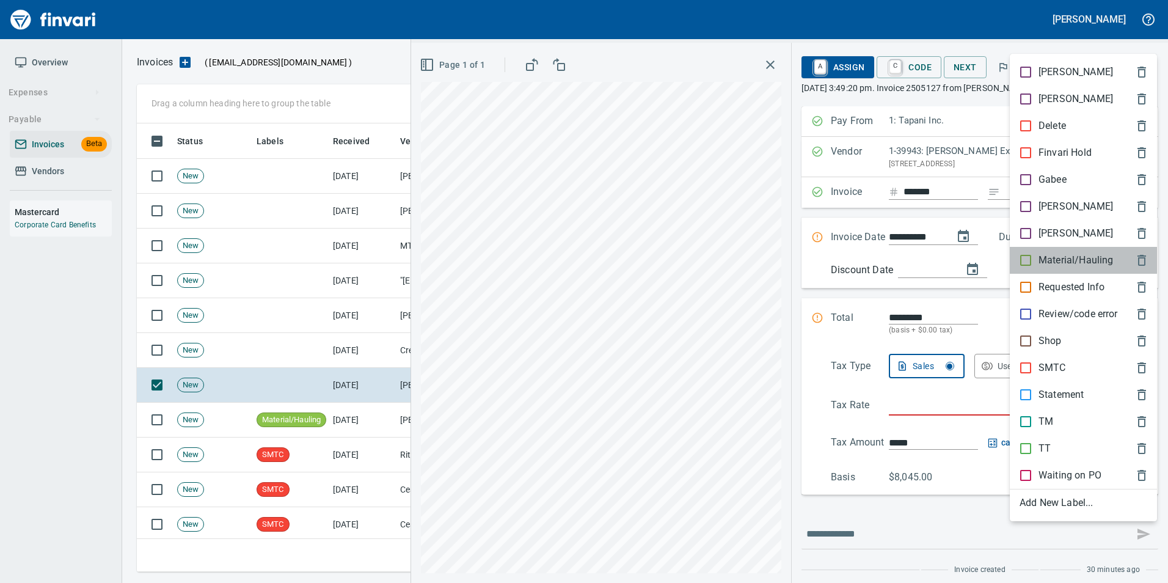
click at [1083, 260] on p "Material/Hauling" at bounding box center [1076, 260] width 75 height 15
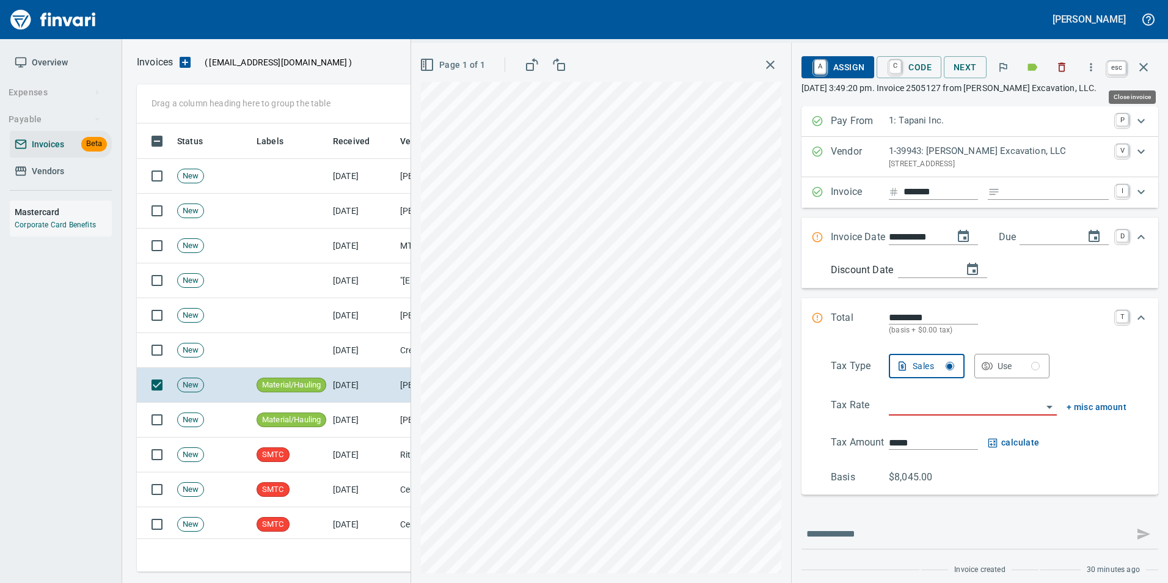
click at [1142, 71] on icon "button" at bounding box center [1143, 67] width 15 height 15
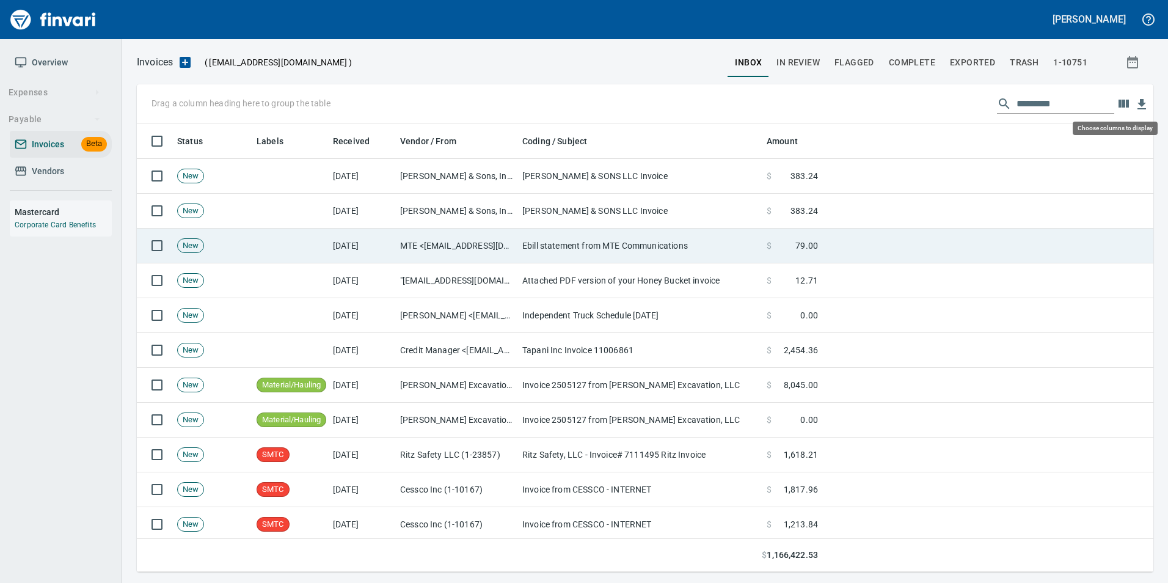
scroll to position [439, 998]
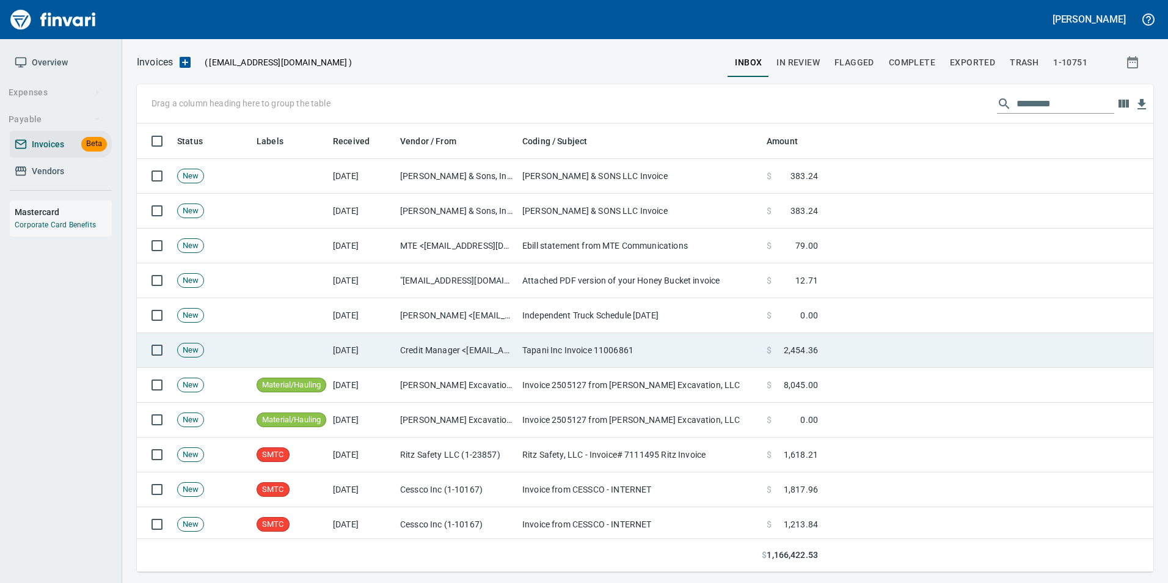
click at [532, 354] on td "Tapani Inc Invoice 11006861" at bounding box center [639, 350] width 244 height 35
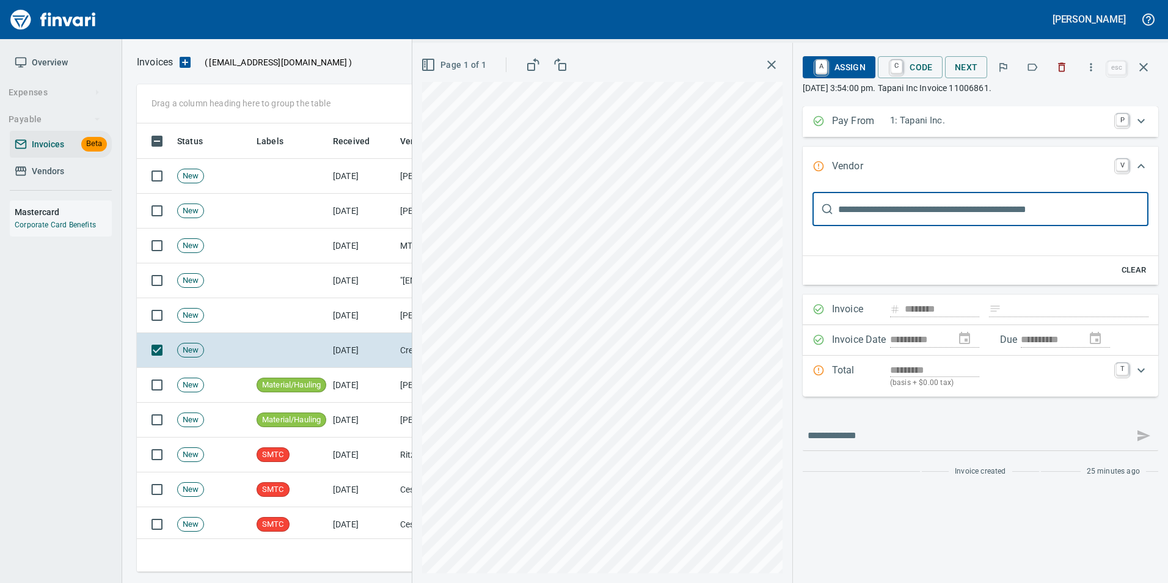
click at [1036, 69] on icon "button" at bounding box center [1032, 67] width 12 height 12
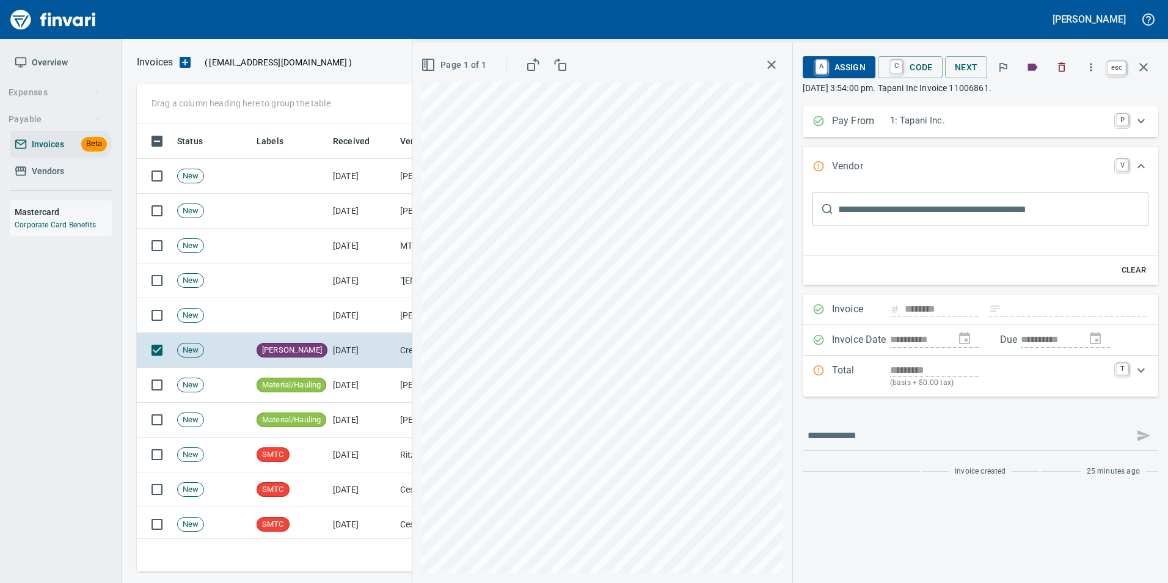
click at [1144, 71] on icon "button" at bounding box center [1143, 67] width 15 height 15
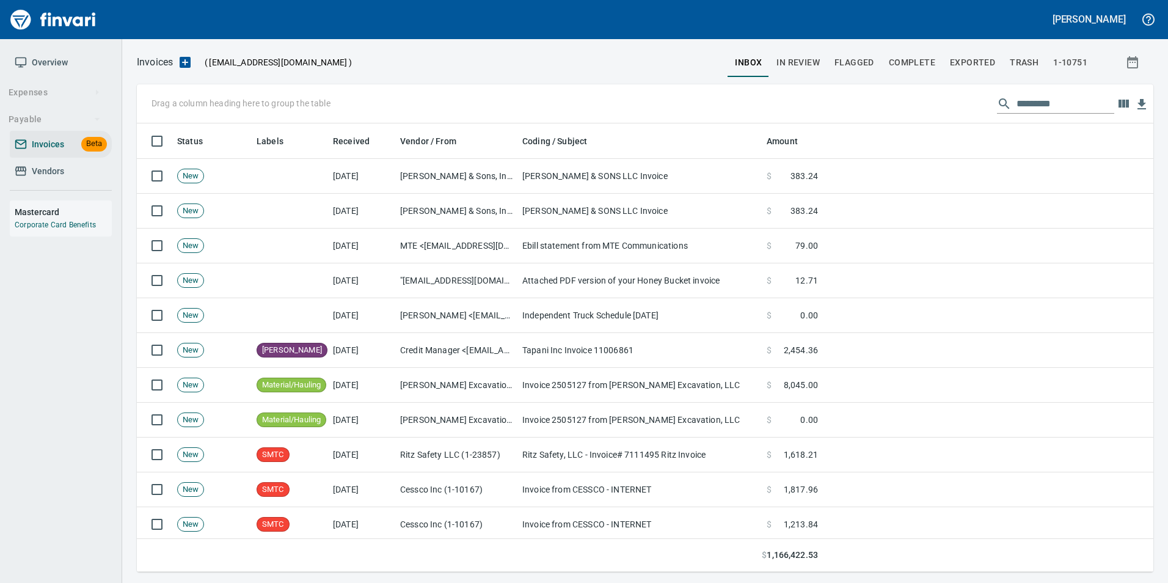
scroll to position [439, 998]
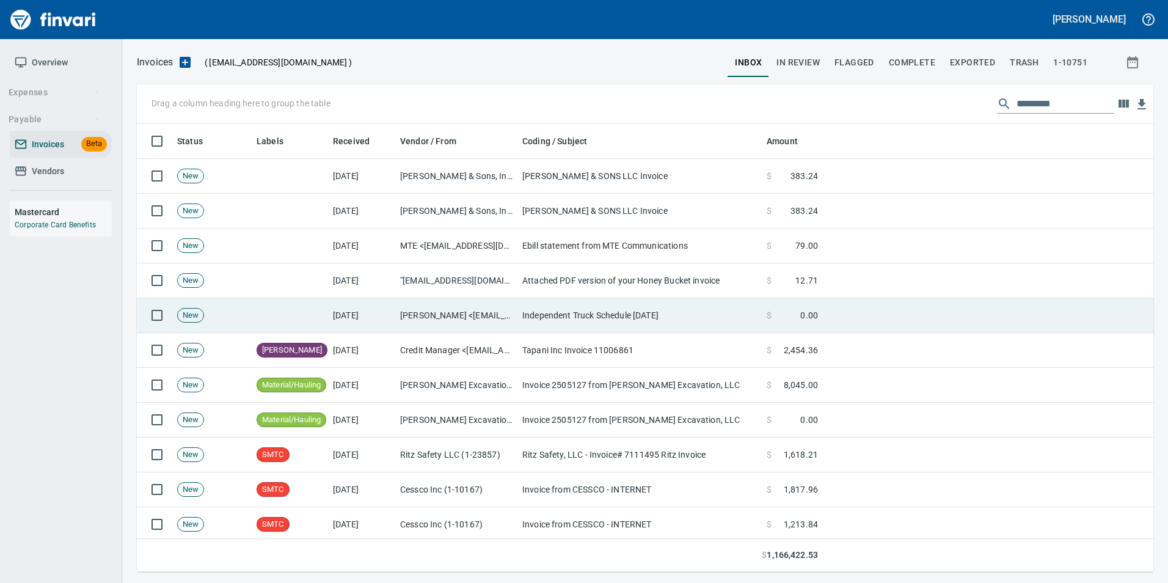
click at [527, 318] on td "Independent Truck Schedule [DATE]" at bounding box center [639, 315] width 244 height 35
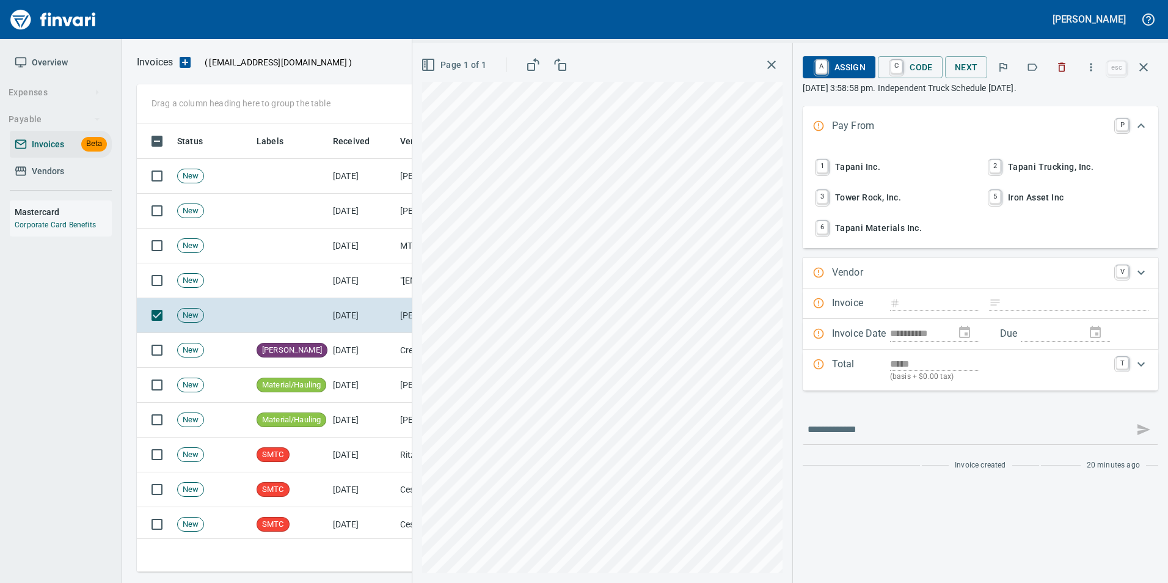
click at [1062, 70] on icon "button" at bounding box center [1062, 67] width 12 height 12
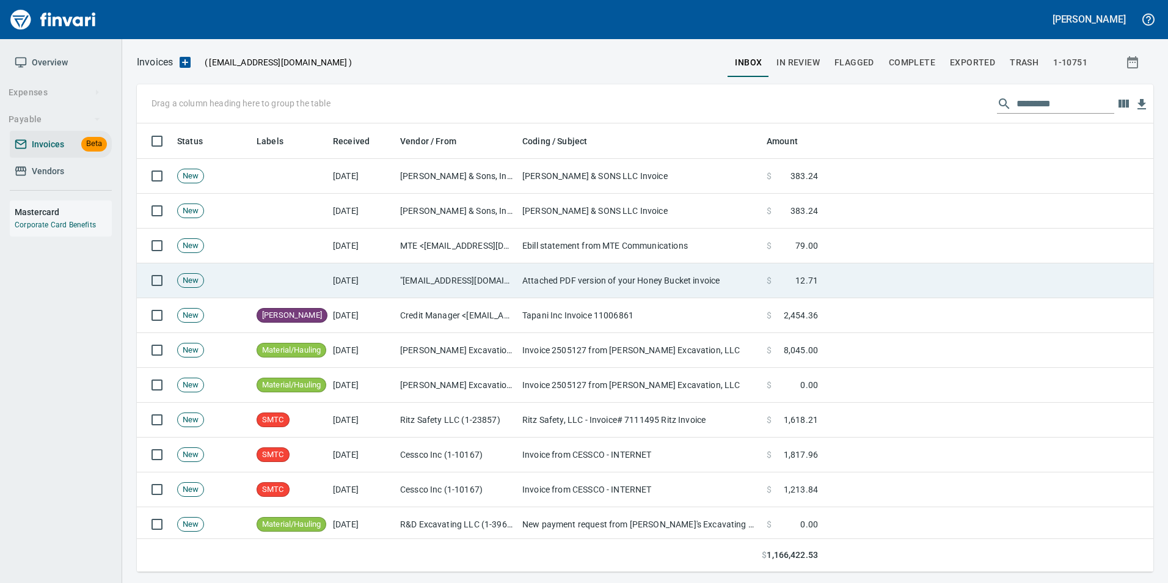
click at [515, 279] on td ""[EMAIL_ADDRESS][DOMAIN_NAME]" <[EMAIL_ADDRESS][DOMAIN_NAME]>" at bounding box center [456, 280] width 122 height 35
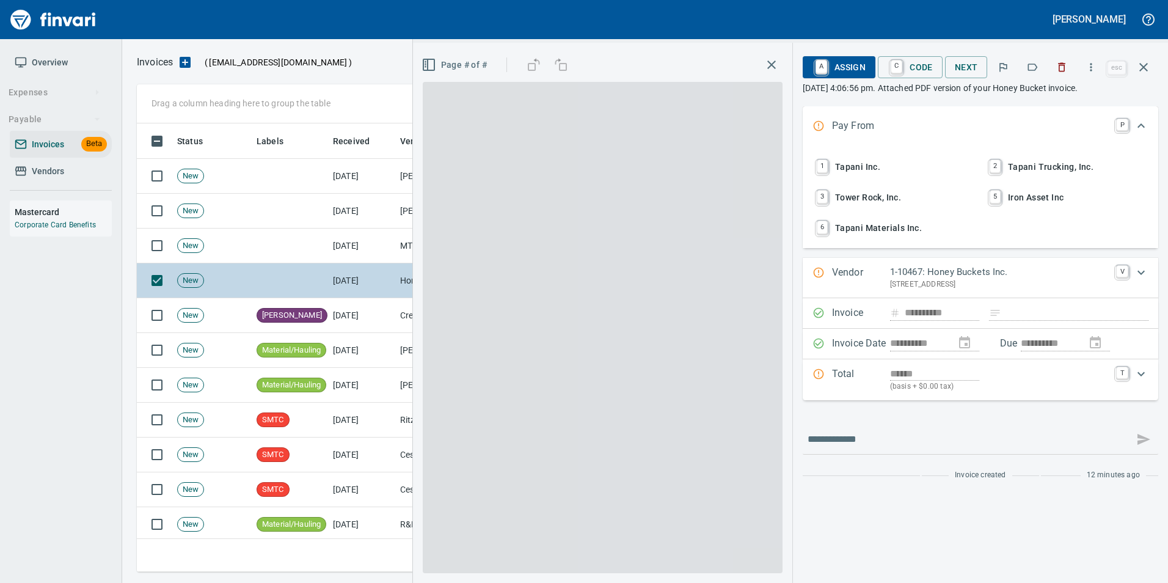
type input "**********"
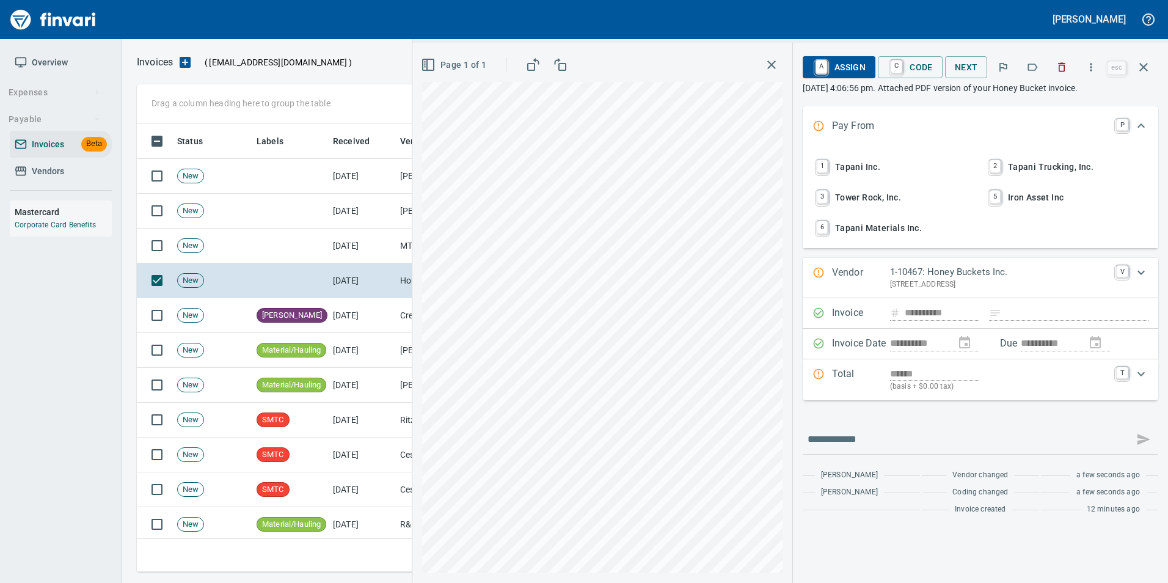
click at [849, 159] on span "1 Tapani Inc." at bounding box center [894, 166] width 161 height 21
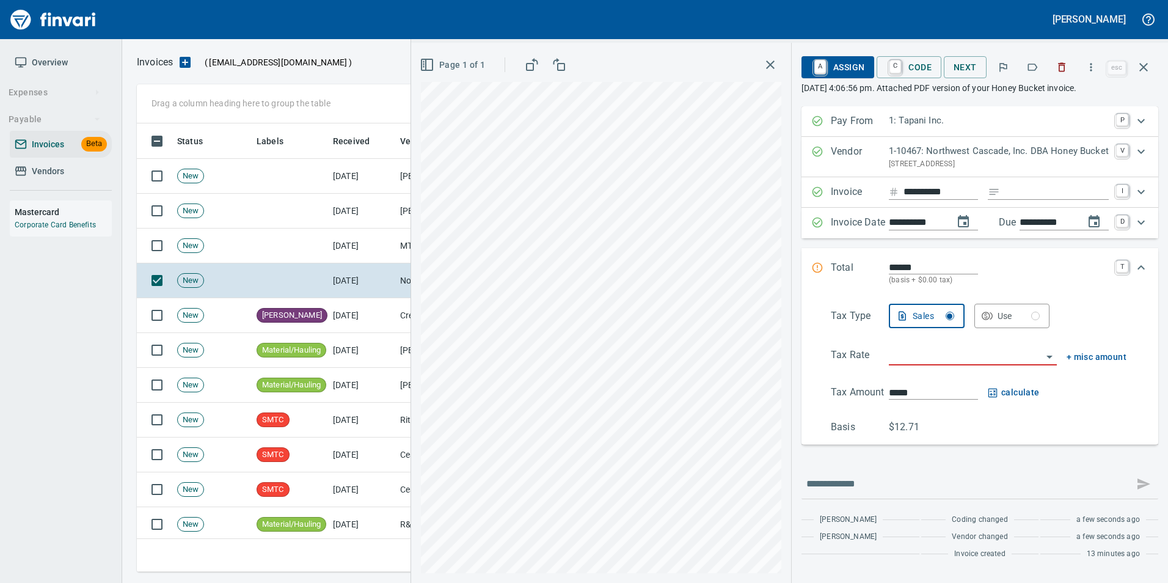
click at [962, 355] on input "search" at bounding box center [965, 356] width 153 height 17
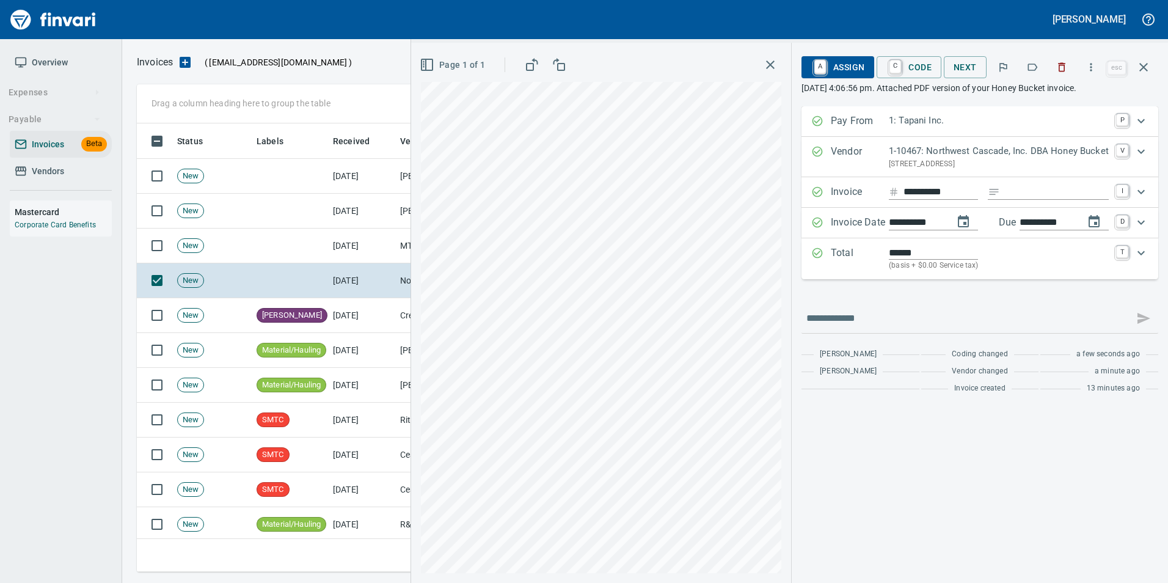
type input "**********"
click at [847, 64] on span "A Assign" at bounding box center [837, 67] width 53 height 21
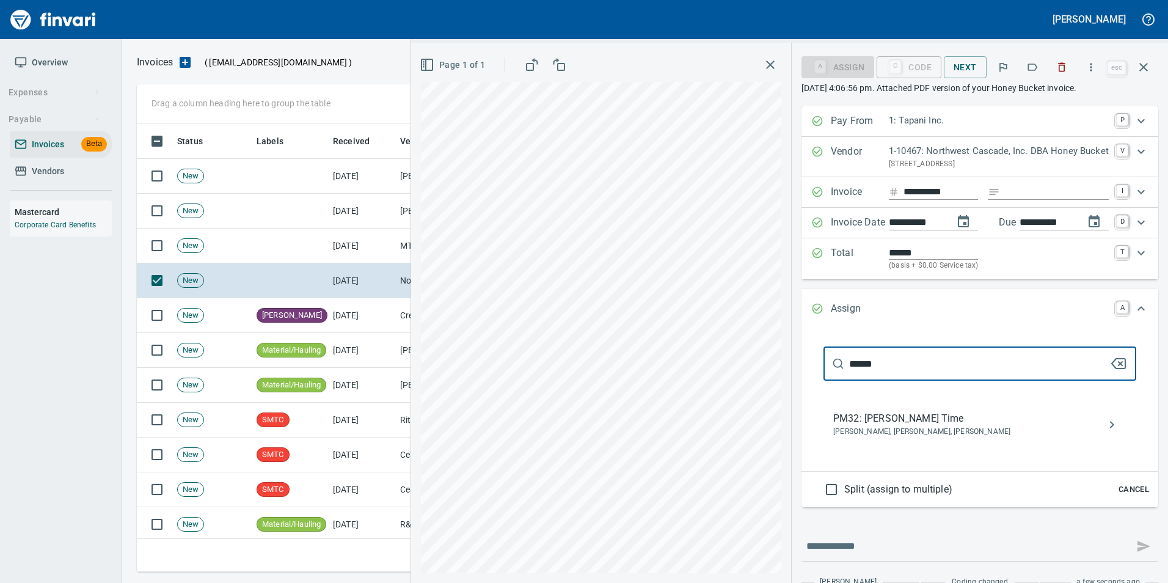
type input "******"
click at [940, 434] on span "[PERSON_NAME], [PERSON_NAME], [PERSON_NAME]" at bounding box center [970, 432] width 274 height 12
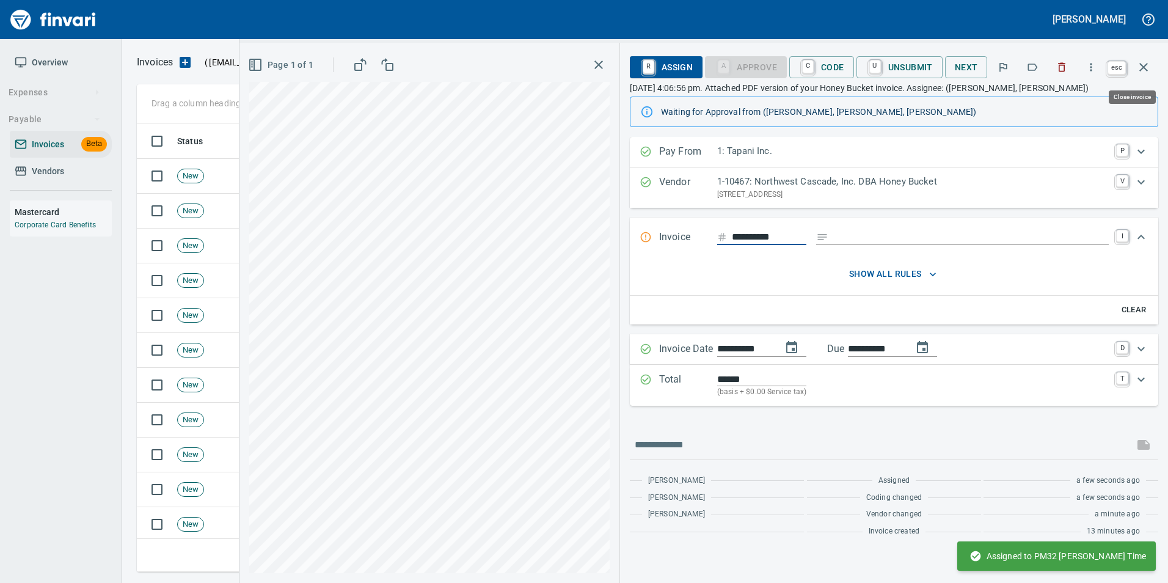
click at [1137, 76] on button "button" at bounding box center [1143, 67] width 29 height 29
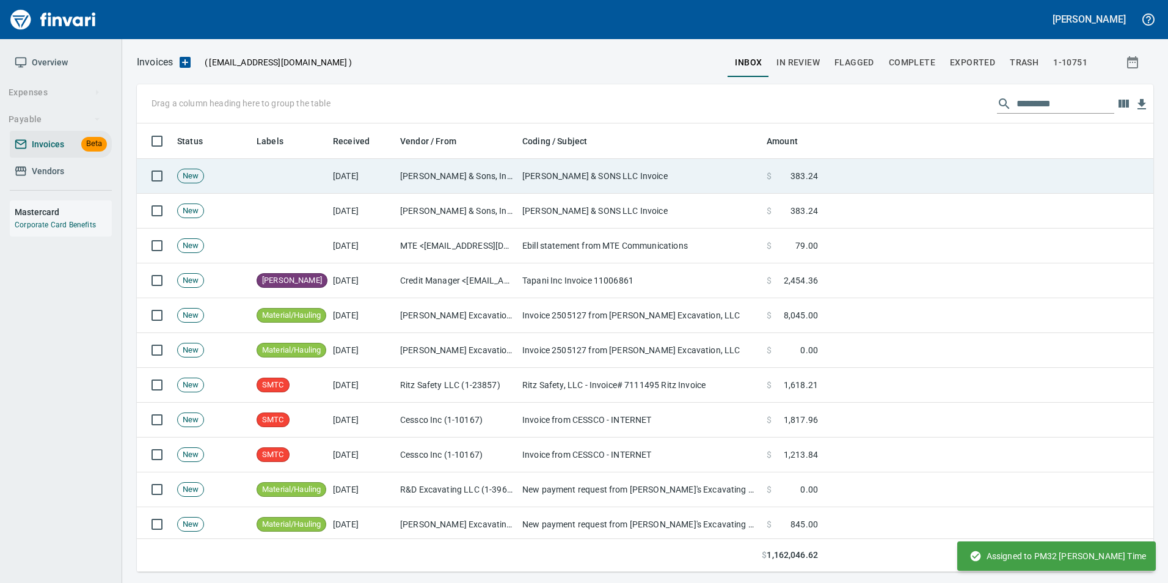
scroll to position [439, 998]
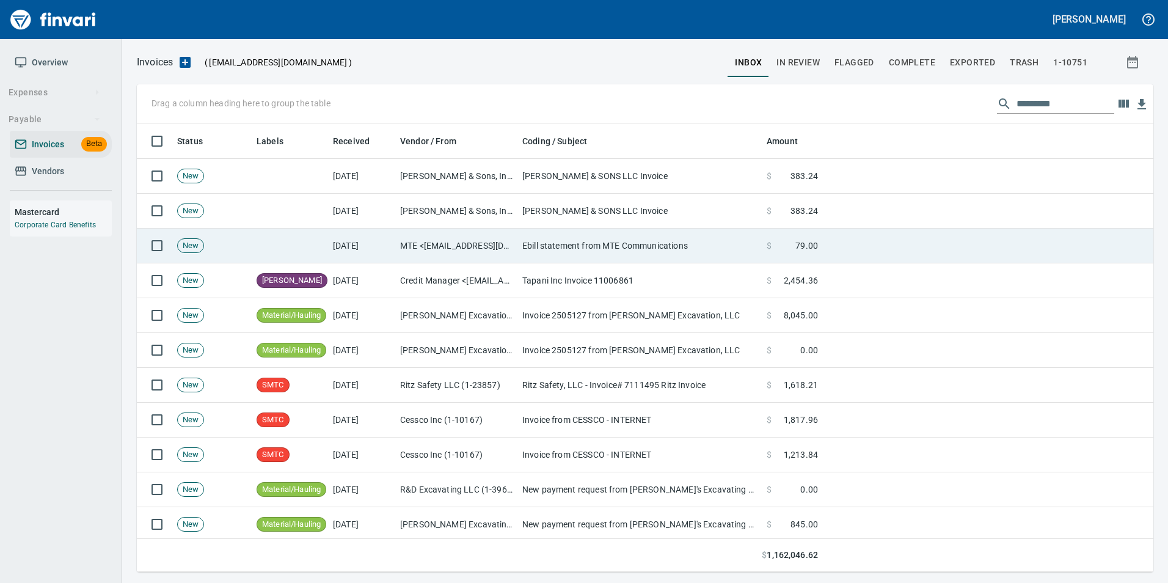
click at [354, 237] on td "[DATE]" at bounding box center [361, 245] width 67 height 35
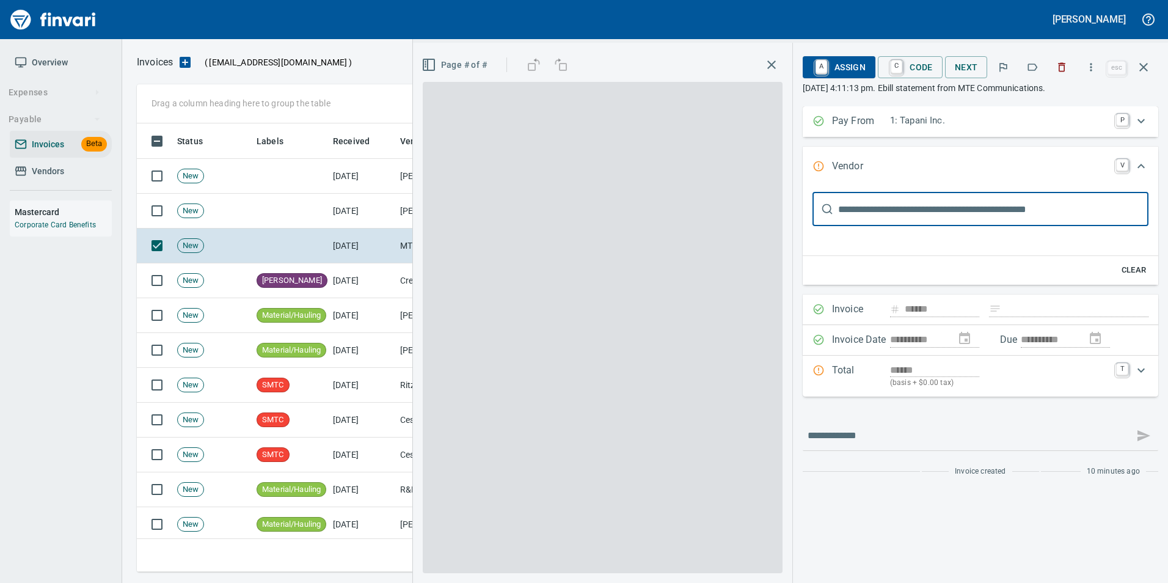
type input "**********"
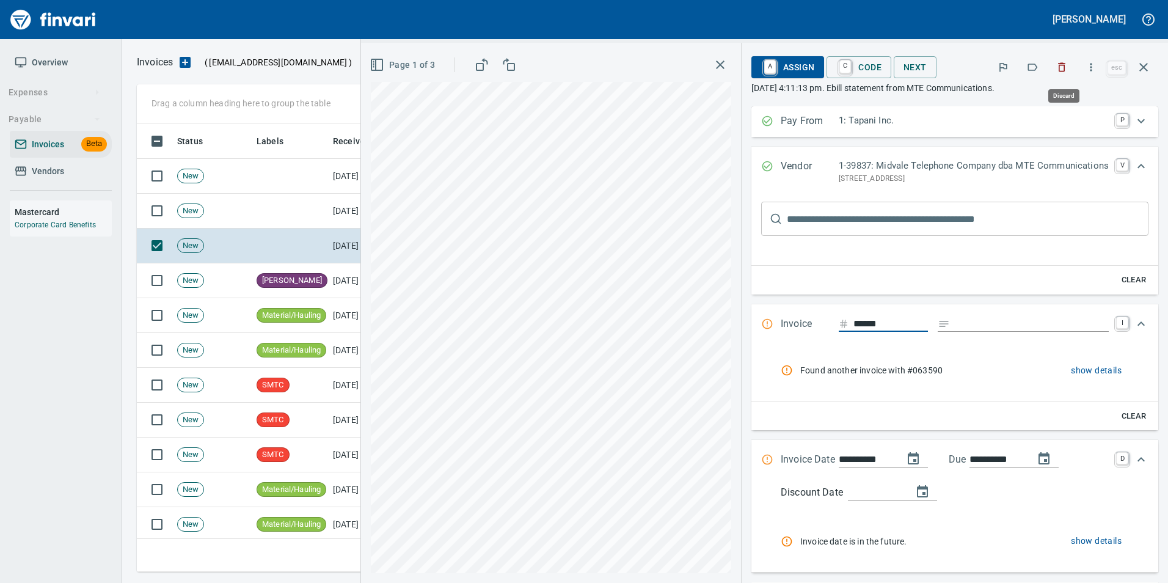
click at [1064, 71] on icon "button" at bounding box center [1062, 67] width 7 height 9
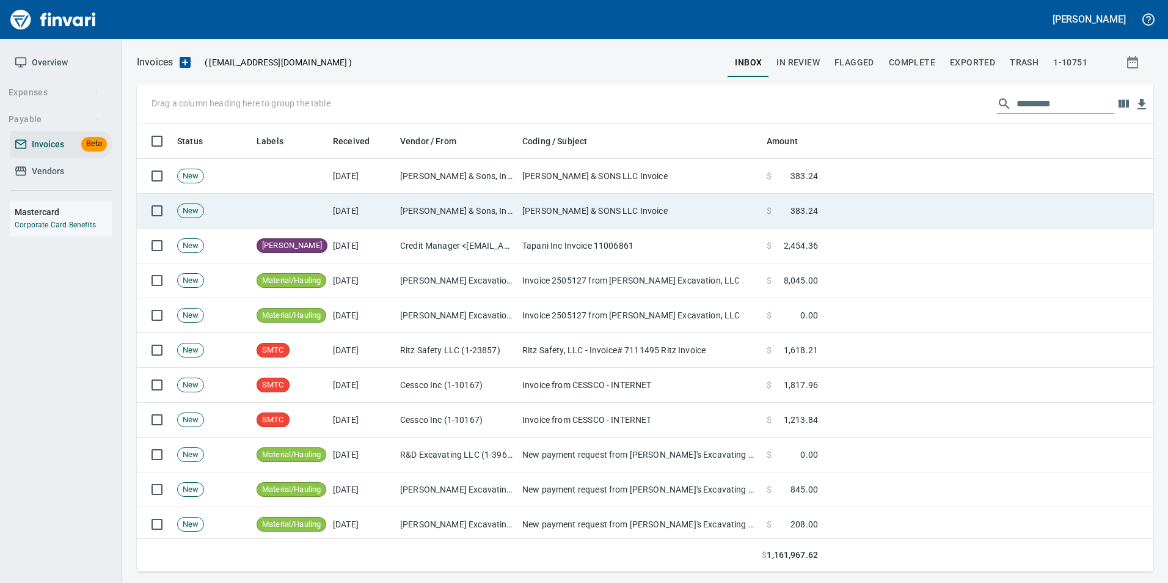
scroll to position [439, 998]
click at [464, 214] on td "[PERSON_NAME] & Sons, Inc (1-10502)" at bounding box center [456, 211] width 122 height 35
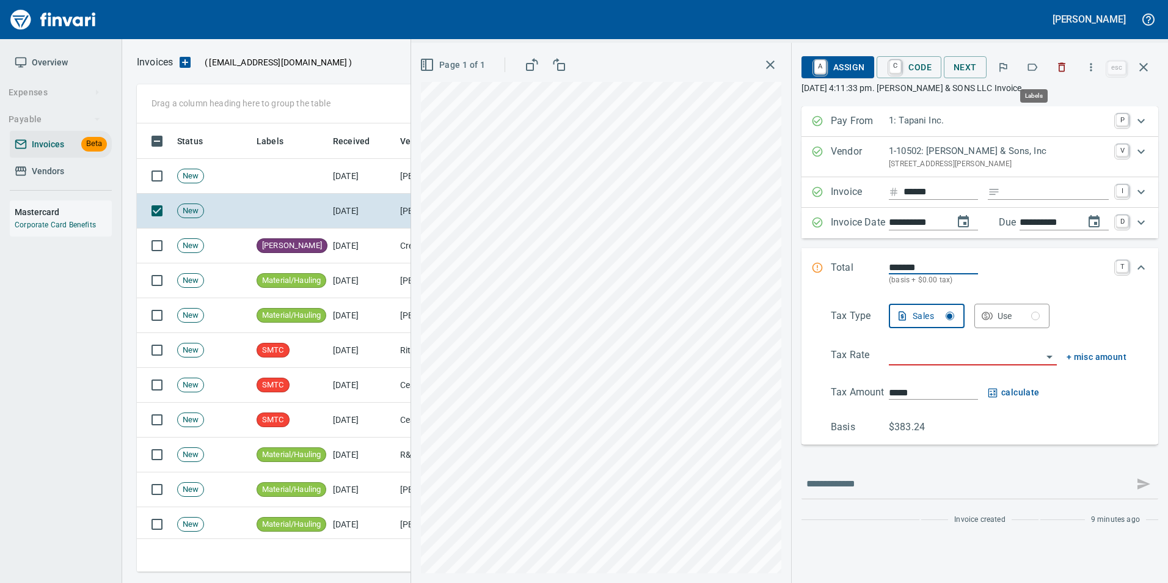
click at [1031, 71] on icon "button" at bounding box center [1032, 67] width 12 height 12
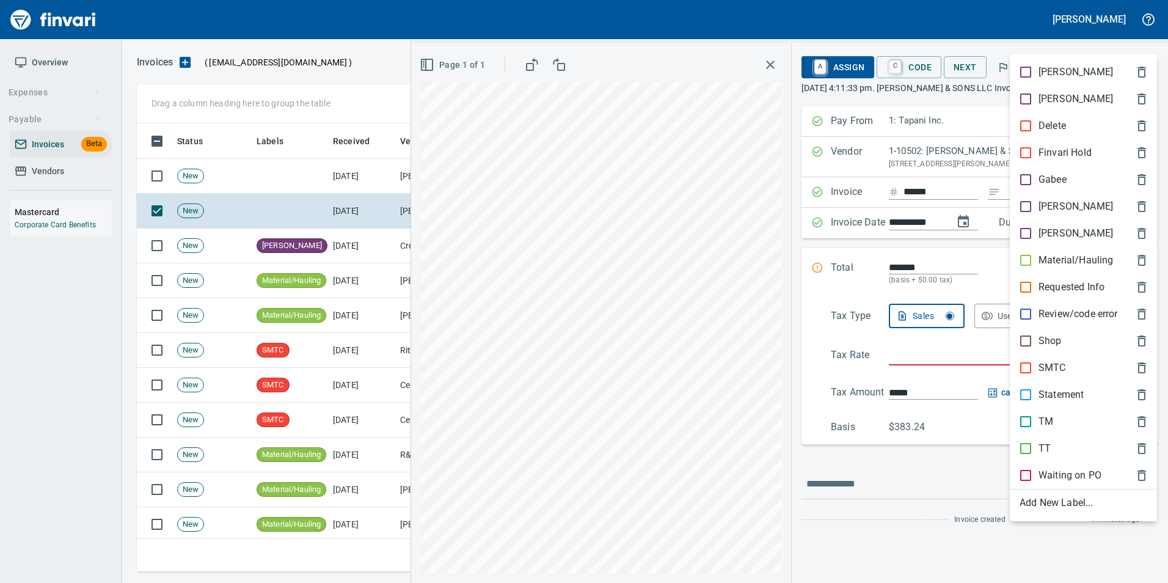
scroll to position [439, 998]
click at [1046, 251] on div "Material/Hauling" at bounding box center [1083, 260] width 147 height 27
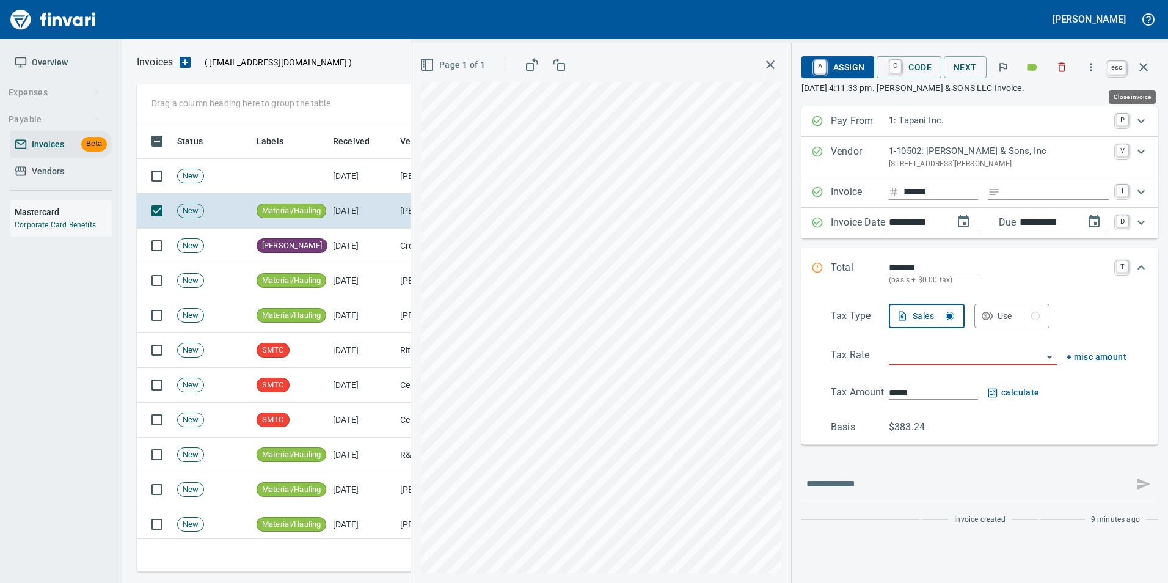
click at [1143, 70] on icon "button" at bounding box center [1143, 67] width 15 height 15
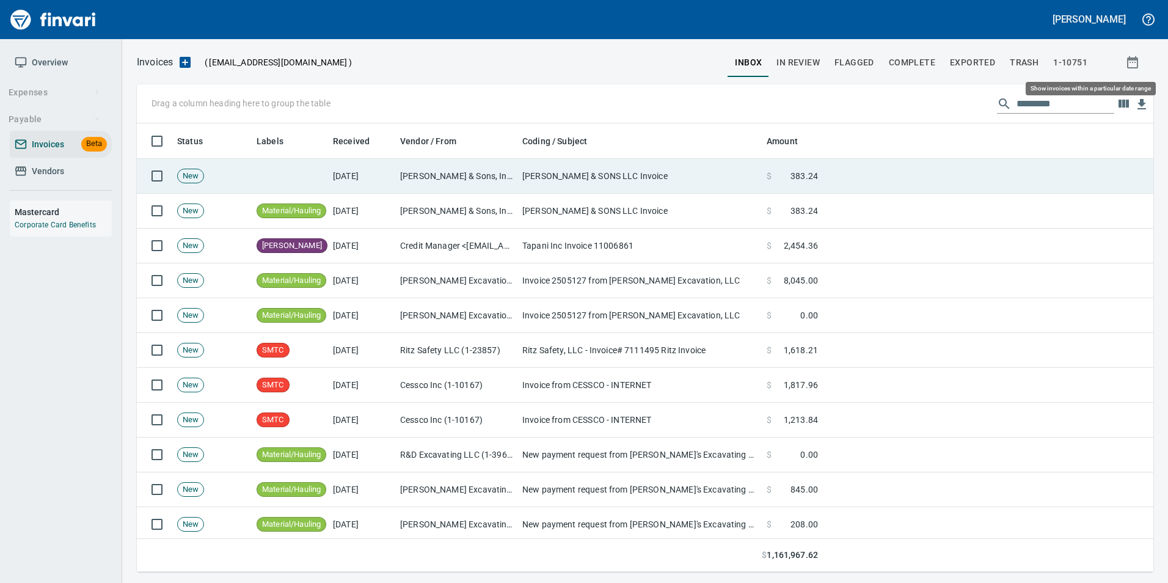
scroll to position [439, 998]
click at [400, 167] on td "[PERSON_NAME] & Sons, Inc (1-10502)" at bounding box center [456, 176] width 122 height 35
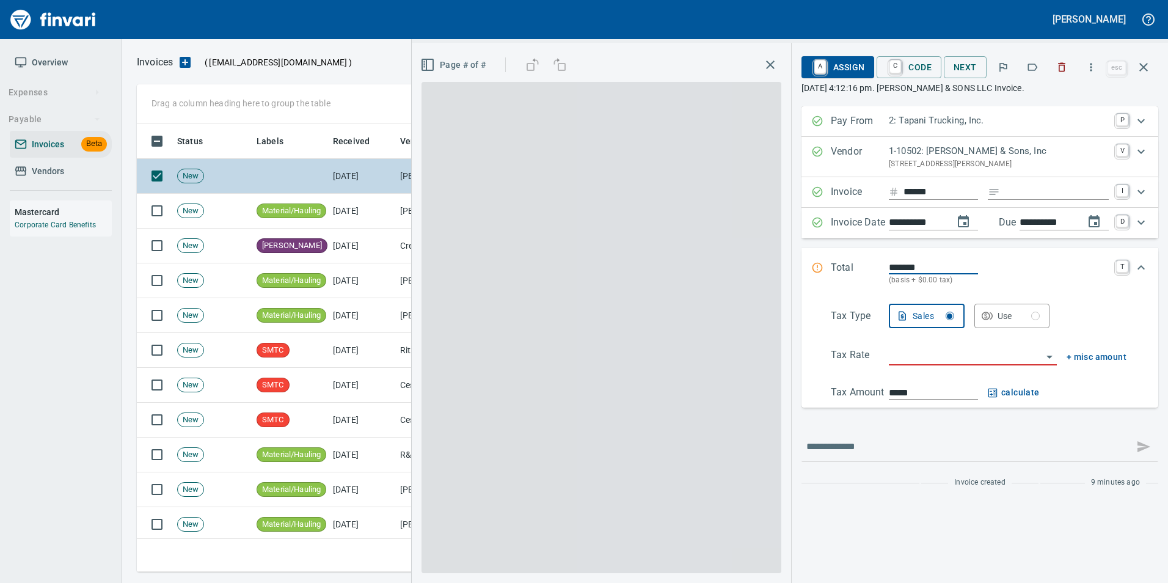
scroll to position [439, 998]
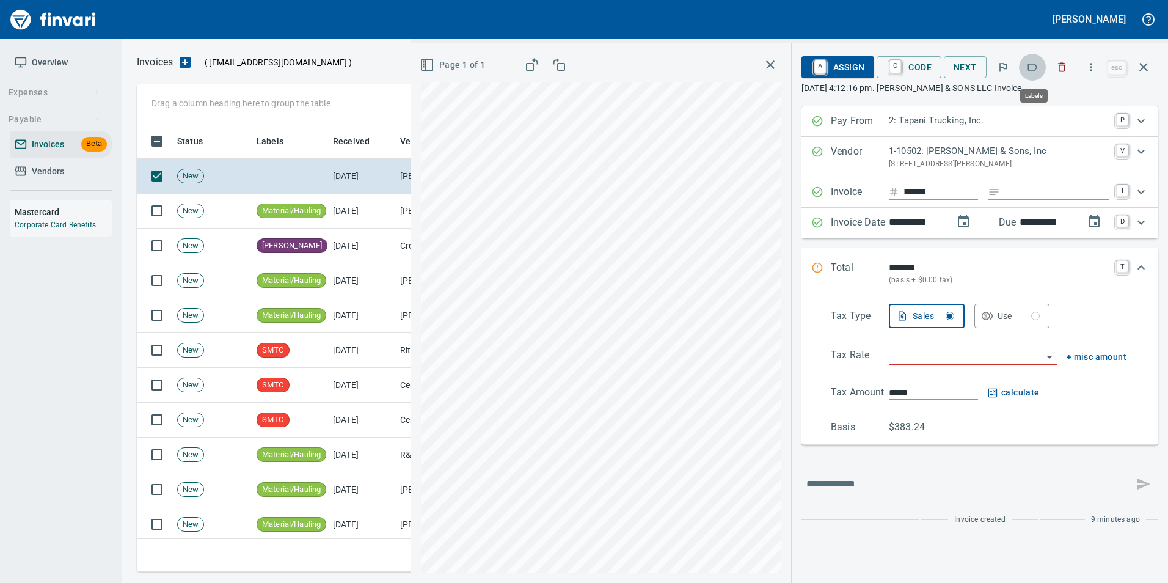
click at [1029, 74] on button "button" at bounding box center [1032, 67] width 27 height 27
click at [1145, 66] on icon "button" at bounding box center [1143, 67] width 9 height 9
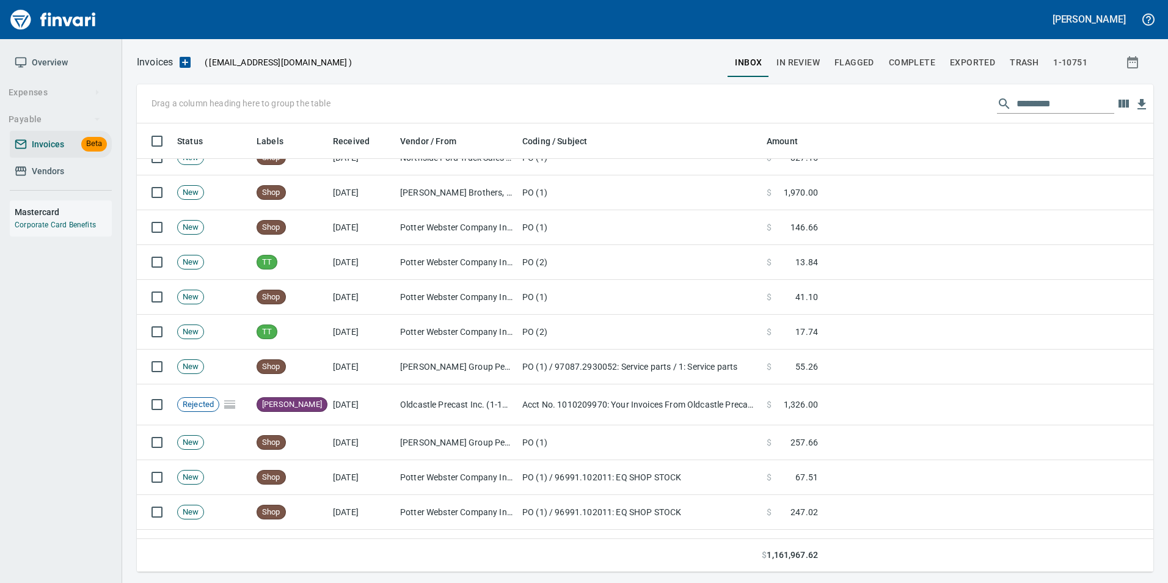
scroll to position [672, 0]
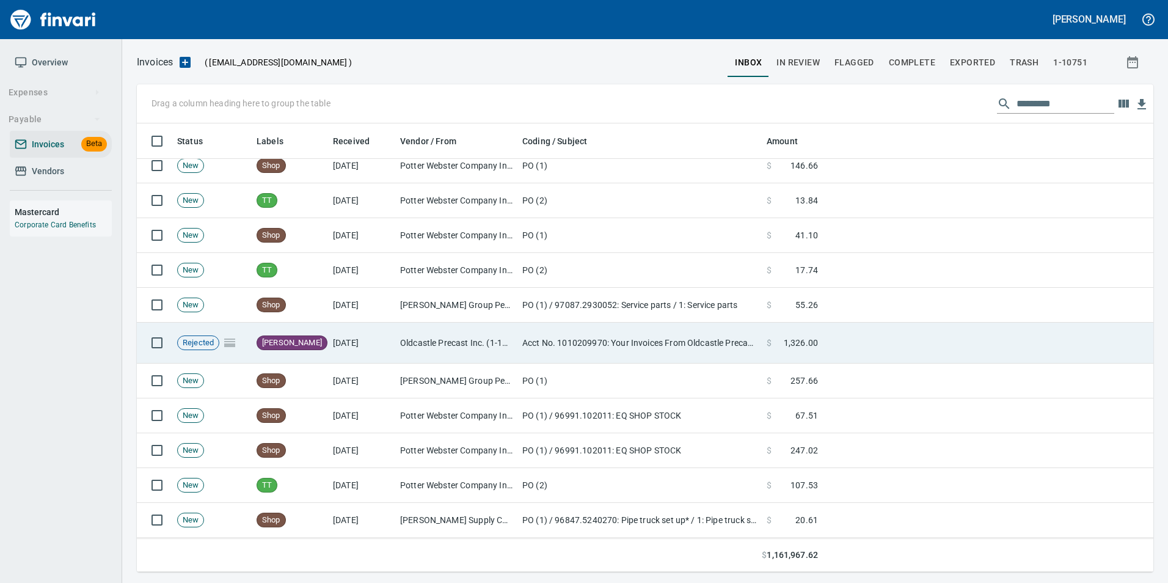
click at [513, 346] on td "Oldcastle Precast Inc. (1-11232)" at bounding box center [456, 343] width 122 height 41
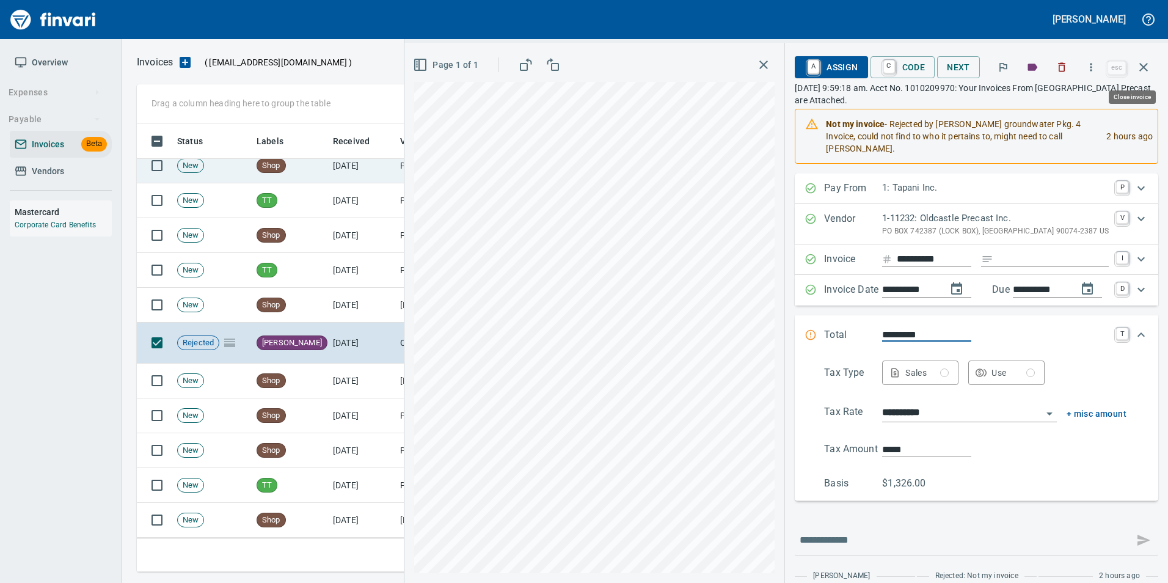
click at [1144, 78] on button "button" at bounding box center [1143, 67] width 29 height 29
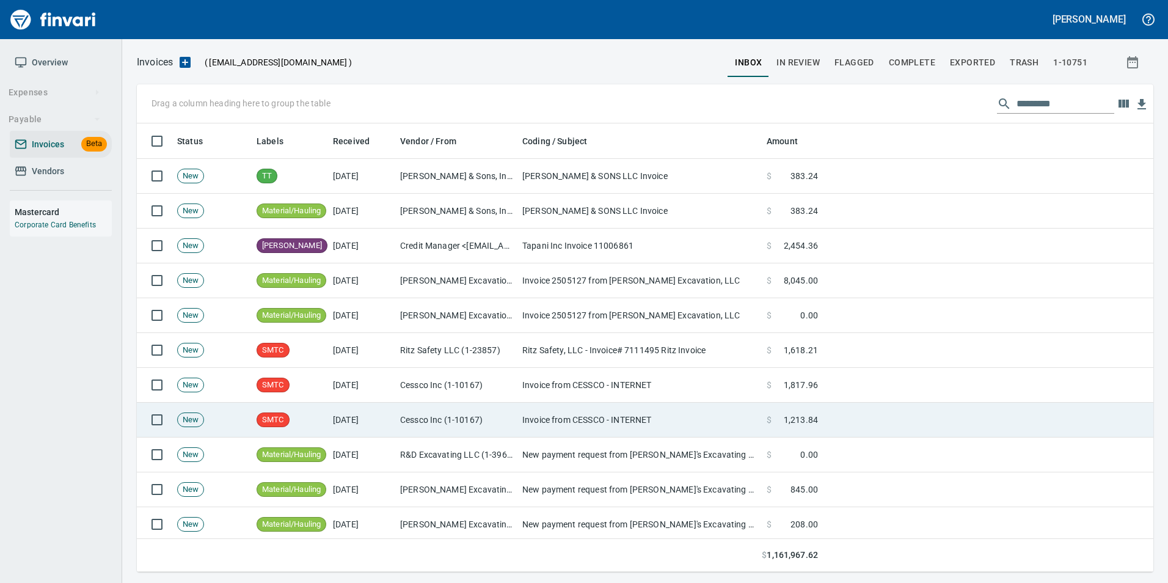
click at [465, 409] on td "Cessco Inc (1-10167)" at bounding box center [456, 420] width 122 height 35
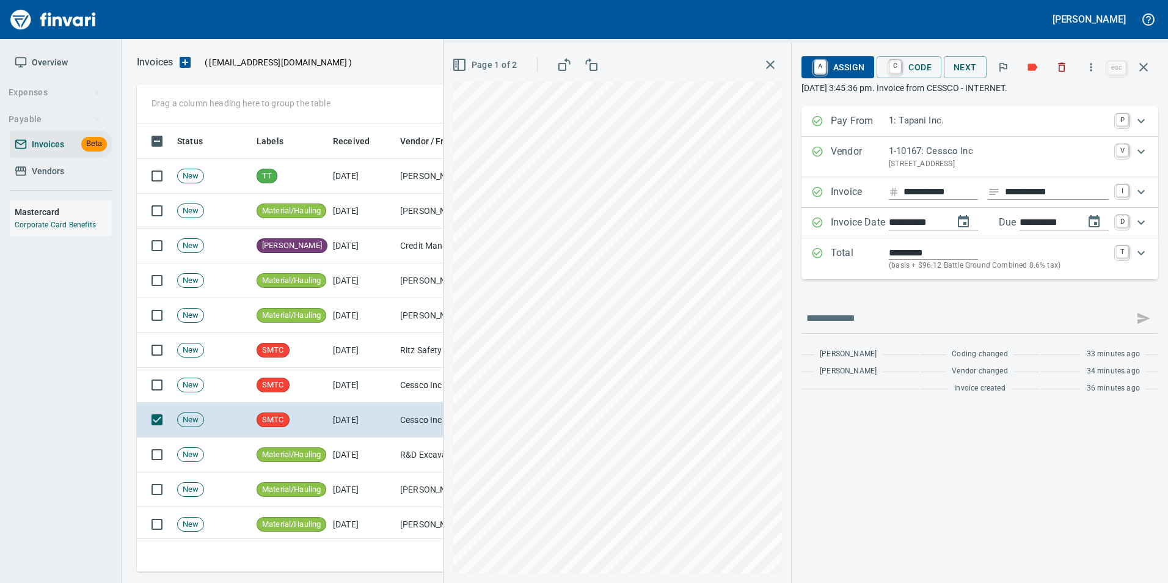
scroll to position [439, 998]
click at [836, 59] on span "A Assign" at bounding box center [837, 67] width 53 height 21
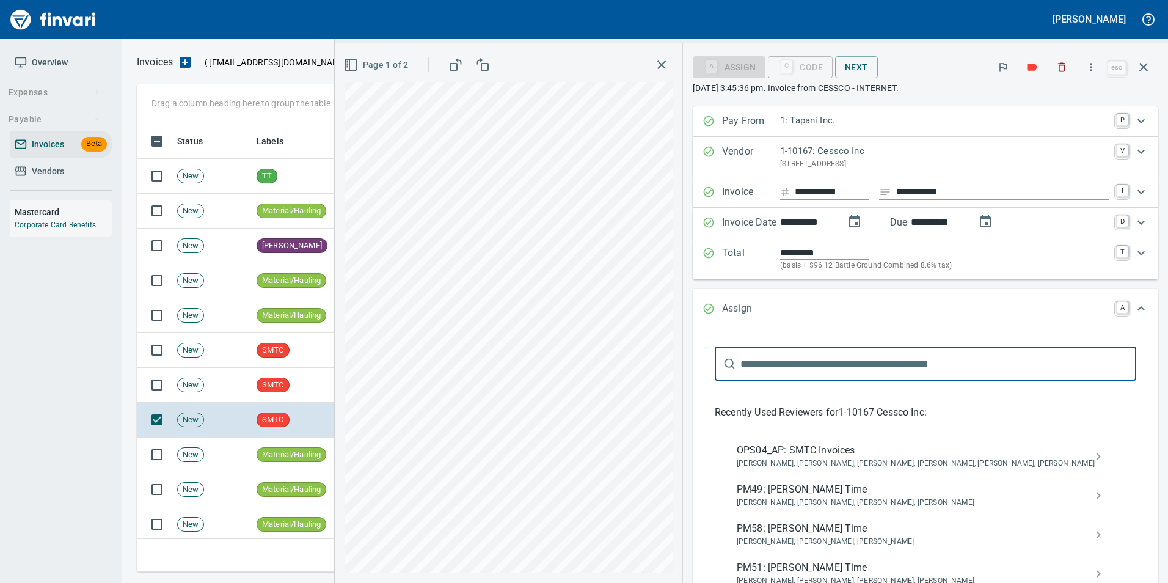
click at [987, 458] on span "[PERSON_NAME], [PERSON_NAME], [PERSON_NAME], [PERSON_NAME], [PERSON_NAME], [PER…" at bounding box center [916, 464] width 358 height 12
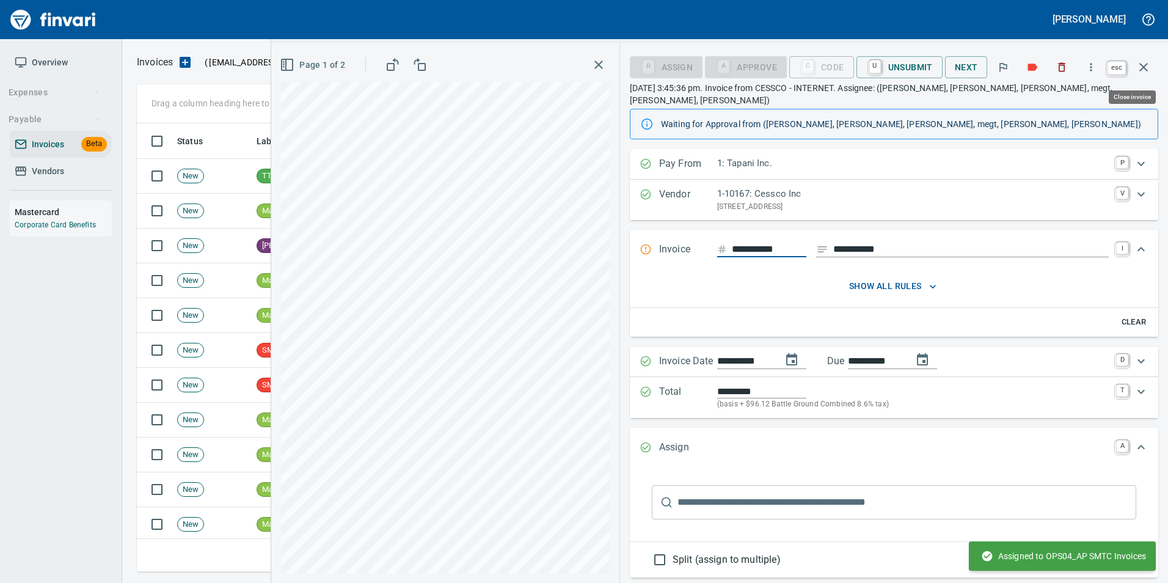
click at [1145, 70] on icon "button" at bounding box center [1143, 67] width 15 height 15
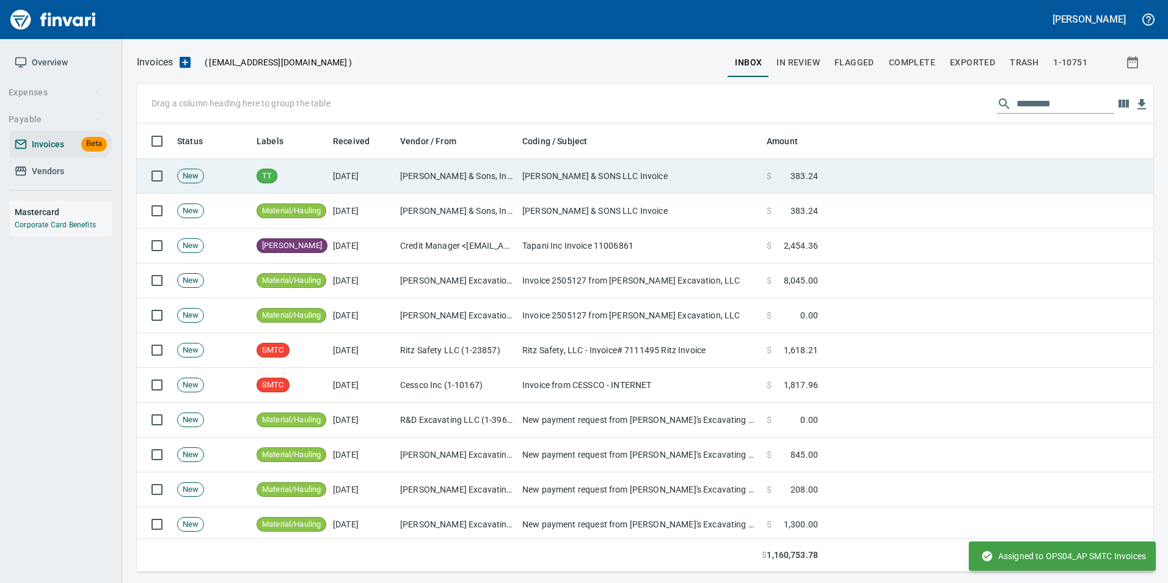
scroll to position [439, 998]
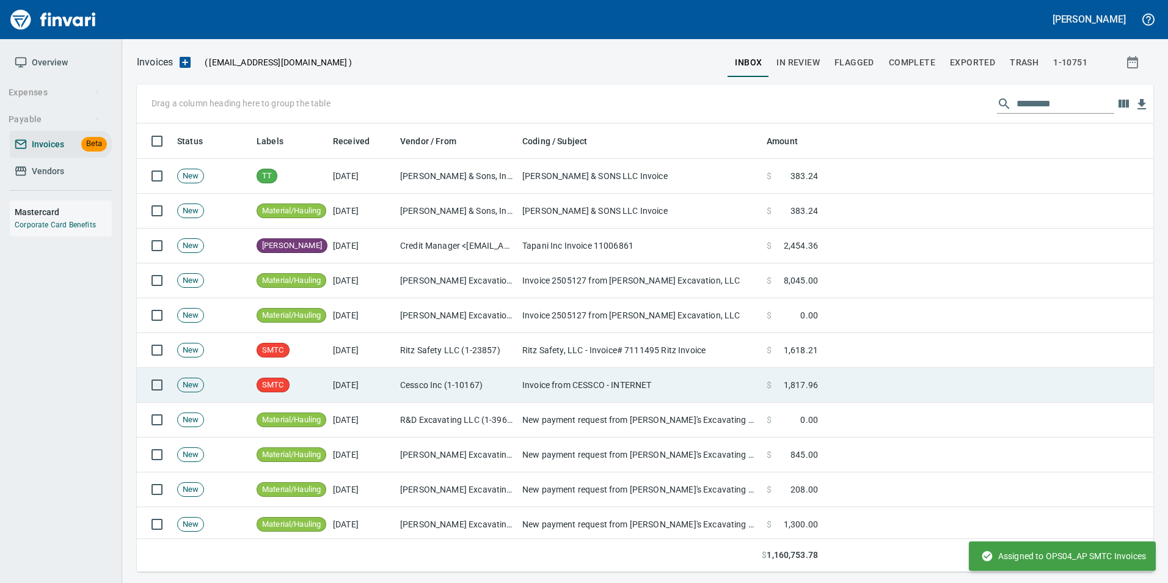
click at [742, 389] on td "Invoice from CESSCO - INTERNET" at bounding box center [639, 385] width 244 height 35
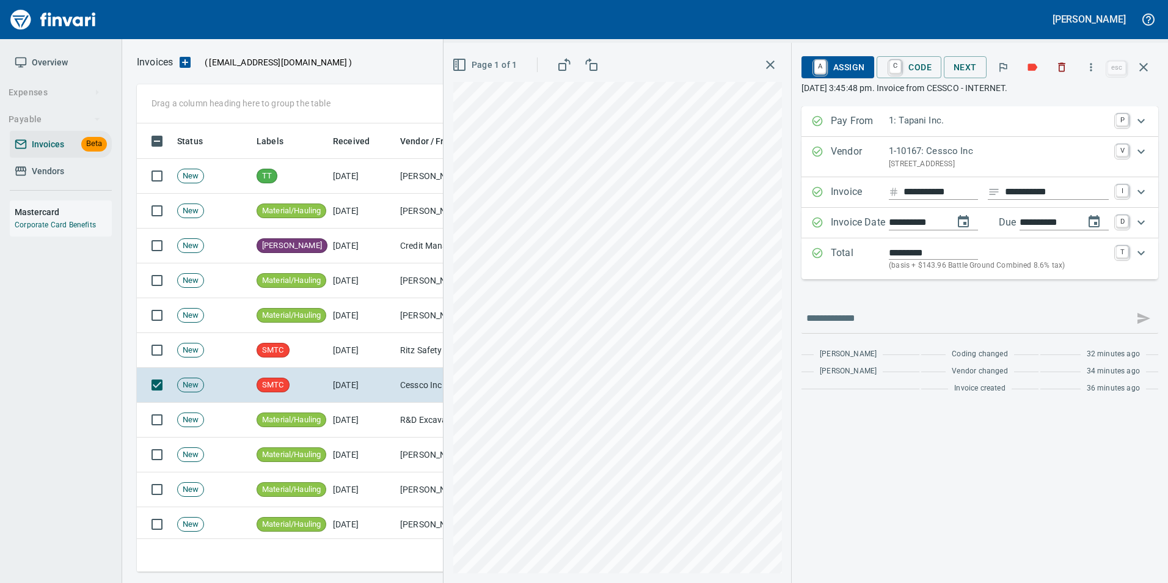
click at [851, 65] on span "A Assign" at bounding box center [837, 67] width 53 height 21
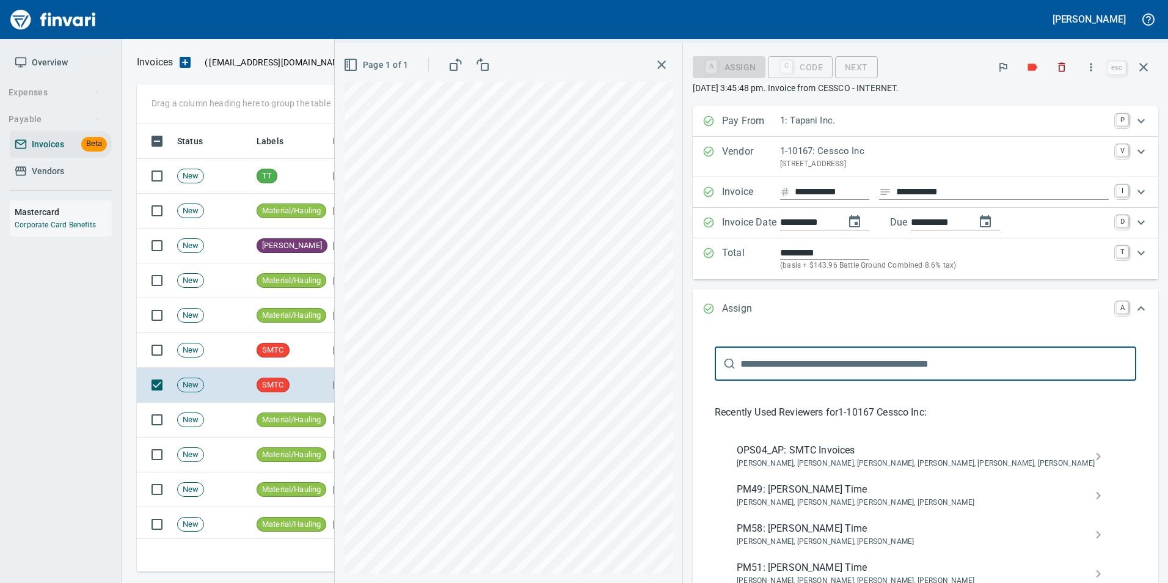
scroll to position [439, 998]
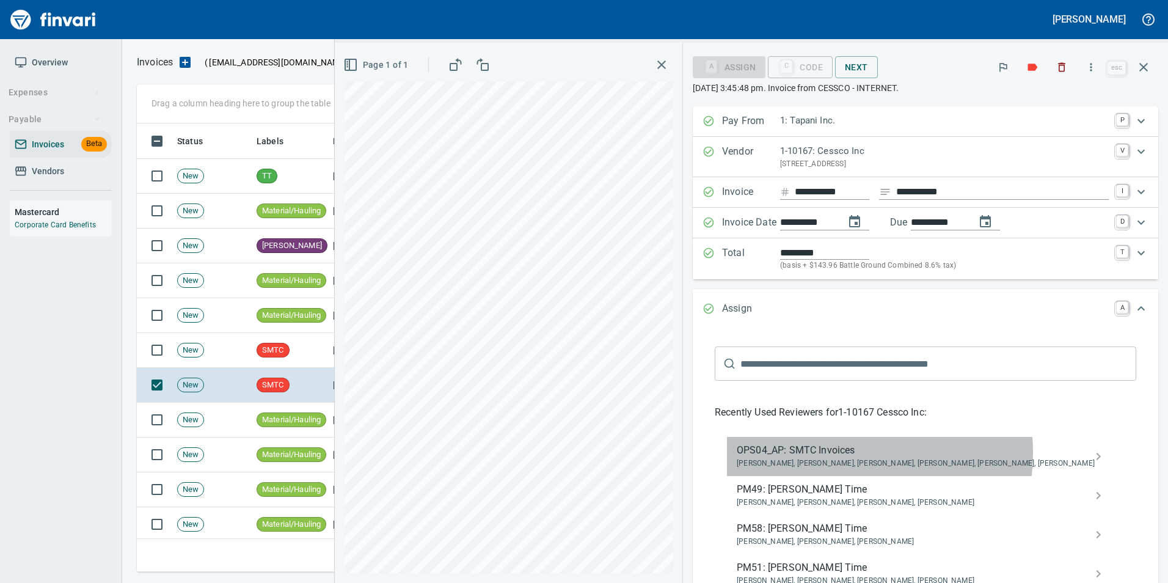
click at [919, 452] on span "OPS04_AP: SMTC Invoices" at bounding box center [916, 450] width 358 height 15
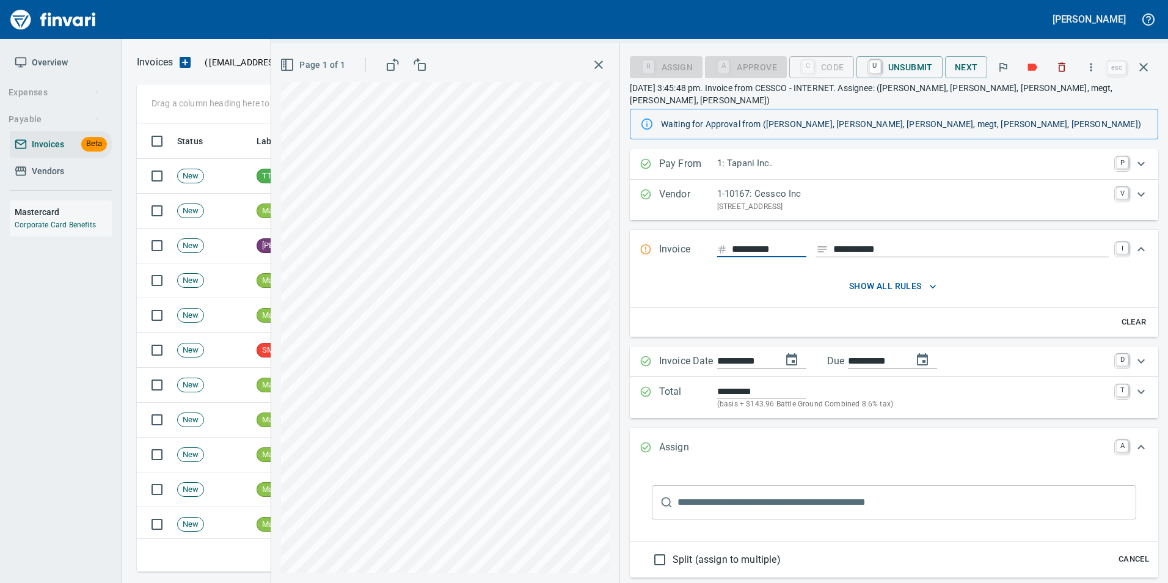
type input "**********"
drag, startPoint x: 1142, startPoint y: 68, endPoint x: 1141, endPoint y: 78, distance: 9.2
click at [1142, 78] on button "button" at bounding box center [1143, 67] width 29 height 29
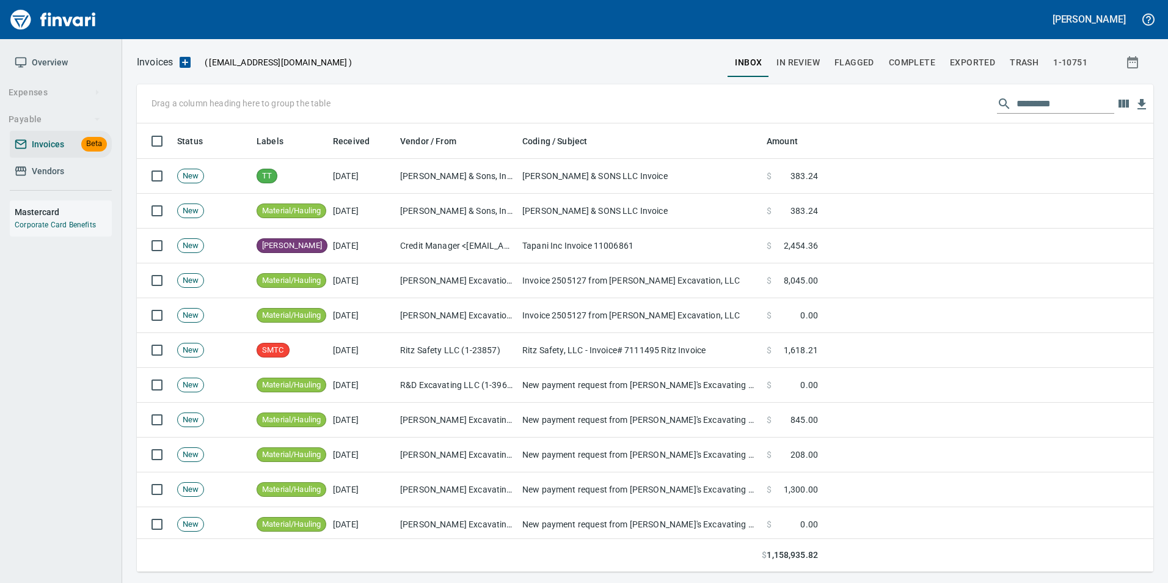
click at [813, 45] on div "Invoices ( [EMAIL_ADDRESS][DOMAIN_NAME] ) inbox In Review Flagged Complete Expo…" at bounding box center [645, 311] width 1046 height 544
click at [803, 57] on span "In Review" at bounding box center [798, 62] width 43 height 15
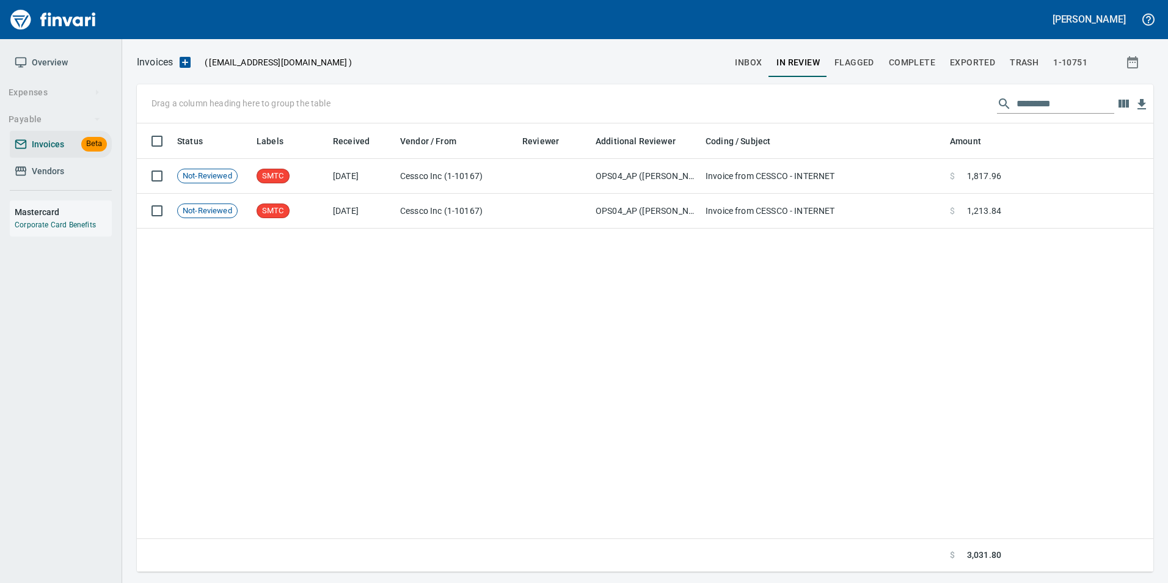
scroll to position [439, 998]
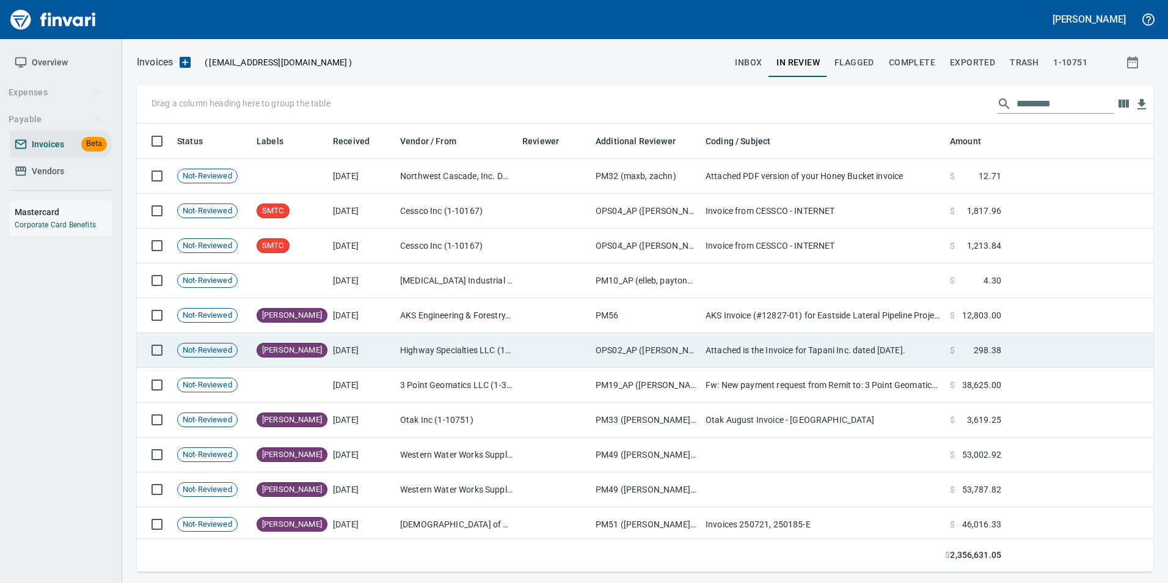
click at [816, 350] on td "Attached is the Invoice for Tapani Inc. dated [DATE]." at bounding box center [823, 350] width 244 height 35
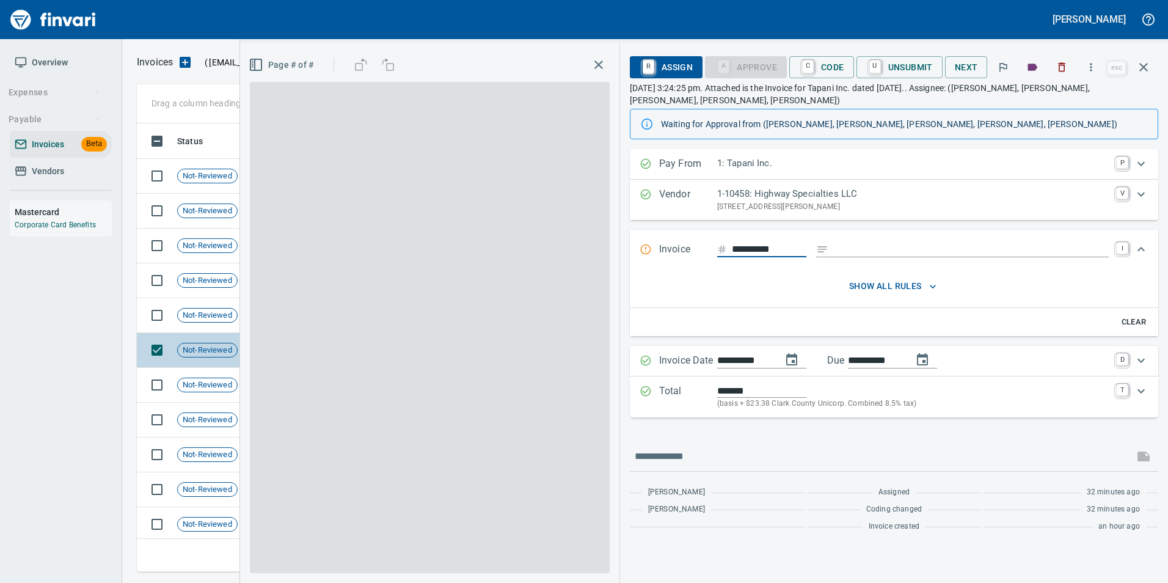
scroll to position [439, 998]
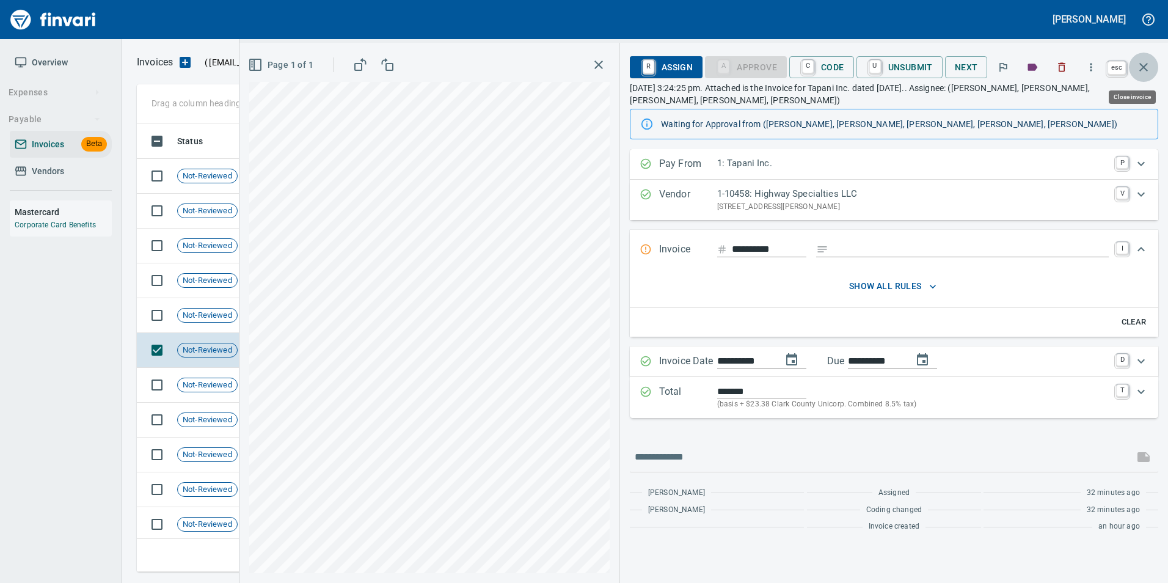
click at [1144, 67] on icon "button" at bounding box center [1143, 67] width 9 height 9
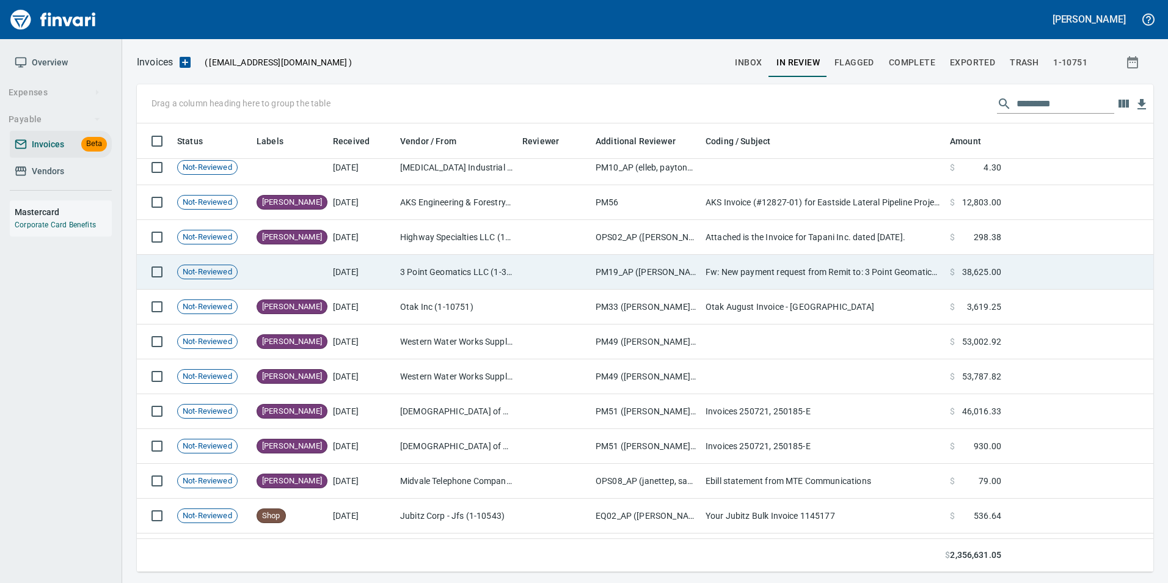
scroll to position [122, 0]
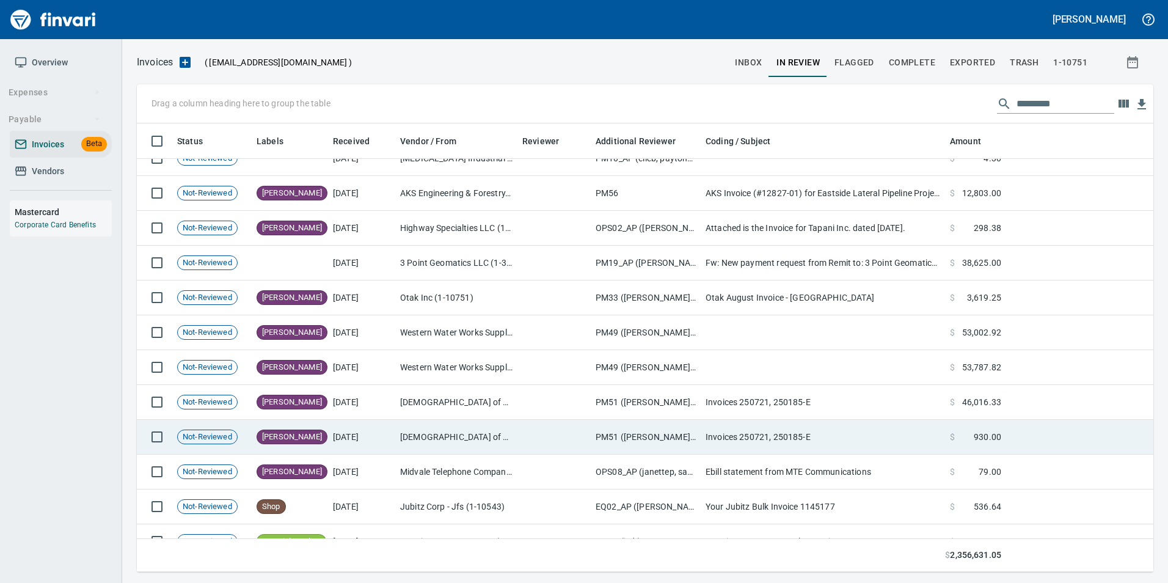
click at [772, 426] on td "Invoices 250721, 250185-E" at bounding box center [823, 437] width 244 height 35
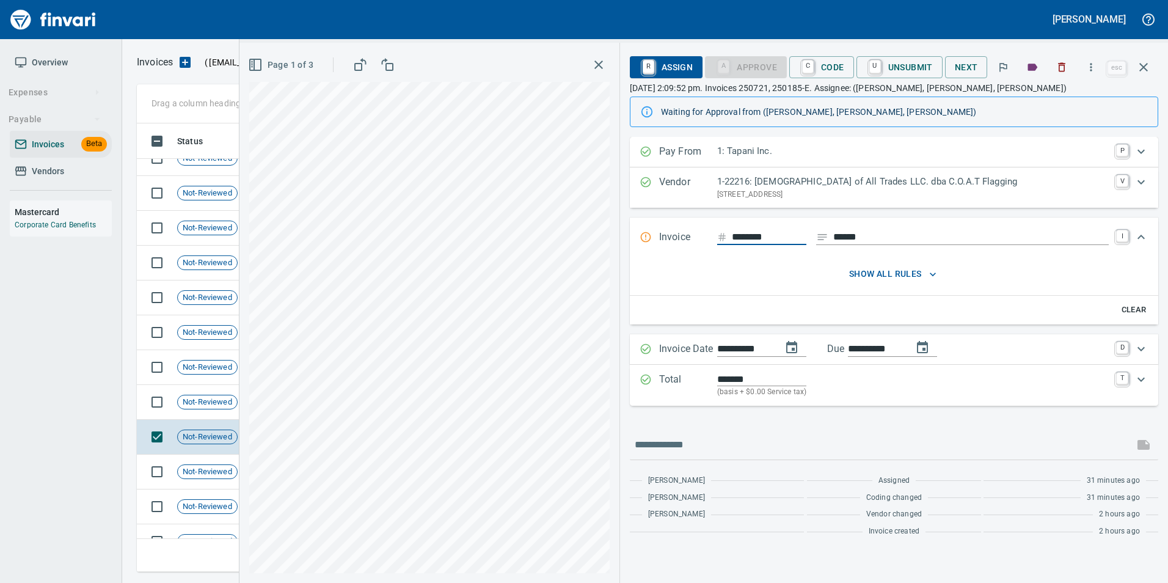
click at [1145, 76] on button "button" at bounding box center [1143, 67] width 29 height 29
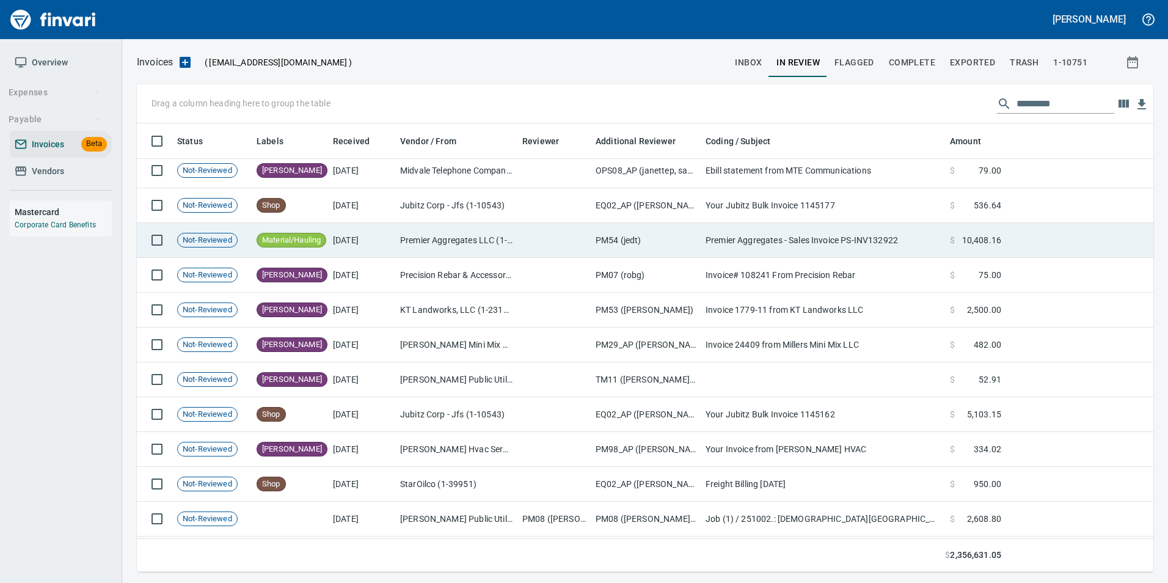
scroll to position [428, 0]
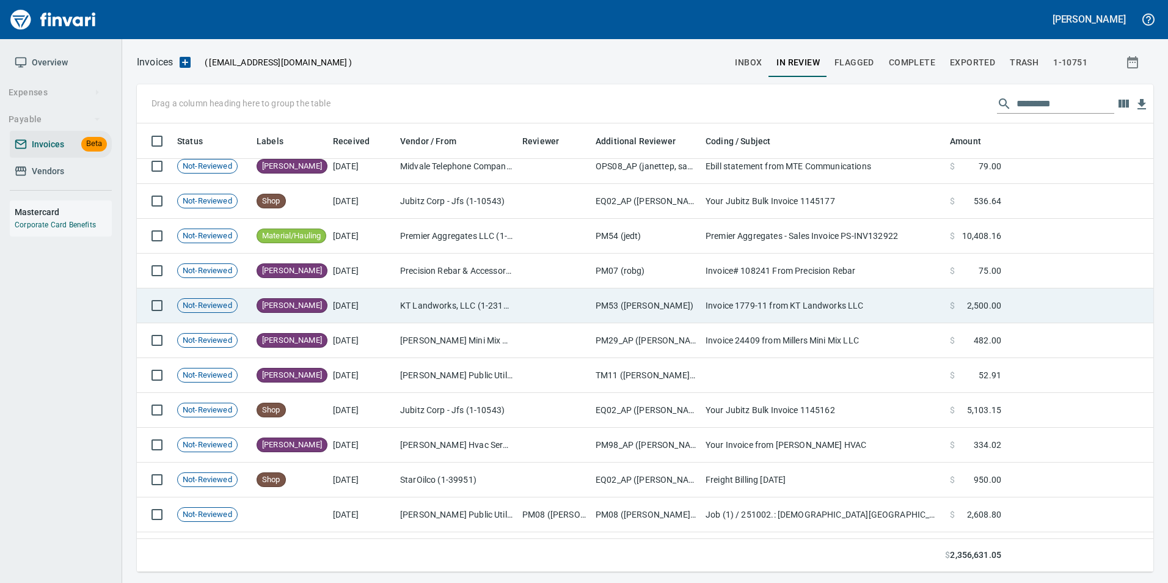
click at [698, 297] on td "PM53 ([PERSON_NAME])" at bounding box center [646, 305] width 110 height 35
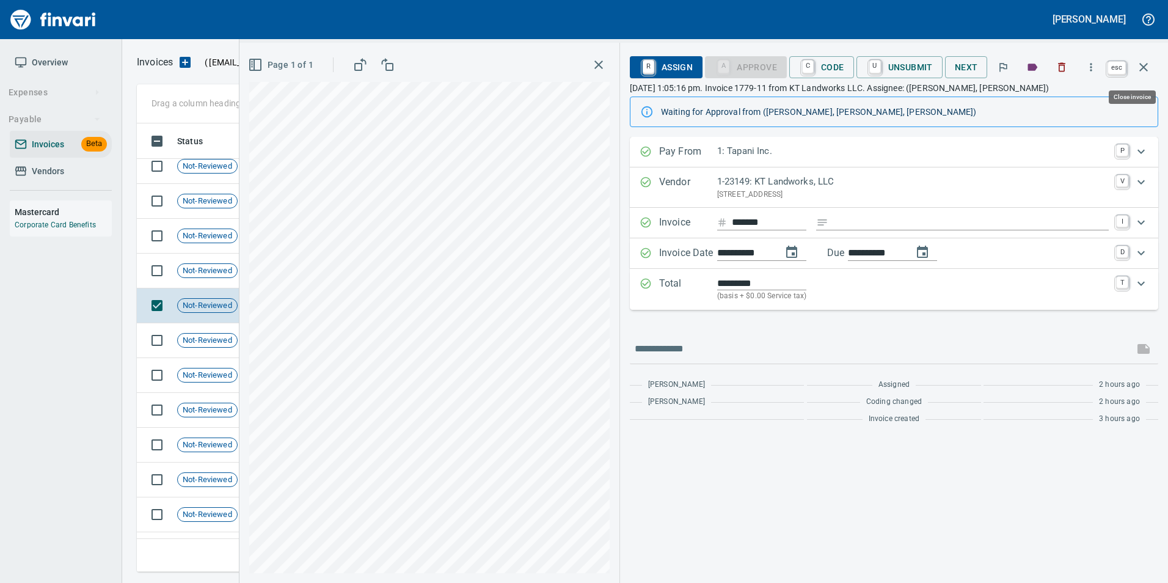
scroll to position [439, 998]
click at [1146, 66] on icon "button" at bounding box center [1143, 67] width 15 height 15
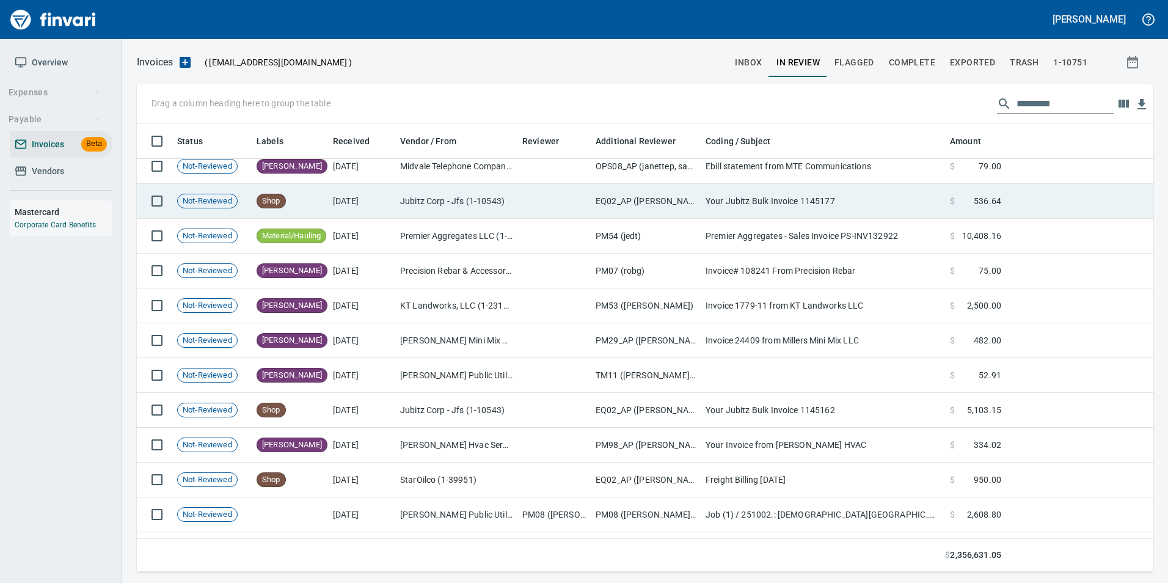
scroll to position [439, 998]
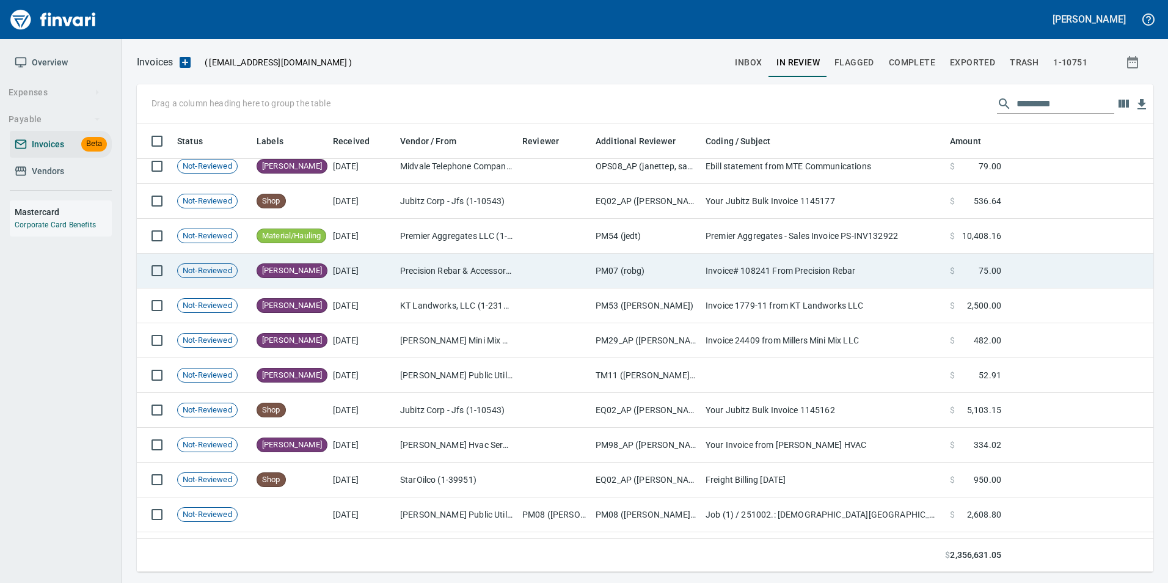
click at [578, 273] on td at bounding box center [553, 271] width 73 height 35
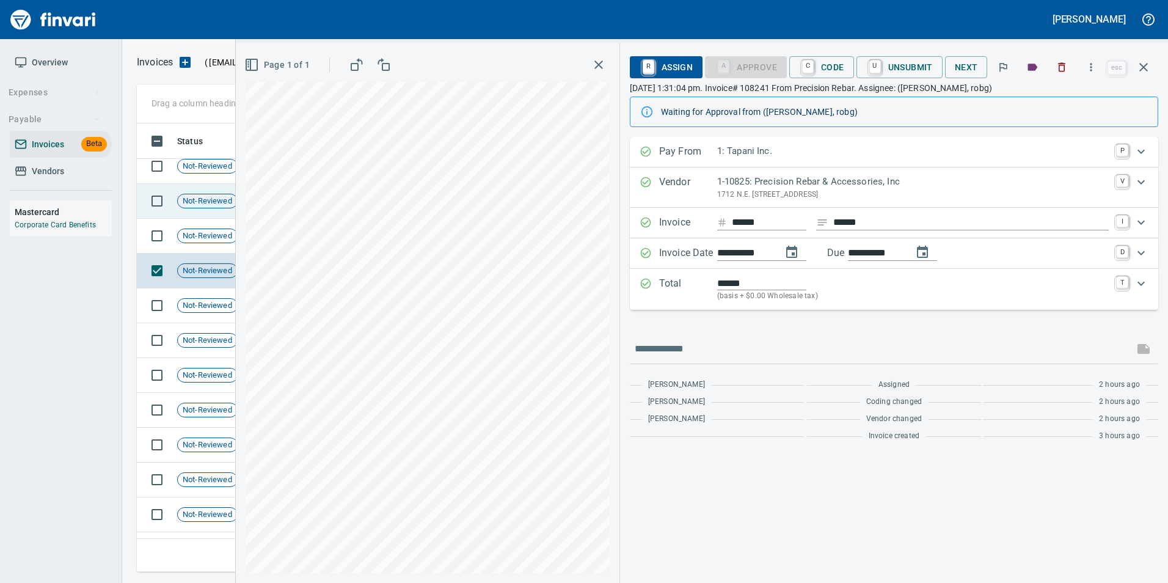
click at [217, 213] on td "Not-Reviewed" at bounding box center [211, 201] width 79 height 35
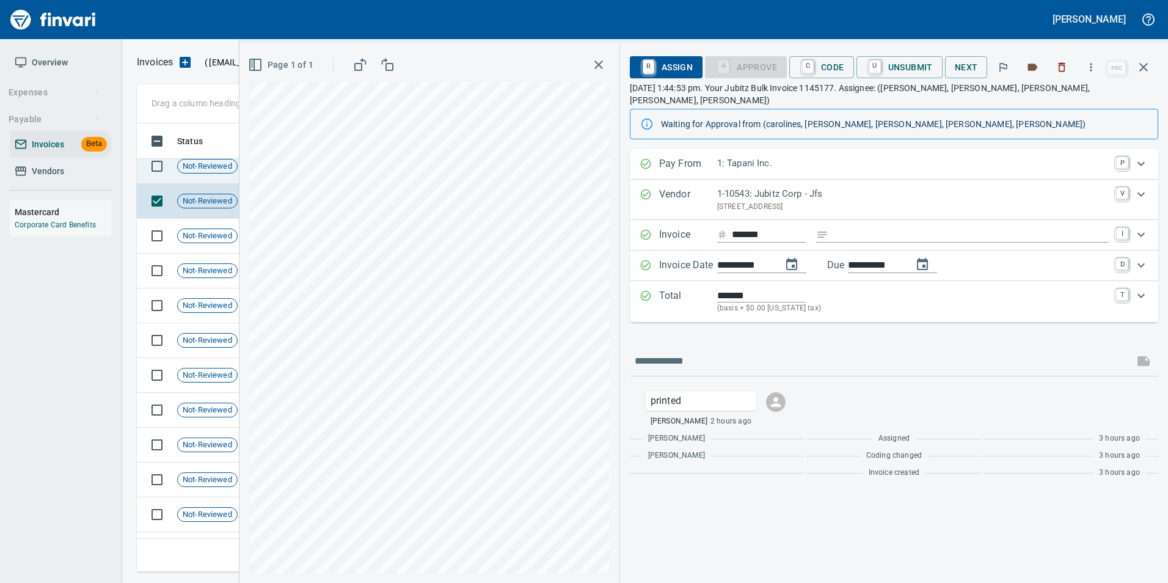
click at [213, 175] on td "Not-Reviewed" at bounding box center [211, 166] width 79 height 35
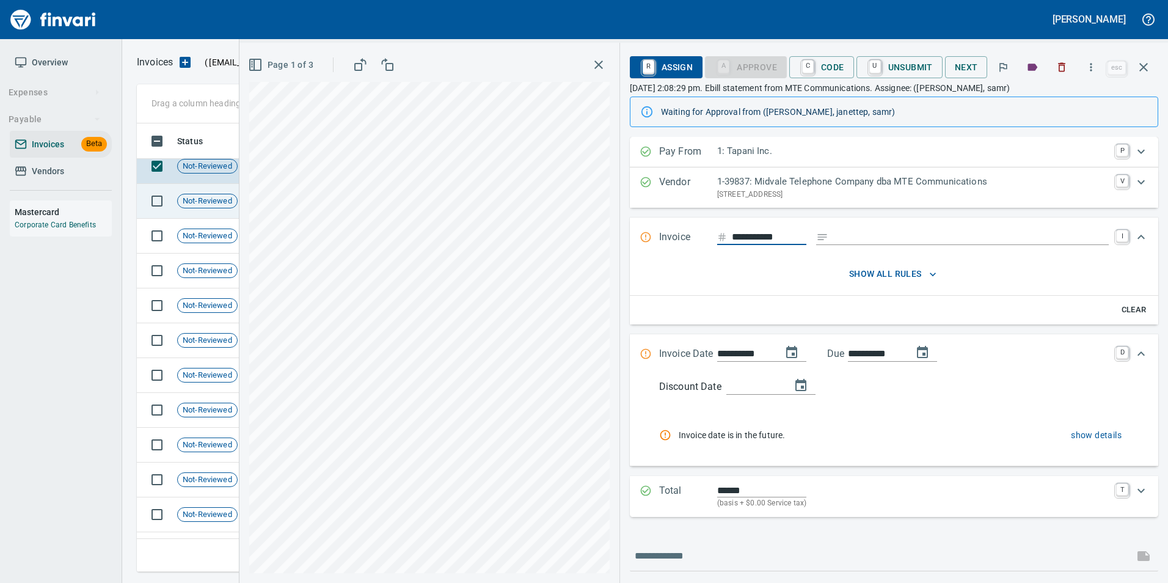
click at [220, 202] on span "Not-Reviewed" at bounding box center [207, 202] width 59 height 12
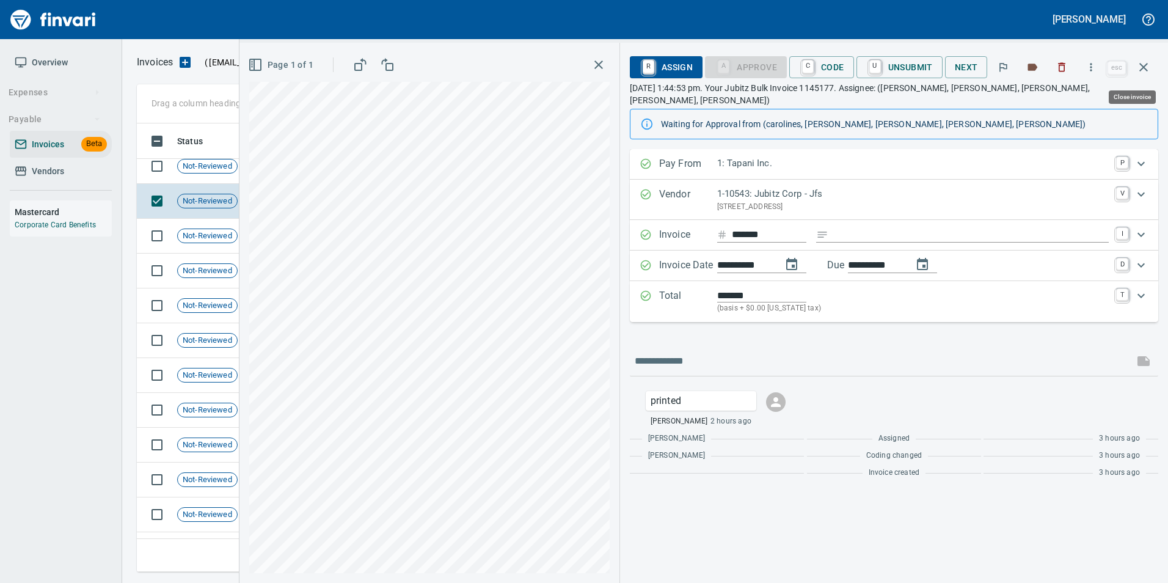
click at [1149, 62] on icon "button" at bounding box center [1143, 67] width 15 height 15
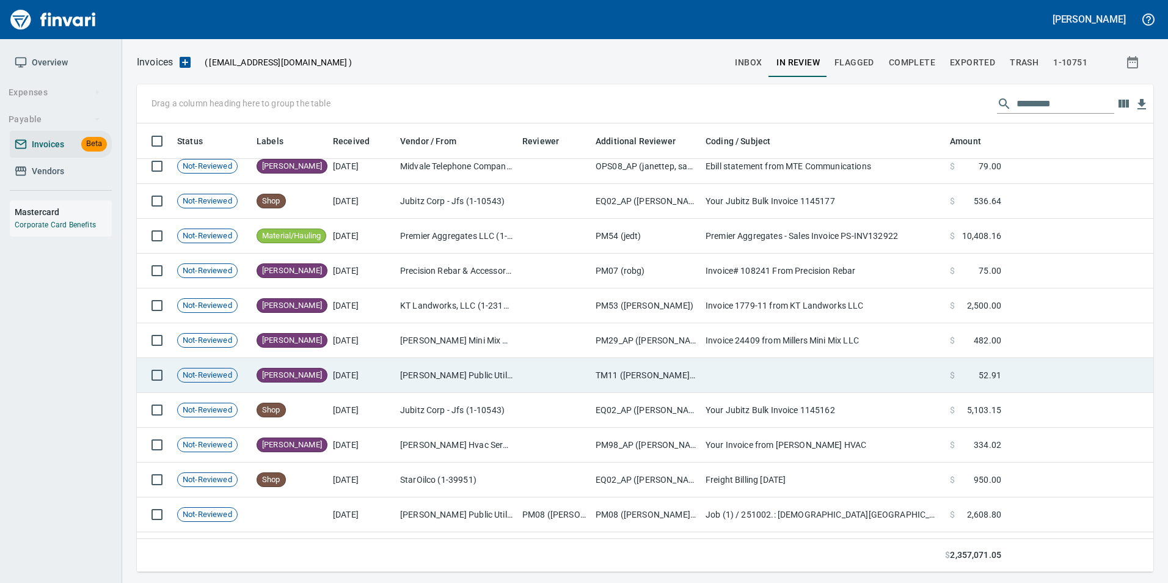
scroll to position [439, 998]
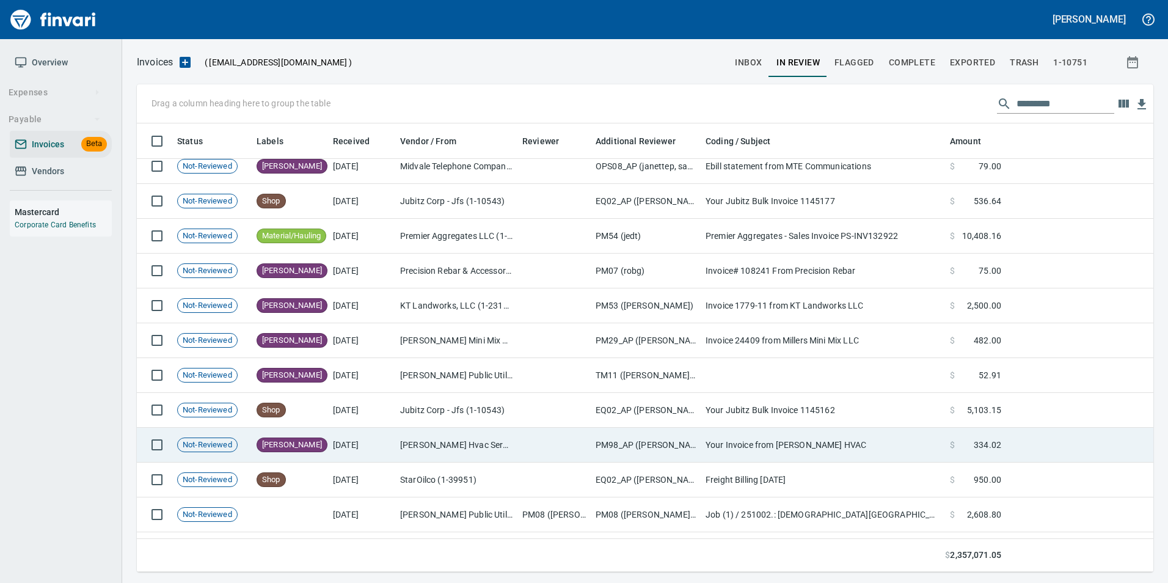
click at [473, 444] on td "[PERSON_NAME] Hvac Services Inc (1-10453)" at bounding box center [456, 445] width 122 height 35
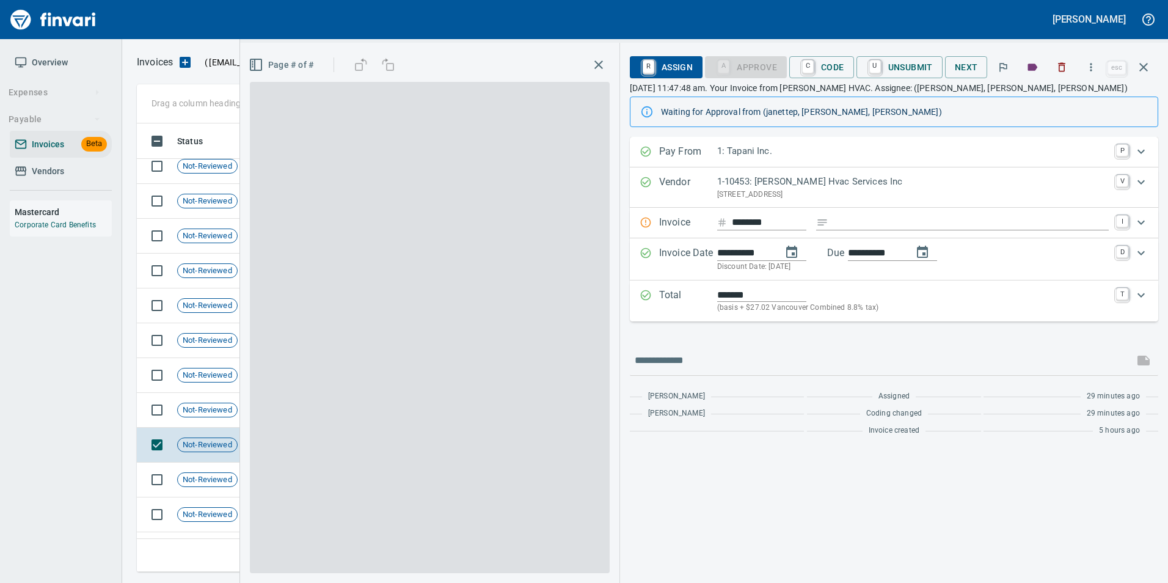
scroll to position [439, 998]
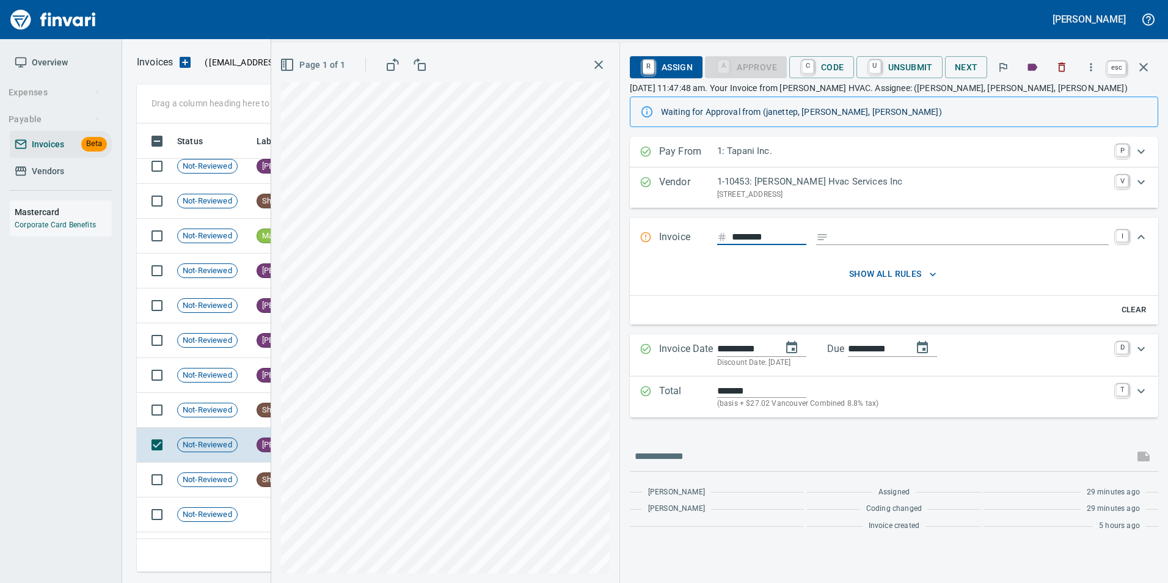
click at [1146, 65] on icon "button" at bounding box center [1143, 67] width 9 height 9
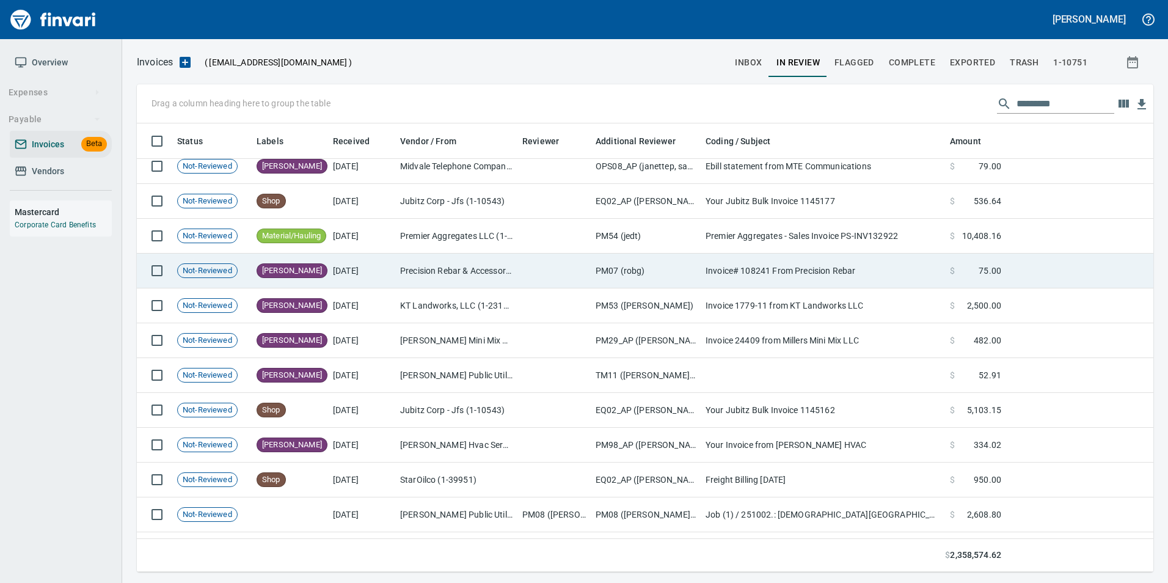
scroll to position [439, 998]
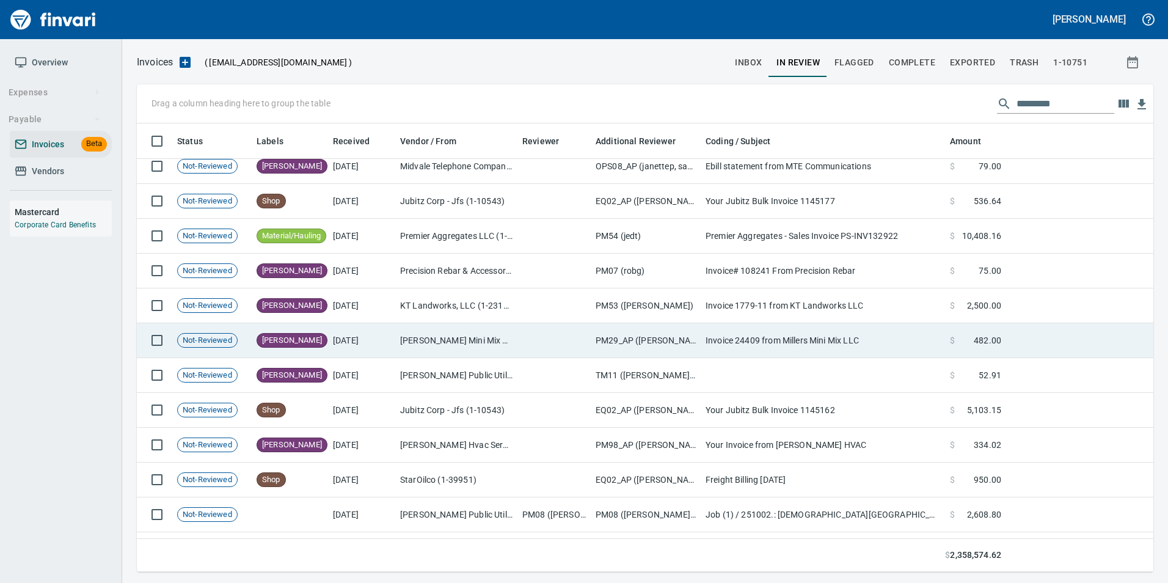
click at [333, 348] on td "[DATE]" at bounding box center [361, 340] width 67 height 35
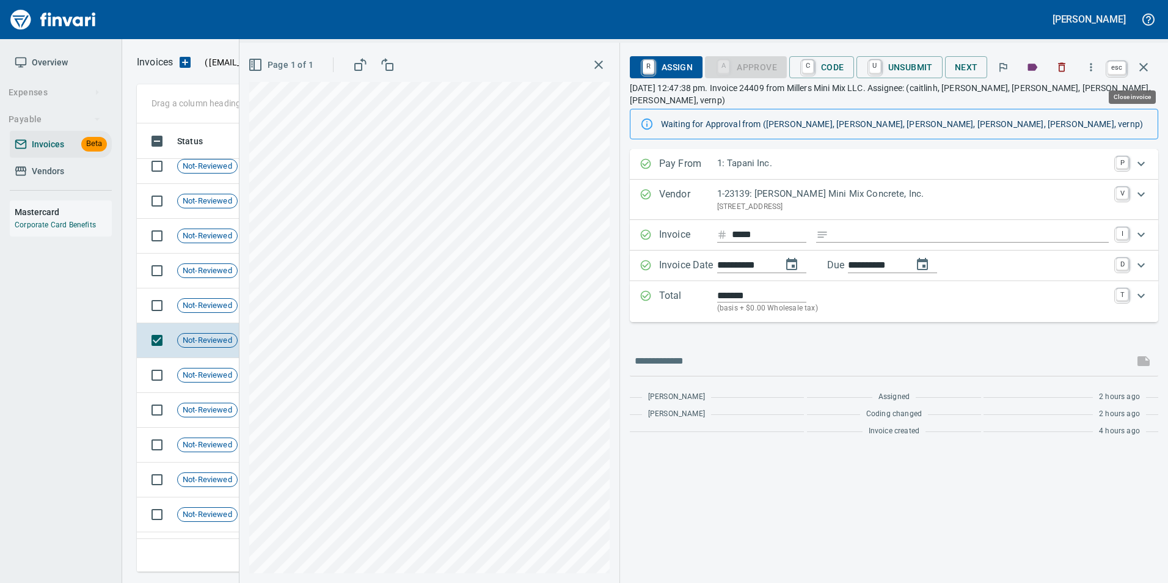
click at [1139, 73] on icon "button" at bounding box center [1143, 67] width 15 height 15
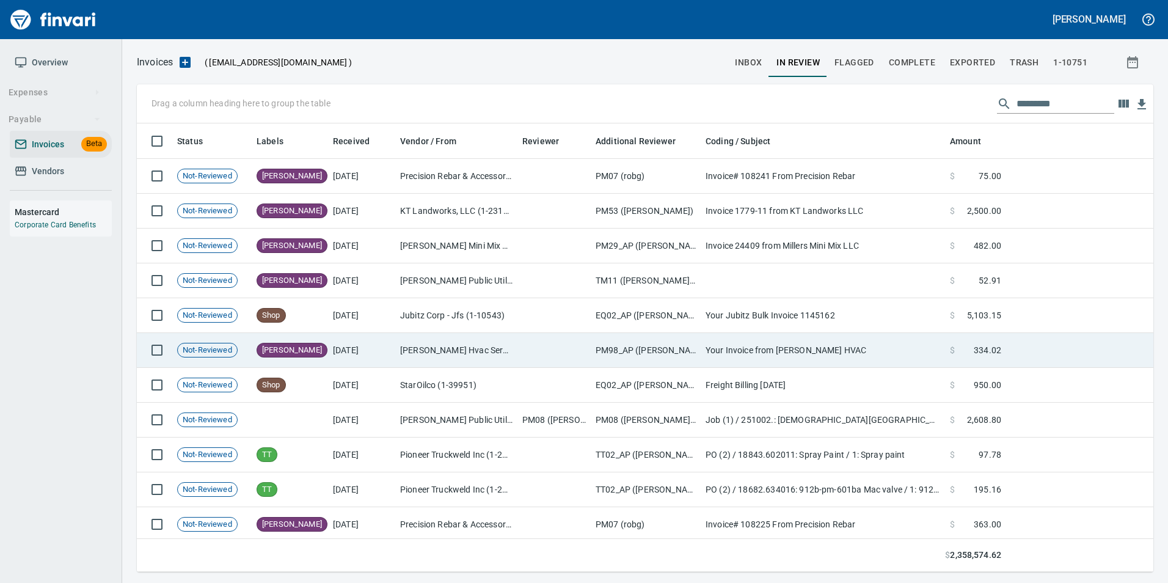
scroll to position [611, 0]
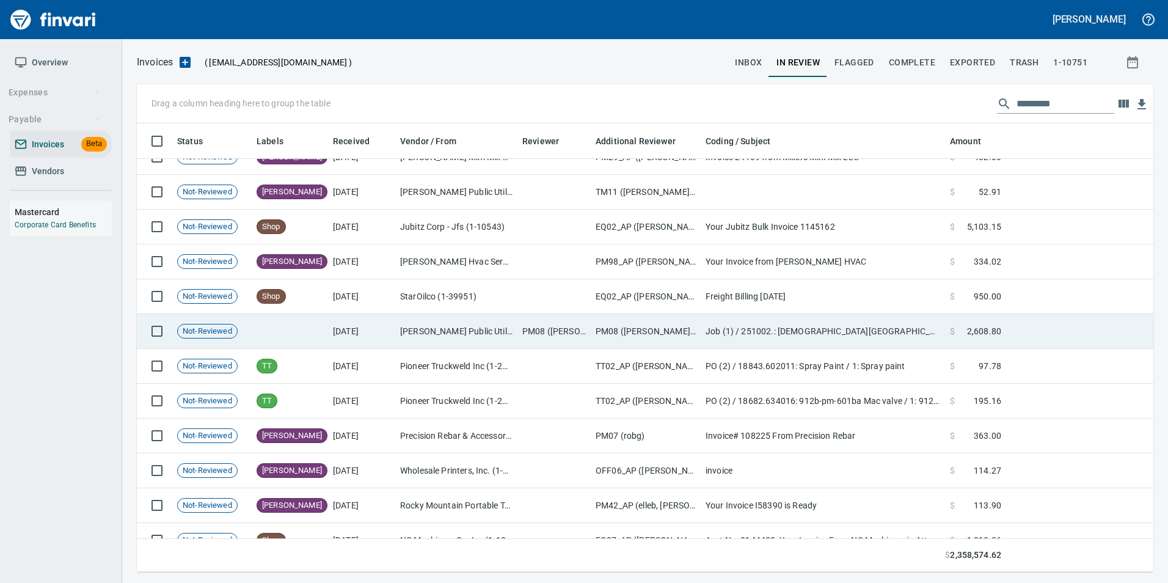
click at [557, 334] on td "PM08 ([PERSON_NAME], [PERSON_NAME], [PERSON_NAME])" at bounding box center [553, 331] width 73 height 35
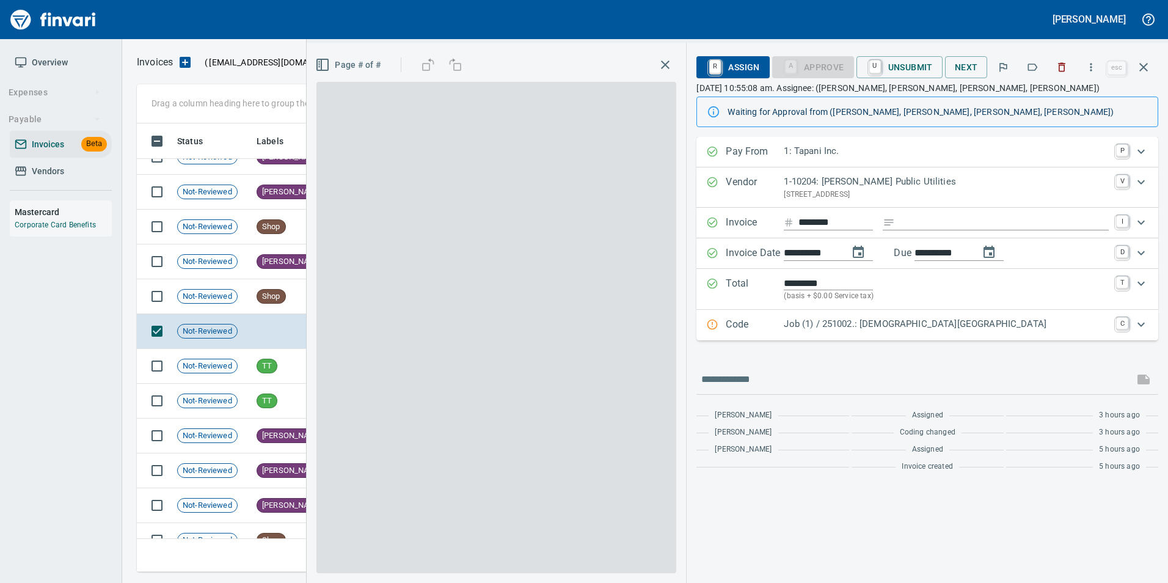
scroll to position [439, 998]
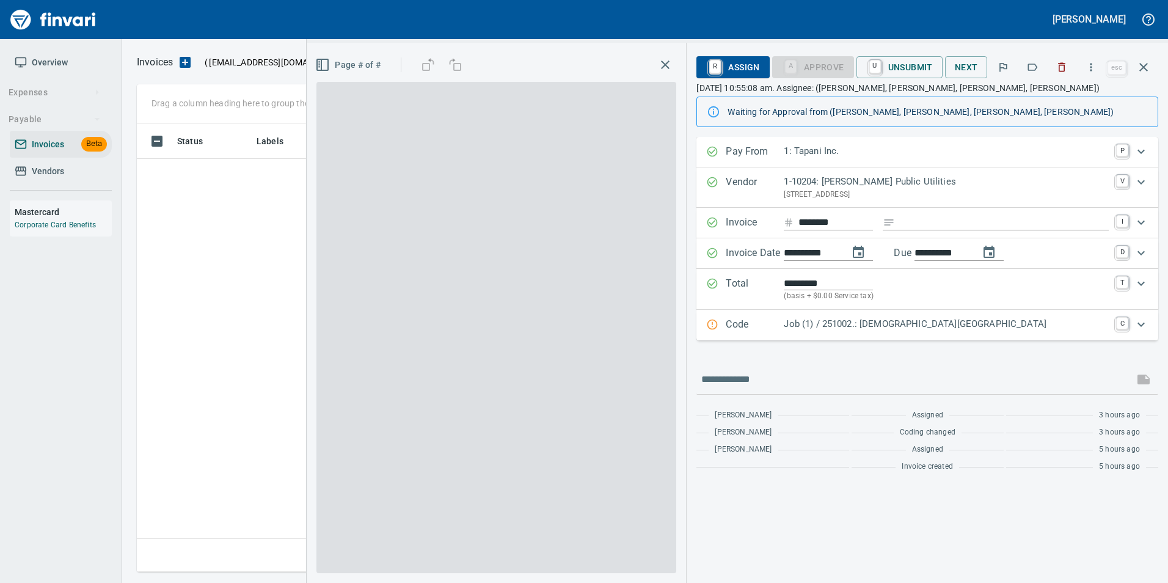
click at [1141, 69] on icon "button" at bounding box center [1143, 67] width 15 height 15
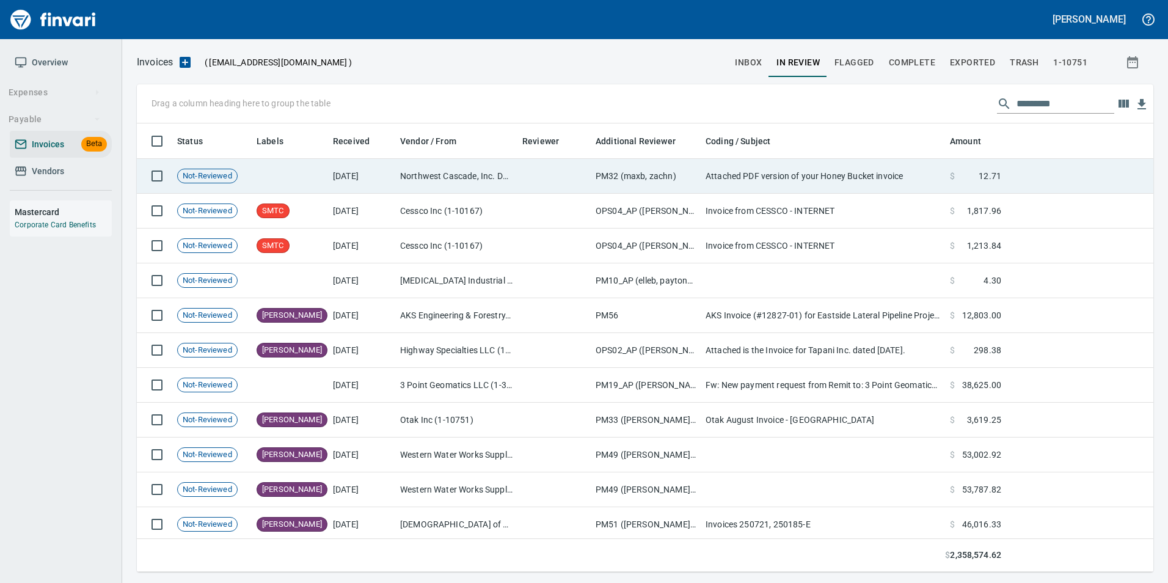
click at [677, 172] on td "PM32 (maxb, zachn)" at bounding box center [646, 176] width 110 height 35
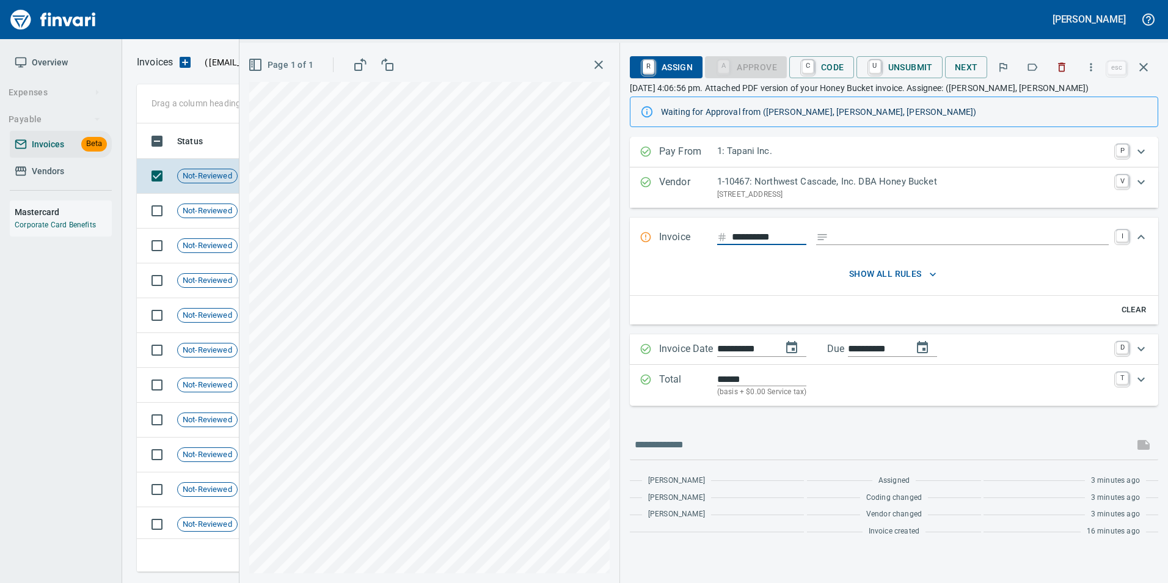
click at [1154, 67] on button "button" at bounding box center [1143, 67] width 29 height 29
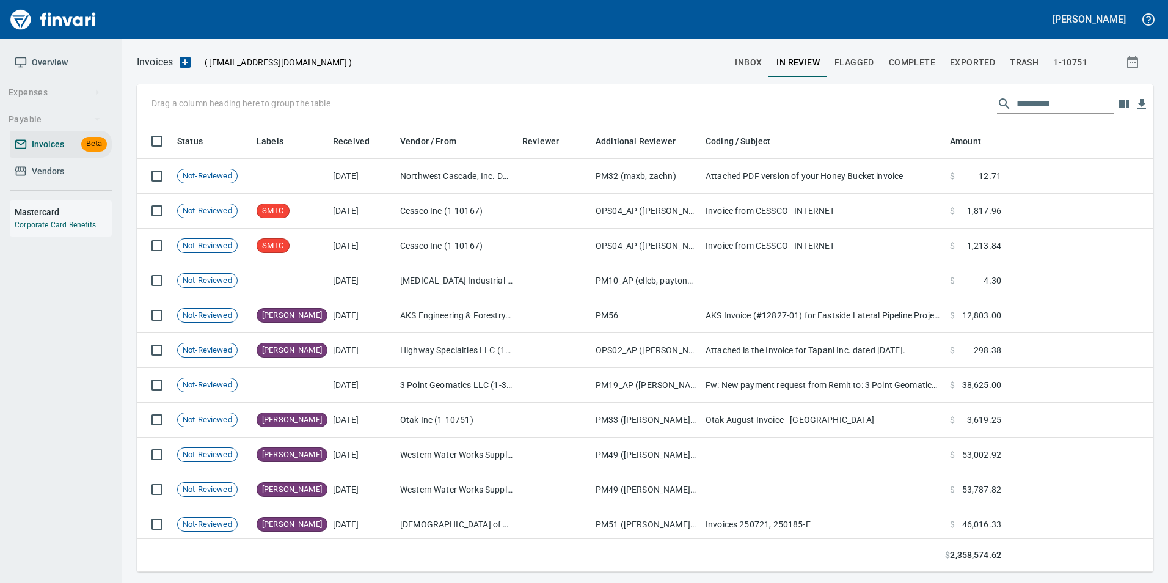
scroll to position [439, 998]
click at [753, 59] on span "inbox" at bounding box center [748, 62] width 27 height 15
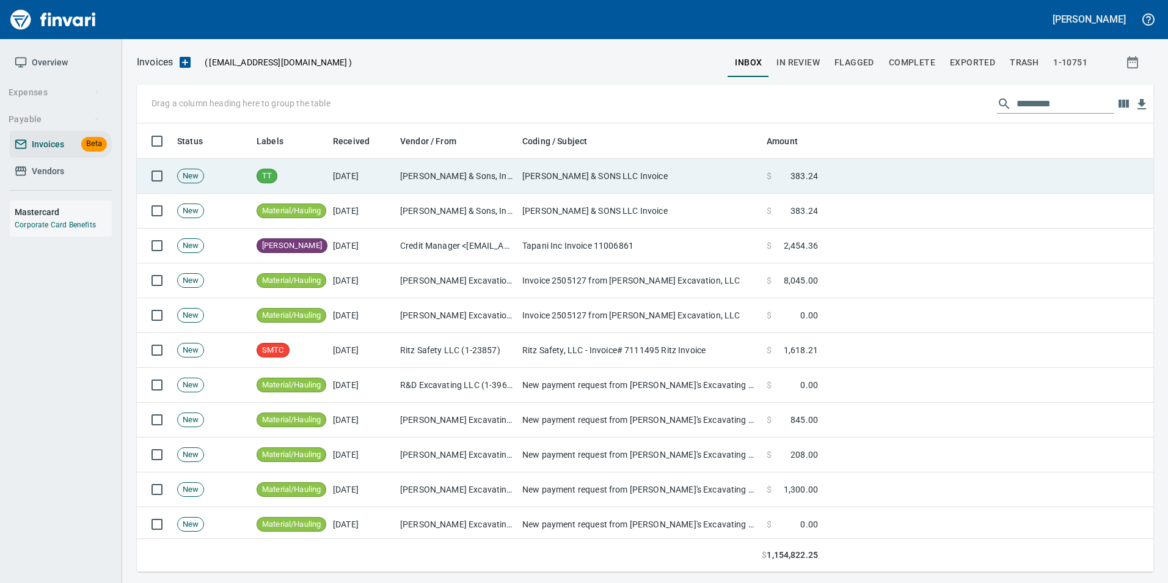
scroll to position [439, 998]
click at [335, 164] on td "[DATE]" at bounding box center [361, 176] width 67 height 35
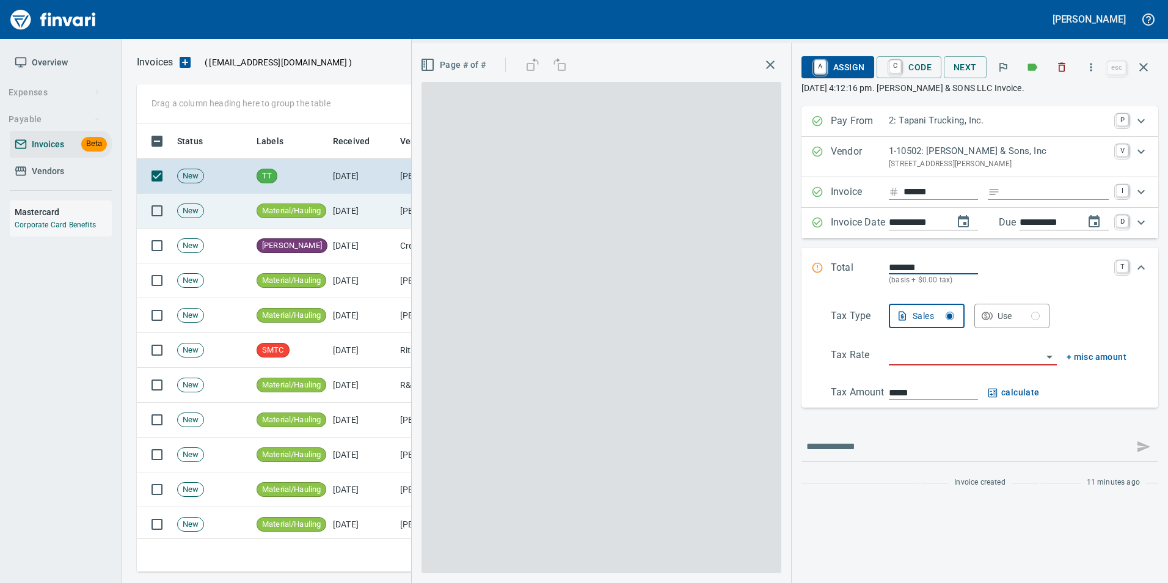
scroll to position [439, 998]
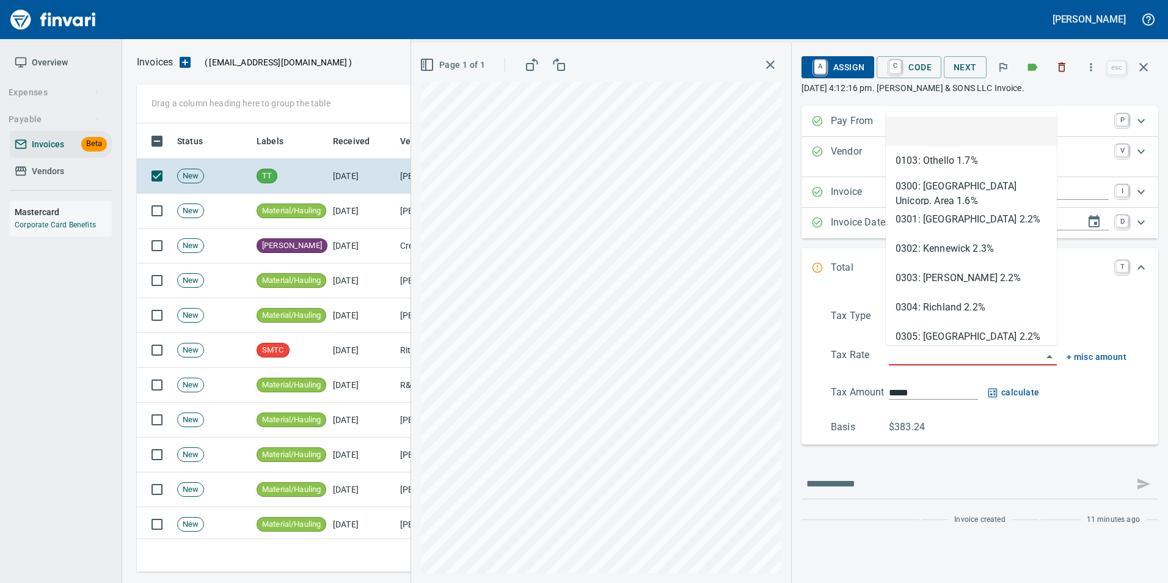
click at [1025, 353] on input "search" at bounding box center [965, 356] width 153 height 17
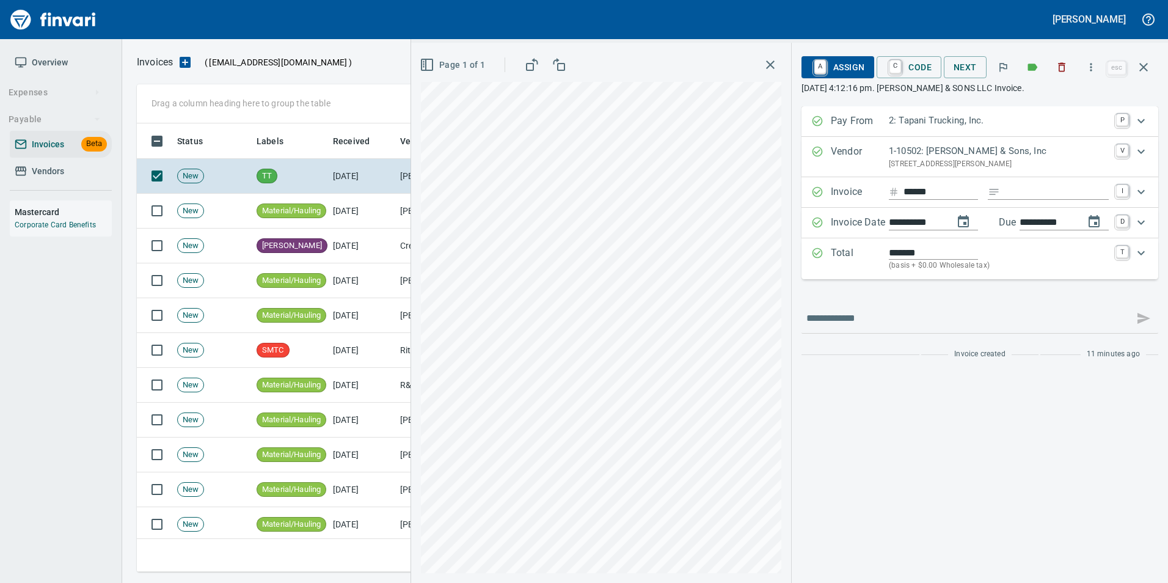
type input "**********"
click at [905, 227] on input "**********" at bounding box center [916, 222] width 55 height 15
click at [904, 220] on input "**********" at bounding box center [916, 222] width 55 height 15
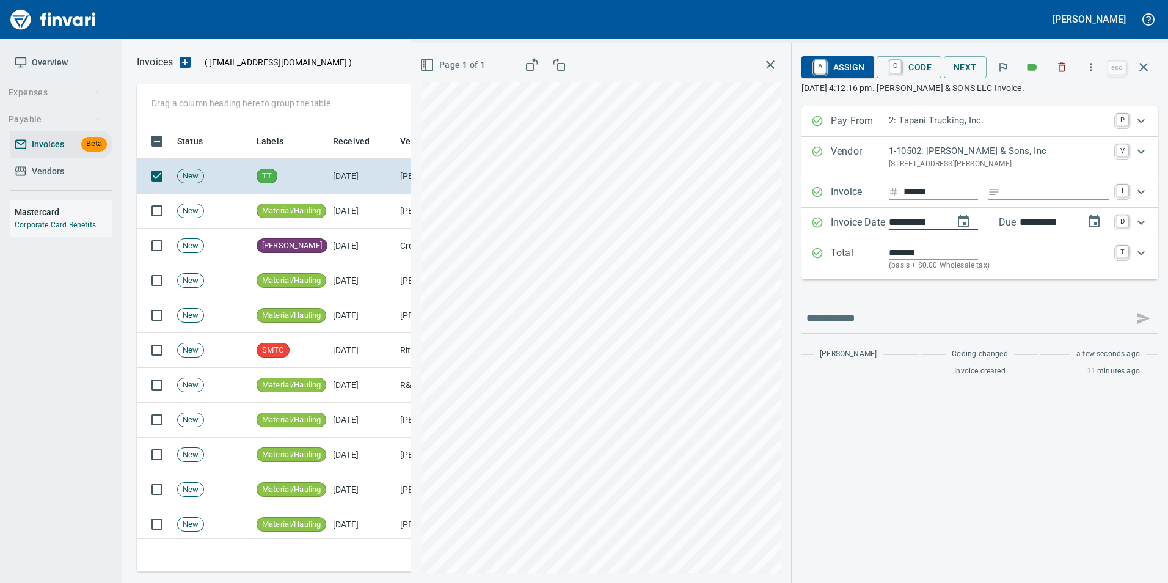
type input "**********"
click at [858, 302] on div "**********" at bounding box center [980, 244] width 357 height 276
drag, startPoint x: 1040, startPoint y: 221, endPoint x: 1033, endPoint y: 227, distance: 9.5
click at [1033, 227] on input "**********" at bounding box center [1047, 222] width 55 height 15
type input "**********"
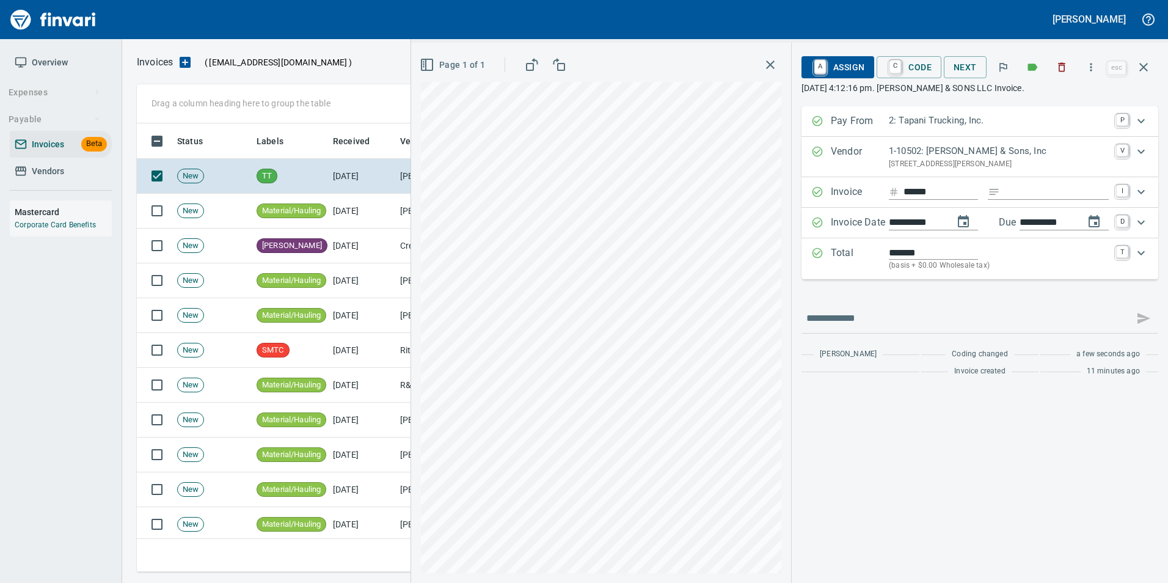
click at [990, 306] on div at bounding box center [980, 318] width 357 height 29
click at [1147, 59] on button "button" at bounding box center [1143, 67] width 29 height 29
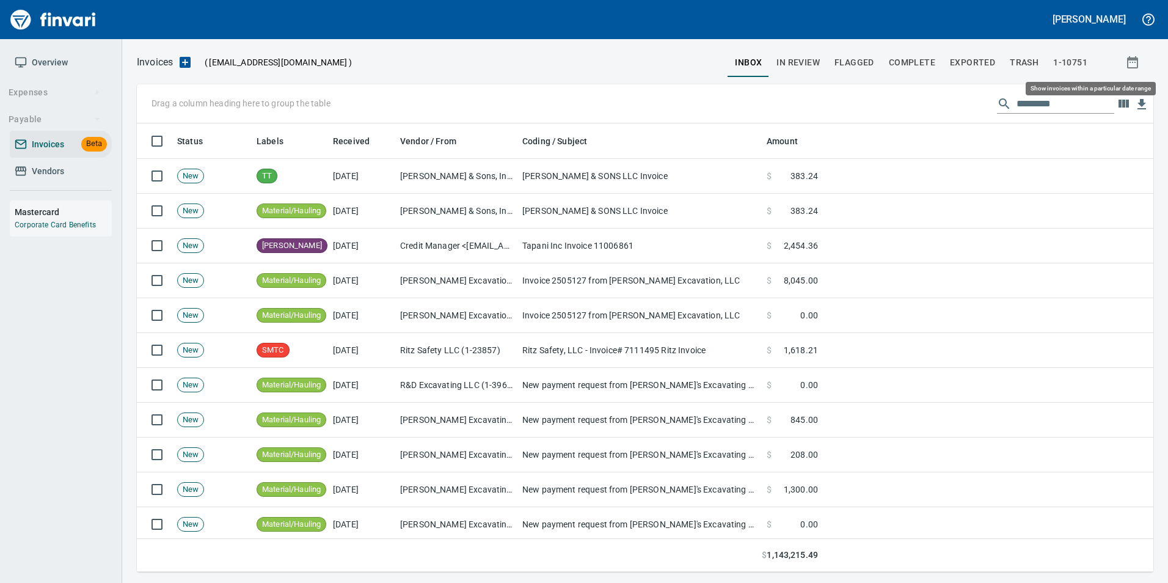
scroll to position [439, 998]
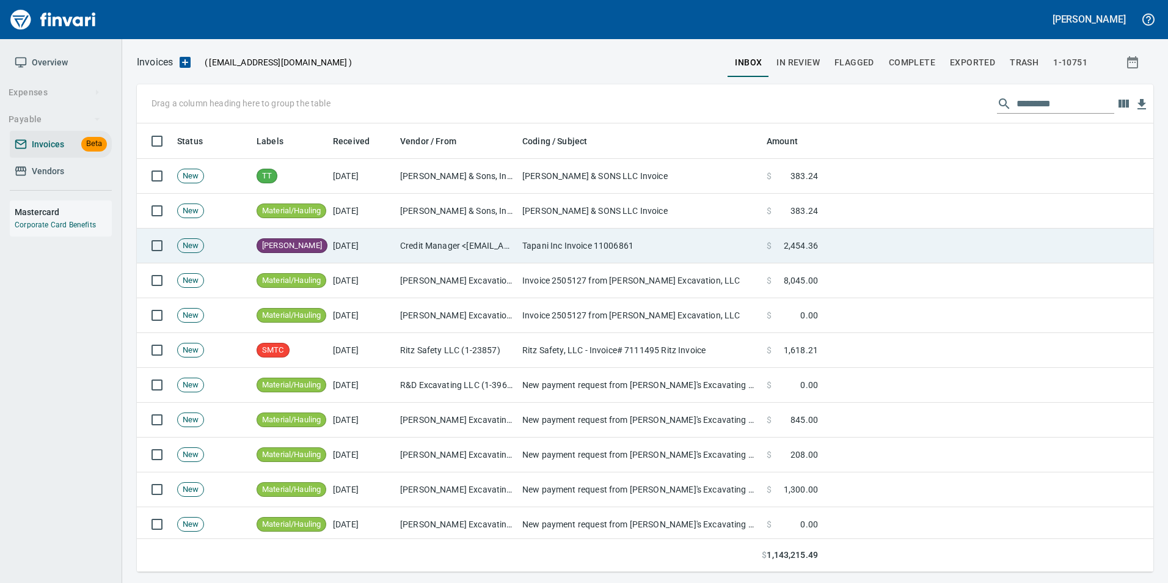
click at [422, 239] on td "Credit Manager <invoices@cessco.com>" at bounding box center [456, 245] width 122 height 35
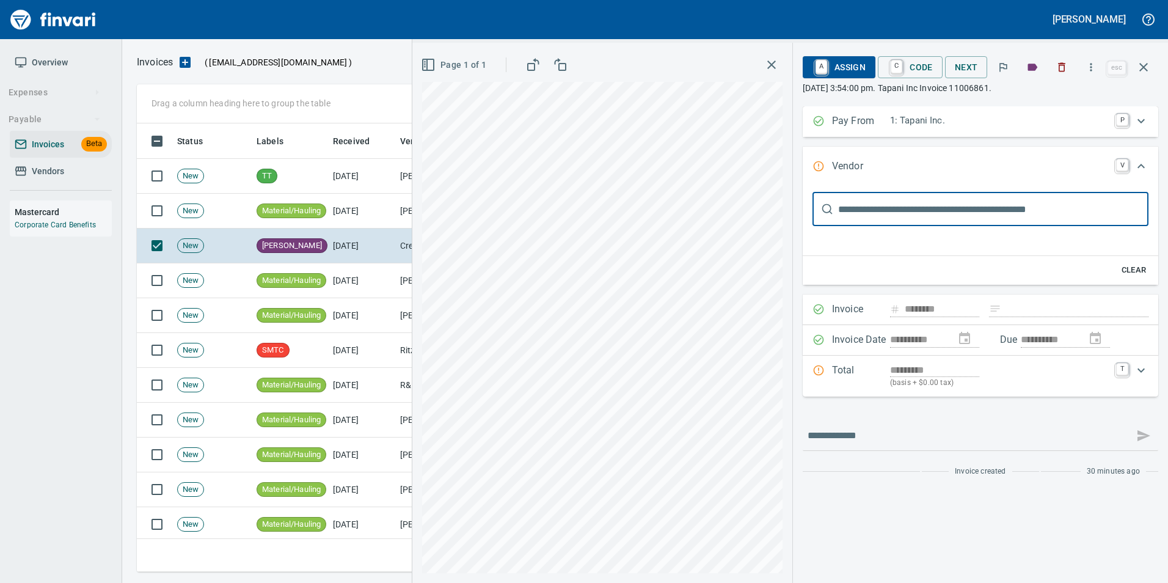
type input "******"
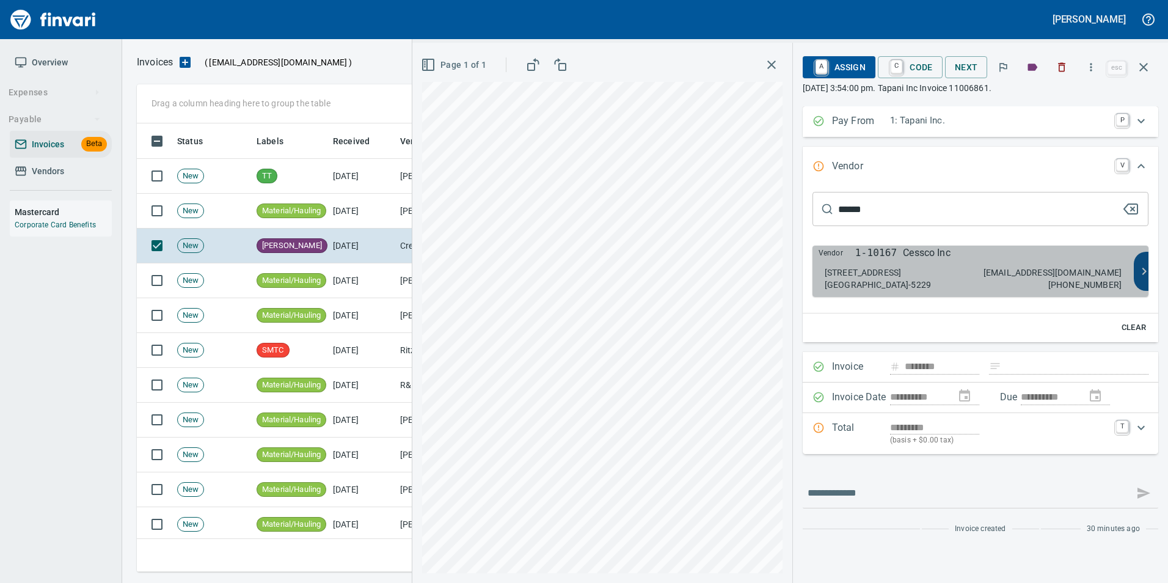
click at [911, 256] on p "Cessco Inc" at bounding box center [927, 253] width 48 height 15
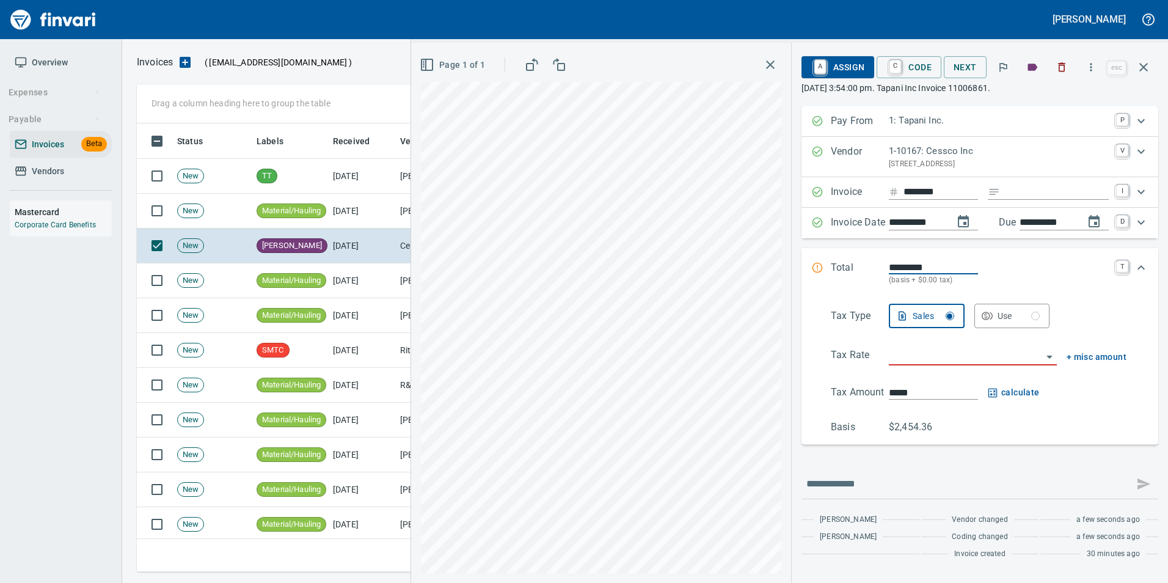
click at [1142, 68] on icon "button" at bounding box center [1143, 67] width 9 height 9
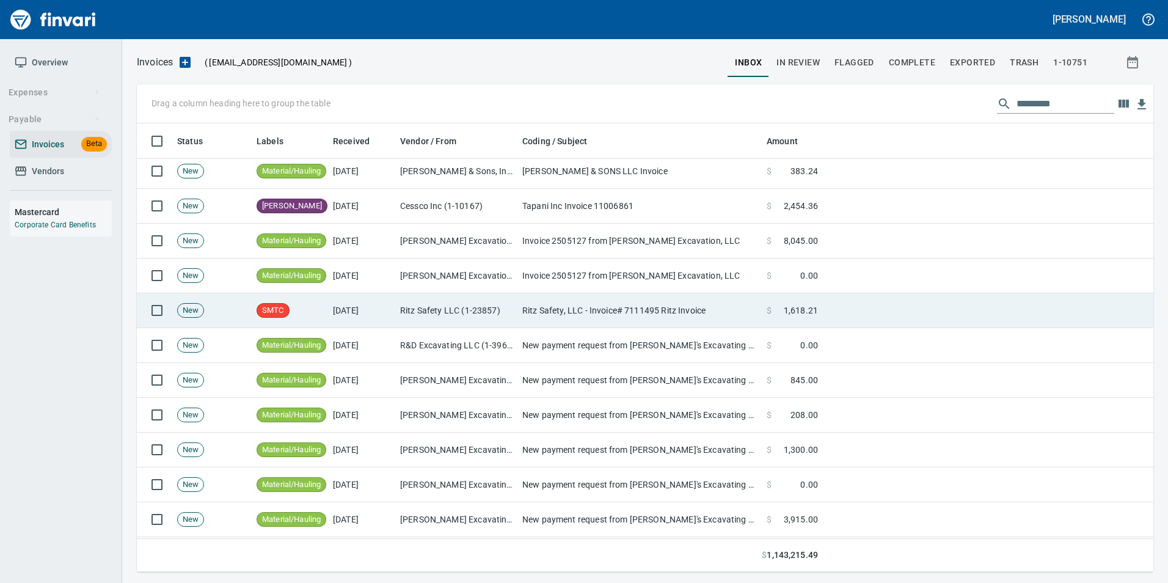
scroll to position [61, 0]
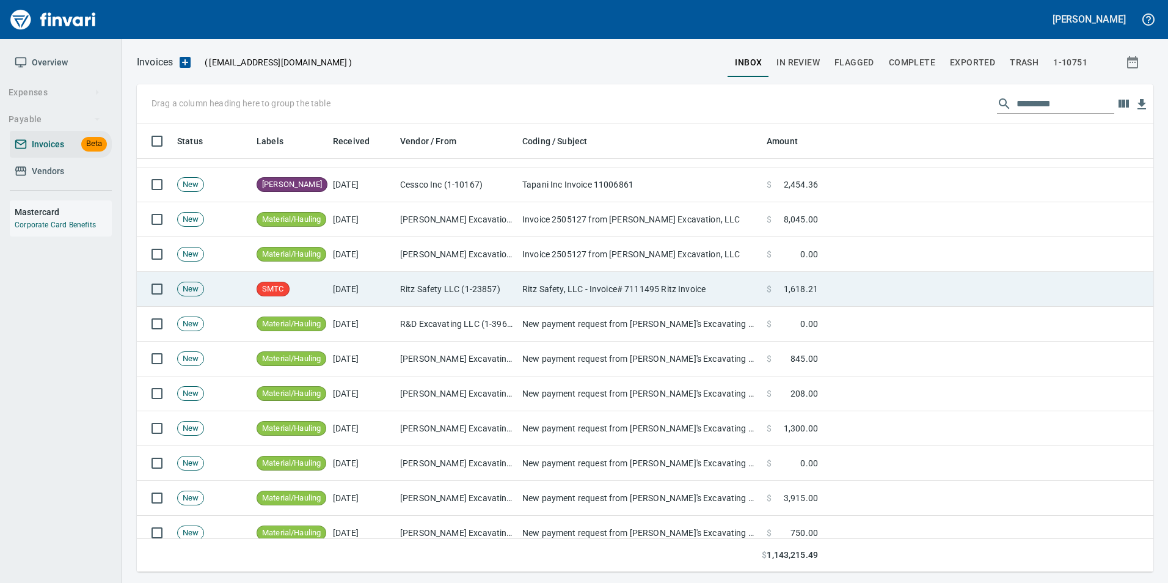
click at [560, 283] on td "Ritz Safety, LLC - Invoice# 7111495 Ritz Invoice" at bounding box center [639, 289] width 244 height 35
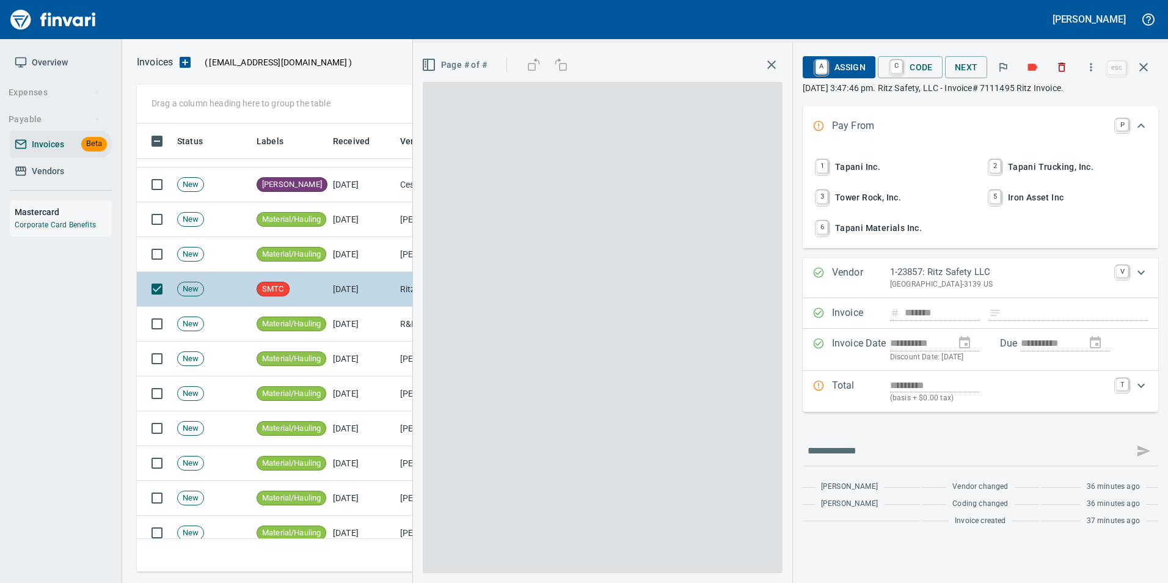
scroll to position [439, 998]
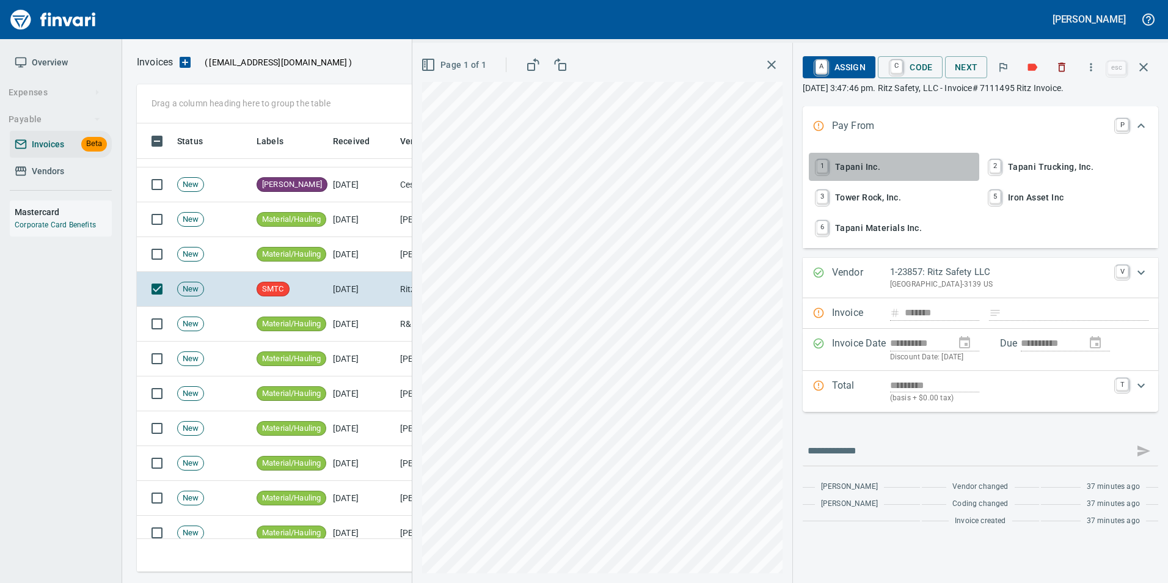
click at [863, 172] on span "1 Tapani Inc." at bounding box center [894, 166] width 161 height 21
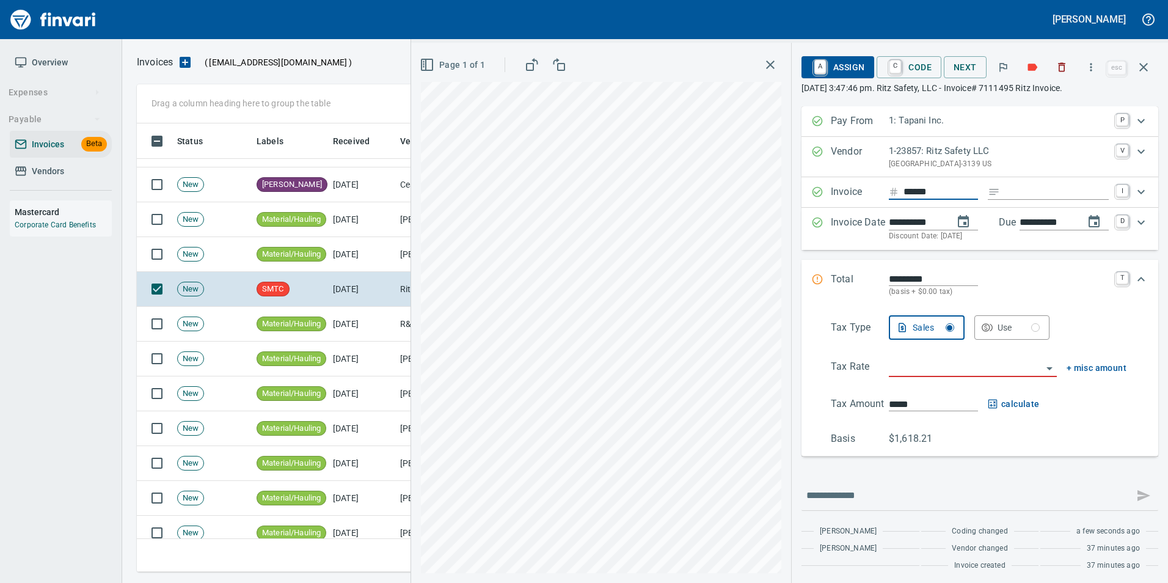
click at [941, 192] on input "******" at bounding box center [941, 192] width 75 height 15
type input "*******"
click at [1005, 188] on input "Expand" at bounding box center [1057, 192] width 104 height 15
type input "**********"
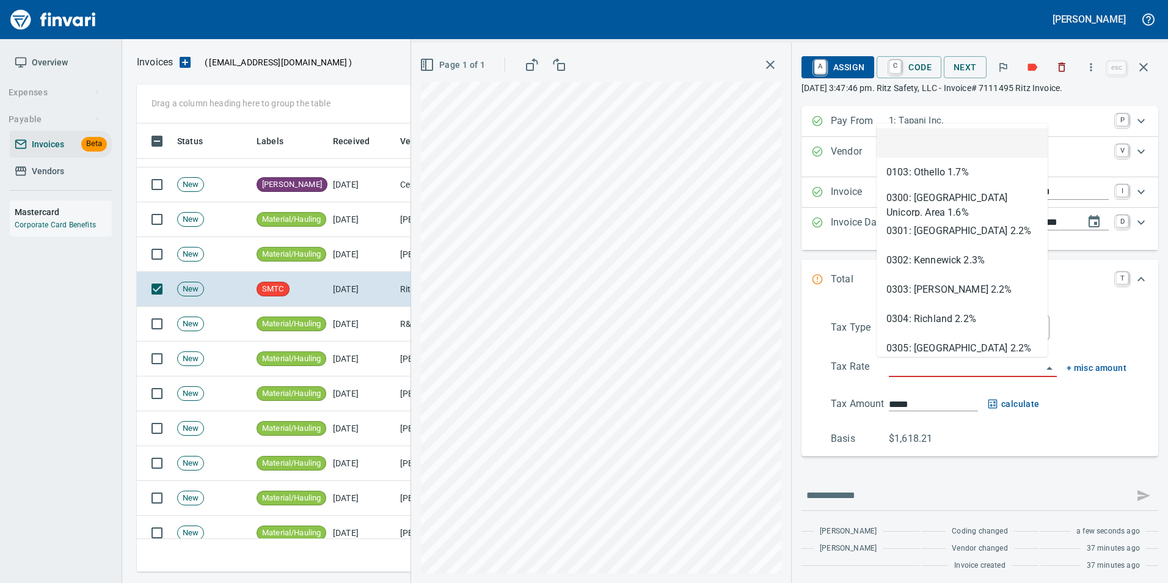
click at [961, 363] on input "search" at bounding box center [965, 367] width 153 height 17
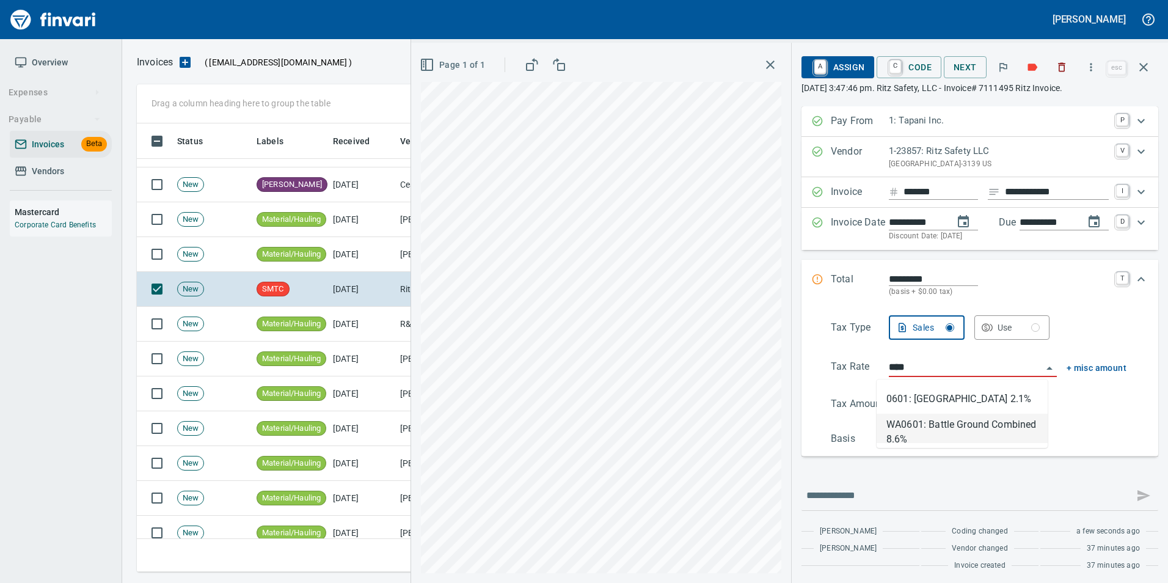
click at [902, 439] on li "WA0601: Battle Ground Combined 8.6%" at bounding box center [962, 428] width 171 height 29
type input "**********"
type input "*******"
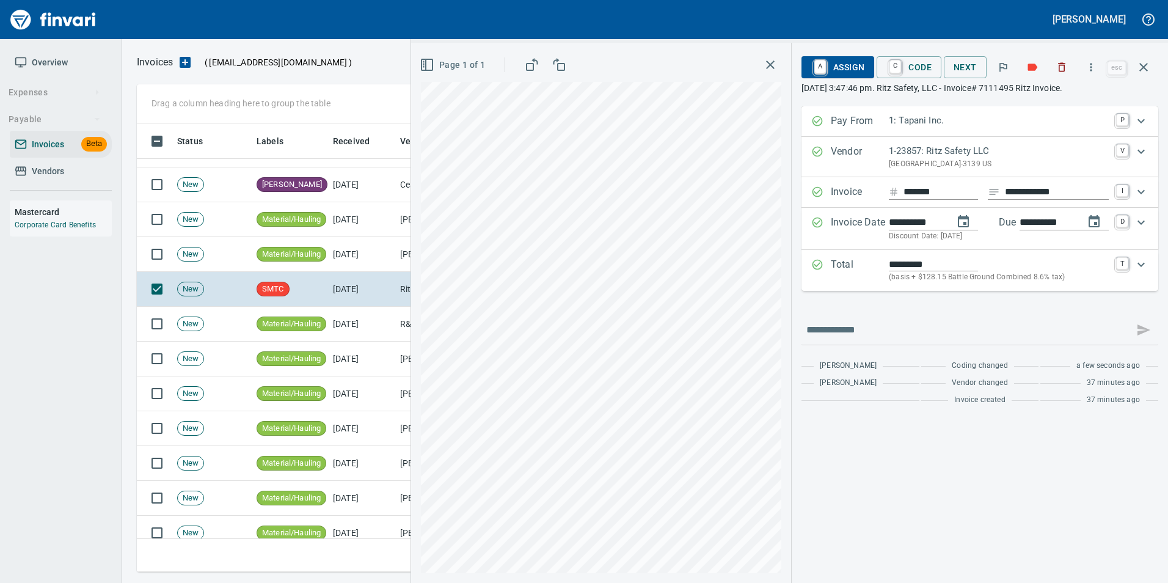
type input "**********"
drag, startPoint x: 897, startPoint y: 64, endPoint x: 899, endPoint y: 82, distance: 19.1
click at [897, 64] on link "C" at bounding box center [896, 66] width 12 height 13
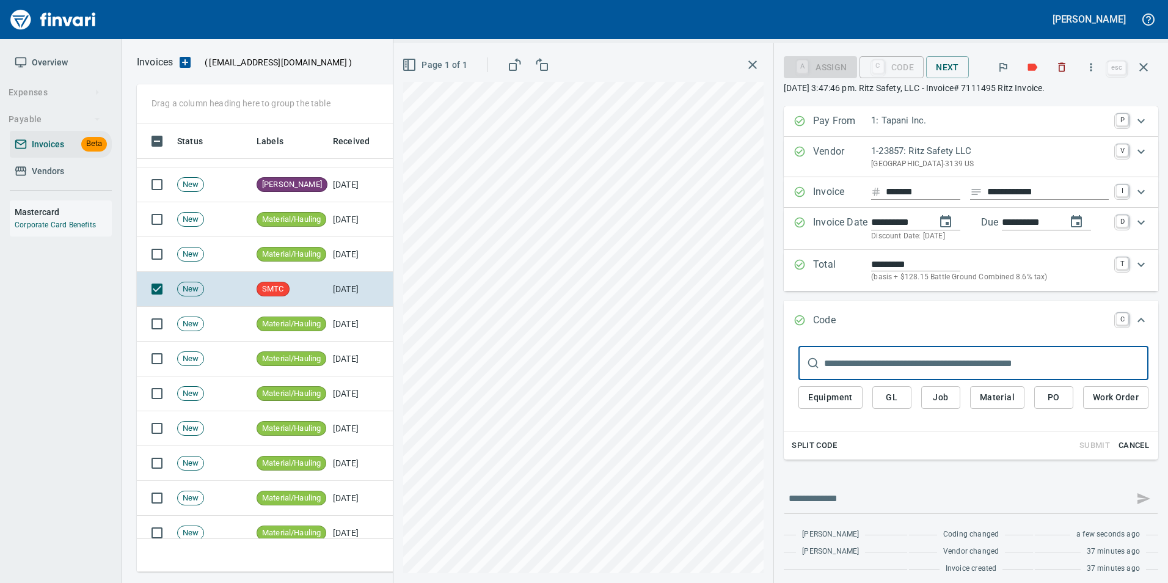
click at [888, 401] on span "GL" at bounding box center [892, 397] width 20 height 15
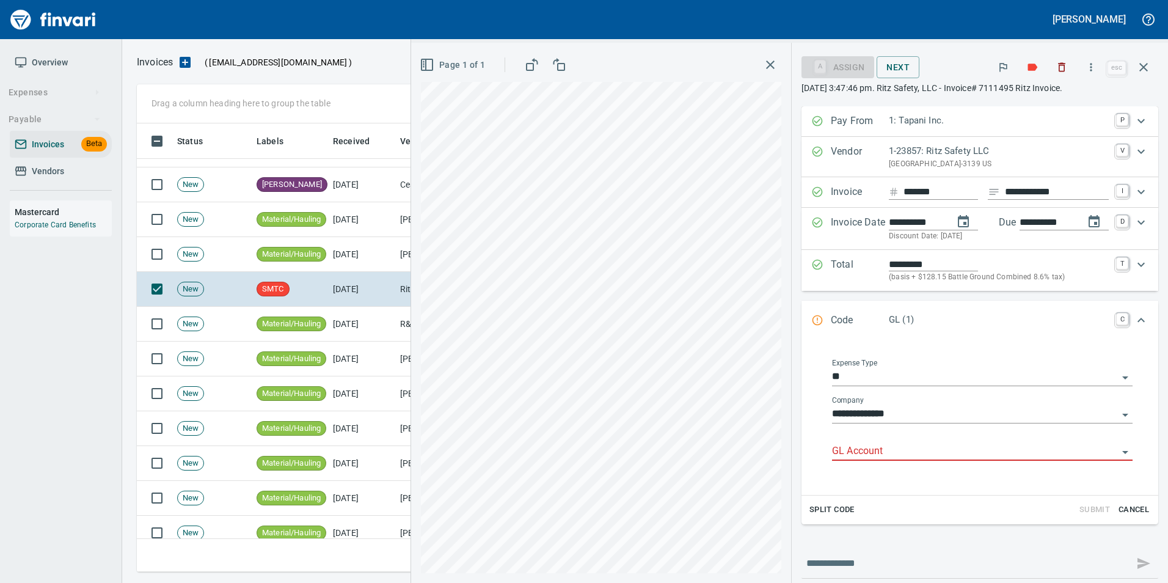
click at [839, 453] on input "GL Account" at bounding box center [975, 451] width 286 height 17
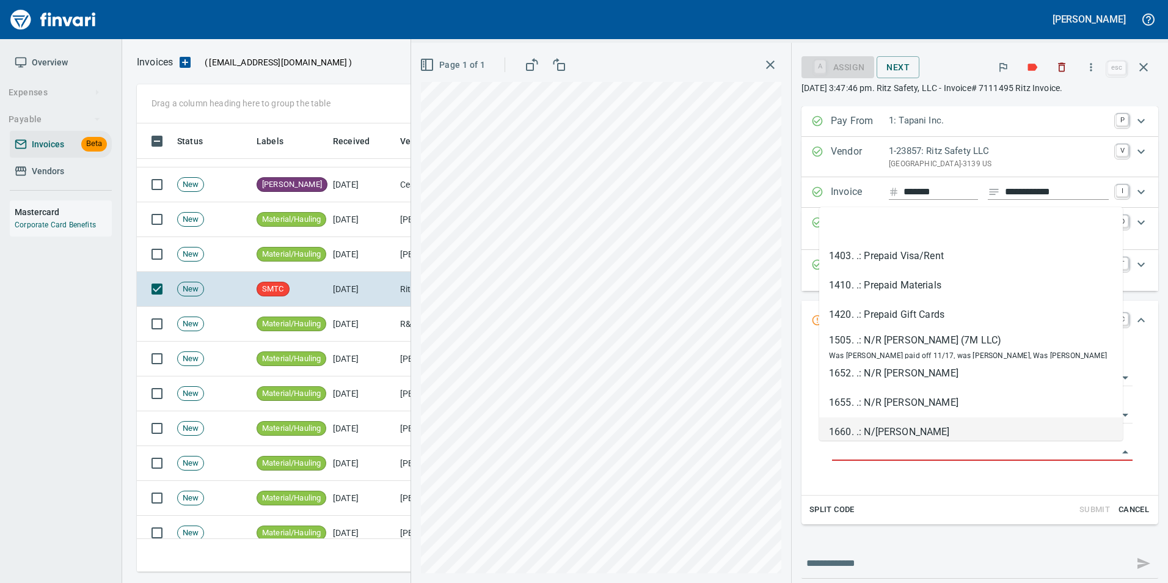
type input "**********"
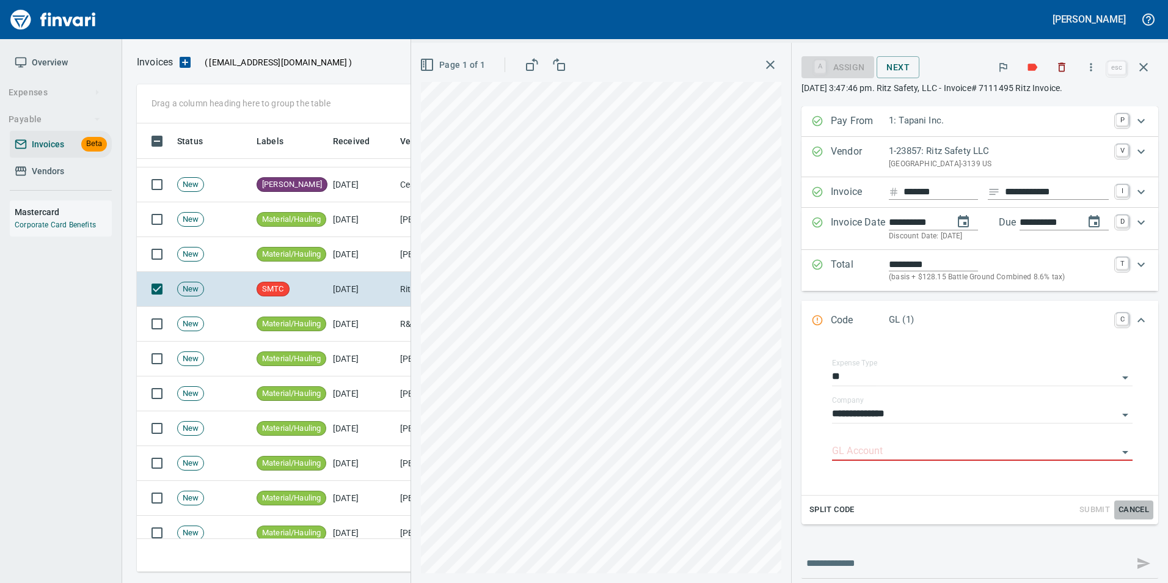
click at [1135, 511] on span "Cancel" at bounding box center [1133, 510] width 33 height 14
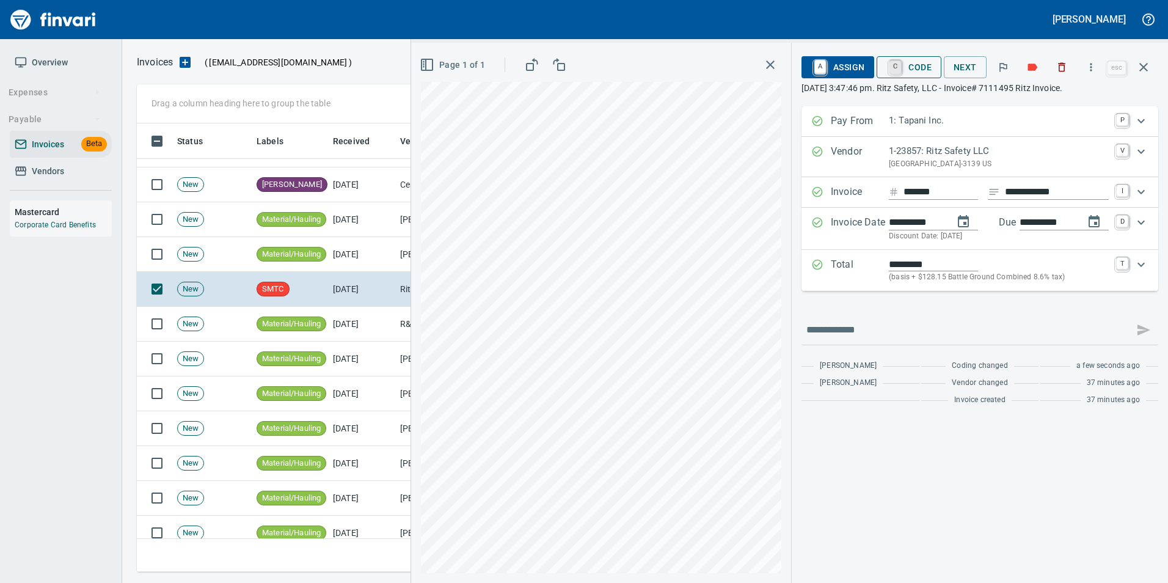
click at [890, 62] on link "C" at bounding box center [896, 66] width 12 height 13
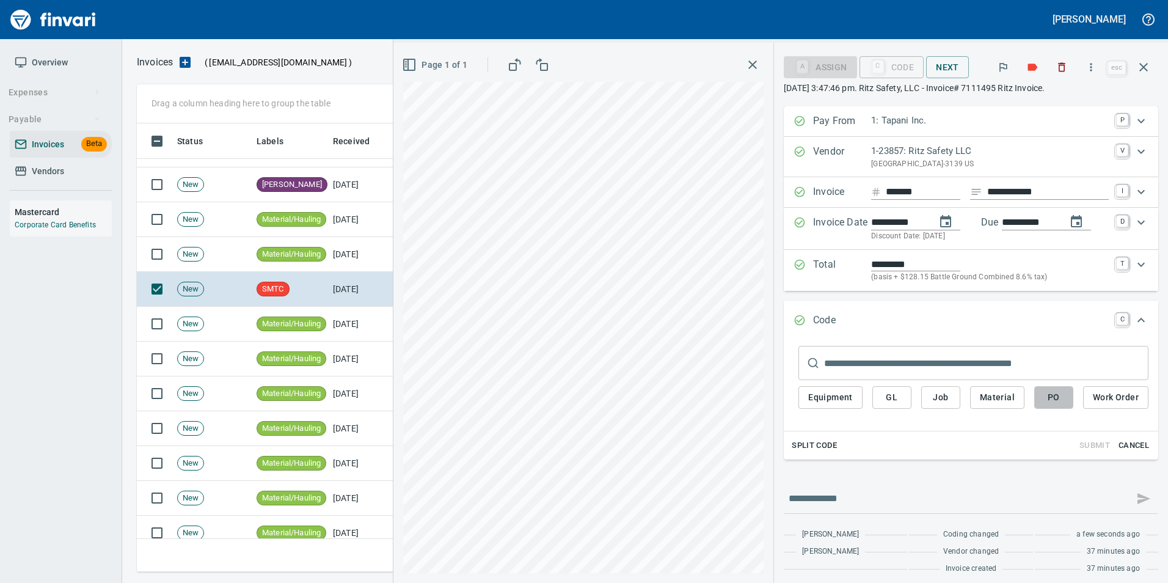
click at [1051, 404] on span "PO" at bounding box center [1054, 397] width 20 height 15
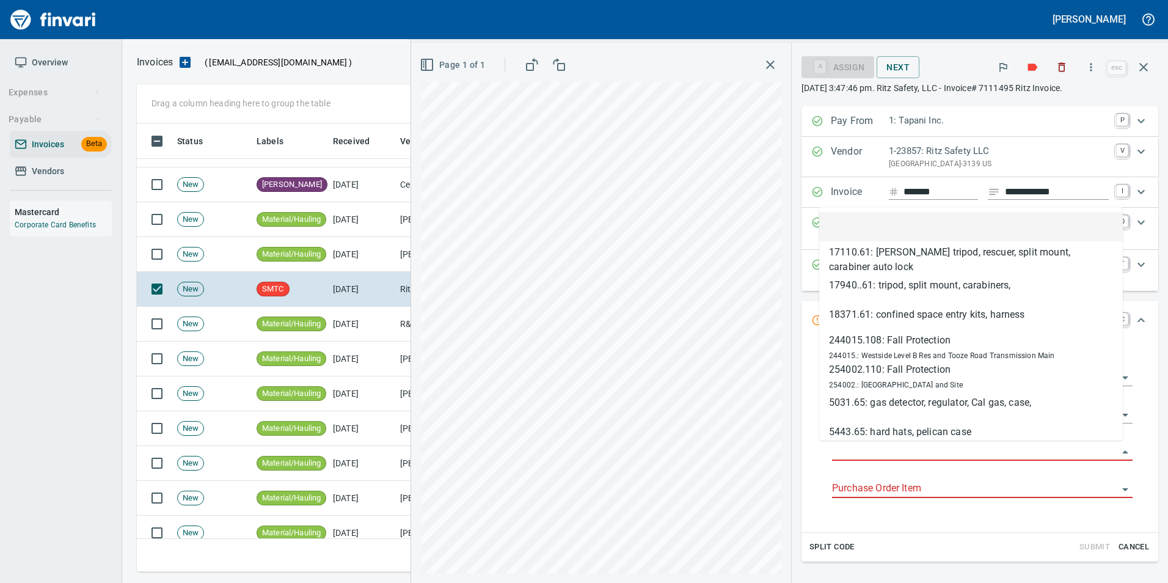
click at [844, 444] on input "Purchase Order" at bounding box center [975, 451] width 286 height 17
type input "**********"
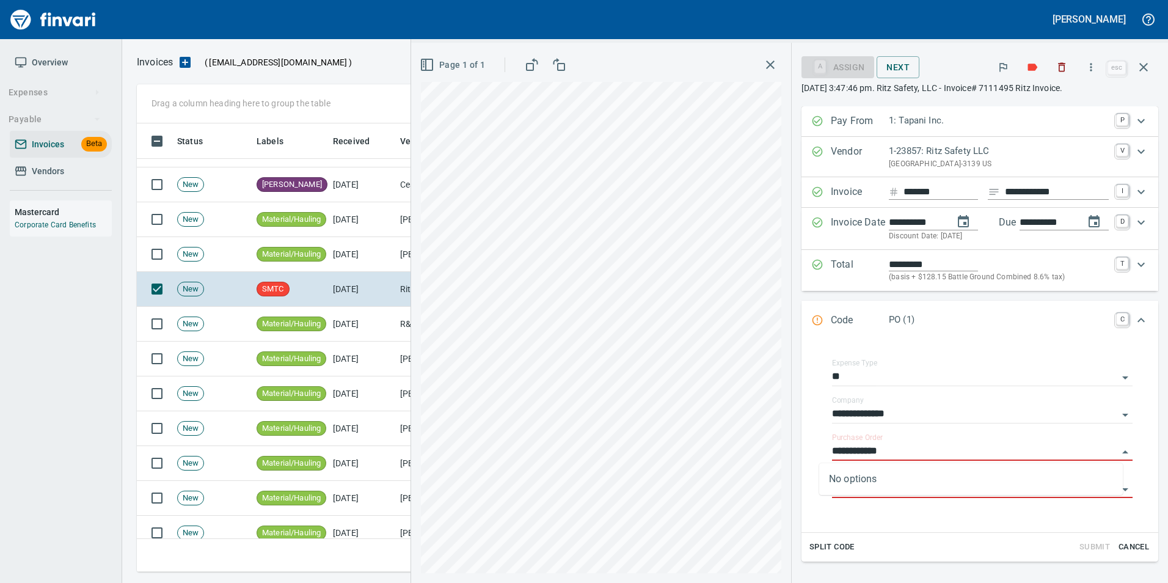
click at [1139, 546] on span "Cancel" at bounding box center [1133, 547] width 33 height 14
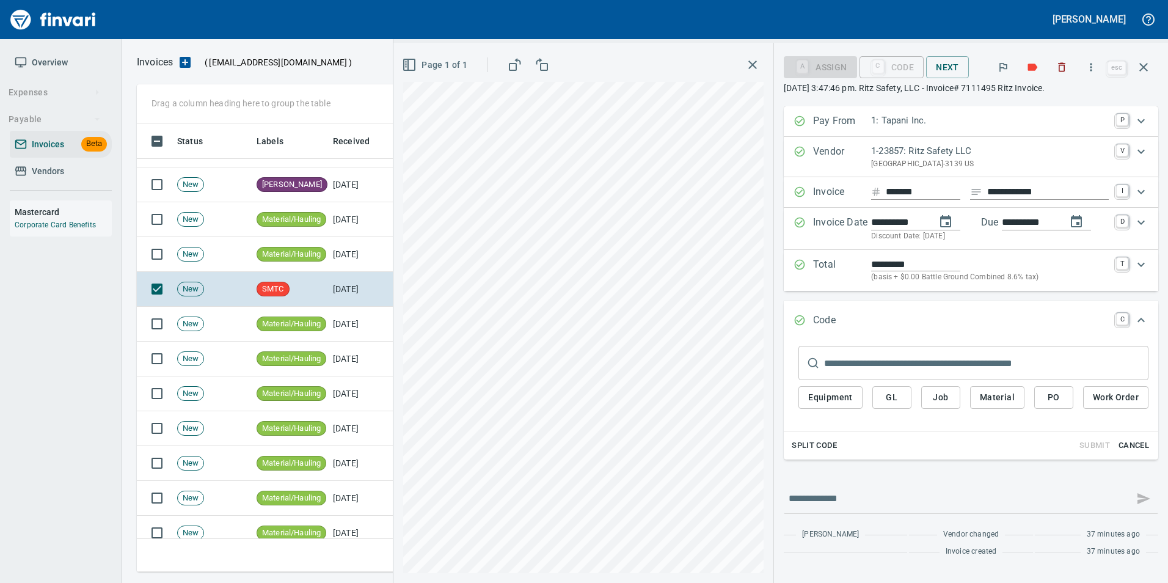
type input "*****"
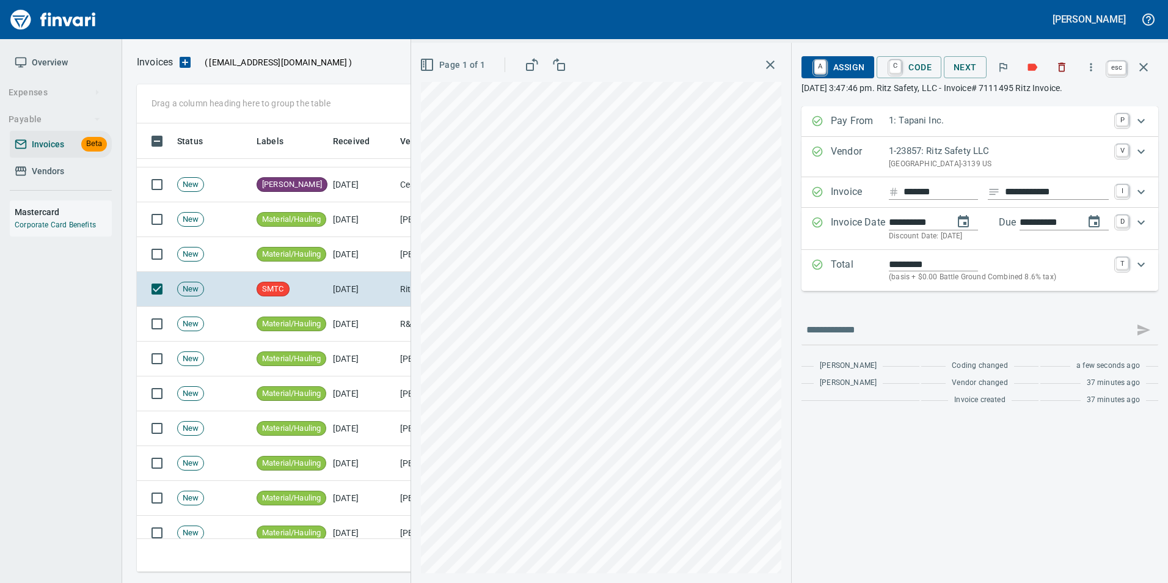
click at [1138, 69] on icon "button" at bounding box center [1143, 67] width 15 height 15
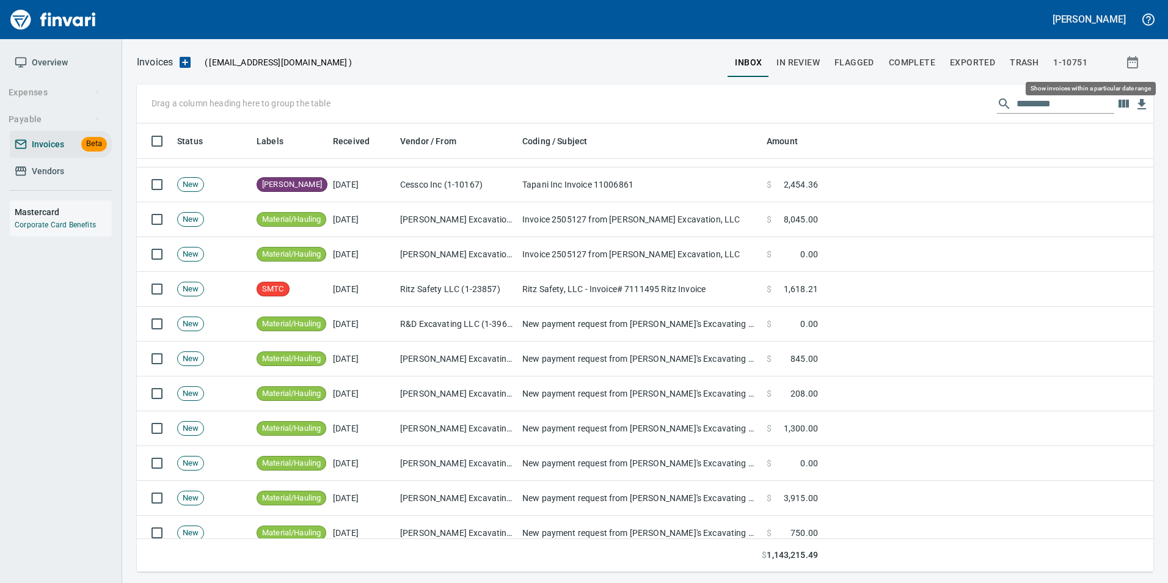
scroll to position [439, 998]
click at [808, 62] on span "In Review" at bounding box center [798, 62] width 43 height 15
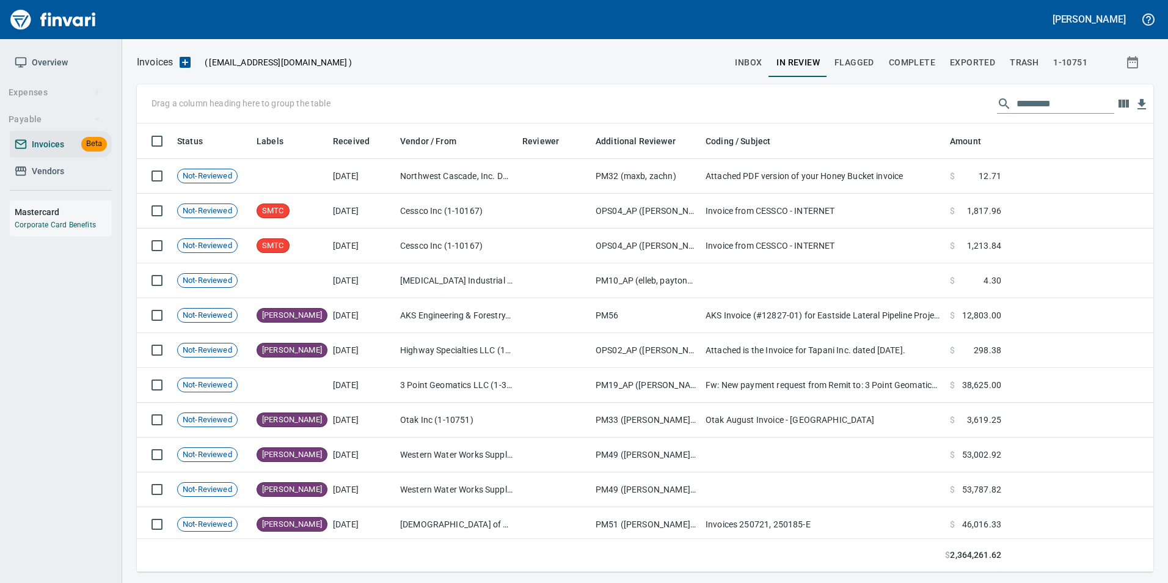
scroll to position [439, 998]
click at [1057, 106] on input "text" at bounding box center [1066, 104] width 98 height 20
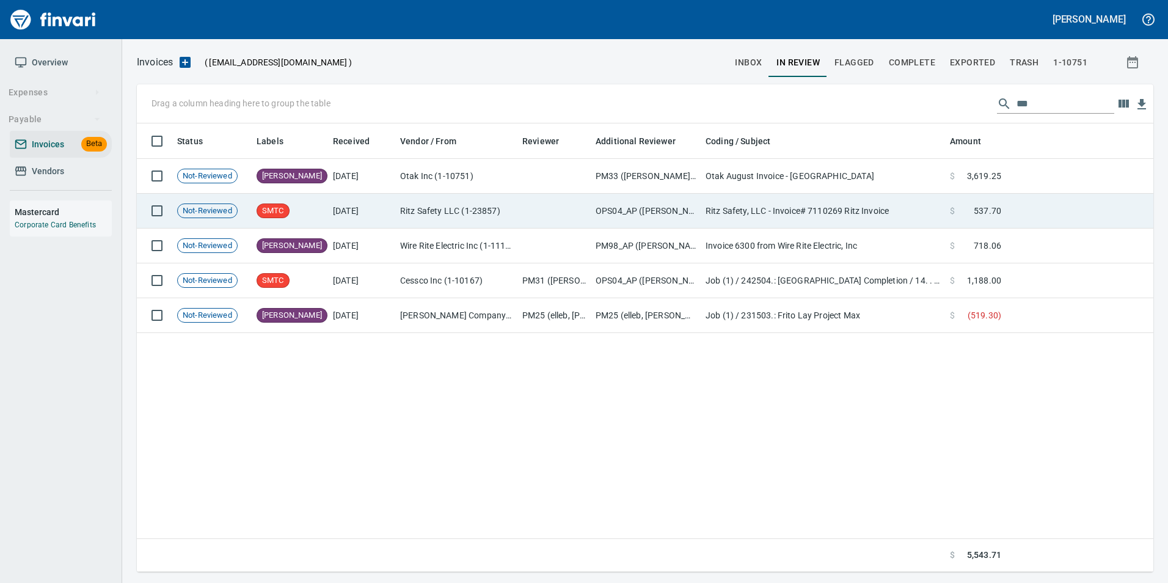
click at [993, 213] on span "537.70" at bounding box center [987, 211] width 27 height 12
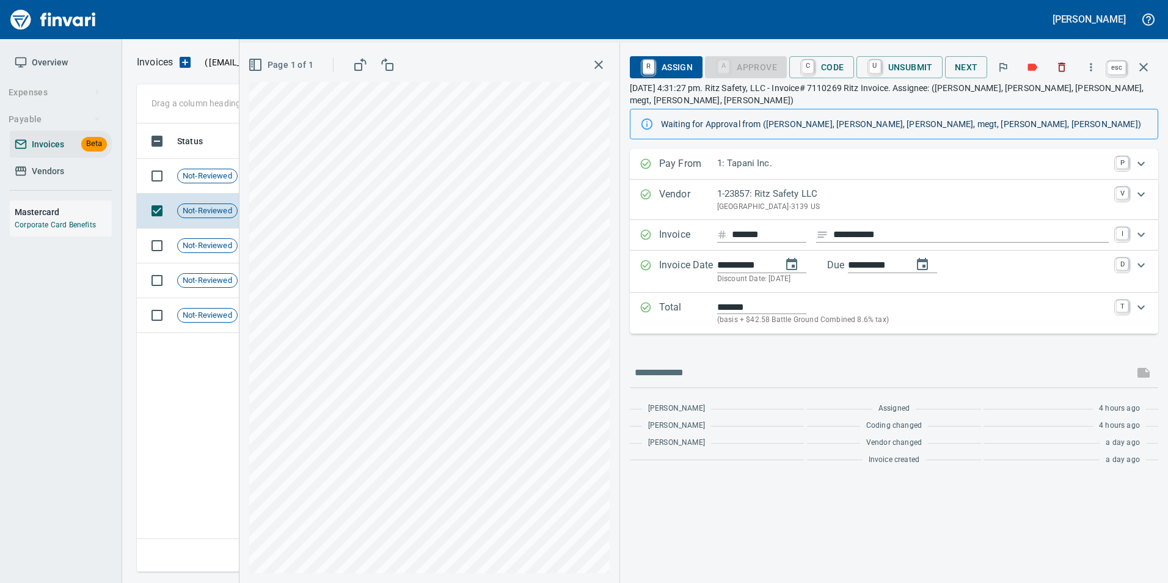
click at [1149, 62] on icon "button" at bounding box center [1143, 67] width 15 height 15
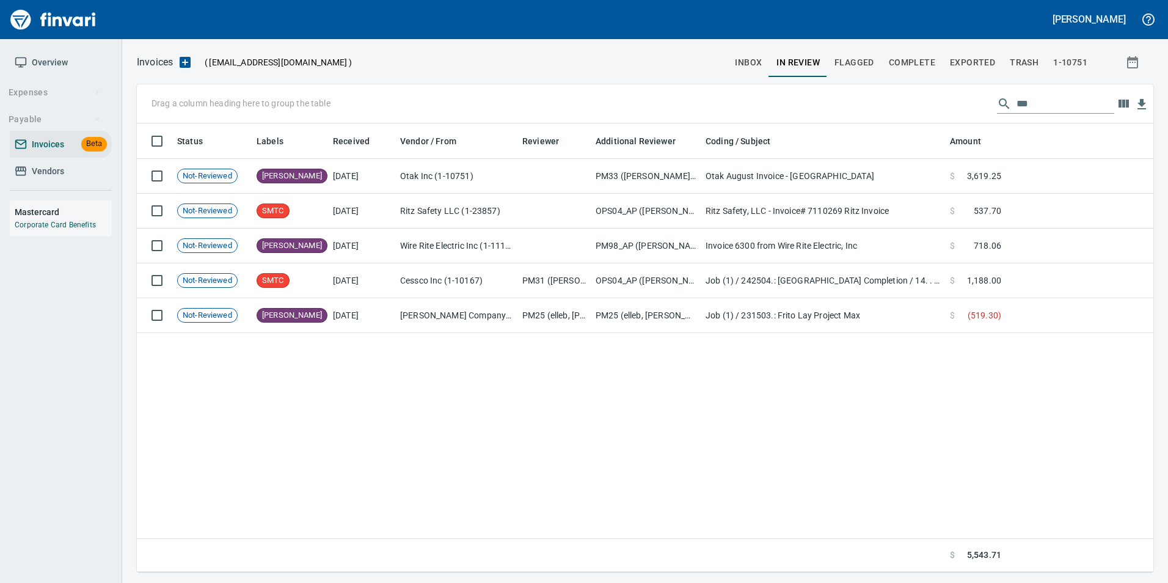
scroll to position [439, 1007]
click at [1022, 105] on input "***" at bounding box center [1066, 104] width 98 height 20
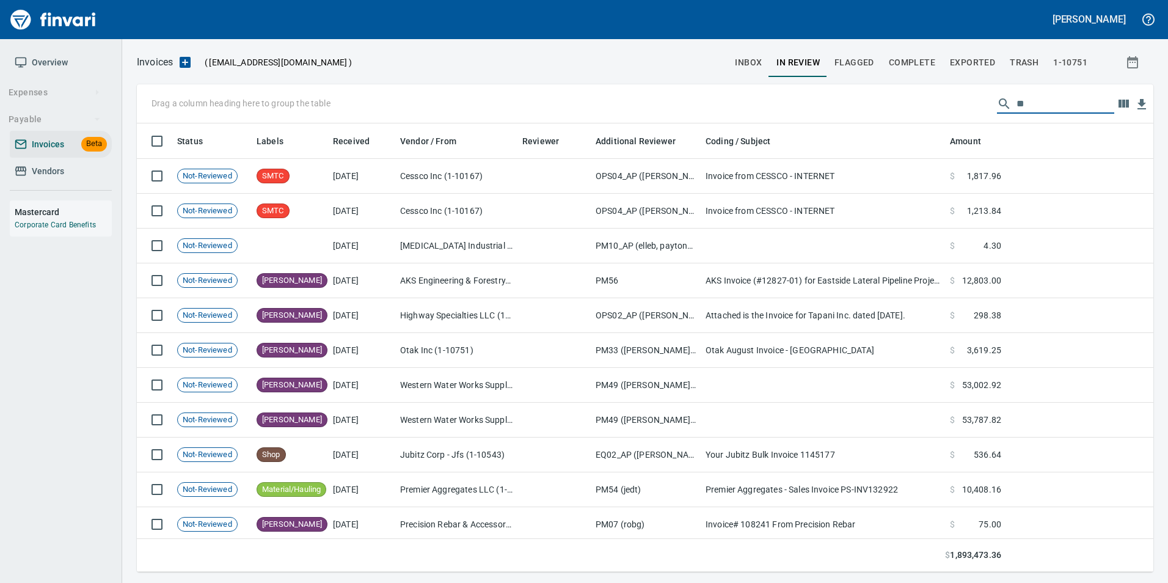
scroll to position [439, 998]
type input "*"
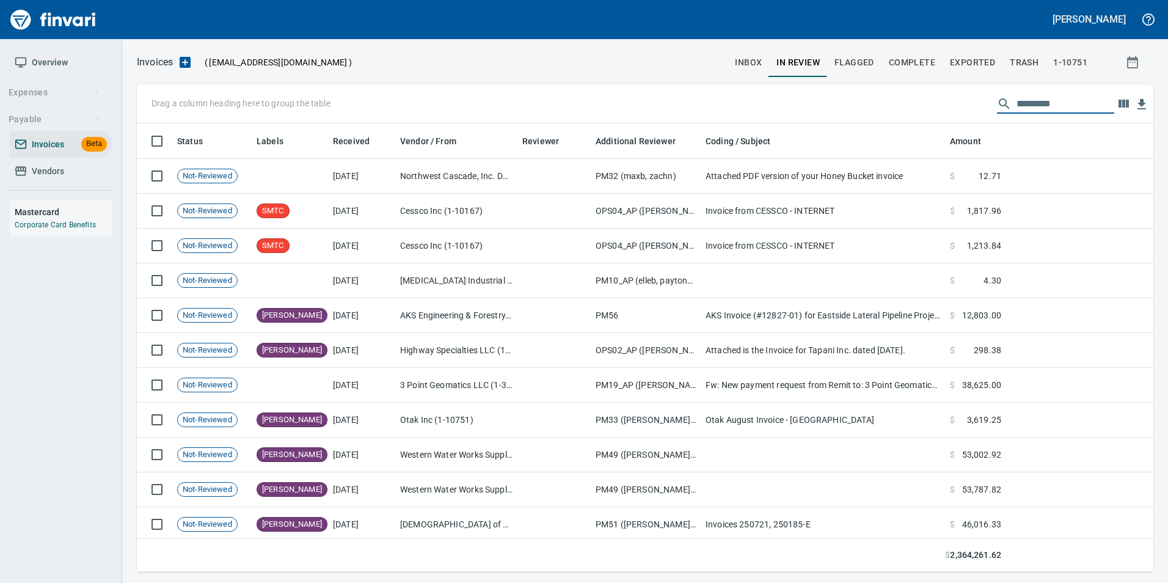
click at [929, 68] on span "Complete" at bounding box center [912, 62] width 46 height 15
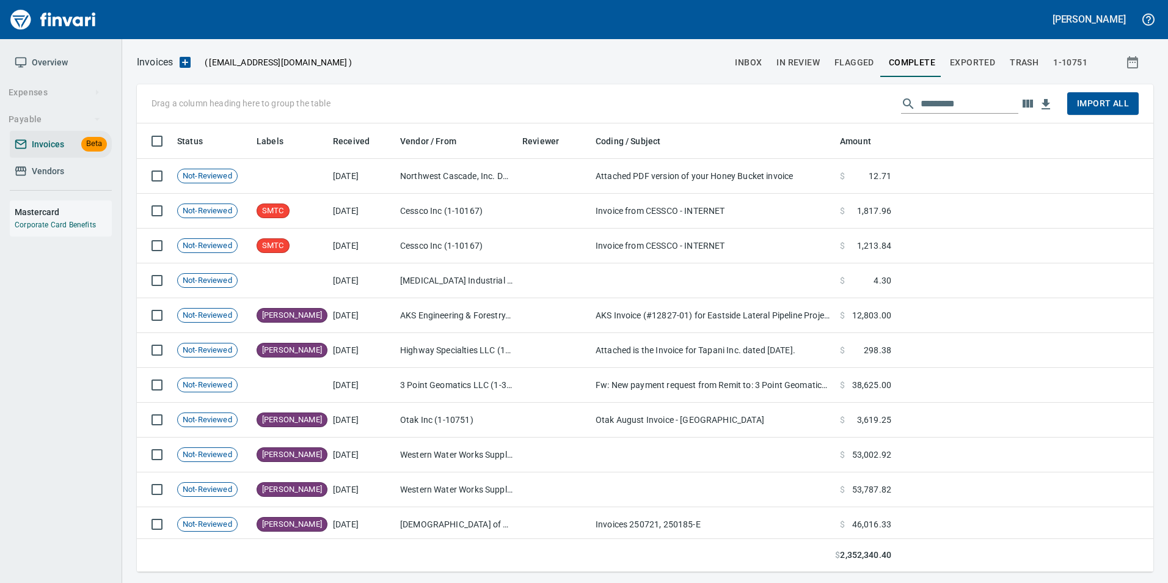
scroll to position [439, 998]
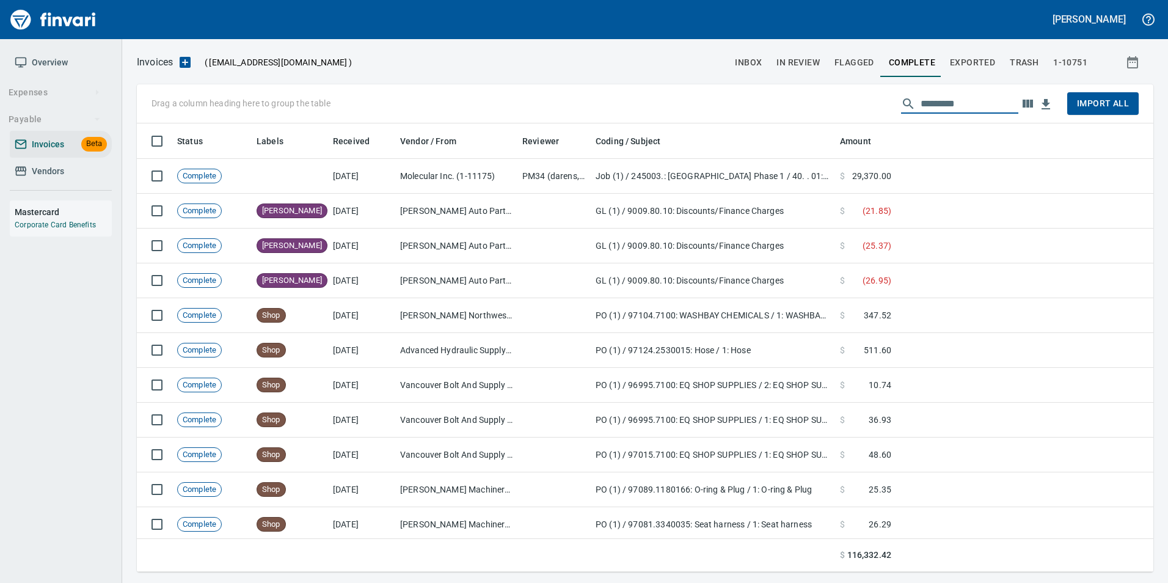
click at [951, 101] on input "text" at bounding box center [970, 104] width 98 height 20
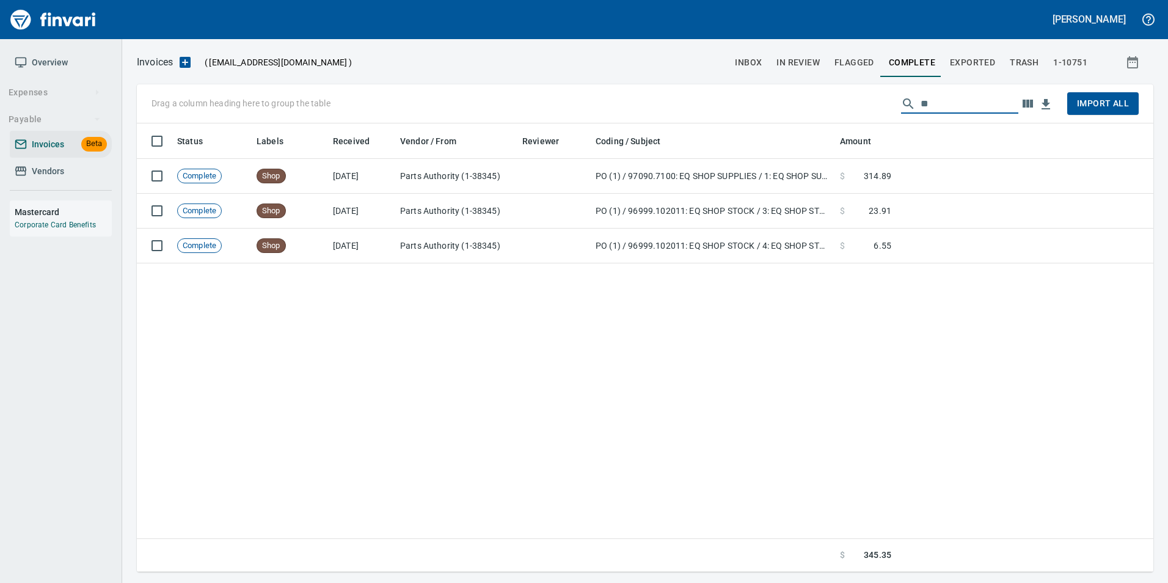
type input "*"
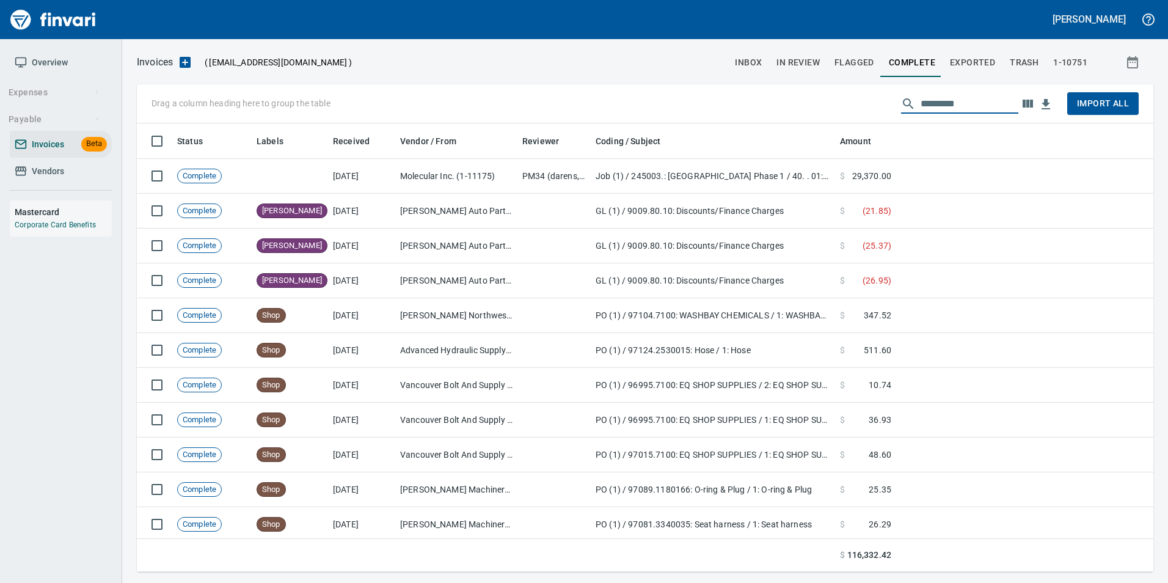
click at [970, 61] on span "Exported" at bounding box center [972, 62] width 45 height 15
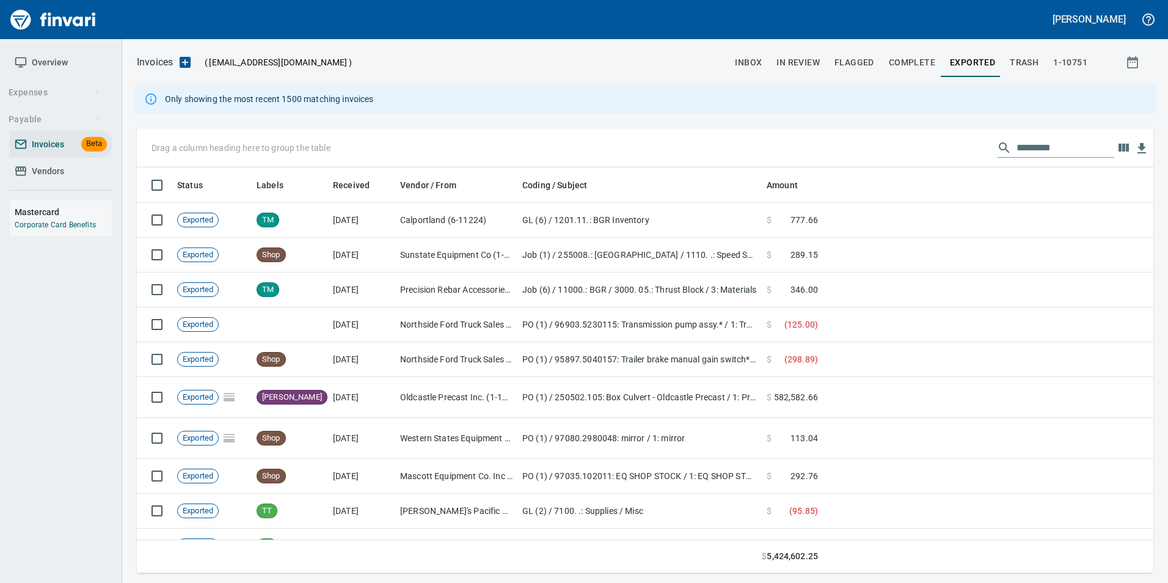
scroll to position [397, 998]
click at [1028, 148] on input "text" at bounding box center [1066, 148] width 98 height 20
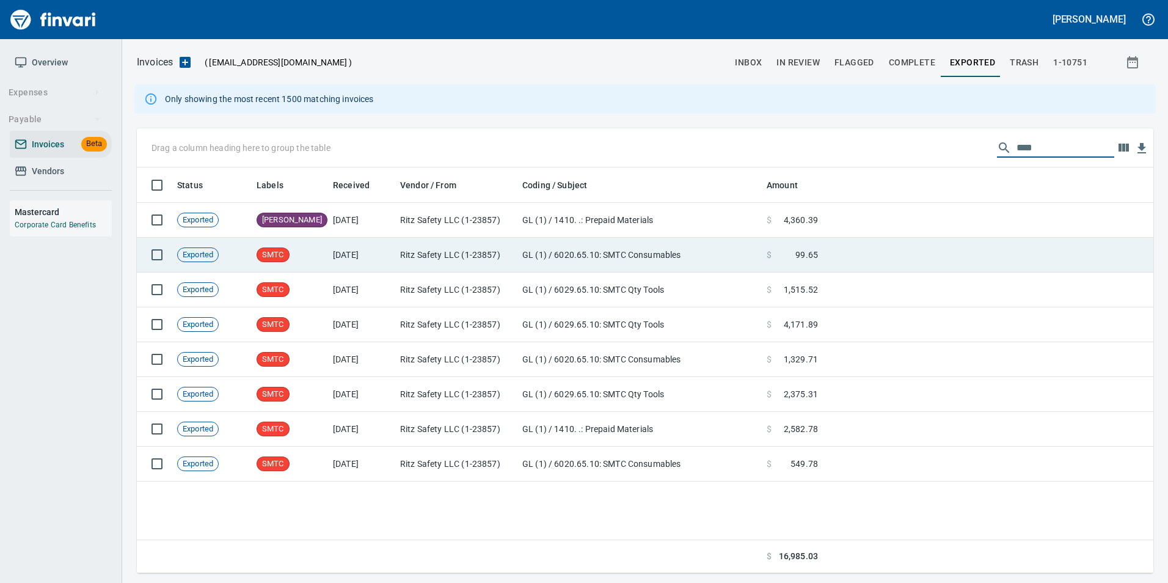
type input "****"
click at [866, 256] on td at bounding box center [988, 255] width 331 height 35
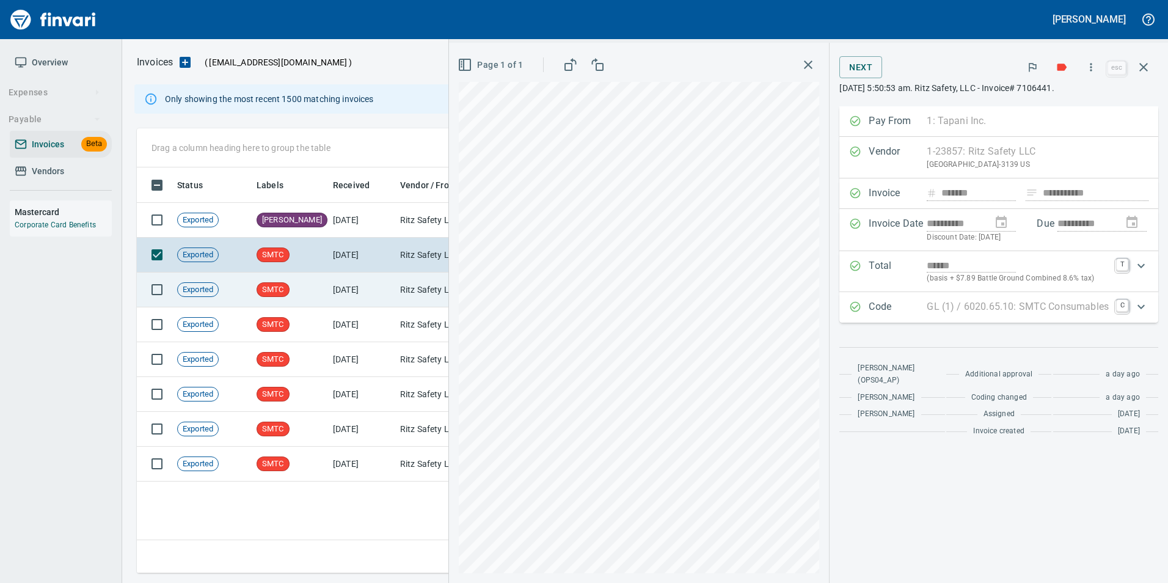
click at [417, 292] on td "Ritz Safety LLC (1-23857)" at bounding box center [456, 289] width 122 height 35
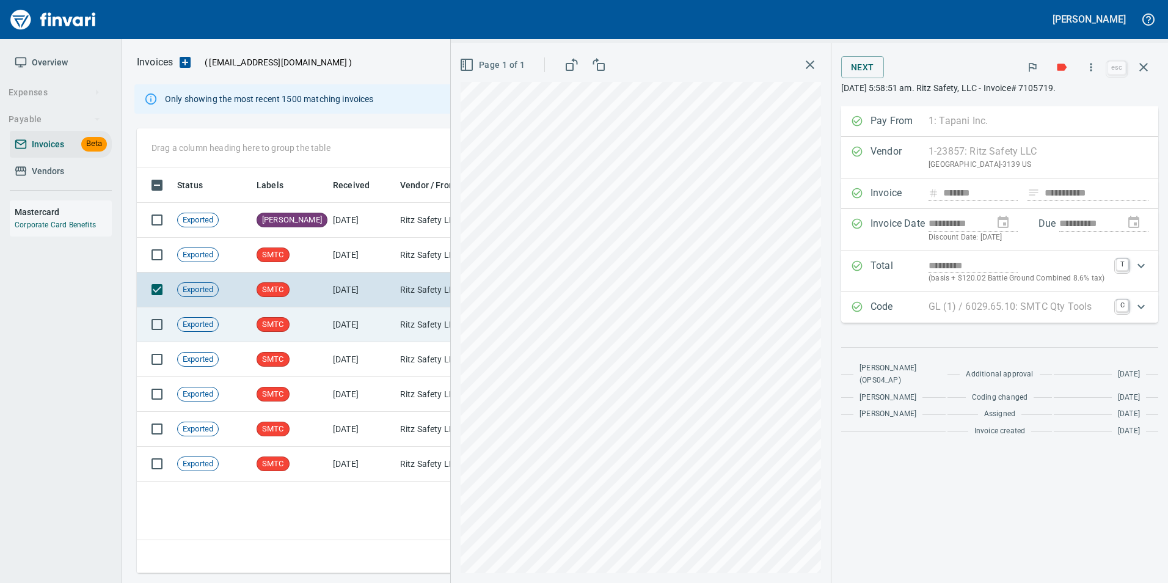
click at [419, 330] on td "Ritz Safety LLC (1-23857)" at bounding box center [456, 324] width 122 height 35
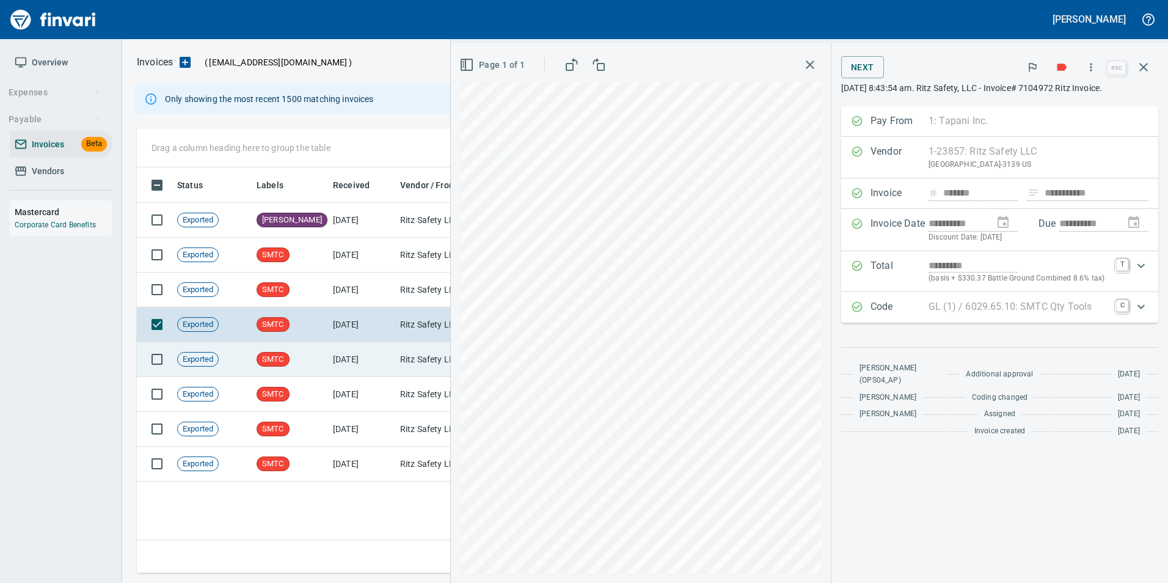
click at [420, 356] on td "Ritz Safety LLC (1-23857)" at bounding box center [456, 359] width 122 height 35
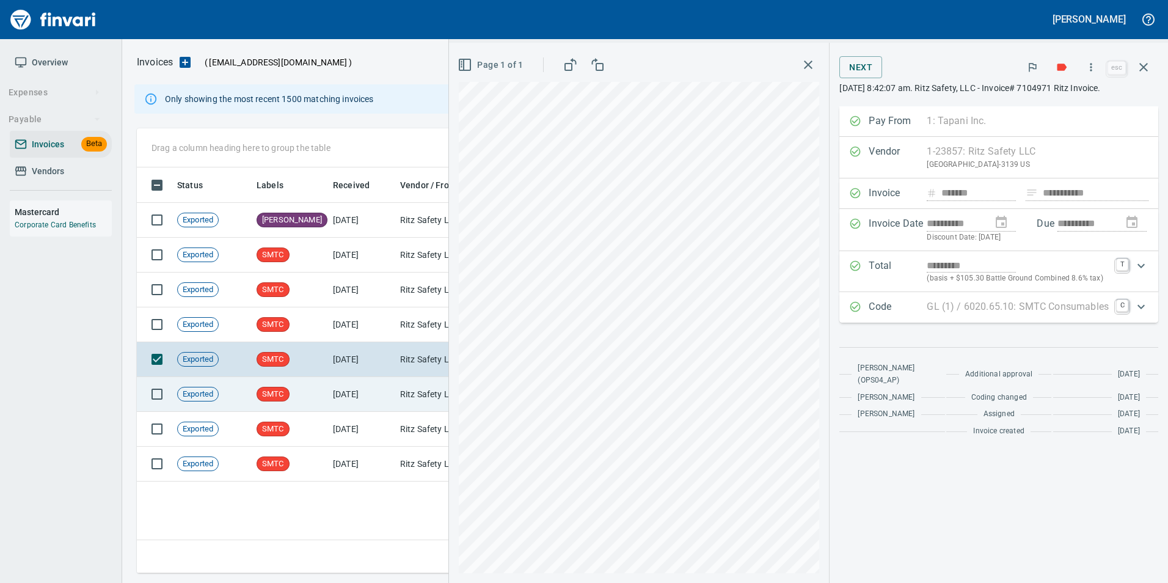
click at [424, 384] on td "Ritz Safety LLC (1-23857)" at bounding box center [456, 394] width 122 height 35
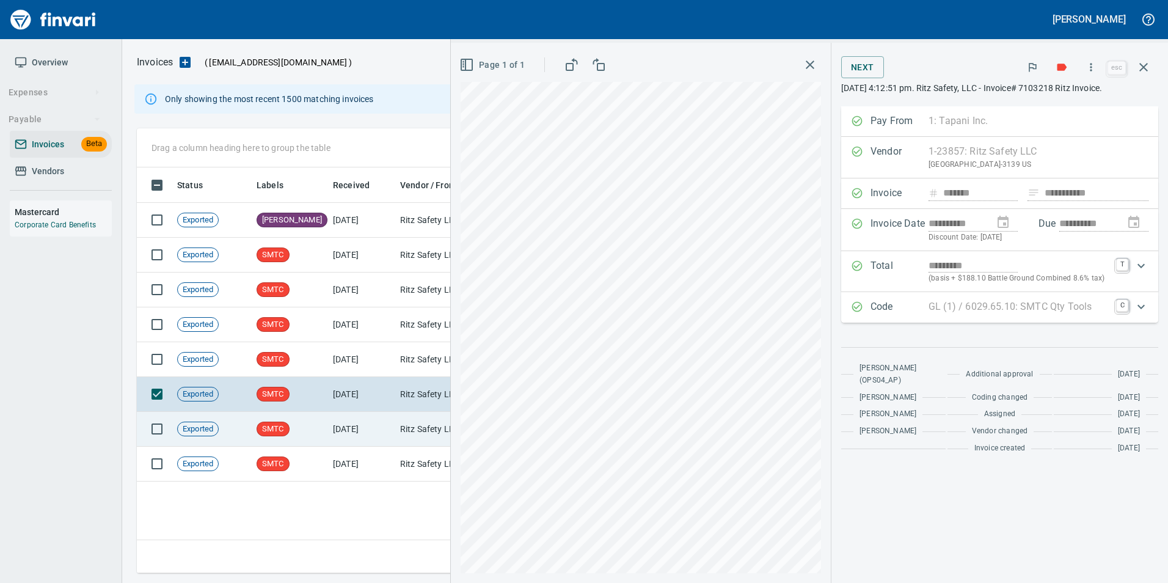
click at [426, 426] on td "Ritz Safety LLC (1-23857)" at bounding box center [456, 429] width 122 height 35
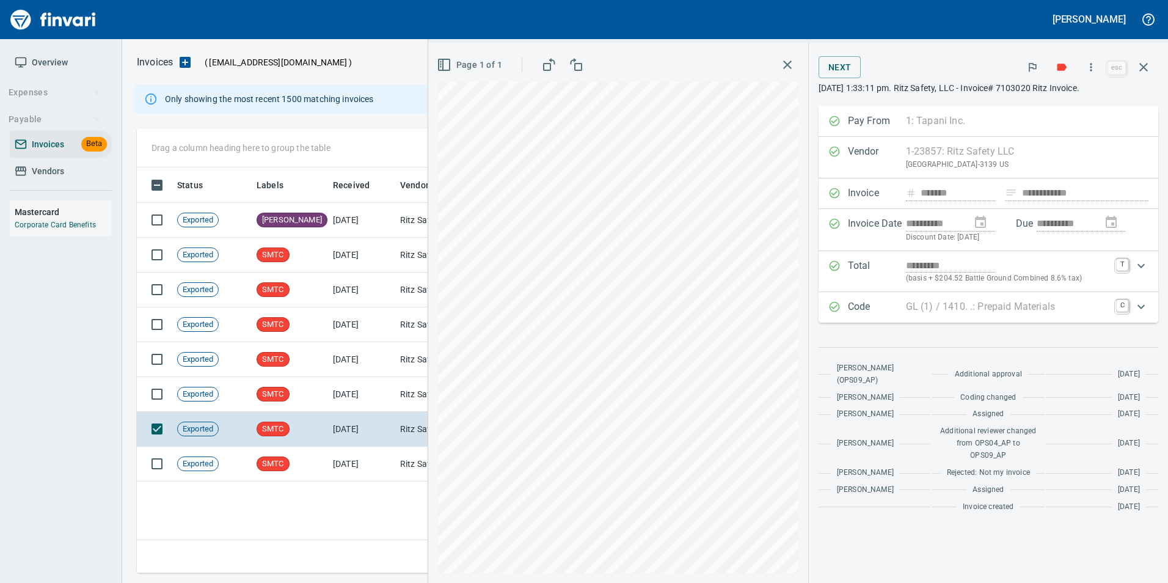
click at [830, 302] on icon "Expand" at bounding box center [834, 306] width 10 height 10
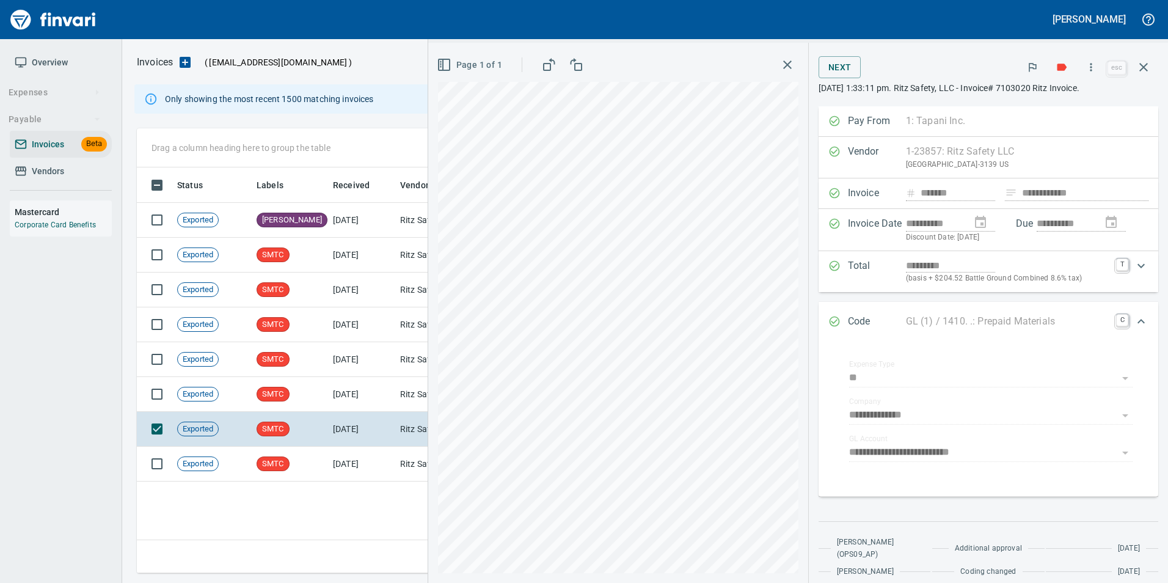
click at [837, 313] on div "Code GL (1) / 1410. .: Prepaid Materials C" at bounding box center [989, 322] width 340 height 40
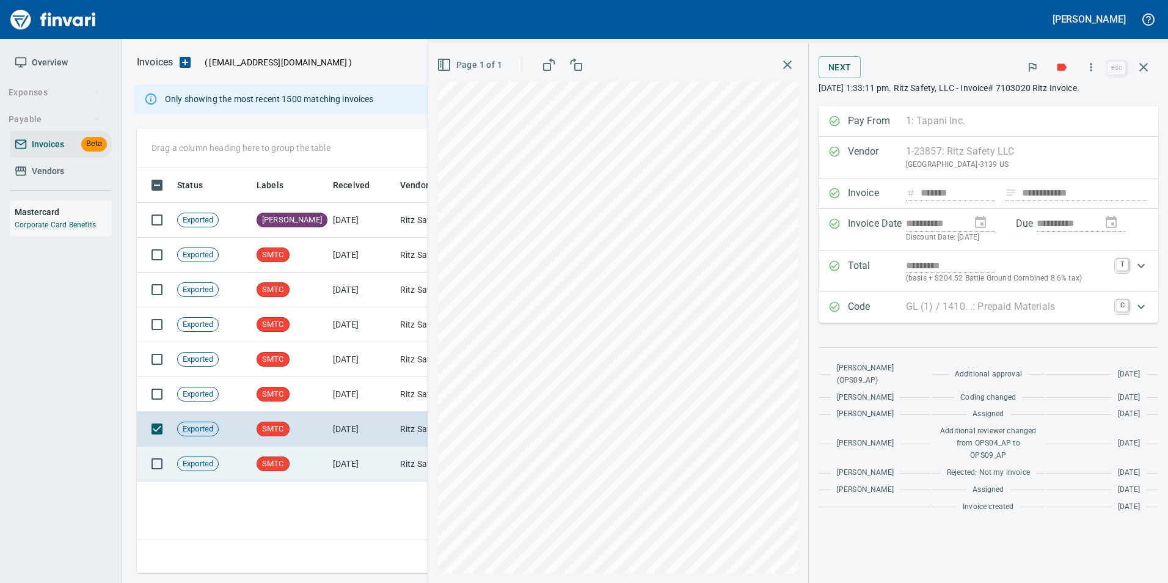
click at [396, 477] on td "Ritz Safety LLC (1-23857)" at bounding box center [456, 464] width 122 height 35
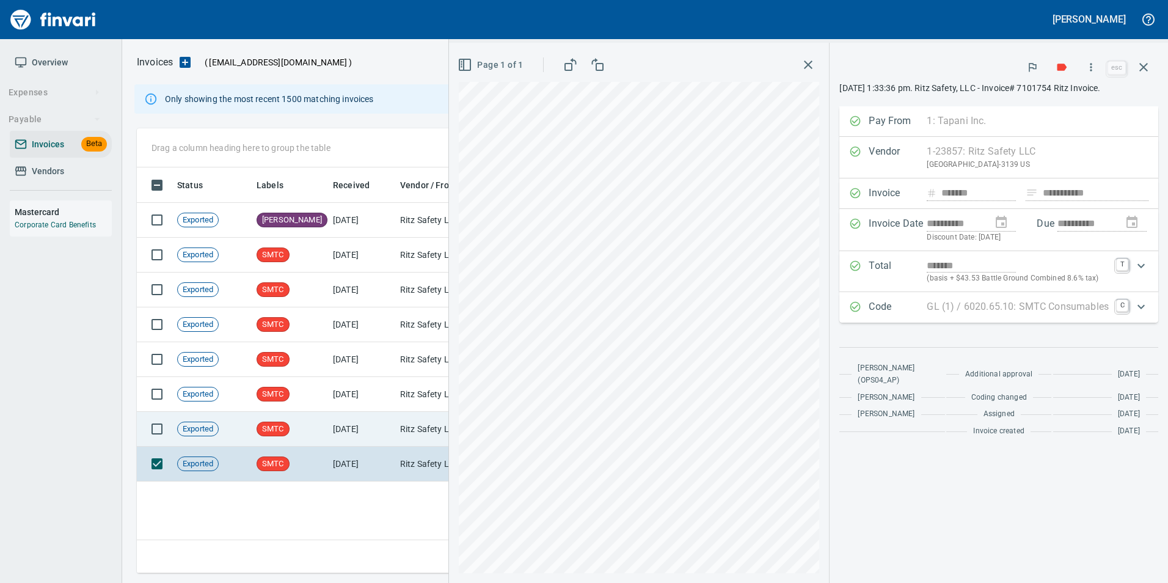
click at [346, 434] on td "9/16/2025" at bounding box center [361, 429] width 67 height 35
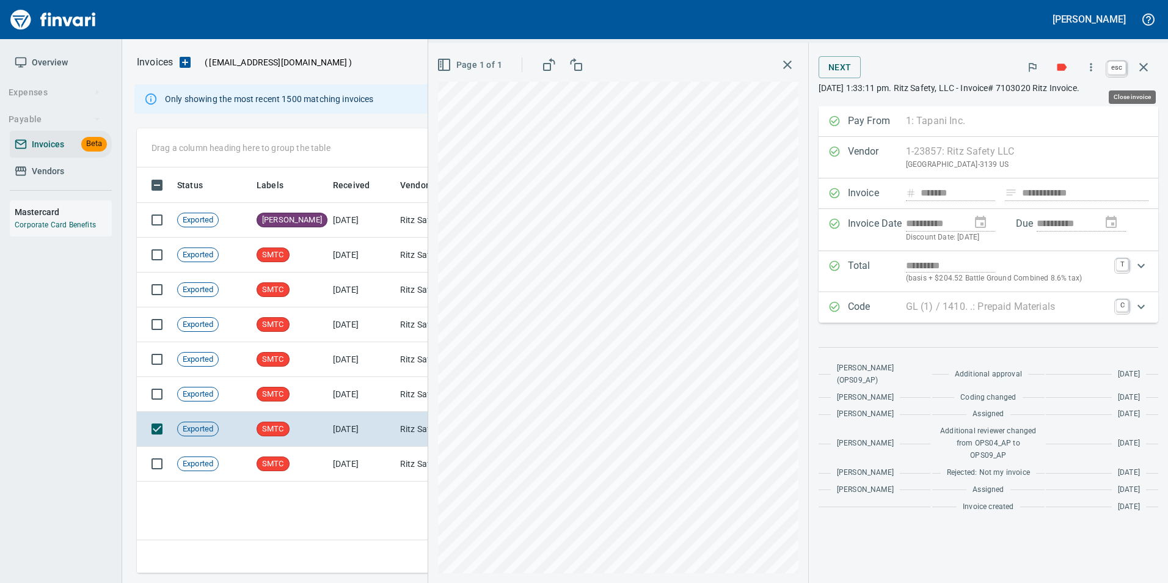
click at [1146, 60] on icon "button" at bounding box center [1143, 67] width 15 height 15
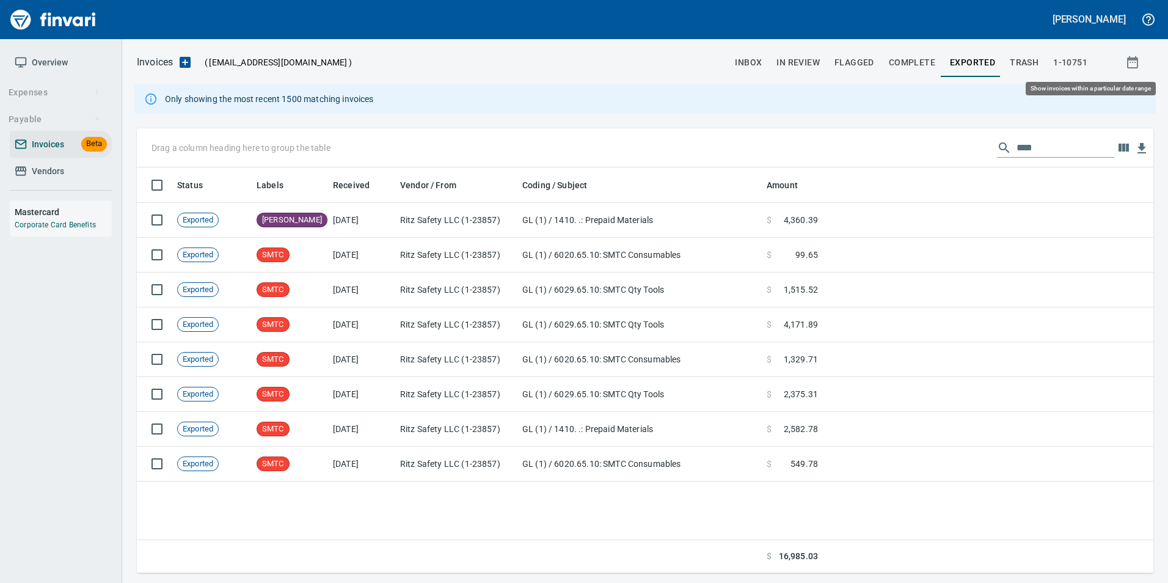
scroll to position [397, 1007]
click at [739, 53] on button "inbox" at bounding box center [749, 62] width 42 height 29
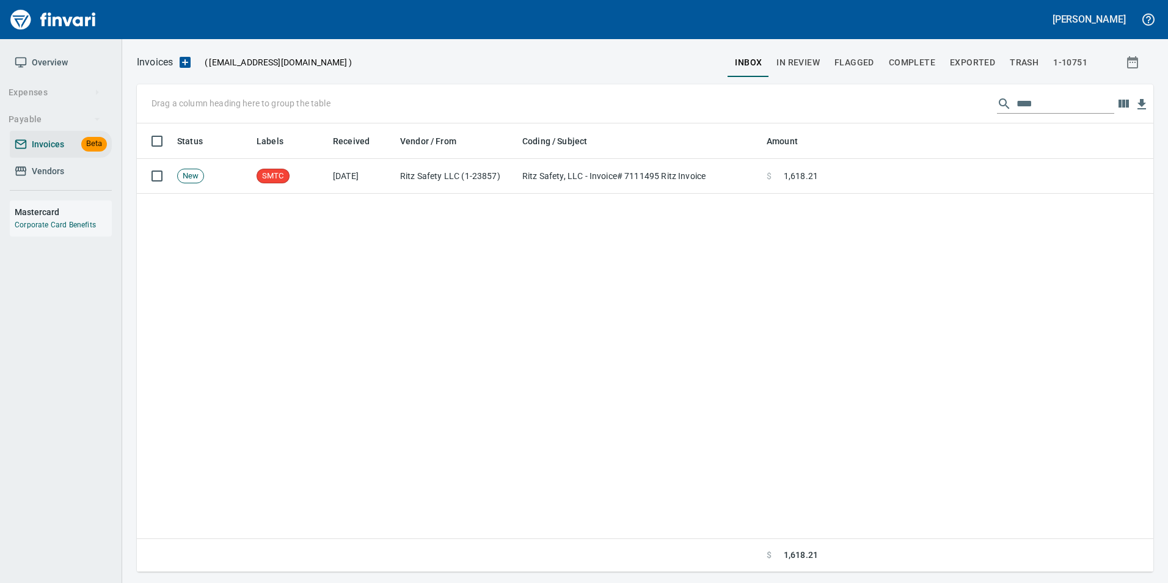
scroll to position [439, 1007]
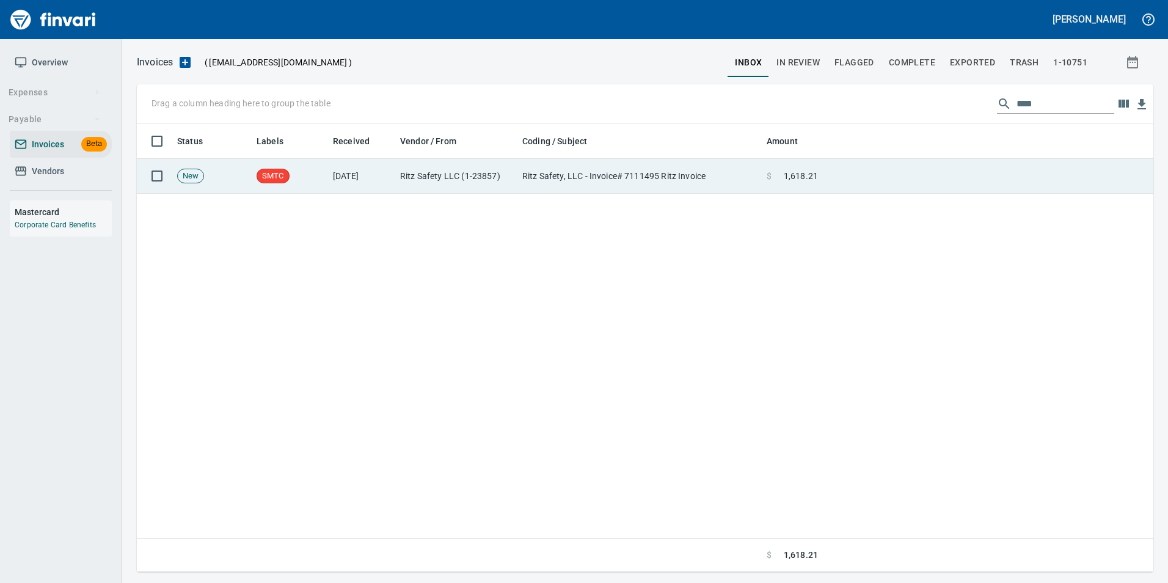
click at [829, 170] on td at bounding box center [988, 176] width 331 height 35
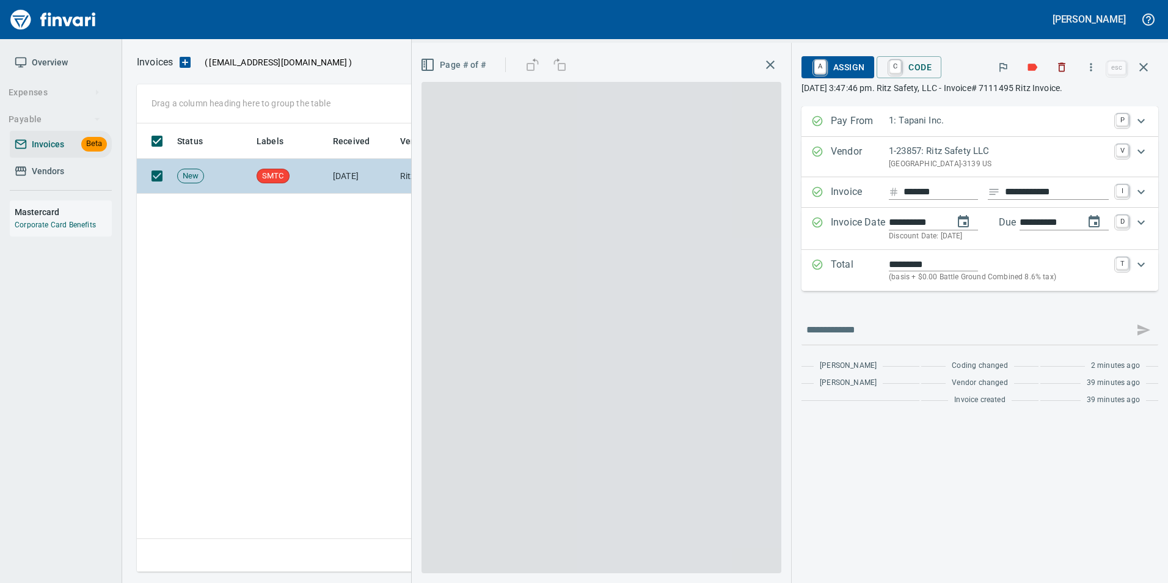
scroll to position [439, 1007]
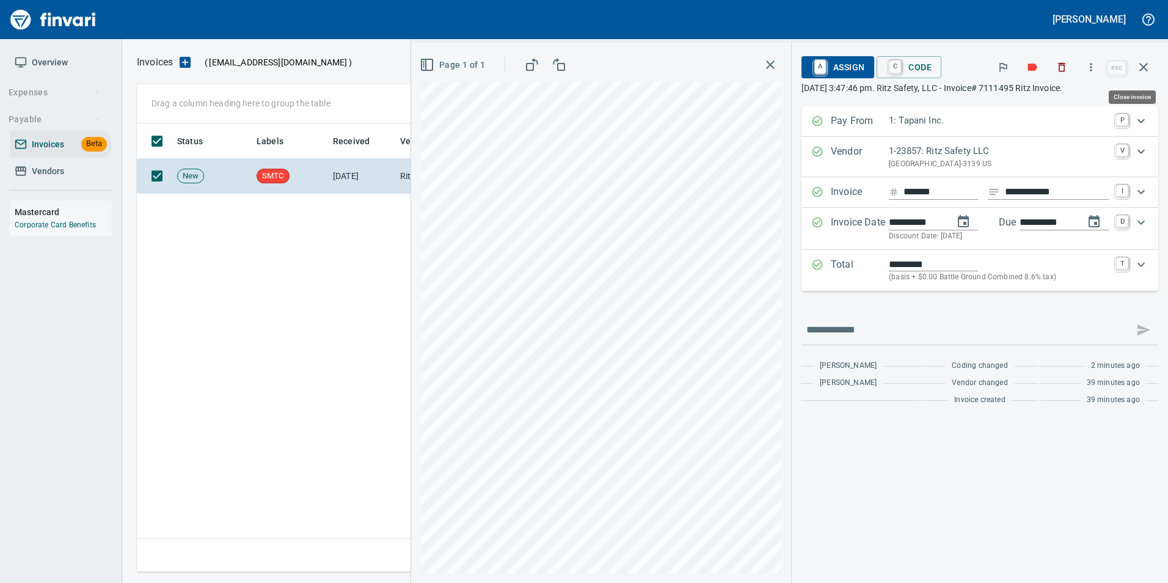
click at [1149, 60] on icon "button" at bounding box center [1143, 67] width 15 height 15
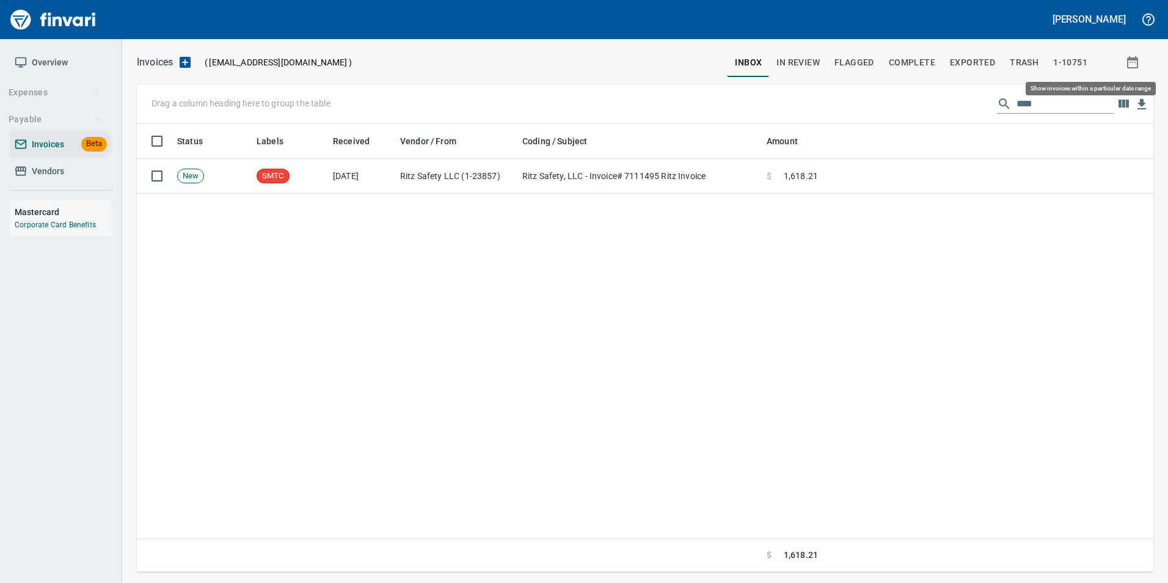
scroll to position [439, 1007]
click at [990, 57] on span "Exported" at bounding box center [972, 62] width 45 height 15
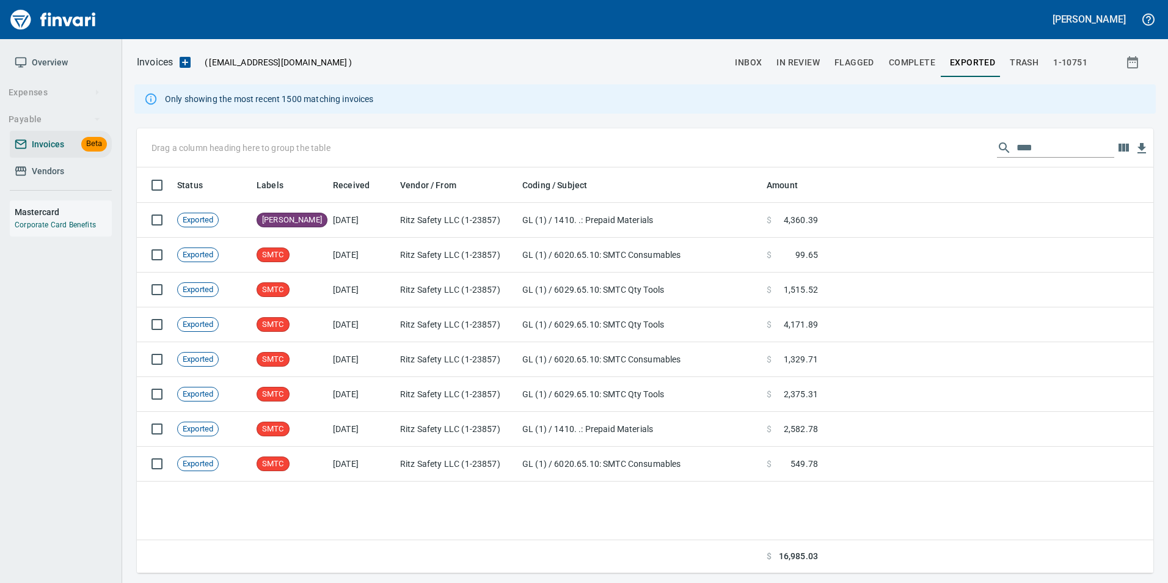
scroll to position [397, 1007]
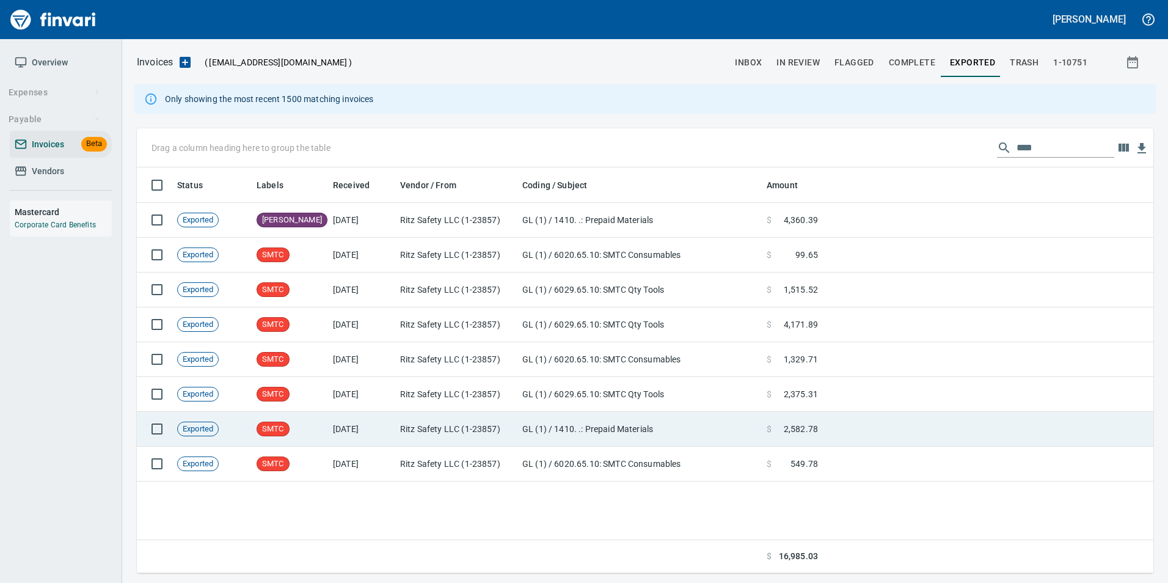
click at [953, 418] on td at bounding box center [988, 429] width 331 height 35
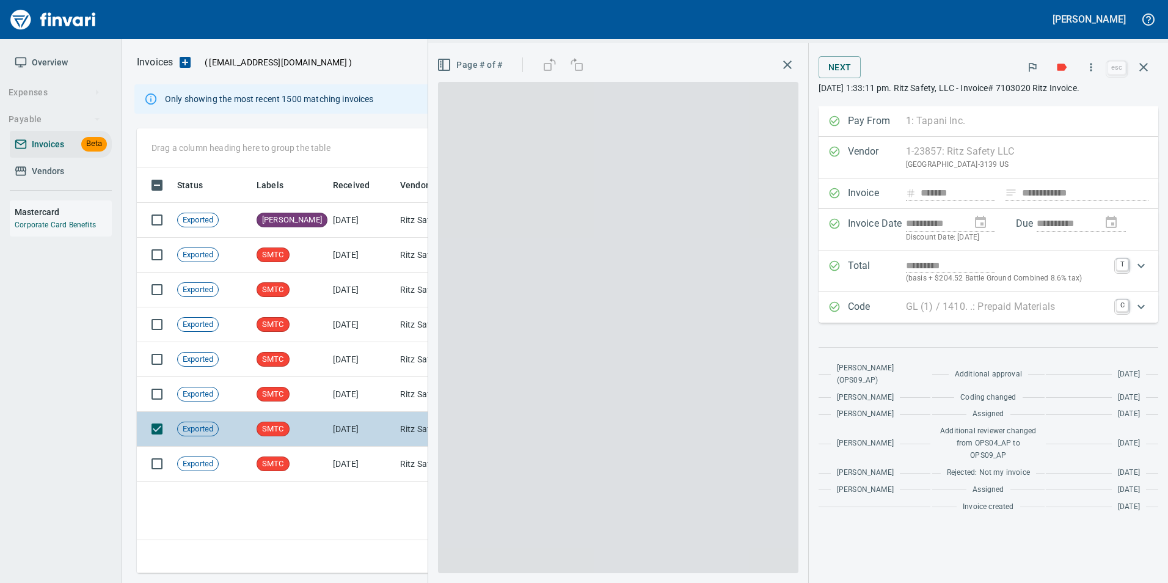
scroll to position [397, 1007]
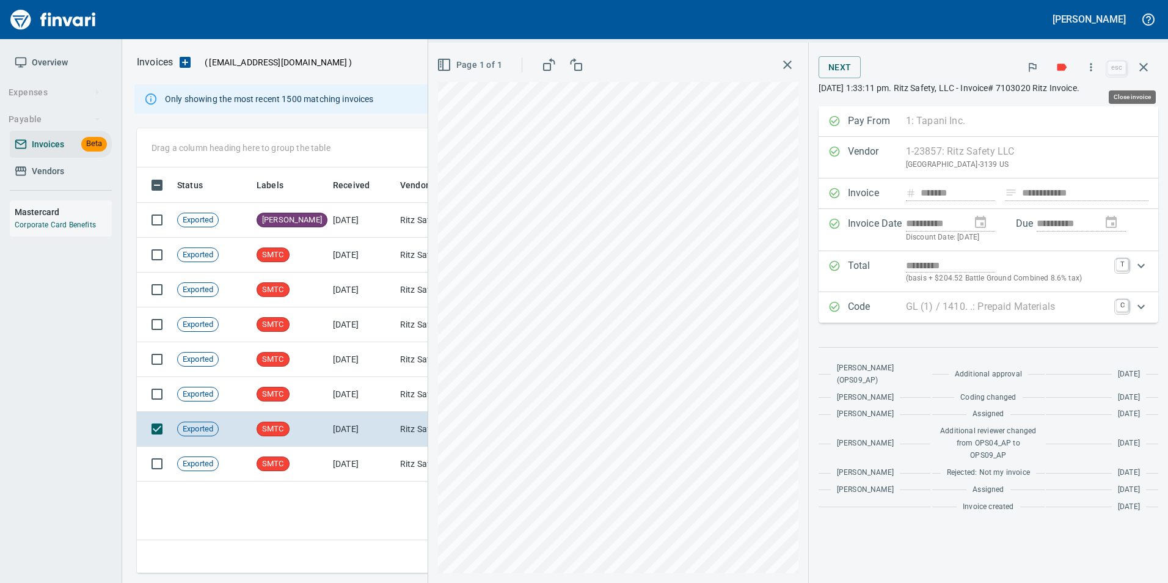
drag, startPoint x: 1142, startPoint y: 72, endPoint x: 945, endPoint y: 94, distance: 198.0
click at [1142, 73] on icon "button" at bounding box center [1143, 67] width 15 height 15
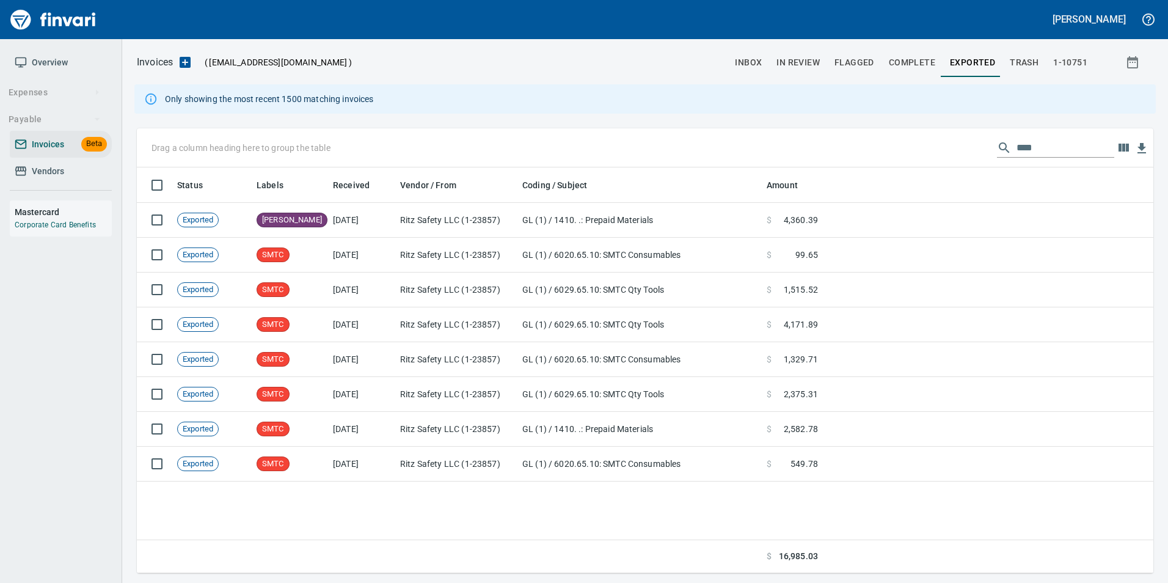
scroll to position [397, 1007]
click at [746, 65] on span "inbox" at bounding box center [748, 62] width 27 height 15
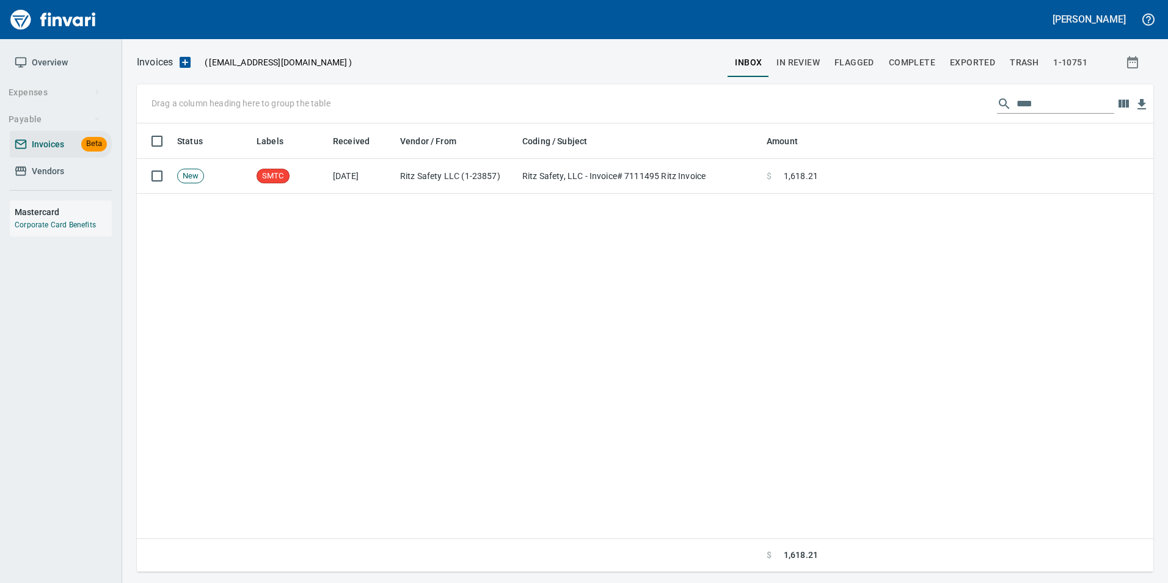
scroll to position [439, 1007]
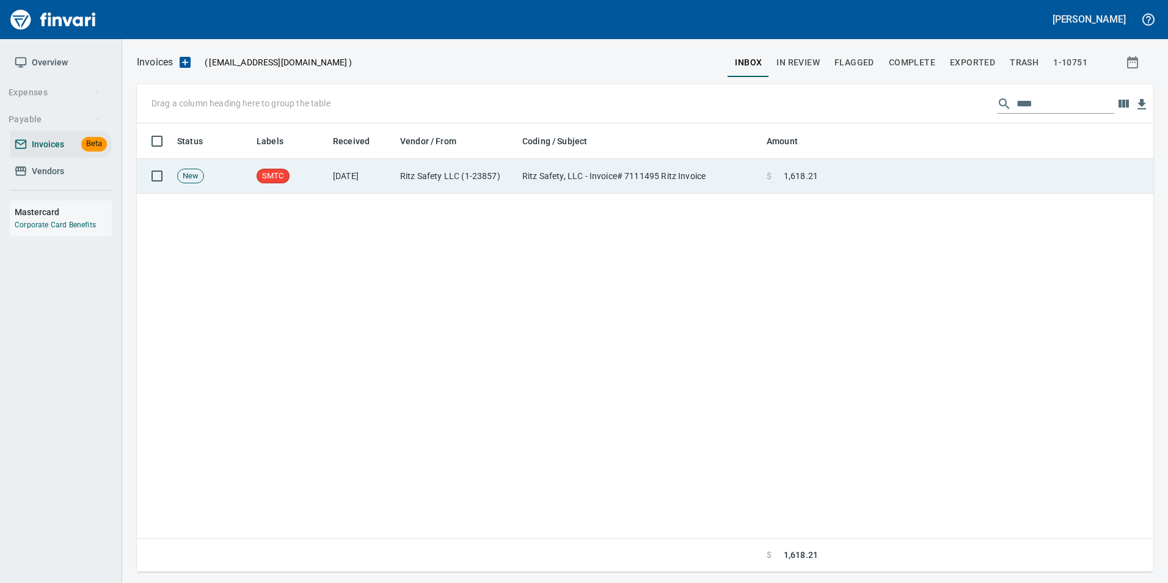
click at [666, 181] on td "Ritz Safety, LLC - Invoice# 7111495 Ritz Invoice" at bounding box center [639, 176] width 244 height 35
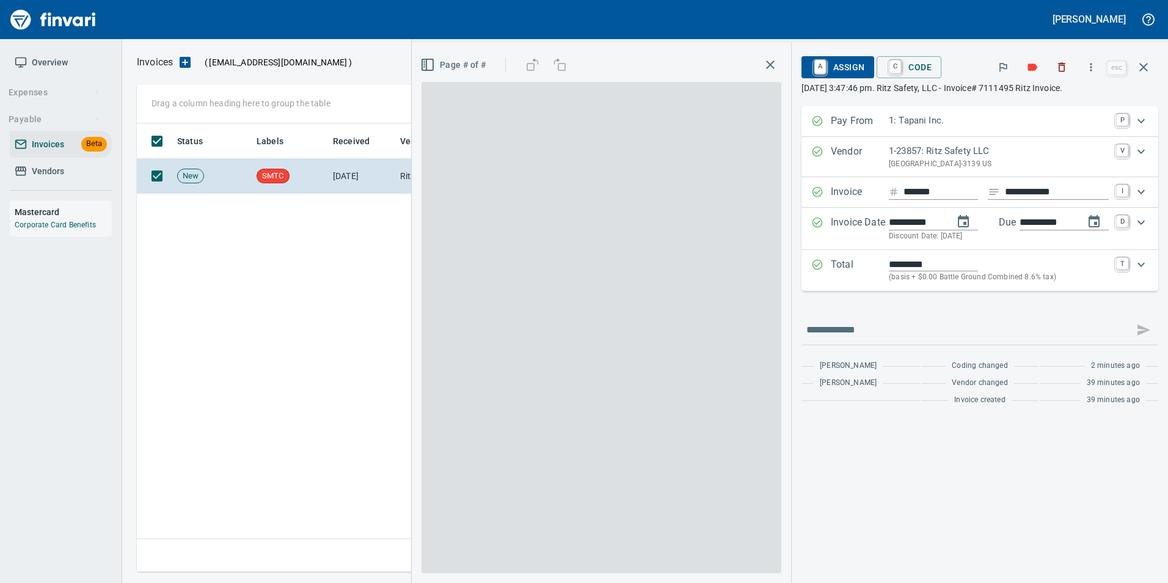
scroll to position [439, 1007]
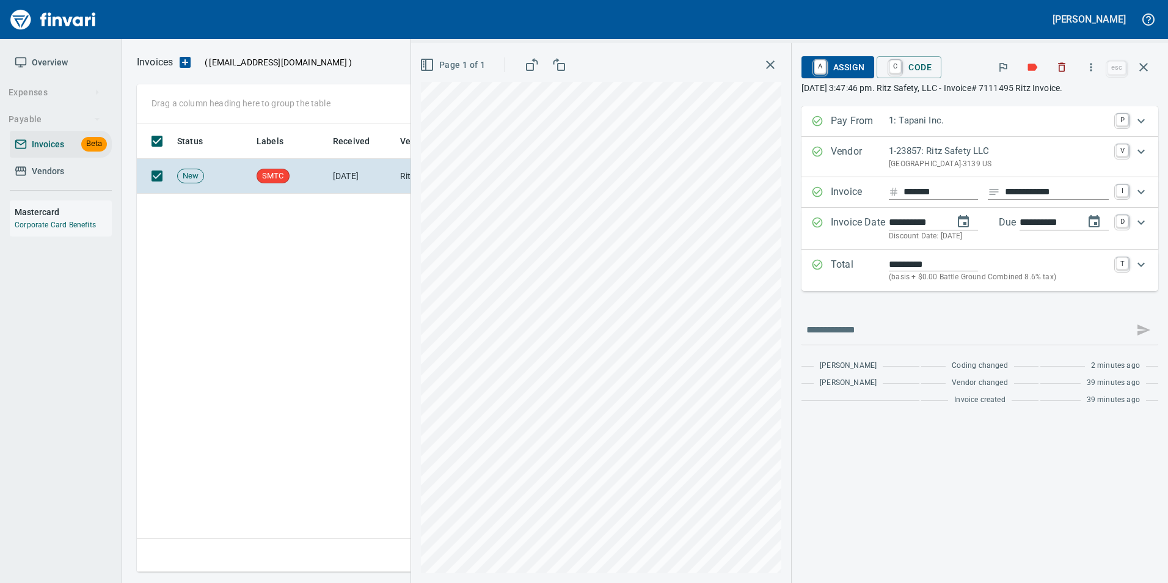
click at [836, 63] on span "A Assign" at bounding box center [837, 67] width 53 height 21
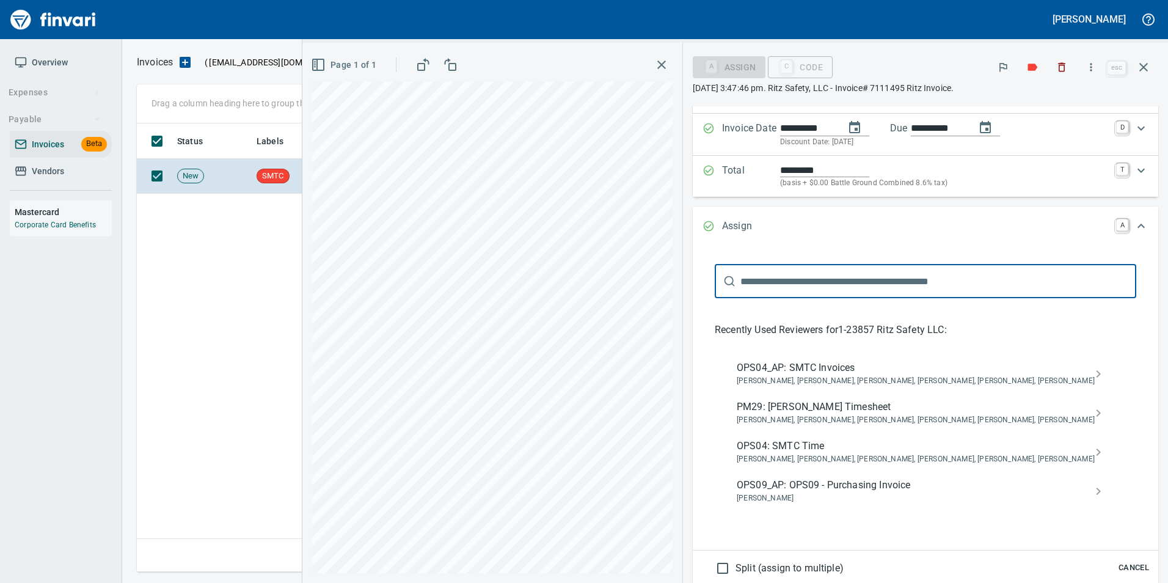
scroll to position [122, 0]
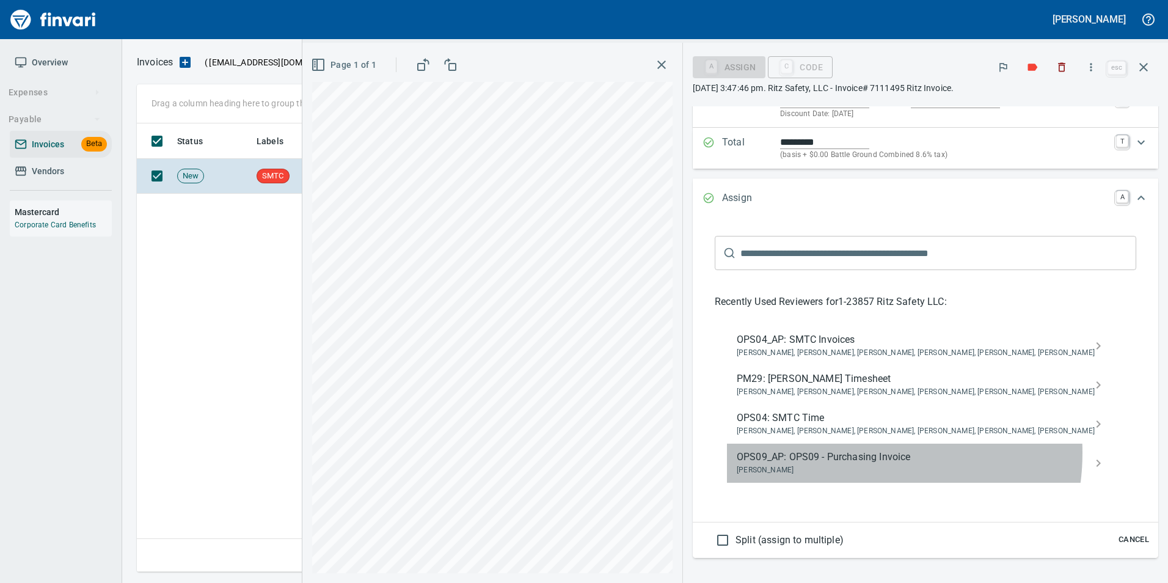
click at [883, 453] on span "OPS09_AP: OPS09 - Purchasing Invoice" at bounding box center [916, 457] width 358 height 15
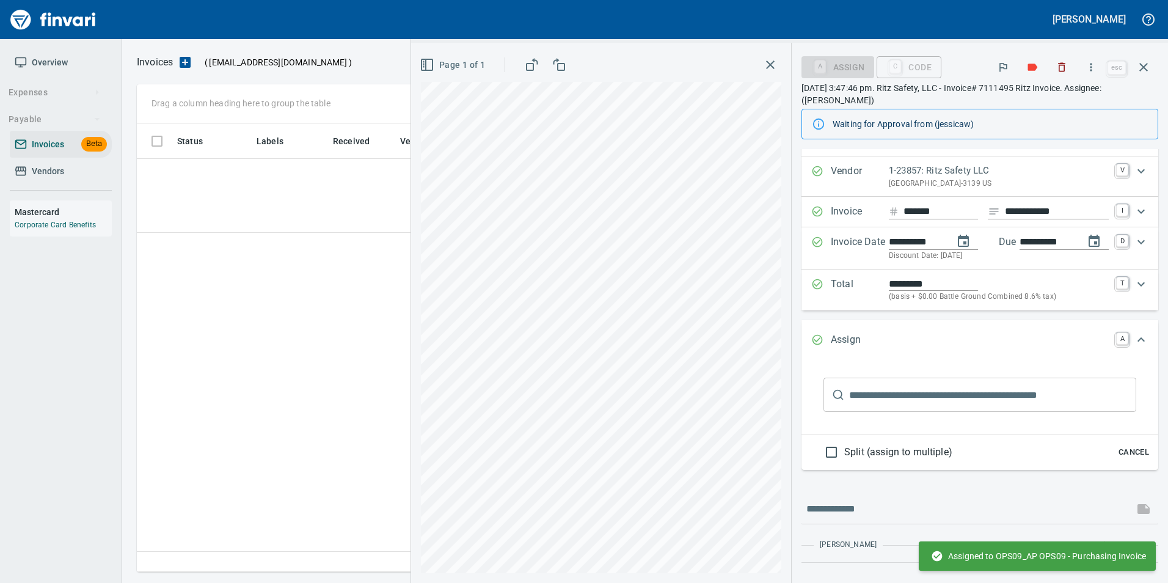
type input "*******"
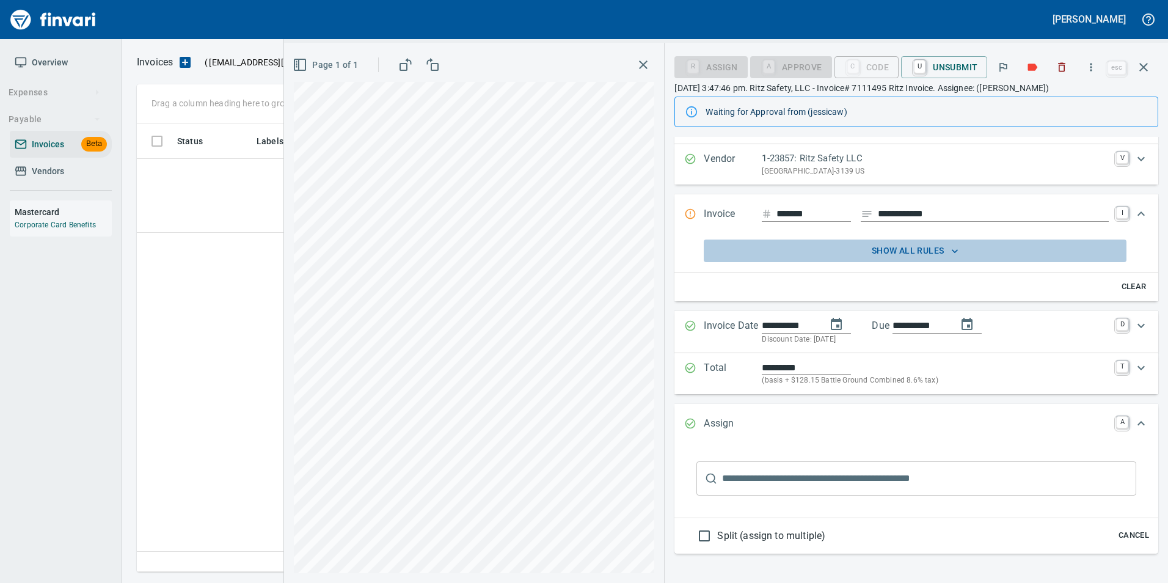
click at [943, 252] on span "show all rules" at bounding box center [915, 250] width 413 height 15
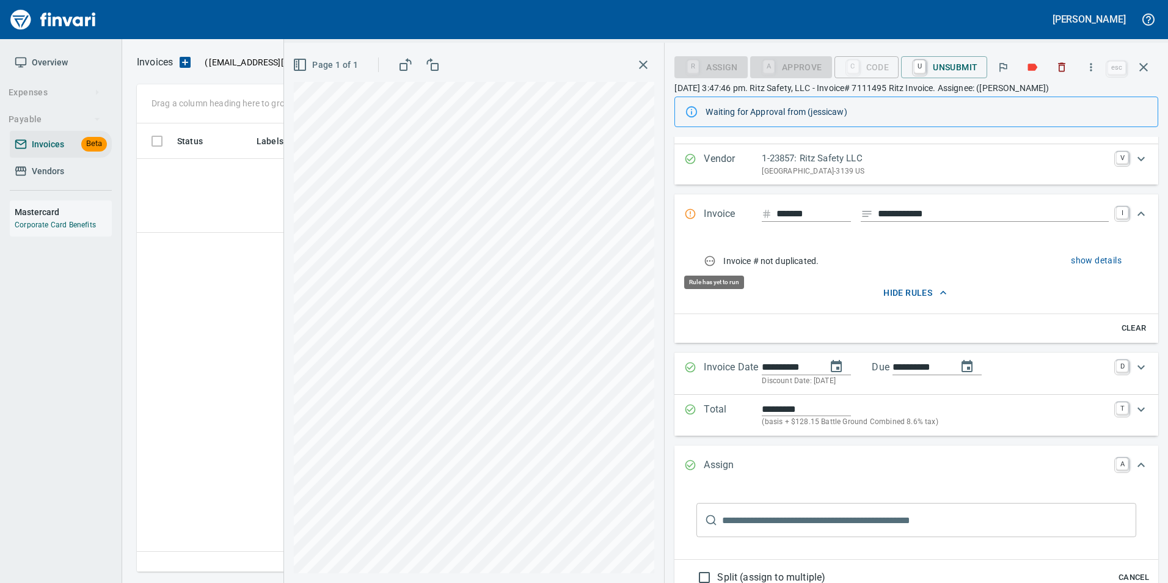
click at [710, 255] on icon "rules from agents" at bounding box center [710, 261] width 12 height 12
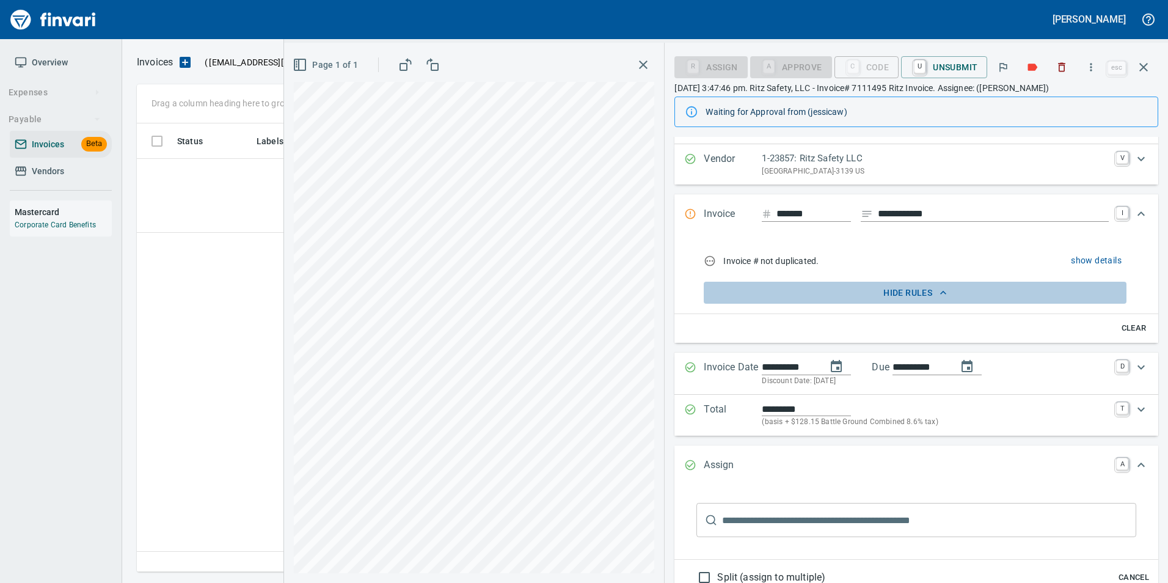
click at [937, 291] on icon "button" at bounding box center [943, 293] width 12 height 12
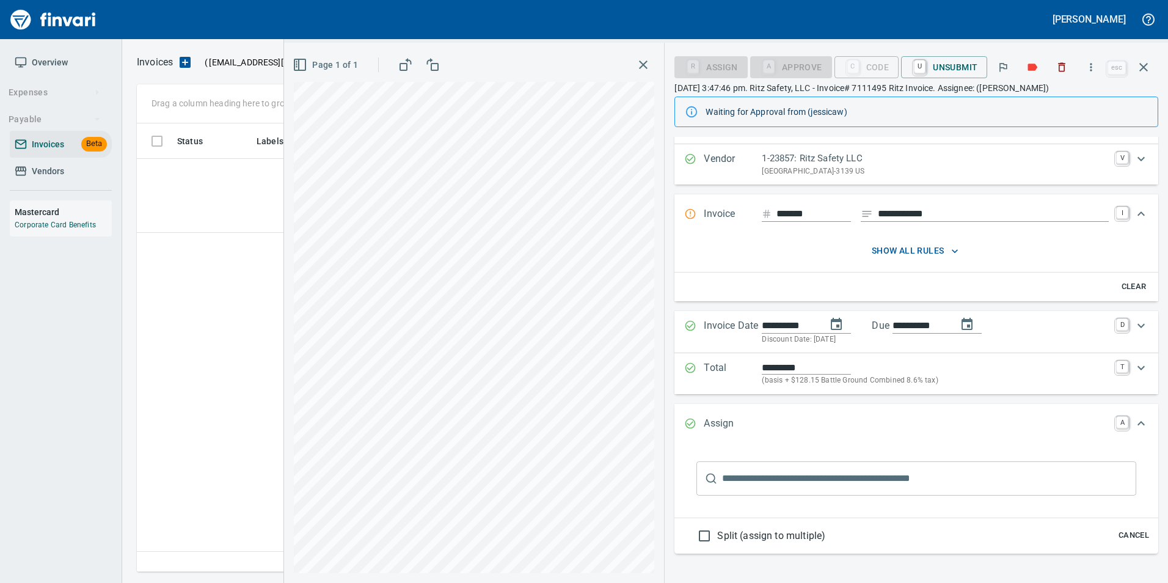
click at [938, 255] on span "show all rules" at bounding box center [915, 250] width 413 height 15
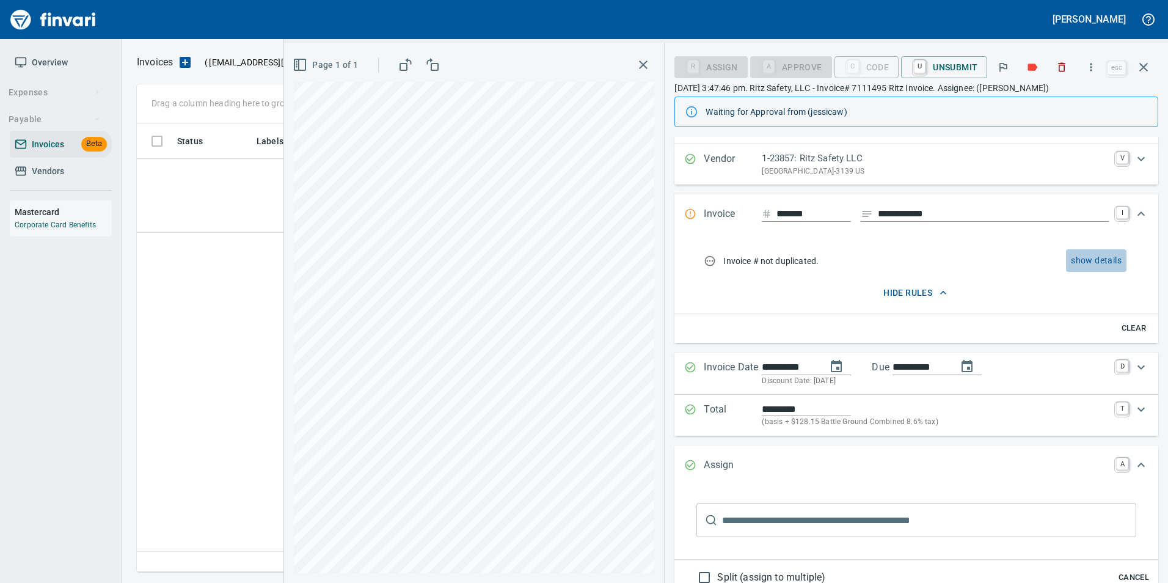
click at [1071, 255] on span "show details" at bounding box center [1096, 260] width 51 height 15
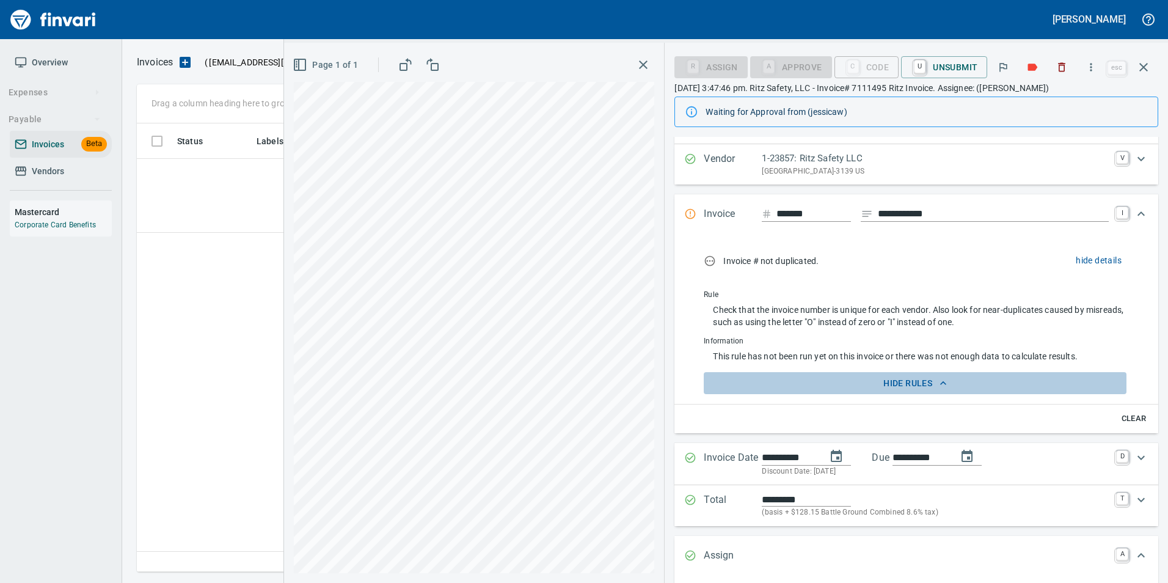
click at [938, 379] on icon "button" at bounding box center [943, 383] width 12 height 12
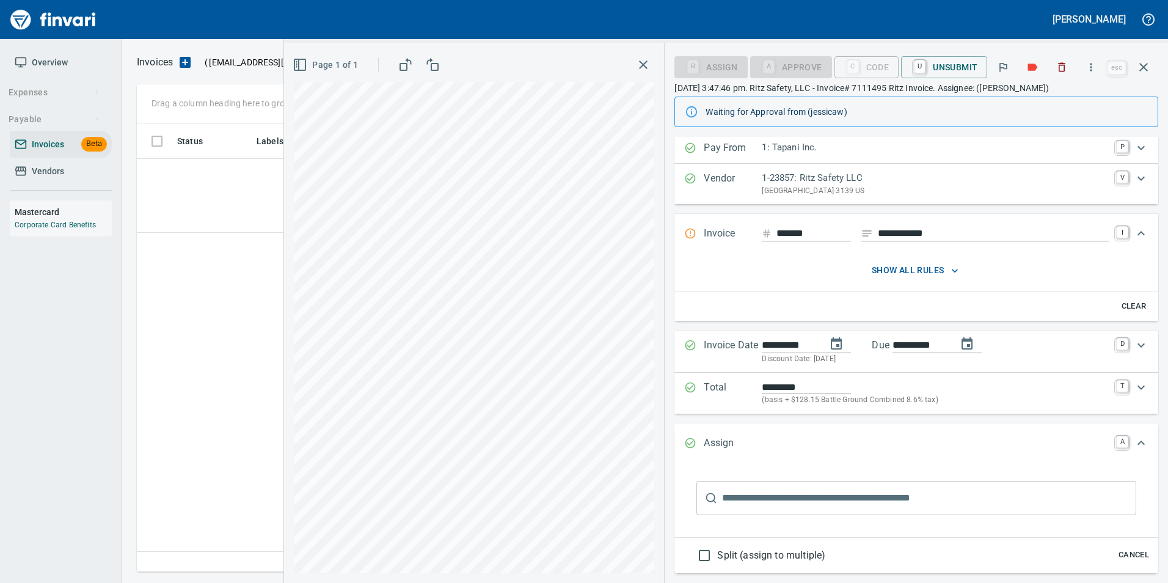
scroll to position [0, 0]
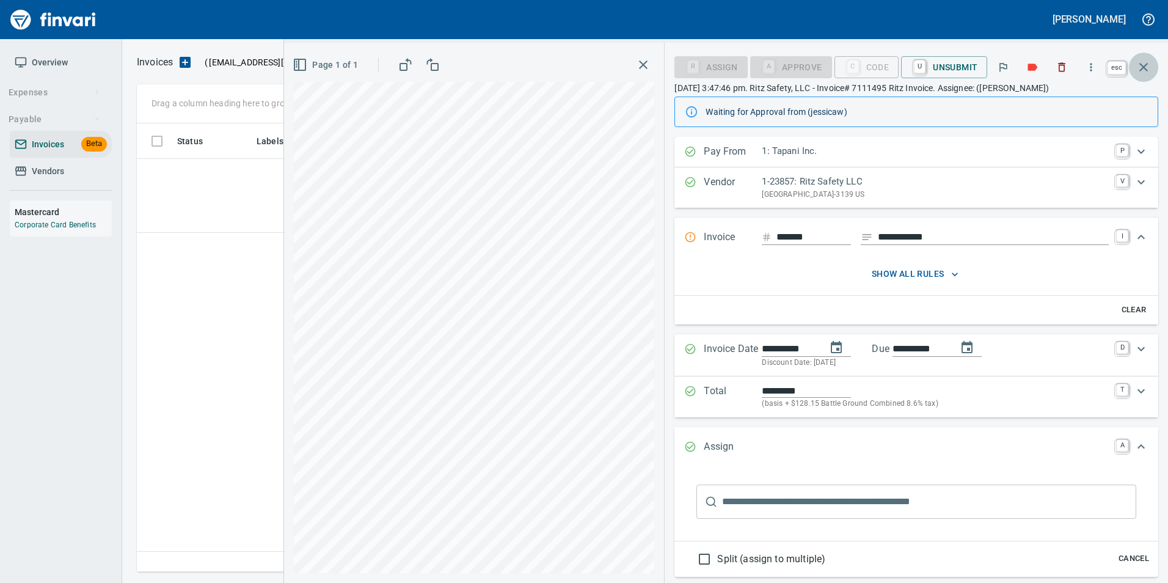
click at [1149, 77] on button "button" at bounding box center [1143, 67] width 29 height 29
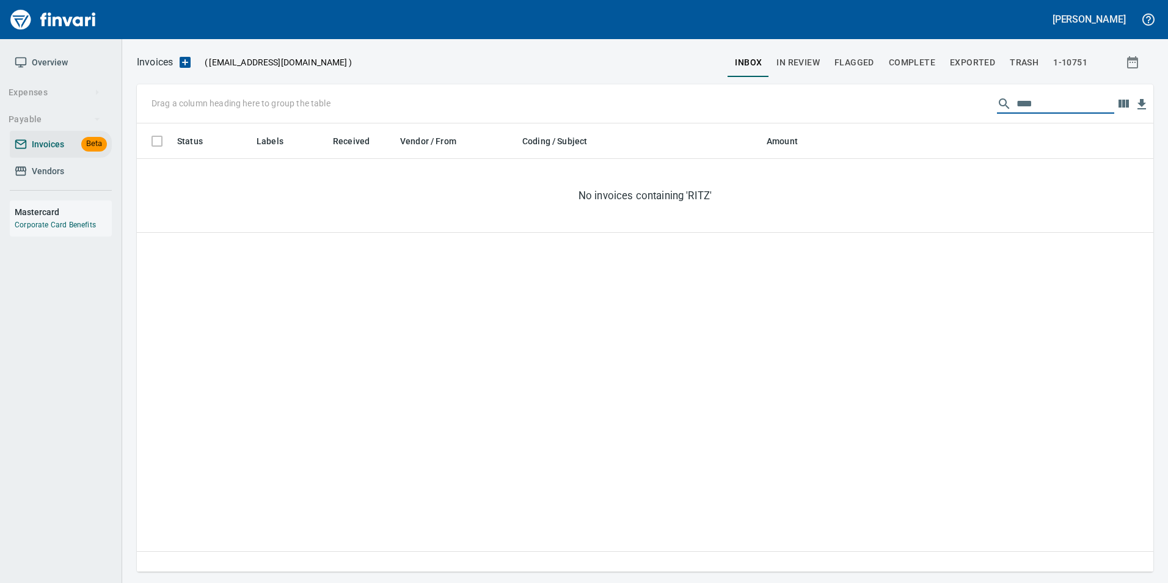
click at [1045, 103] on input "****" at bounding box center [1066, 104] width 98 height 20
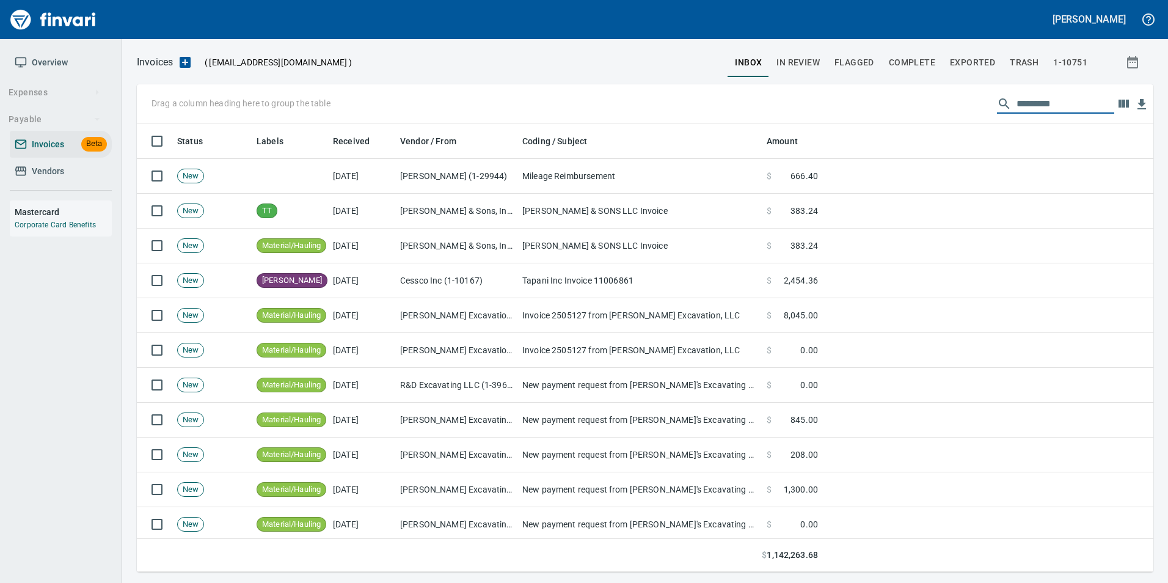
scroll to position [439, 998]
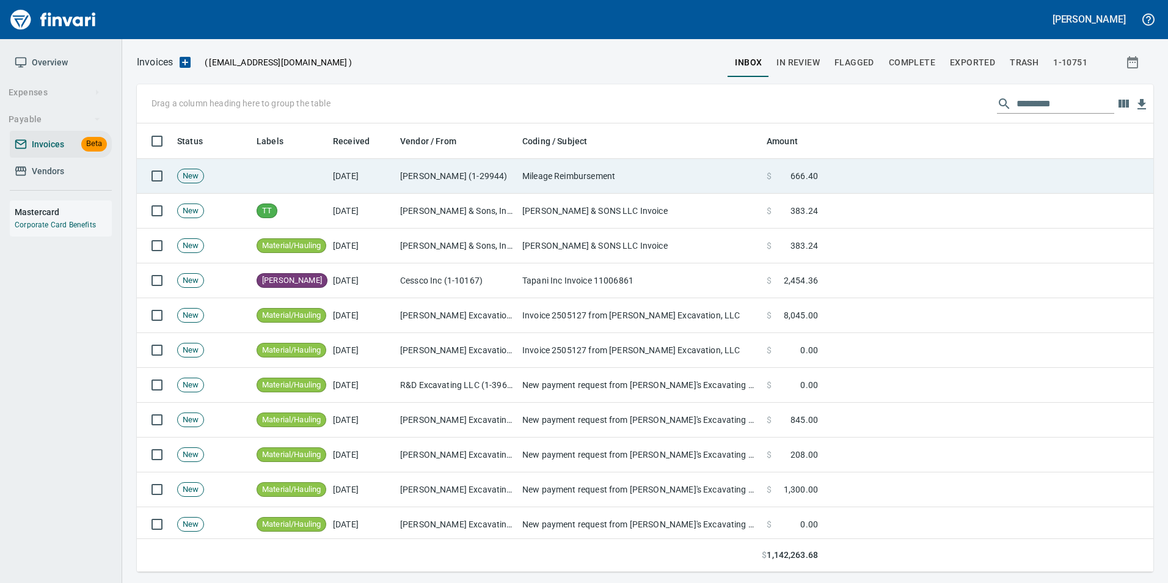
click at [442, 177] on td "[PERSON_NAME] (1-29944)" at bounding box center [456, 176] width 122 height 35
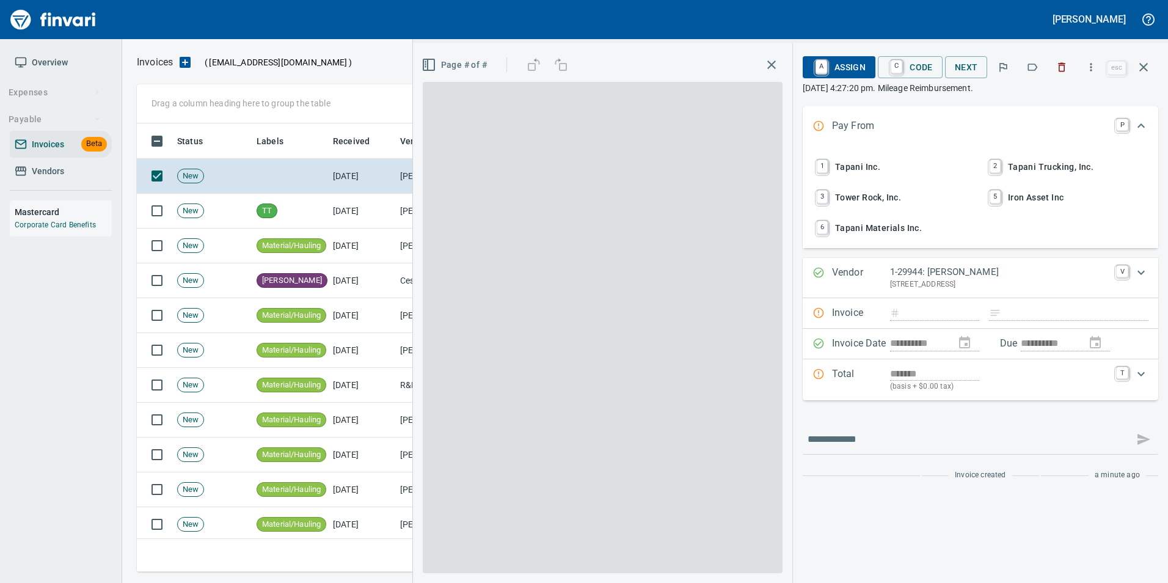
scroll to position [439, 998]
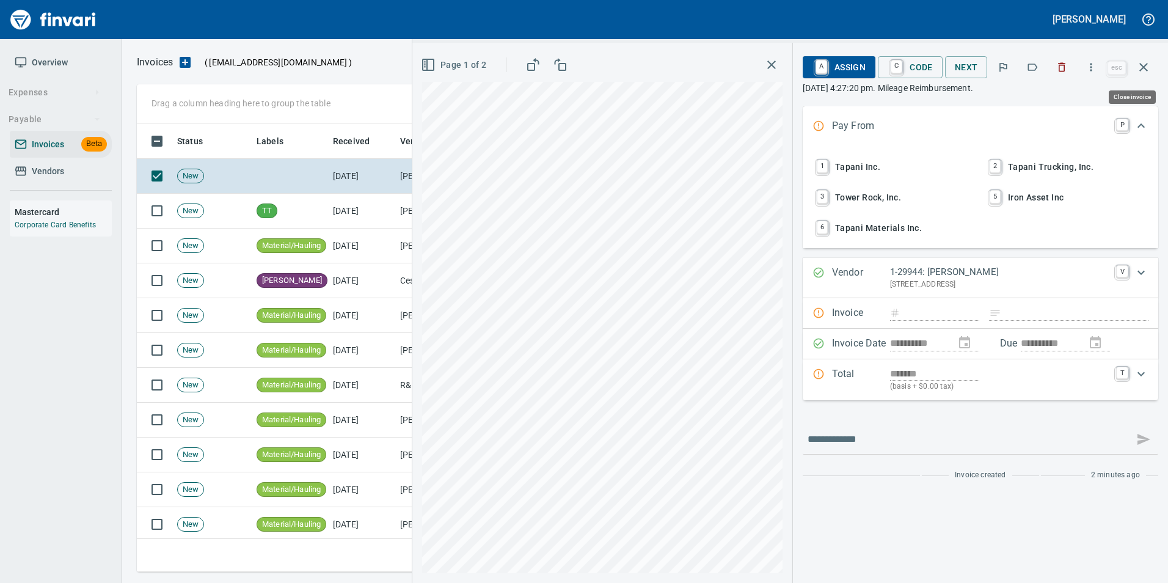
click at [1148, 72] on icon "button" at bounding box center [1143, 67] width 15 height 15
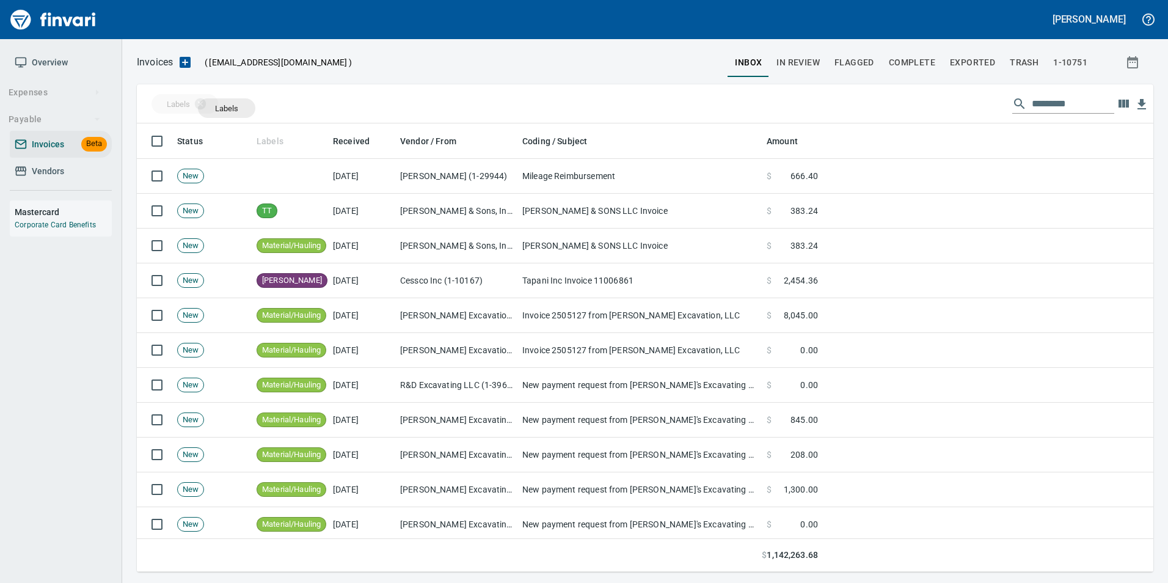
scroll to position [439, 998]
drag, startPoint x: 272, startPoint y: 137, endPoint x: 201, endPoint y: 109, distance: 76.6
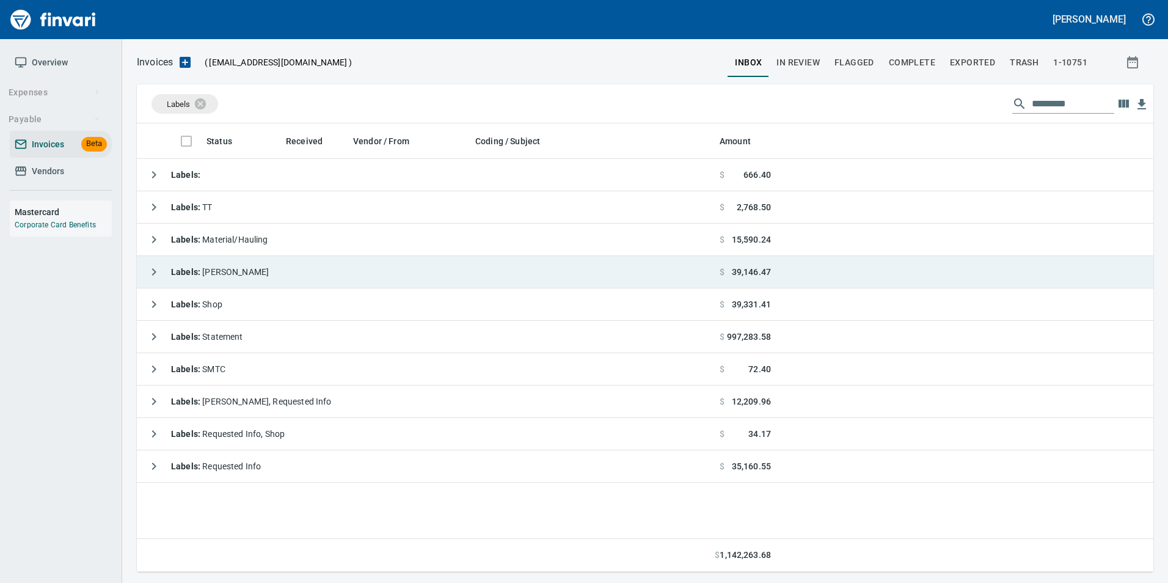
click at [152, 270] on icon "button" at bounding box center [154, 272] width 15 height 15
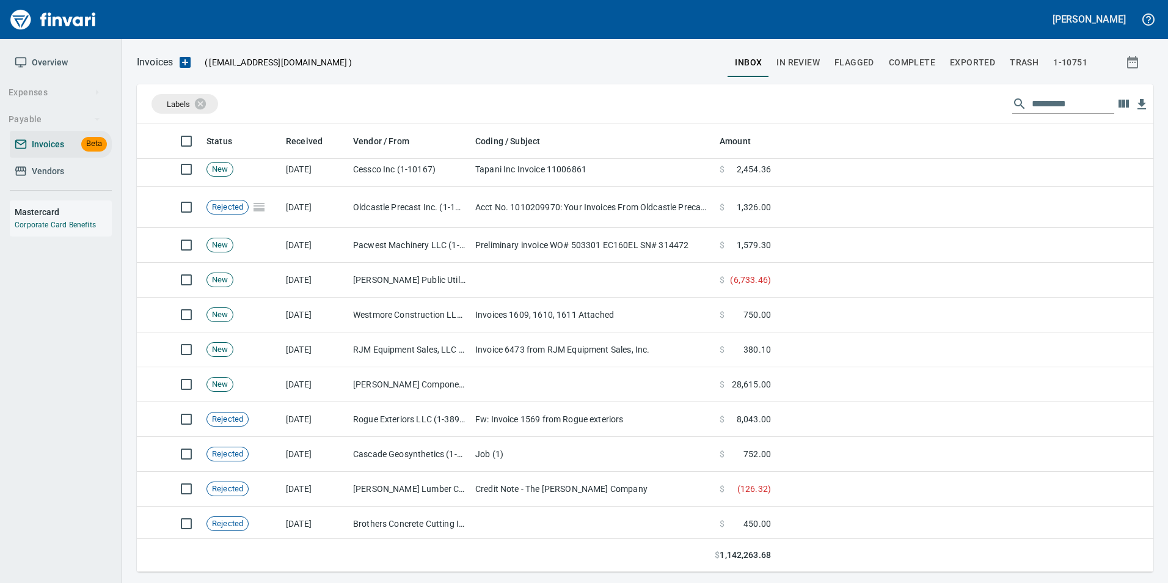
scroll to position [132, 0]
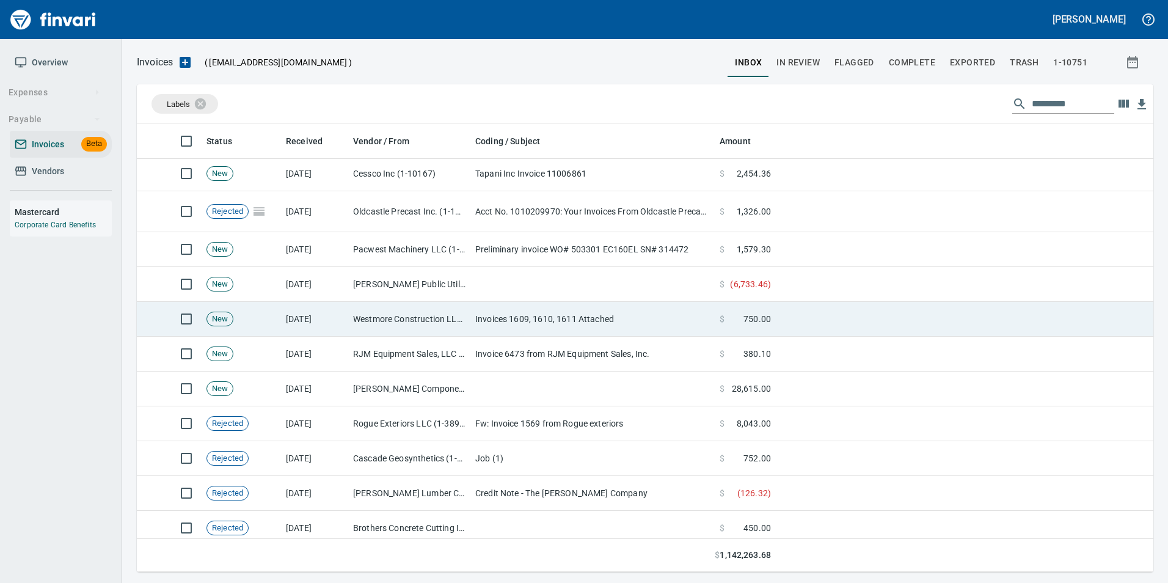
click at [320, 315] on td "9/23/2025" at bounding box center [314, 319] width 67 height 35
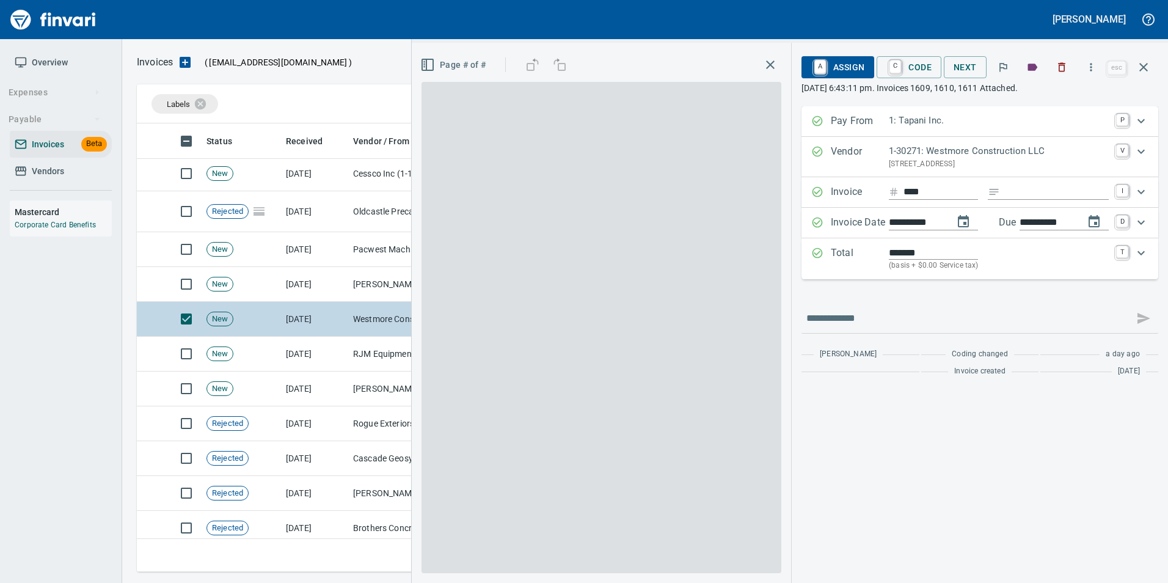
scroll to position [439, 998]
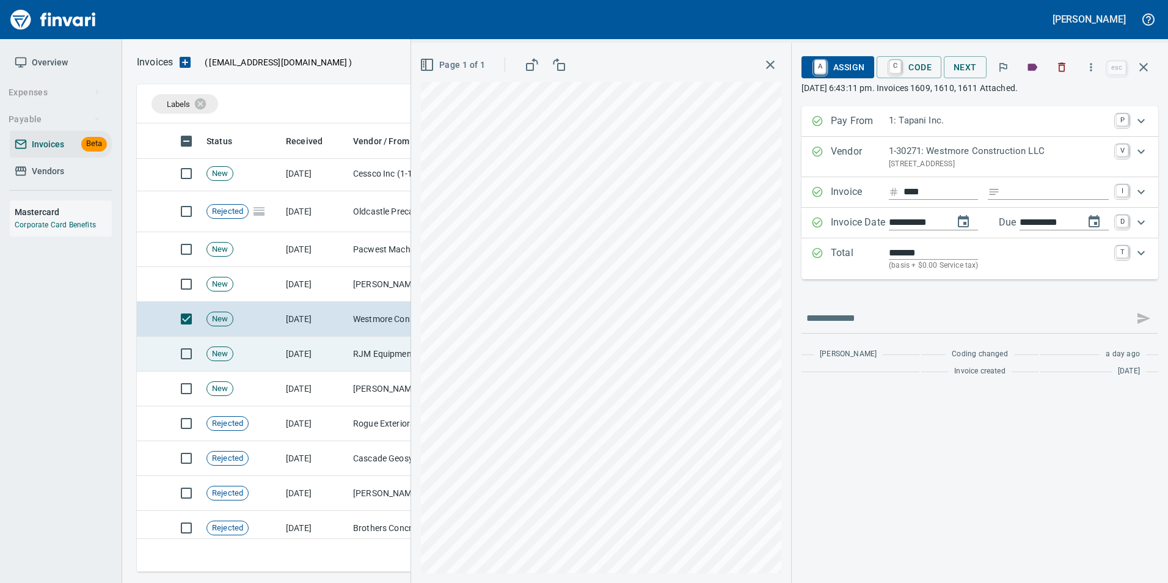
click at [301, 345] on td "9/23/2025" at bounding box center [314, 354] width 67 height 35
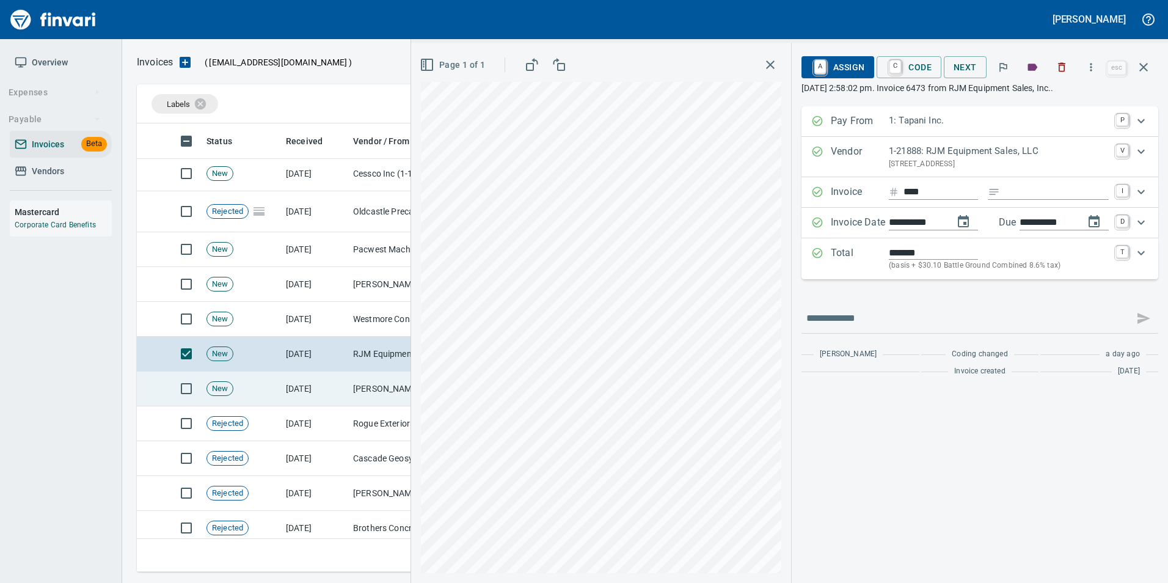
click at [299, 387] on td "9/23/2025" at bounding box center [314, 388] width 67 height 35
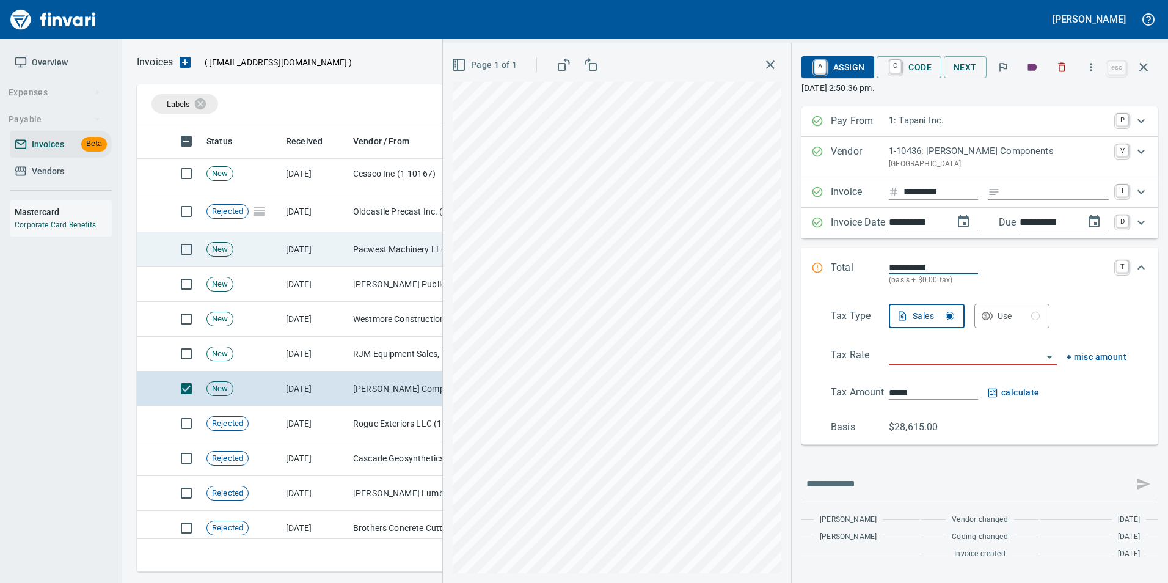
click at [261, 260] on td "New" at bounding box center [241, 249] width 79 height 35
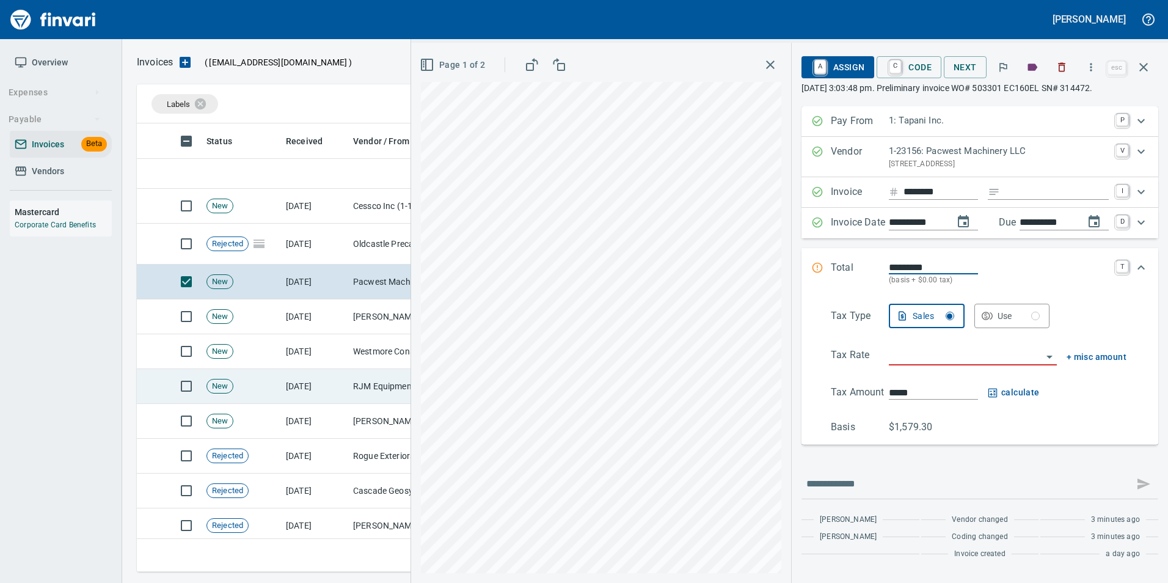
scroll to position [71, 0]
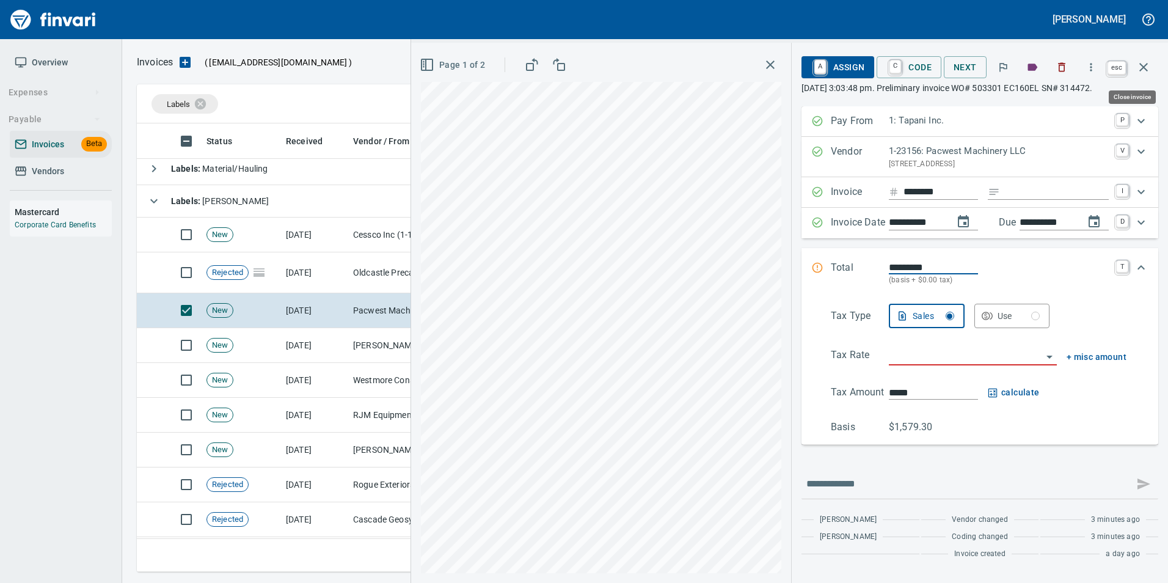
click at [1141, 70] on icon "button" at bounding box center [1143, 67] width 9 height 9
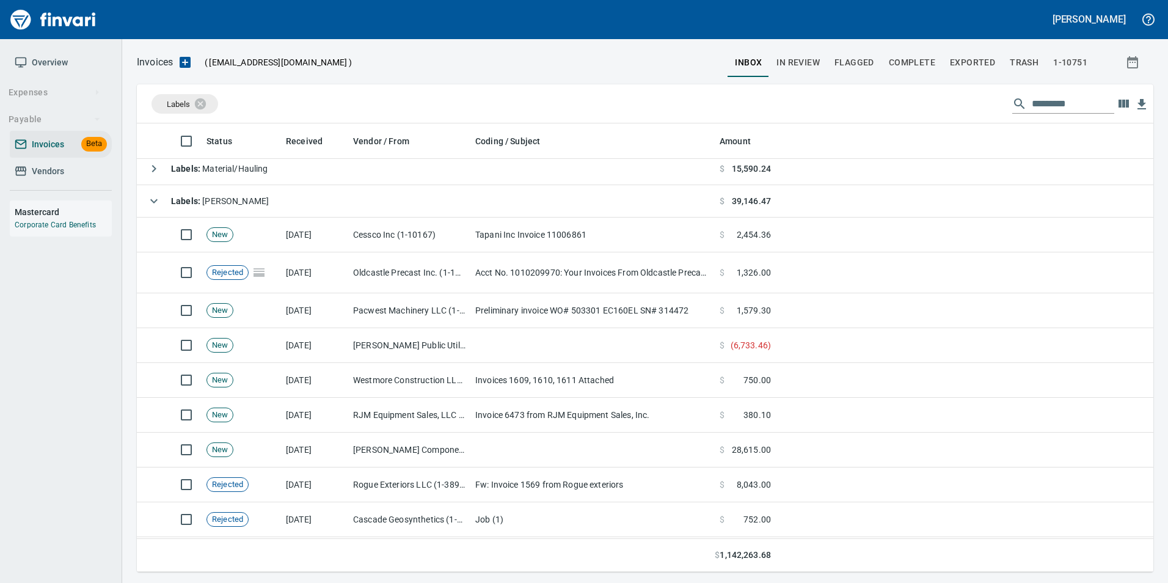
scroll to position [439, 998]
click at [789, 48] on button "In Review" at bounding box center [798, 62] width 58 height 29
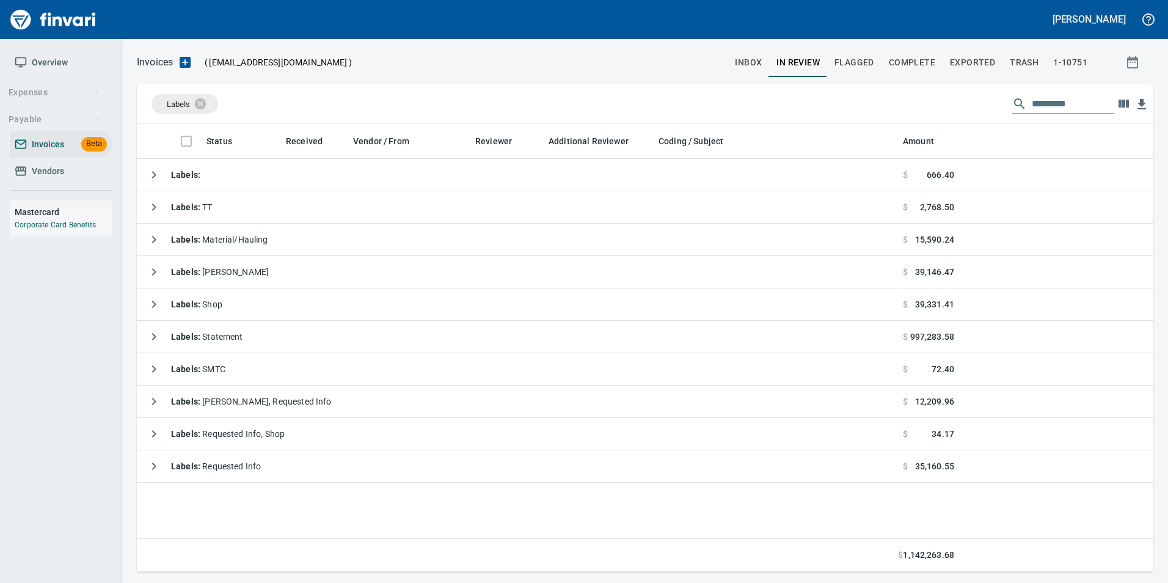
scroll to position [439, 1007]
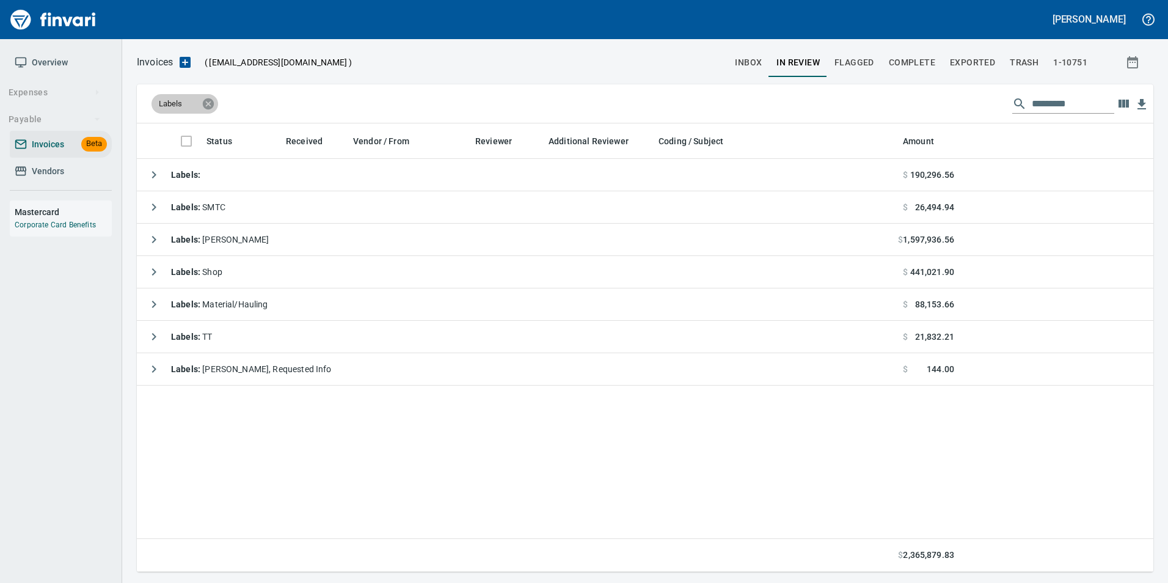
click at [207, 104] on icon at bounding box center [208, 103] width 11 height 11
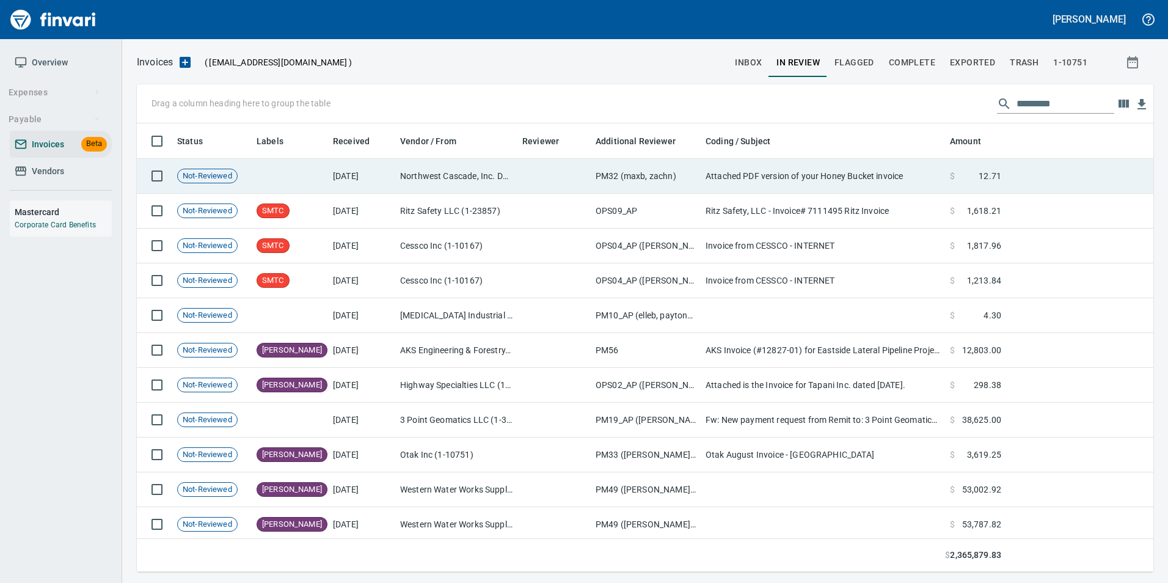
scroll to position [439, 998]
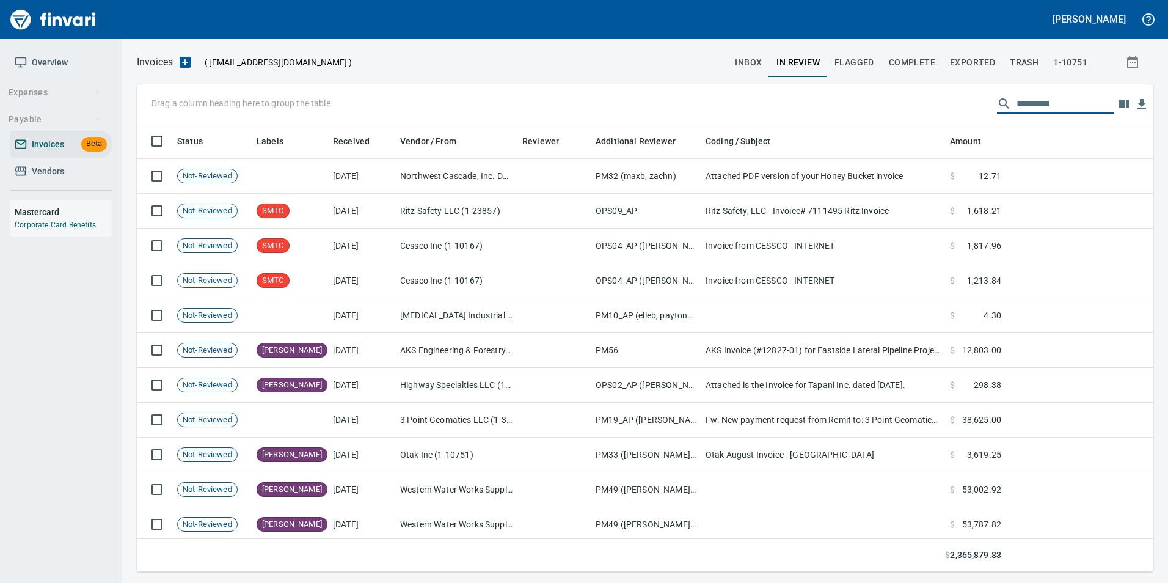
click at [1034, 96] on input "text" at bounding box center [1066, 104] width 98 height 20
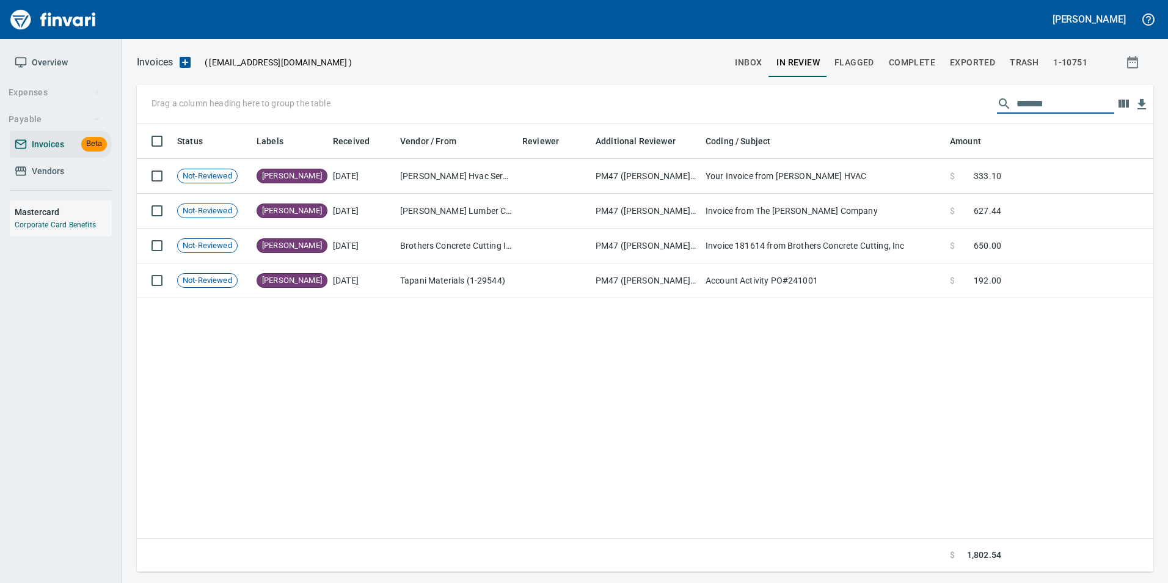
type input "*******"
click at [1034, 111] on input "*******" at bounding box center [1066, 104] width 98 height 20
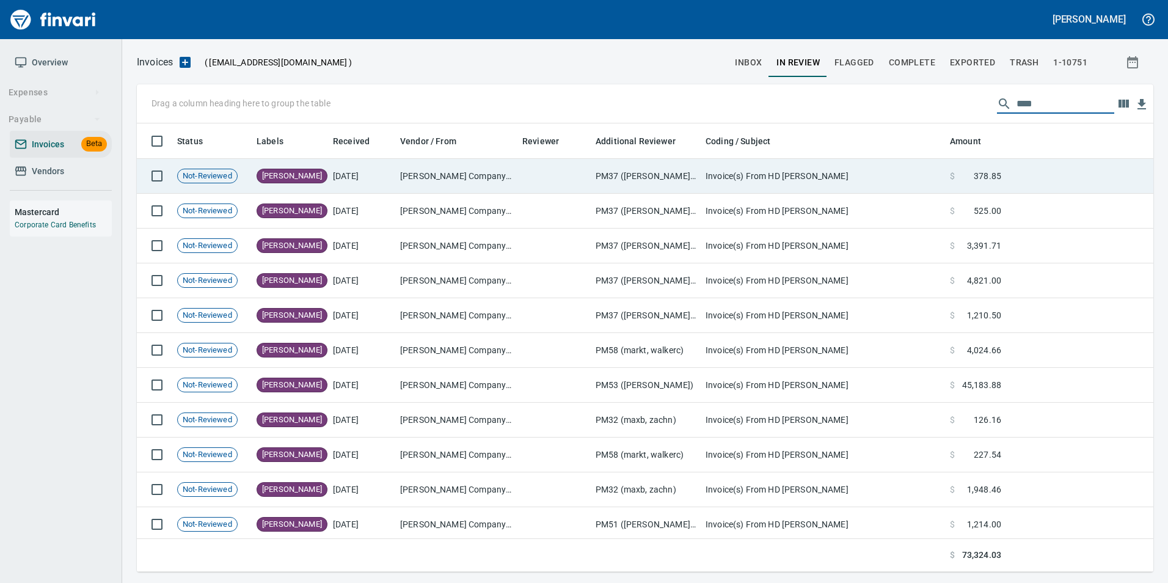
type input "****"
click at [836, 177] on td "Invoice(s) From HD Fowler" at bounding box center [823, 176] width 244 height 35
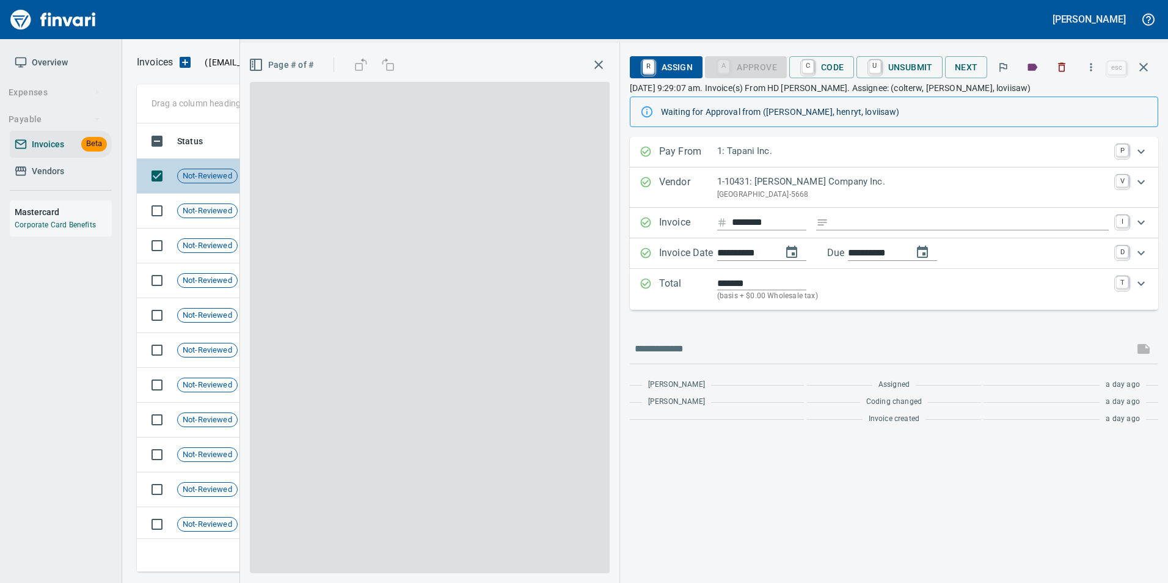
scroll to position [439, 998]
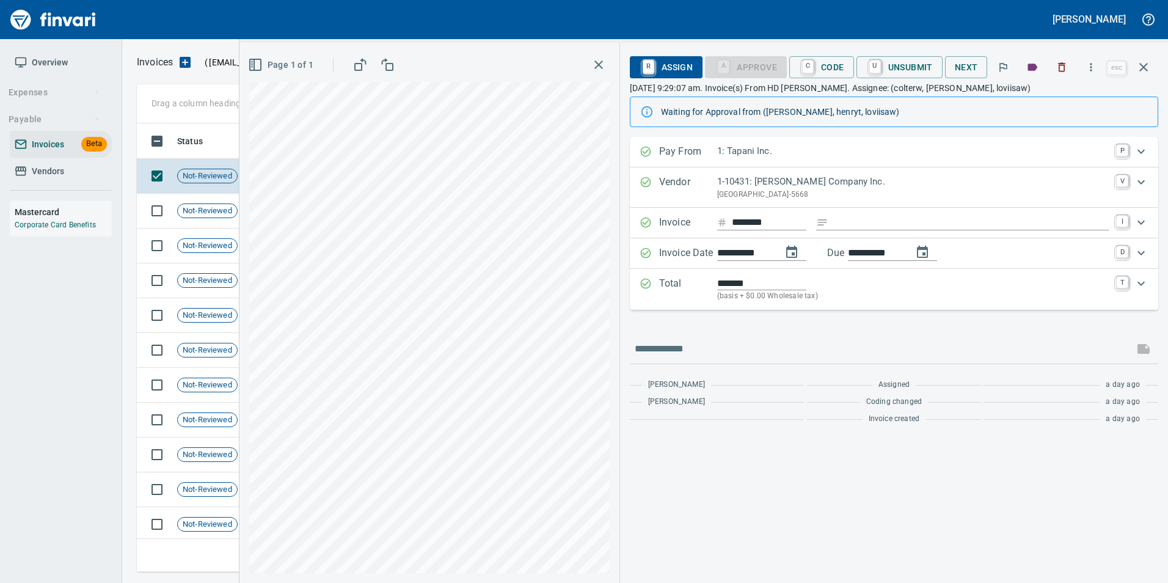
click at [1152, 69] on button "button" at bounding box center [1143, 67] width 29 height 29
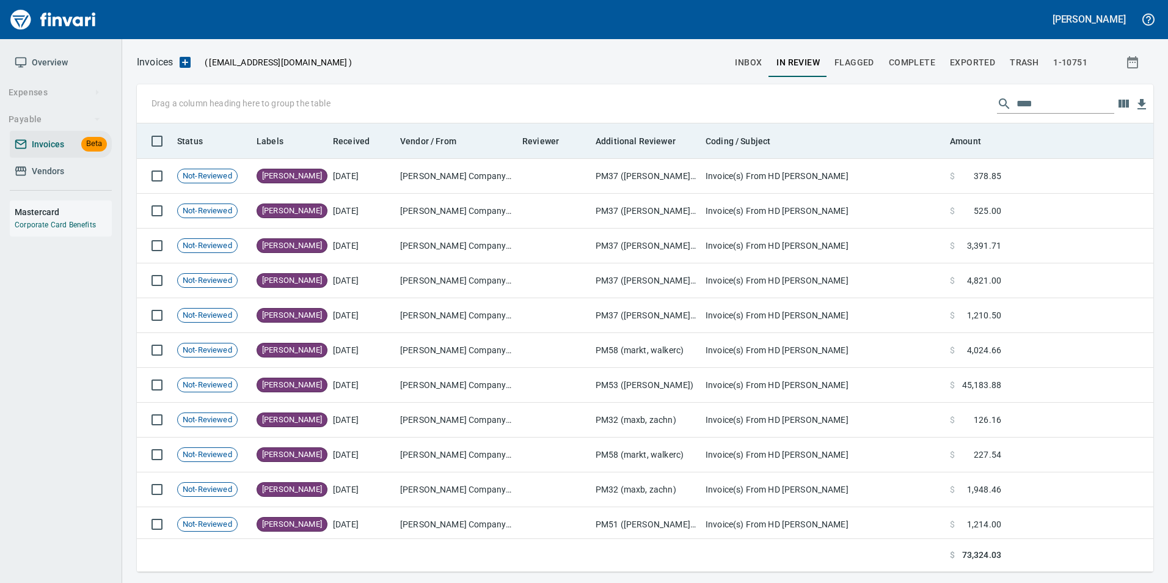
scroll to position [439, 998]
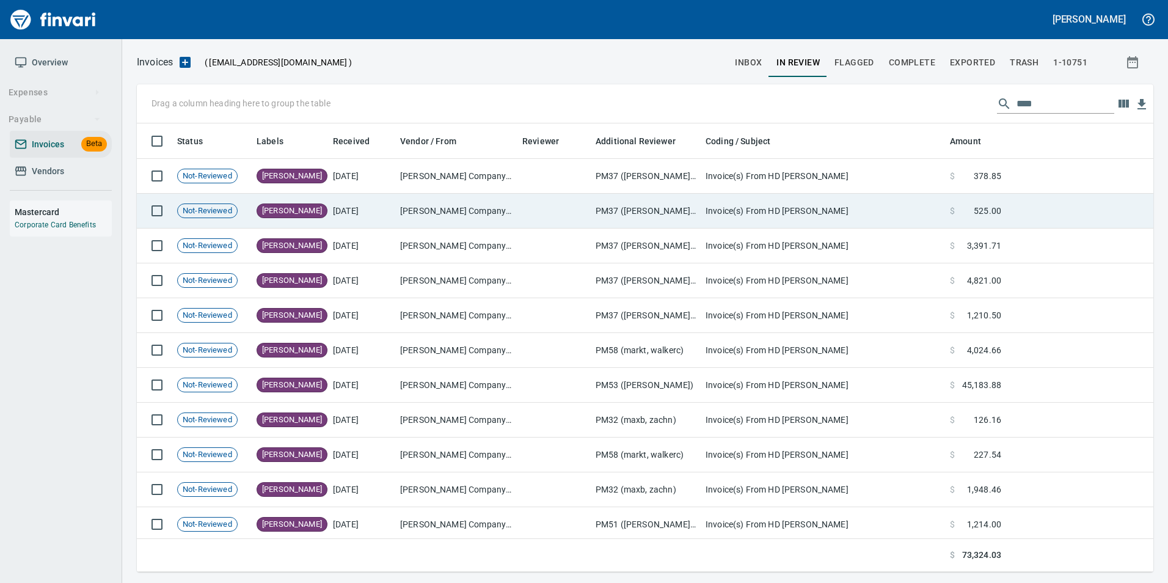
click at [726, 209] on td "Invoice(s) From HD Fowler" at bounding box center [823, 211] width 244 height 35
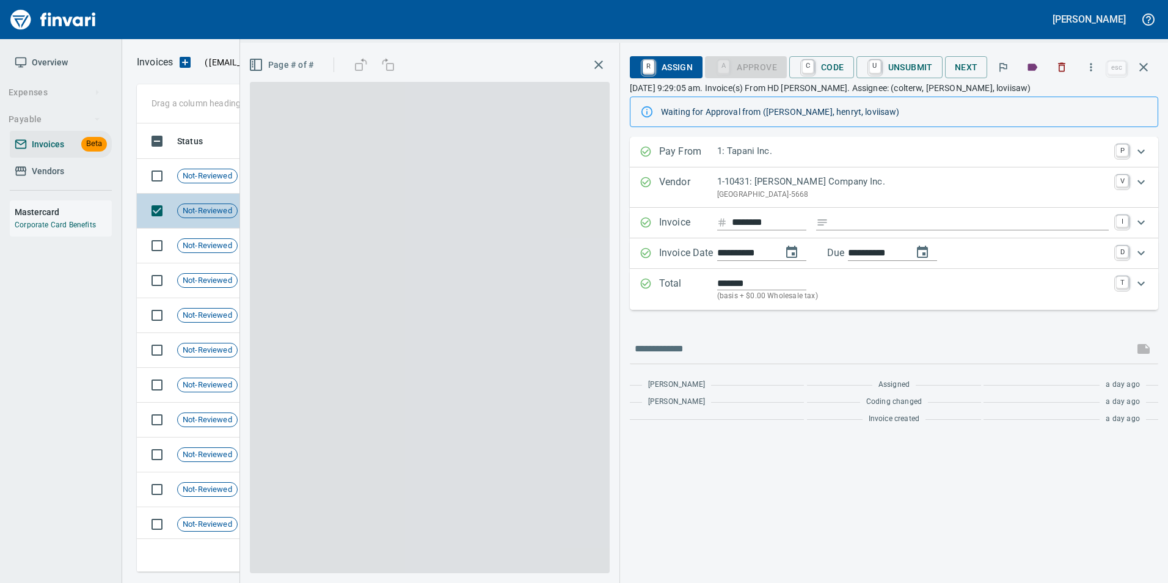
scroll to position [439, 998]
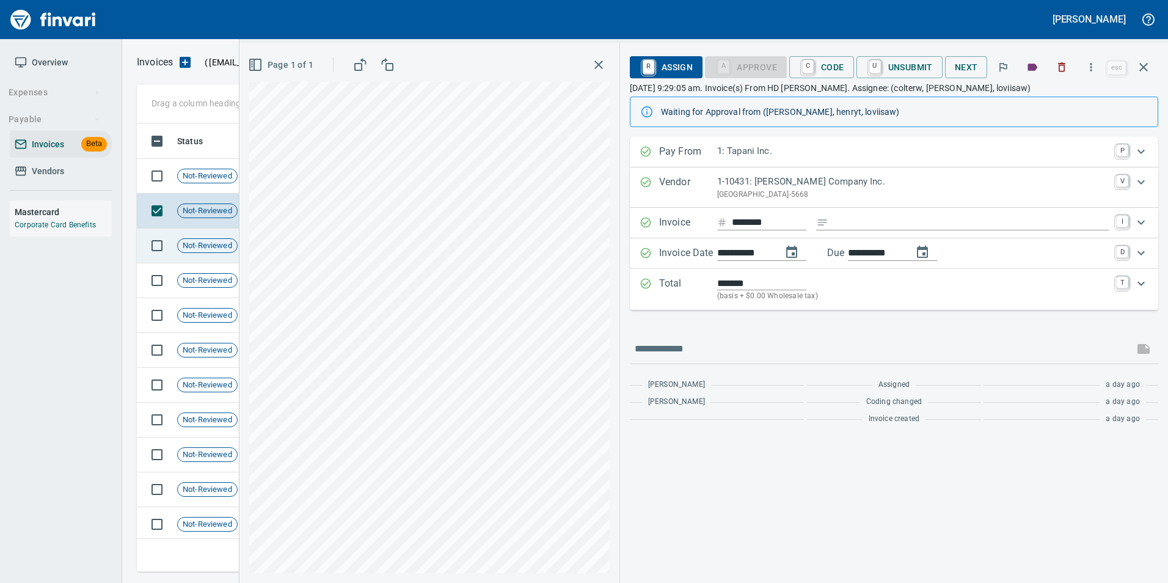
click at [207, 254] on td "Not-Reviewed" at bounding box center [211, 245] width 79 height 35
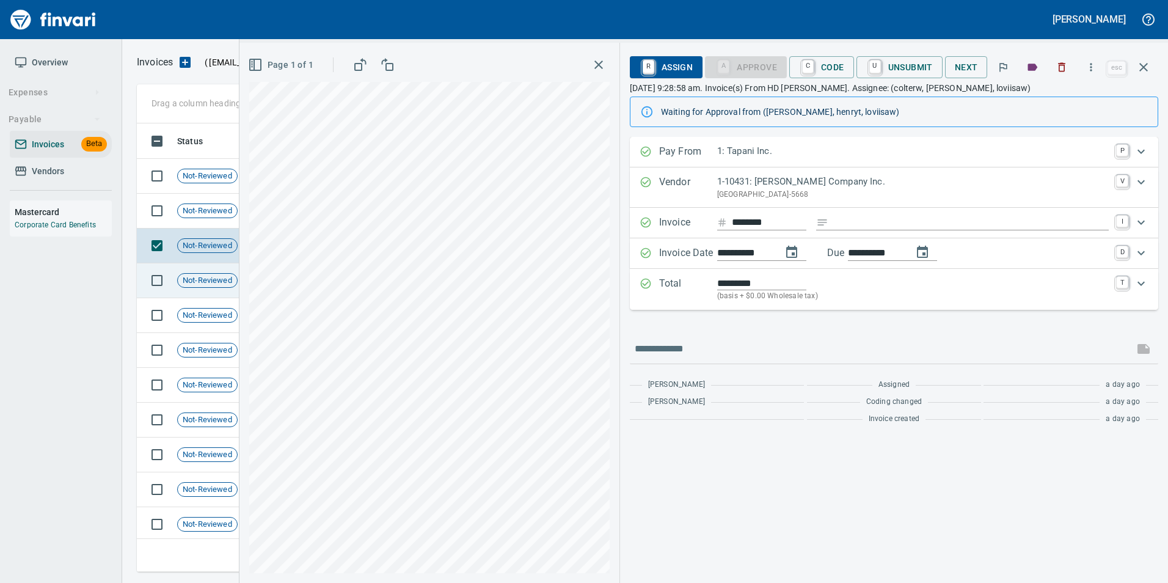
click at [210, 280] on span "Not-Reviewed" at bounding box center [207, 281] width 59 height 12
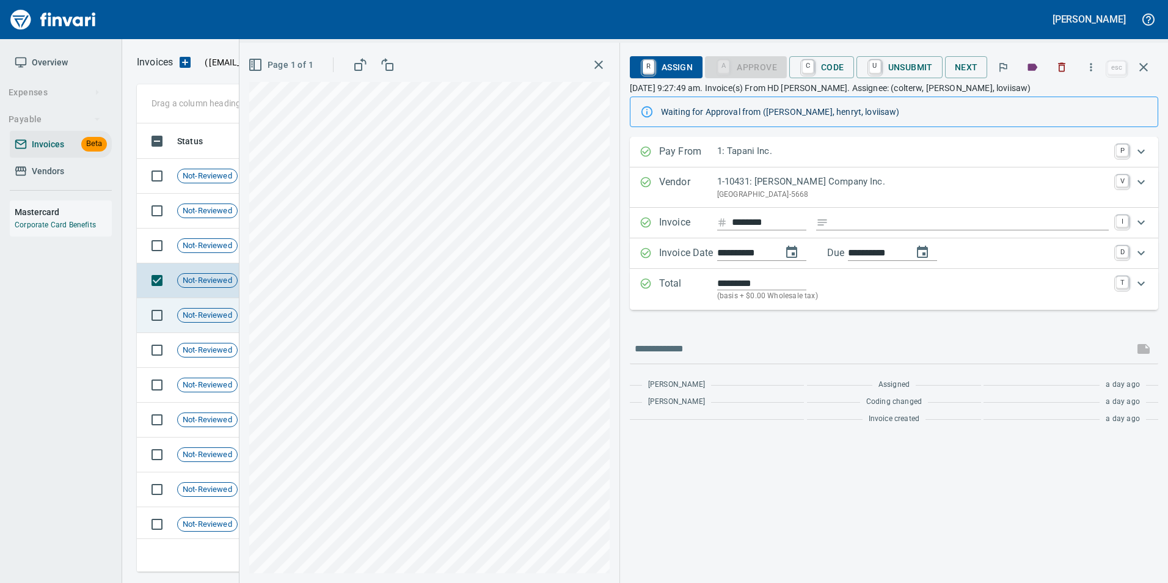
click at [210, 314] on span "Not-Reviewed" at bounding box center [207, 316] width 59 height 12
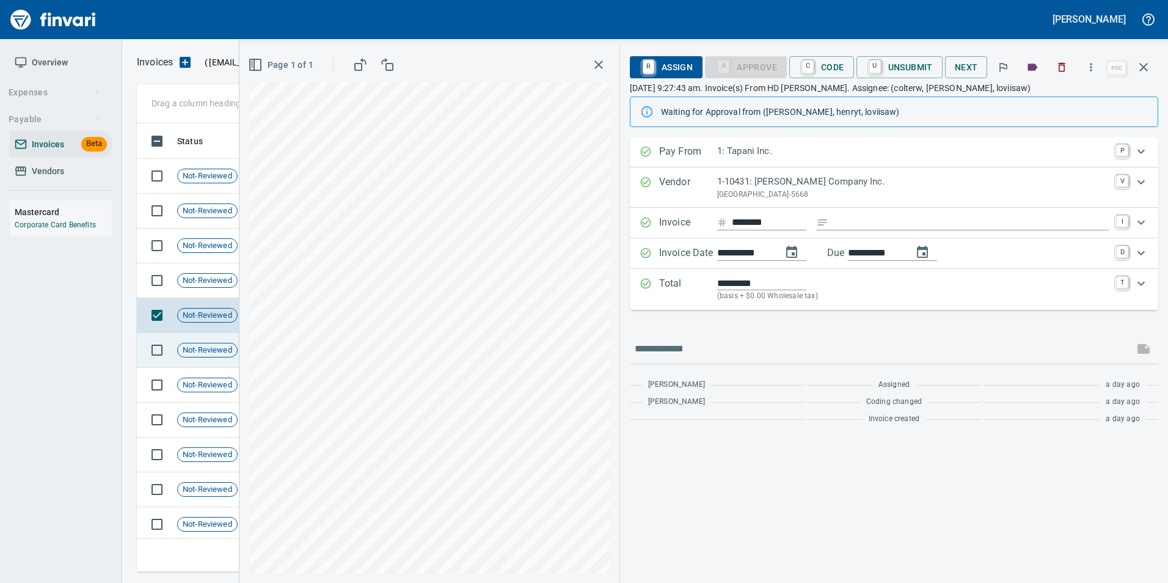
click at [207, 350] on span "Not-Reviewed" at bounding box center [207, 351] width 59 height 12
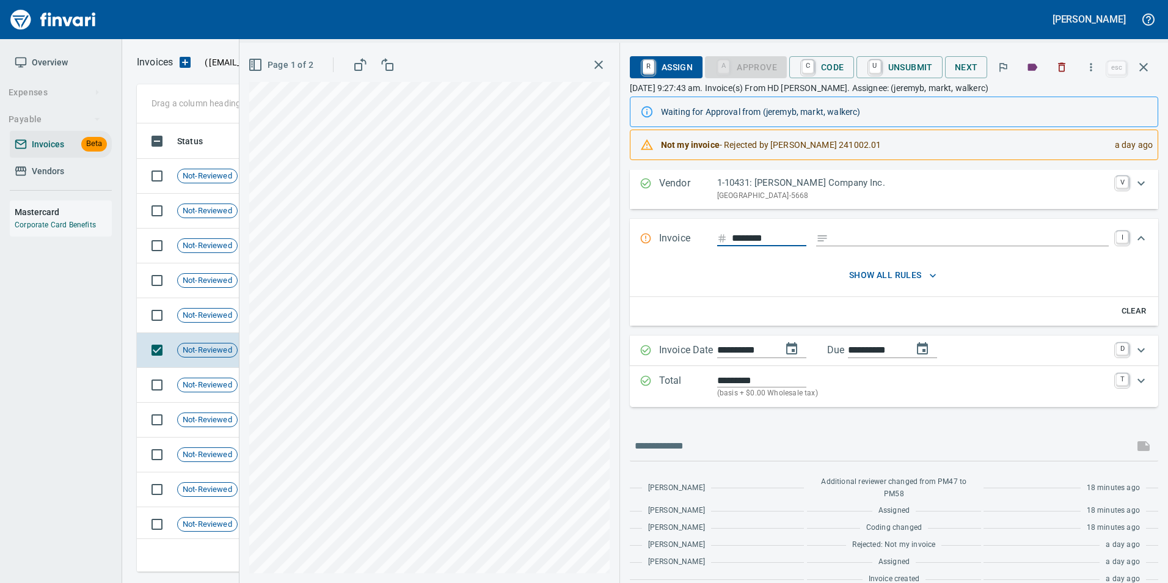
scroll to position [49, 0]
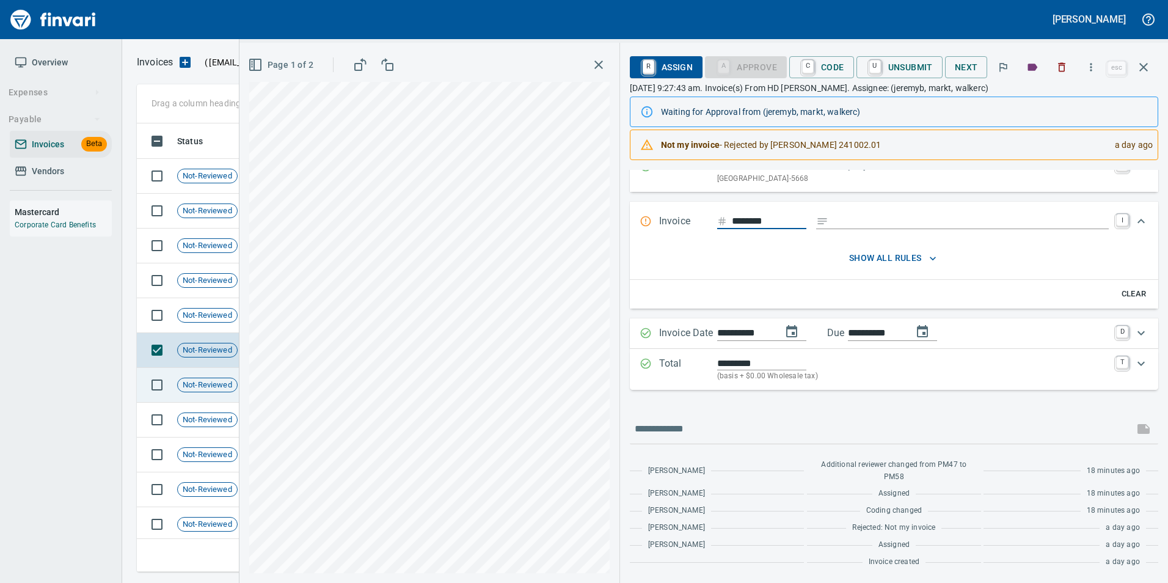
click at [212, 381] on span "Not-Reviewed" at bounding box center [207, 385] width 59 height 12
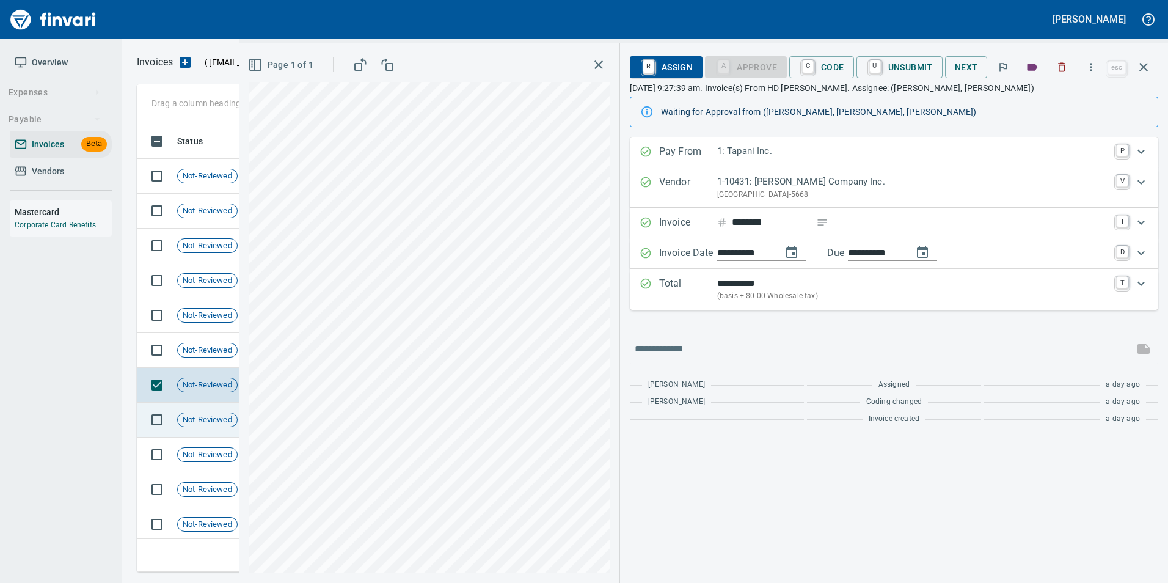
click at [207, 414] on span "Not-Reviewed" at bounding box center [207, 420] width 59 height 12
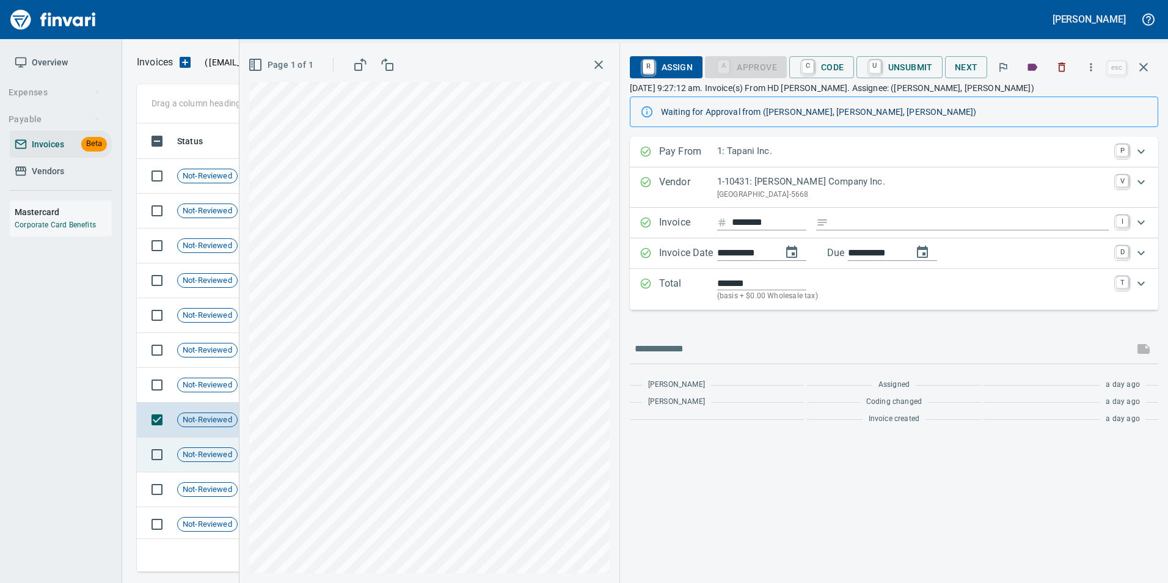
click at [208, 447] on div "Not-Reviewed" at bounding box center [207, 454] width 60 height 15
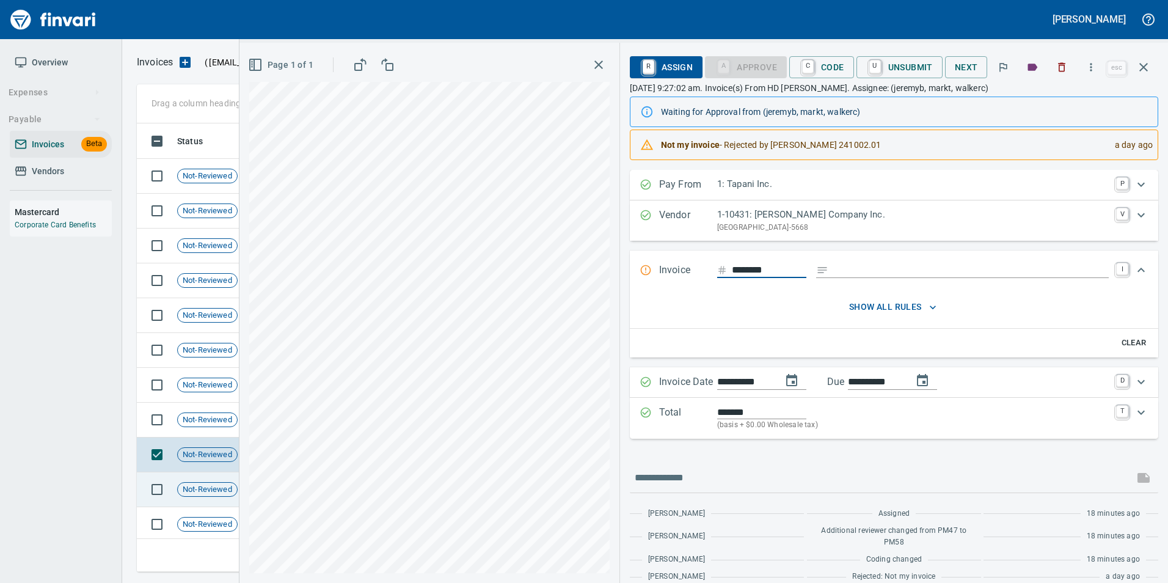
click at [232, 497] on td "Not-Reviewed" at bounding box center [211, 489] width 79 height 35
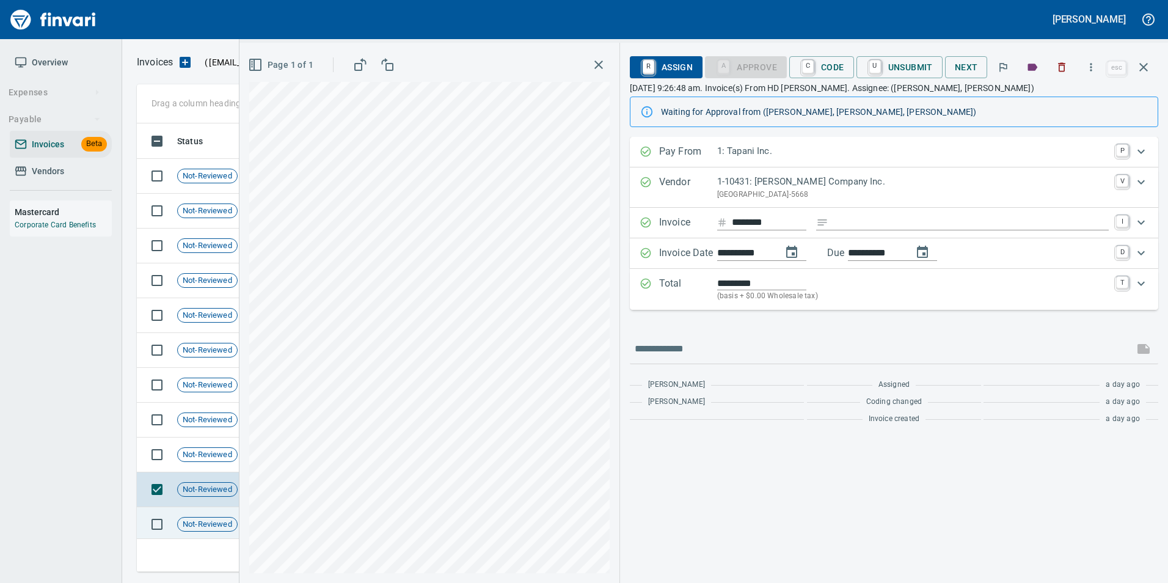
click at [210, 526] on span "Not-Reviewed" at bounding box center [207, 525] width 59 height 12
click at [1147, 62] on icon "button" at bounding box center [1143, 67] width 15 height 15
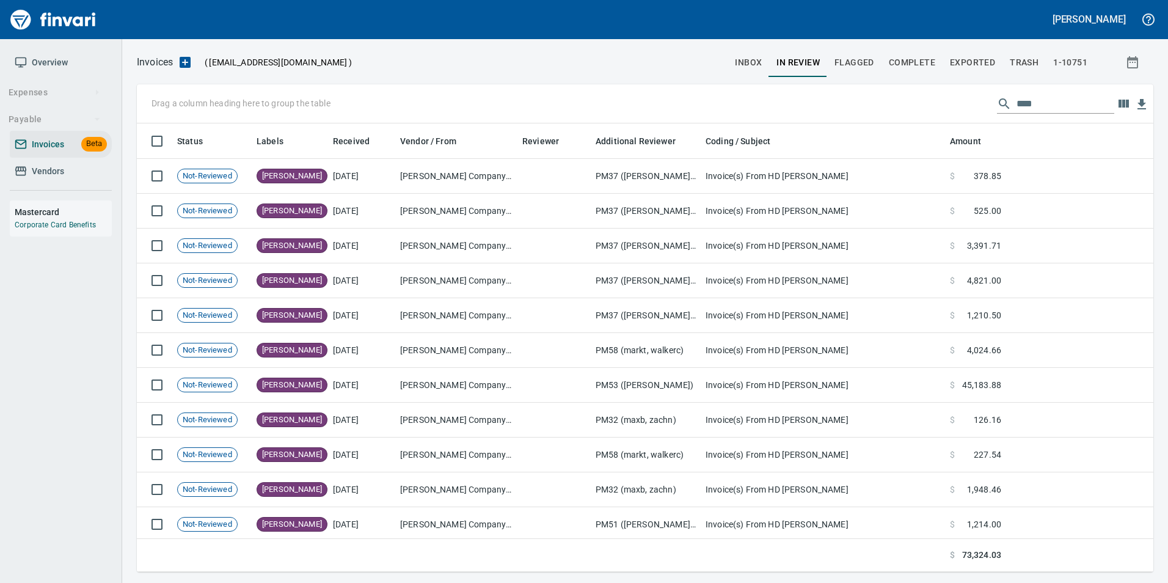
scroll to position [439, 998]
click at [748, 61] on span "inbox" at bounding box center [748, 62] width 27 height 15
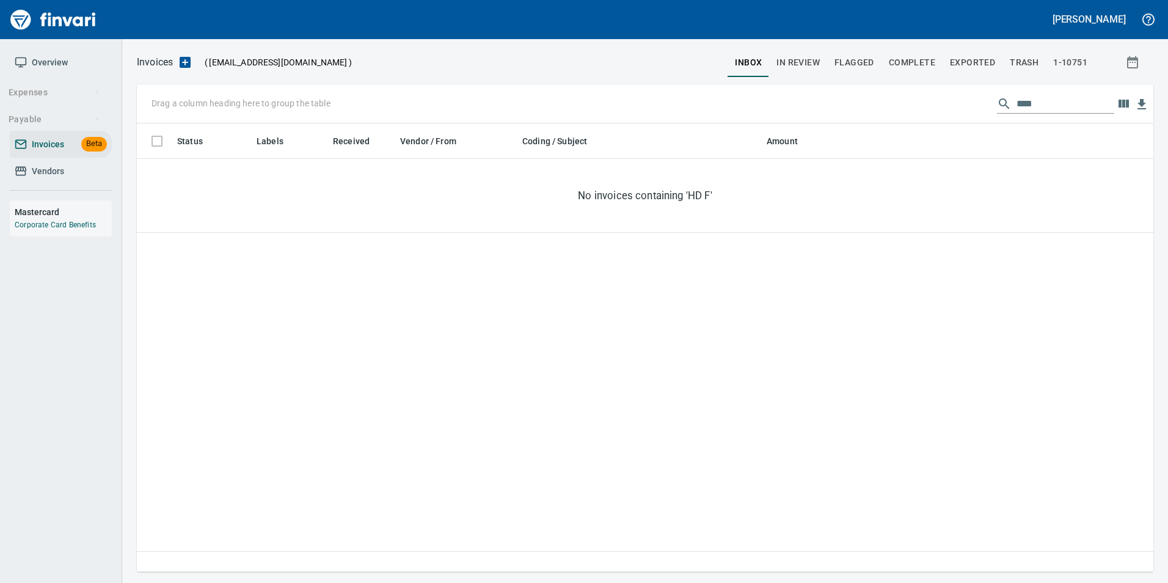
scroll to position [439, 1007]
click at [1028, 103] on input "****" at bounding box center [1066, 104] width 98 height 20
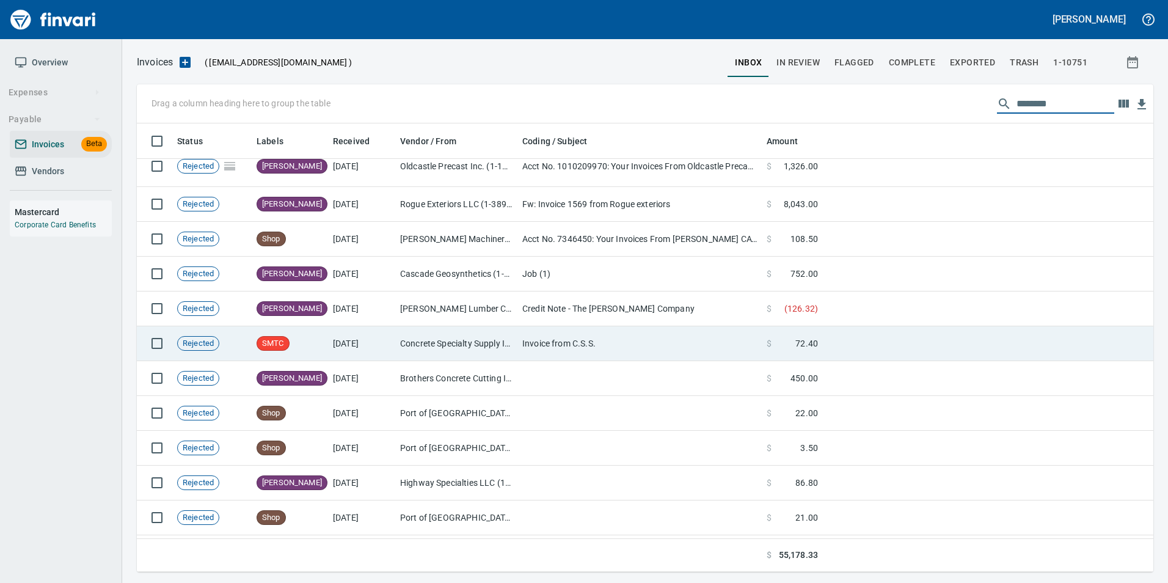
scroll to position [0, 0]
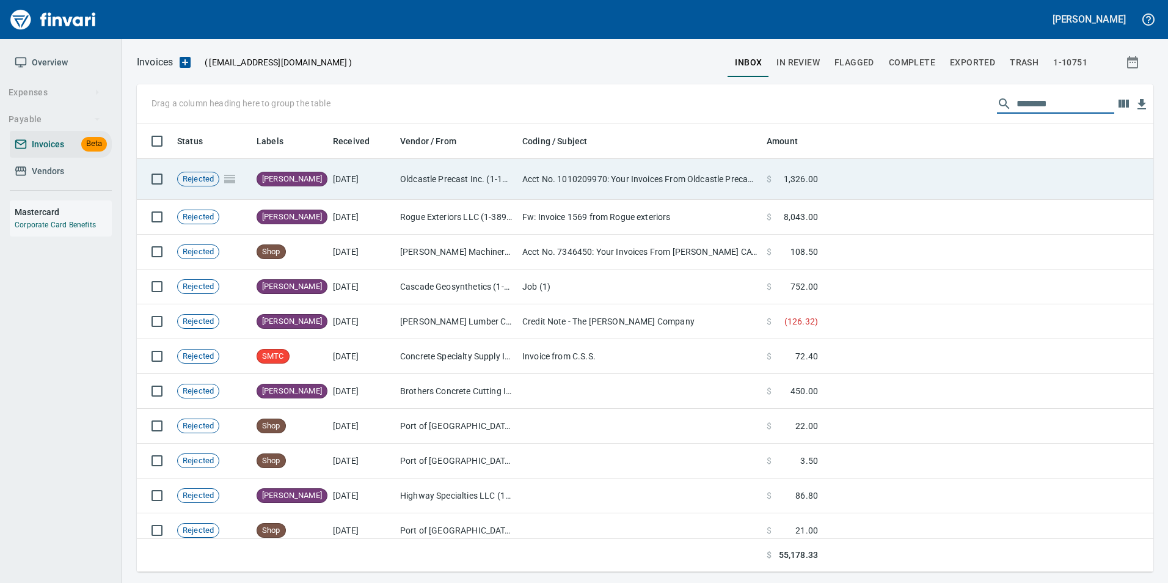
type input "********"
click at [386, 188] on td "[DATE]" at bounding box center [361, 179] width 67 height 41
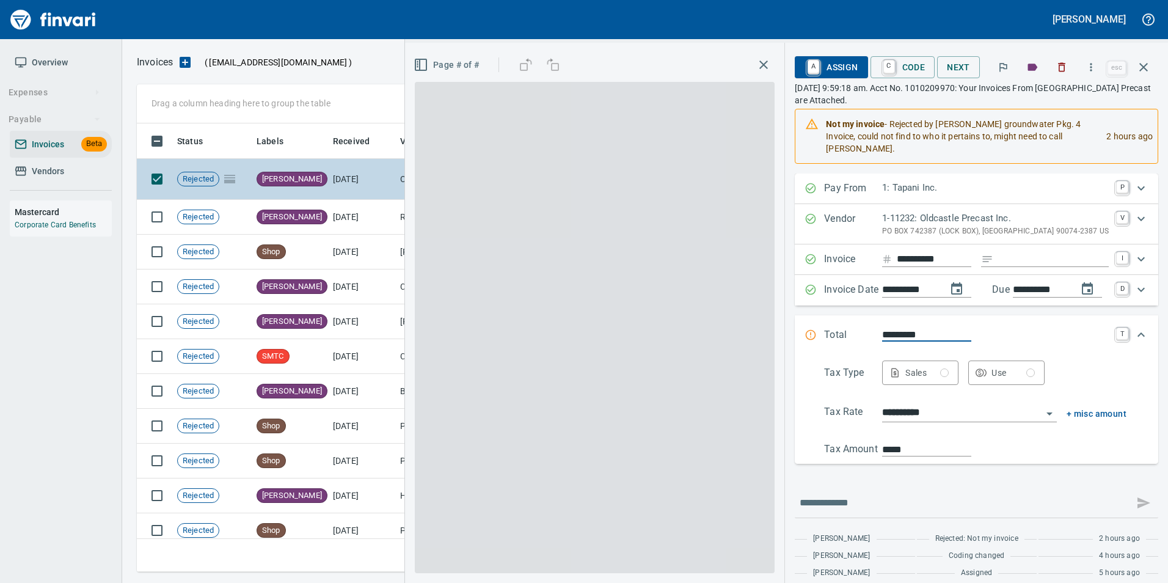
scroll to position [439, 998]
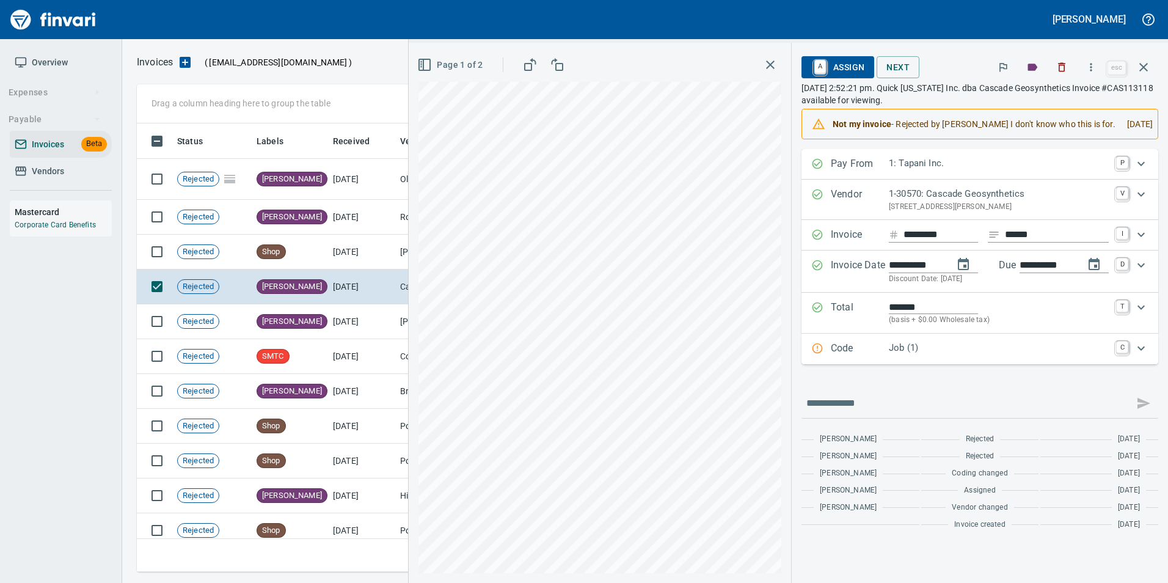
scroll to position [439, 998]
click at [329, 314] on td "[DATE]" at bounding box center [361, 321] width 67 height 35
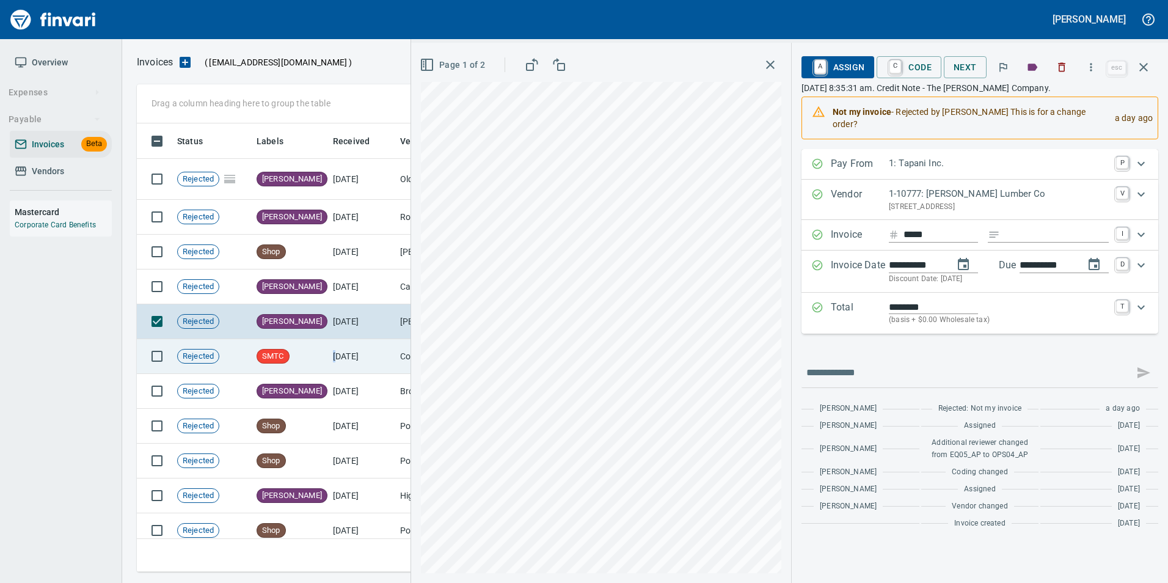
click at [334, 360] on td "[DATE]" at bounding box center [361, 356] width 67 height 35
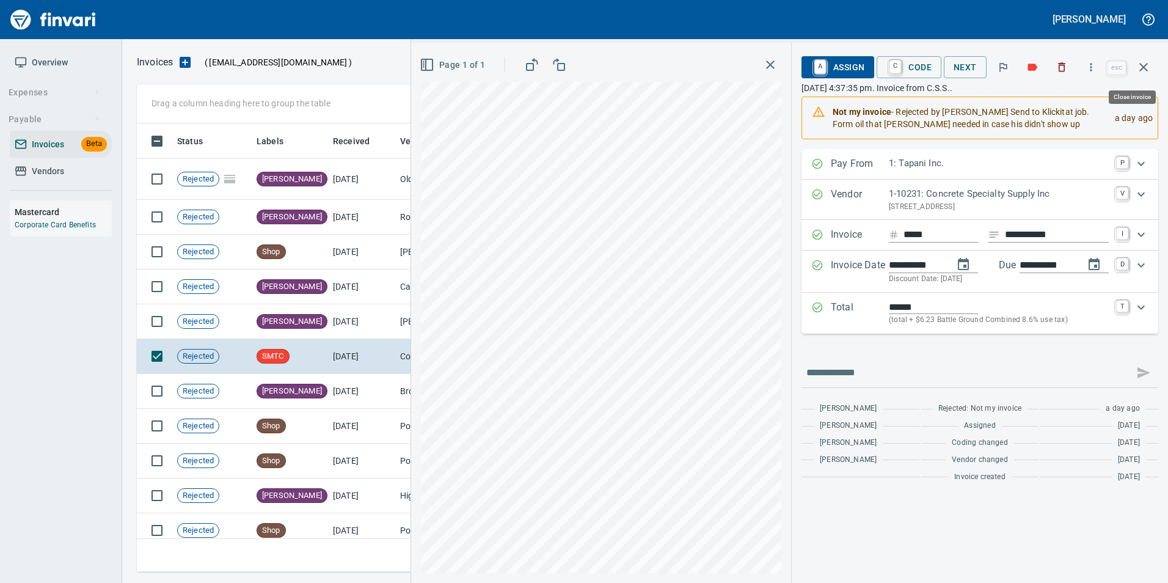
click at [1144, 71] on icon "button" at bounding box center [1143, 67] width 15 height 15
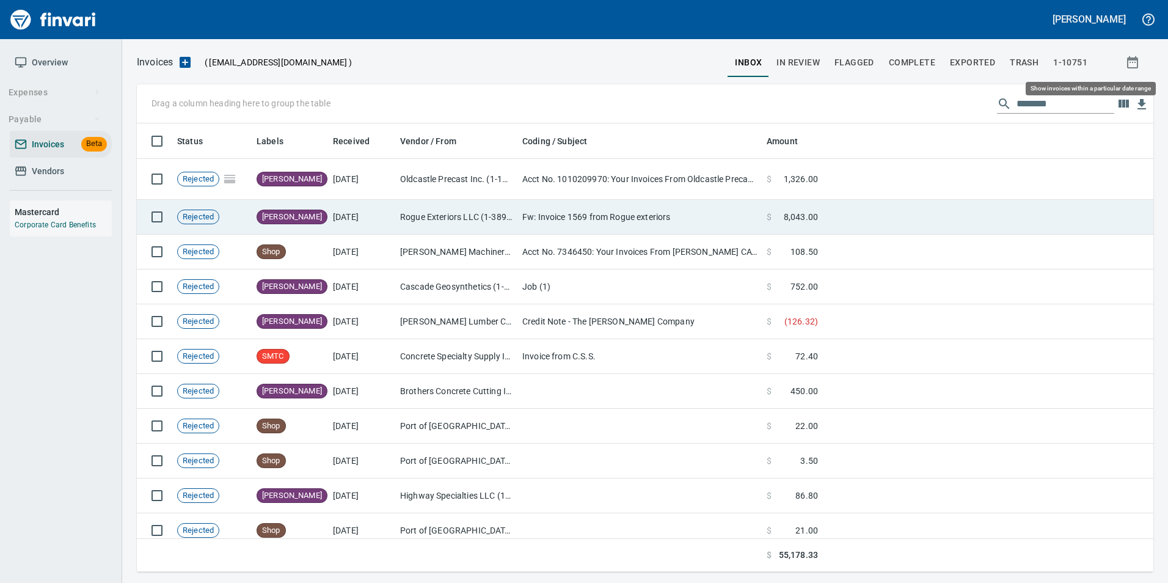
scroll to position [439, 998]
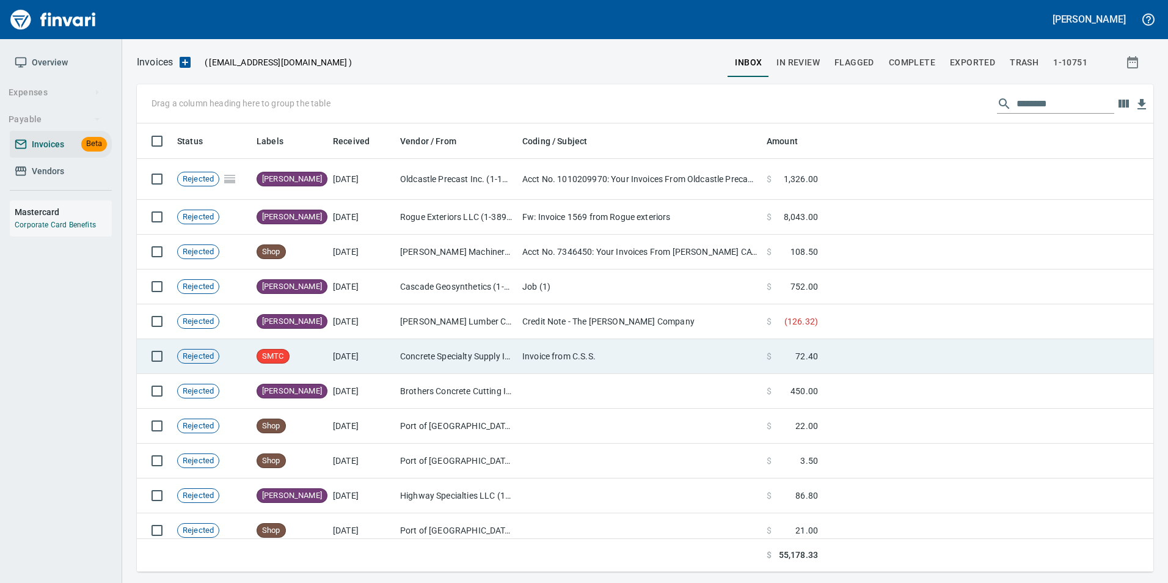
click at [857, 358] on td at bounding box center [988, 356] width 331 height 35
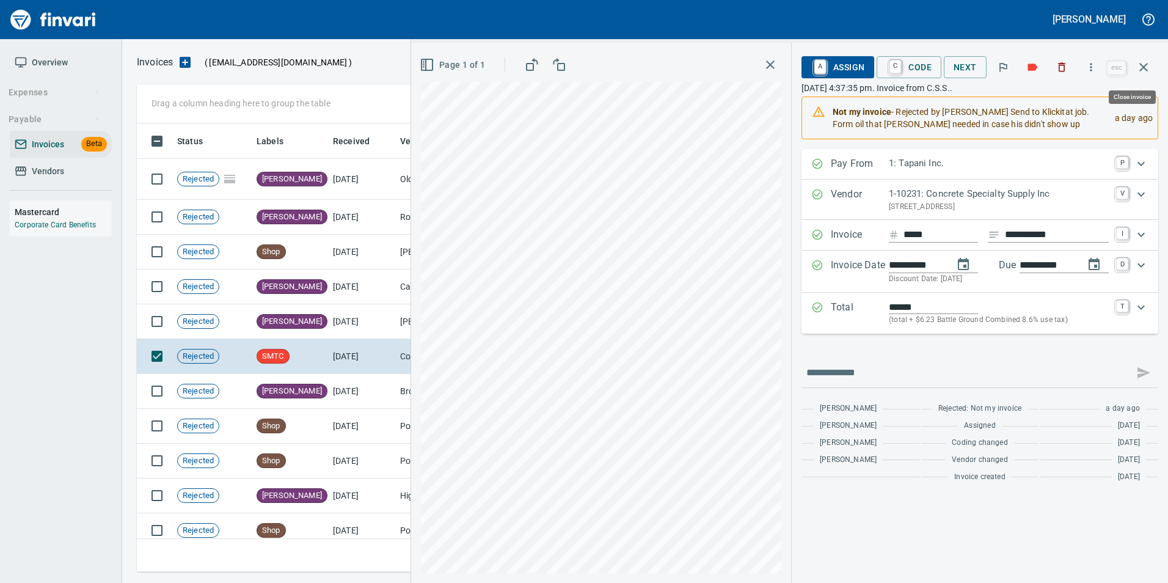
scroll to position [439, 998]
drag, startPoint x: 1150, startPoint y: 62, endPoint x: 1142, endPoint y: 67, distance: 10.2
click at [1150, 62] on icon "button" at bounding box center [1143, 67] width 15 height 15
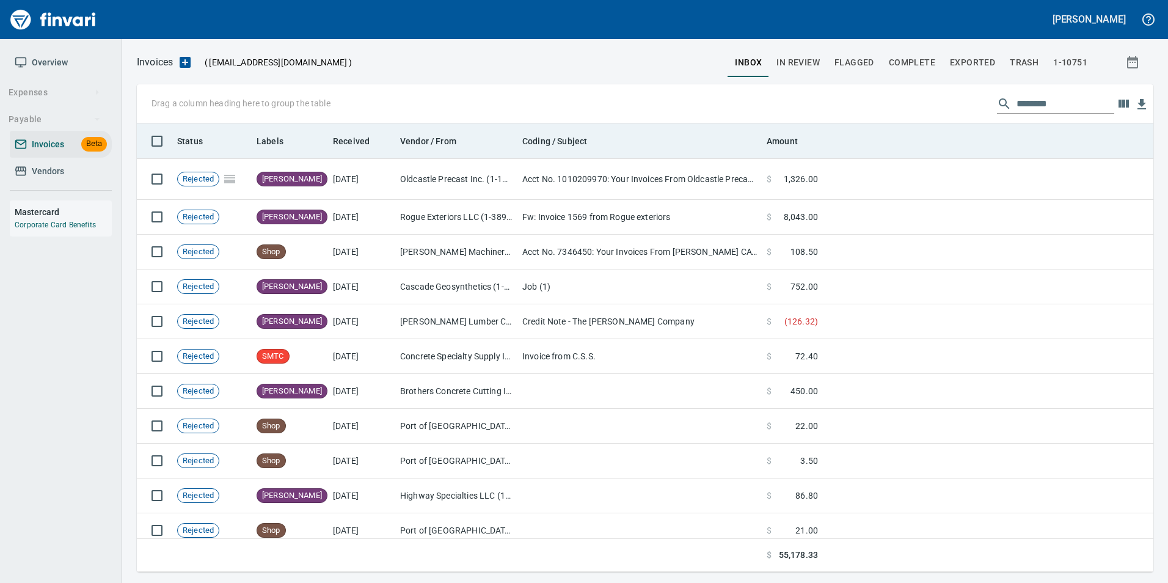
scroll to position [439, 998]
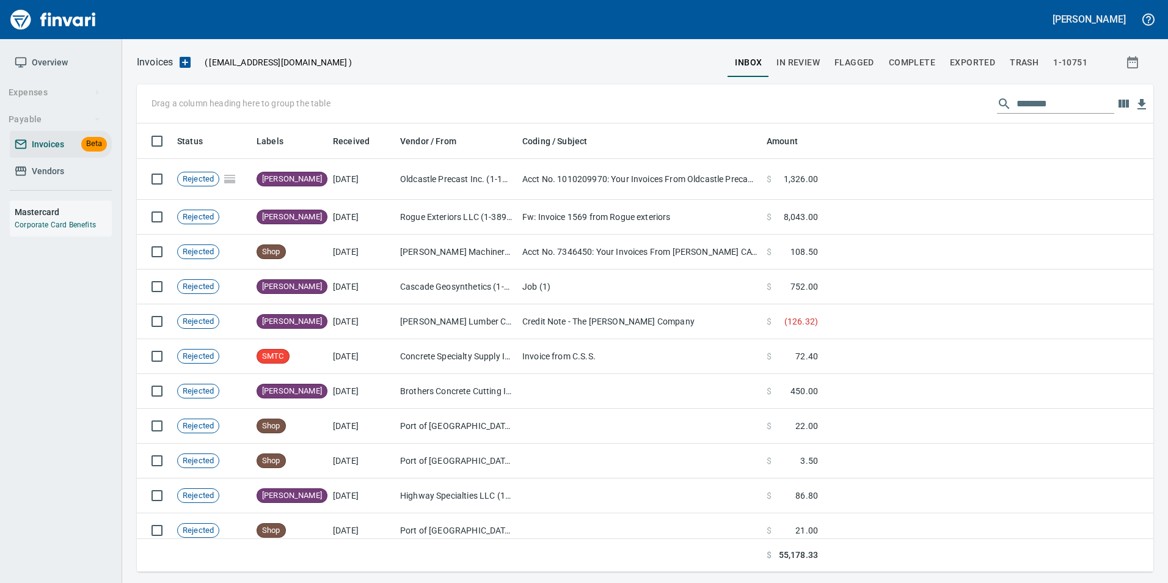
click at [1048, 106] on input "********" at bounding box center [1066, 104] width 98 height 20
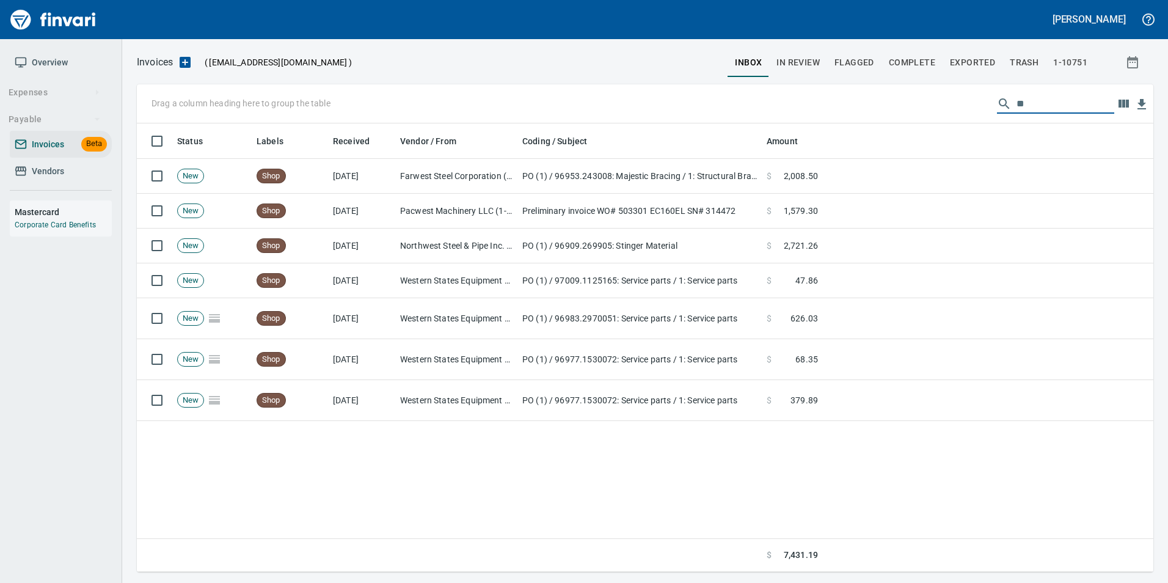
type input "*"
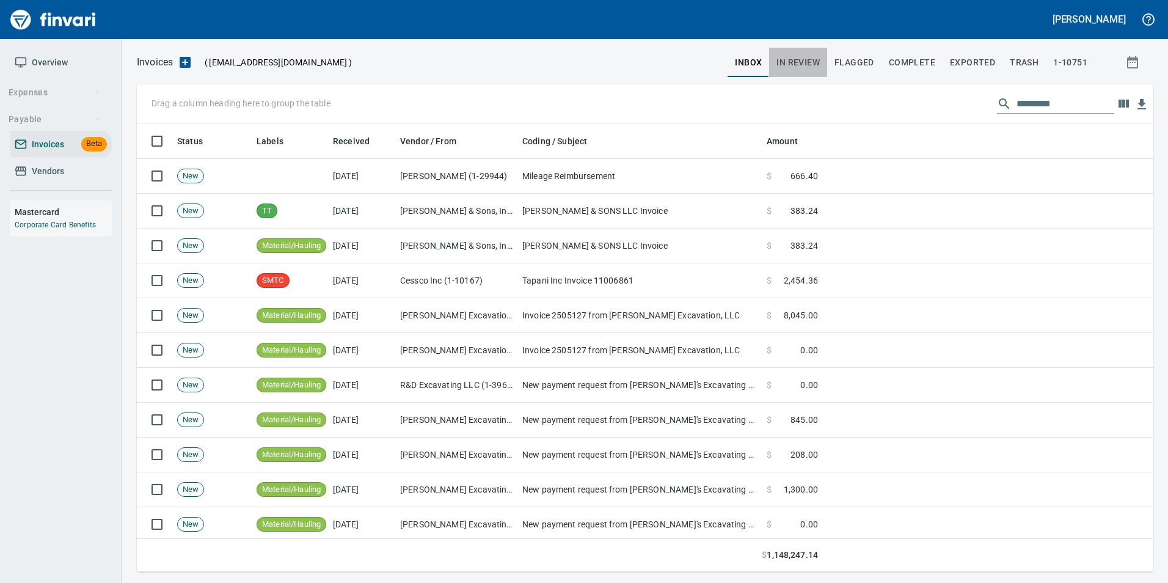
click at [801, 61] on span "In Review" at bounding box center [798, 62] width 43 height 15
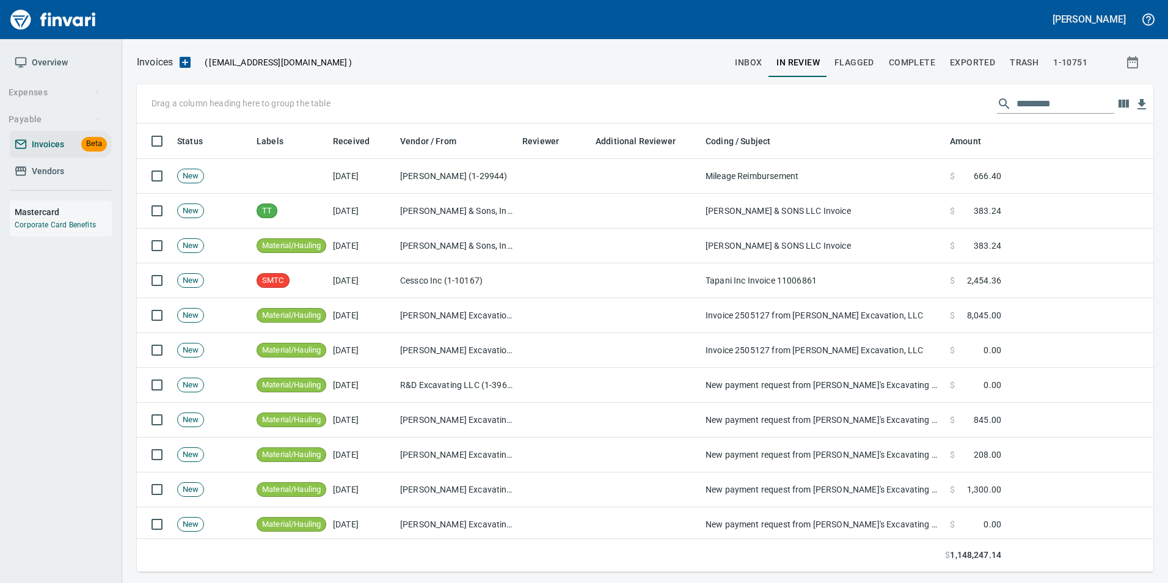
scroll to position [439, 998]
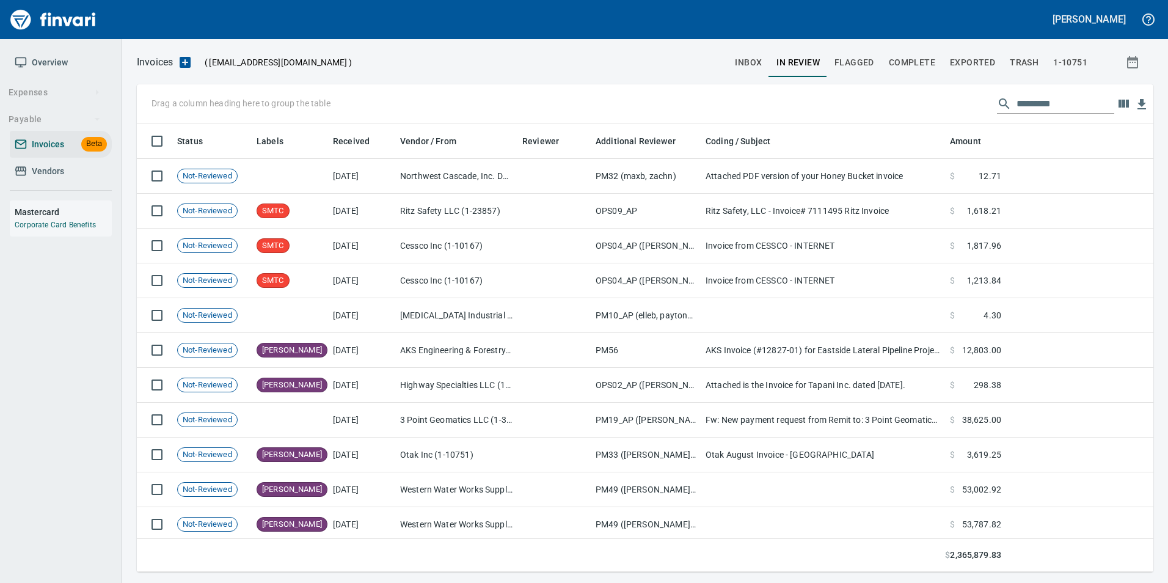
click at [1037, 103] on input "text" at bounding box center [1066, 104] width 98 height 20
type input "*"
click at [924, 62] on span "Complete" at bounding box center [912, 62] width 46 height 15
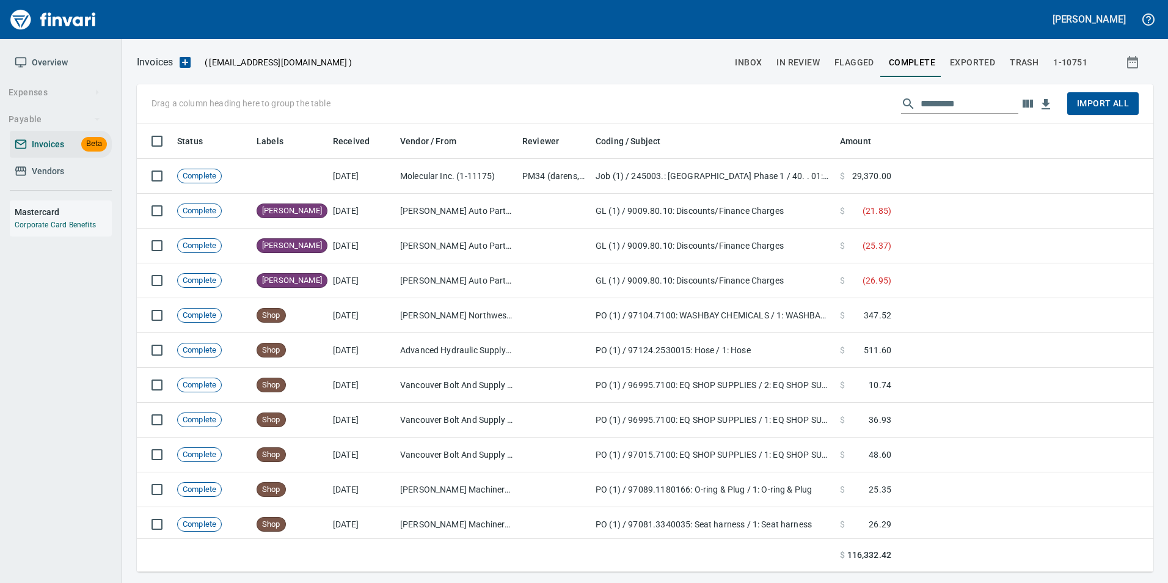
scroll to position [439, 998]
click at [948, 102] on input "text" at bounding box center [970, 104] width 98 height 20
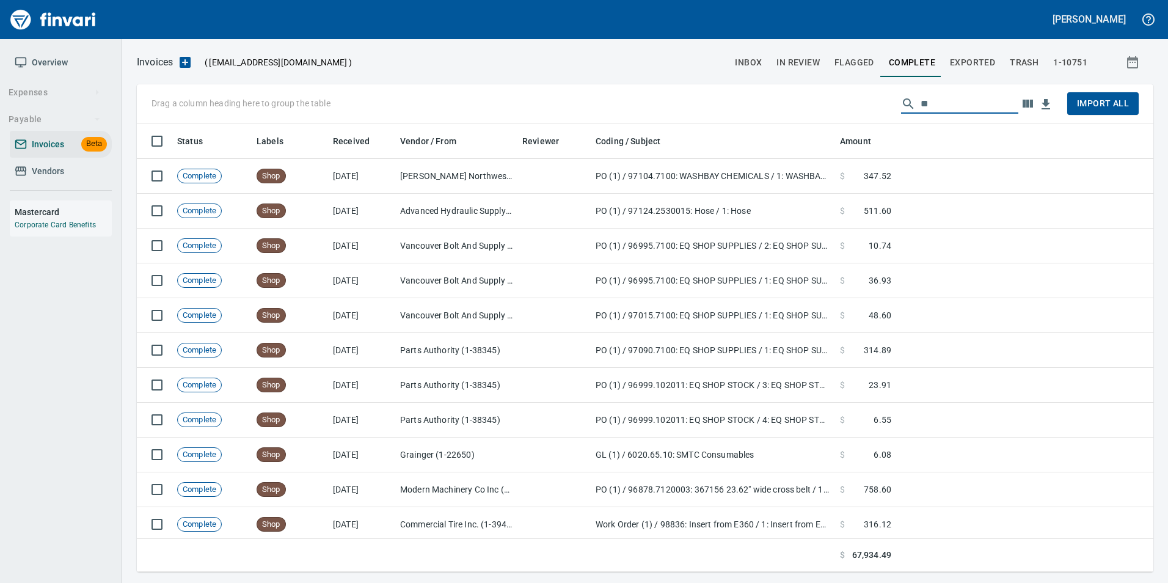
type input "*"
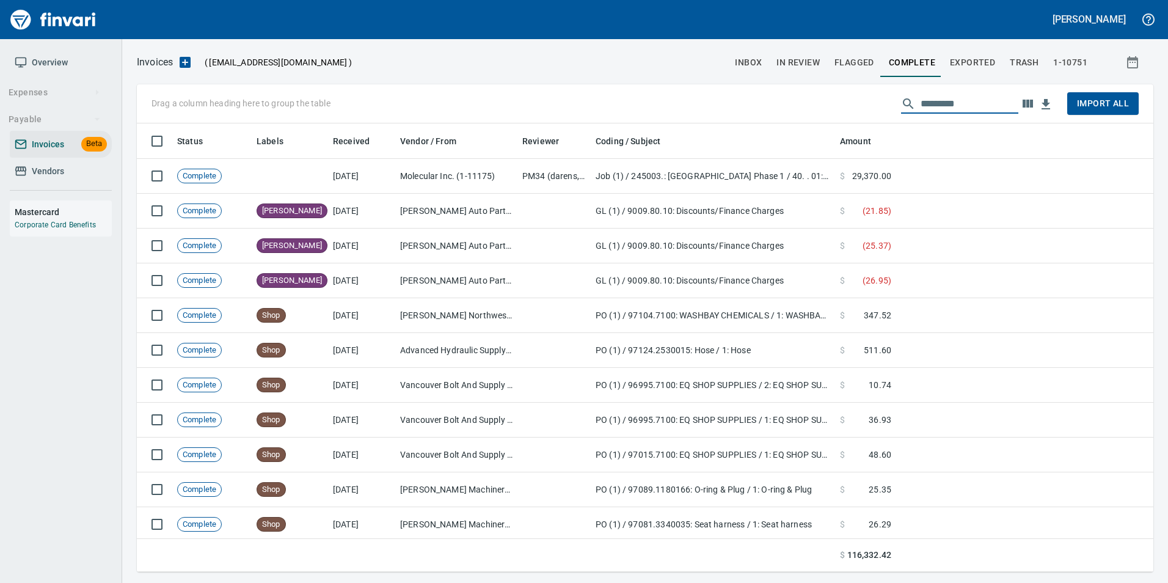
click at [979, 64] on span "Exported" at bounding box center [972, 62] width 45 height 15
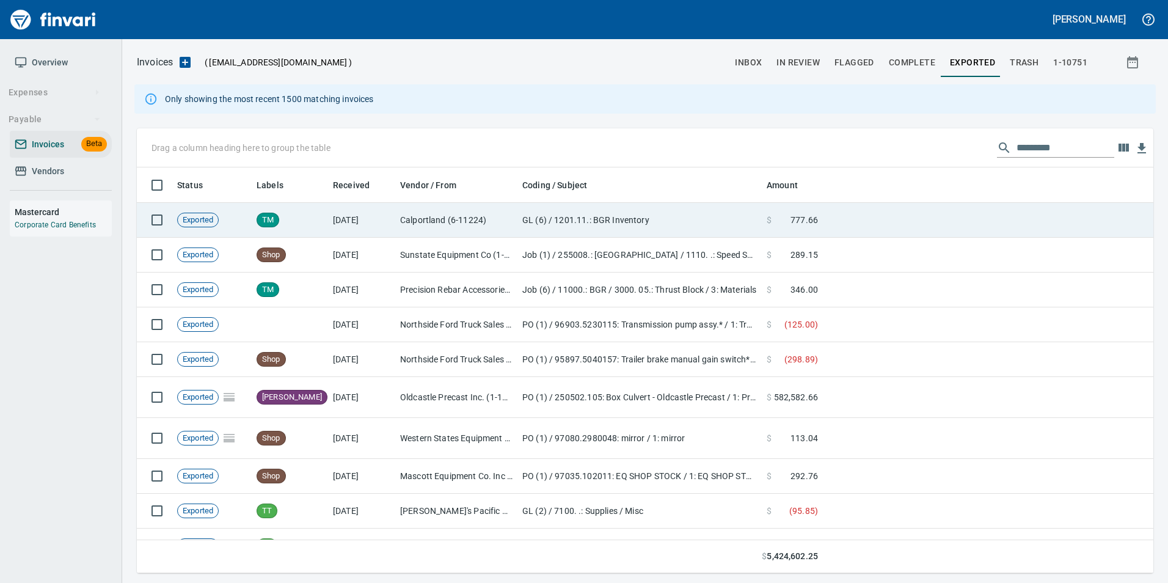
scroll to position [397, 998]
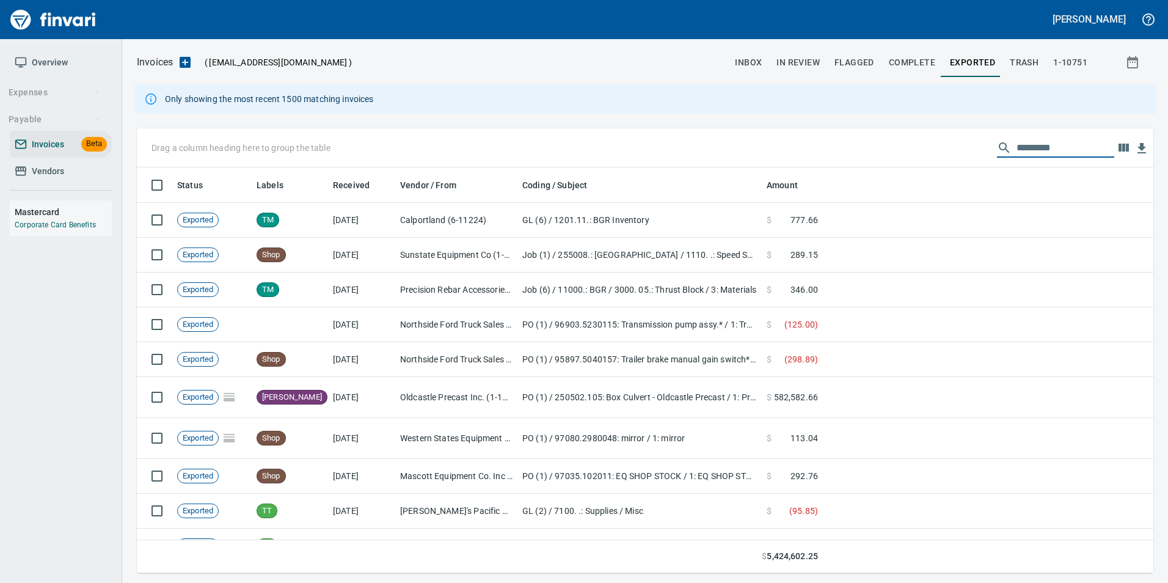
click at [1071, 152] on input "text" at bounding box center [1066, 148] width 98 height 20
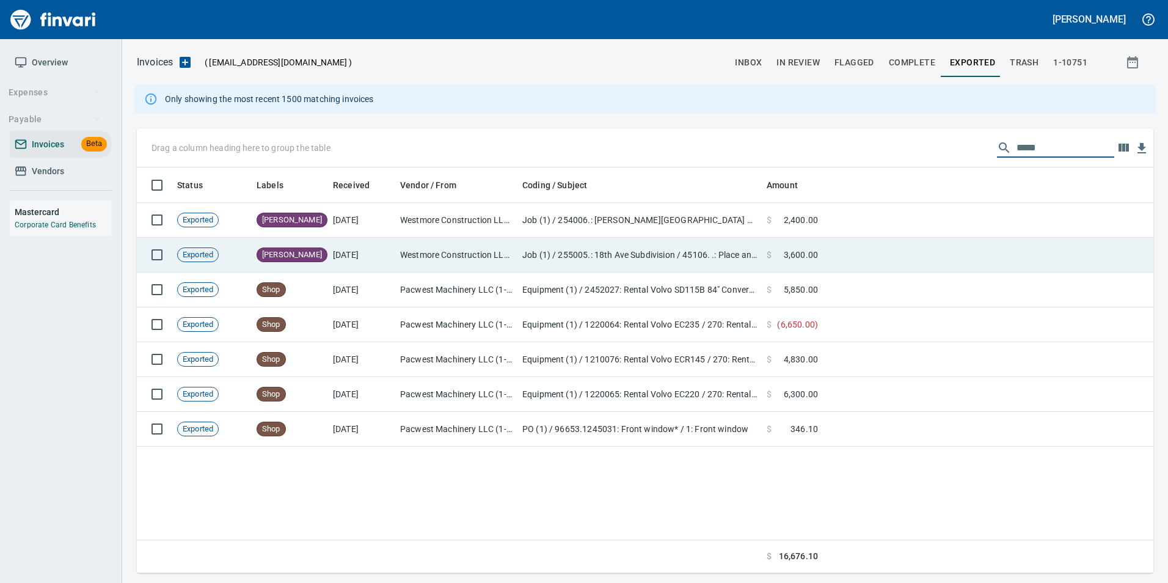
type input "*****"
click at [904, 255] on td at bounding box center [988, 255] width 331 height 35
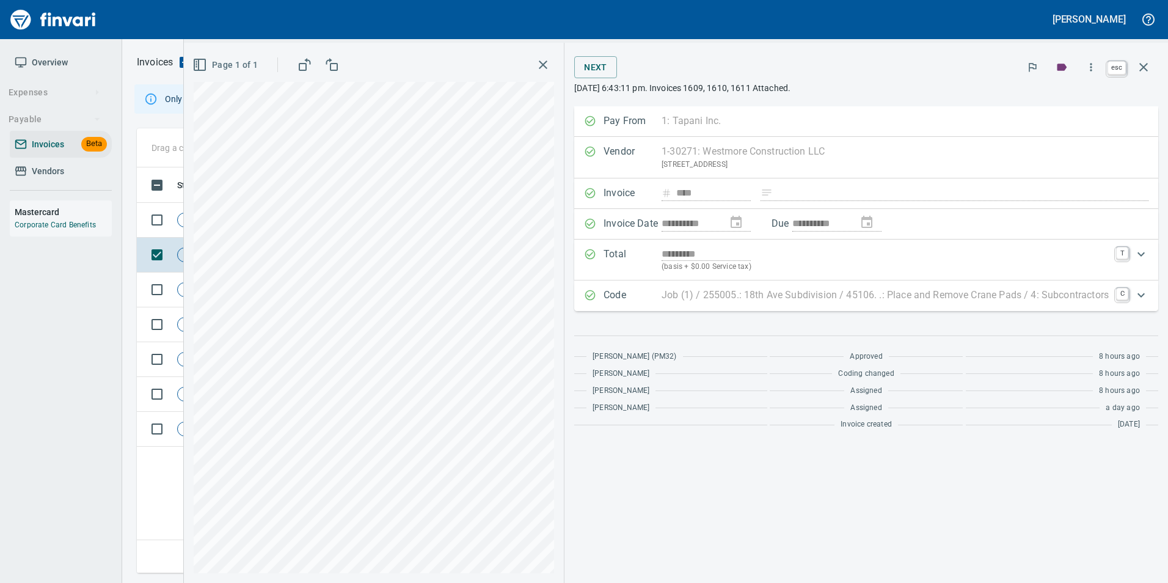
scroll to position [397, 1007]
click at [1141, 64] on icon "button" at bounding box center [1143, 67] width 9 height 9
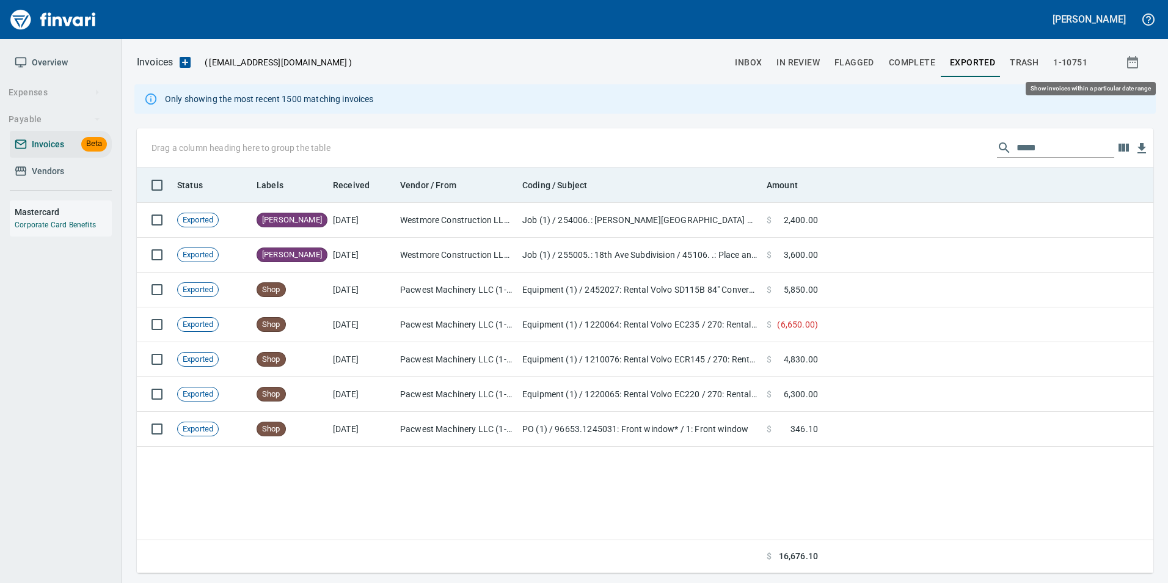
scroll to position [397, 1007]
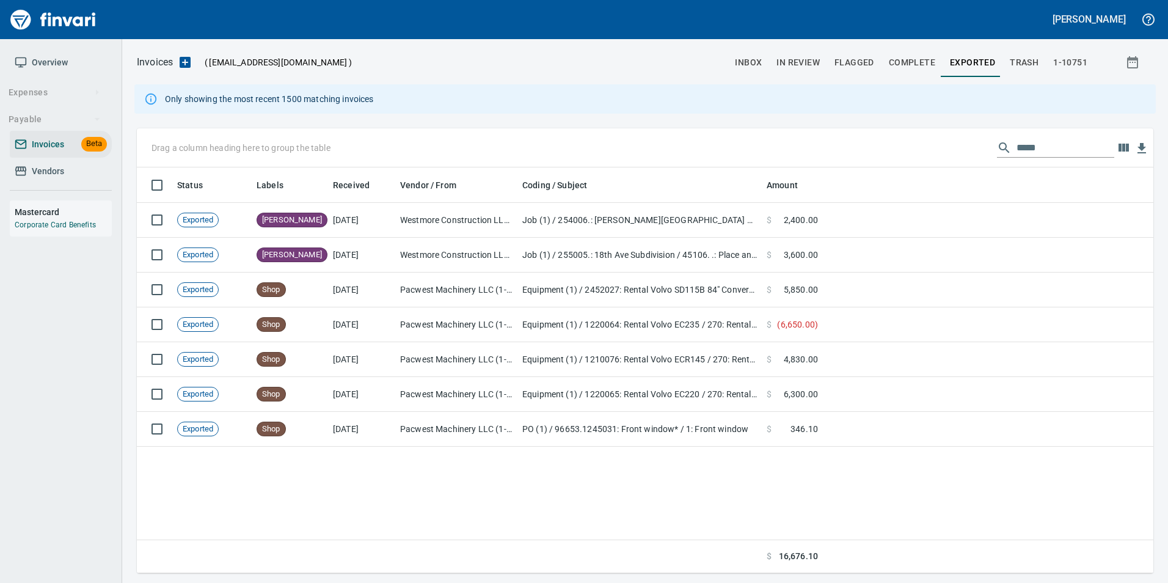
click at [1020, 71] on button "trash" at bounding box center [1024, 62] width 43 height 29
click at [986, 66] on span "Exported" at bounding box center [972, 62] width 45 height 15
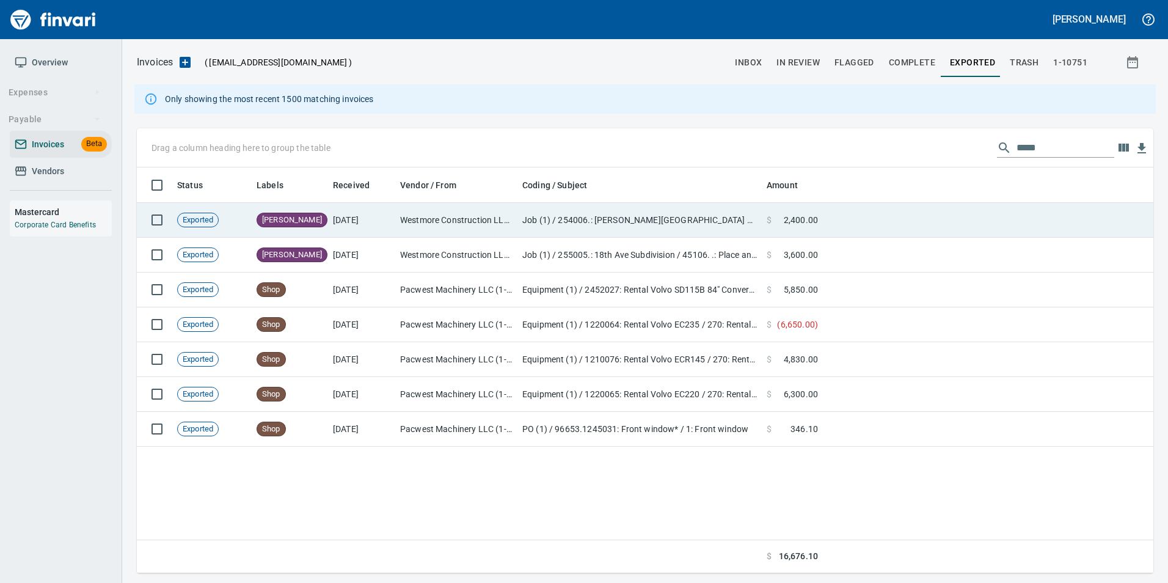
scroll to position [397, 1007]
click at [843, 219] on td at bounding box center [988, 220] width 331 height 35
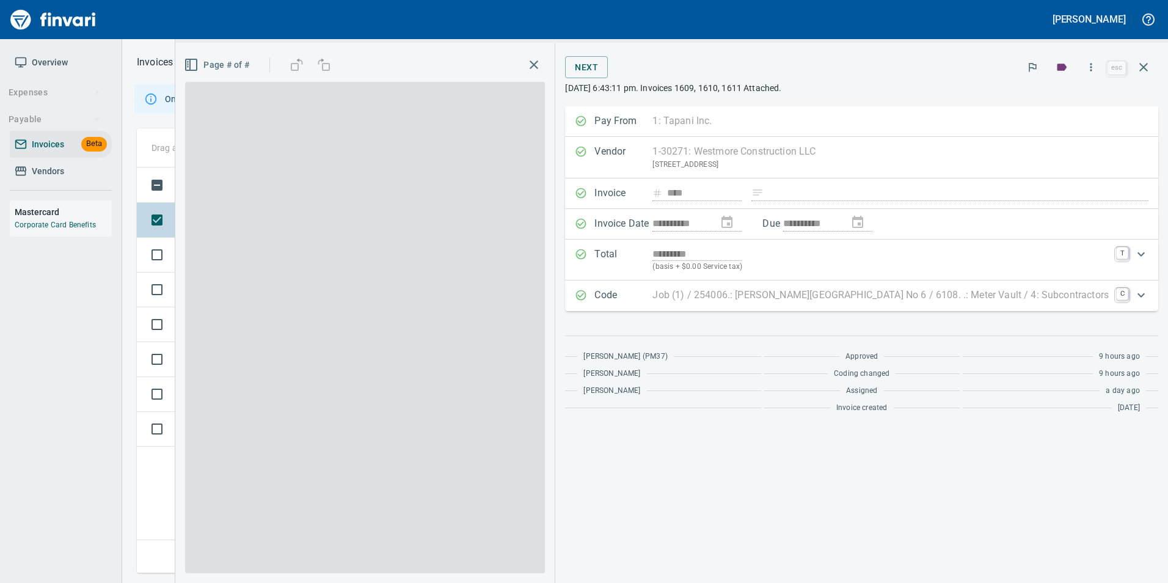
scroll to position [397, 1007]
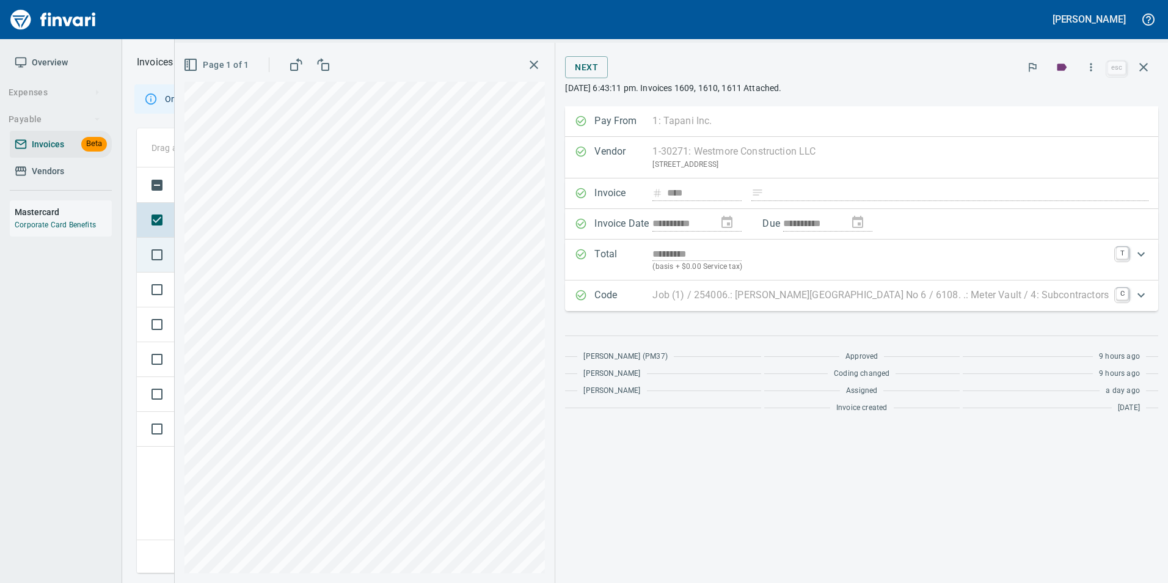
click at [213, 246] on td "Exported" at bounding box center [211, 255] width 79 height 35
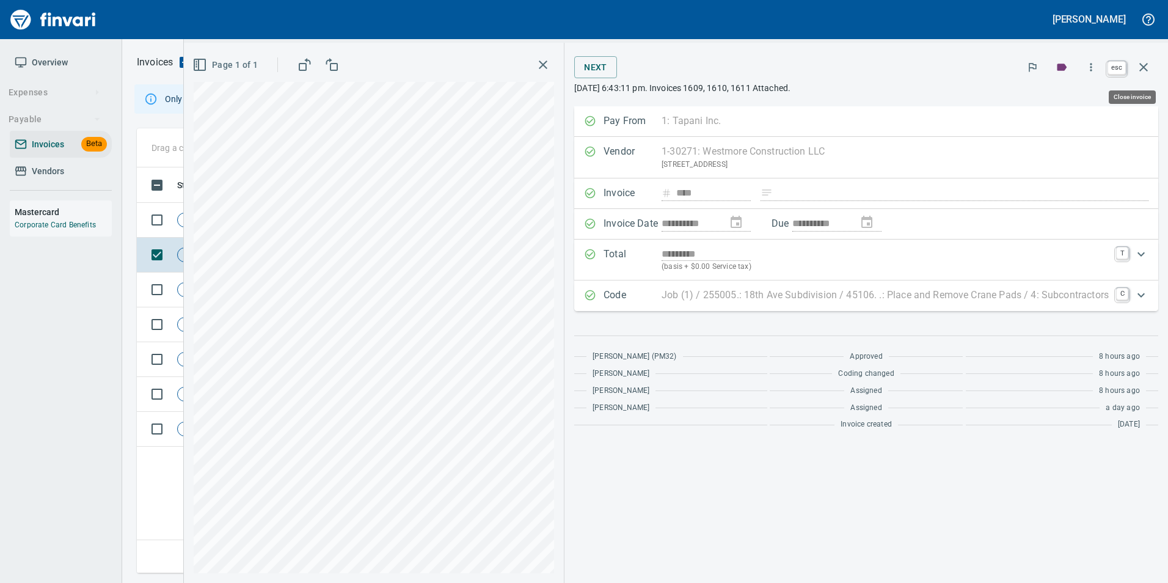
click at [1136, 68] on button "button" at bounding box center [1143, 67] width 29 height 29
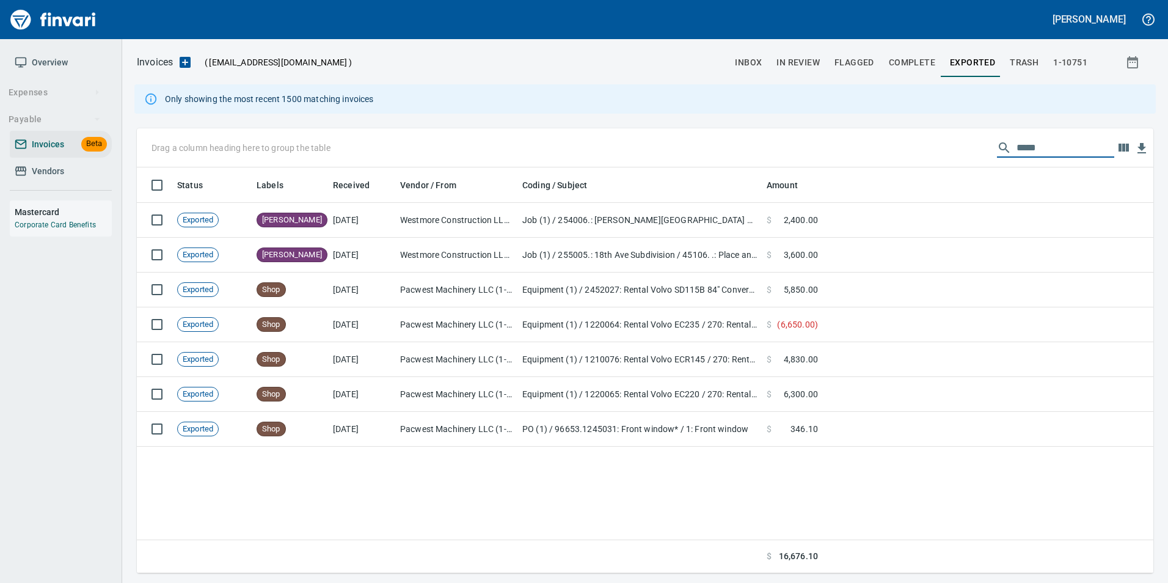
click at [1024, 146] on input "*****" at bounding box center [1066, 148] width 98 height 20
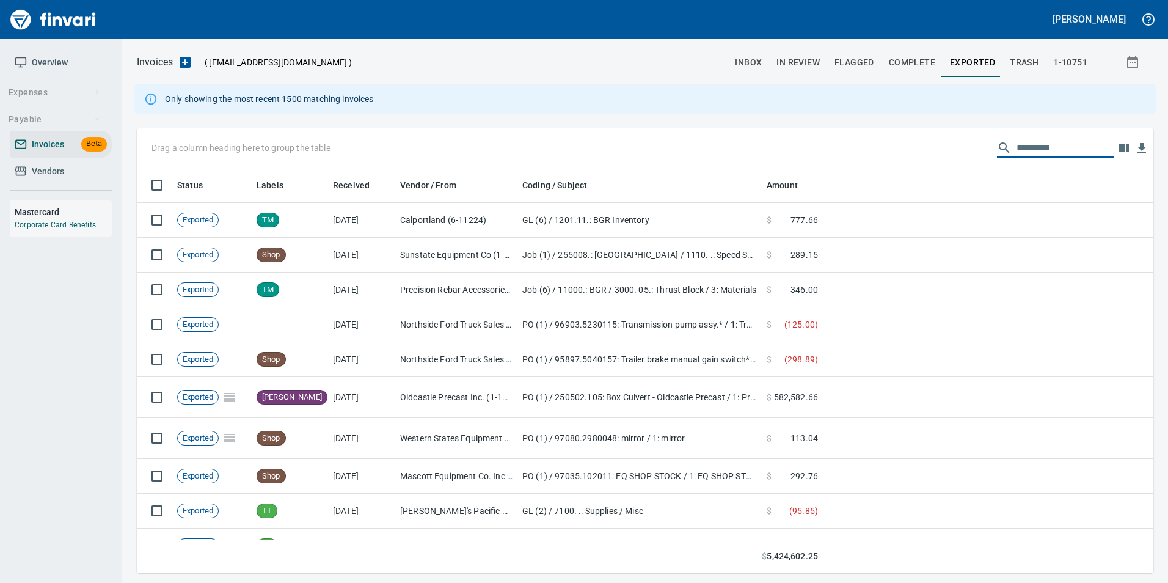
scroll to position [397, 998]
click at [757, 51] on button "inbox" at bounding box center [749, 62] width 42 height 29
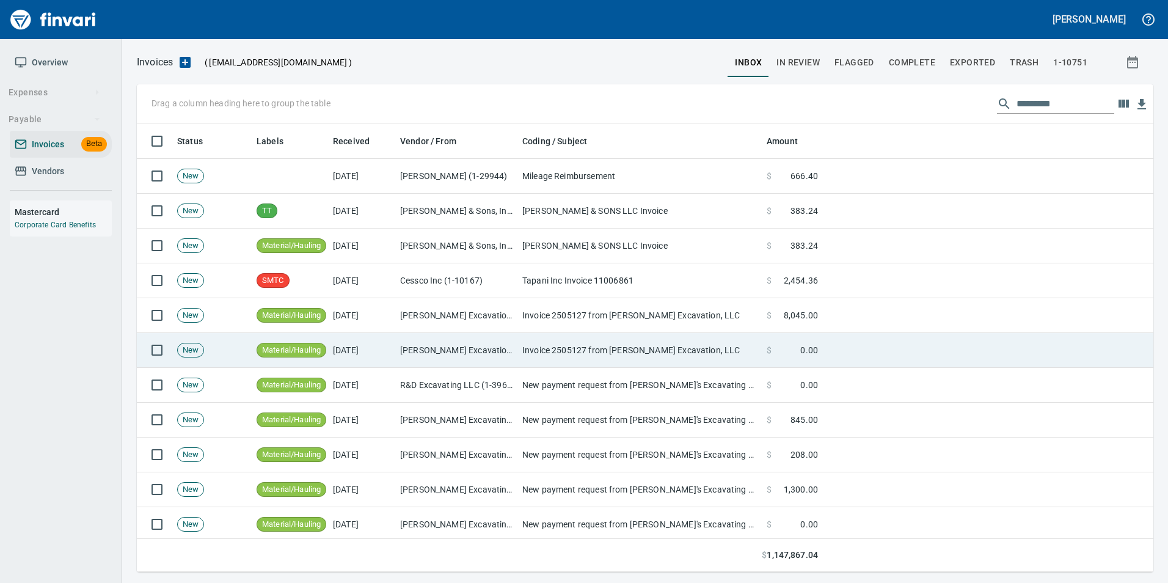
scroll to position [439, 998]
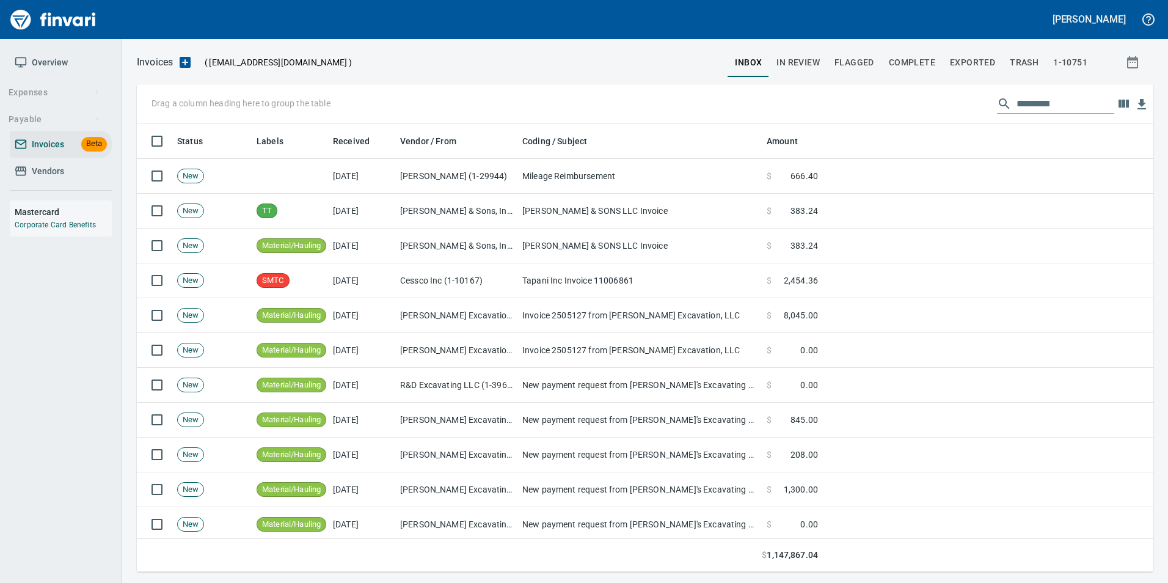
click at [811, 65] on span "In Review" at bounding box center [798, 62] width 43 height 15
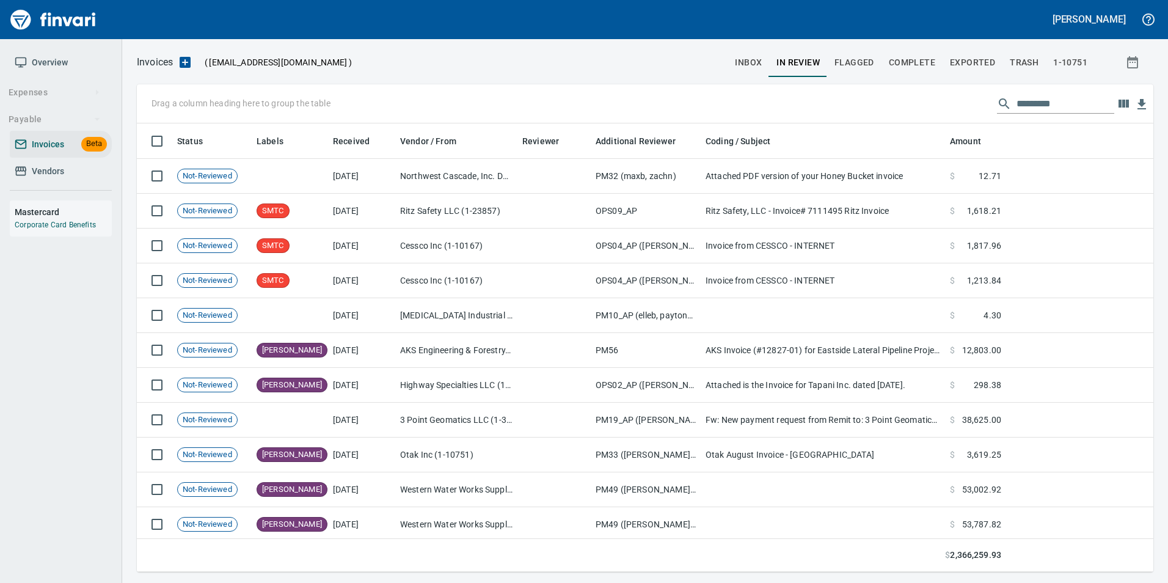
scroll to position [439, 998]
click at [1021, 108] on input "text" at bounding box center [1066, 104] width 98 height 20
type input "*"
click at [76, 175] on span "Vendors" at bounding box center [61, 171] width 92 height 15
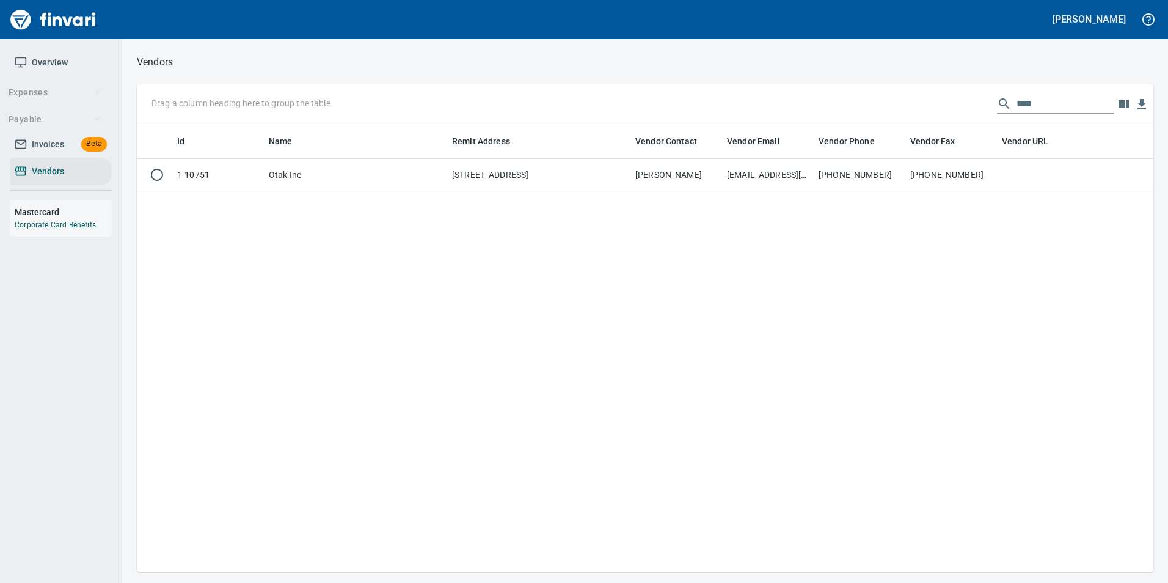
scroll to position [439, 1007]
click at [1034, 108] on input "****" at bounding box center [1066, 104] width 98 height 20
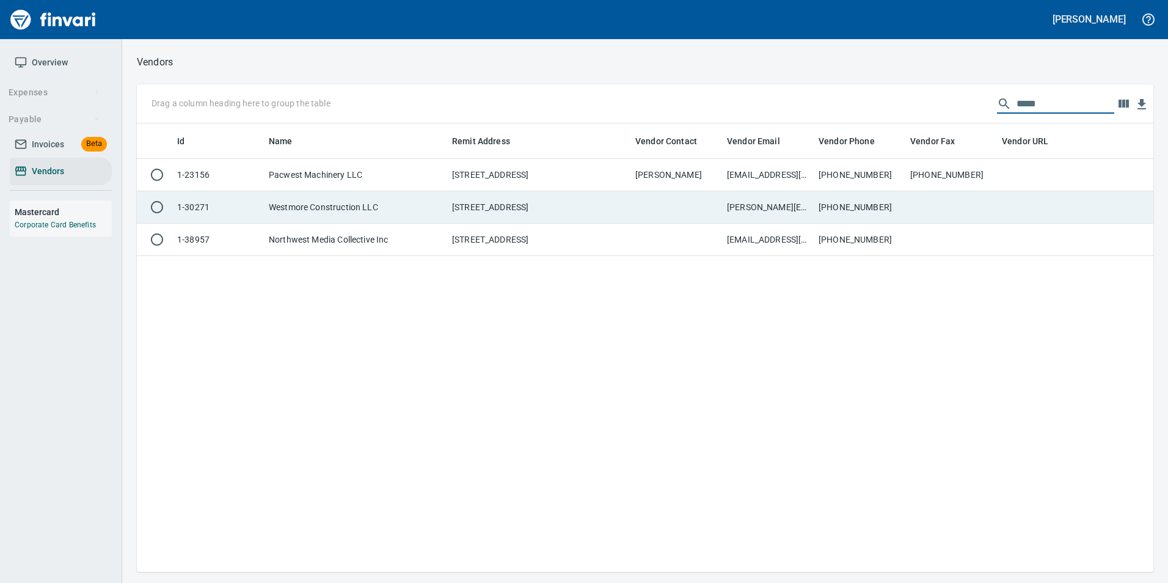
type input "*****"
click at [949, 204] on td at bounding box center [951, 207] width 92 height 32
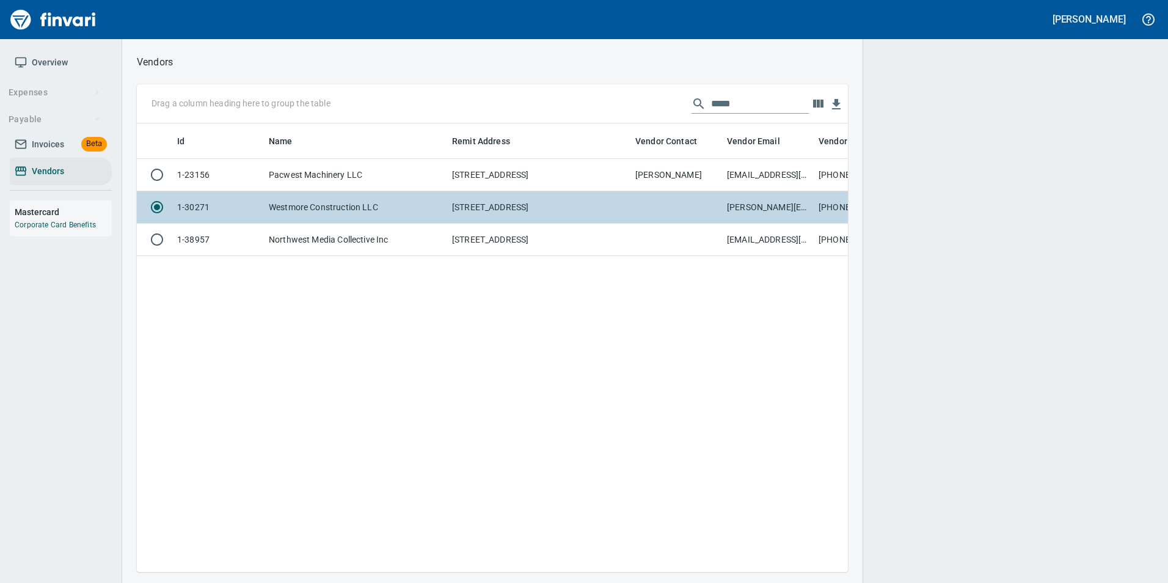
scroll to position [430, 693]
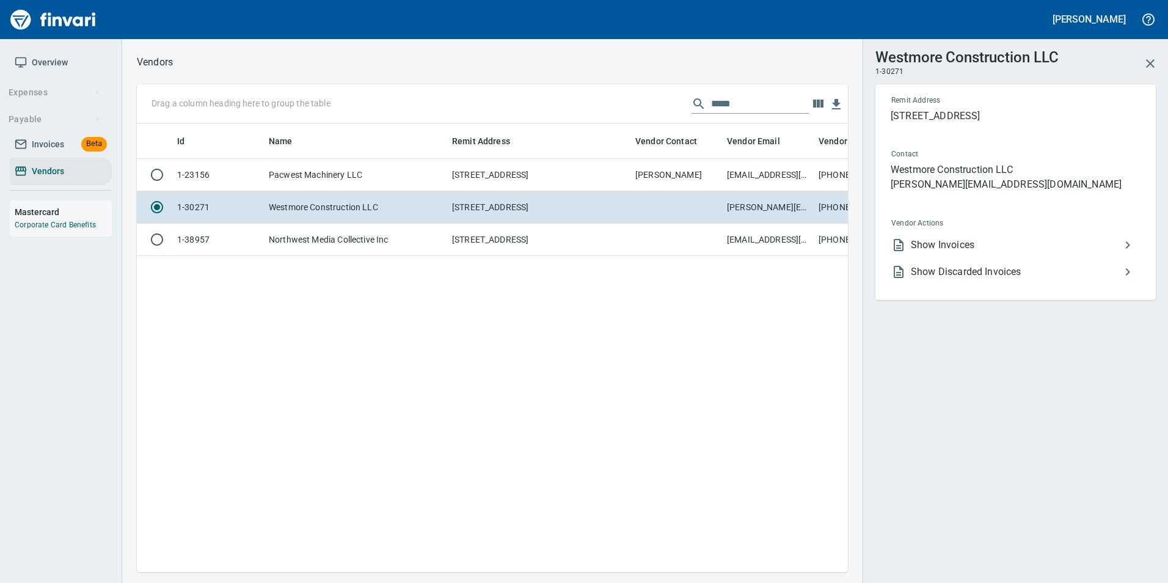
click at [952, 244] on span "Show Invoices" at bounding box center [1016, 245] width 210 height 15
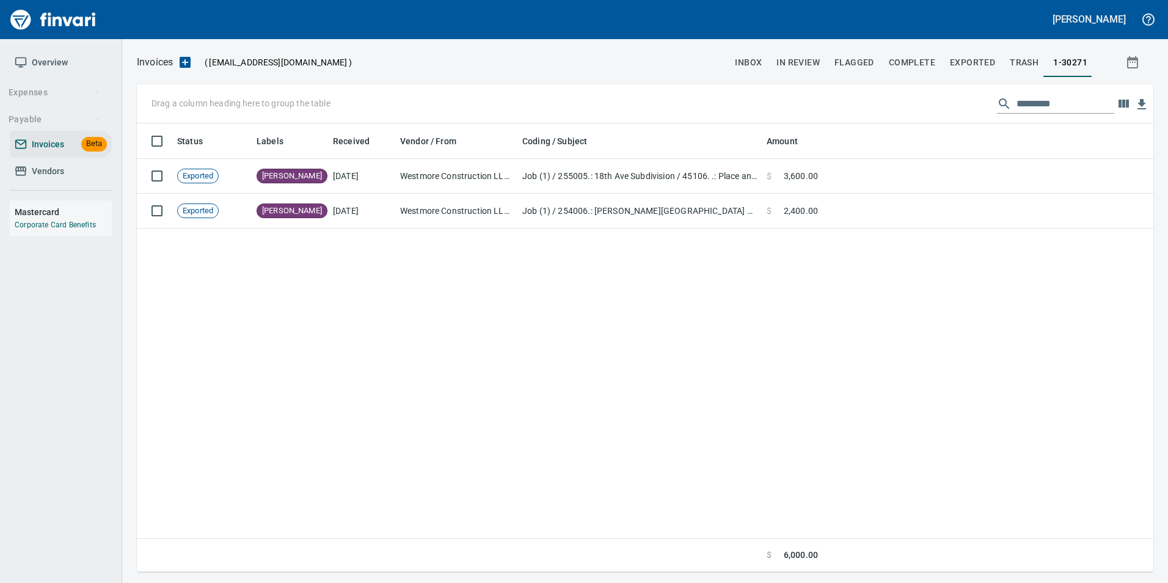
scroll to position [439, 1007]
click at [1007, 60] on button "trash" at bounding box center [1024, 62] width 43 height 29
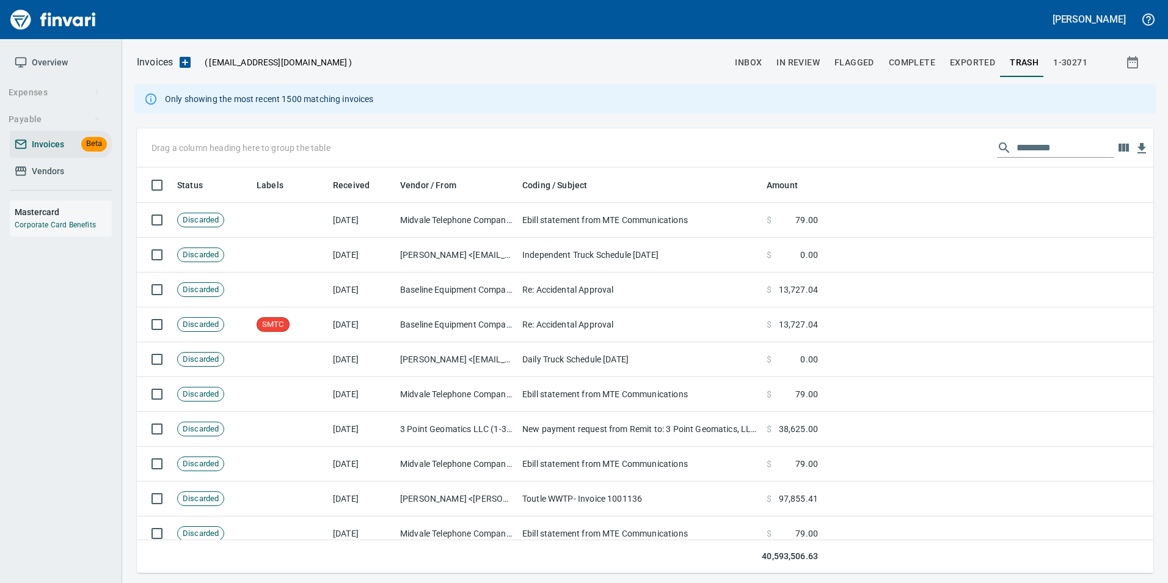
scroll to position [397, 998]
click at [1059, 58] on span "1-30271" at bounding box center [1070, 62] width 34 height 15
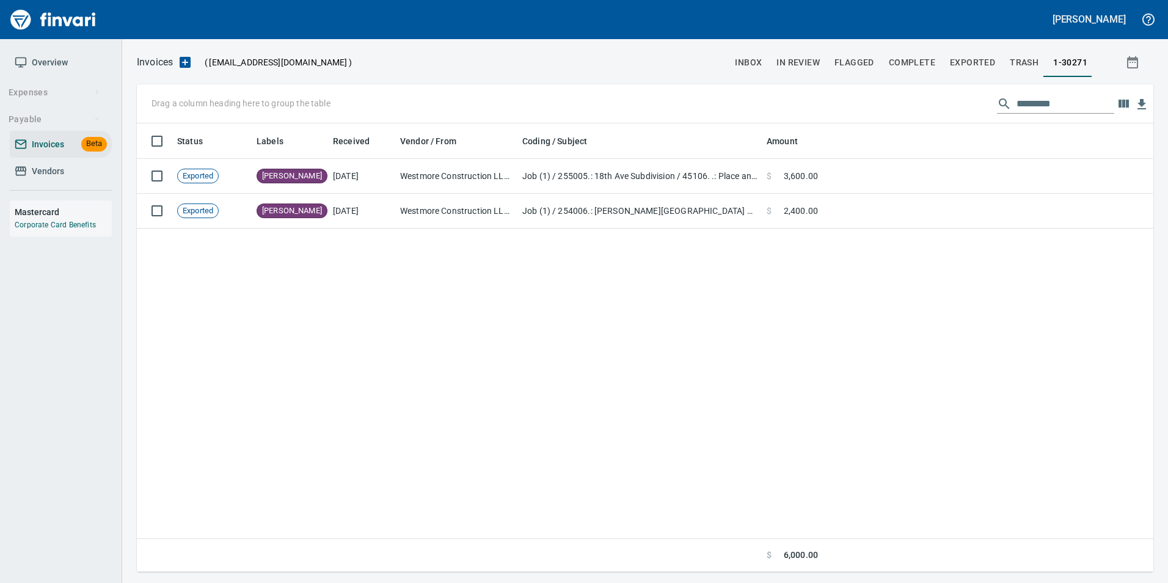
scroll to position [439, 1007]
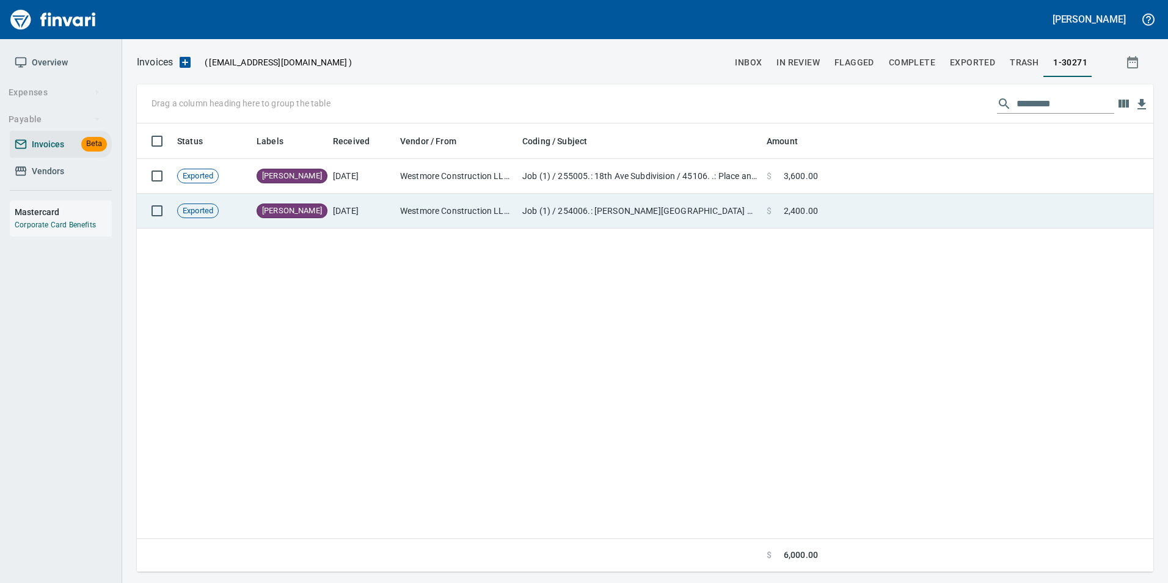
click at [664, 212] on td "Job (1) / 254006.: Tukes Mountain Reservoir No 6 / 6108. .: Meter Vault / 4: Su…" at bounding box center [639, 211] width 244 height 35
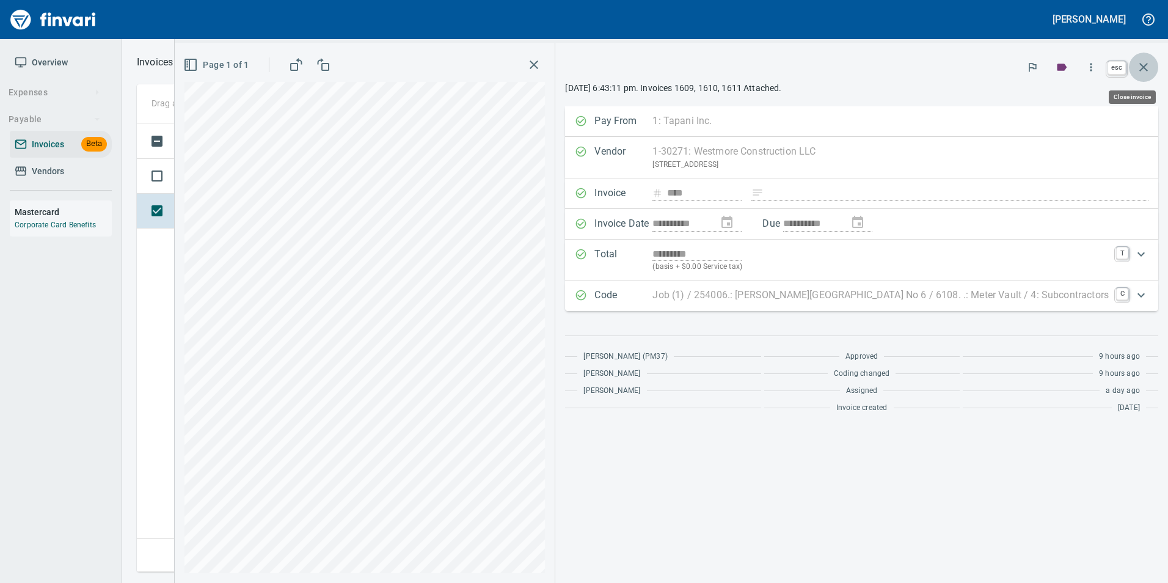
click at [1138, 67] on icon "button" at bounding box center [1143, 67] width 15 height 15
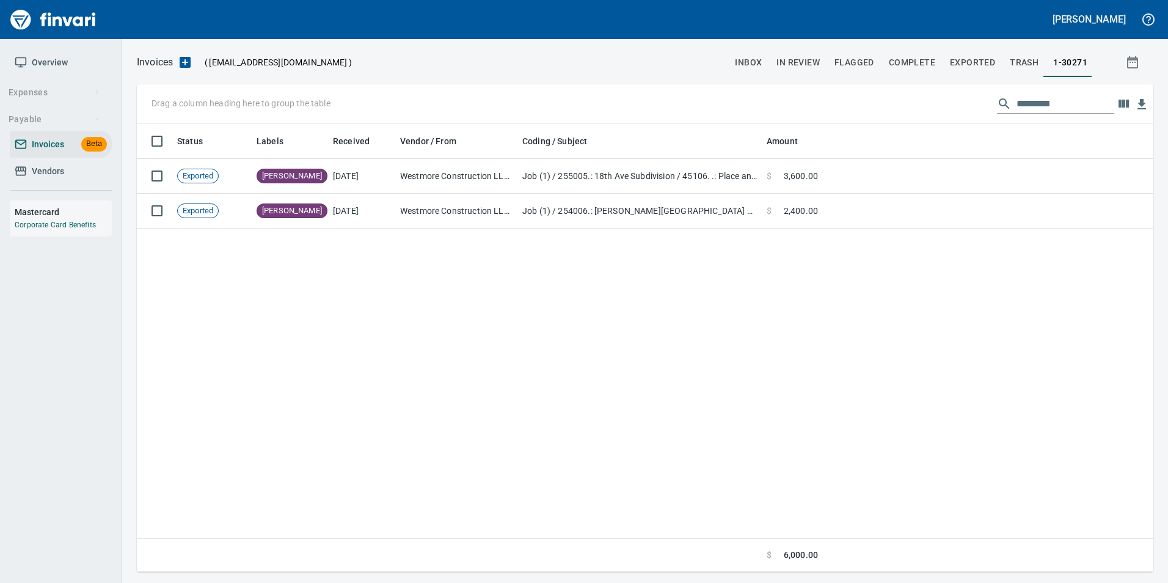
click at [61, 170] on span "Vendors" at bounding box center [48, 171] width 32 height 15
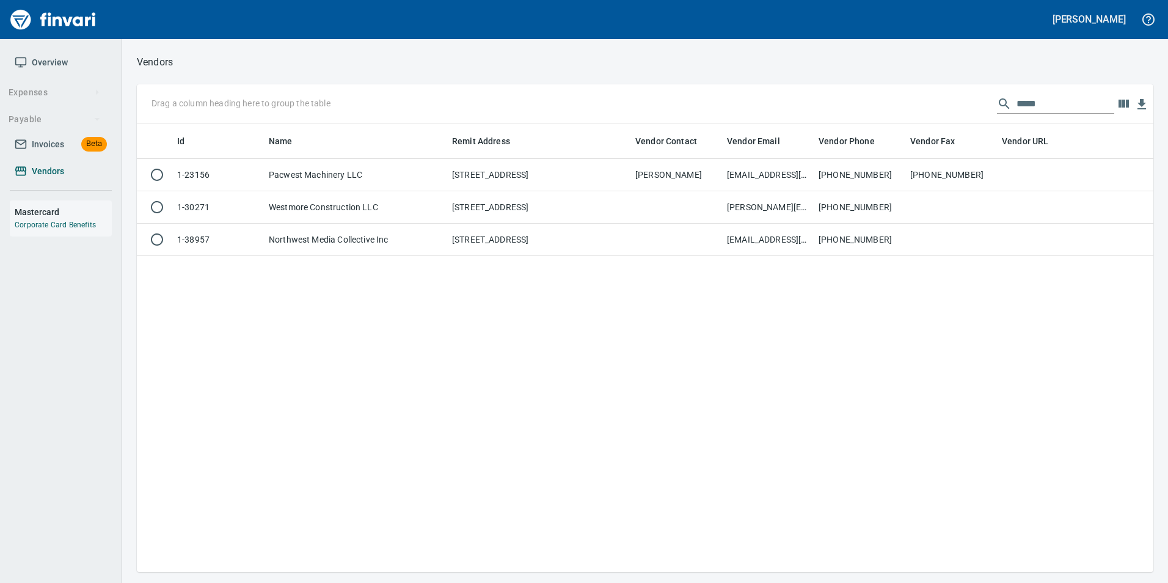
scroll to position [439, 1007]
click at [1033, 100] on input "*****" at bounding box center [1066, 104] width 98 height 20
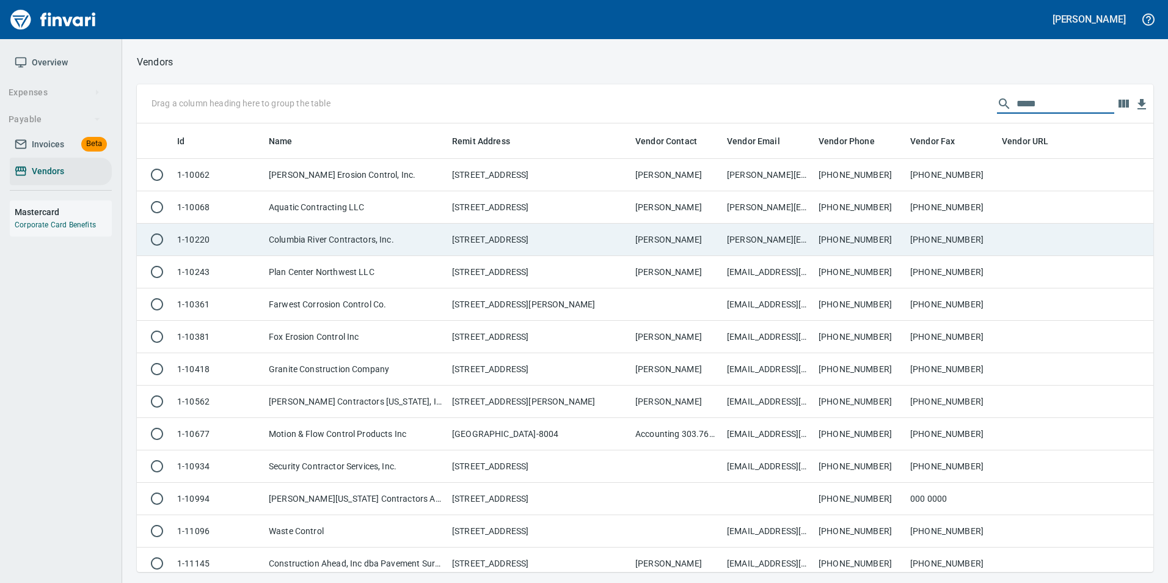
type input "*****"
click at [805, 239] on td "Briann@colrivcontr.com ; beckyh@colrivcontr.com" at bounding box center [768, 240] width 92 height 32
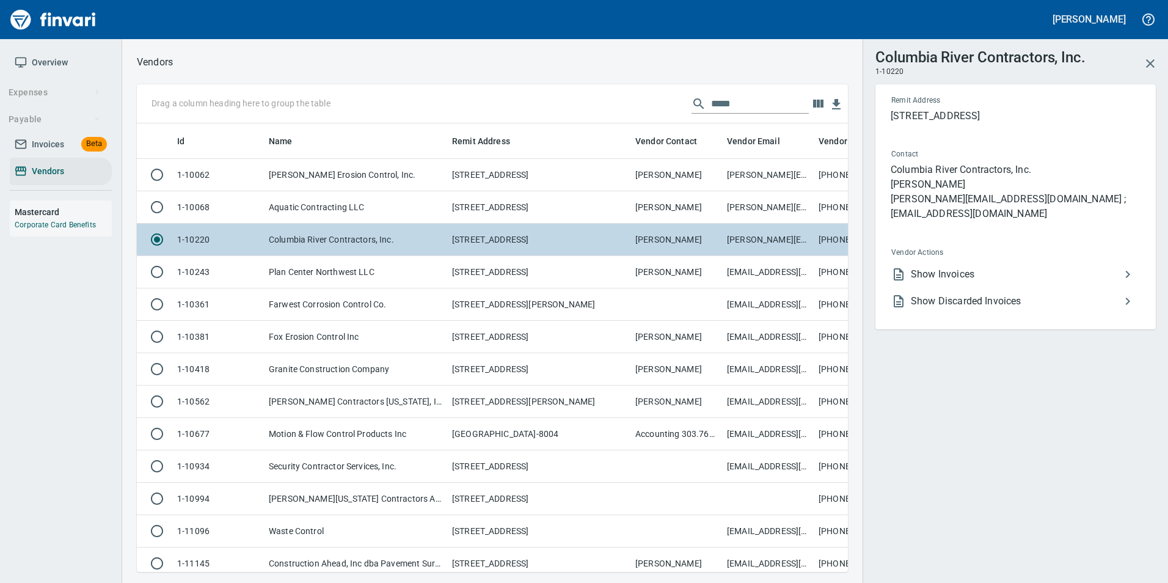
scroll to position [430, 693]
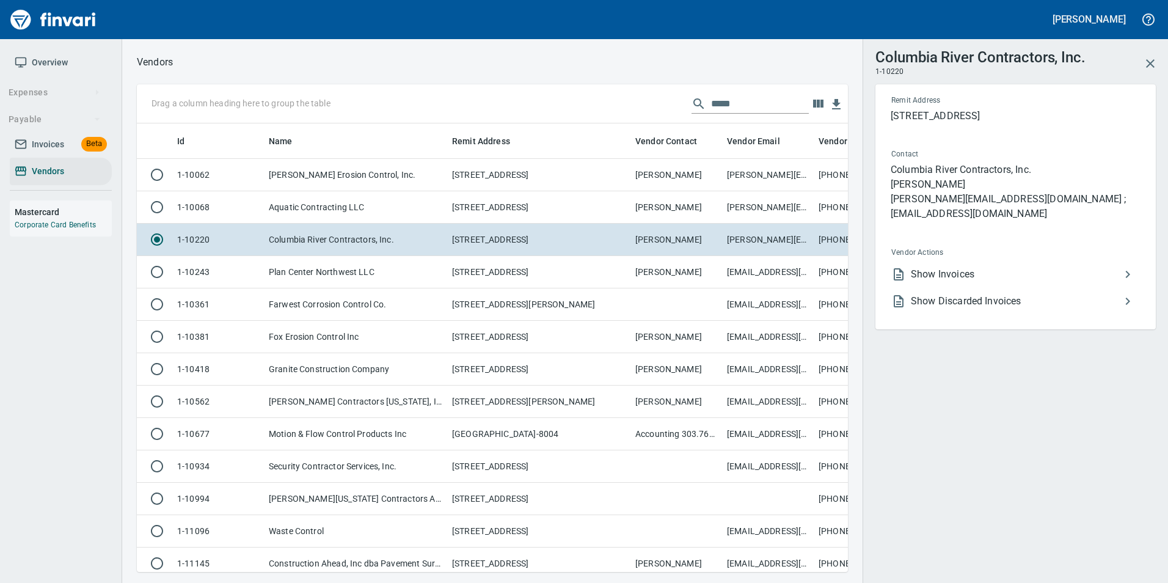
click at [951, 267] on span "Show Invoices" at bounding box center [1016, 274] width 210 height 15
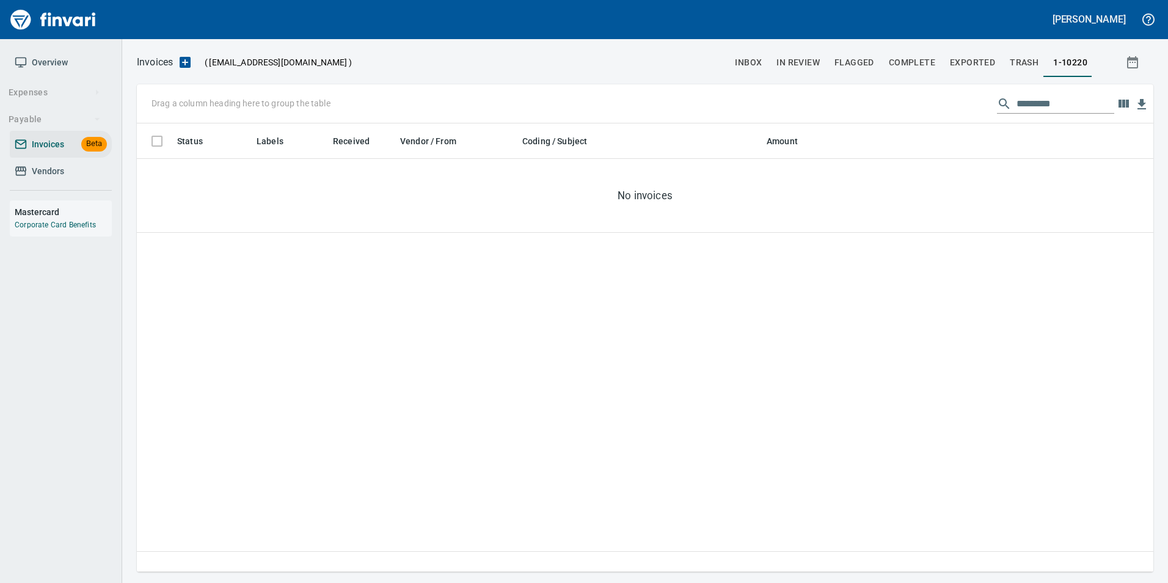
scroll to position [439, 1007]
click at [65, 181] on link "Vendors" at bounding box center [61, 171] width 102 height 27
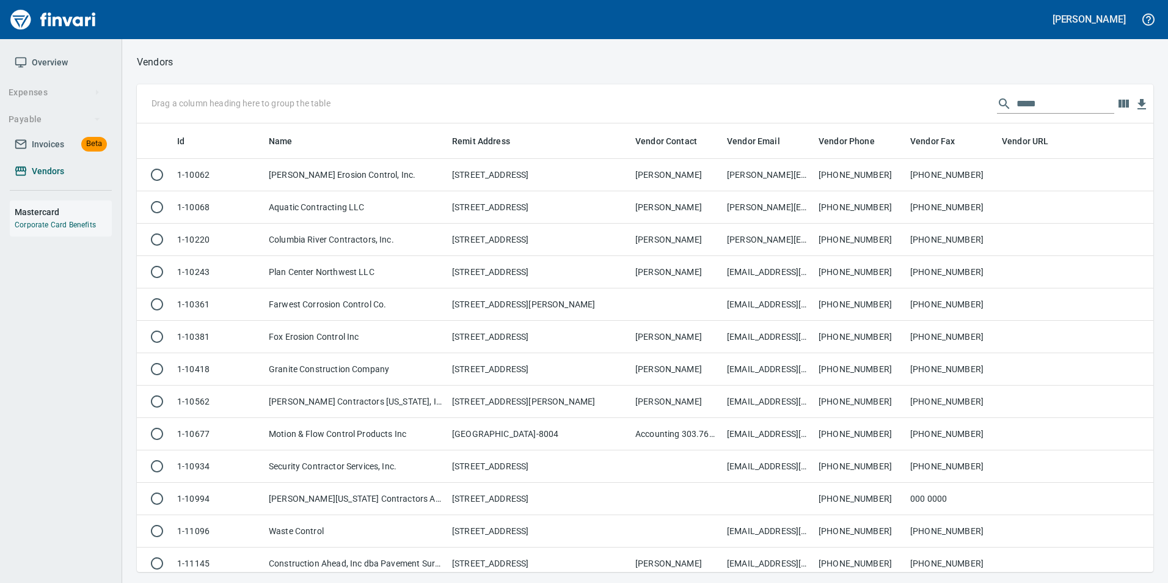
scroll to position [439, 998]
click at [1059, 103] on input "*****" at bounding box center [1066, 104] width 98 height 20
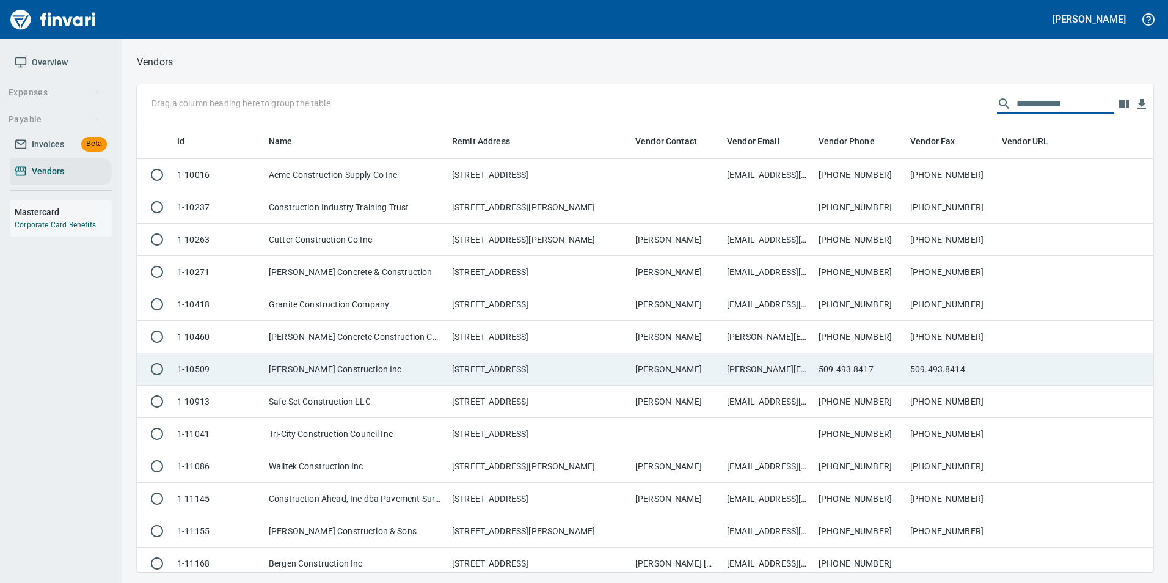
type input "**********"
click at [364, 374] on td "James Dean Construction Inc" at bounding box center [355, 369] width 183 height 32
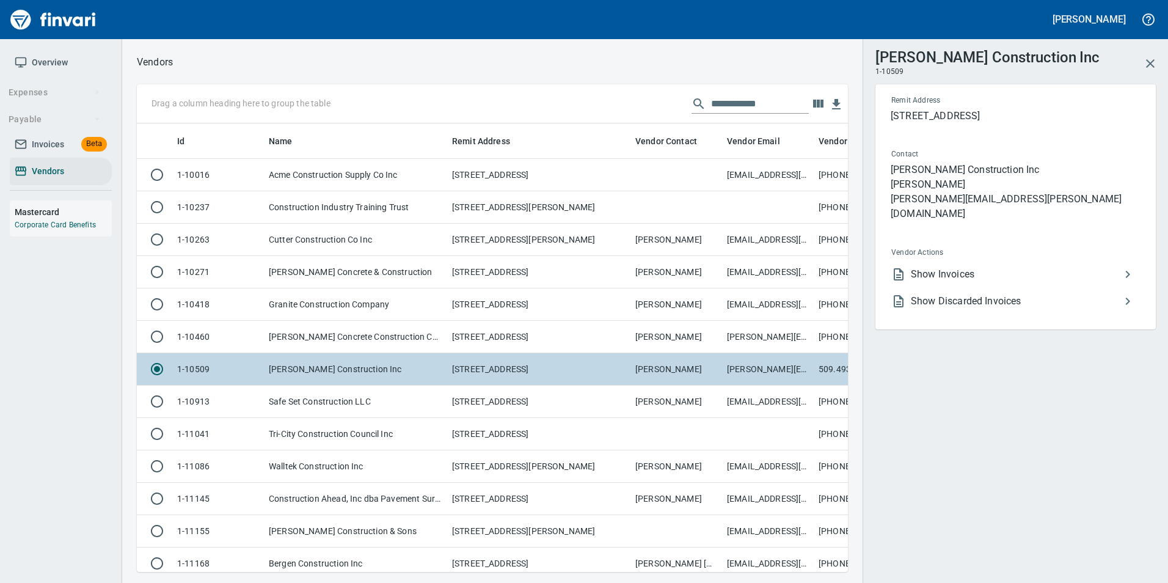
scroll to position [430, 693]
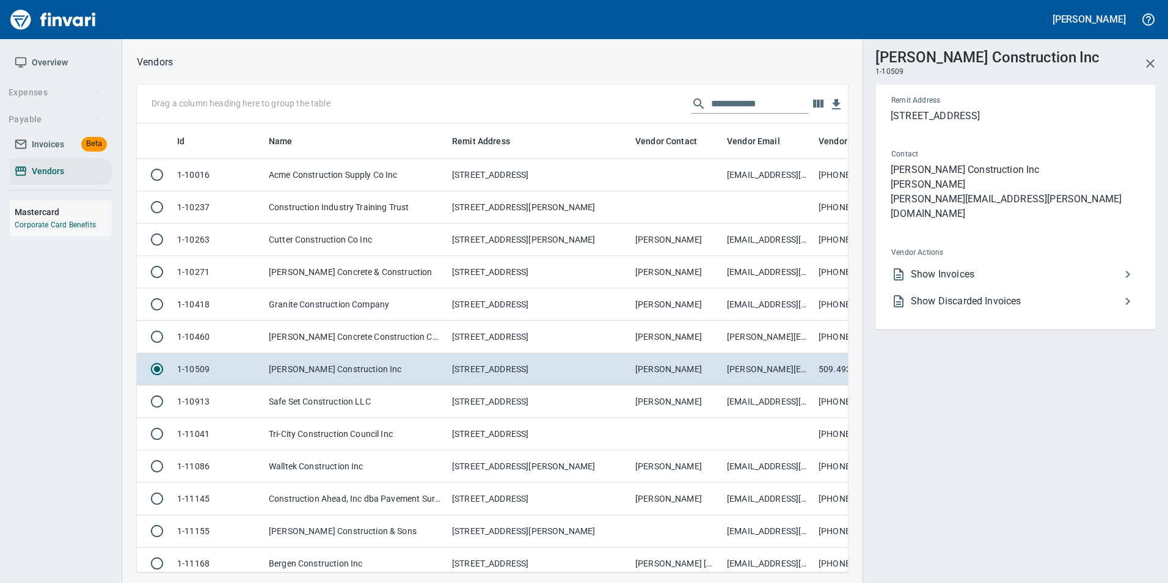
click at [1083, 267] on span "Show Invoices" at bounding box center [1016, 274] width 210 height 15
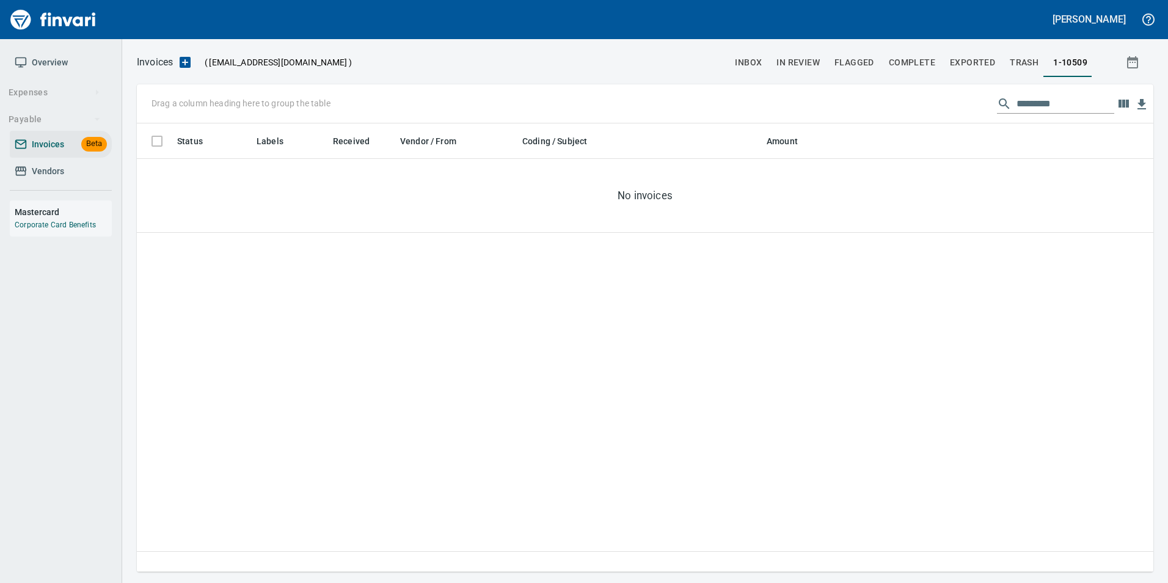
scroll to position [439, 1007]
click at [89, 175] on span "Vendors" at bounding box center [61, 171] width 92 height 15
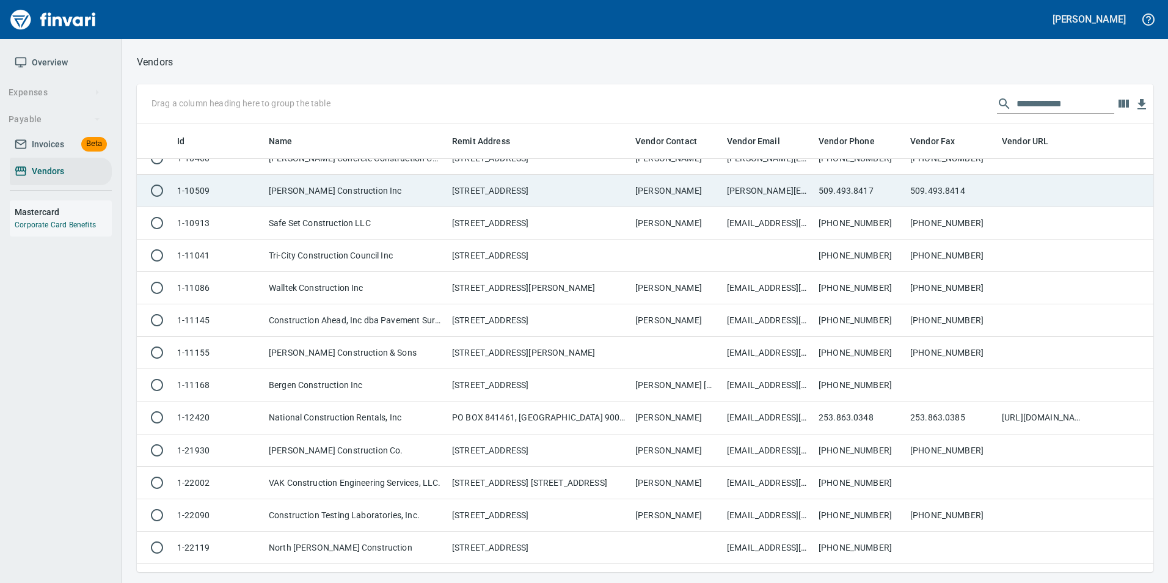
scroll to position [183, 0]
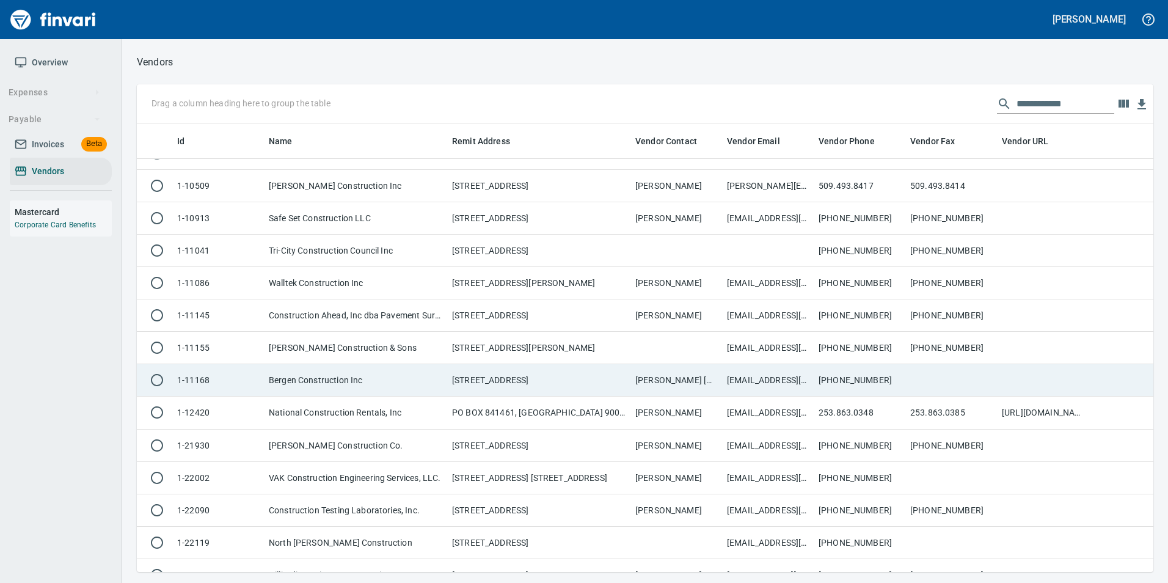
click at [516, 376] on td "389 Apple Blossom Ave N, Keizer OR 97303 US" at bounding box center [538, 380] width 183 height 32
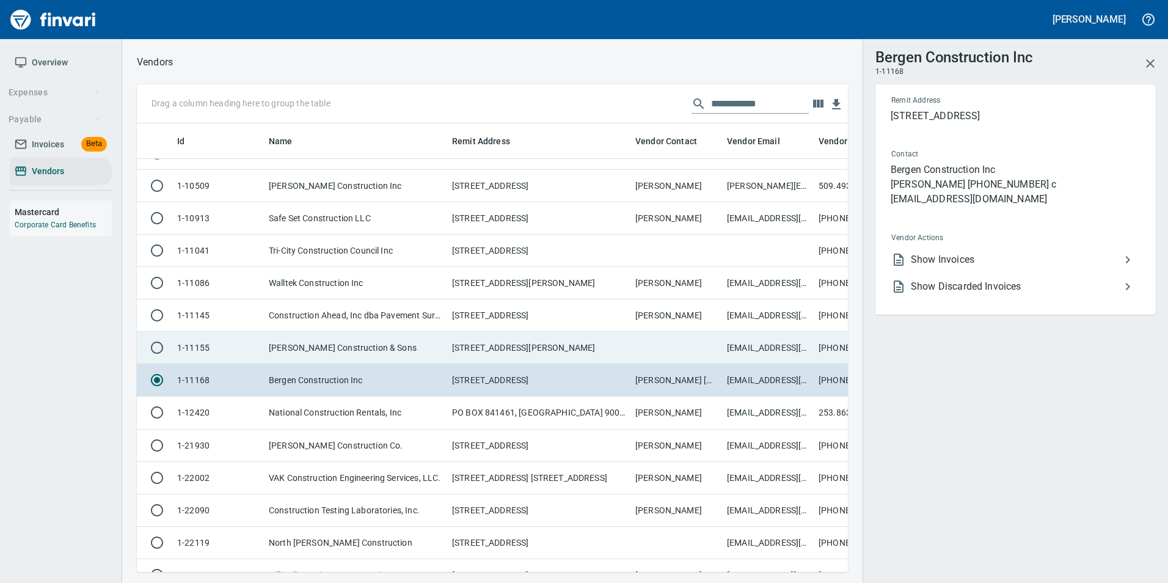
scroll to position [430, 693]
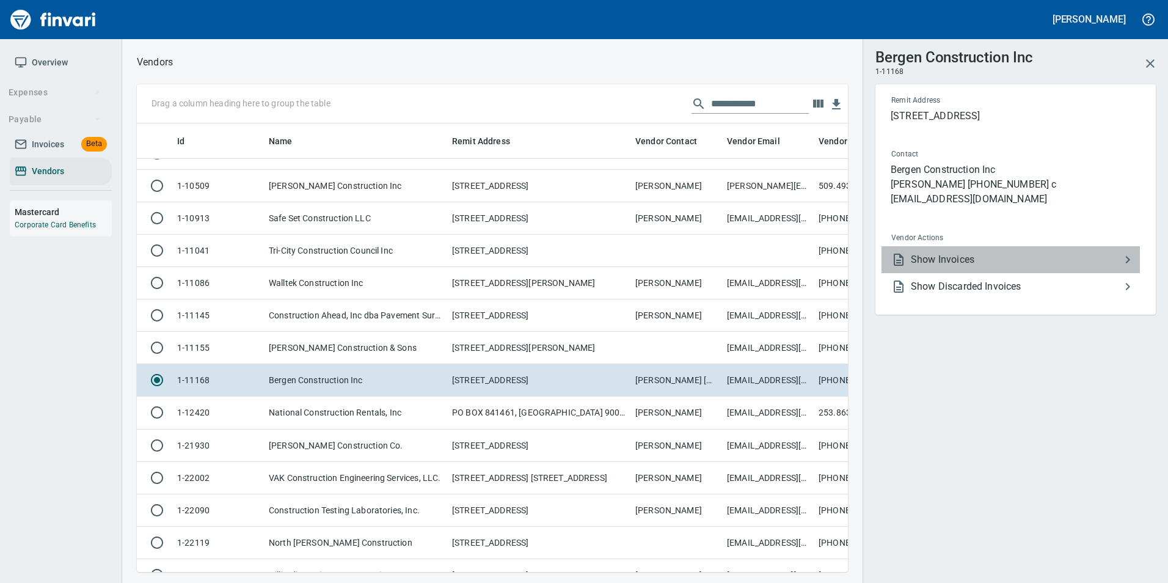
click at [1003, 252] on span "Show Invoices" at bounding box center [1016, 259] width 210 height 15
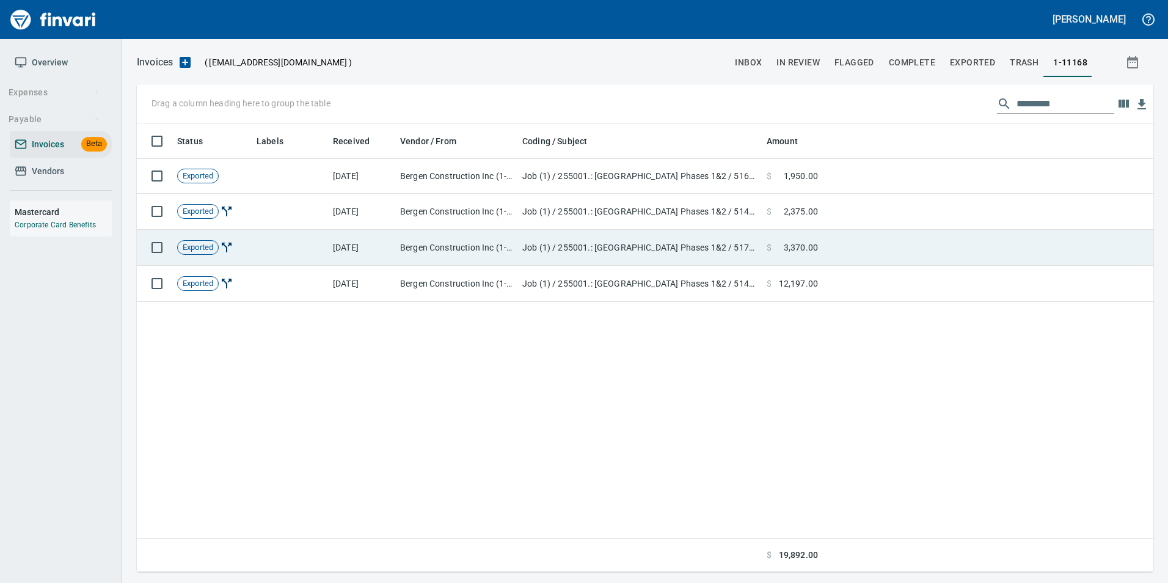
scroll to position [439, 1007]
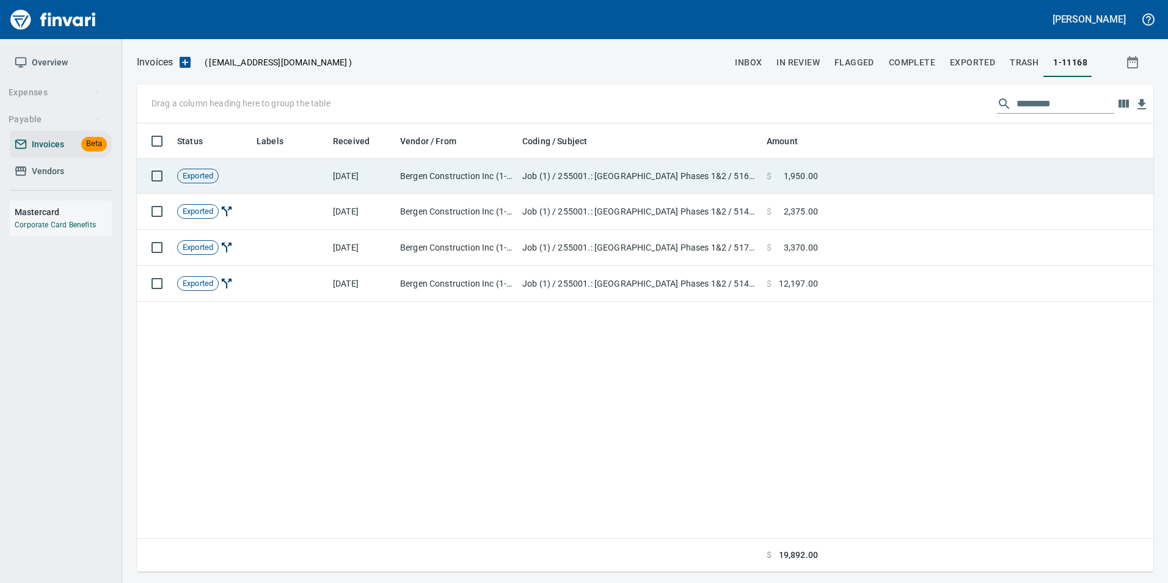
click at [460, 180] on td "Bergen Construction Inc (1-11168)" at bounding box center [456, 176] width 122 height 35
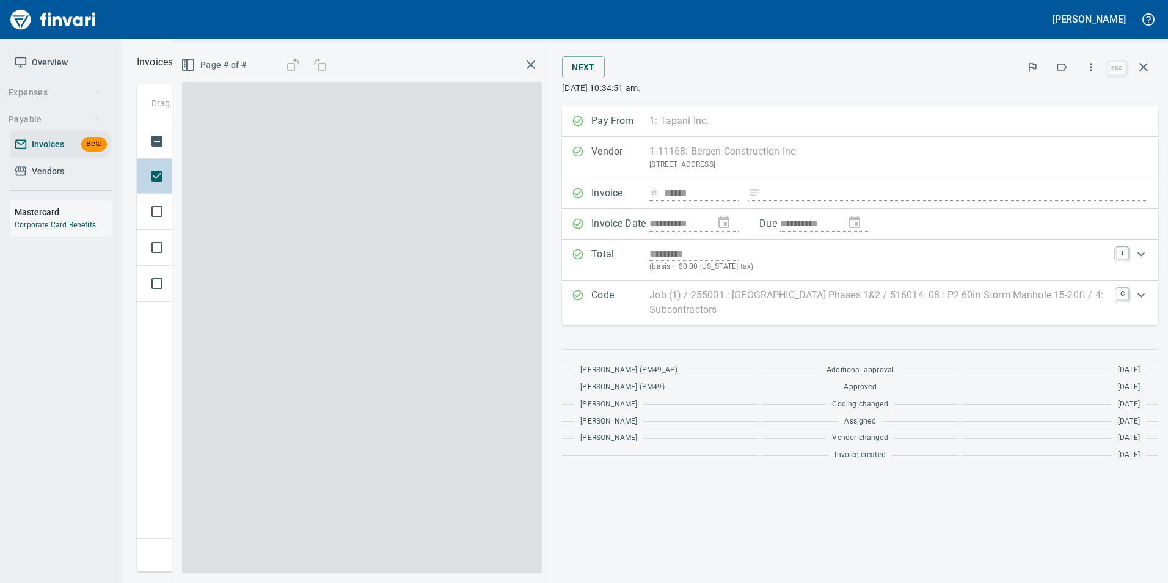
scroll to position [439, 1007]
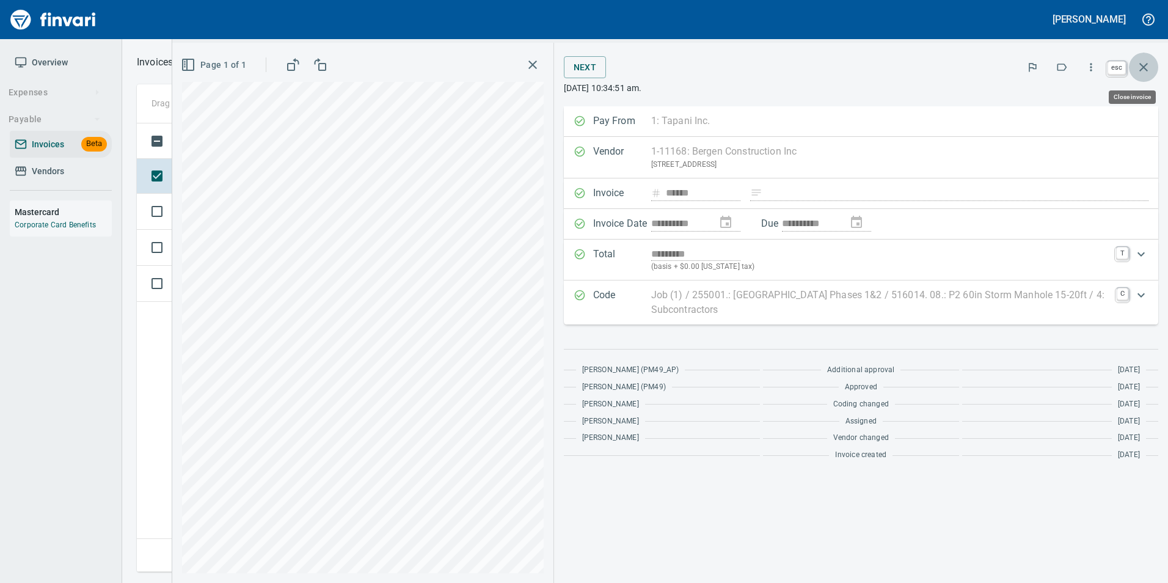
click at [1148, 73] on icon "button" at bounding box center [1143, 67] width 15 height 15
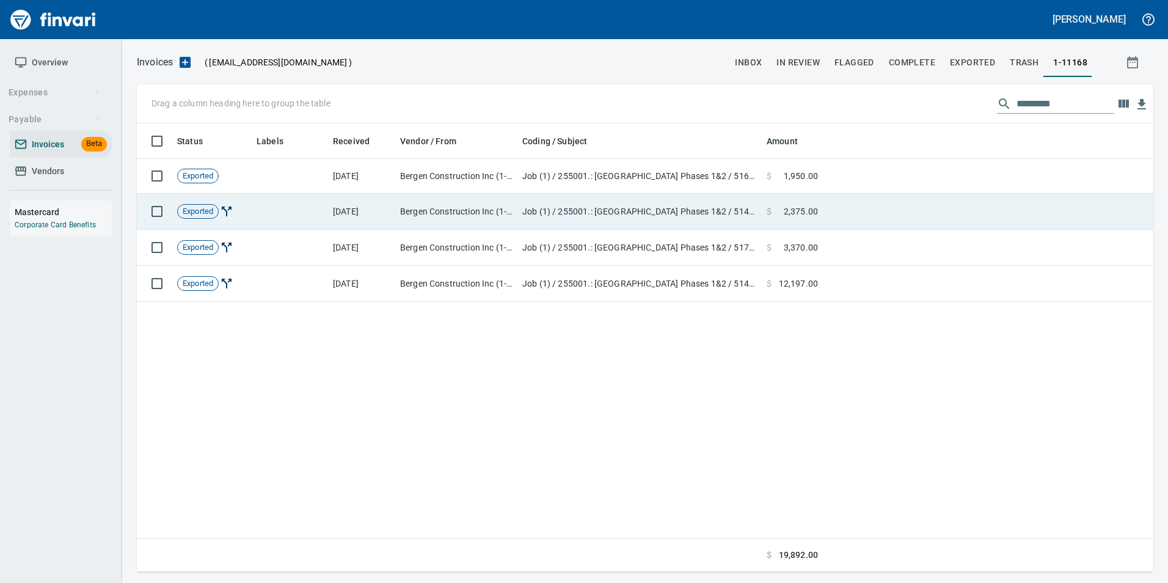
scroll to position [439, 1007]
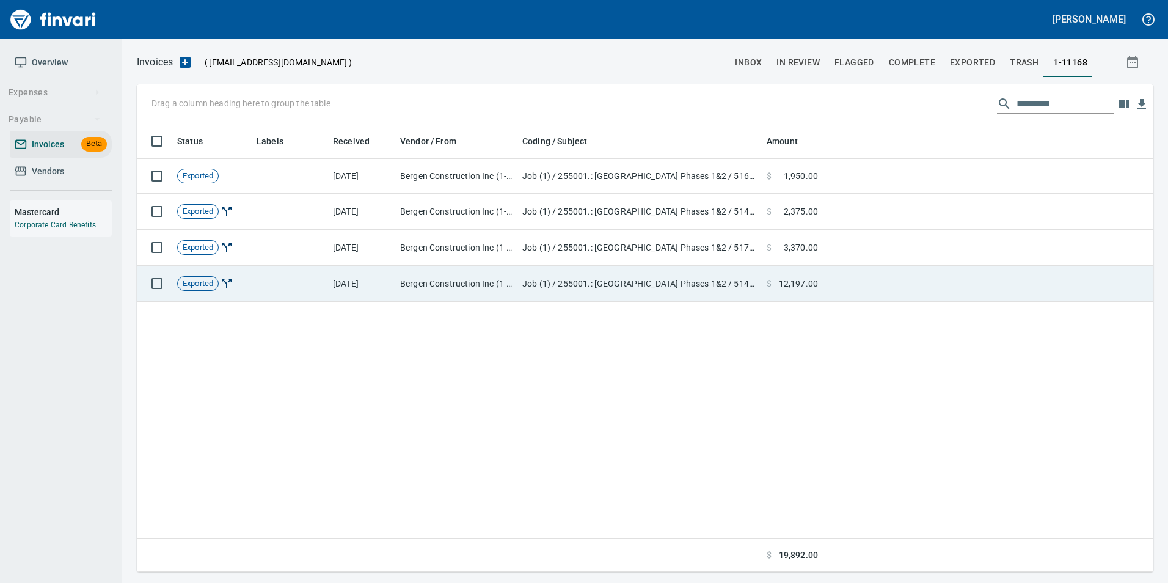
click at [574, 294] on td "Job (1) / 255001.: Kingston Terrace Town Center Phases 1&2 / 514812. 02.: P1 48…" at bounding box center [639, 284] width 244 height 36
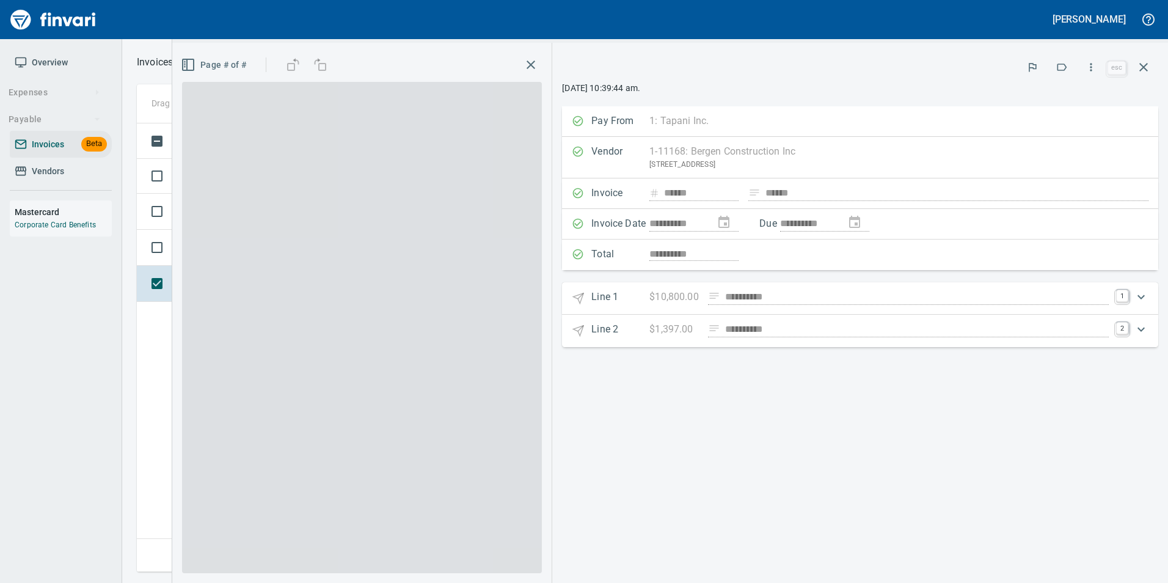
scroll to position [439, 1007]
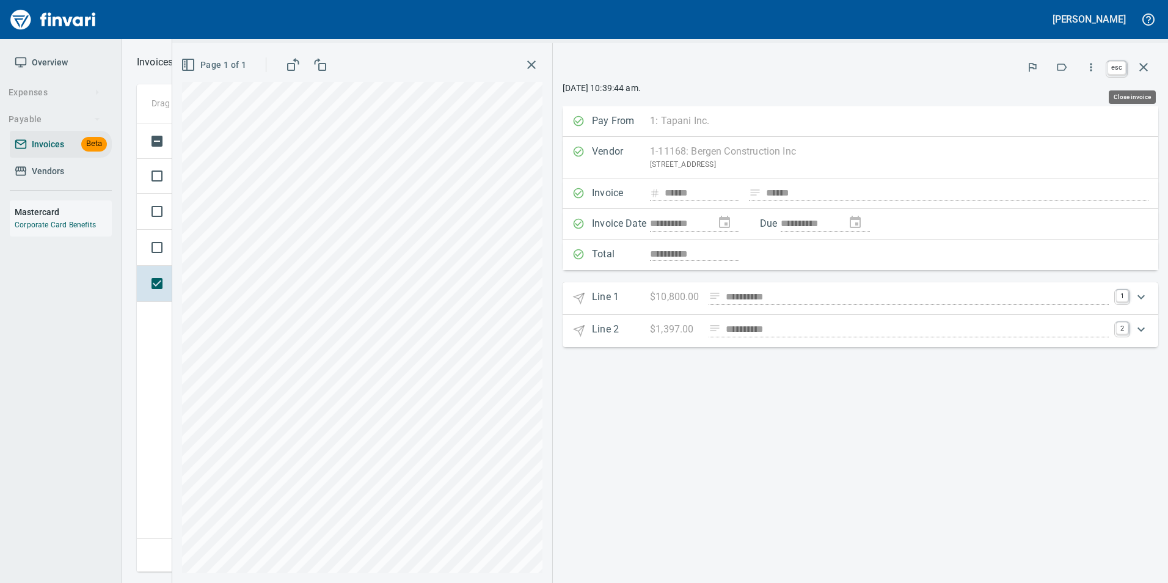
click at [1146, 66] on icon "button" at bounding box center [1143, 67] width 9 height 9
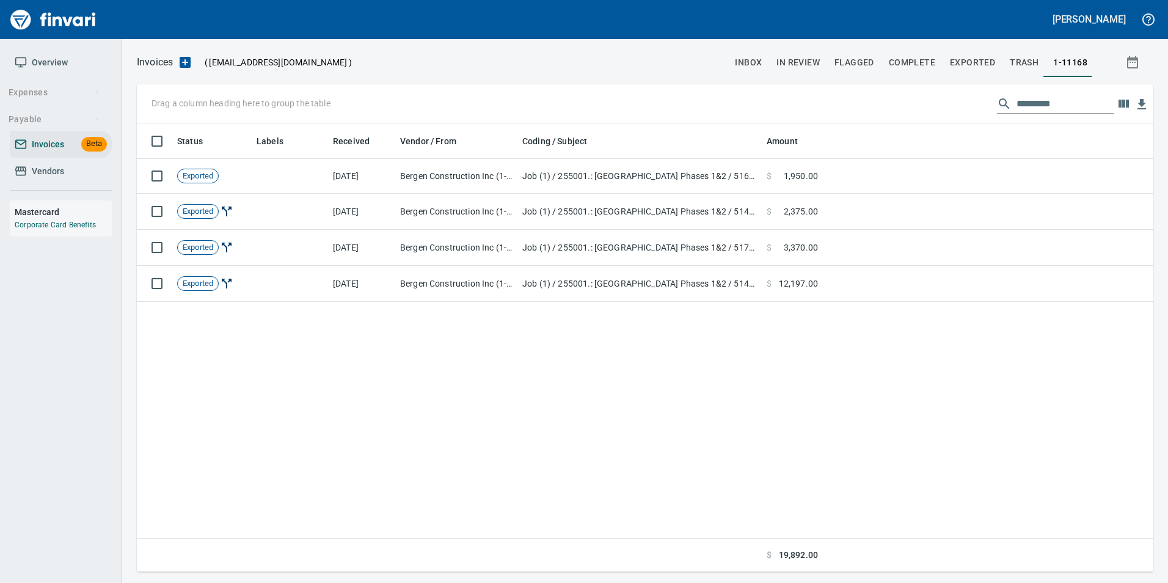
scroll to position [439, 1007]
drag, startPoint x: 97, startPoint y: 176, endPoint x: 188, endPoint y: 45, distance: 159.8
click at [97, 176] on span "Vendors" at bounding box center [61, 171] width 92 height 15
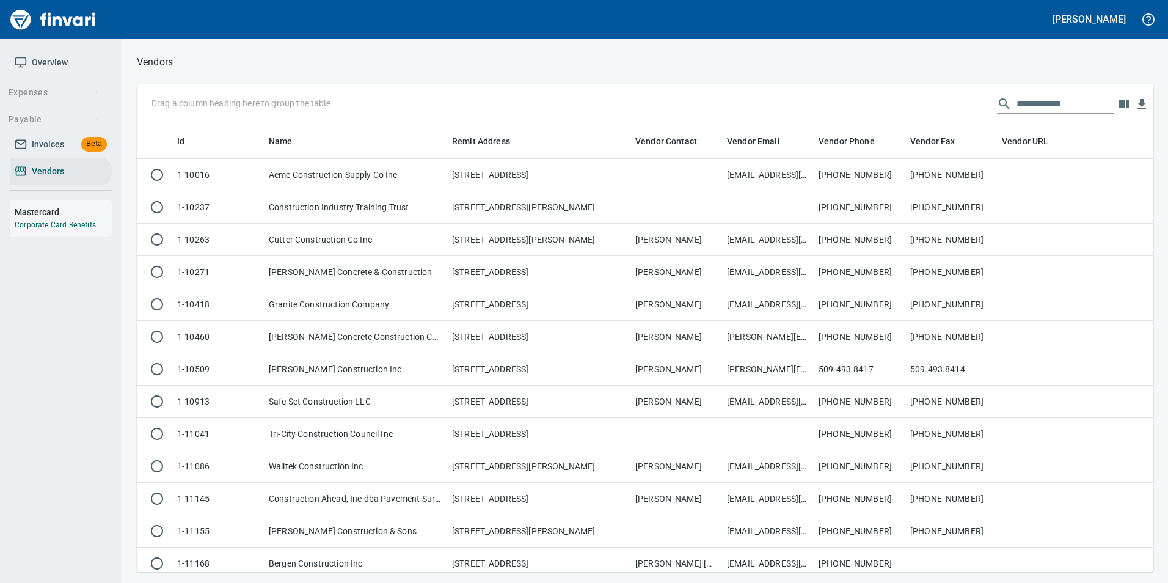
scroll to position [439, 998]
click at [224, 62] on div at bounding box center [663, 62] width 981 height 29
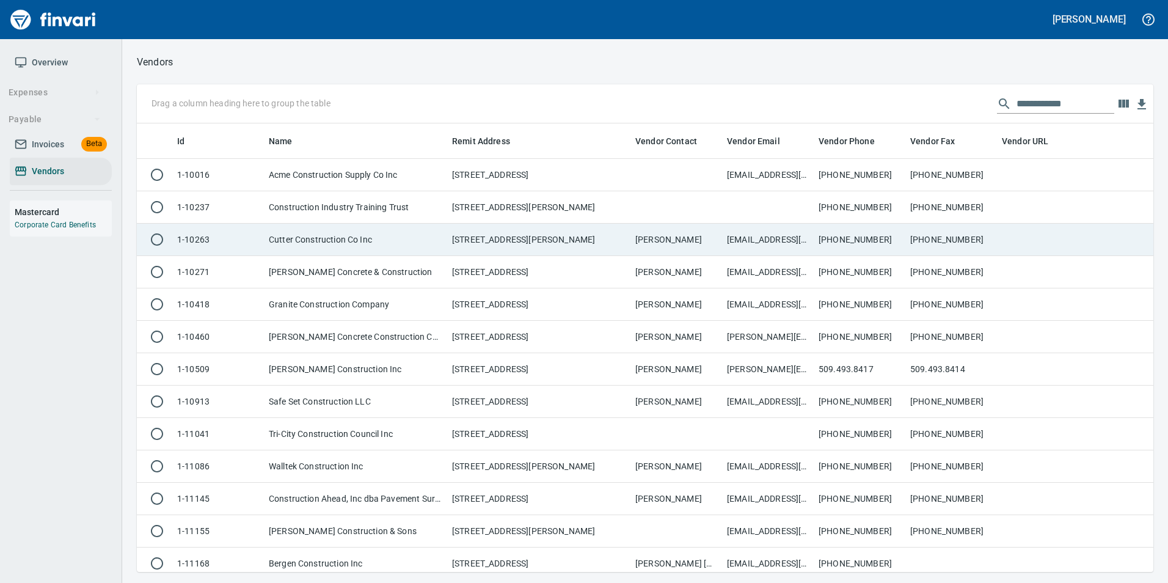
click at [339, 246] on td "Cutter Construction Co Inc" at bounding box center [355, 240] width 183 height 32
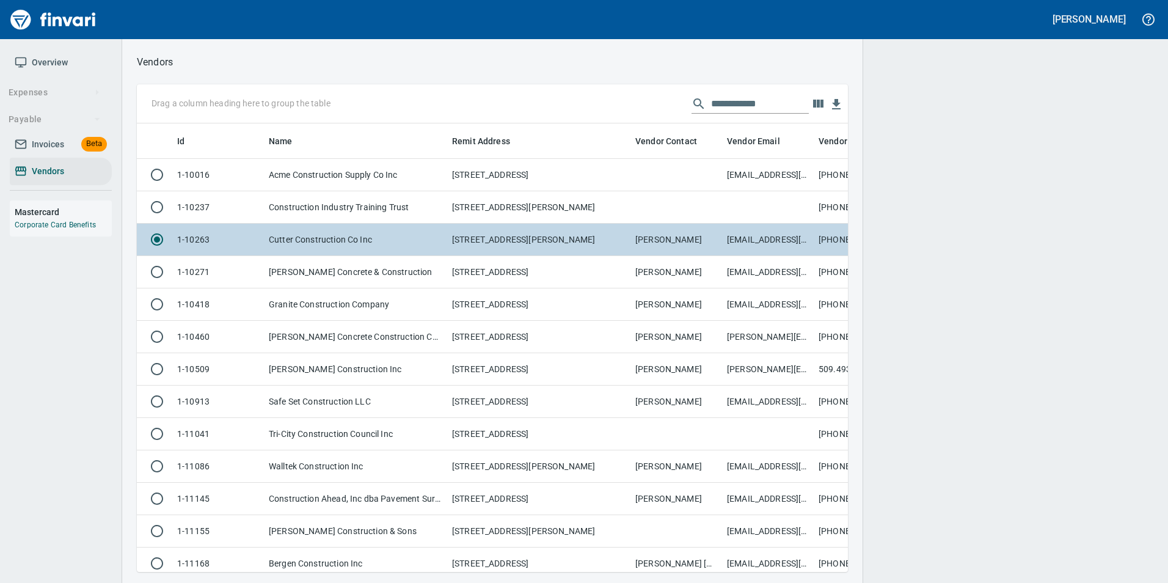
scroll to position [430, 693]
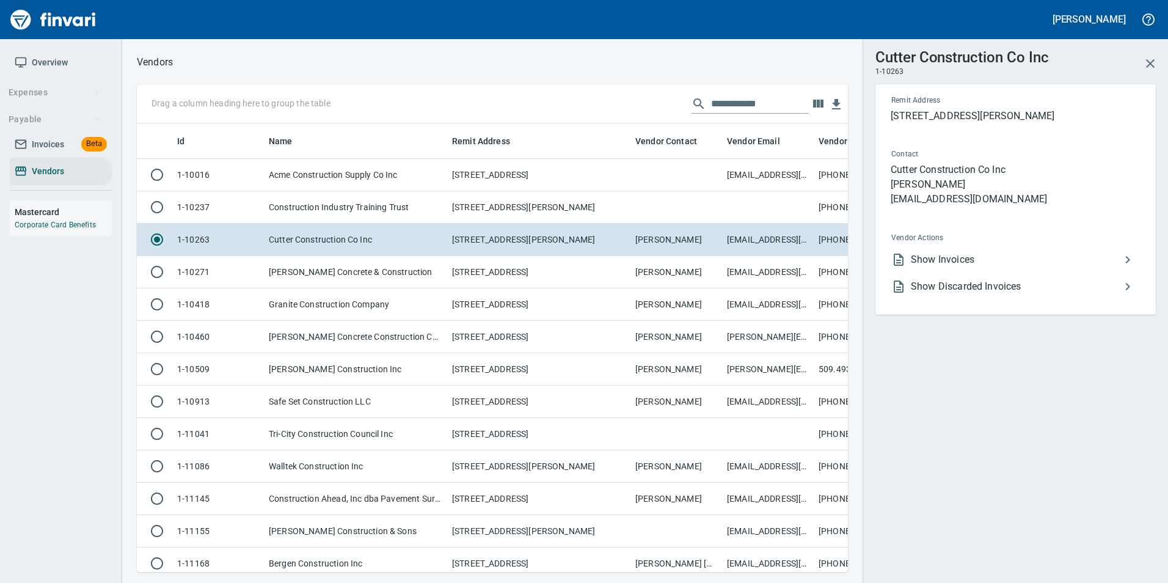
click at [1012, 266] on span "Show Invoices" at bounding box center [1016, 259] width 210 height 15
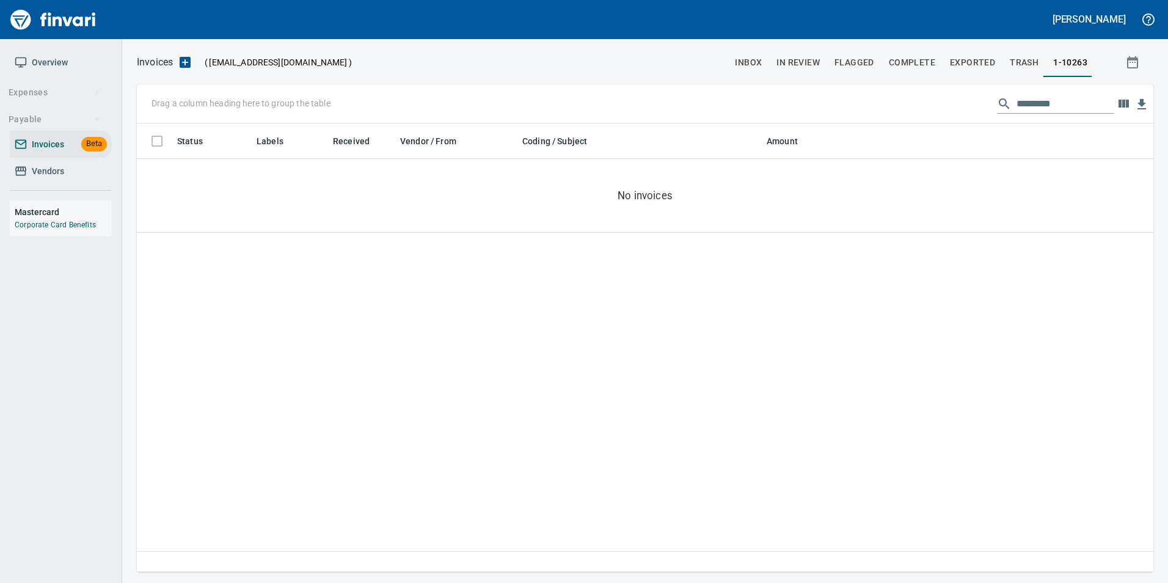
scroll to position [439, 1007]
click at [86, 182] on link "Vendors" at bounding box center [61, 171] width 102 height 27
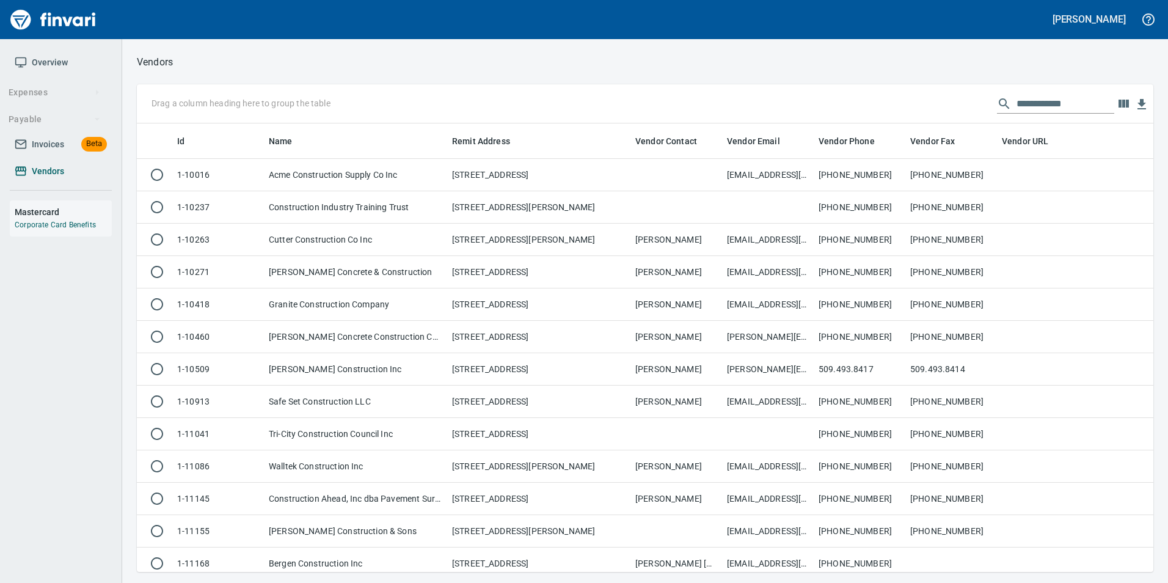
scroll to position [439, 998]
click at [1026, 101] on input "**********" at bounding box center [1066, 104] width 98 height 20
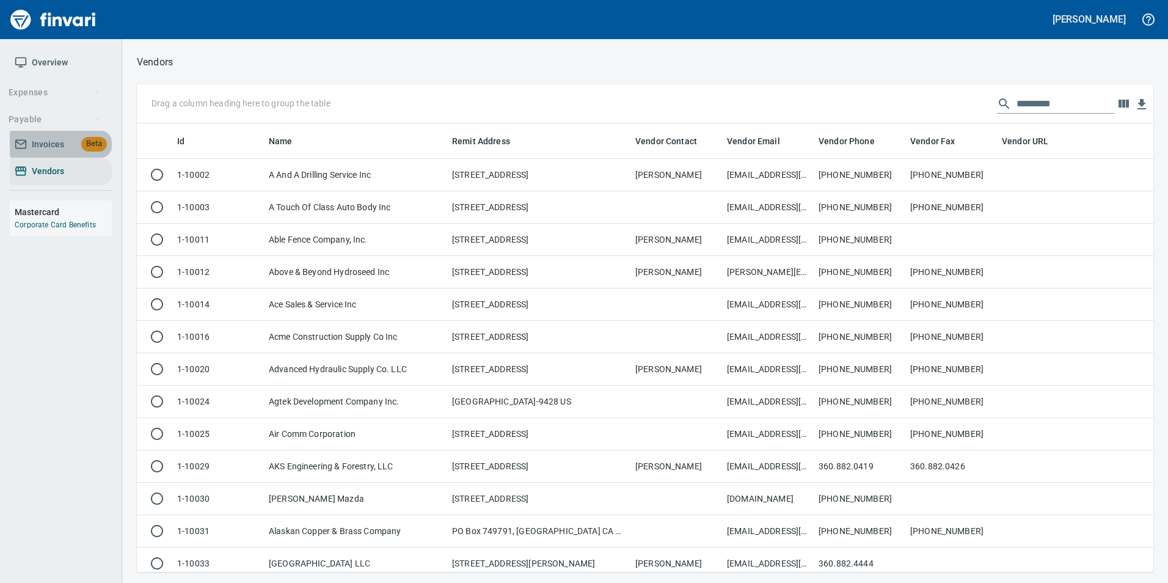
click at [69, 137] on span "Invoices Beta" at bounding box center [61, 144] width 92 height 15
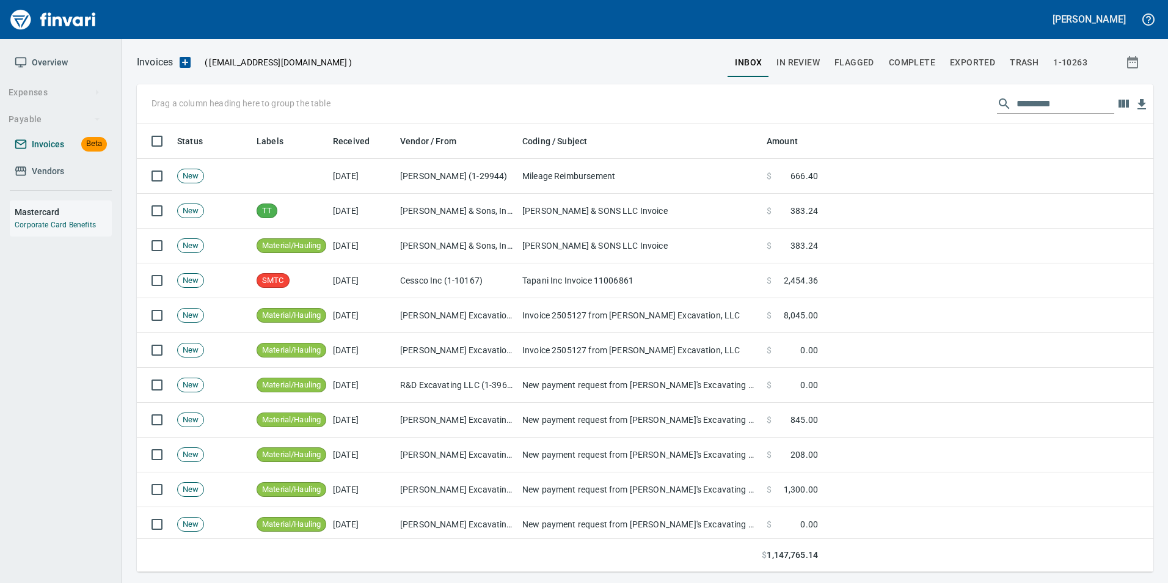
scroll to position [439, 998]
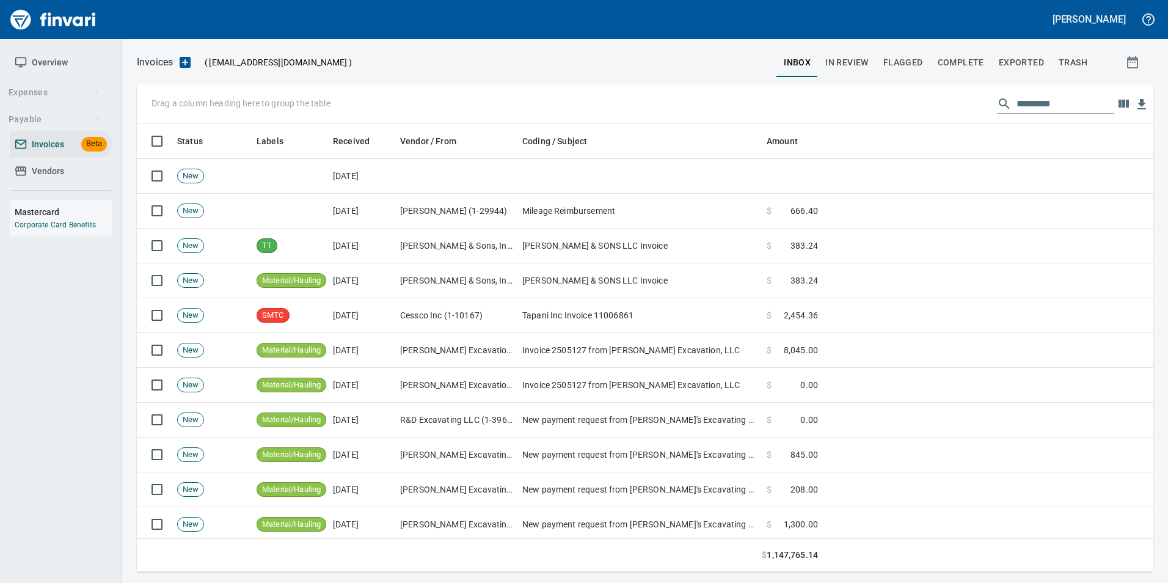
scroll to position [439, 998]
